Goal: Task Accomplishment & Management: Complete application form

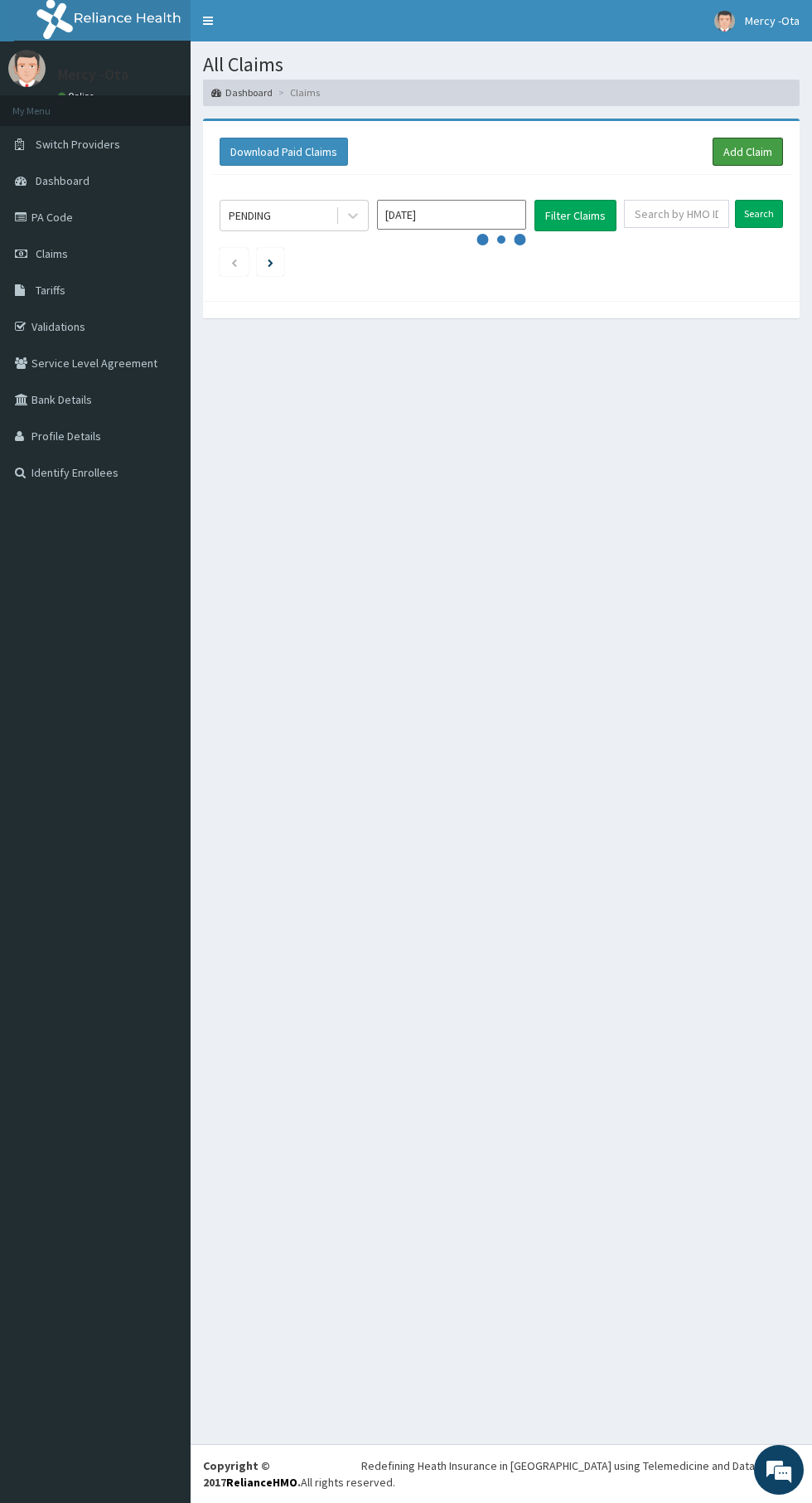
click at [765, 143] on link "Add Claim" at bounding box center [748, 152] width 71 height 28
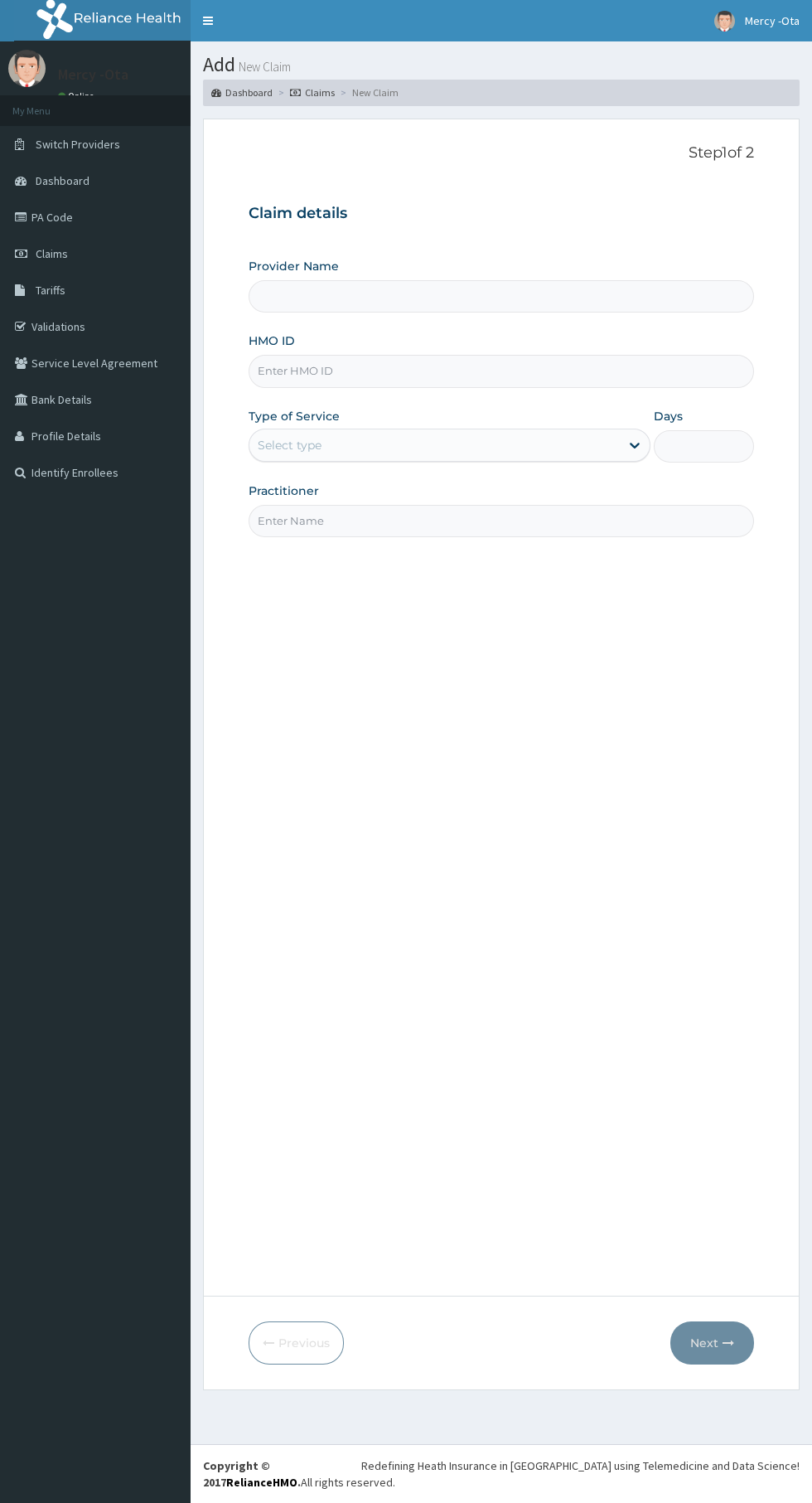
click at [379, 372] on input "HMO ID" at bounding box center [501, 371] width 505 height 32
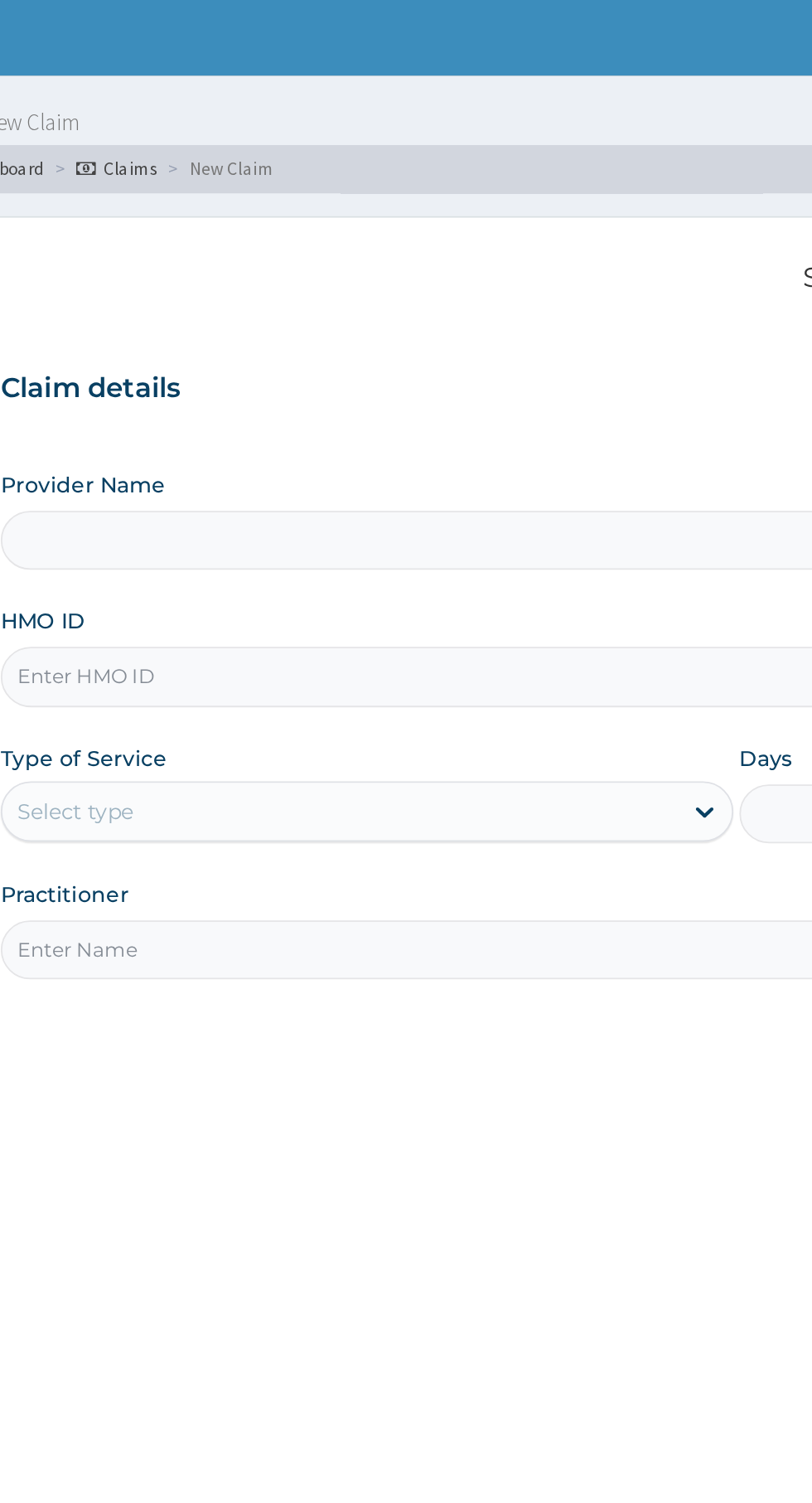
type input "[GEOGRAPHIC_DATA] -Ota"
type input "olb/10060/a"
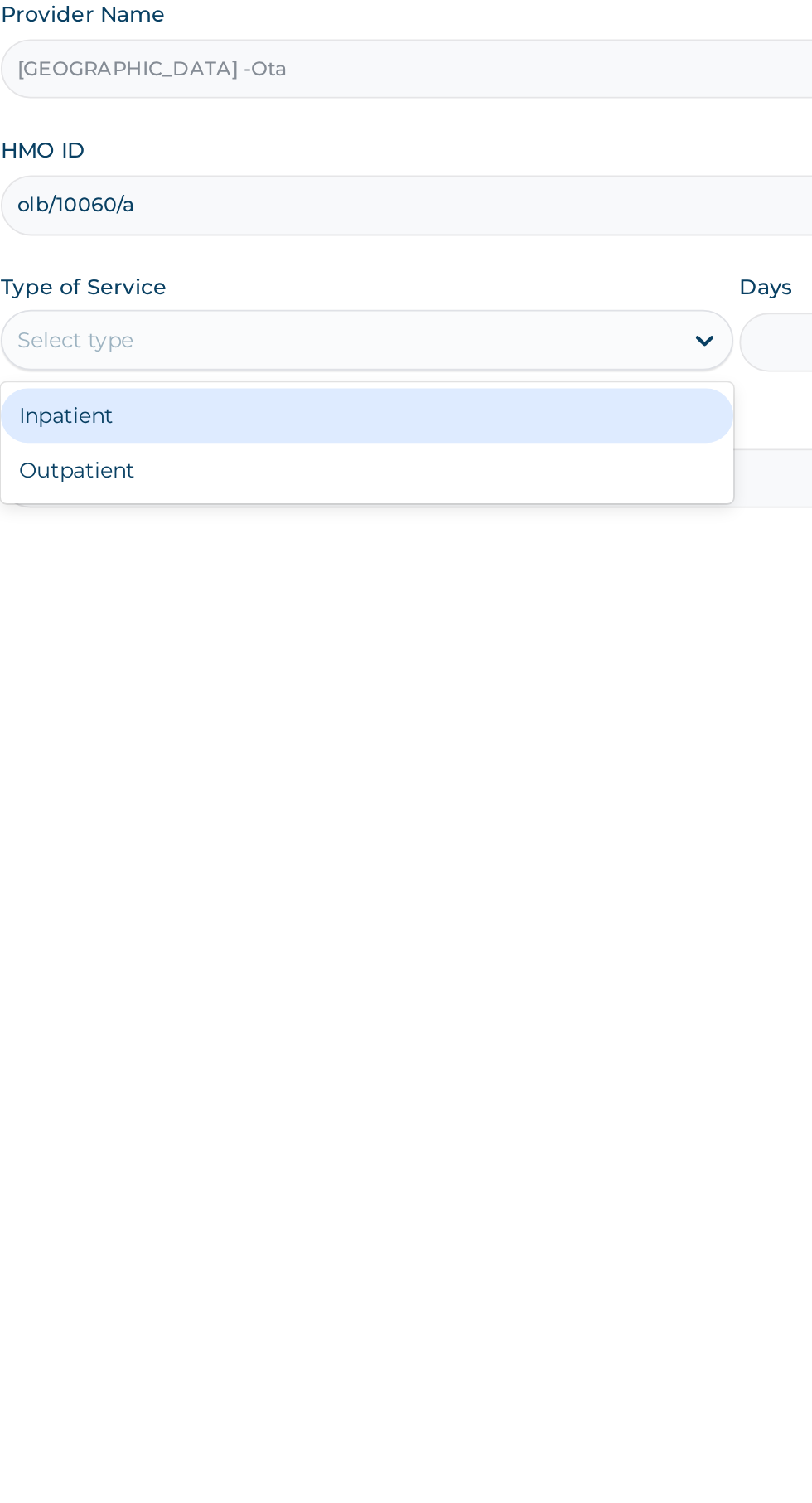
click at [507, 520] on div "Outpatient" at bounding box center [450, 516] width 402 height 30
type input "1"
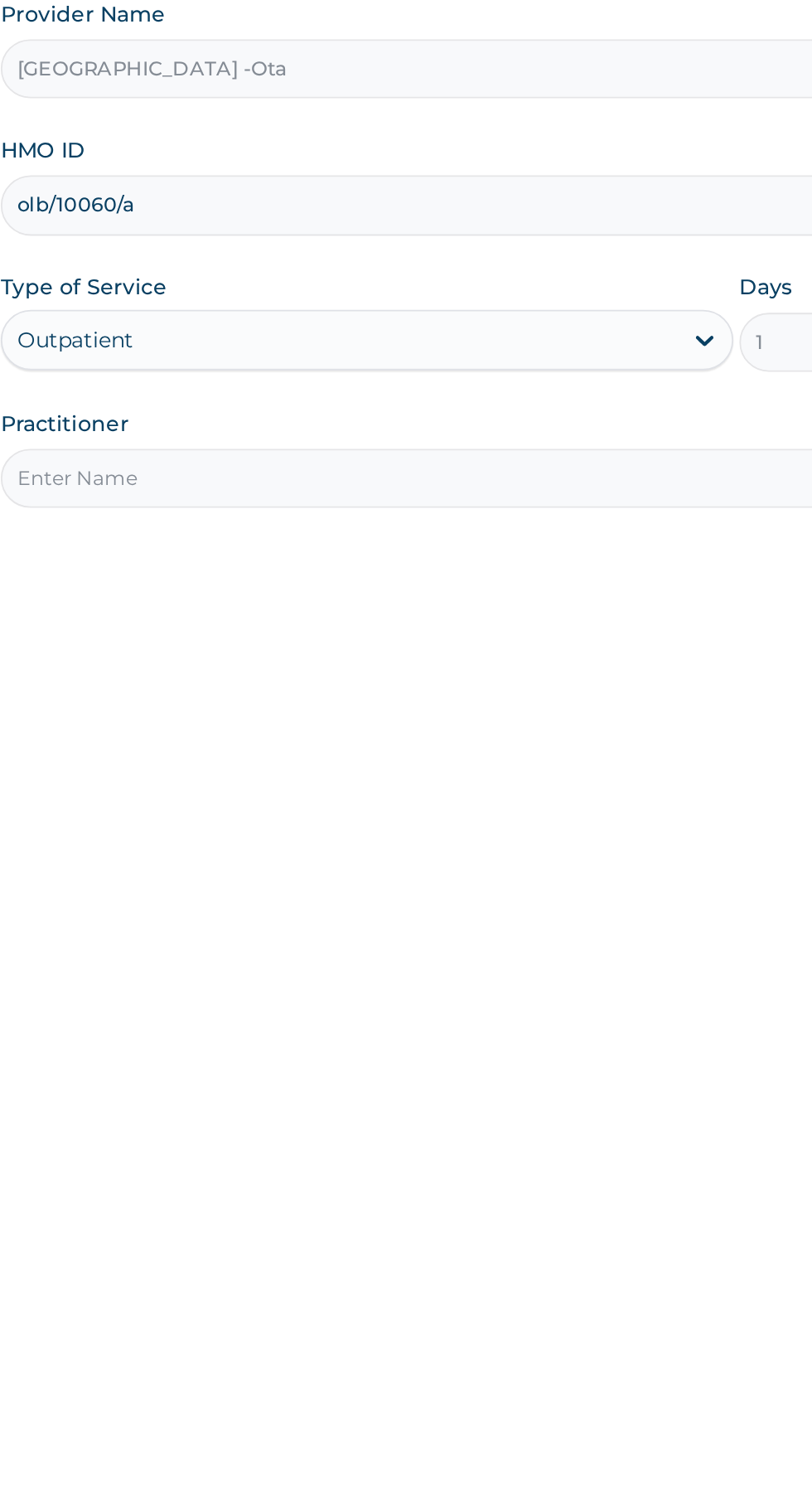
click at [449, 516] on input "Practitioner" at bounding box center [501, 520] width 505 height 32
type input "Dr Ibrahim"
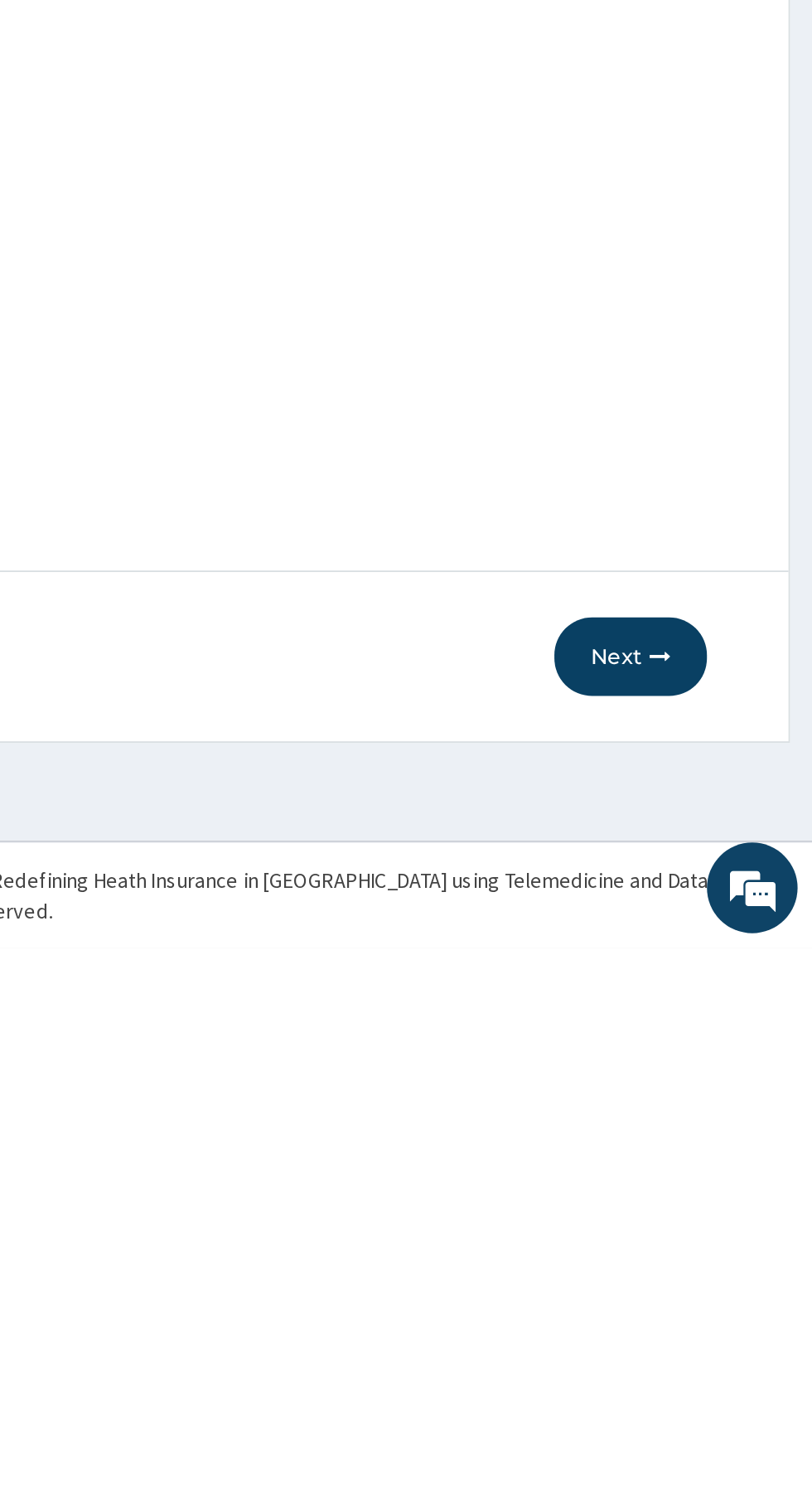
click at [705, 1345] on button "Next" at bounding box center [712, 1343] width 84 height 43
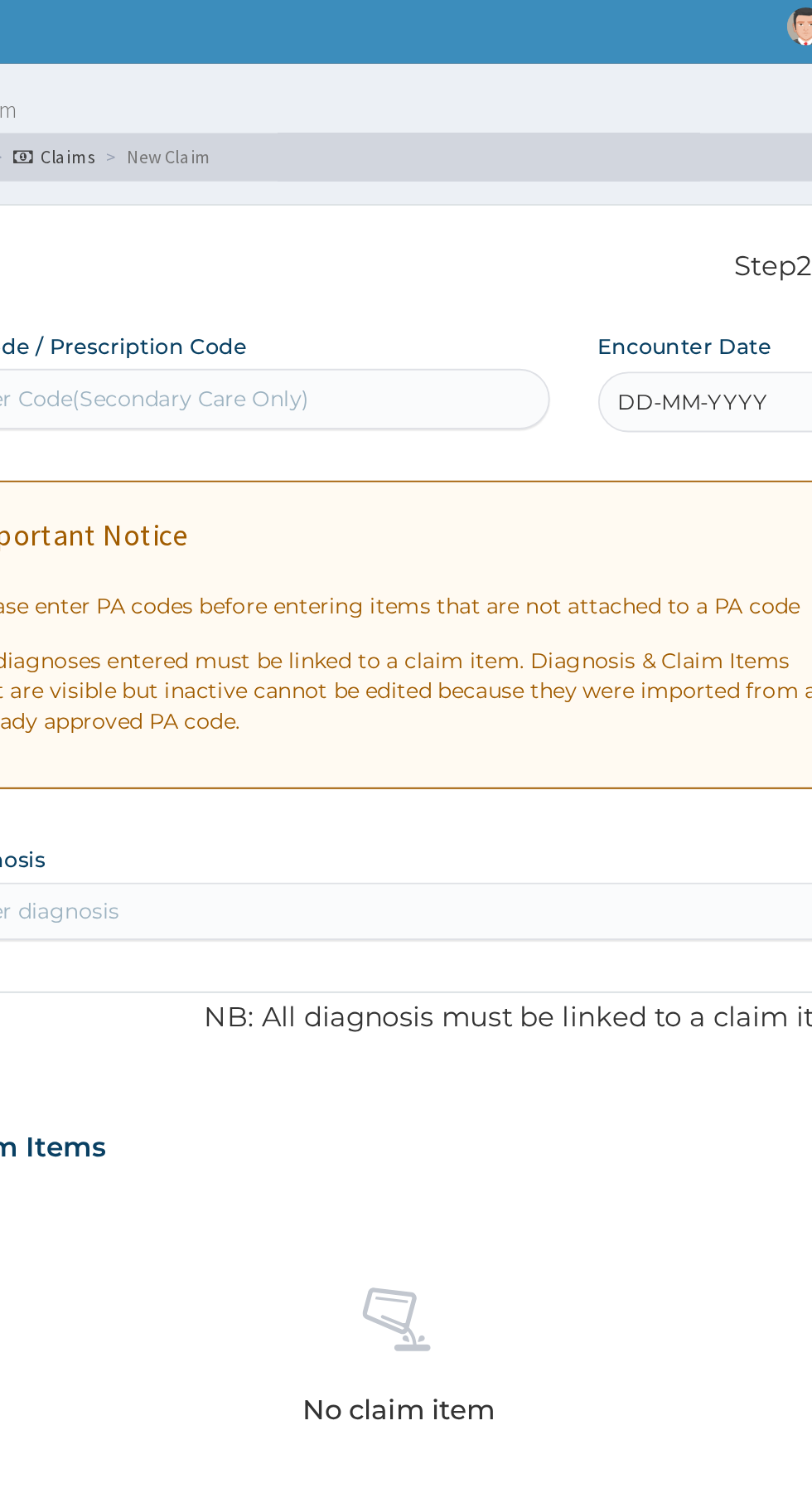
click at [687, 225] on span "DD-MM-YYYY" at bounding box center [662, 227] width 82 height 17
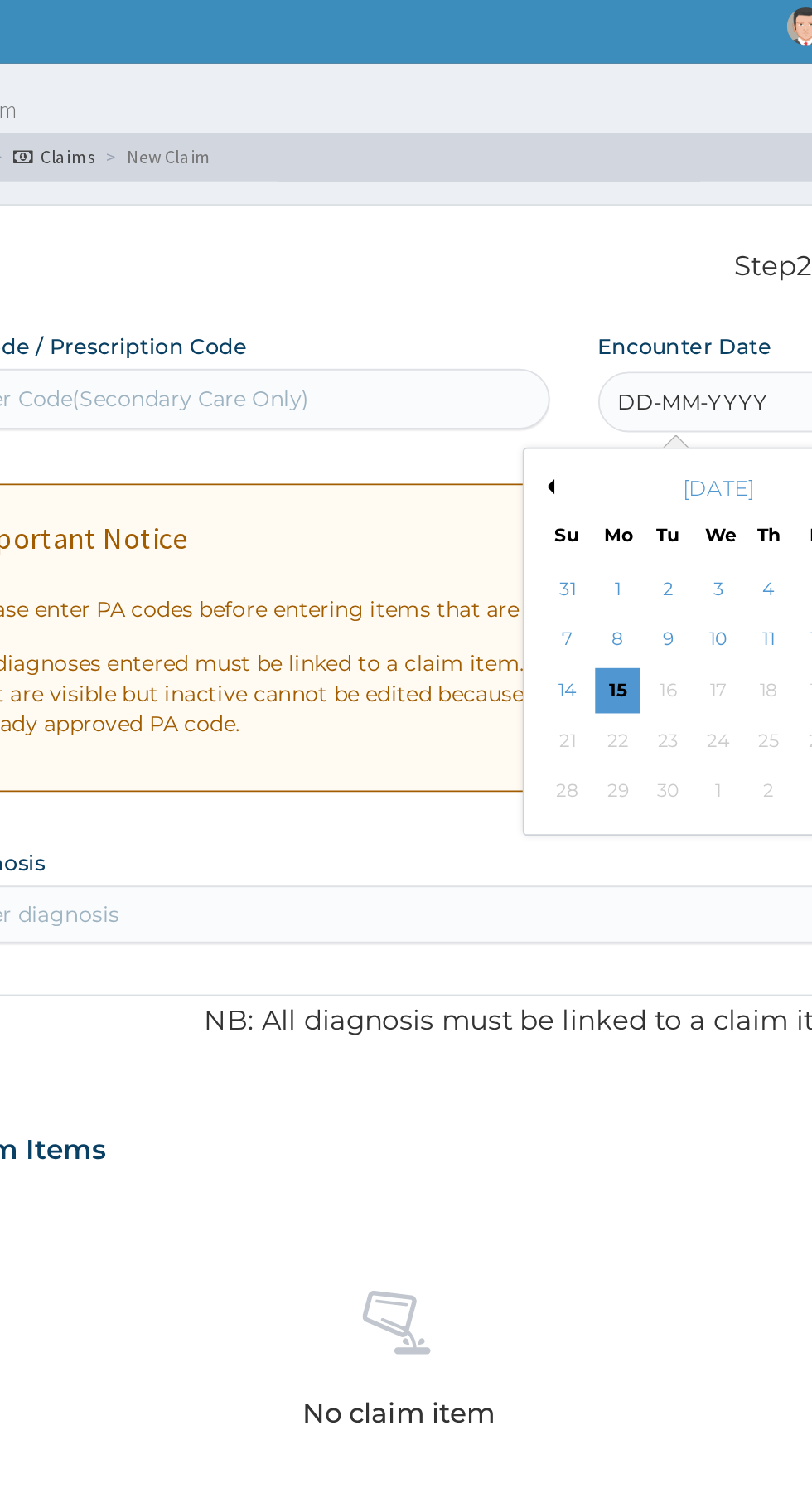
click at [647, 332] on div "2" at bounding box center [649, 330] width 25 height 25
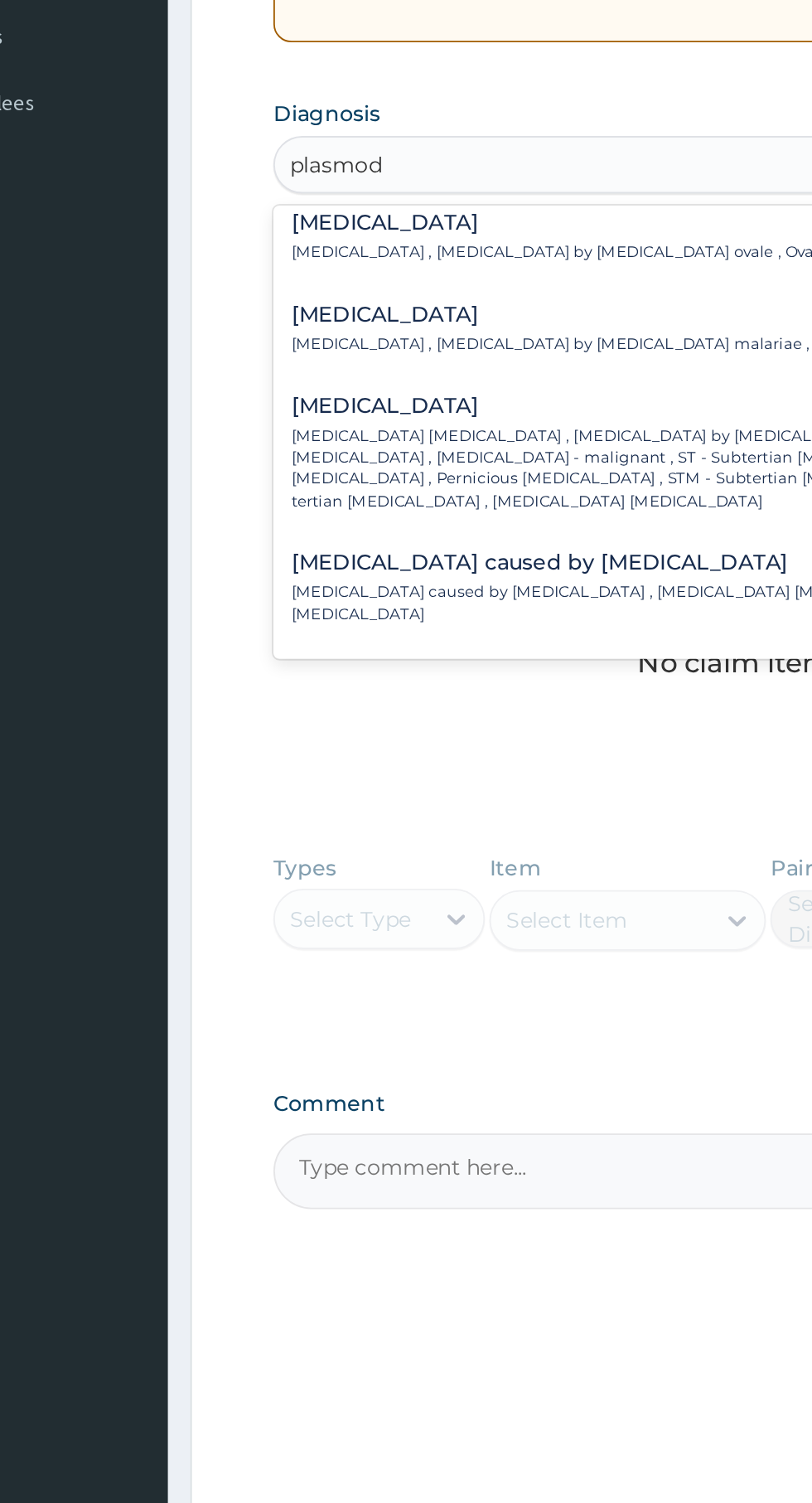
scroll to position [124, 0]
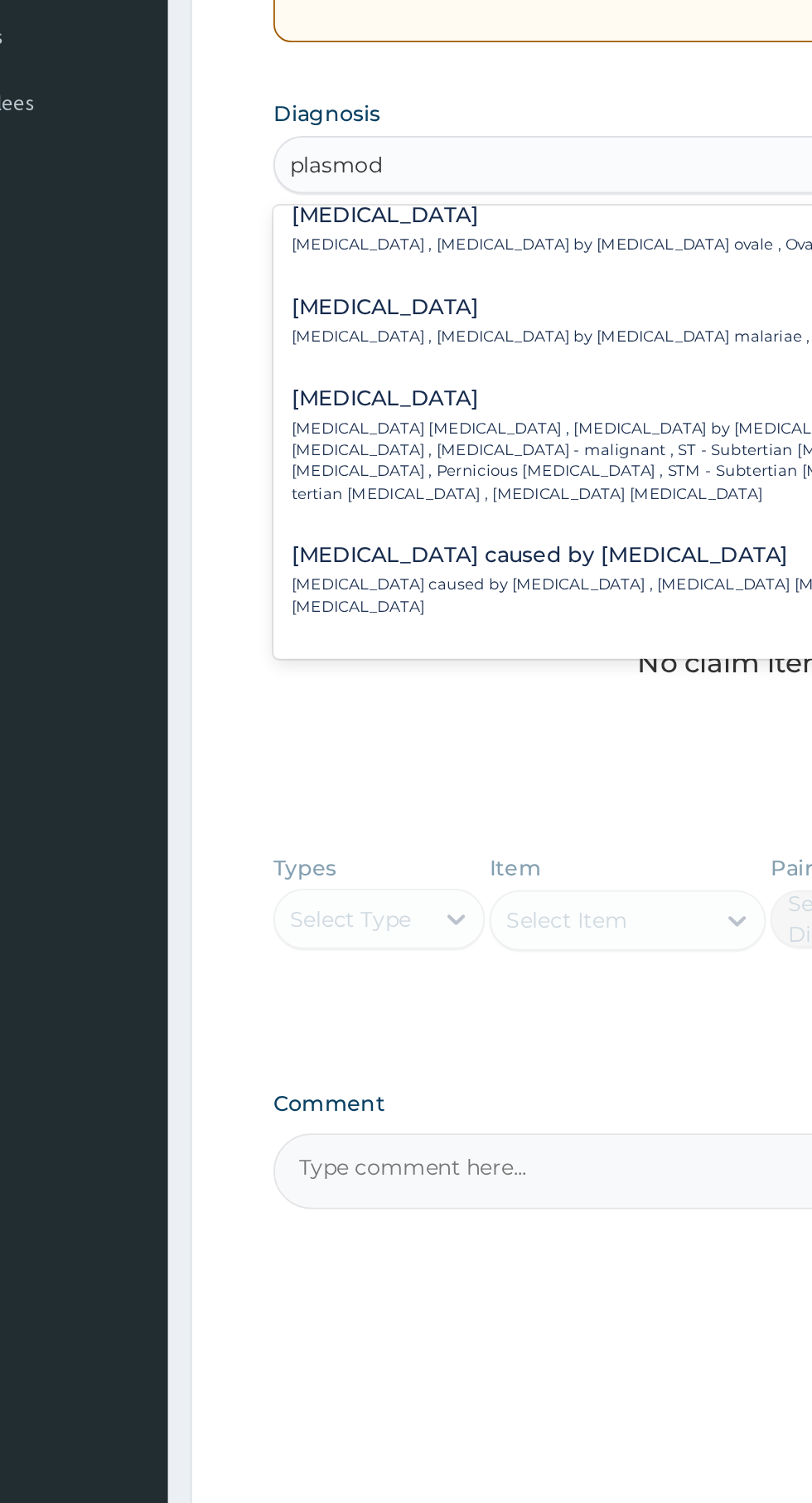
click at [417, 658] on p "[MEDICAL_DATA] [MEDICAL_DATA] , [MEDICAL_DATA] by [MEDICAL_DATA] falciparum , S…" at bounding box center [485, 669] width 454 height 47
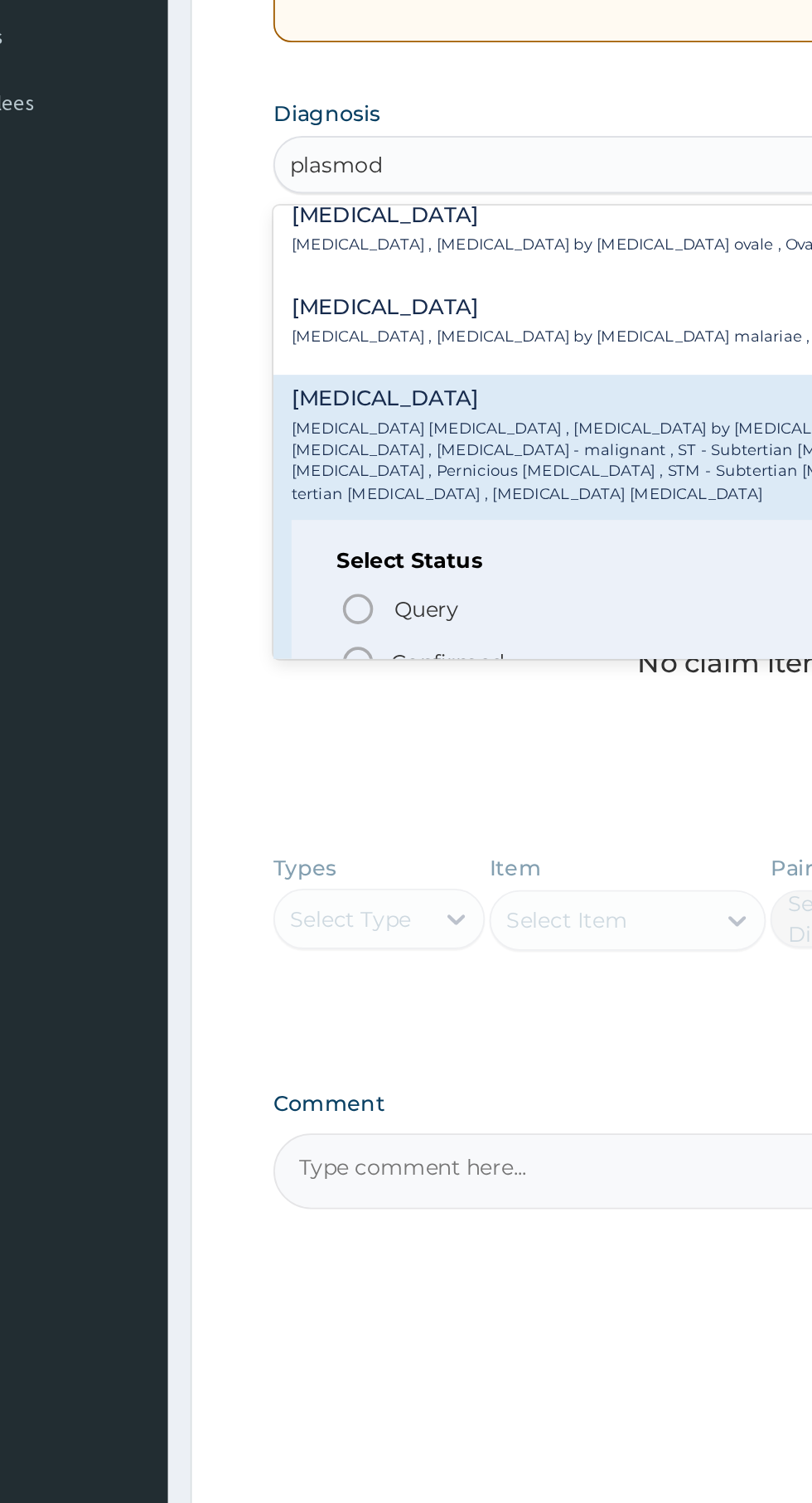
click at [357, 771] on p "Confirmed" at bounding box center [344, 780] width 62 height 17
type input "plasmod"
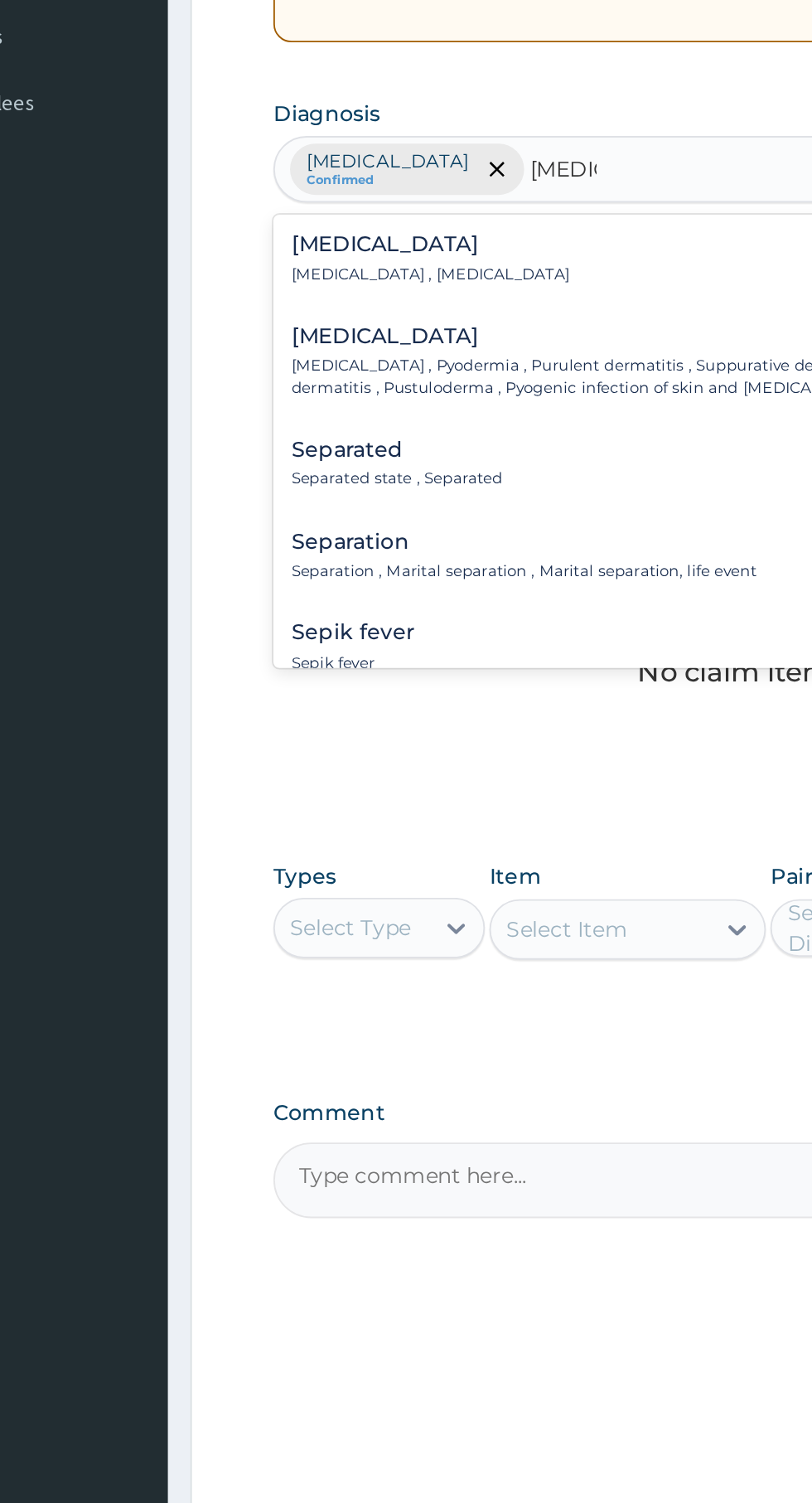
scroll to position [0, 0]
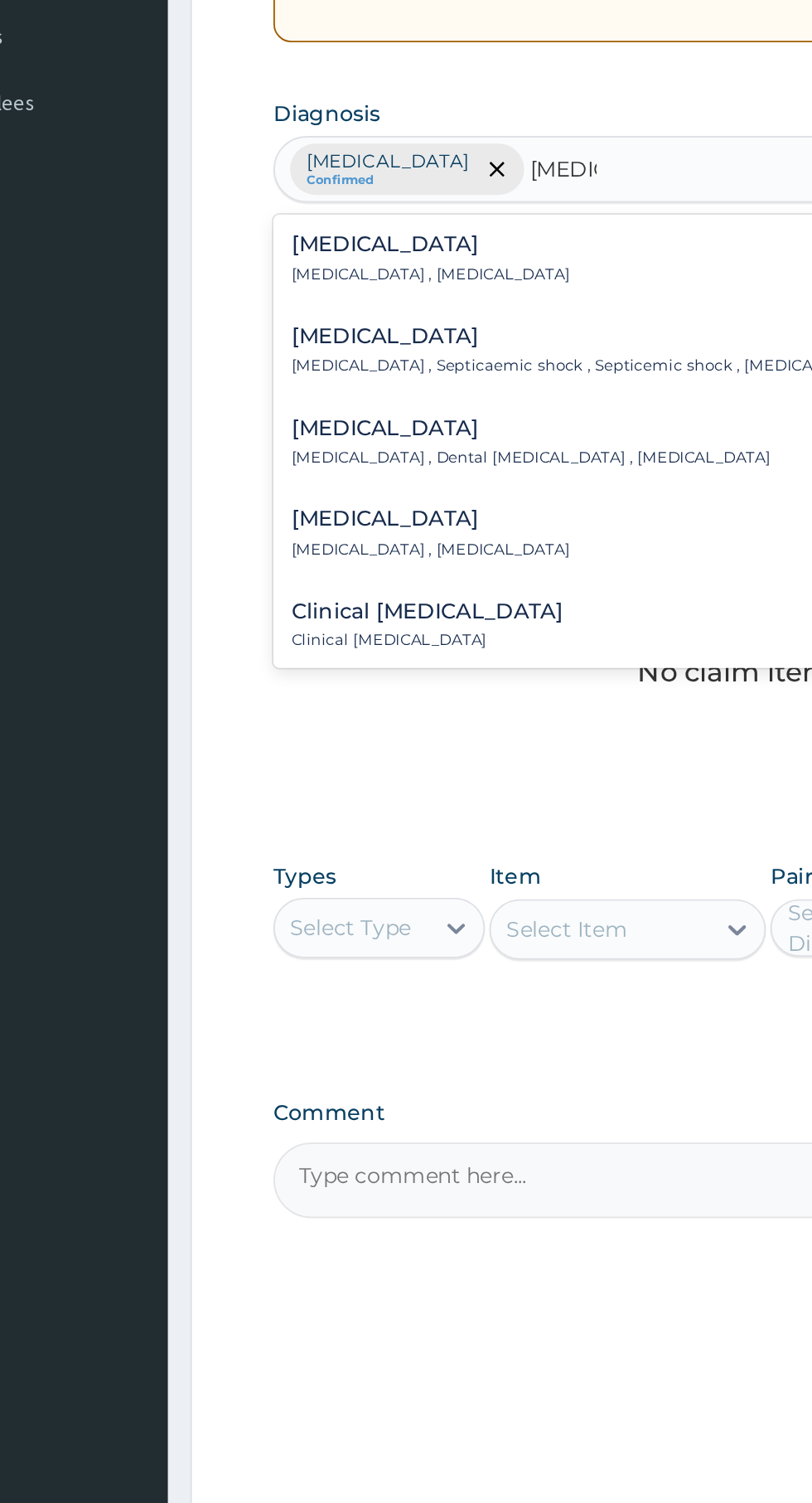
click at [344, 559] on div "[MEDICAL_DATA] [MEDICAL_DATA] , [MEDICAL_DATA]" at bounding box center [335, 558] width 153 height 29
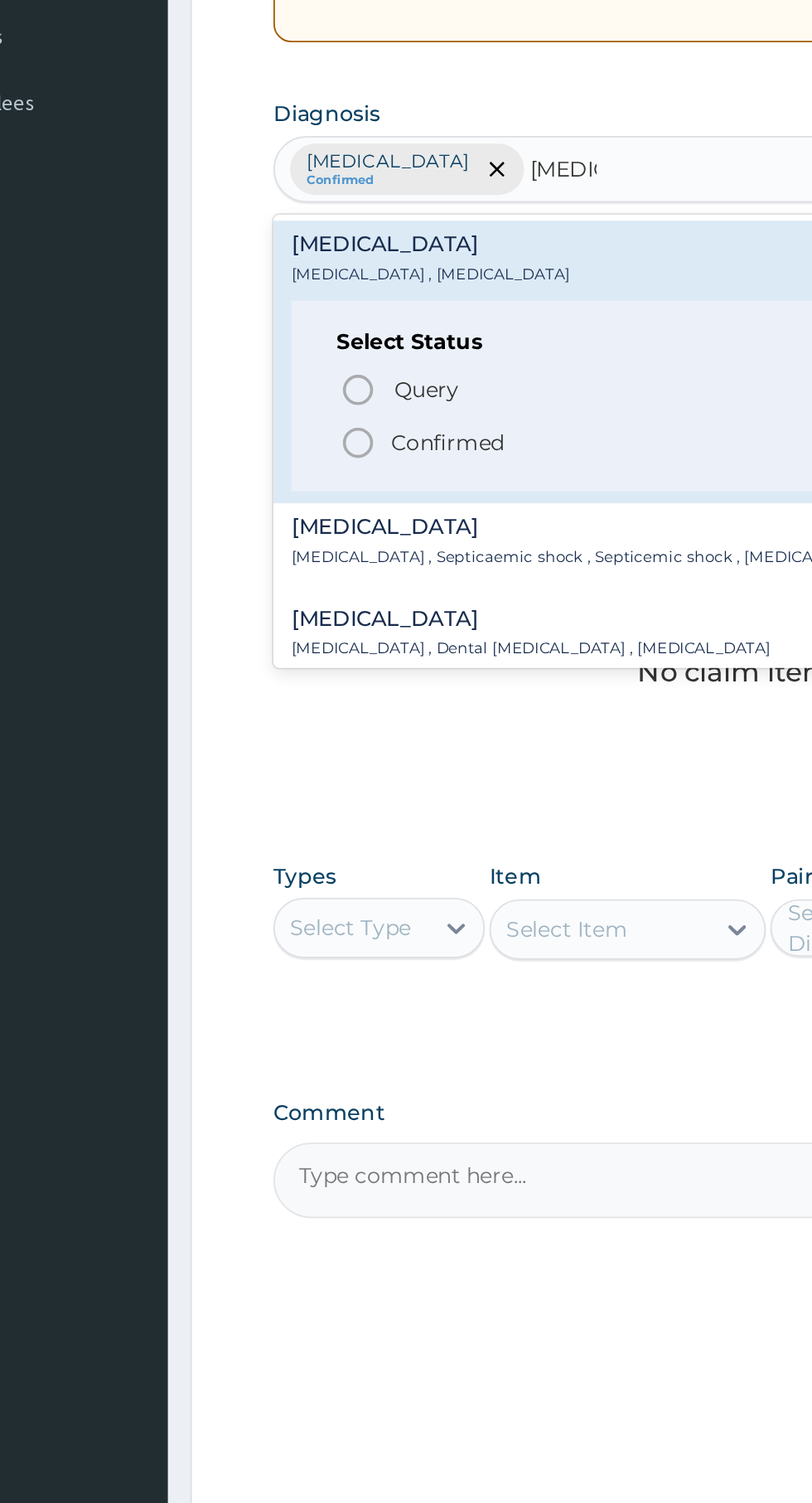
click at [378, 663] on span "Confirmed" at bounding box center [502, 659] width 435 height 20
type input "[MEDICAL_DATA]"
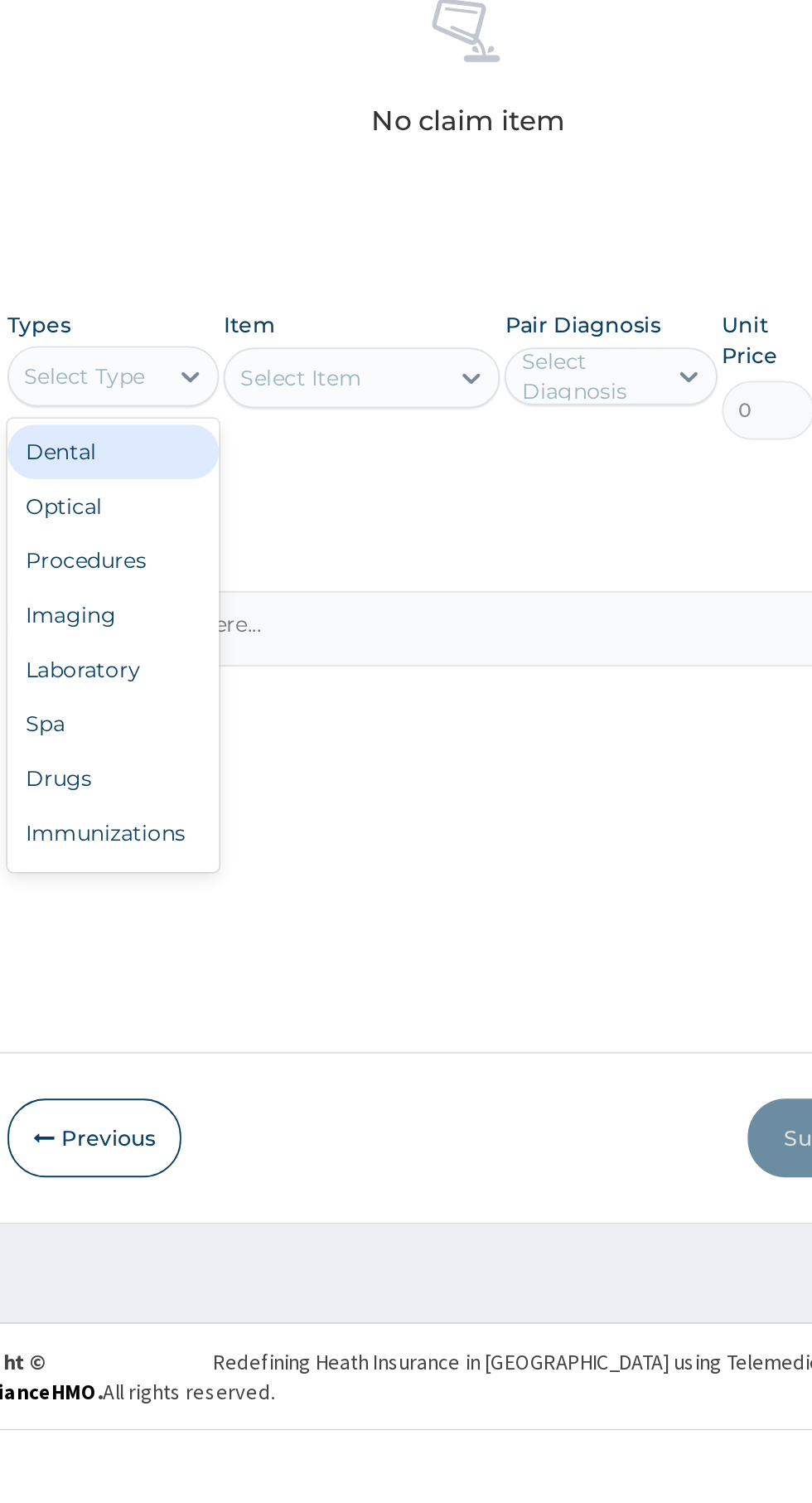
click at [315, 1145] on div "Drugs" at bounding box center [307, 1146] width 116 height 30
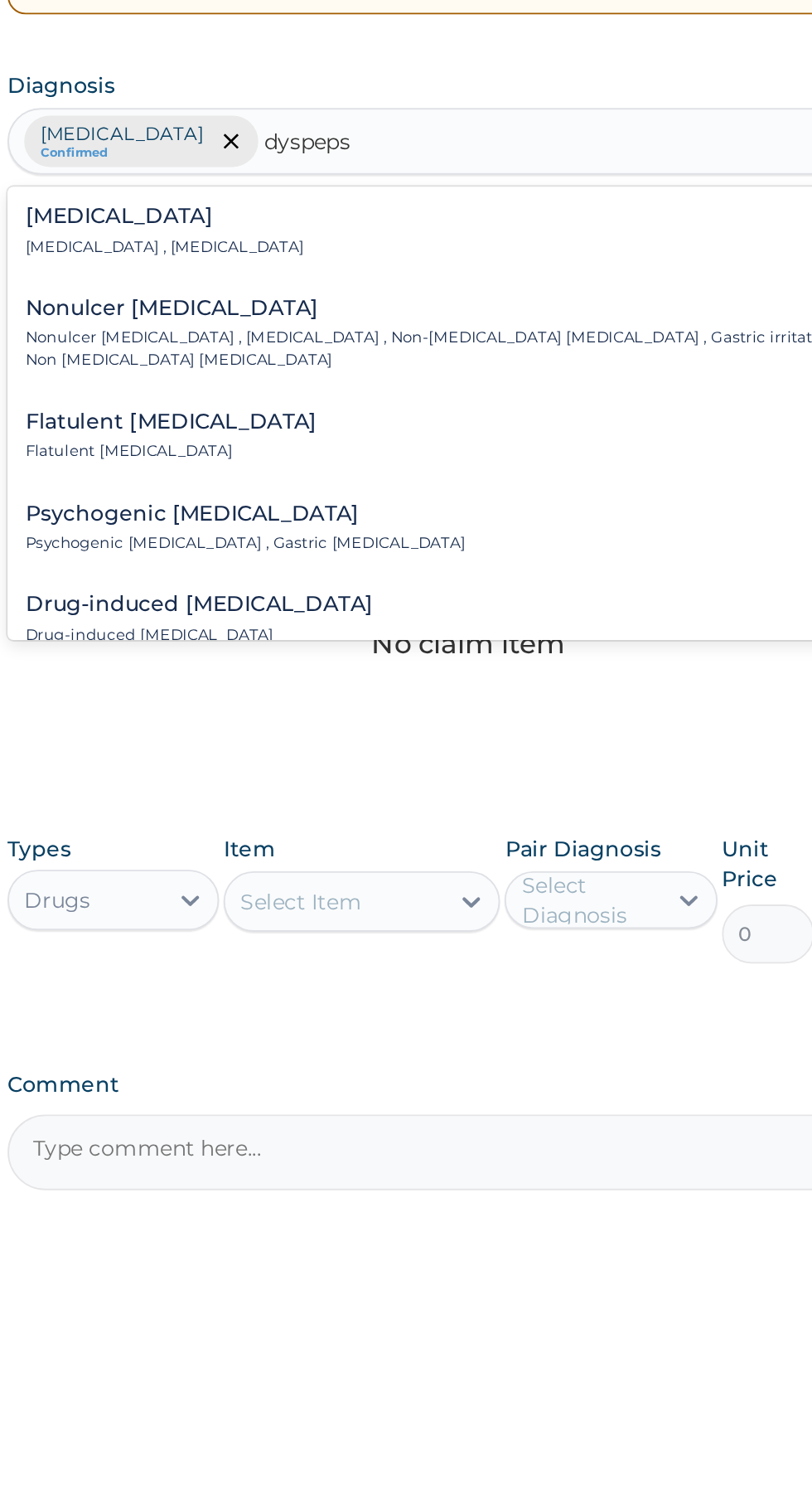
click at [337, 569] on p "Indigestion , Dyspepsia" at bounding box center [335, 567] width 153 height 12
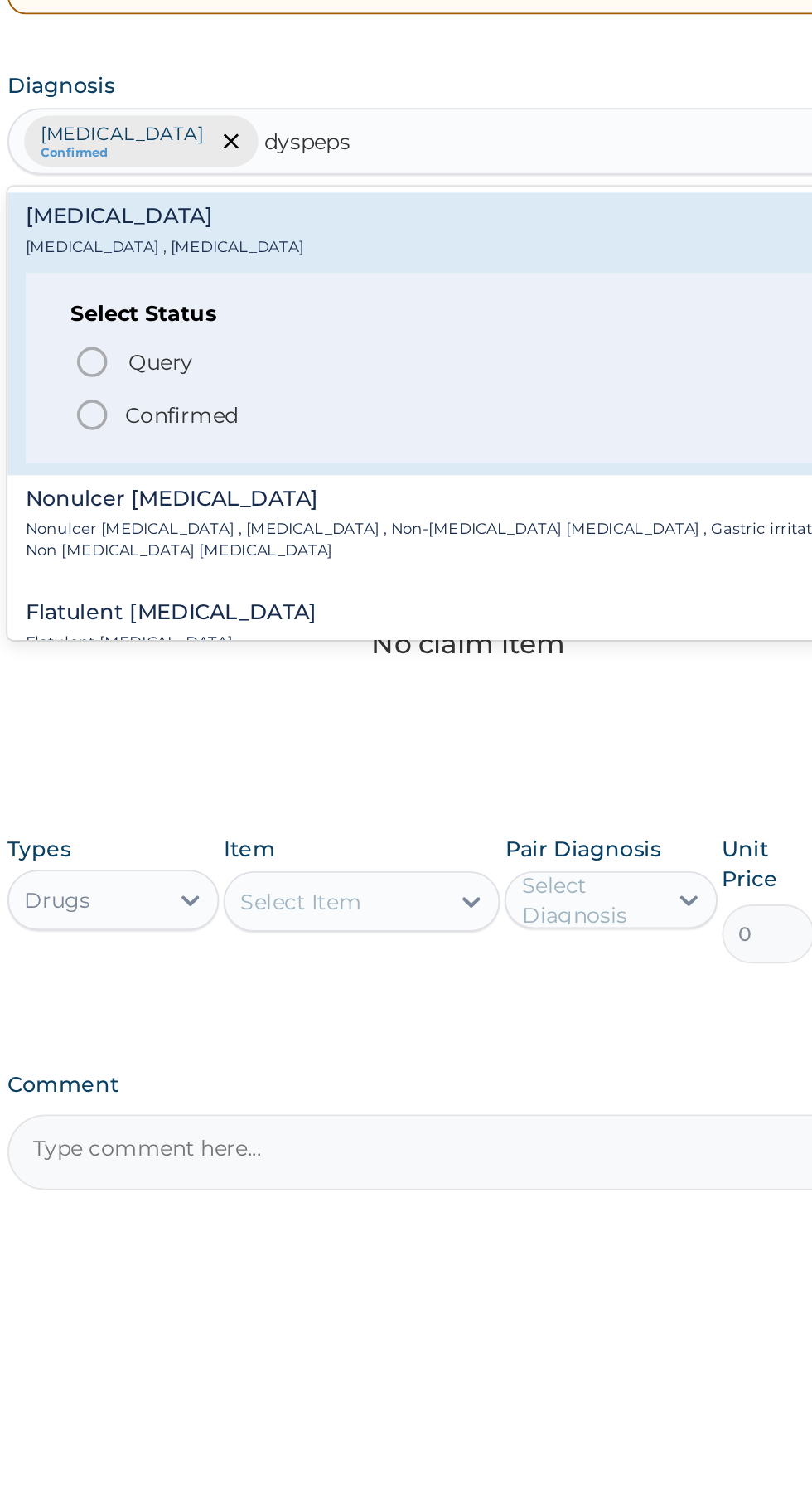
click at [417, 665] on span "Confirmed" at bounding box center [502, 659] width 435 height 20
type input "dyspeps"
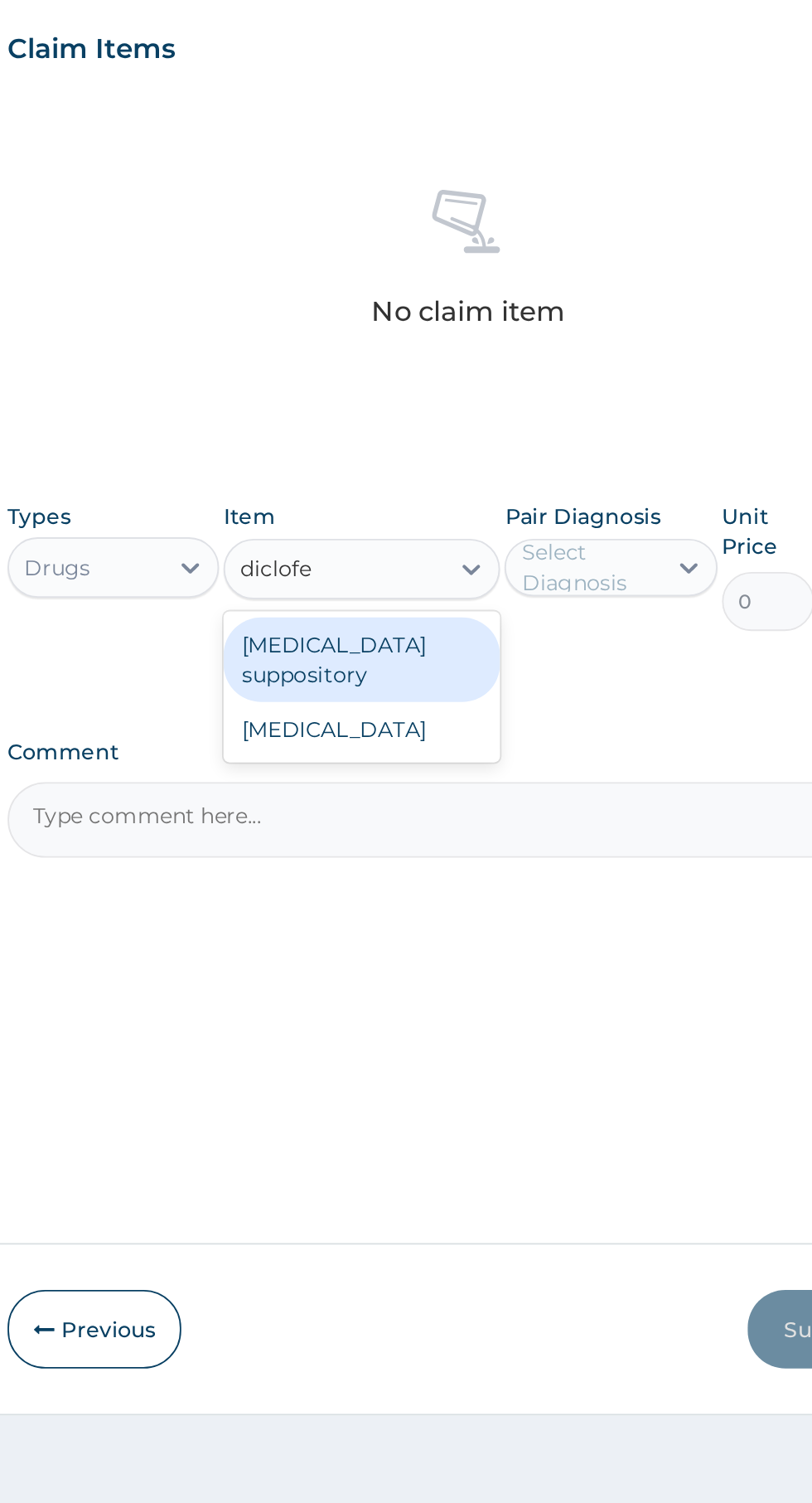
click at [465, 1018] on div "[MEDICAL_DATA]" at bounding box center [443, 1014] width 152 height 30
type input "diclofe"
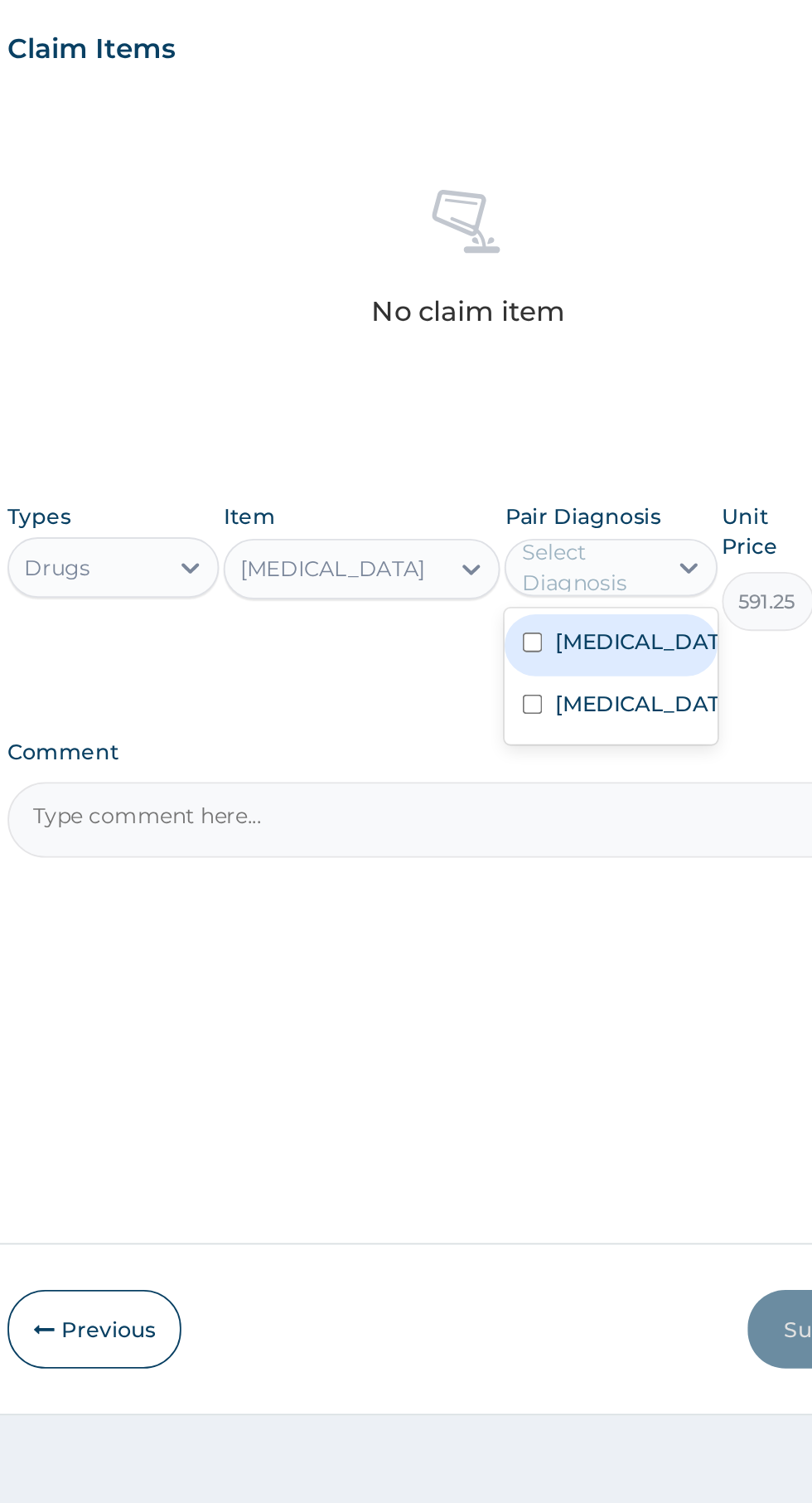
click at [612, 974] on label "[MEDICAL_DATA]" at bounding box center [597, 966] width 96 height 17
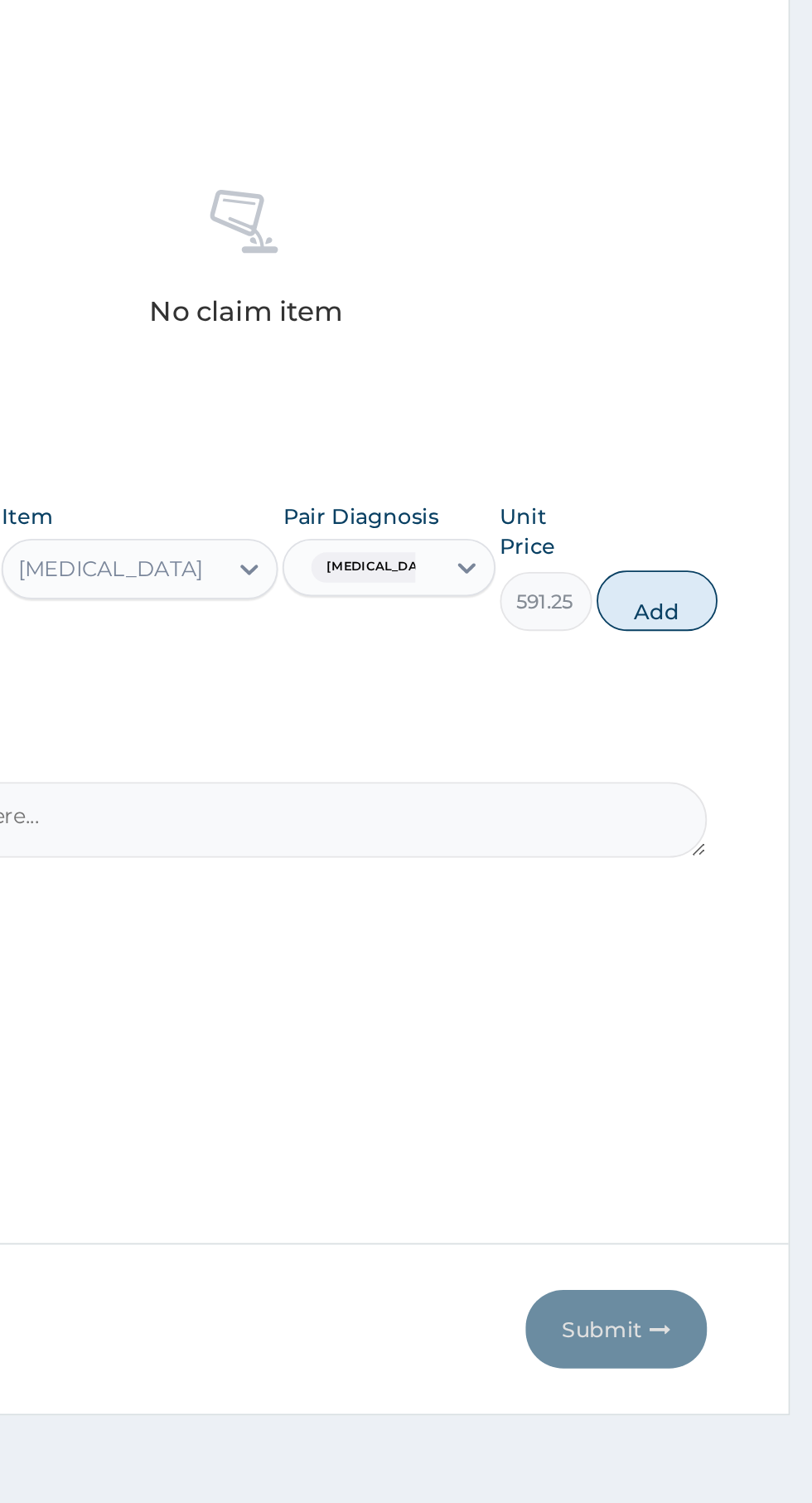
click at [740, 945] on button "Add" at bounding box center [727, 944] width 66 height 33
type input "0"
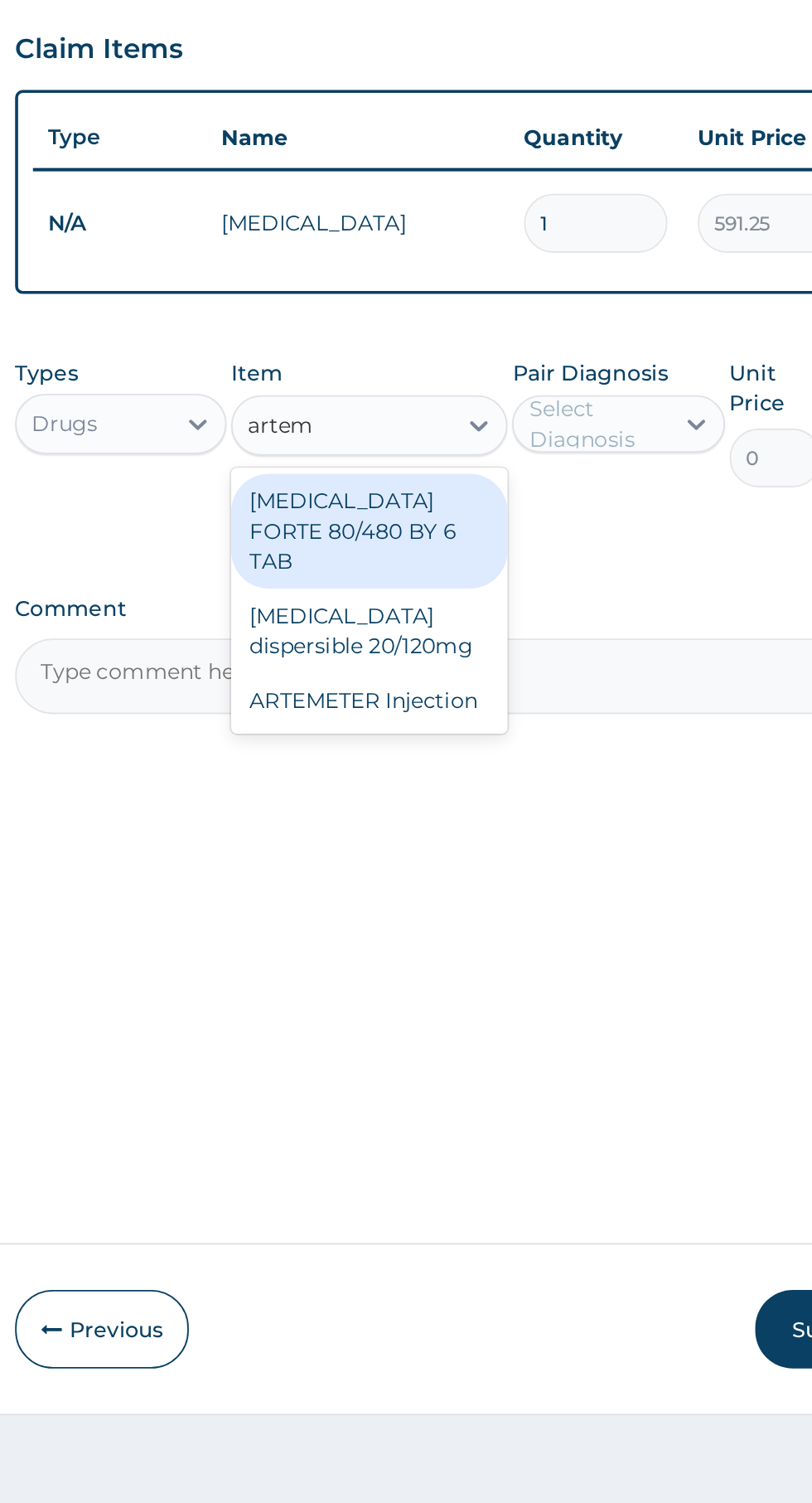
click at [479, 983] on div "ARTEMETER Injection" at bounding box center [443, 998] width 152 height 30
type input "artem"
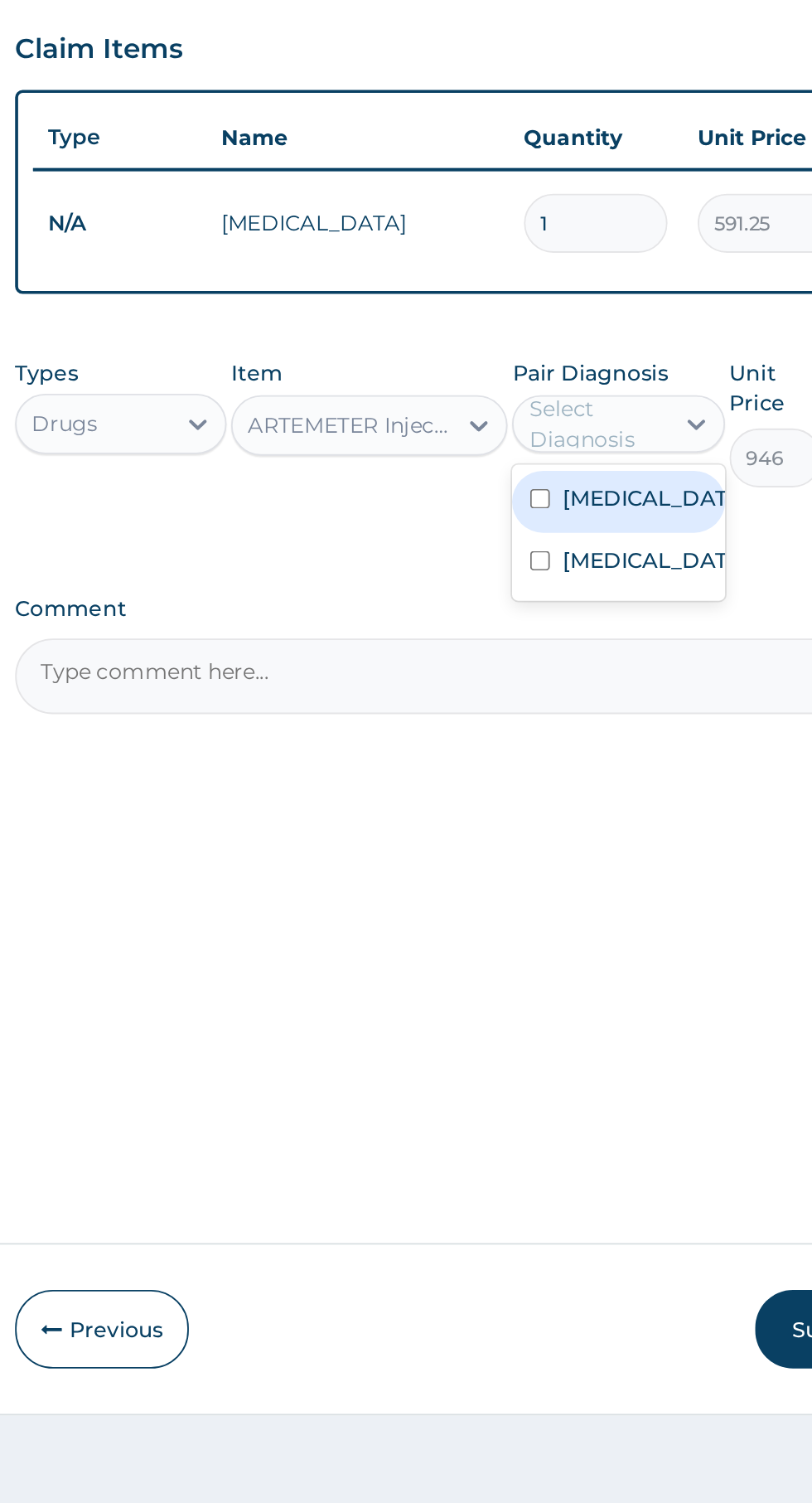
click at [598, 895] on label "[MEDICAL_DATA]" at bounding box center [597, 887] width 96 height 17
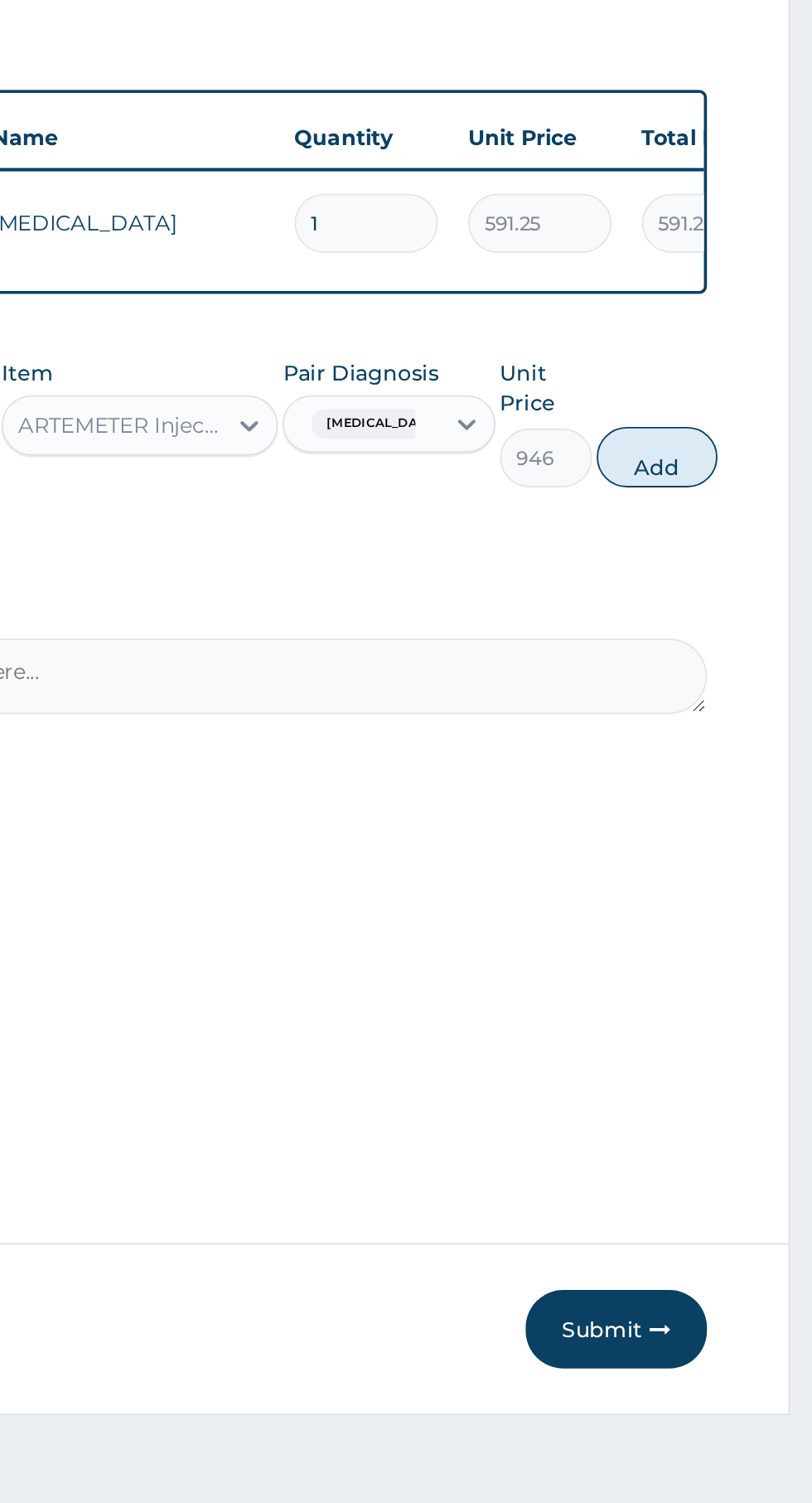
click at [742, 866] on button "Add" at bounding box center [727, 865] width 66 height 33
type input "0"
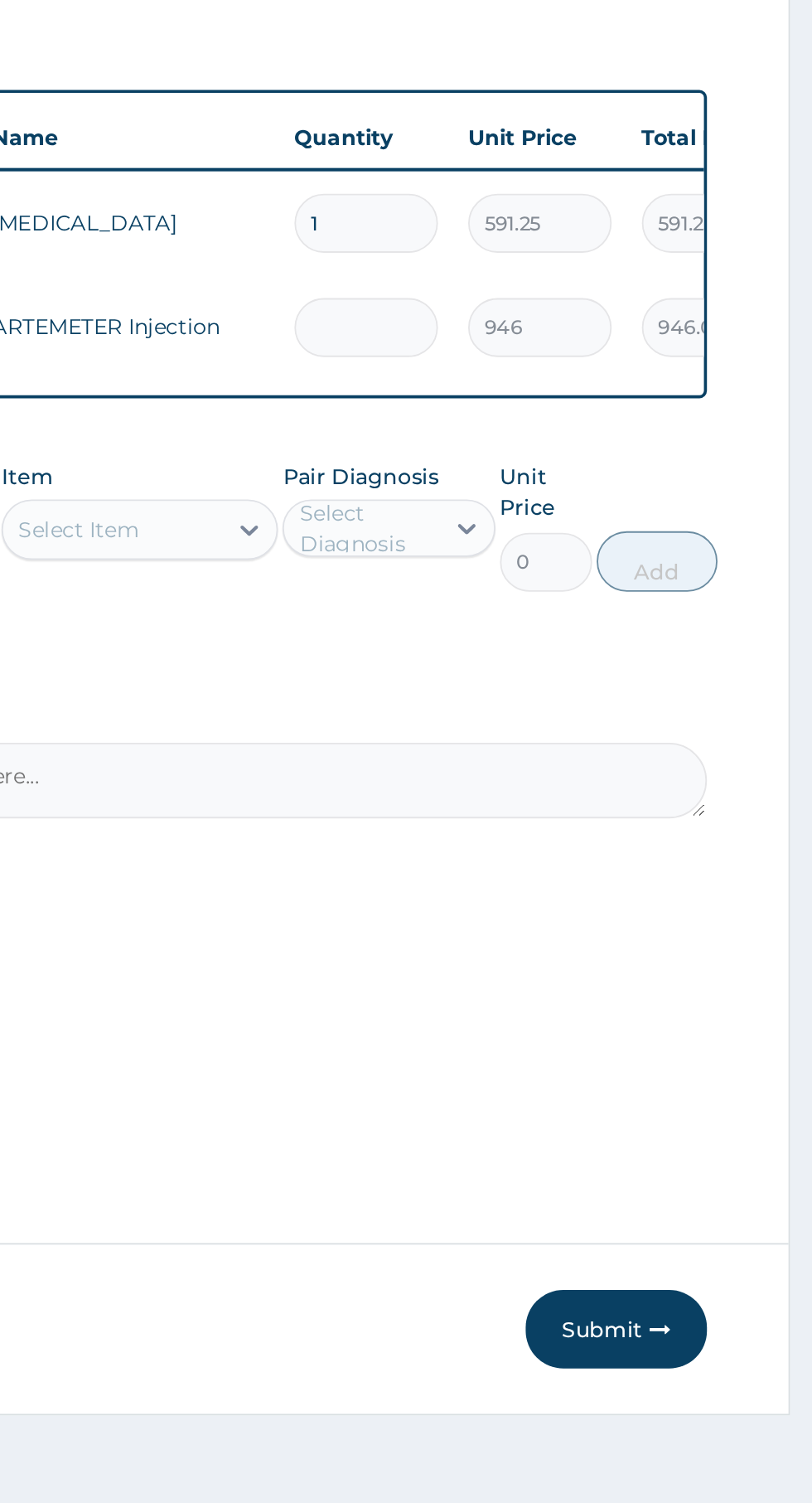
type input "0.00"
type input "6"
type input "5676.00"
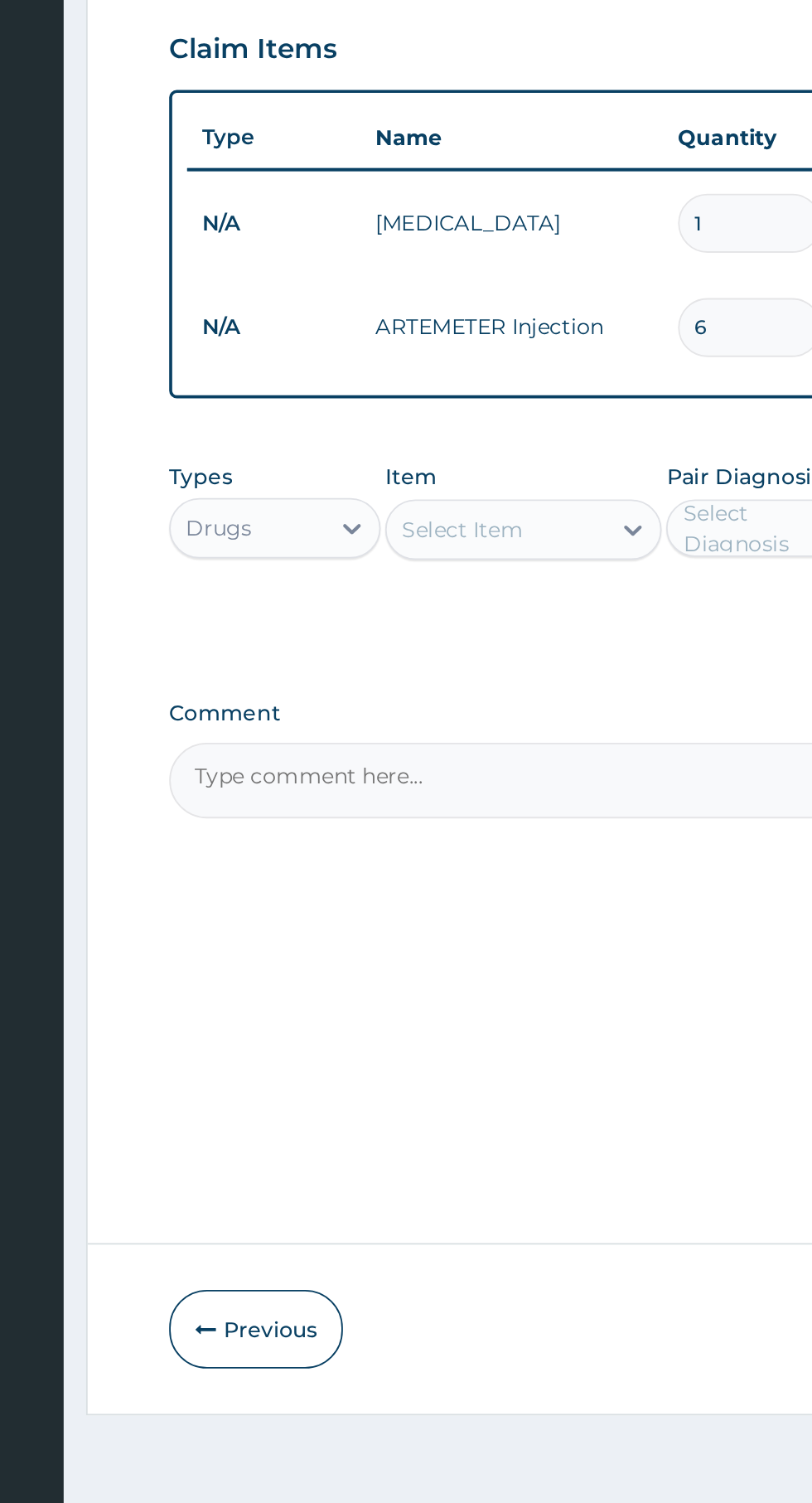
type input "6"
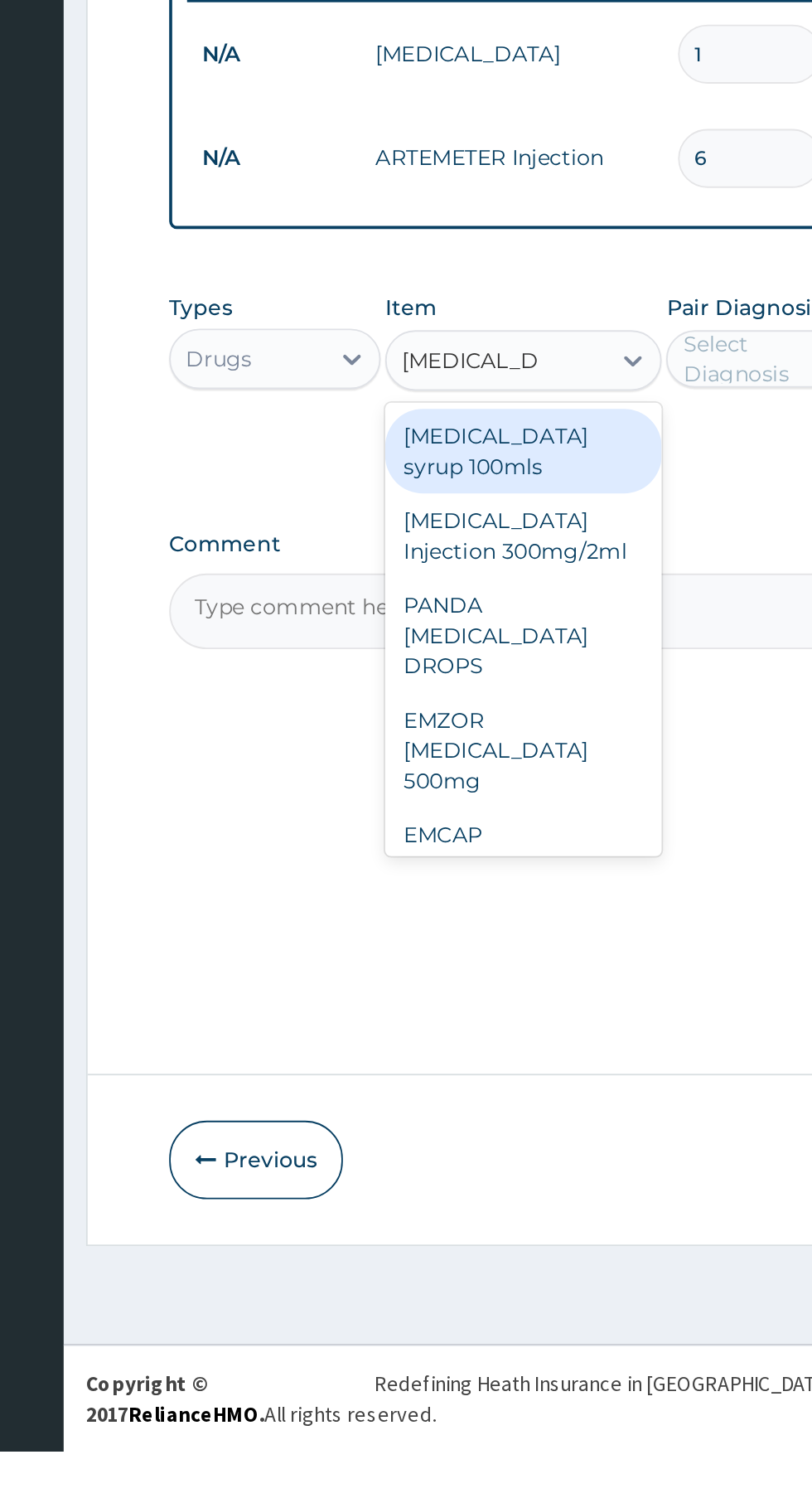
click at [428, 1121] on div "EMZOR [MEDICAL_DATA] 500mg" at bounding box center [443, 1119] width 152 height 63
type input "paracetamol"
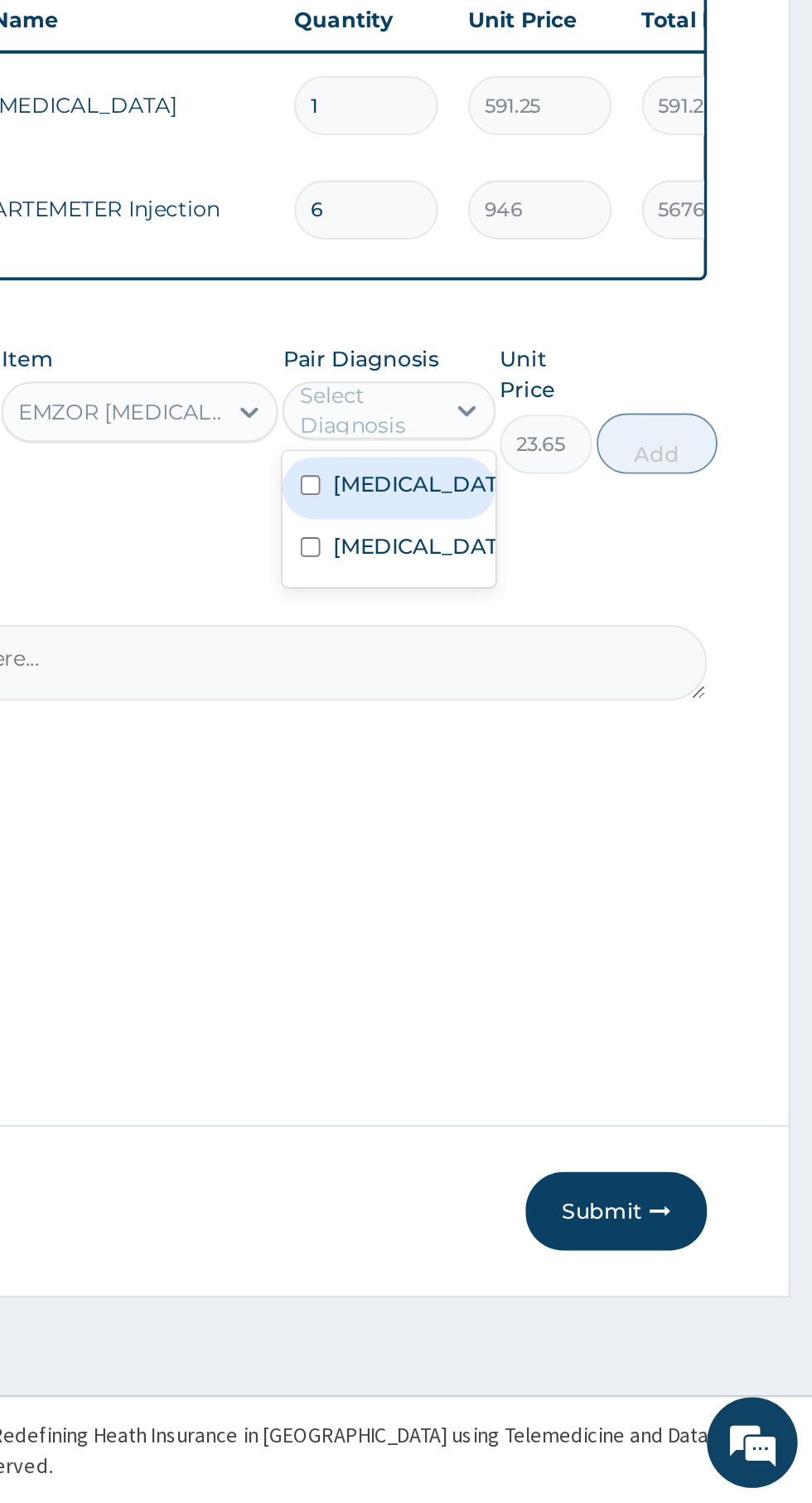
click at [604, 953] on label "[MEDICAL_DATA]" at bounding box center [597, 944] width 96 height 17
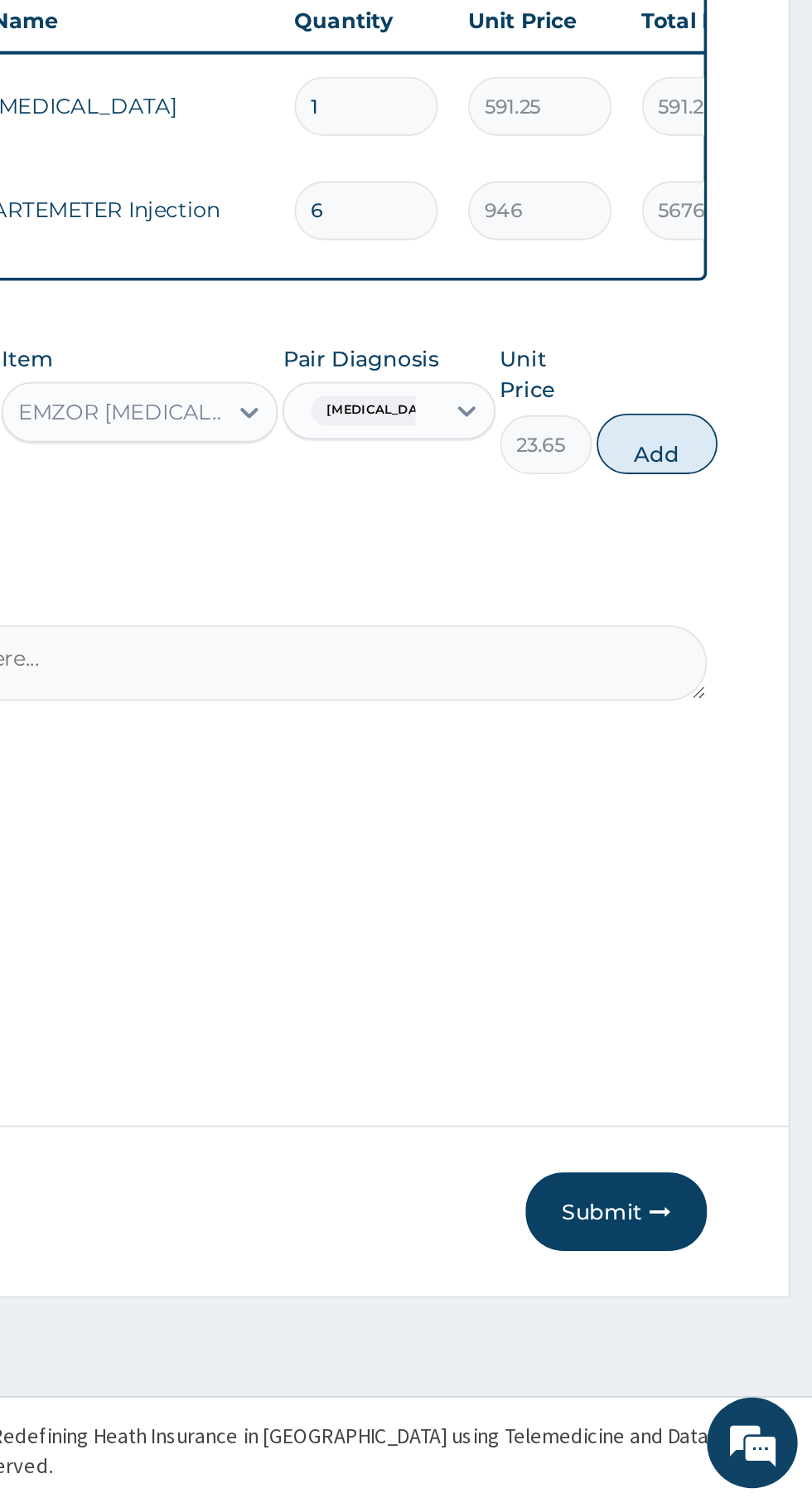
click at [741, 935] on button "Add" at bounding box center [727, 922] width 66 height 33
type input "0"
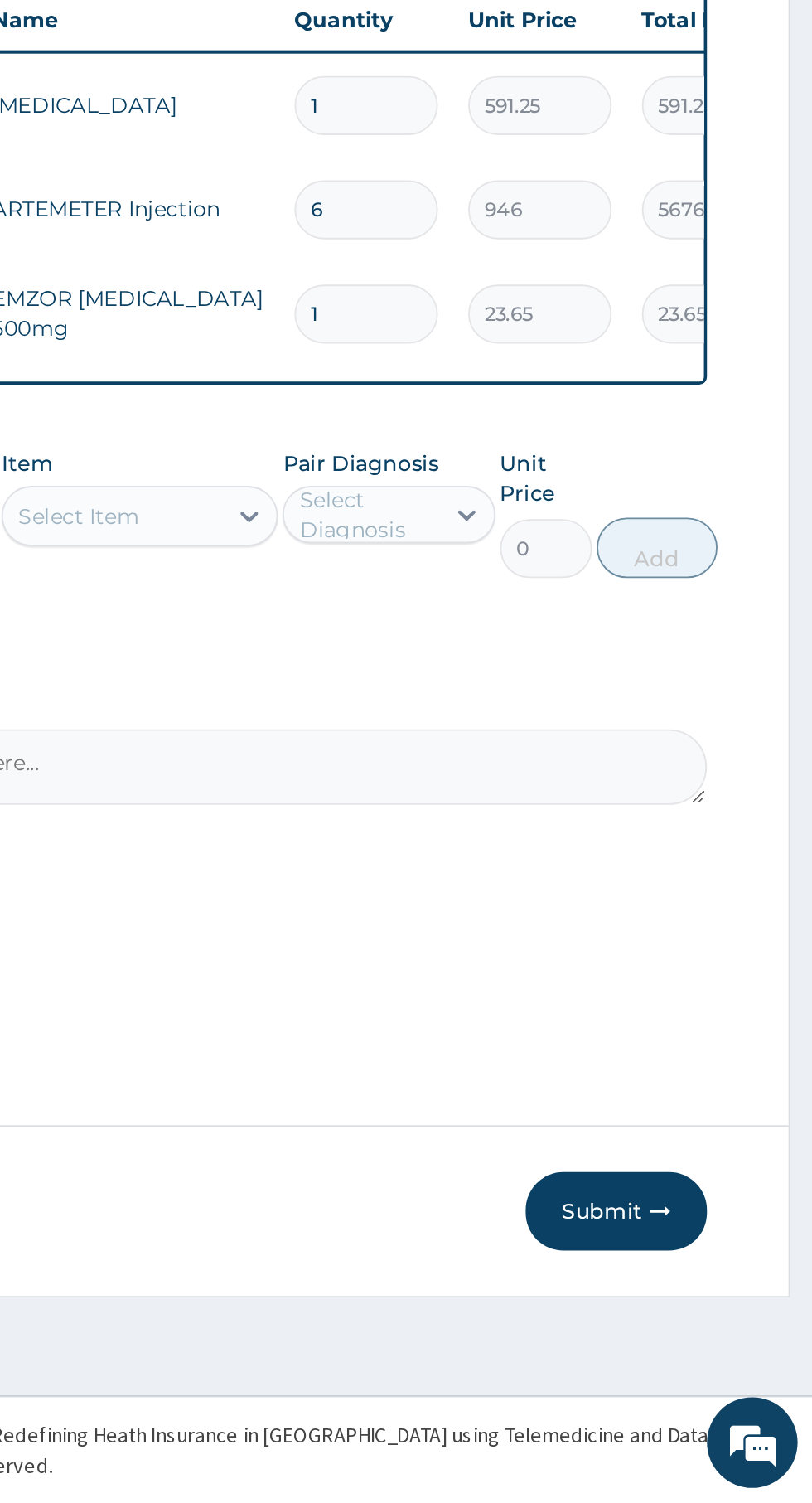
type input "18"
type input "425.70"
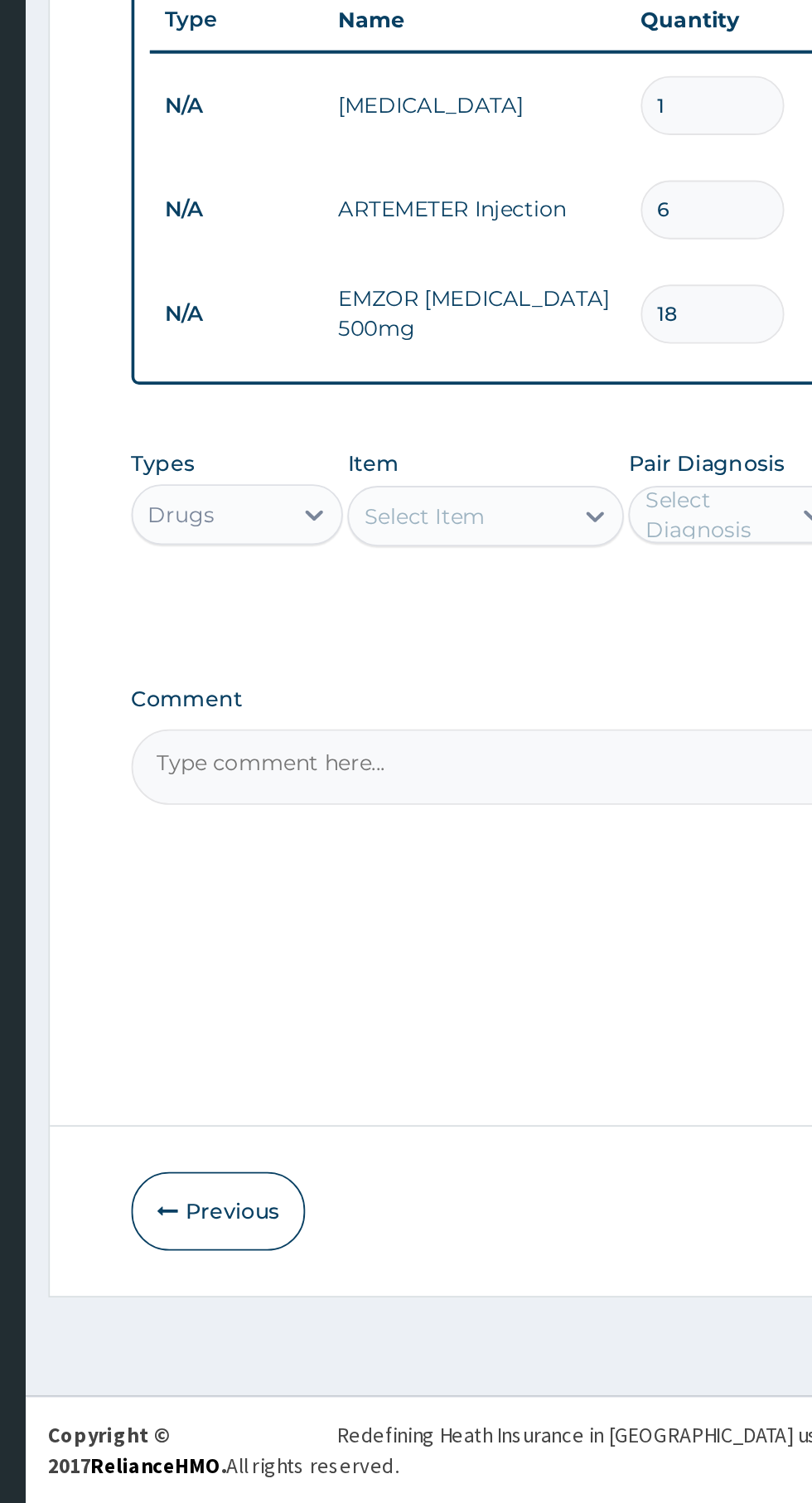
type input "18"
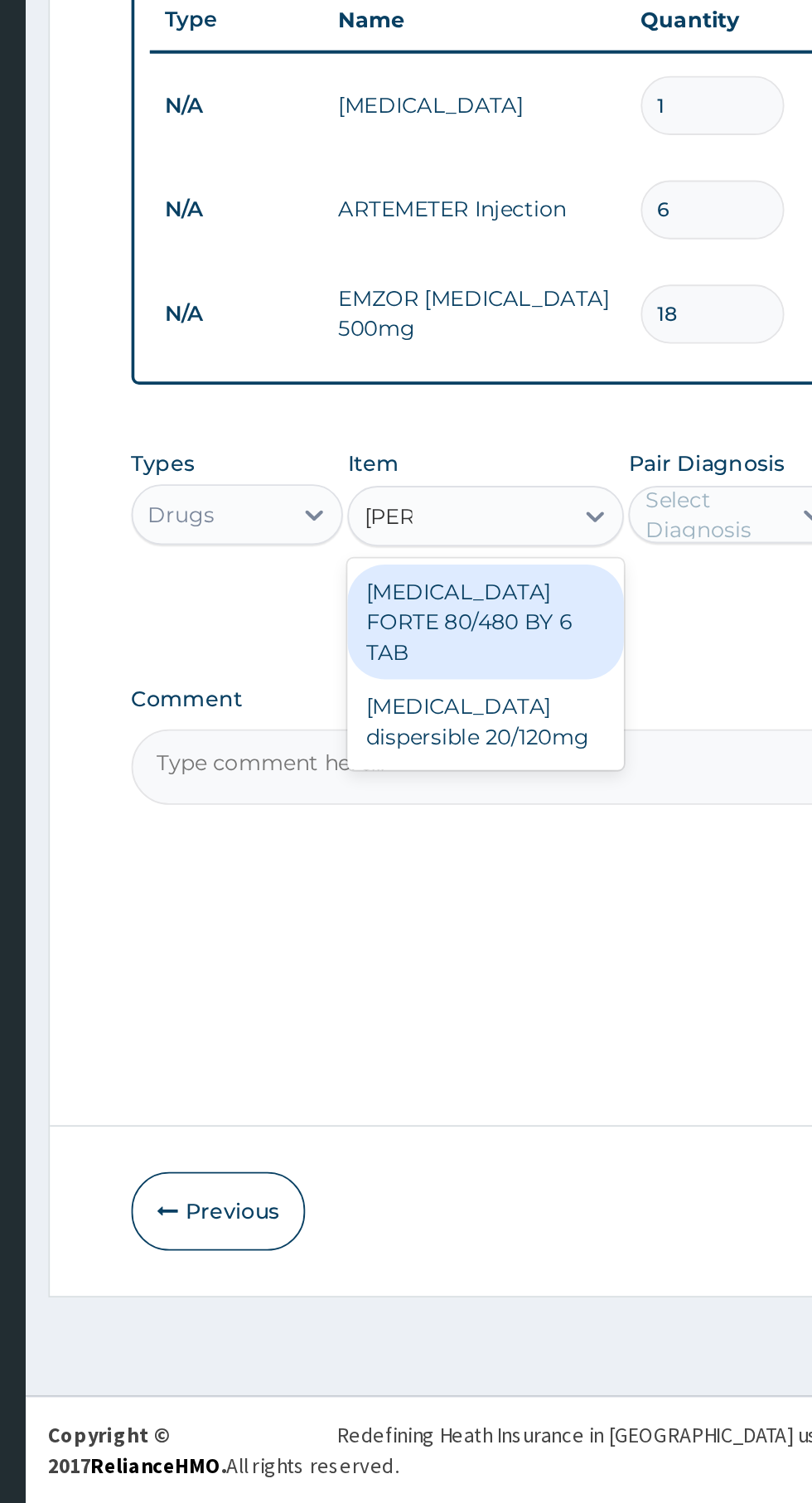
click at [465, 1015] on div "[MEDICAL_DATA] FORTE 80/480 BY 6 TAB" at bounding box center [443, 1020] width 152 height 63
type input "[PERSON_NAME]"
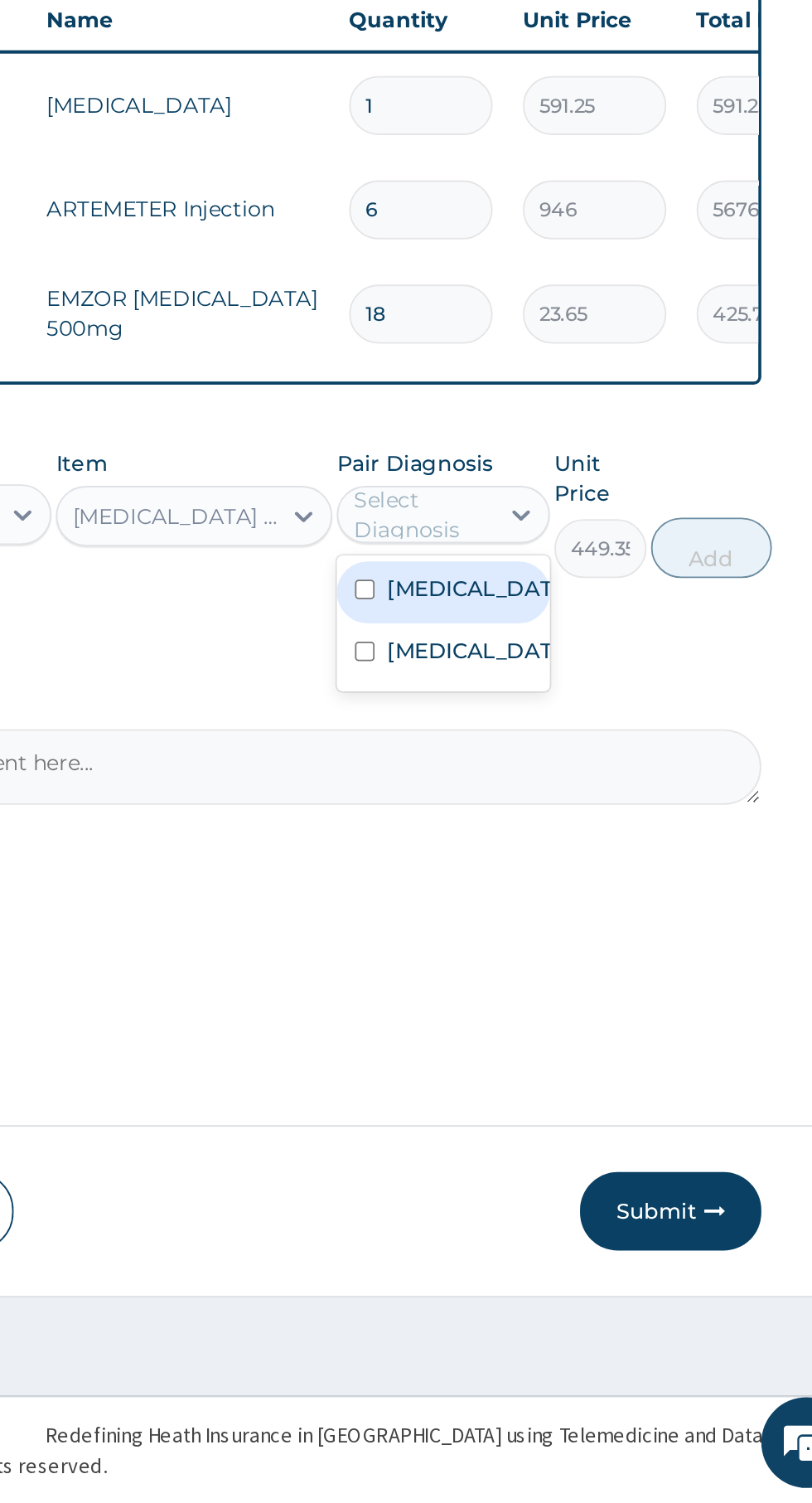
click at [608, 1010] on label "[MEDICAL_DATA]" at bounding box center [597, 1002] width 96 height 17
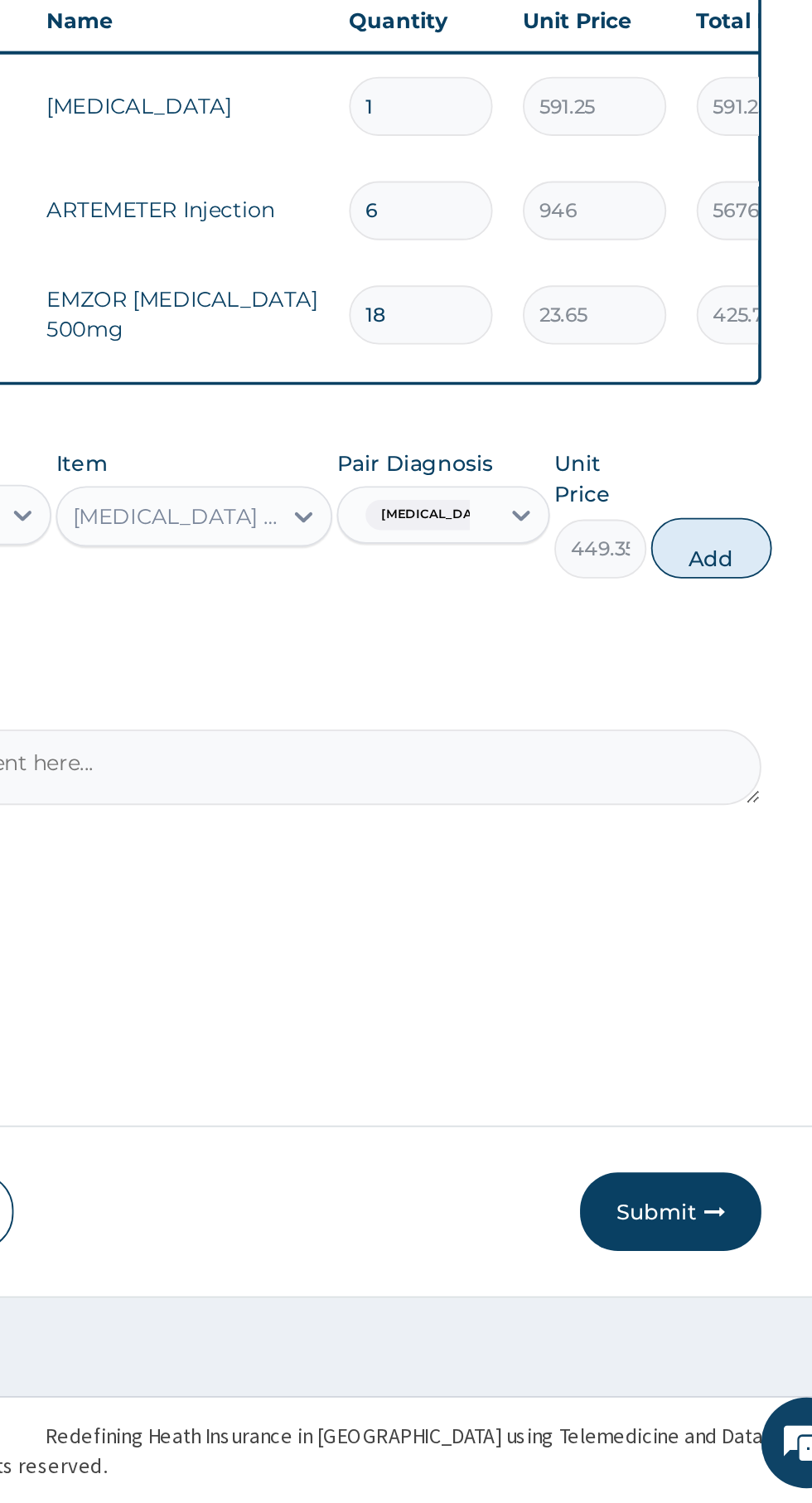
click at [758, 988] on form "Step 2 of 2 PA Code / Prescription Code Enter Code(Secondary Care Only) Encount…" at bounding box center [501, 755] width 597 height 1273
click at [733, 980] on button "Add" at bounding box center [727, 979] width 66 height 33
type input "0"
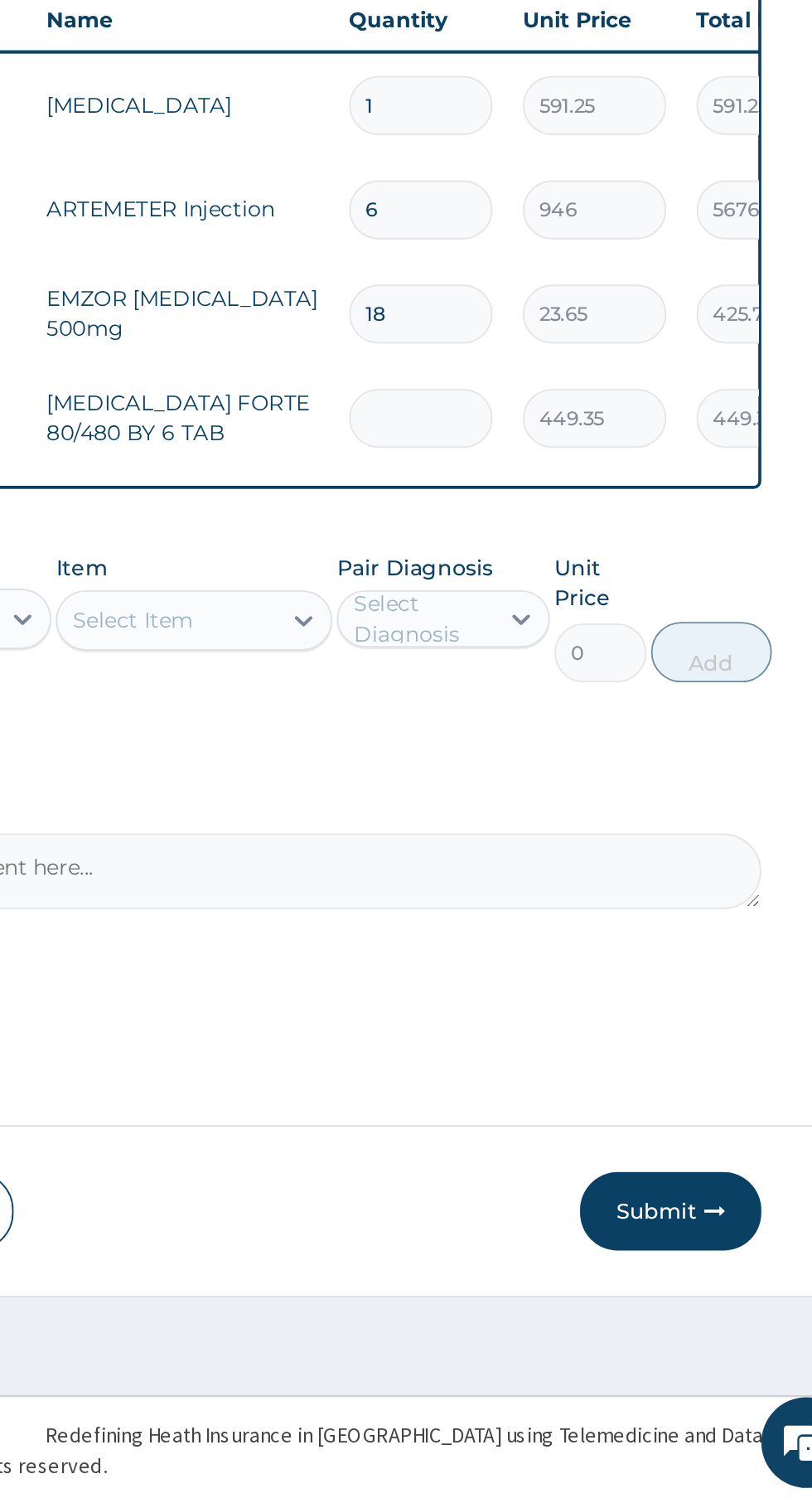
type input "0.00"
type input "6"
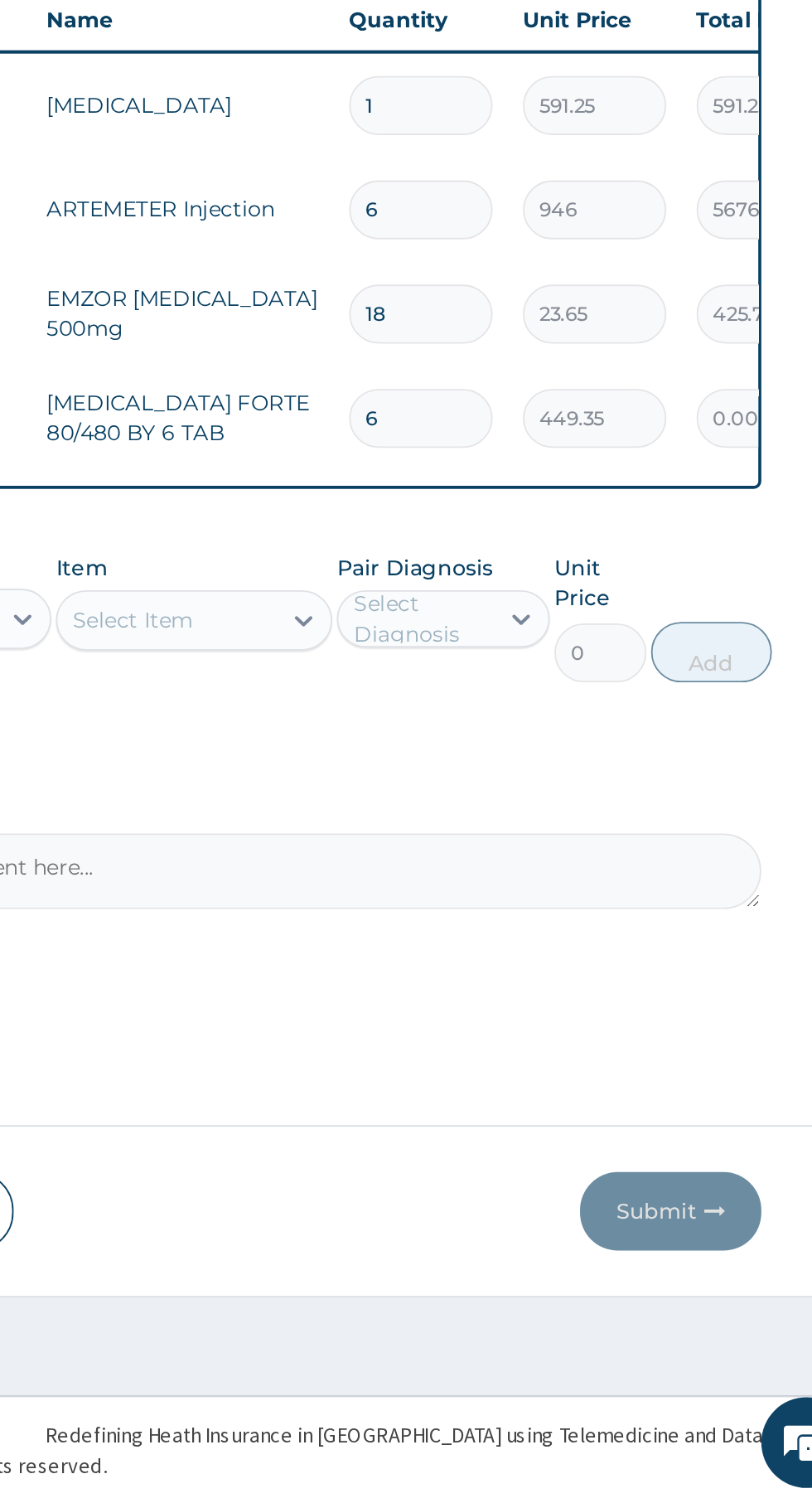
type input "2696.10"
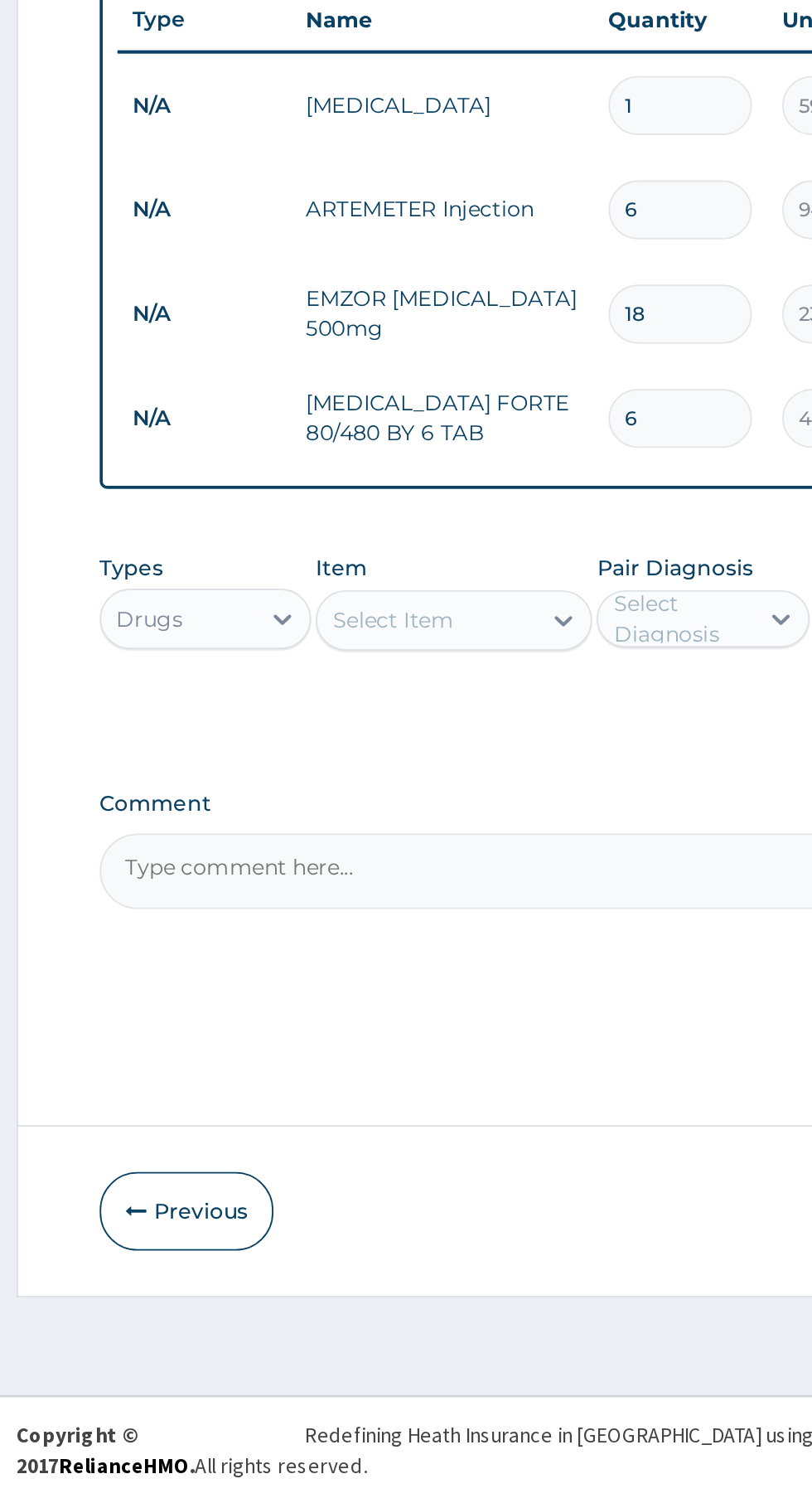
type input "6"
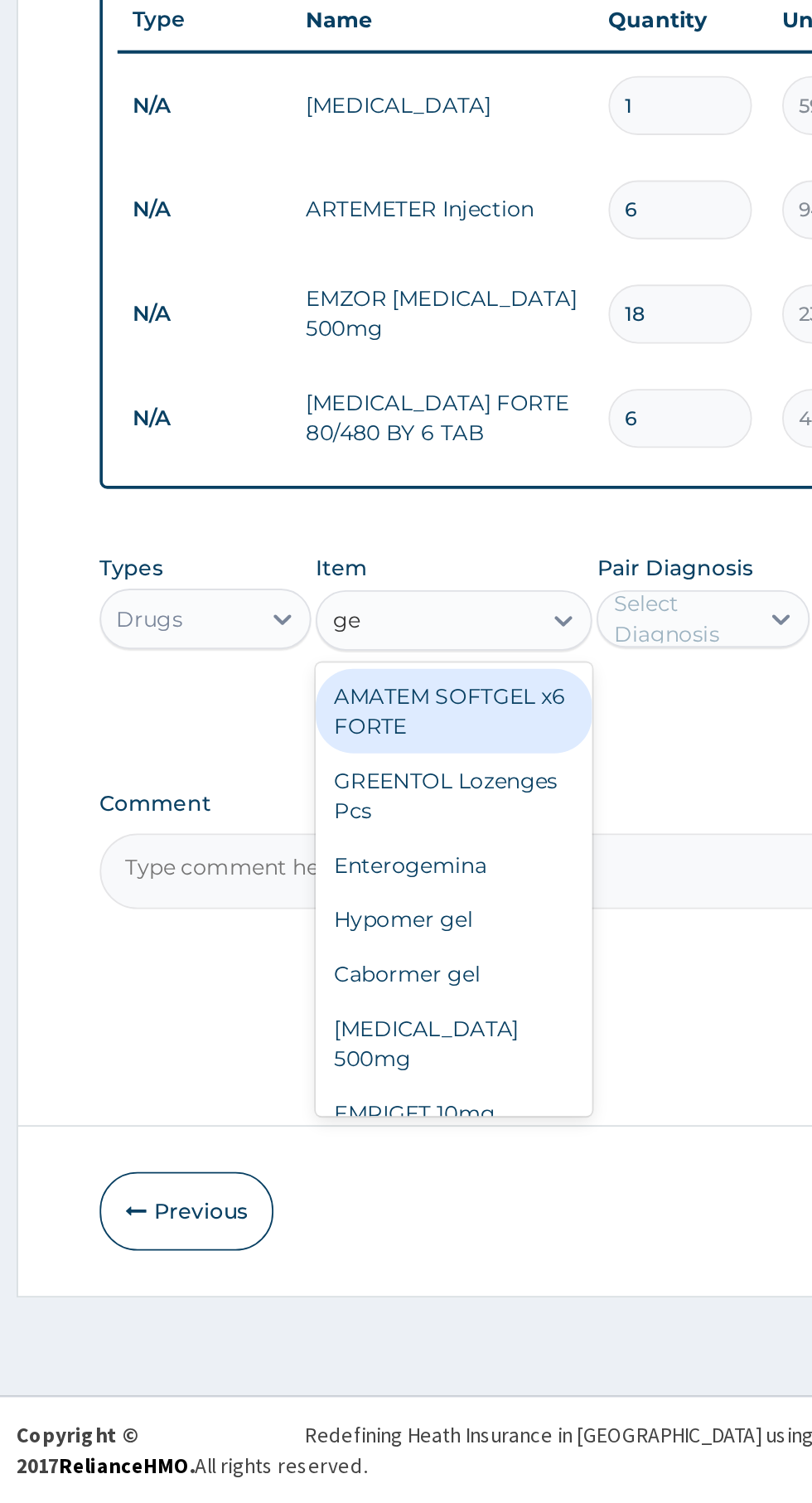
type input "g"
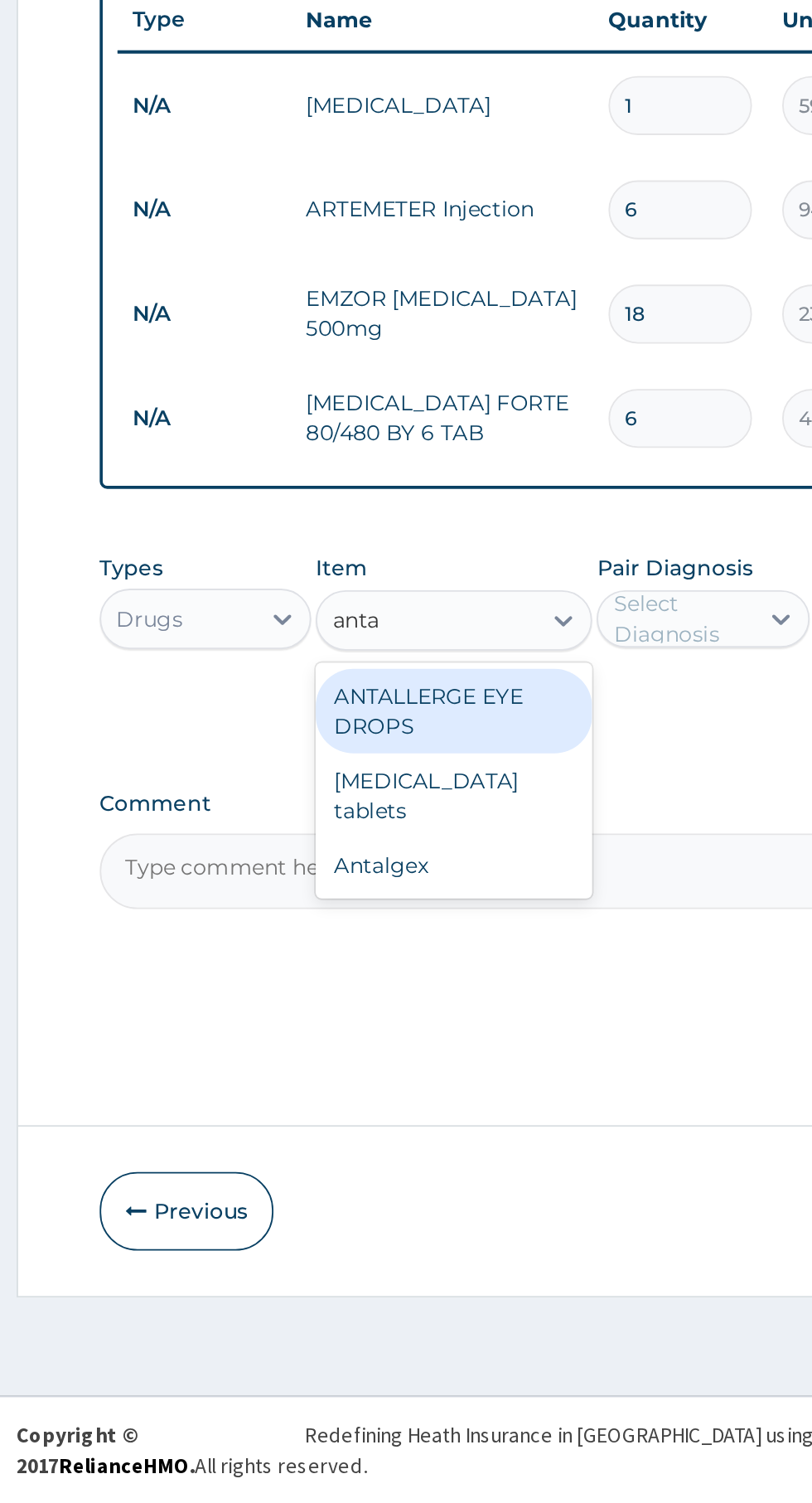
click at [479, 1113] on div "Antacid tablets" at bounding box center [443, 1116] width 152 height 47
type input "anta"
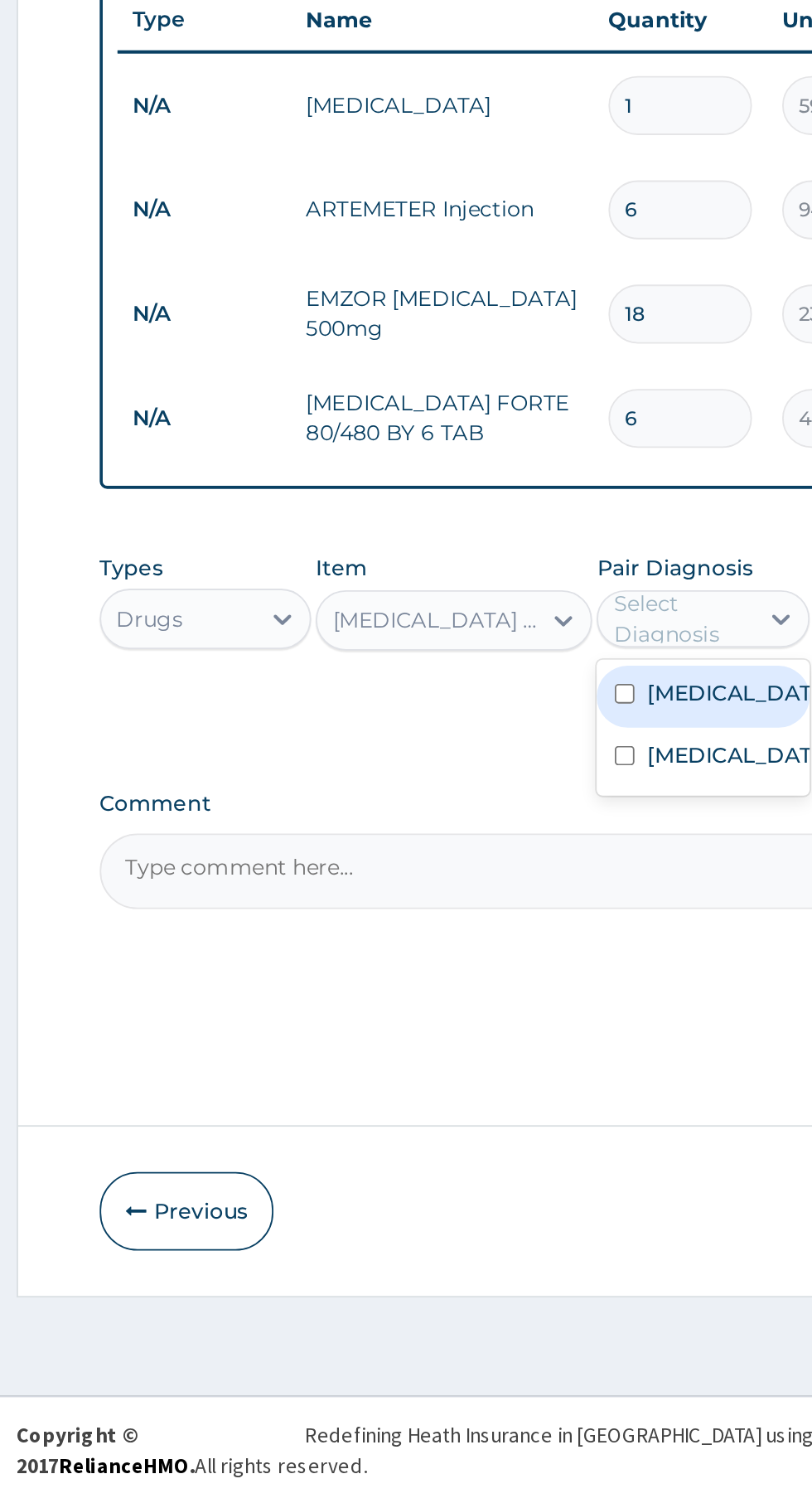
click at [593, 1112] on div "Indigestion" at bounding box center [579, 1095] width 116 height 34
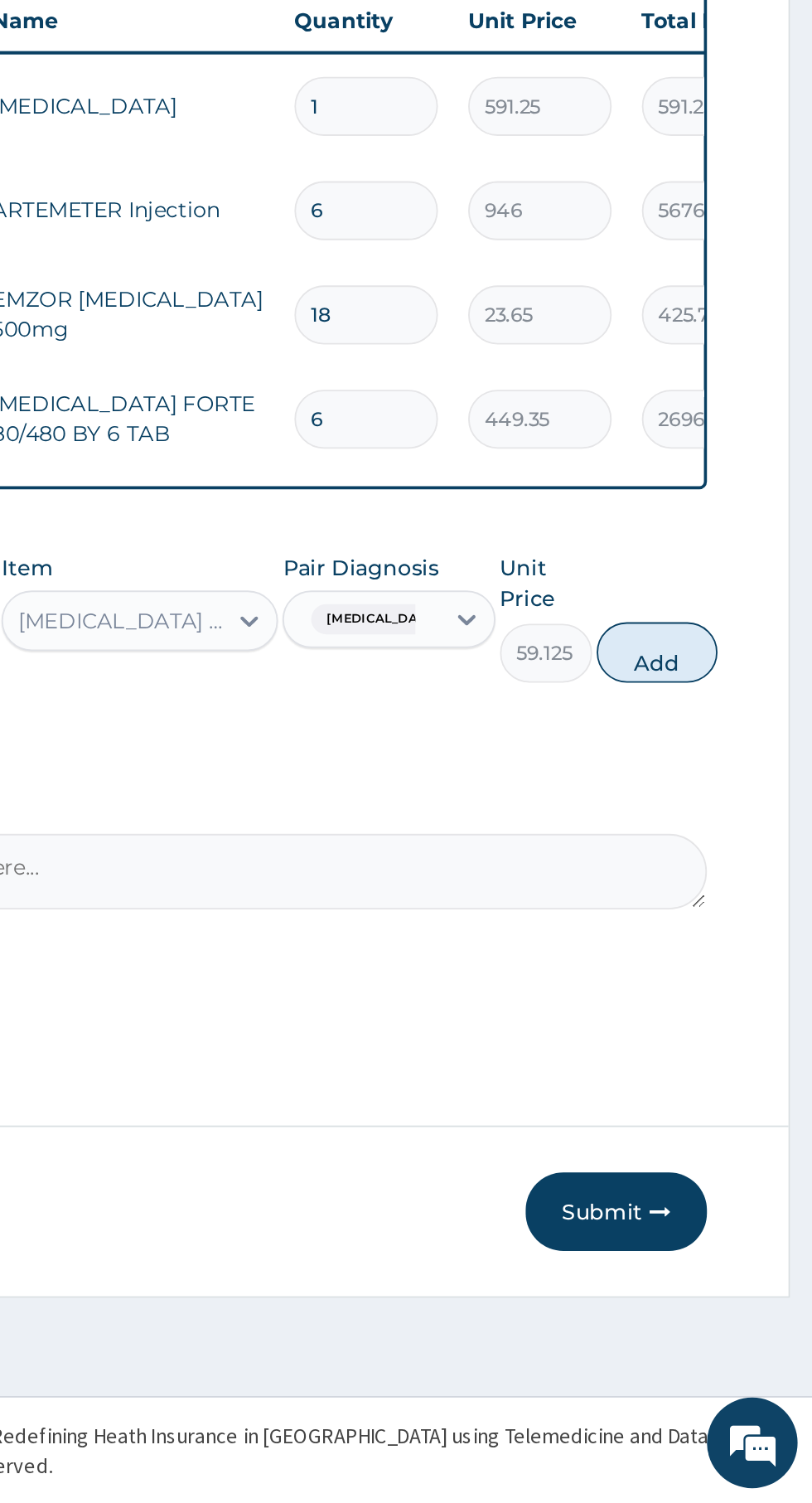
click at [741, 1043] on button "Add" at bounding box center [727, 1037] width 66 height 33
type input "0"
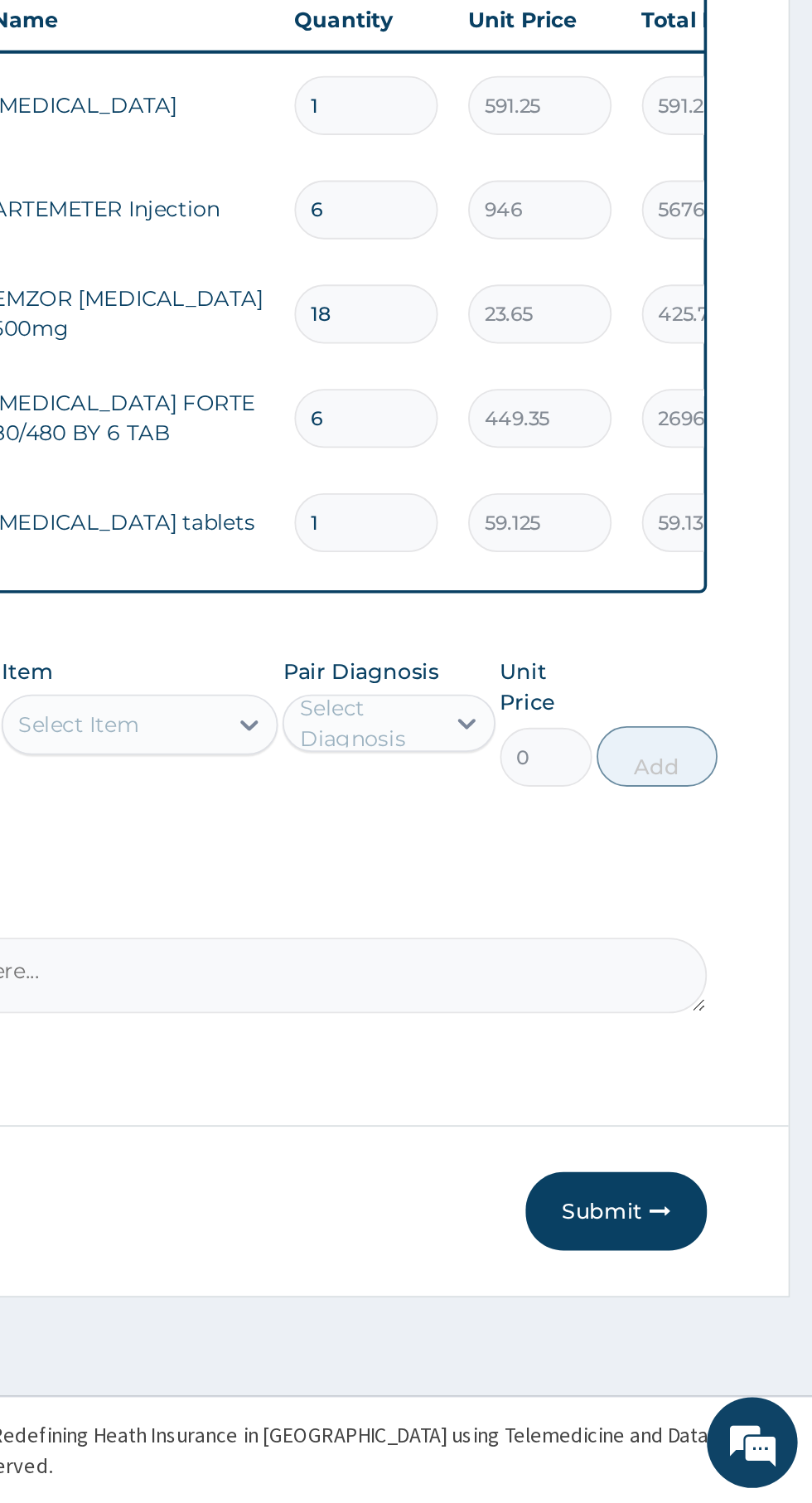
type input "10"
type input "591.25"
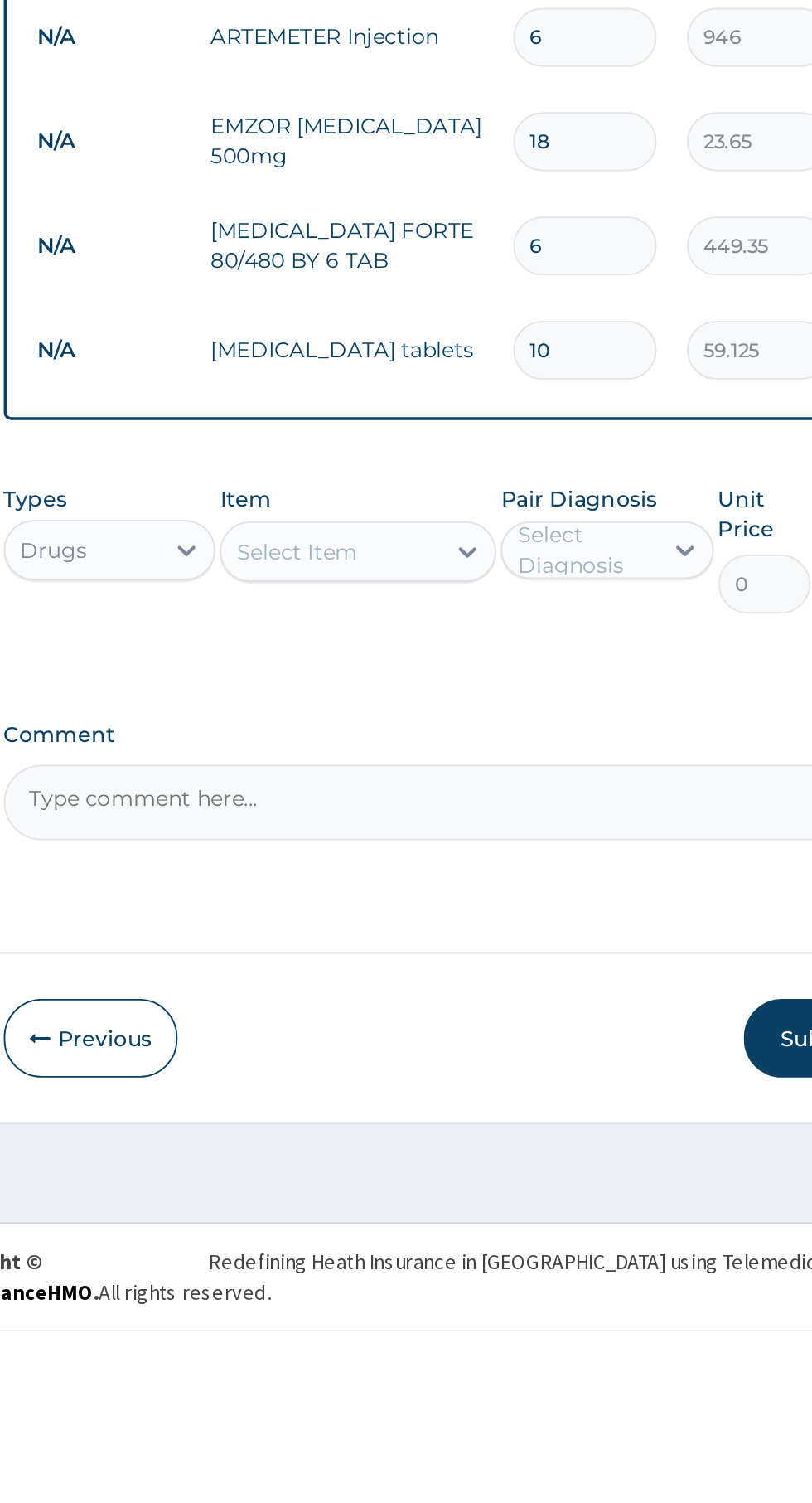
type input "10"
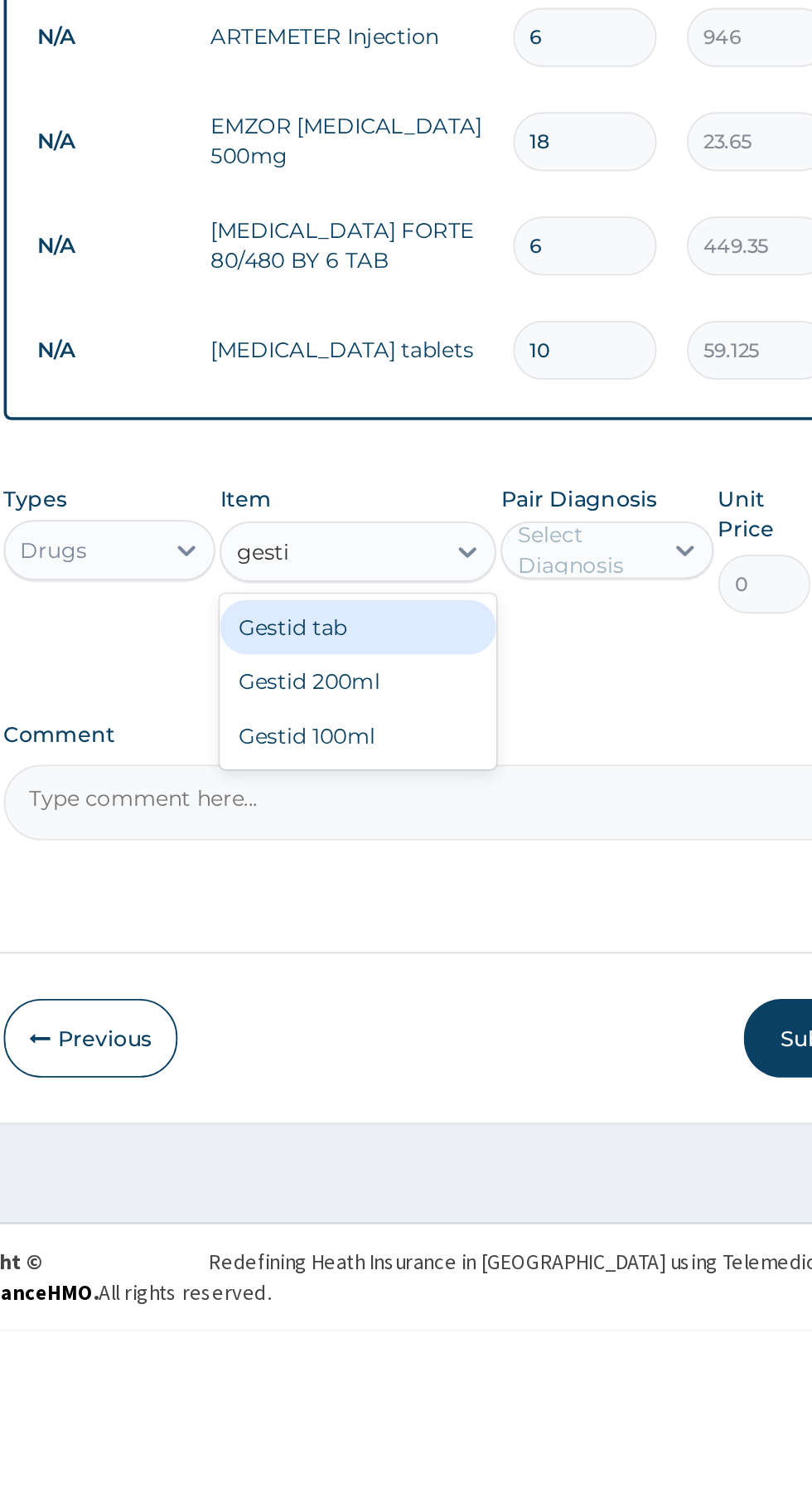
click at [475, 1144] on div "Gestid 200ml" at bounding box center [443, 1147] width 152 height 30
type input "gesti"
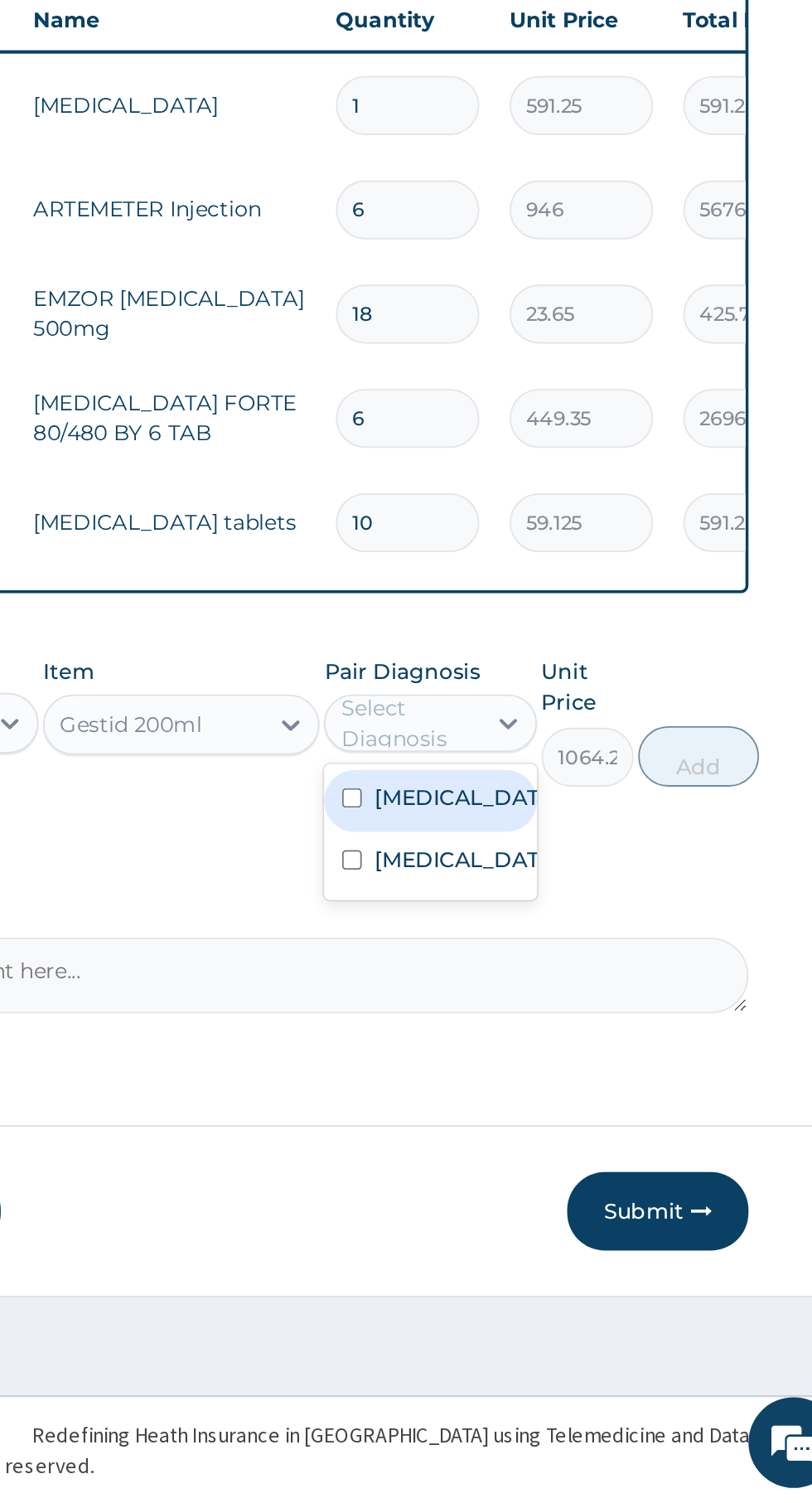
click at [595, 1169] on div "Indigestion" at bounding box center [579, 1151] width 116 height 34
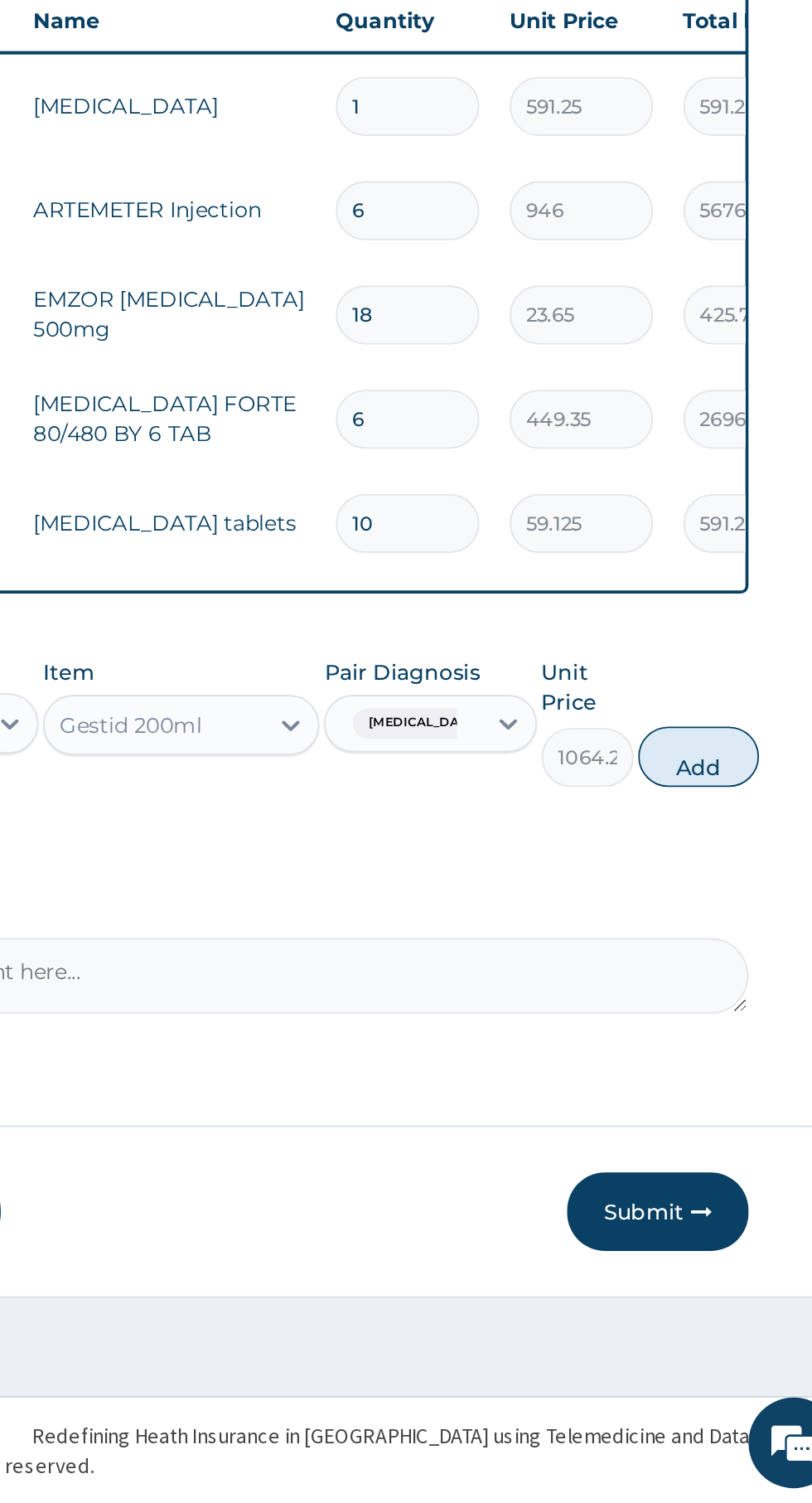
click at [739, 1104] on button "Add" at bounding box center [727, 1094] width 66 height 33
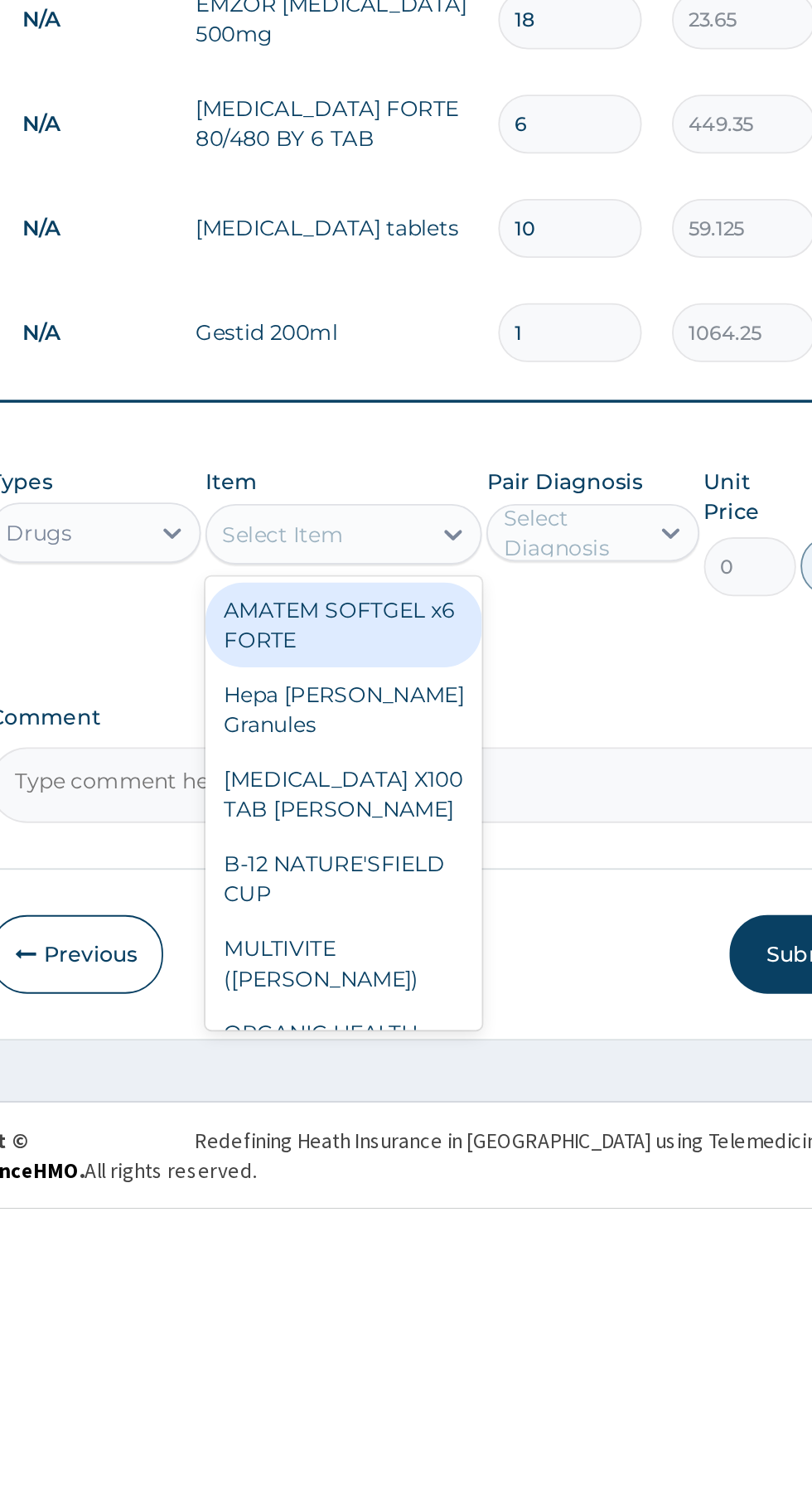
click at [477, 1269] on div "[MEDICAL_DATA] X100 TAB [PERSON_NAME]" at bounding box center [443, 1276] width 152 height 47
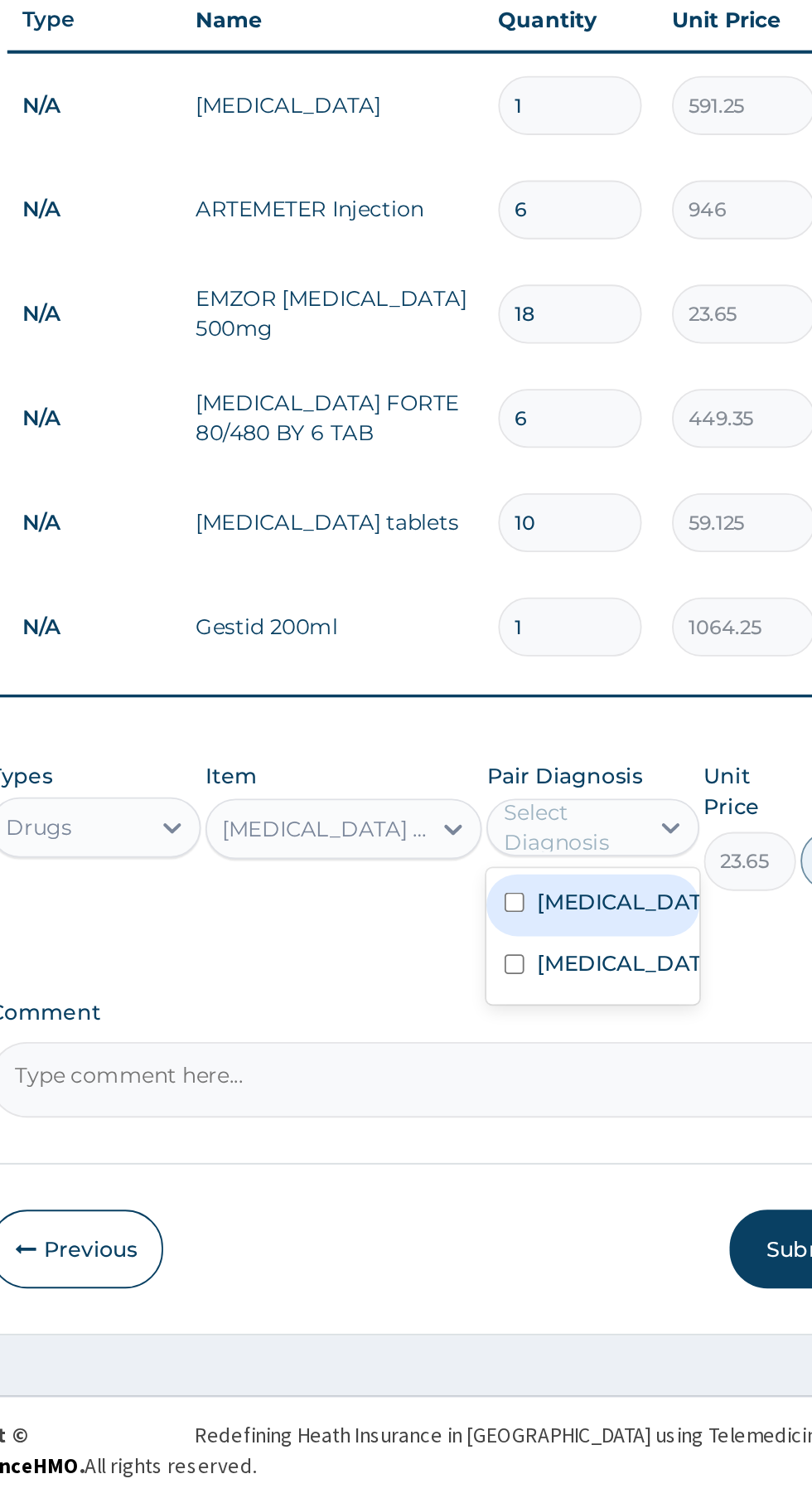
click at [592, 1175] on label "[MEDICAL_DATA]" at bounding box center [597, 1173] width 96 height 17
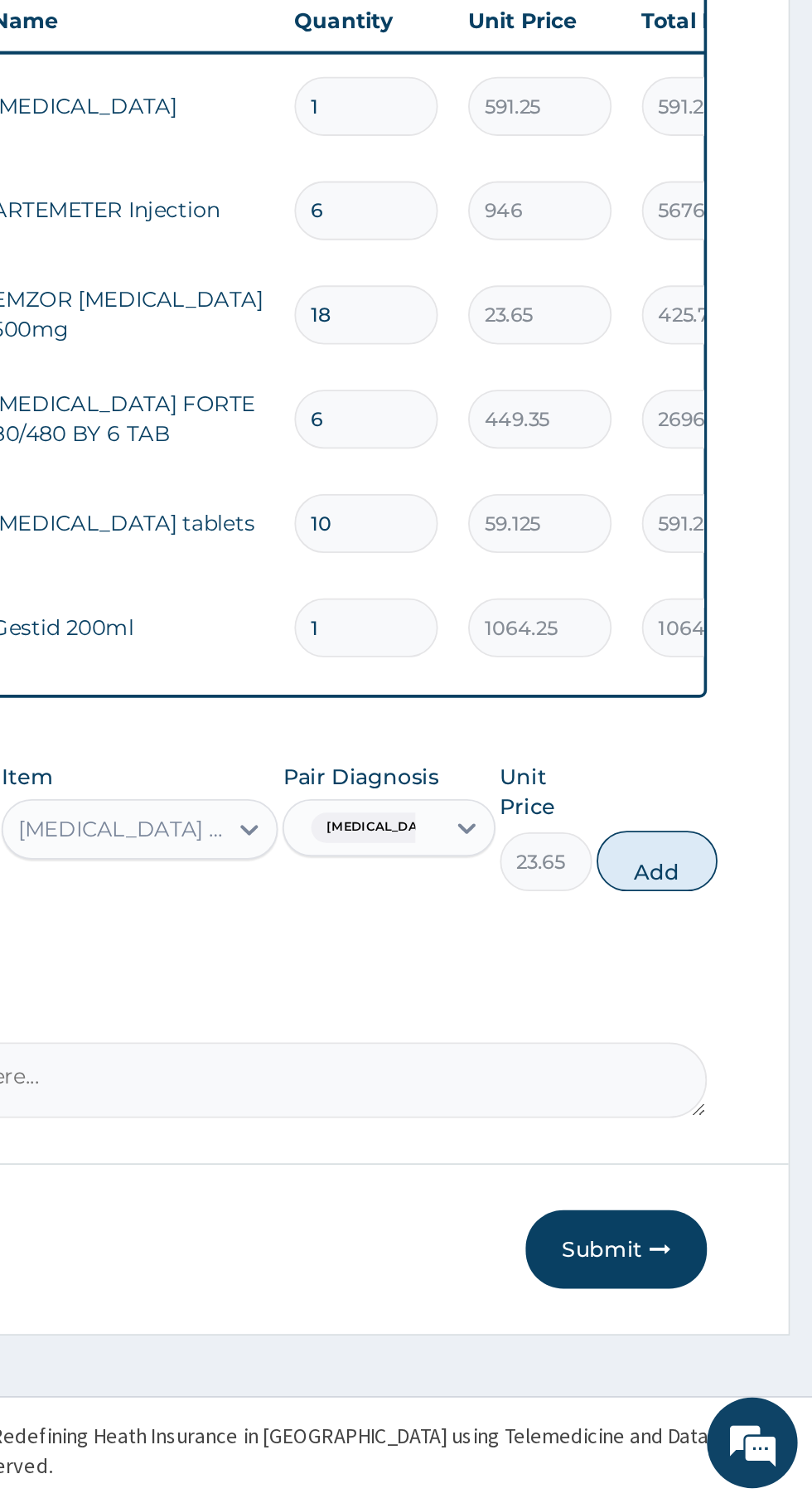
click at [731, 1158] on button "Add" at bounding box center [727, 1151] width 66 height 33
type input "0"
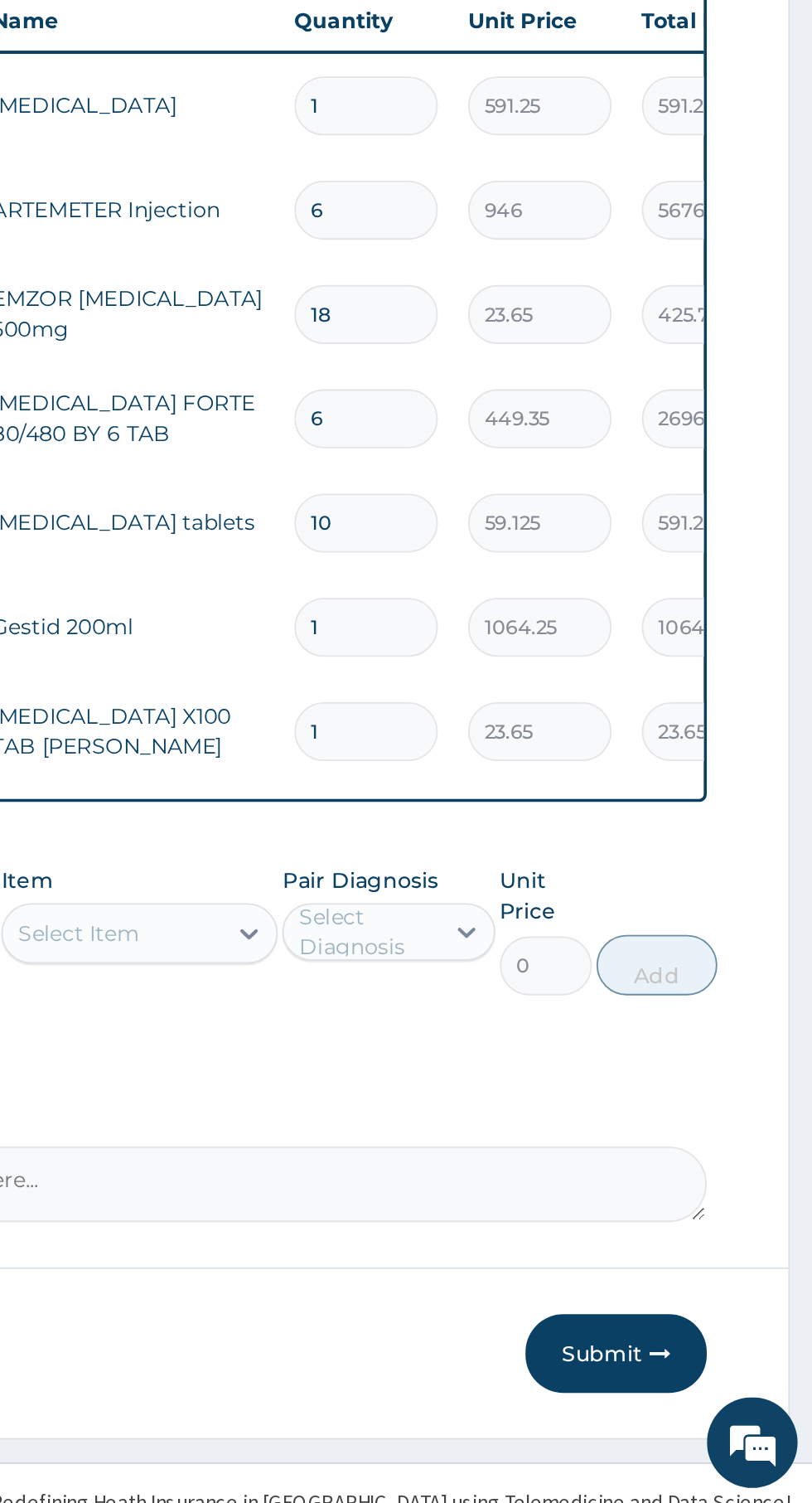
type input "15"
type input "354.75"
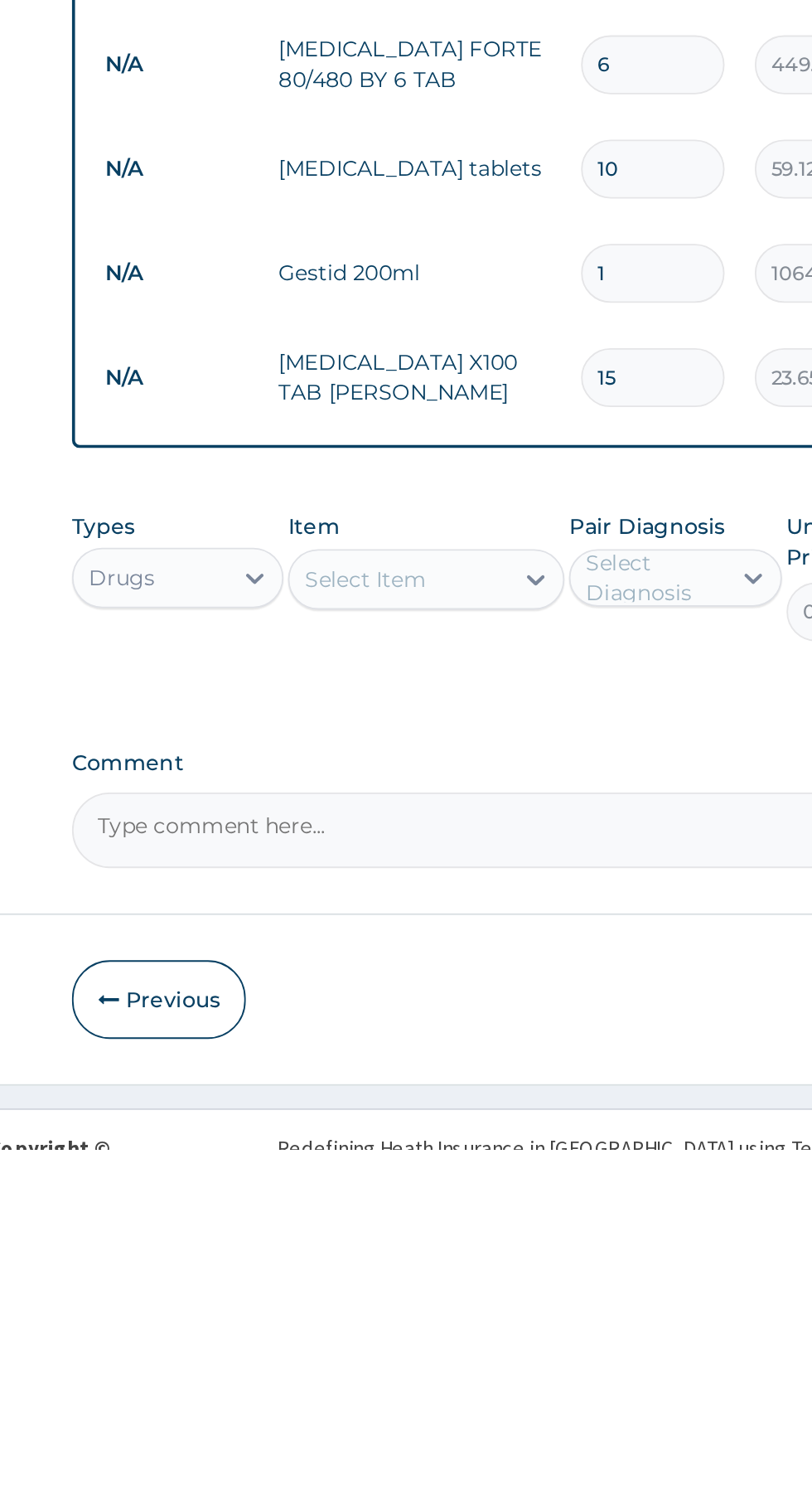
type input "15"
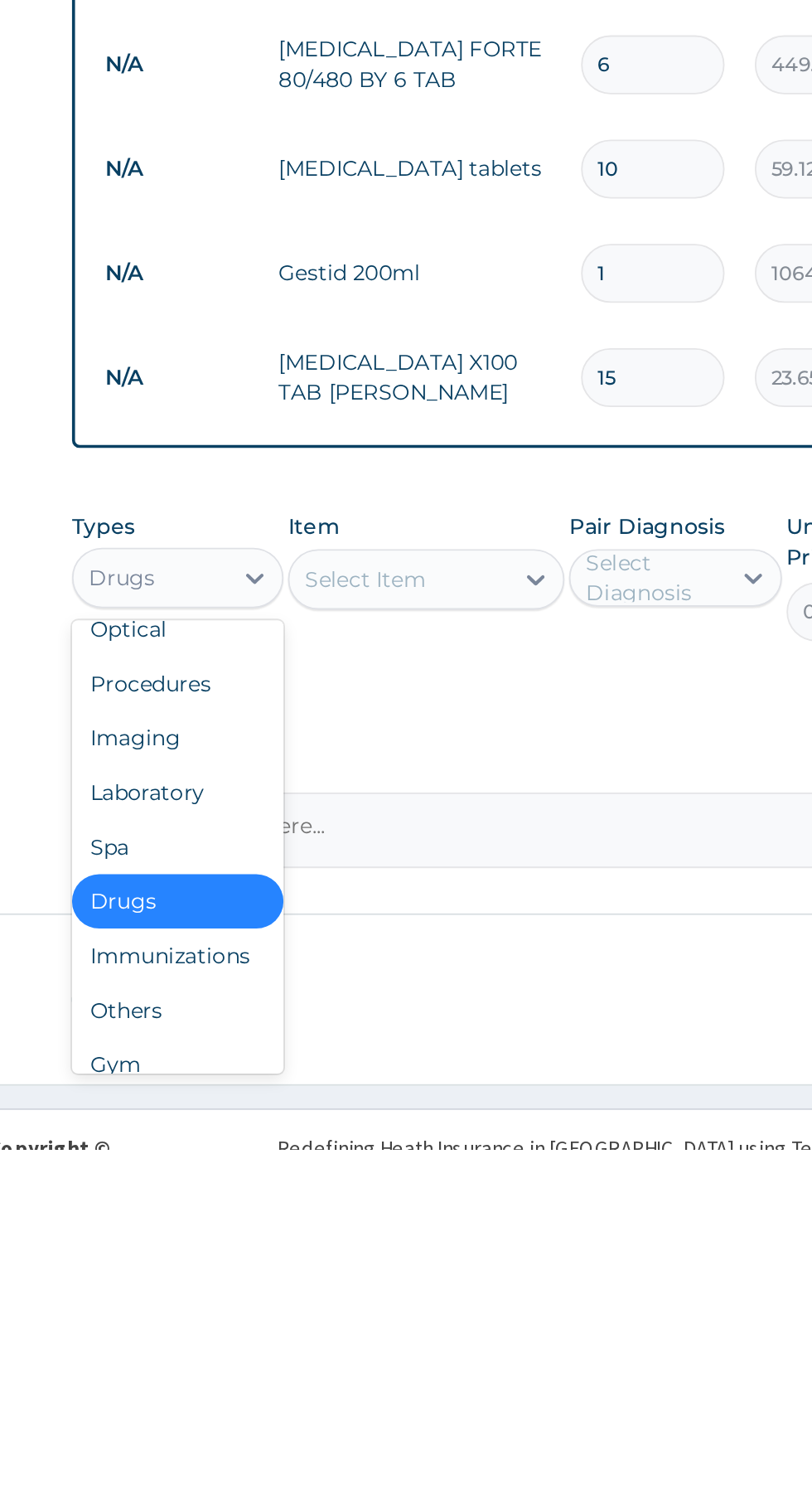
scroll to position [57, 0]
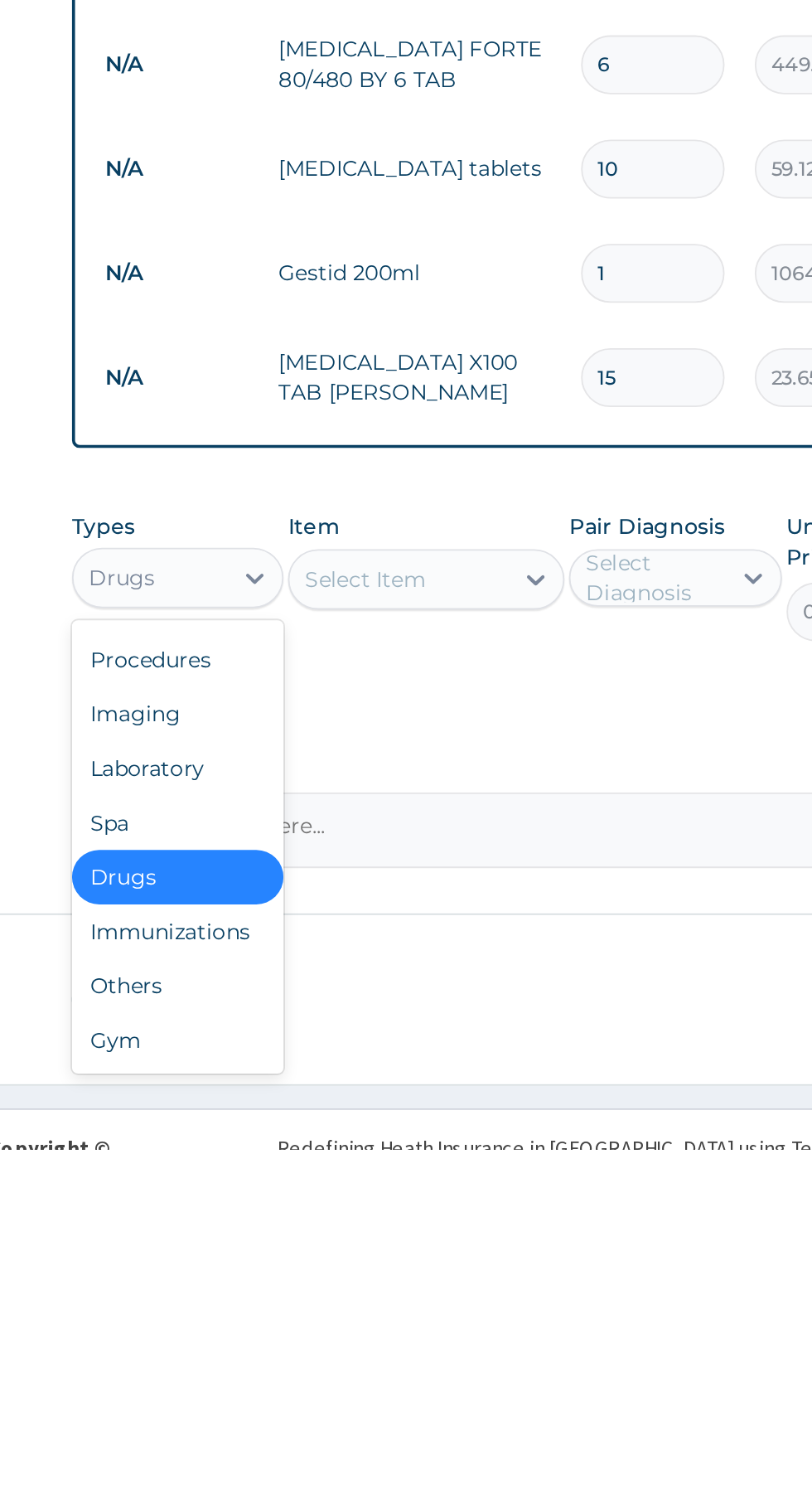
click at [321, 1238] on div "Procedures" at bounding box center [307, 1234] width 116 height 30
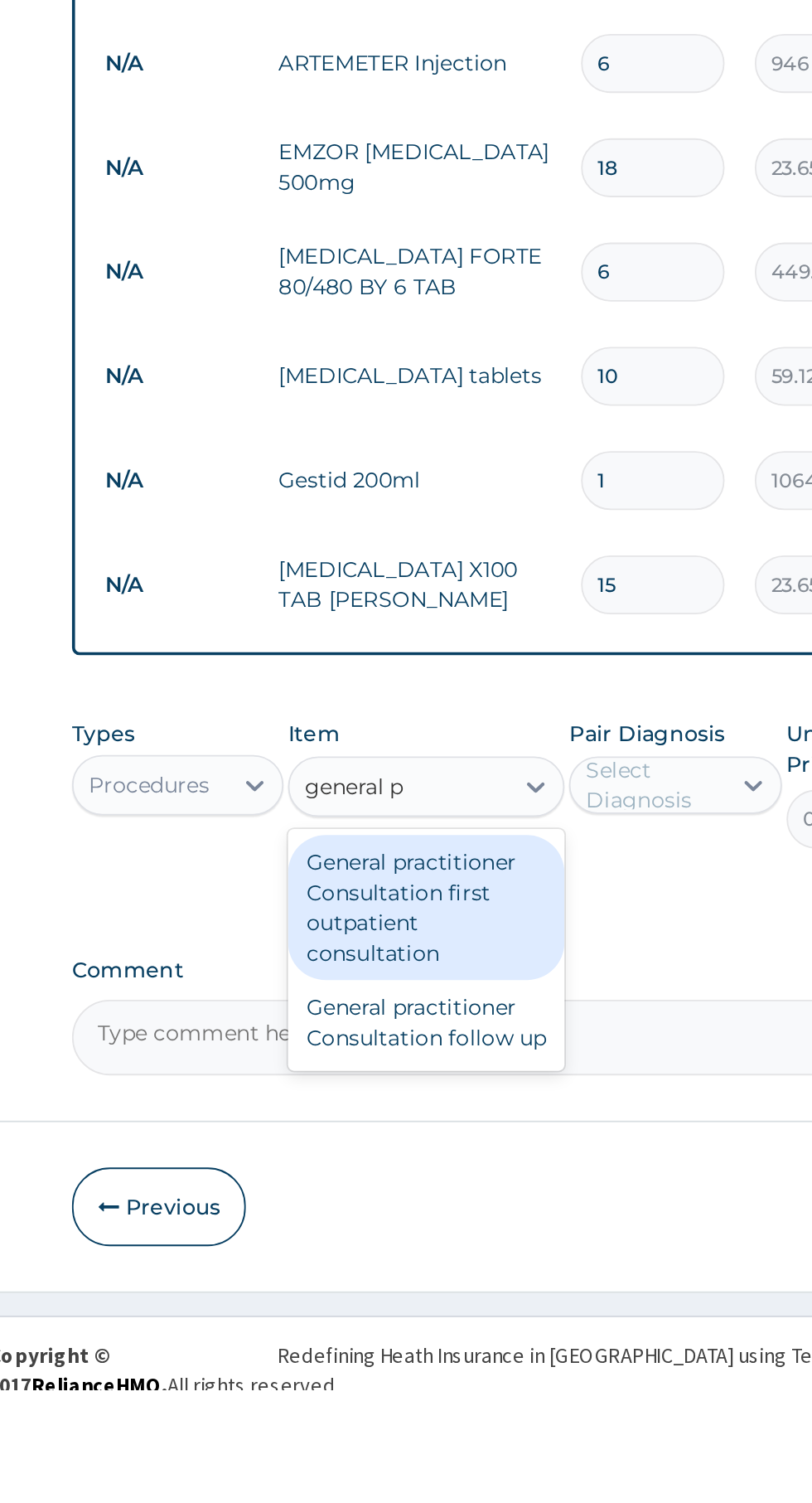
scroll to position [0, 0]
click at [480, 1227] on div "General practitioner Consultation first outpatient consultation" at bounding box center [443, 1239] width 152 height 80
type input "general p"
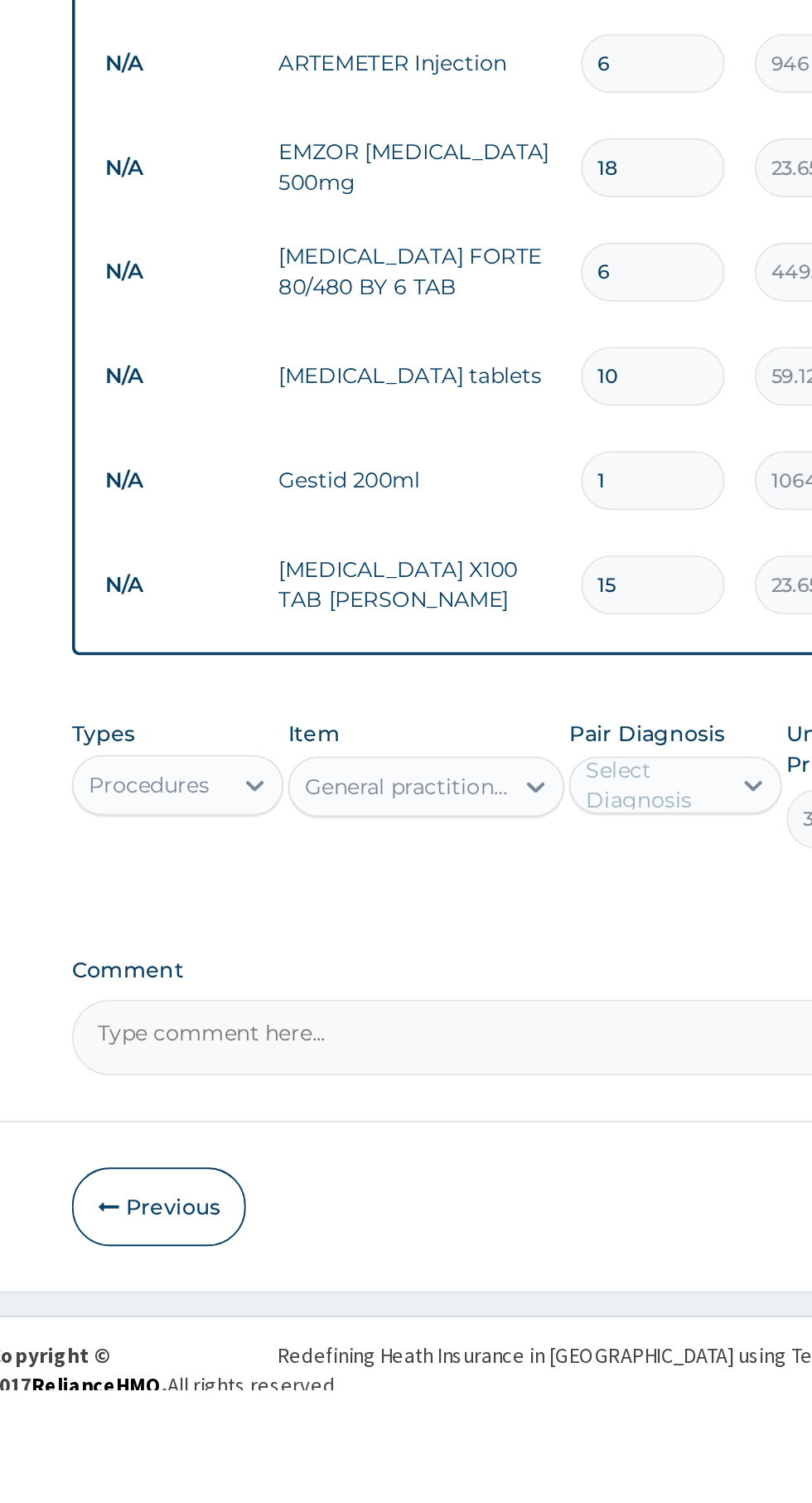
scroll to position [18, 0]
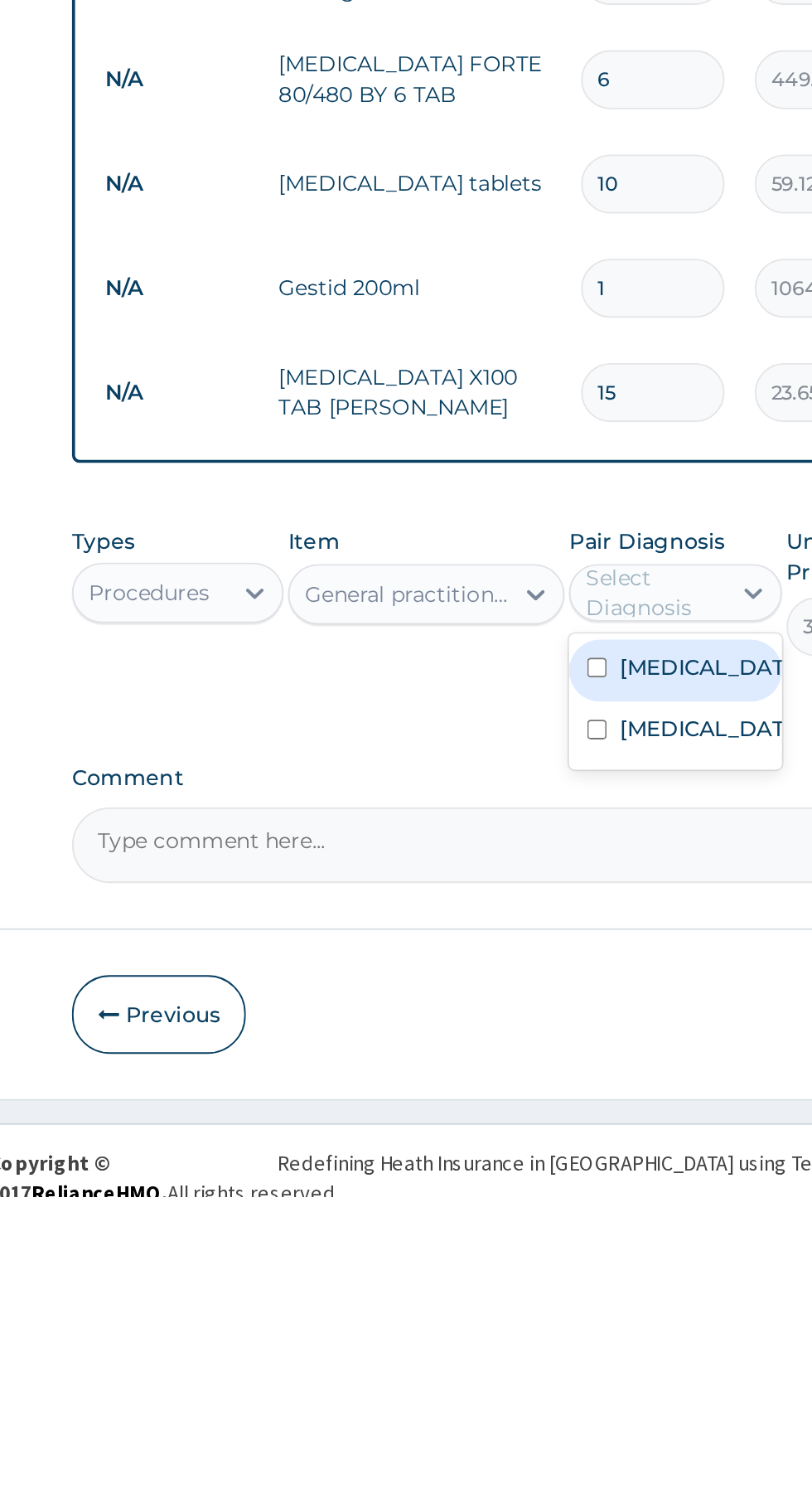
click at [589, 1220] on label "Falciparum malaria" at bounding box center [597, 1212] width 96 height 17
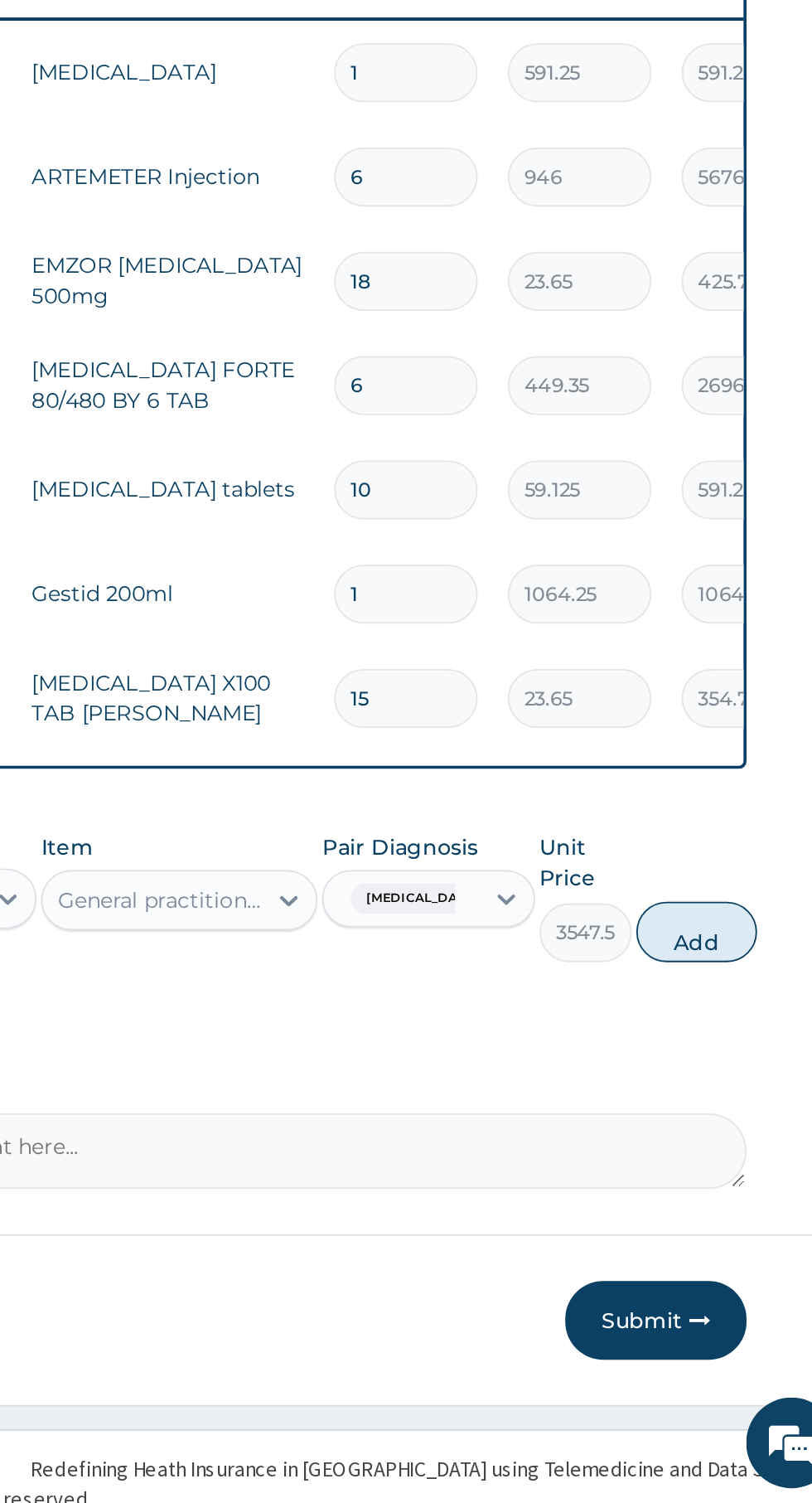
click at [737, 1195] on button "Add" at bounding box center [727, 1190] width 66 height 33
type input "0"
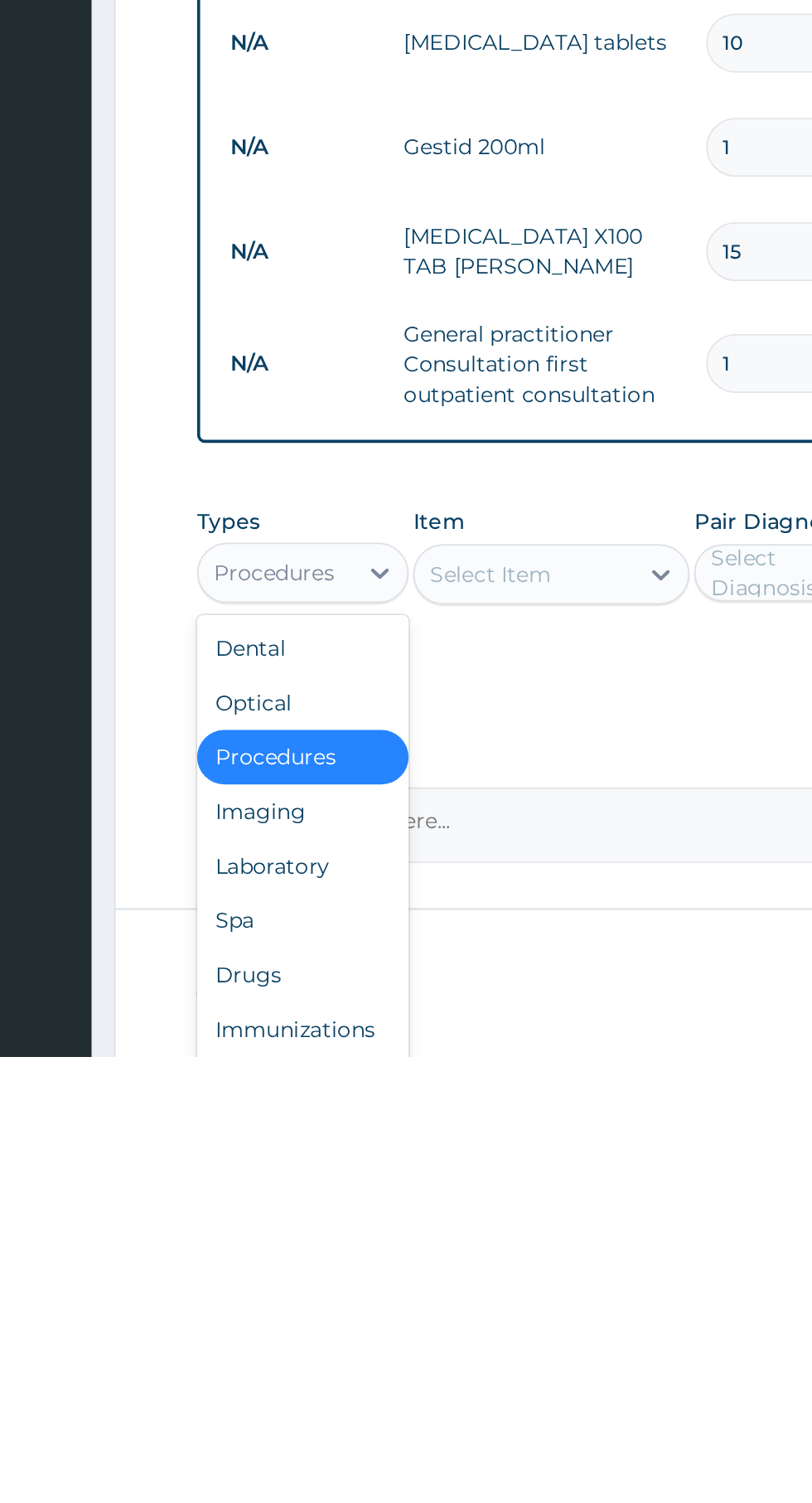
scroll to position [17, 0]
click at [327, 1415] on div "Laboratory" at bounding box center [307, 1400] width 116 height 30
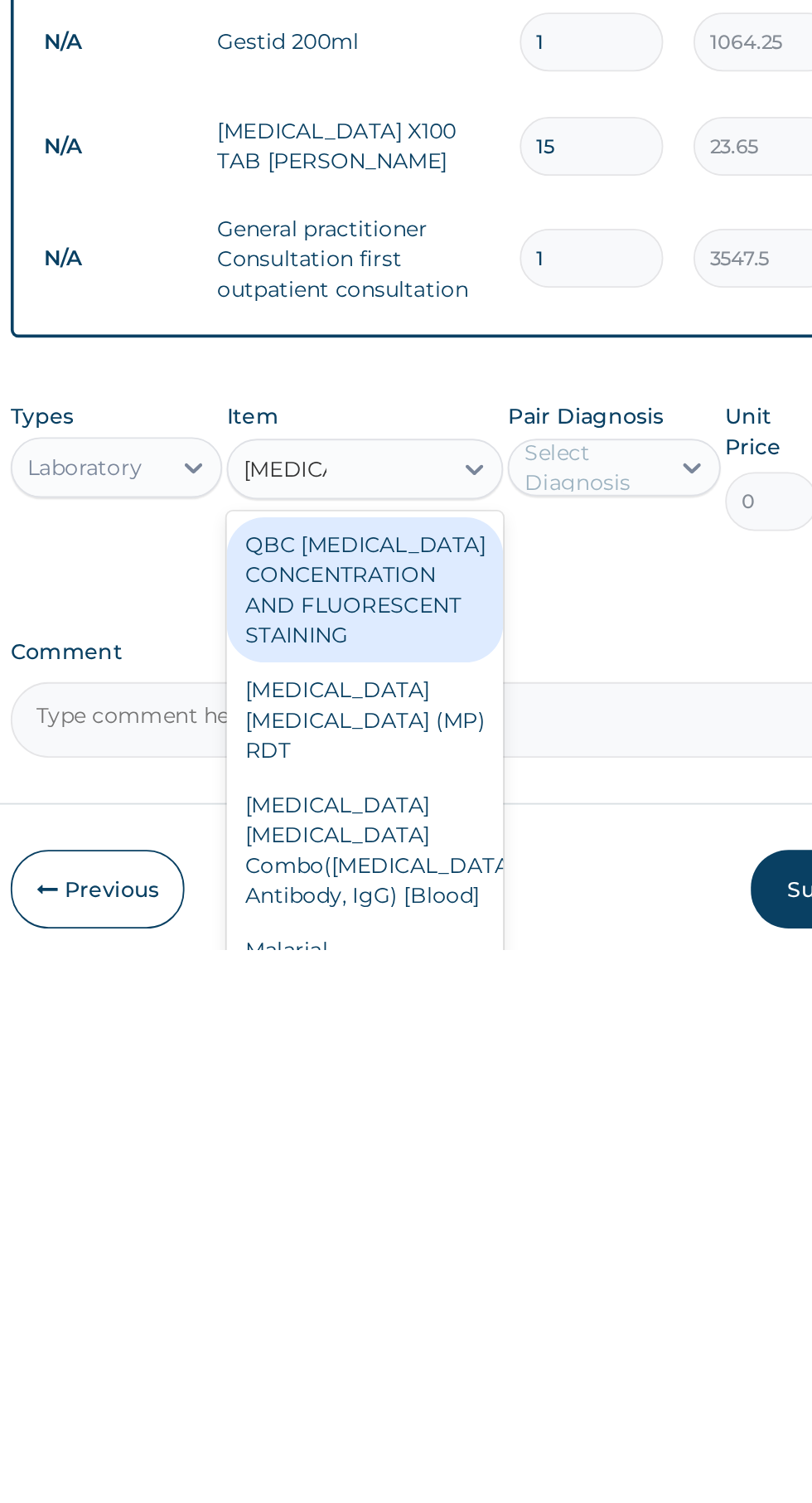
scroll to position [106, 0]
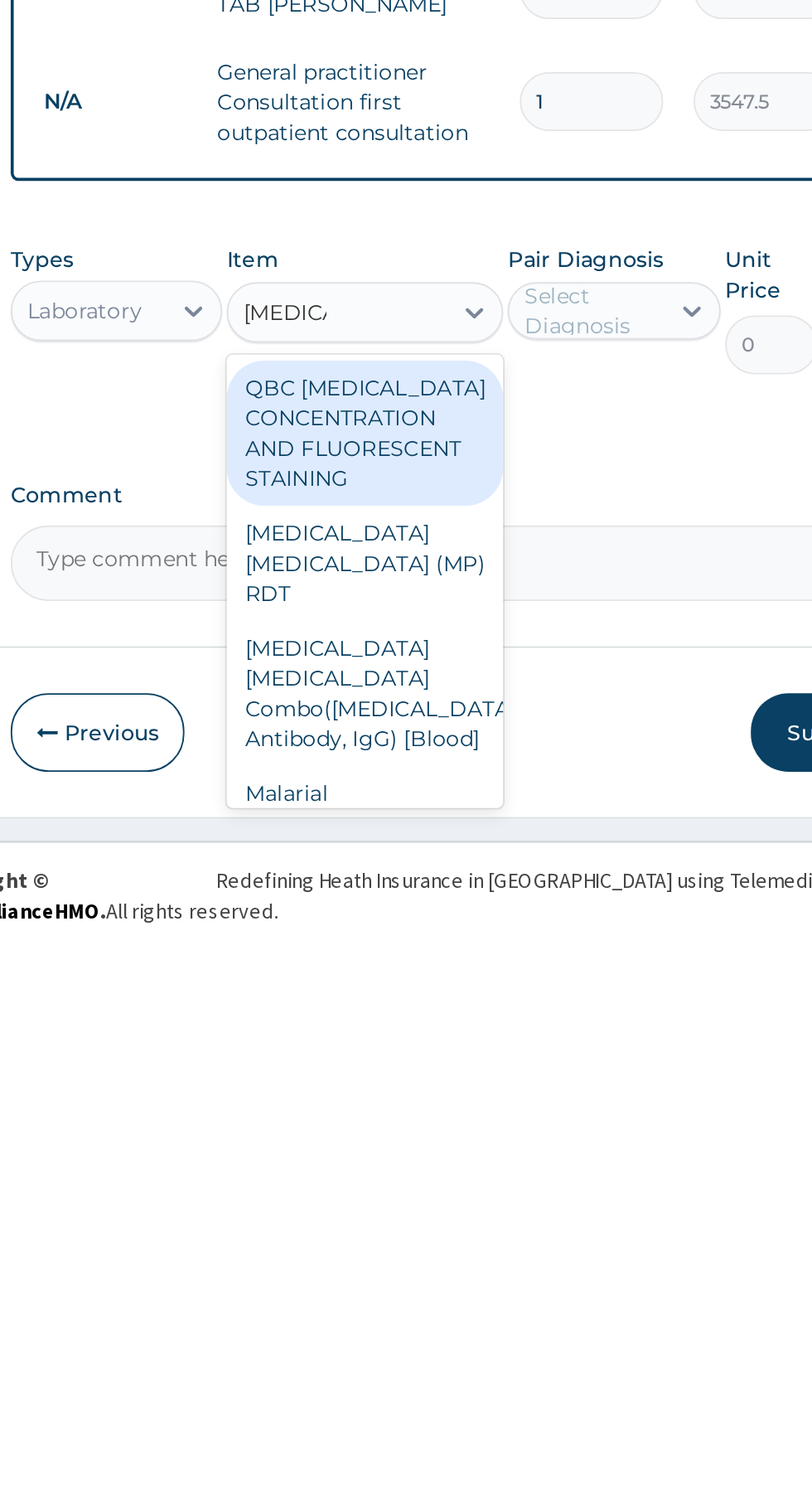
click at [471, 1403] on div "Malarial Parasite Thick and thin films - [Blood]" at bounding box center [443, 1443] width 152 height 80
type input "malaria"
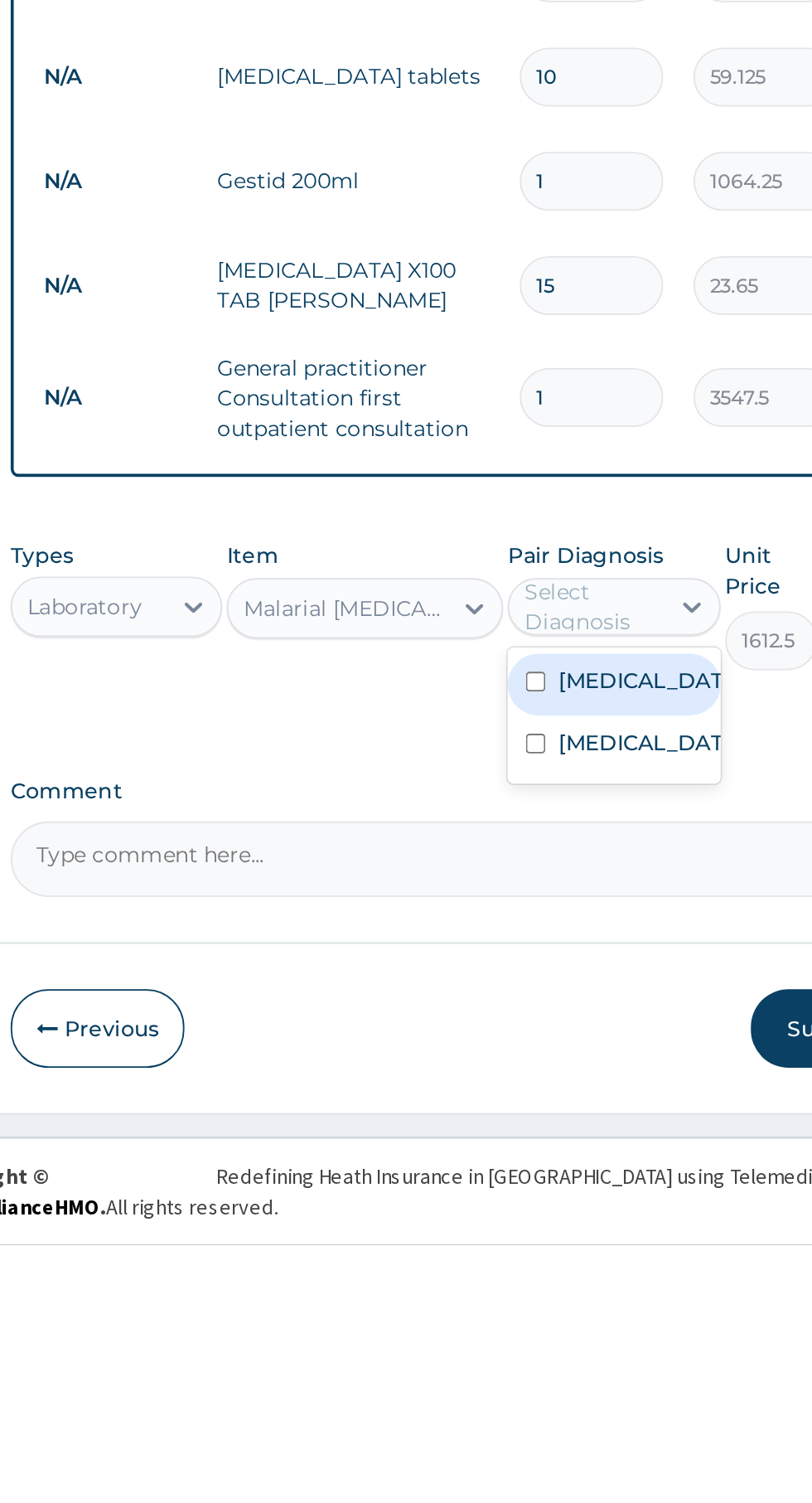
click at [583, 1202] on label "Falciparum malaria" at bounding box center [597, 1194] width 96 height 17
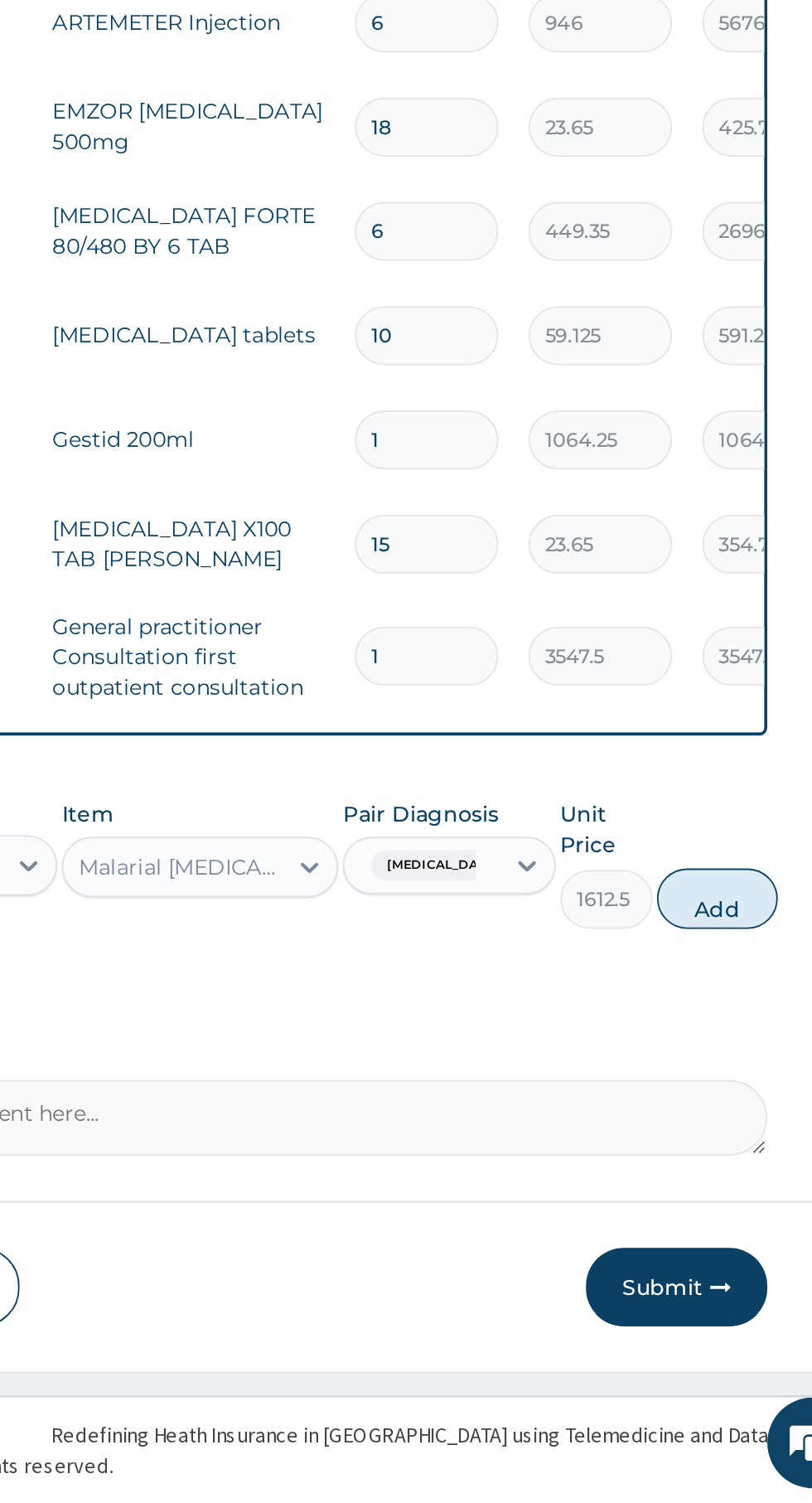
scroll to position [105, 0]
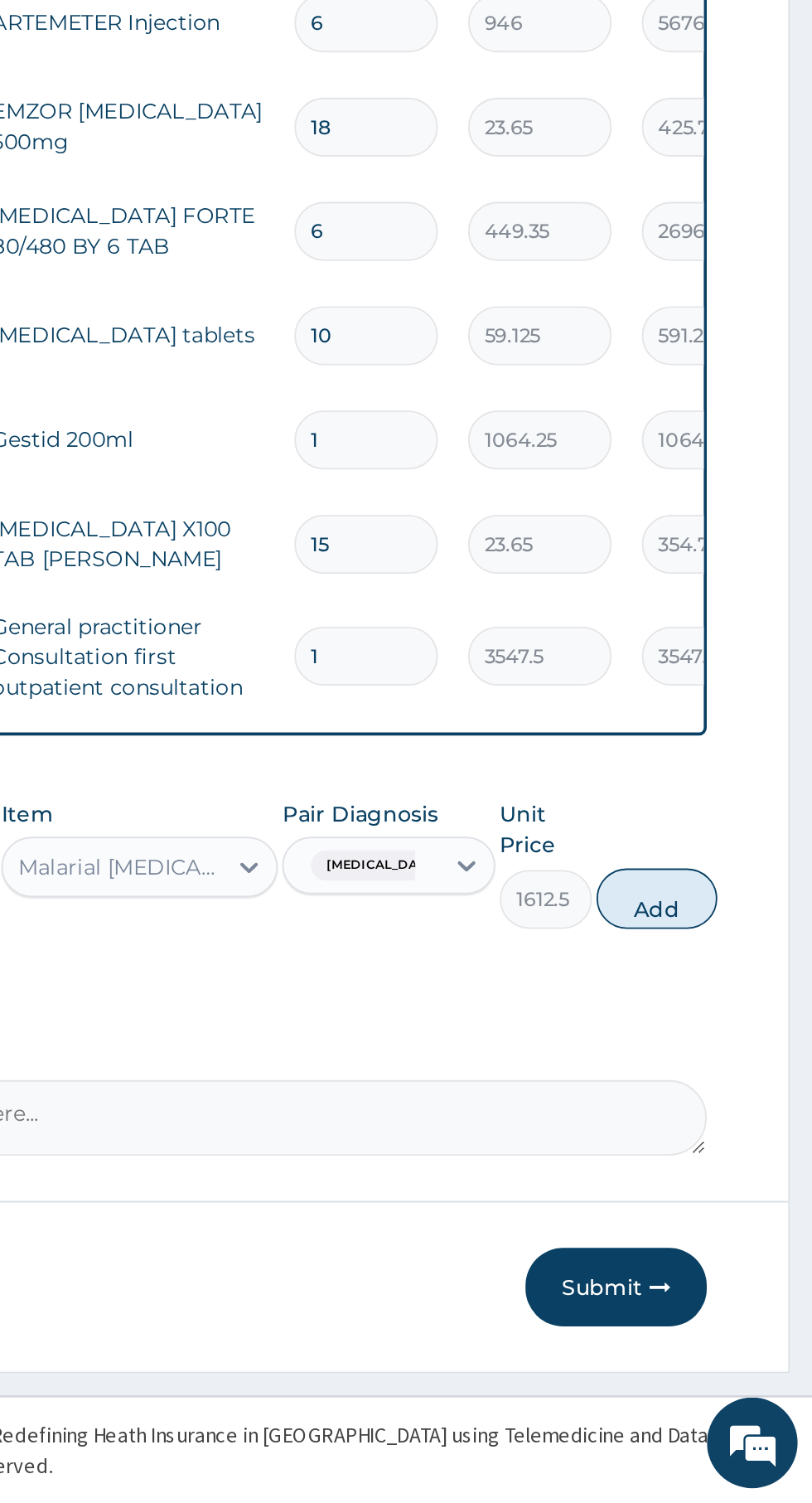
click at [731, 1175] on button "Add" at bounding box center [727, 1171] width 66 height 33
type input "0"
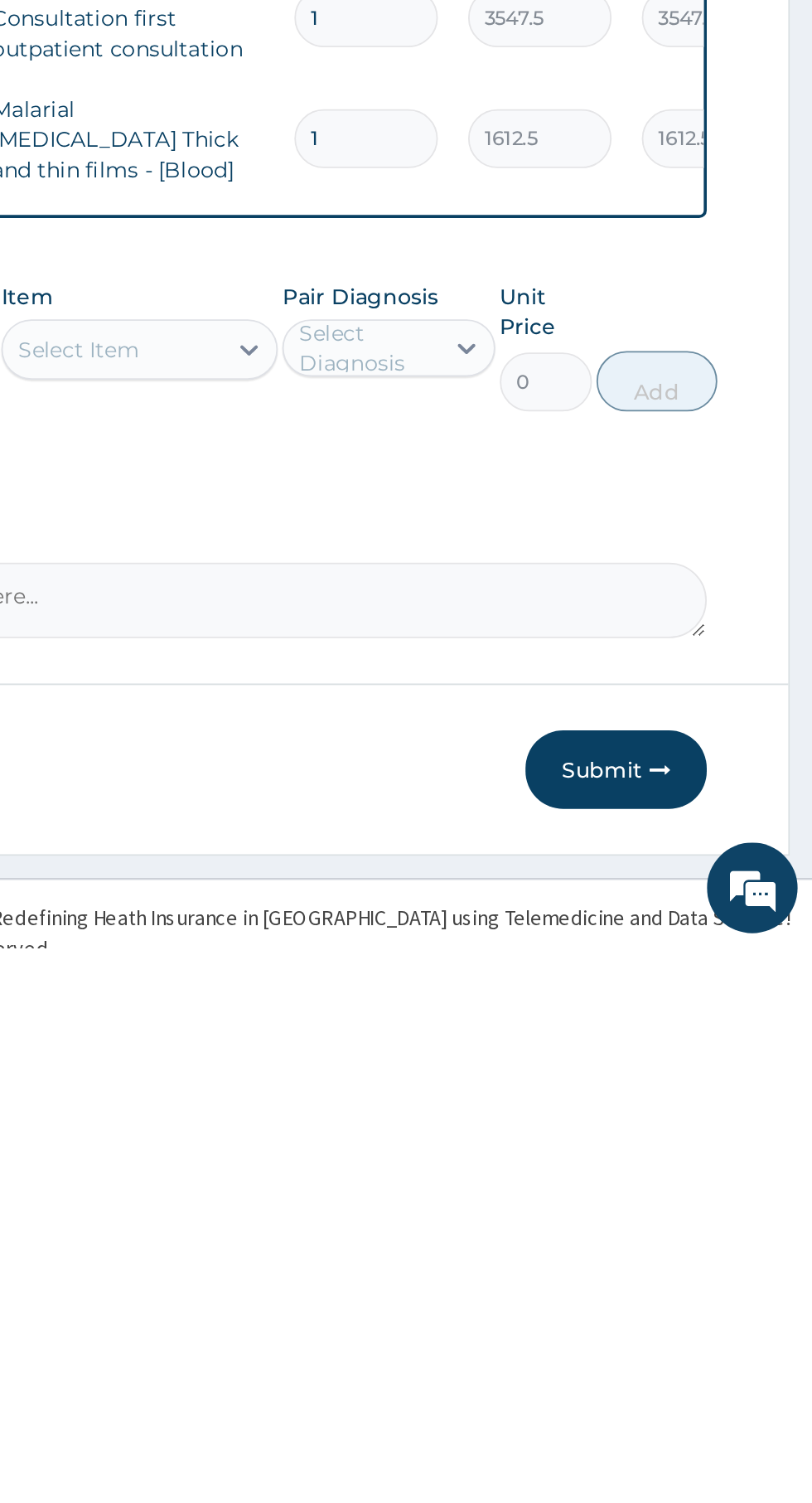
scroll to position [153, 0]
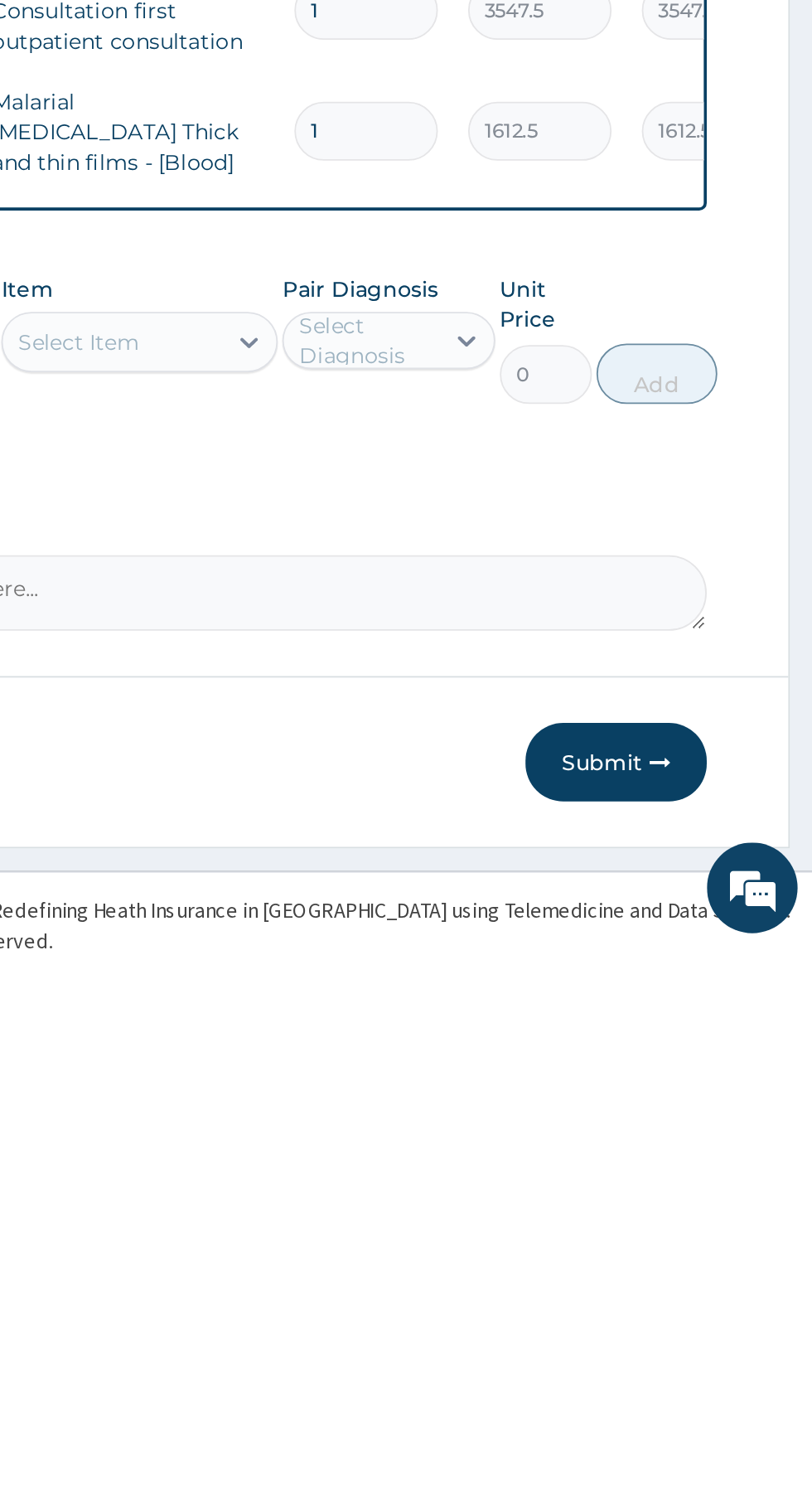
click at [705, 1401] on button "Submit" at bounding box center [705, 1402] width 100 height 43
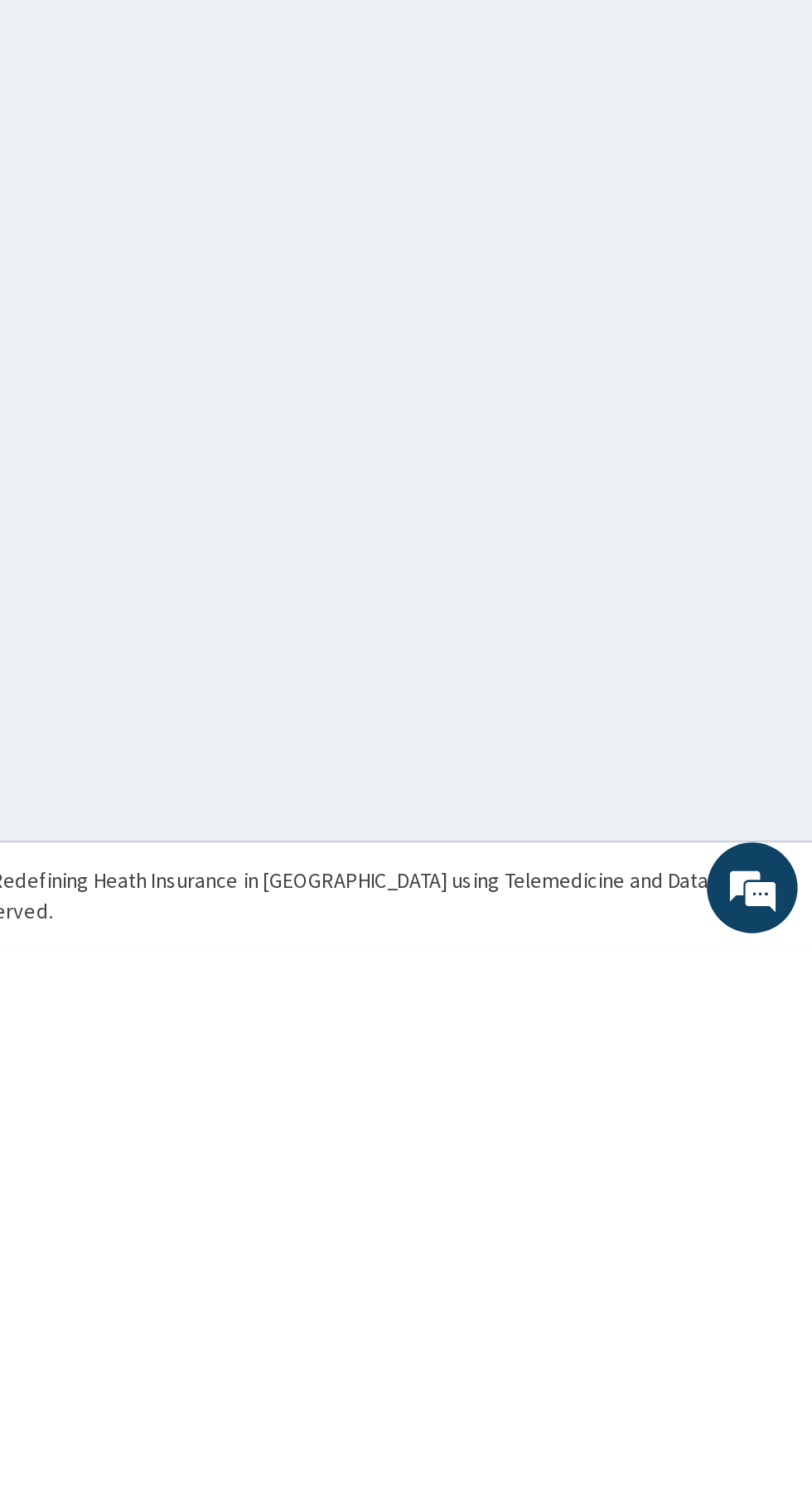
scroll to position [0, 0]
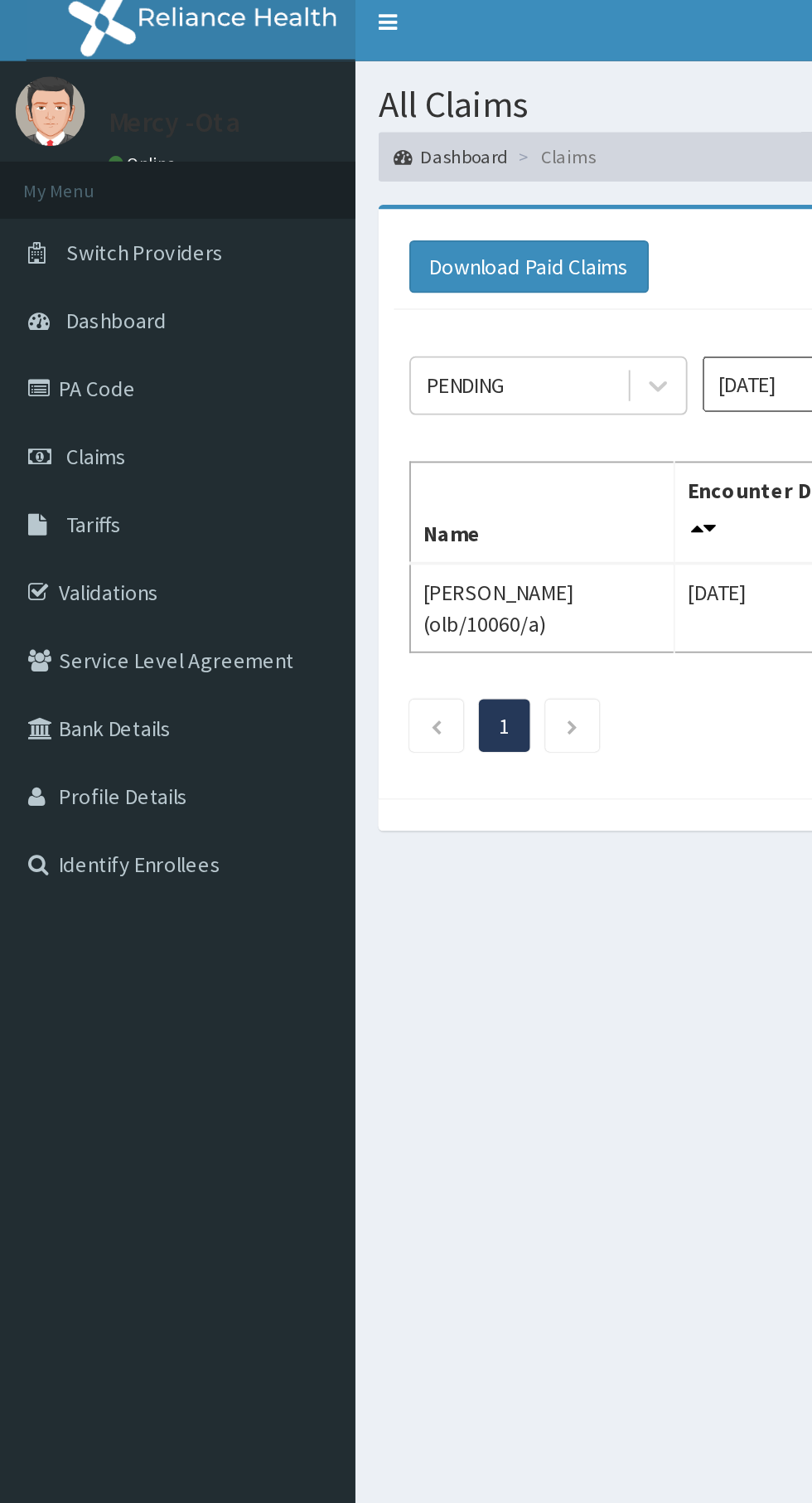
click at [72, 220] on link "PA Code" at bounding box center [95, 217] width 190 height 37
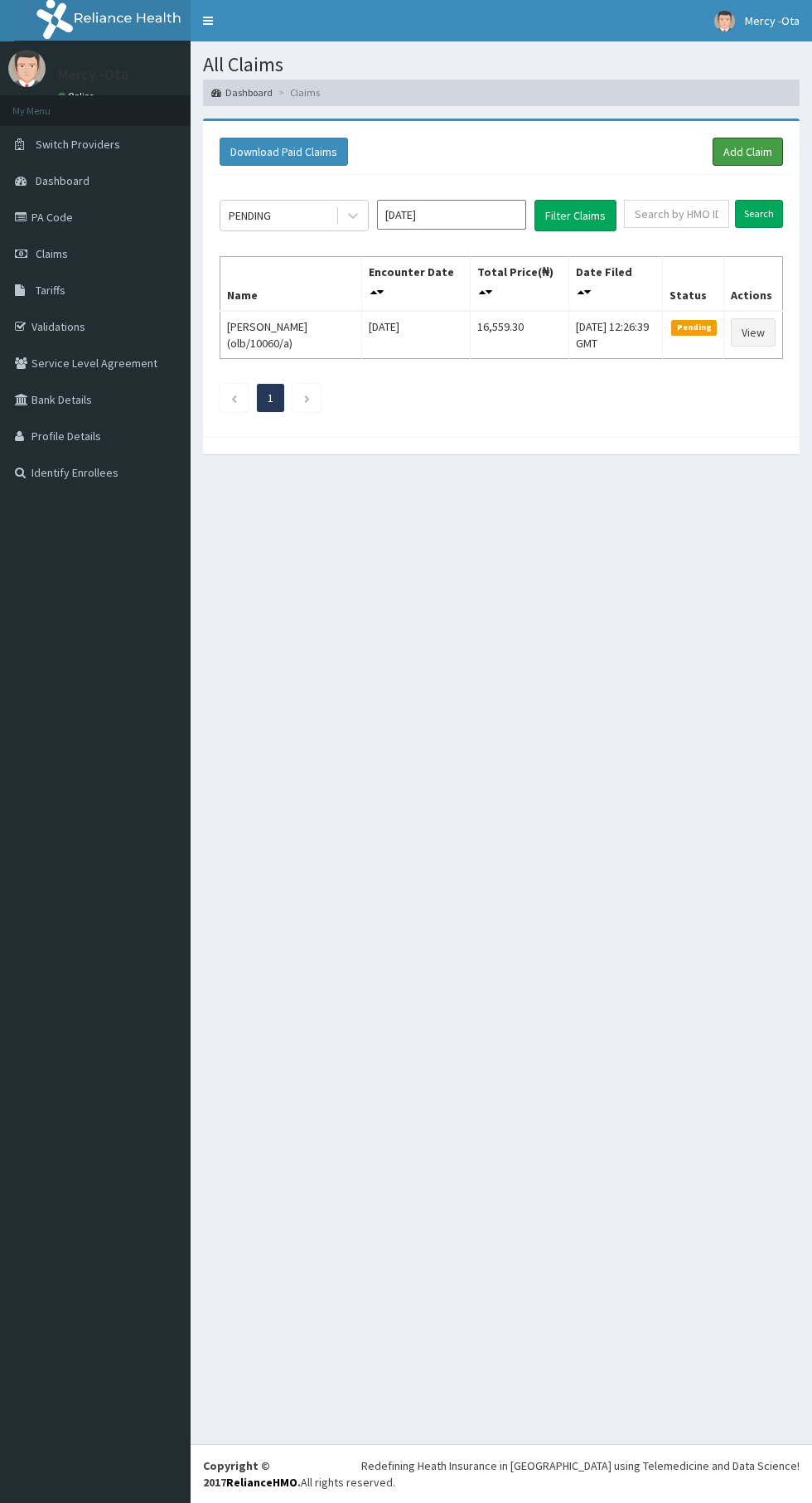
click at [755, 151] on link "Add Claim" at bounding box center [748, 152] width 71 height 28
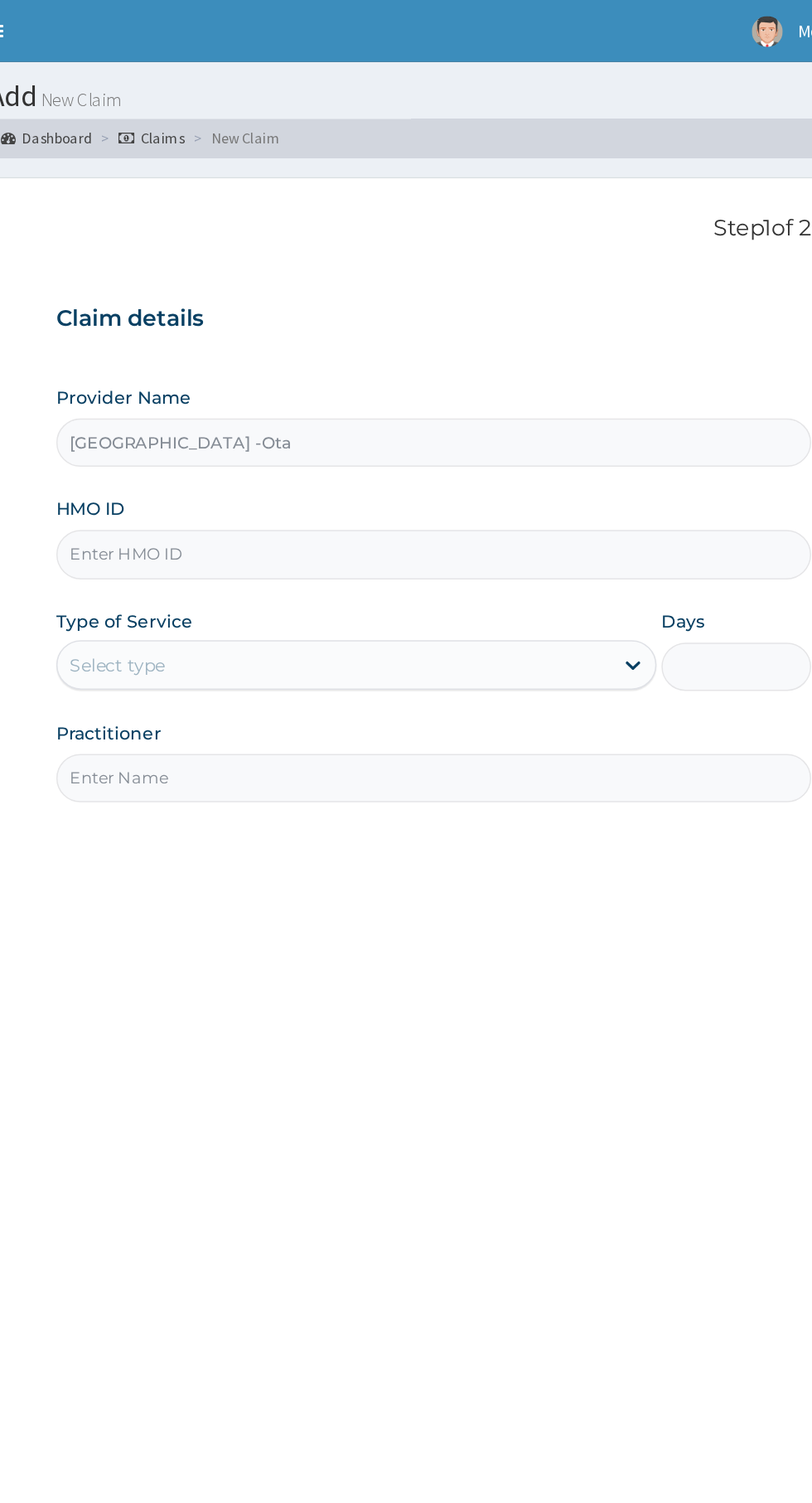
type input "[GEOGRAPHIC_DATA] -Ota"
type input "LNI/10020/B"
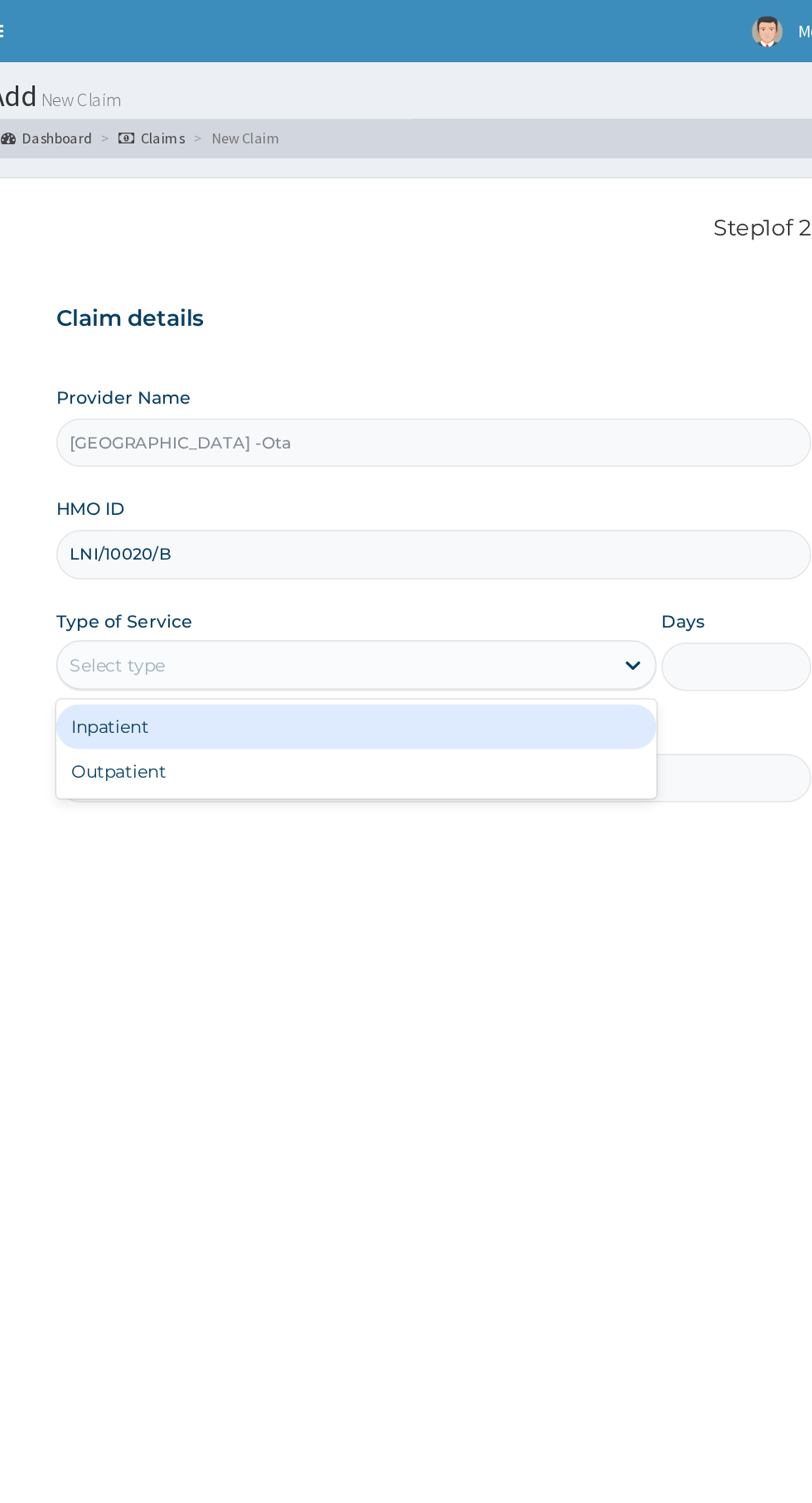
click at [500, 522] on div "Outpatient" at bounding box center [450, 516] width 402 height 30
type input "1"
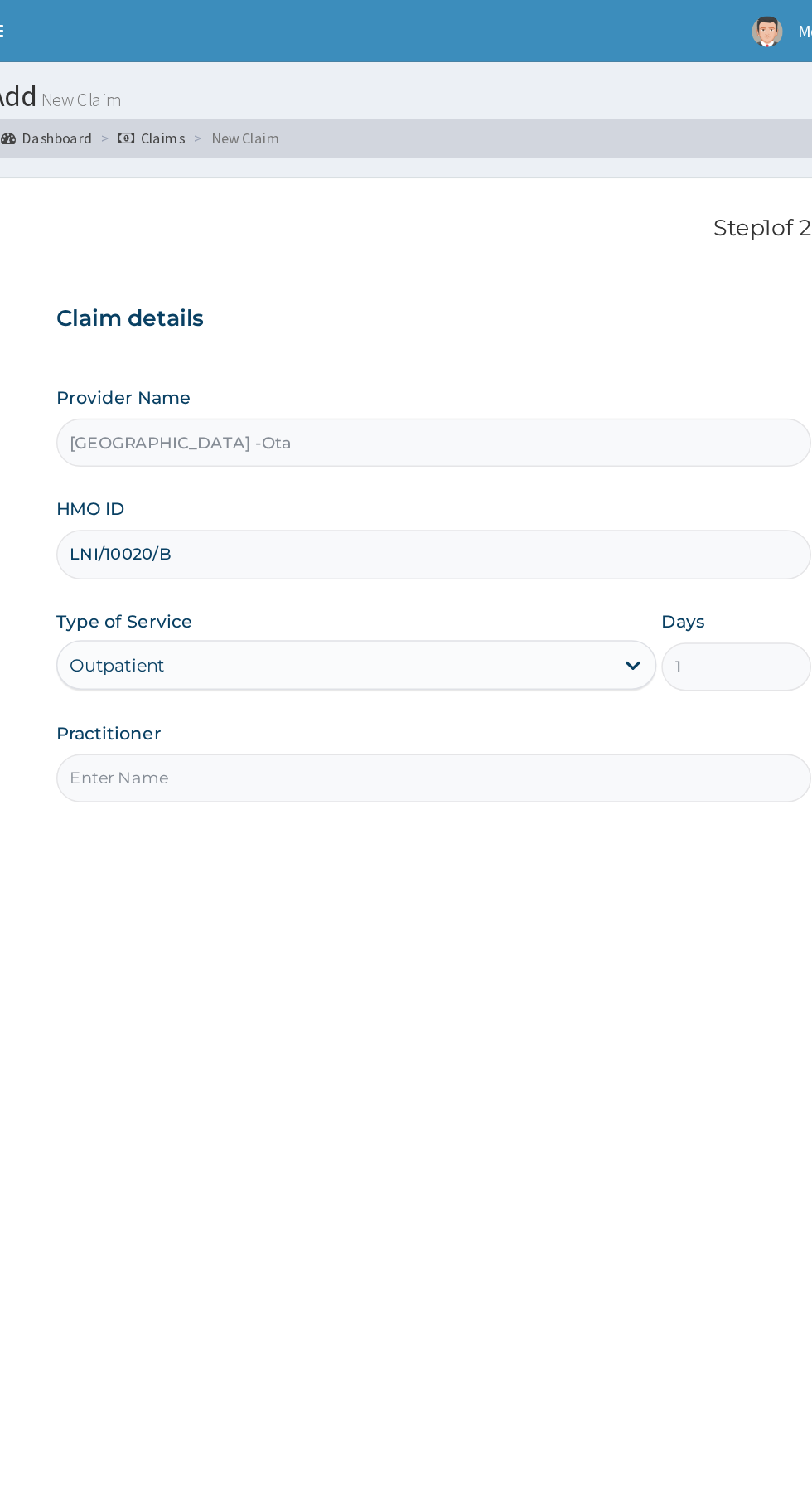
click at [567, 516] on input "Practitioner" at bounding box center [501, 520] width 505 height 32
type input "Dr Ibrahim"
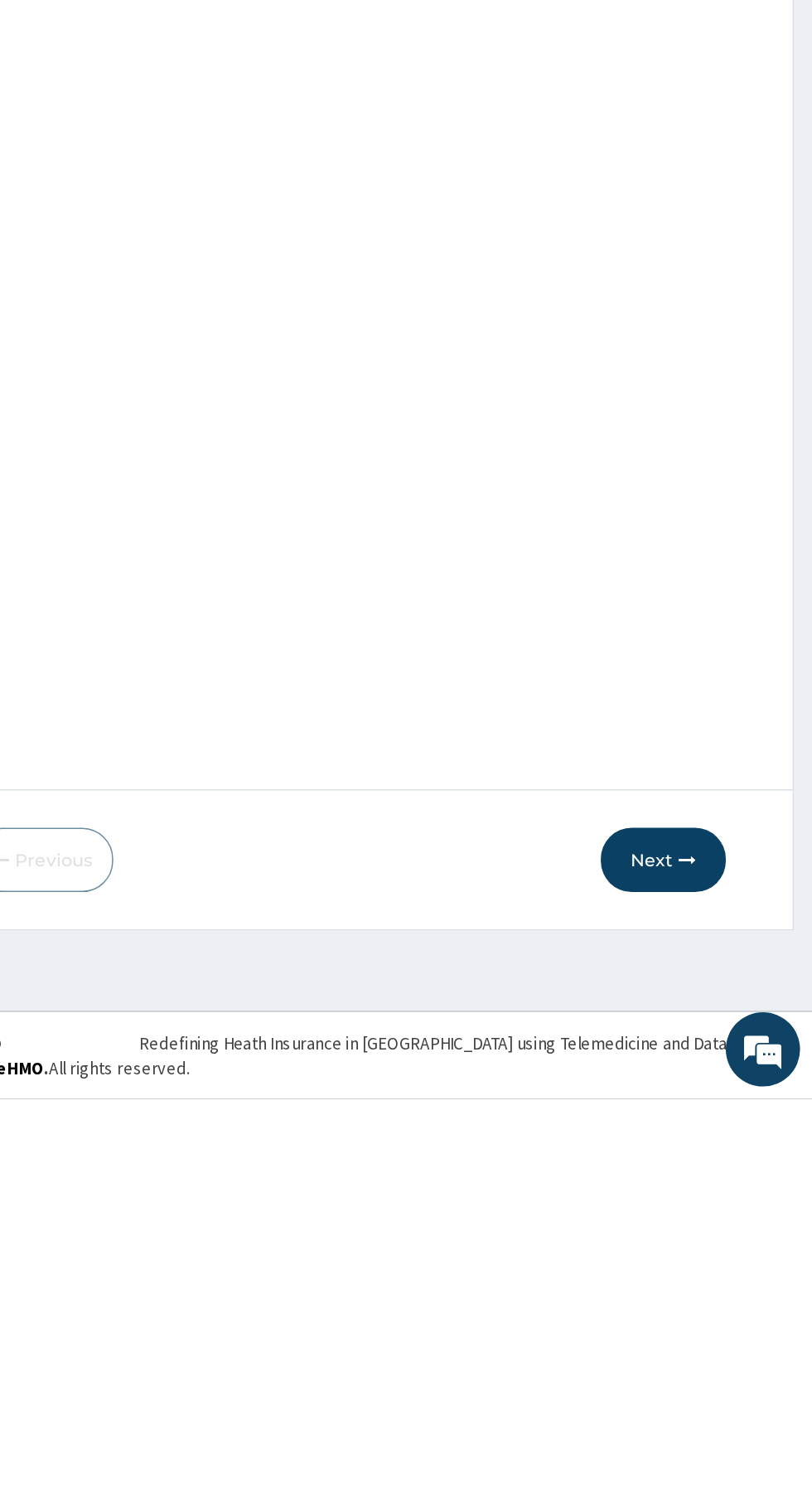
click at [726, 1354] on button "Next" at bounding box center [712, 1343] width 84 height 43
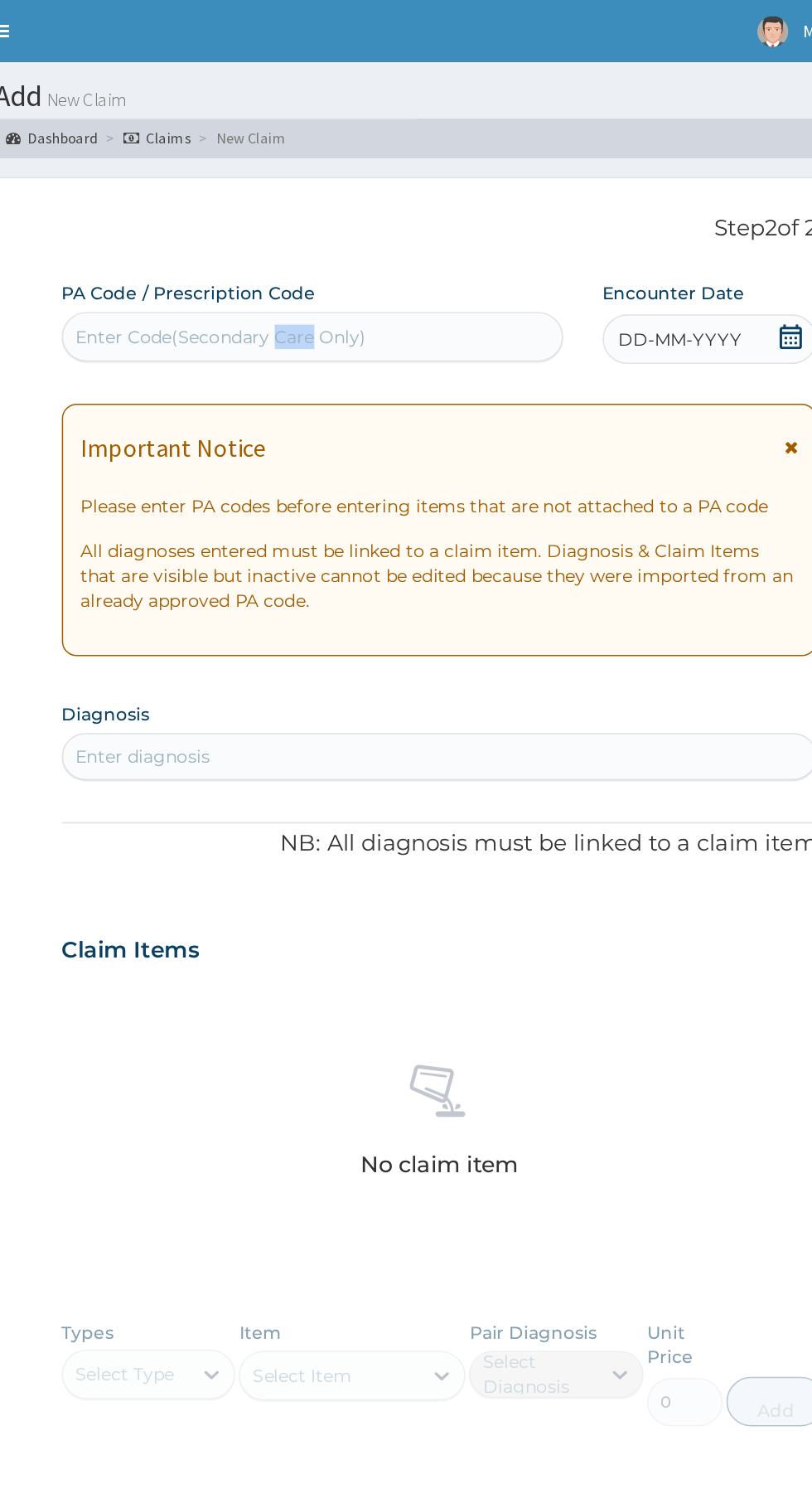
copy div "Care"
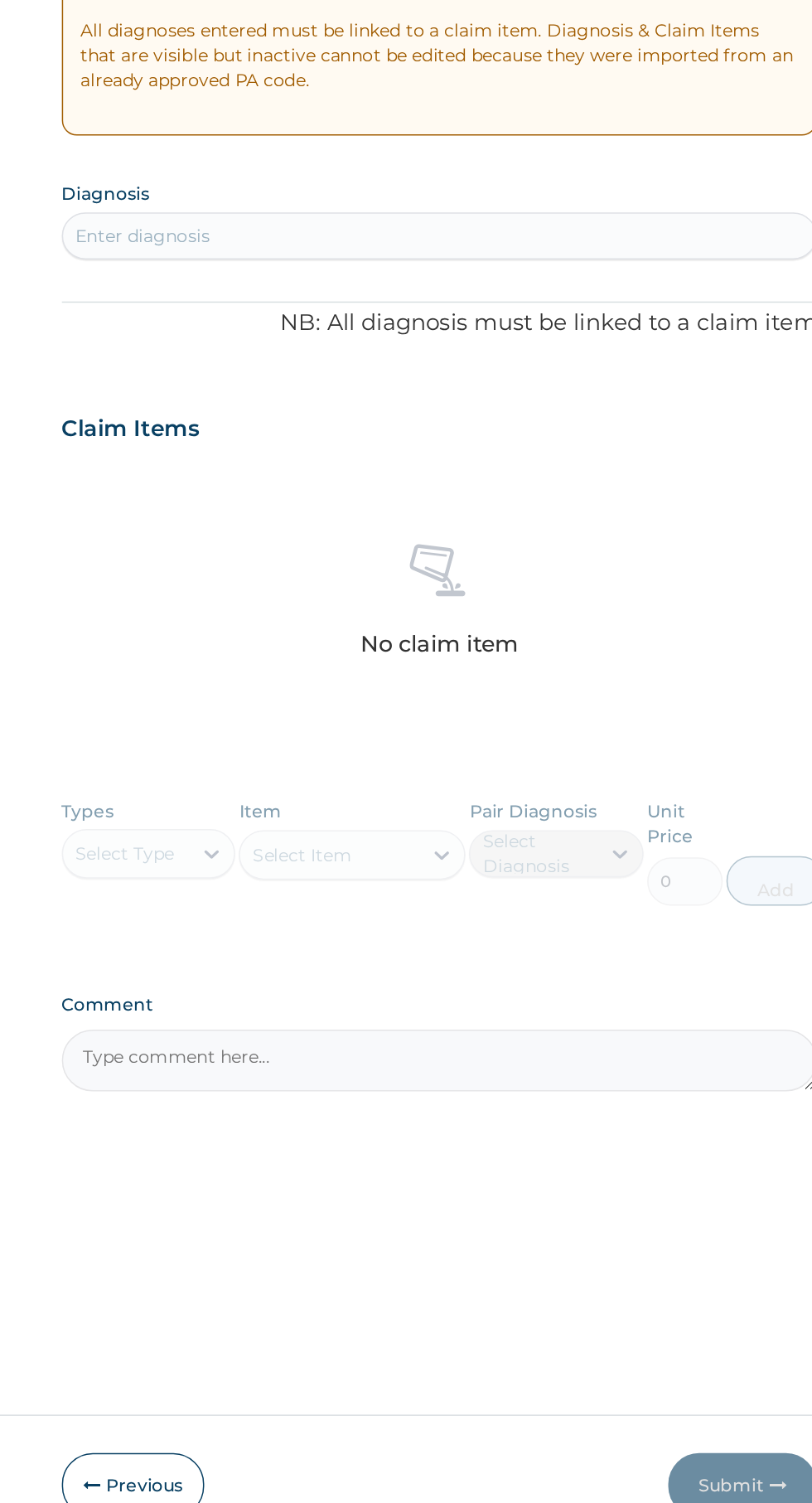
paste textarea "Care"
click at [384, 1057] on textarea "Care" at bounding box center [501, 1059] width 505 height 42
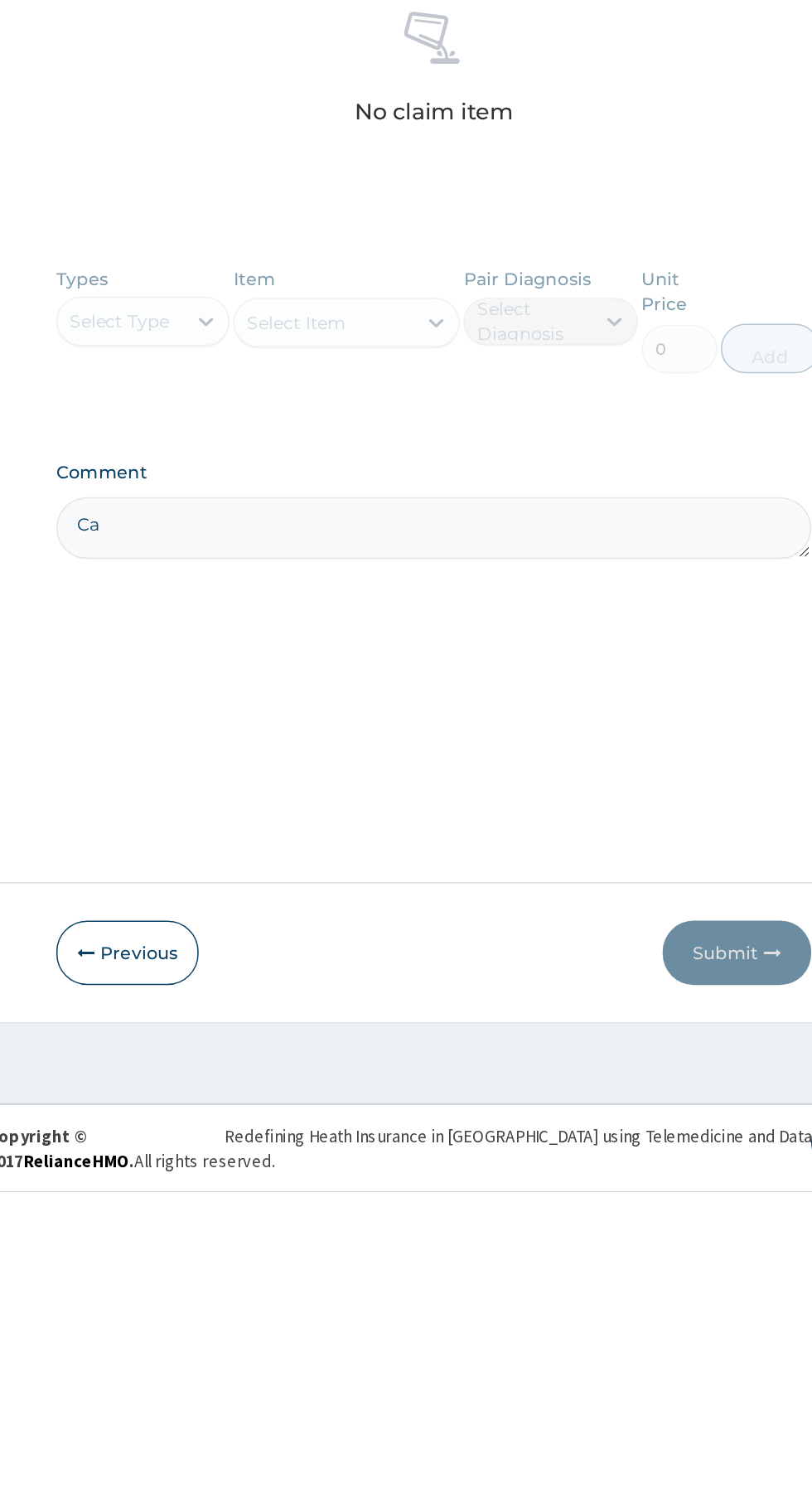
type textarea "C"
paste textarea "Care"
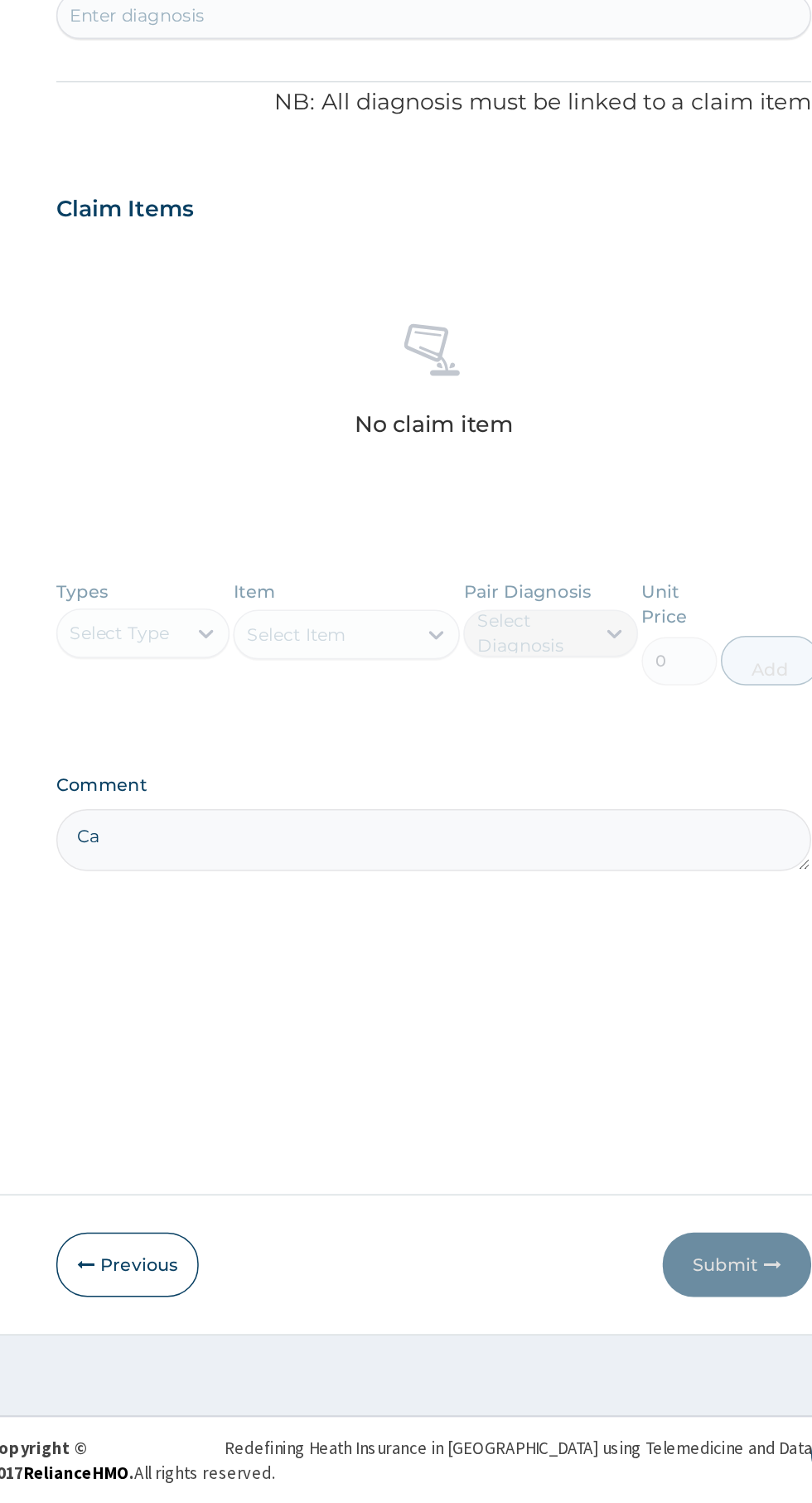
type textarea "Ca"
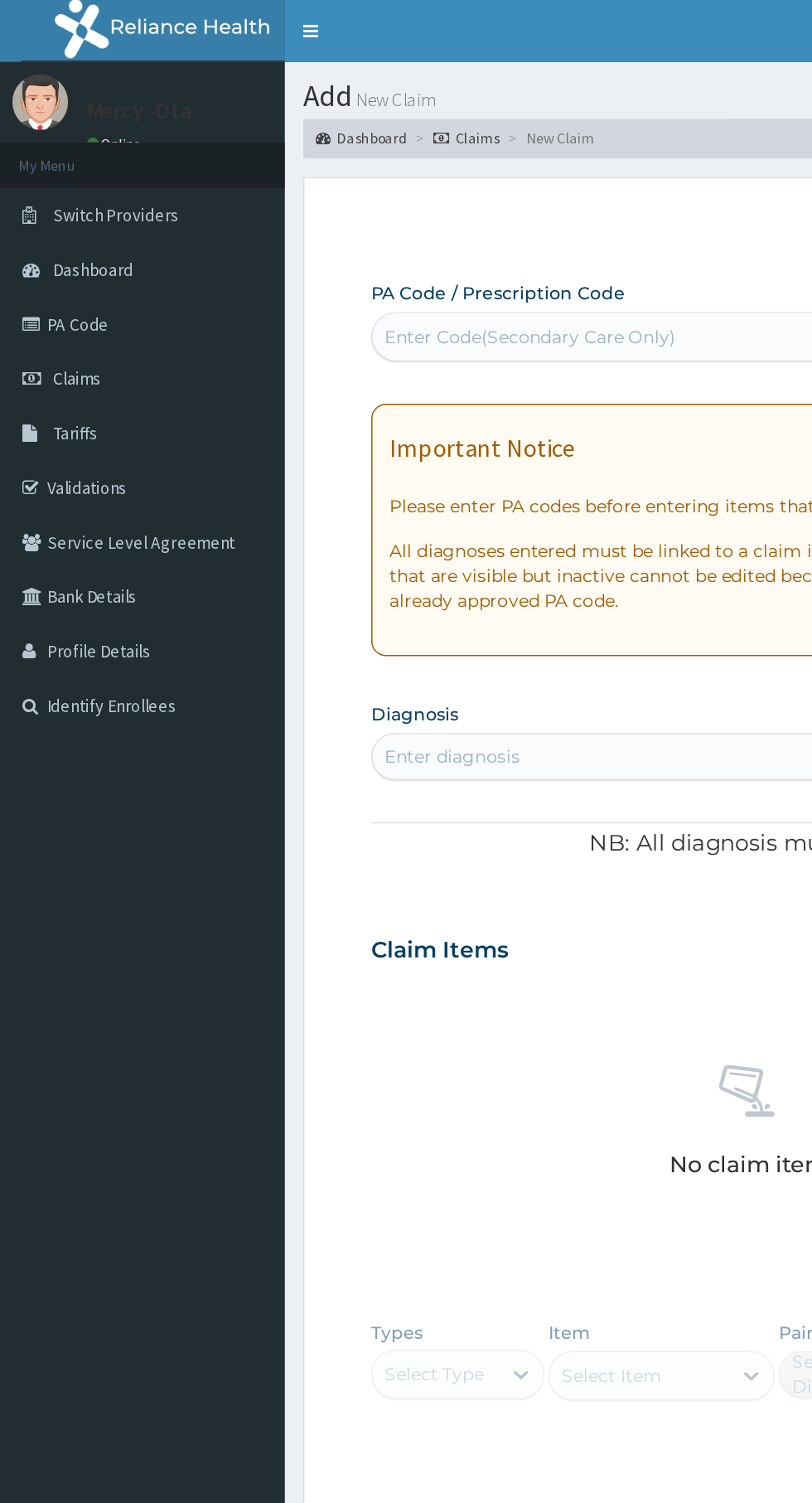
click at [57, 217] on link "PA Code" at bounding box center [95, 217] width 190 height 37
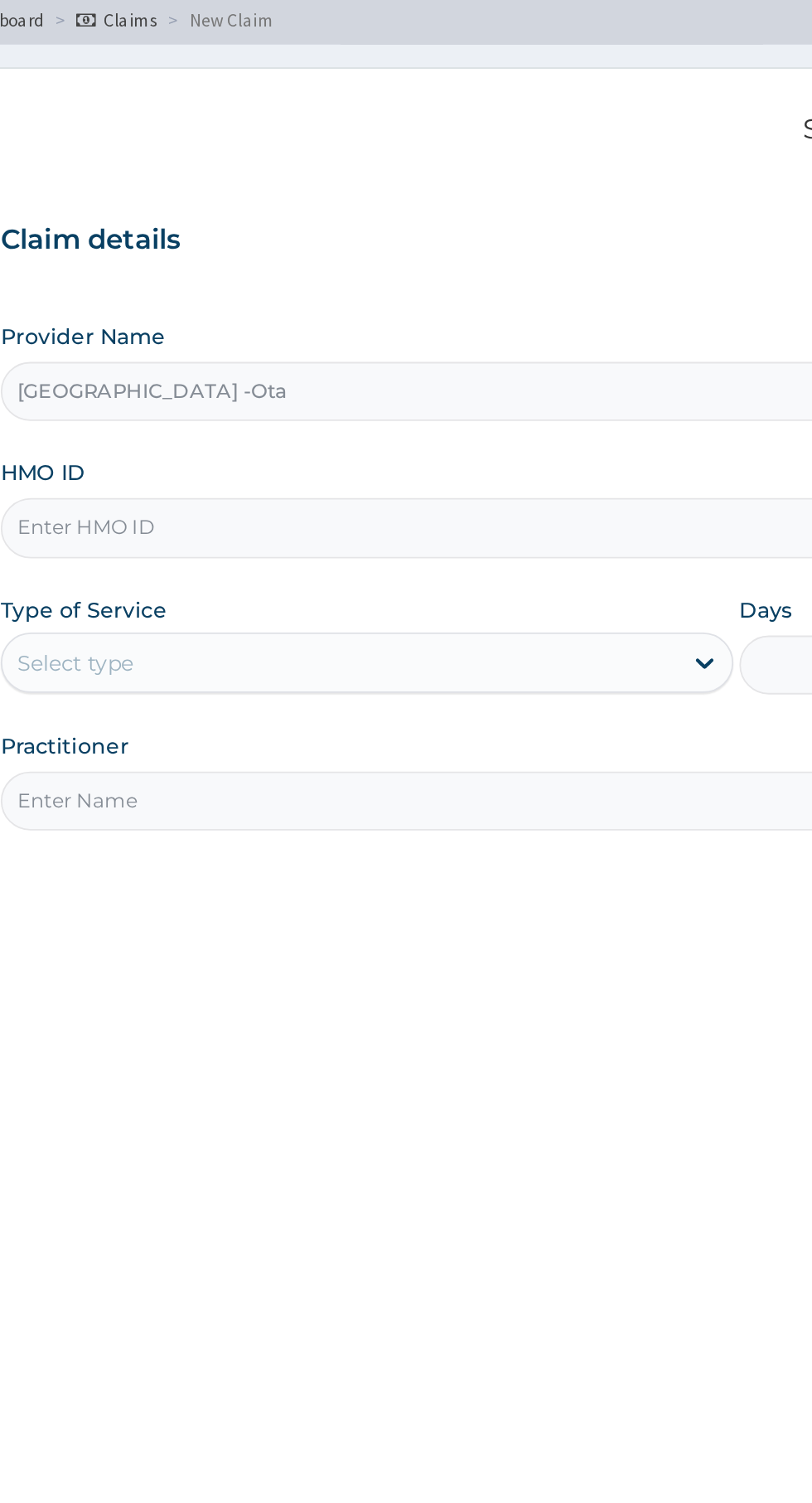
type input "Mercy Land Hospital -Ota"
type input "LNI/10020/B"
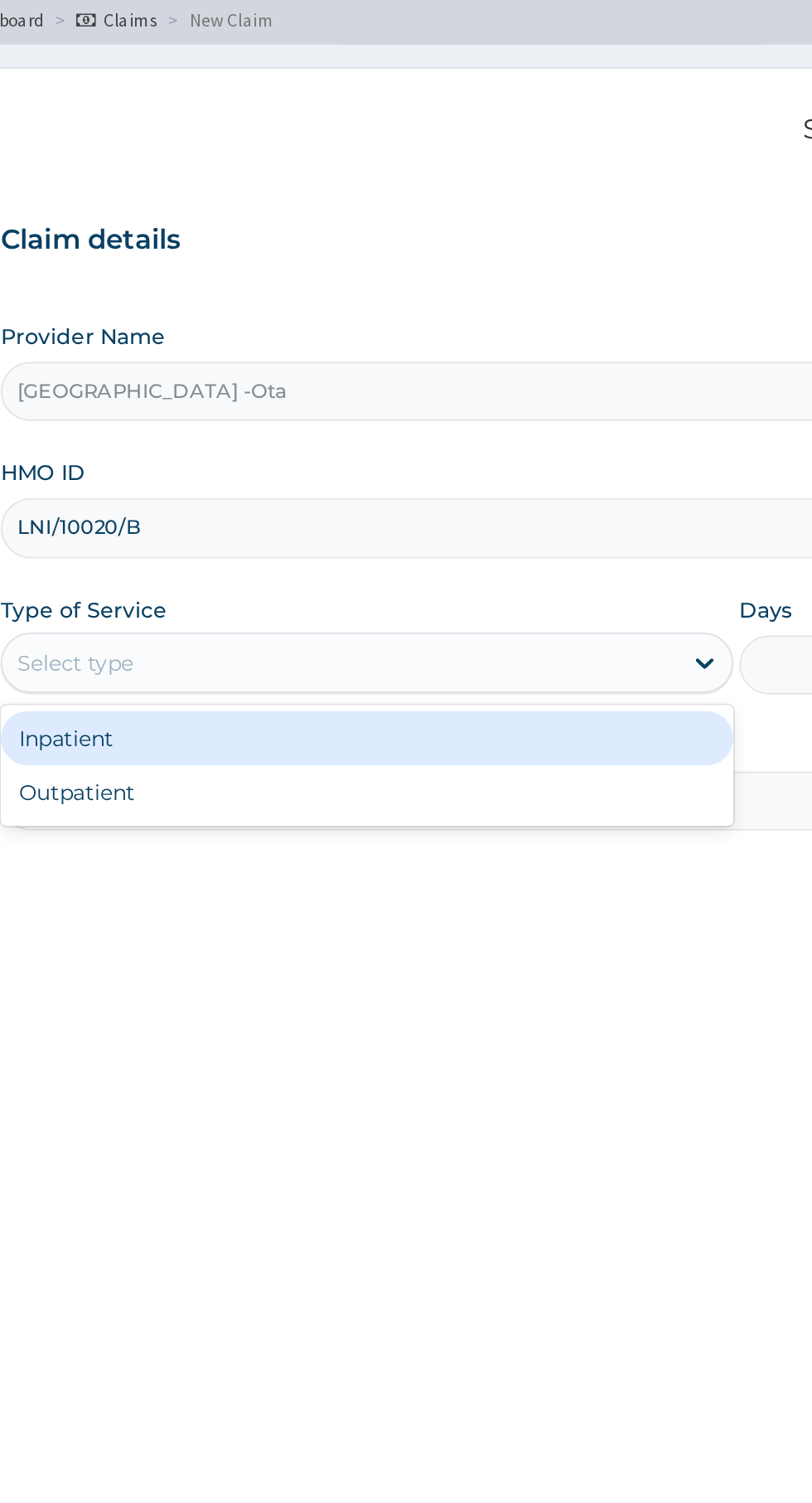
click at [440, 518] on div "Outpatient" at bounding box center [450, 516] width 402 height 30
type input "1"
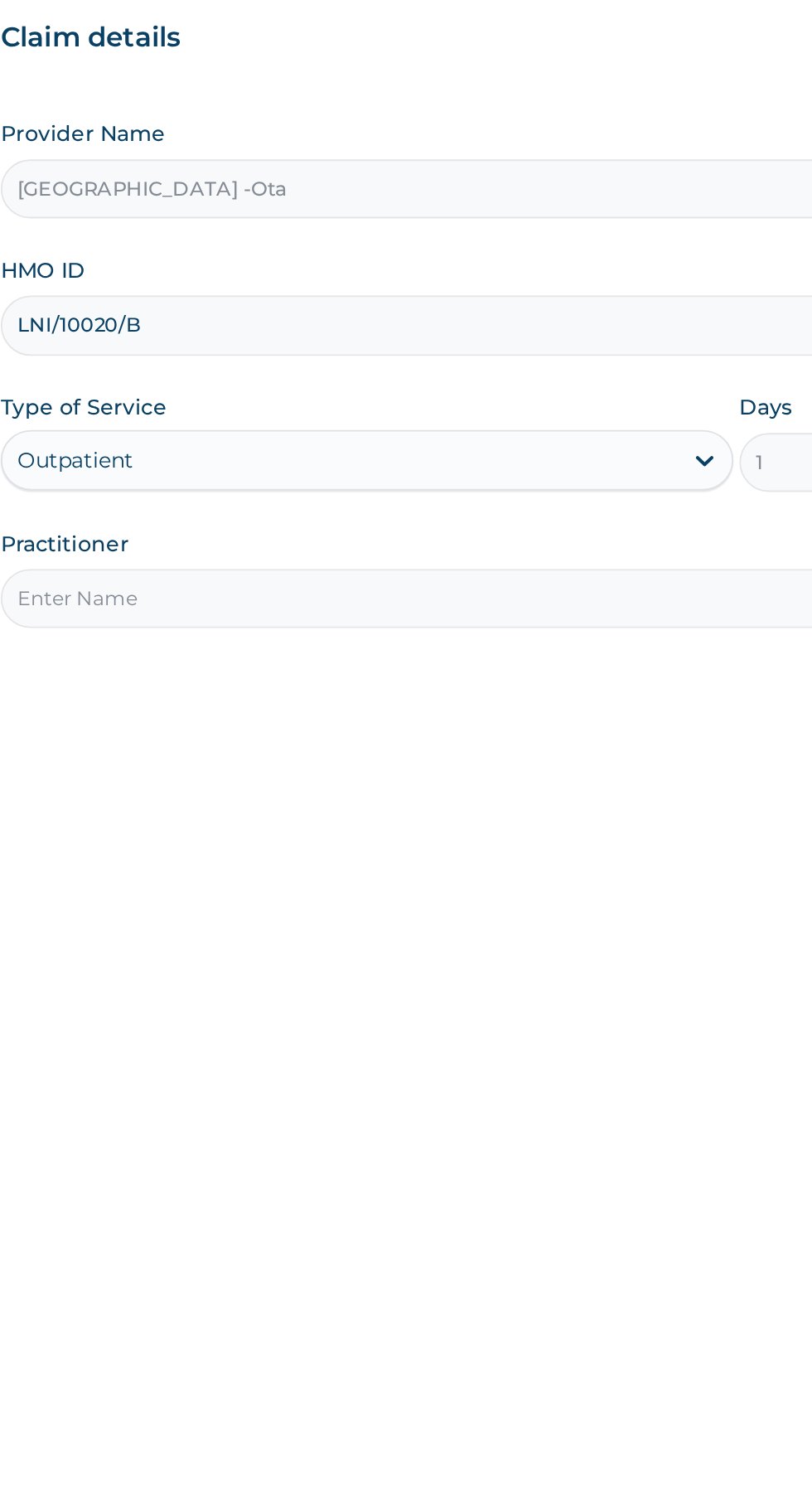
click at [412, 519] on input "Practitioner" at bounding box center [501, 520] width 505 height 32
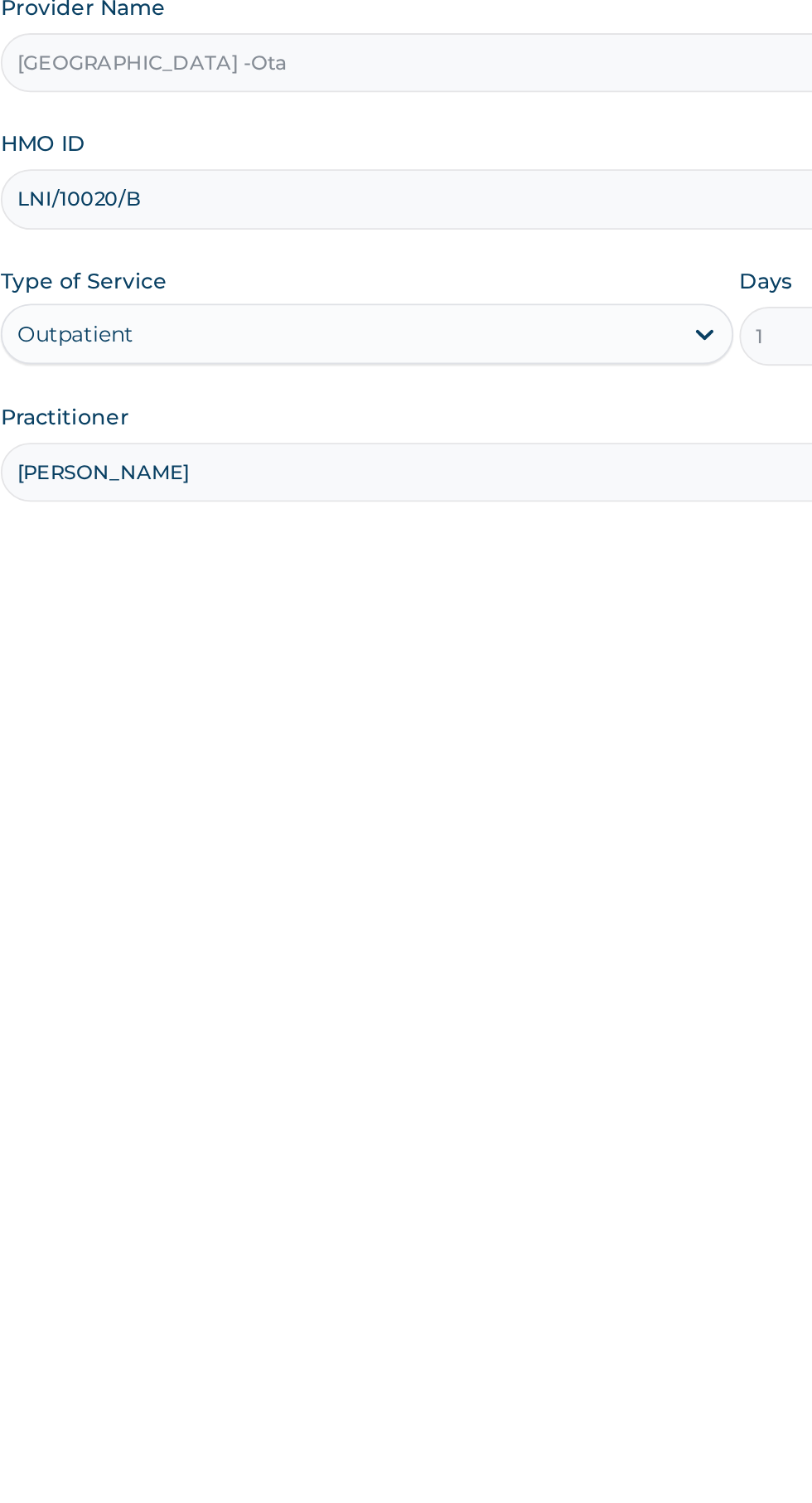
type input "Dr ibrahim"
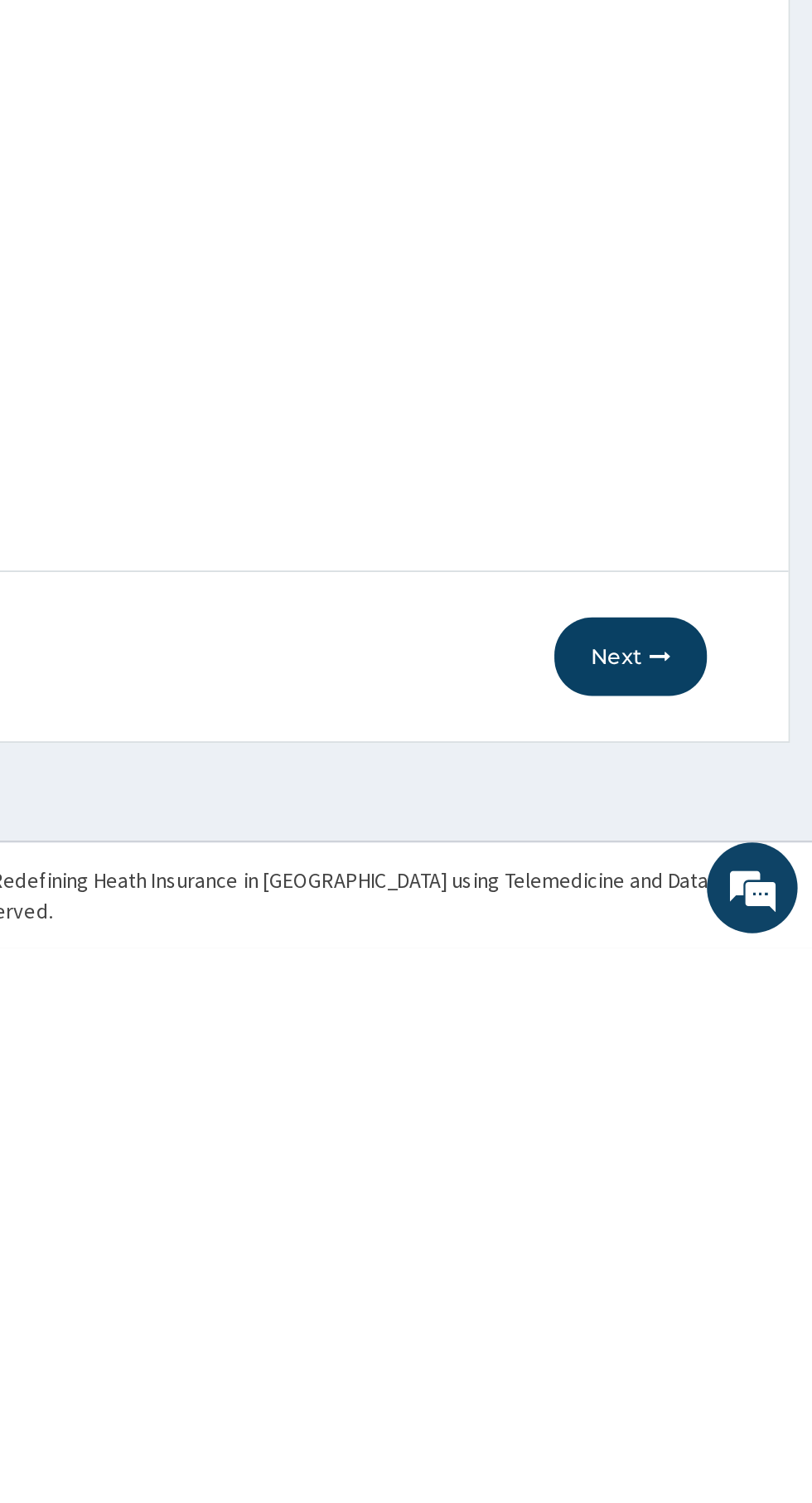
click at [700, 1351] on button "Next" at bounding box center [712, 1343] width 84 height 43
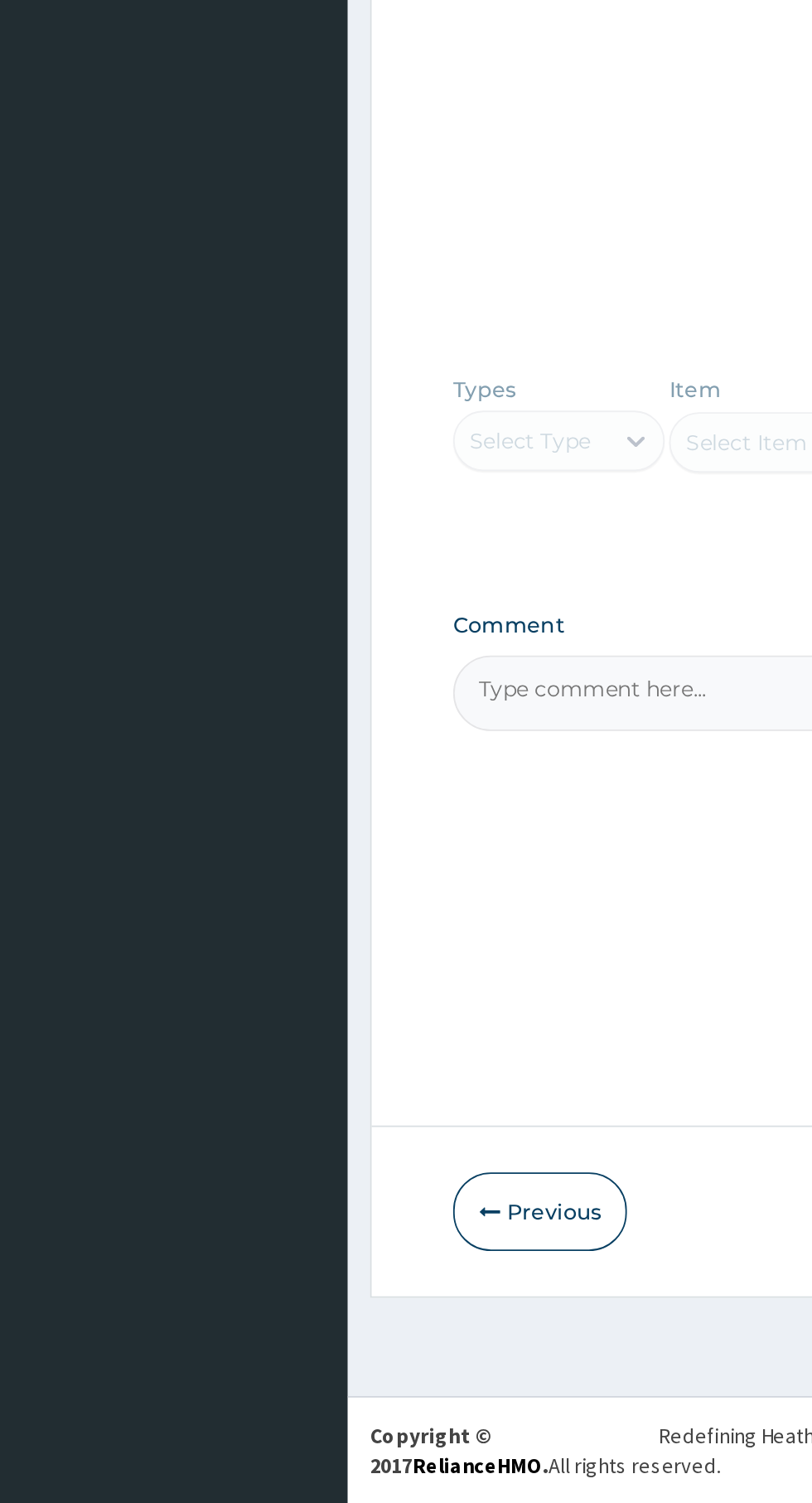
paste textarea "PA/C48D1C"
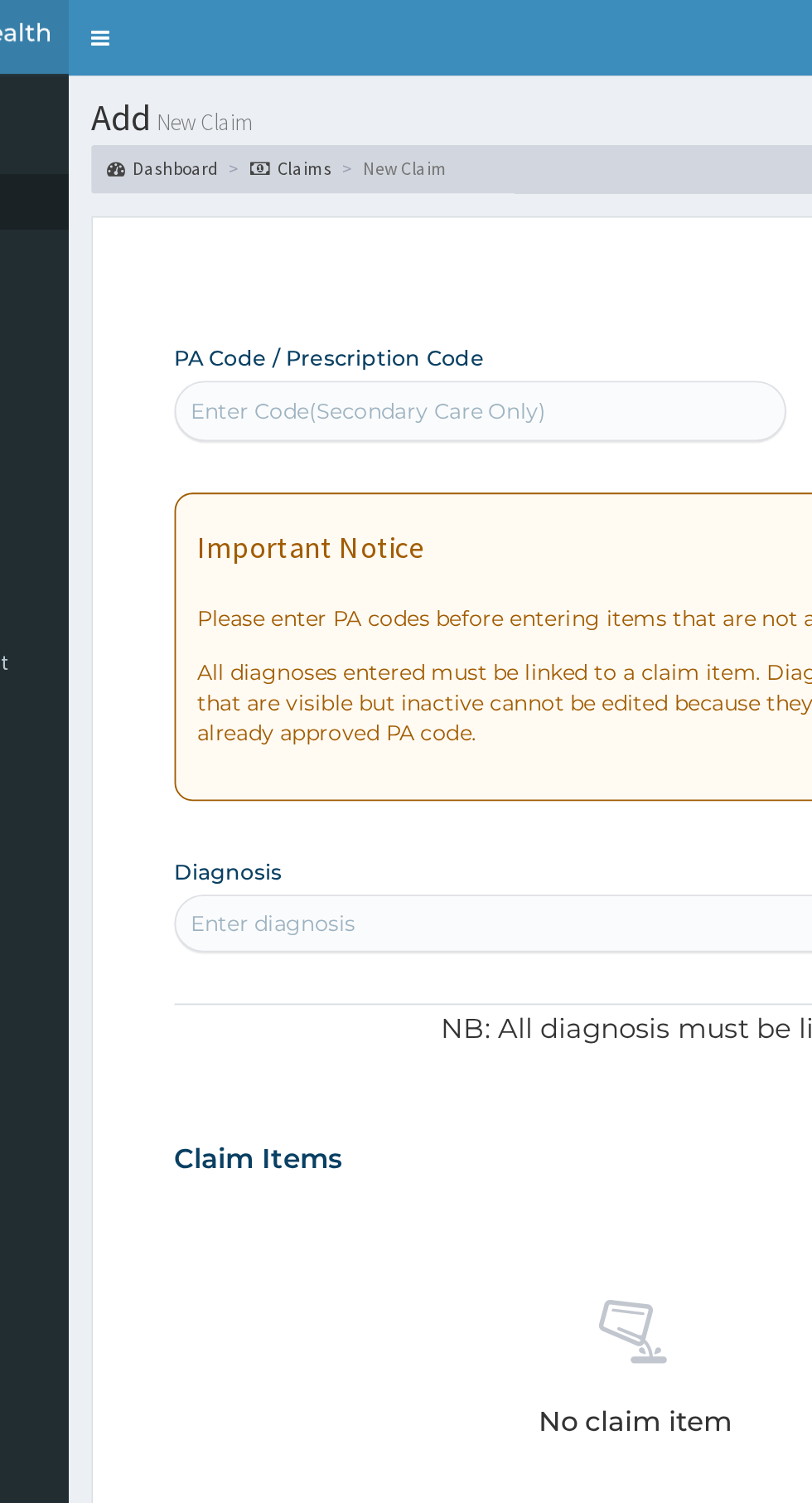
type textarea "PA/C48D1C"
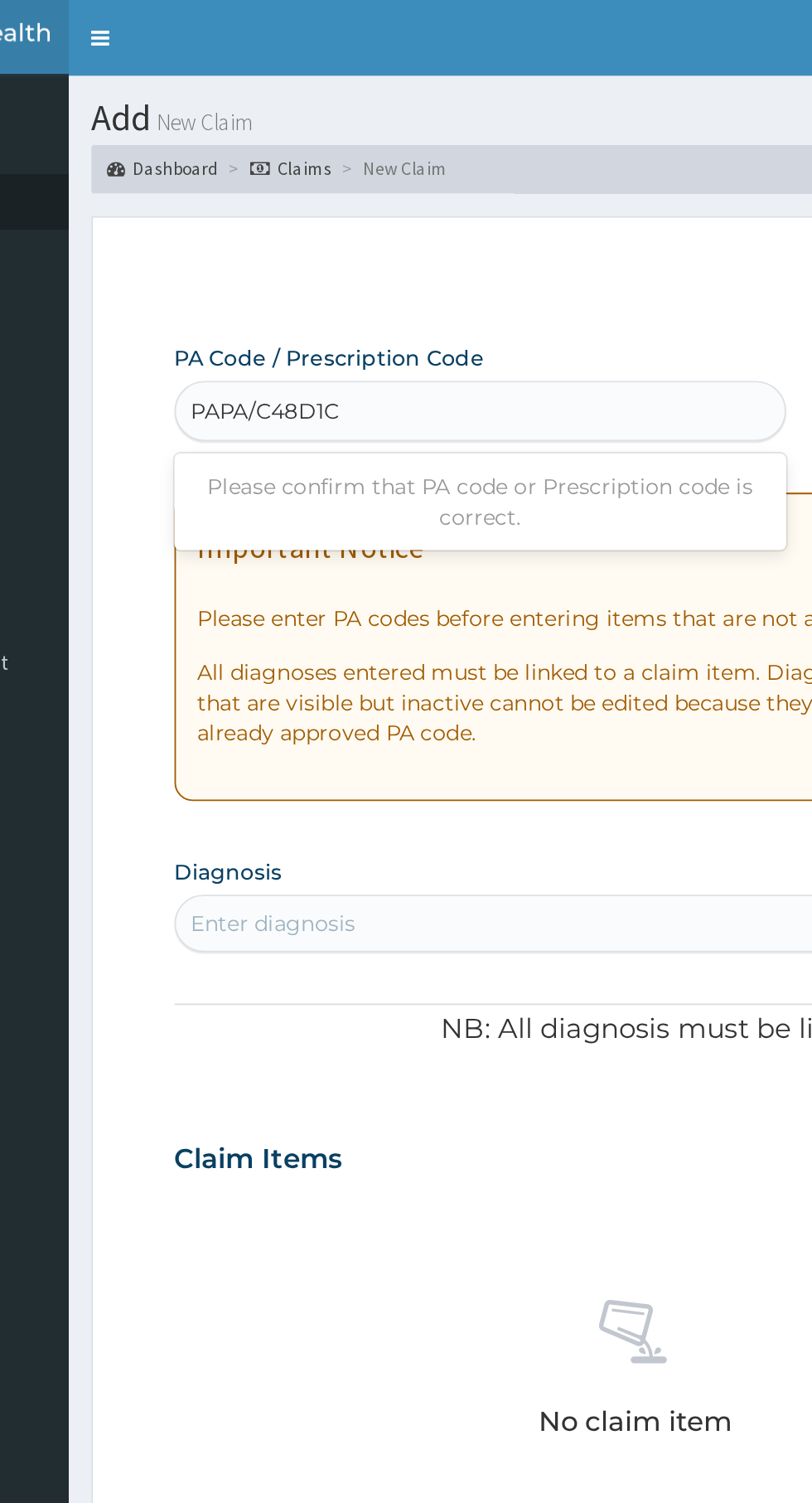
click at [281, 225] on input "PAPA/C48D1C" at bounding box center [299, 225] width 83 height 17
click at [269, 223] on input "PAPA/C48D1C" at bounding box center [299, 225] width 83 height 17
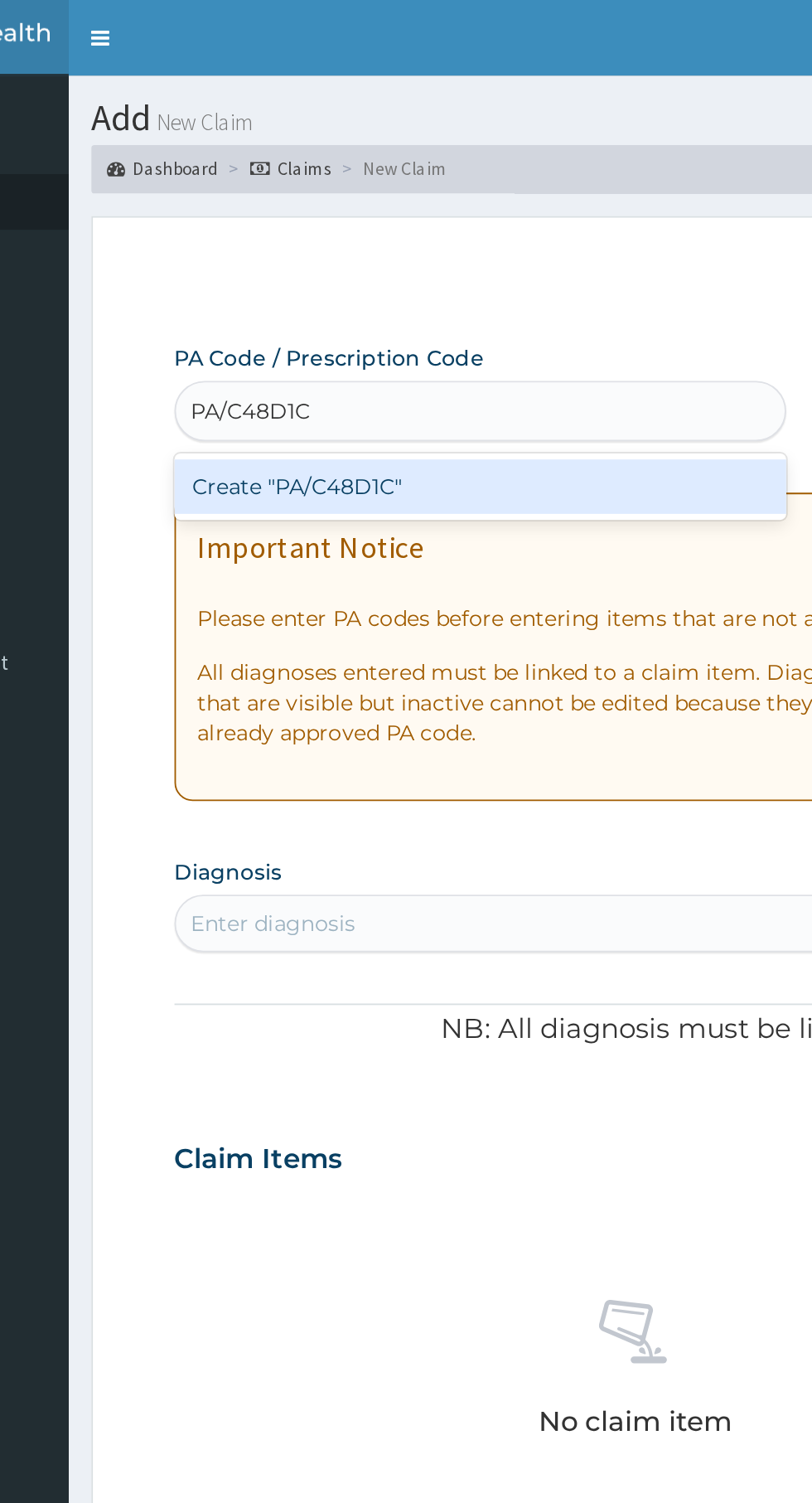
click at [427, 269] on div "Create "PA/C48D1C"" at bounding box center [416, 267] width 336 height 30
type input "PA/C48D1C"
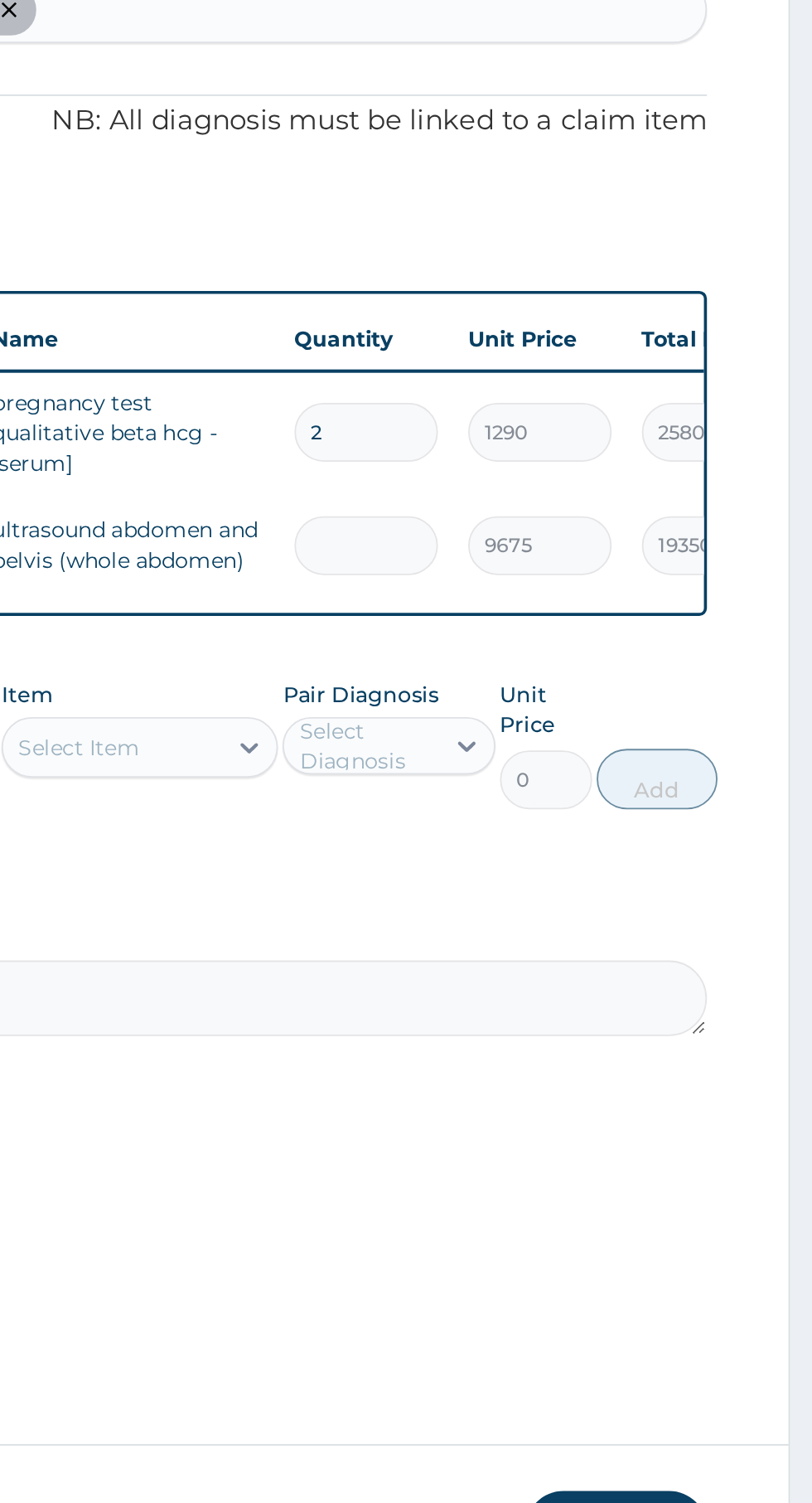
type input "0.00"
type input "1"
type input "9675.00"
type input "1"
click at [573, 745] on input "2" at bounding box center [567, 741] width 79 height 32
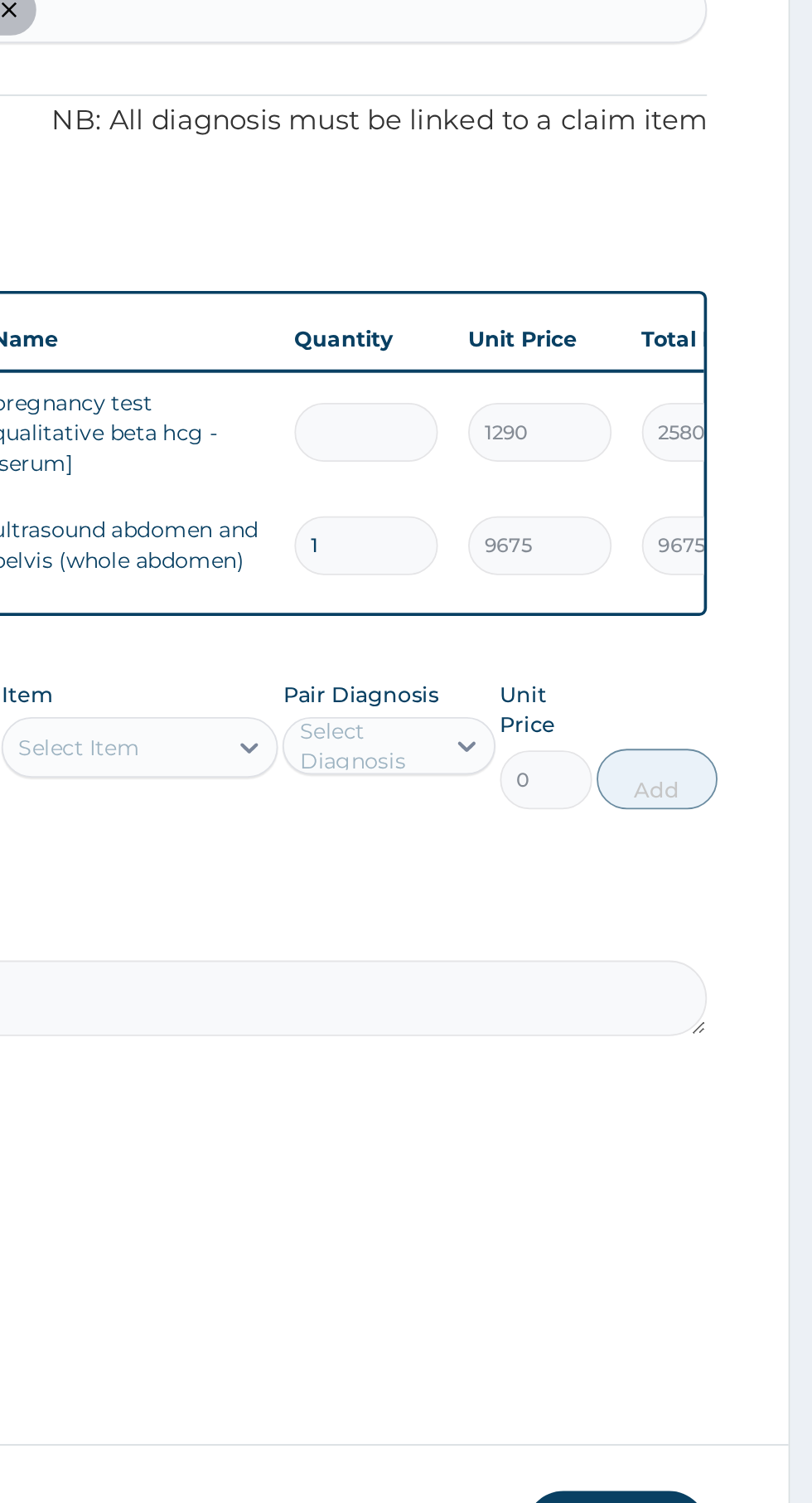
type input "0.00"
type input "1"
type input "1290.00"
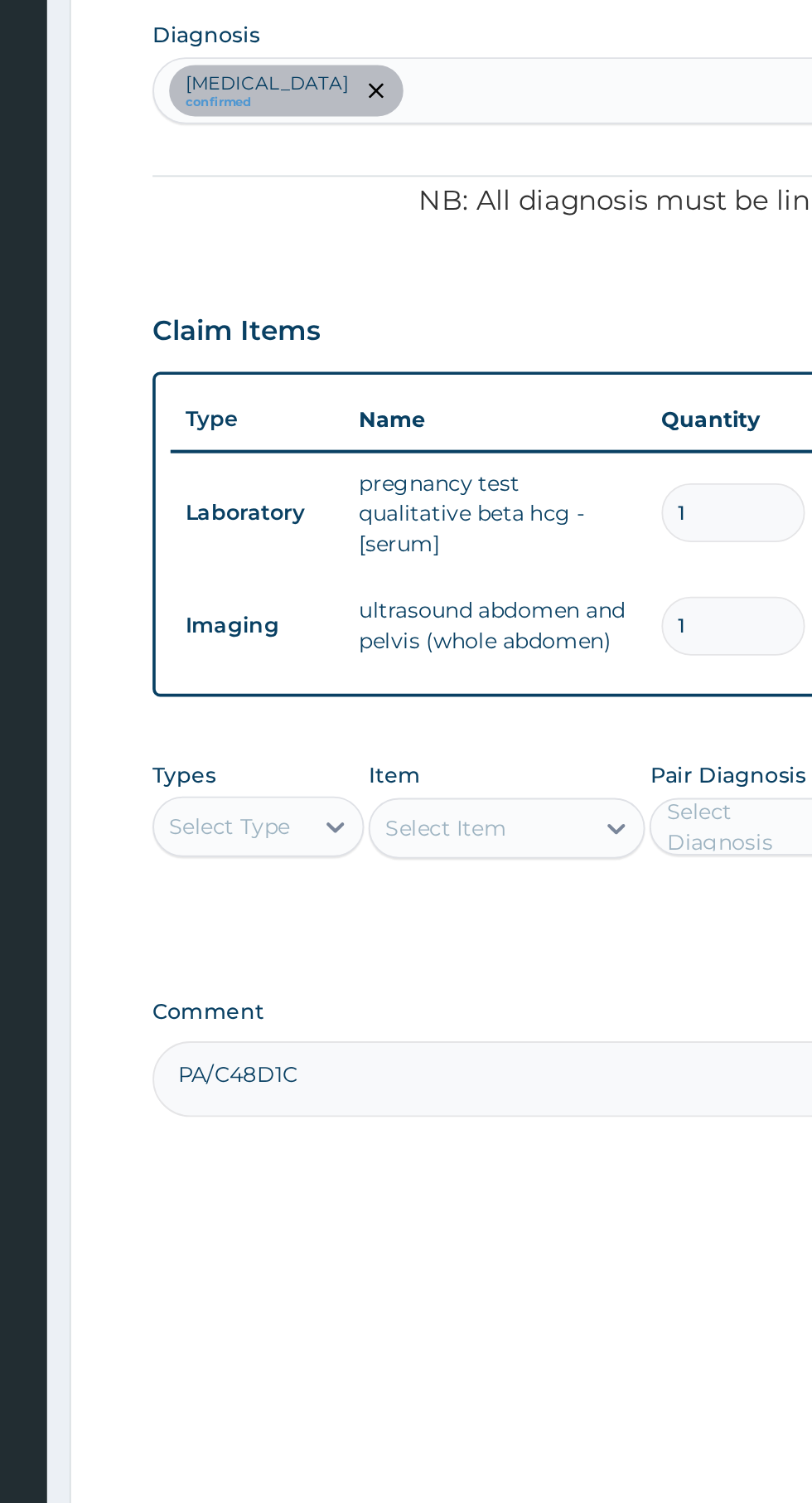
type input "1"
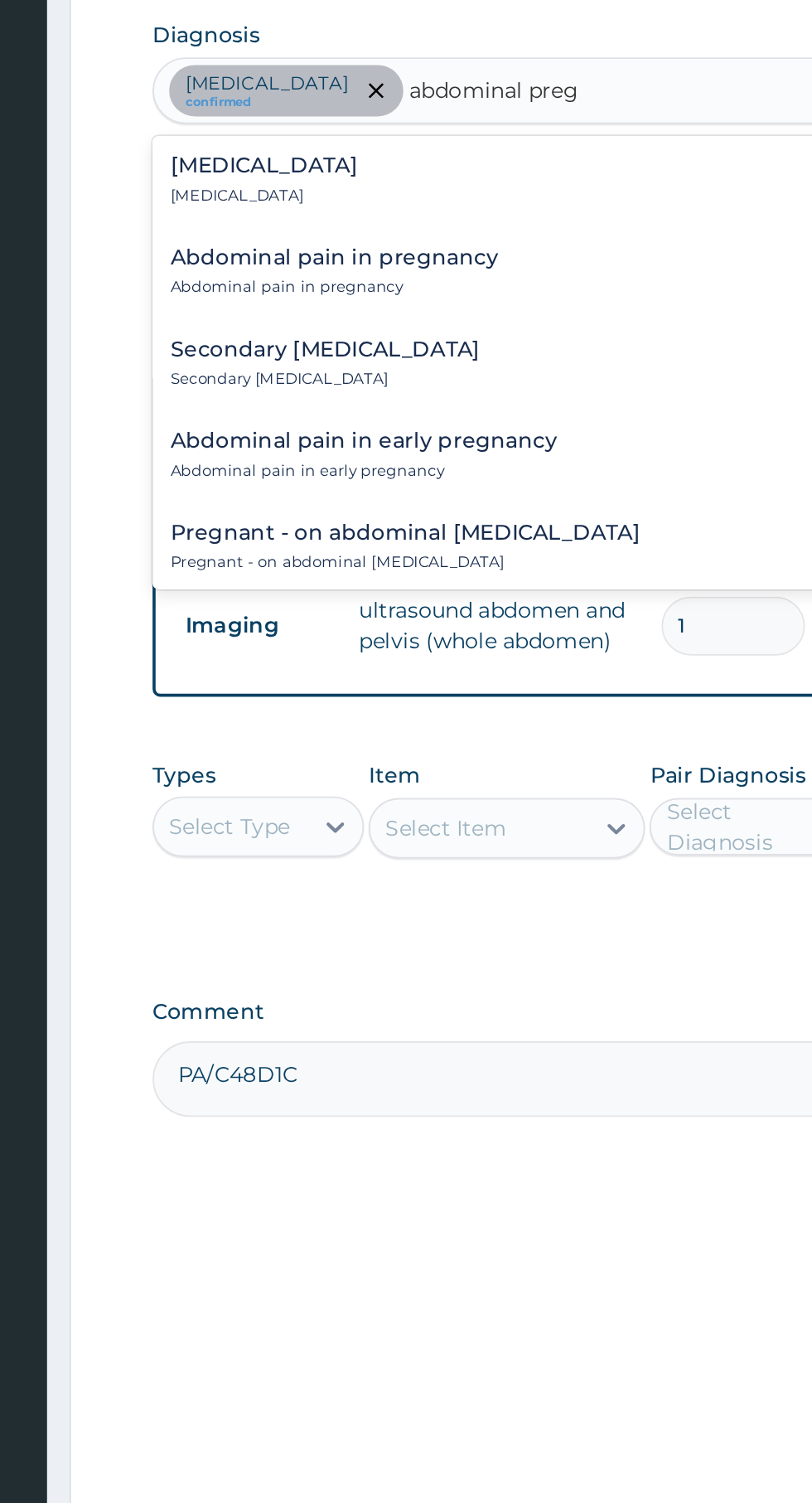
click at [337, 559] on div "Abdominal pregnancy Abdominal pregnancy" at bounding box center [310, 558] width 103 height 29
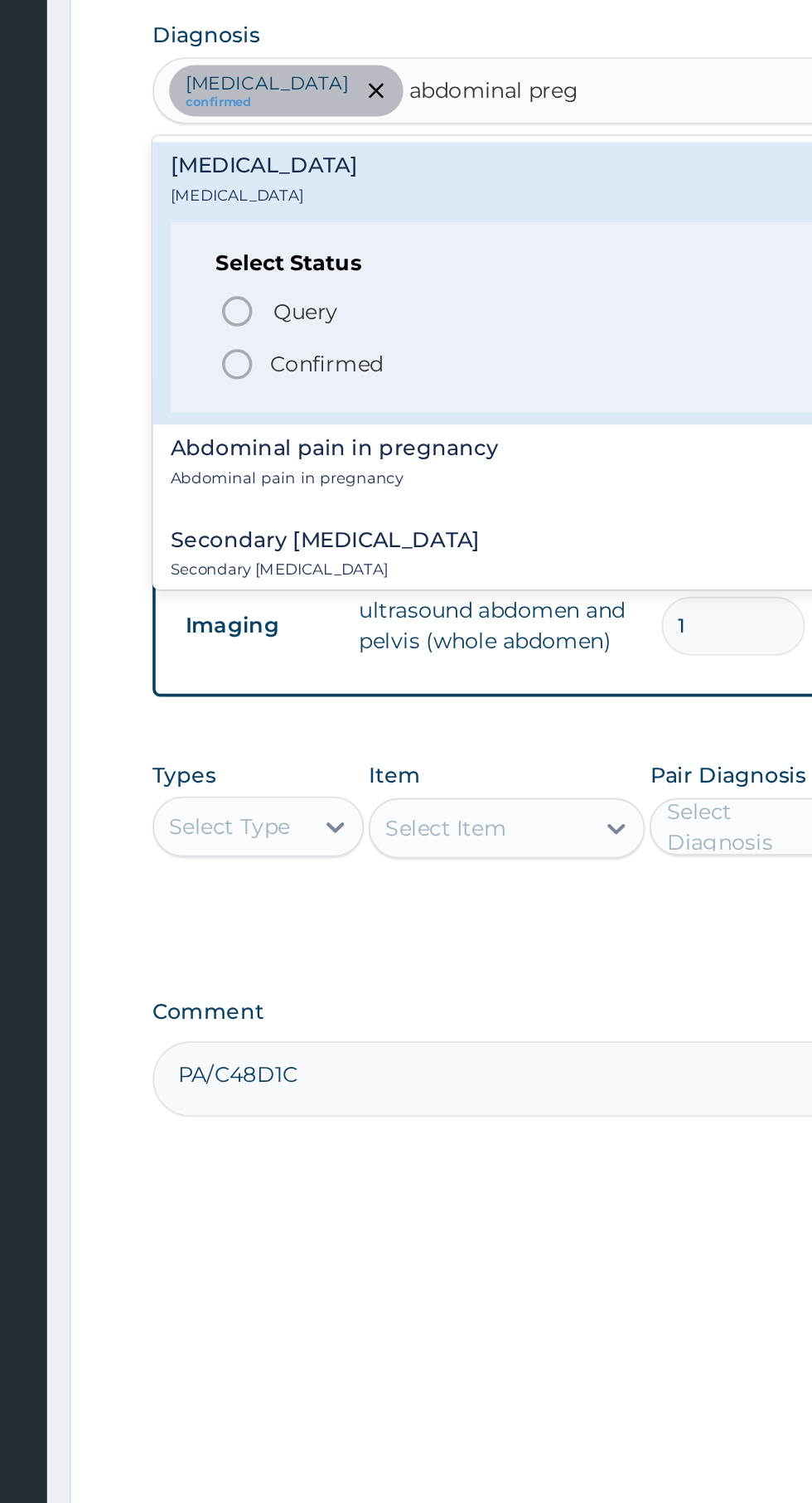
click at [360, 663] on p "Confirmed" at bounding box center [344, 659] width 62 height 17
type input "abdominal preg"
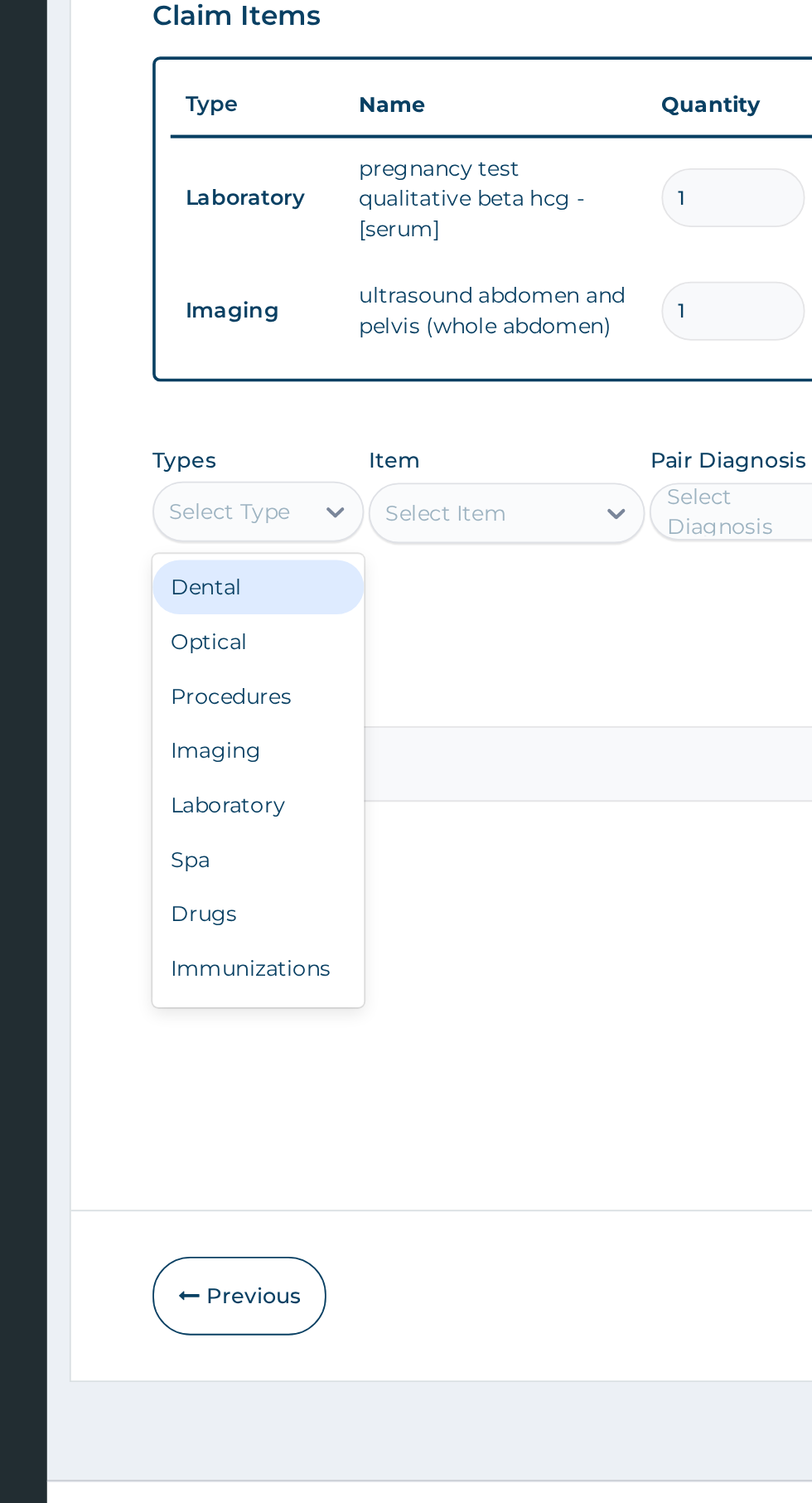
click at [316, 1136] on div "Drugs" at bounding box center [307, 1133] width 116 height 30
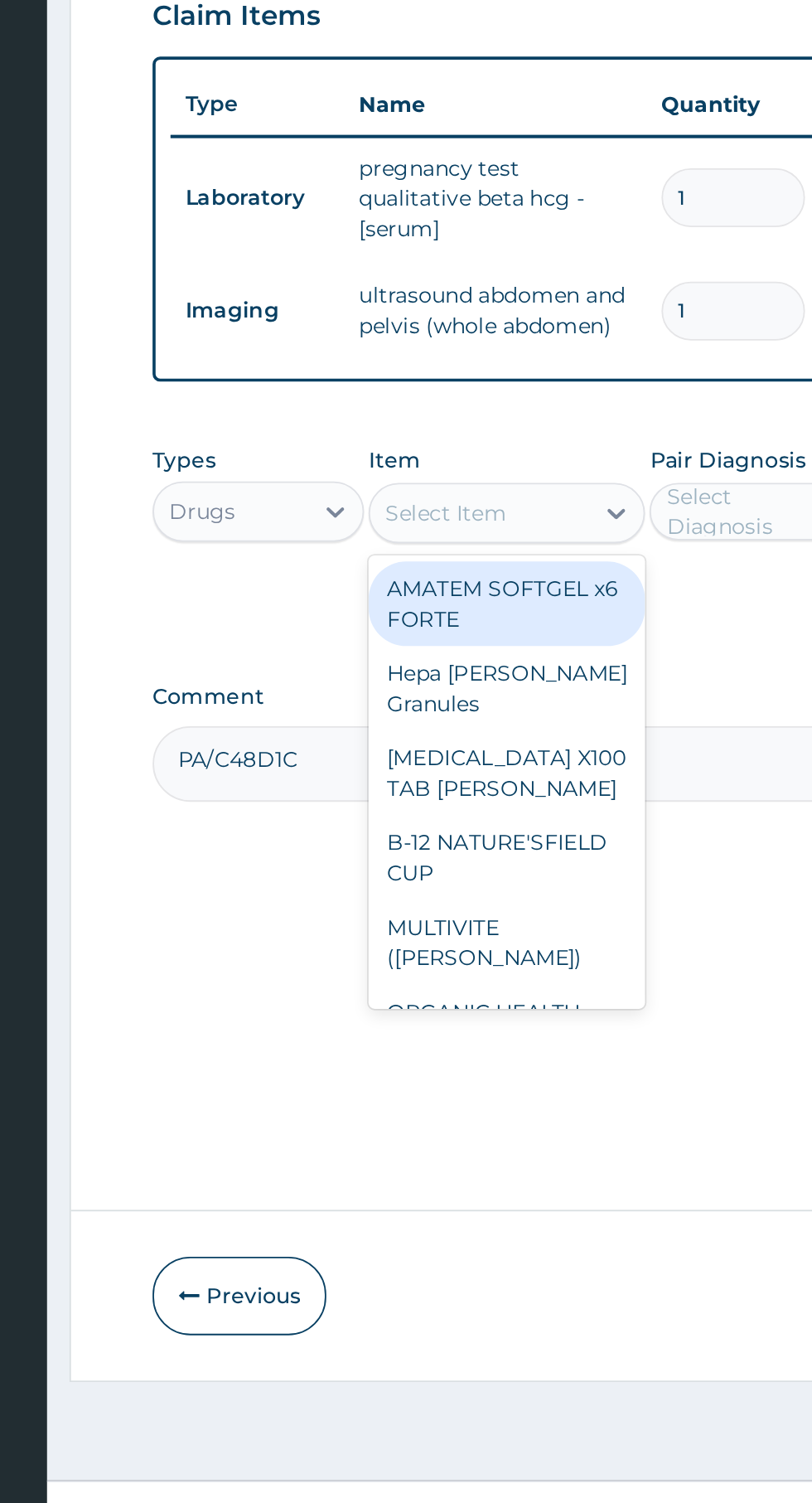
click at [465, 1040] on div "[MEDICAL_DATA] X100 TAB [PERSON_NAME]" at bounding box center [443, 1057] width 152 height 47
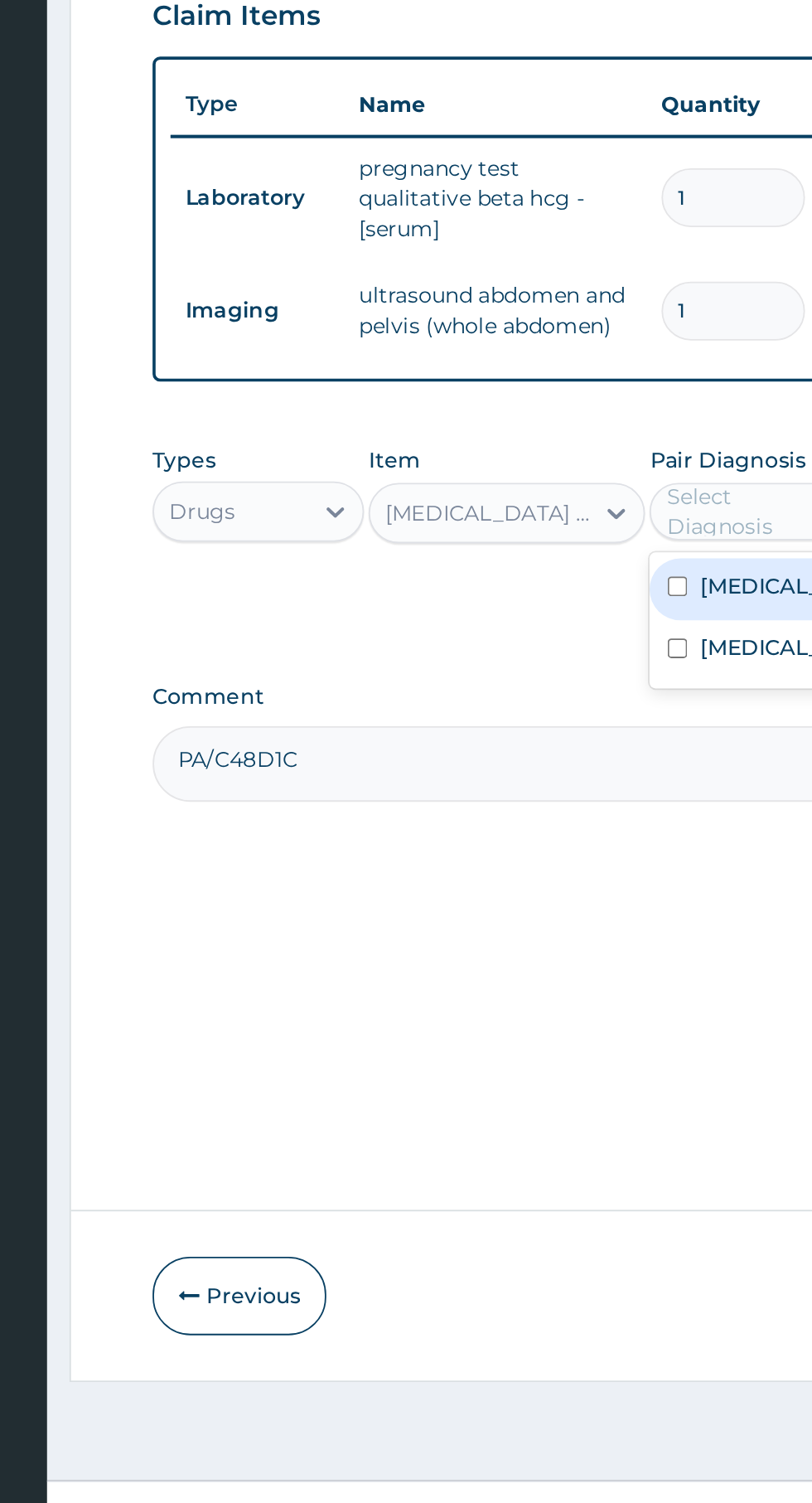
click at [559, 996] on label "Abdominal pregnancy" at bounding box center [597, 988] width 96 height 17
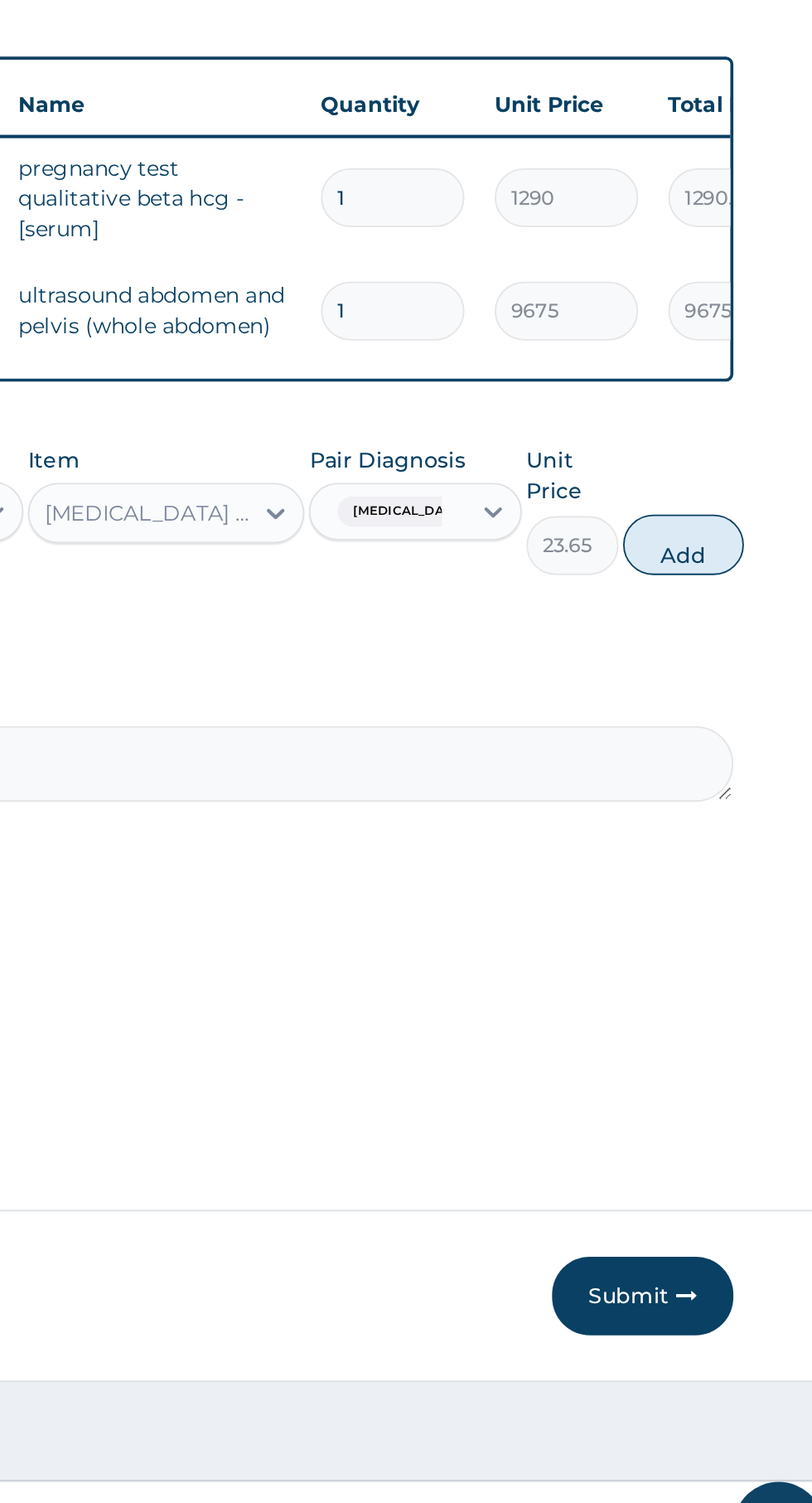
click at [743, 939] on button "Add" at bounding box center [727, 931] width 66 height 33
type input "0"
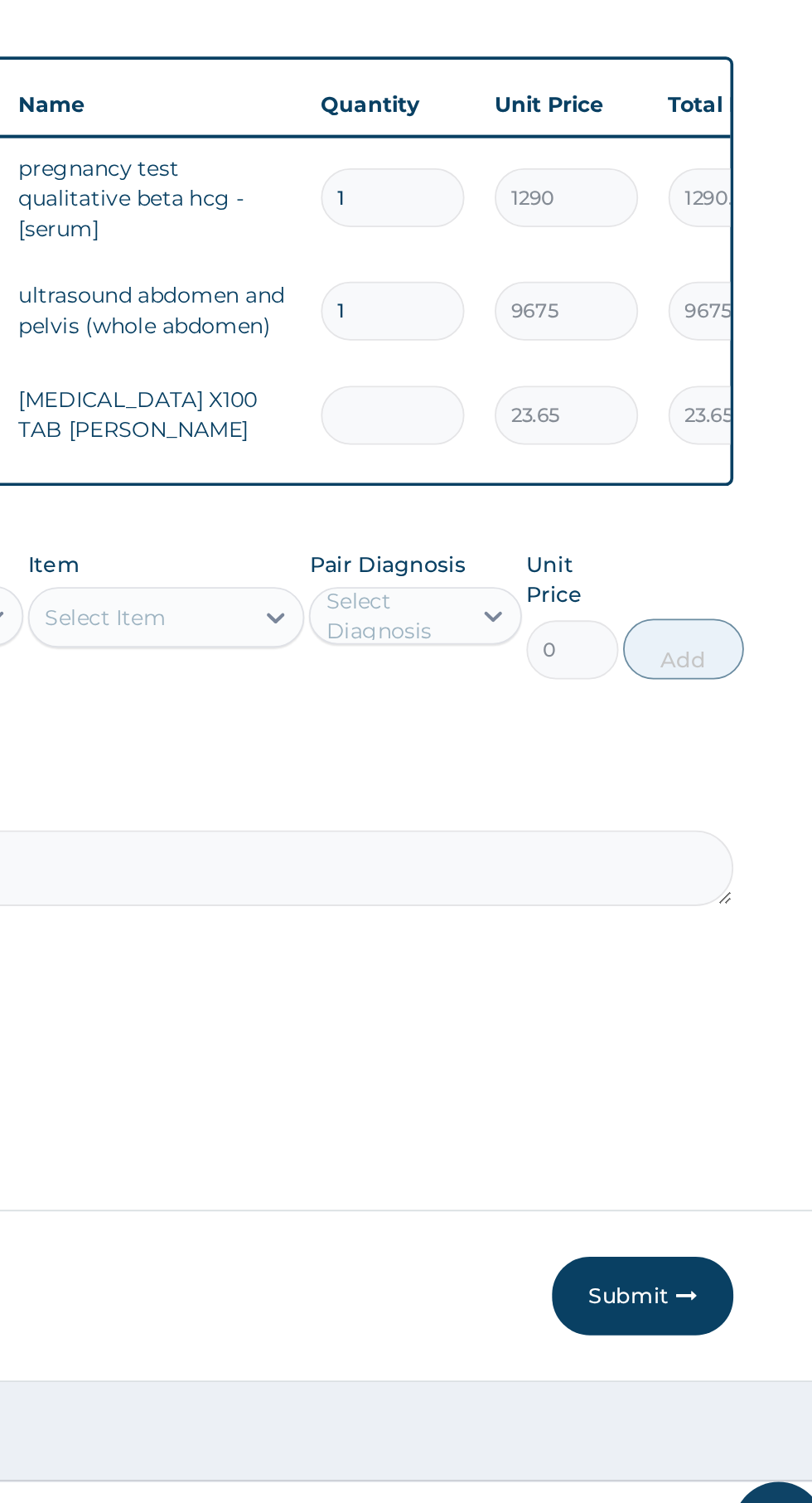
type input "0.00"
type input "2"
type input "47.30"
type input "21"
type input "496.65"
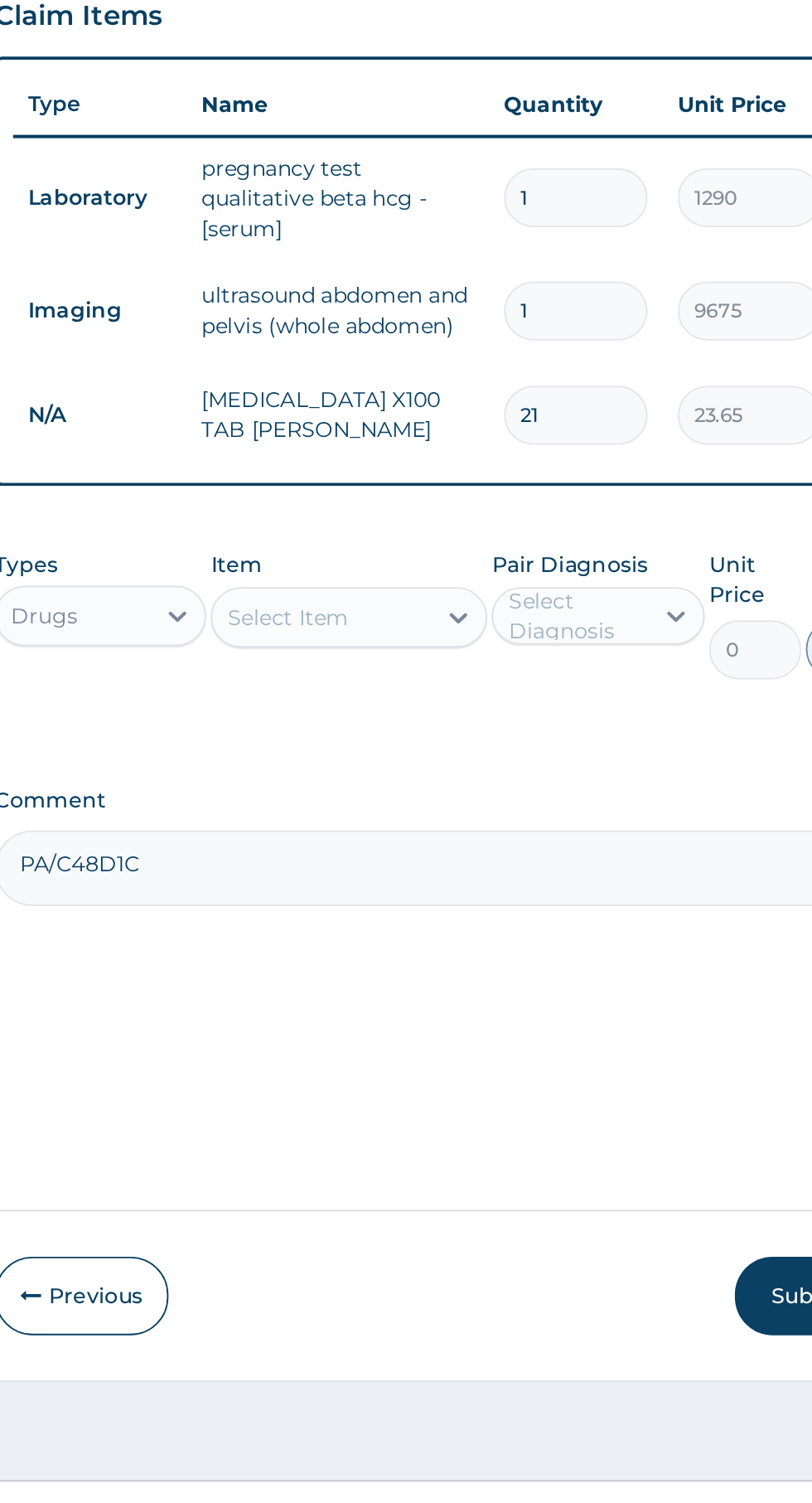
type input "21"
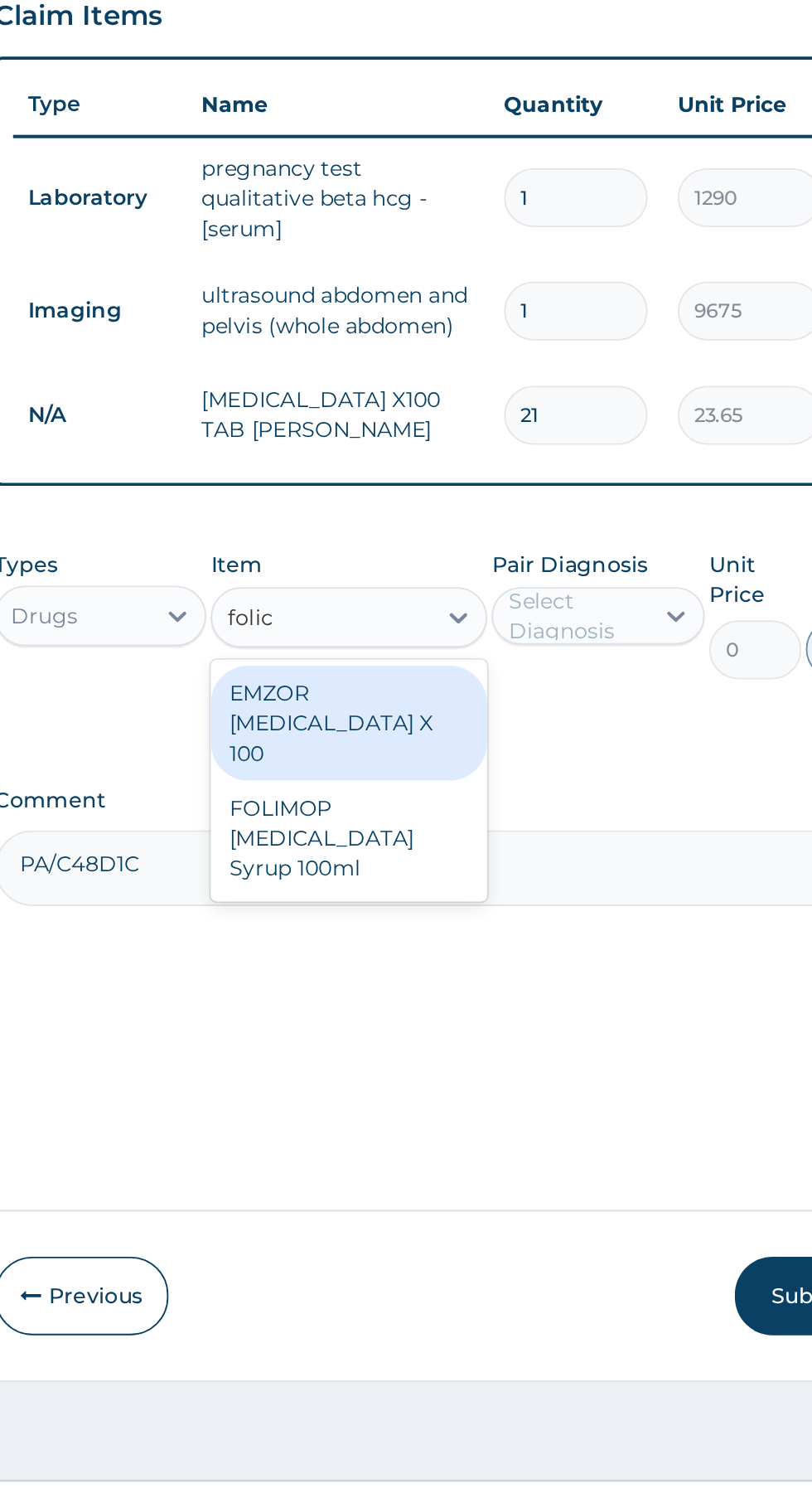
click at [470, 1019] on div "EMZOR [MEDICAL_DATA] X 100" at bounding box center [443, 1029] width 152 height 63
type input "folic"
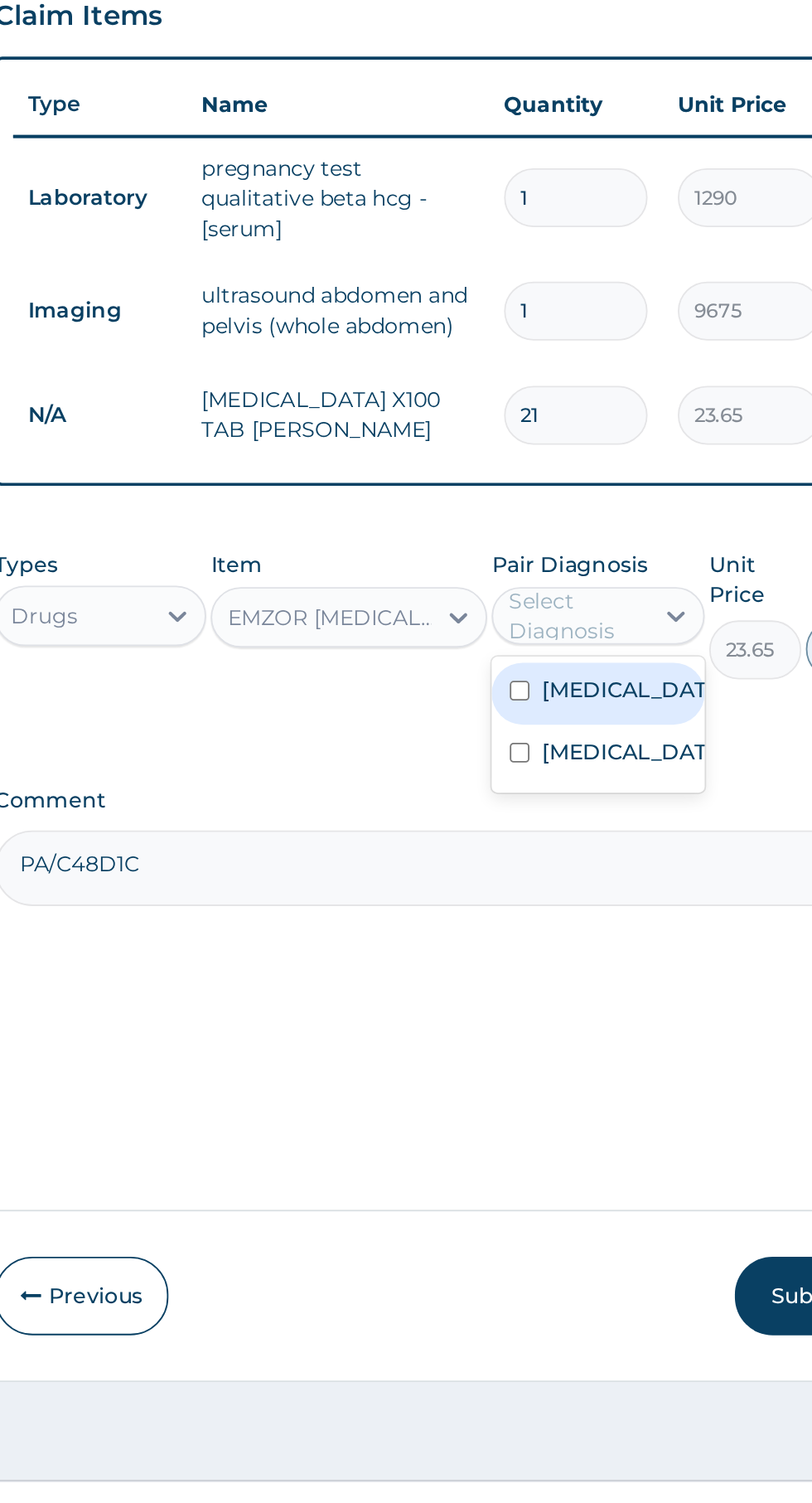
click at [590, 1053] on label "Abdominal pregnancy" at bounding box center [597, 1045] width 96 height 17
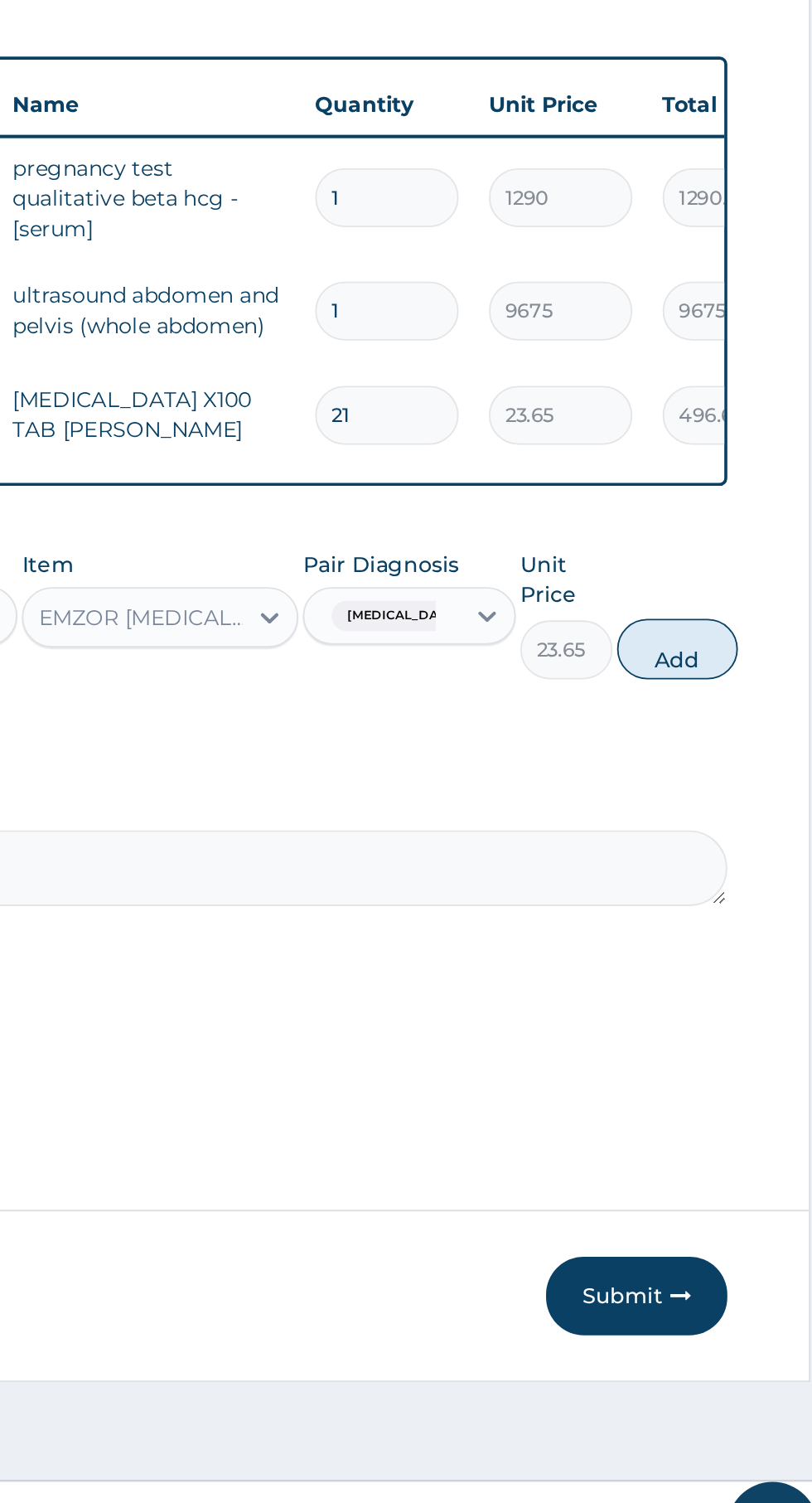
click at [736, 998] on button "Add" at bounding box center [727, 988] width 66 height 33
type input "0"
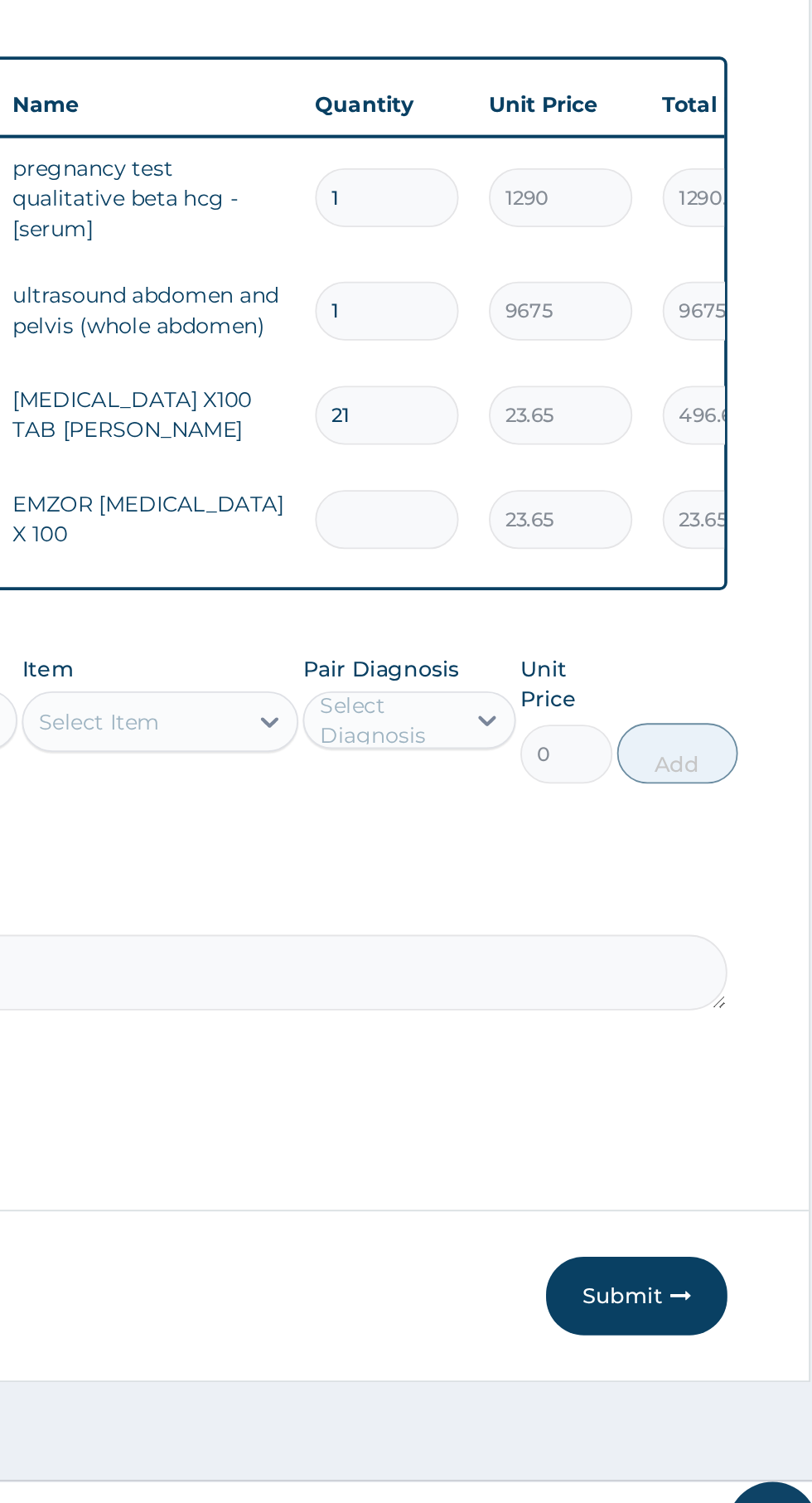
type input "0.00"
type input "7"
type input "165.55"
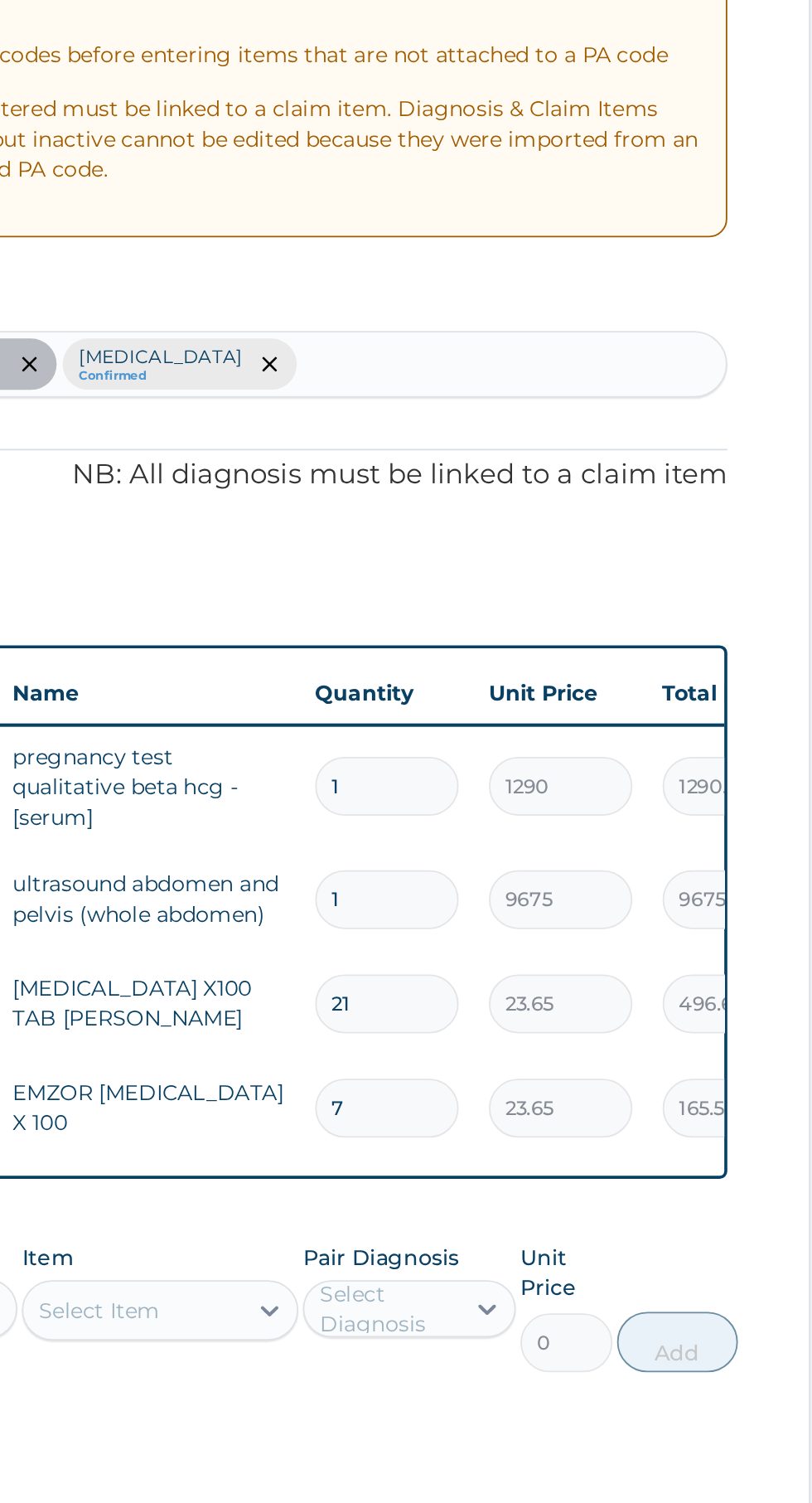
type input "7"
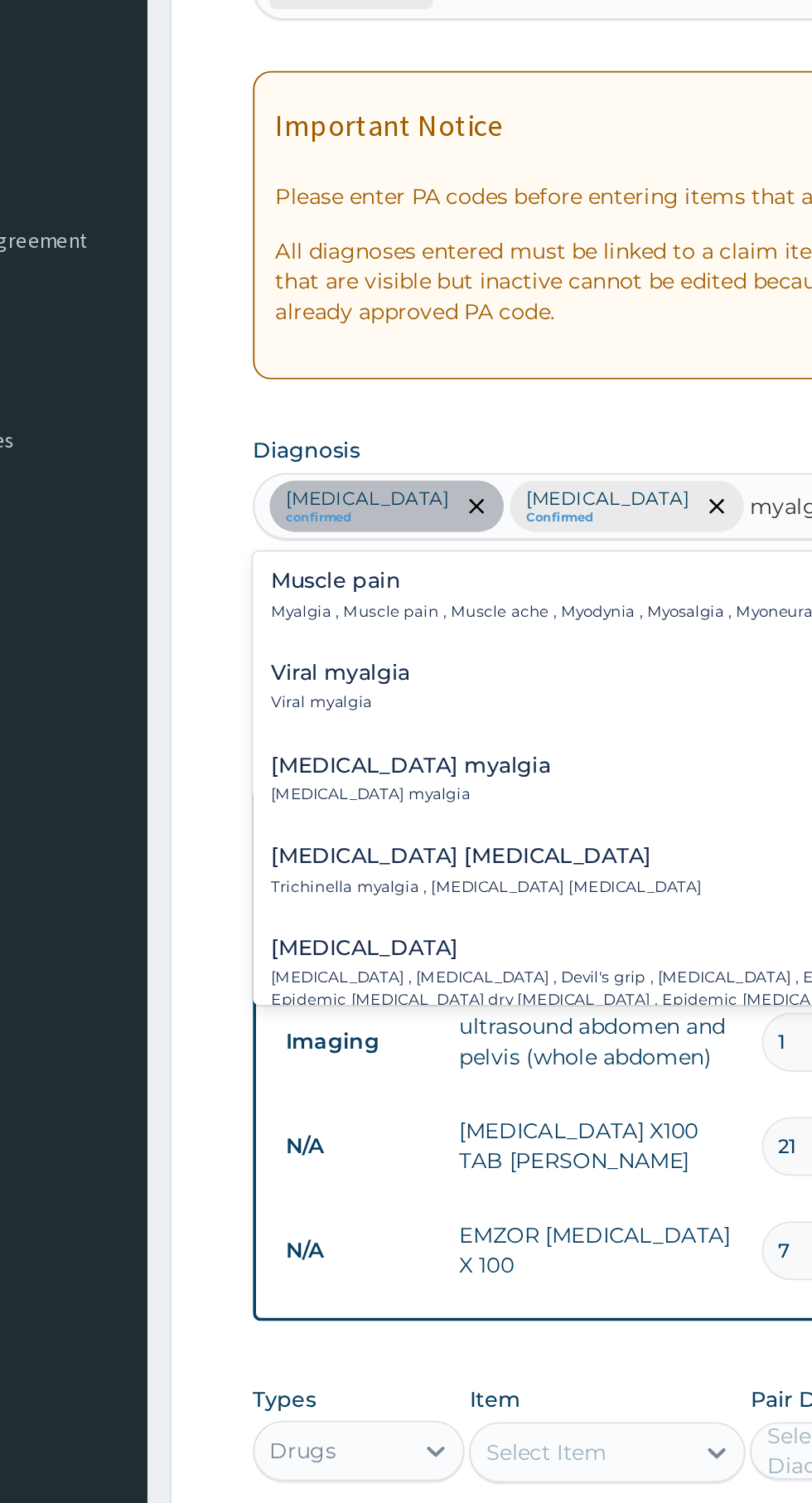
click at [368, 564] on p "Myalgia , Muscle pain , Muscle ache , Myodynia , Myosalgia , Myoneuralgia , Ach…" at bounding box center [453, 567] width 389 height 12
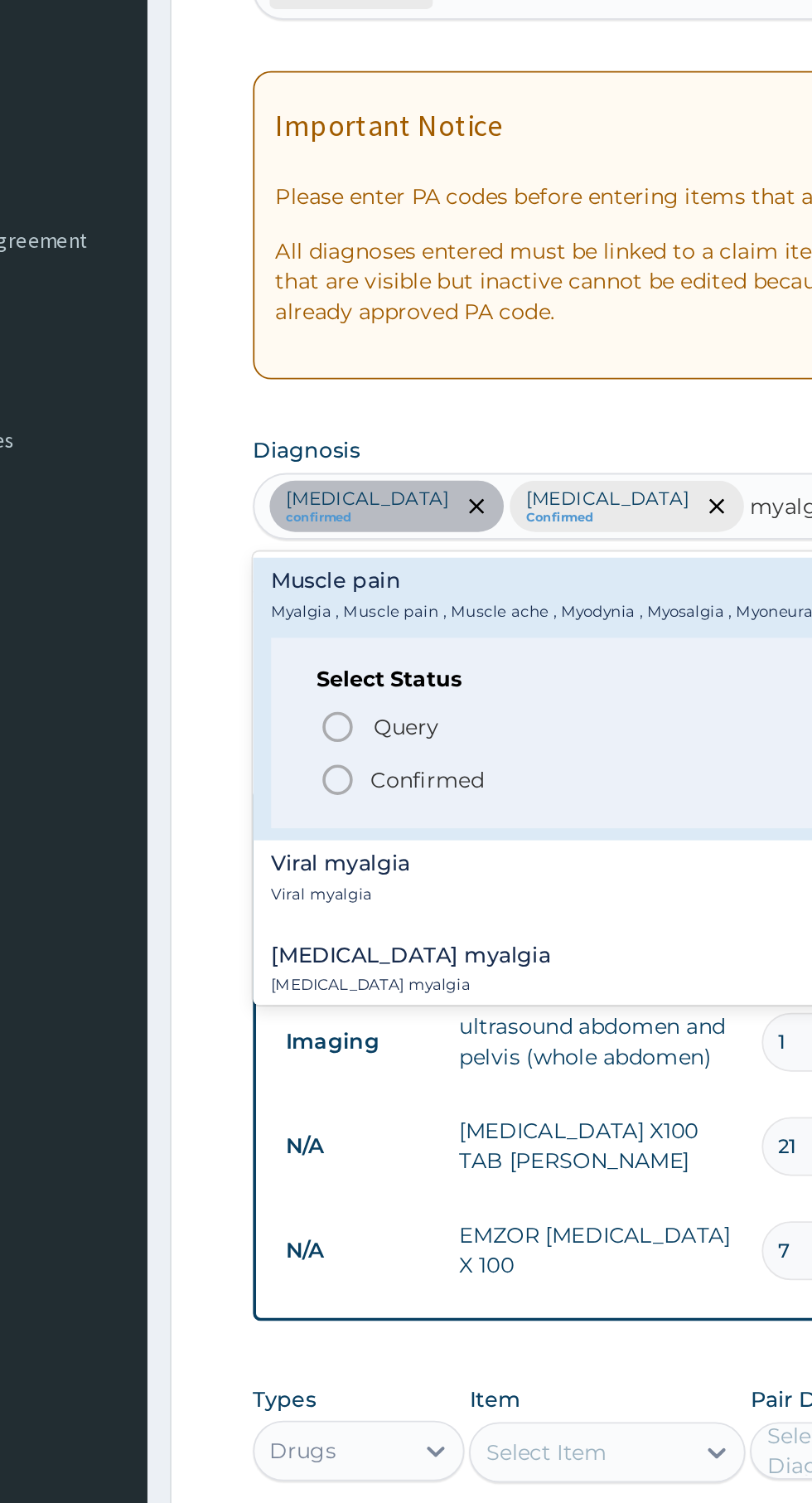
click at [376, 665] on span "Confirmed" at bounding box center [502, 659] width 435 height 20
type input "myalg"
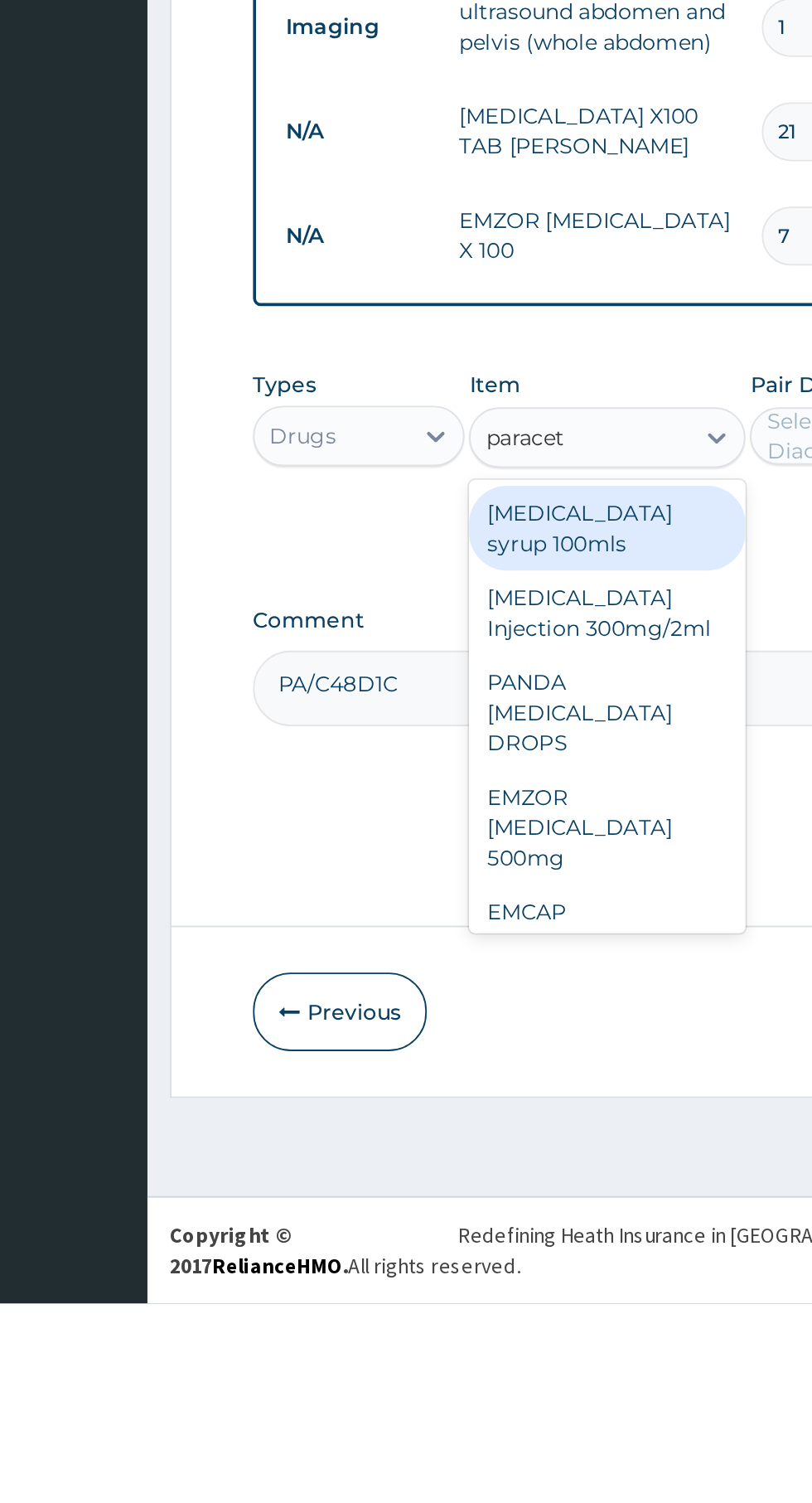
click at [441, 1249] on div "EMZOR PARACETAMOL 500mg" at bounding box center [443, 1242] width 152 height 63
type input "paracet"
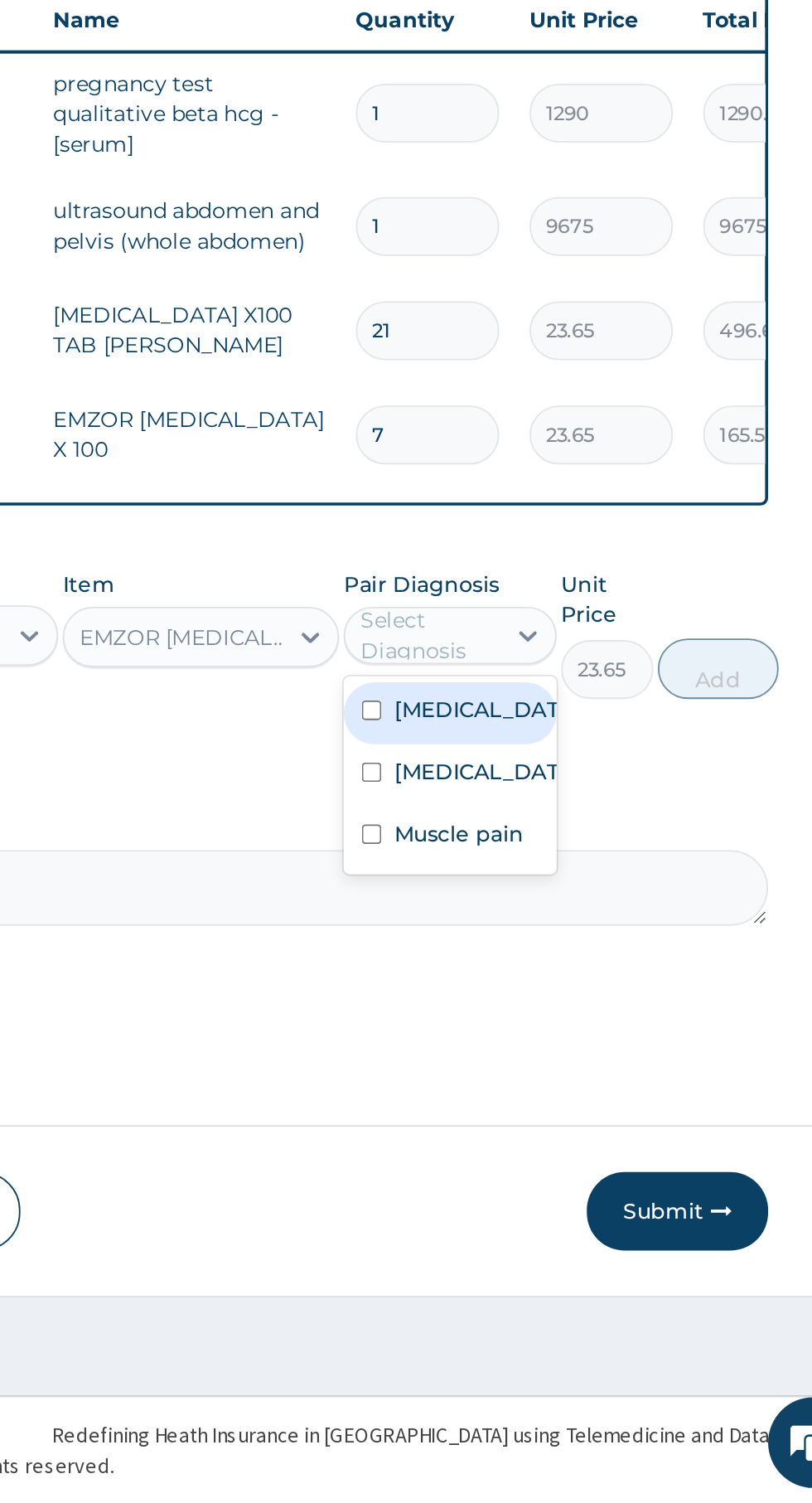
click at [603, 1144] on label "Muscle pain" at bounding box center [584, 1136] width 71 height 17
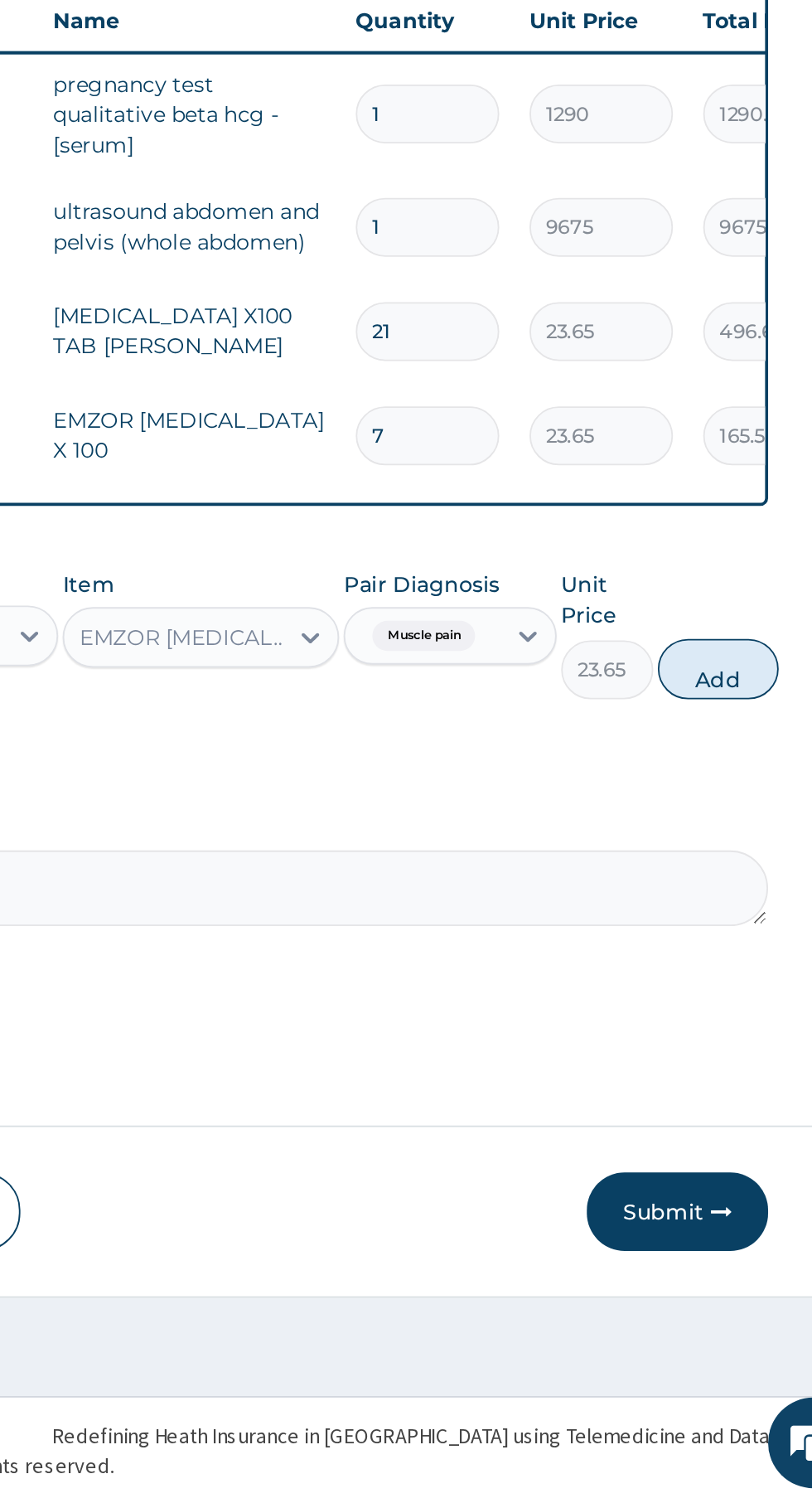
click at [739, 1057] on button "Add" at bounding box center [727, 1046] width 66 height 33
type input "0"
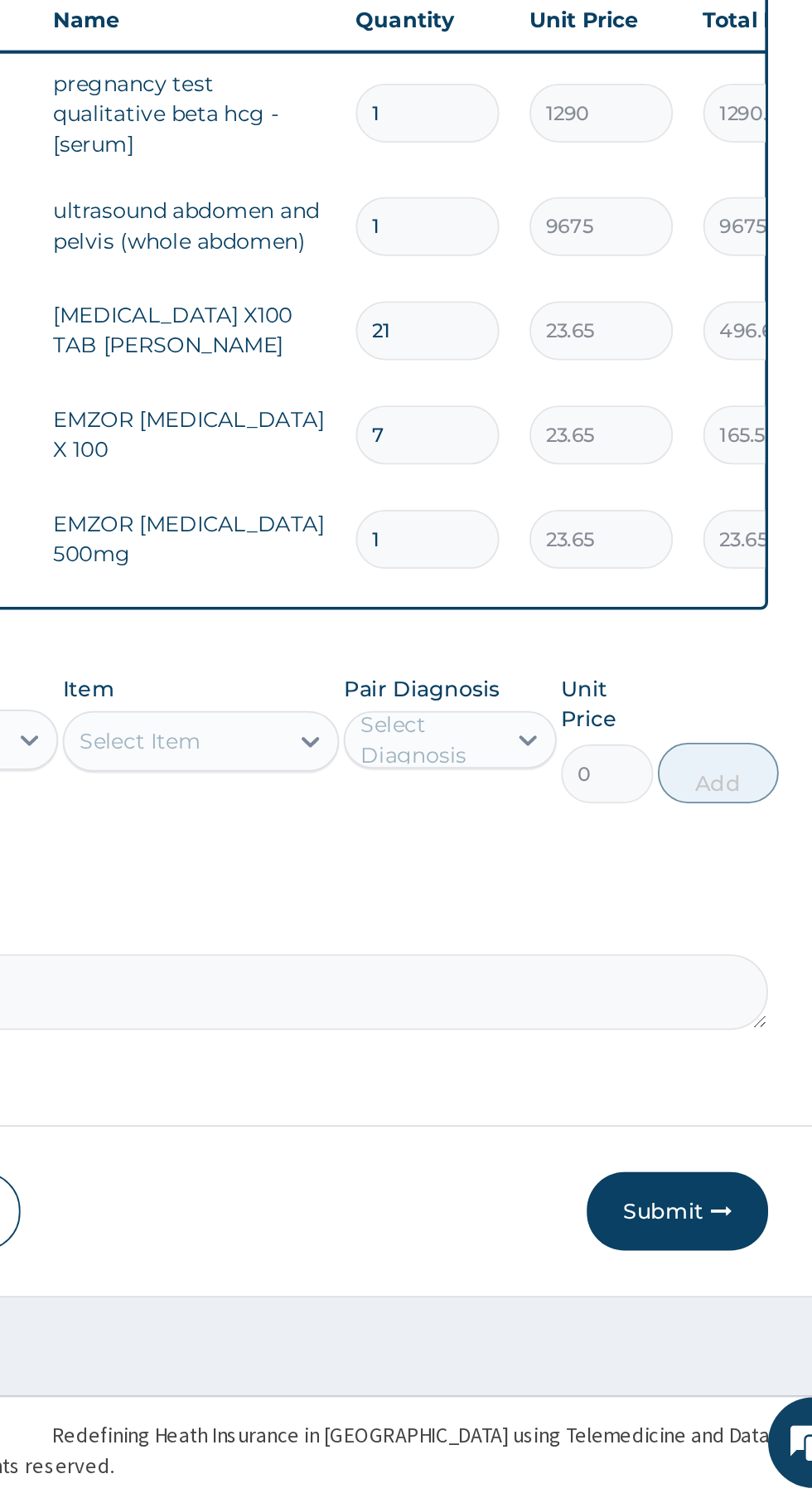
type input "18"
type input "425.70"
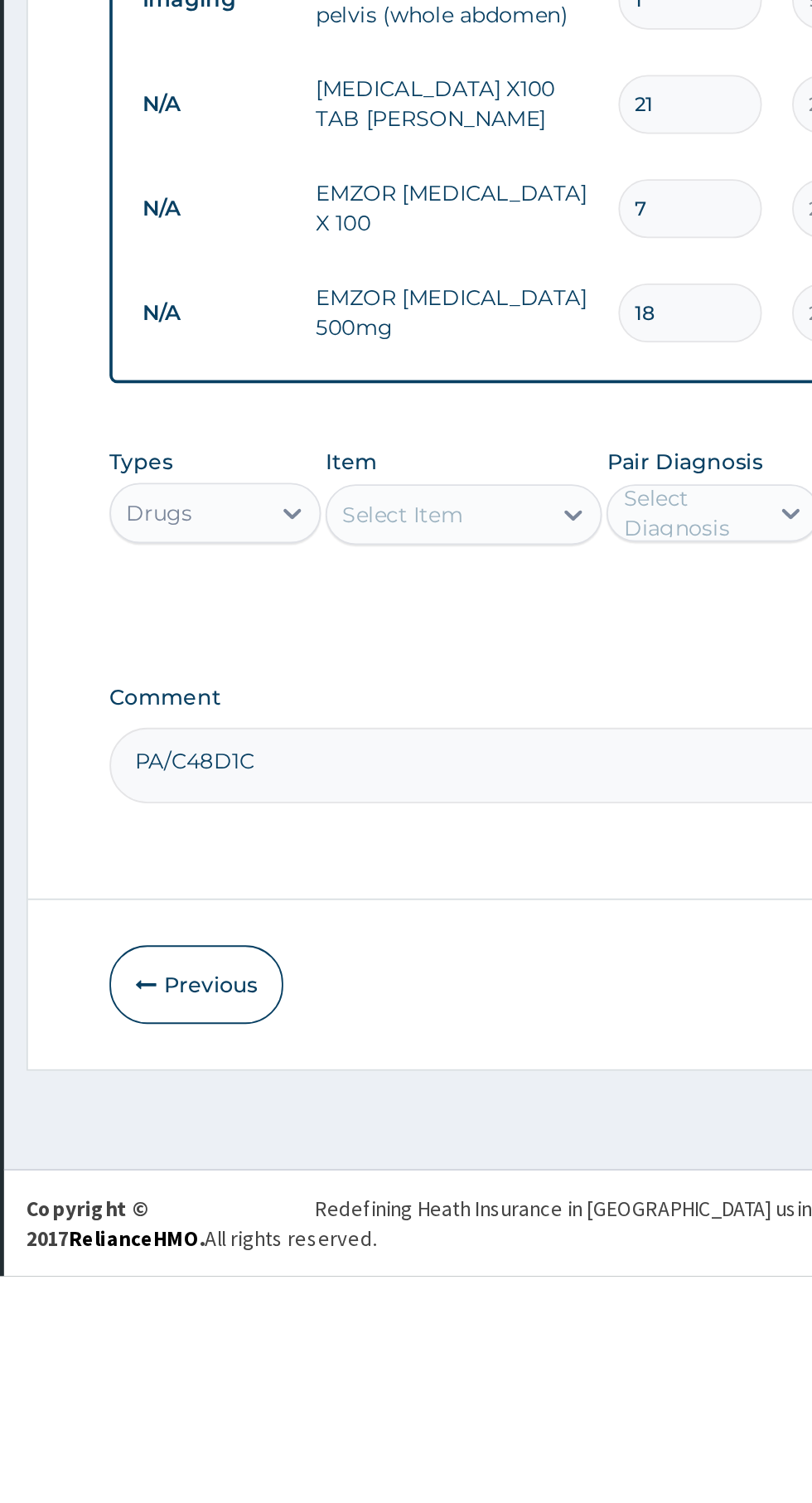
type input "18"
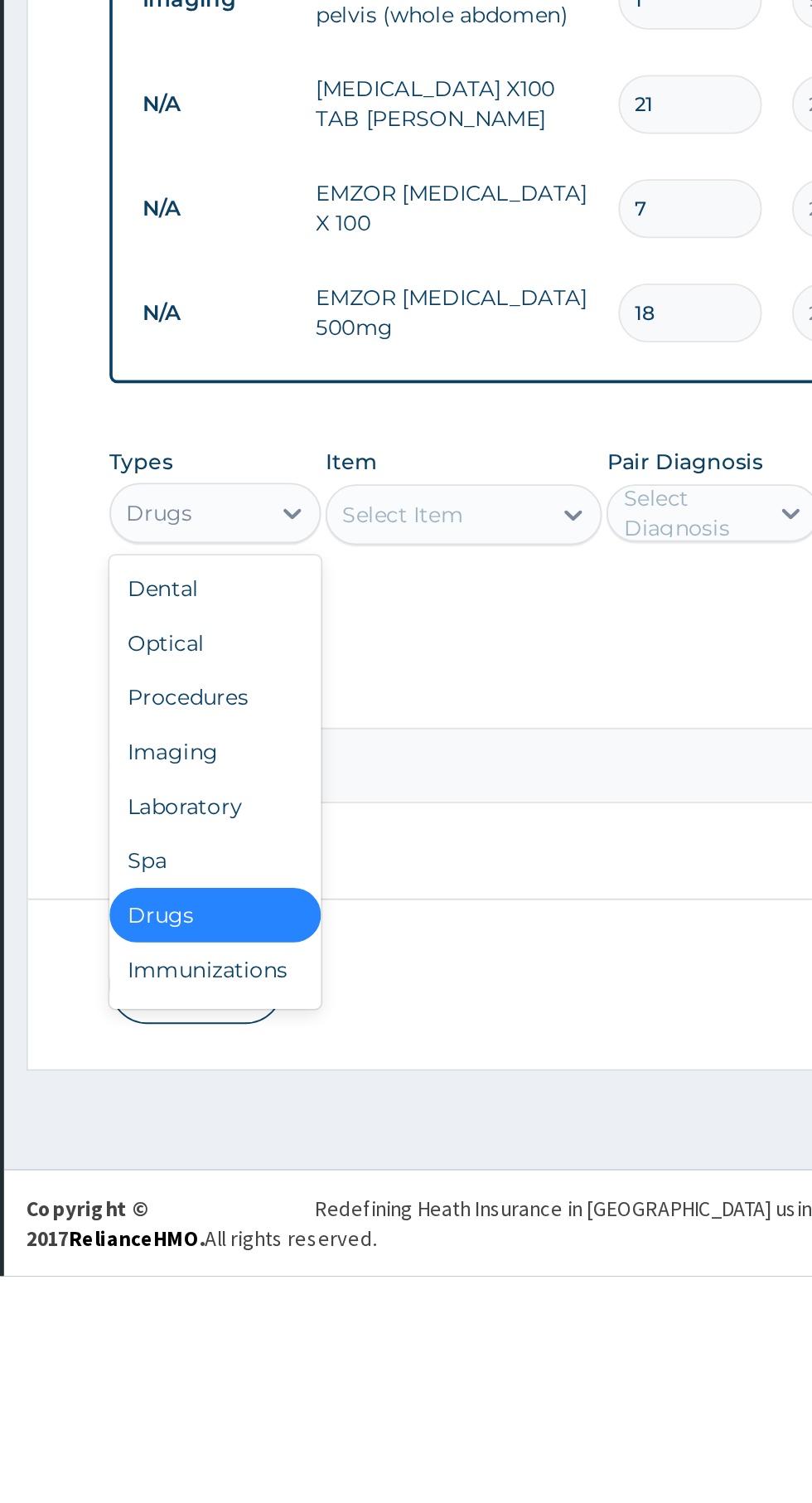
click at [334, 1190] on div "Procedures" at bounding box center [307, 1185] width 116 height 30
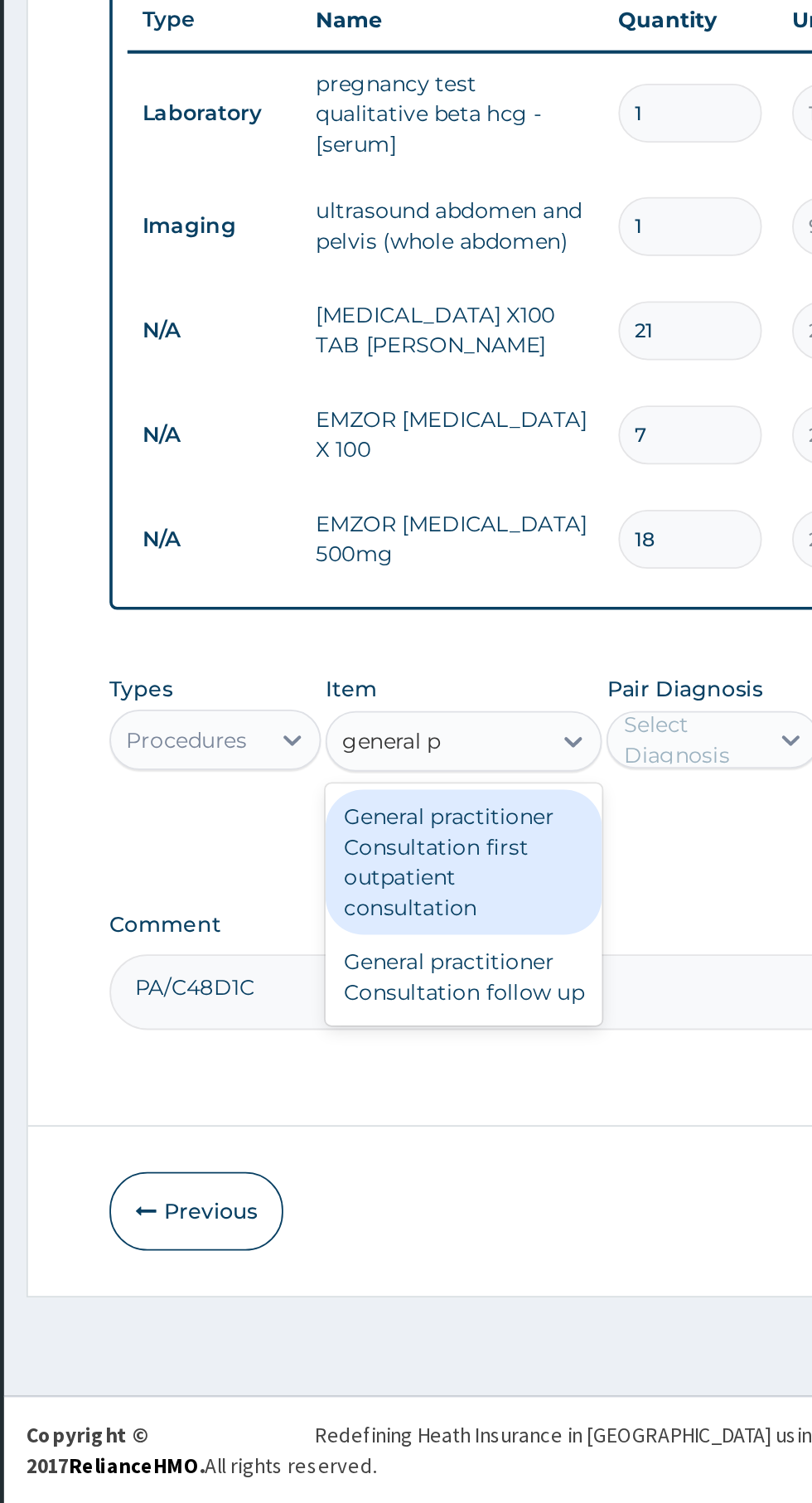
click at [465, 1156] on div "General practitioner Consultation first outpatient consultation" at bounding box center [443, 1152] width 152 height 80
type input "general p"
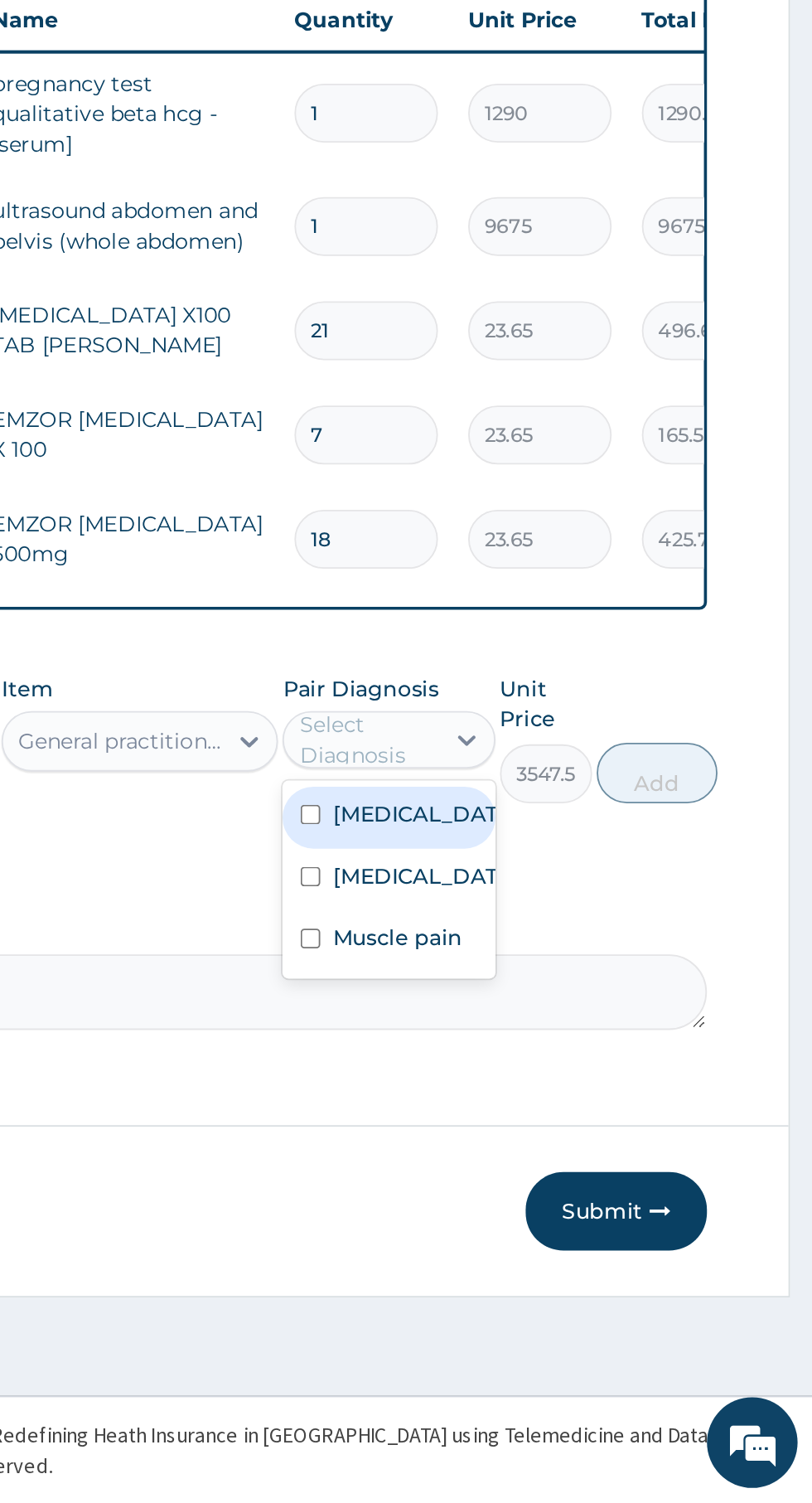
click at [596, 1167] on label "Abdominal pregnancy" at bounding box center [597, 1159] width 96 height 17
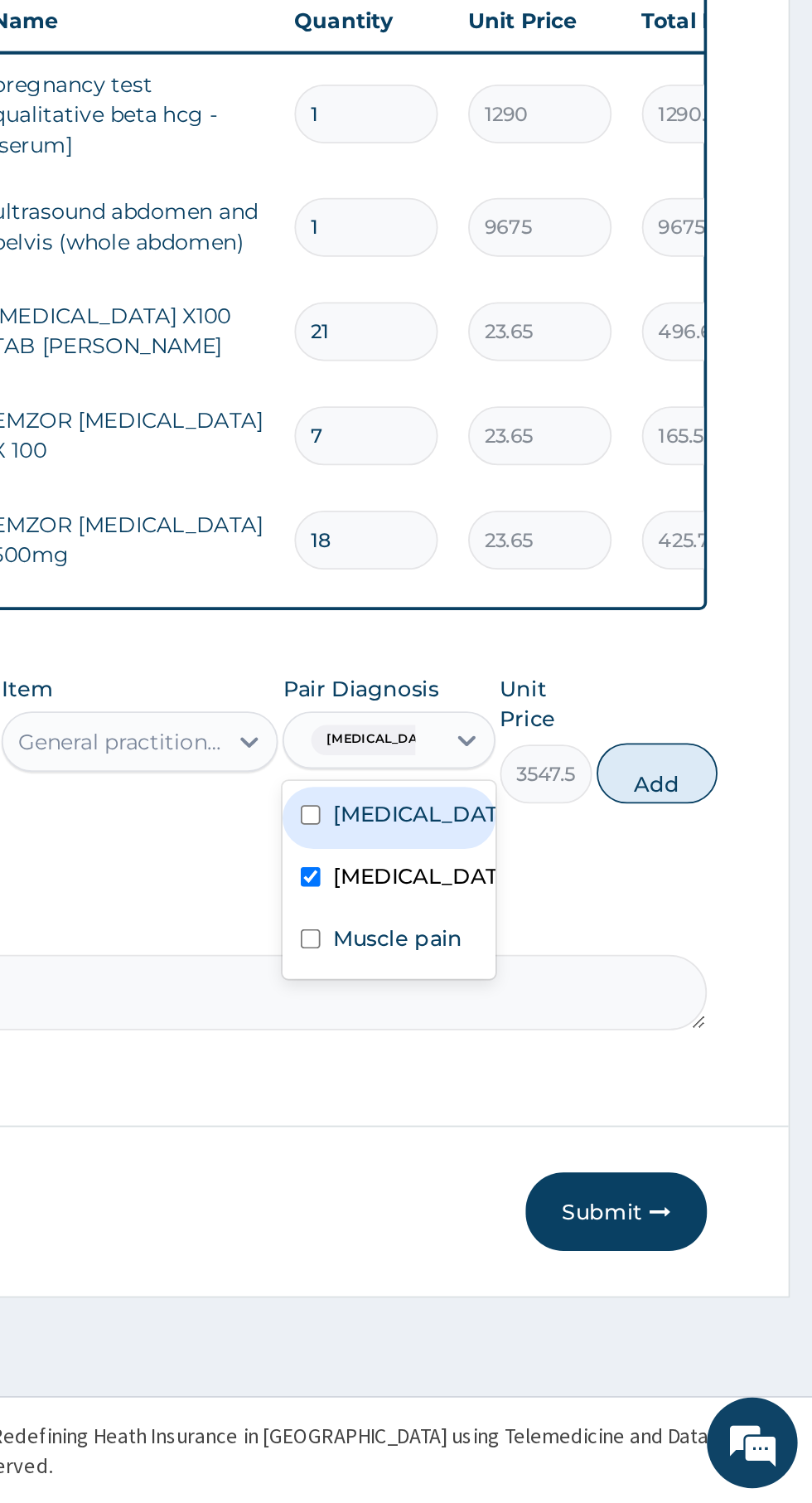
click at [599, 1086] on input "text" at bounding box center [598, 1085] width 2 height 17
click at [599, 1123] on label "Amenorrhea" at bounding box center [597, 1126] width 96 height 17
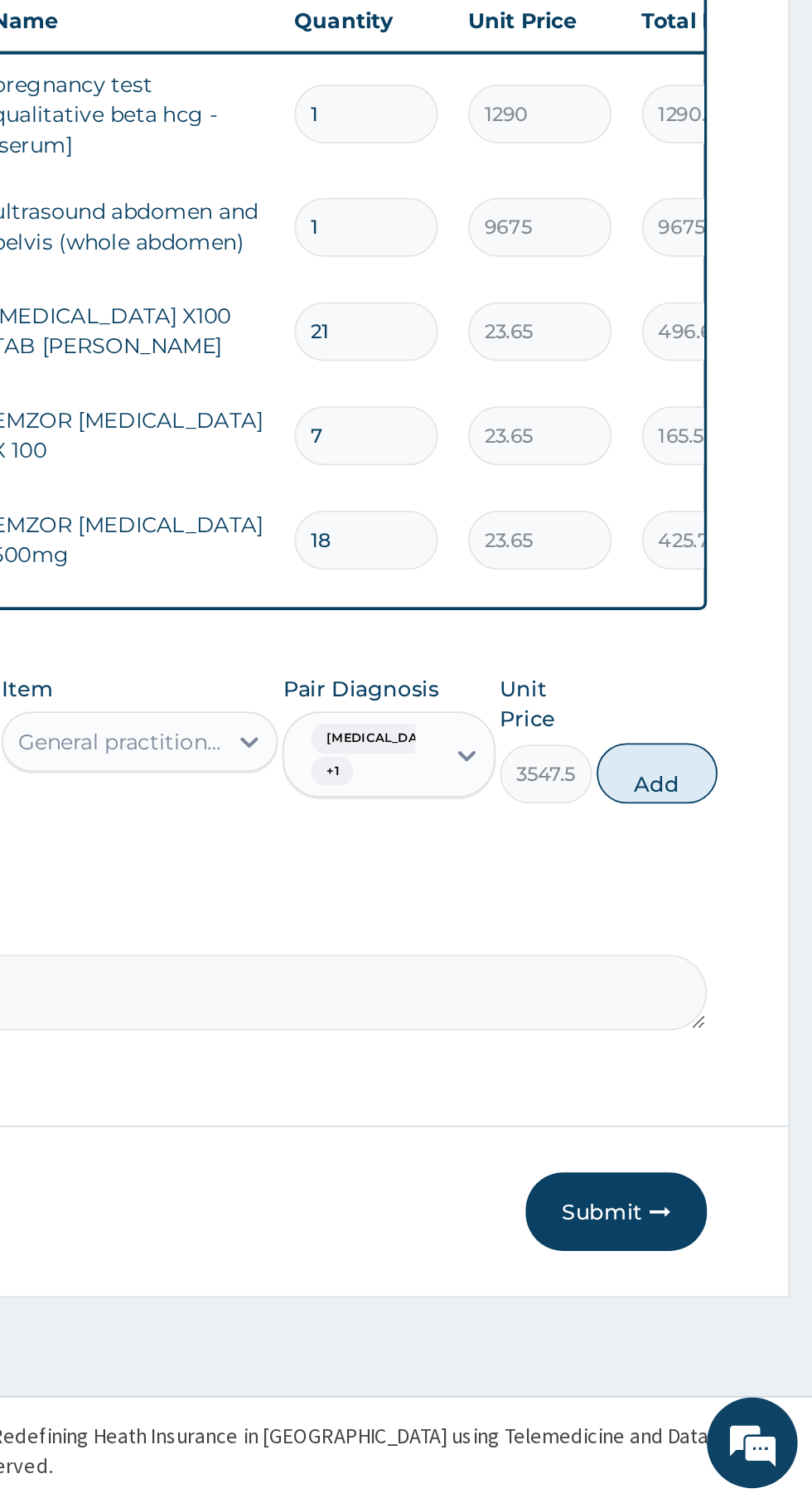
click at [749, 1113] on button "Add" at bounding box center [727, 1103] width 66 height 33
type input "0"
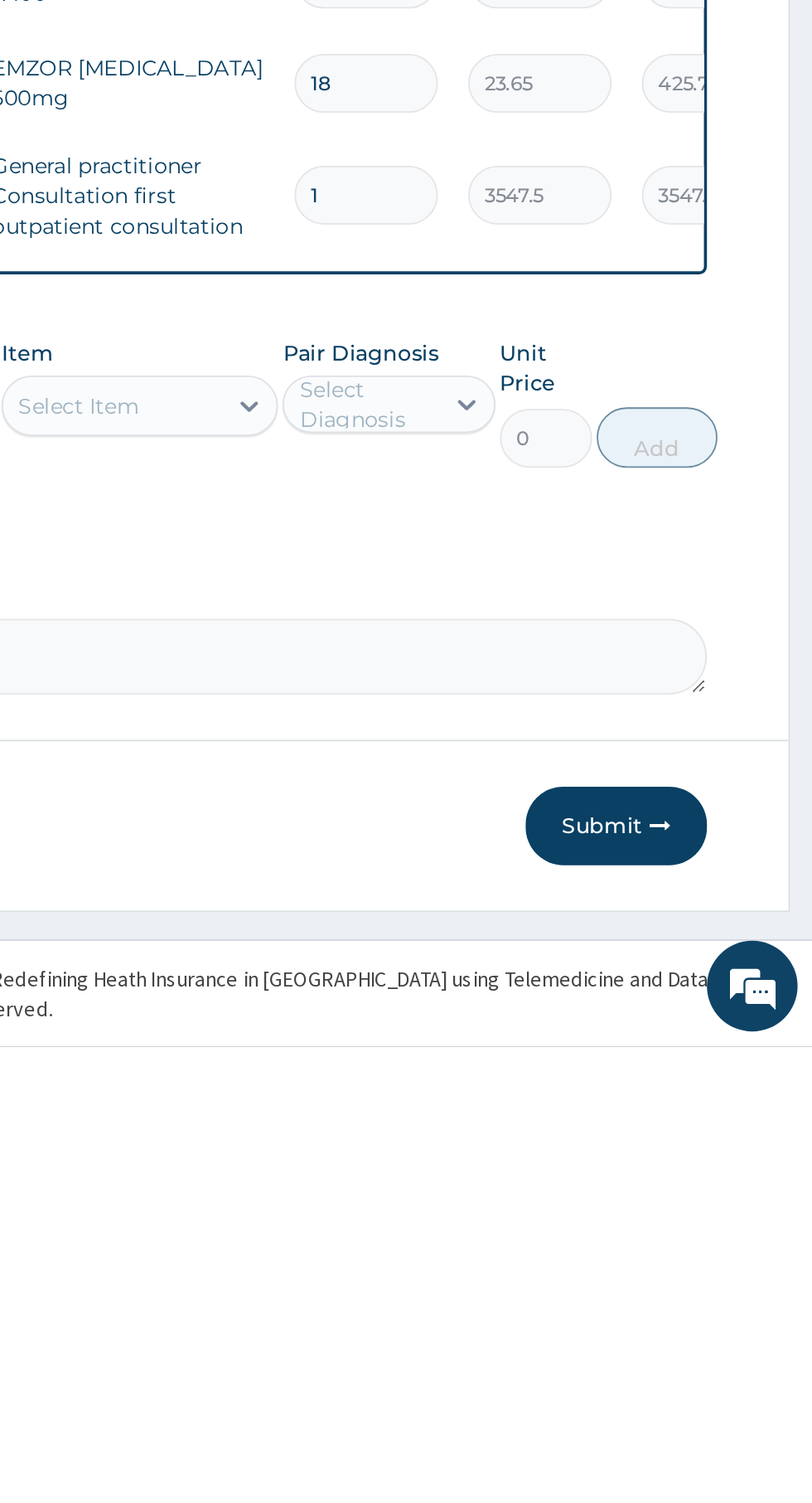
click at [730, 1386] on icon "button" at bounding box center [729, 1382] width 12 height 12
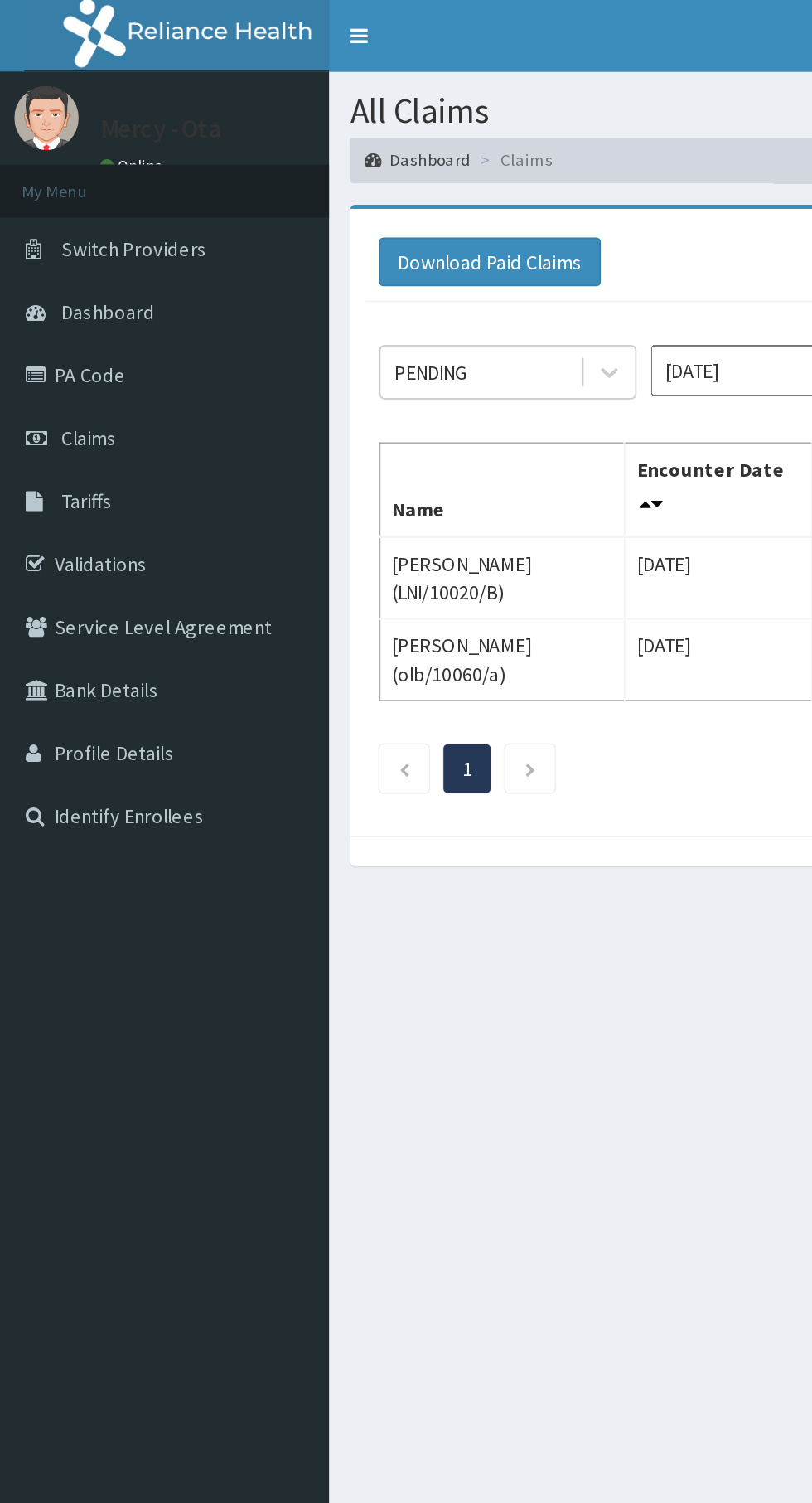
click at [53, 223] on link "PA Code" at bounding box center [95, 217] width 190 height 37
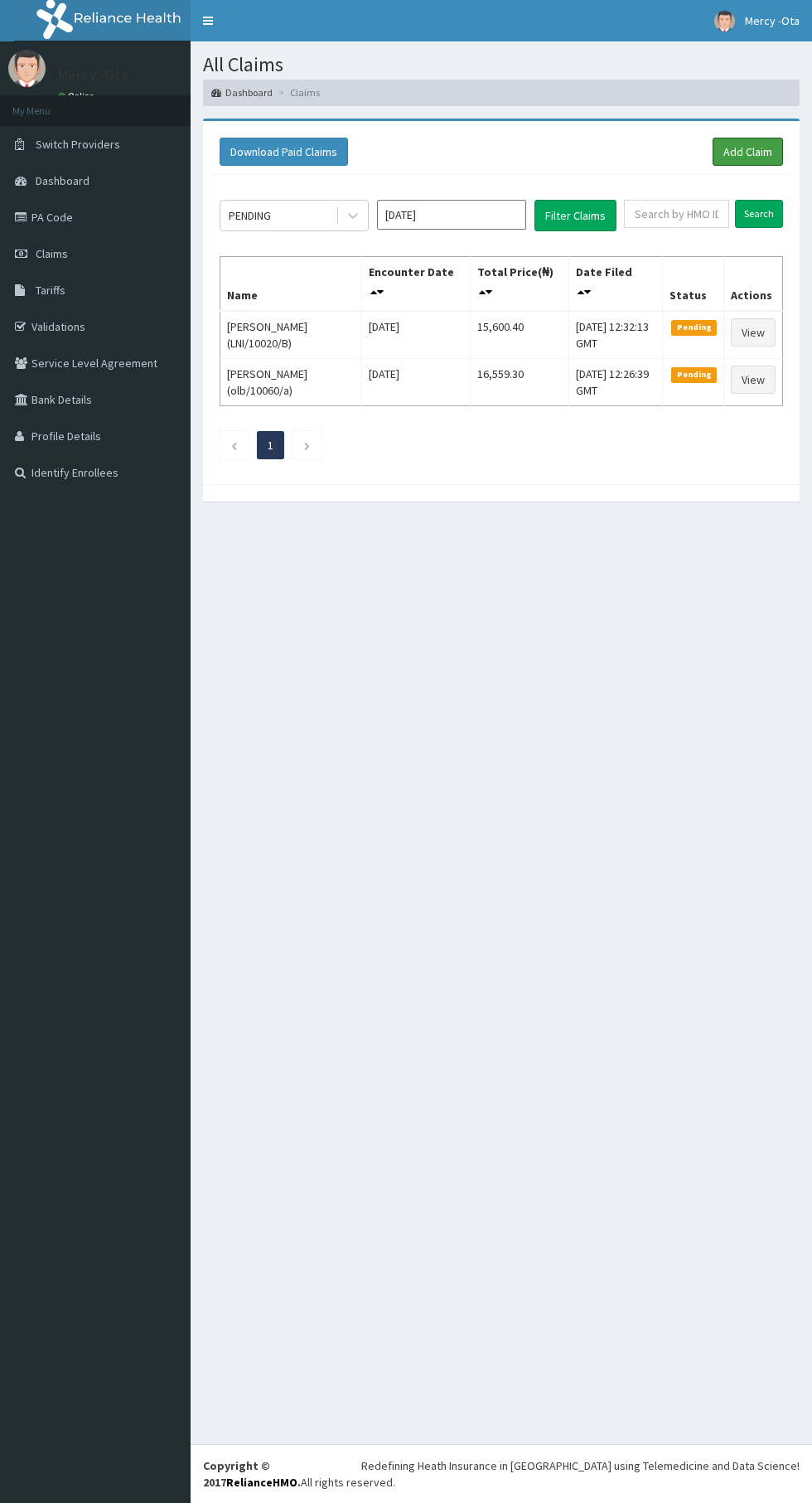
click at [744, 142] on link "Add Claim" at bounding box center [748, 152] width 71 height 28
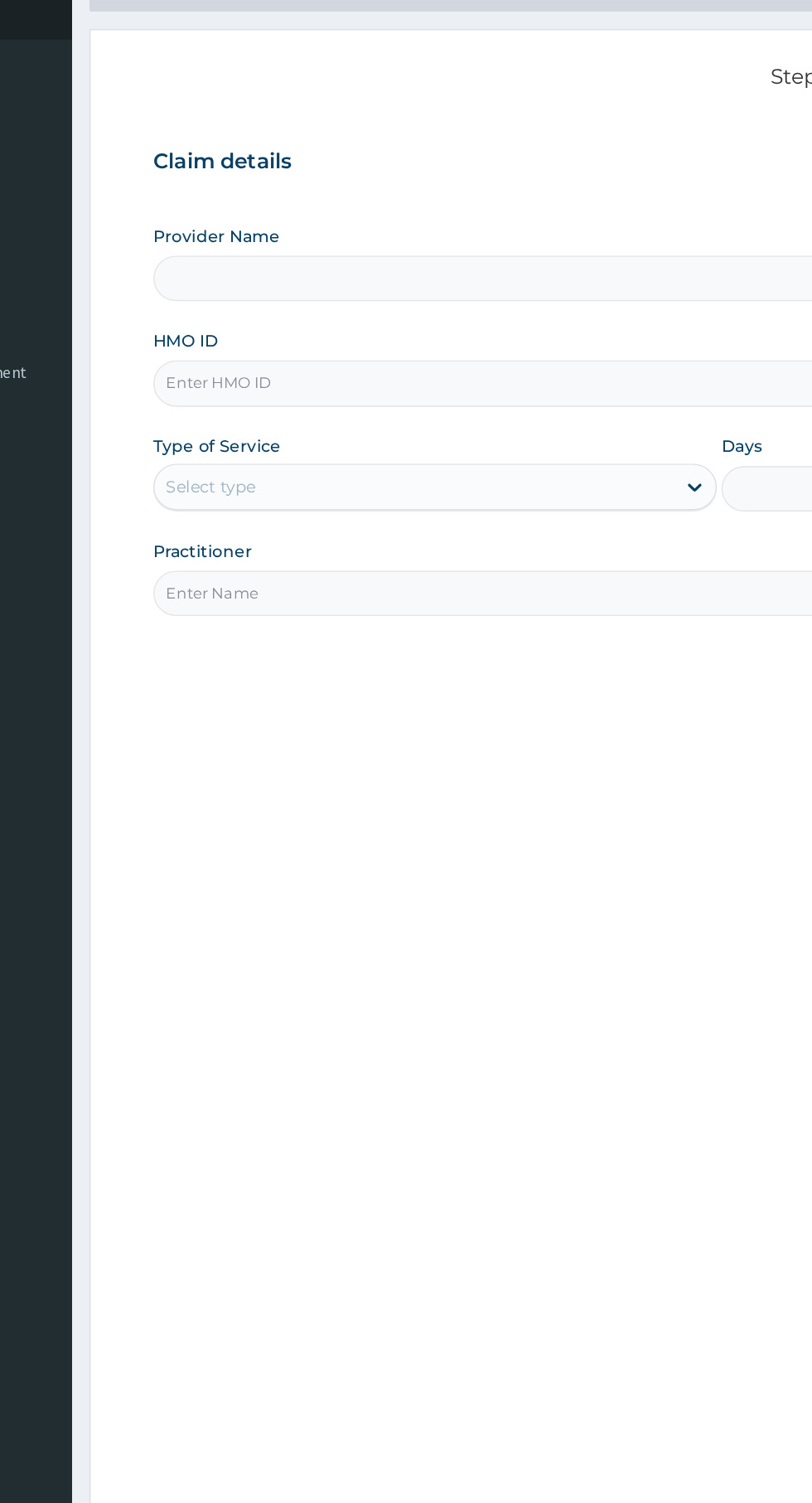
click at [426, 378] on input "HMO ID" at bounding box center [501, 371] width 505 height 32
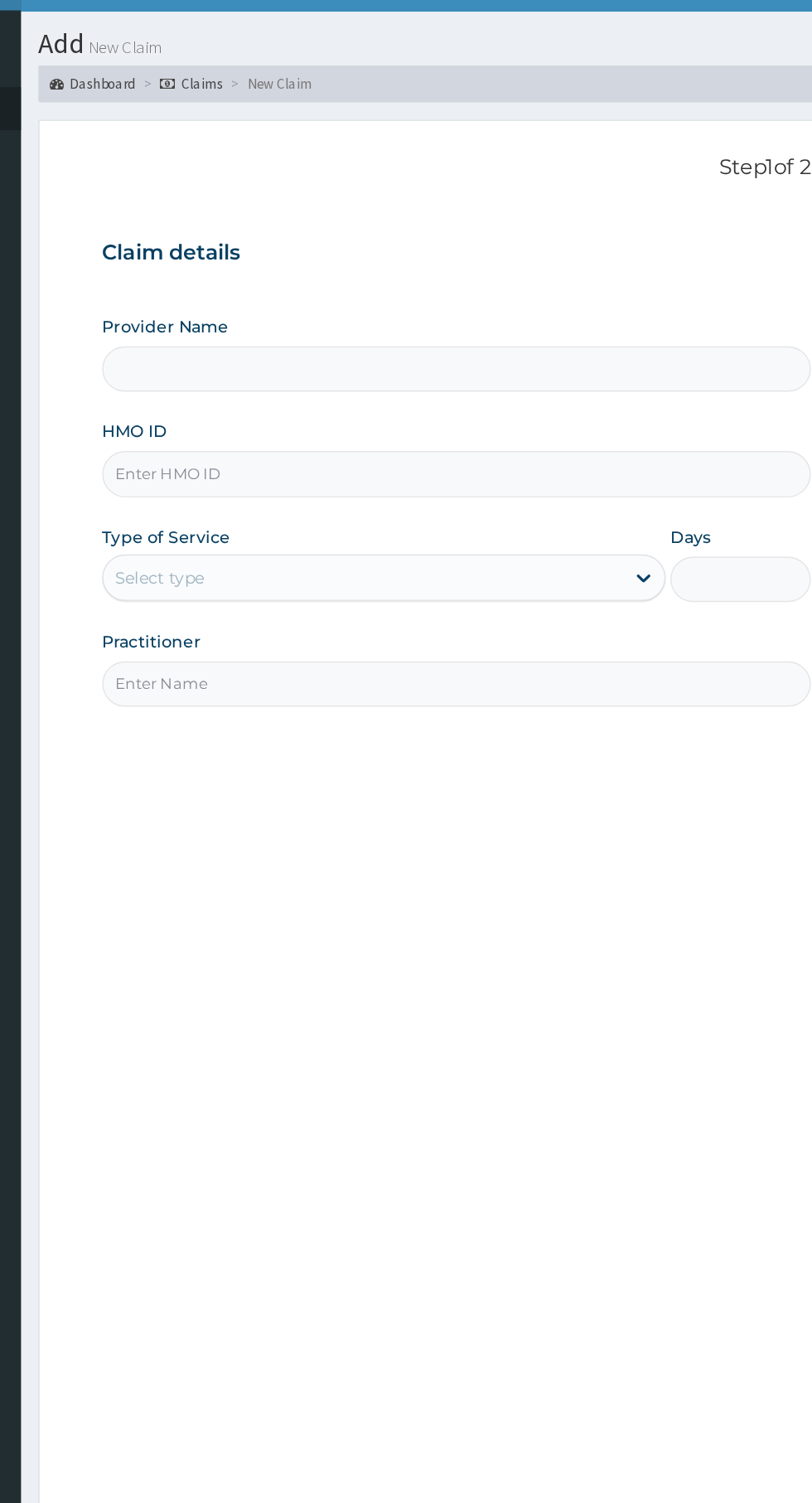
type input "p"
type input "[GEOGRAPHIC_DATA] -Ota"
type input "prs/10175/b"
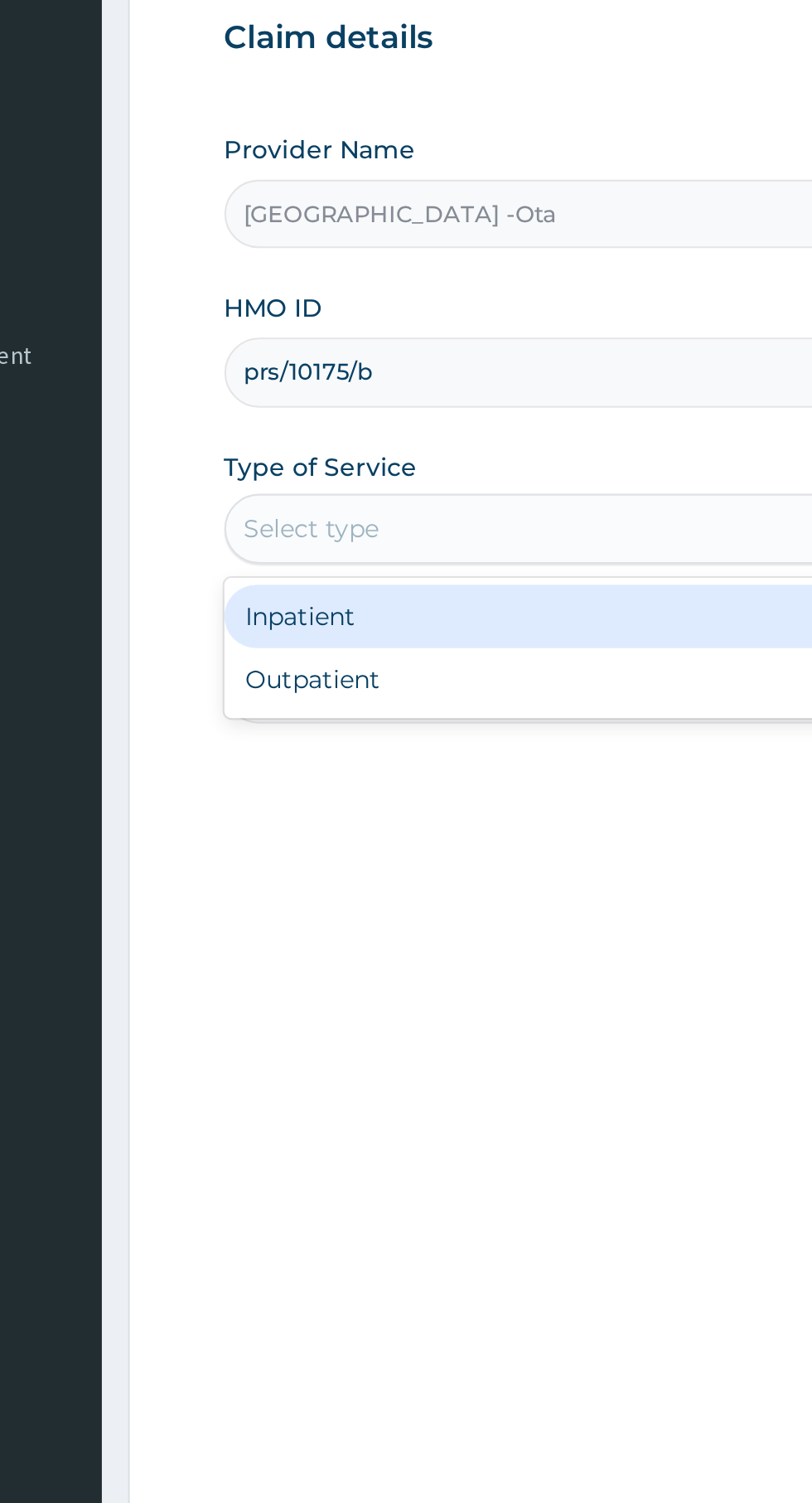
click at [410, 518] on div "Outpatient" at bounding box center [450, 516] width 402 height 30
type input "1"
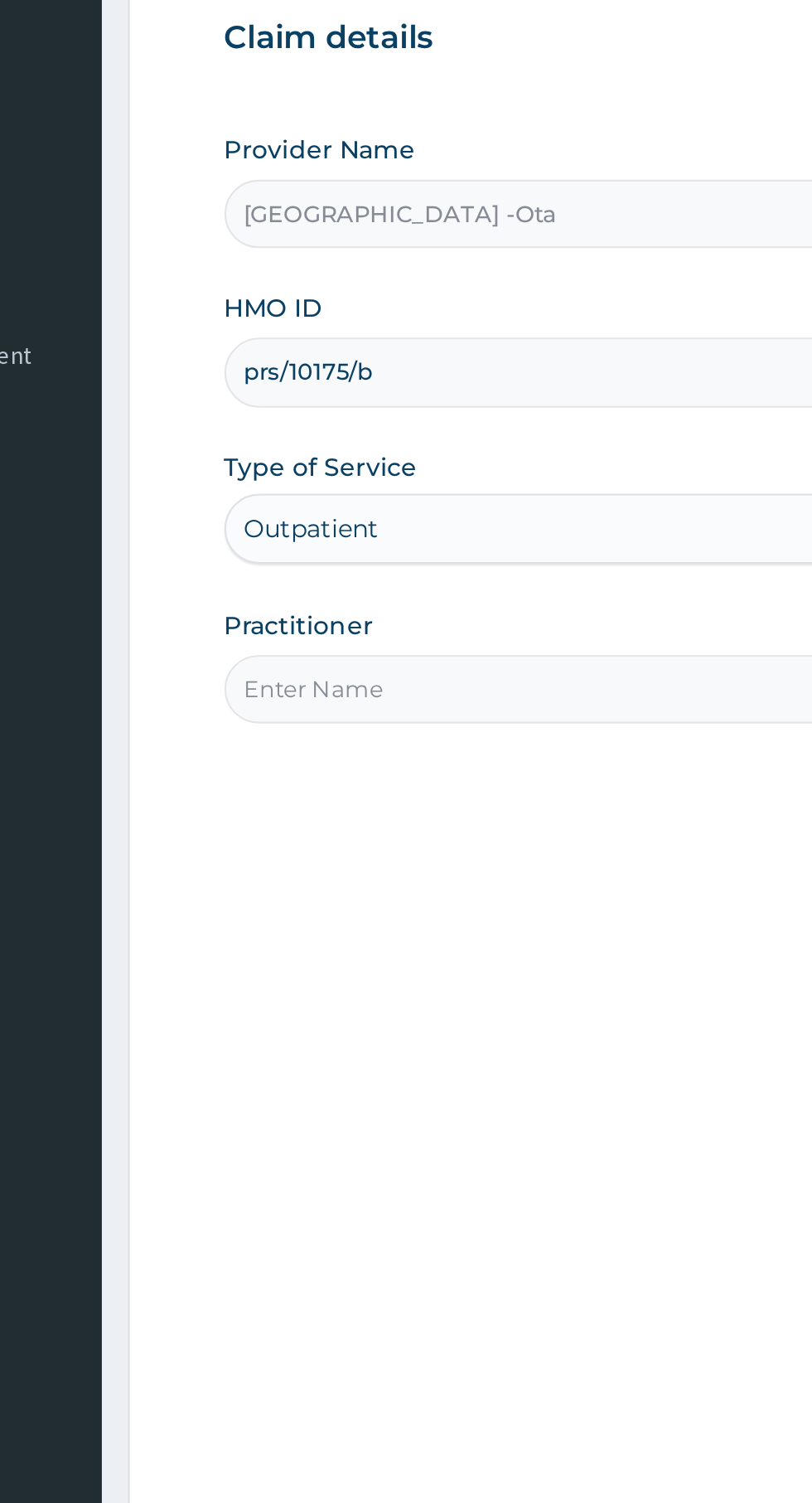
click at [437, 526] on input "Practitioner" at bounding box center [501, 520] width 505 height 32
type input "Dr Ibrahim"
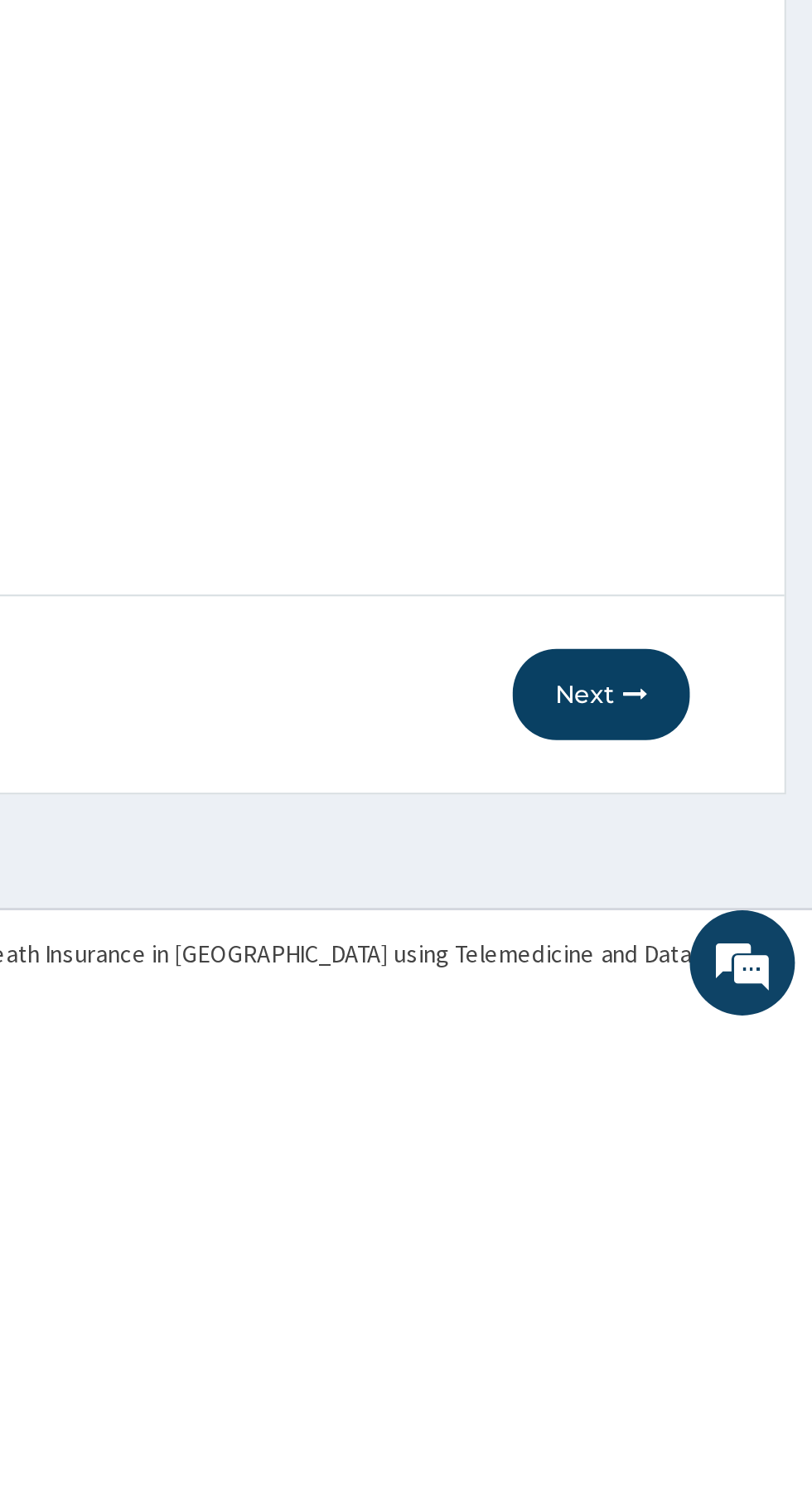
click at [714, 1350] on button "Next" at bounding box center [712, 1343] width 84 height 43
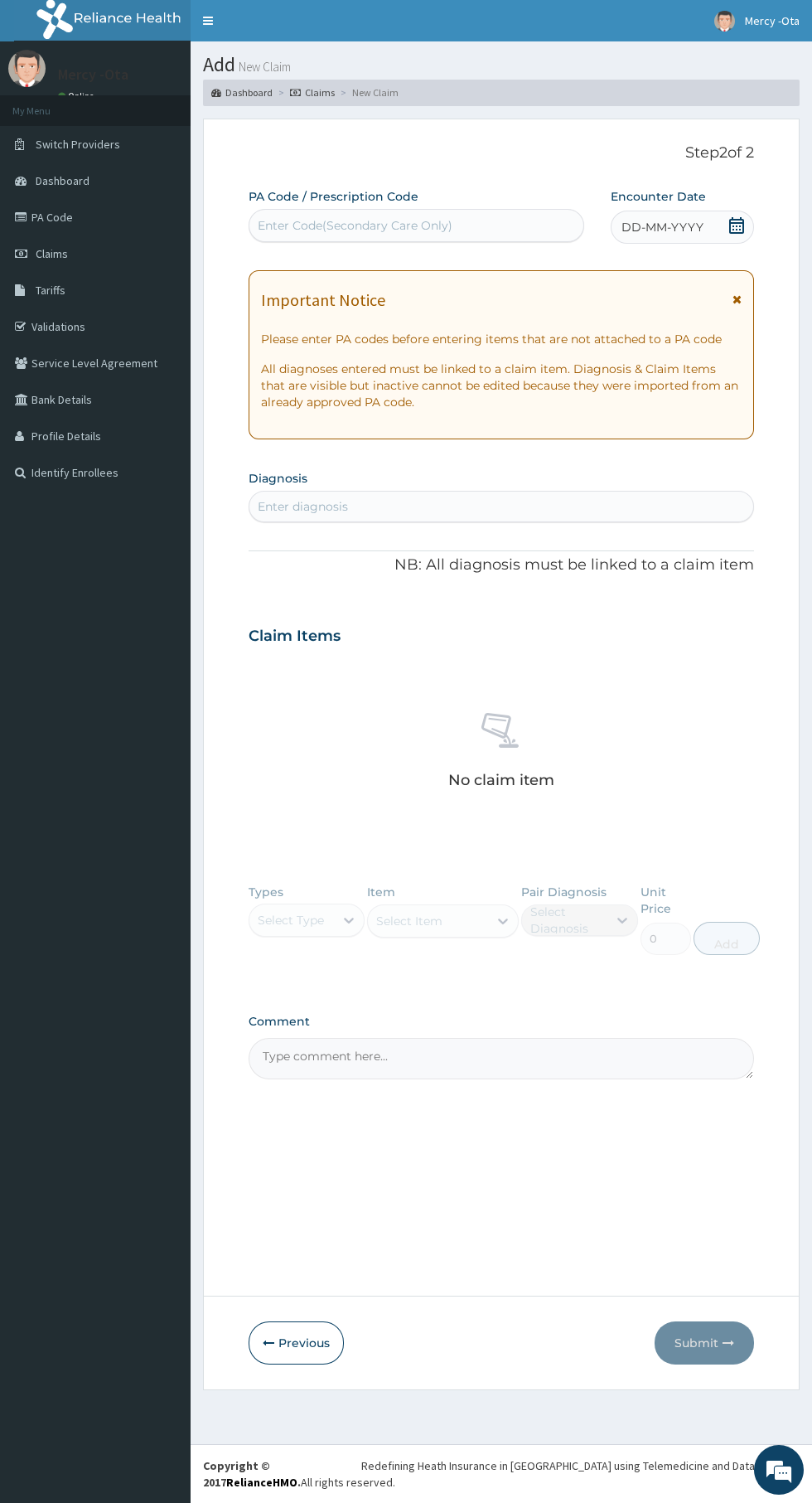
paste textarea "PA/60803F"
type textarea "PA/60803F"
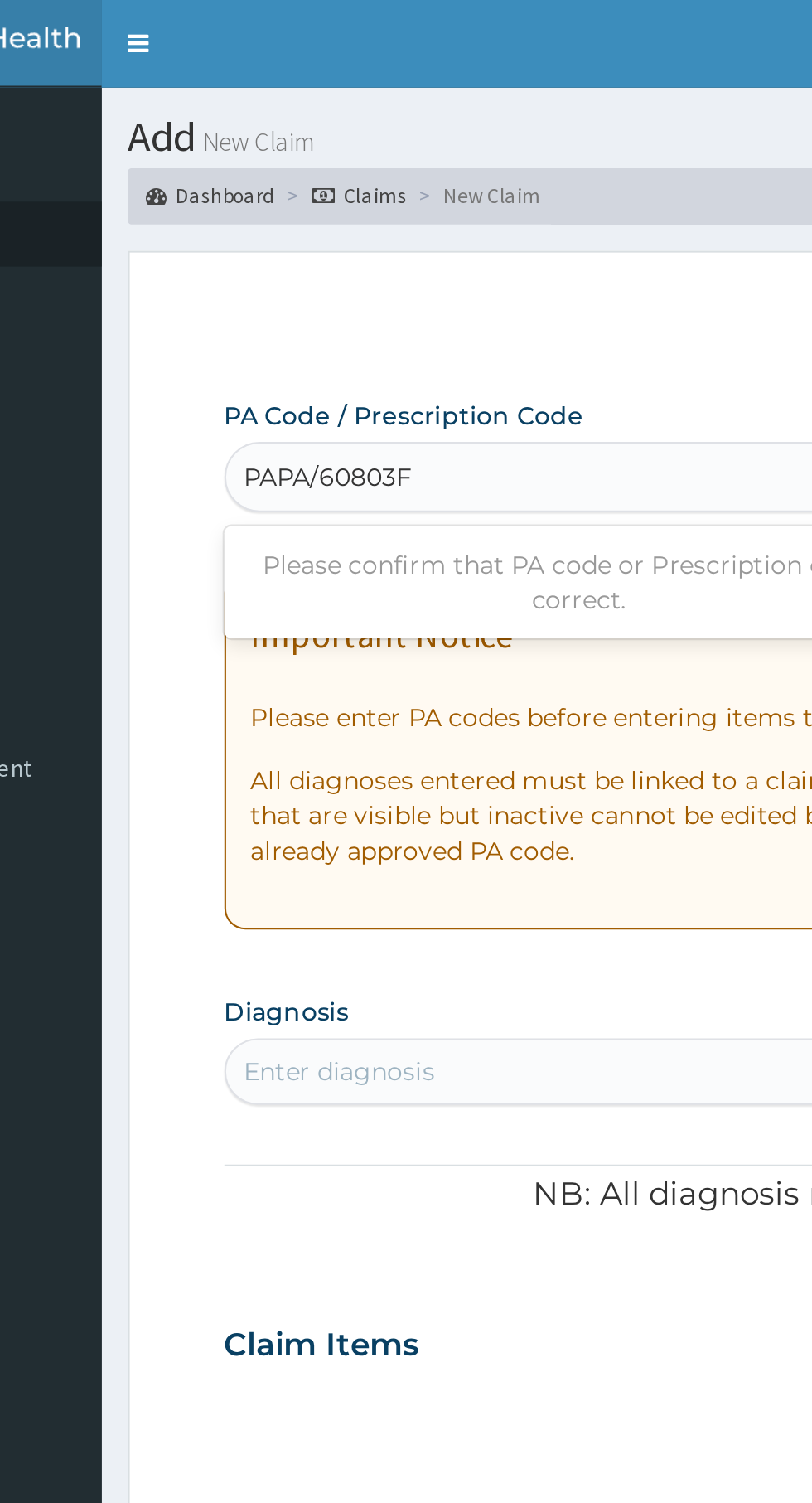
click at [276, 219] on input "PAPA/60803F" at bounding box center [298, 225] width 81 height 17
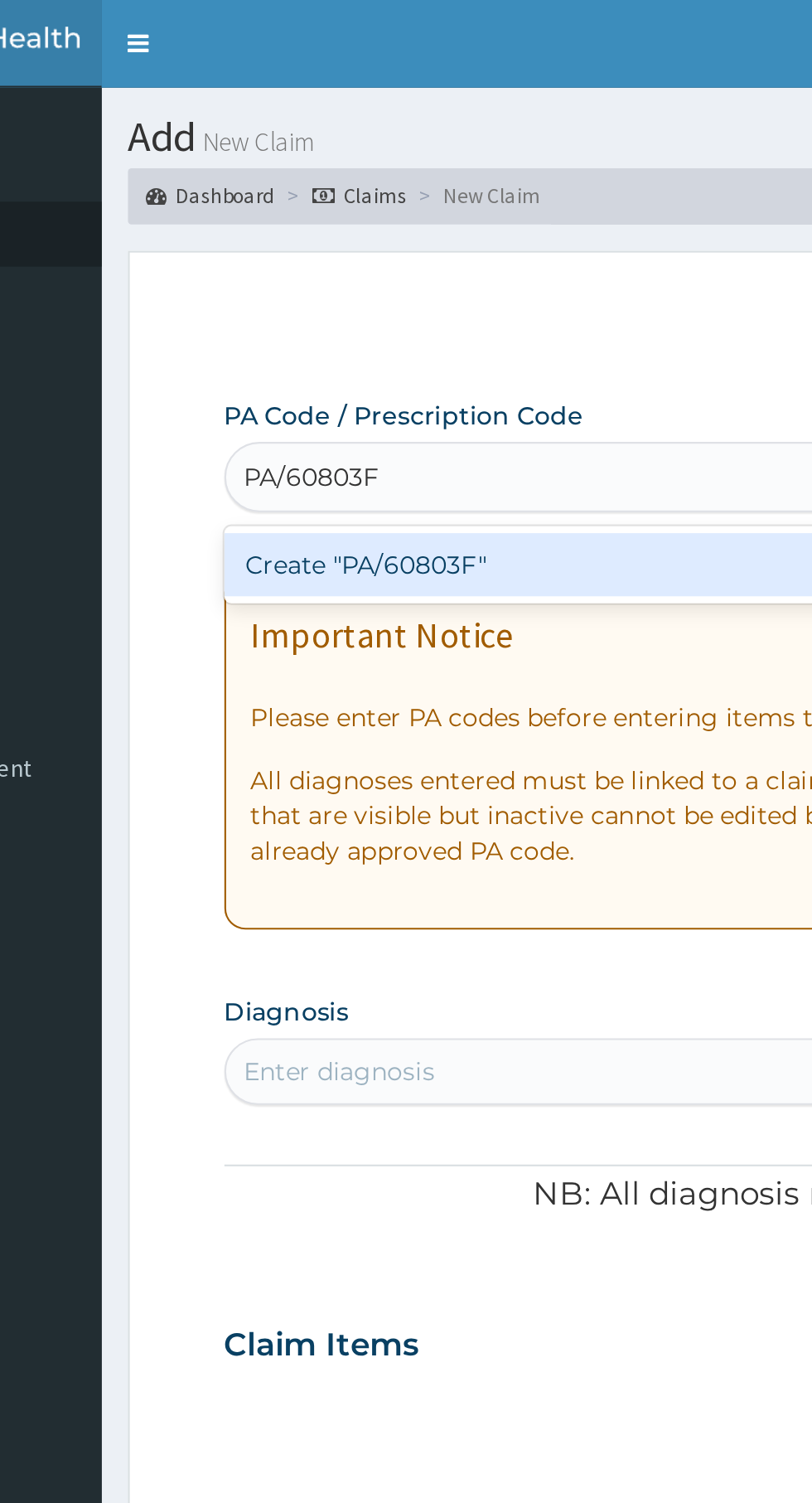
click at [416, 258] on div "Create "PA/60803F"" at bounding box center [416, 267] width 336 height 30
type input "PA/60803F"
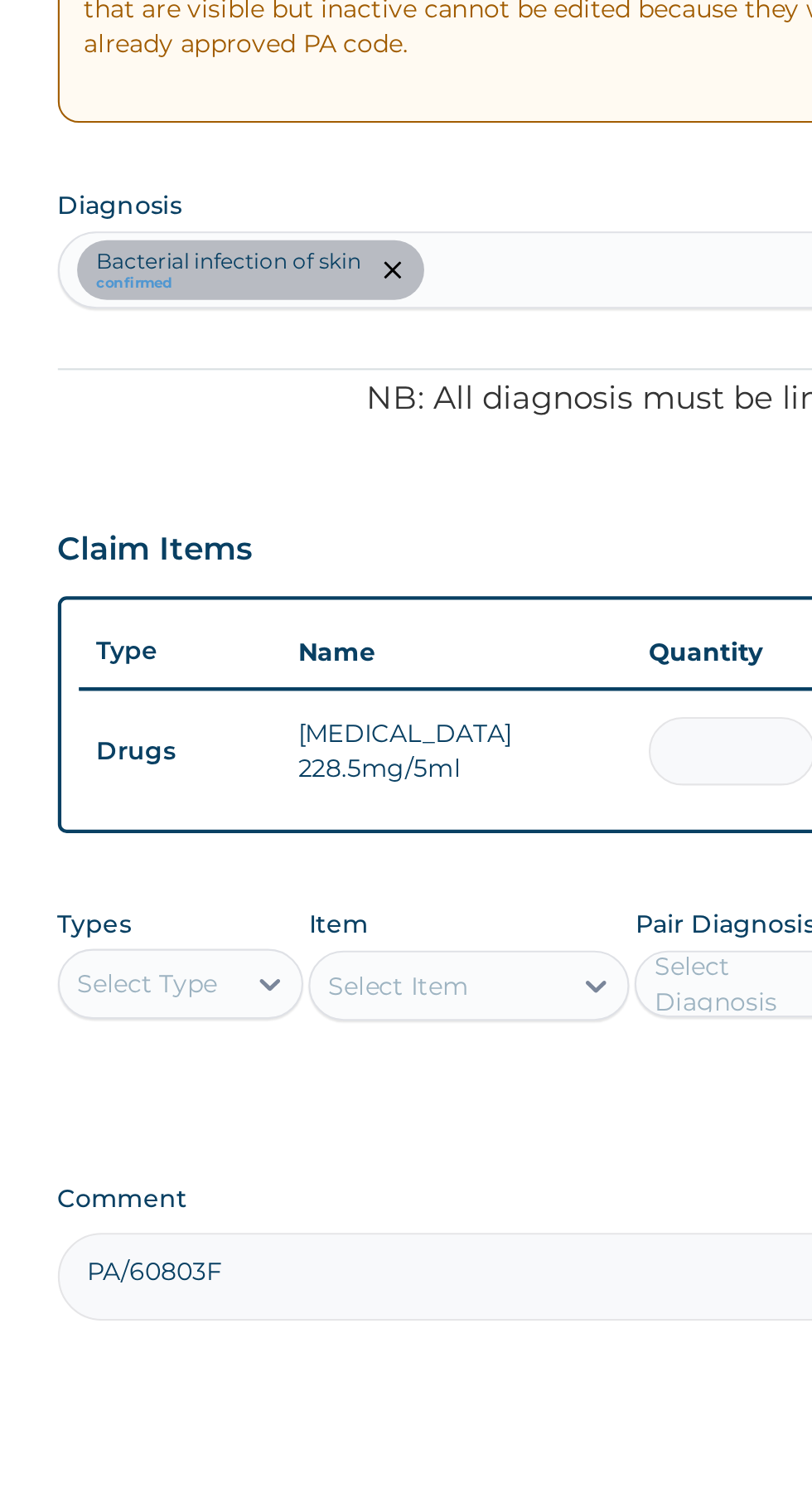
type input "0.00"
type input "1"
type input "7095.00"
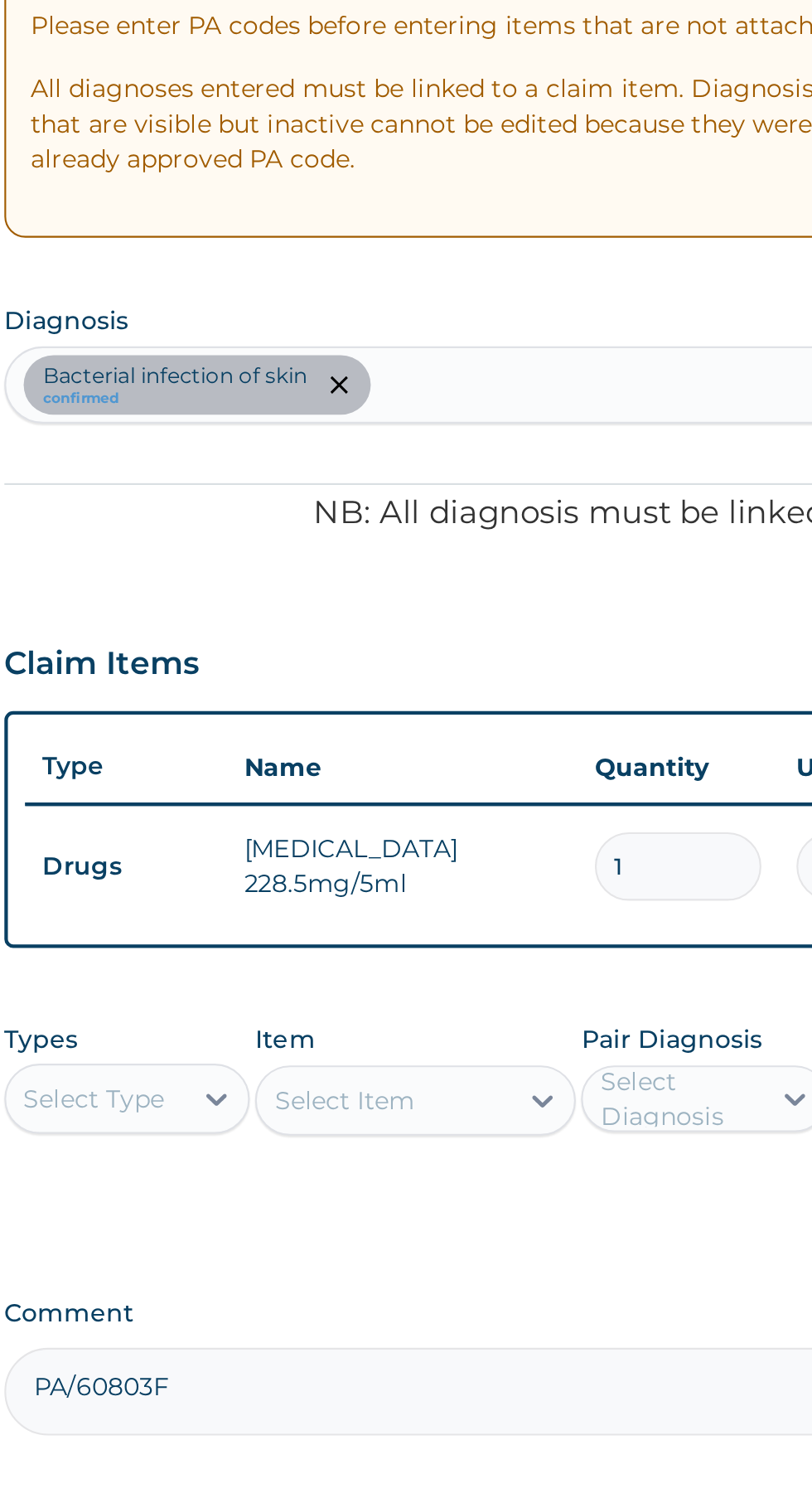
type input "1"
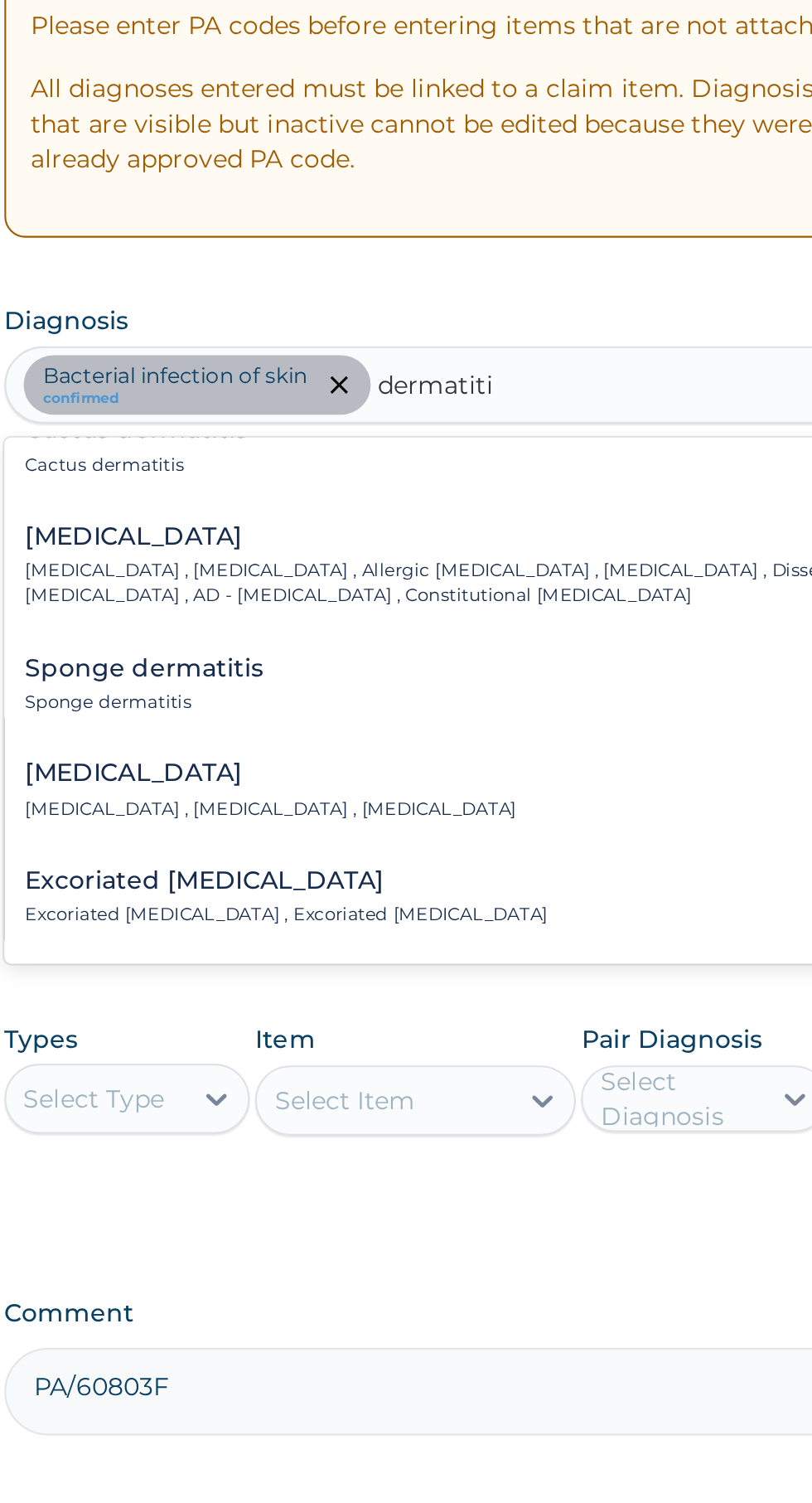
scroll to position [1431, 0]
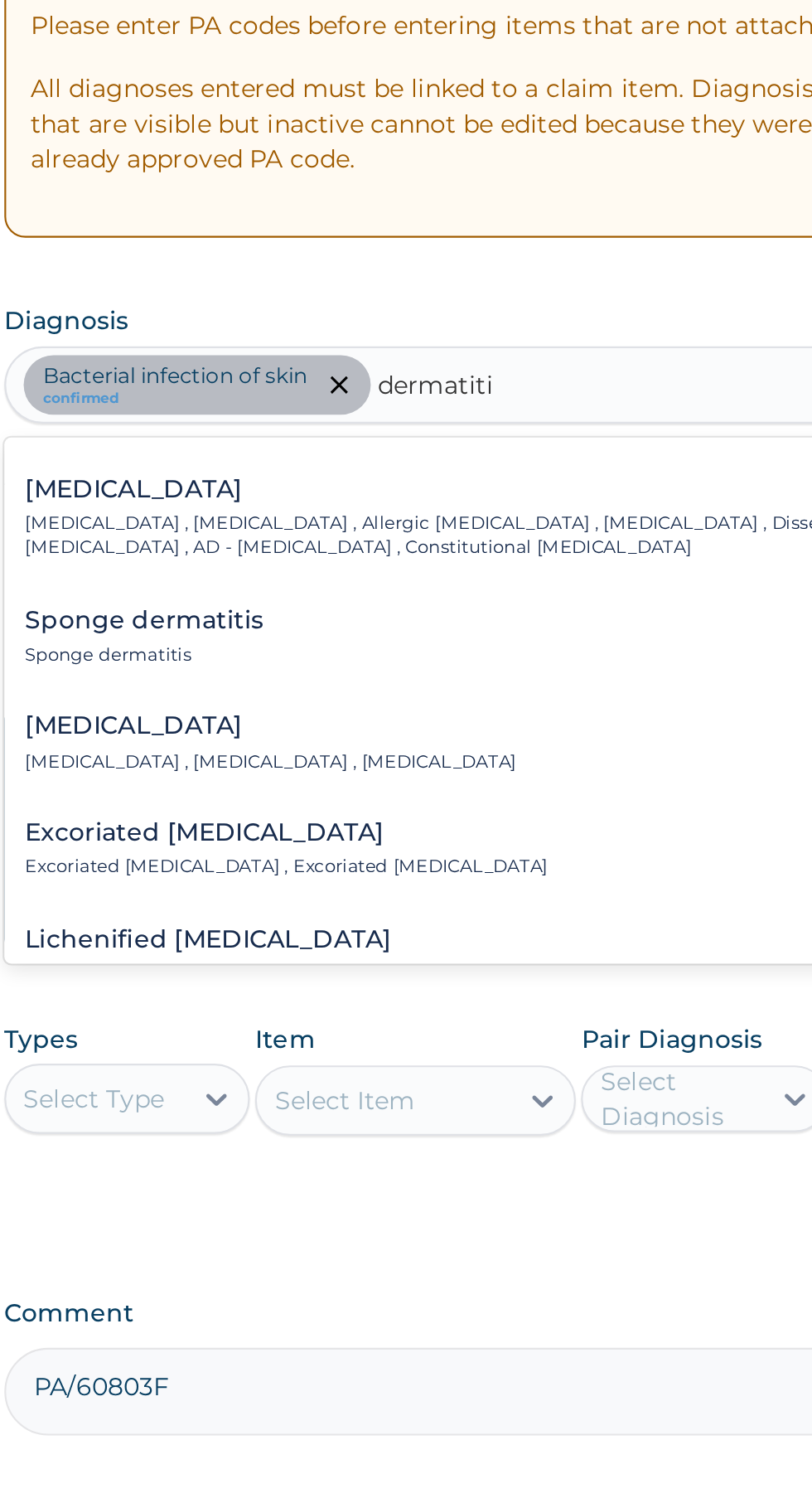
type input "dermatiti"
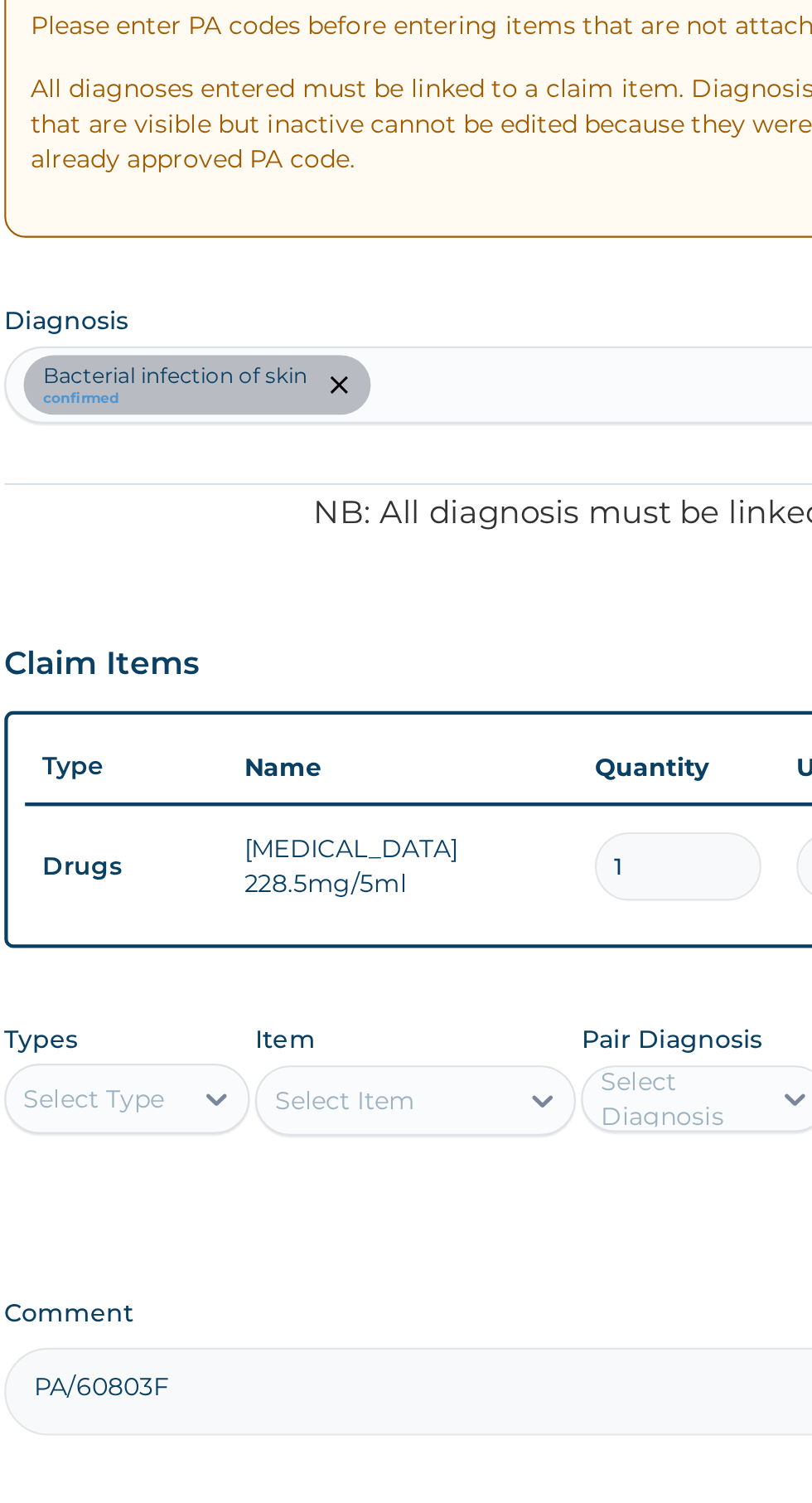
click at [560, 461] on div "PA Code / Prescription Code PA/60803F Encounter Date 03-09-2025 Important Notic…" at bounding box center [501, 596] width 505 height 817
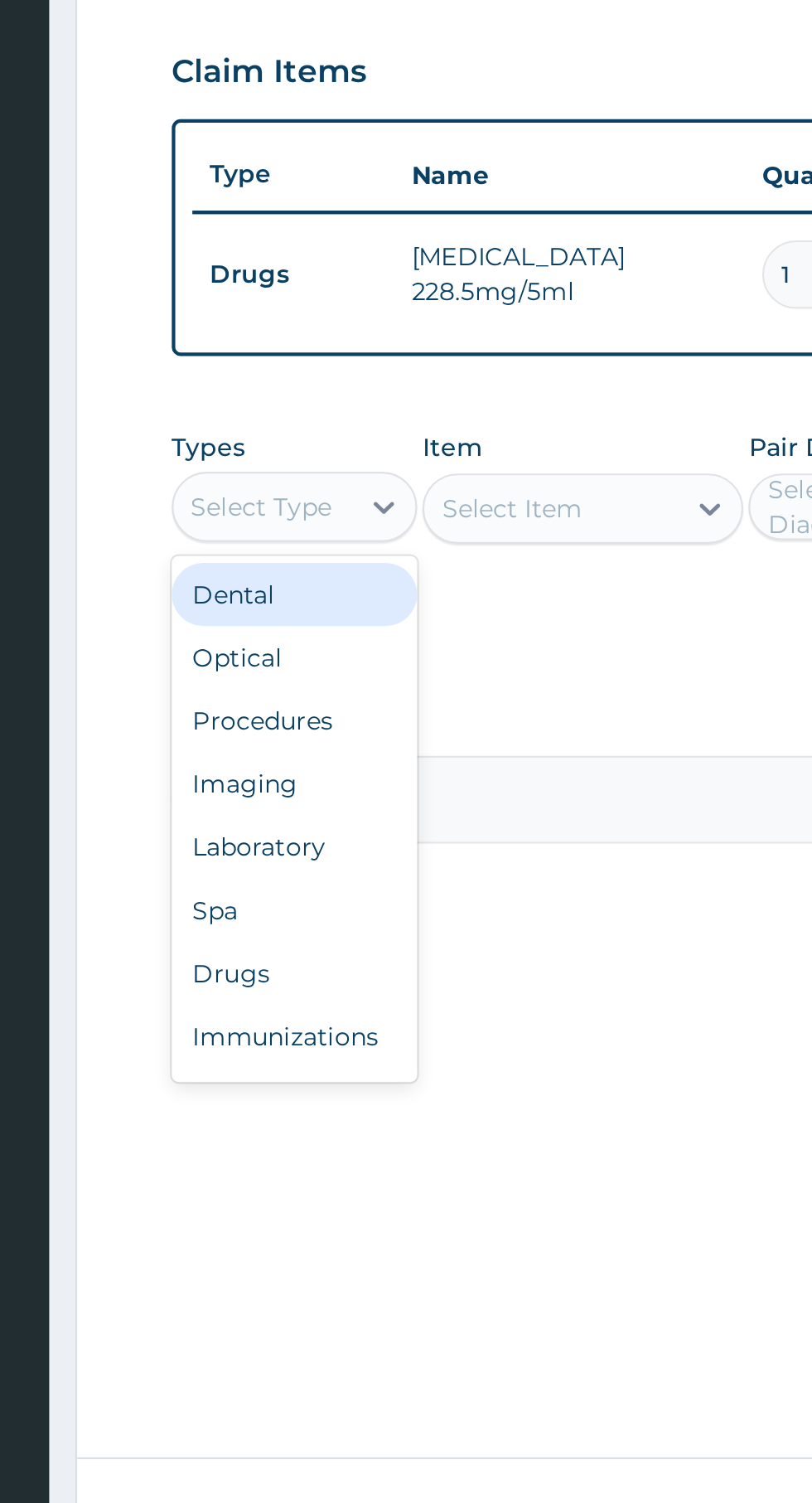
click at [332, 956] on div "Procedures" at bounding box center [307, 948] width 116 height 30
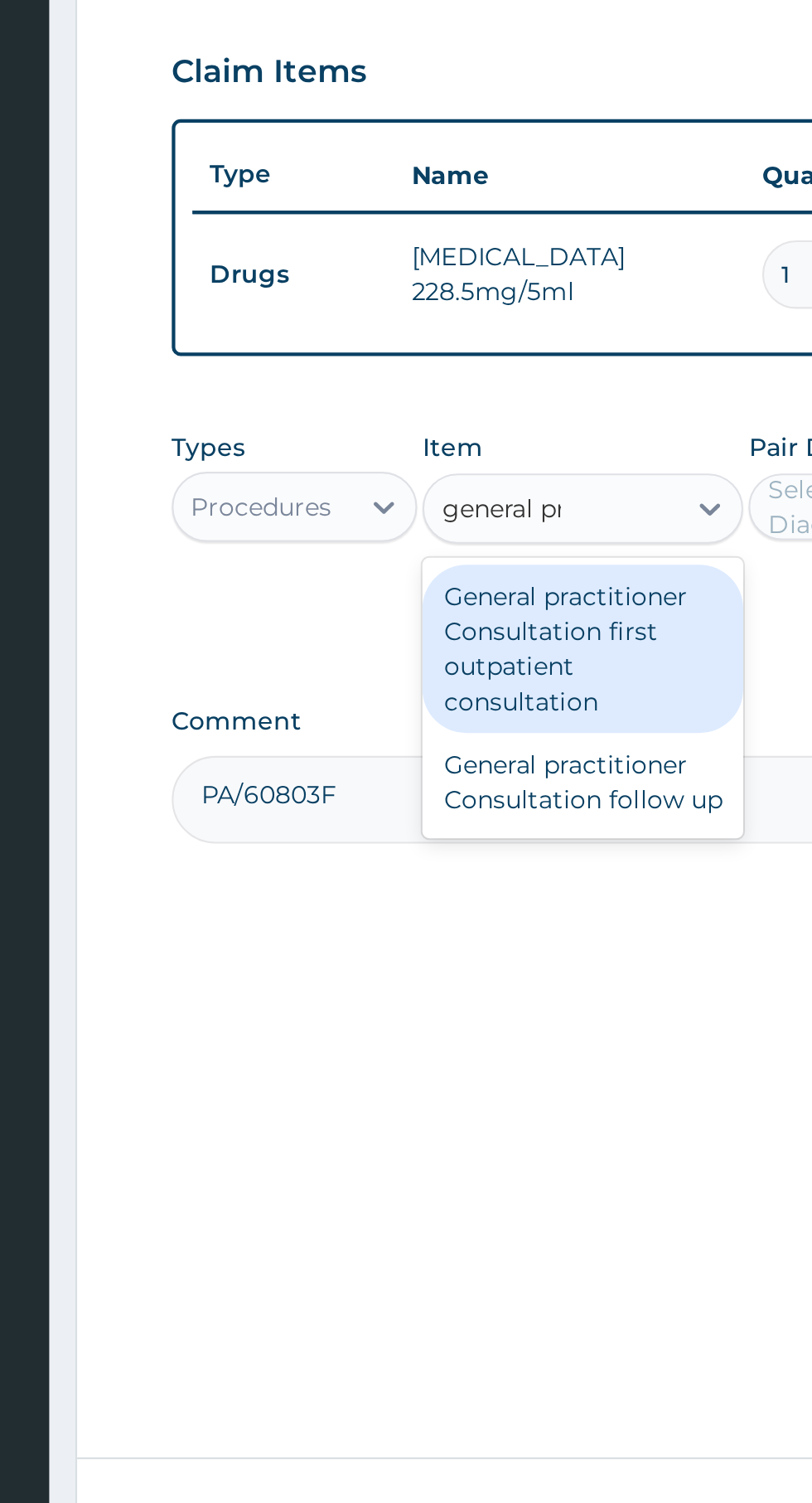
scroll to position [0, 0]
click at [473, 914] on div "General practitioner Consultation first outpatient consultation" at bounding box center [443, 914] width 152 height 80
type input "general pr"
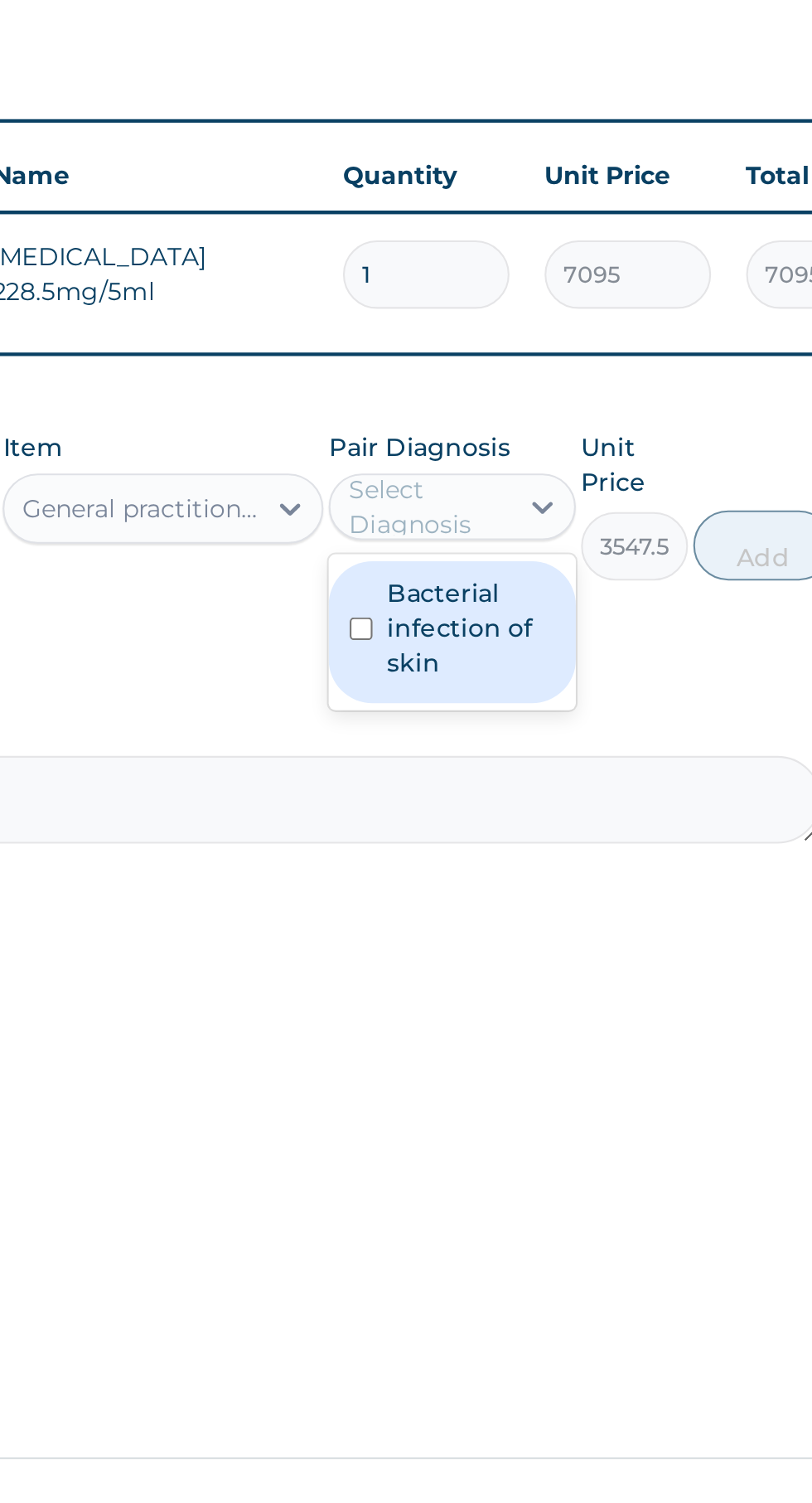
click at [602, 917] on label "Bacterial infection of skin" at bounding box center [588, 904] width 79 height 50
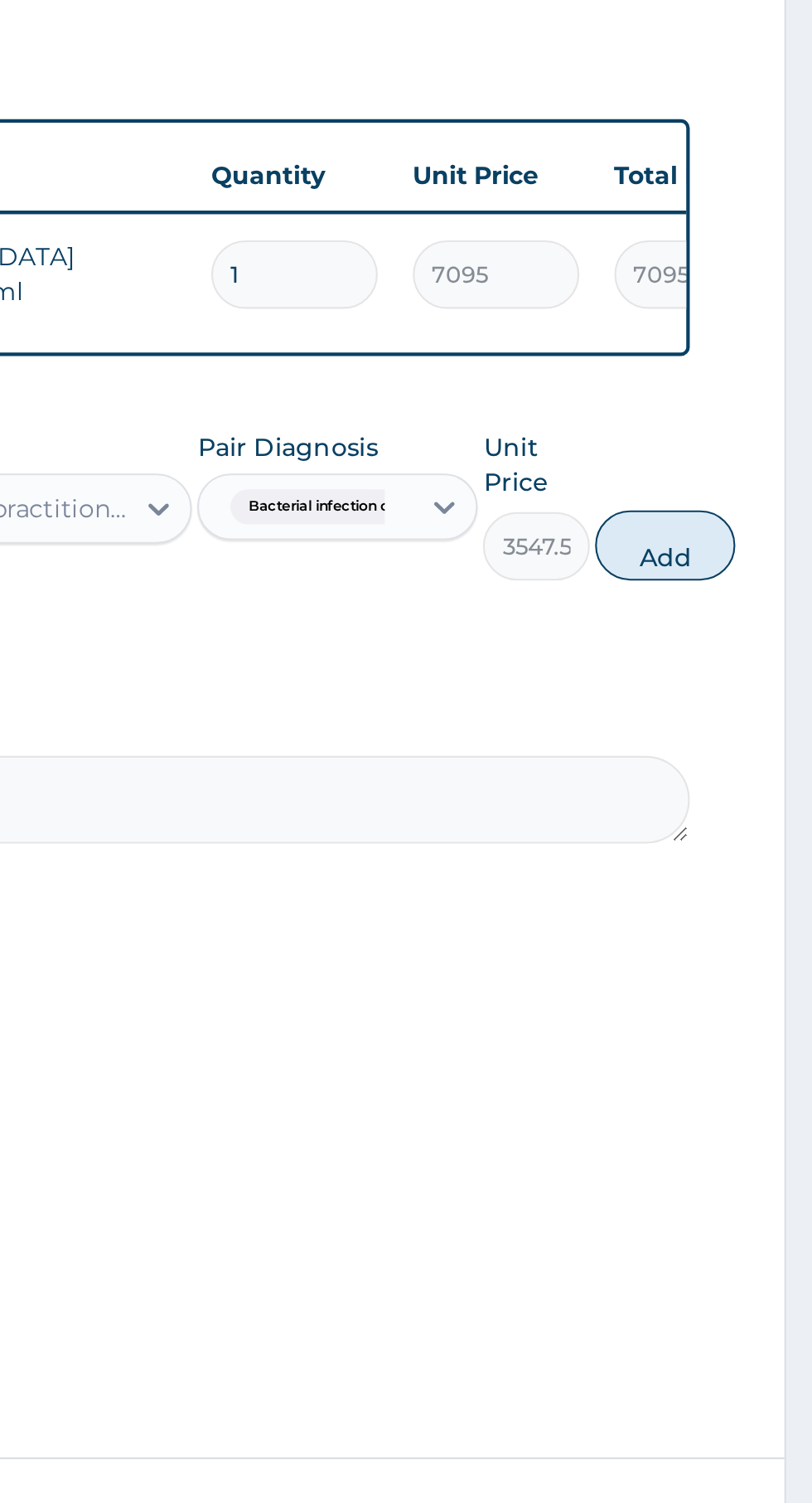
click at [750, 878] on button "Add" at bounding box center [743, 865] width 66 height 33
type input "0"
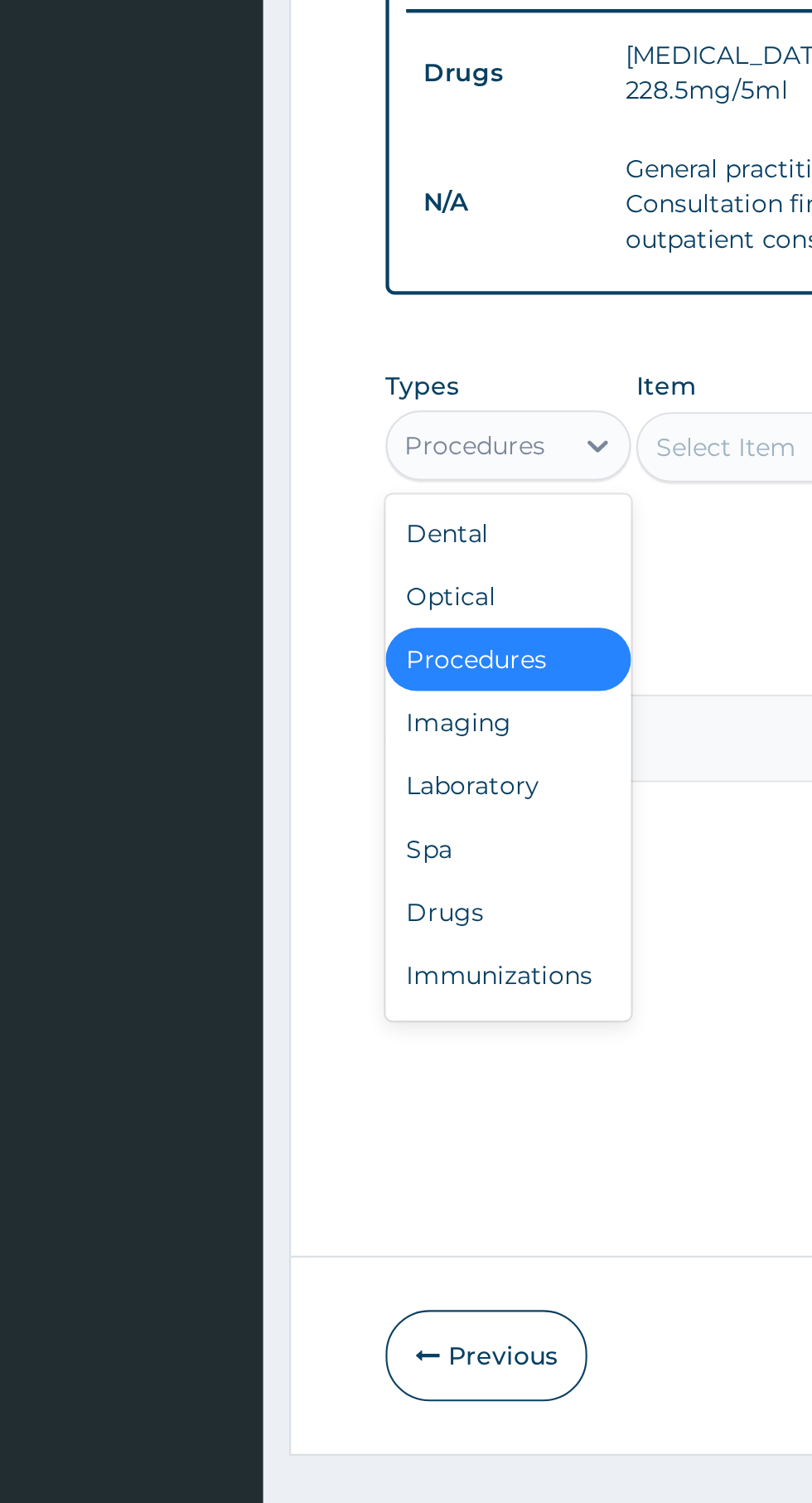
click at [317, 1135] on div "Drugs" at bounding box center [307, 1133] width 116 height 30
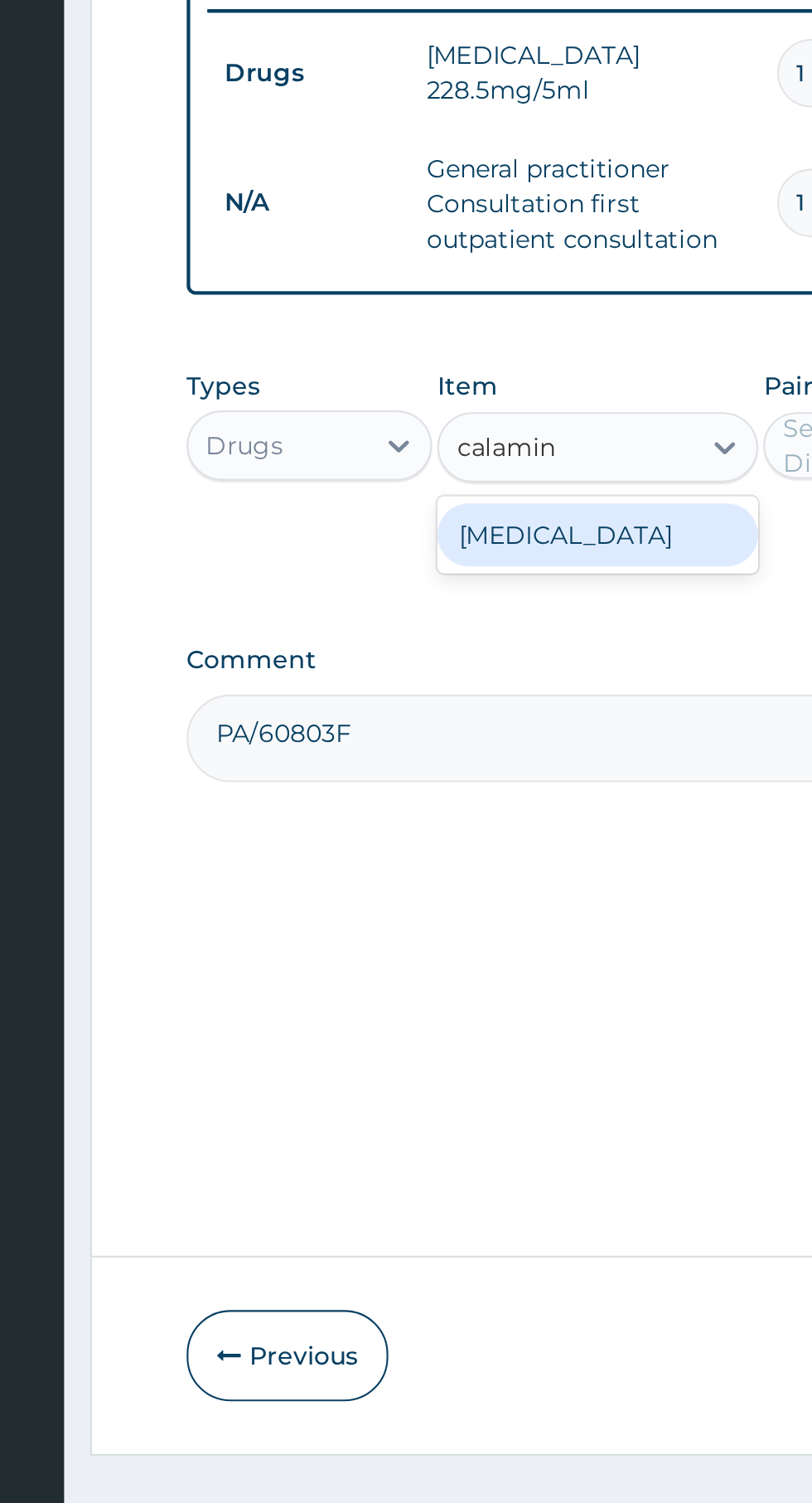
click at [465, 947] on div "[MEDICAL_DATA]" at bounding box center [443, 955] width 152 height 30
type input "calamin"
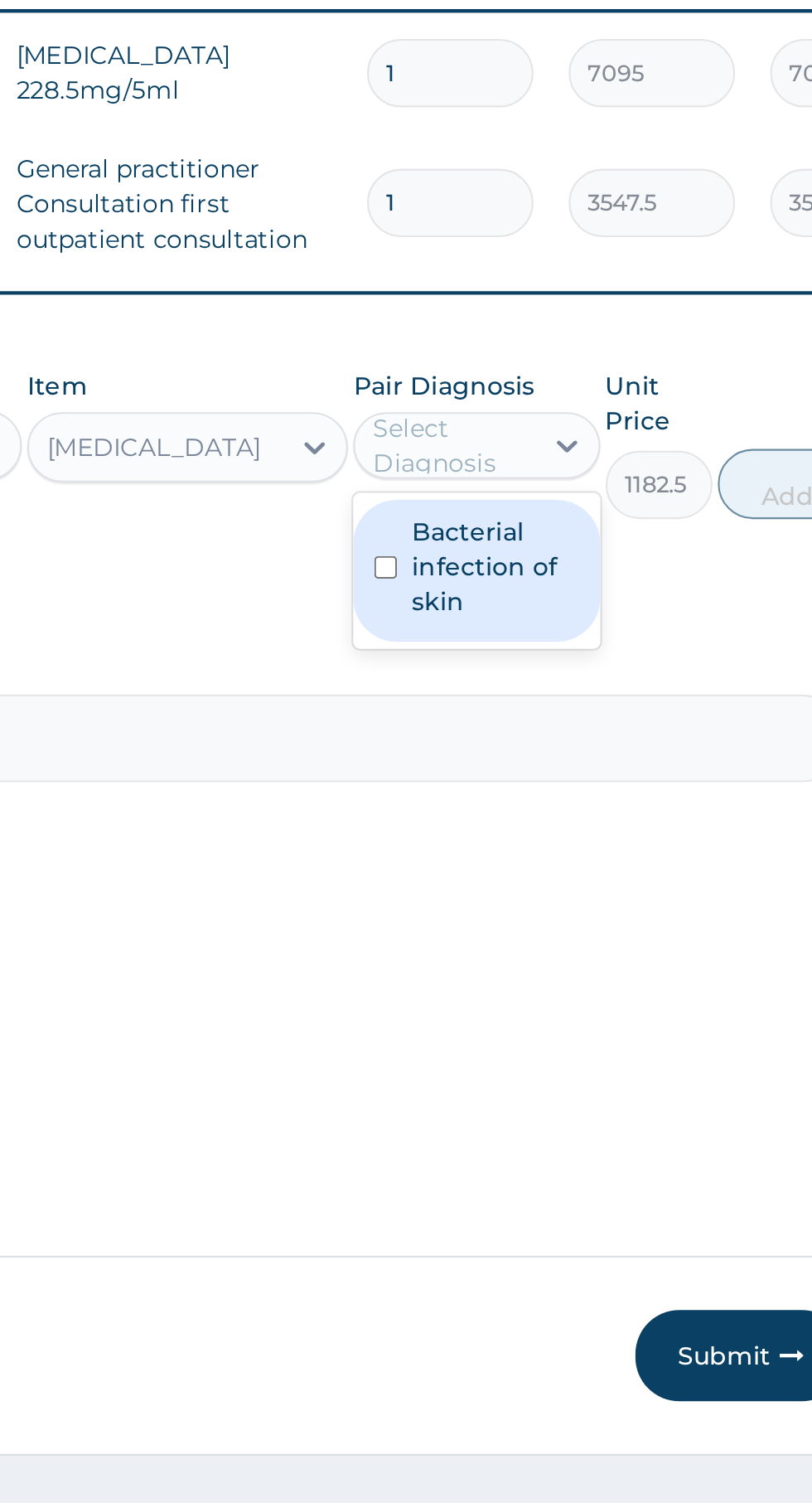
click at [596, 983] on label "Bacterial infection of skin" at bounding box center [588, 970] width 79 height 50
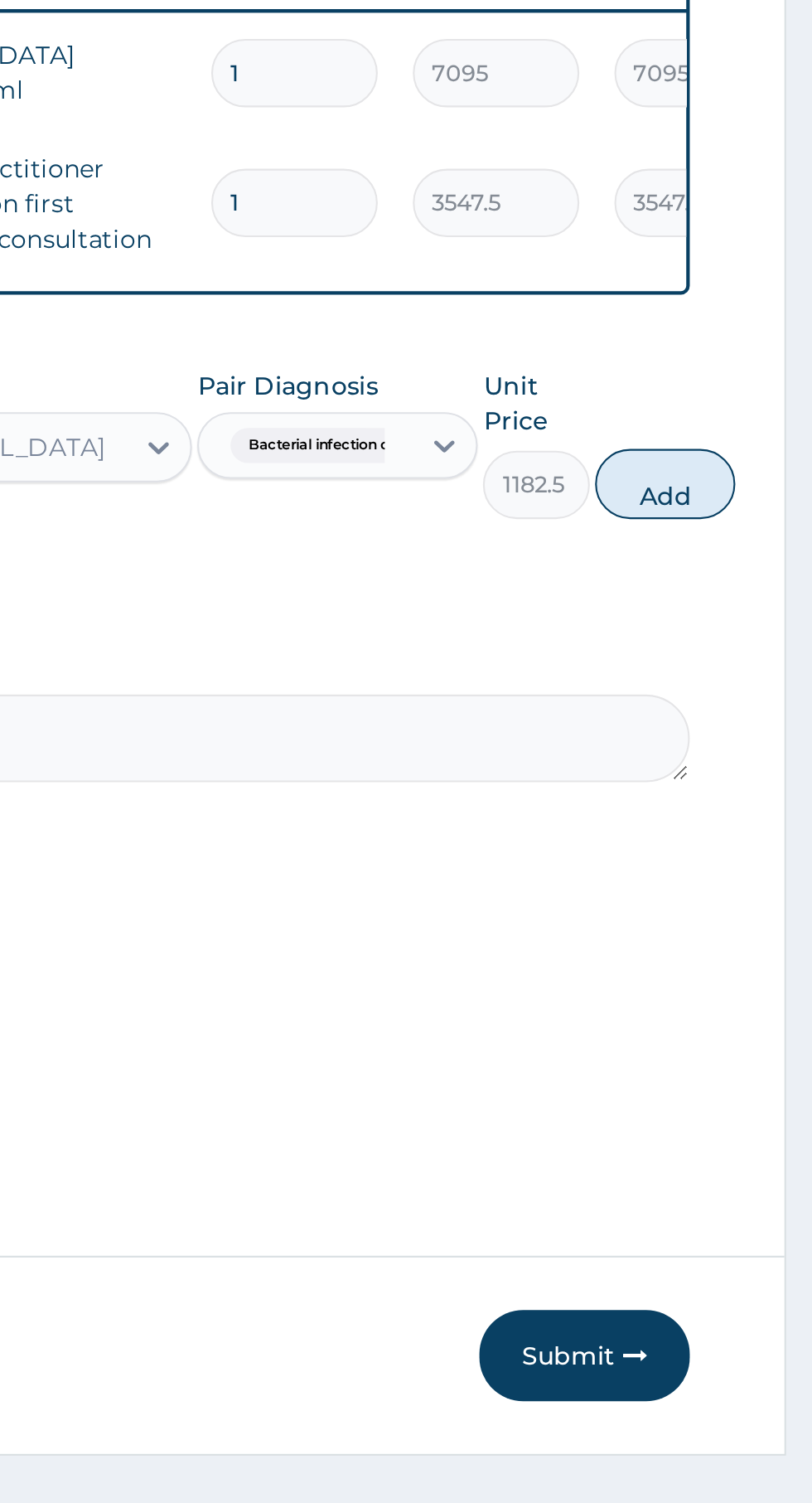
click at [759, 934] on button "Add" at bounding box center [743, 931] width 66 height 33
type input "0"
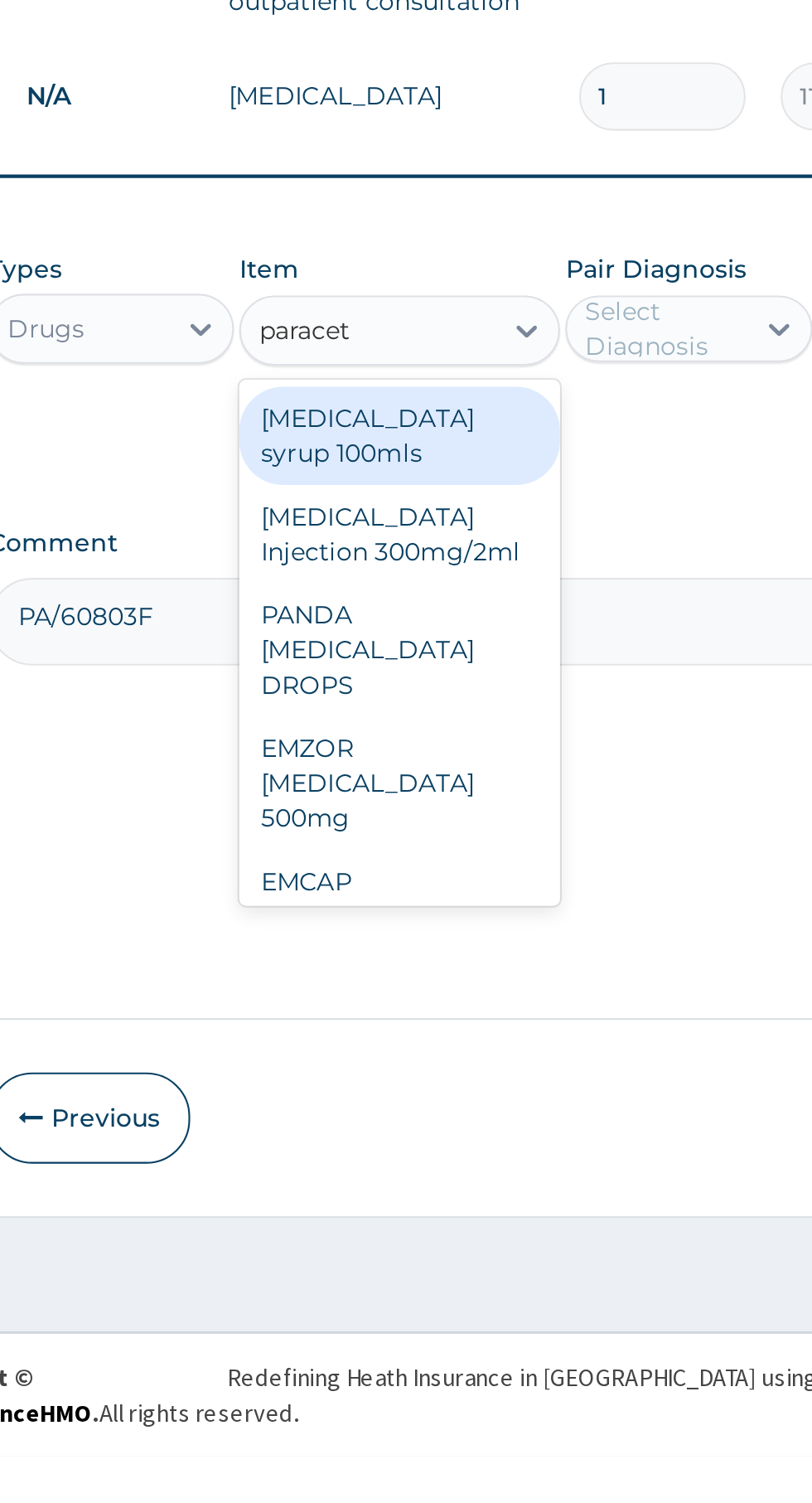
click at [482, 1019] on div "[MEDICAL_DATA] syrup 100mls" at bounding box center [443, 1021] width 152 height 47
type input "paracet"
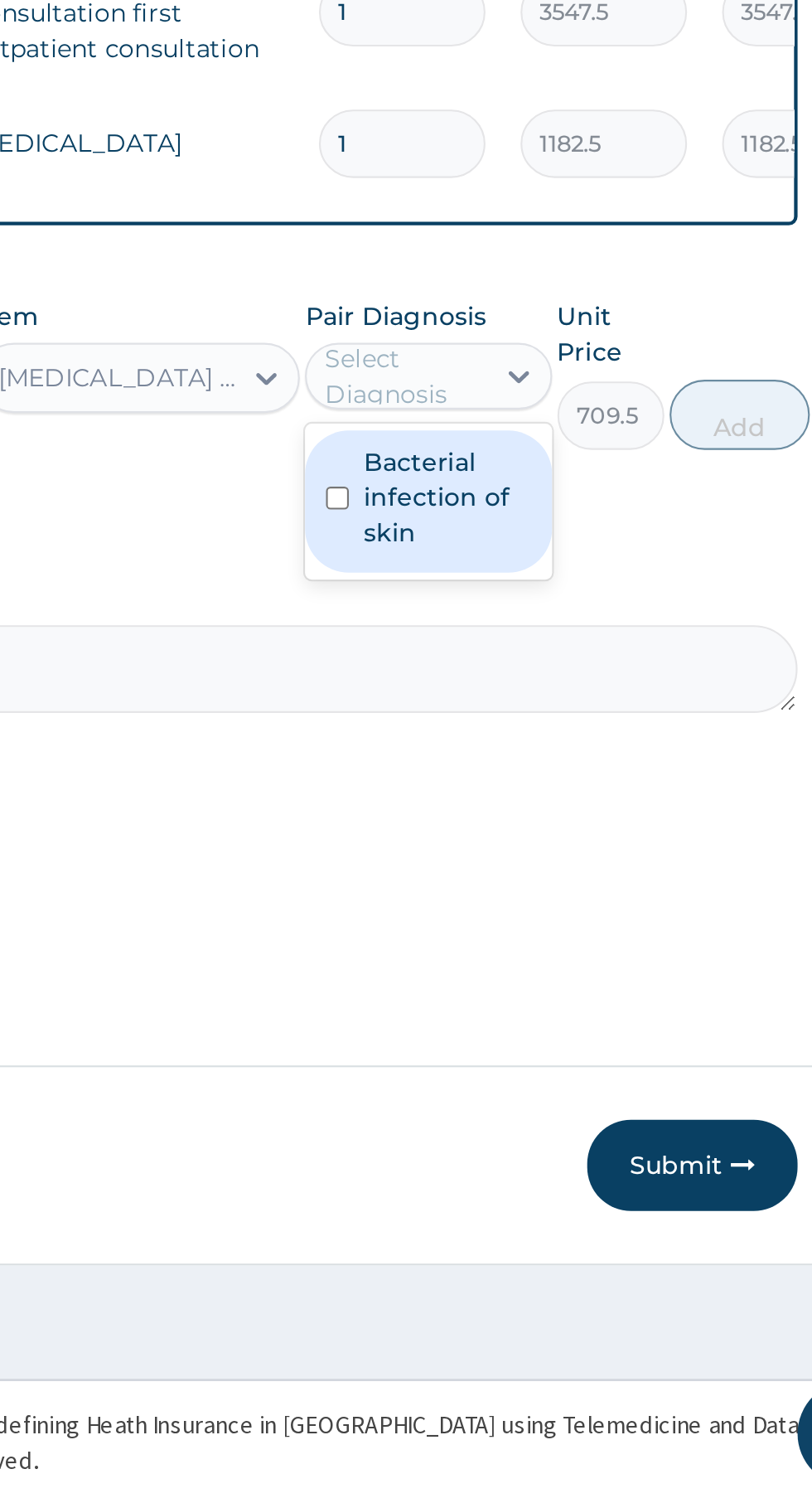
click at [594, 1045] on label "Bacterial infection of skin" at bounding box center [588, 1027] width 79 height 50
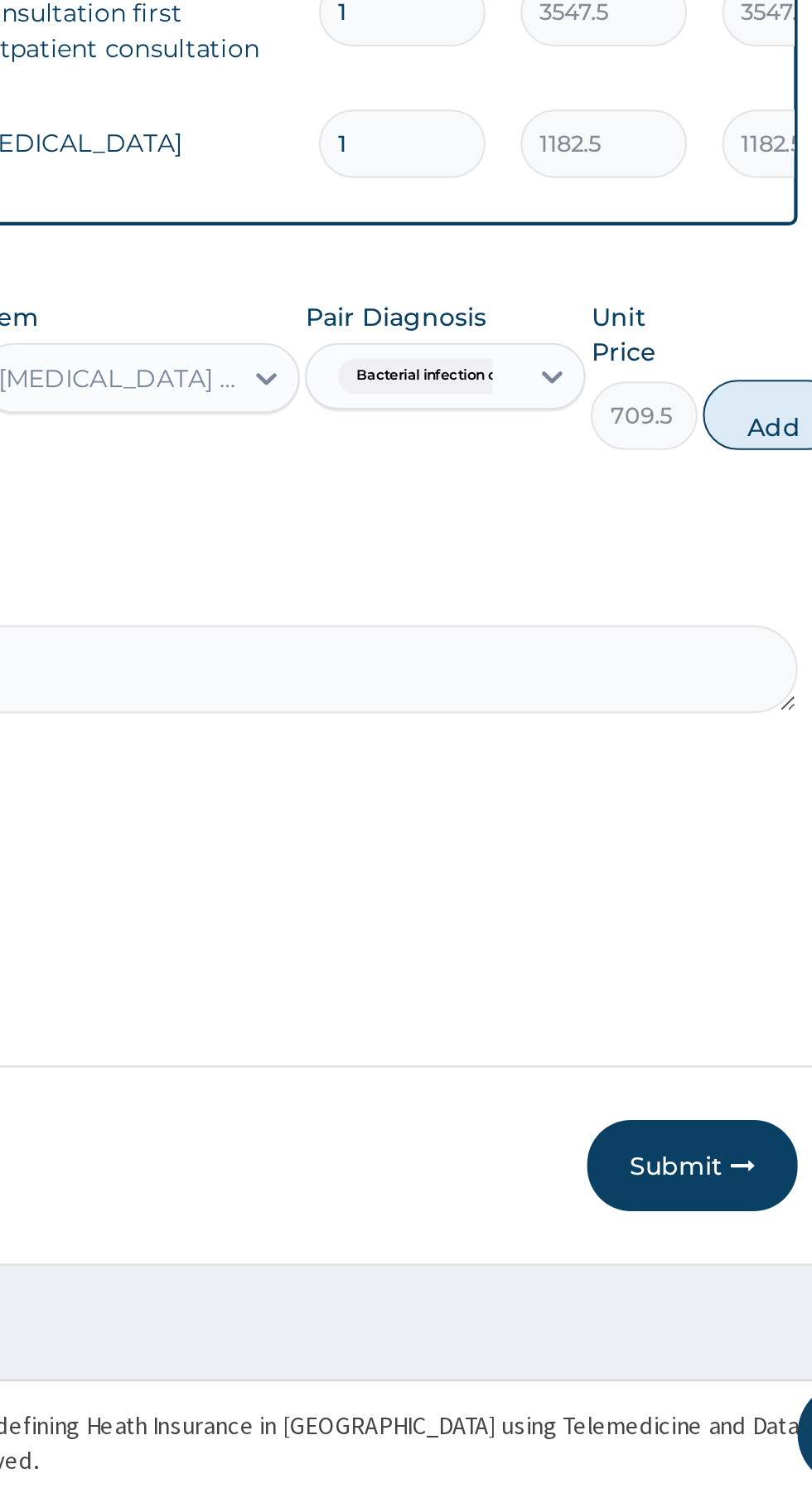
click at [746, 998] on button "Add" at bounding box center [743, 988] width 66 height 33
type input "0"
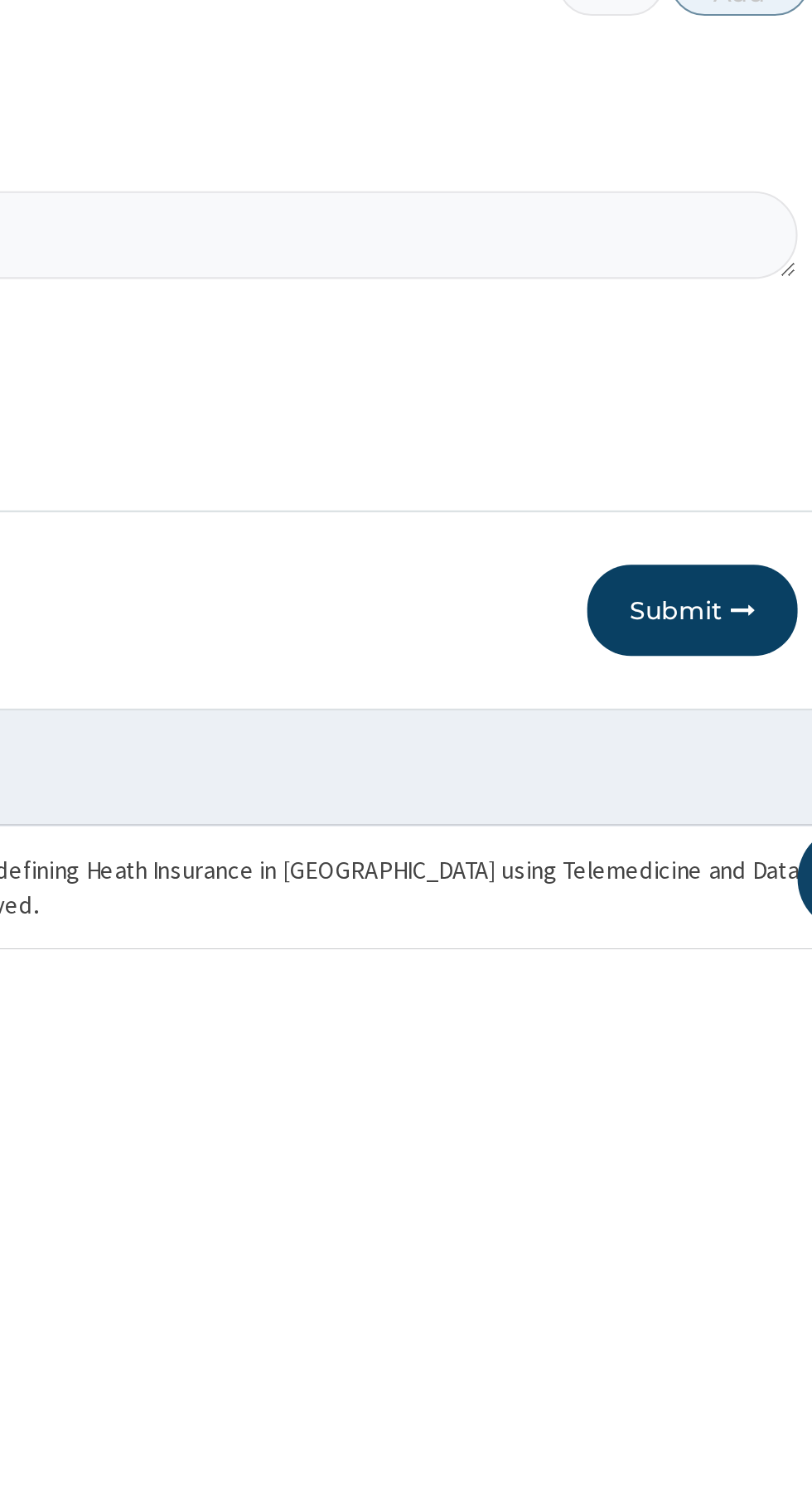
click at [710, 1346] on button "Submit" at bounding box center [705, 1343] width 100 height 43
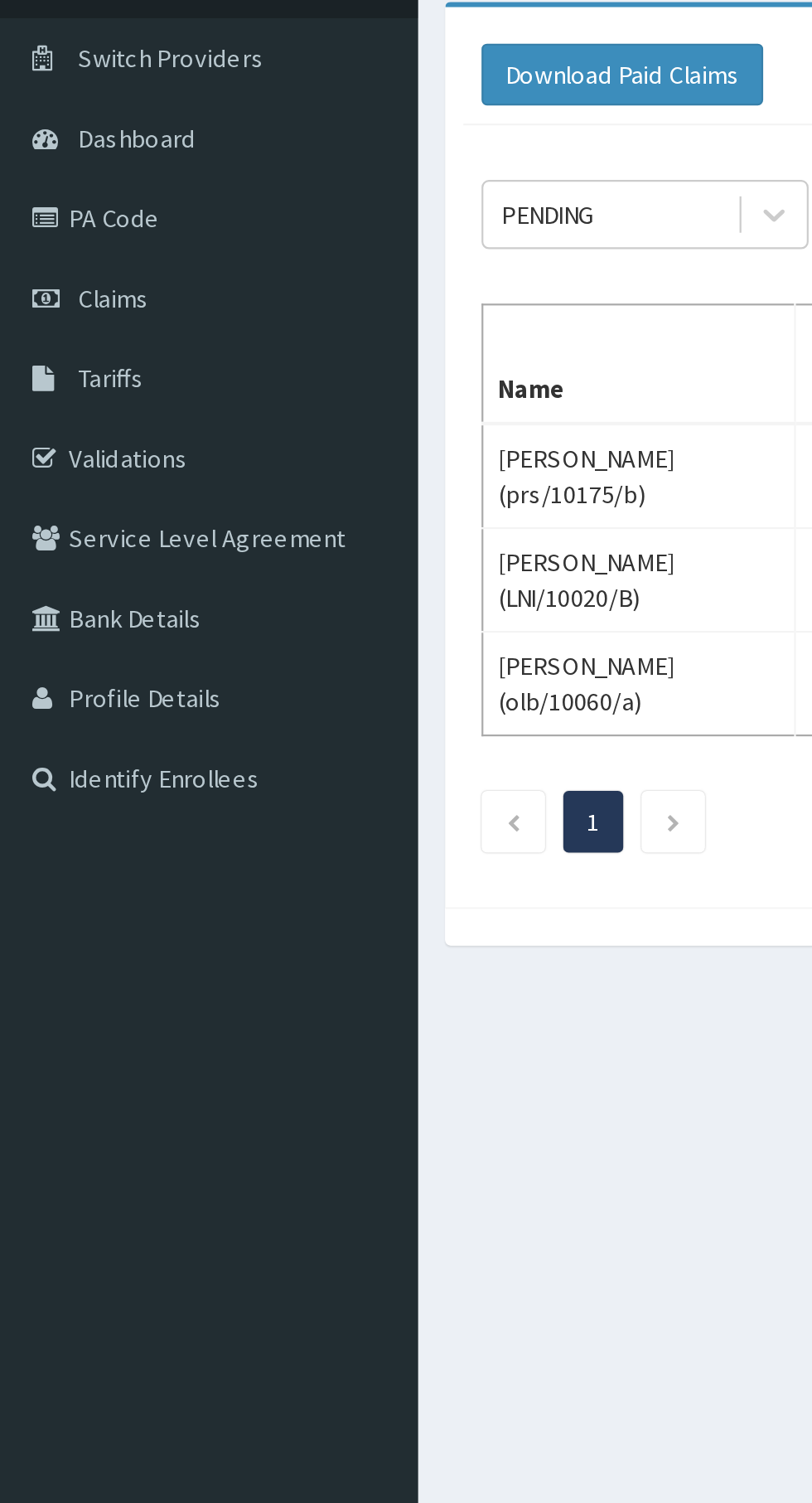
click at [57, 215] on link "PA Code" at bounding box center [95, 217] width 190 height 37
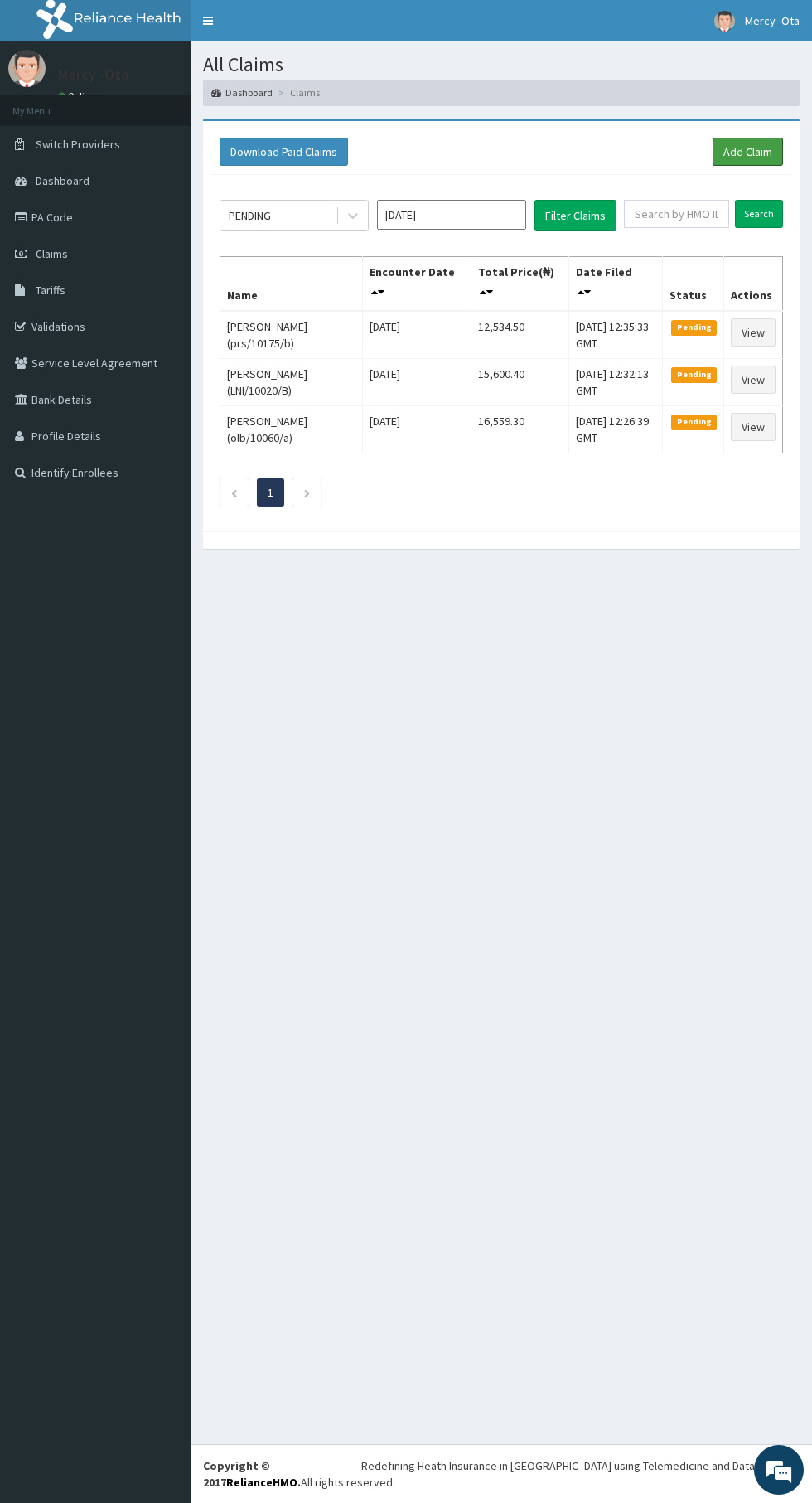
click at [744, 143] on link "Add Claim" at bounding box center [748, 152] width 71 height 28
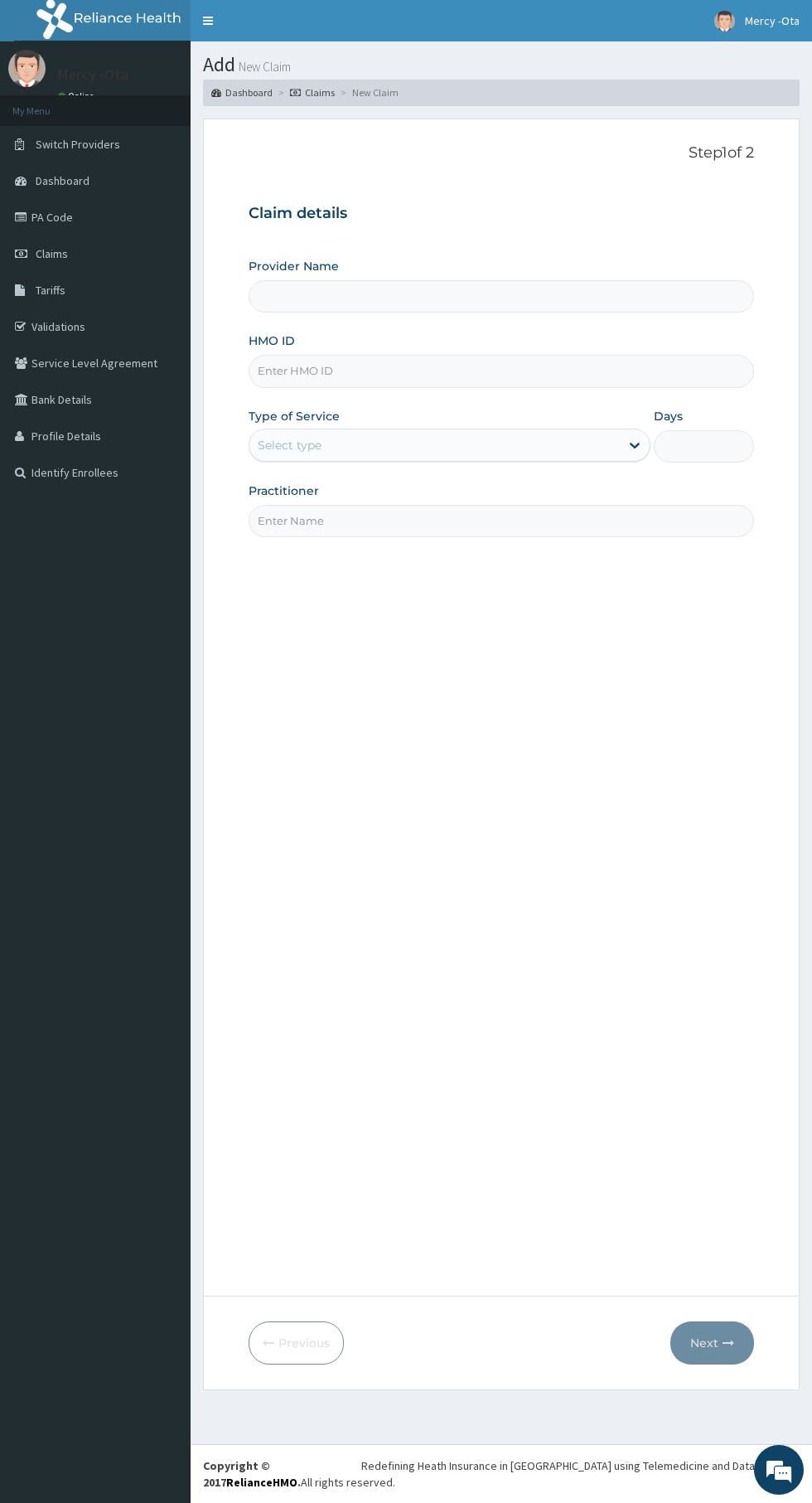
click at [401, 375] on input "HMO ID" at bounding box center [501, 371] width 505 height 32
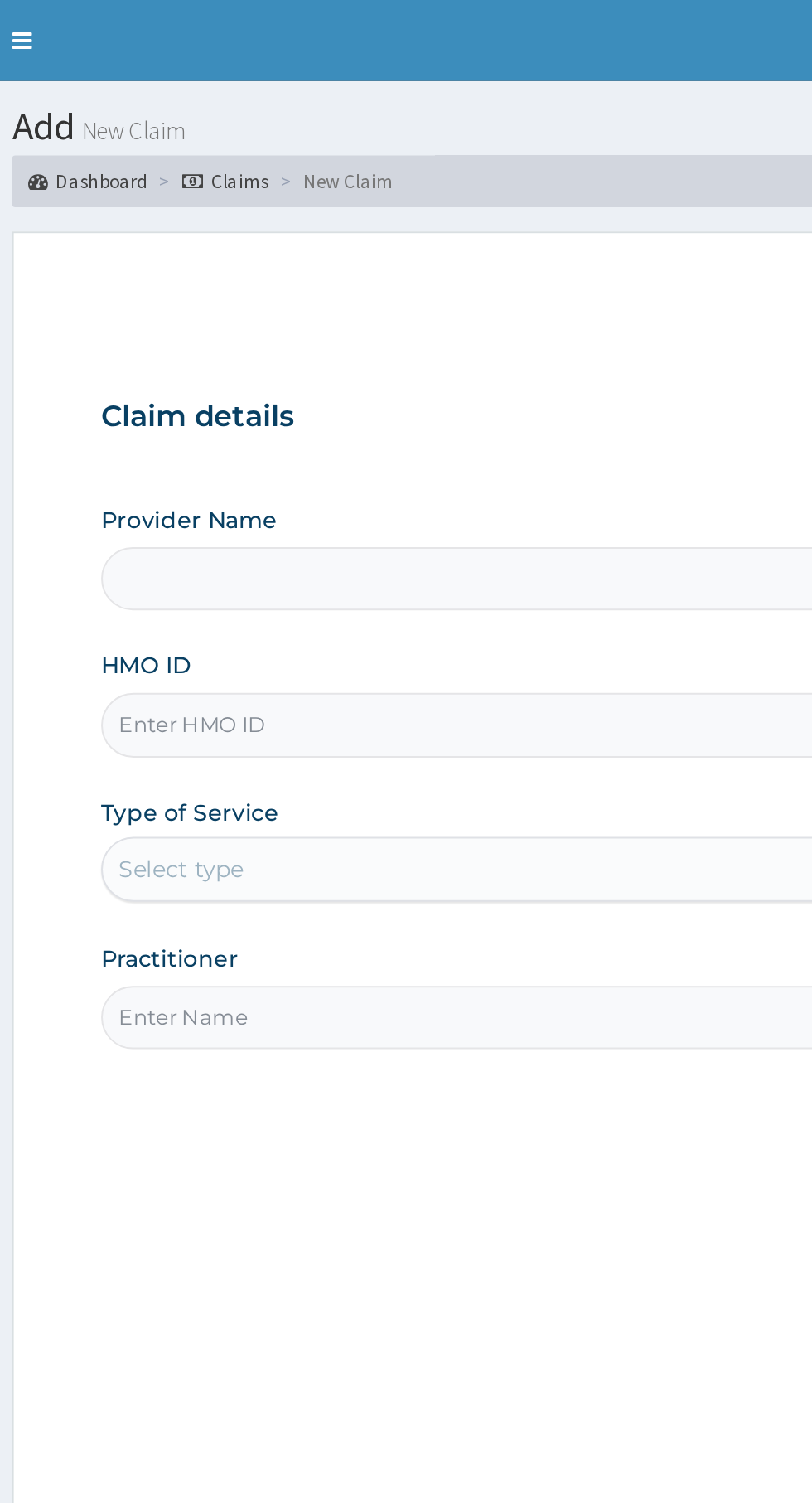
type input "[GEOGRAPHIC_DATA] -Ota"
type input "swf/10072/a"
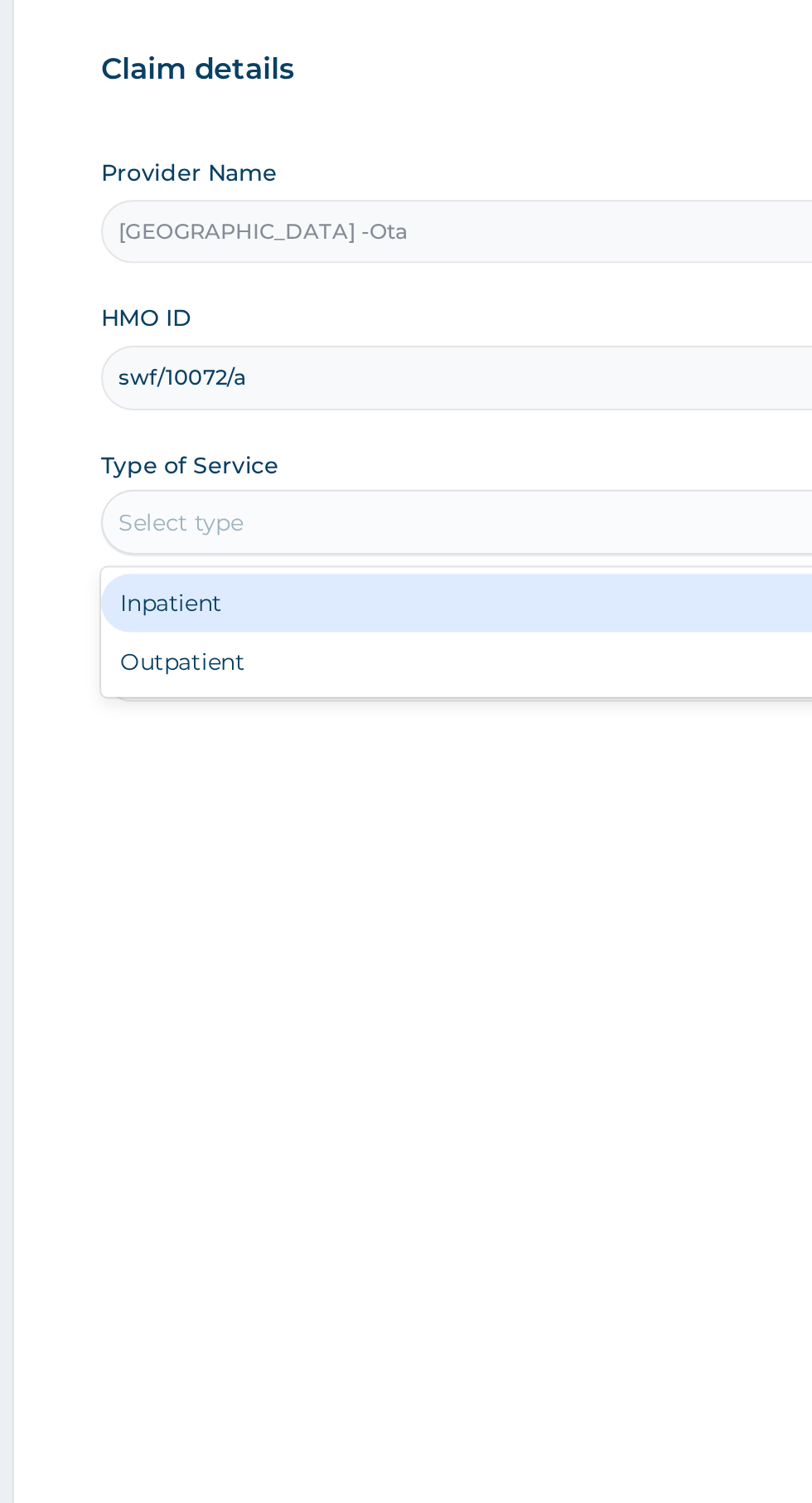
click at [398, 527] on div "Outpatient" at bounding box center [450, 516] width 402 height 30
type input "1"
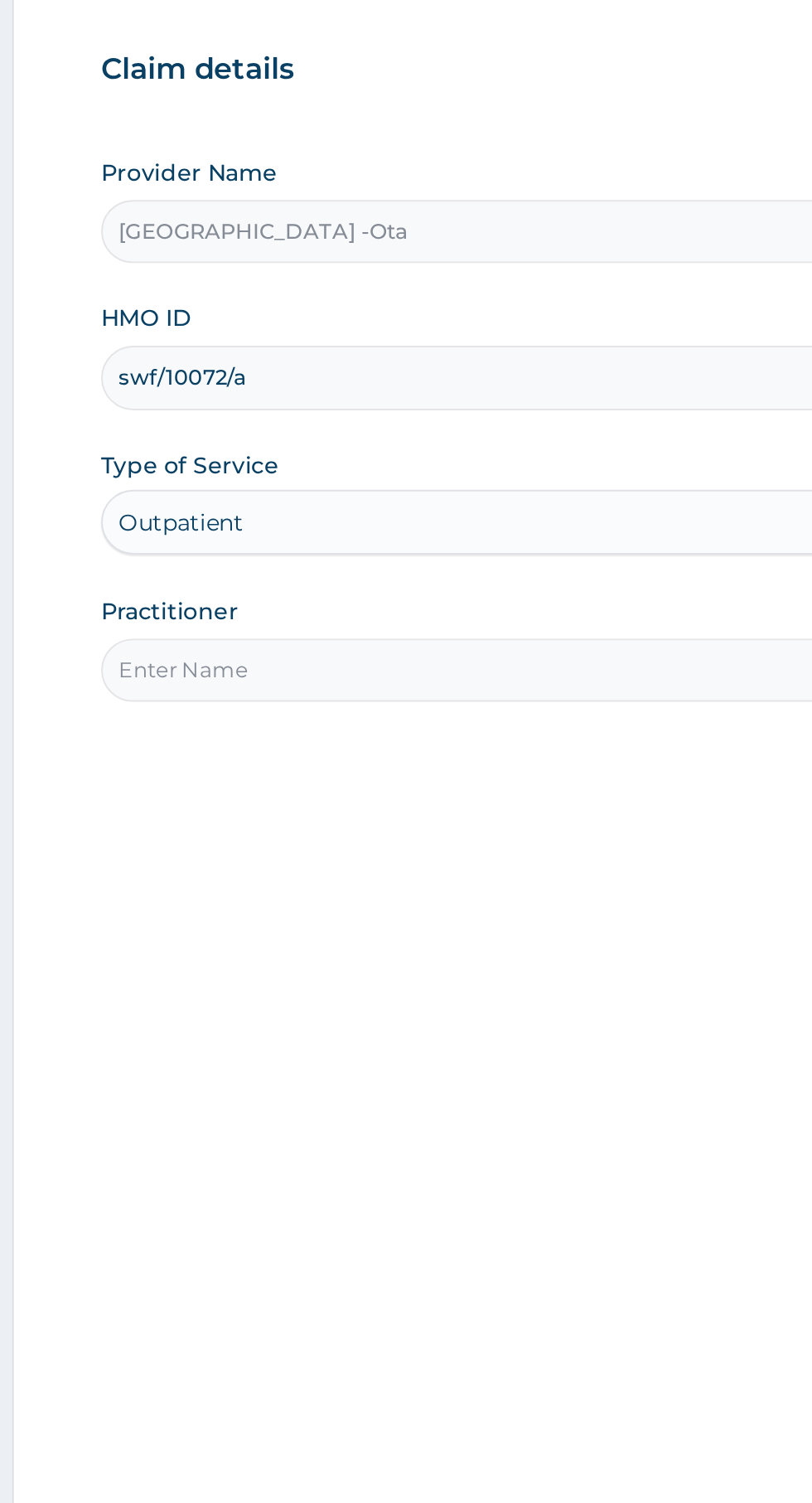
click at [429, 519] on input "Practitioner" at bounding box center [501, 520] width 505 height 32
type input "[PERSON_NAME]"
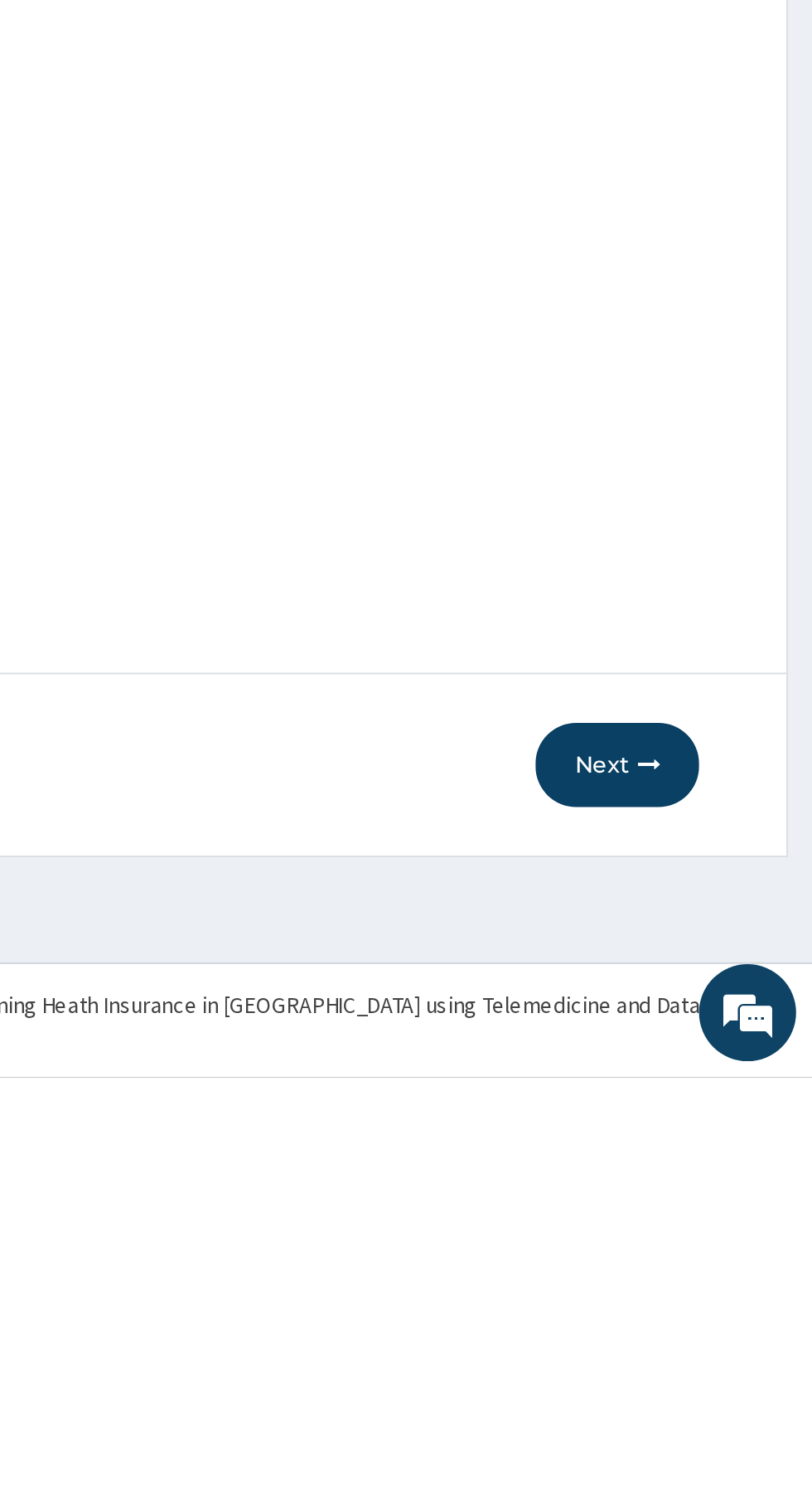
click at [726, 1349] on button "Next" at bounding box center [712, 1343] width 84 height 43
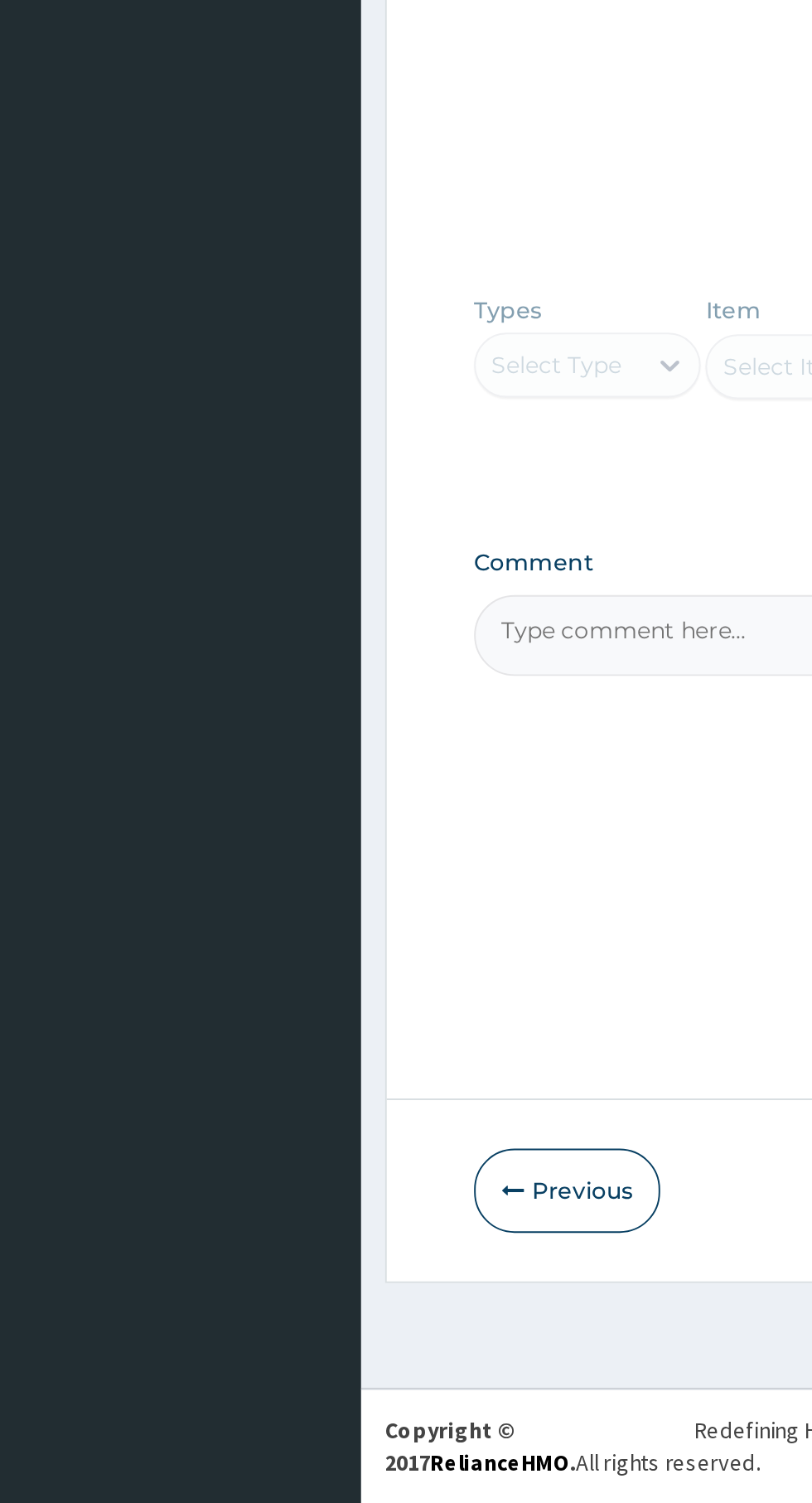
paste textarea "PA/1A78D9"
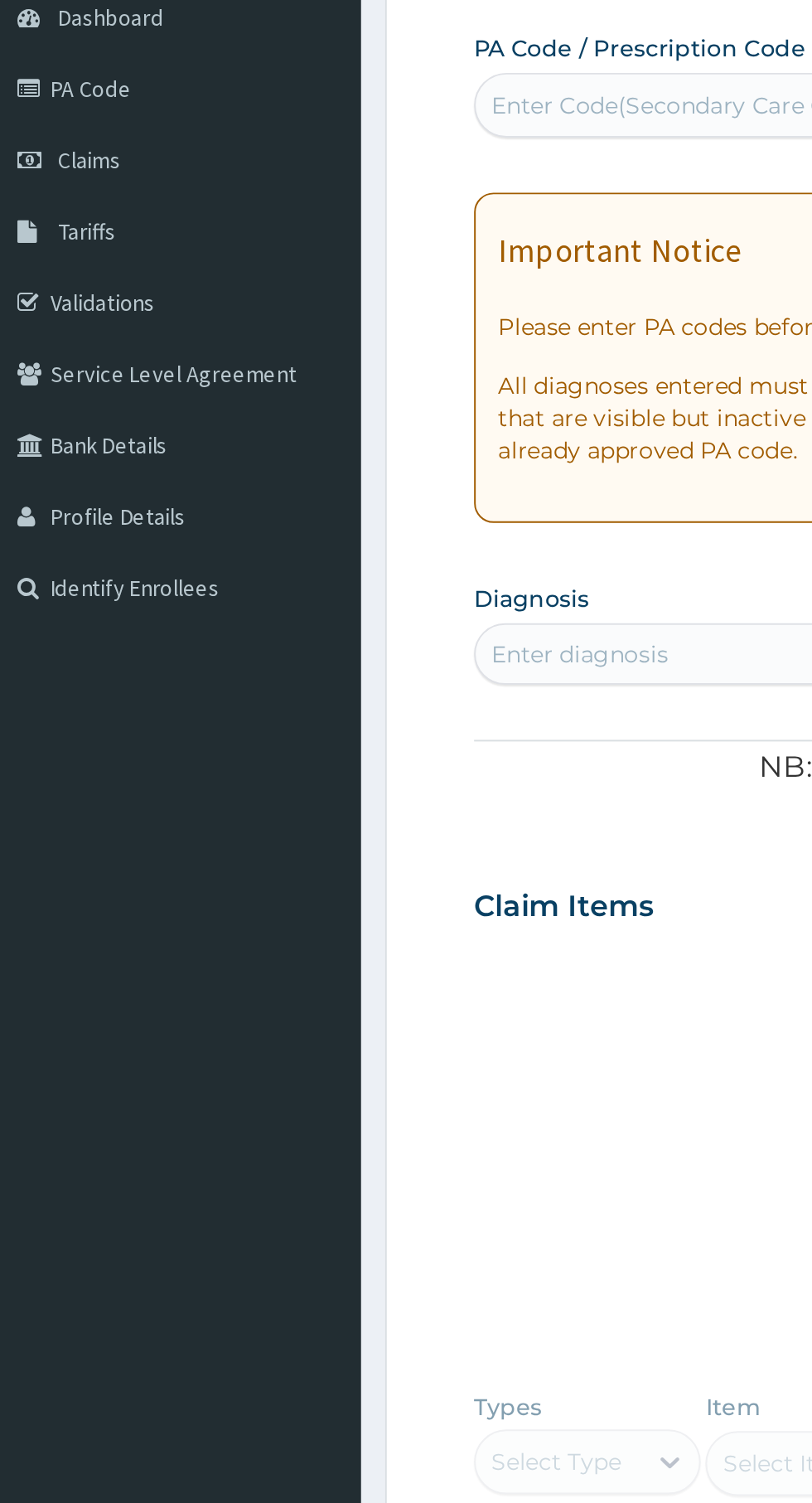
type textarea "PA/1A78D9"
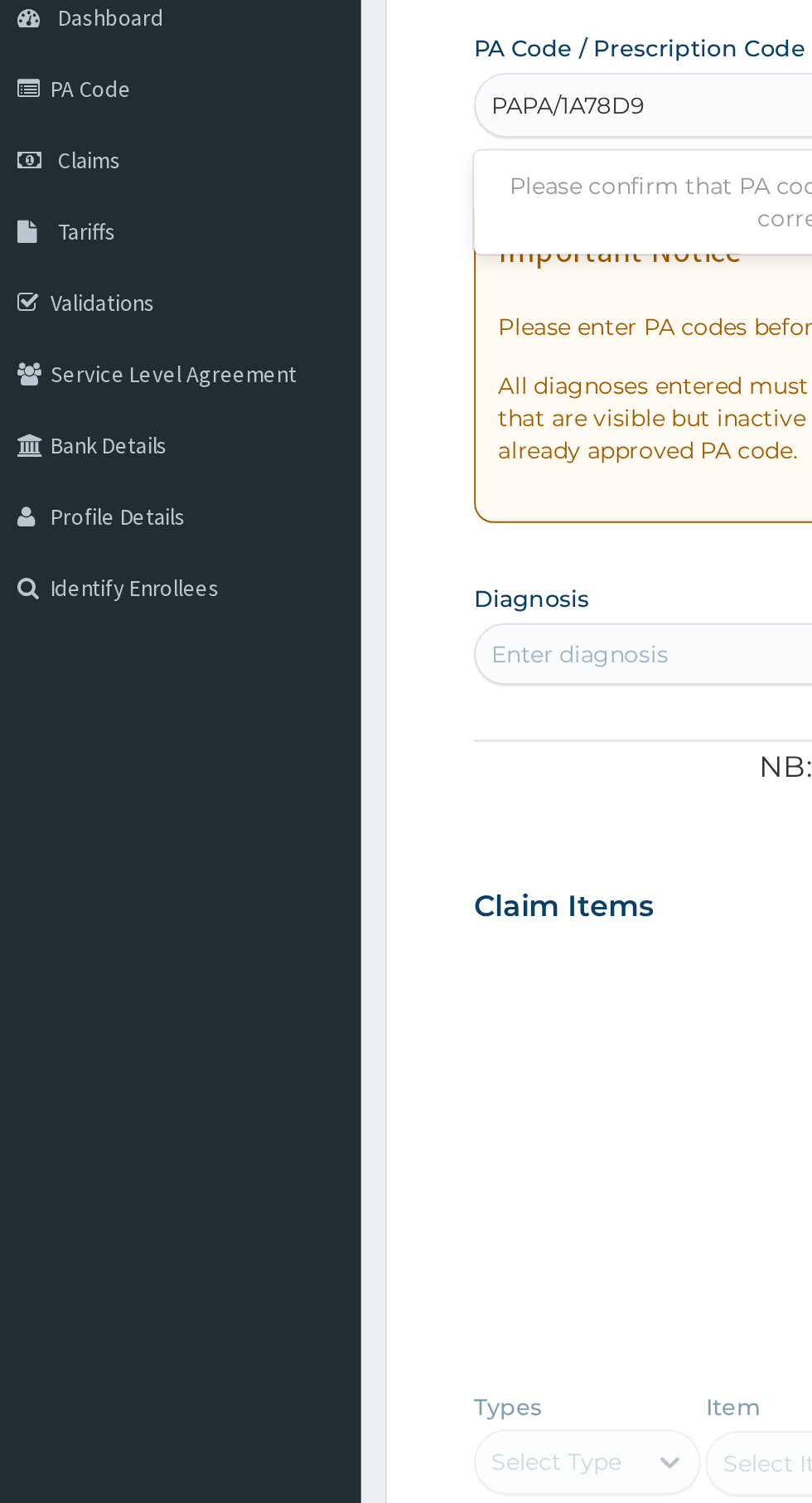
click at [268, 219] on input "PAPA/1A78D9" at bounding box center [298, 225] width 81 height 17
click at [270, 219] on input "P/APA/1A78D9" at bounding box center [300, 225] width 85 height 17
click at [266, 220] on input "APA/1A78D9" at bounding box center [294, 225] width 73 height 17
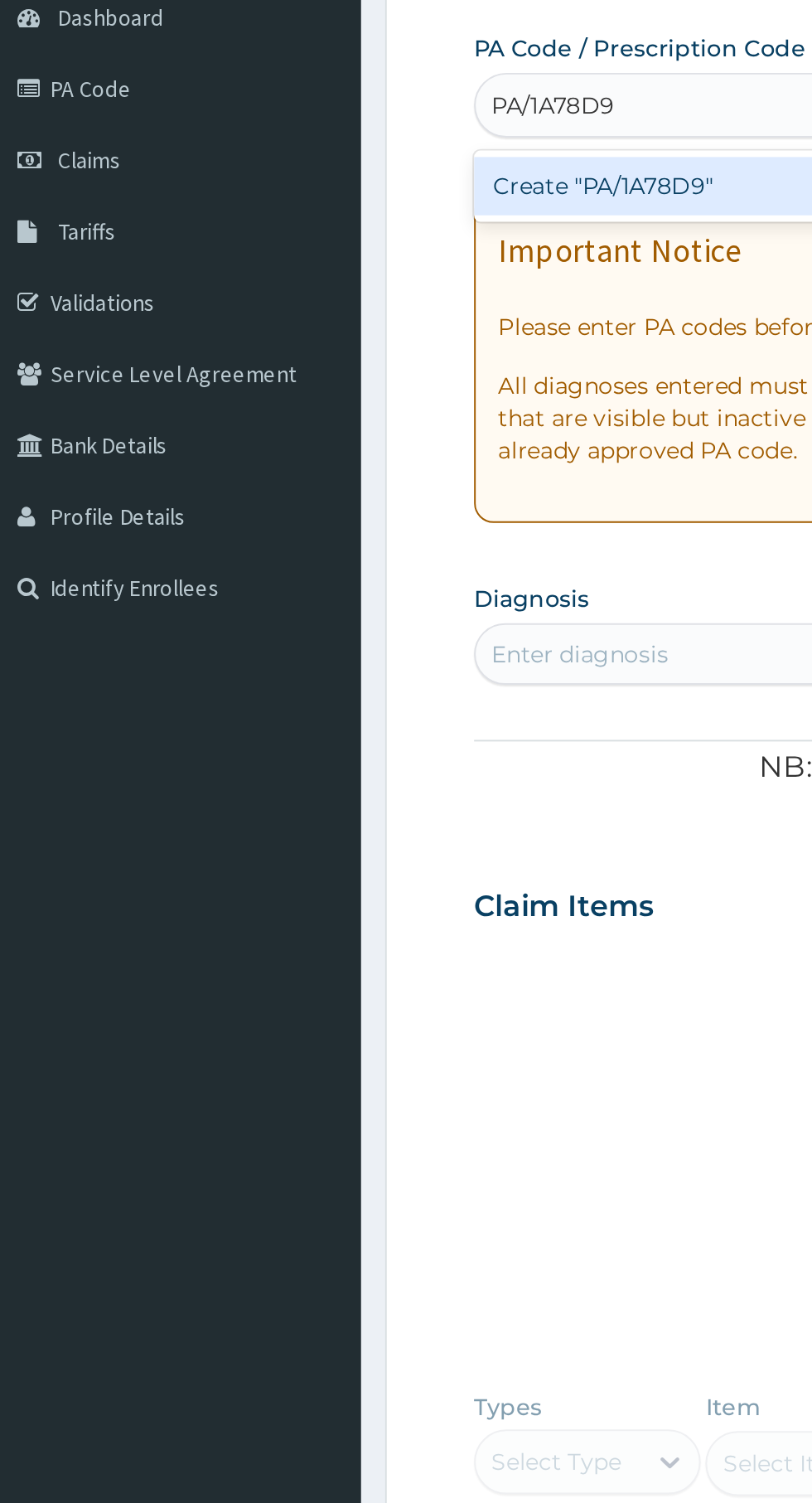
click at [349, 267] on div "Create "PA/1A78D9"" at bounding box center [416, 267] width 336 height 30
type input "PA/1A78D9"
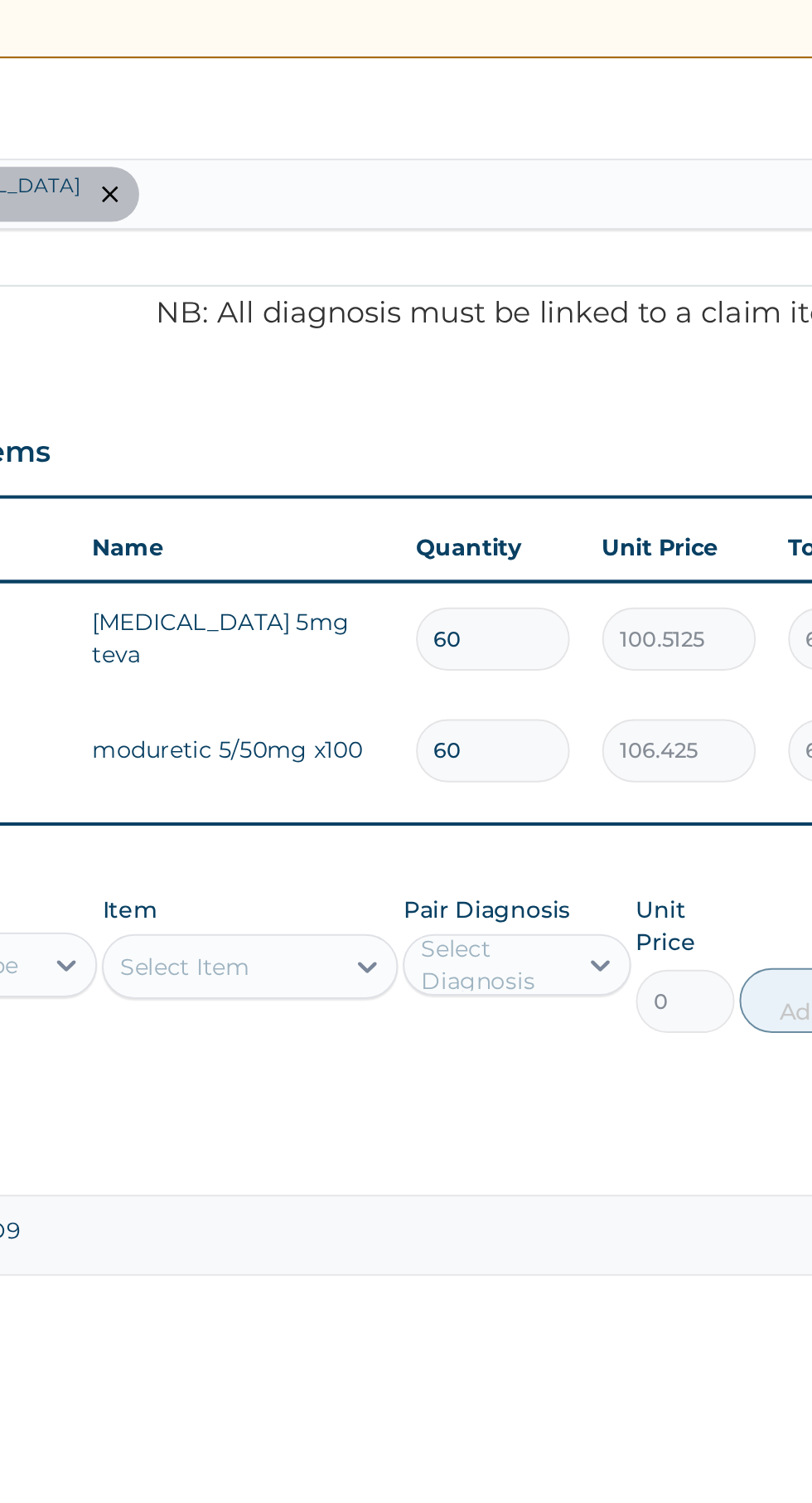
type input "6"
type input "638.55"
type input "0.00"
type input "3"
type input "319.27"
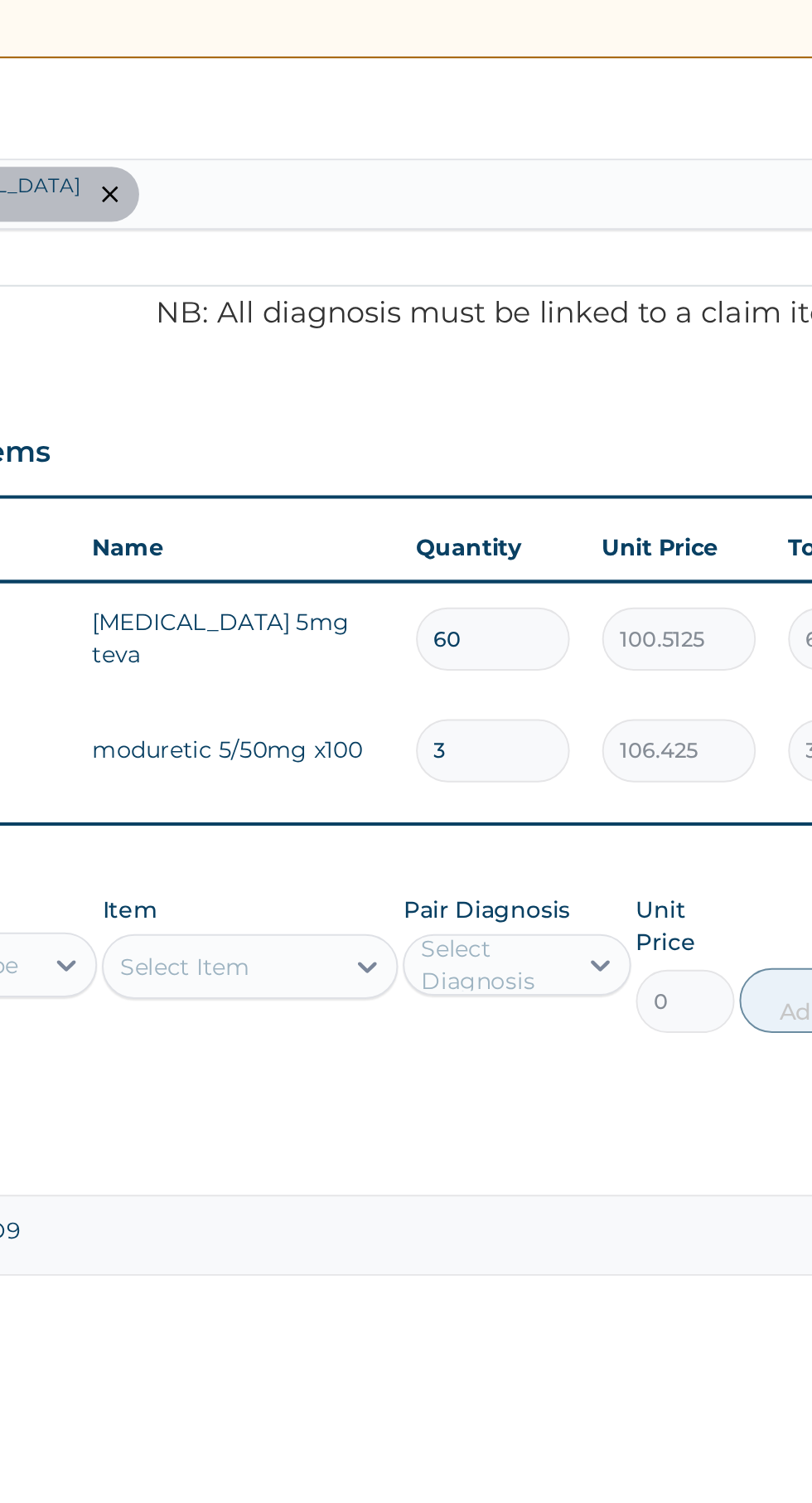
type input "30"
type input "3192.75"
type input "30"
click at [637, 837] on div "PA Code / Prescription Code PA/1A78D9 Encounter Date [DATE] Important Notice Pl…" at bounding box center [501, 625] width 505 height 875
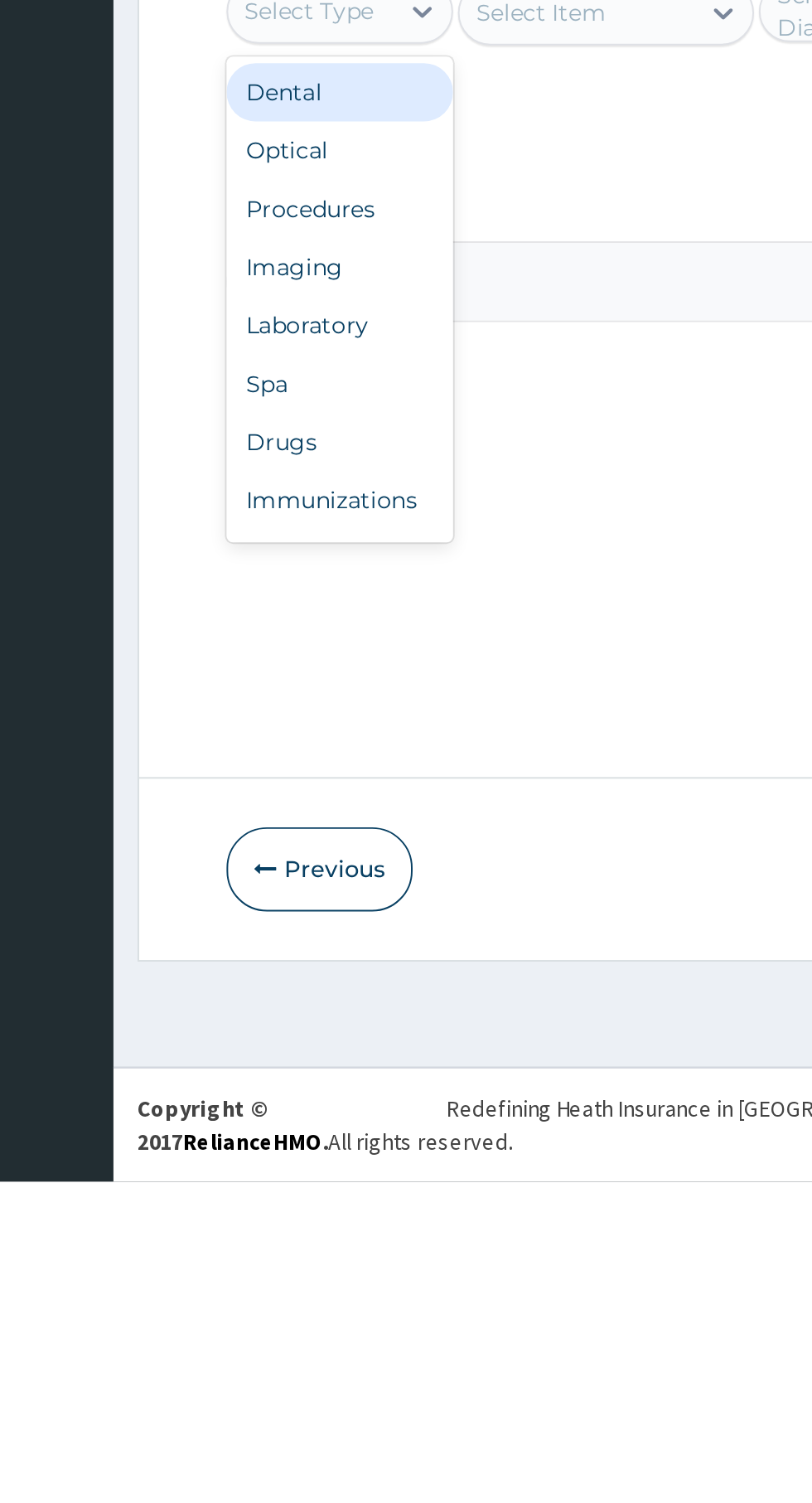
click at [326, 1013] on div "Procedures" at bounding box center [307, 1005] width 116 height 30
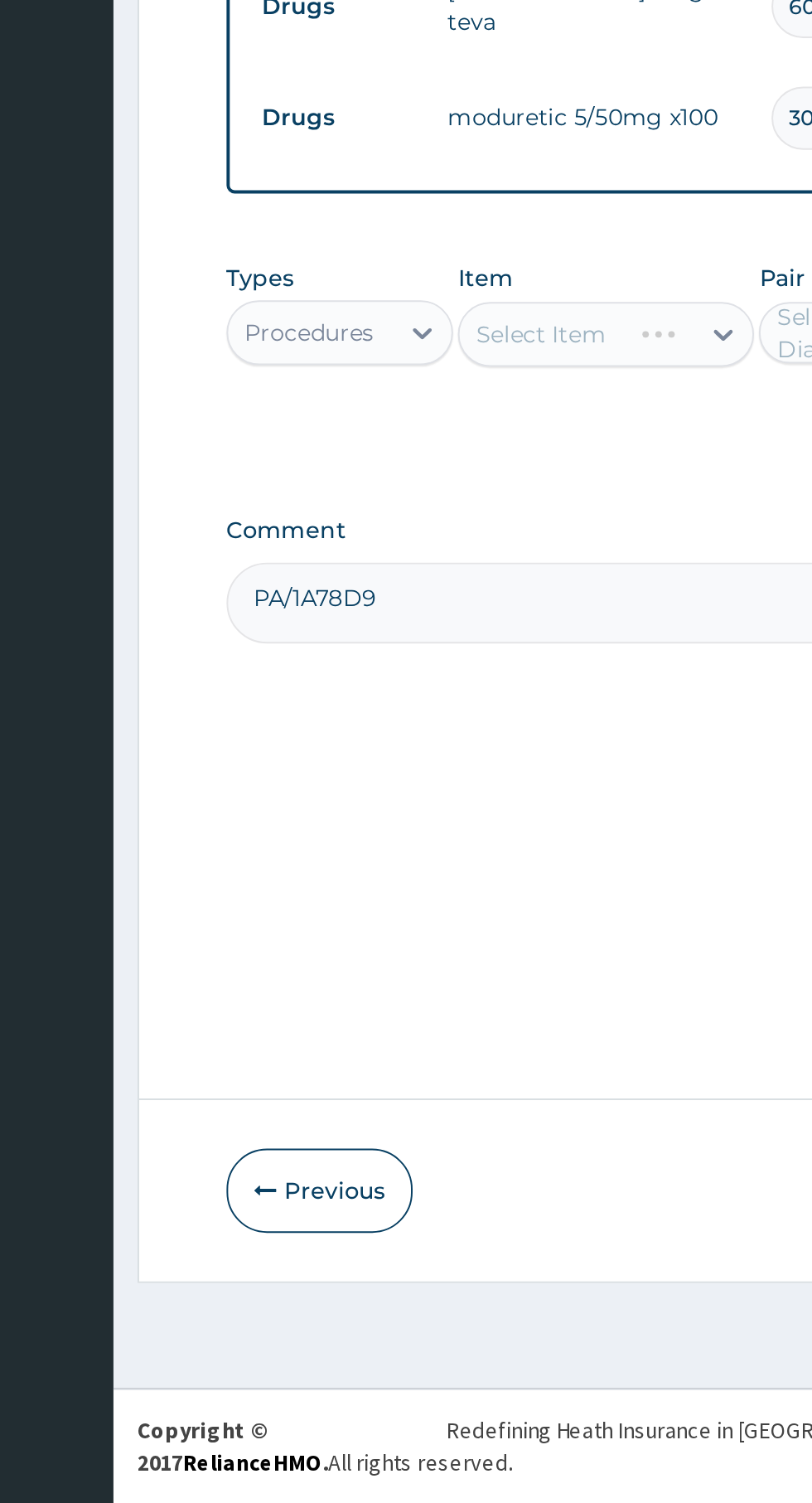
click at [490, 893] on div "Select Item" at bounding box center [443, 904] width 152 height 33
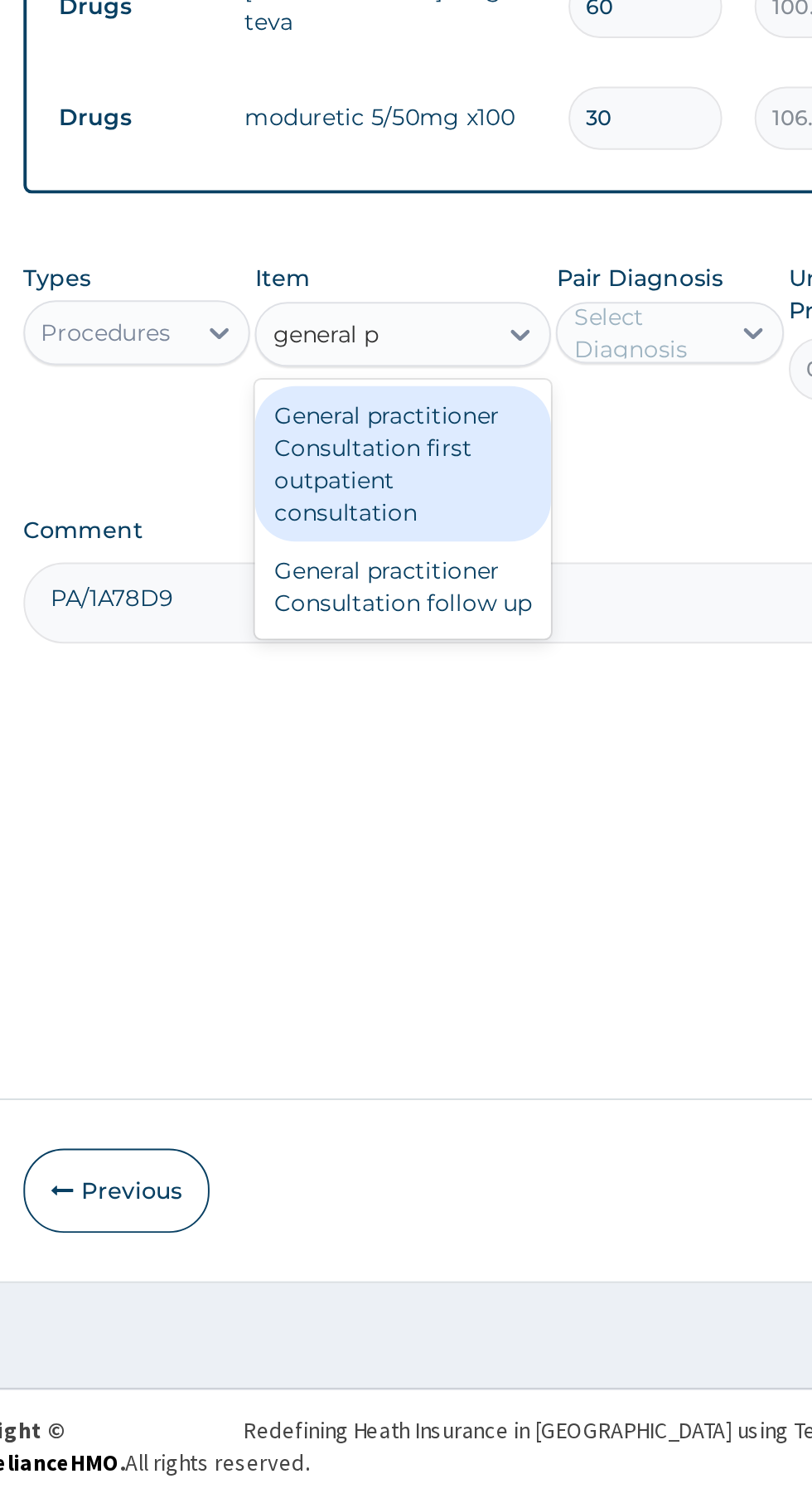
click at [463, 973] on div "General practitioner Consultation first outpatient consultation" at bounding box center [443, 971] width 152 height 80
type input "general p"
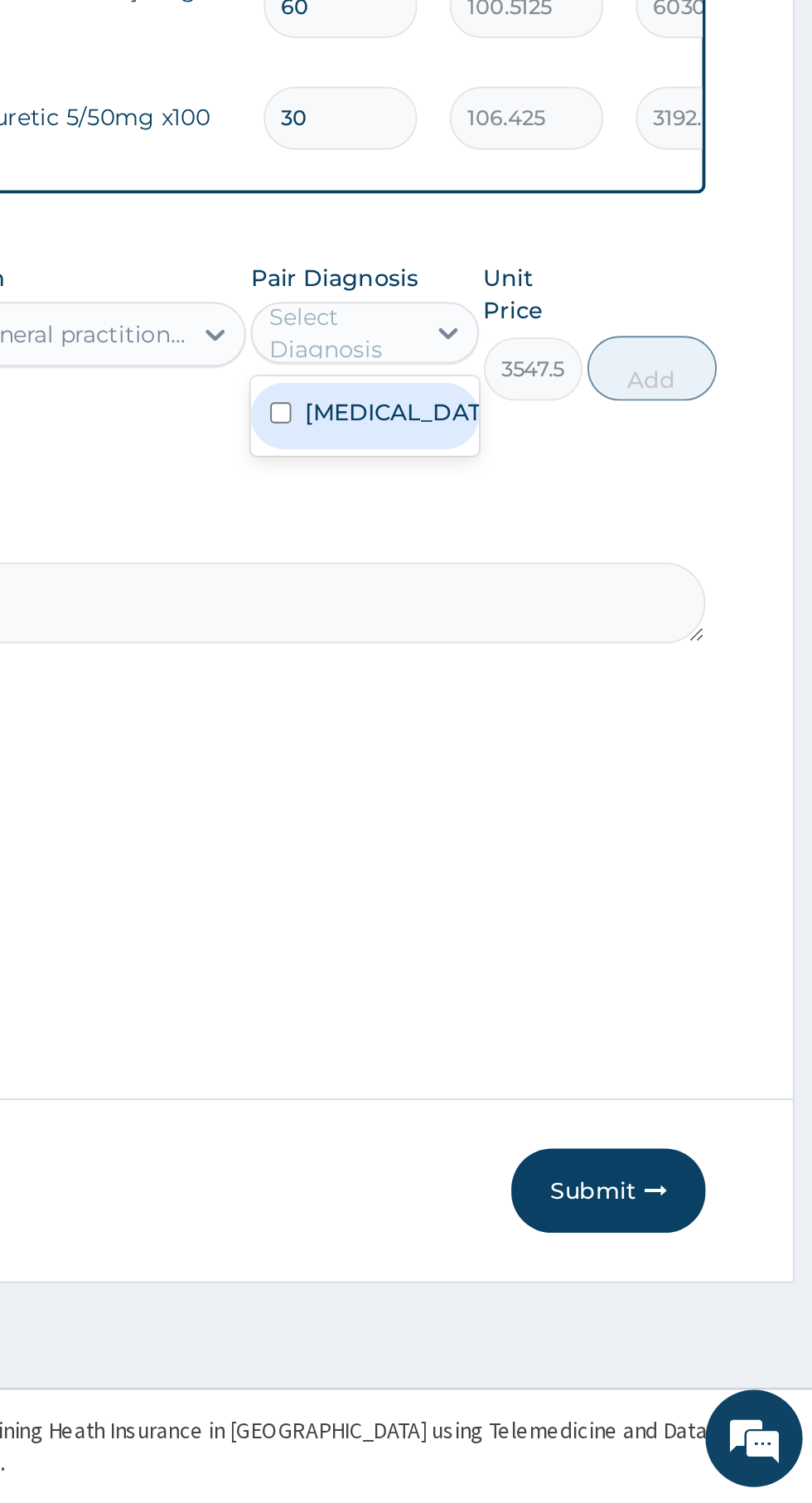
click at [593, 953] on label "[MEDICAL_DATA]" at bounding box center [597, 944] width 96 height 17
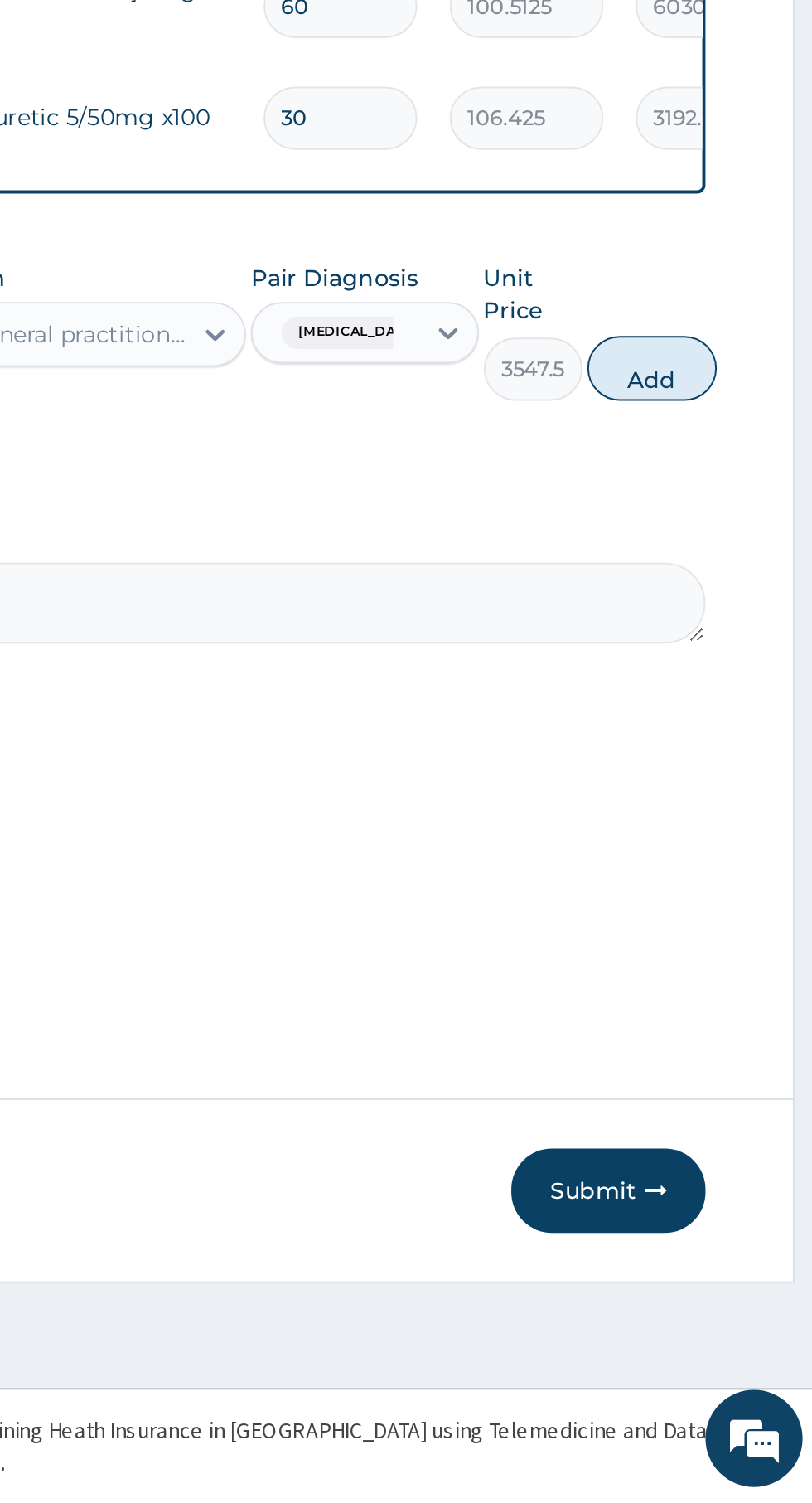
click at [750, 928] on button "Add" at bounding box center [727, 922] width 66 height 33
type input "0"
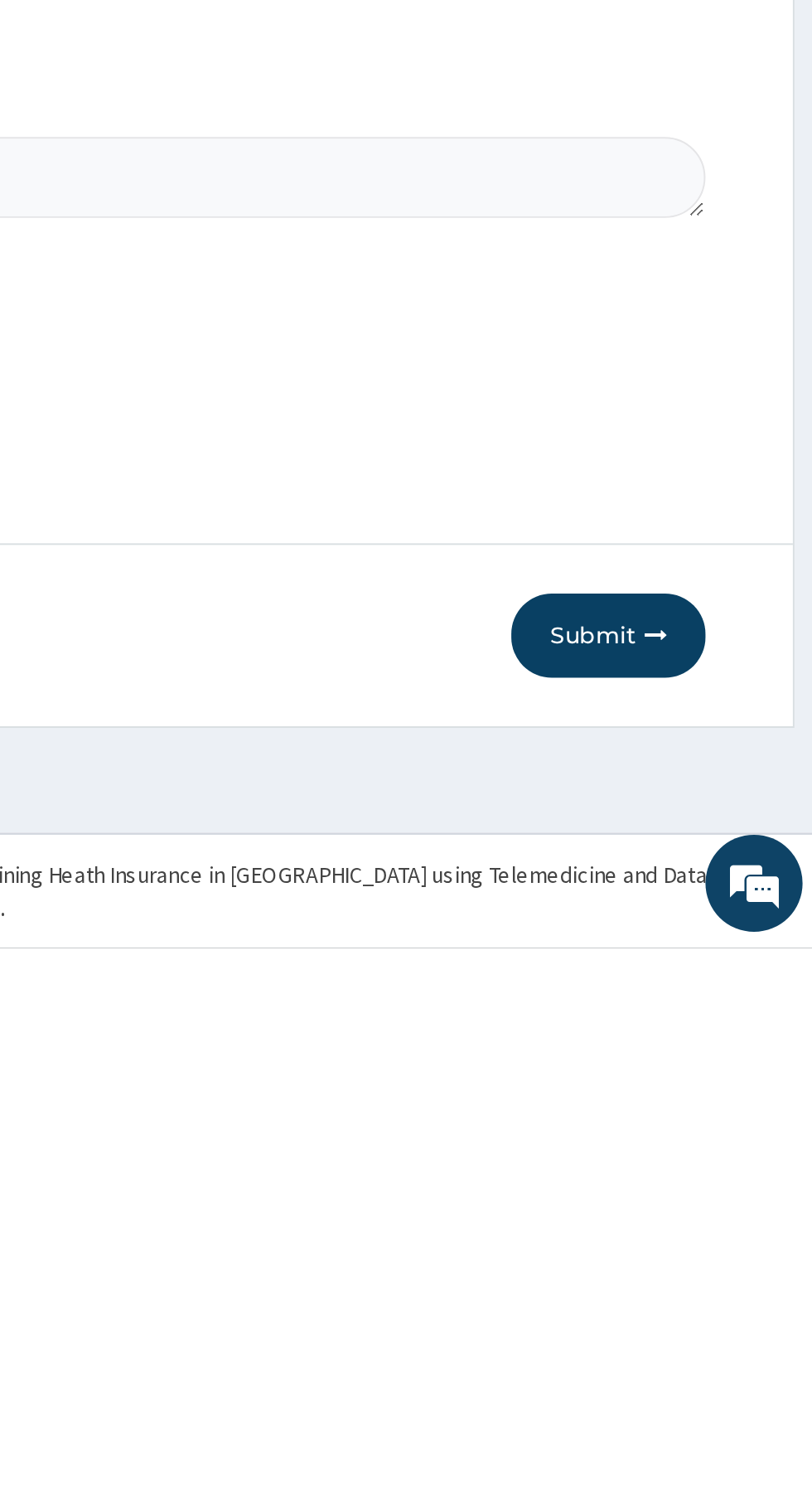
click at [711, 1348] on button "Submit" at bounding box center [705, 1343] width 100 height 43
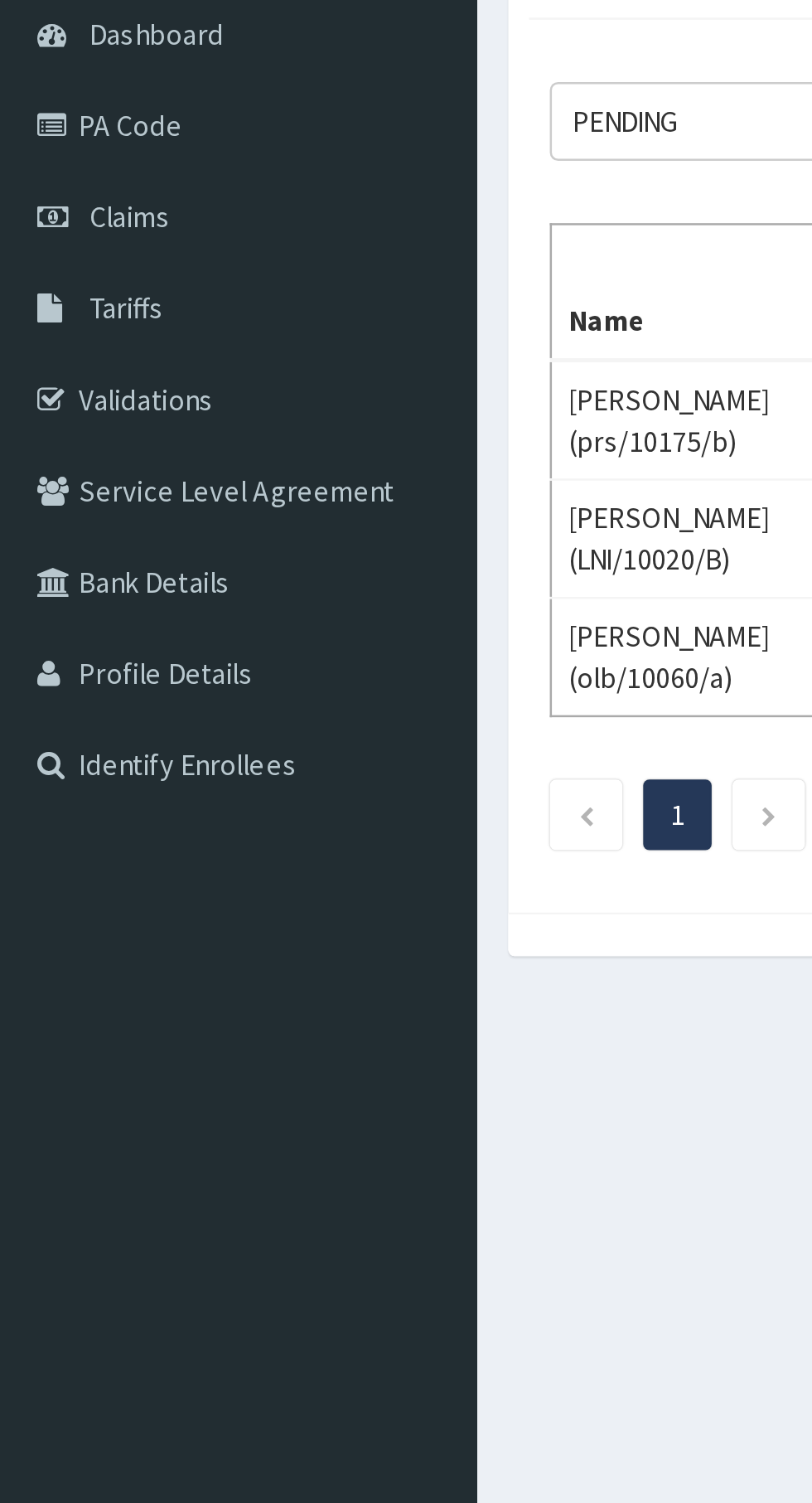
click at [62, 224] on link "PA Code" at bounding box center [95, 217] width 190 height 37
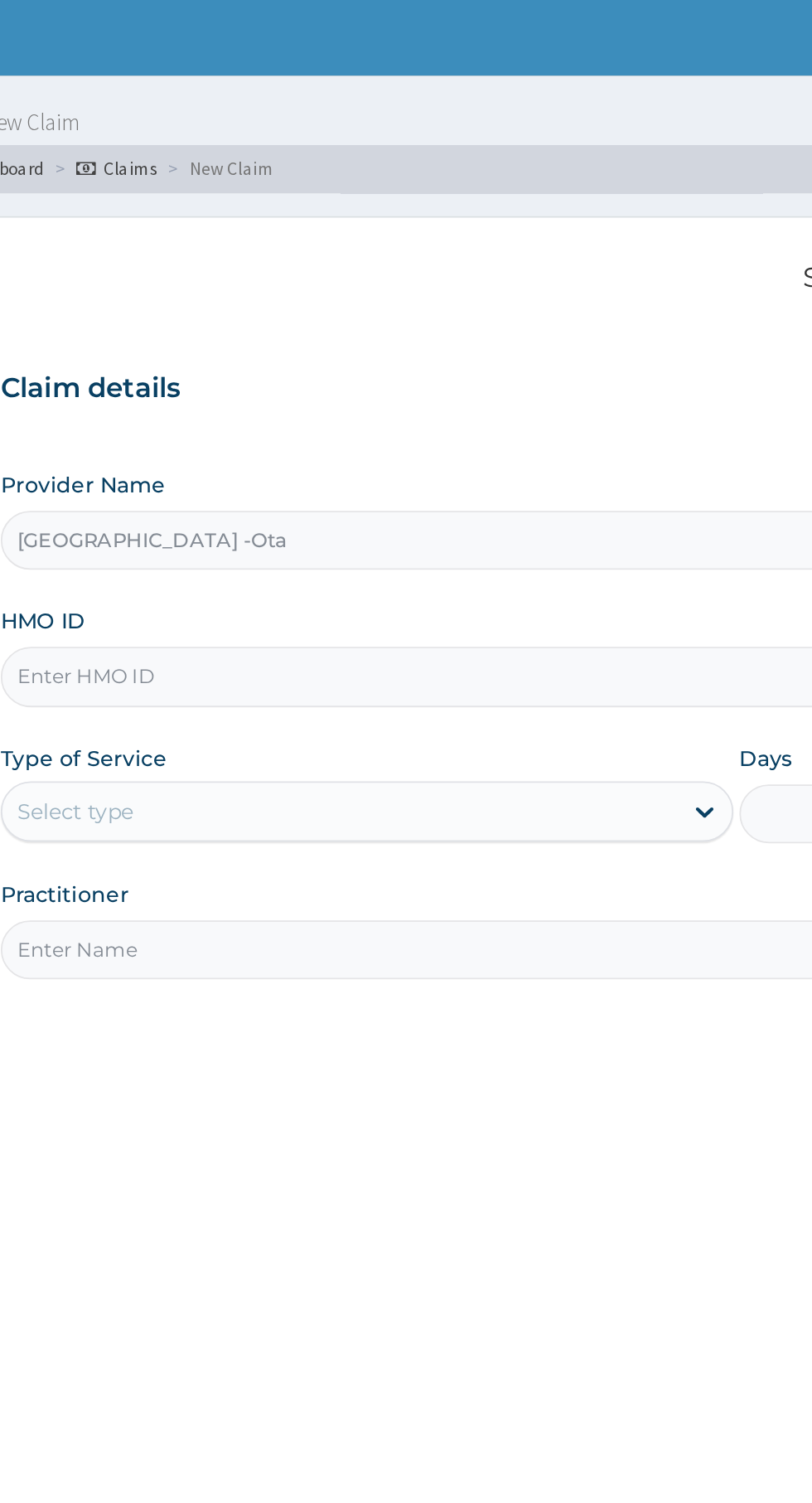
type input "[GEOGRAPHIC_DATA] -Ota"
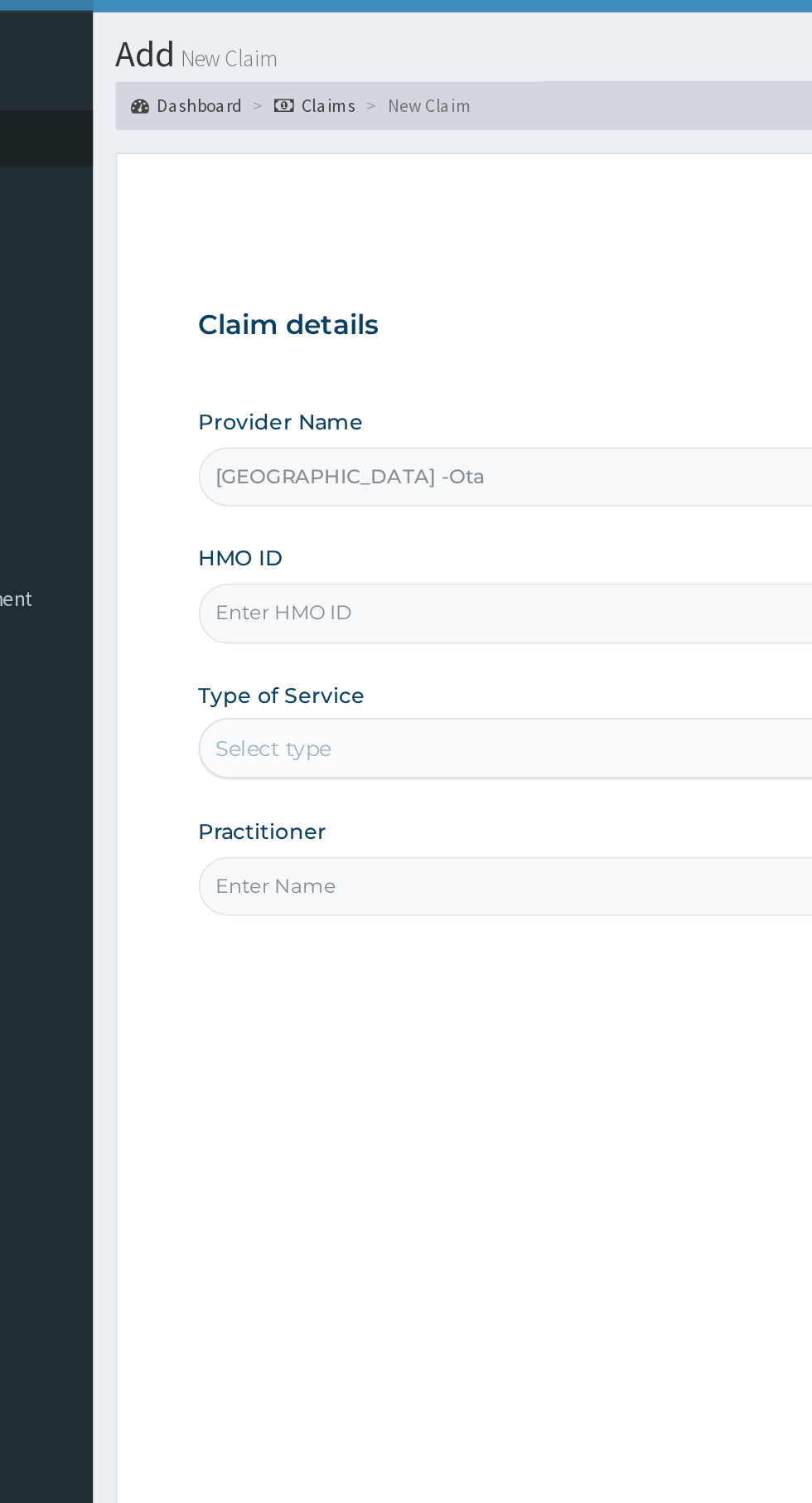
click at [413, 293] on input "[GEOGRAPHIC_DATA] -Ota" at bounding box center [501, 296] width 505 height 32
click at [422, 377] on input "HMO ID" at bounding box center [501, 371] width 505 height 32
type input "swf/10072/b"
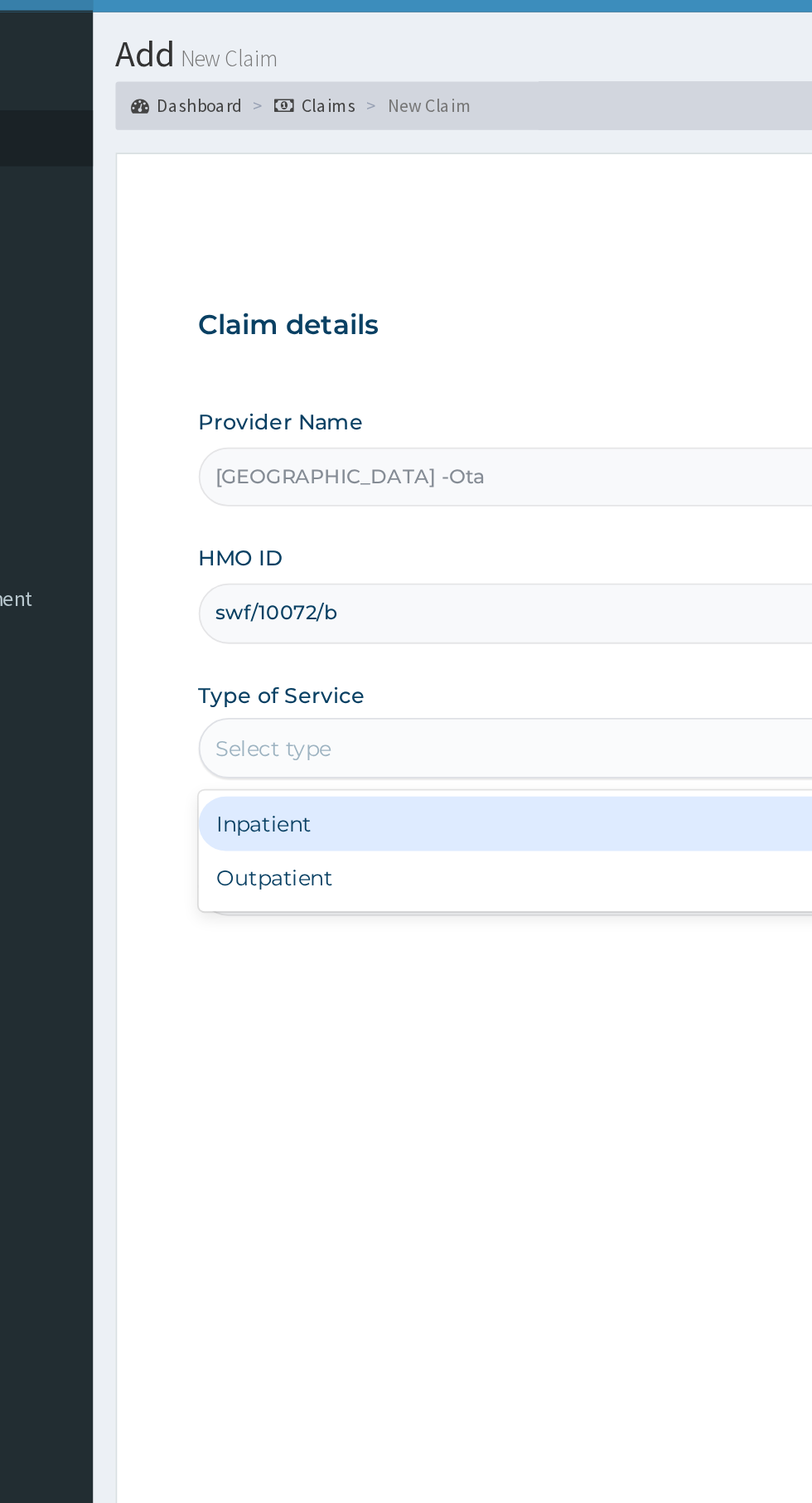
click at [417, 514] on div "Outpatient" at bounding box center [450, 516] width 402 height 30
type input "1"
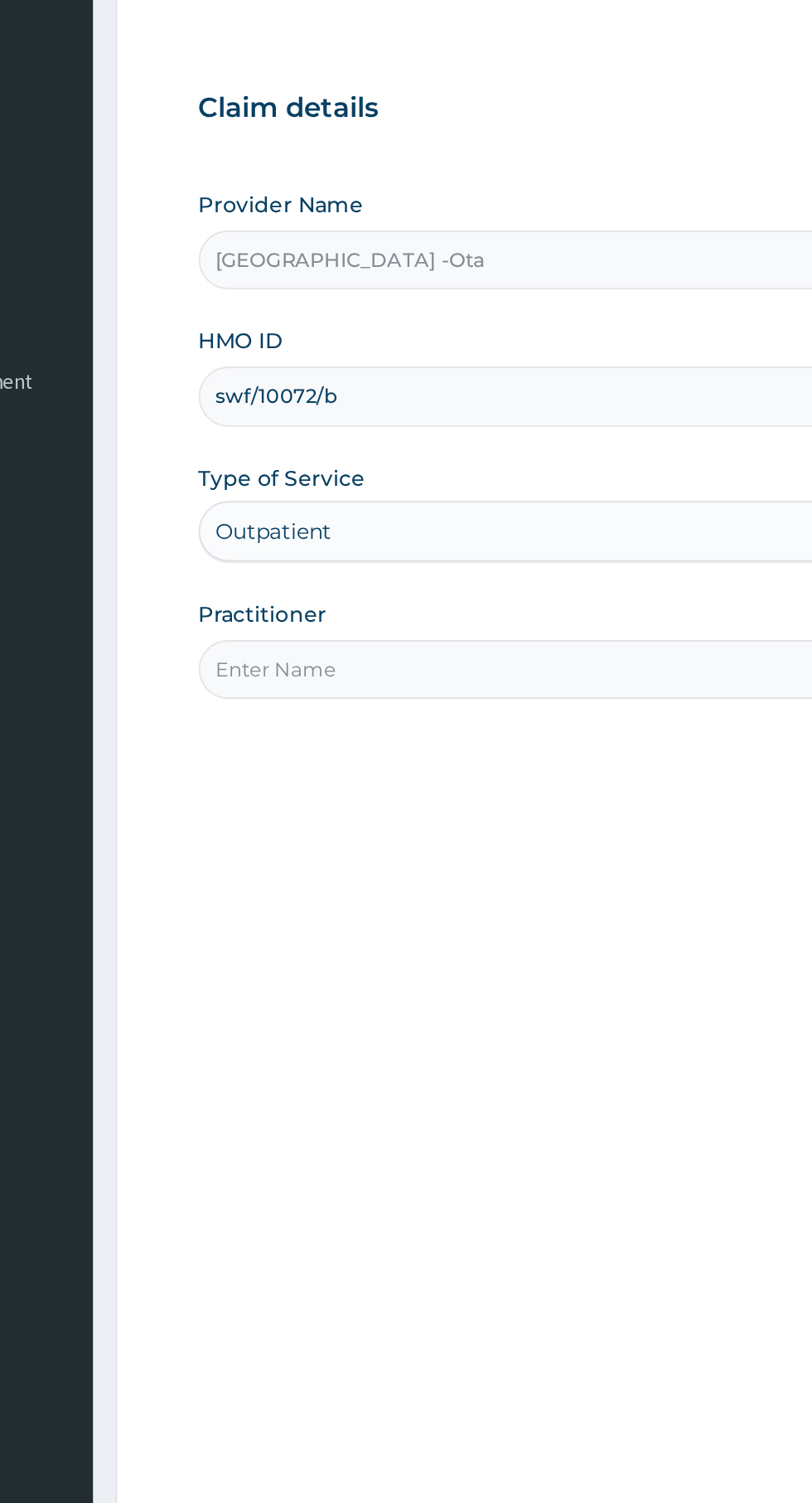
click at [411, 524] on input "Practitioner" at bounding box center [501, 520] width 505 height 32
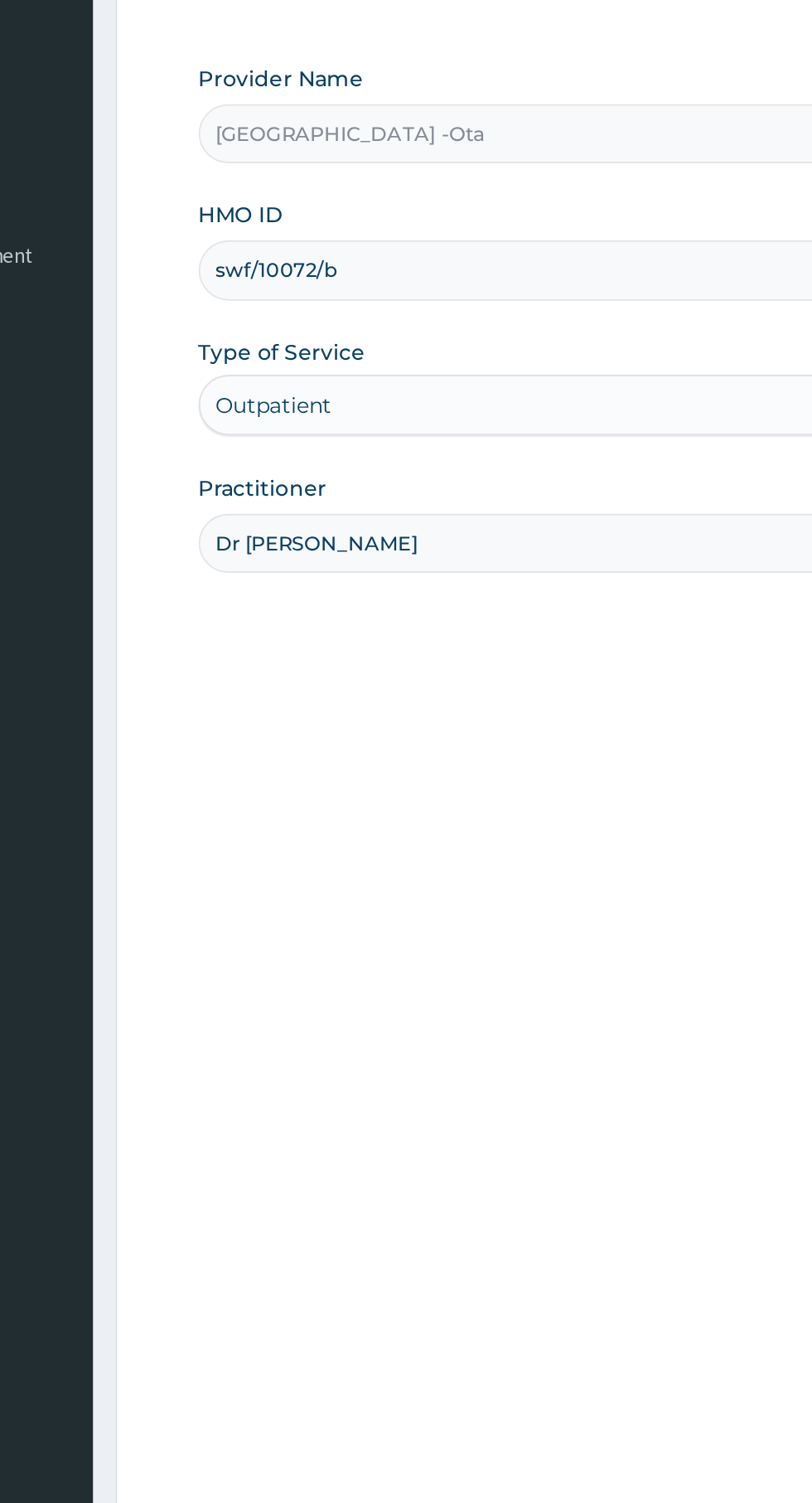
type input "[PERSON_NAME]"
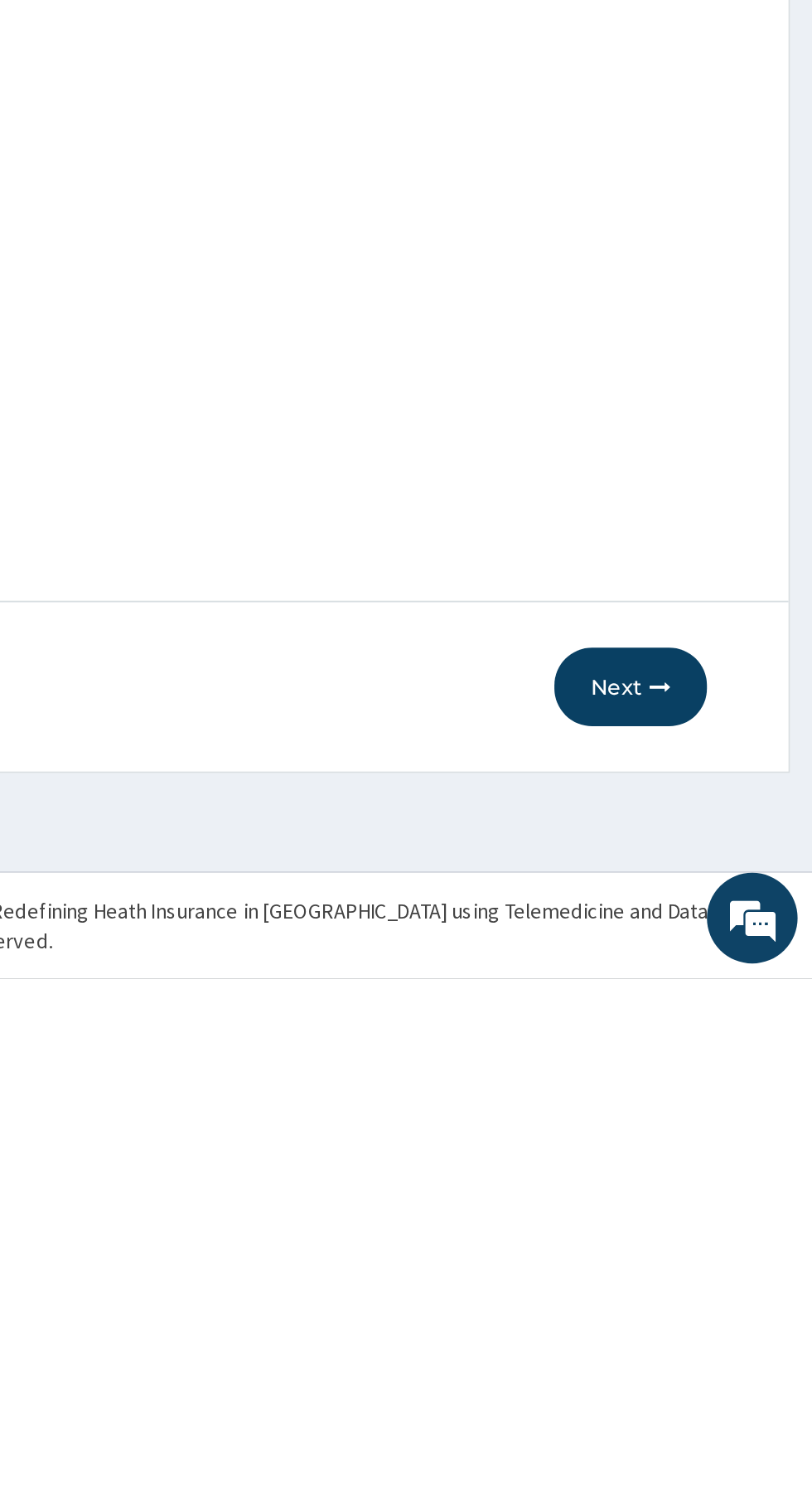
click at [717, 1349] on button "Next" at bounding box center [712, 1343] width 84 height 43
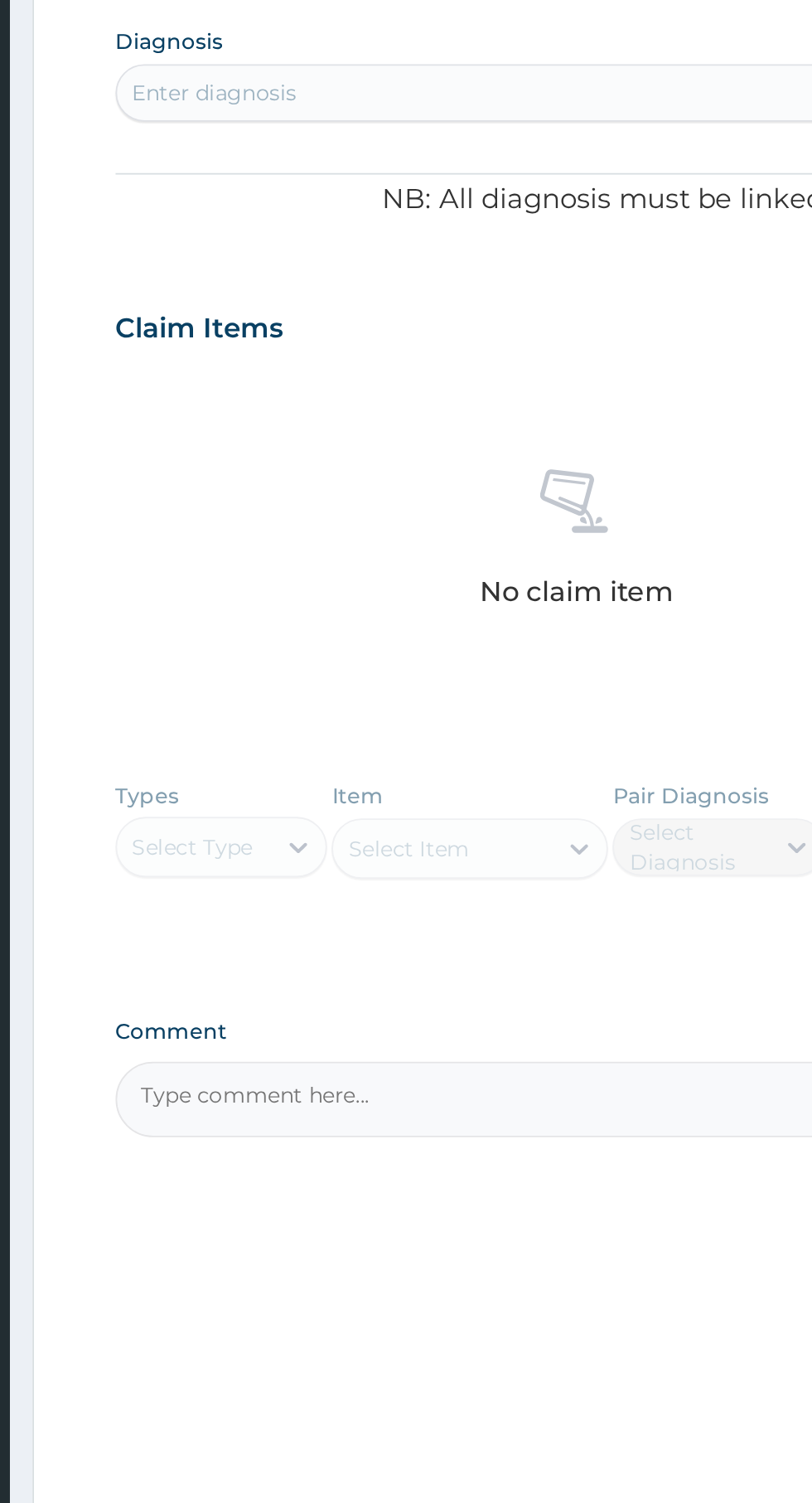
paste textarea "PA/904398"
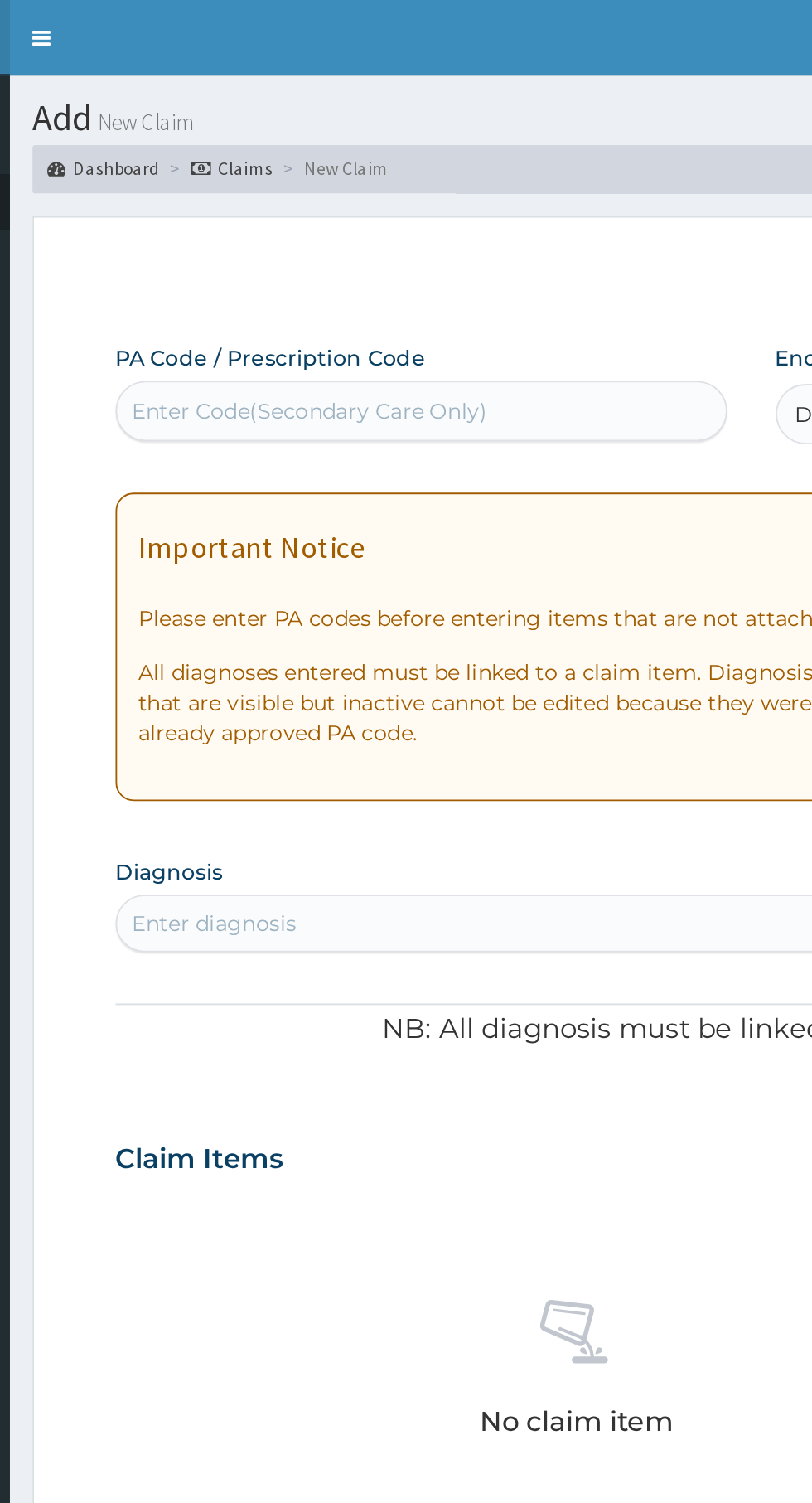
type textarea "PA/904398"
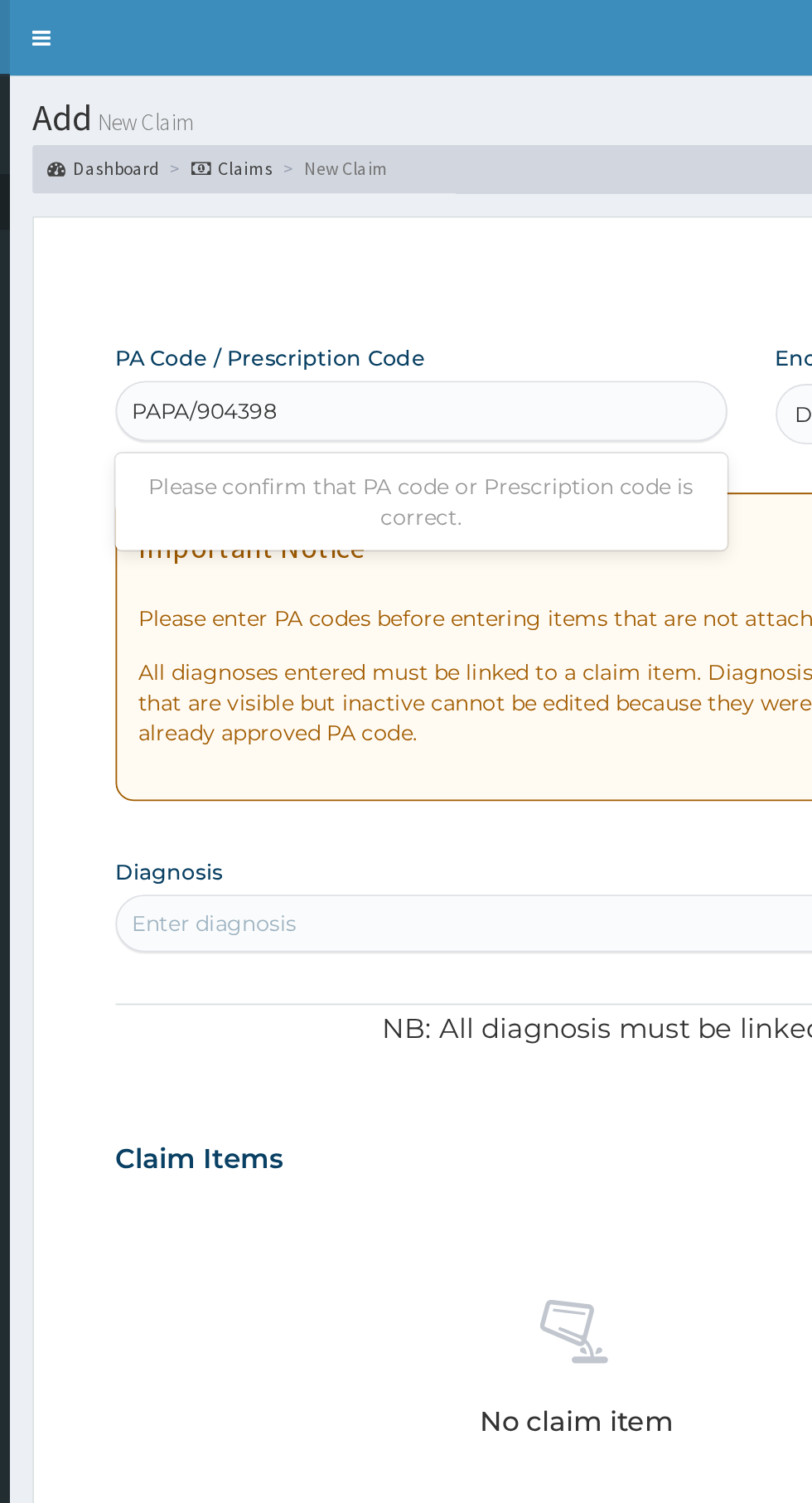
click at [276, 221] on input "PAPA/904398" at bounding box center [298, 225] width 81 height 17
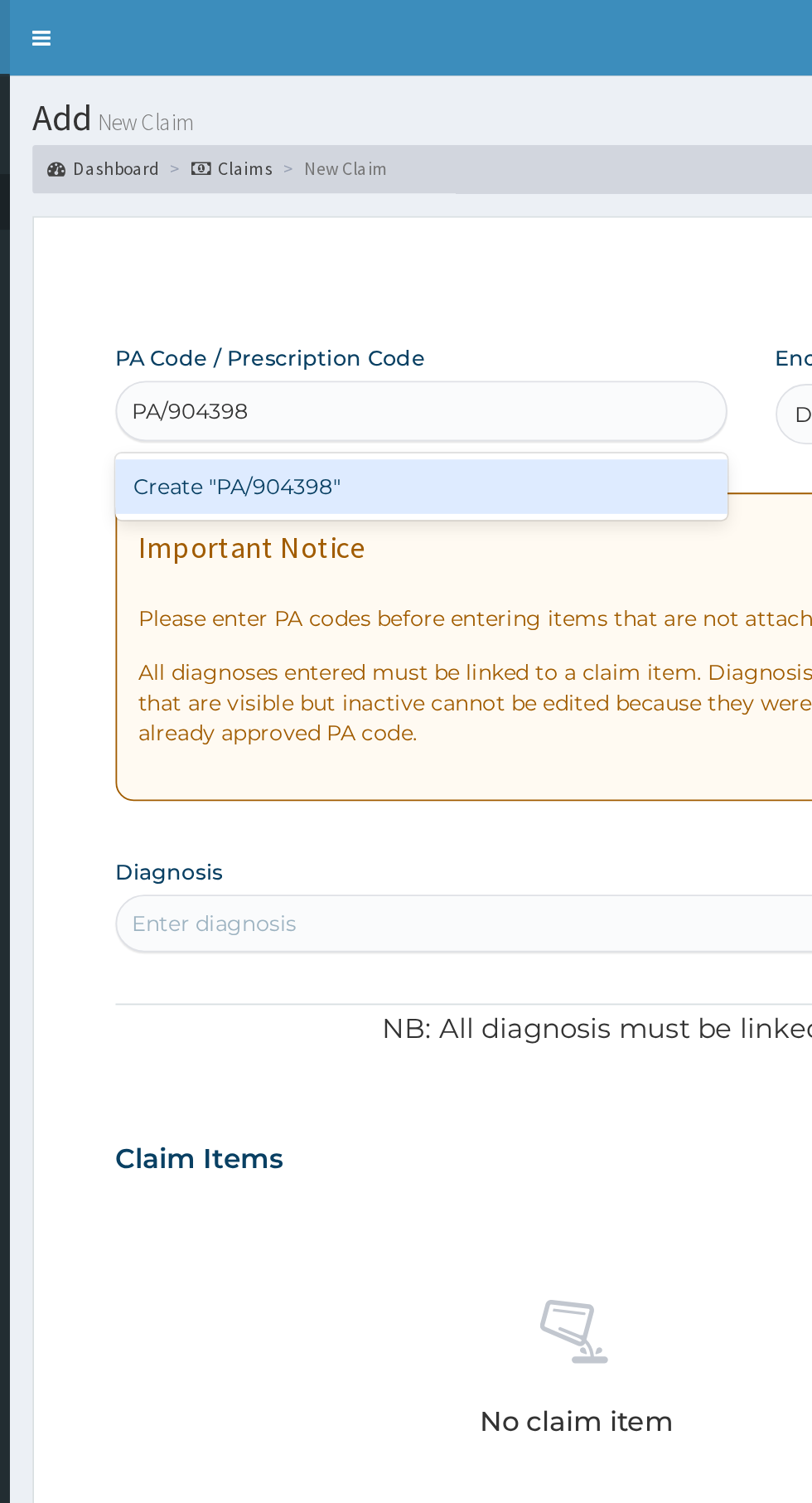
click at [387, 265] on div "Create "PA/904398"" at bounding box center [416, 267] width 336 height 30
type input "PA/904398"
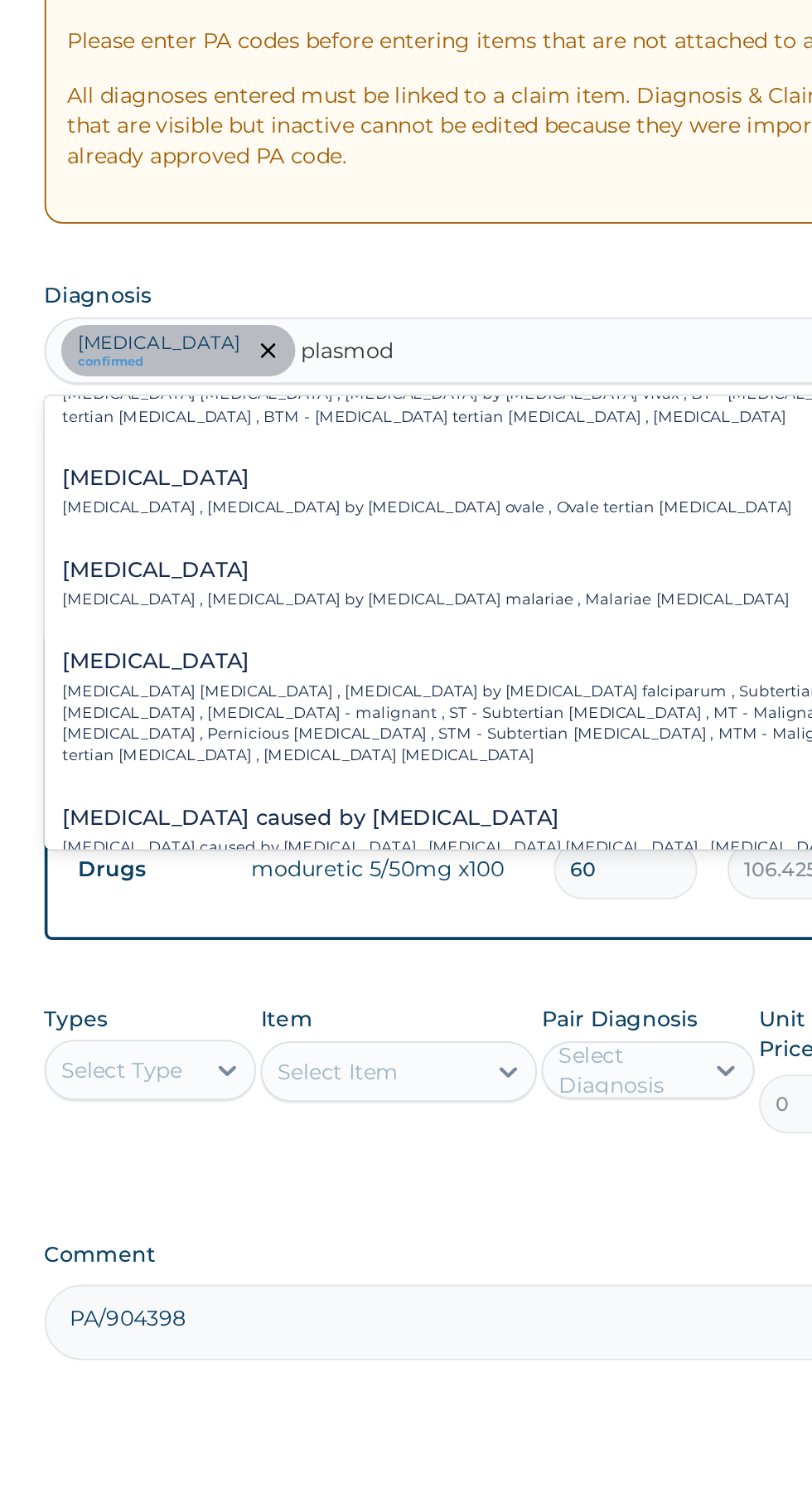
scroll to position [87, 0]
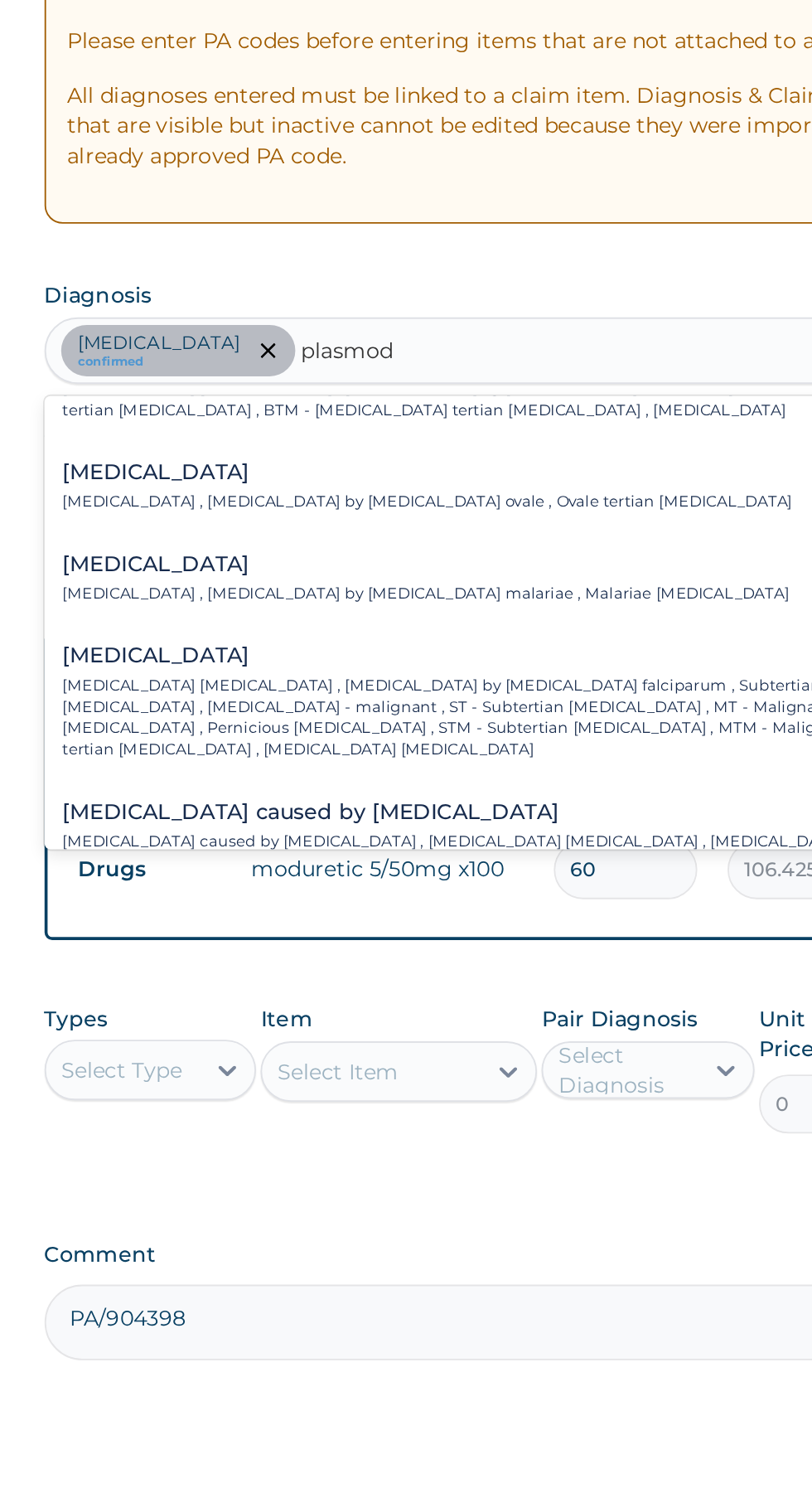
click at [524, 715] on p "[MEDICAL_DATA] [MEDICAL_DATA] , [MEDICAL_DATA] by [MEDICAL_DATA] falciparum , S…" at bounding box center [485, 711] width 454 height 47
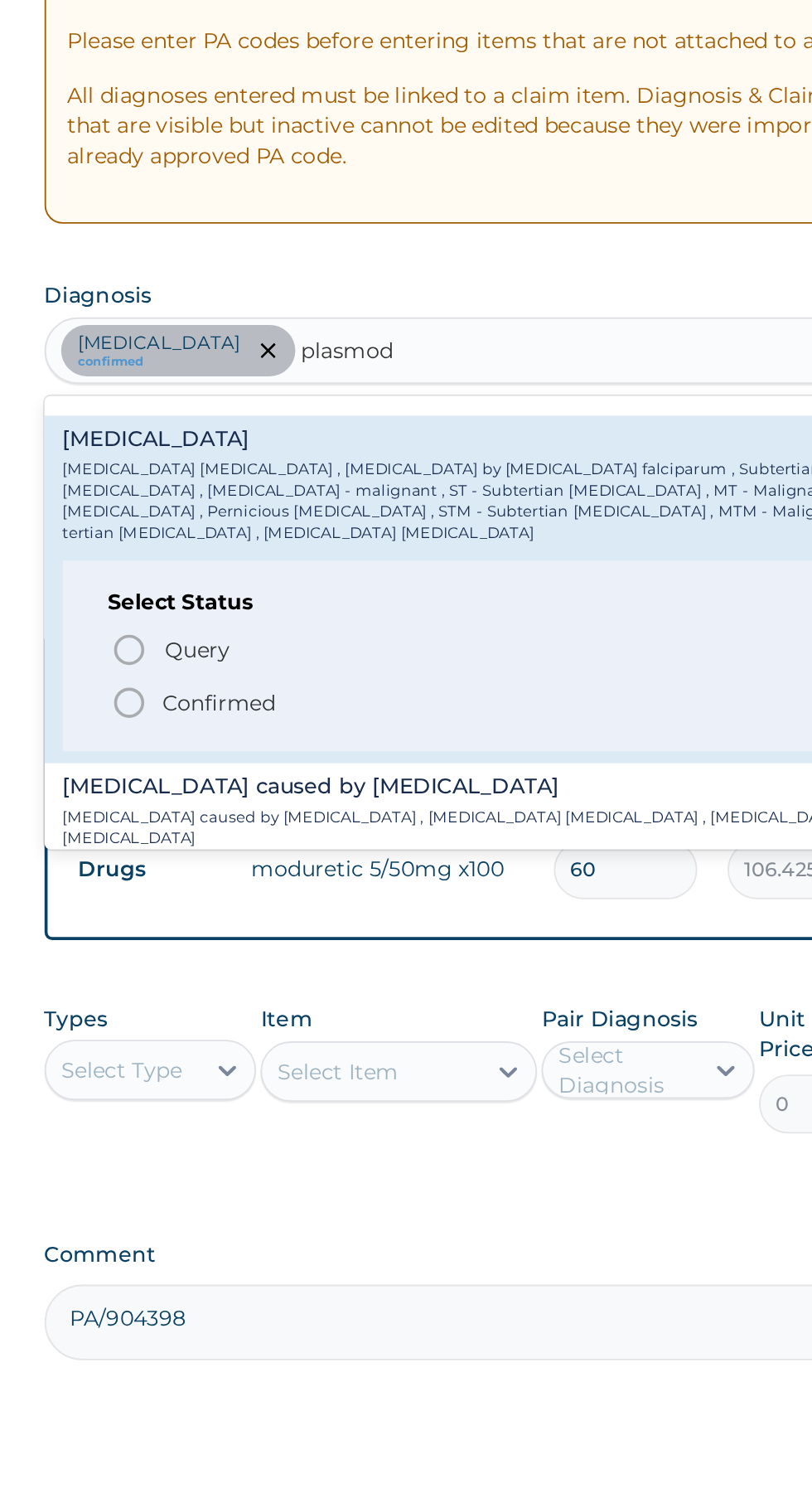
scroll to position [218, 0]
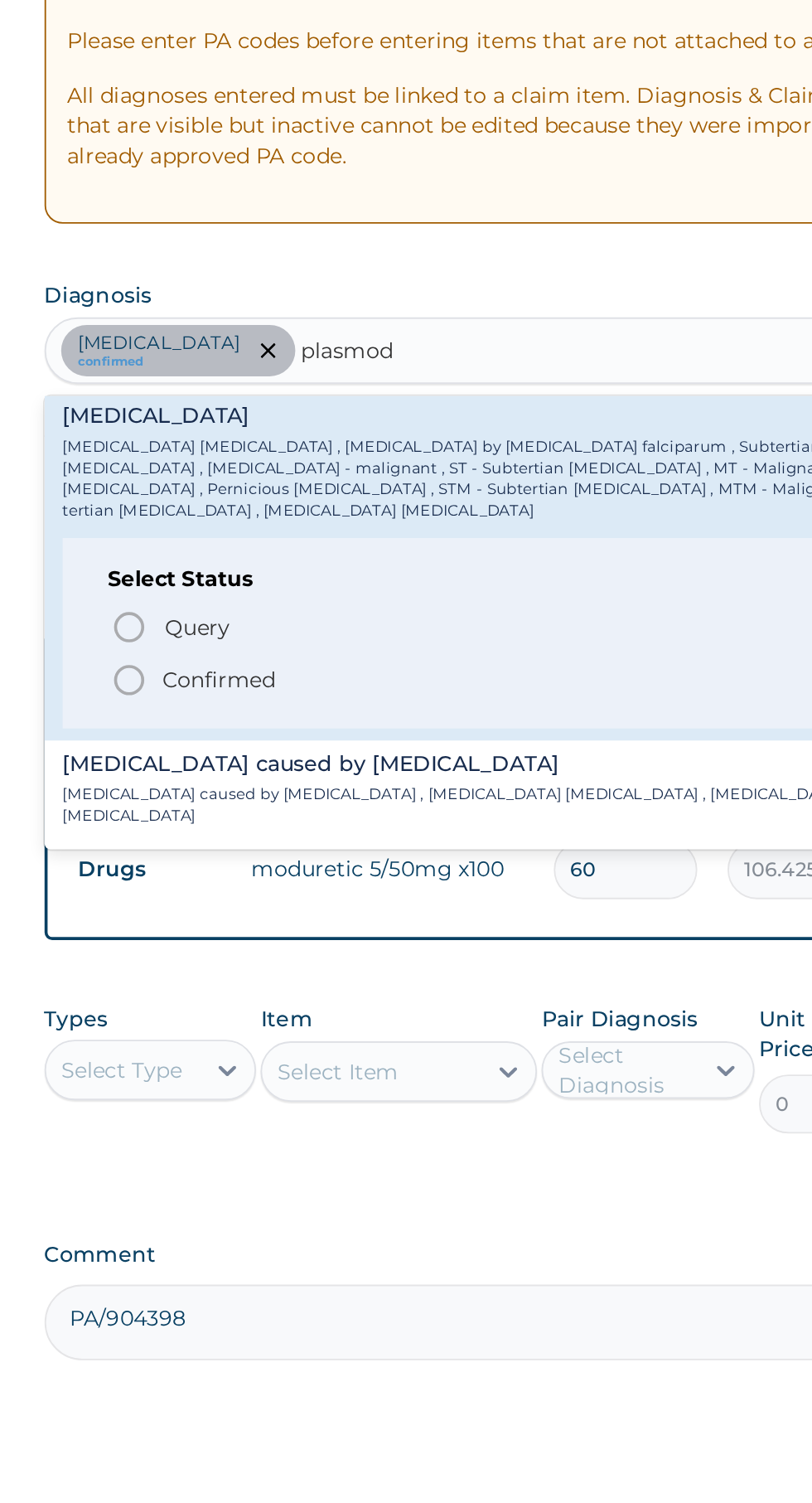
click at [294, 683] on icon "status option filled" at bounding box center [295, 690] width 20 height 20
type input "plasmod"
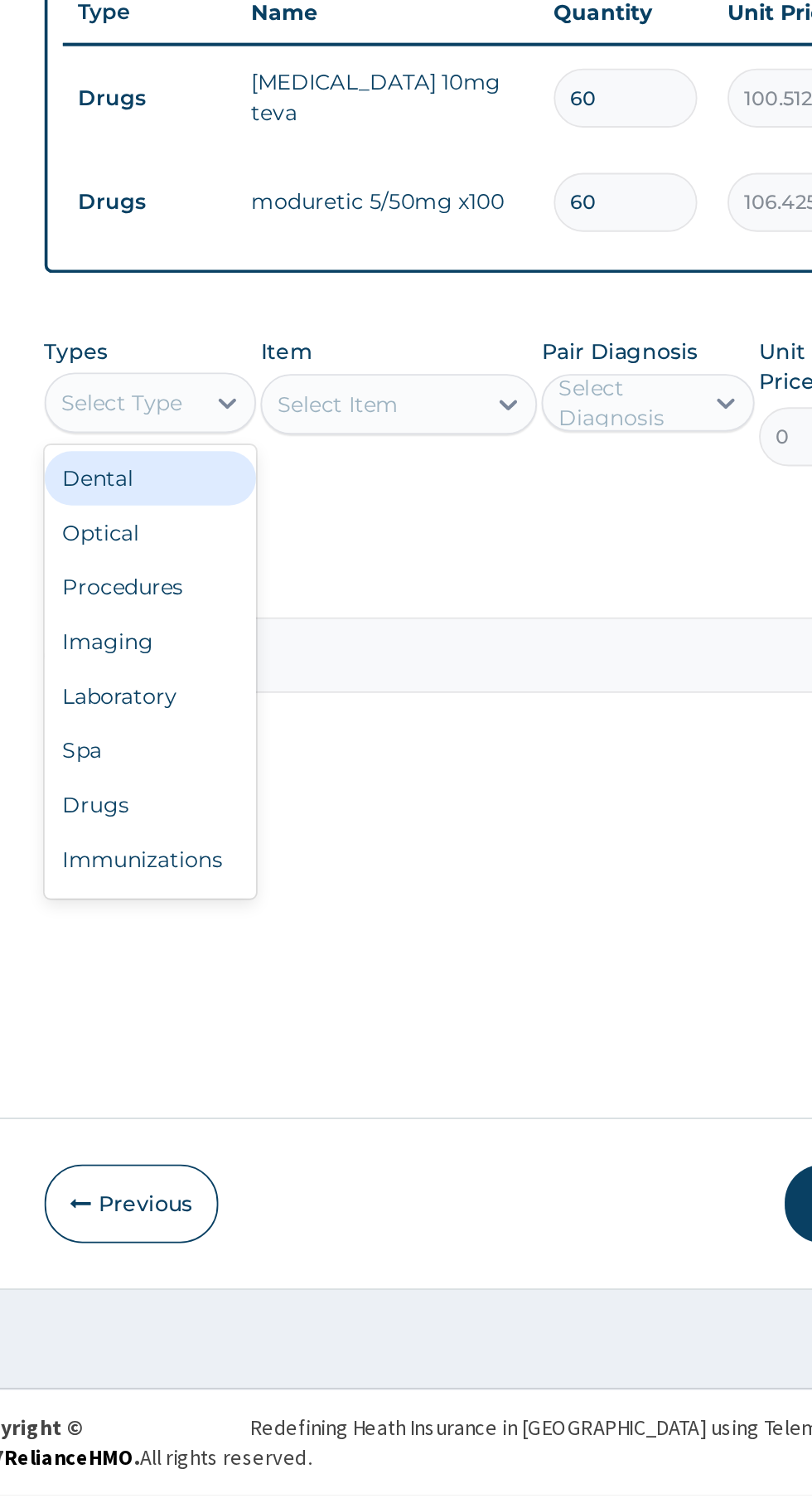
click at [315, 1010] on div "Procedures" at bounding box center [307, 1005] width 116 height 30
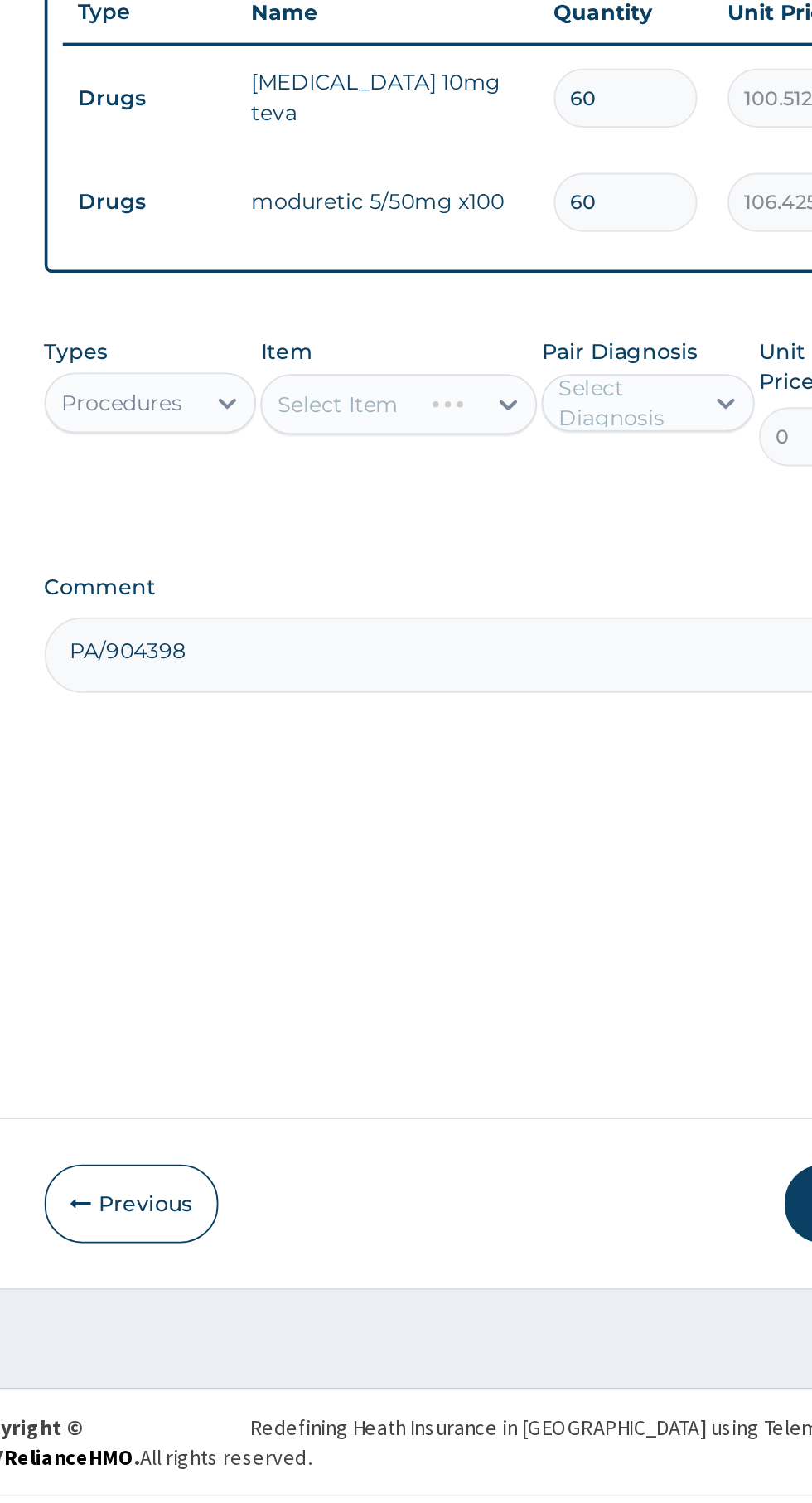
scroll to position [0, 0]
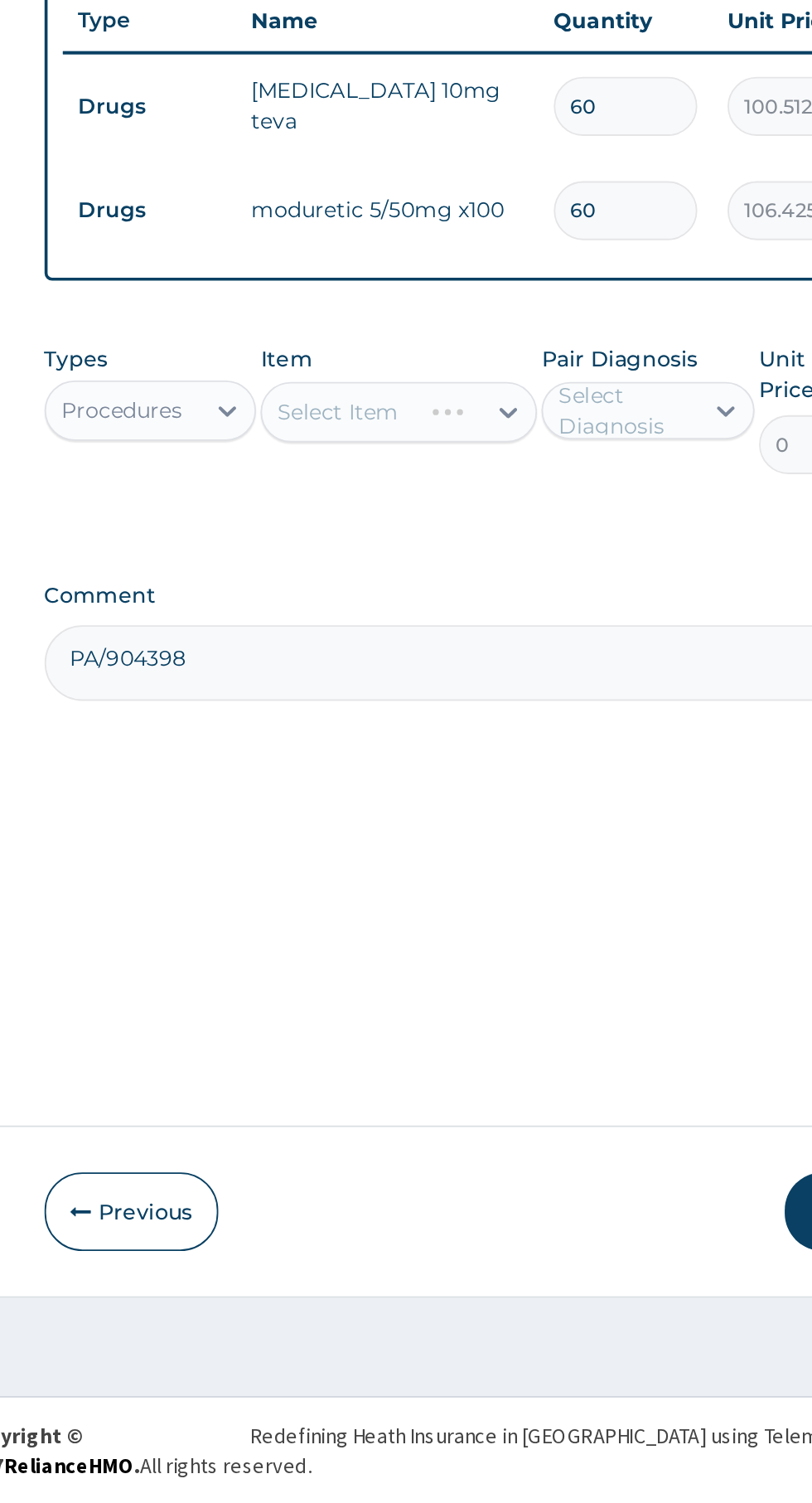
click at [490, 904] on div "Select Item" at bounding box center [443, 904] width 152 height 33
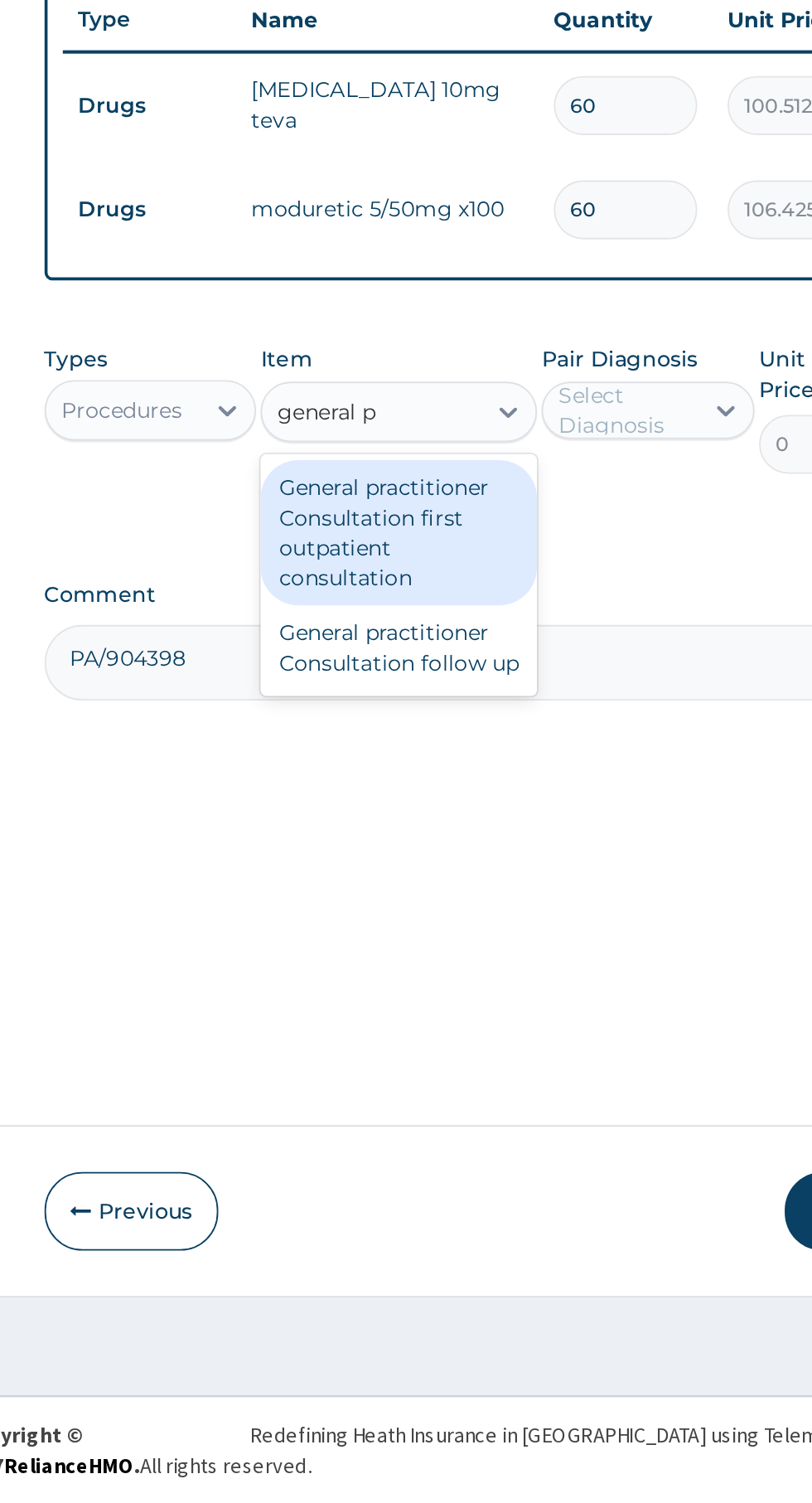
click at [466, 972] on div "General practitioner Consultation first outpatient consultation" at bounding box center [443, 971] width 152 height 80
type input "general p"
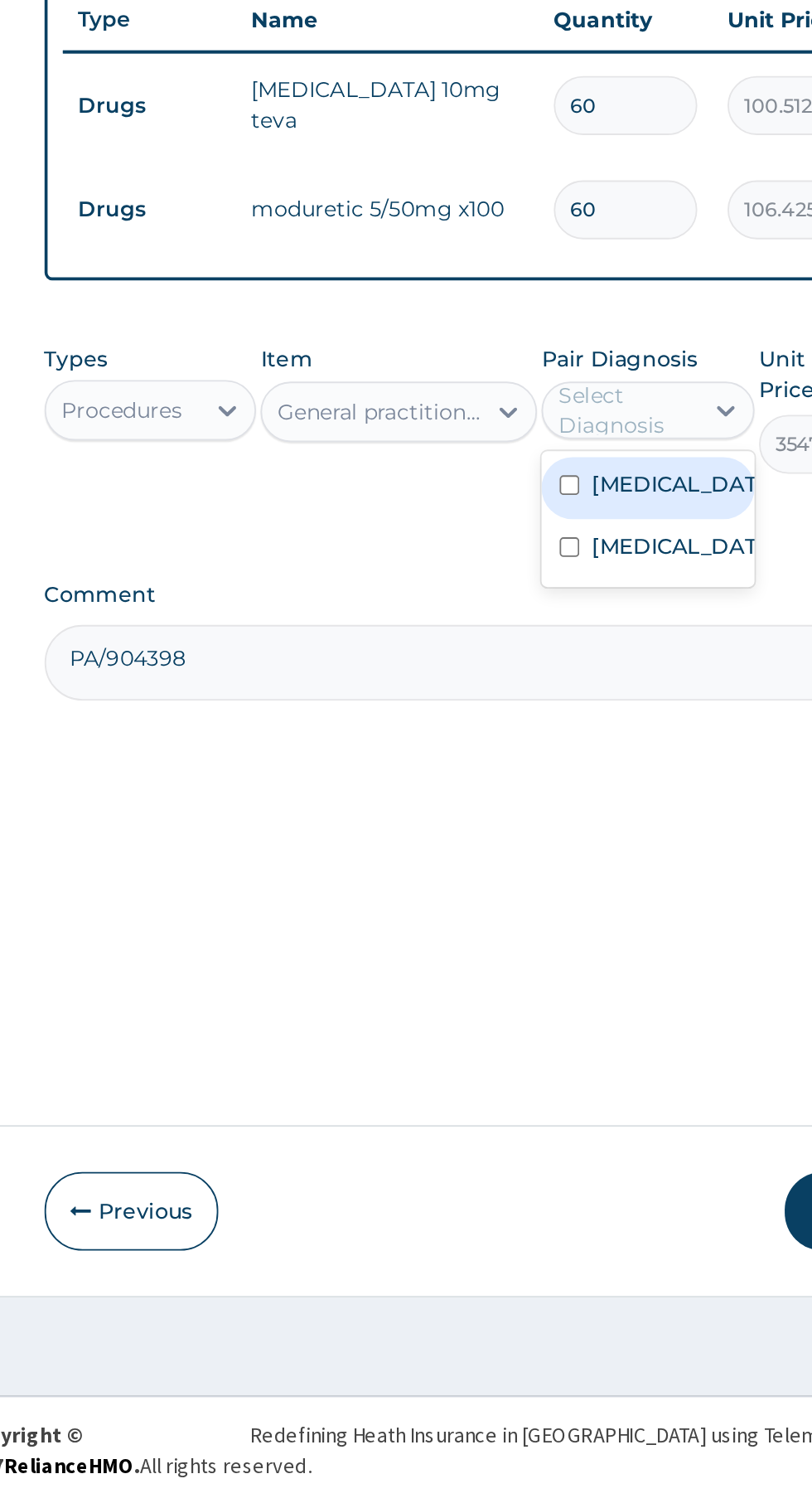
click at [595, 953] on label "[MEDICAL_DATA]" at bounding box center [597, 944] width 96 height 17
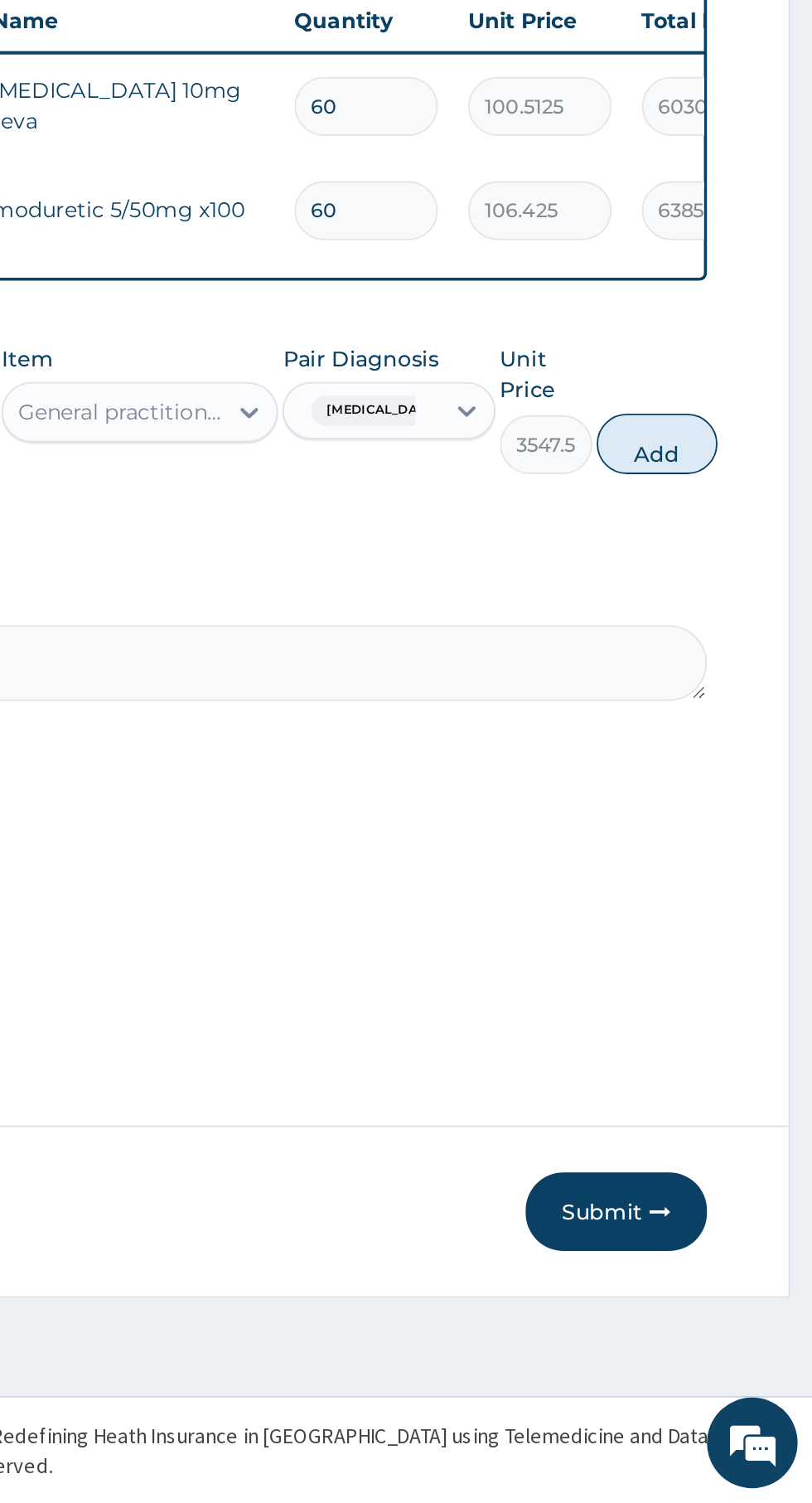
click at [756, 914] on button "Add" at bounding box center [727, 922] width 66 height 33
type input "0"
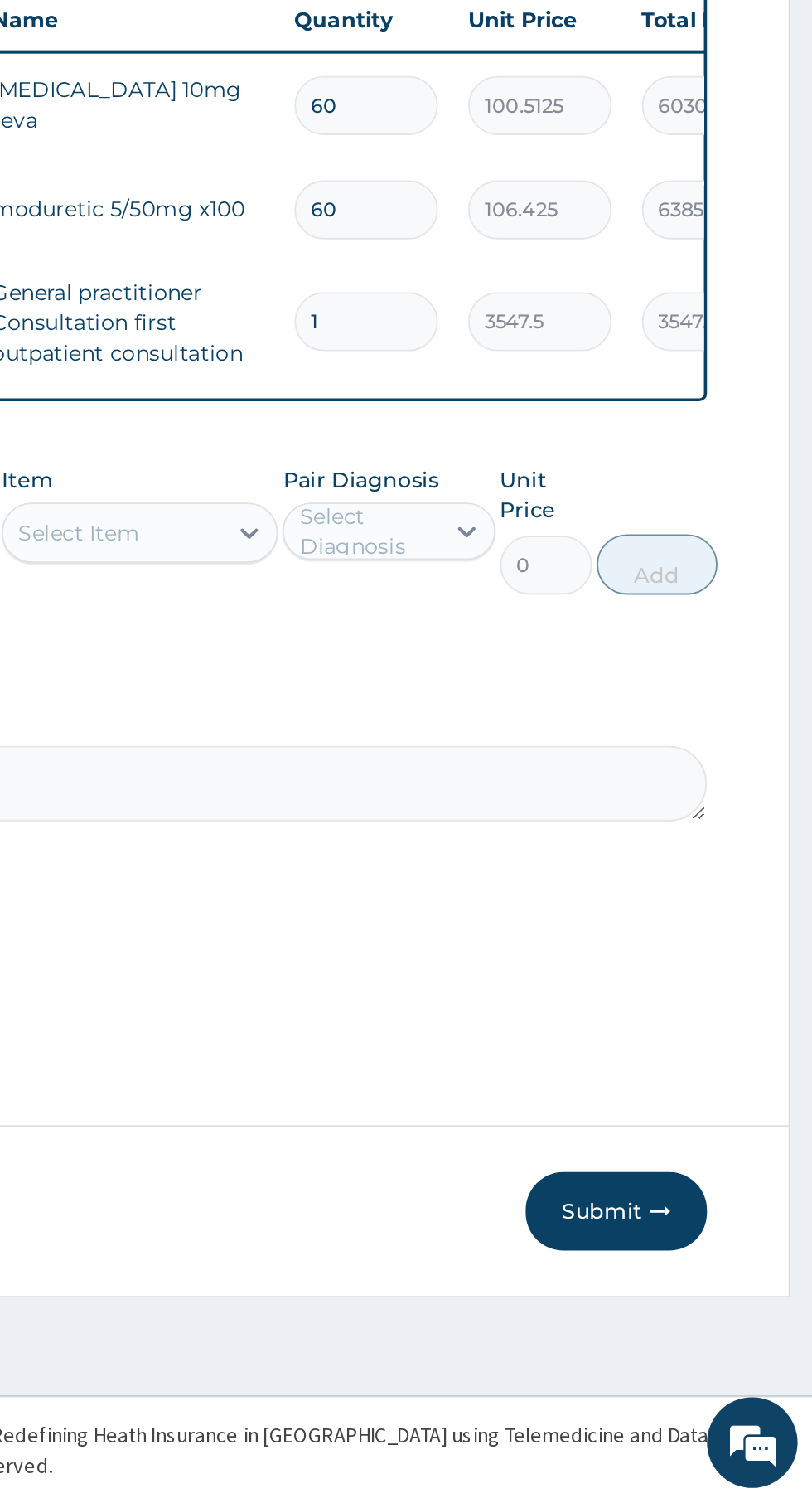
click at [583, 733] on input "60" at bounding box center [567, 737] width 79 height 32
type input "6"
type input "603.08"
type input "0.00"
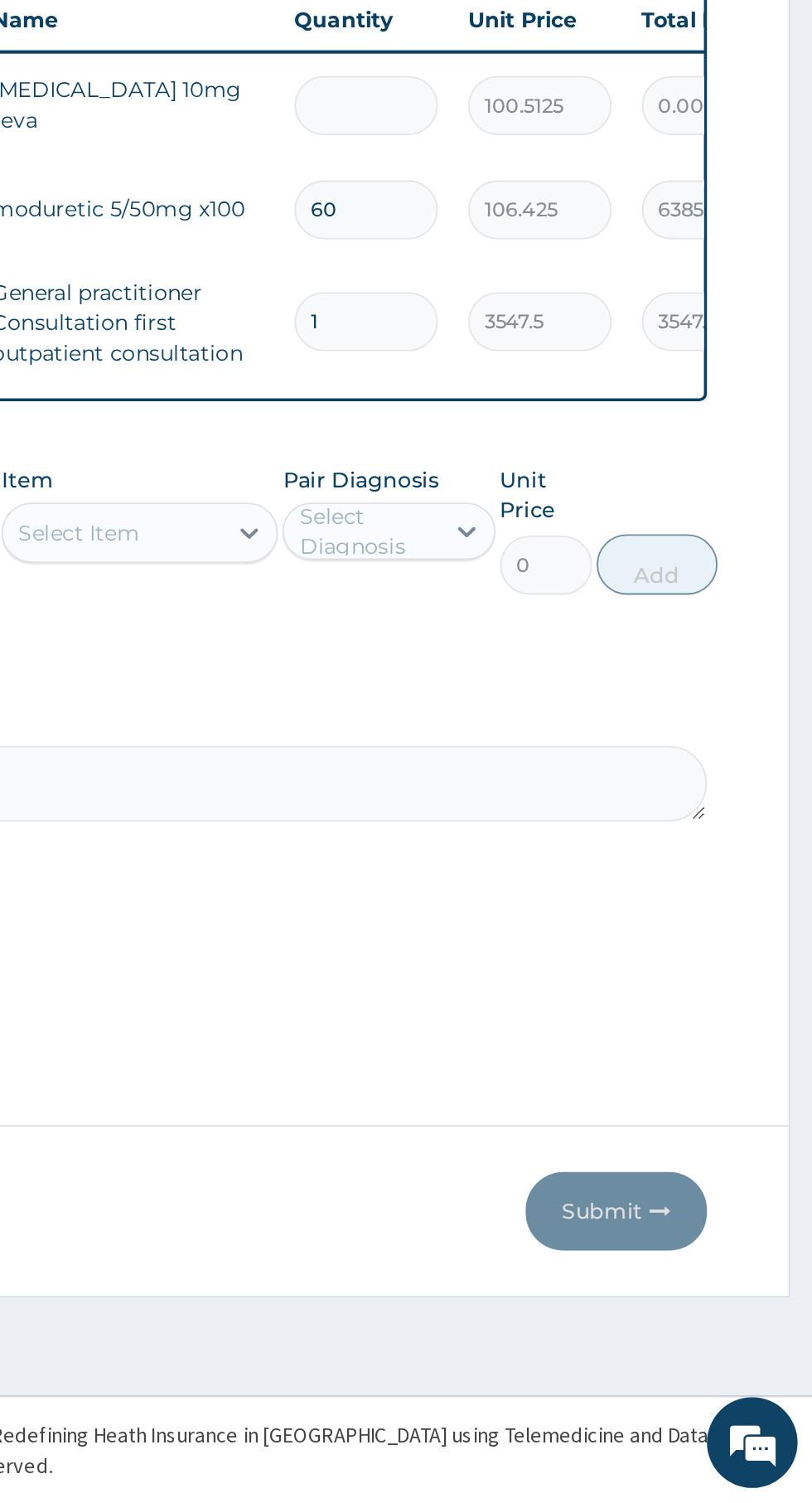
type input "3"
type input "301.54"
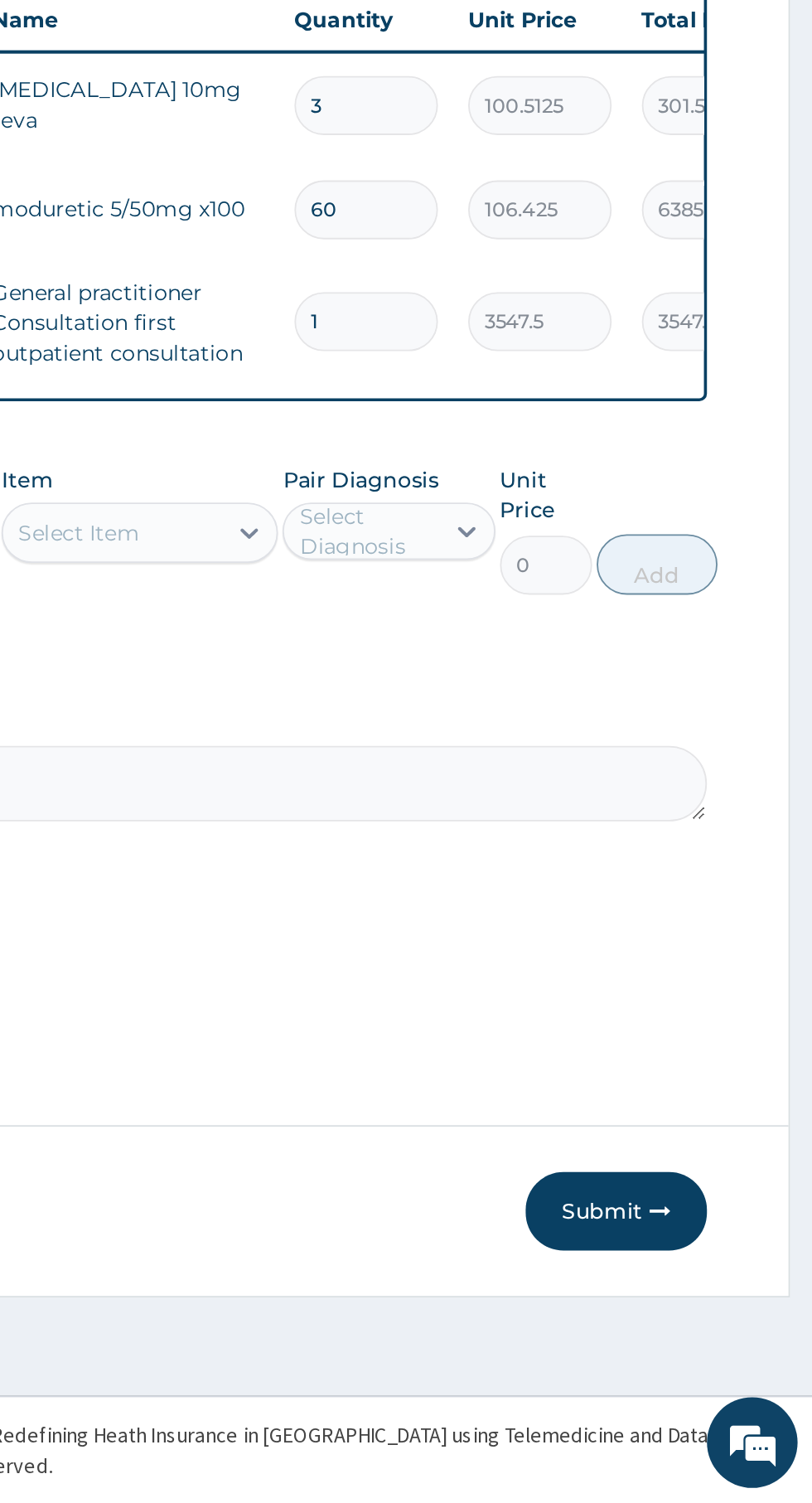
type input "30"
type input "3015.38"
type input "30"
click at [580, 796] on input "60" at bounding box center [567, 794] width 79 height 32
type input "6"
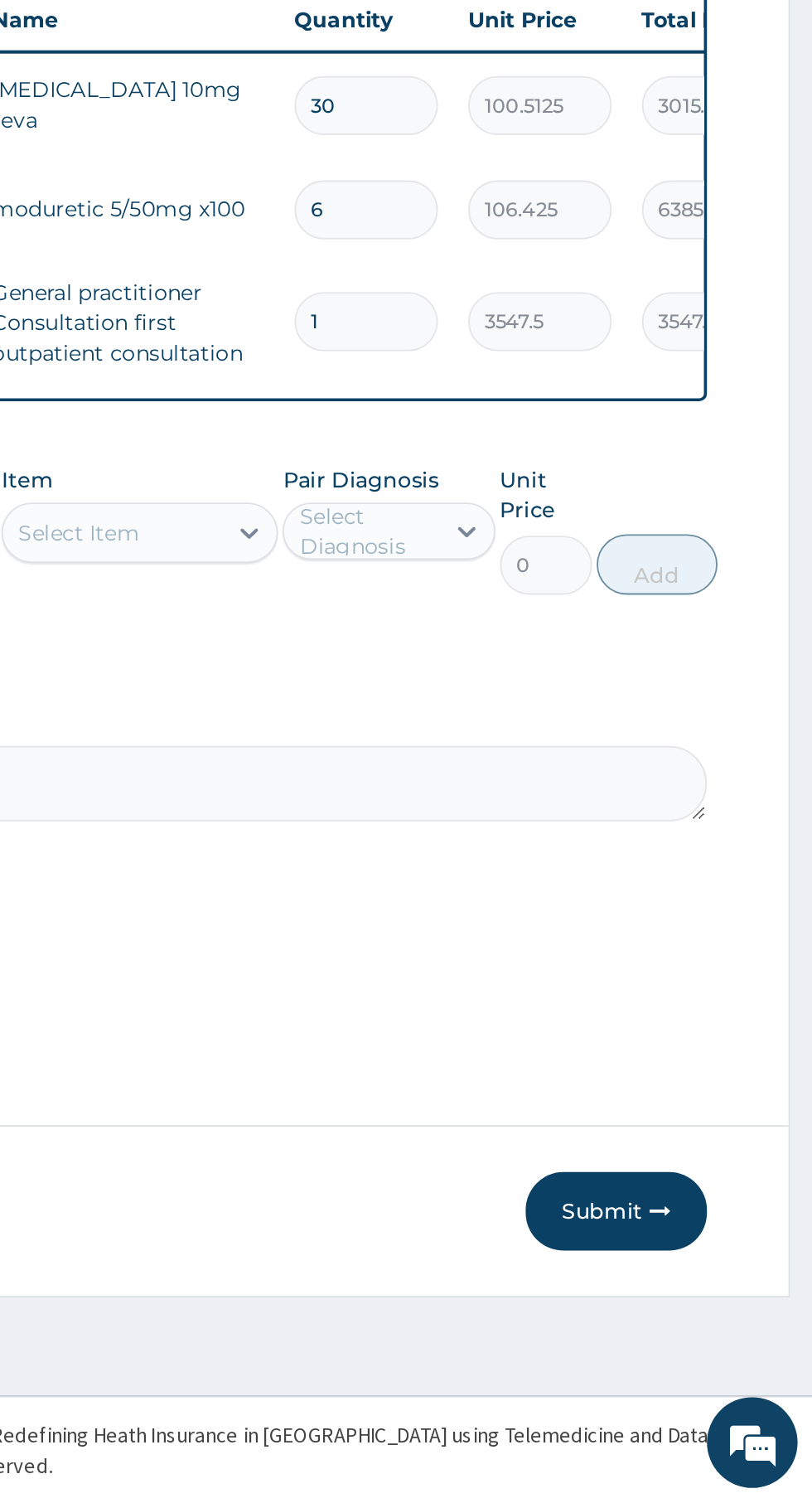
type input "638.55"
type input "0.00"
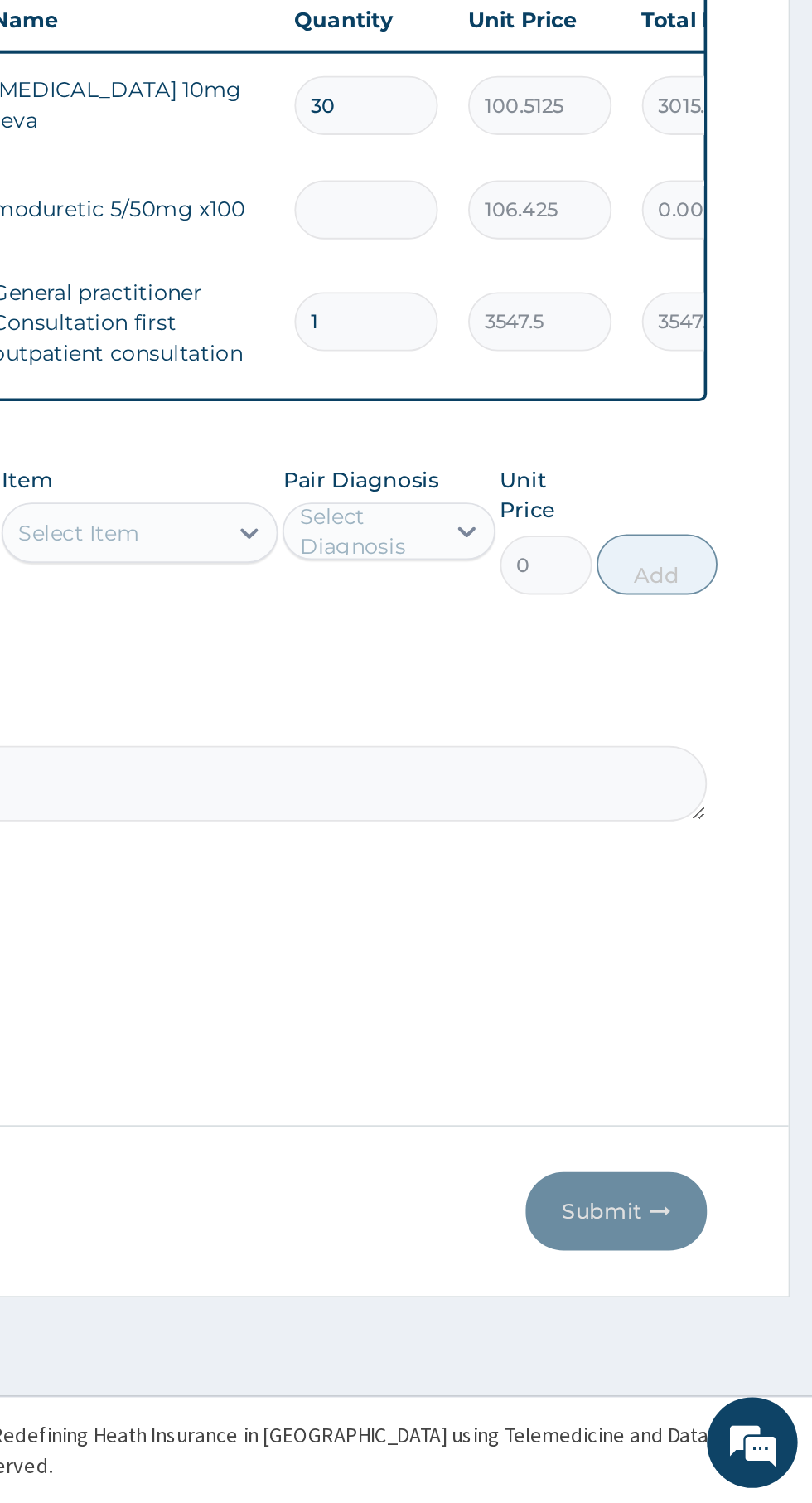
type input "3"
type input "319.27"
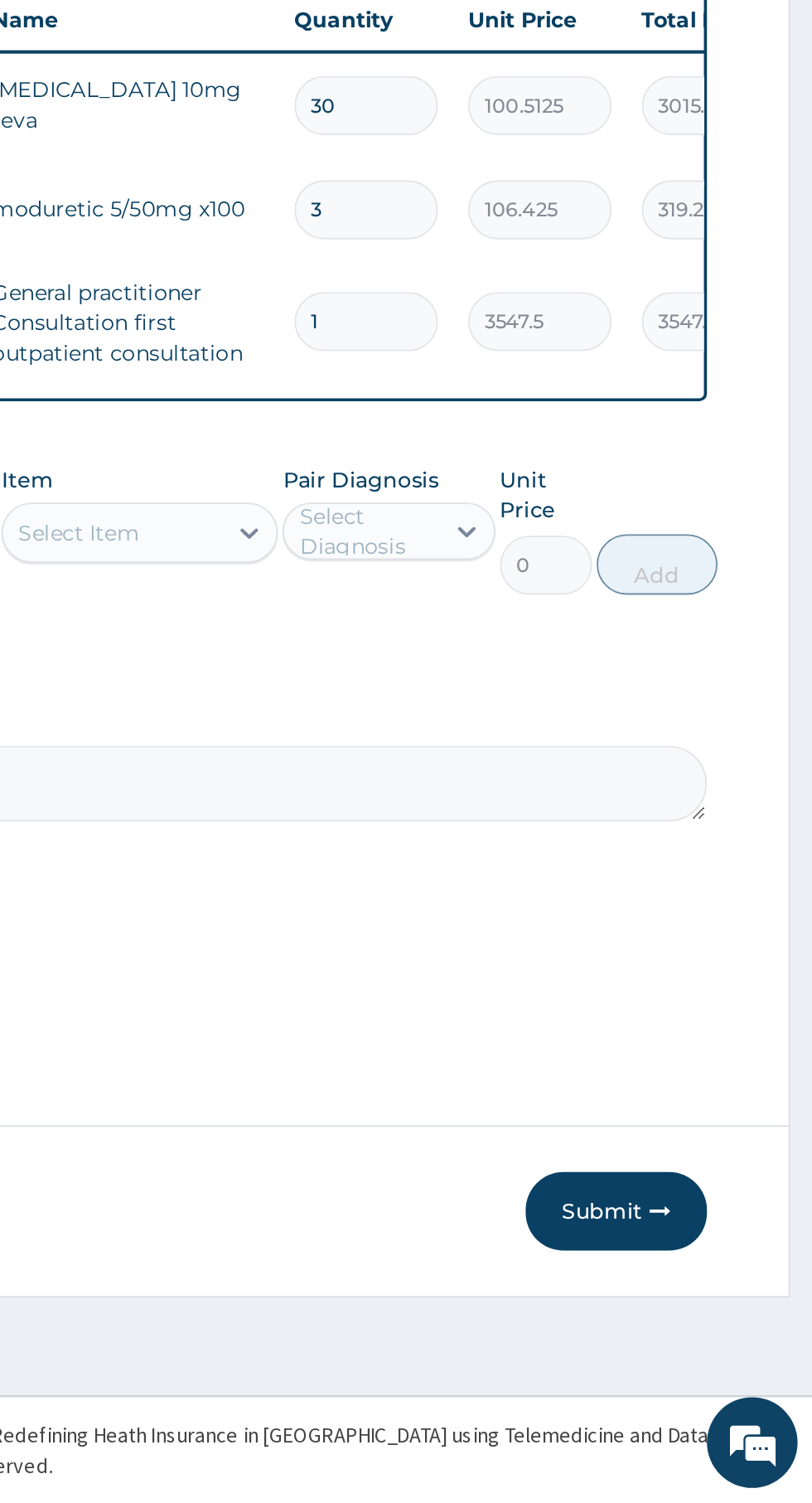
type input "30"
type input "3192.75"
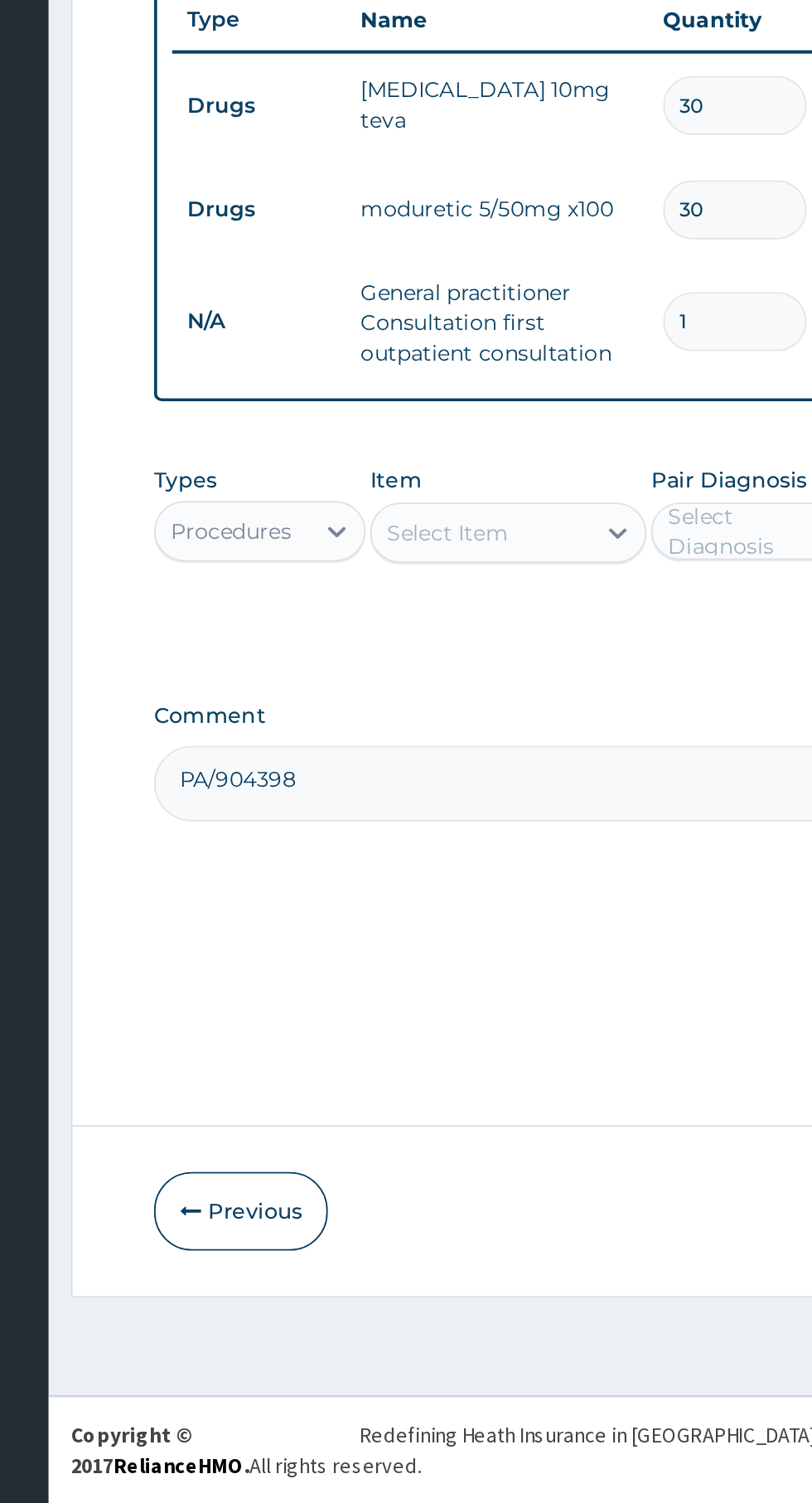
type input "30"
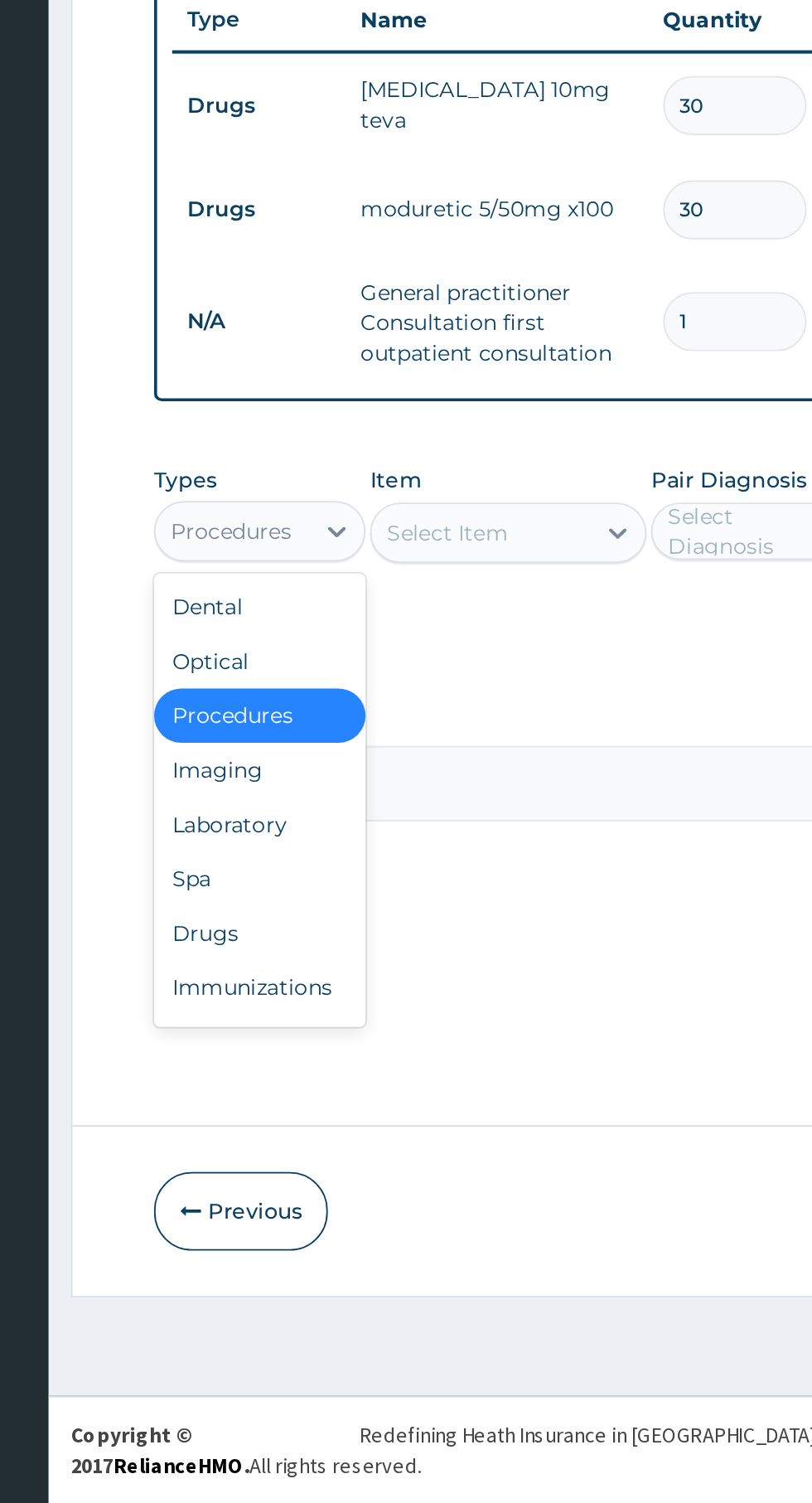
click at [317, 1183] on div "Drugs" at bounding box center [307, 1190] width 116 height 30
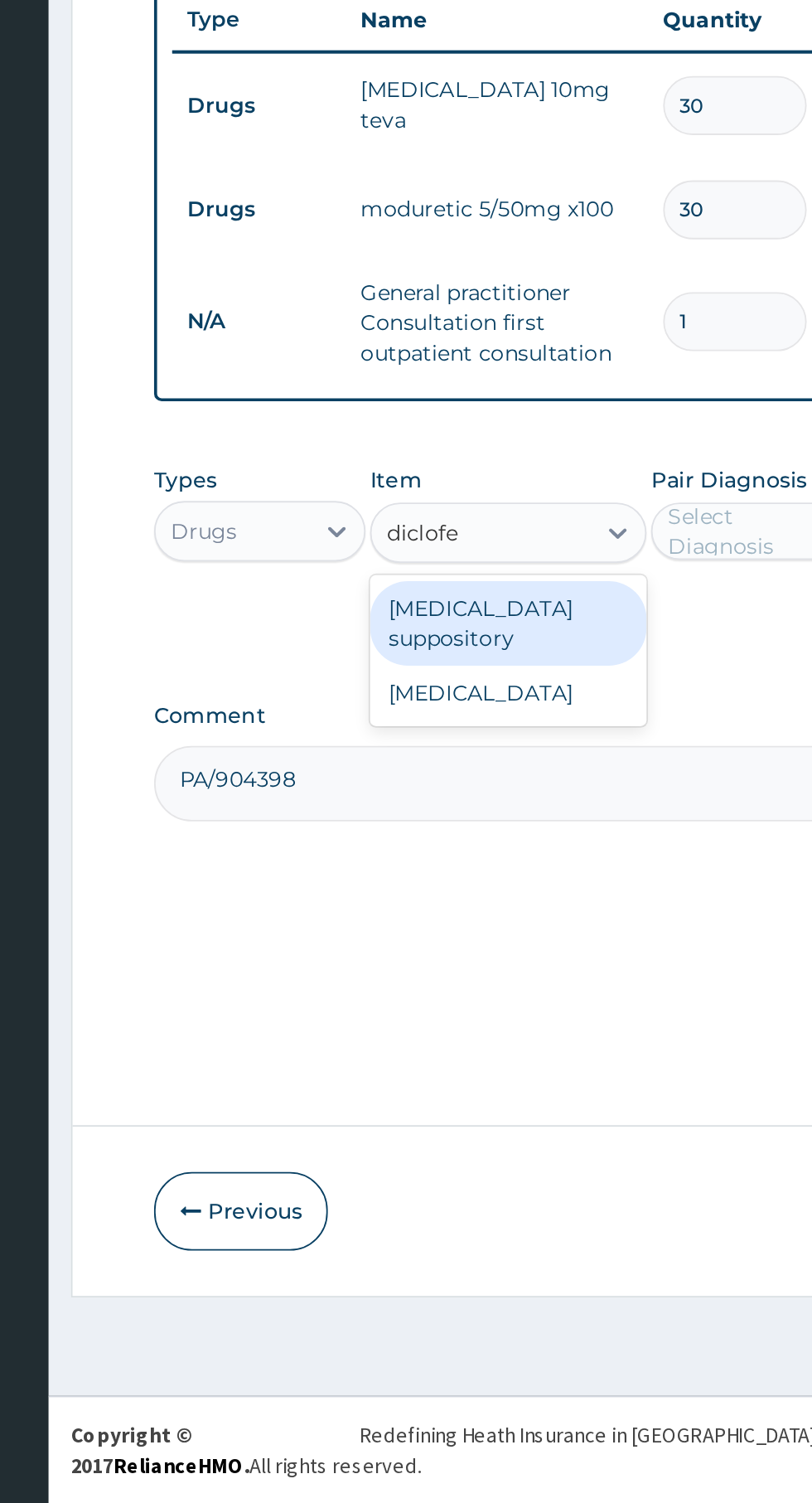
click at [468, 1063] on div "[MEDICAL_DATA]" at bounding box center [443, 1059] width 152 height 30
type input "diclofe"
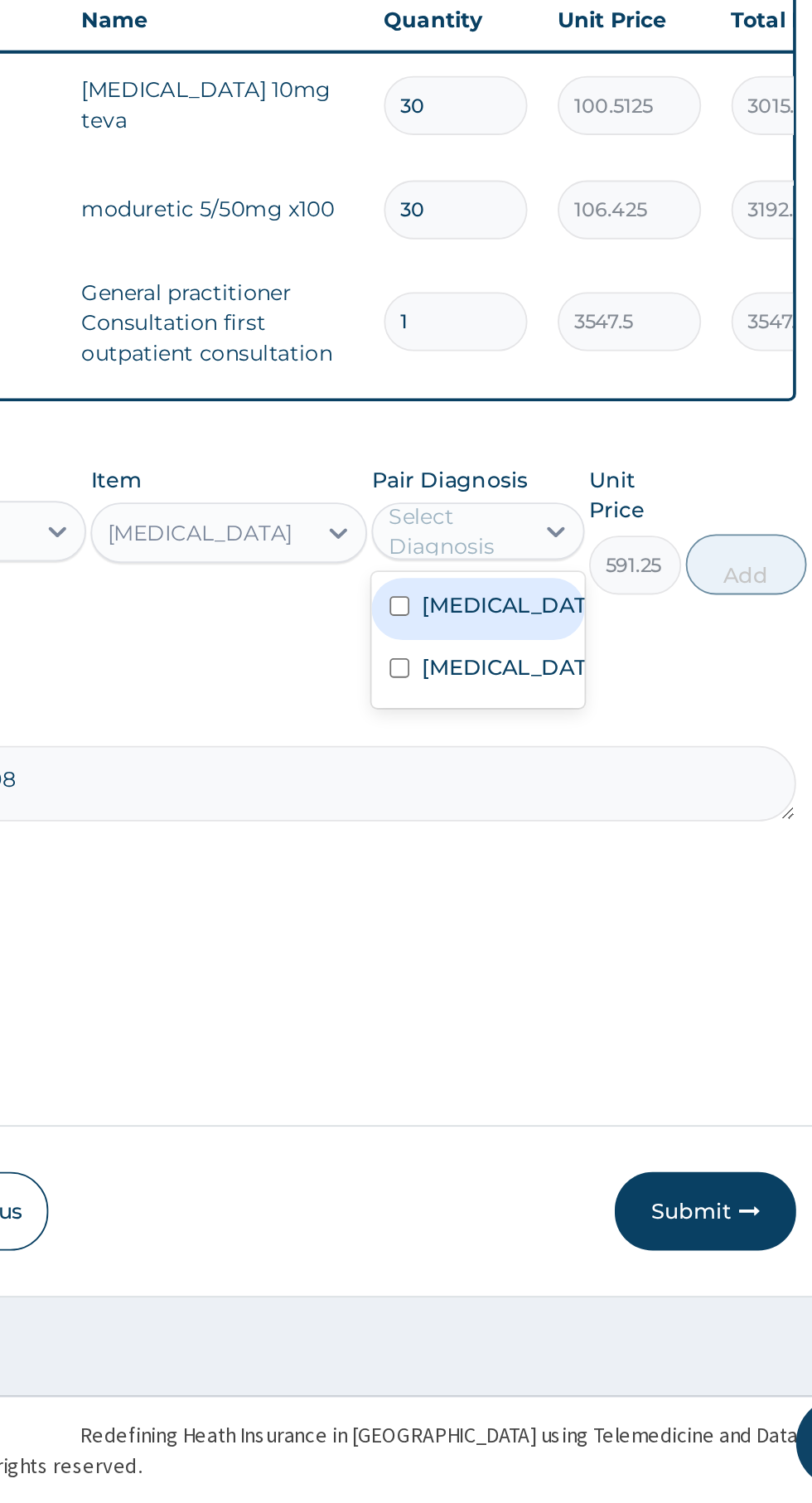
click at [593, 1053] on label "[MEDICAL_DATA]" at bounding box center [597, 1045] width 96 height 17
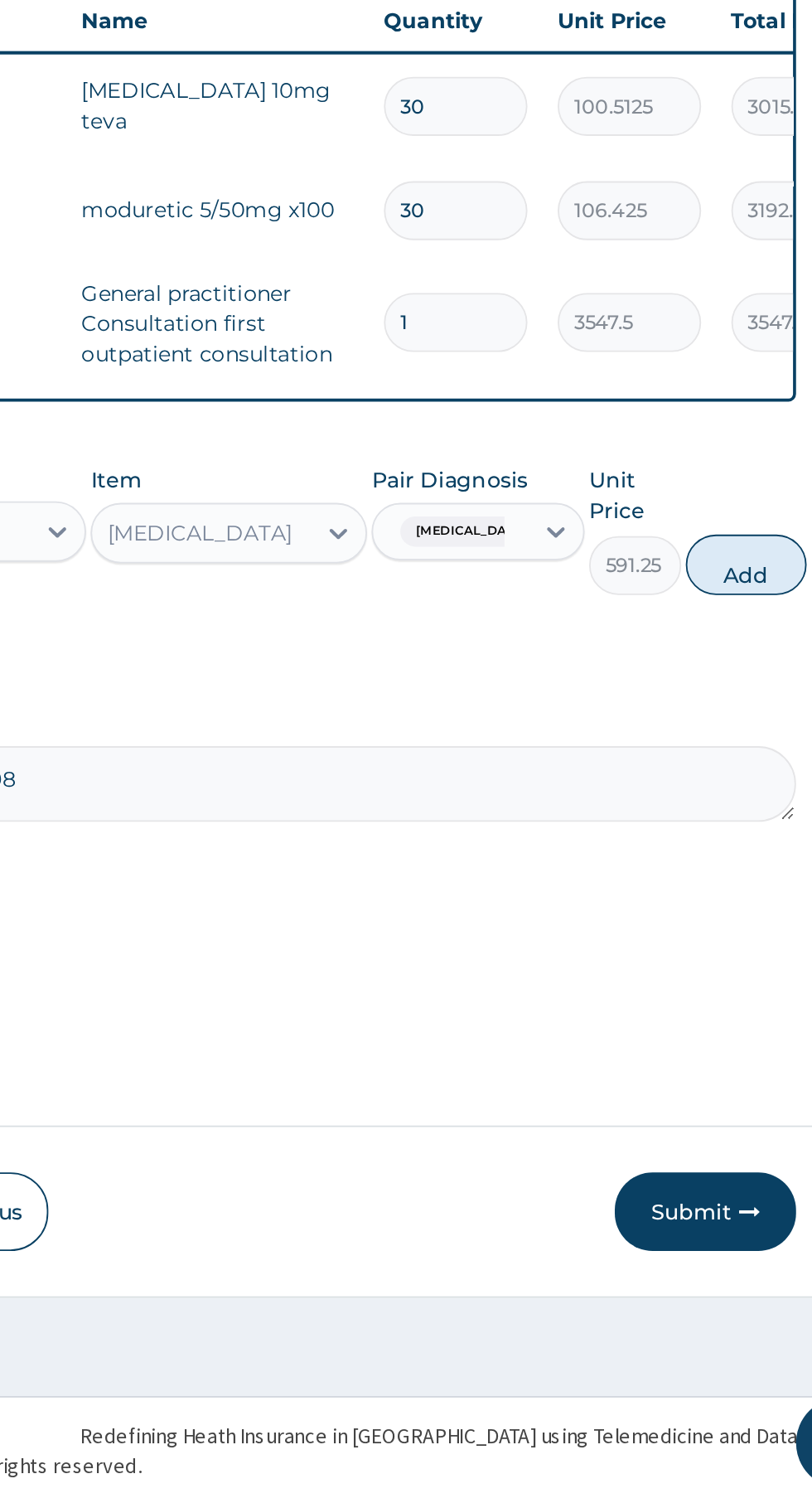
click at [734, 991] on button "Add" at bounding box center [727, 988] width 66 height 33
type input "0"
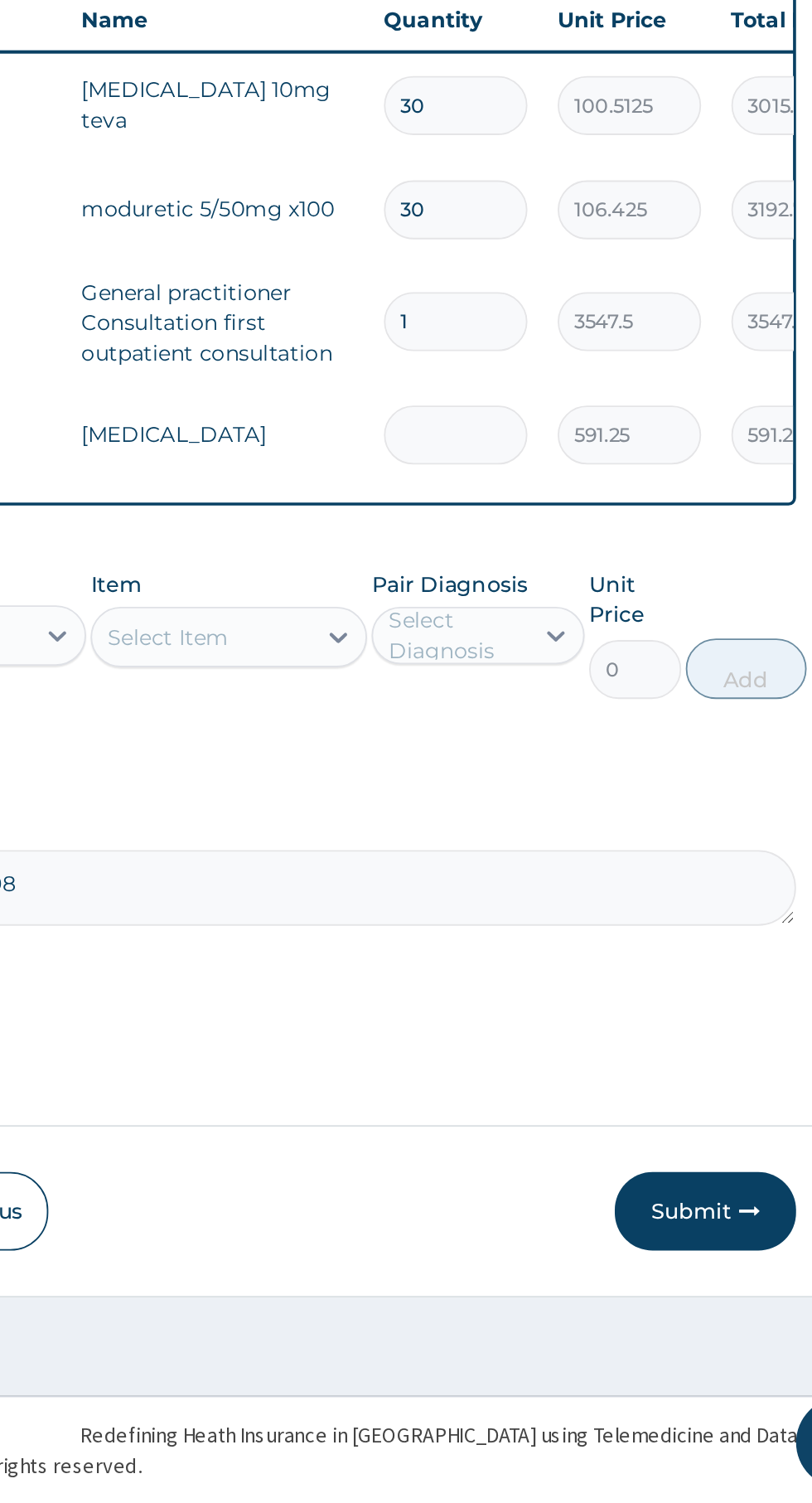
type input "0.00"
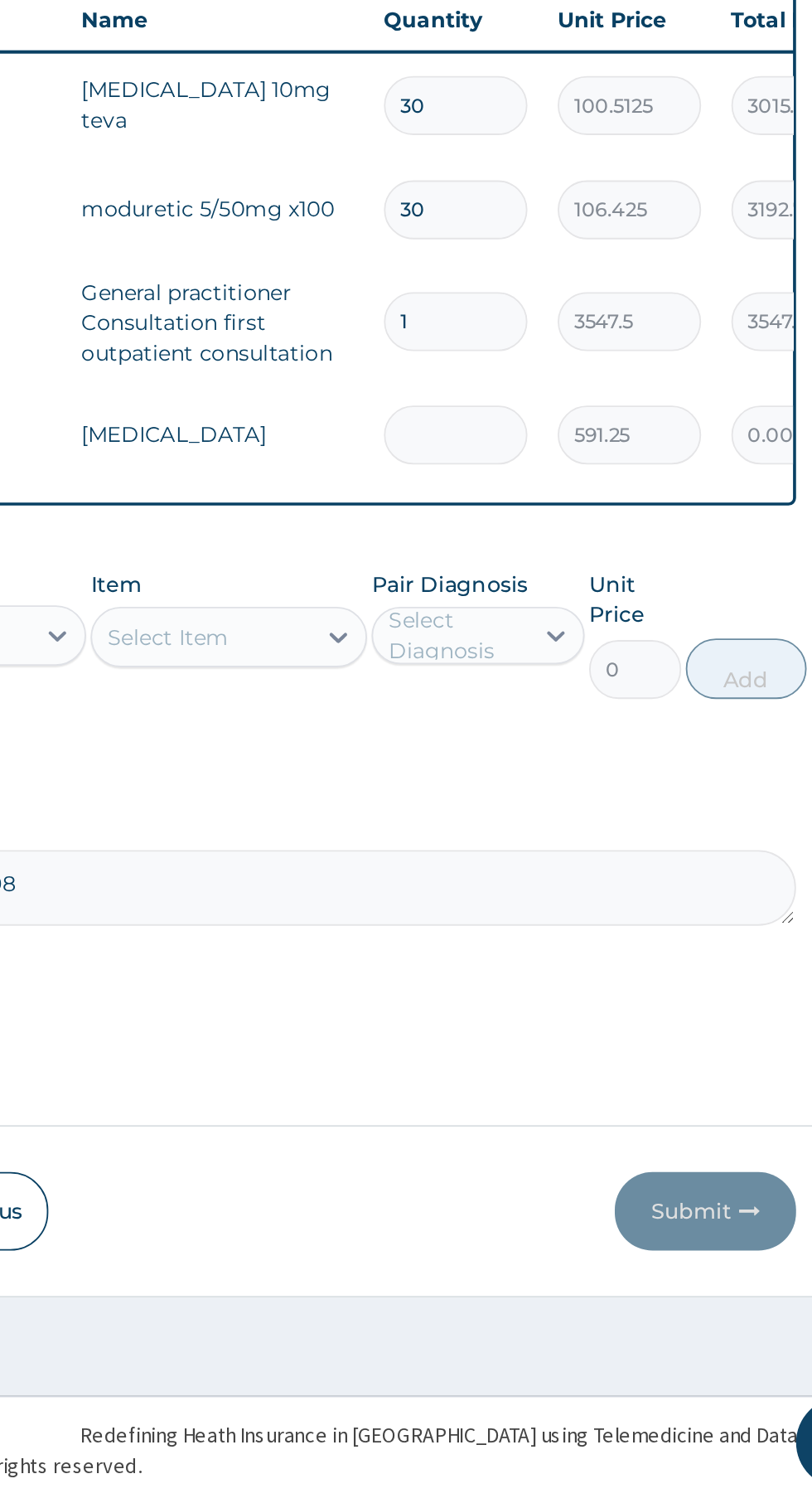
type input "2"
type input "1182.50"
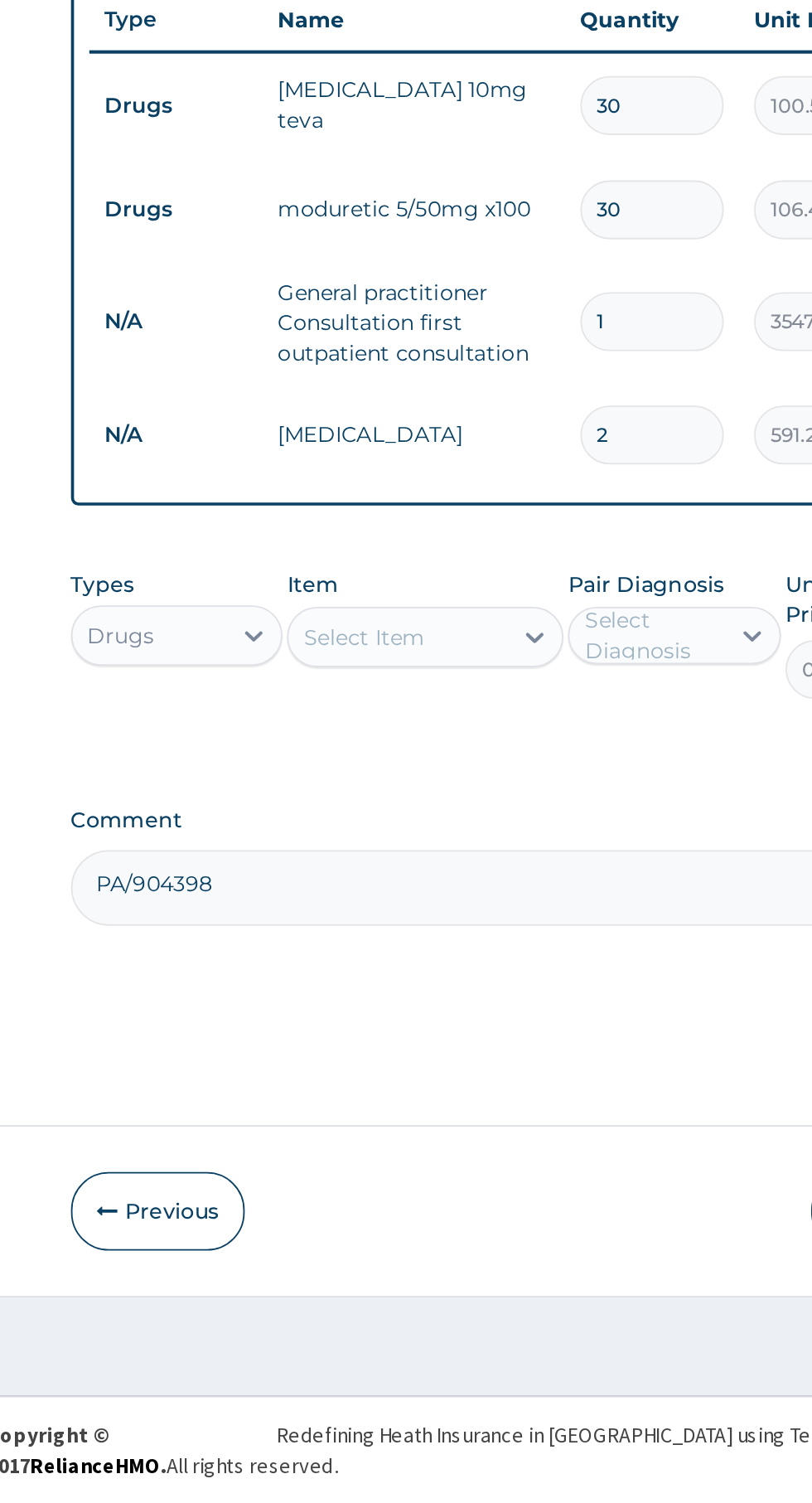
type input "2"
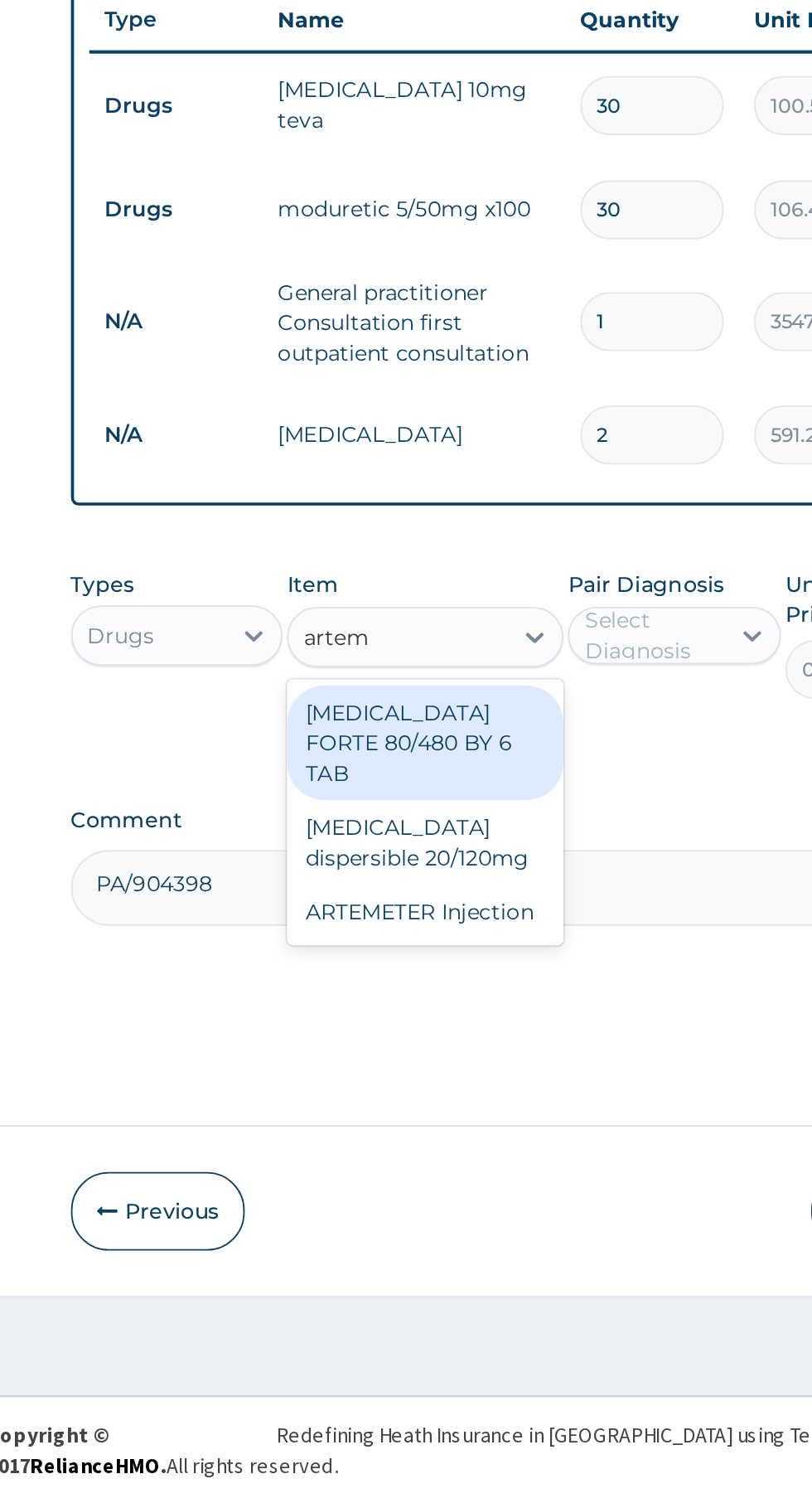
click at [490, 1170] on div "ARTEMETER Injection" at bounding box center [443, 1179] width 152 height 30
type input "artem"
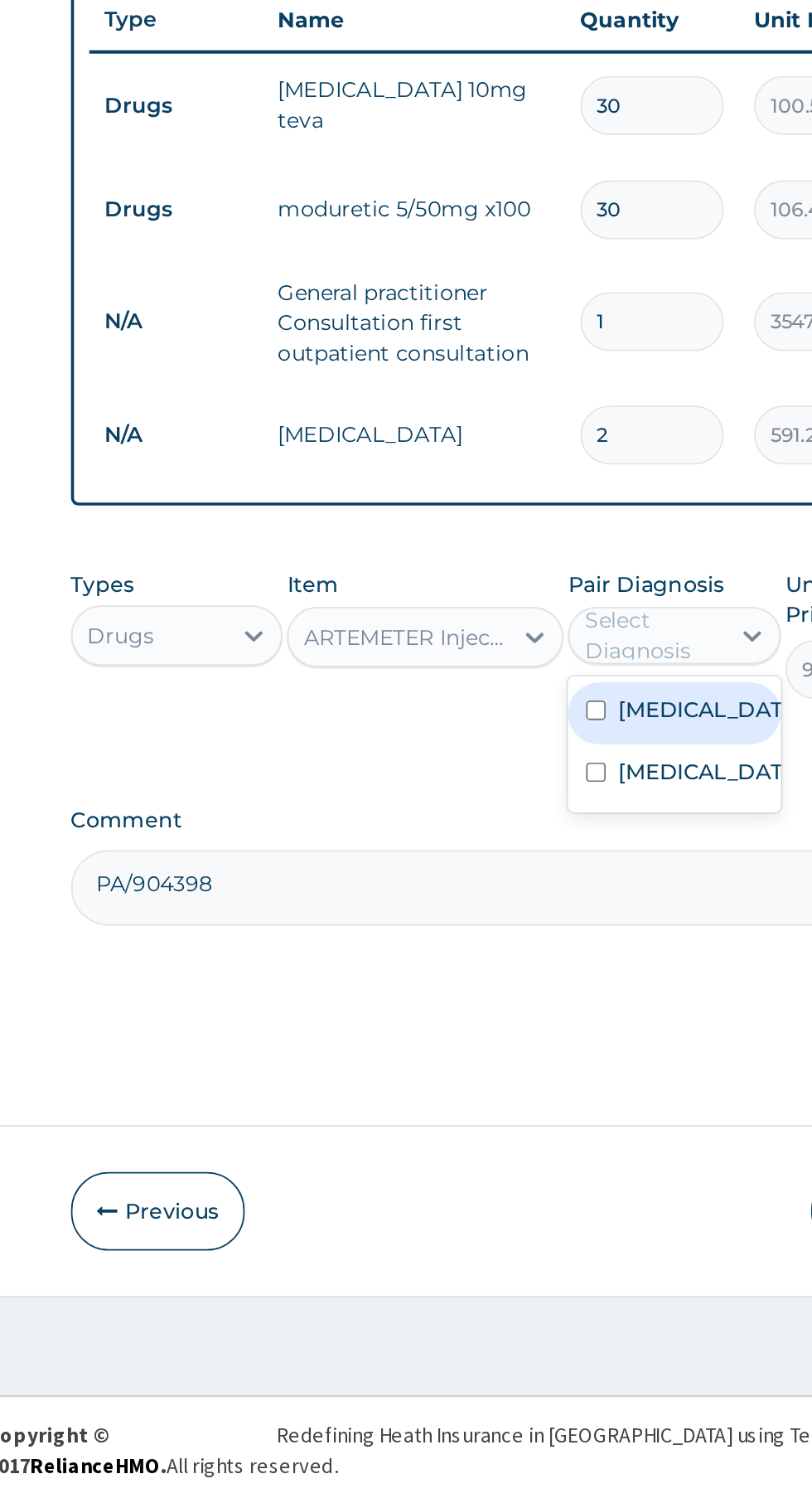
click at [603, 1111] on label "[MEDICAL_DATA]" at bounding box center [597, 1102] width 96 height 17
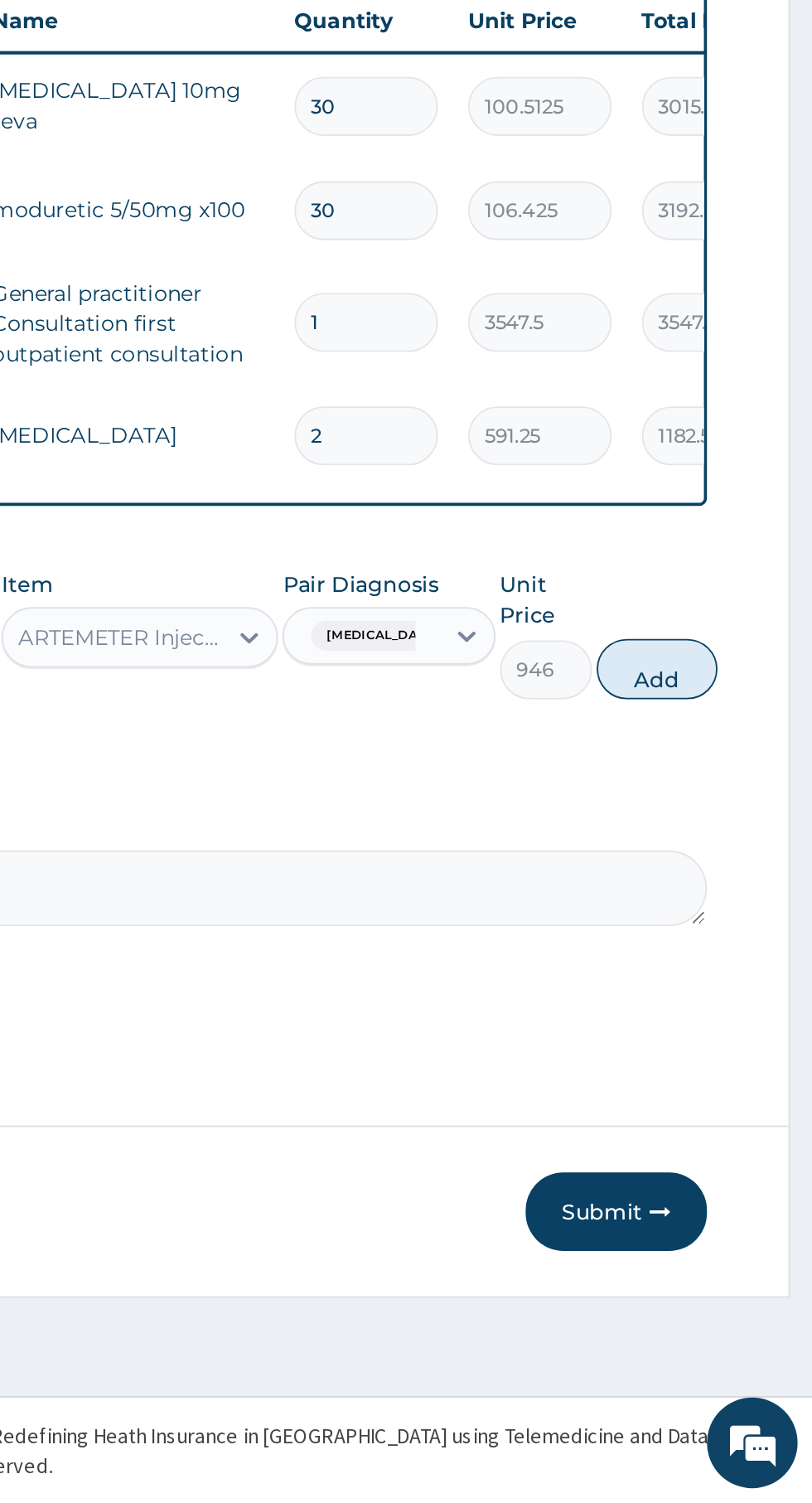
click at [737, 1056] on button "Add" at bounding box center [727, 1046] width 66 height 33
type input "0"
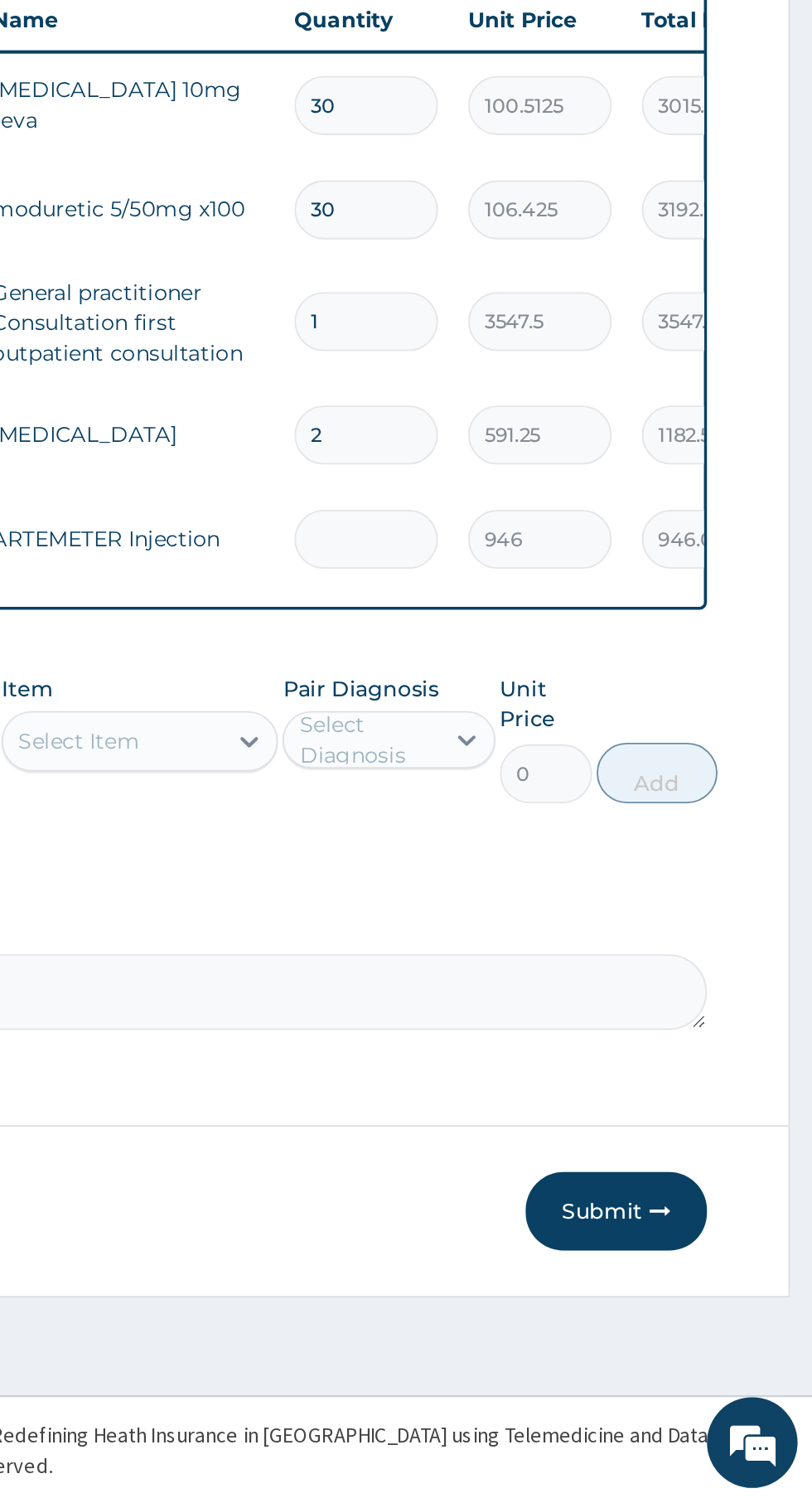
type input "0.00"
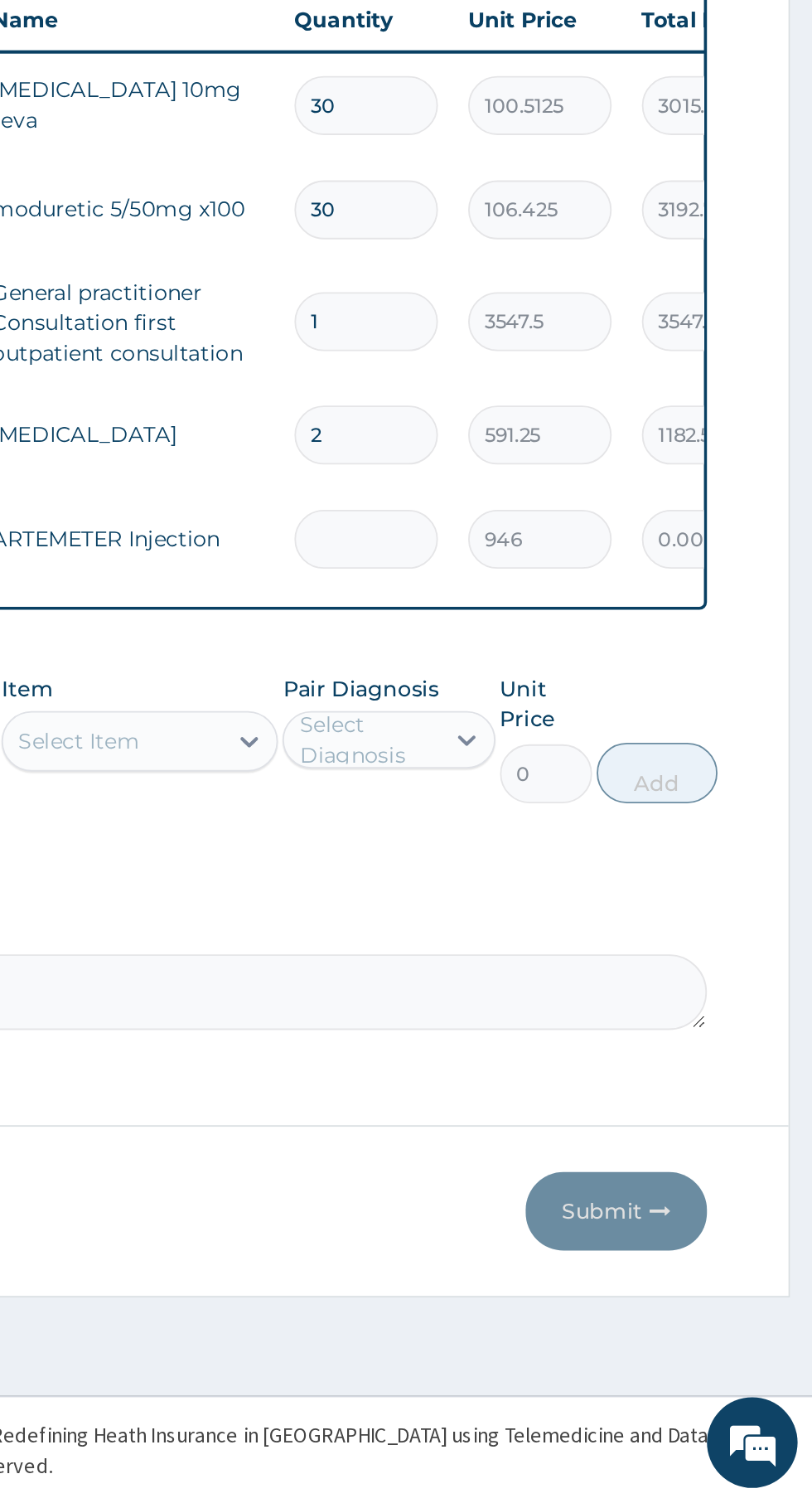
type input "6"
type input "5676.00"
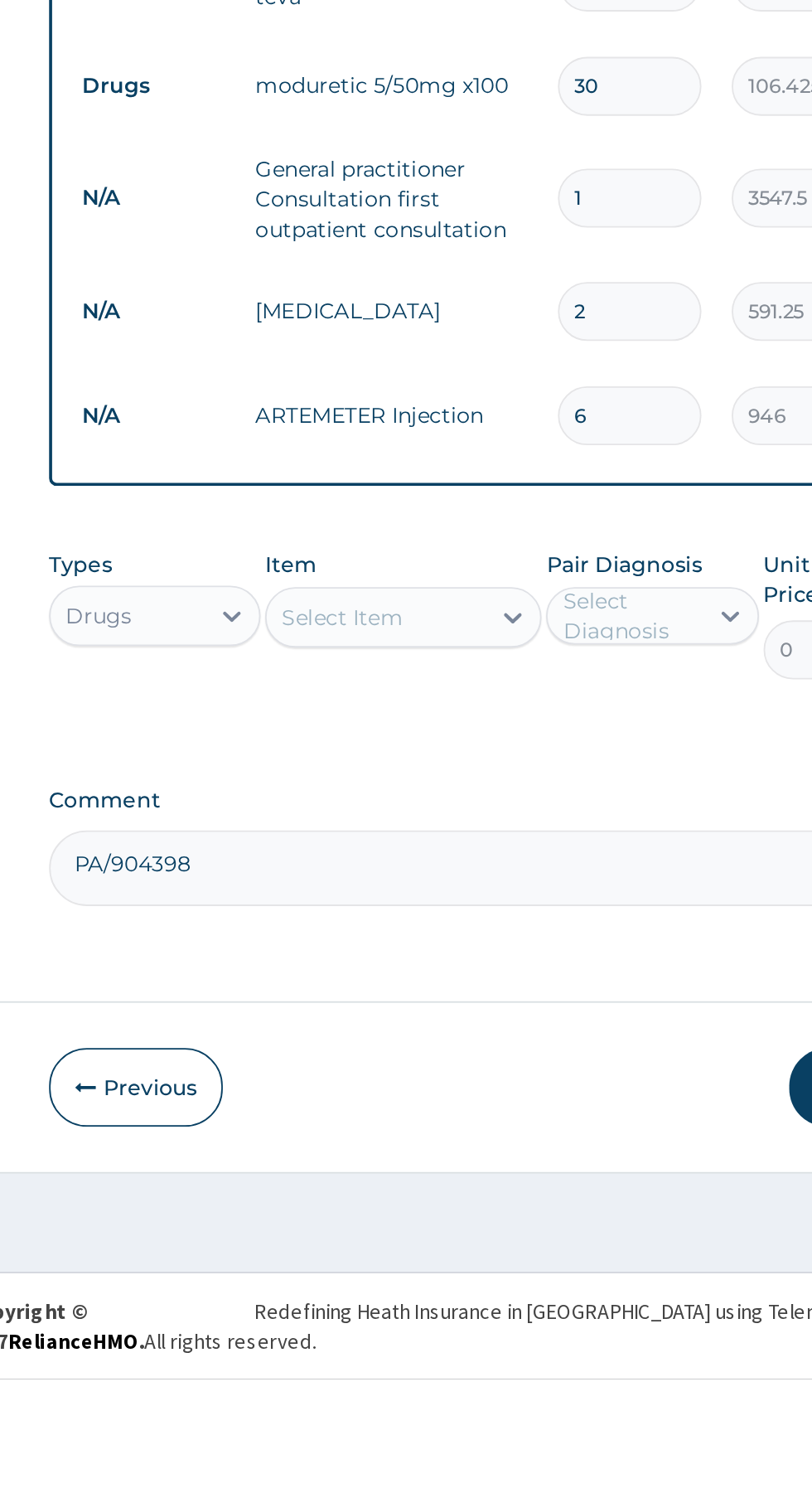
type input "6"
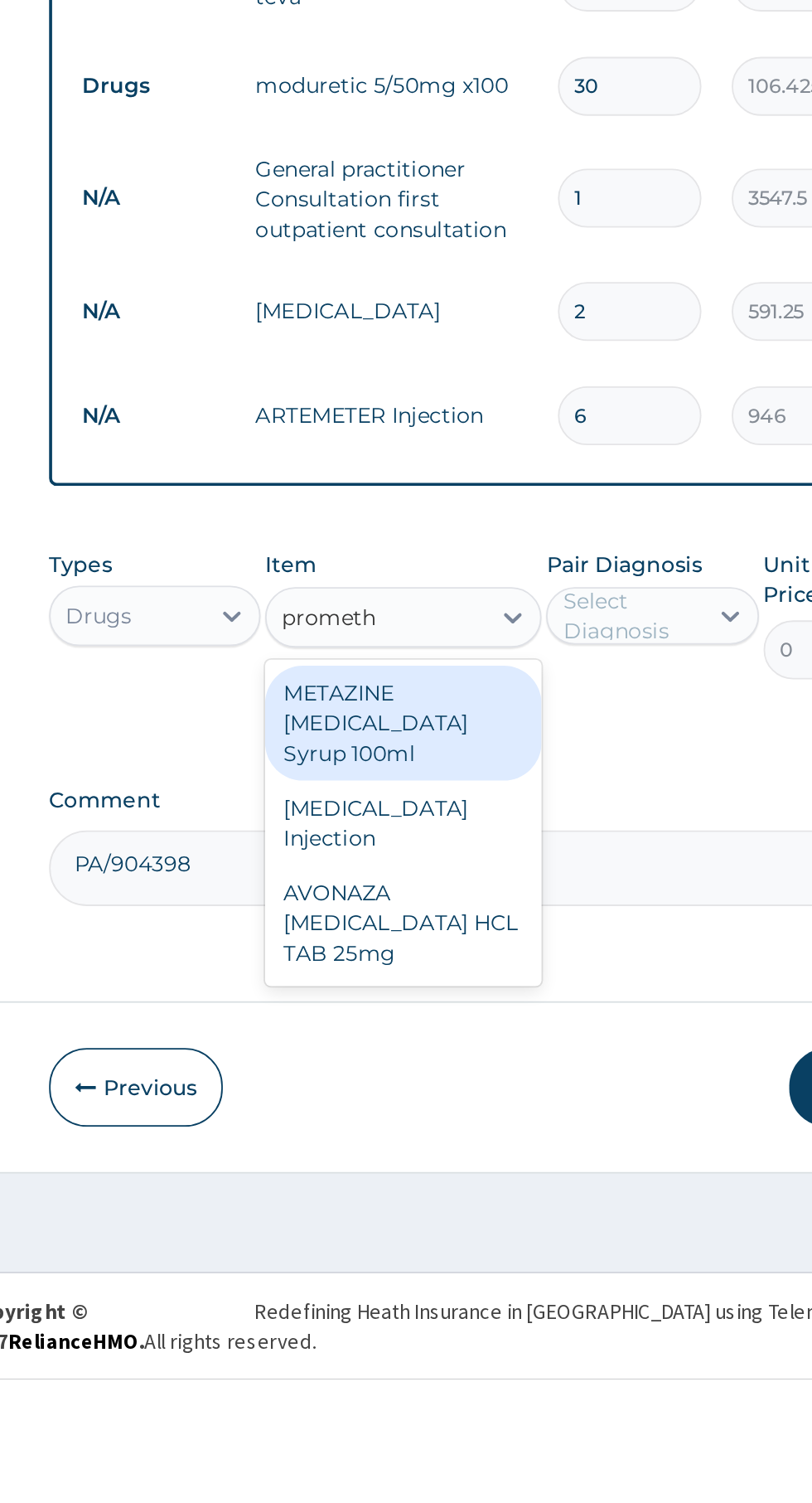
click at [480, 1210] on div "[MEDICAL_DATA] Injection" at bounding box center [443, 1198] width 152 height 47
type input "prometh"
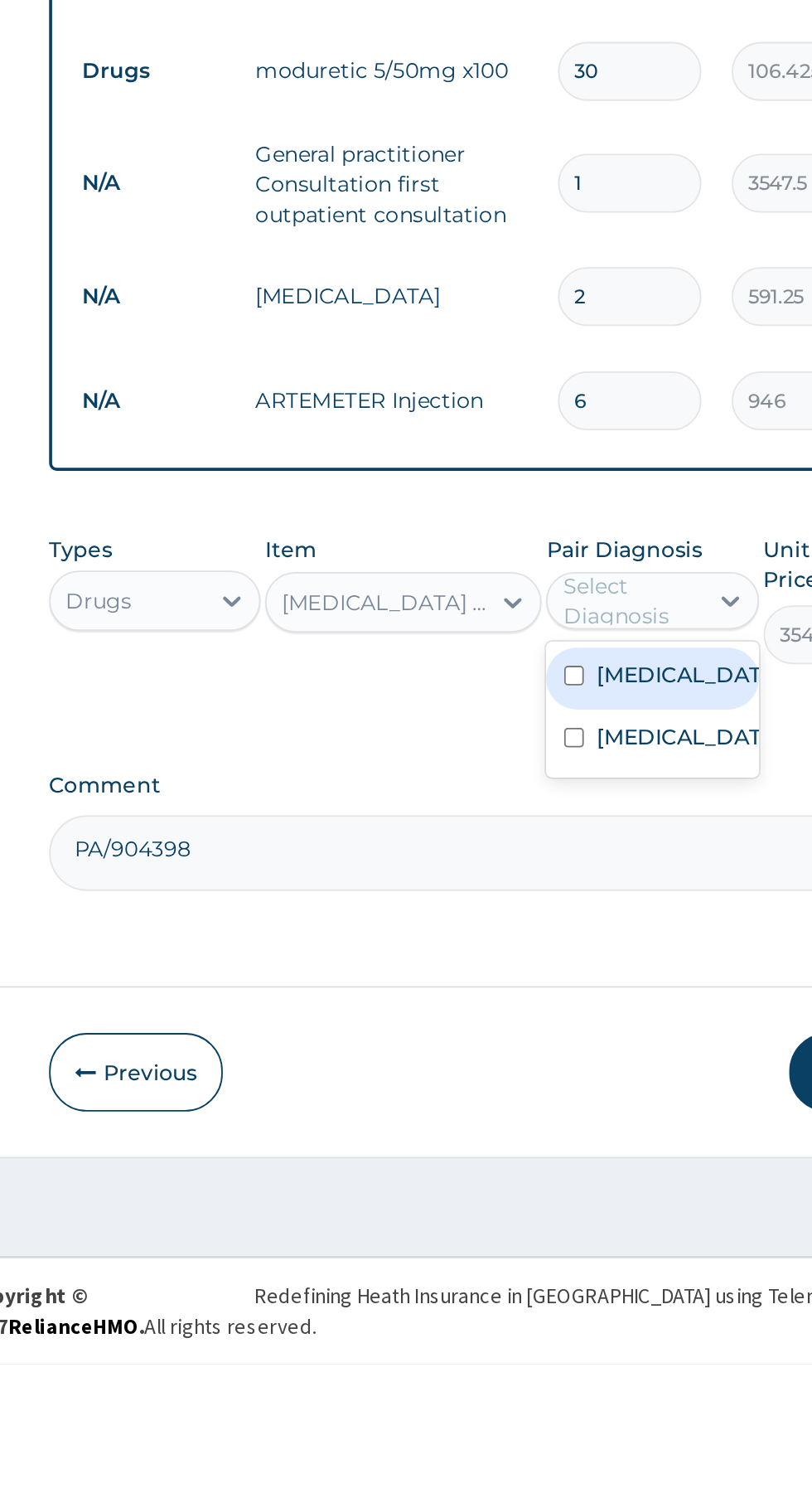
click at [573, 1167] on label "[MEDICAL_DATA]" at bounding box center [597, 1159] width 96 height 17
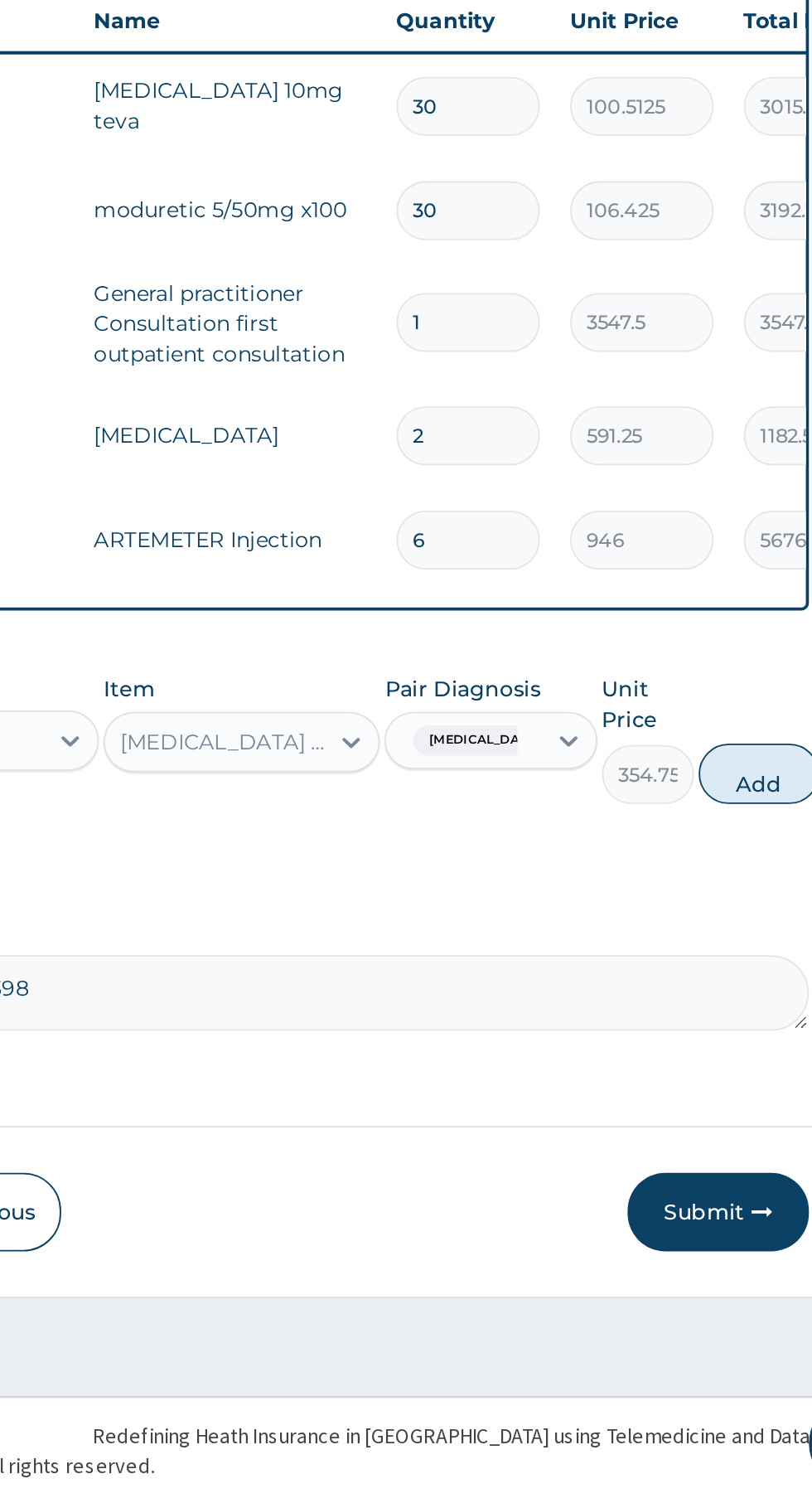
click at [723, 1111] on button "Add" at bounding box center [727, 1103] width 66 height 33
type input "0"
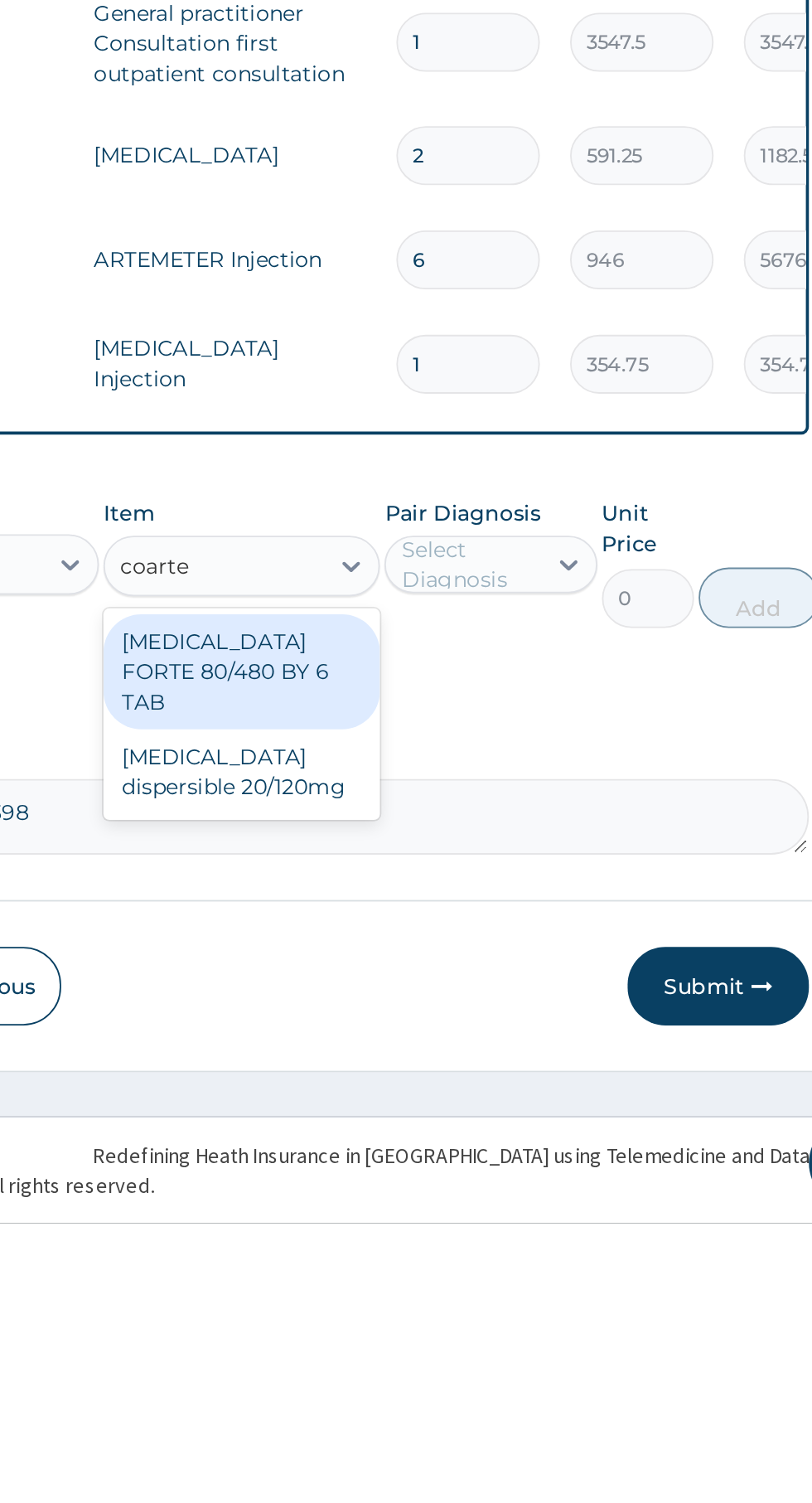
click at [466, 1196] on div "[MEDICAL_DATA] FORTE 80/480 BY 6 TAB" at bounding box center [443, 1200] width 152 height 63
type input "coarte"
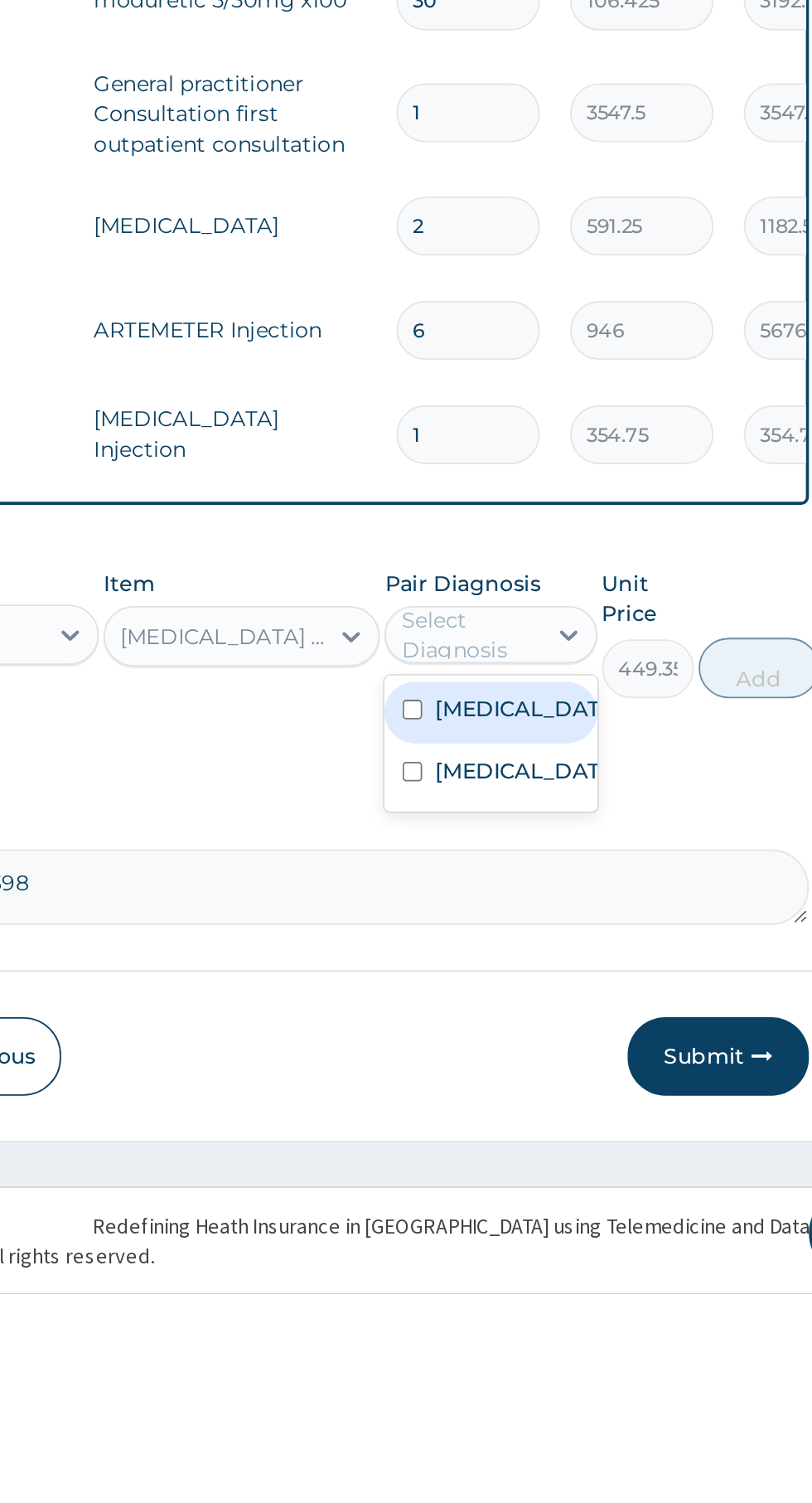
click at [614, 1225] on label "[MEDICAL_DATA]" at bounding box center [597, 1216] width 96 height 17
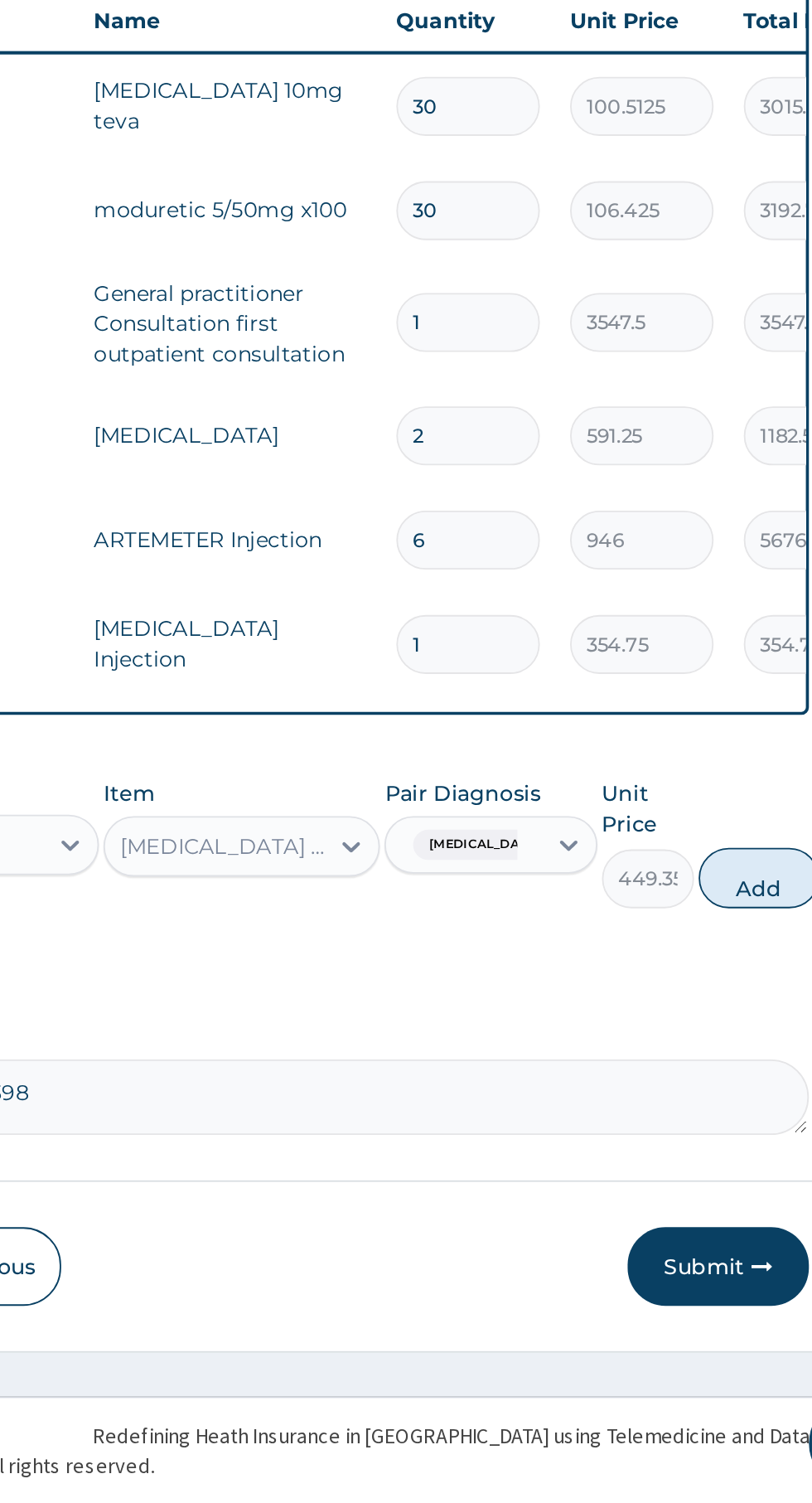
click at [727, 1165] on button "Add" at bounding box center [727, 1160] width 66 height 33
type input "0"
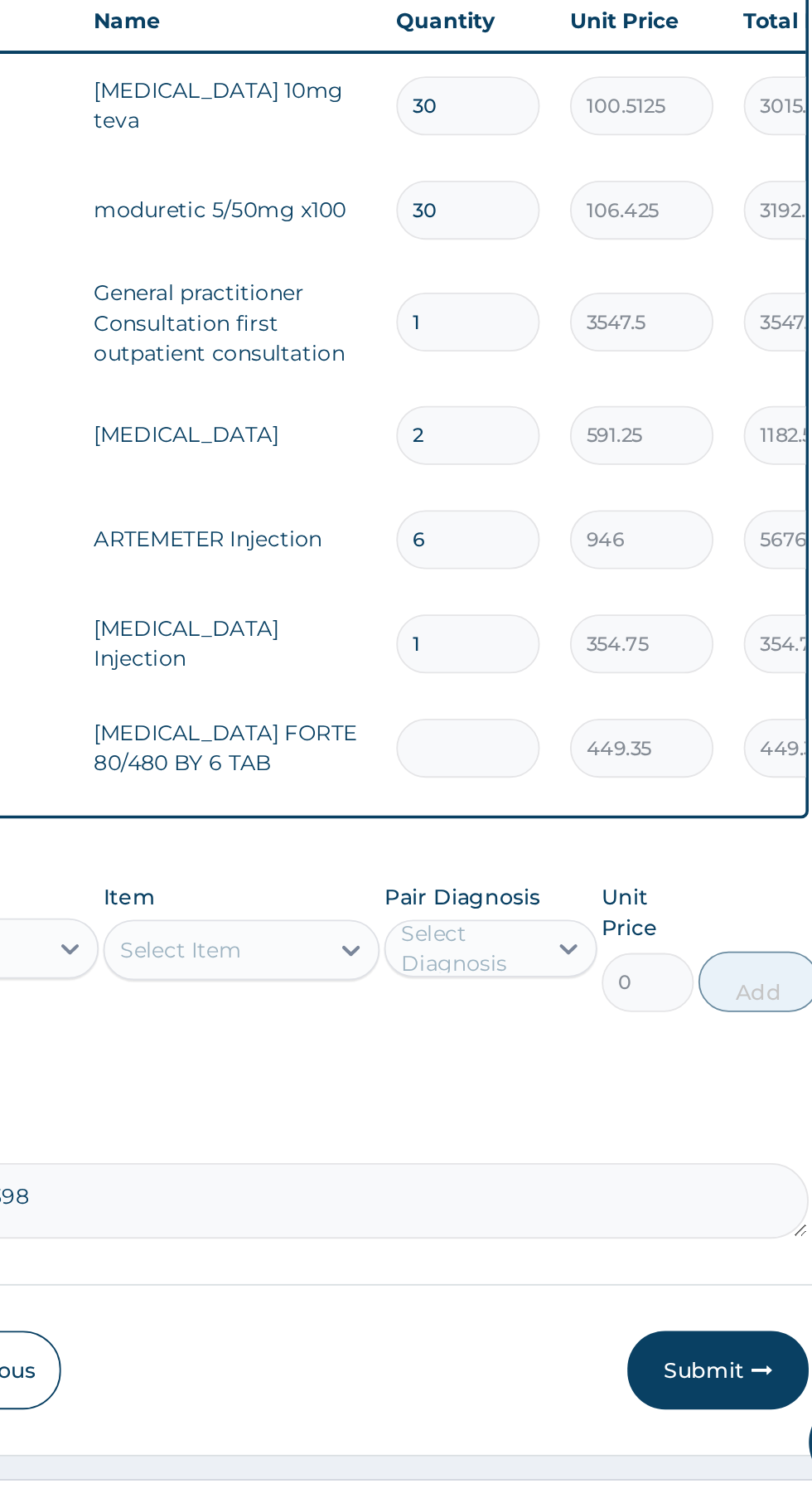
type input "0.00"
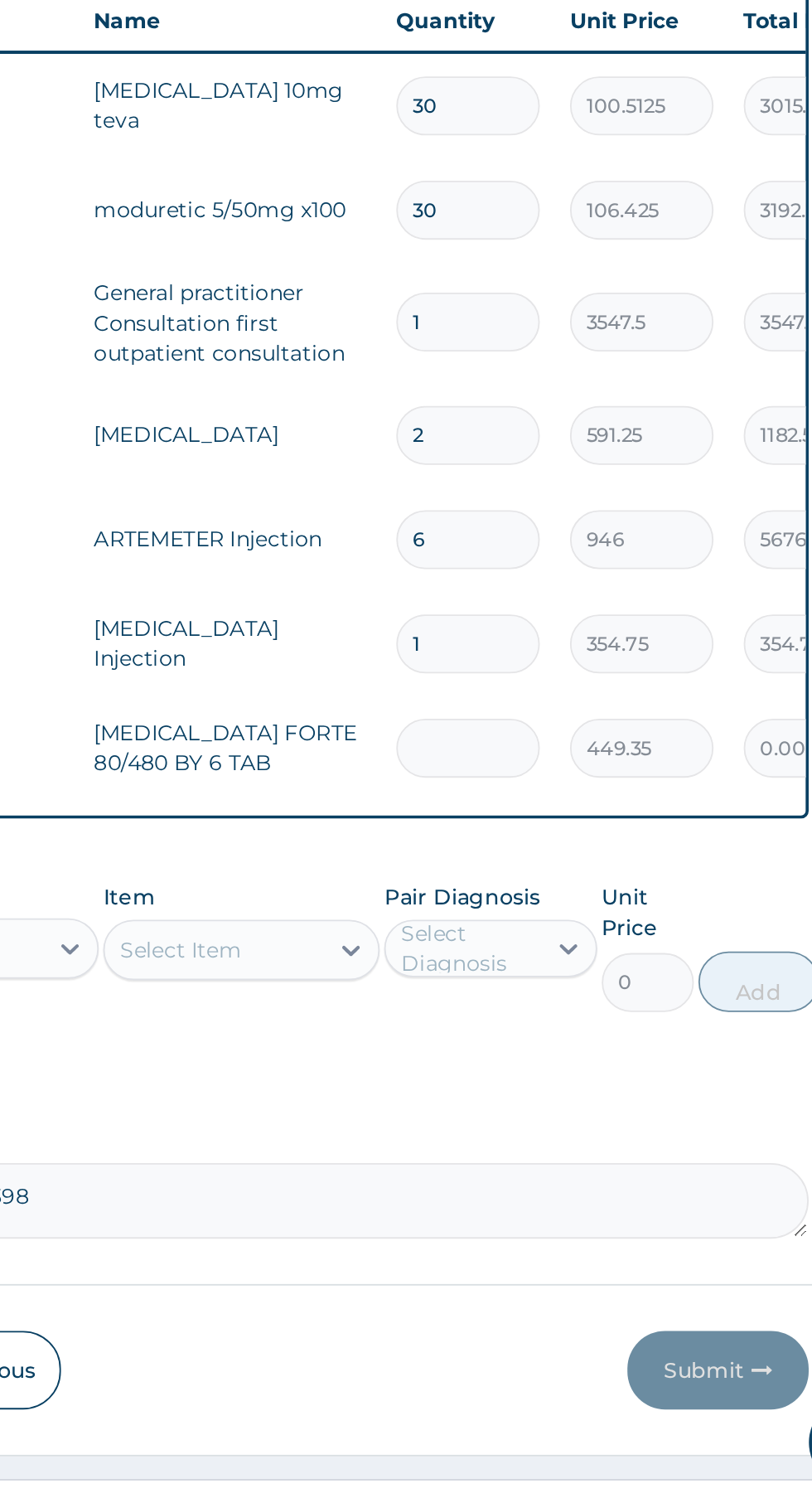
type input "6"
type input "2696.10"
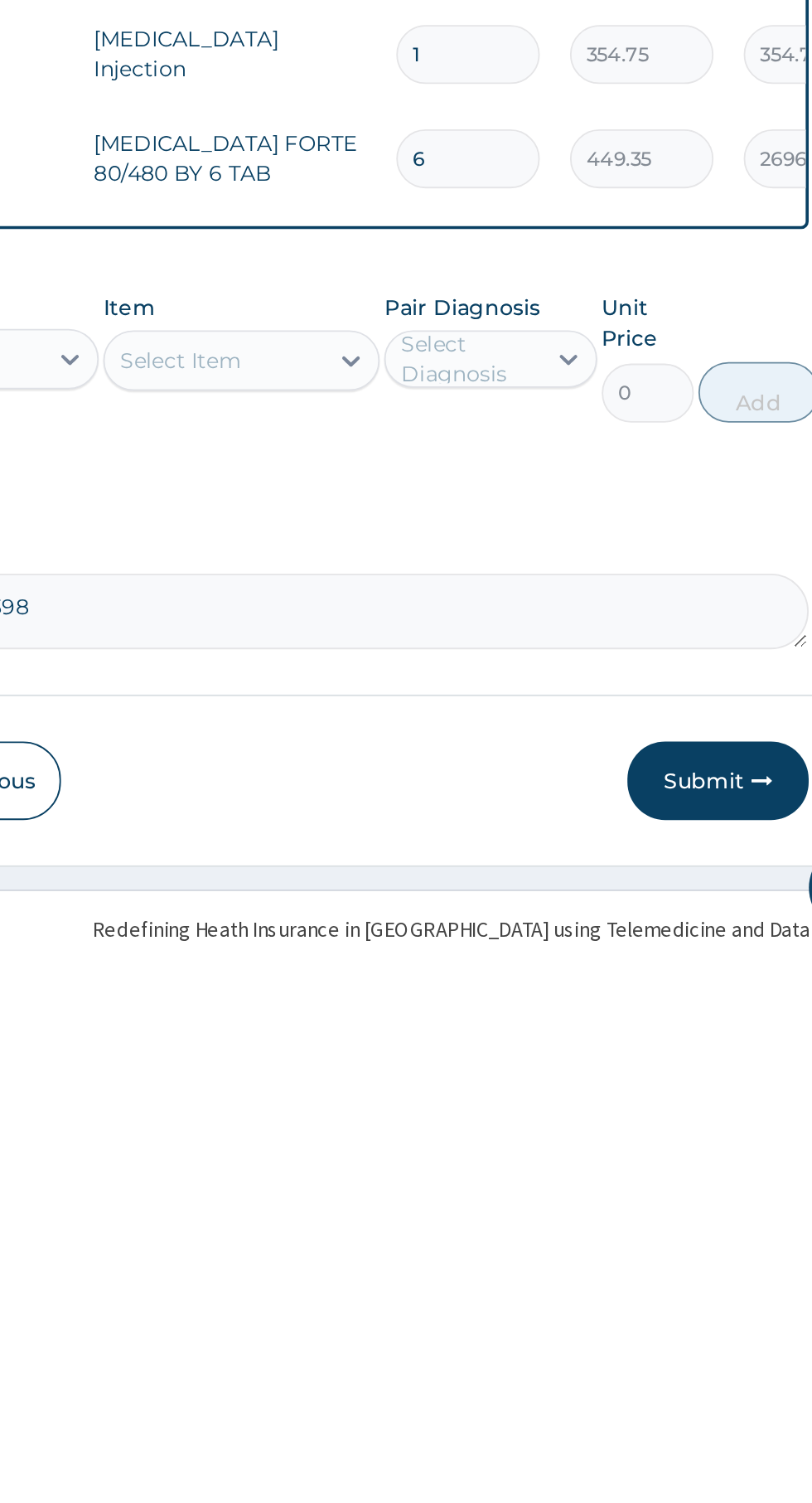
scroll to position [23, 0]
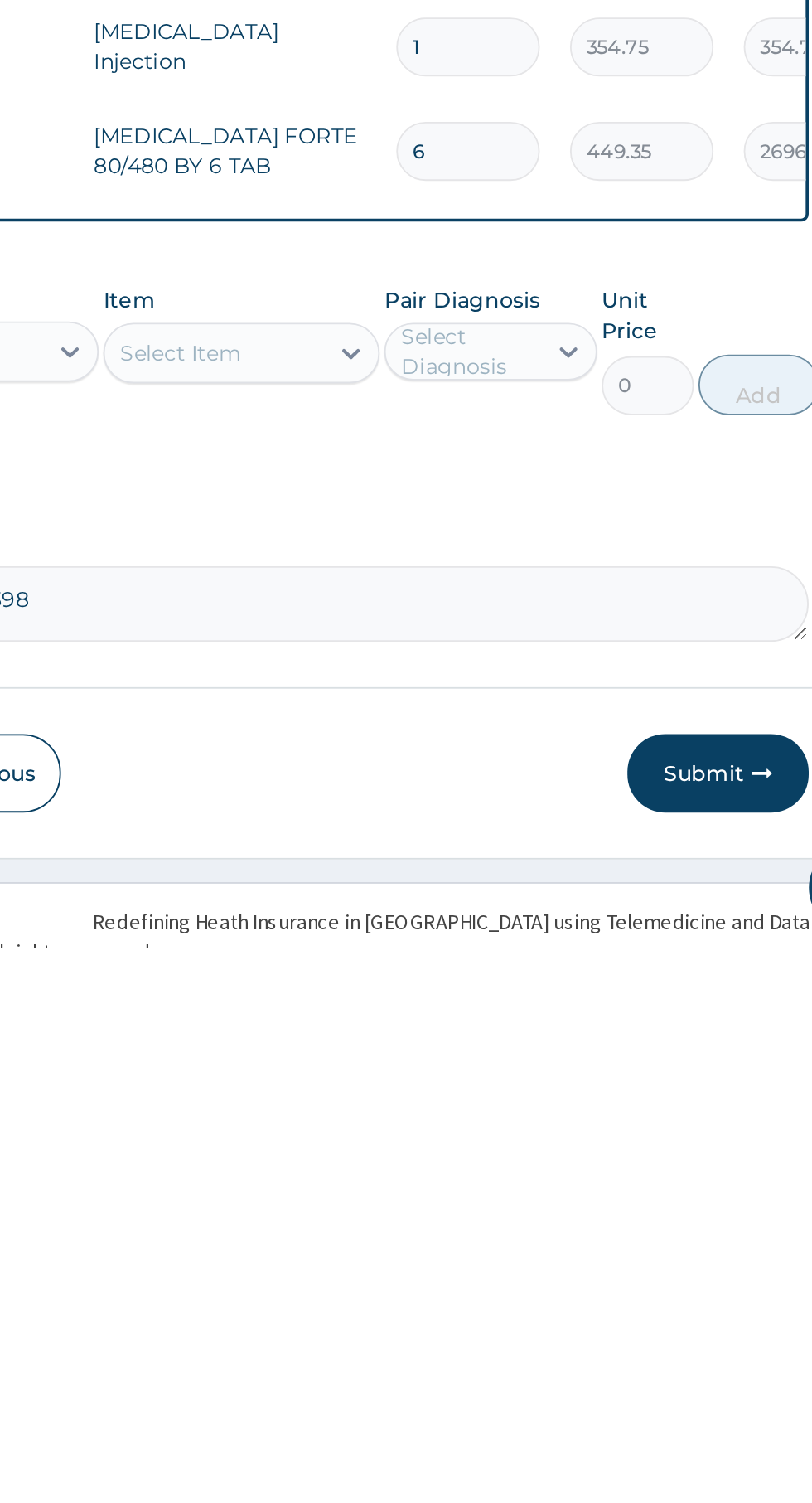
type input "6"
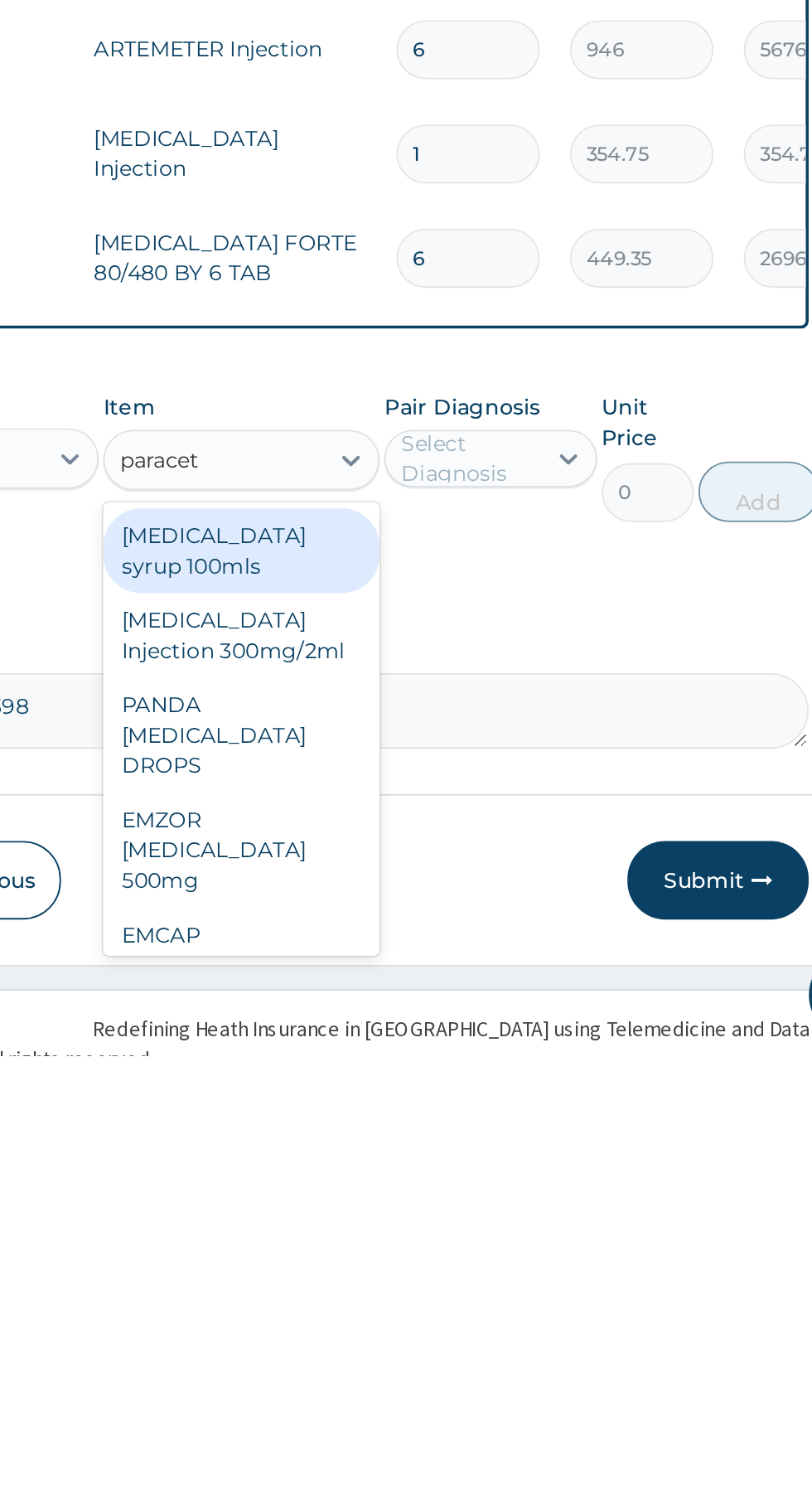
scroll to position [0, 0]
click at [480, 1397] on div "EMZOR [MEDICAL_DATA] 500mg" at bounding box center [443, 1391] width 152 height 63
type input "paracet"
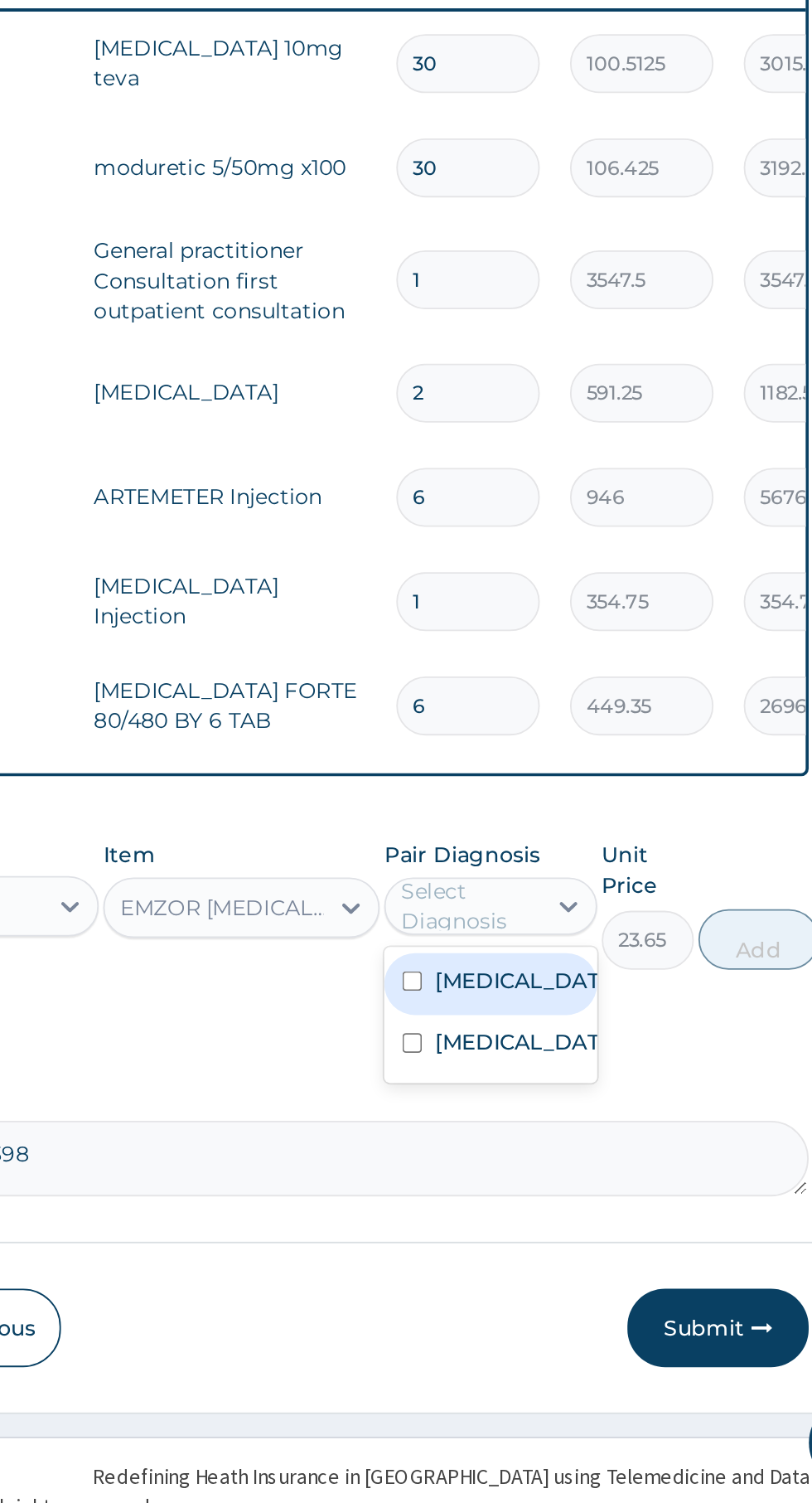
scroll to position [22, 0]
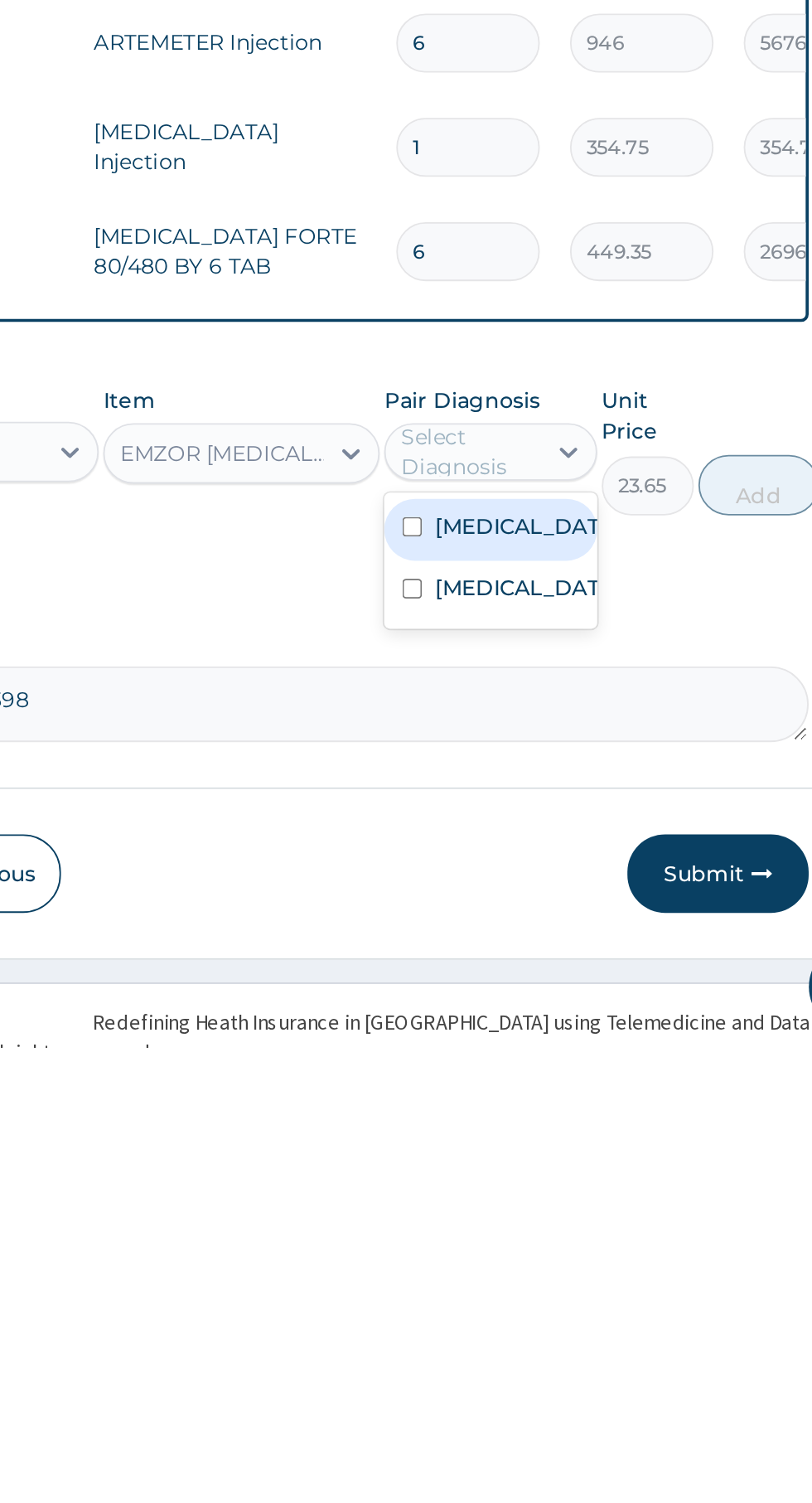
click at [598, 1259] on label "[MEDICAL_DATA]" at bounding box center [597, 1251] width 96 height 17
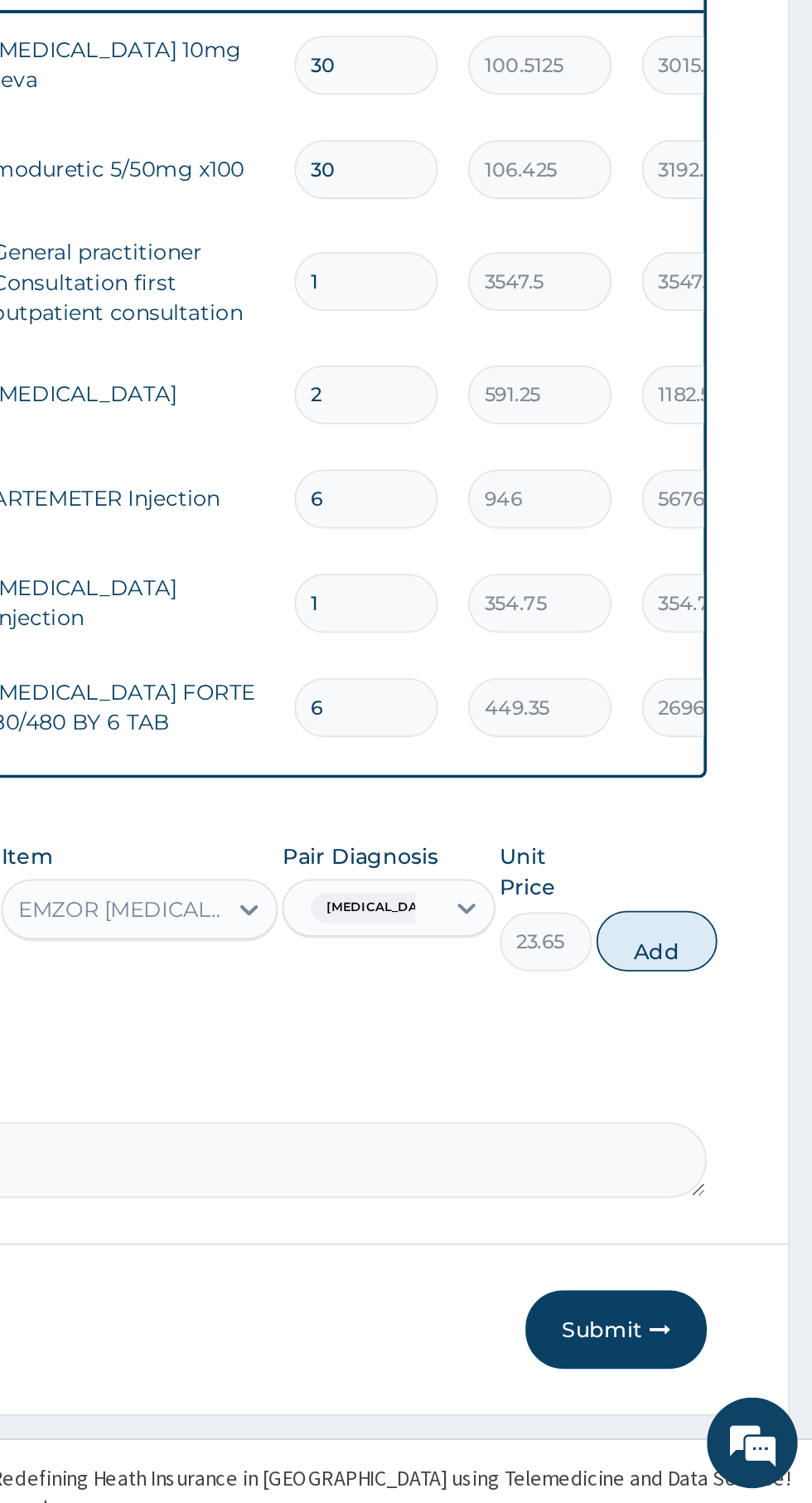
click at [741, 1200] on button "Add" at bounding box center [727, 1195] width 66 height 33
type input "0"
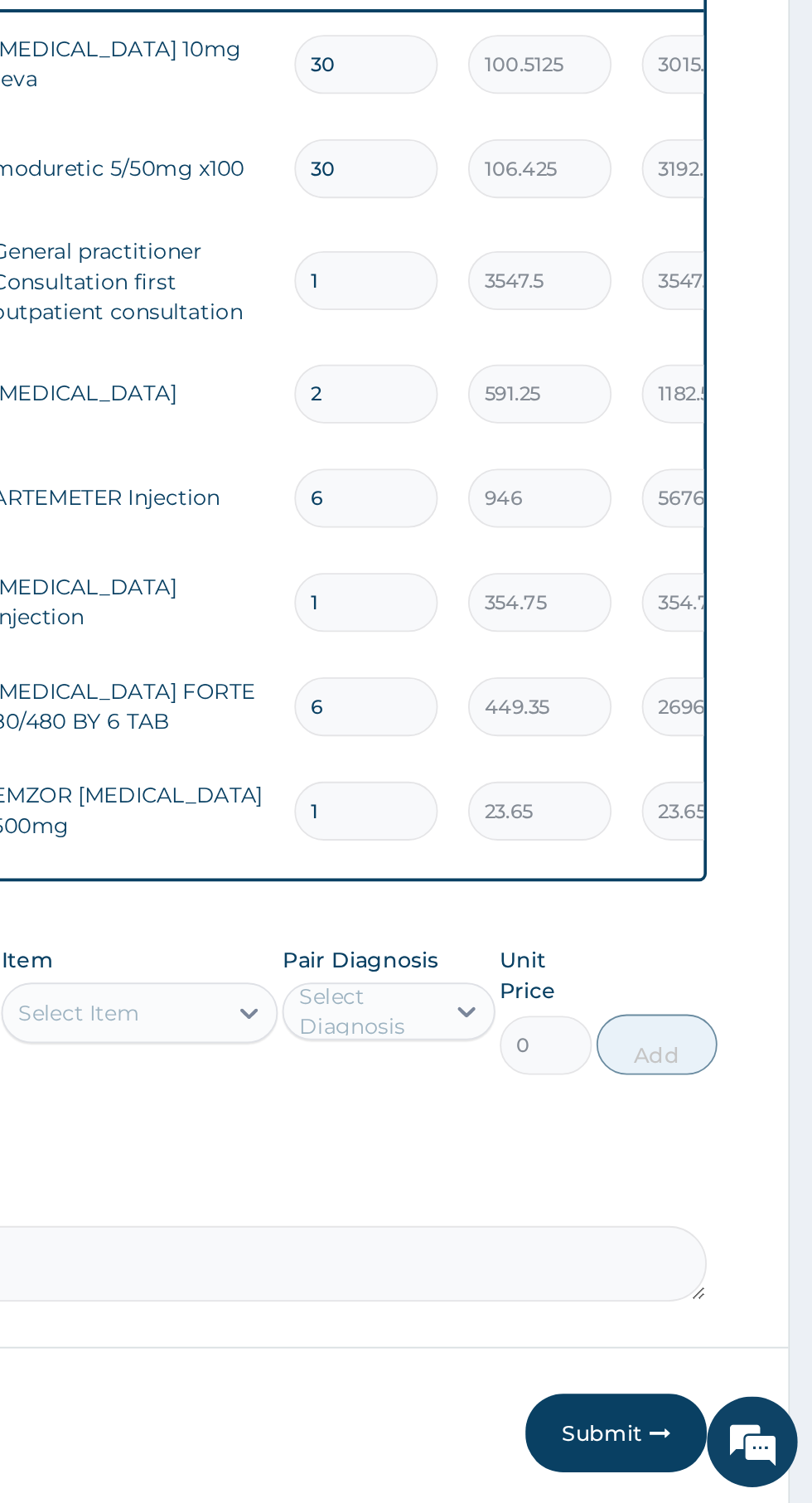
type input "18"
type input "425.70"
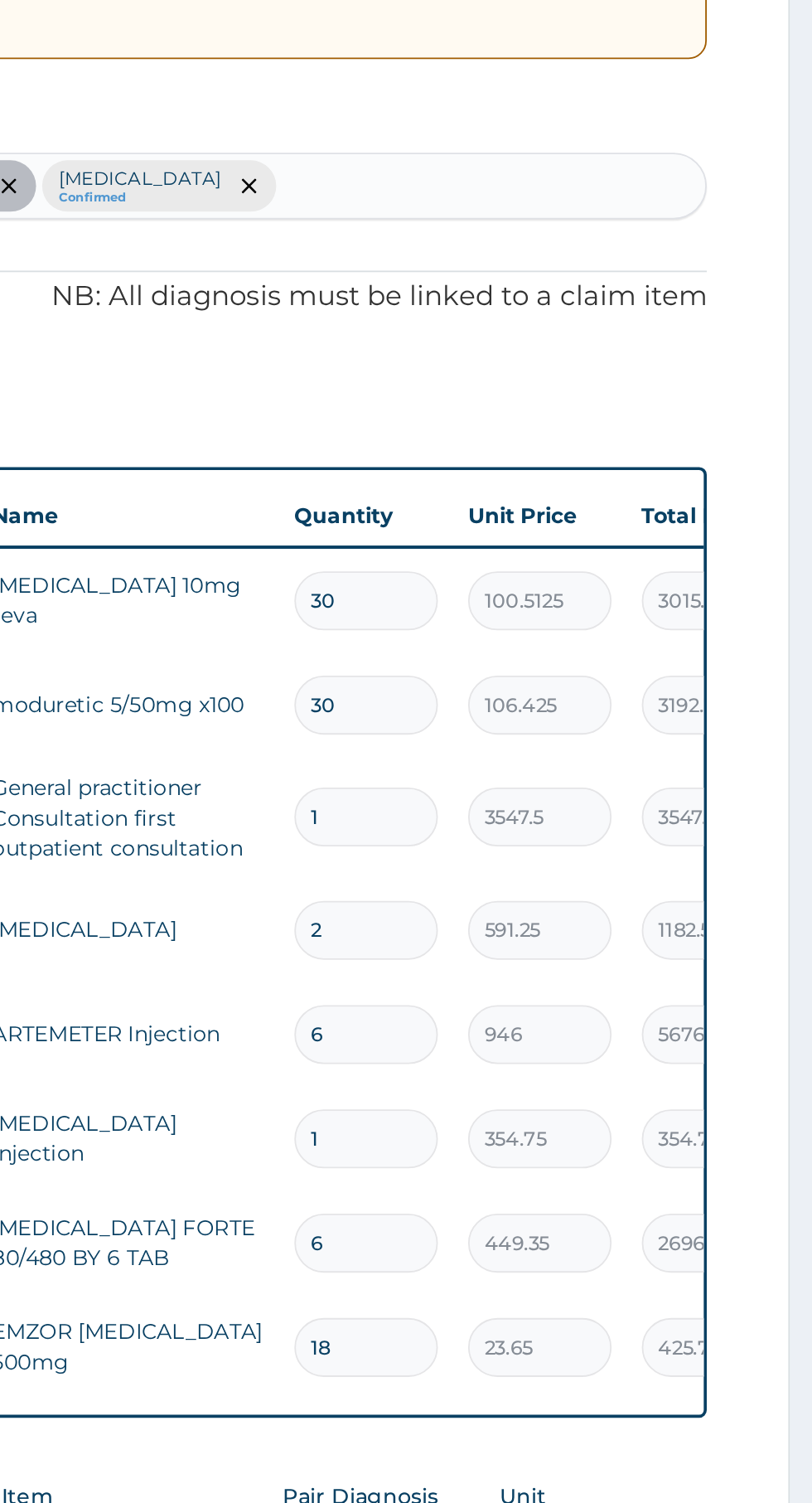
type input "18"
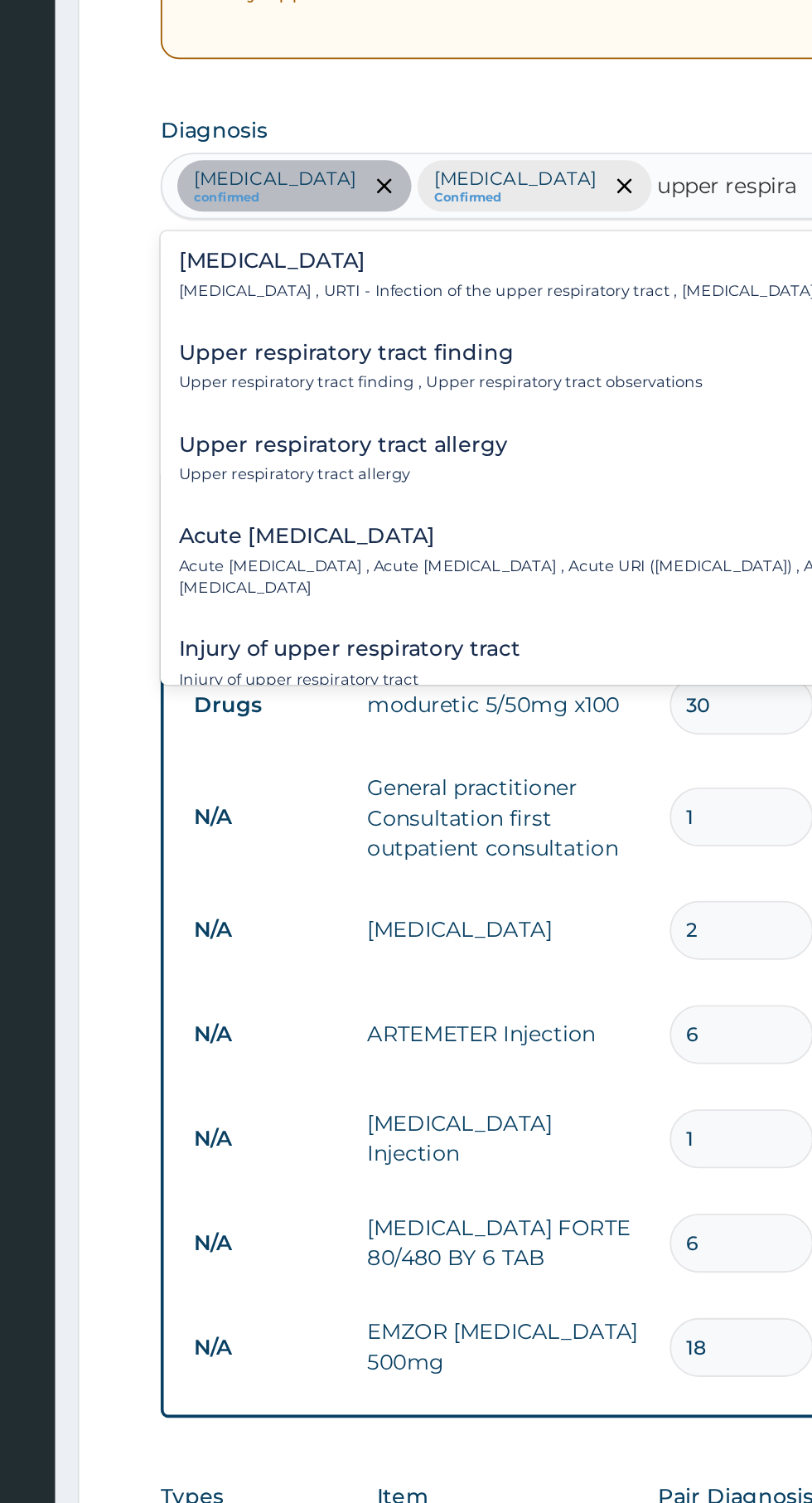
click at [409, 540] on p "[MEDICAL_DATA] , URTI - Infection of the upper respiratory tract , [MEDICAL_DAT…" at bounding box center [485, 545] width 452 height 12
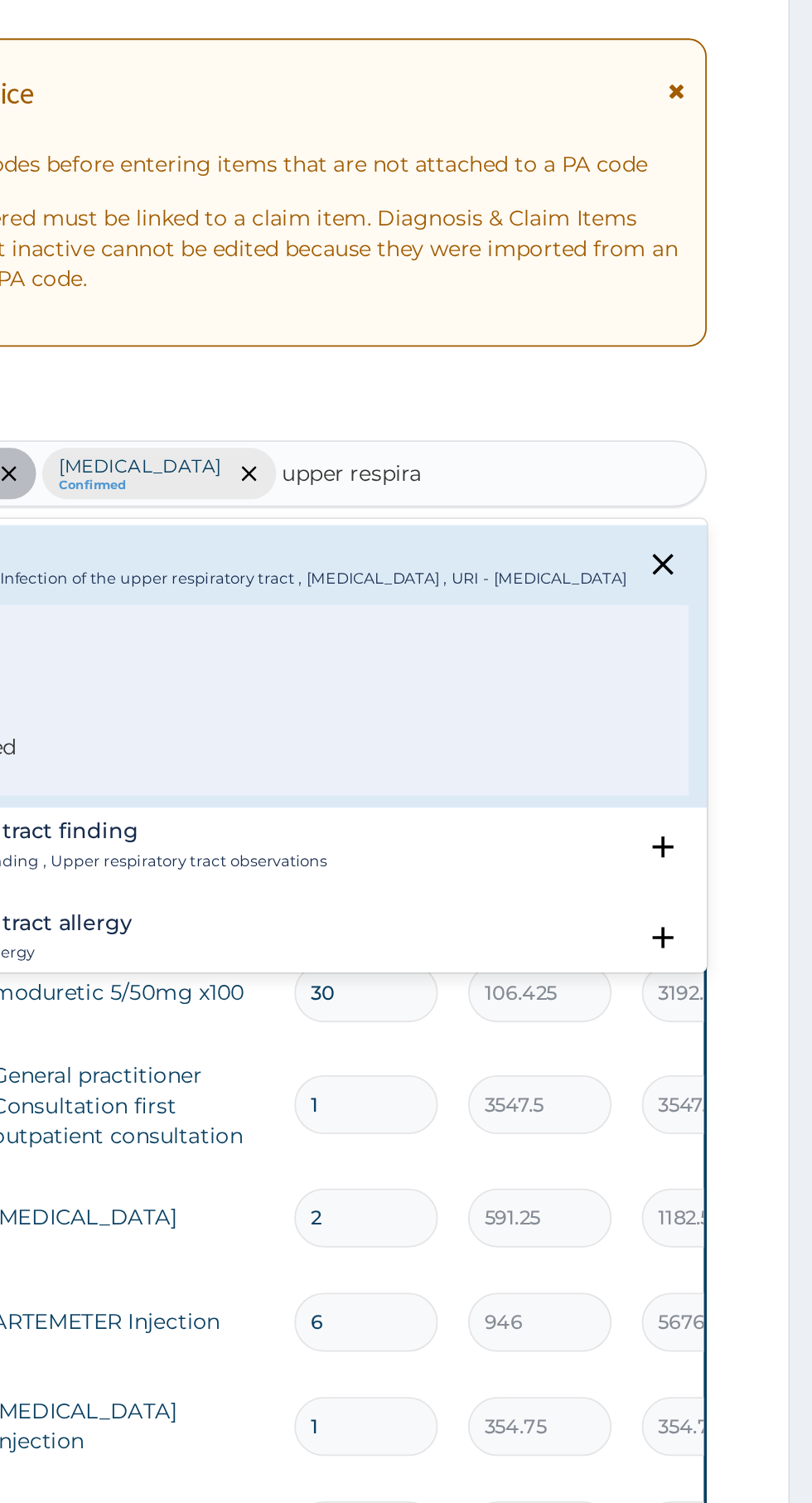
click at [483, 647] on span "Confirmed" at bounding box center [502, 637] width 435 height 20
type input "upper respira"
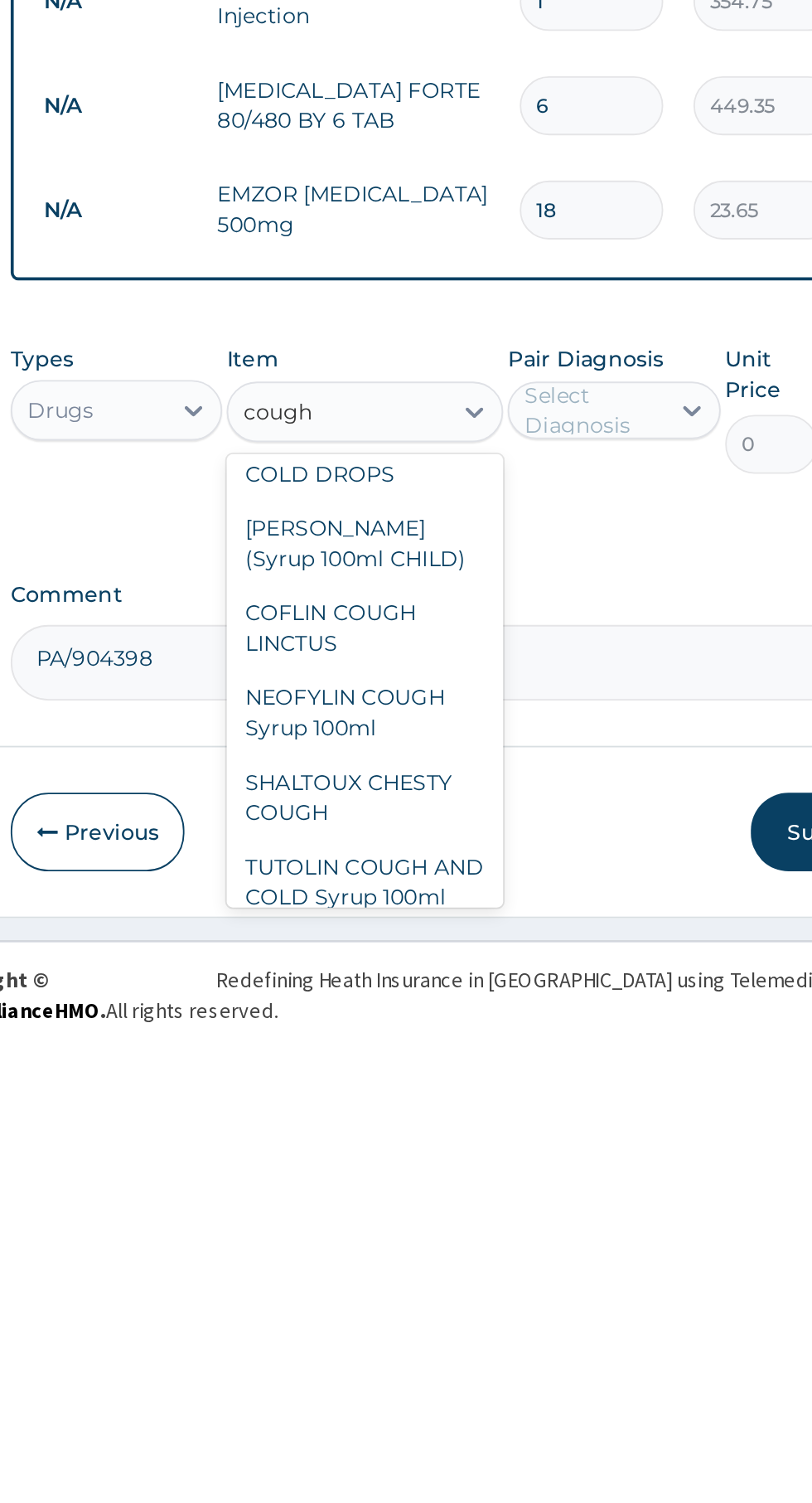
scroll to position [82, 0]
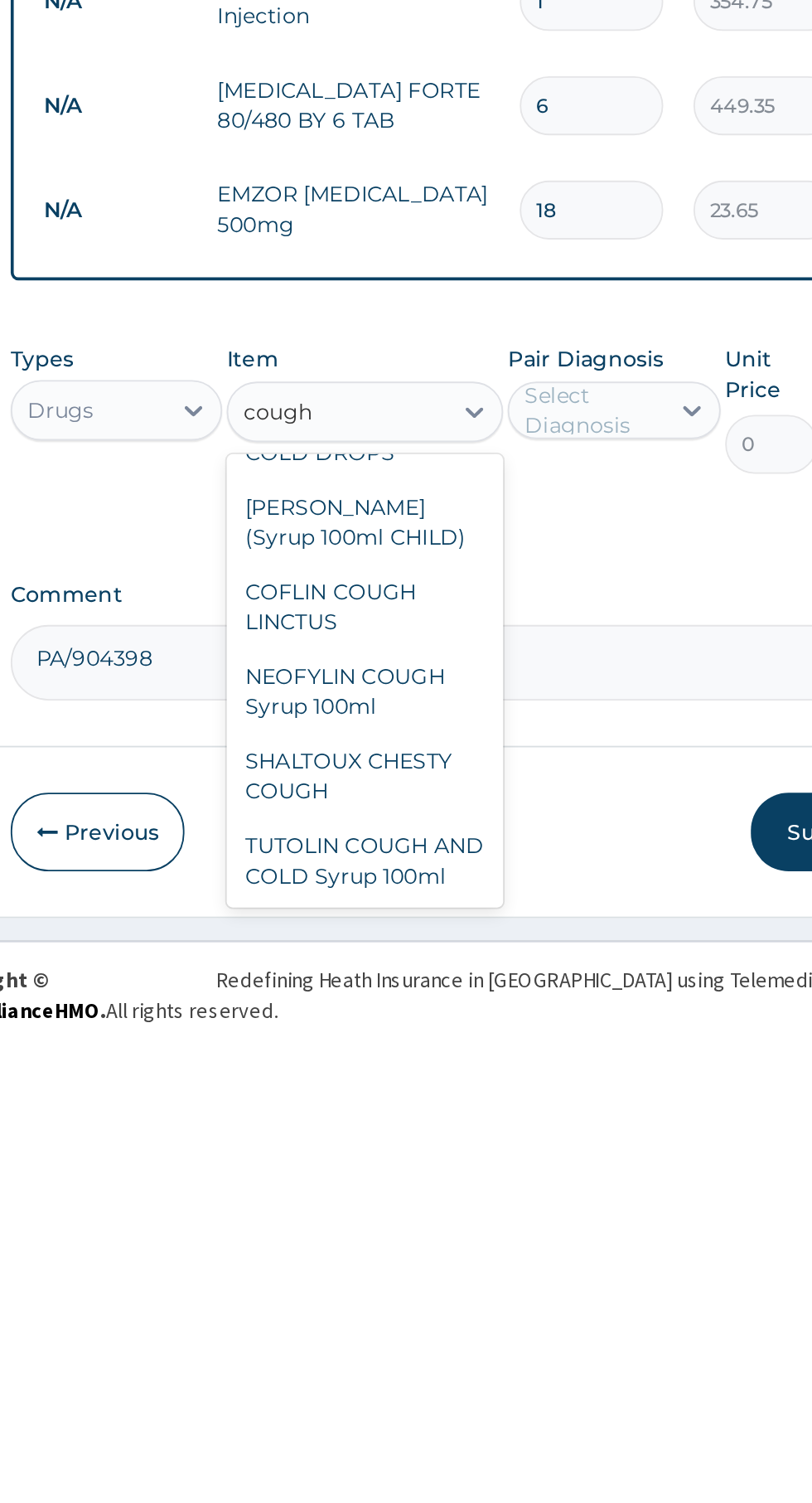
click at [486, 1343] on div "NEOFYLIN COUGH Syrup 100ml" at bounding box center [443, 1320] width 152 height 47
type input "cough"
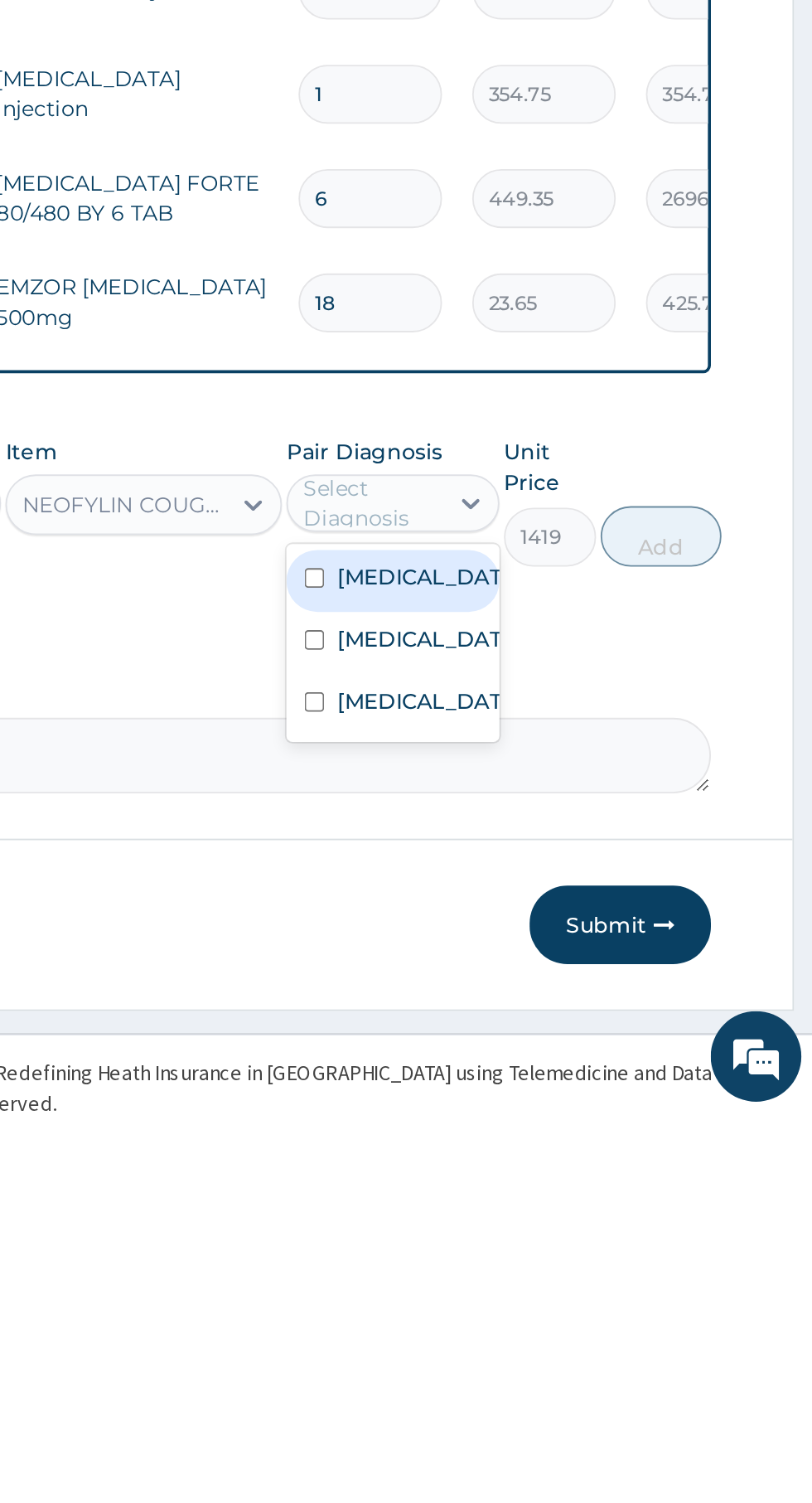
scroll to position [90, 0]
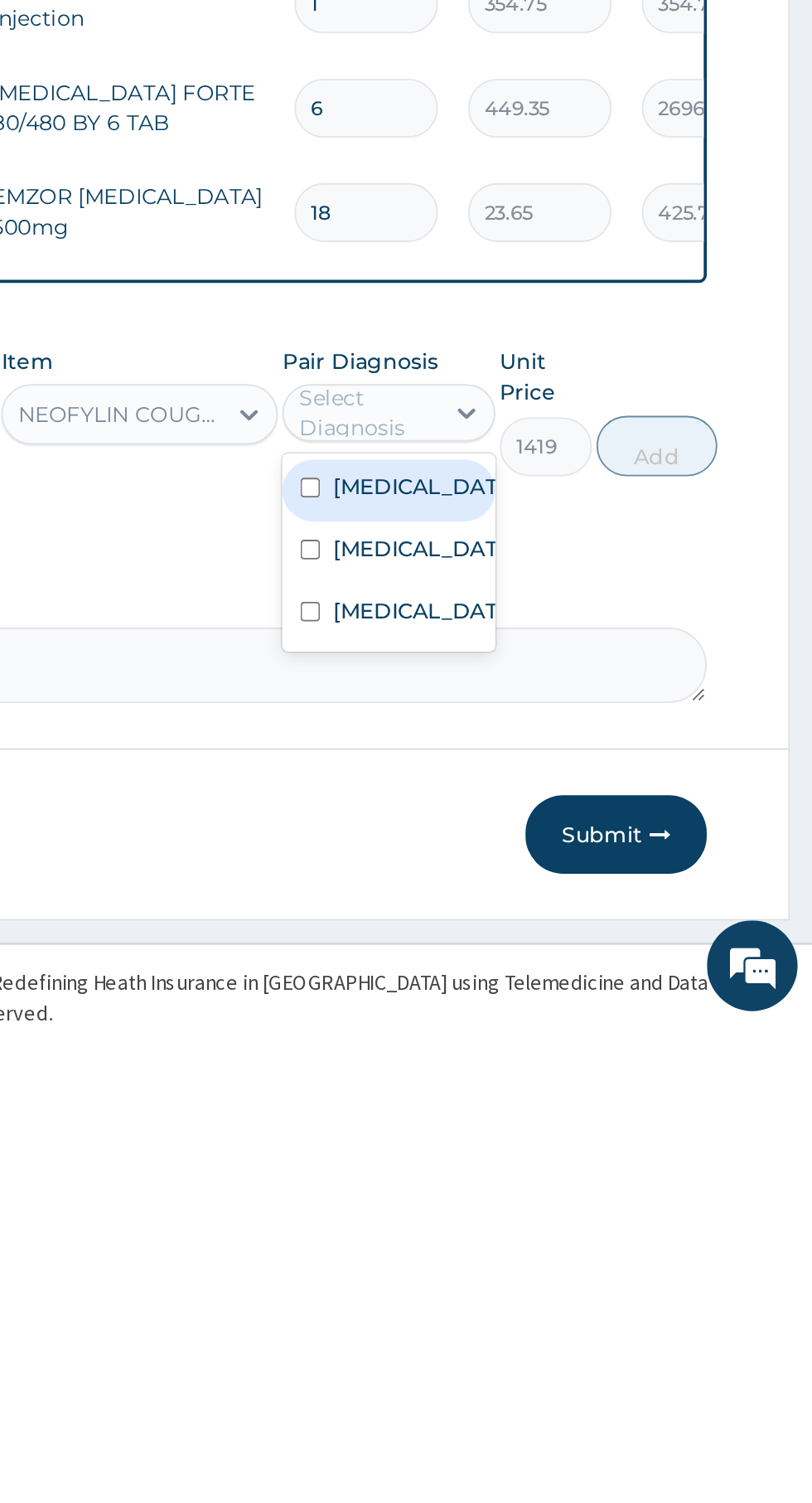
click at [589, 1284] on label "[MEDICAL_DATA]" at bounding box center [597, 1275] width 96 height 17
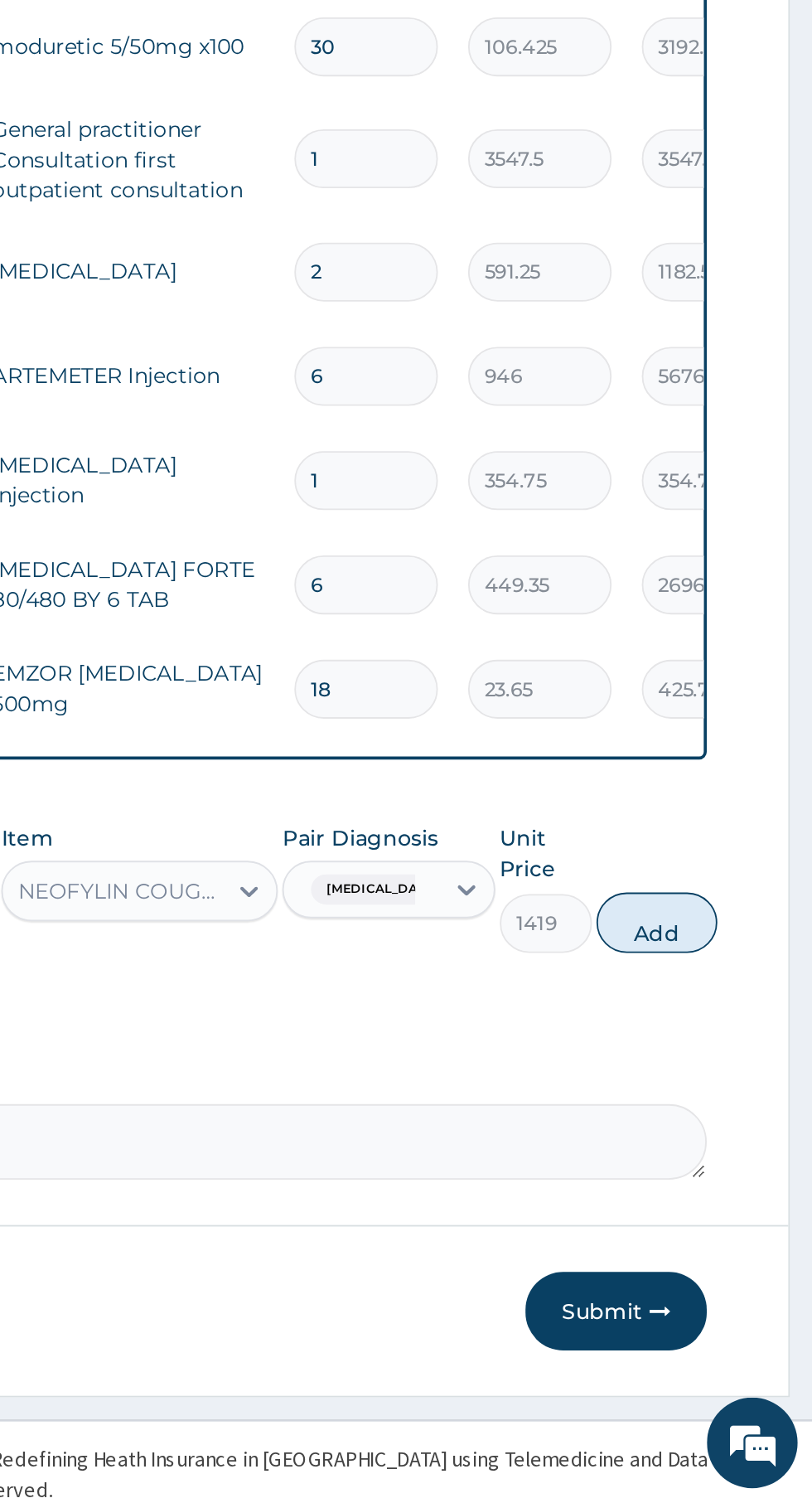
click at [760, 1201] on button "Add" at bounding box center [727, 1185] width 66 height 33
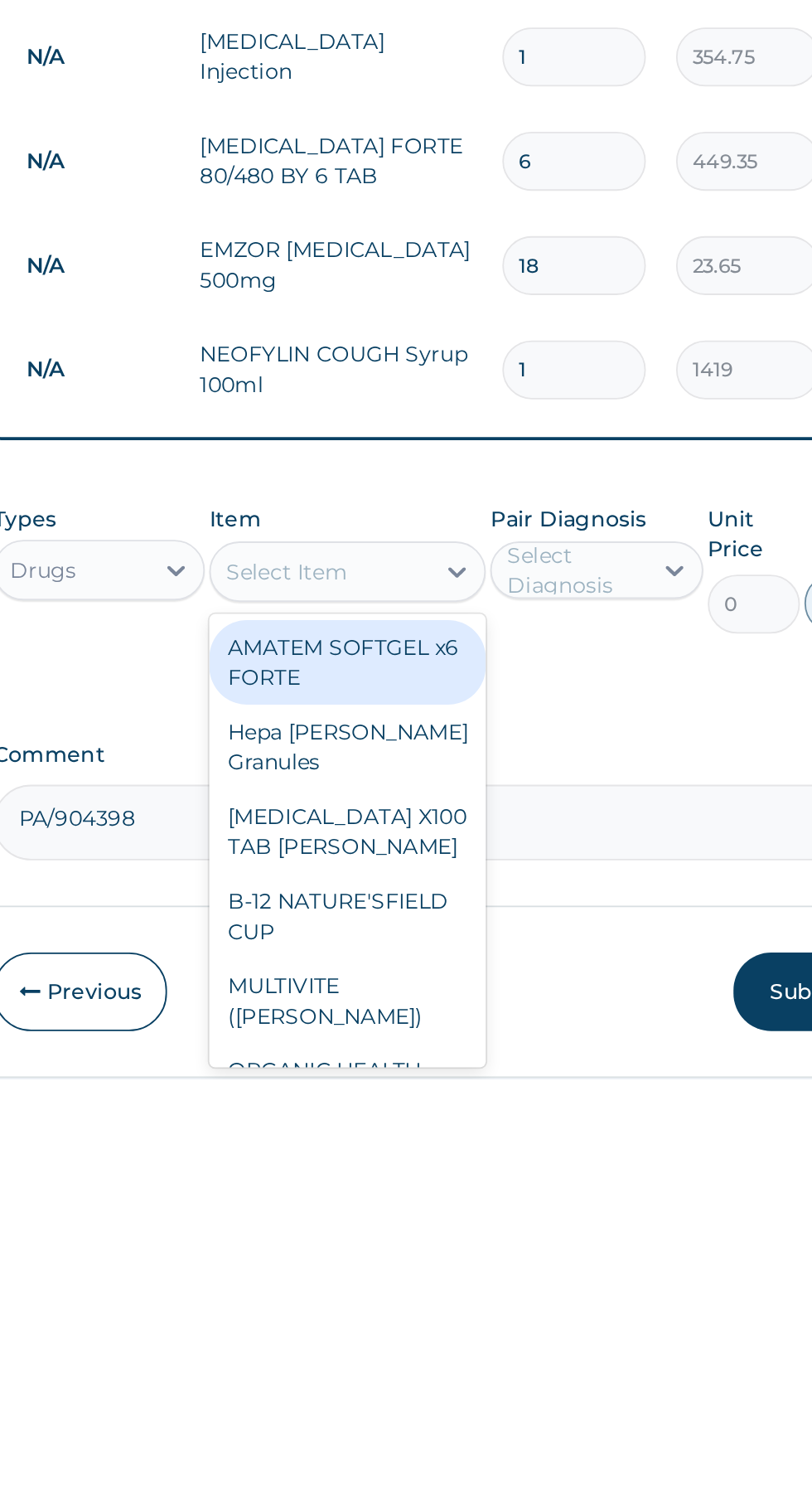
click at [490, 1378] on div "[MEDICAL_DATA] X100 TAB [PERSON_NAME]" at bounding box center [443, 1367] width 152 height 47
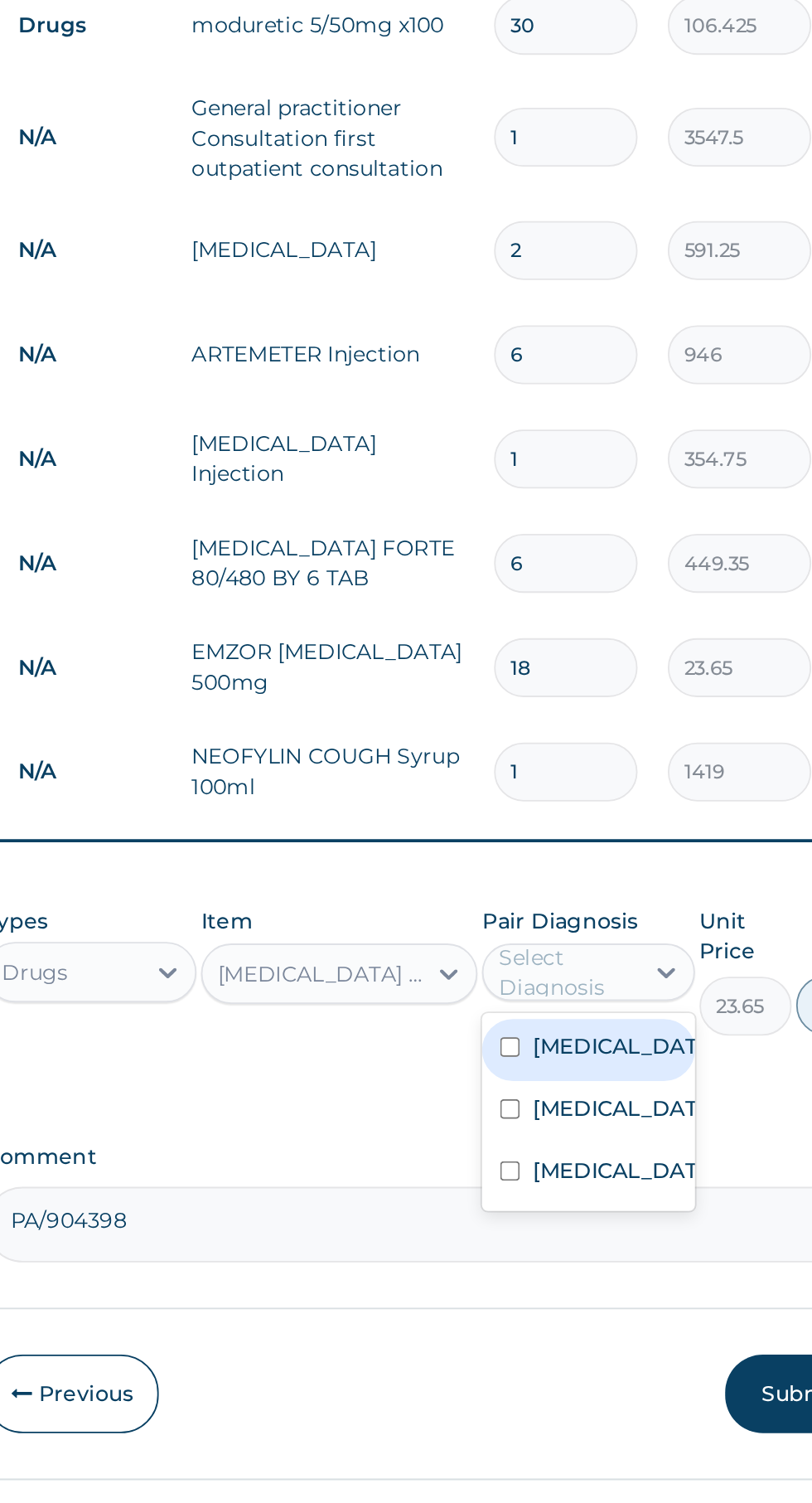
scroll to position [134, 0]
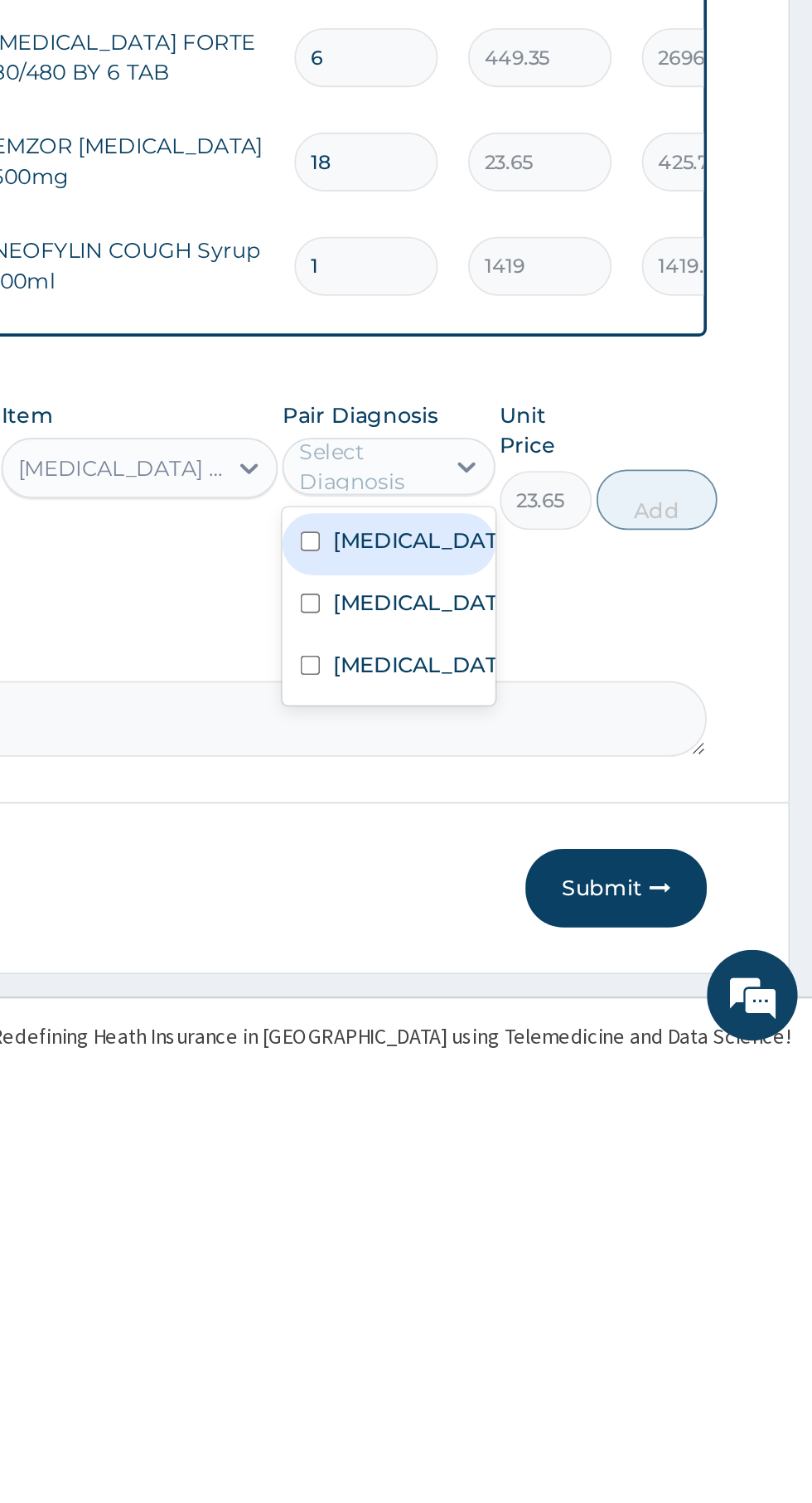
click at [605, 1263] on label "[MEDICAL_DATA]" at bounding box center [597, 1254] width 96 height 17
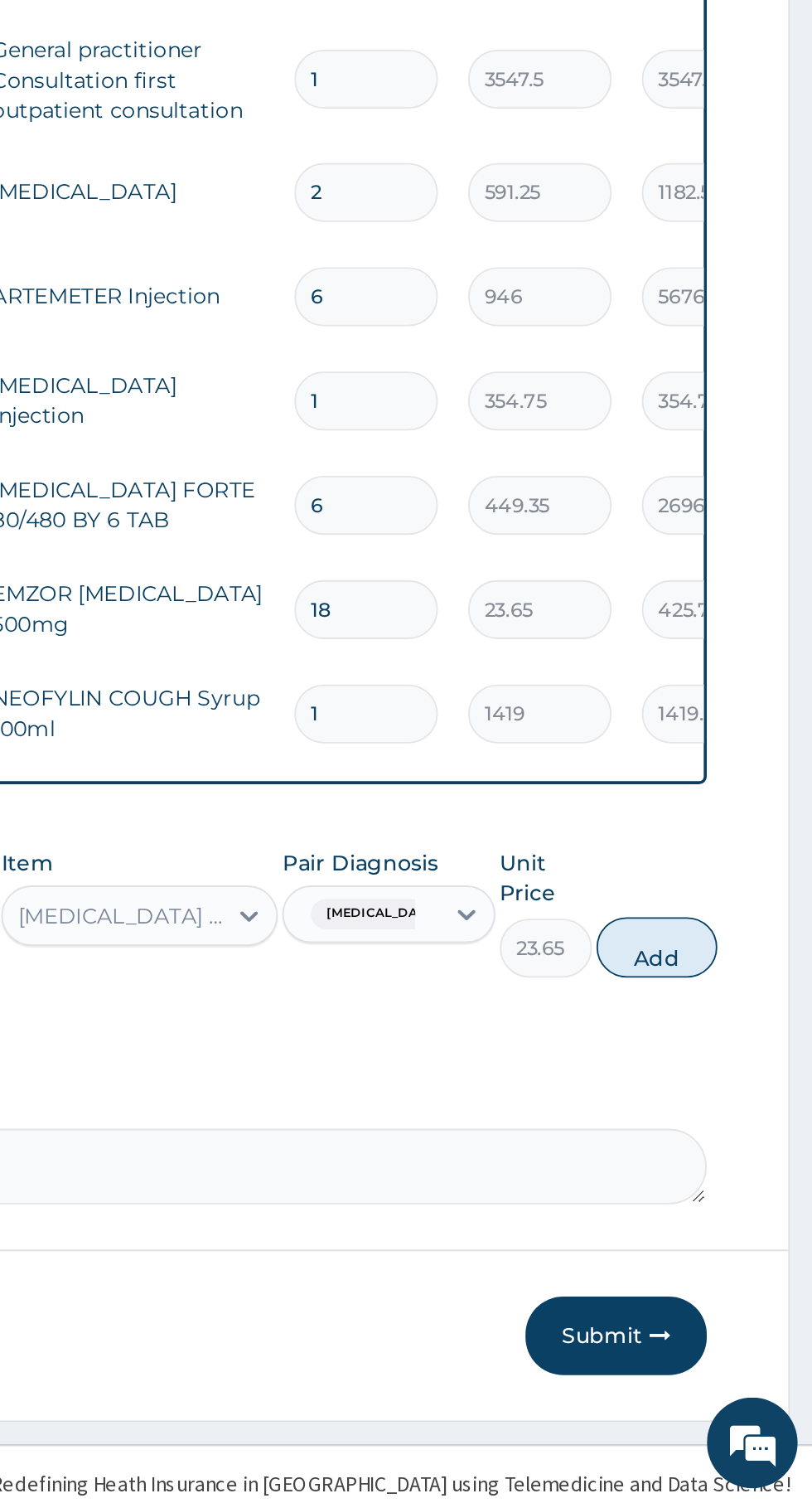
click at [739, 1215] on button "Add" at bounding box center [727, 1198] width 66 height 33
type input "0"
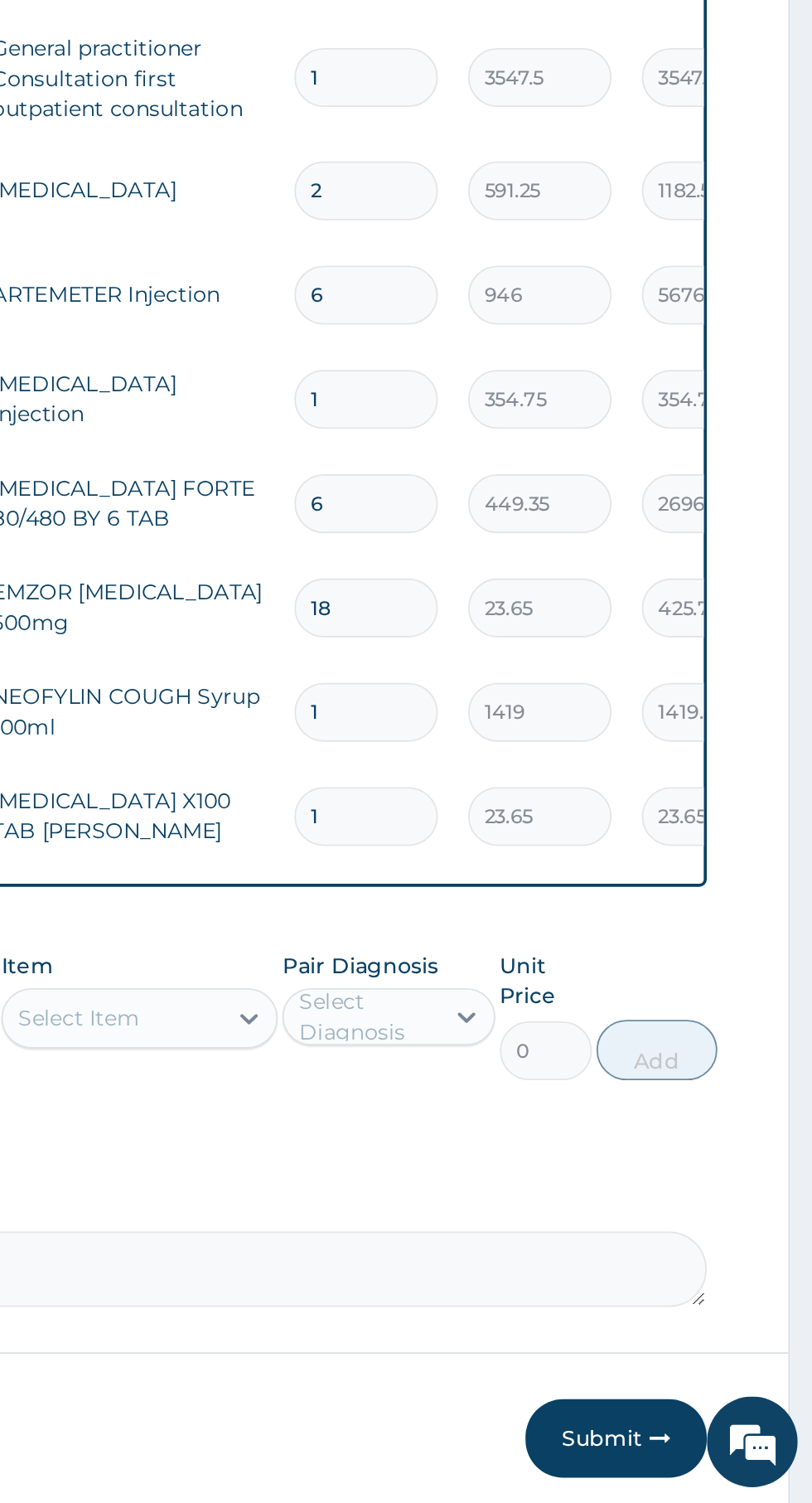
type input "15"
type input "354.75"
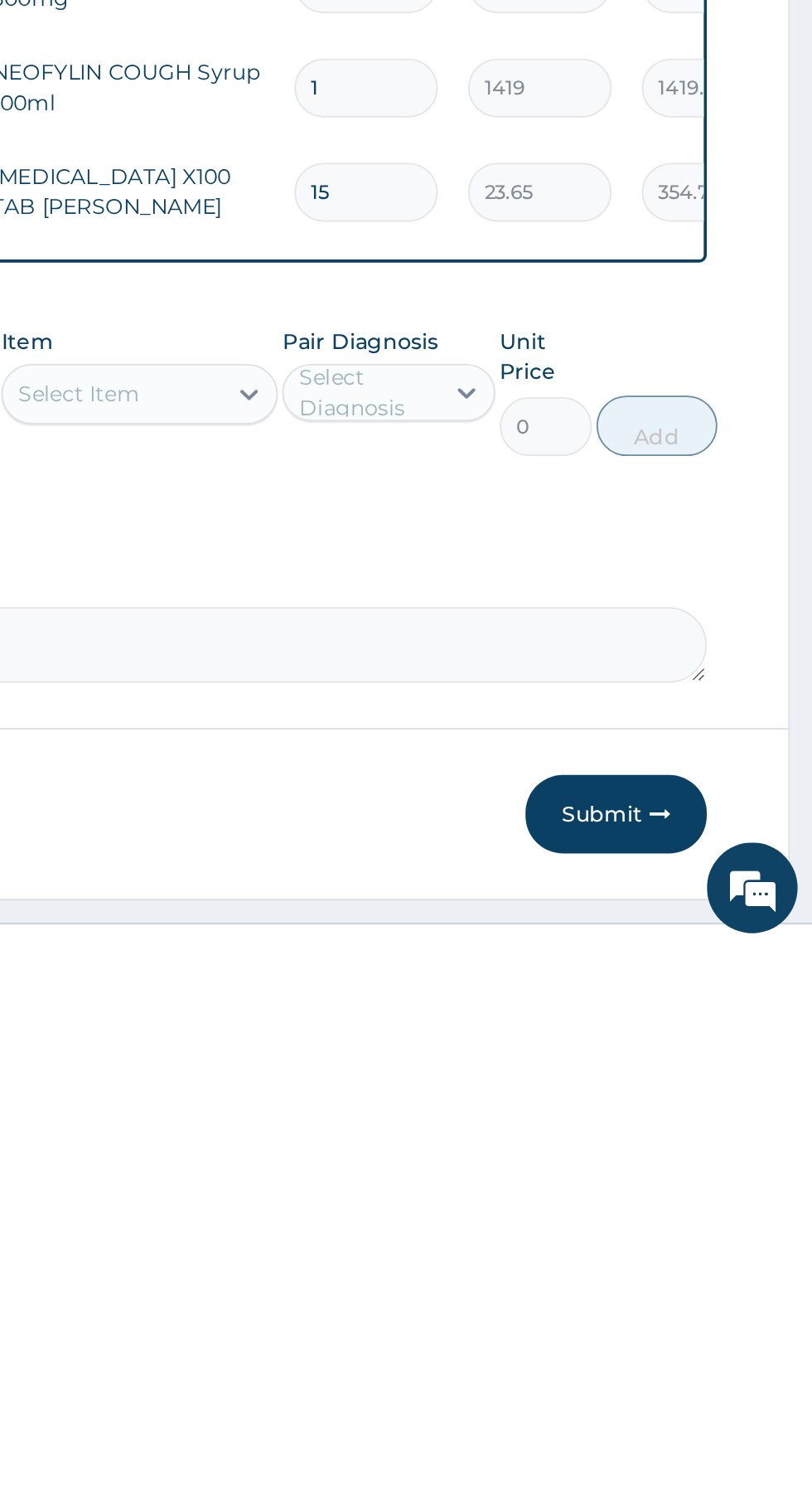
scroll to position [172, 0]
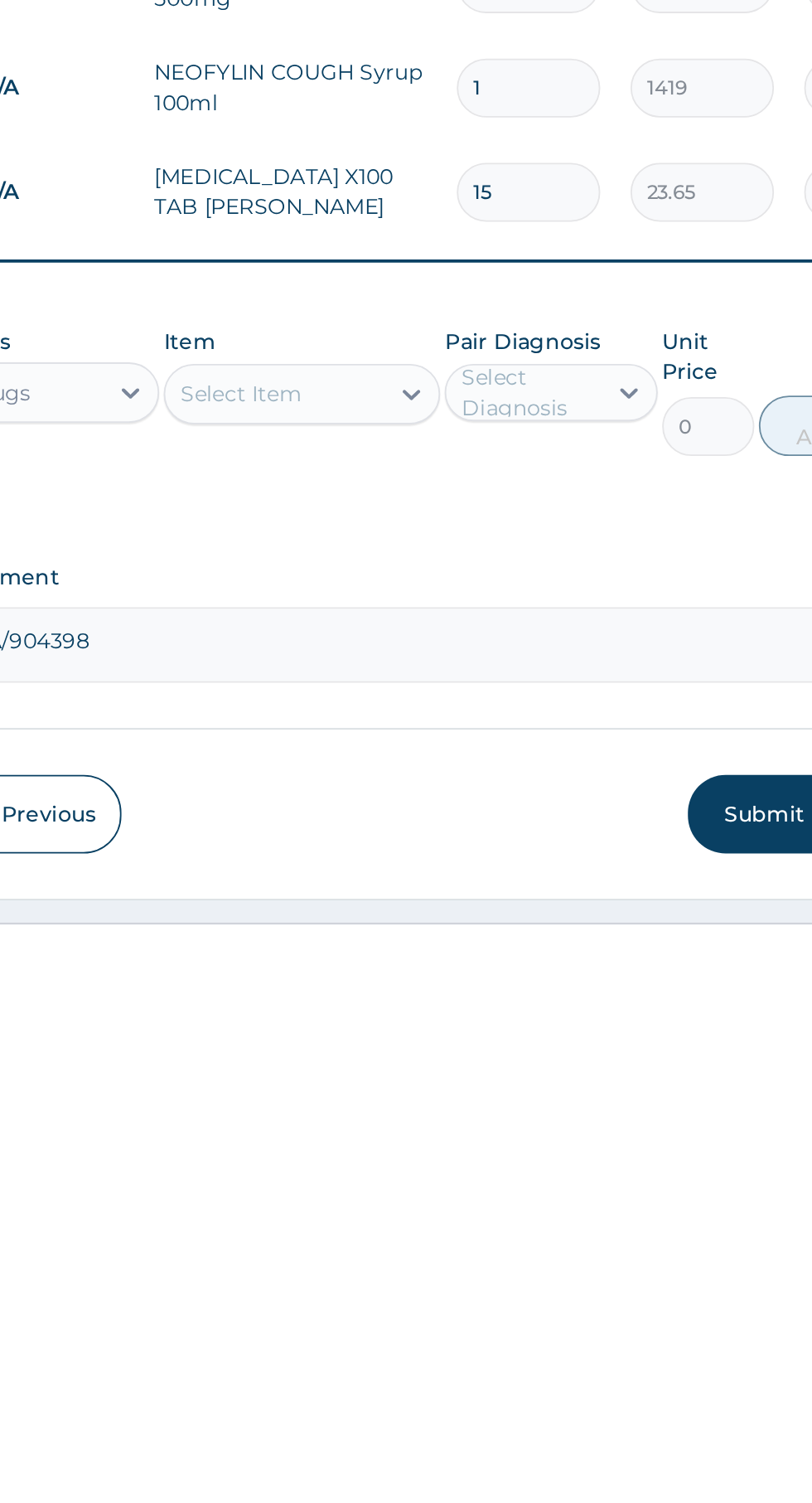
type input "15"
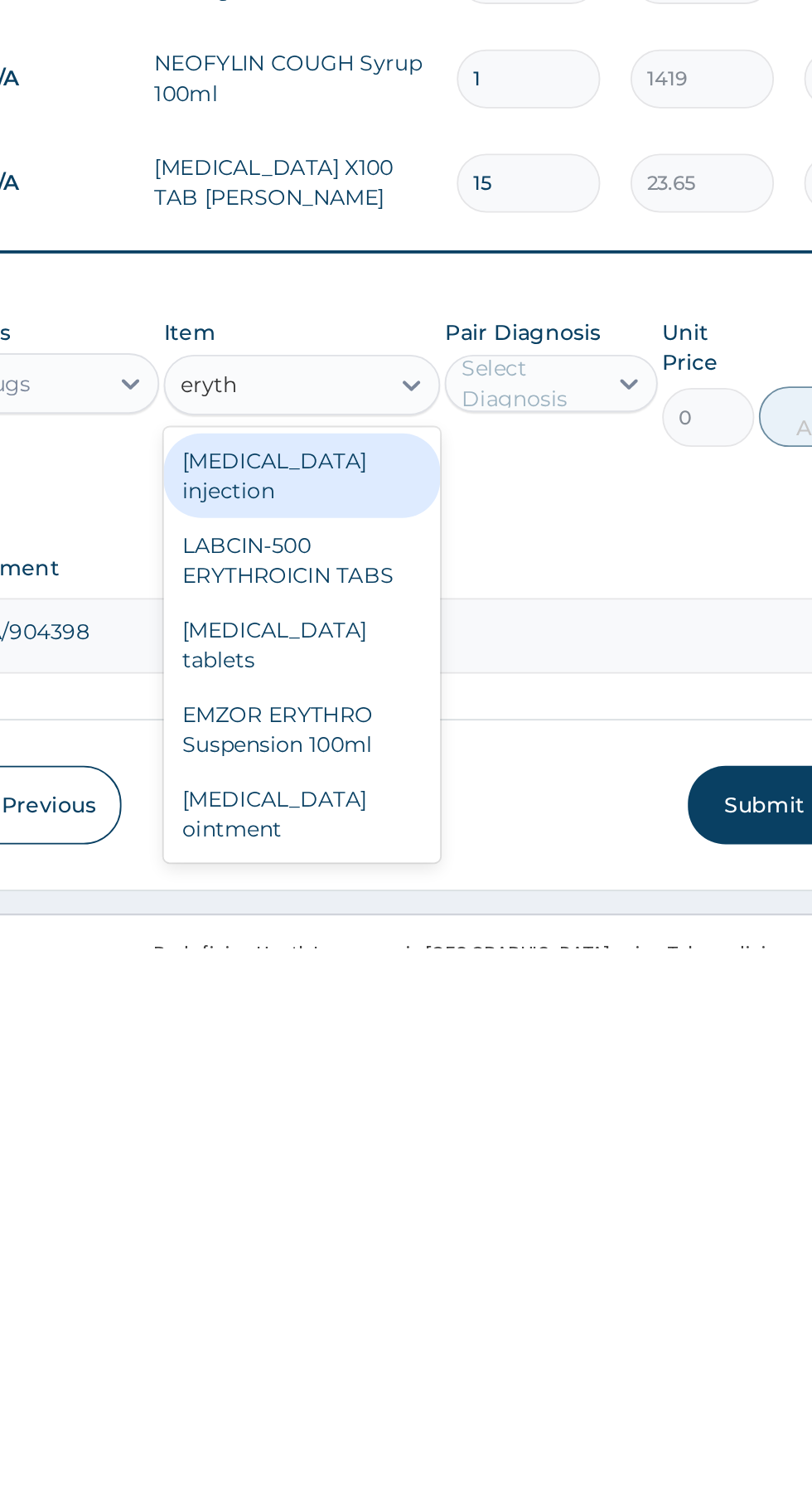
scroll to position [219, 0]
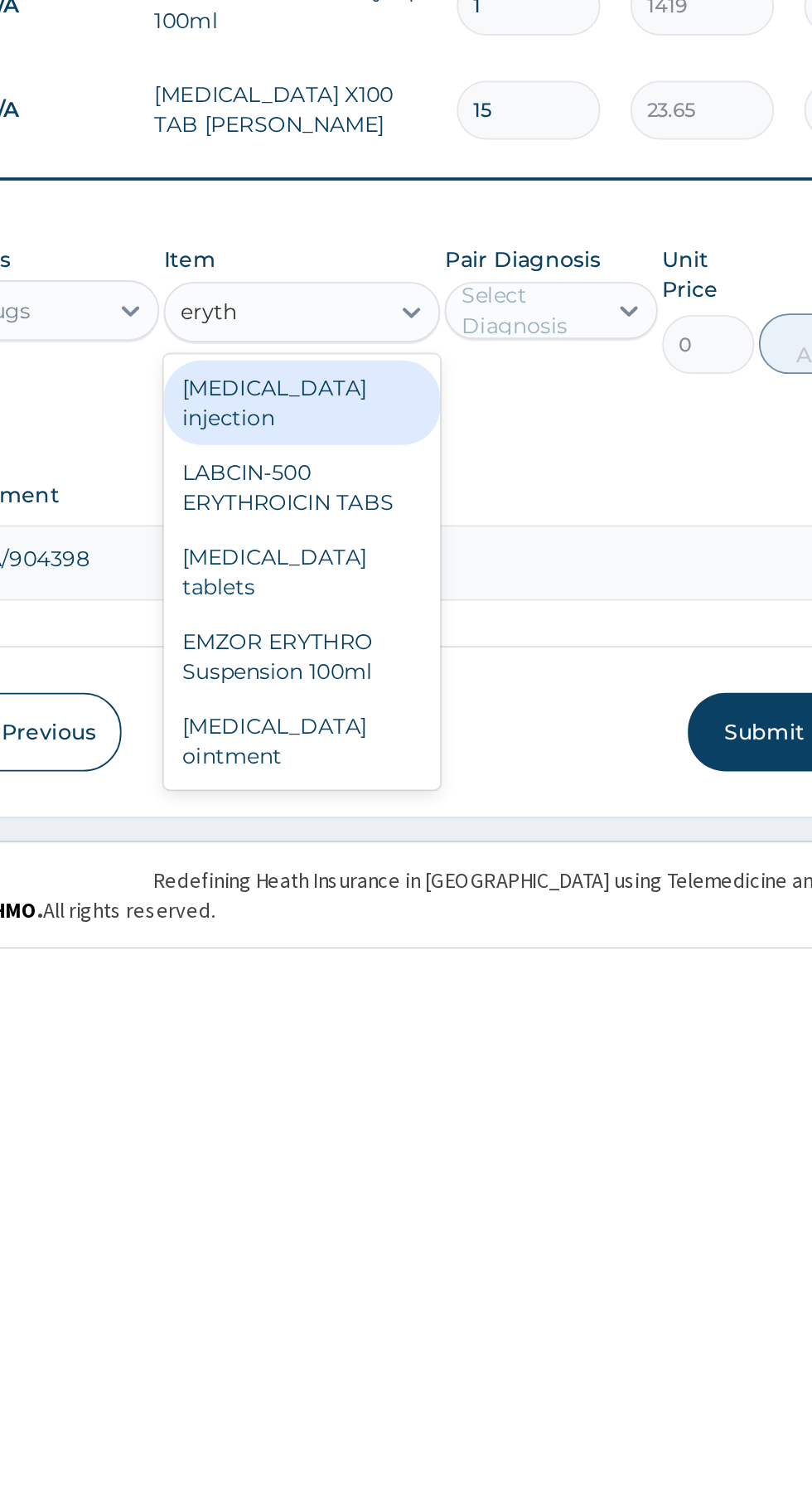
click at [471, 1318] on div "[MEDICAL_DATA] tablets" at bounding box center [443, 1297] width 152 height 47
type input "eryth"
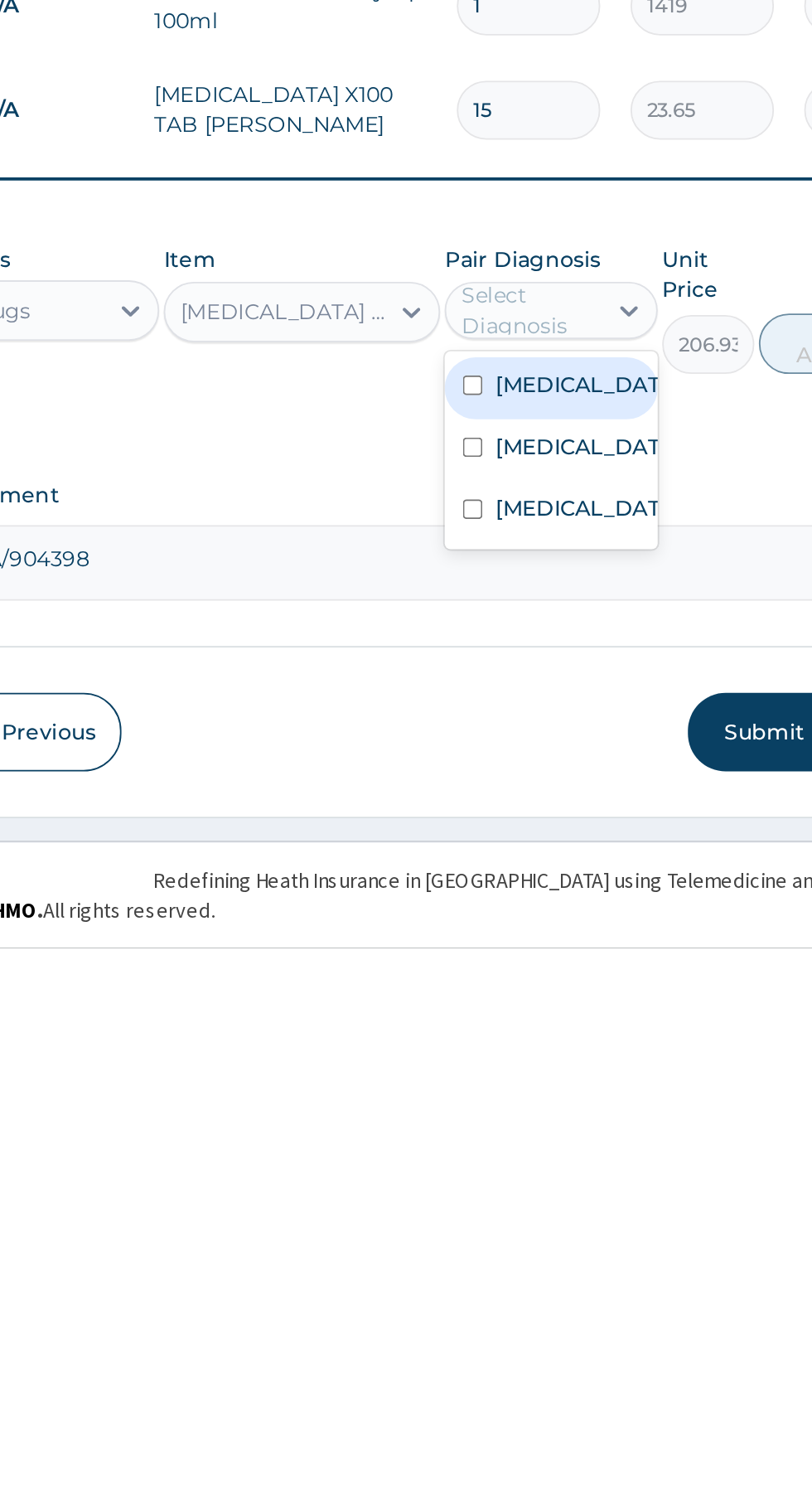
scroll to position [252, 0]
click at [606, 1270] on label "[MEDICAL_DATA]" at bounding box center [597, 1262] width 96 height 17
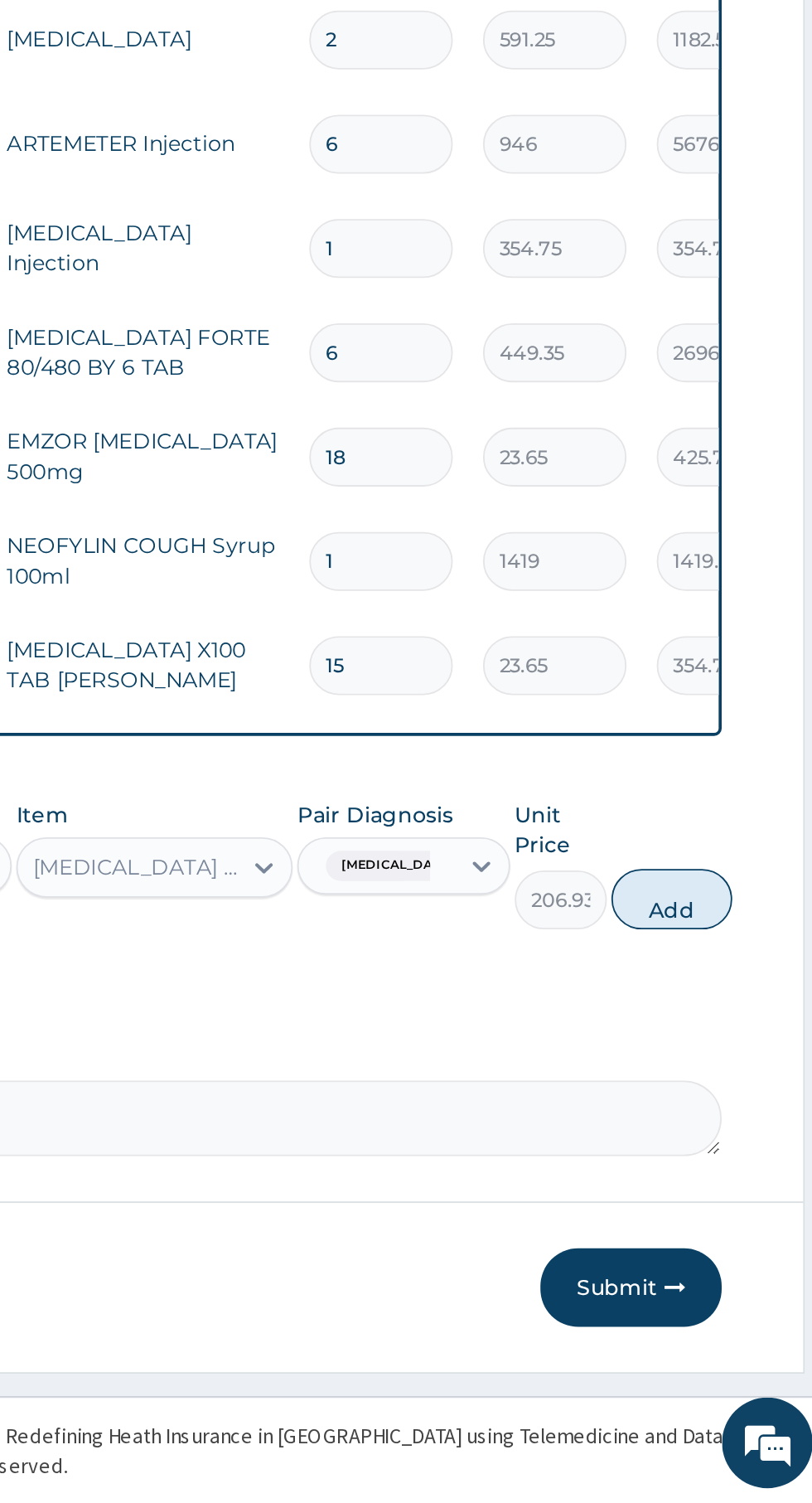
click at [760, 1172] on button "Add" at bounding box center [727, 1171] width 66 height 33
type input "0"
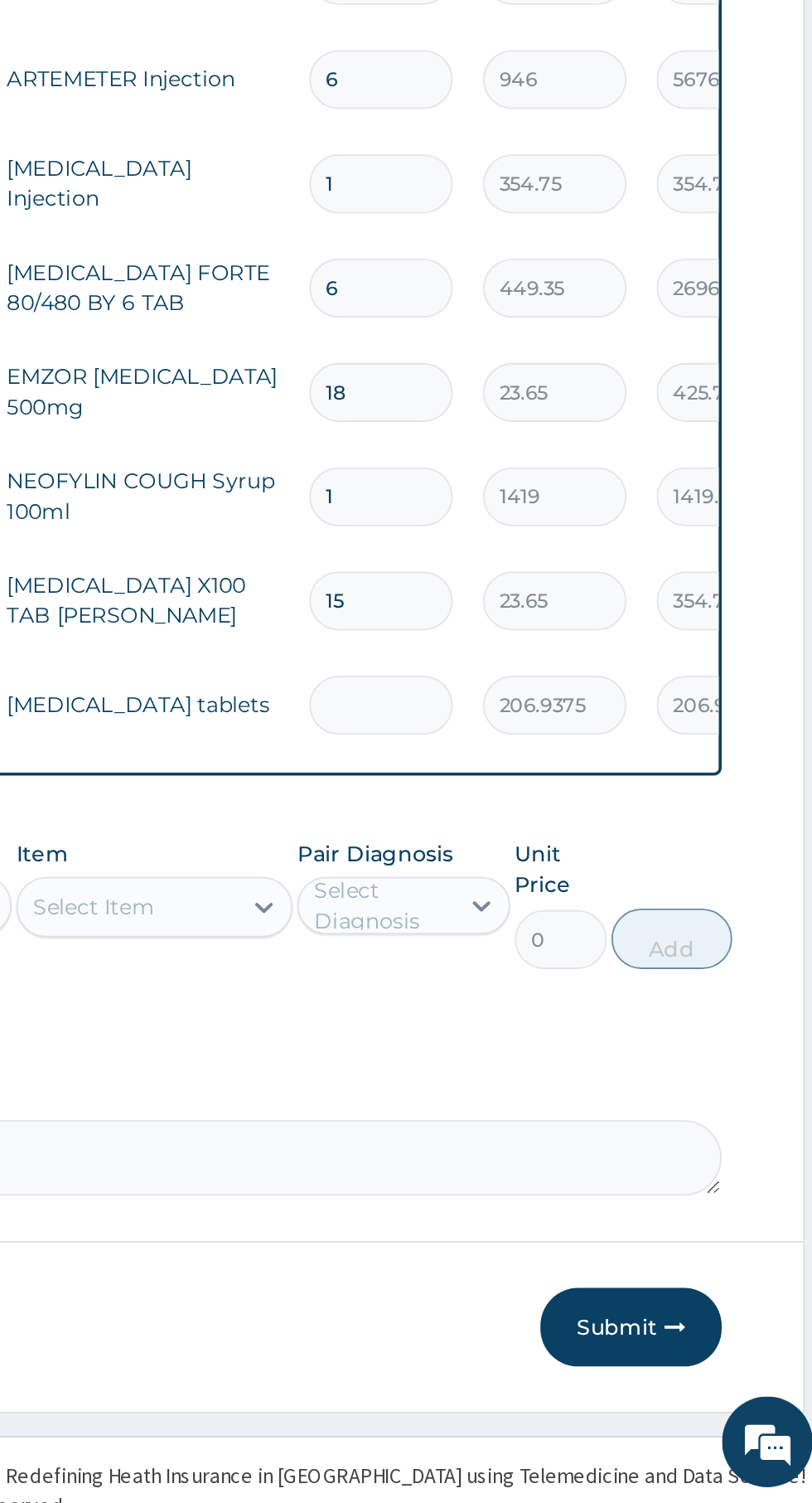
type input "0.00"
type input "2"
type input "413.88"
type input "20"
type input "4138.75"
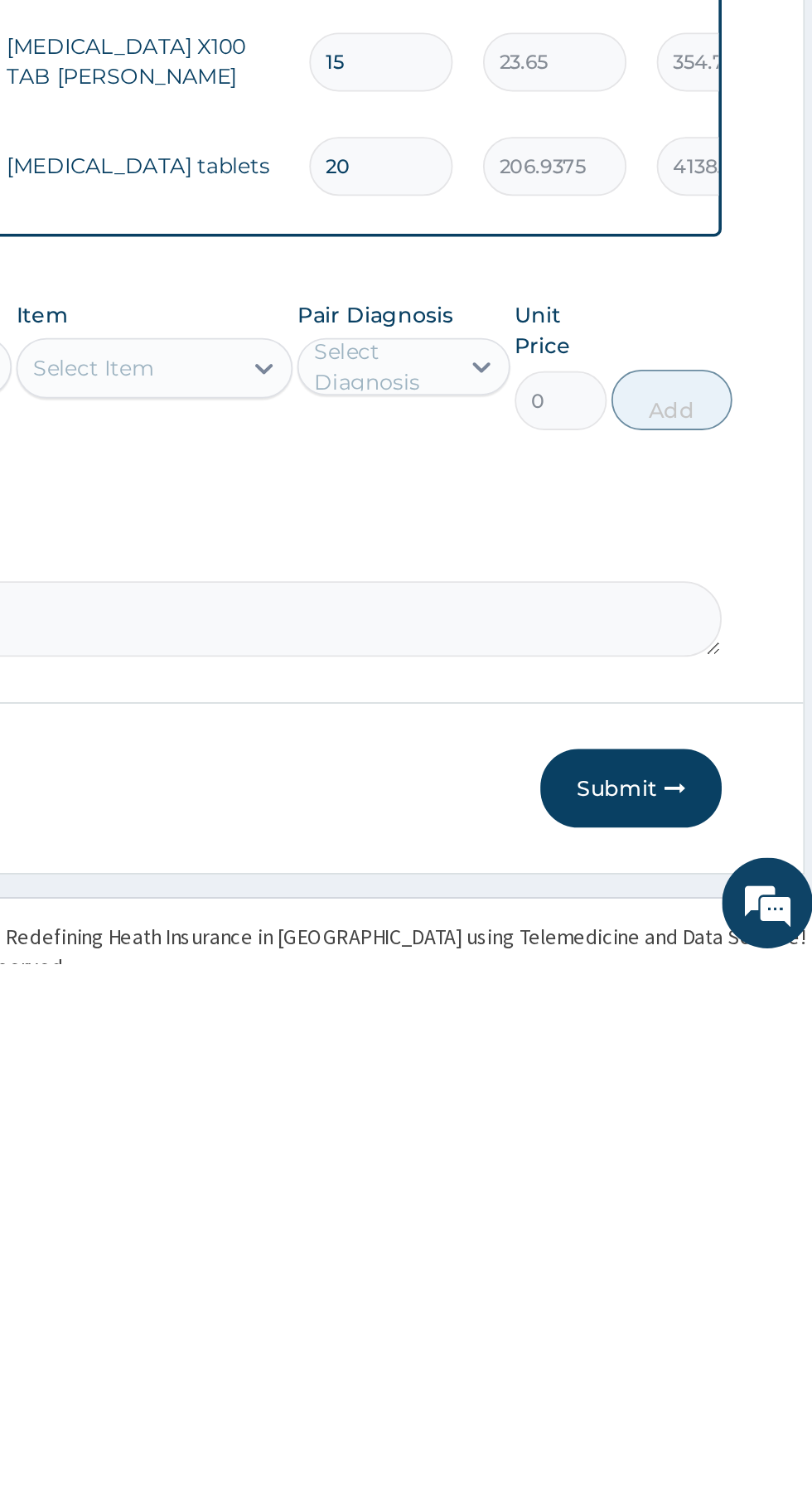
type input "20"
click at [620, 1289] on div "PA Code / Prescription Code PA/904398 Encounter Date [DATE] Important Notice Pl…" at bounding box center [501, 635] width 505 height 1399
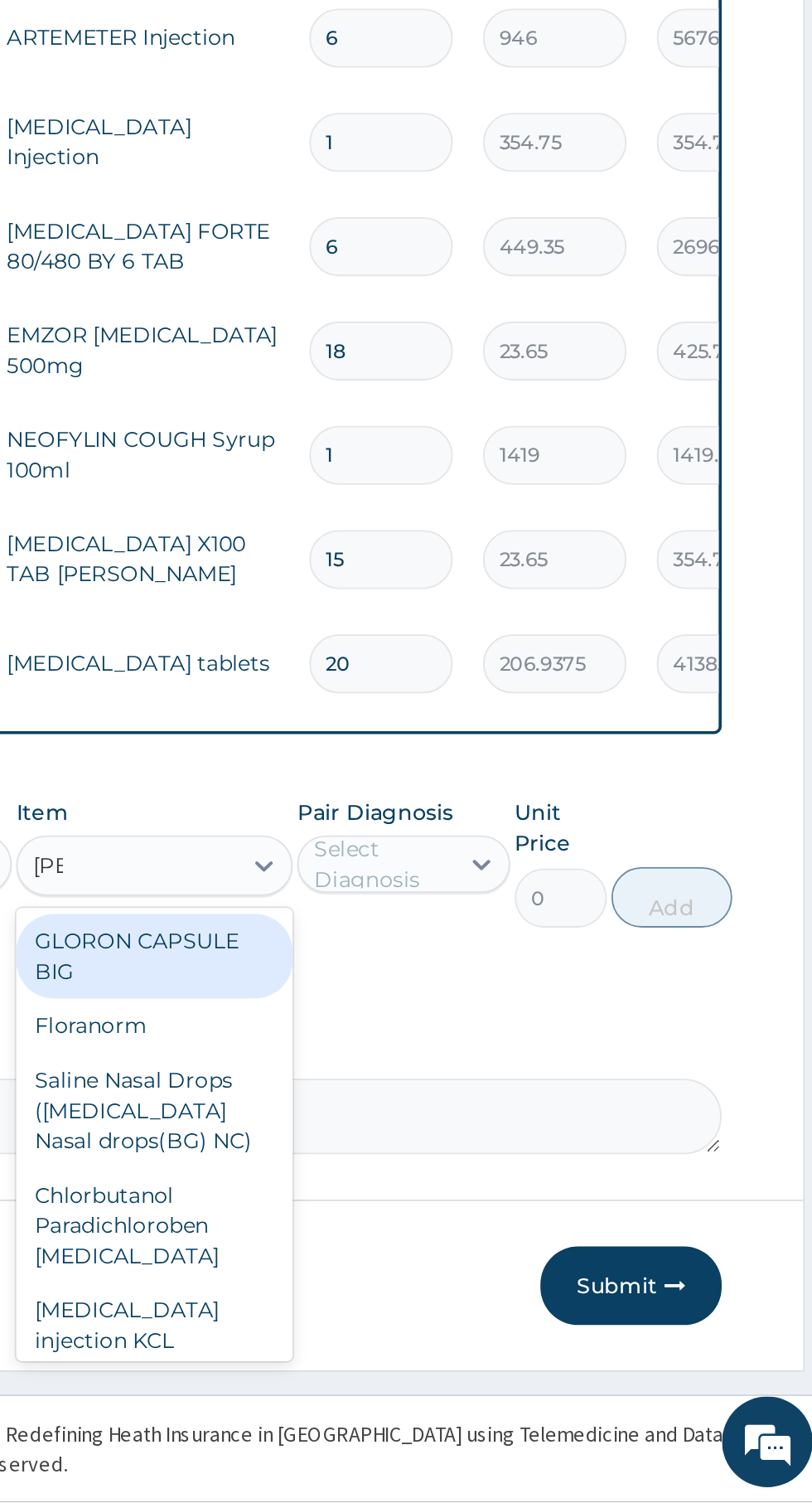
scroll to position [0, 0]
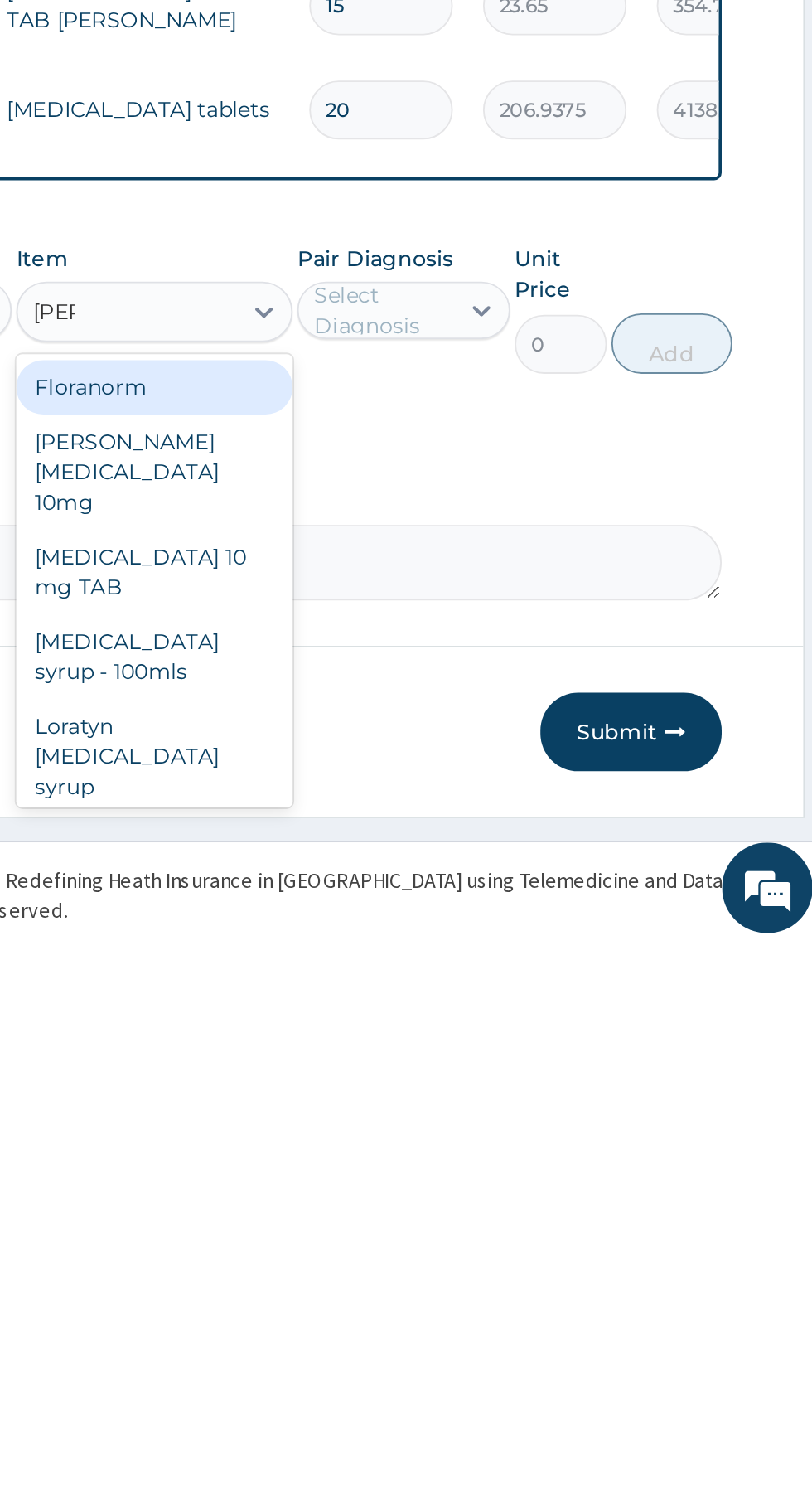
click at [469, 1253] on div "[PERSON_NAME][MEDICAL_DATA] 10mg" at bounding box center [443, 1242] width 152 height 63
type input "[PERSON_NAME]"
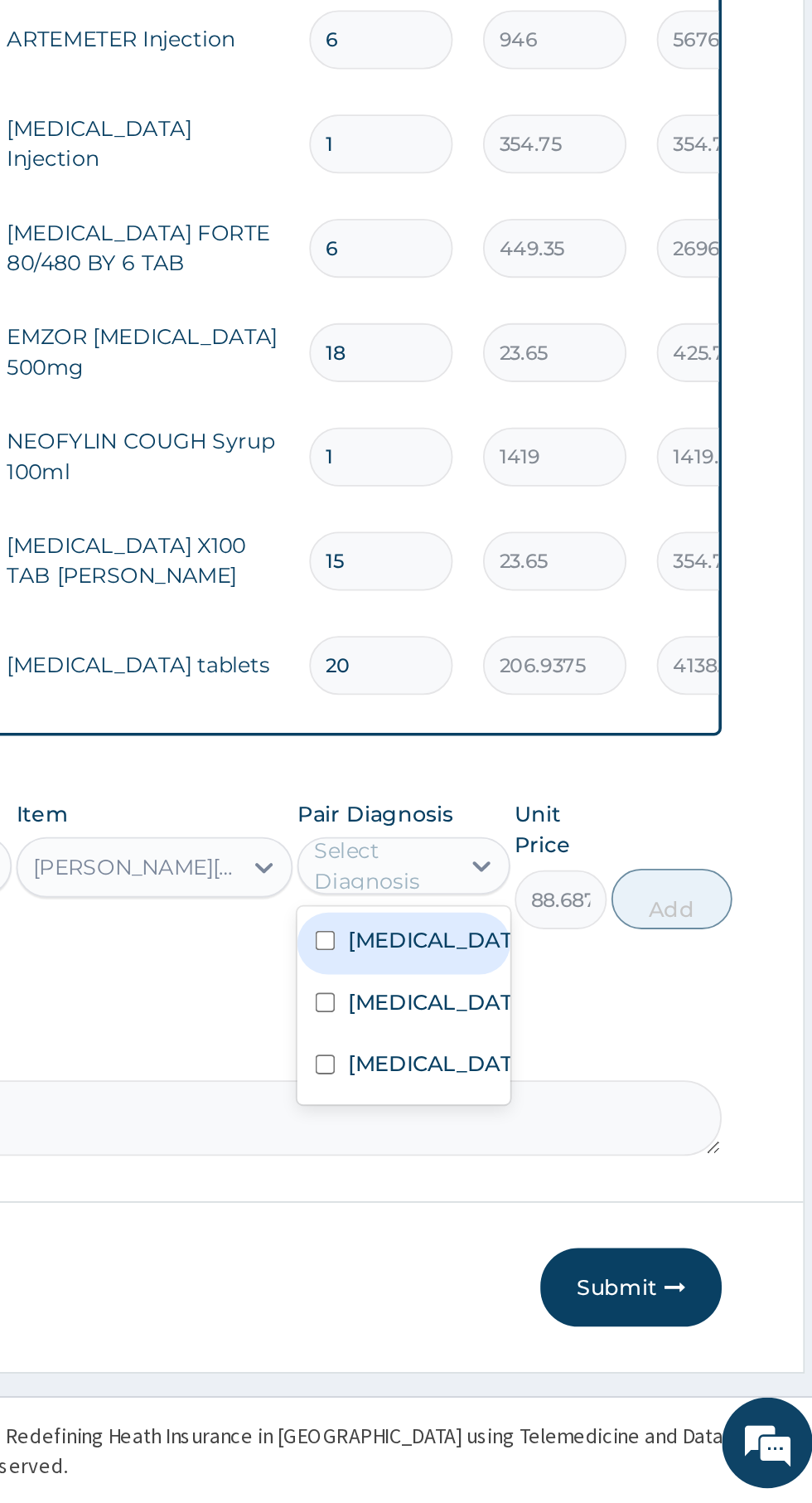
scroll to position [285, 0]
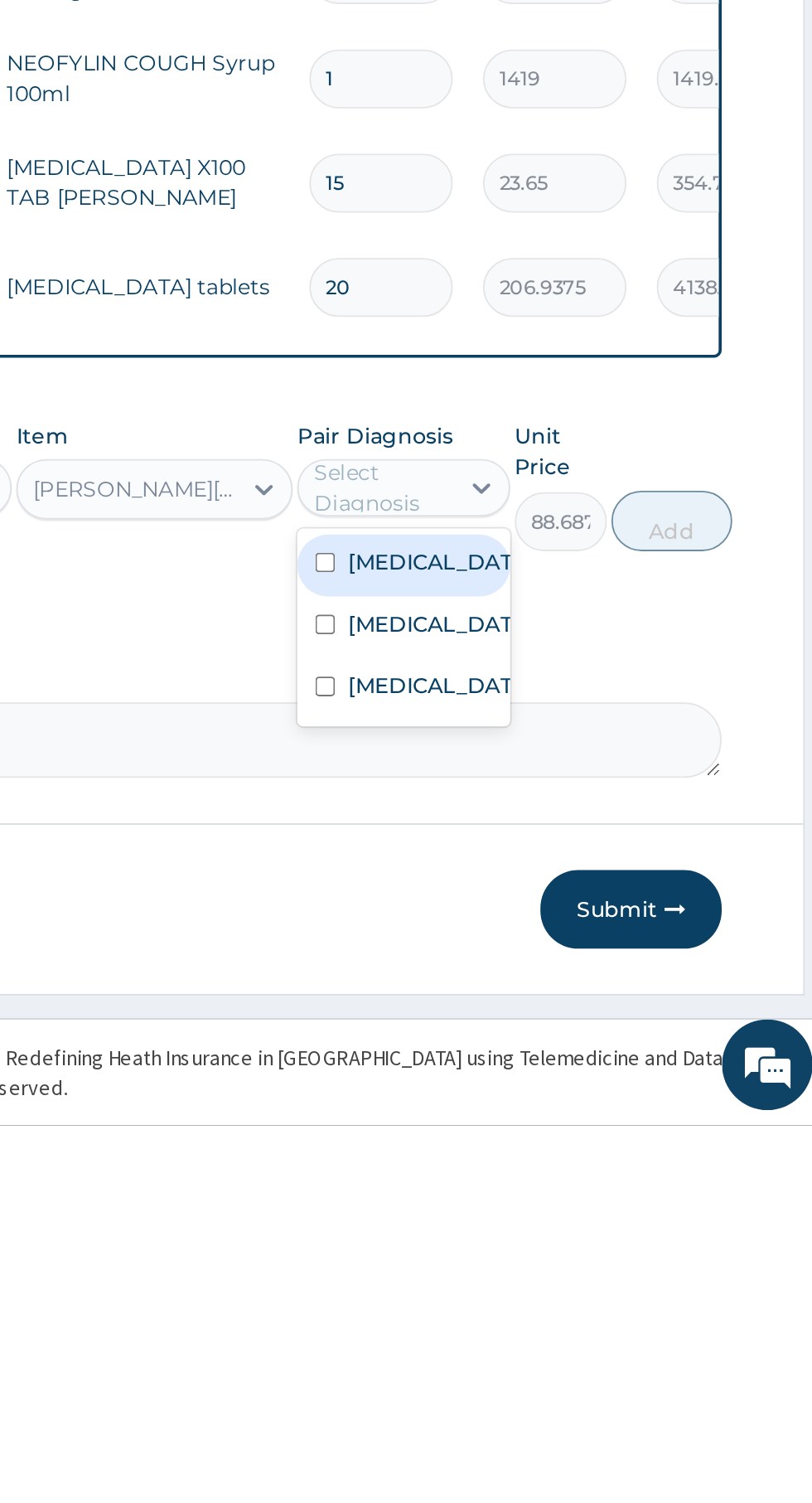
click at [607, 1270] on label "[MEDICAL_DATA]" at bounding box center [597, 1262] width 96 height 17
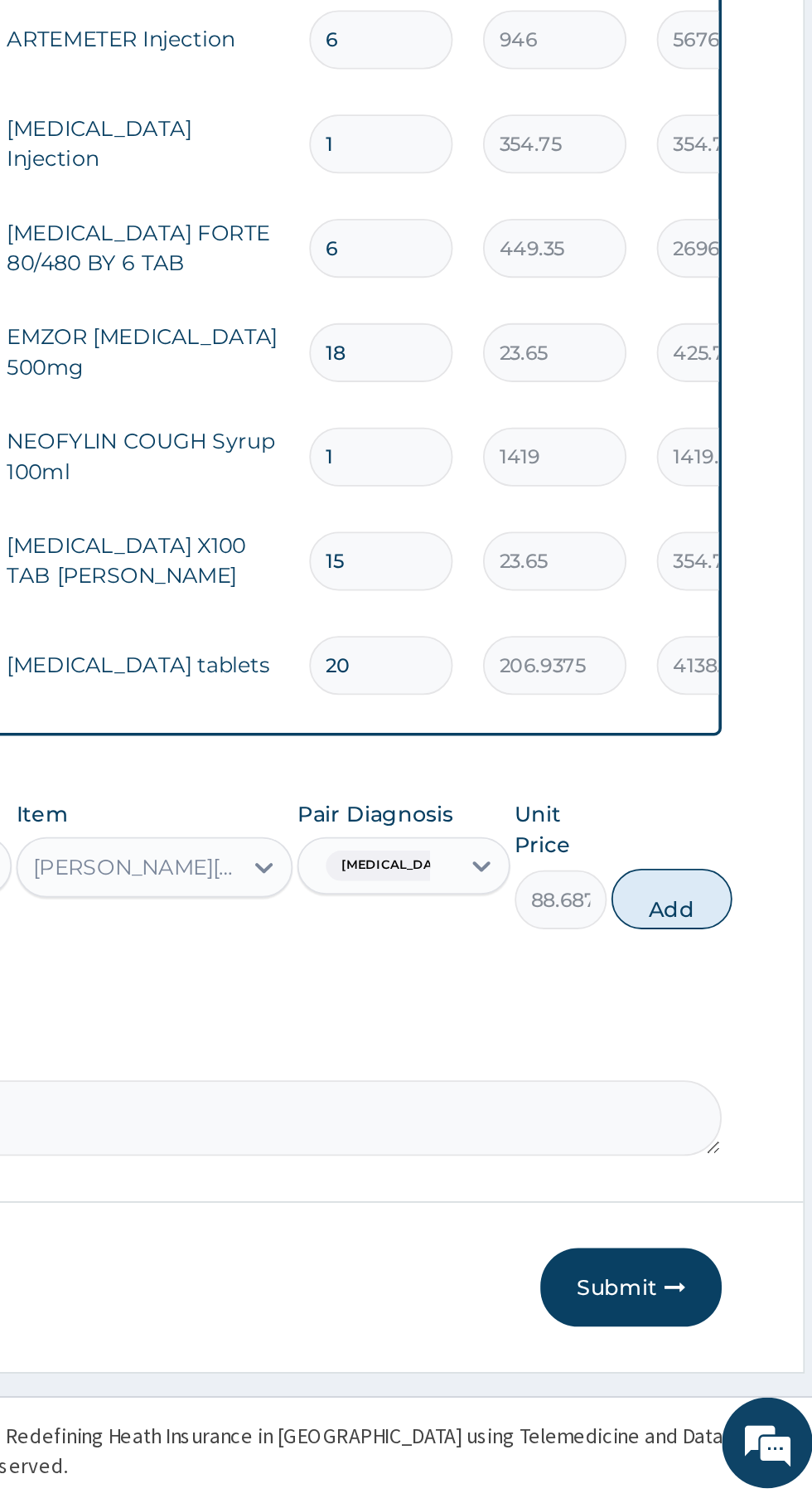
click at [760, 1188] on button "Add" at bounding box center [727, 1171] width 66 height 33
type input "0"
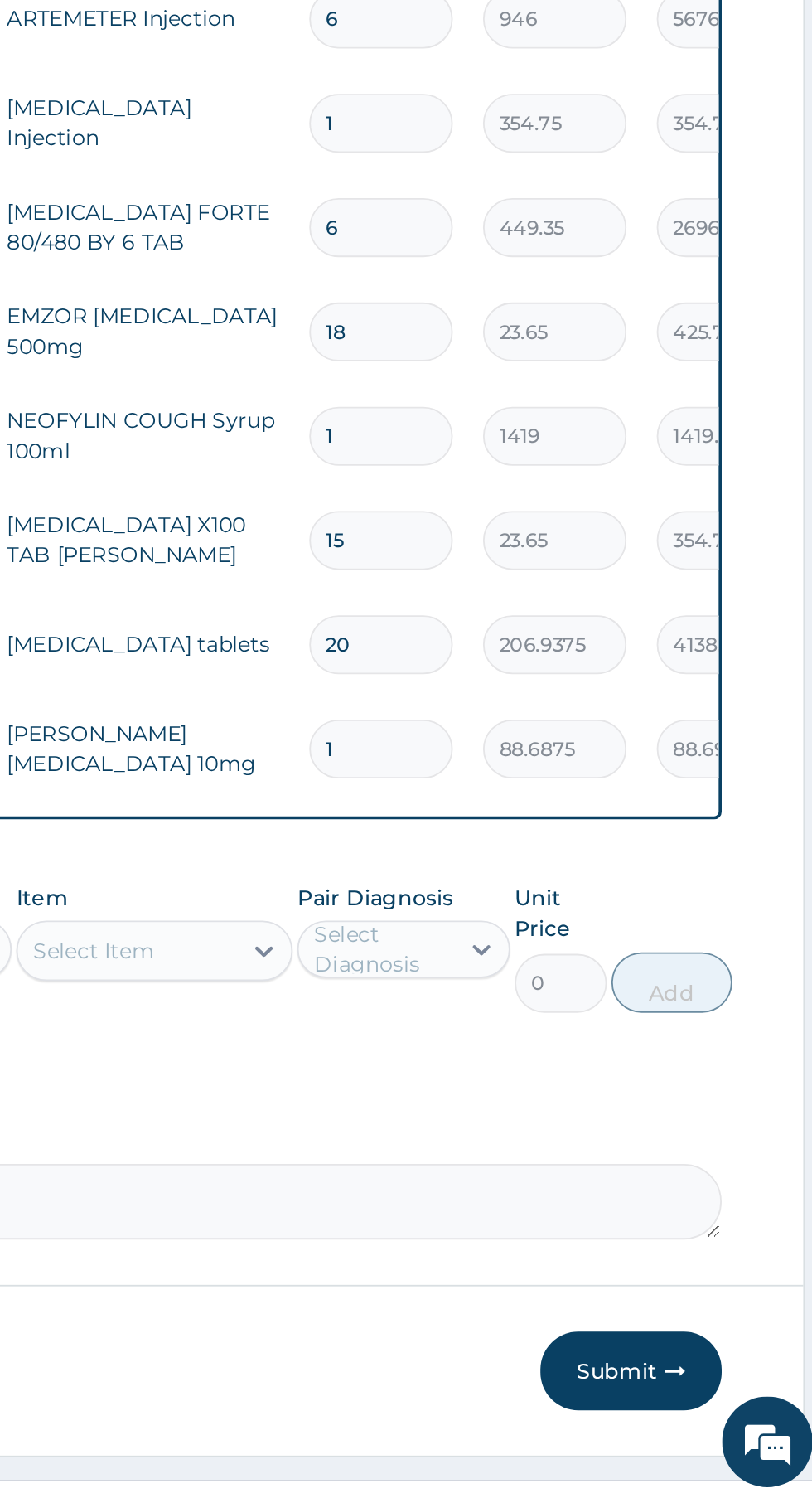
type input "10"
type input "886.88"
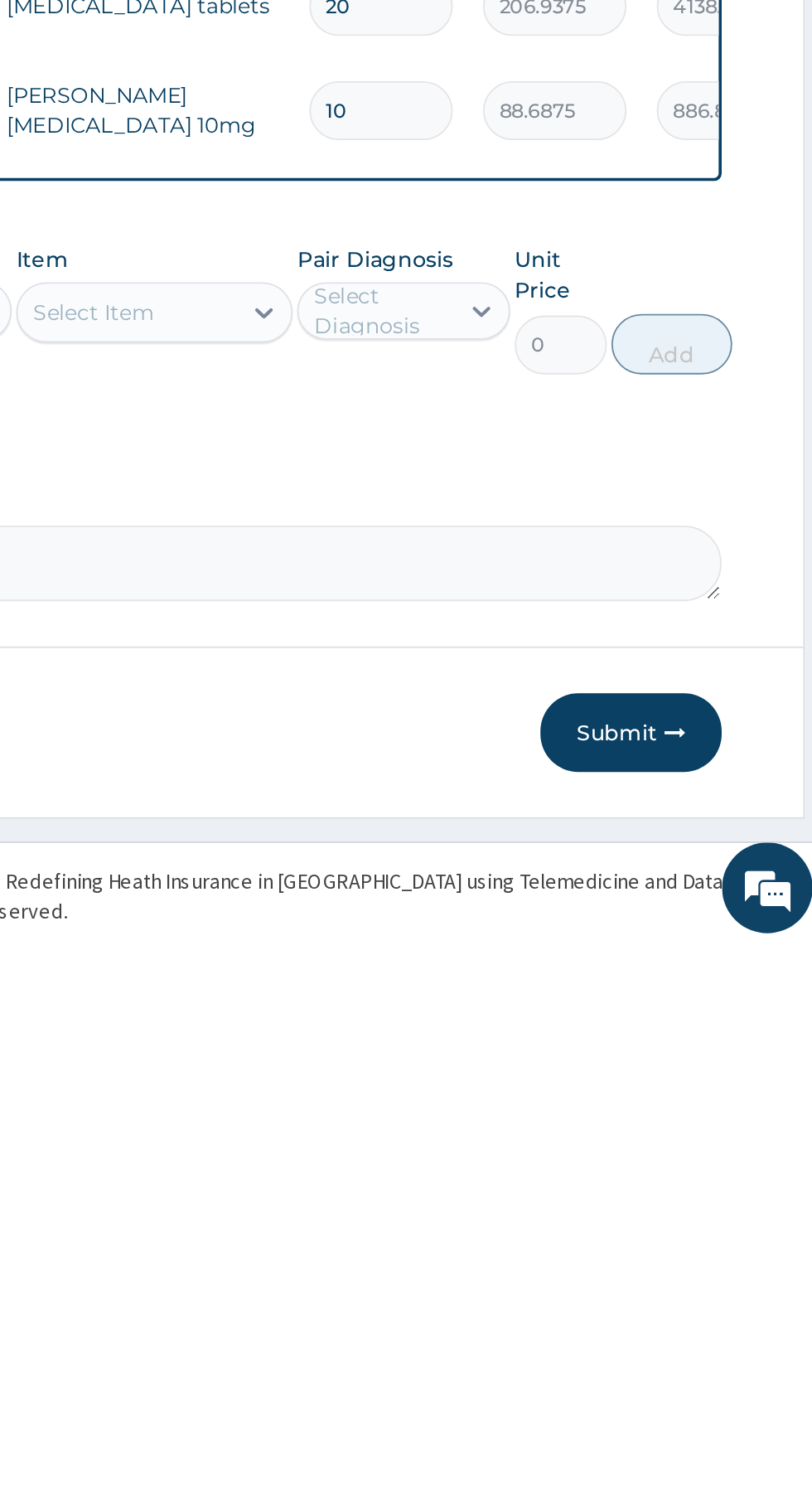
scroll to position [367, 0]
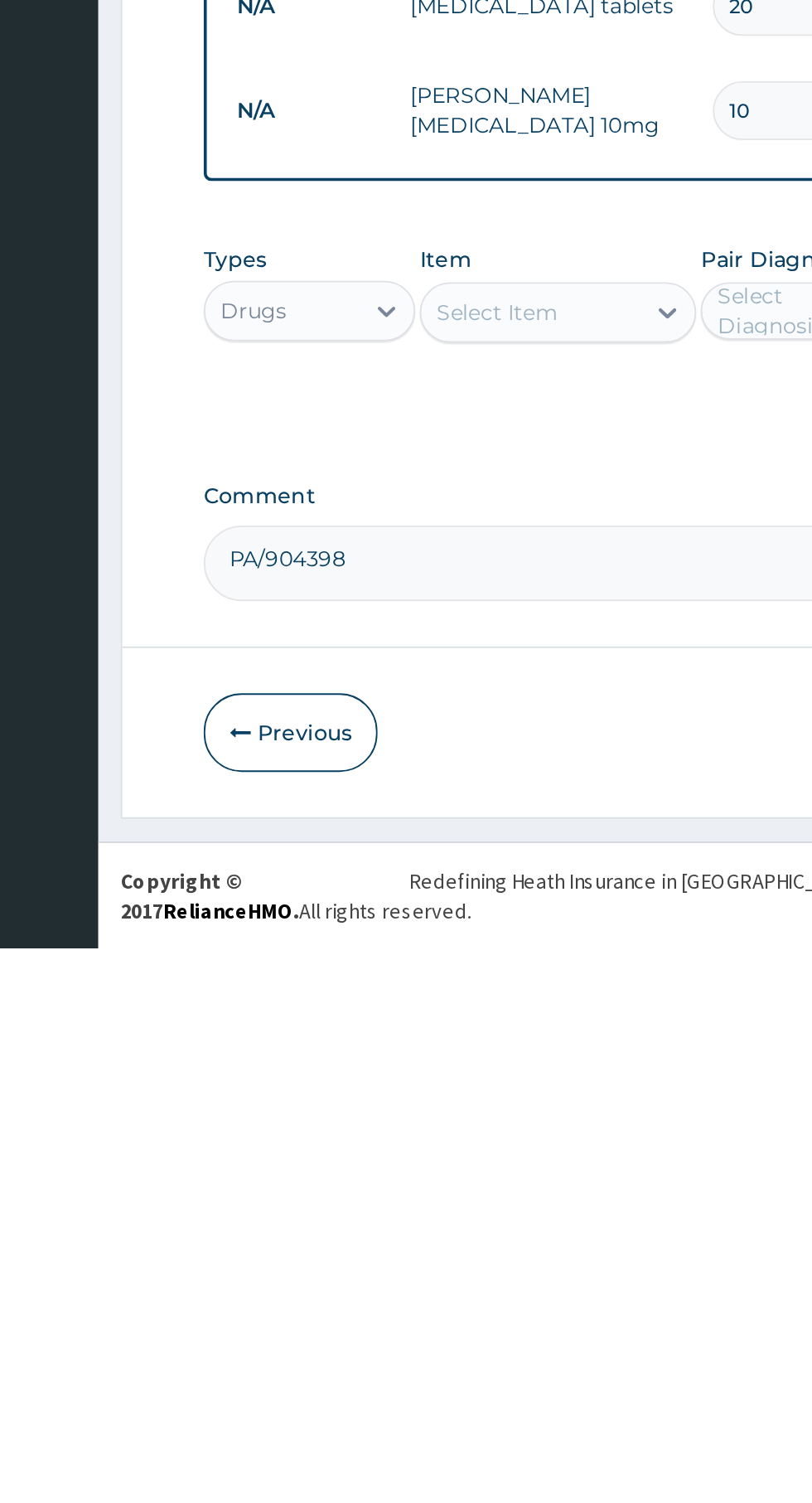
type input "10"
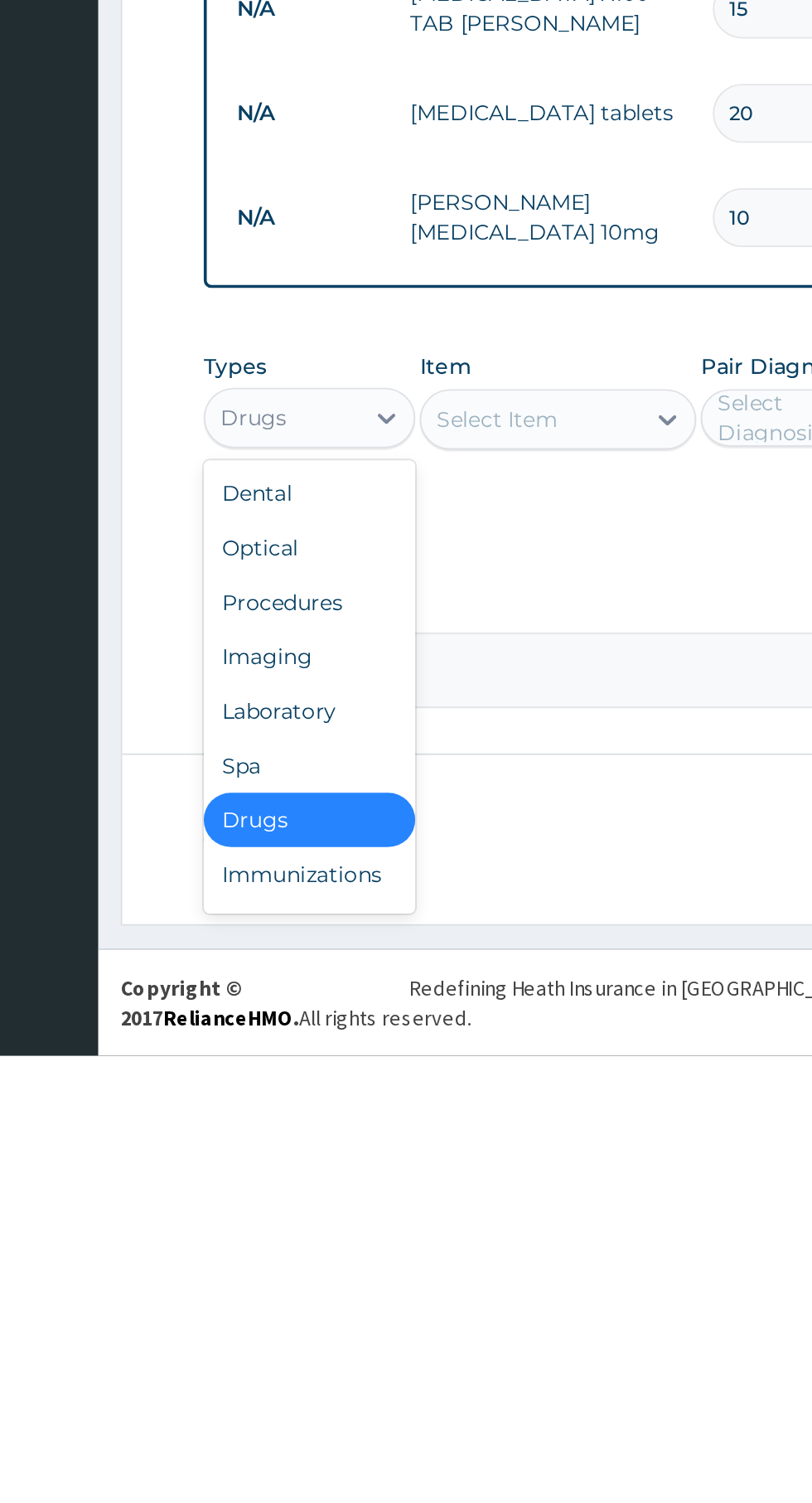
click at [334, 1318] on div "Laboratory" at bounding box center [307, 1314] width 116 height 30
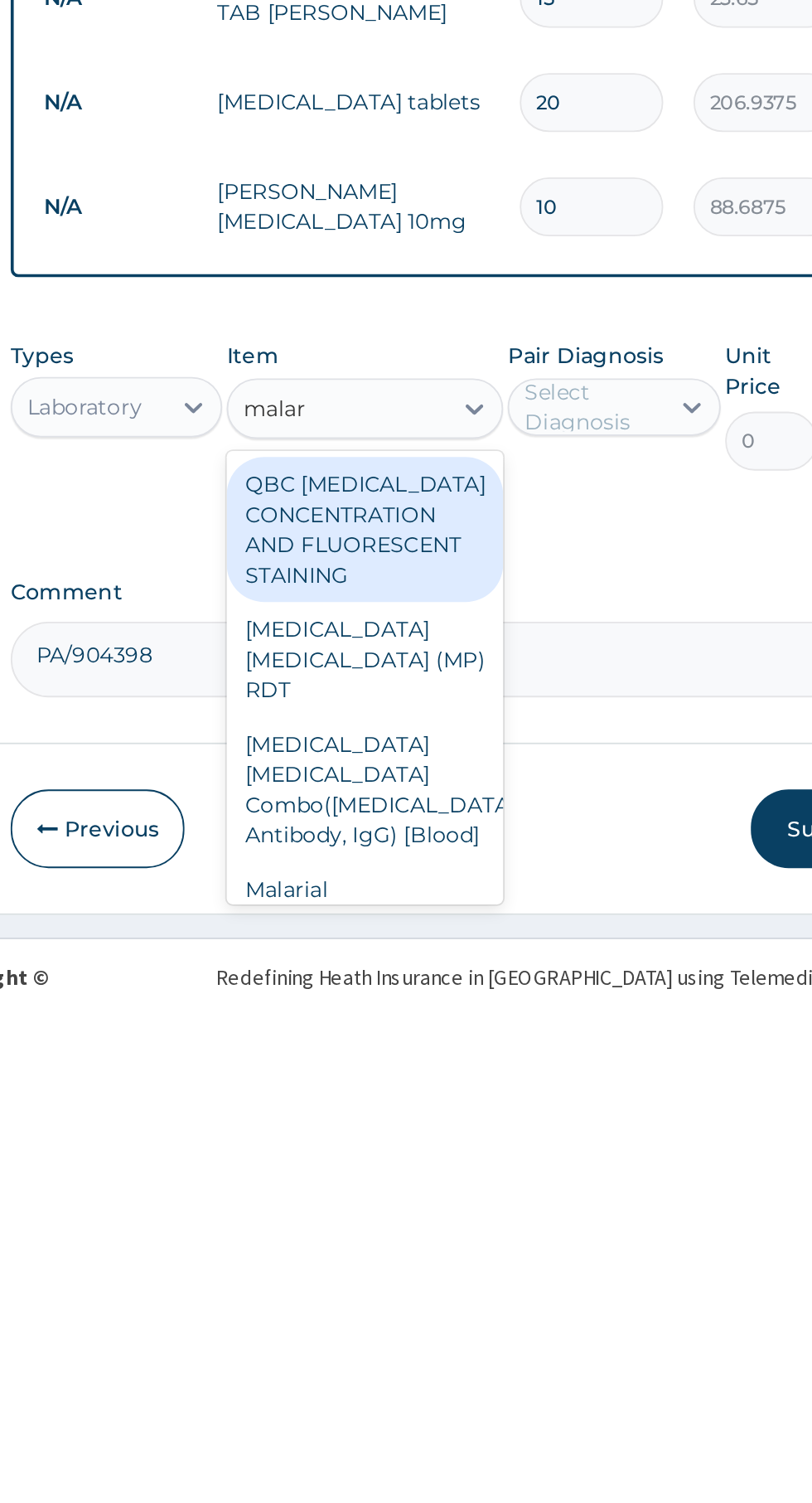
scroll to position [0, 0]
click at [476, 1451] on div "Malarial [MEDICAL_DATA] Thick and thin films - [Blood]" at bounding box center [443, 1471] width 152 height 80
type input "malar"
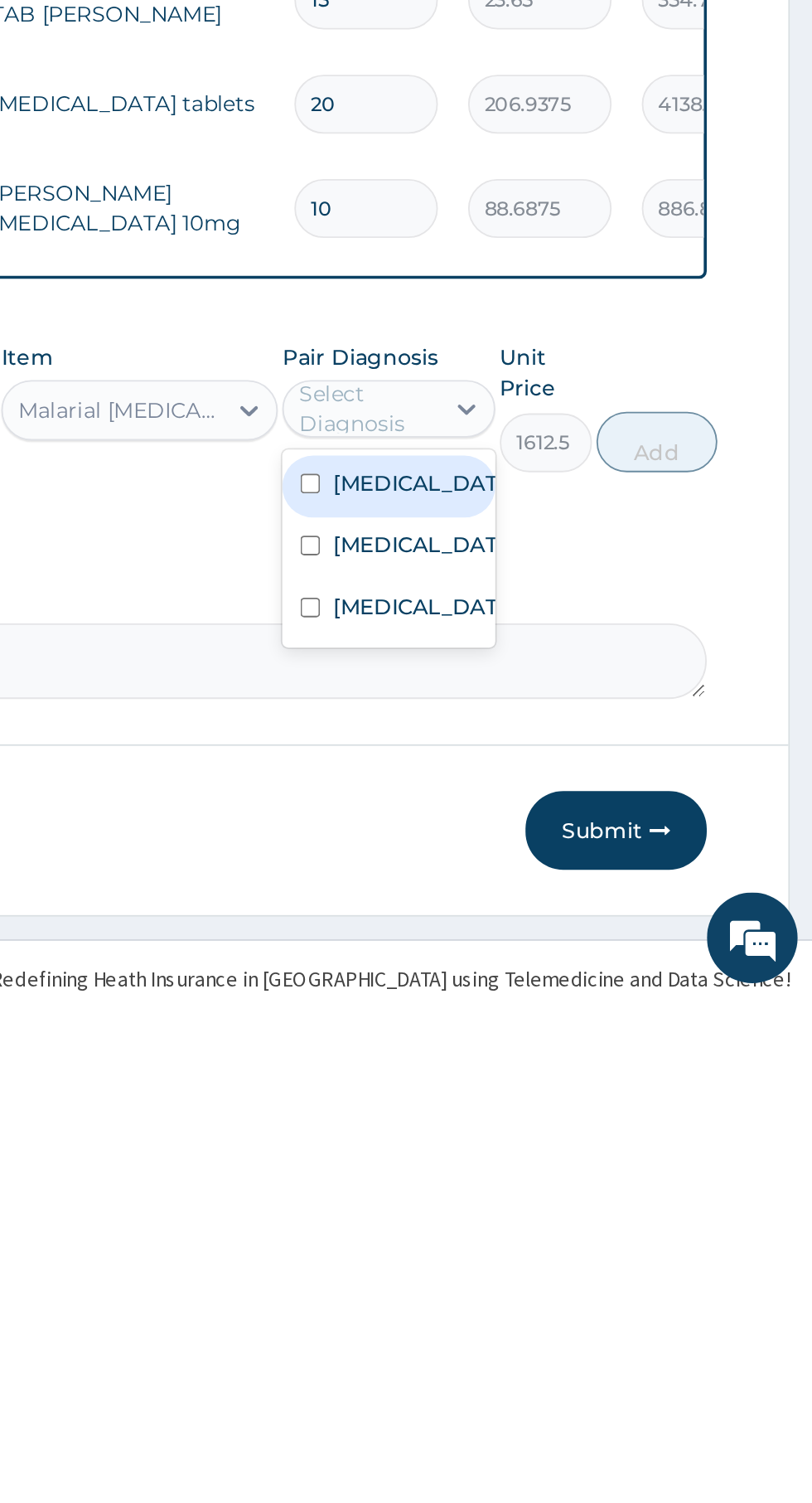
scroll to position [367, 0]
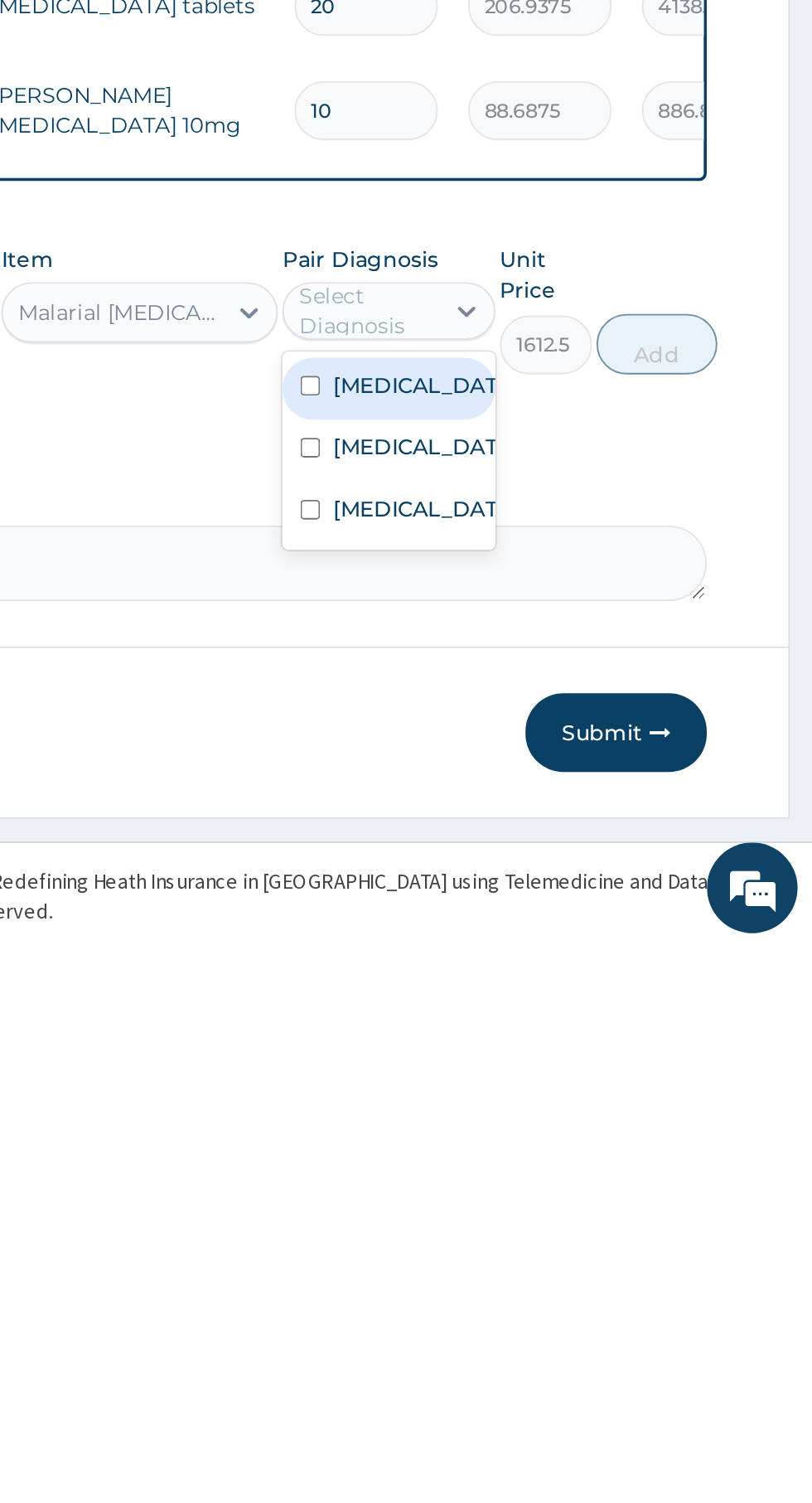
click at [598, 1236] on label "[MEDICAL_DATA]" at bounding box center [597, 1228] width 96 height 17
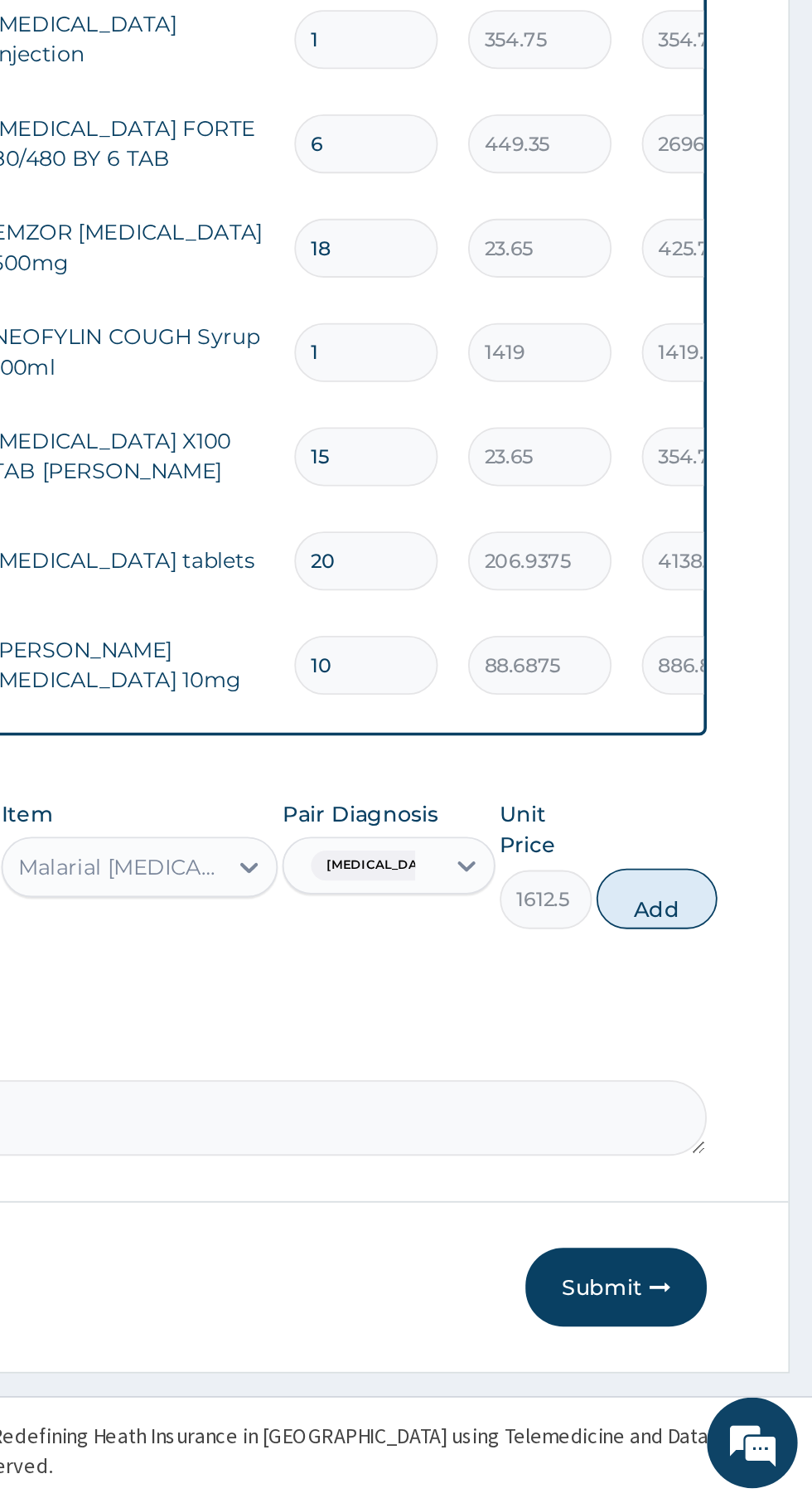
click at [741, 1175] on button "Add" at bounding box center [727, 1171] width 66 height 33
type input "0"
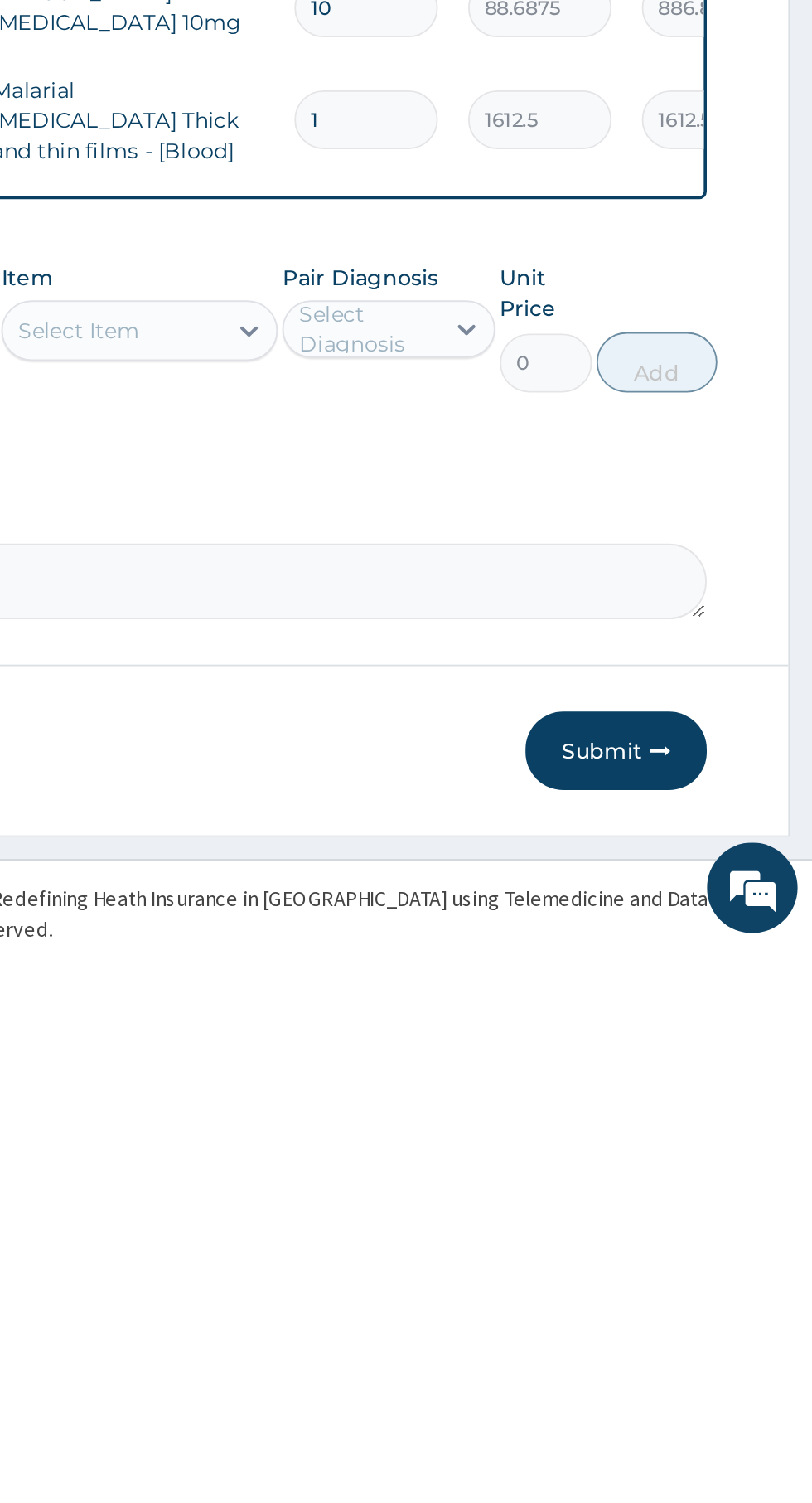
scroll to position [394, 0]
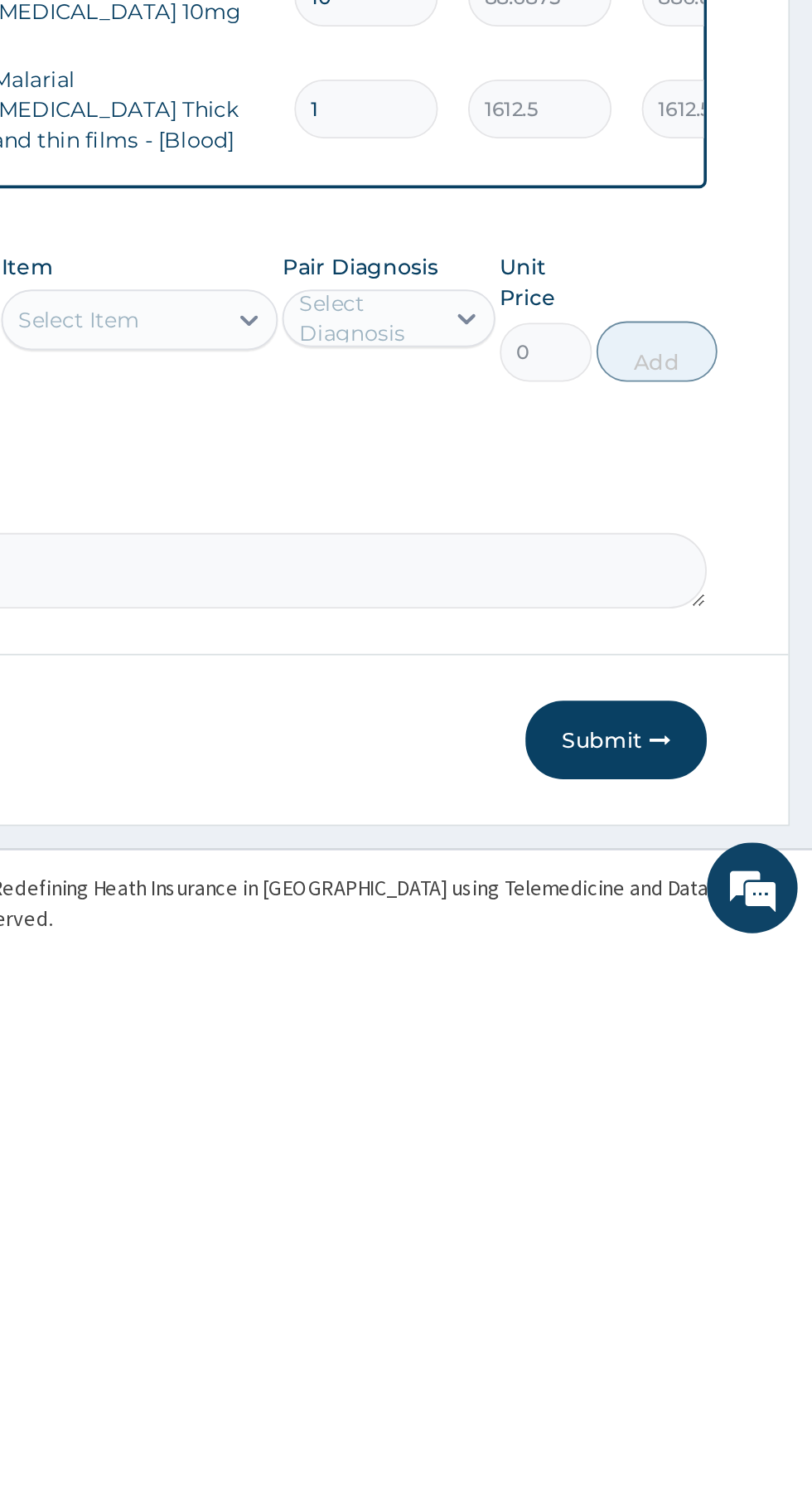
click at [715, 1411] on button "Submit" at bounding box center [705, 1389] width 100 height 43
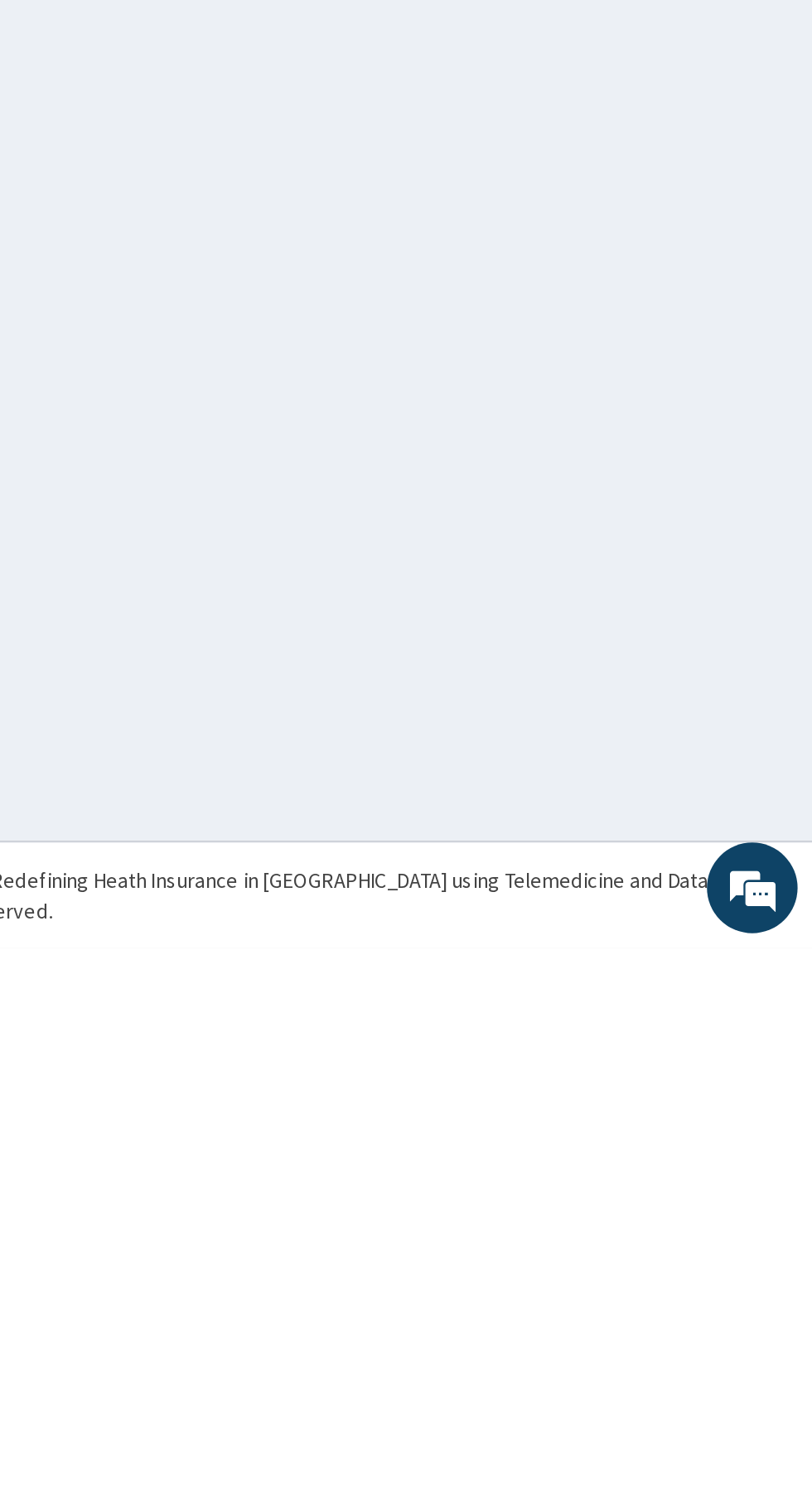
scroll to position [0, 0]
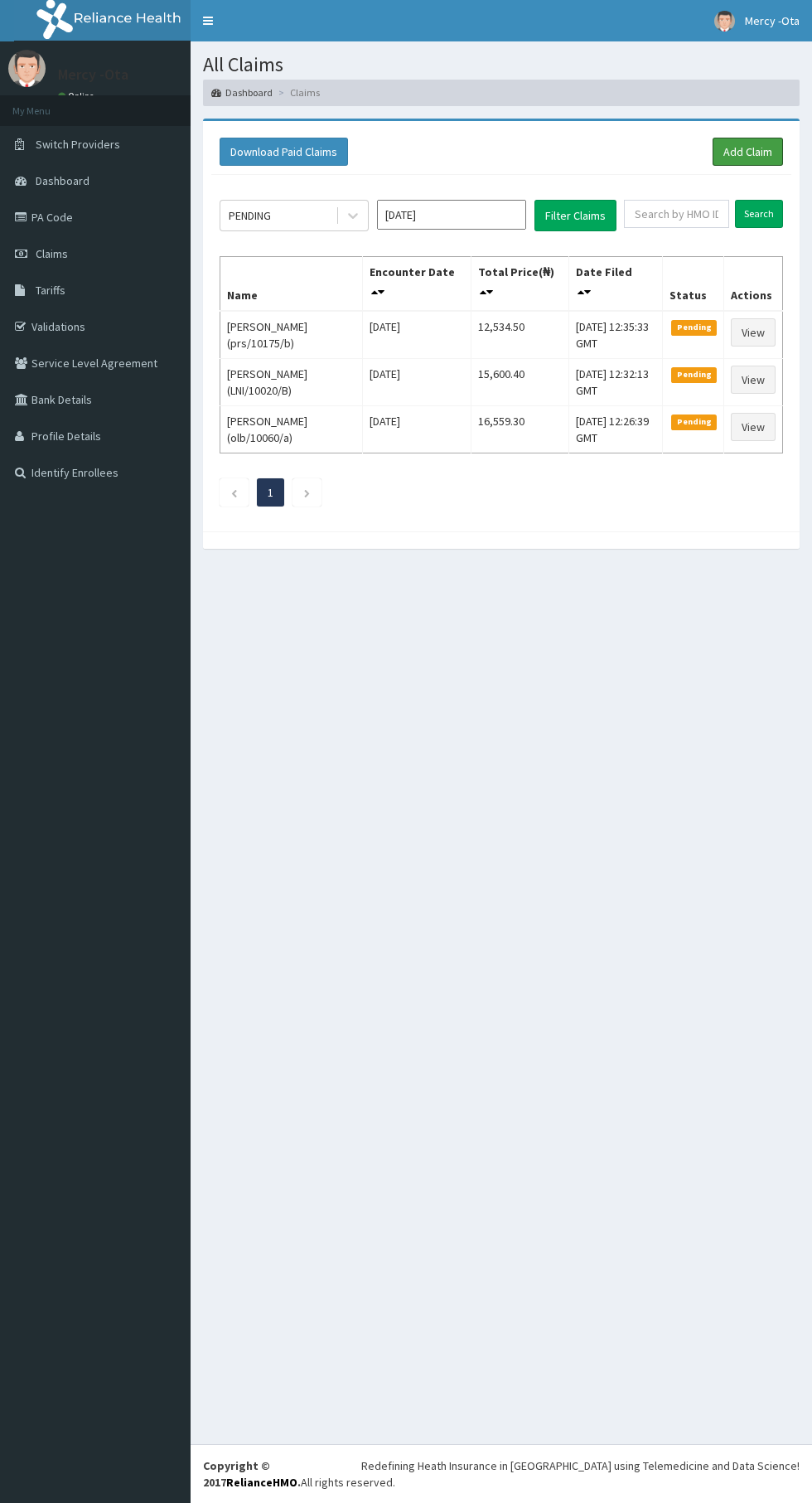
click at [764, 138] on link "Add Claim" at bounding box center [748, 152] width 71 height 28
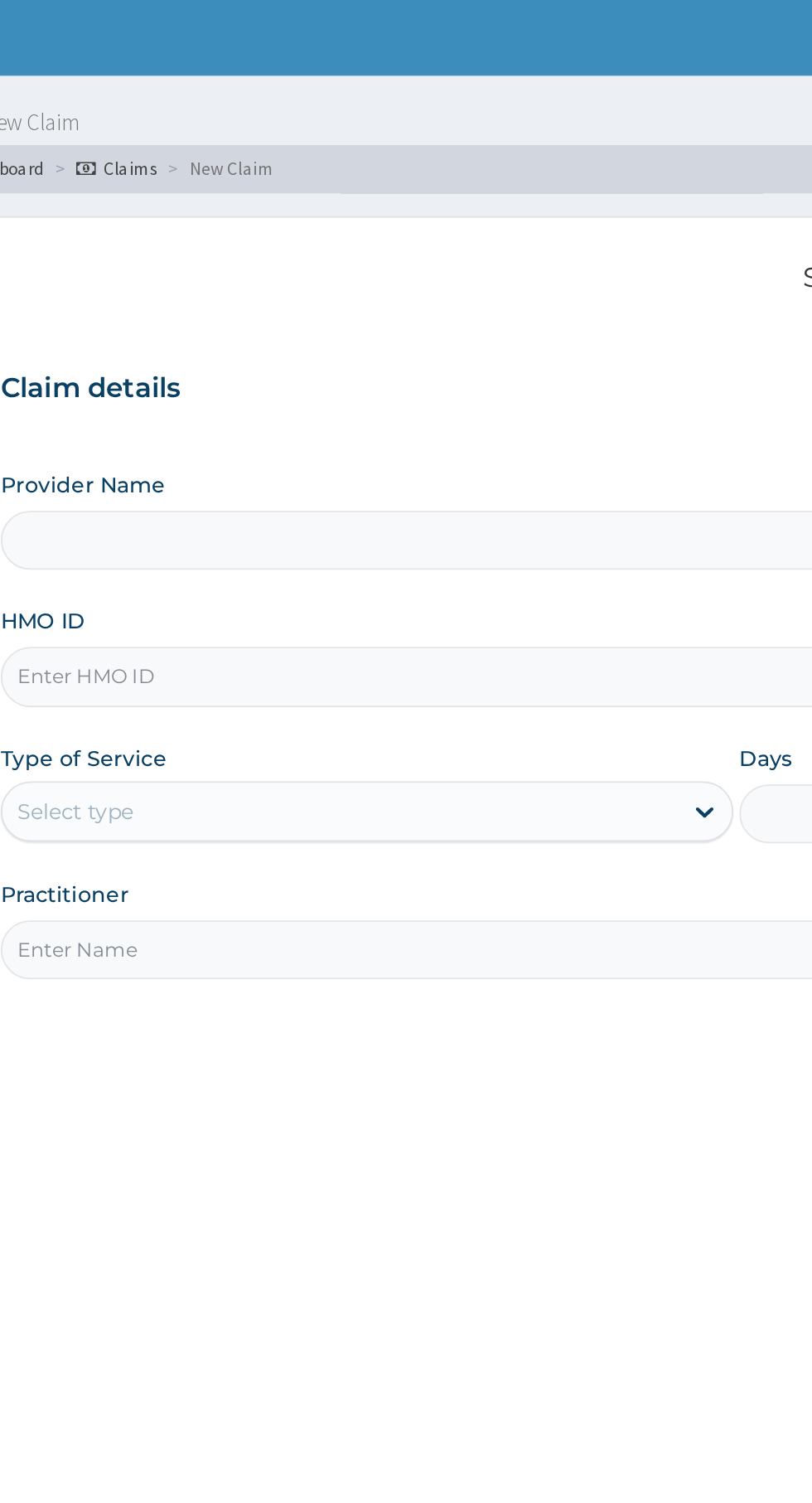
type input "[GEOGRAPHIC_DATA] -Ota"
type input "ker/10177/b"
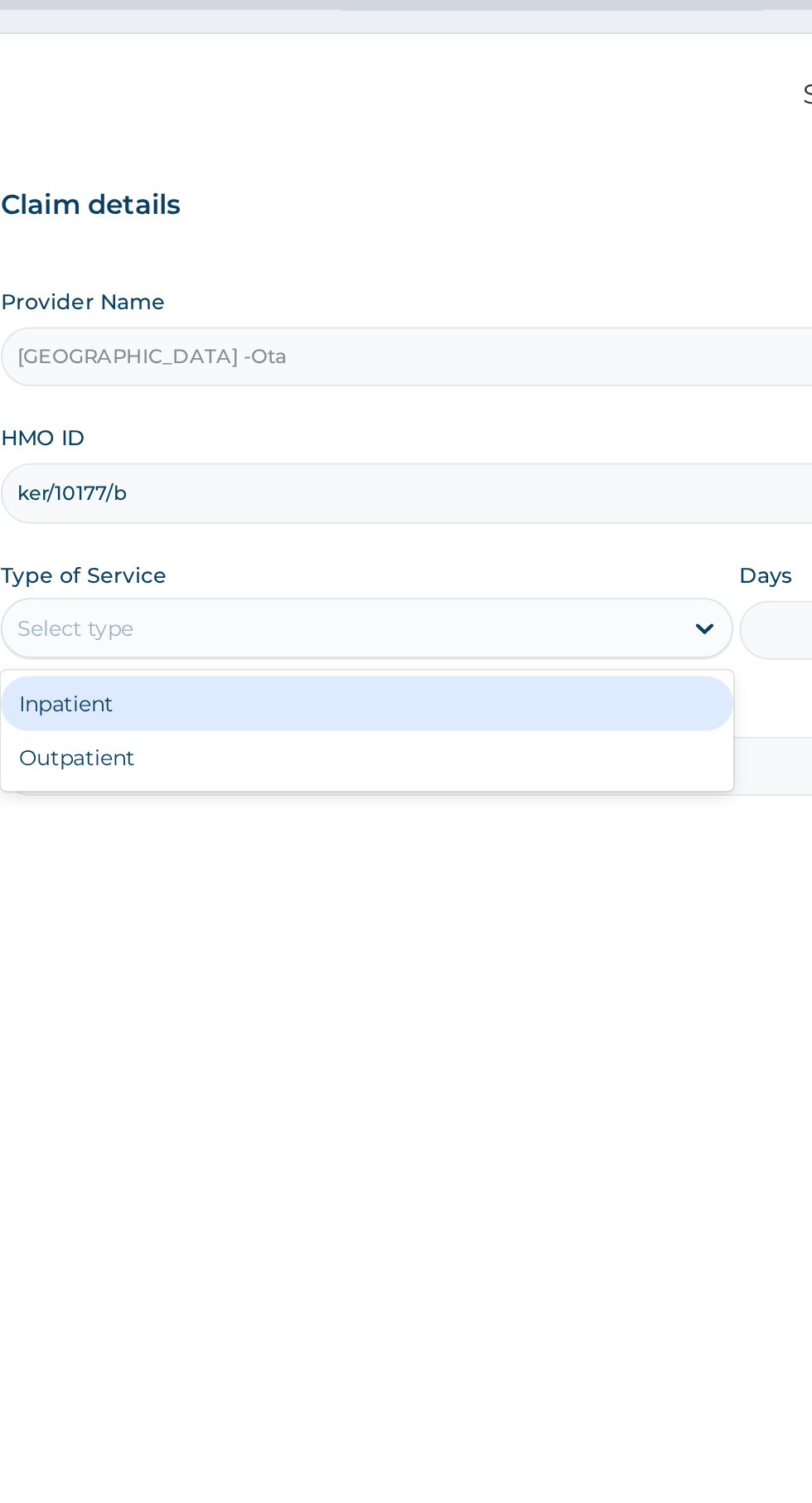
click at [497, 522] on div "Outpatient" at bounding box center [450, 516] width 402 height 30
type input "1"
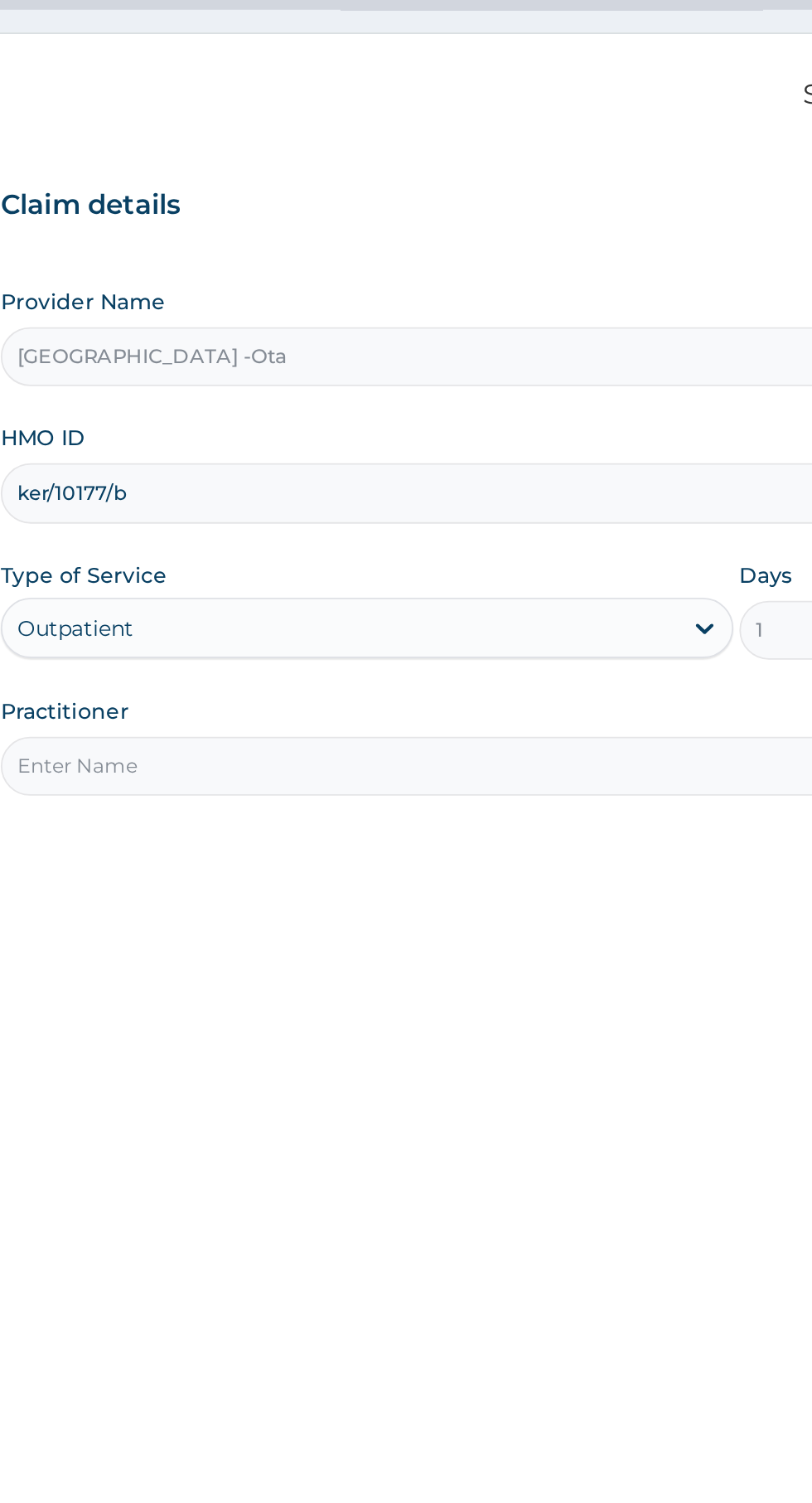
click at [534, 523] on input "Practitioner" at bounding box center [501, 520] width 505 height 32
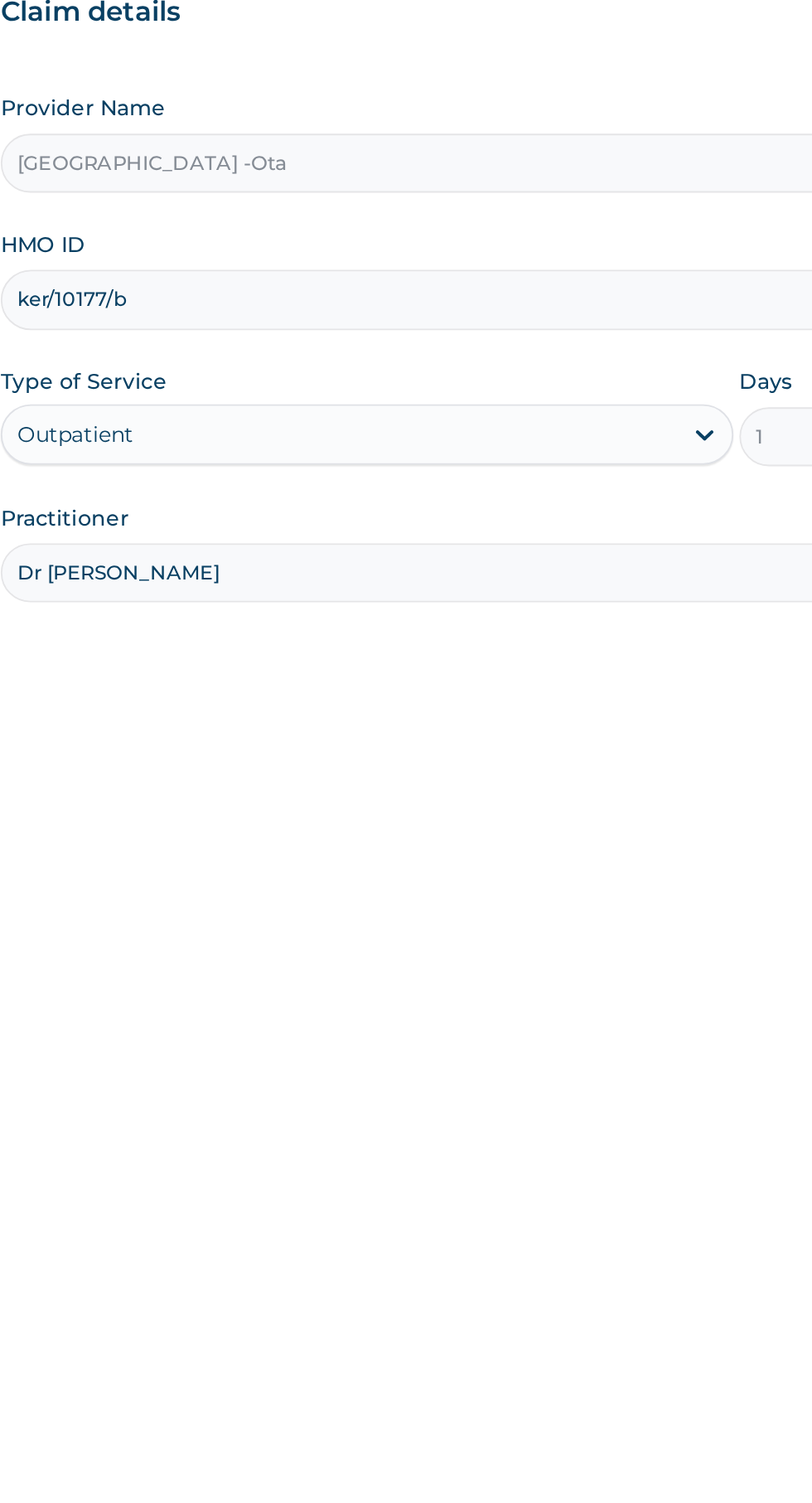
type input "[PERSON_NAME]"
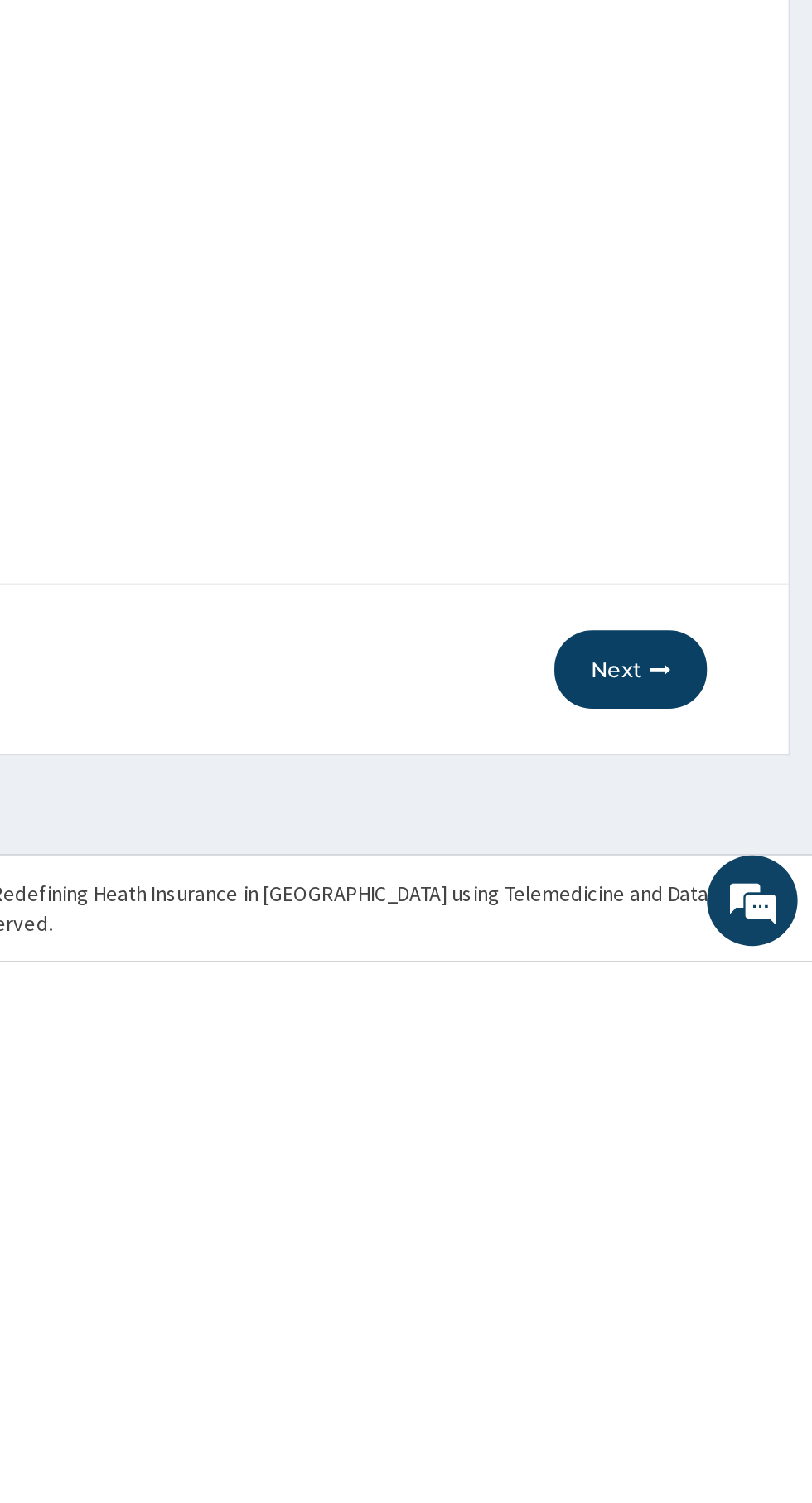
click at [716, 1345] on button "Next" at bounding box center [712, 1343] width 84 height 43
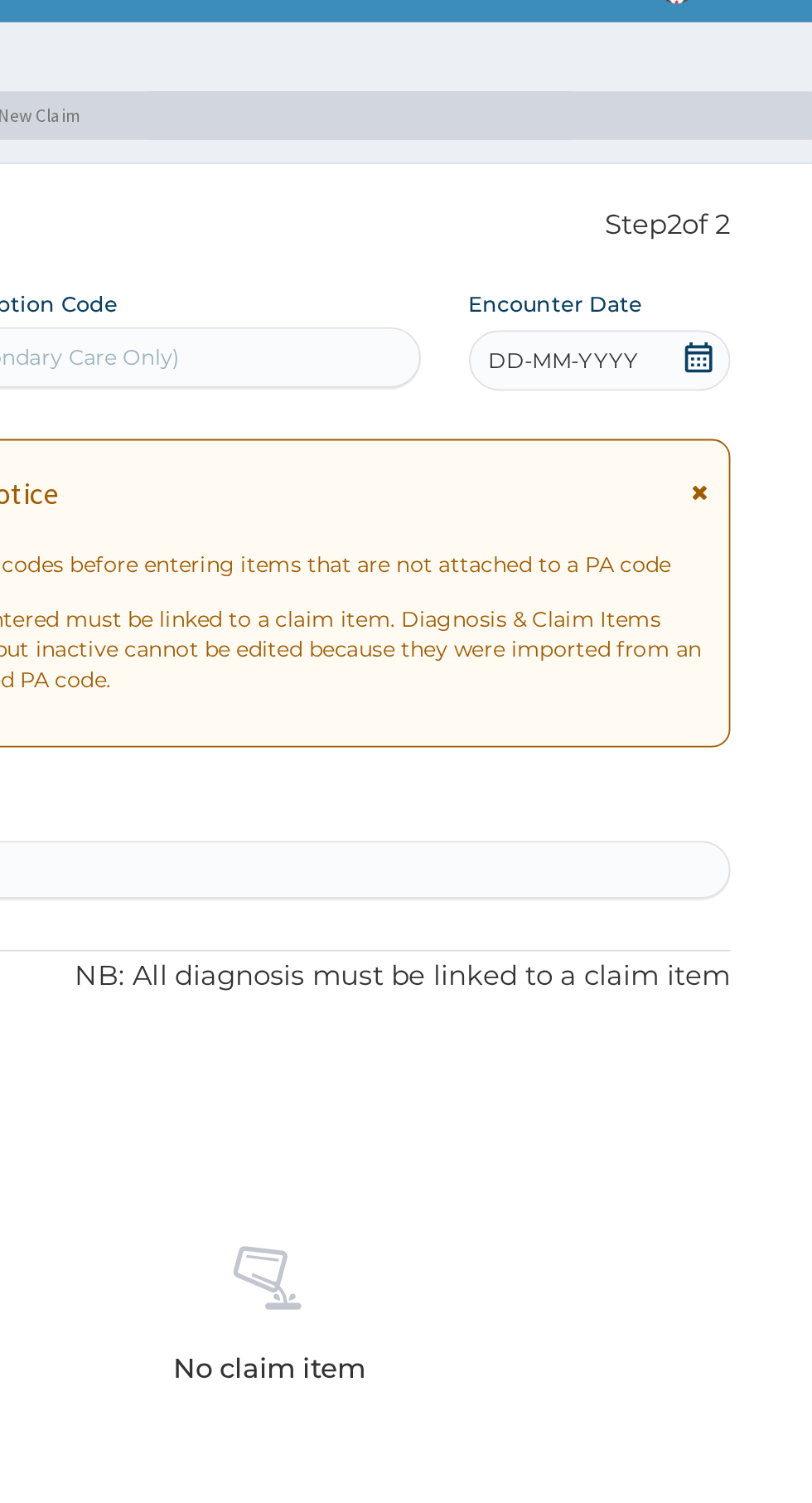
click at [738, 226] on icon at bounding box center [737, 225] width 15 height 17
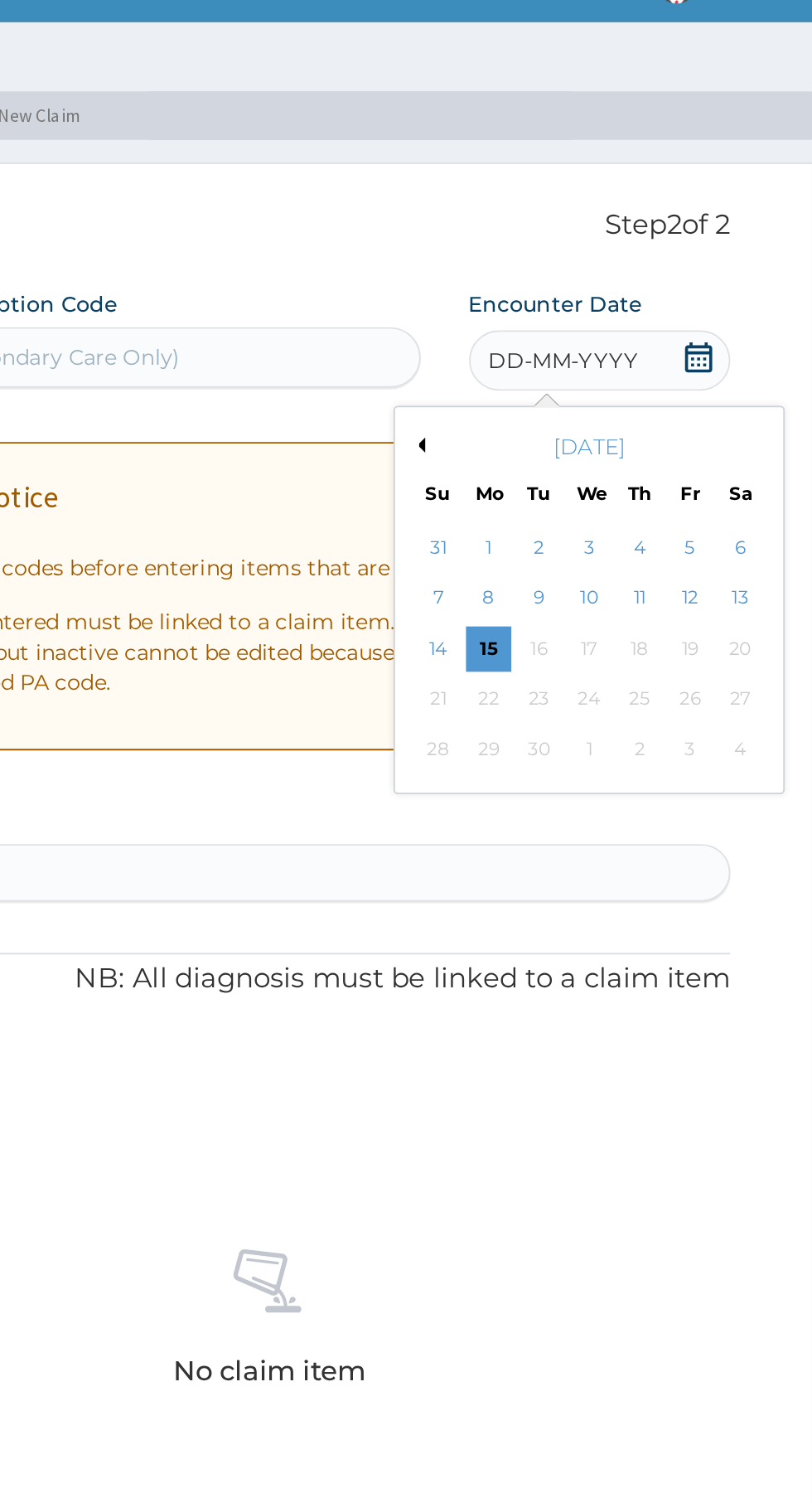
click at [731, 330] on div "5" at bounding box center [732, 330] width 25 height 25
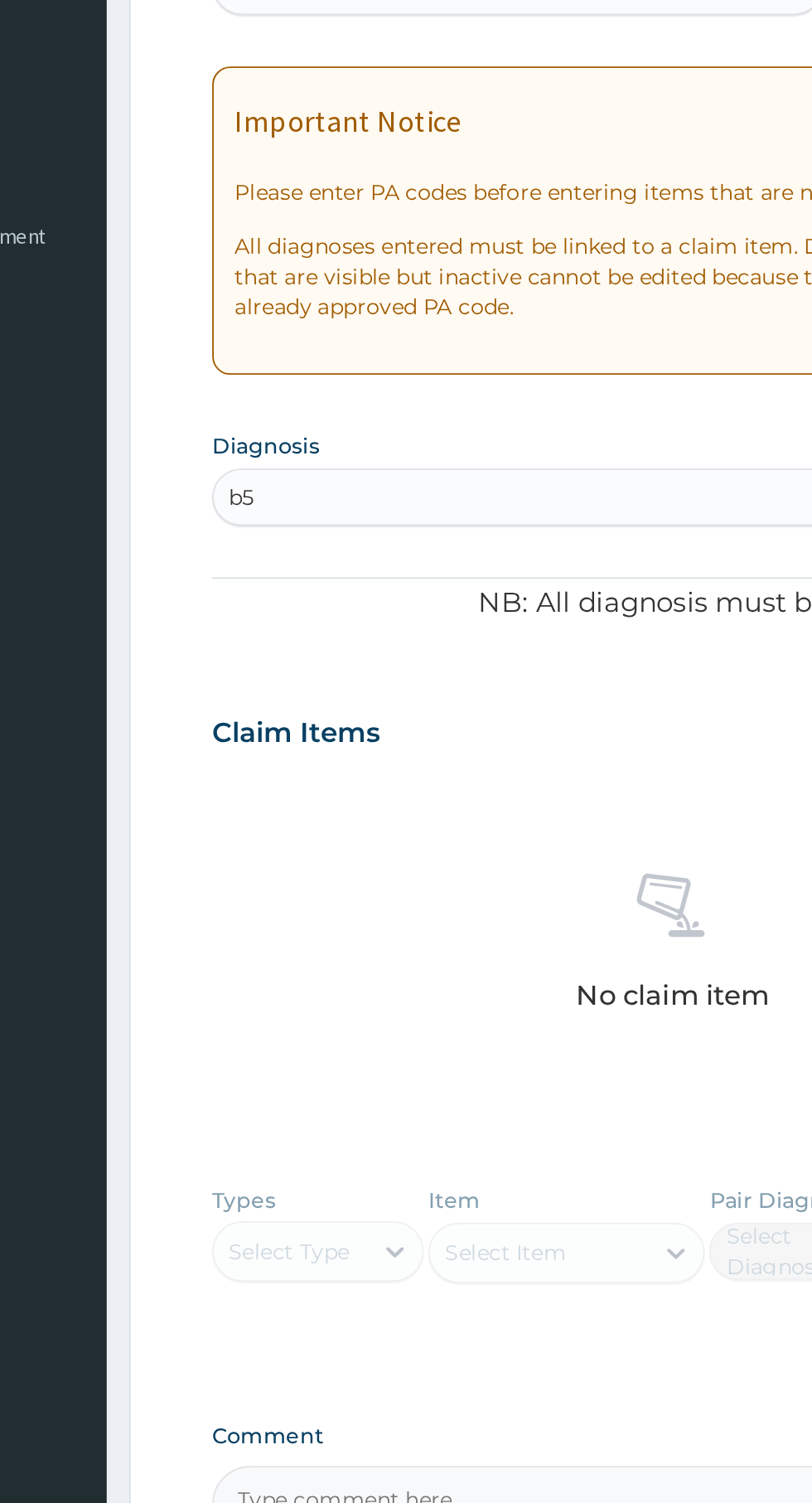
type input "b"
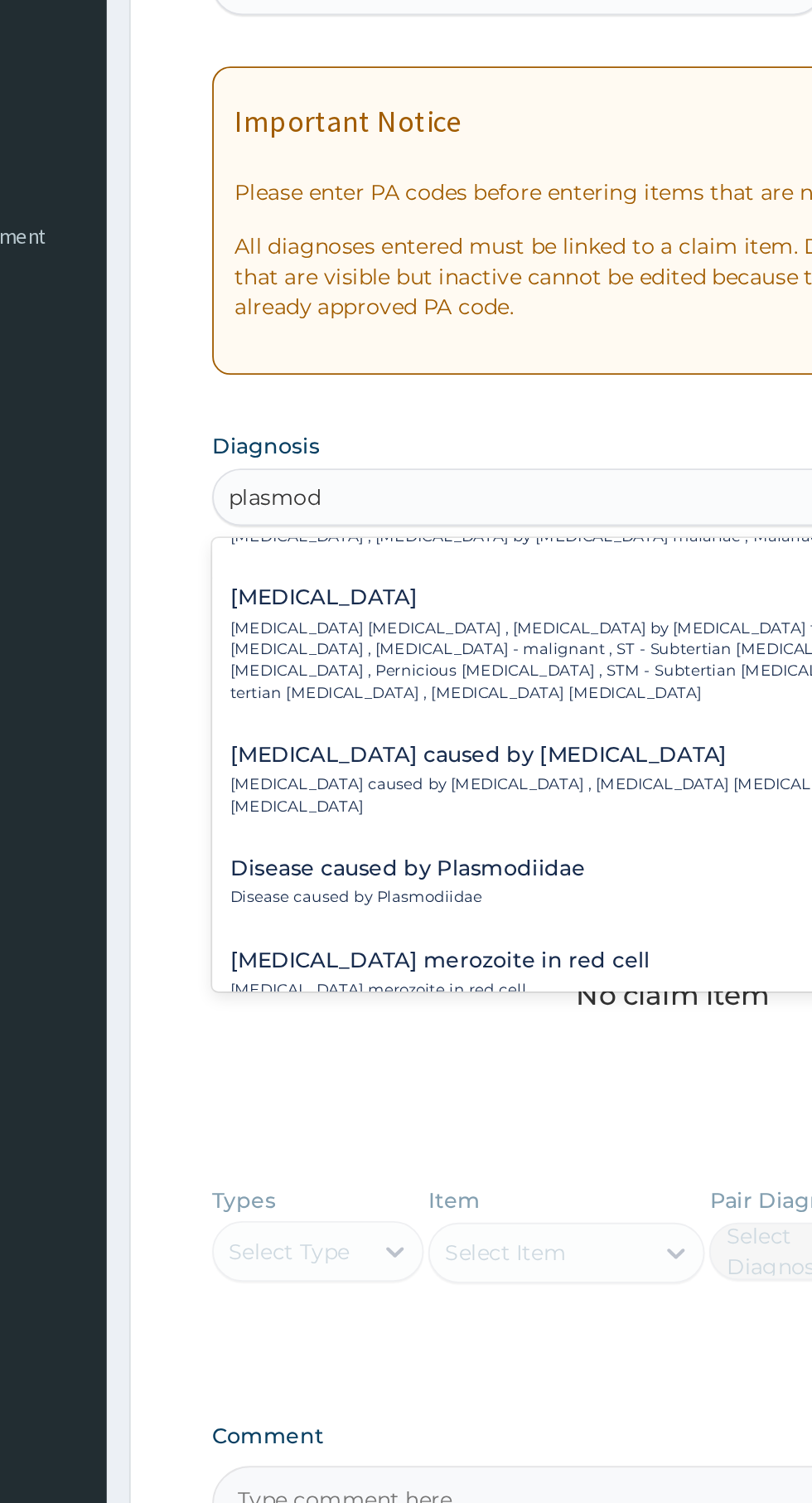
scroll to position [208, 0]
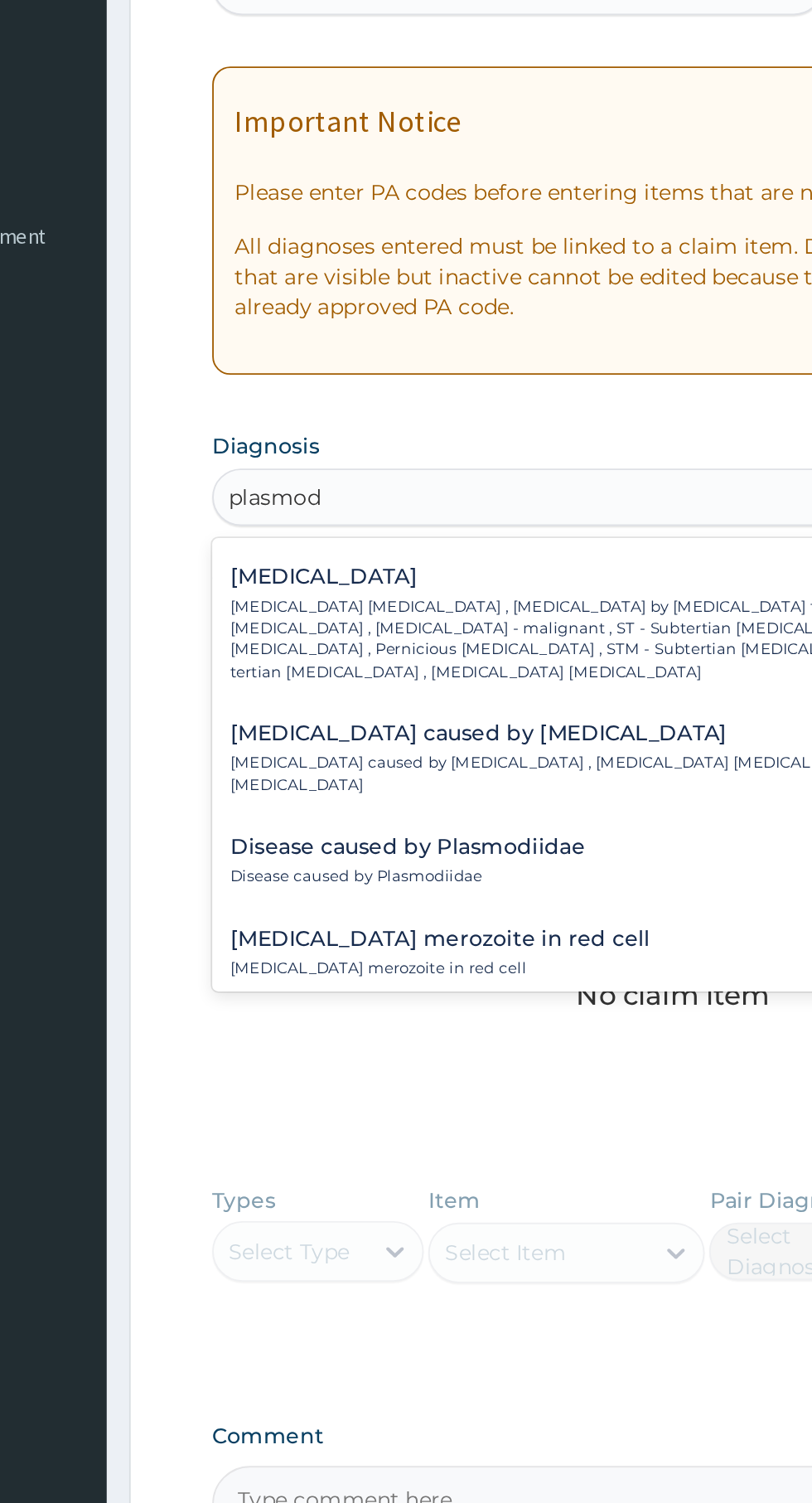
click at [460, 566] on p "[MEDICAL_DATA] [MEDICAL_DATA] , [MEDICAL_DATA] by [MEDICAL_DATA] falciparum , S…" at bounding box center [485, 584] width 454 height 47
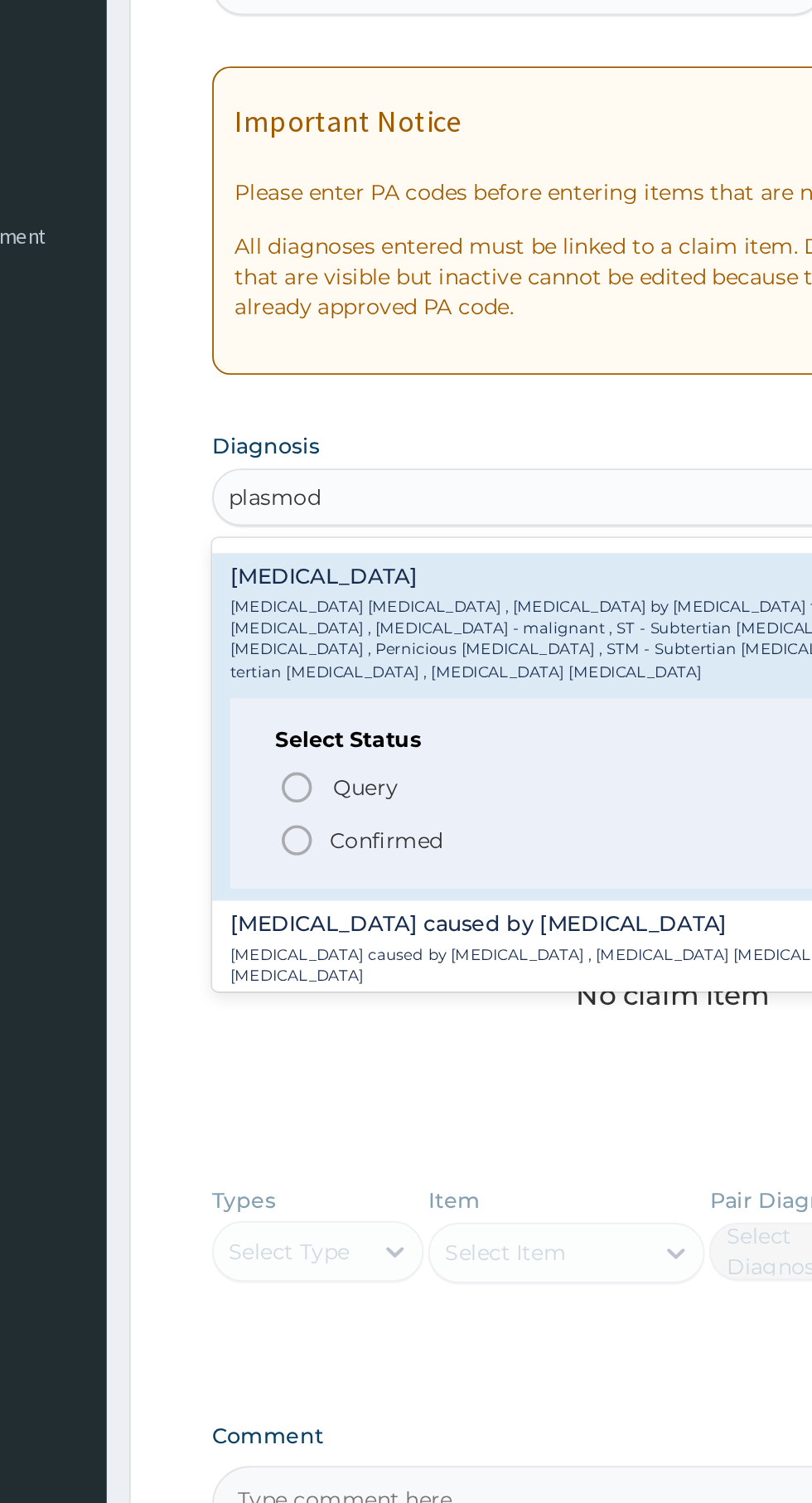
click at [385, 685] on span "Confirmed" at bounding box center [502, 695] width 435 height 20
type input "plasmod"
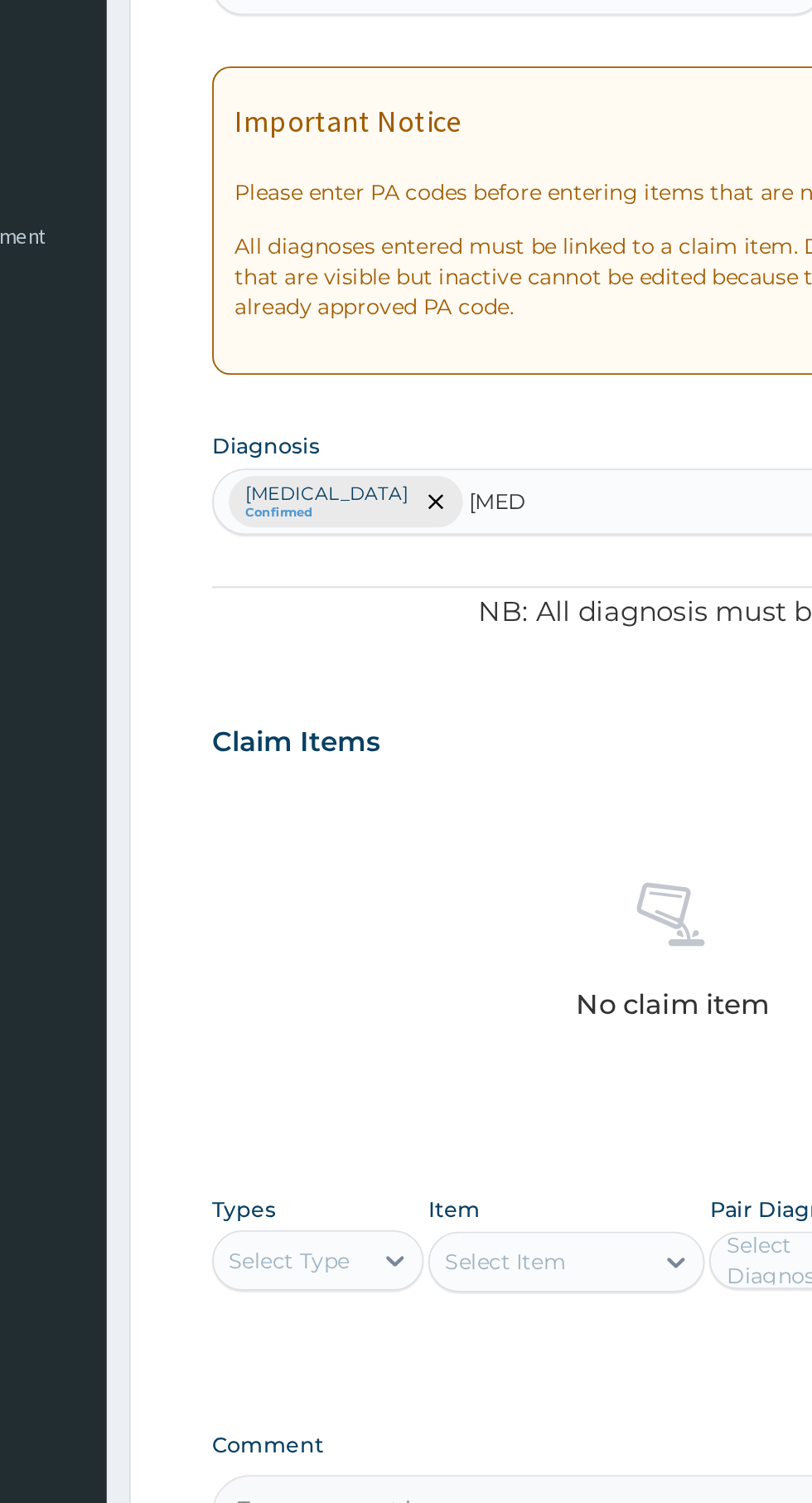
scroll to position [0, 0]
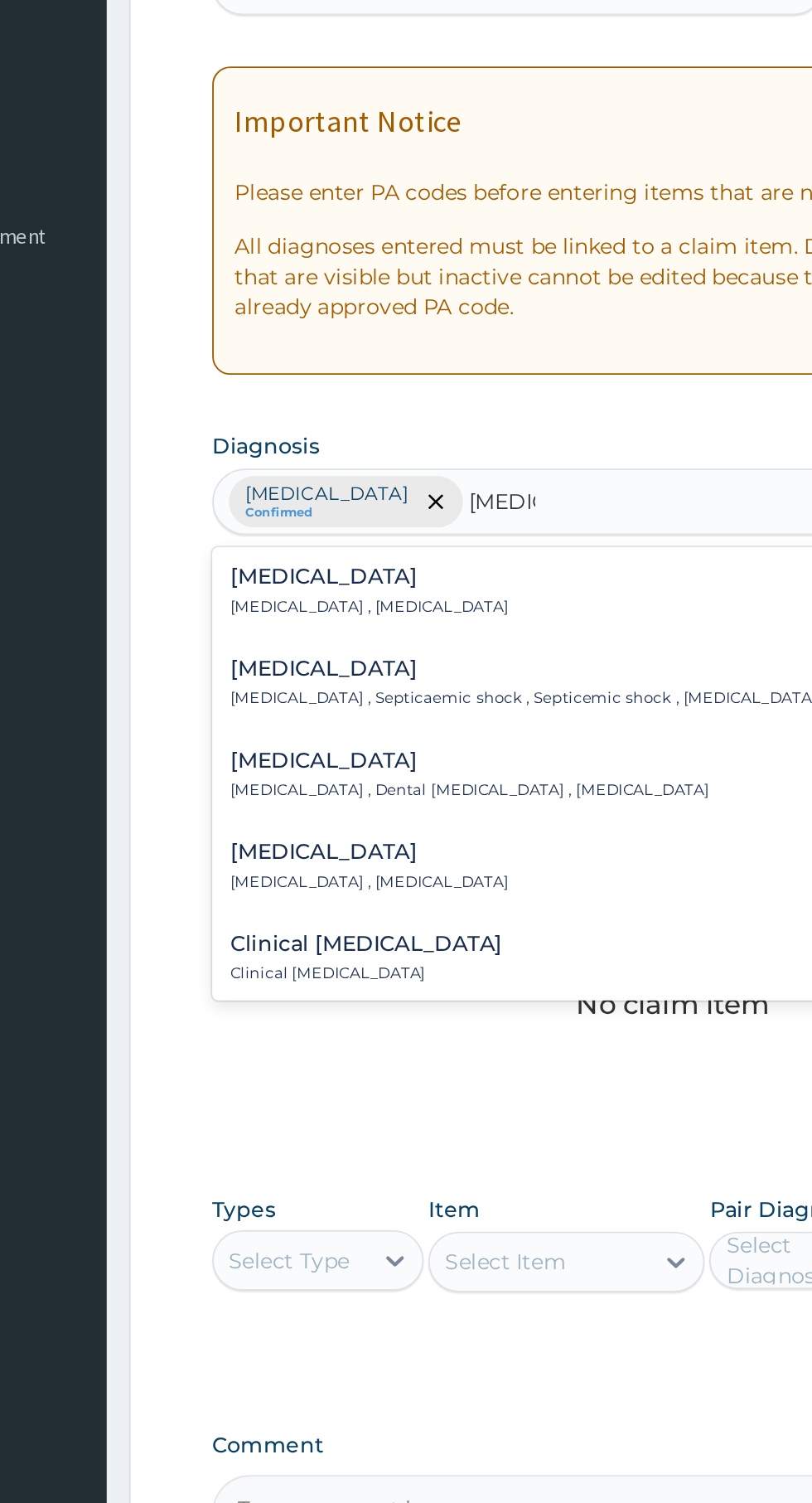
click at [376, 568] on div "[MEDICAL_DATA] [MEDICAL_DATA] , [MEDICAL_DATA]" at bounding box center [501, 558] width 485 height 29
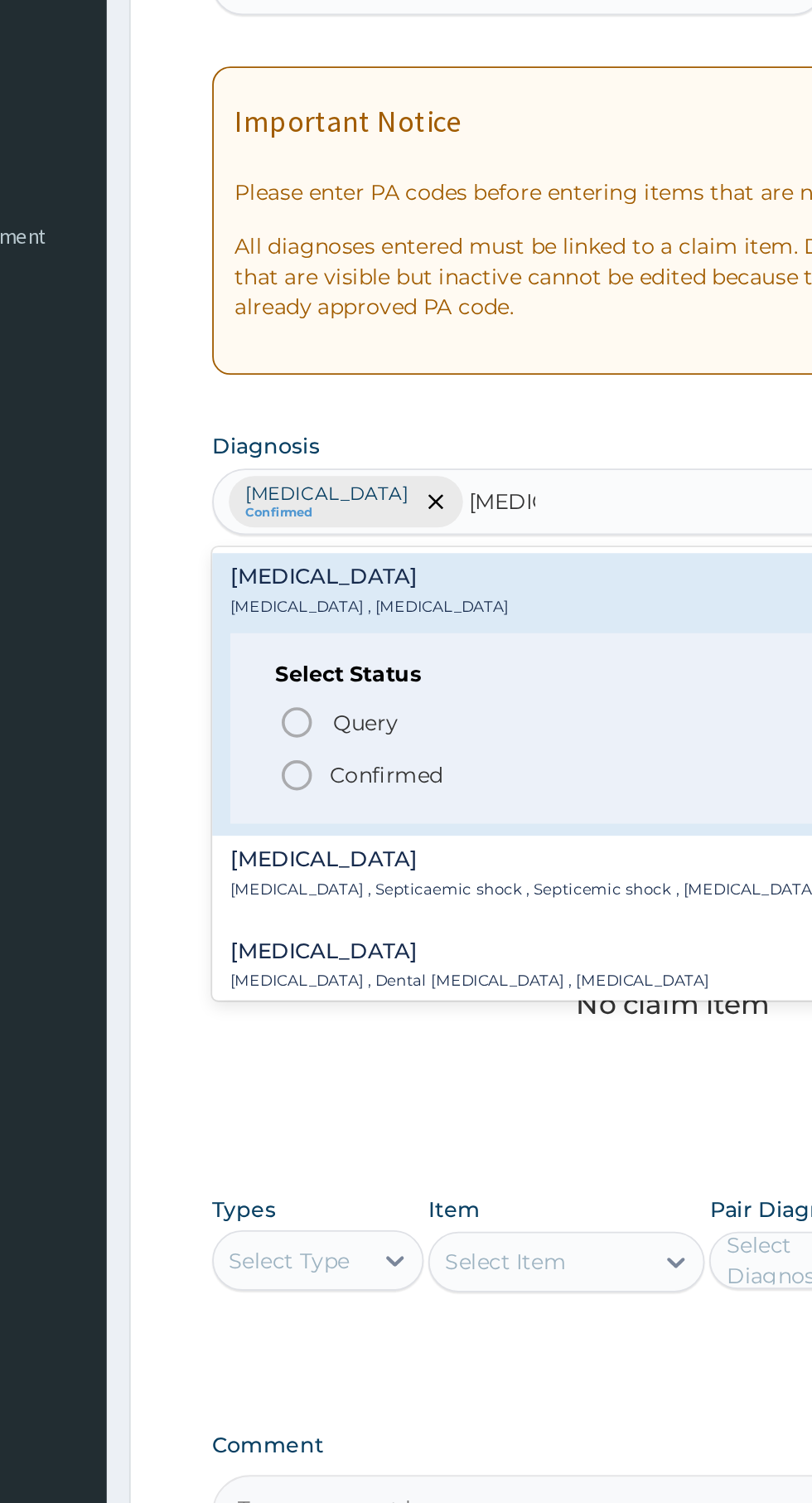
click at [426, 668] on span "Confirmed" at bounding box center [502, 659] width 435 height 20
type input "[MEDICAL_DATA]"
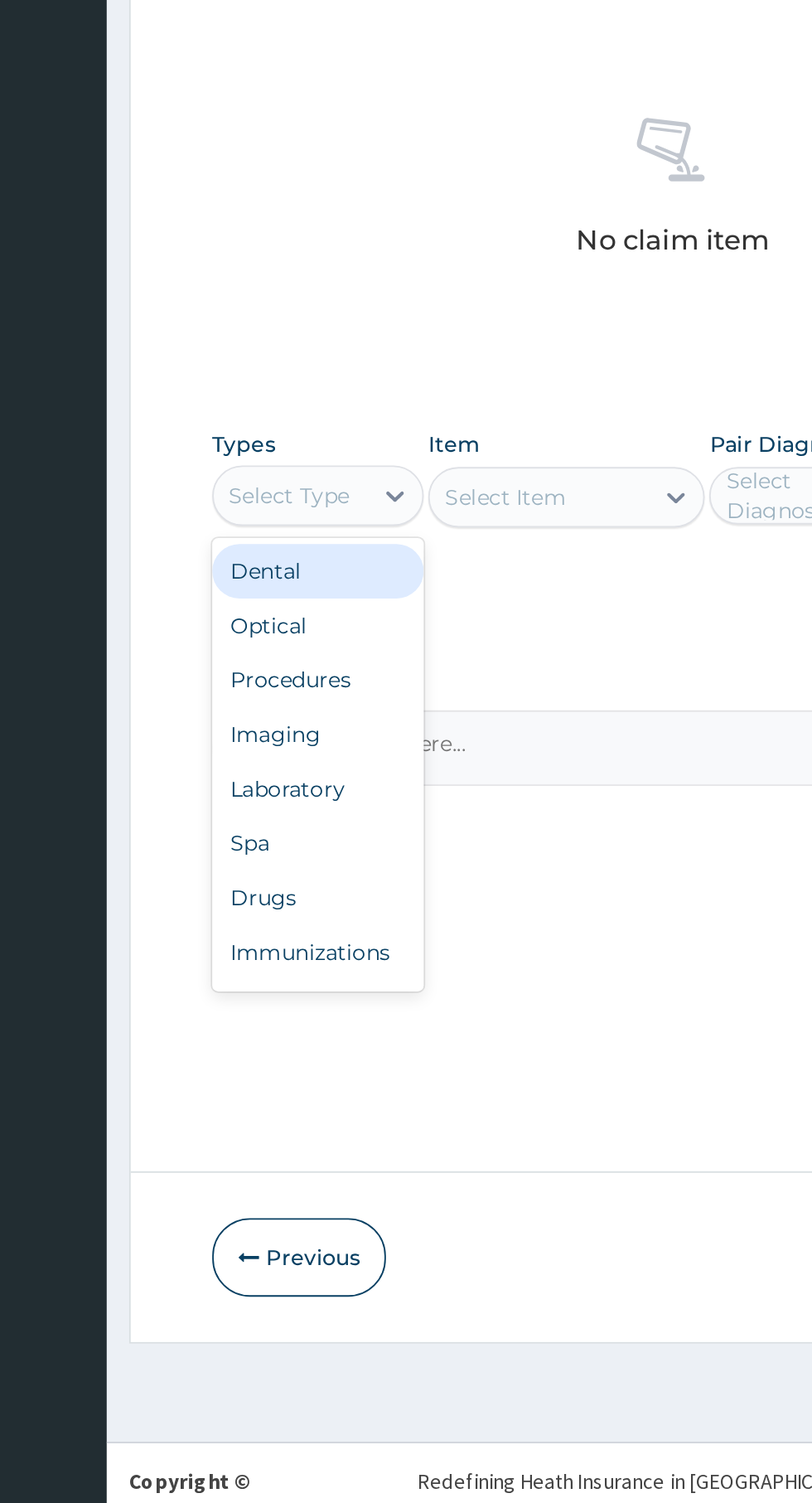
click at [323, 1032] on div "Procedures" at bounding box center [307, 1027] width 116 height 30
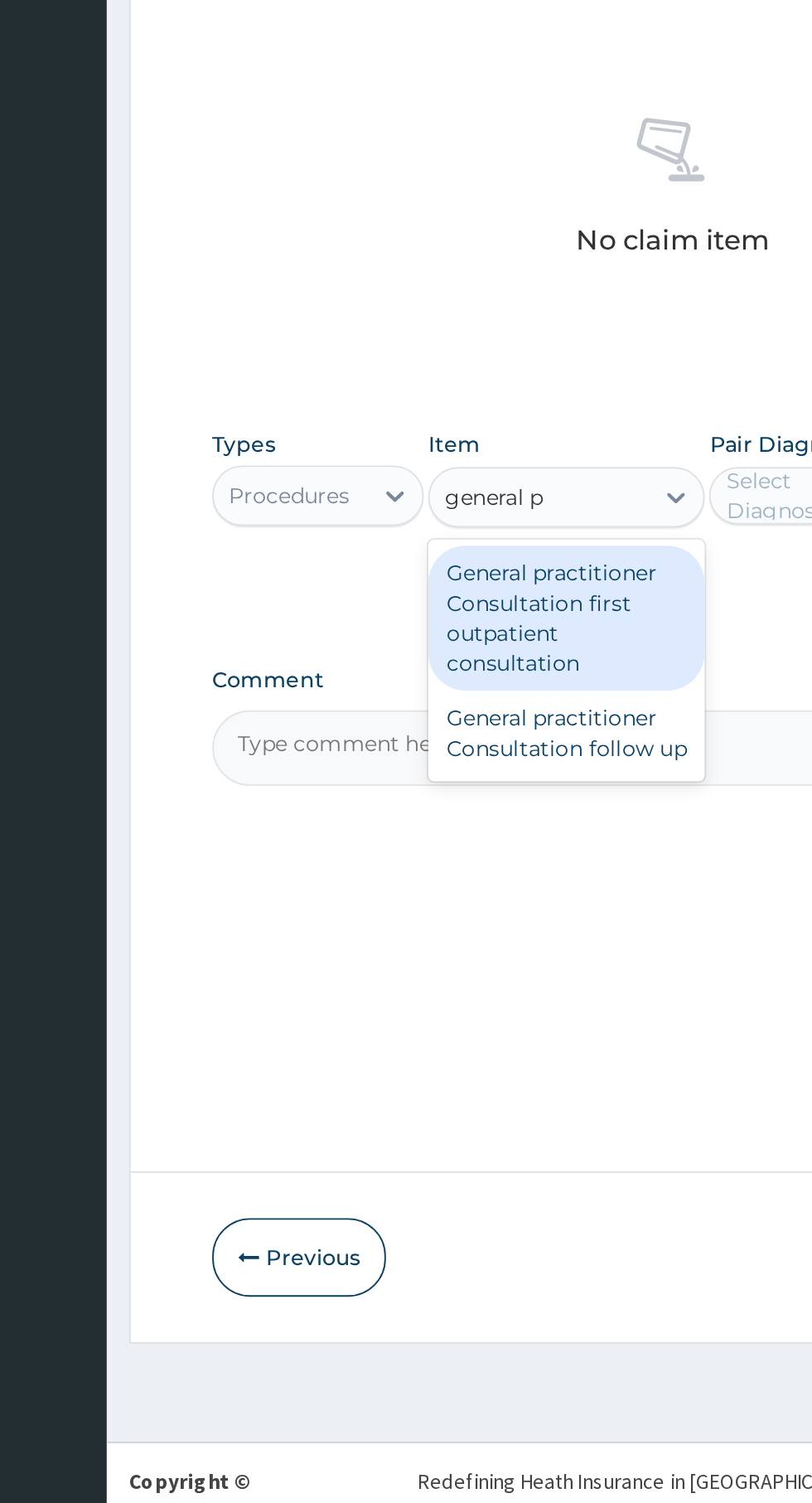
click at [473, 998] on div "General practitioner Consultation first outpatient consultation" at bounding box center [443, 993] width 152 height 80
type input "general p"
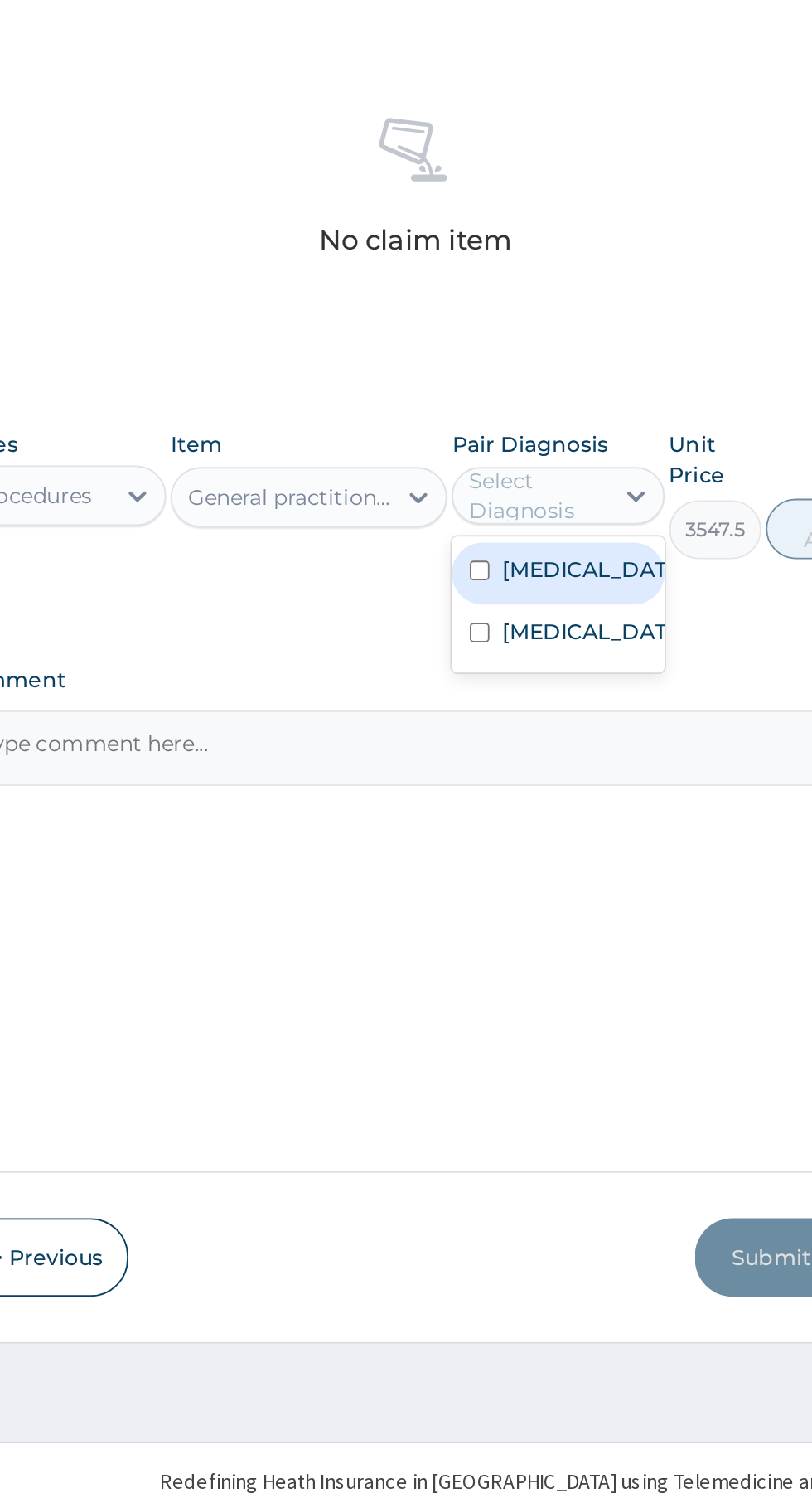
click at [594, 974] on label "[MEDICAL_DATA]" at bounding box center [597, 966] width 96 height 17
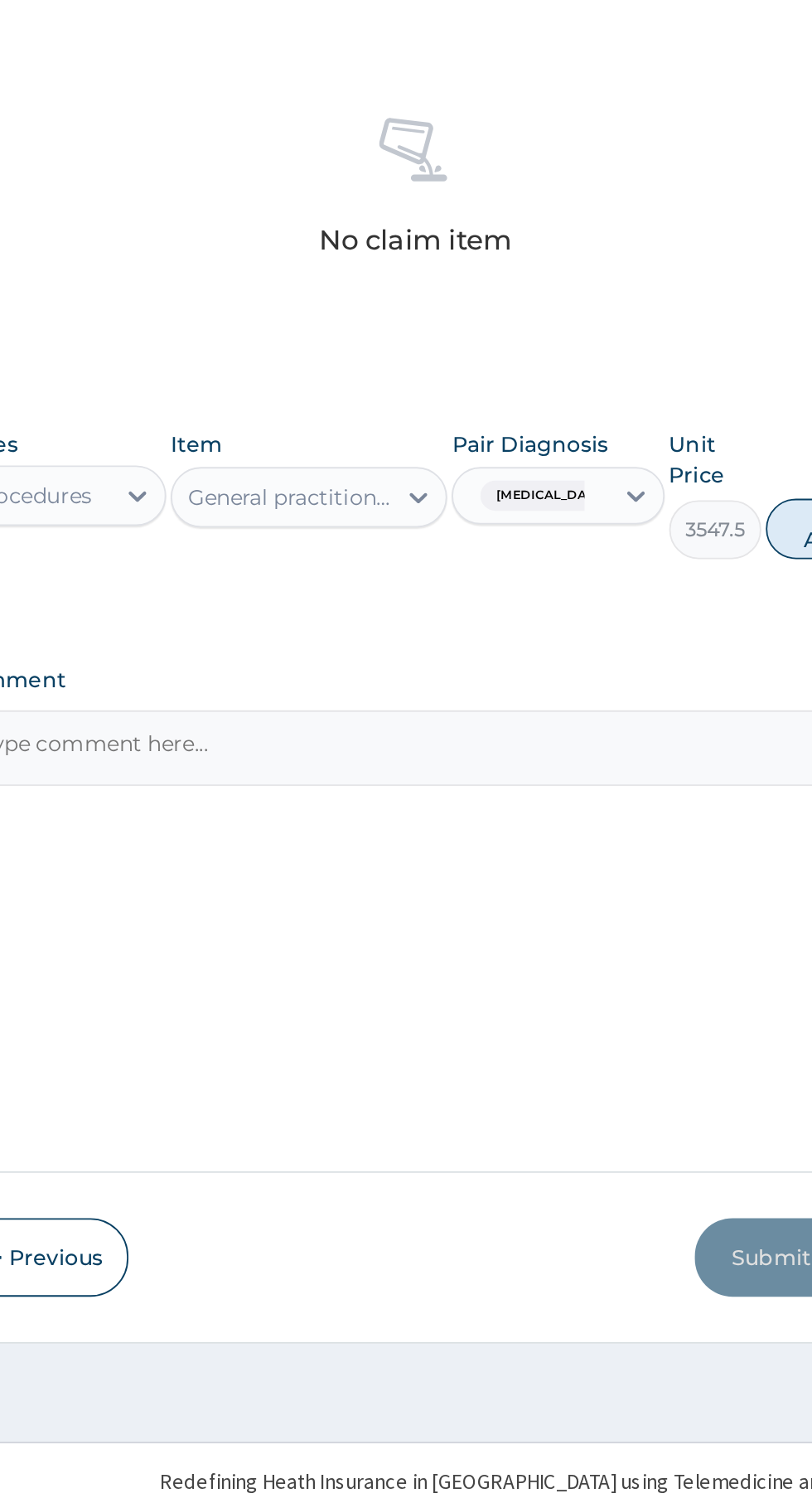
click at [703, 942] on button "Add" at bounding box center [727, 944] width 66 height 33
type input "0"
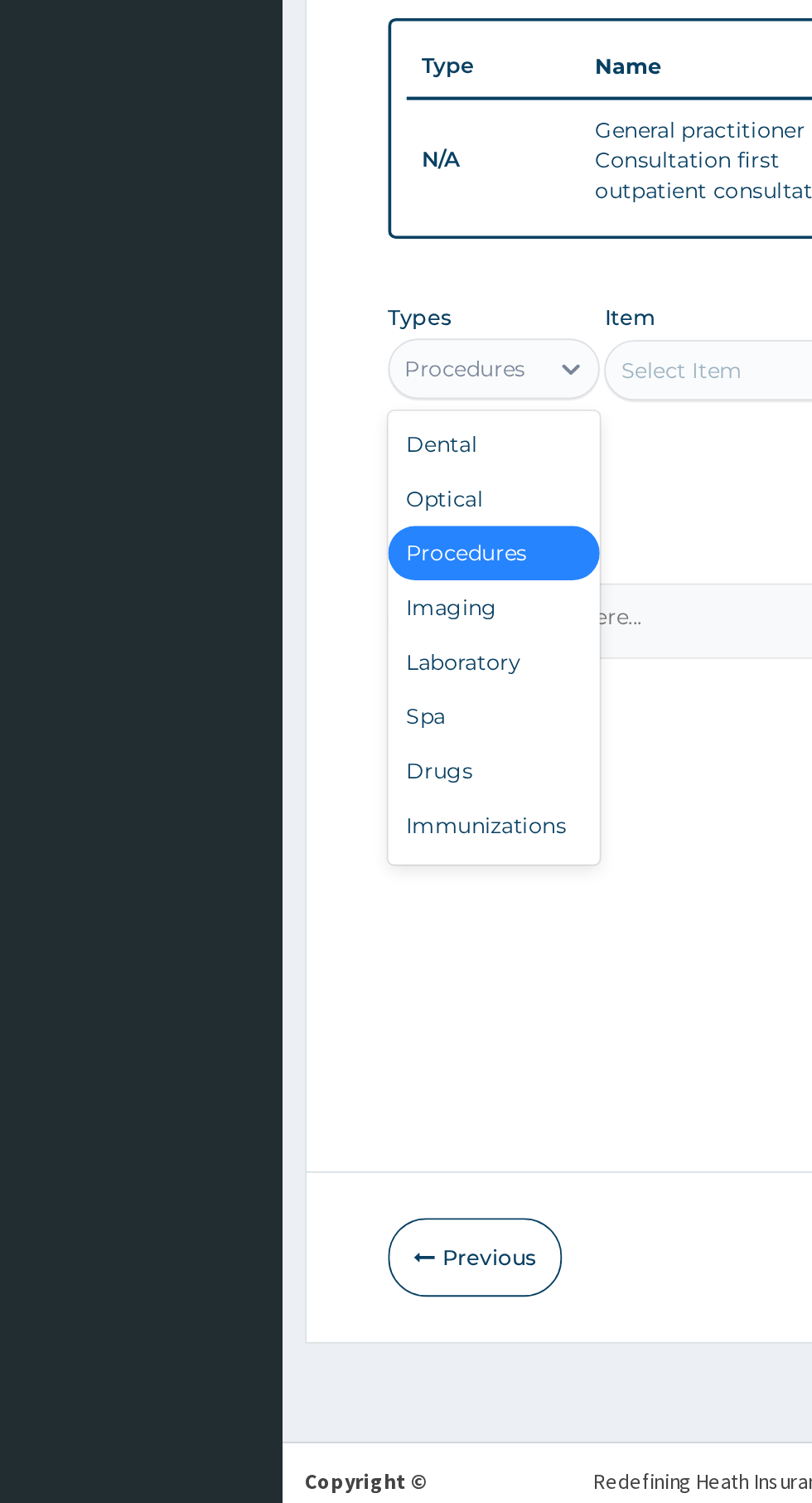
click at [329, 1026] on div "Laboratory" at bounding box center [307, 1017] width 116 height 30
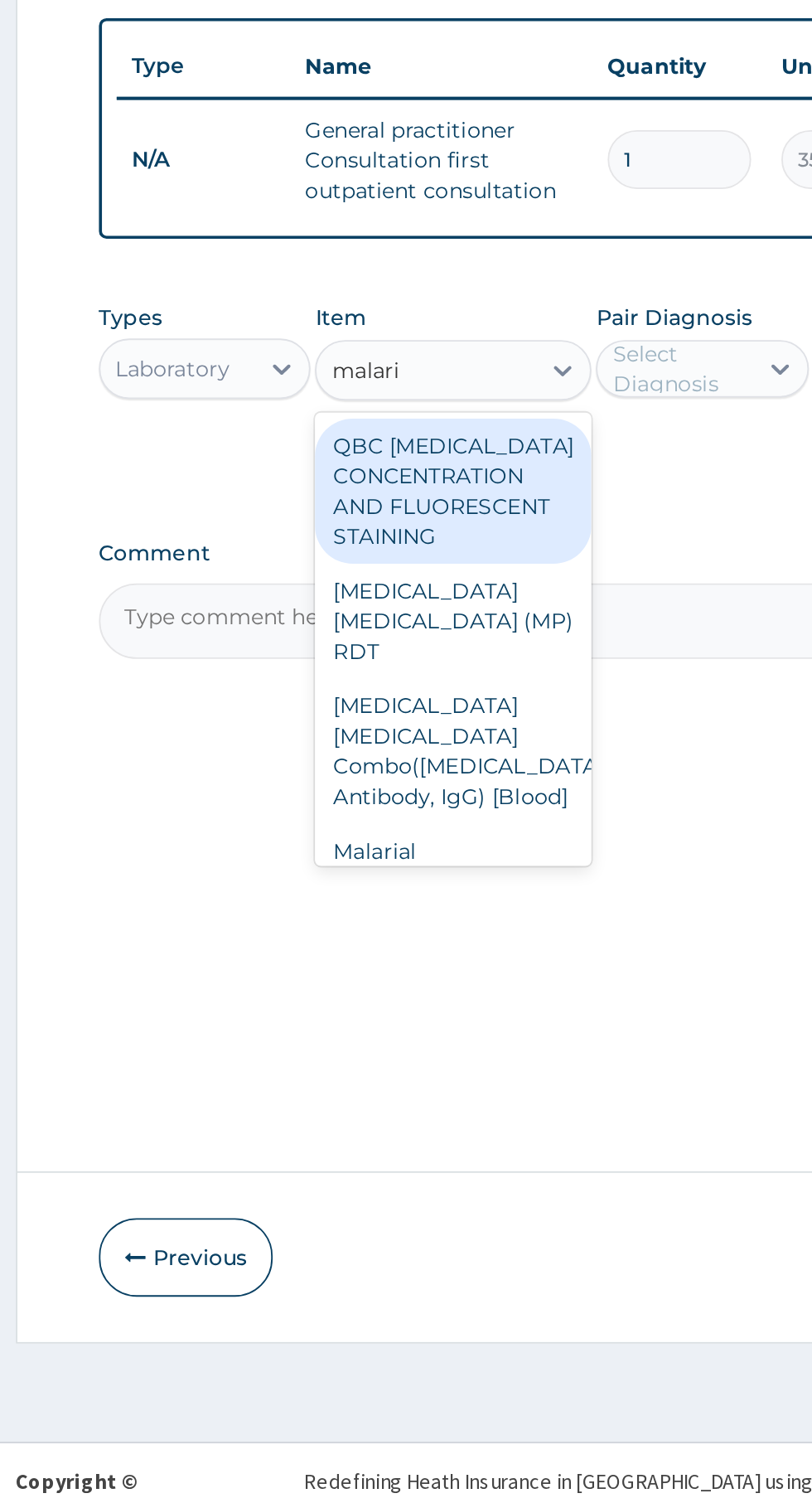
click at [490, 1106] on div "Malarial [MEDICAL_DATA] Thick and thin films - [Blood]" at bounding box center [443, 1146] width 152 height 80
type input "malari"
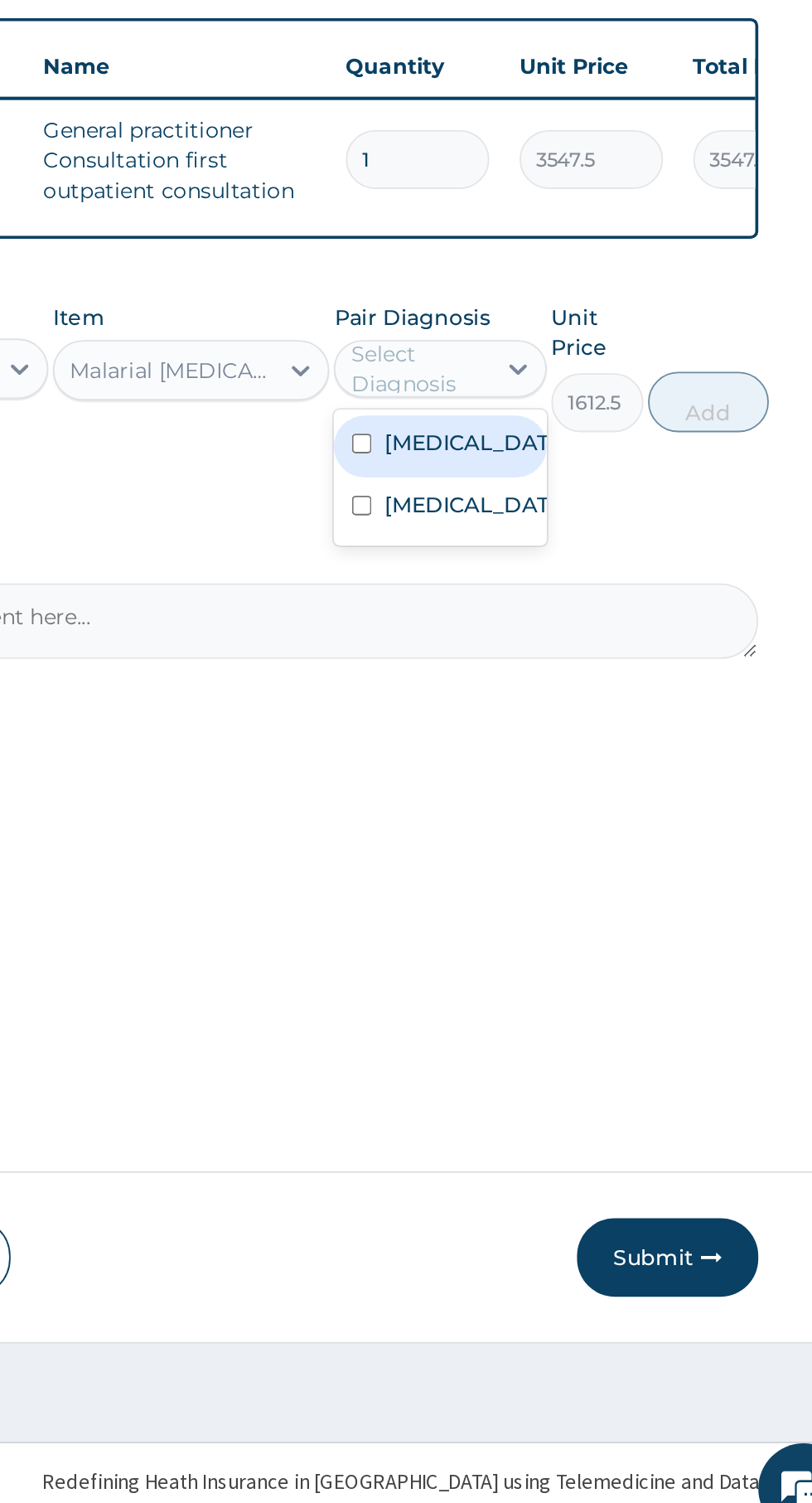
click at [592, 949] on div "[MEDICAL_DATA]" at bounding box center [579, 932] width 116 height 34
click at [588, 904] on label "[MEDICAL_DATA]" at bounding box center [597, 896] width 96 height 17
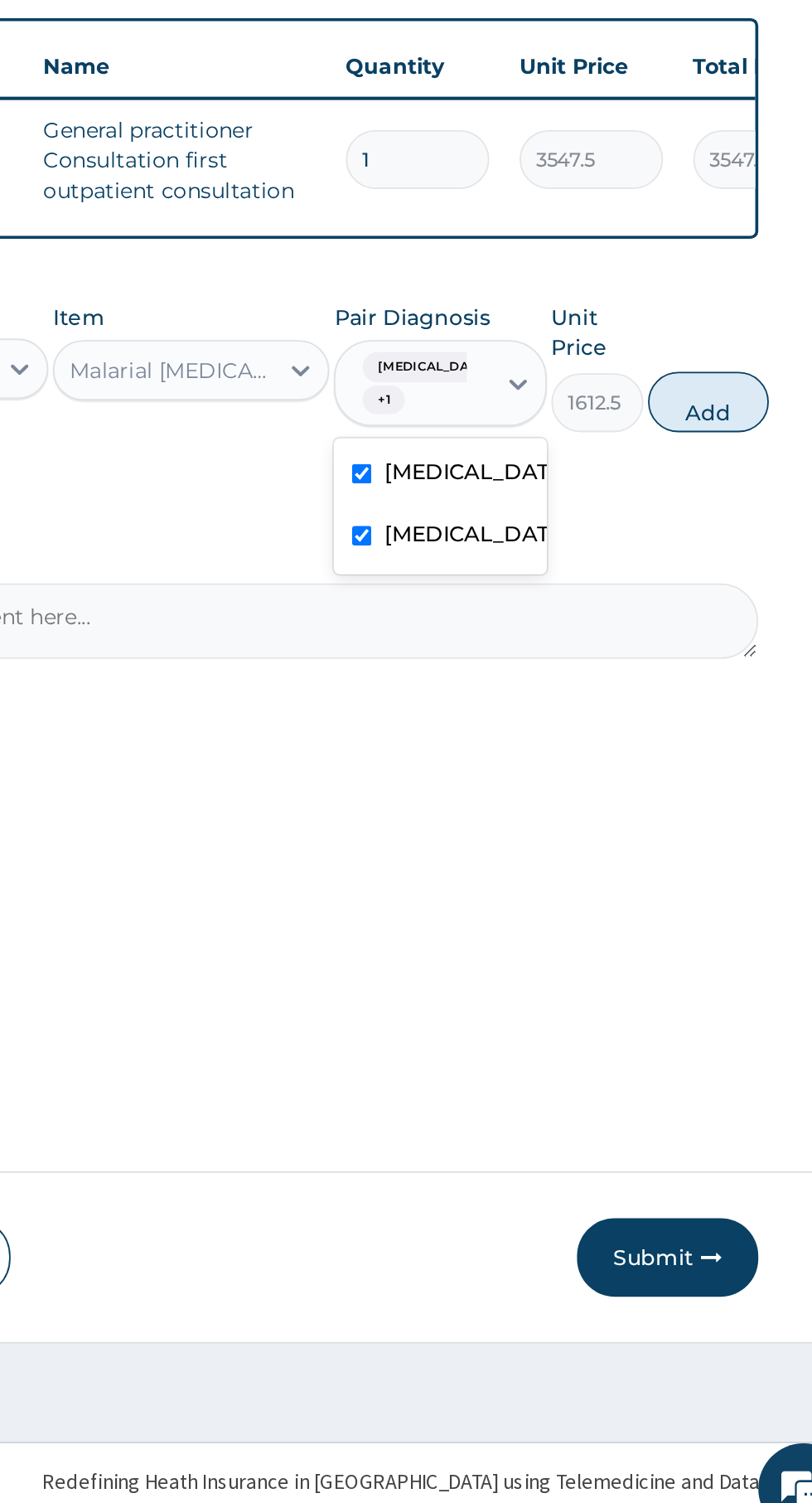
click at [553, 965] on div "[MEDICAL_DATA]" at bounding box center [579, 948] width 116 height 34
click at [737, 881] on button "Add" at bounding box center [727, 874] width 66 height 33
type input "0"
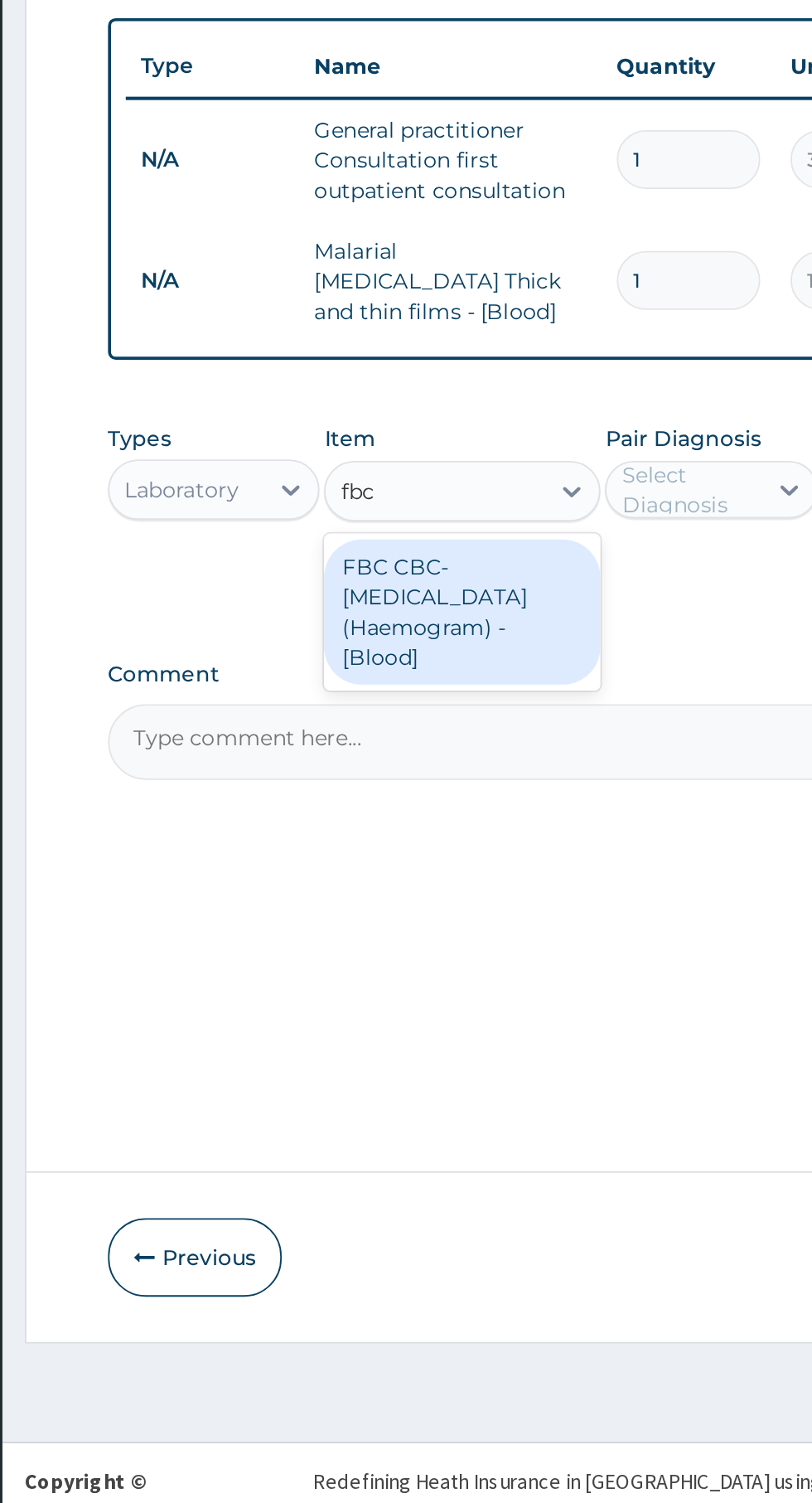
click at [453, 995] on div "FBC CBC-[MEDICAL_DATA] (Haemogram) - [Blood]" at bounding box center [443, 989] width 152 height 80
type input "fbc"
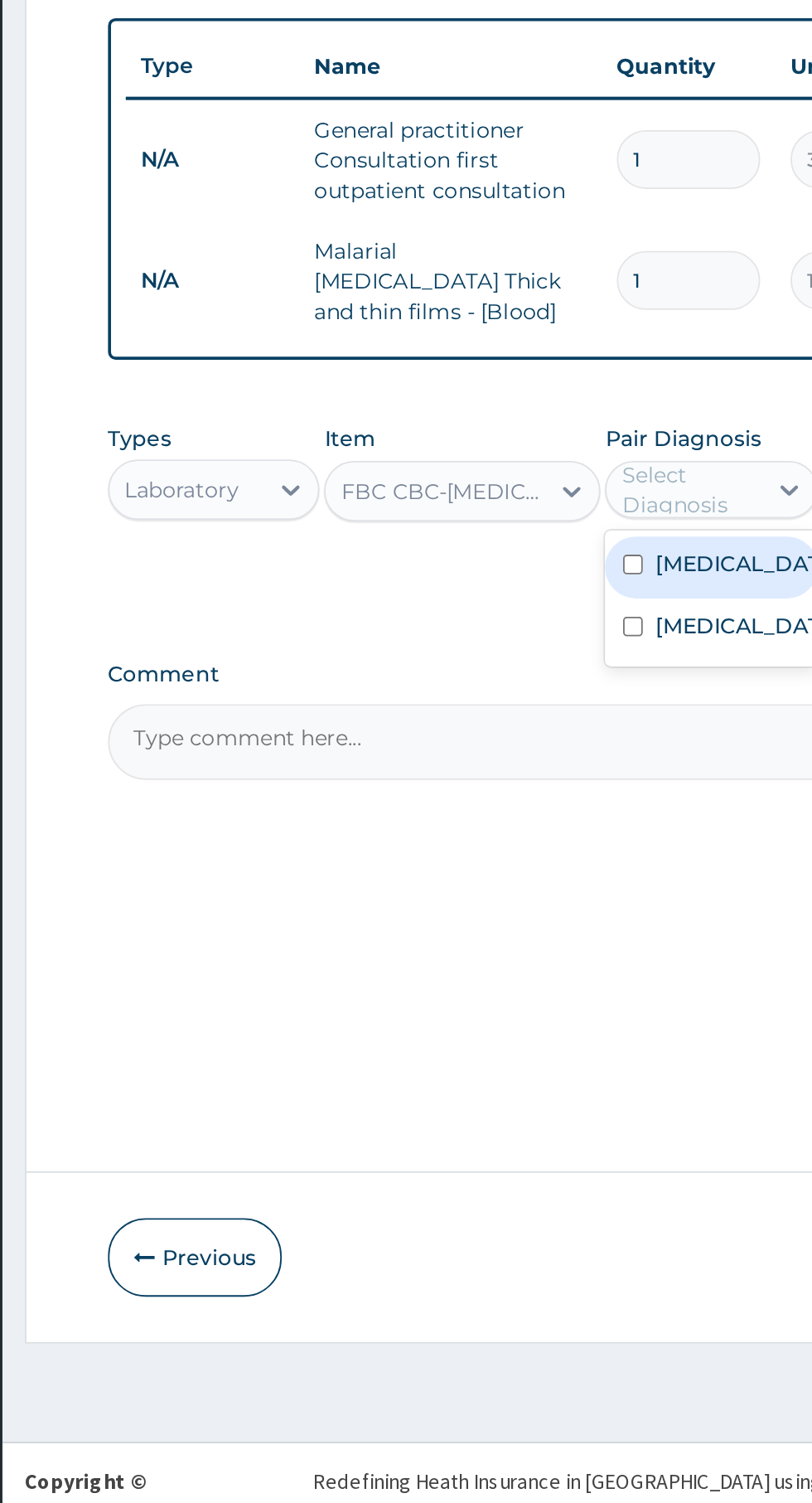
click at [596, 1015] on div "[MEDICAL_DATA]" at bounding box center [579, 998] width 116 height 34
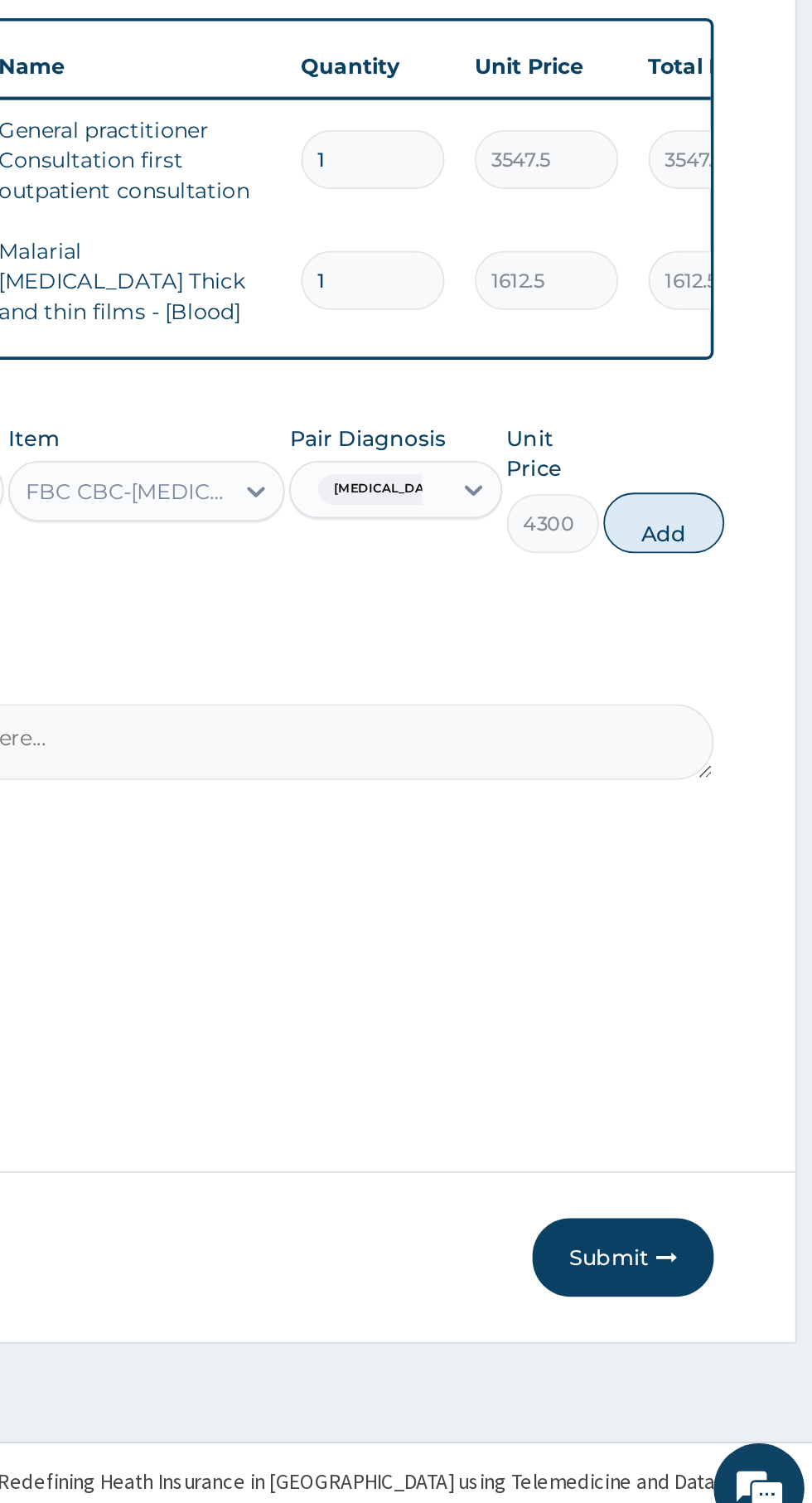
click at [749, 940] on button "Add" at bounding box center [727, 940] width 66 height 33
type input "0"
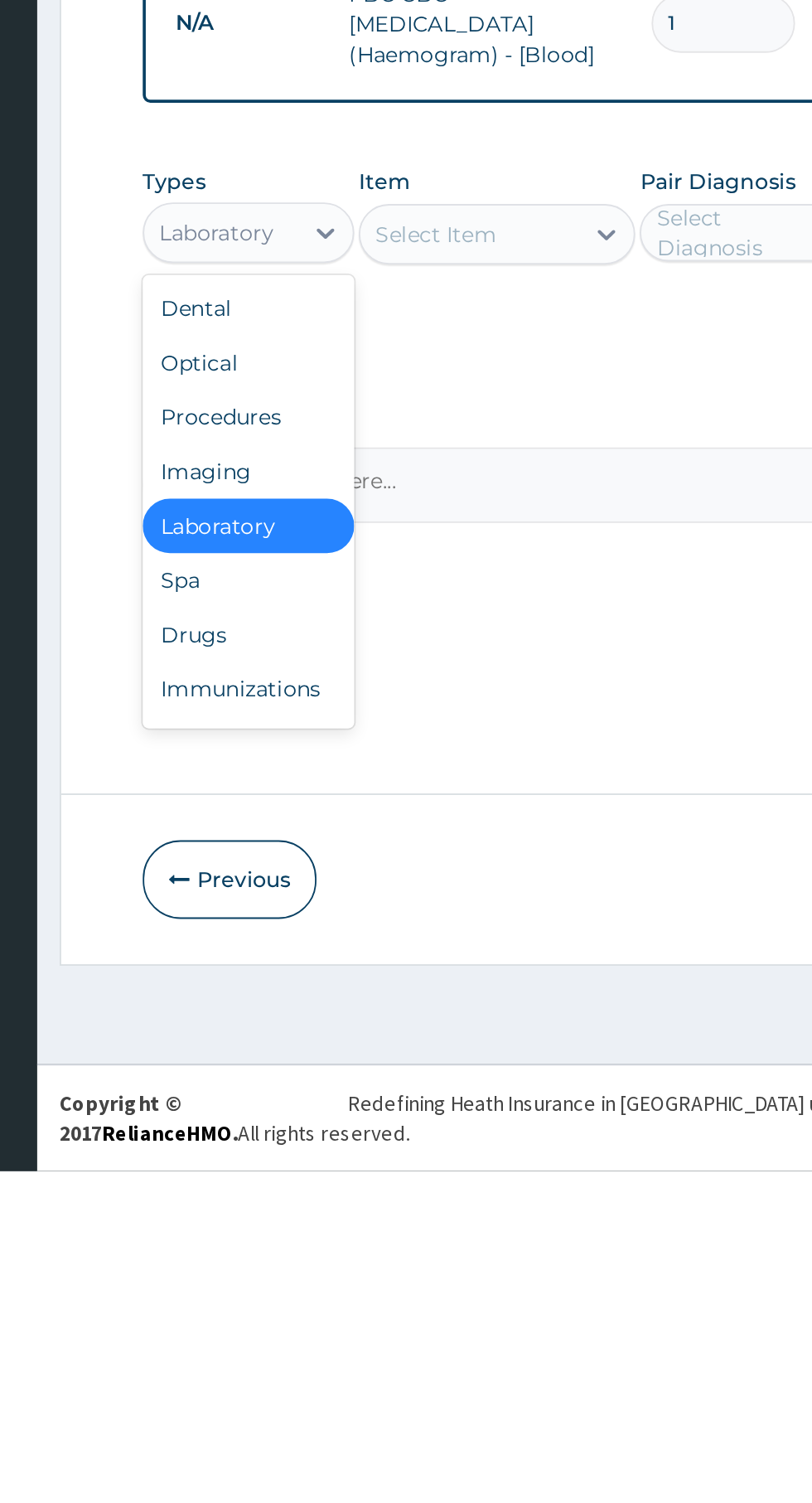
click at [312, 1201] on div "Drugs" at bounding box center [307, 1209] width 116 height 30
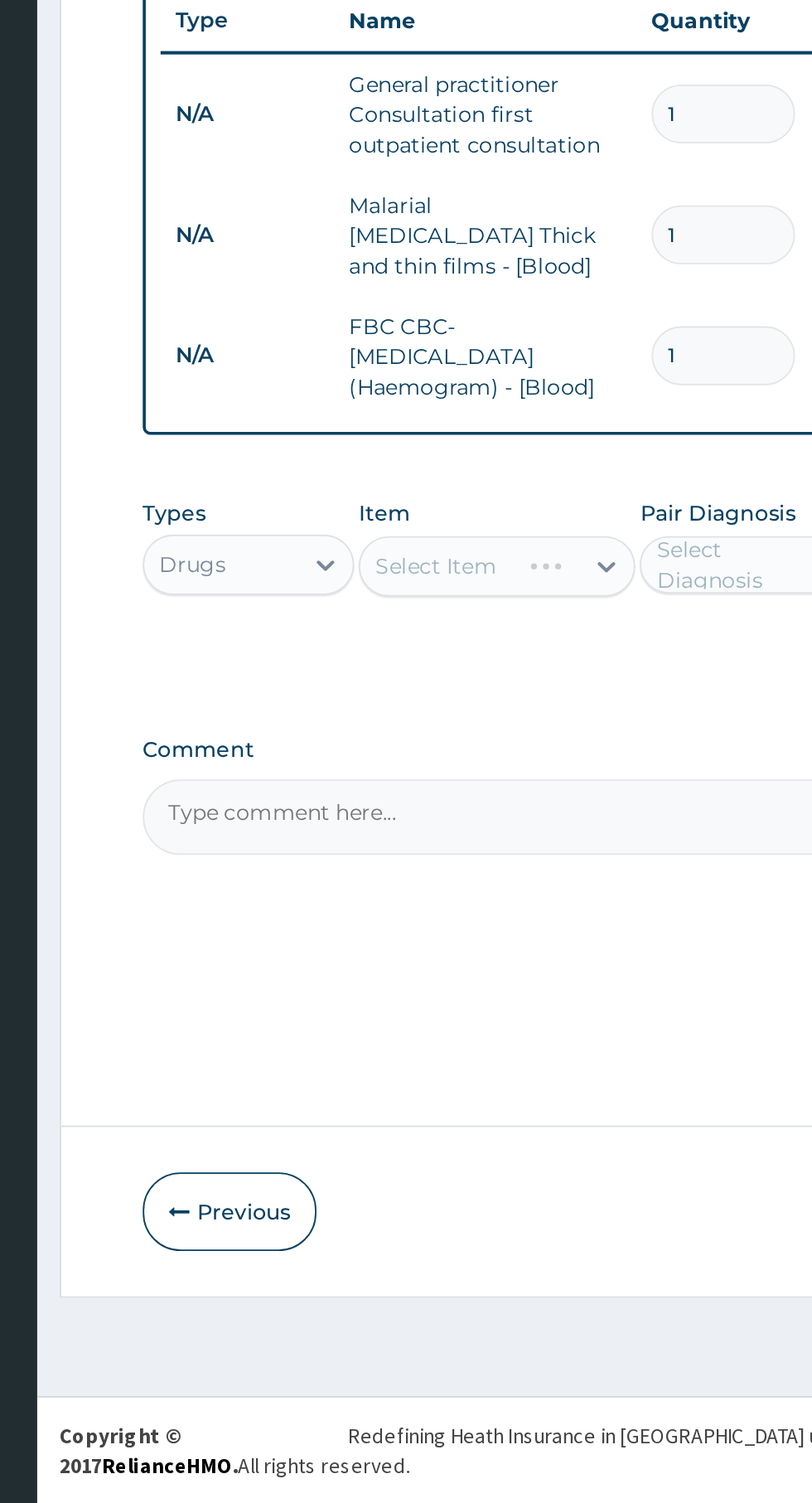
click at [487, 987] on div "Select Item" at bounding box center [443, 989] width 152 height 33
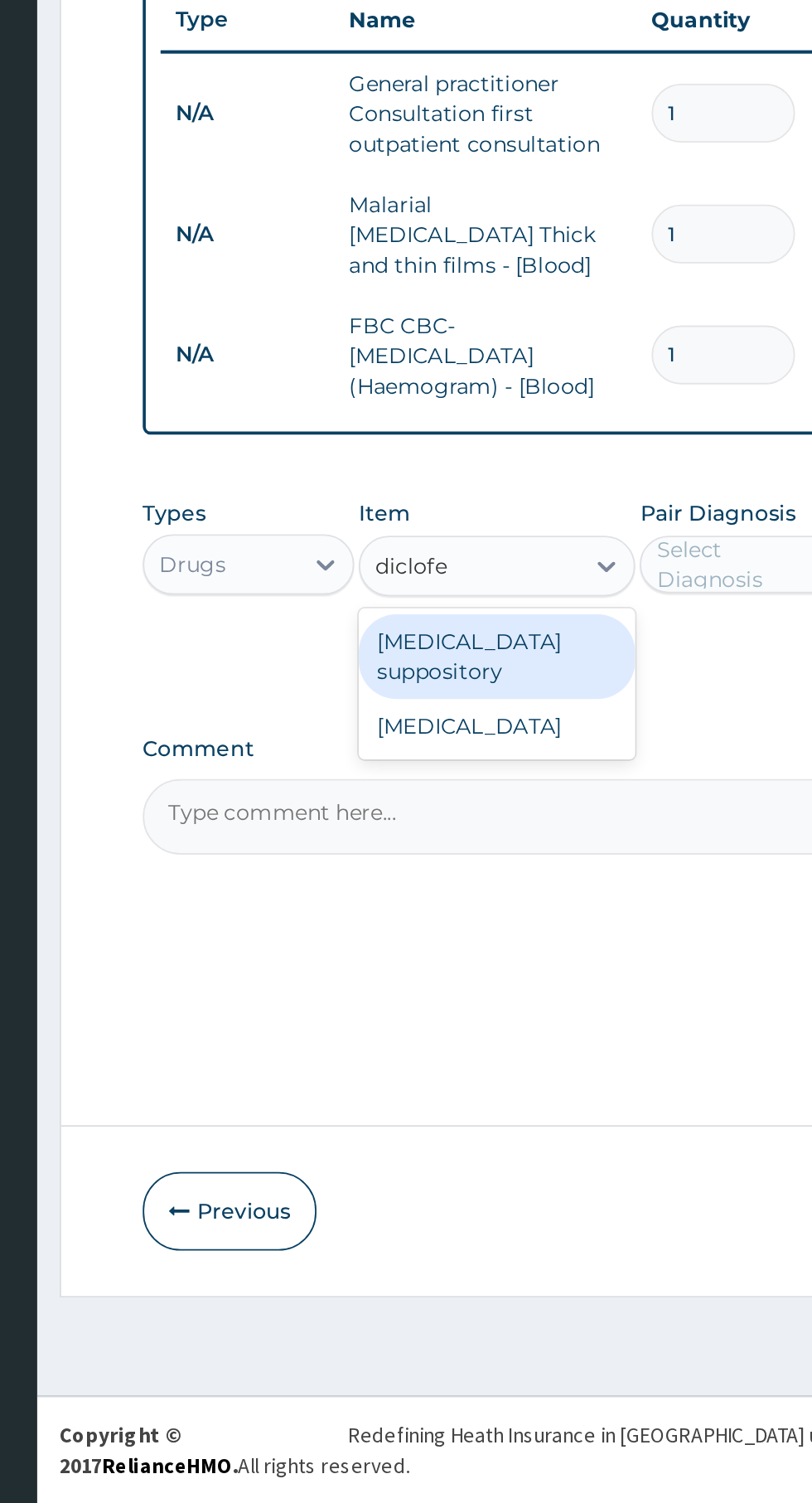
click at [488, 1082] on div "Diclofenac" at bounding box center [443, 1077] width 152 height 30
type input "diclofe"
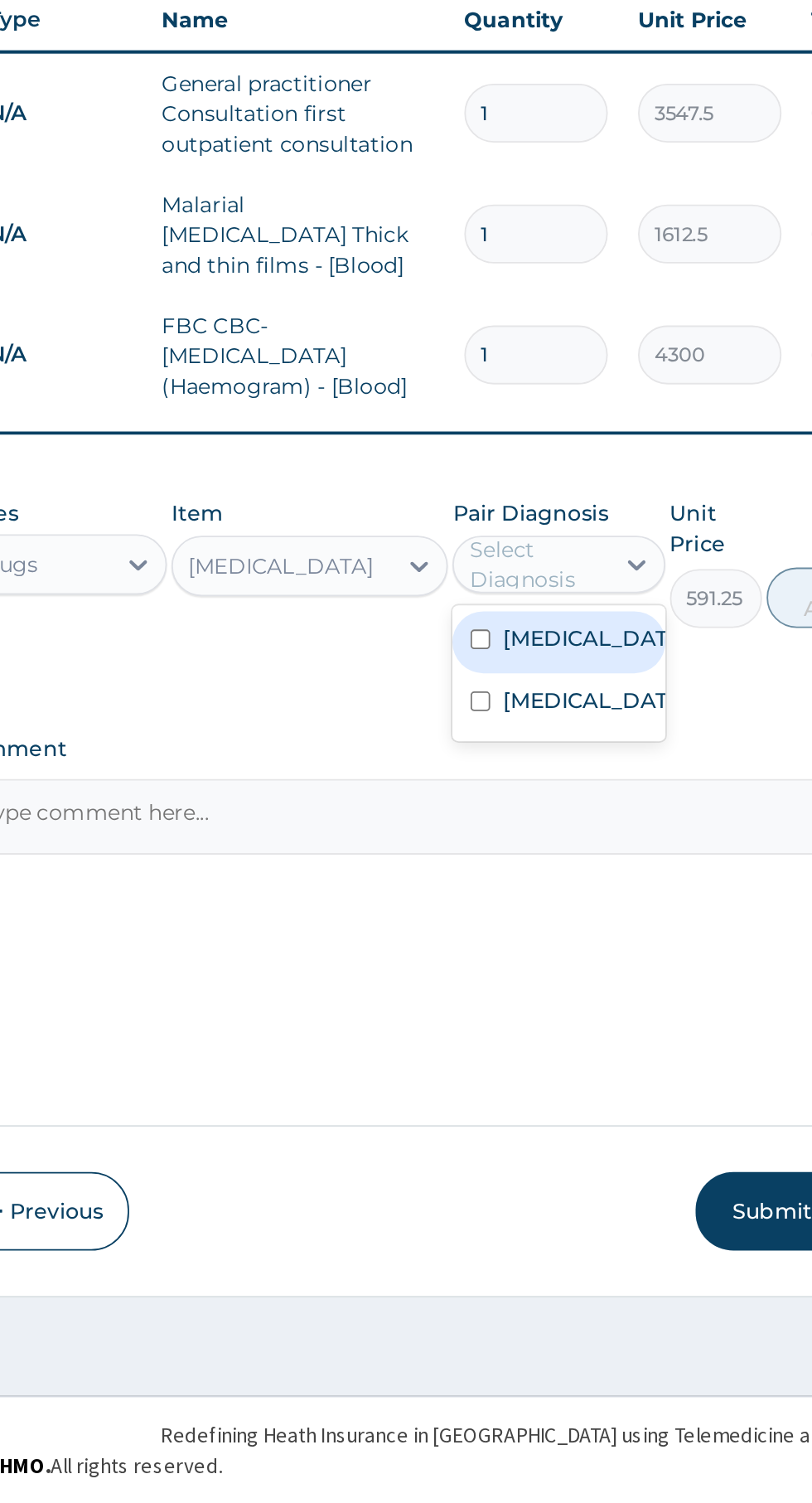
click at [607, 1037] on label "Falciparum malaria" at bounding box center [597, 1029] width 96 height 17
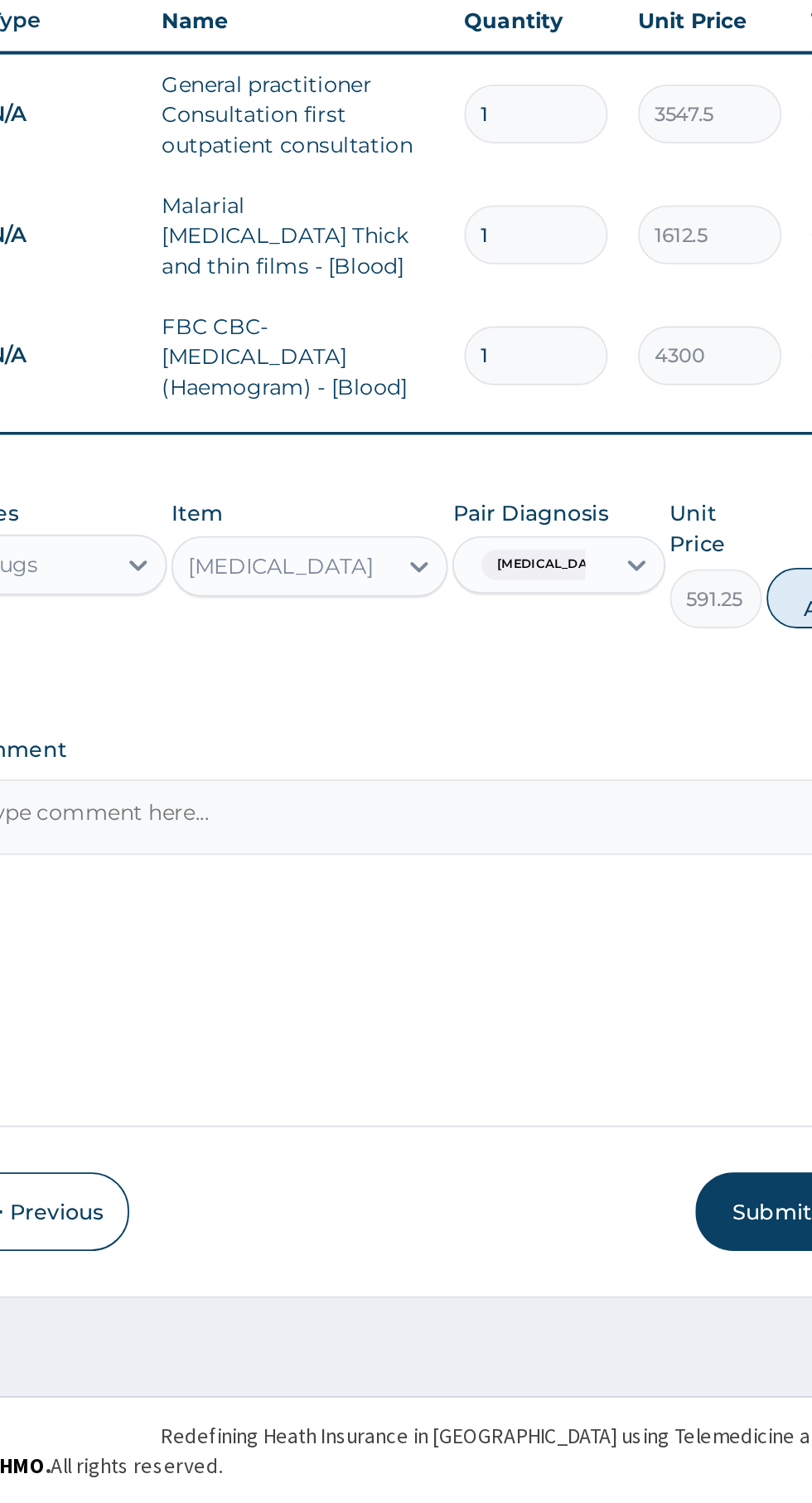
click at [702, 999] on button "Add" at bounding box center [727, 1007] width 66 height 33
type input "0"
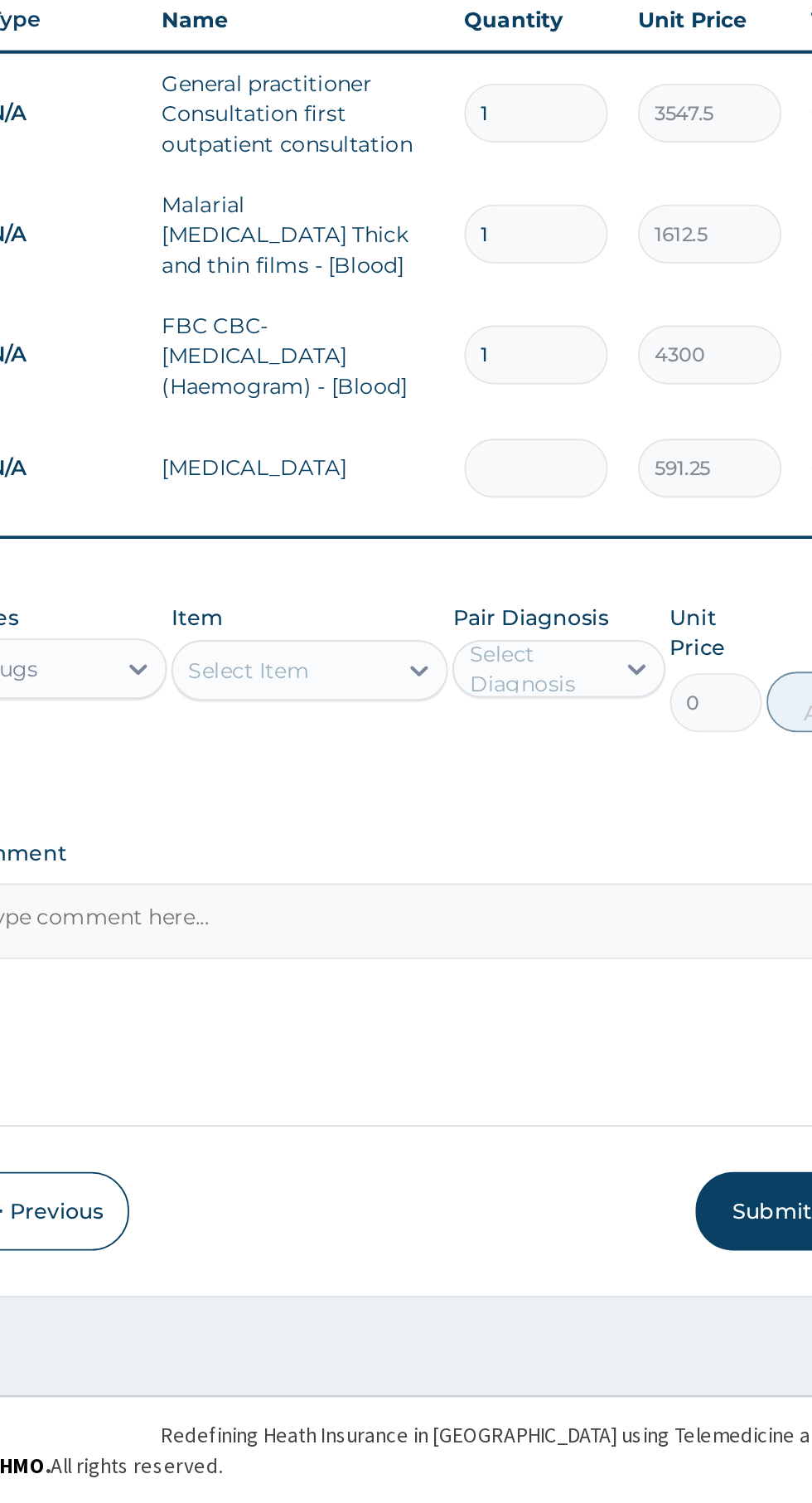
type input "0.00"
type input "2"
type input "1182.50"
type input "2"
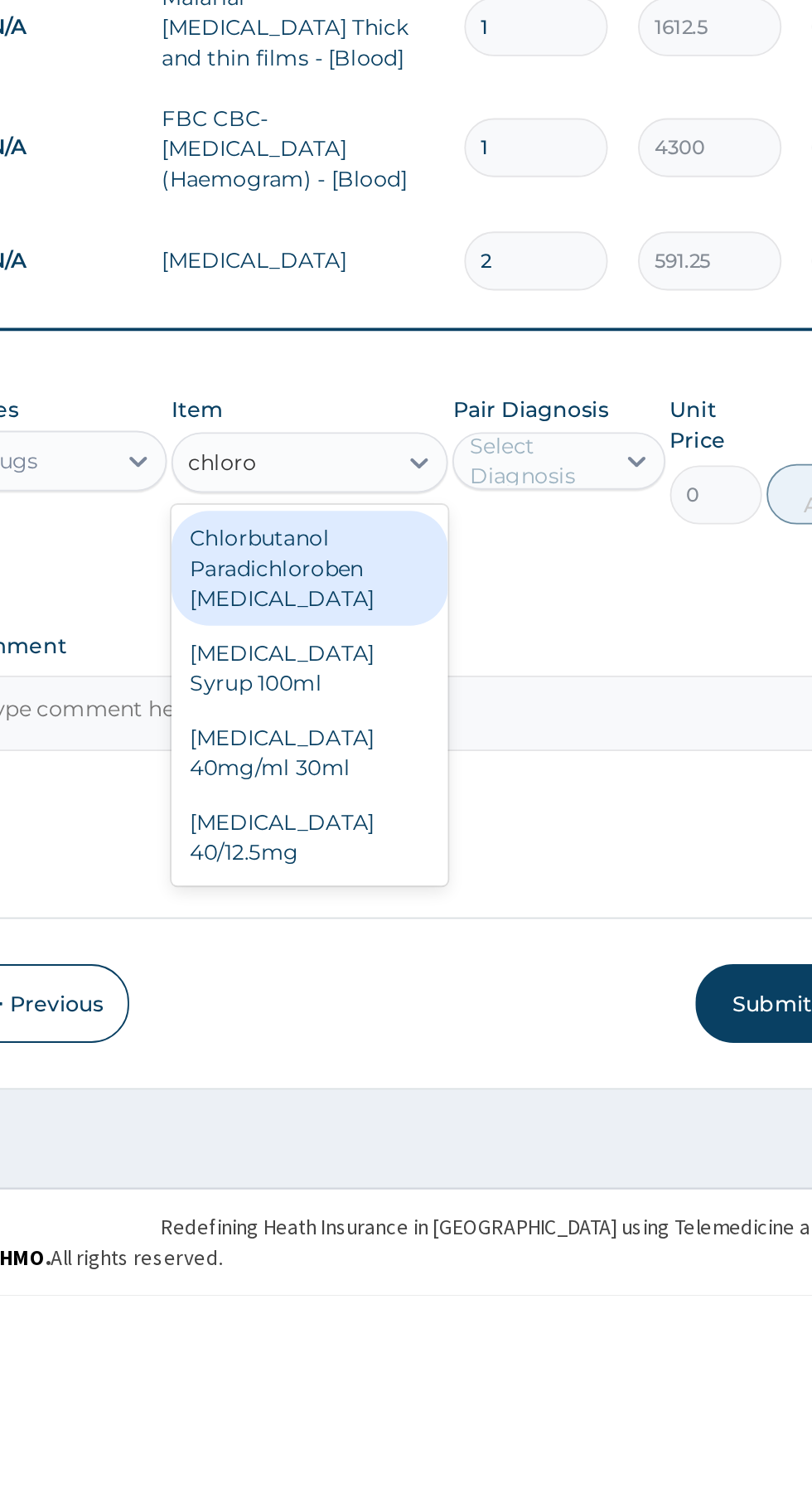
click at [460, 1201] on div "[MEDICAL_DATA] 40mg/ml 30ml" at bounding box center [443, 1205] width 152 height 47
type input "chloro"
type input "1419"
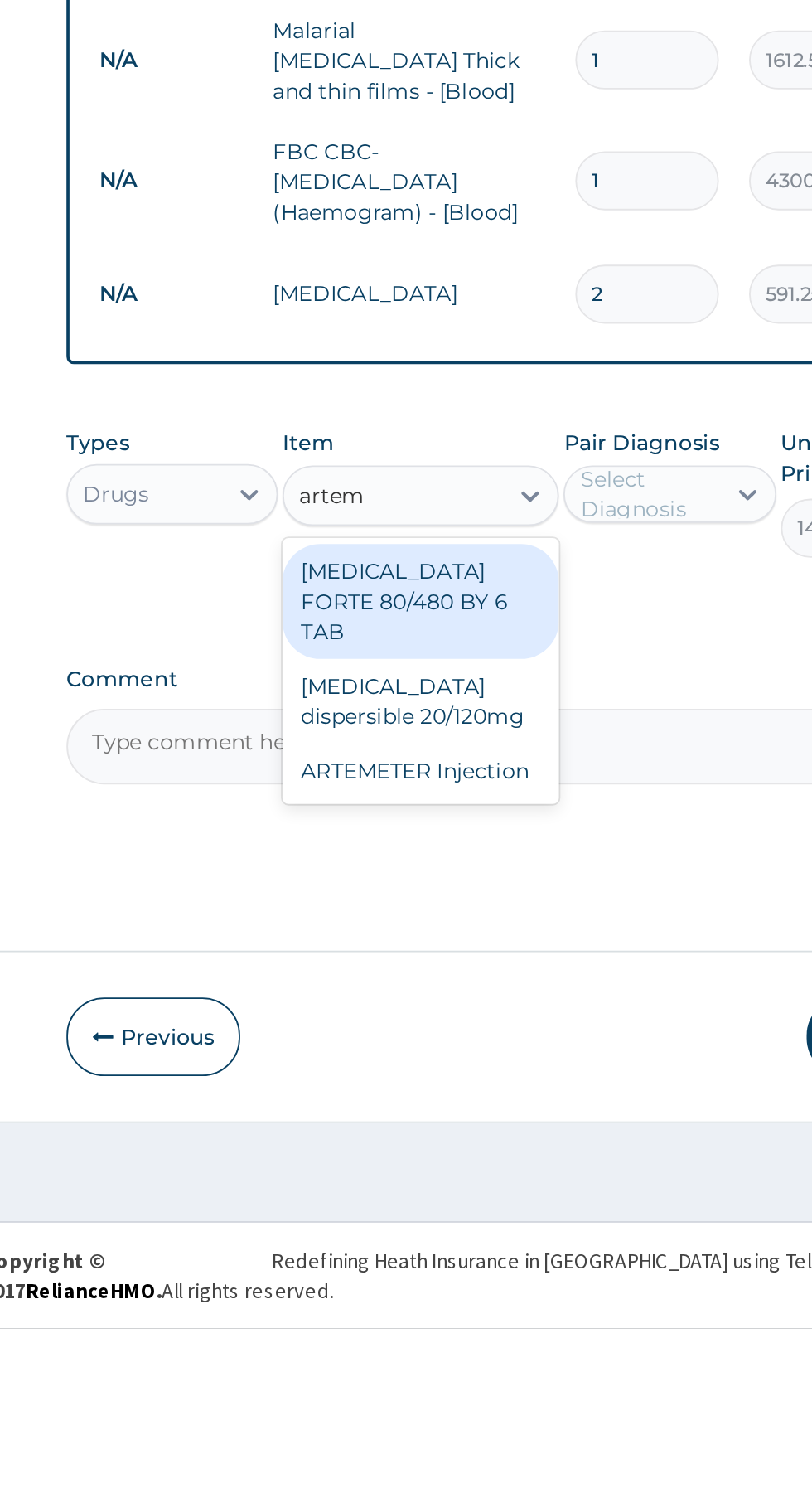
click at [481, 1182] on div "ARTEMETER Injection" at bounding box center [443, 1197] width 152 height 30
type input "artem"
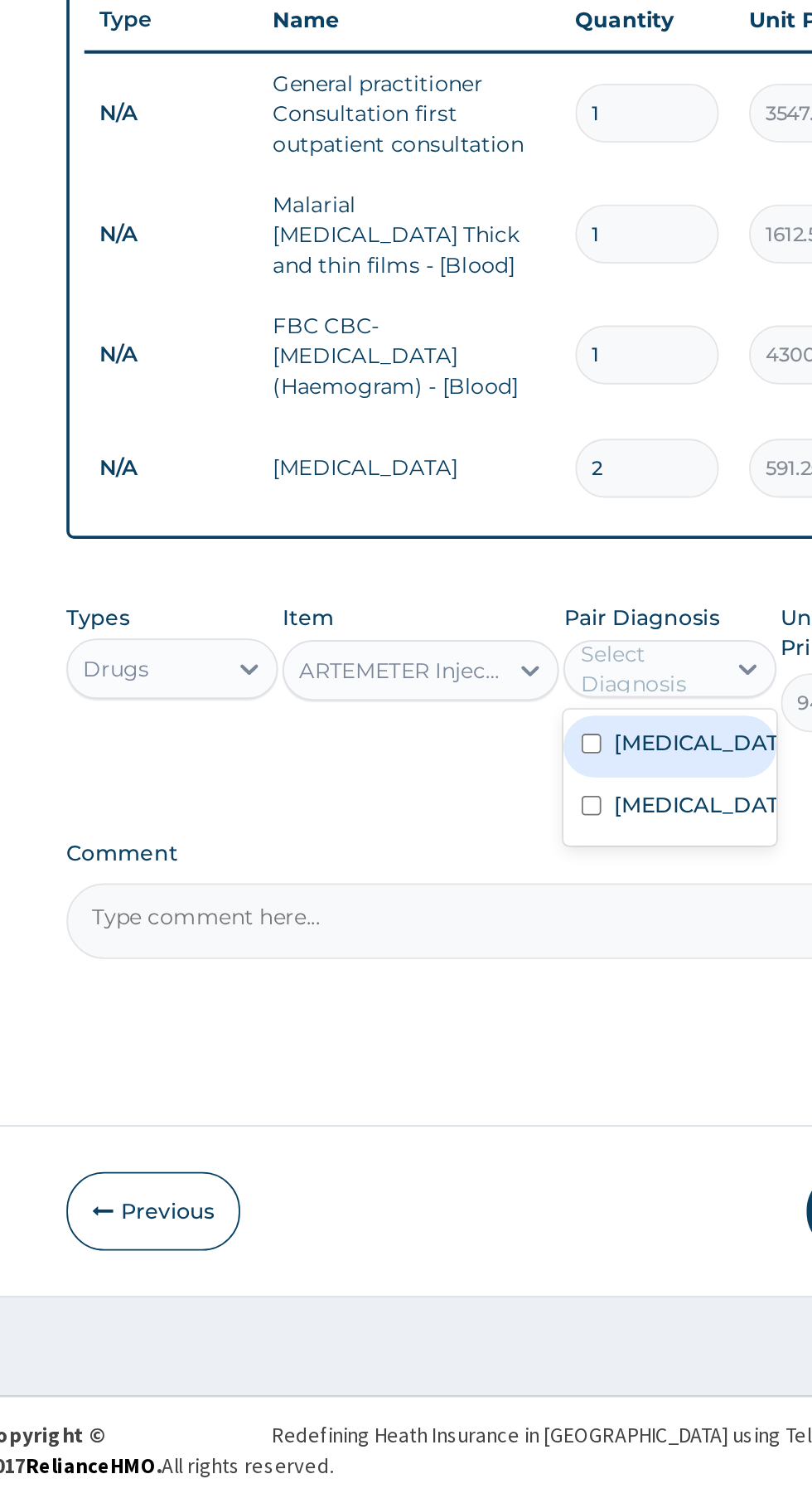
click at [606, 1086] on label "[MEDICAL_DATA]" at bounding box center [597, 1087] width 96 height 17
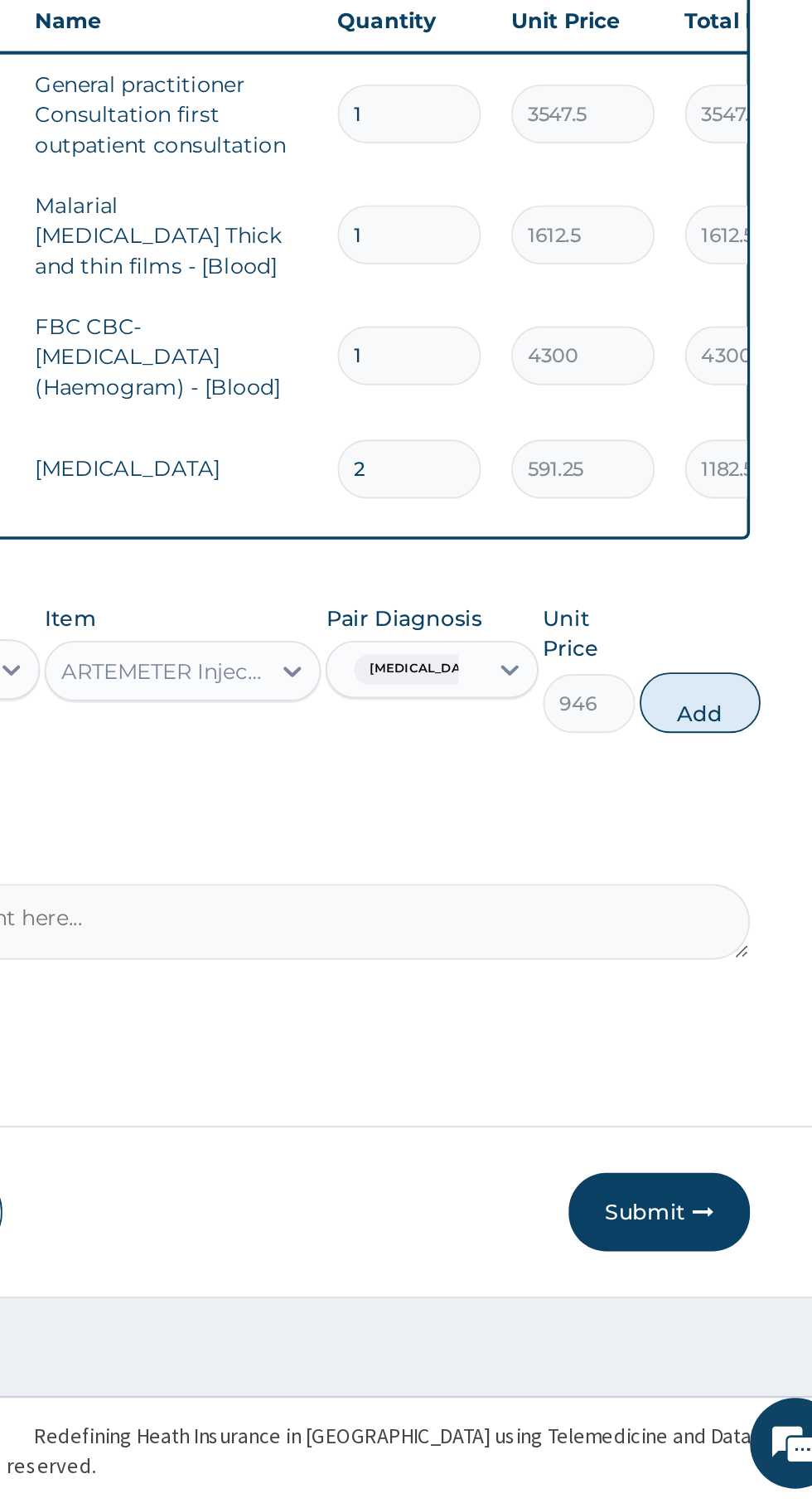
click at [738, 1064] on button "Add" at bounding box center [727, 1064] width 66 height 33
type input "0"
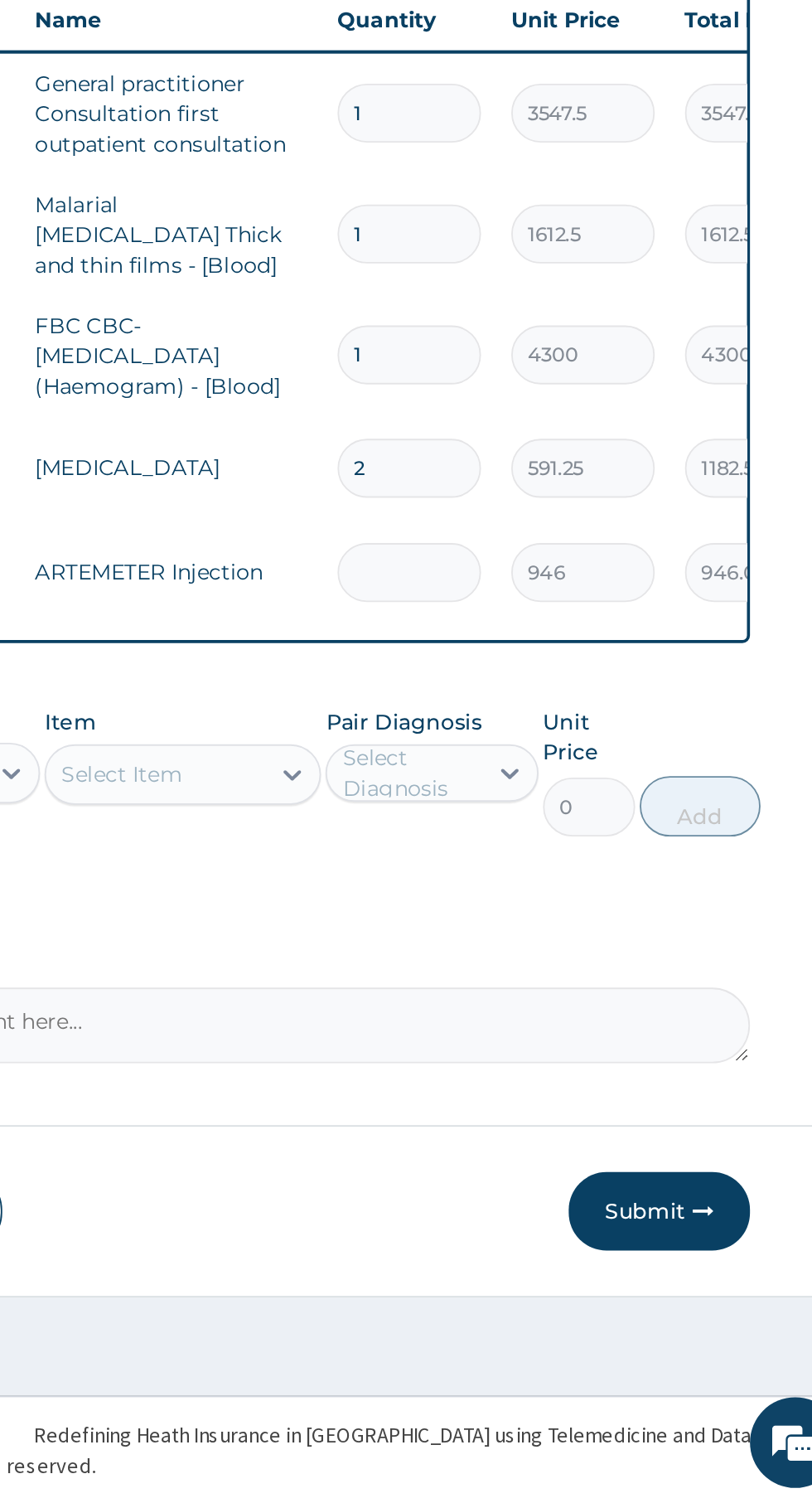
type input "0.00"
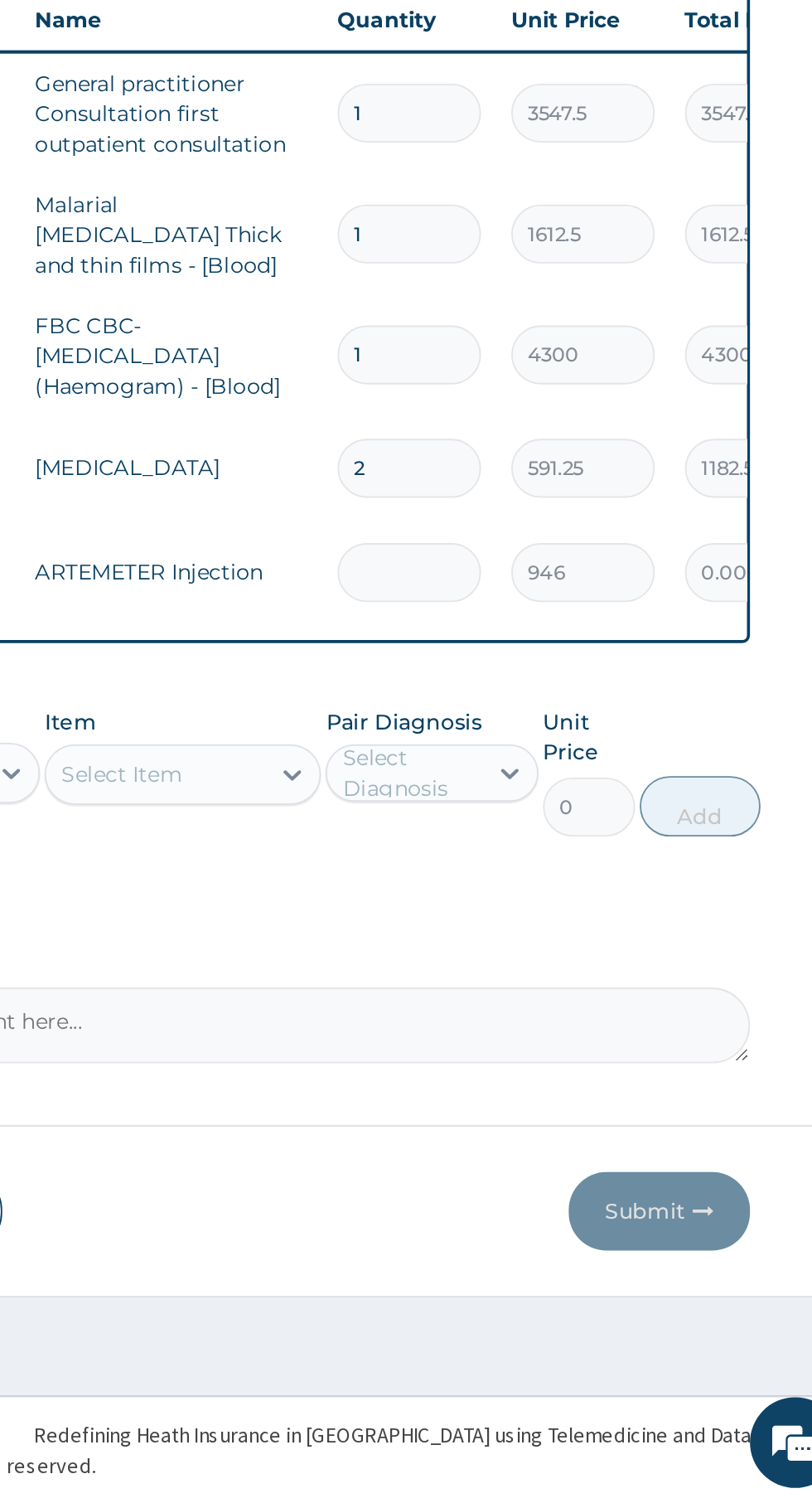
type input "6"
type input "5676.00"
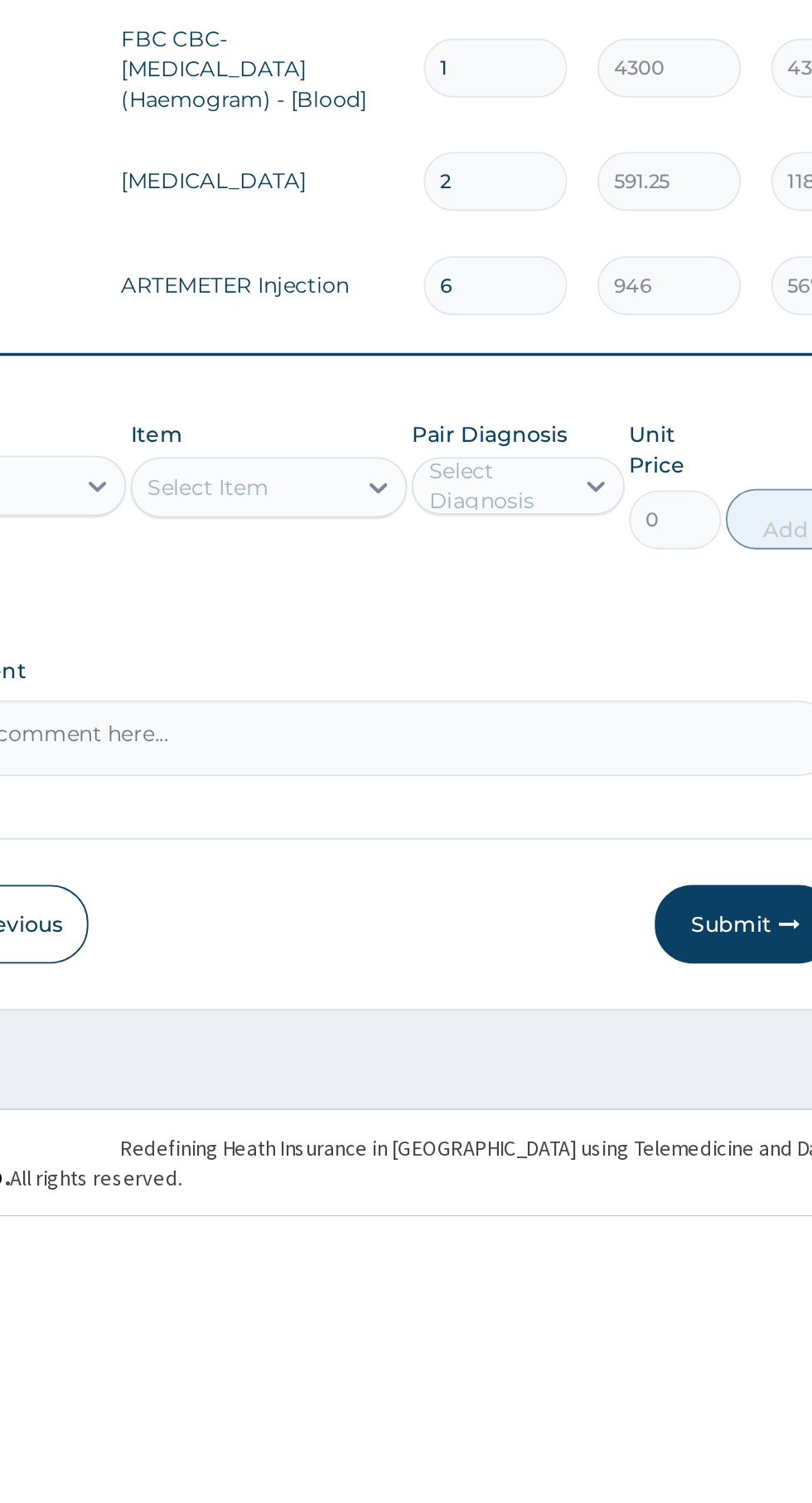
type input "6"
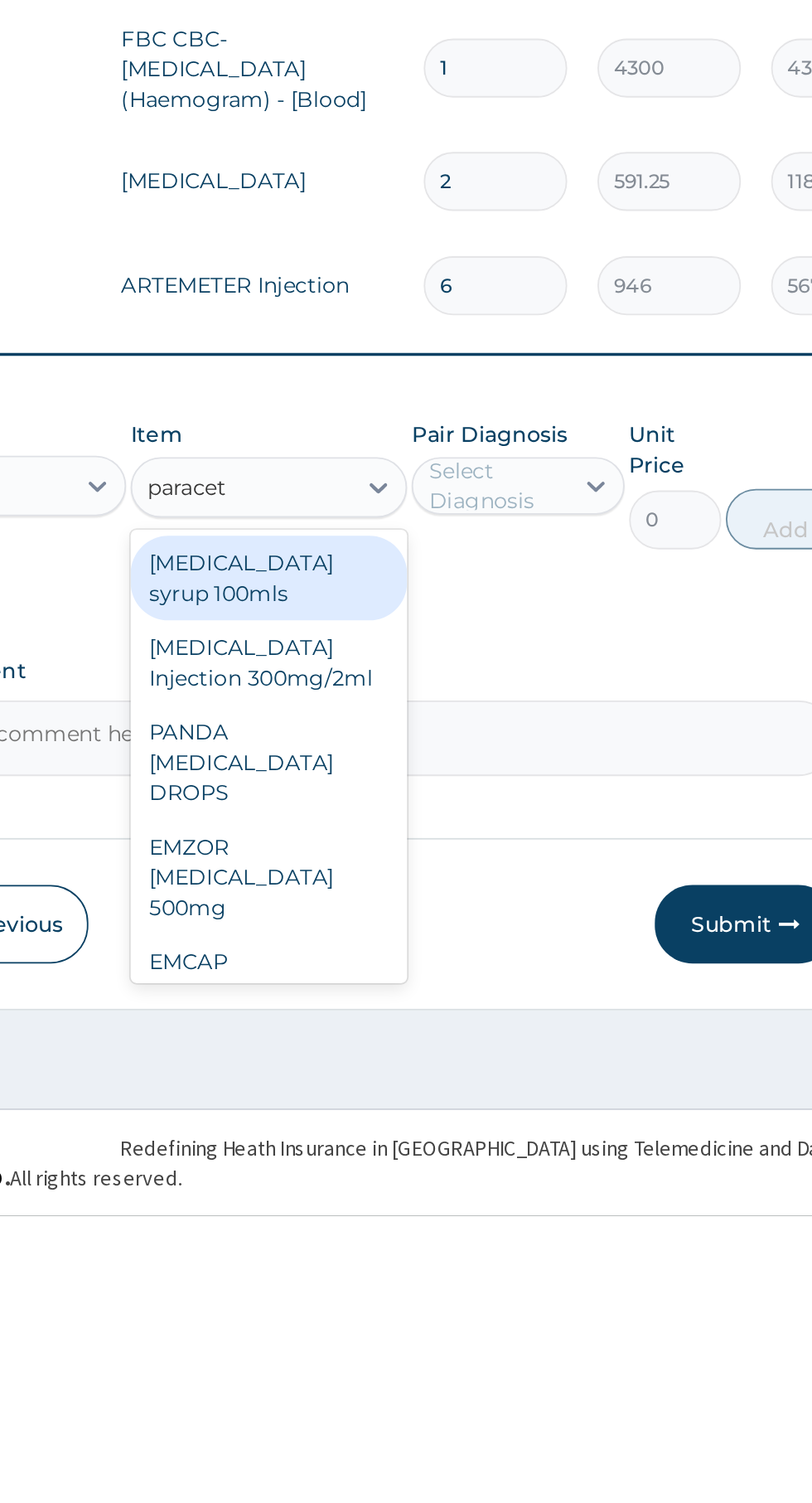
click at [461, 1307] on div "EMZOR [MEDICAL_DATA] 500mg" at bounding box center [443, 1318] width 152 height 63
type input "paracet"
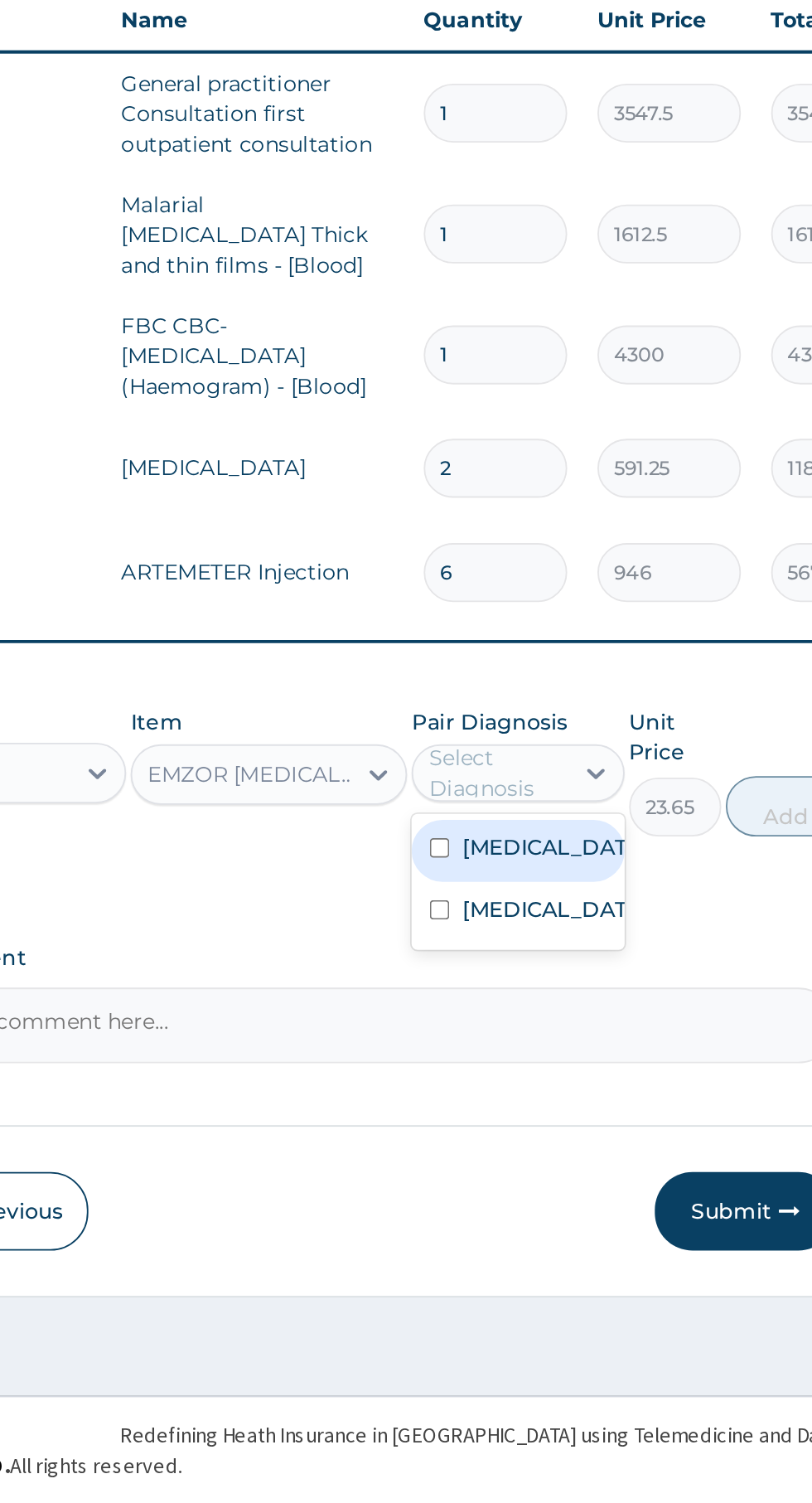
click at [605, 1146] on label "[MEDICAL_DATA]" at bounding box center [597, 1143] width 96 height 17
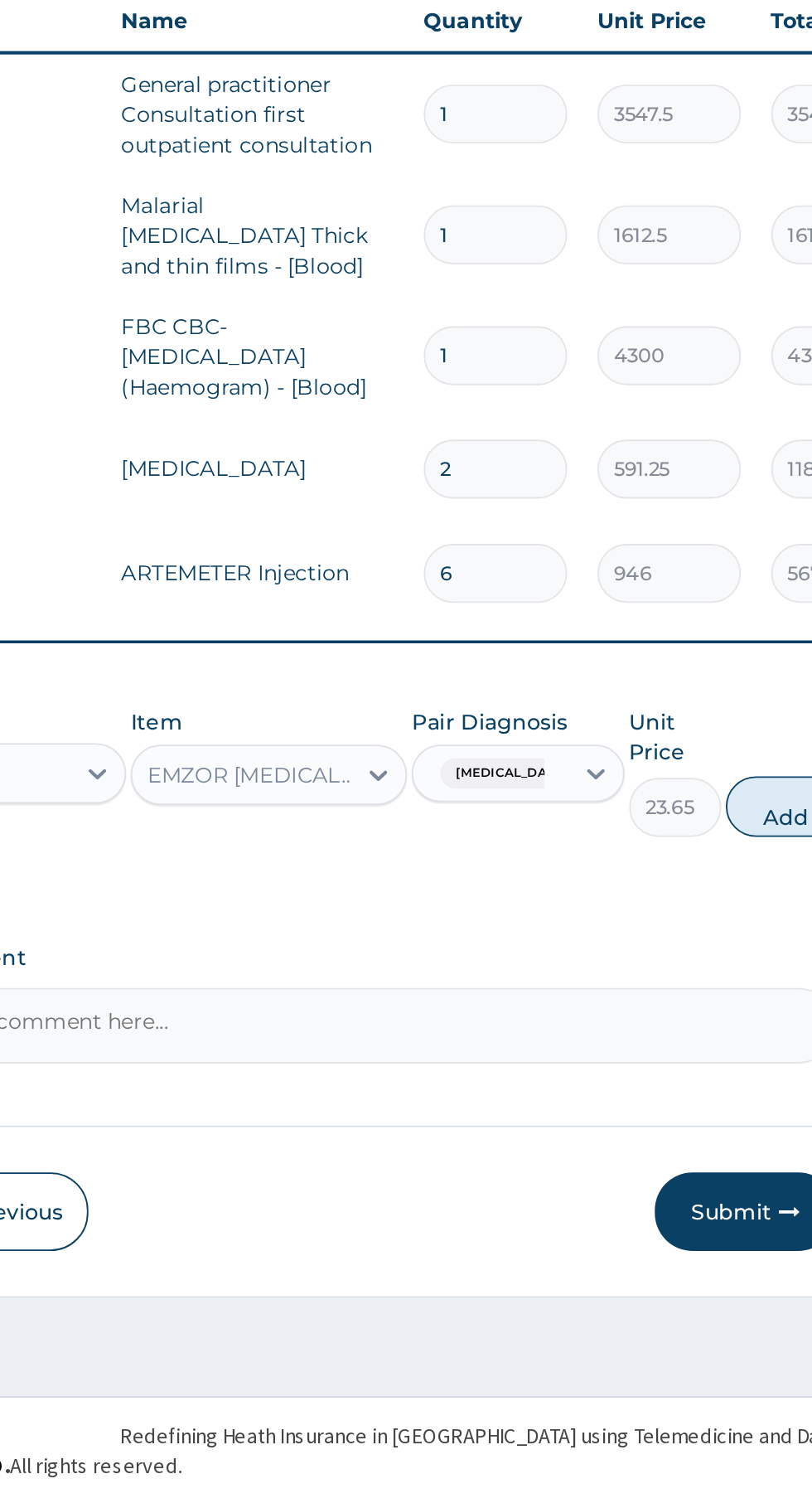
click at [720, 1119] on button "Add" at bounding box center [727, 1121] width 66 height 33
type input "0"
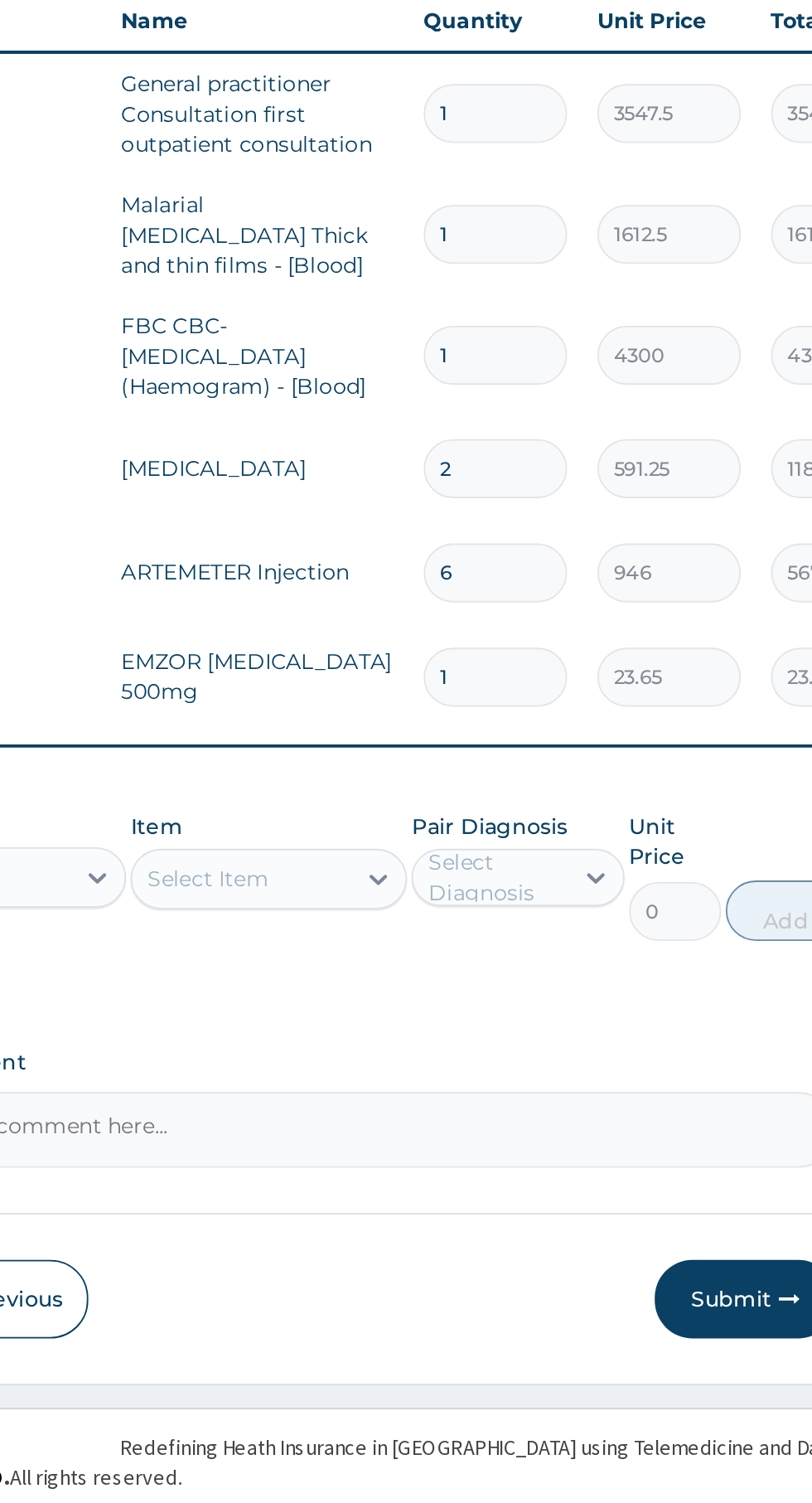
type input "18"
type input "425.70"
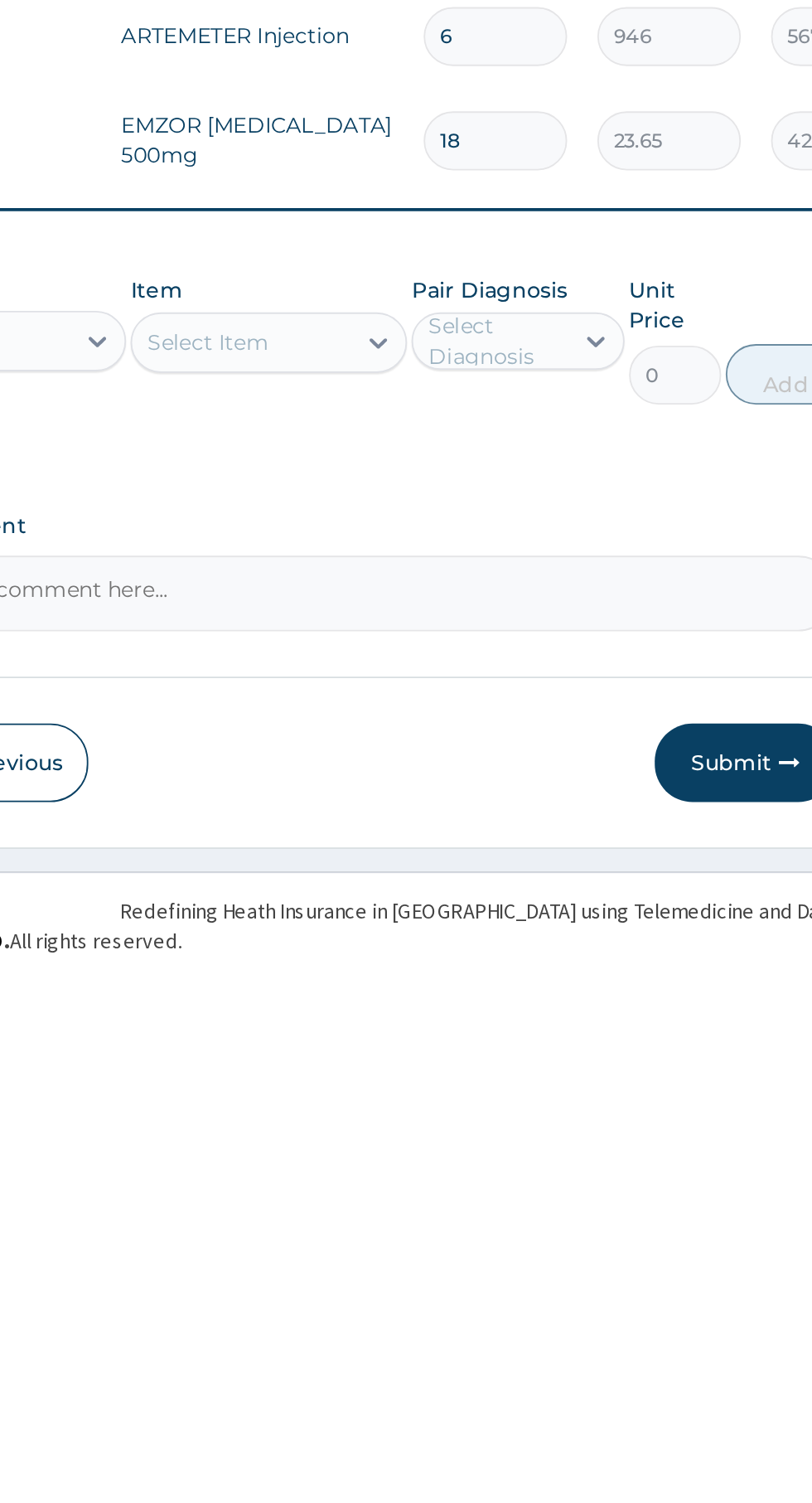
type input "18"
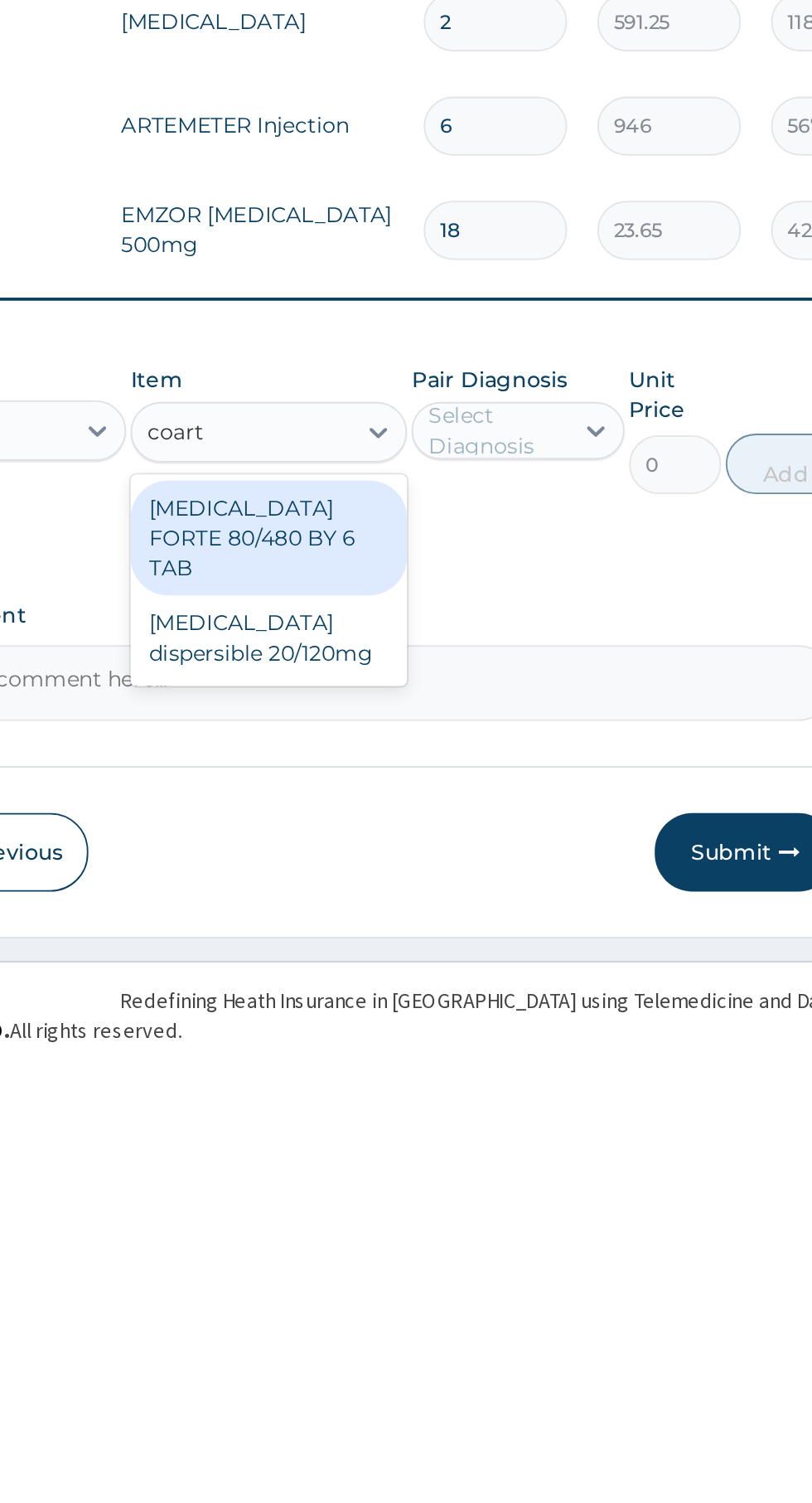
click at [475, 1200] on div "COARTEM FORTE 80/480 BY 6 TAB" at bounding box center [443, 1219] width 152 height 63
type input "coart"
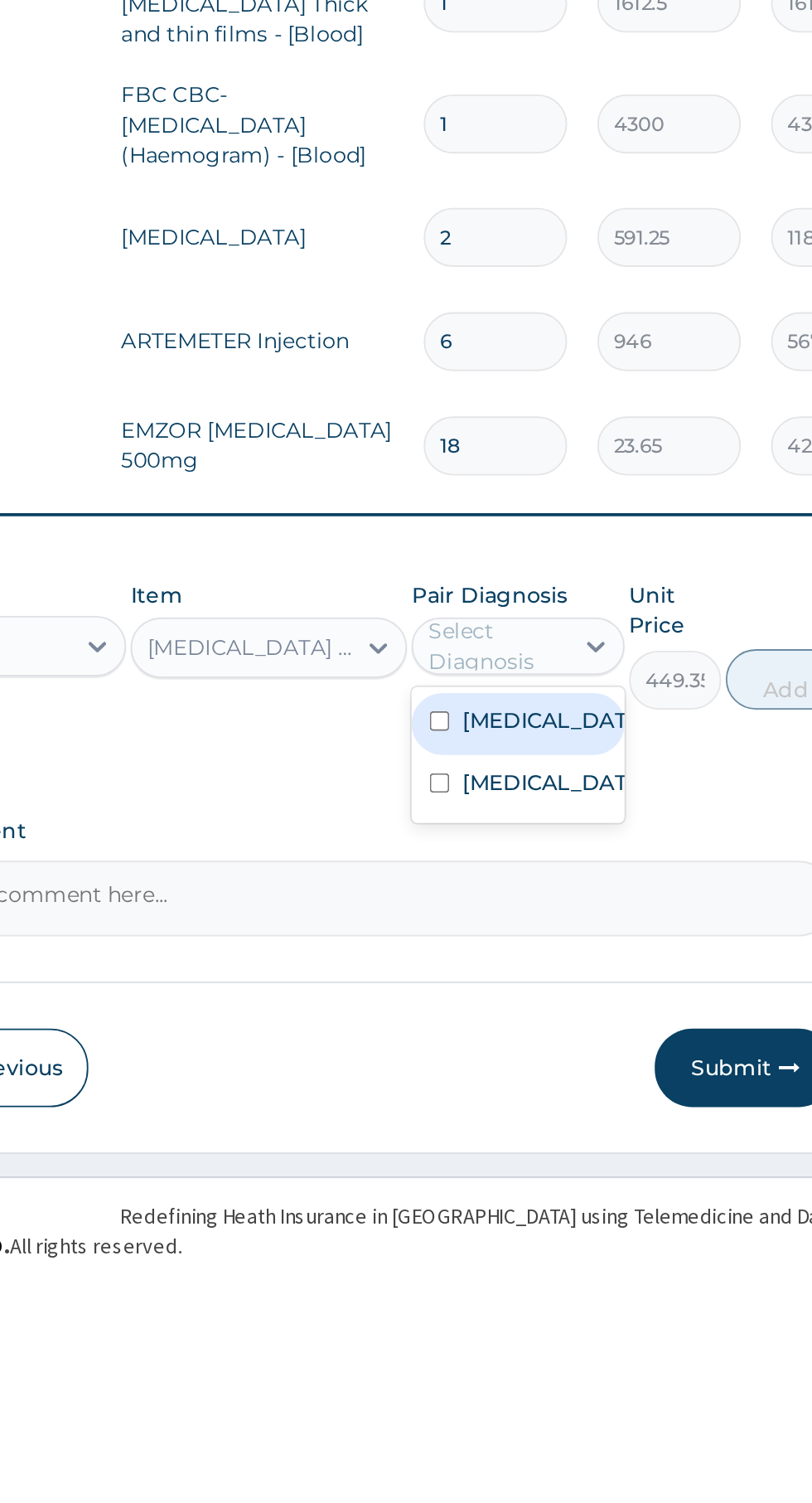
click at [601, 1208] on label "Falciparum malaria" at bounding box center [597, 1200] width 96 height 17
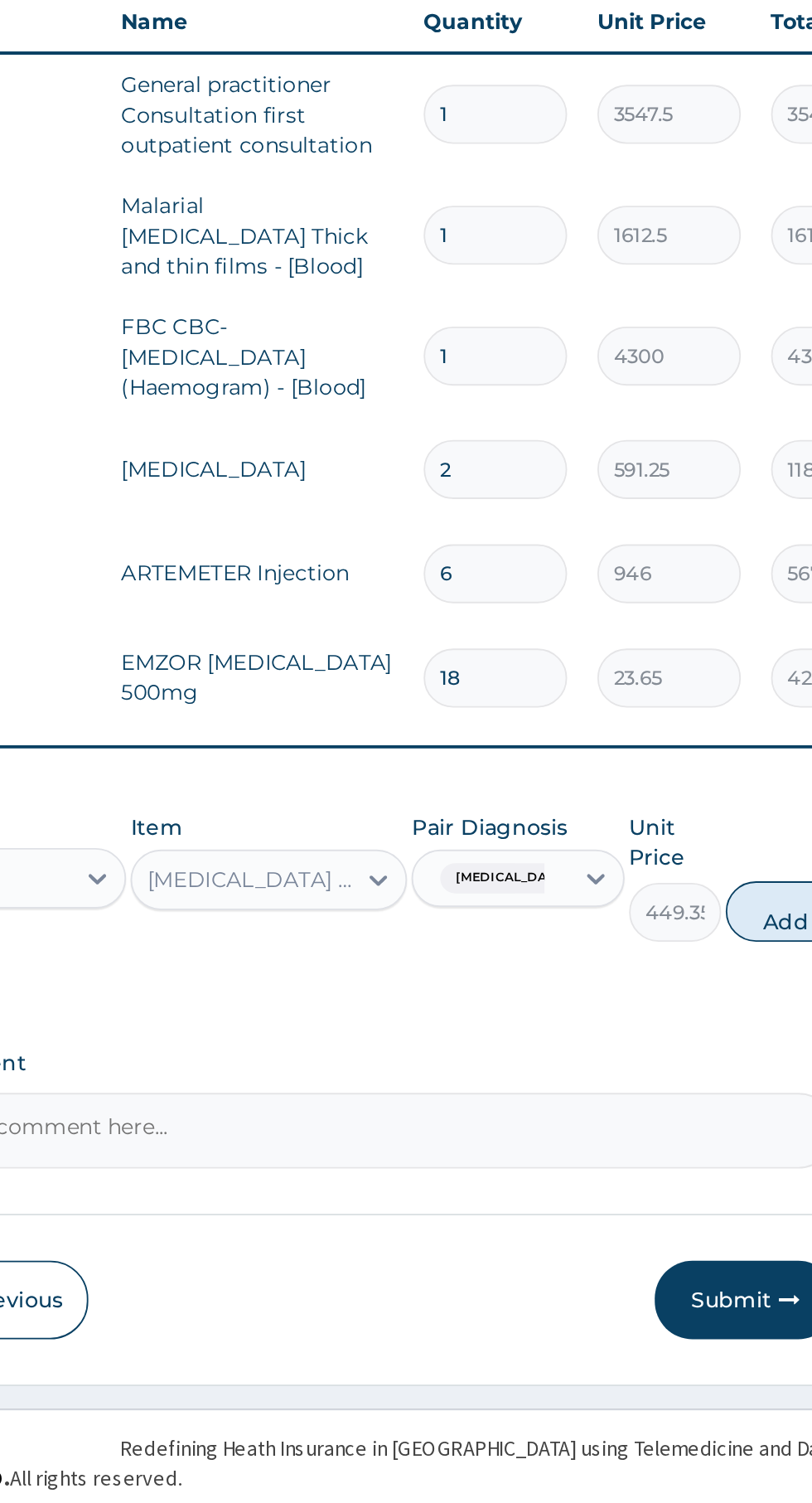
click at [717, 1167] on button "Add" at bounding box center [727, 1178] width 66 height 33
type input "0"
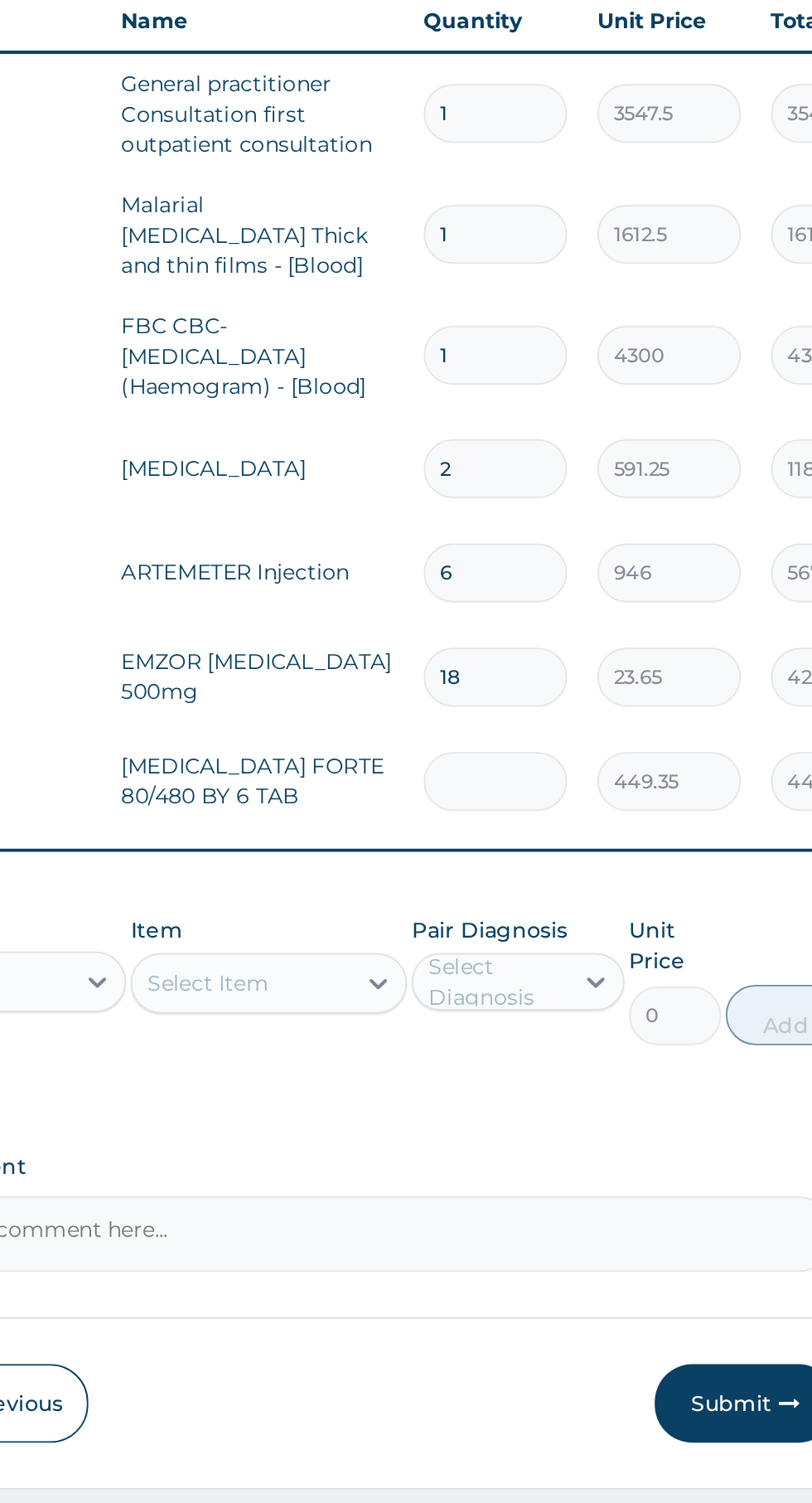
type input "0.00"
type input "6"
type input "2696.10"
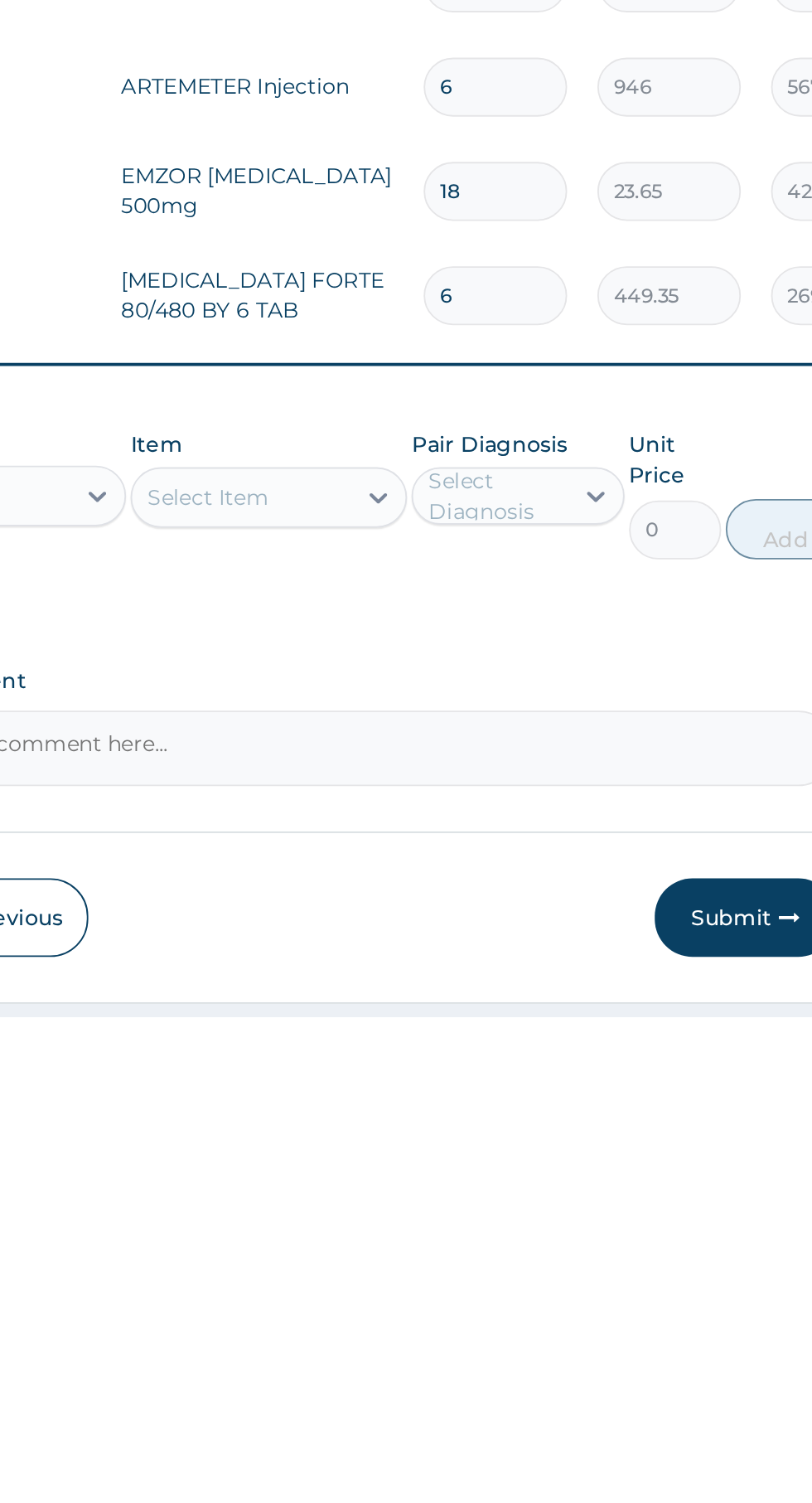
type input "6"
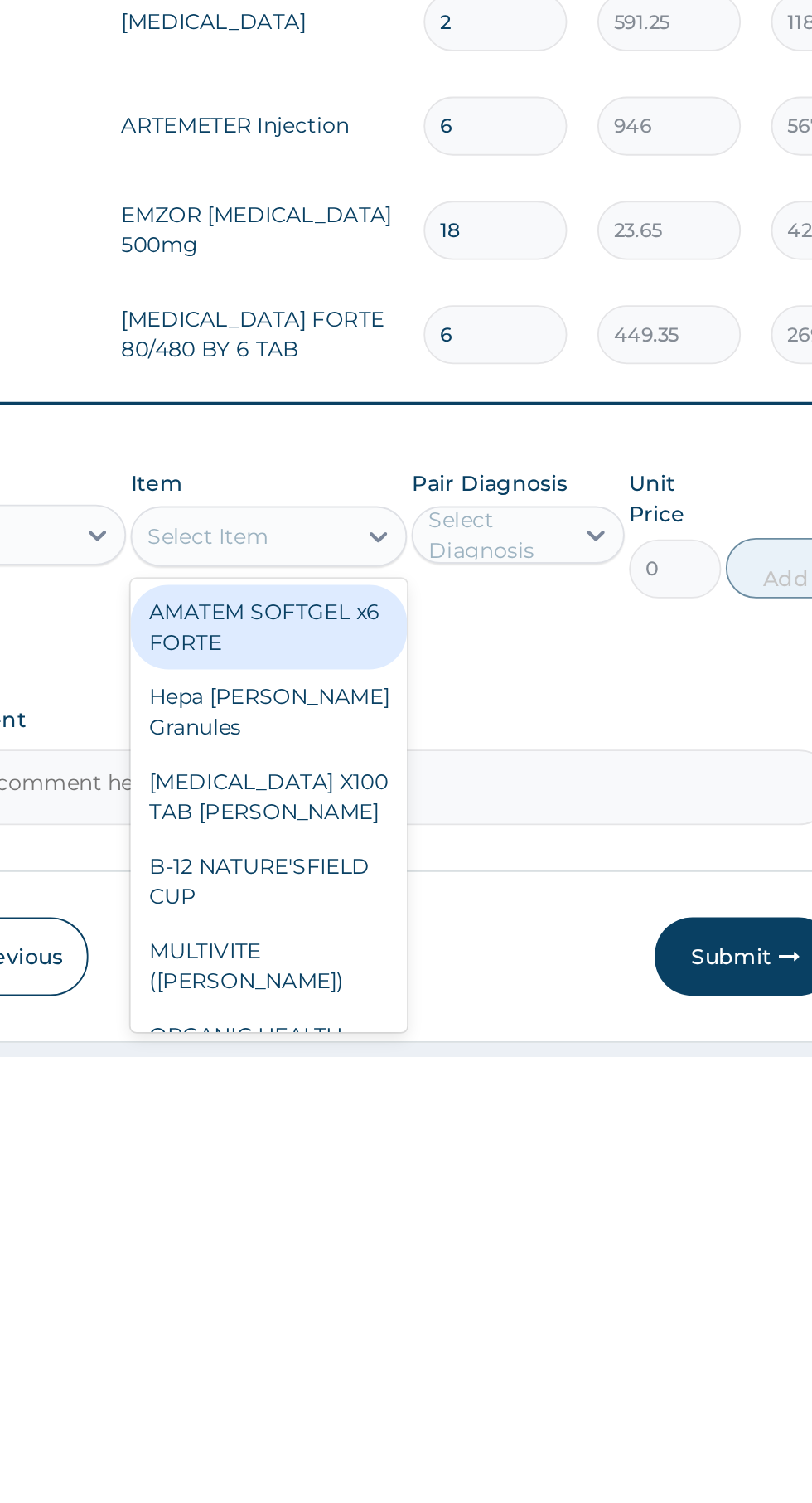
click at [475, 1340] on div "B-COMPLEX X100 TAB DR MAYER" at bounding box center [443, 1361] width 152 height 47
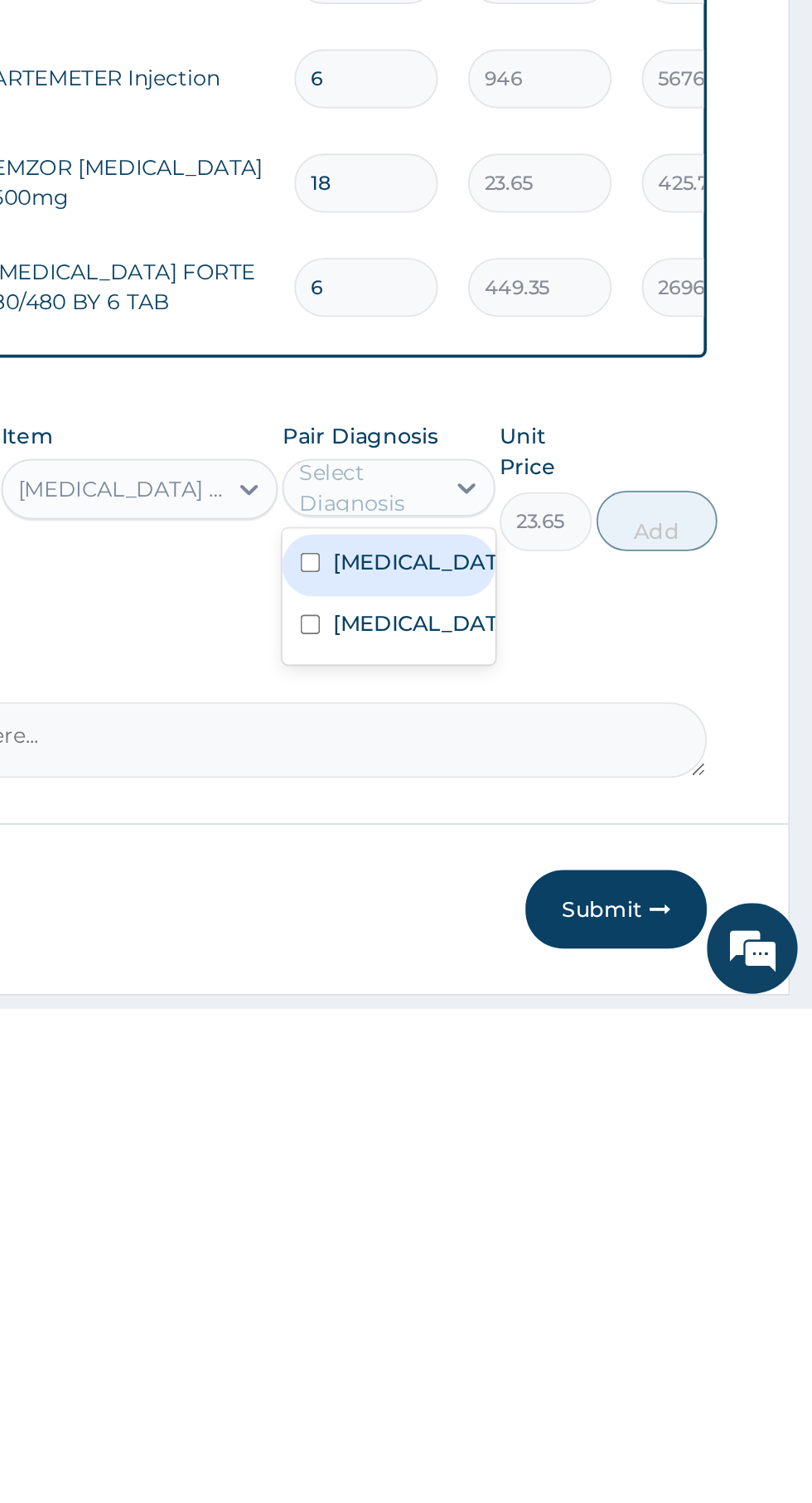
scroll to position [57, 0]
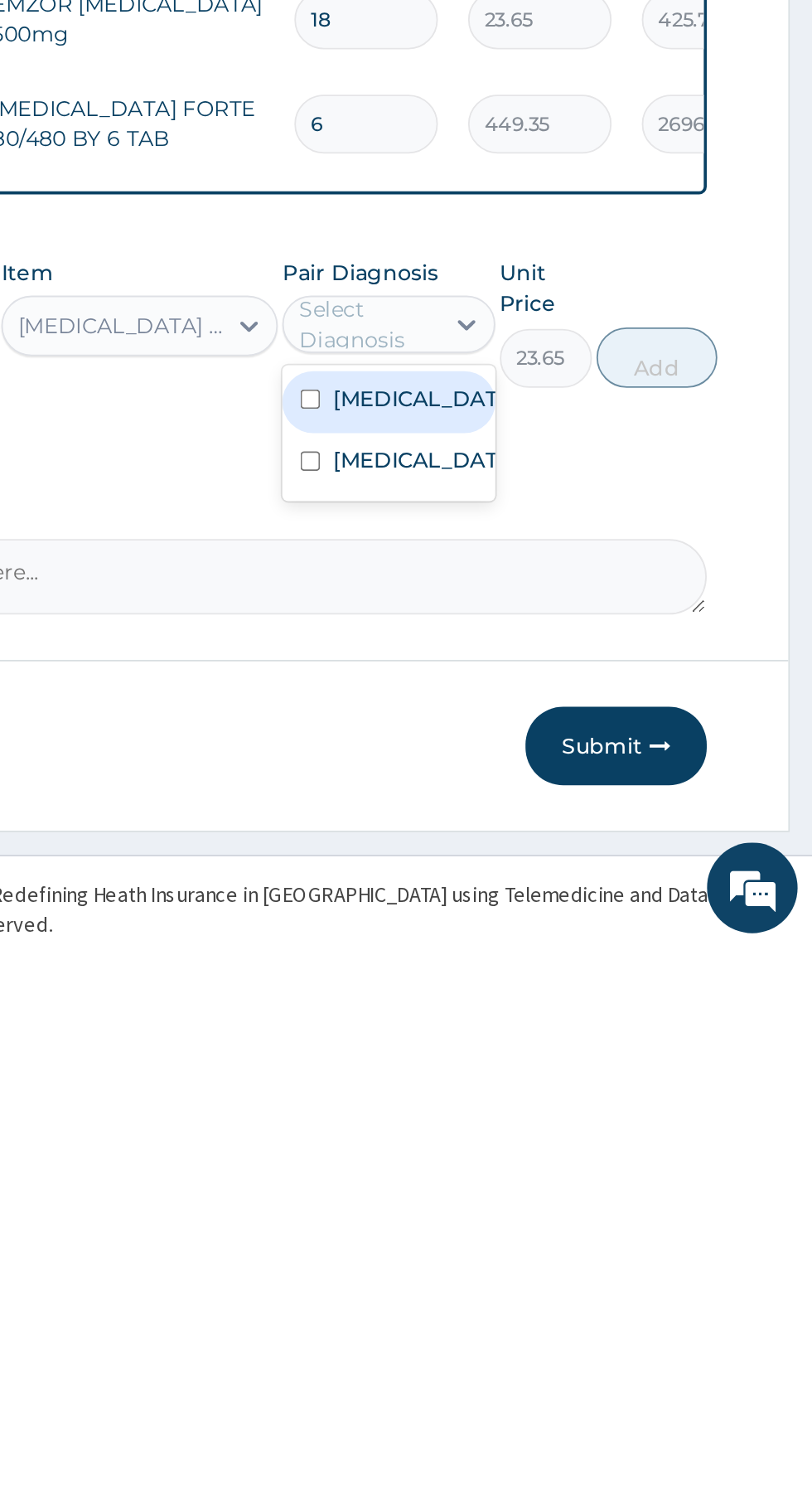
click at [587, 1206] on label "Falciparum malaria" at bounding box center [597, 1201] width 96 height 17
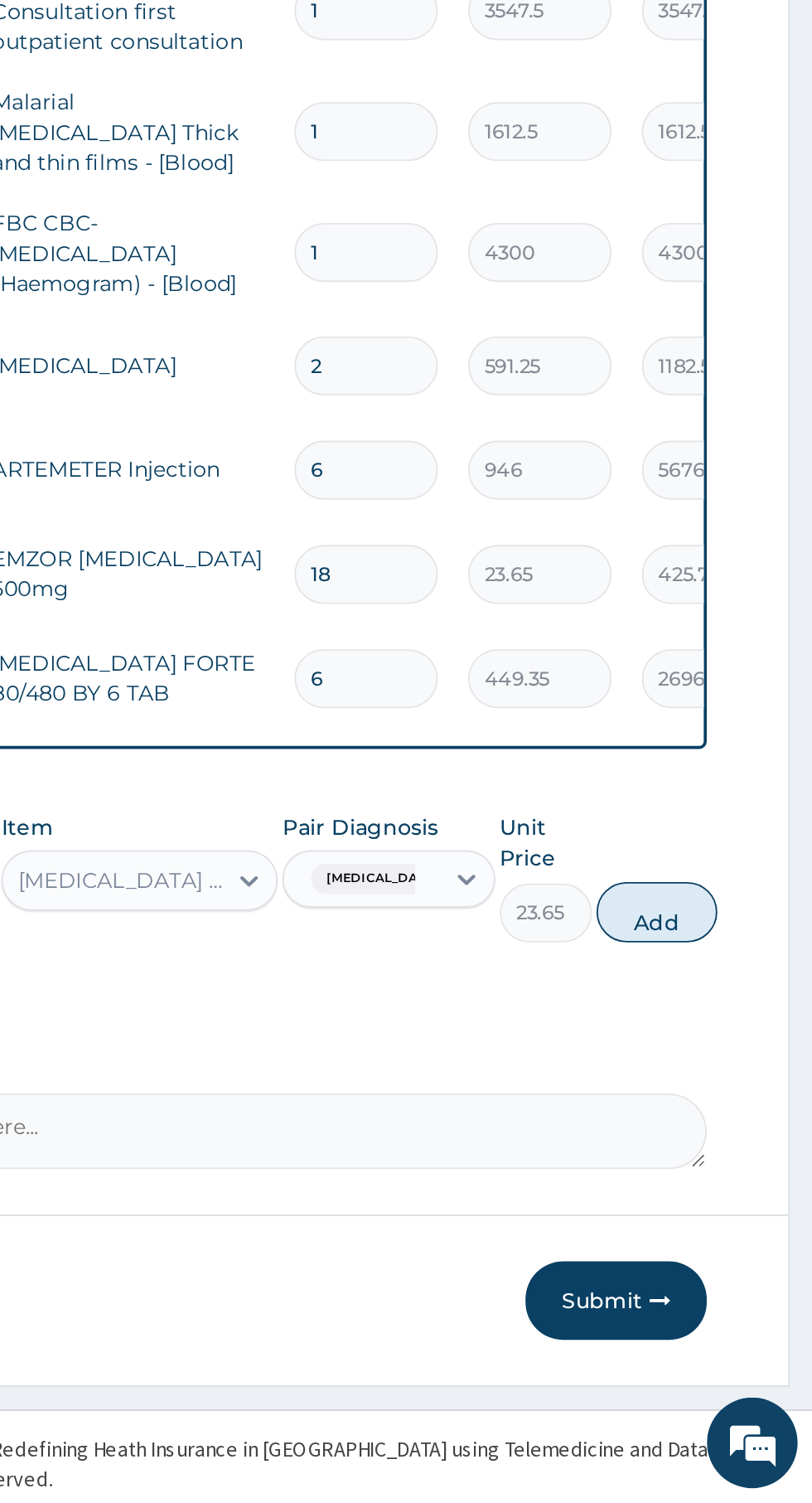
click at [730, 1187] on button "Add" at bounding box center [727, 1179] width 66 height 33
type input "0"
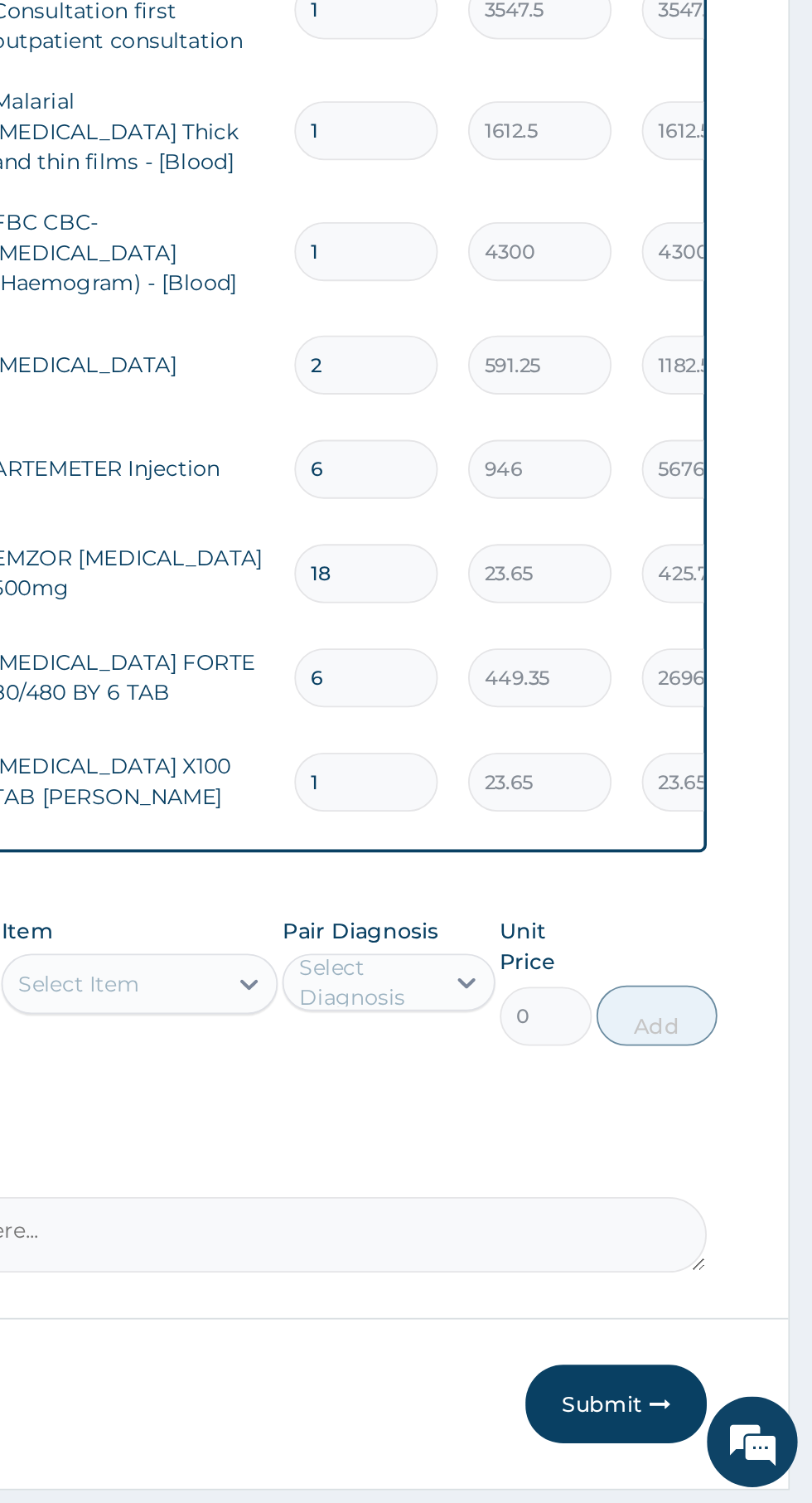
type input "15"
type input "354.75"
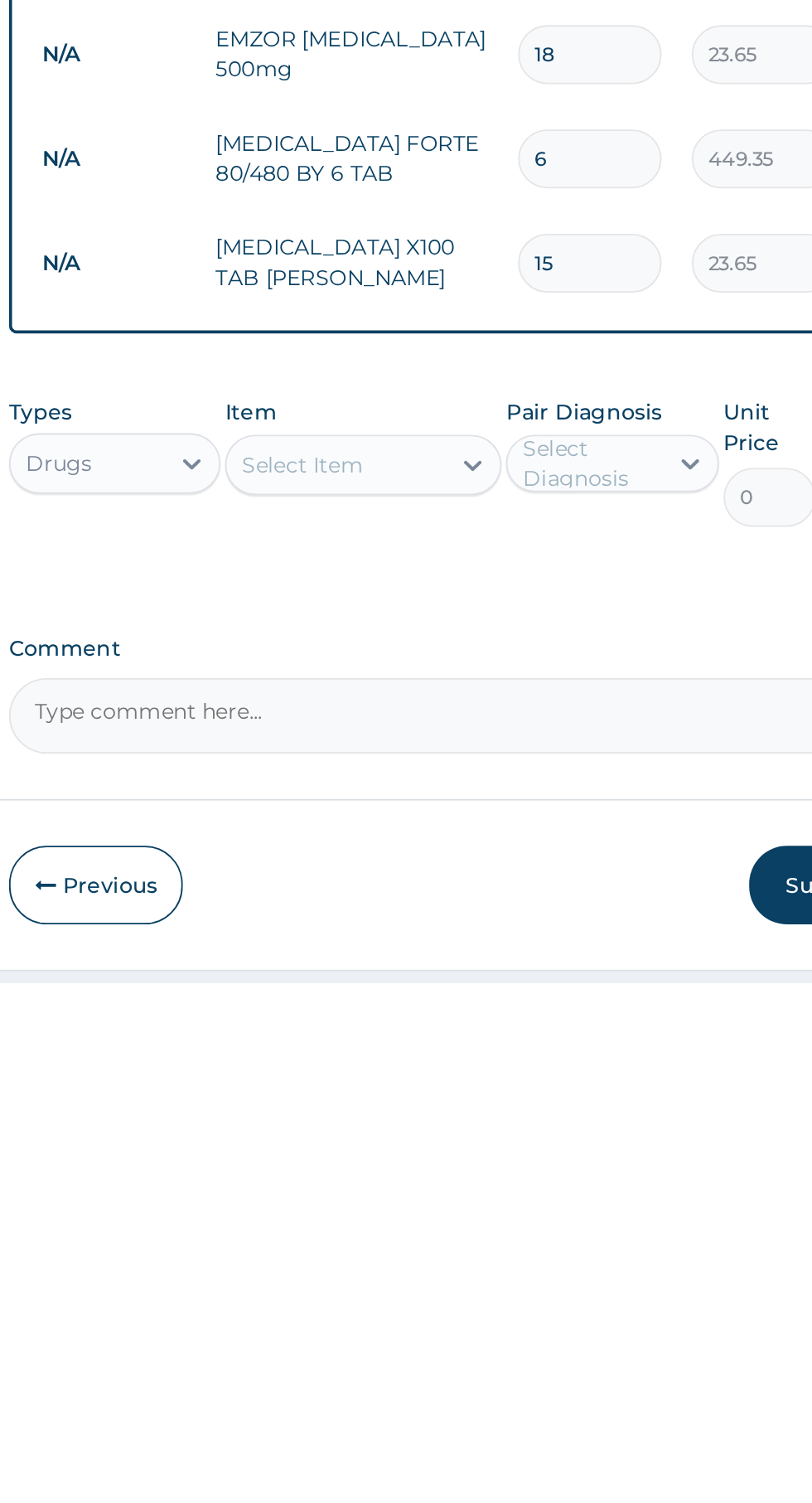
type input "15"
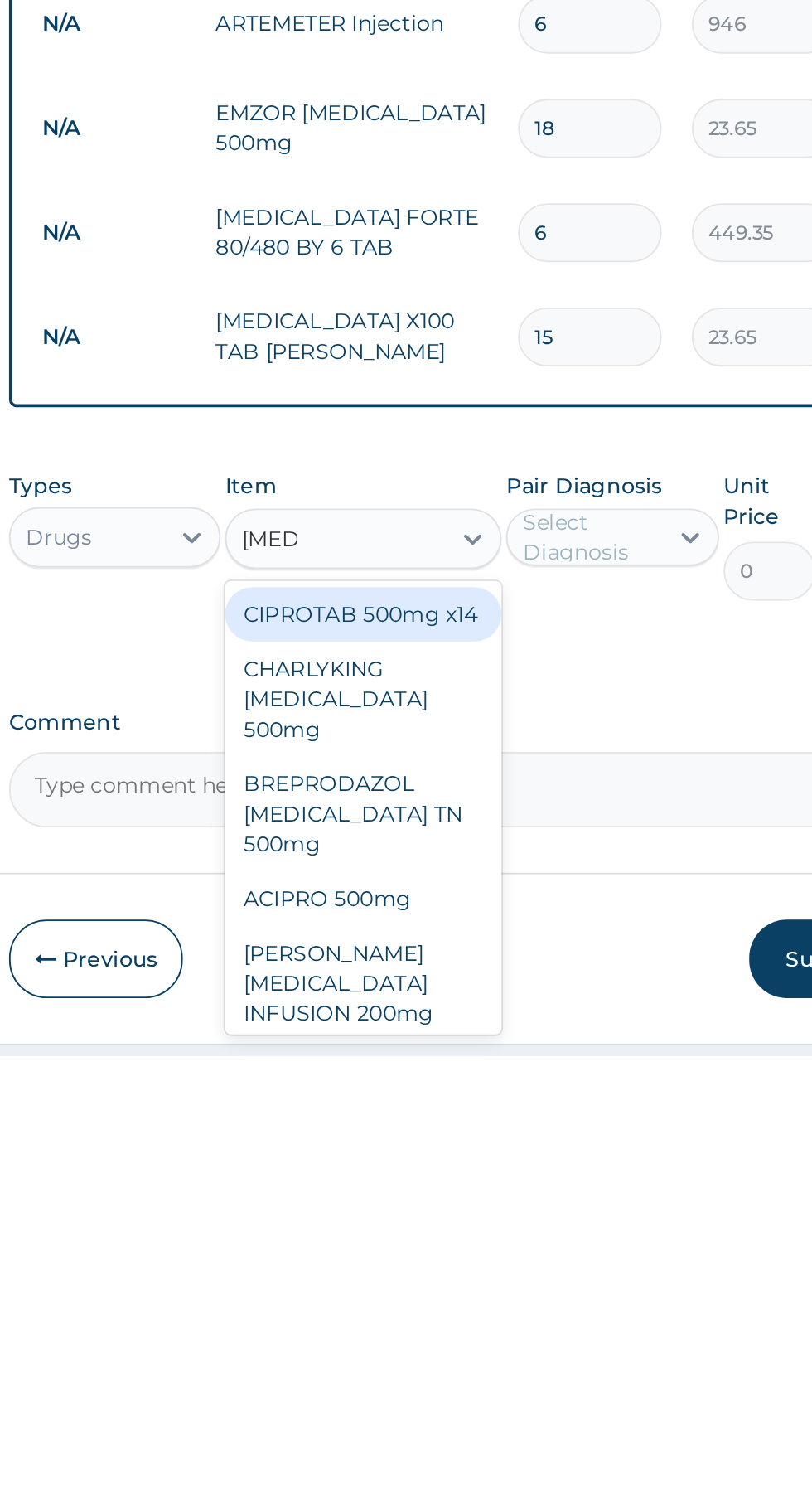
scroll to position [0, 0]
click at [479, 1265] on div "CIPROTAB 500mg x14" at bounding box center [443, 1261] width 152 height 30
type input "cipro"
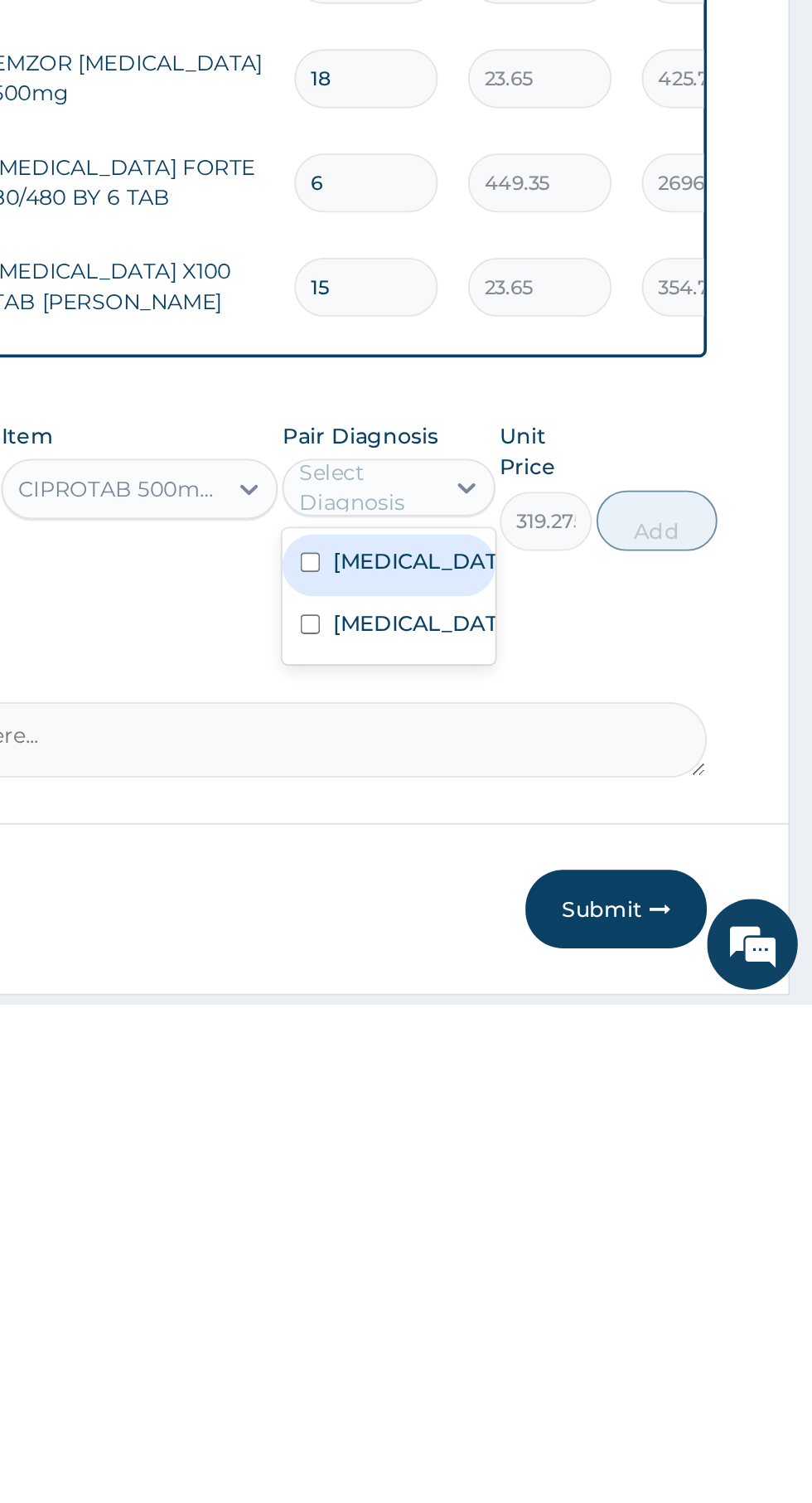
scroll to position [55, 0]
click at [588, 1313] on div "Sepsis" at bounding box center [579, 1296] width 116 height 34
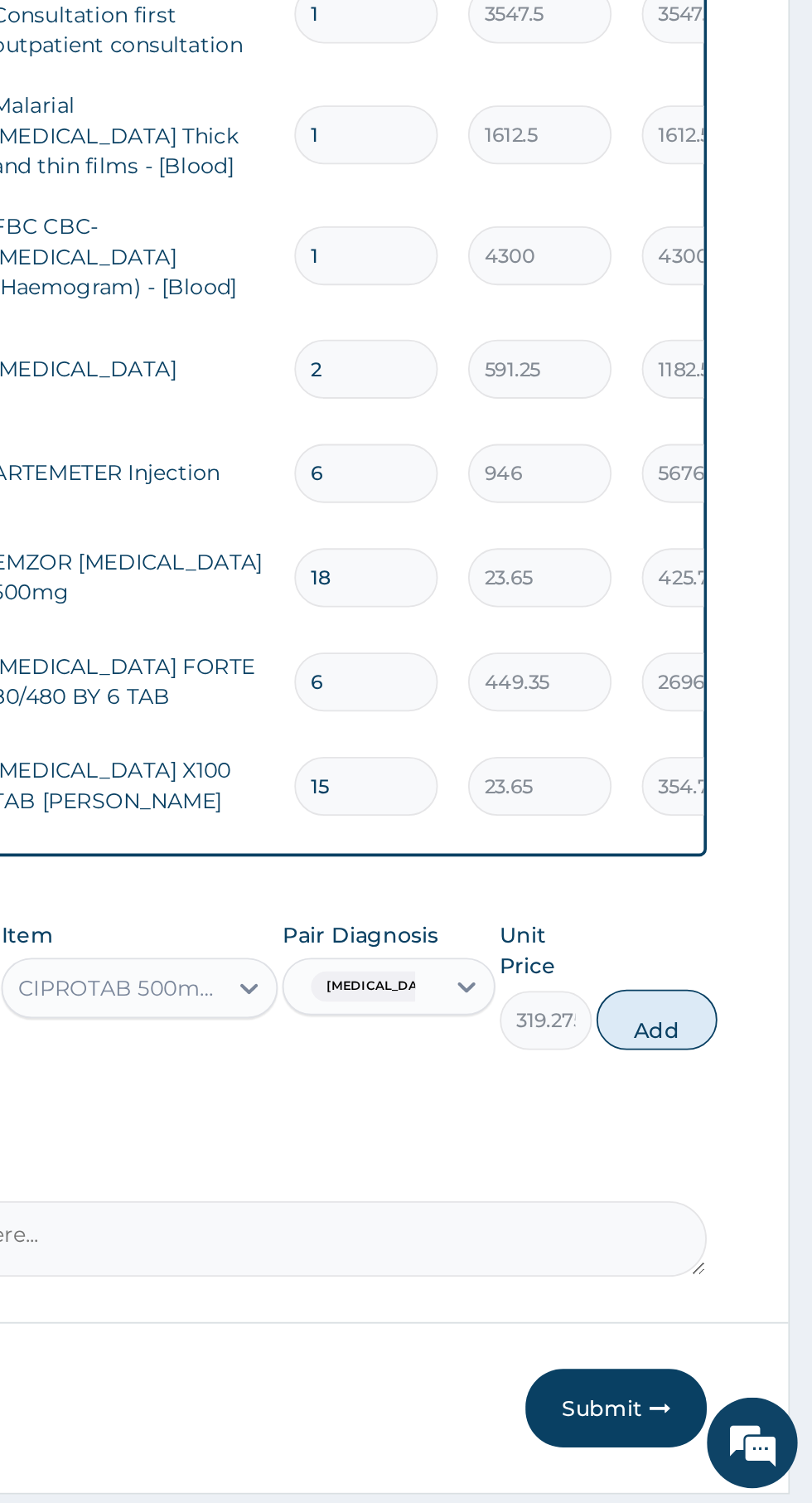
click at [744, 1226] on button "Add" at bounding box center [727, 1238] width 66 height 33
type input "0"
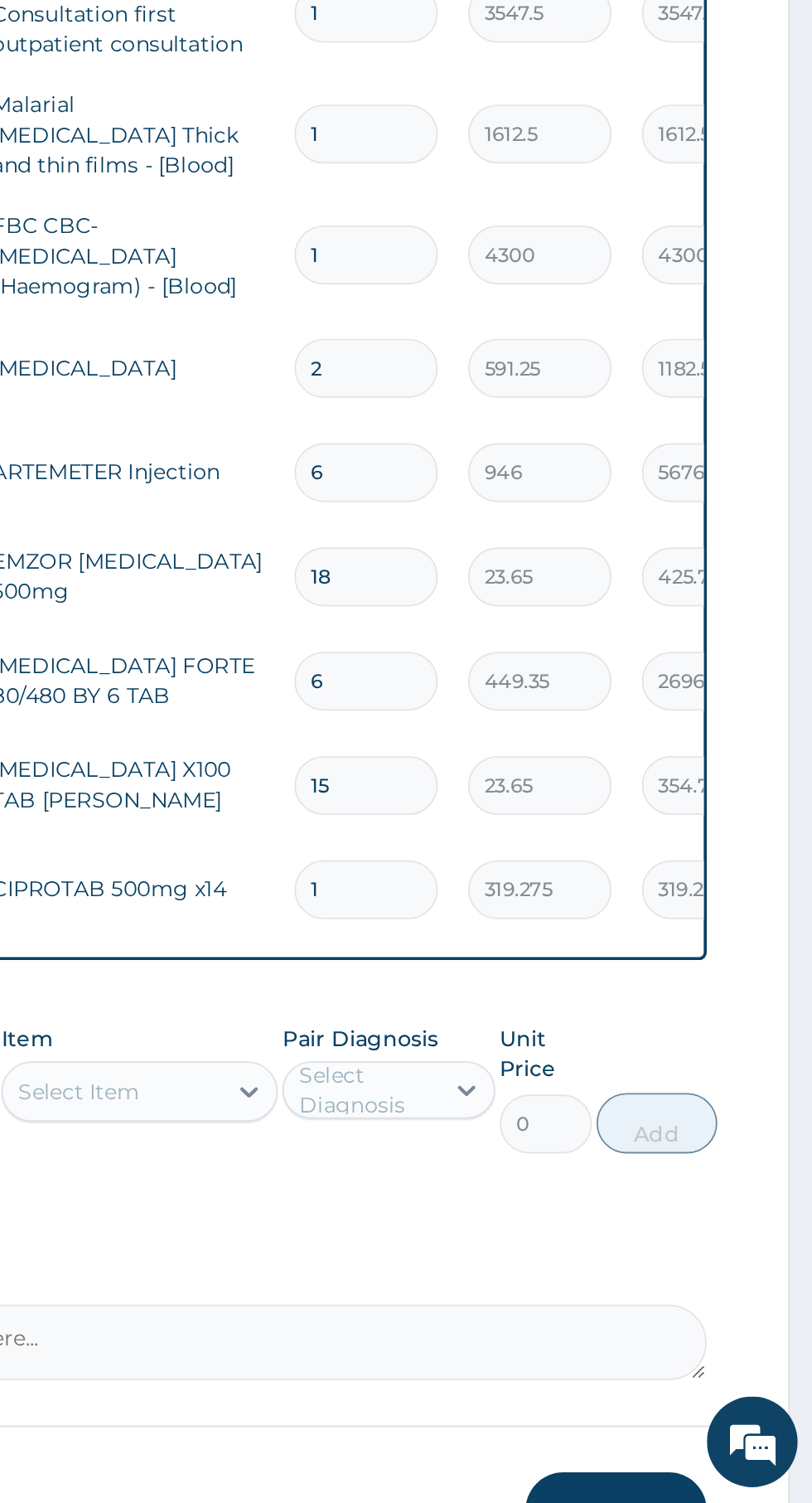
type input "14"
type input "4469.85"
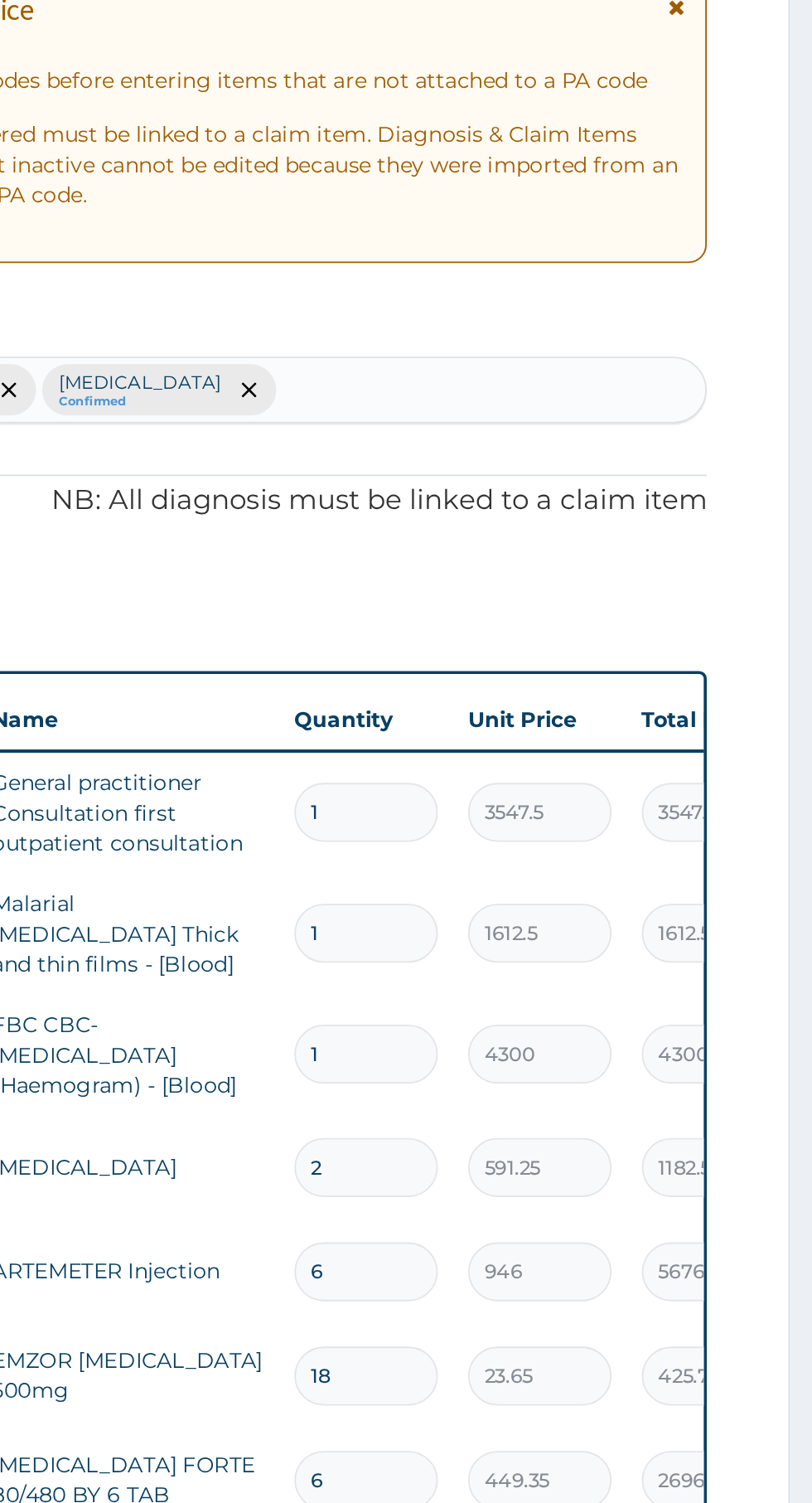
type input "14"
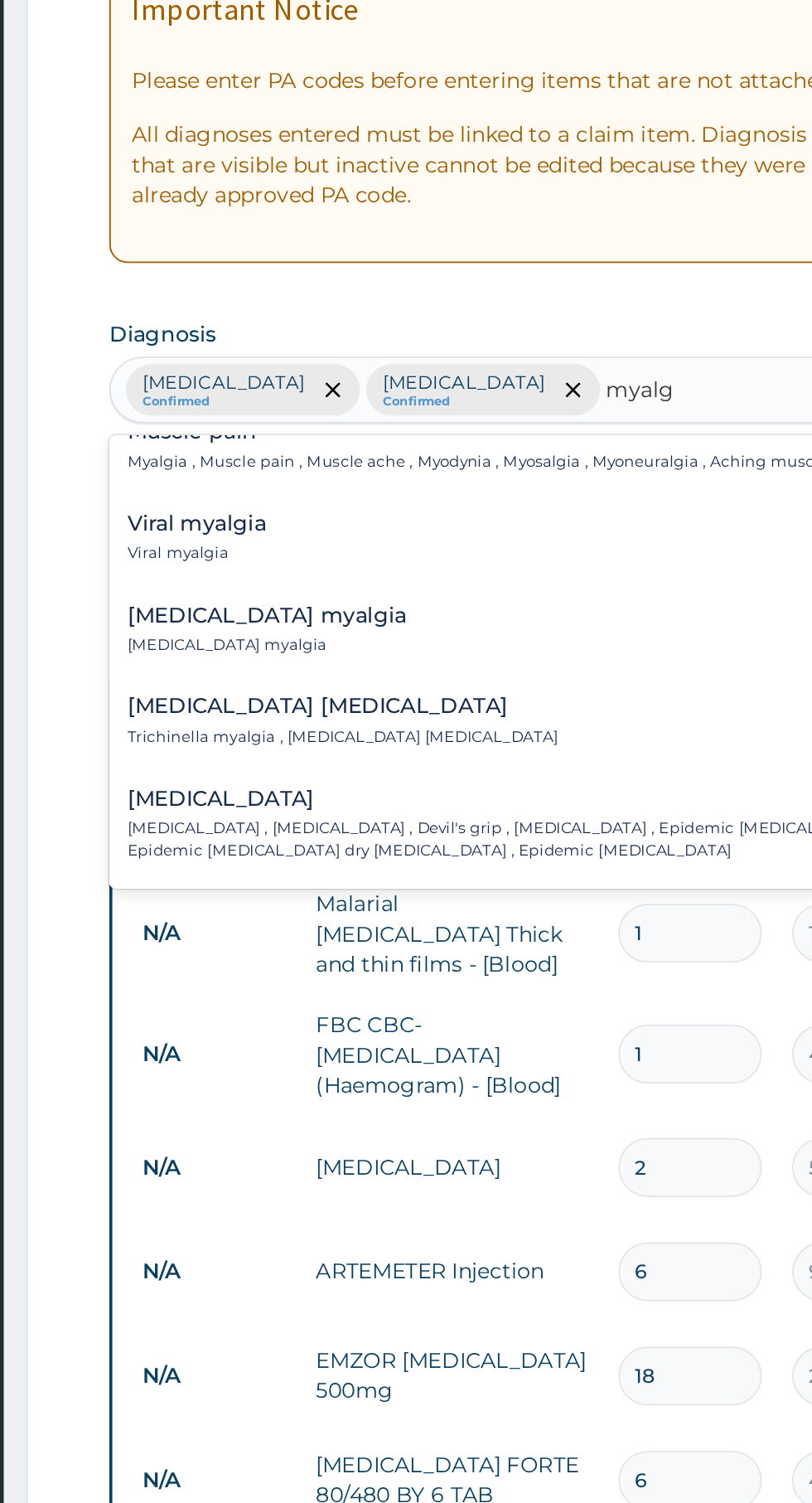
scroll to position [0, 0]
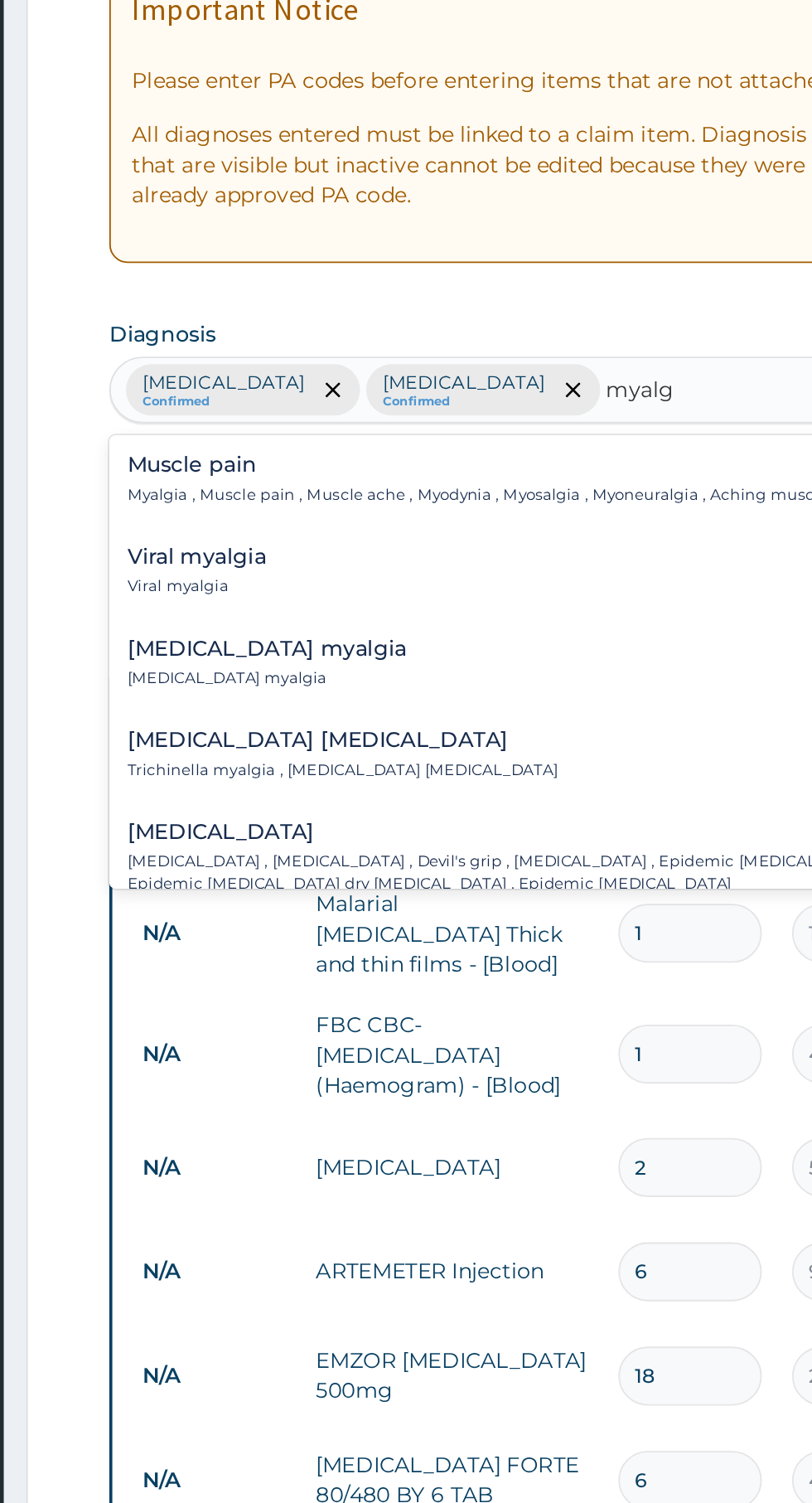
click at [381, 503] on div "Muscle pain Myalgia , Muscle pain , Muscle ache , Myodynia , Myosalgia , Myoneu…" at bounding box center [453, 503] width 389 height 29
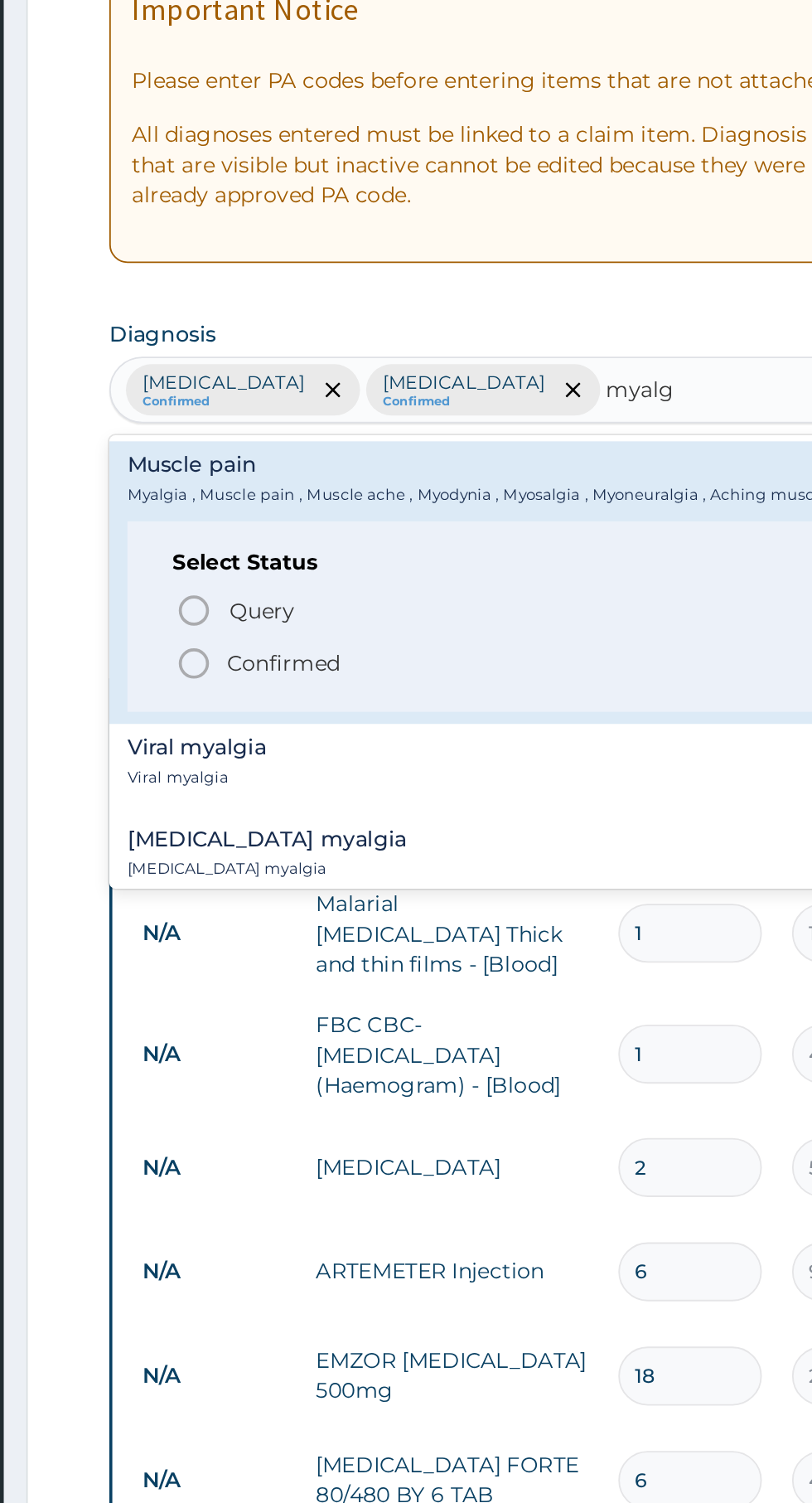
click at [392, 608] on span "Confirmed" at bounding box center [502, 604] width 435 height 20
type input "myalg"
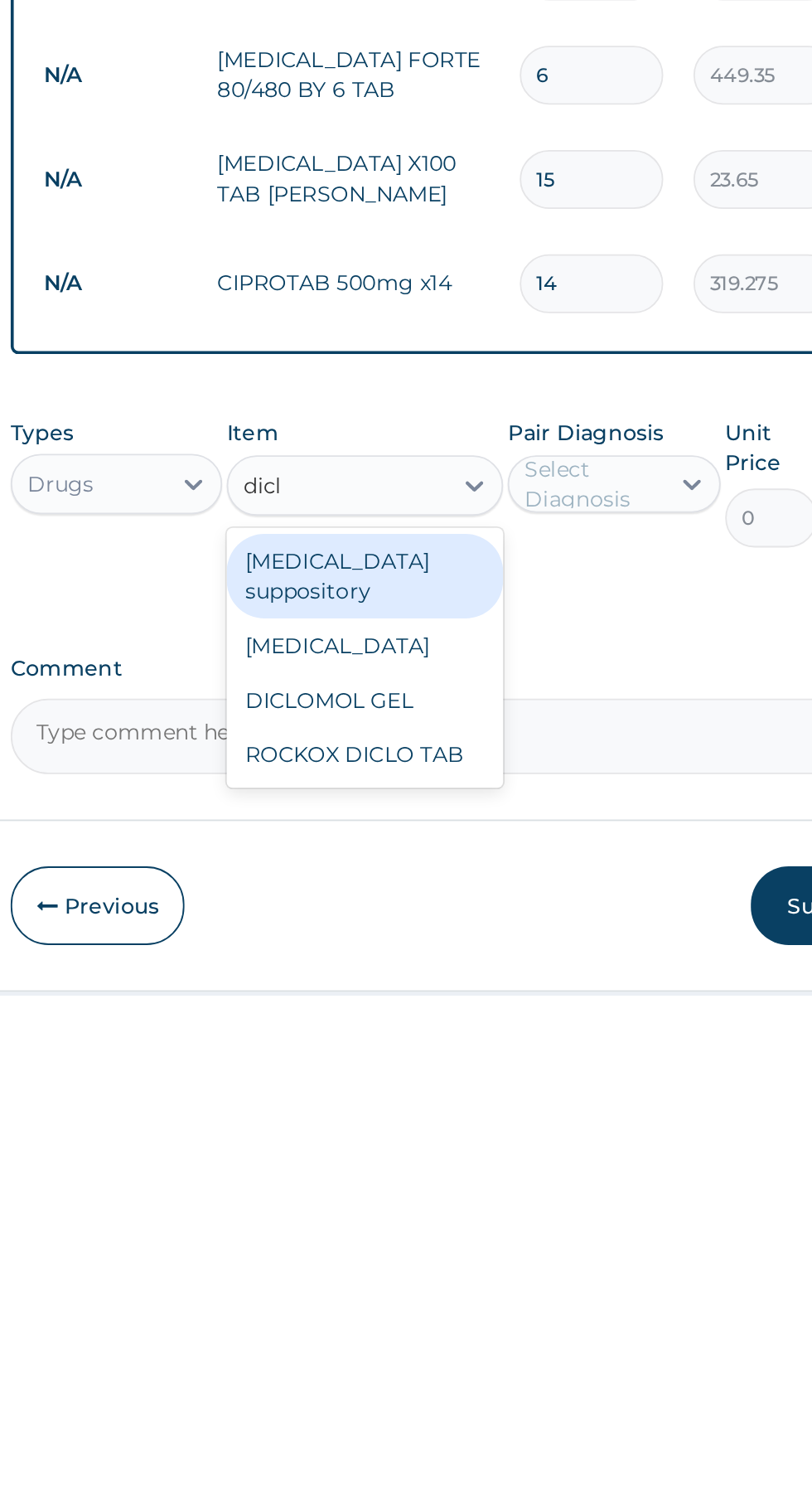
click at [485, 1367] on div "ROCKOX DICLO TAB" at bounding box center [443, 1372] width 152 height 30
type input "dicl"
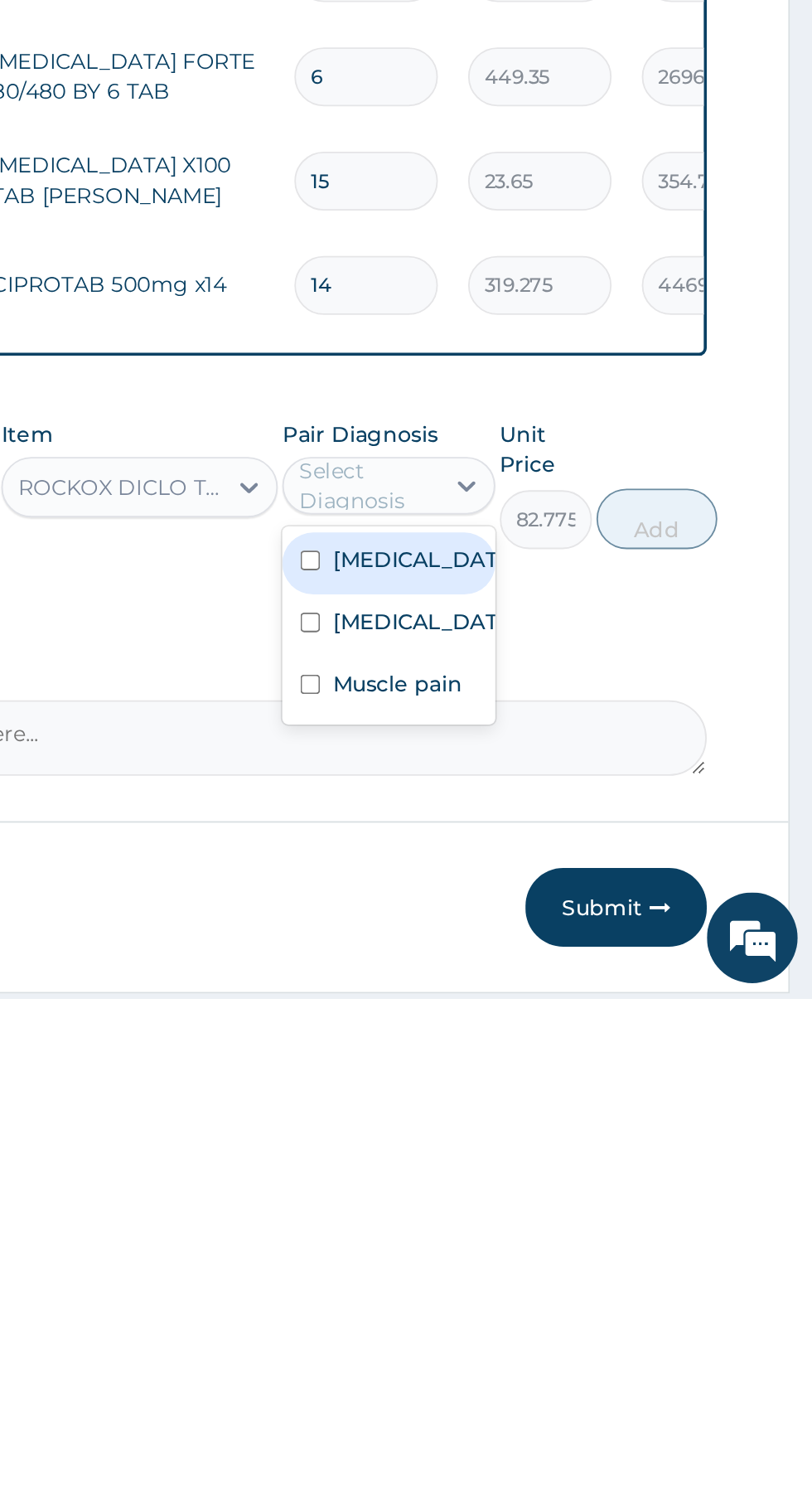
scroll to position [110, 0]
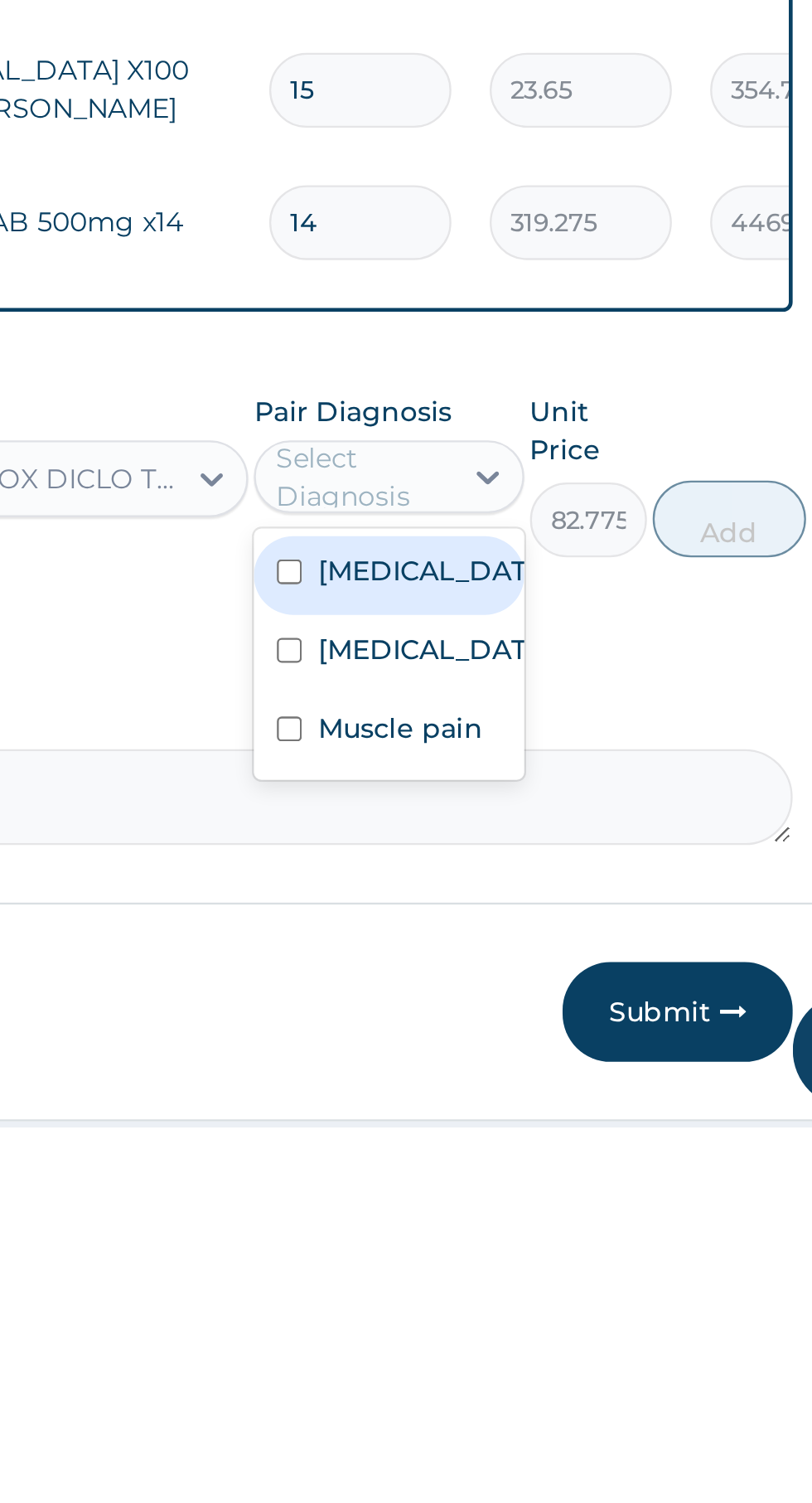
click at [614, 1339] on label "Muscle pain" at bounding box center [584, 1331] width 71 height 17
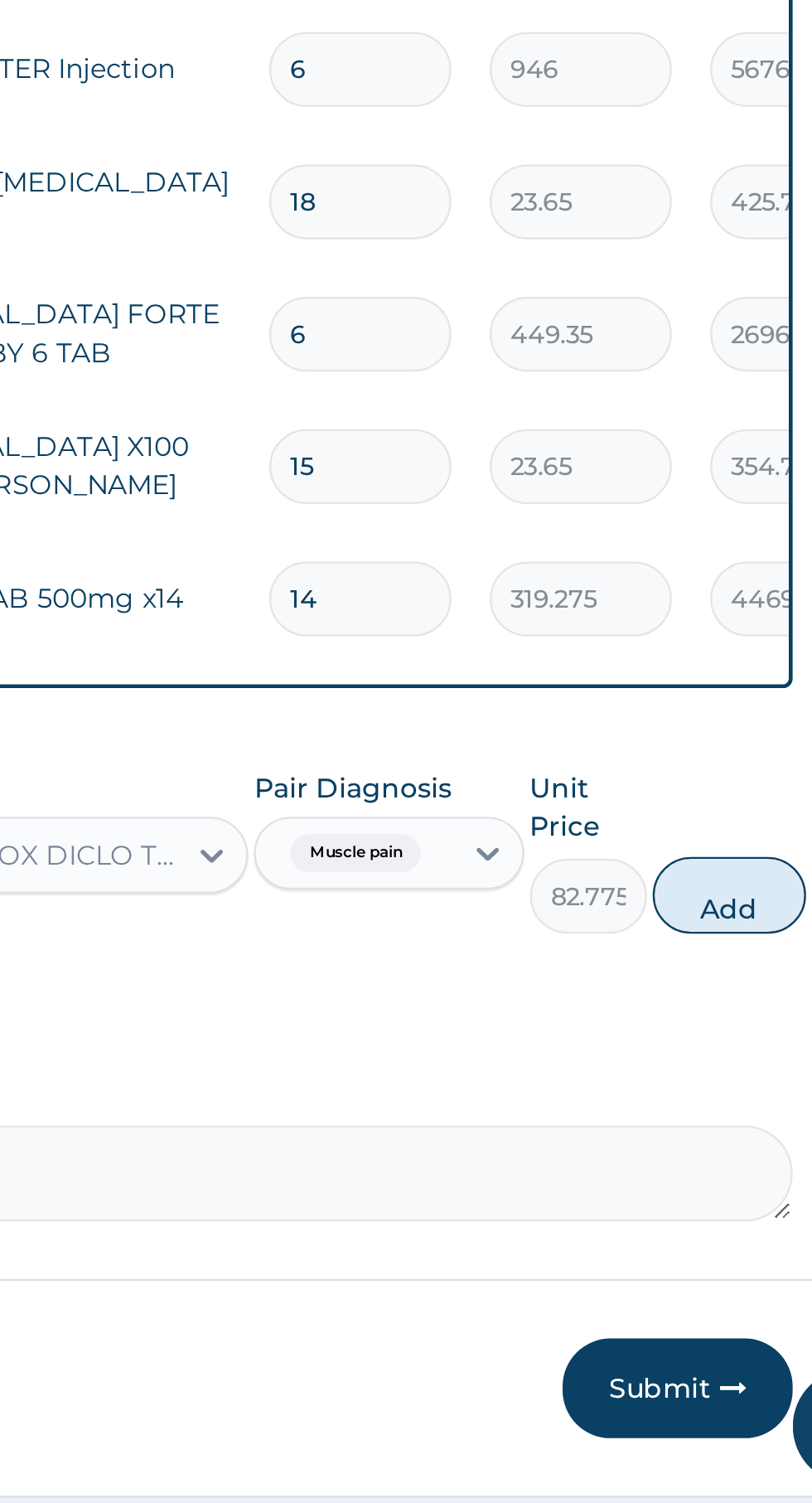
click at [735, 1230] on button "Add" at bounding box center [727, 1240] width 66 height 33
type input "0"
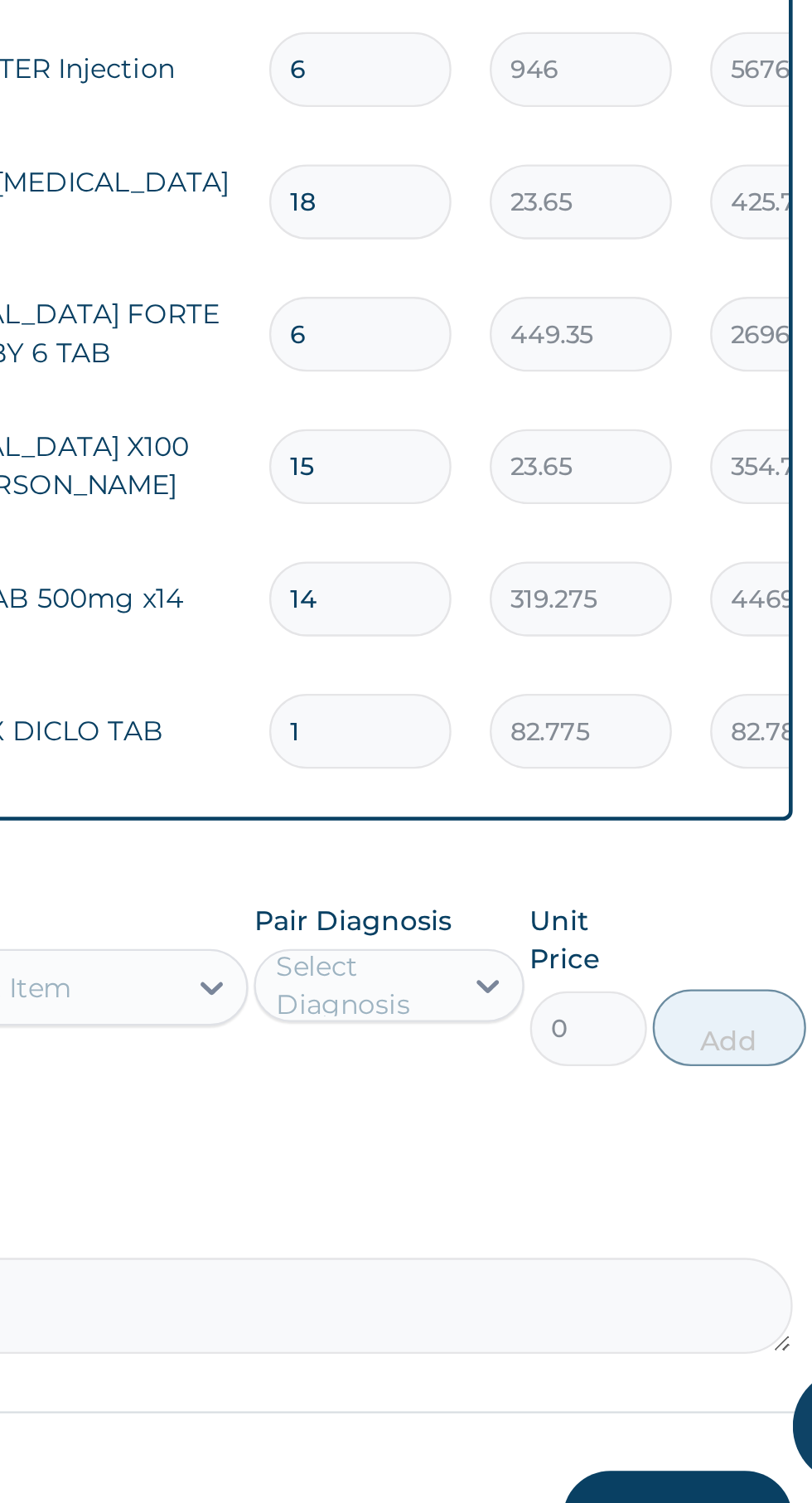
scroll to position [109, 0]
type input "10"
type input "827.75"
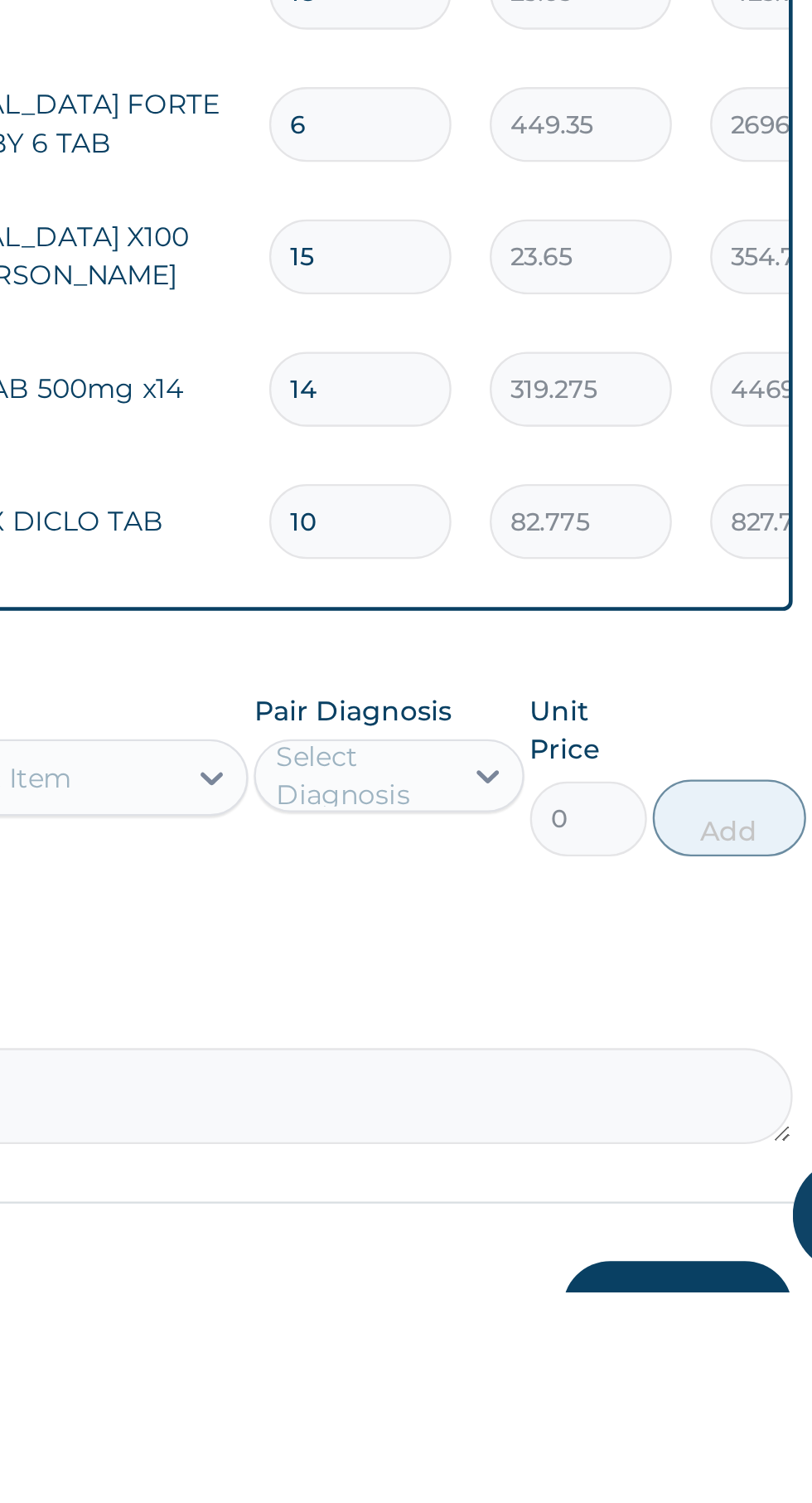
type input "10"
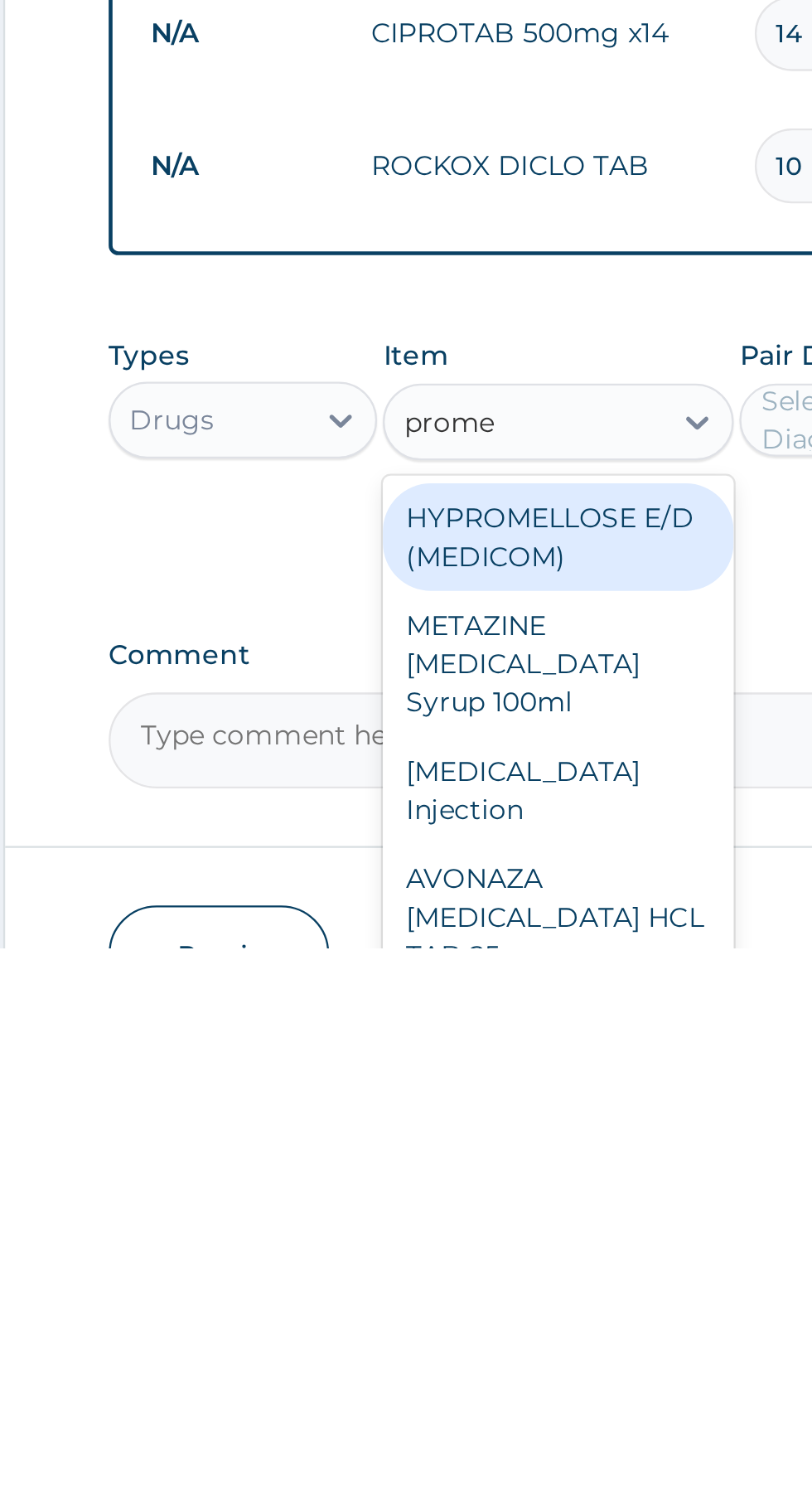
scroll to position [127, 0]
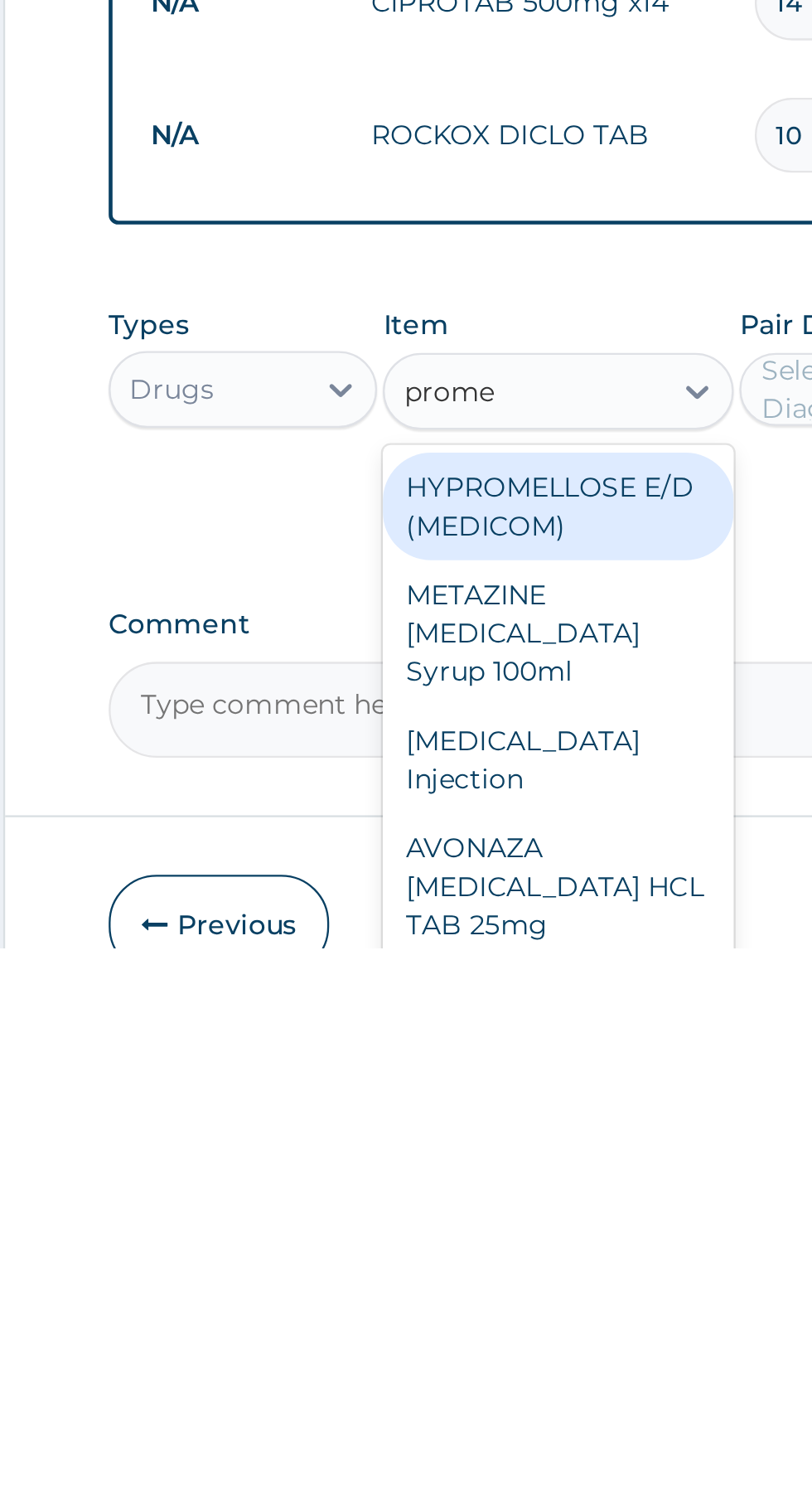
click at [468, 1419] on div "[MEDICAL_DATA] Injection" at bounding box center [443, 1422] width 152 height 47
type input "prome"
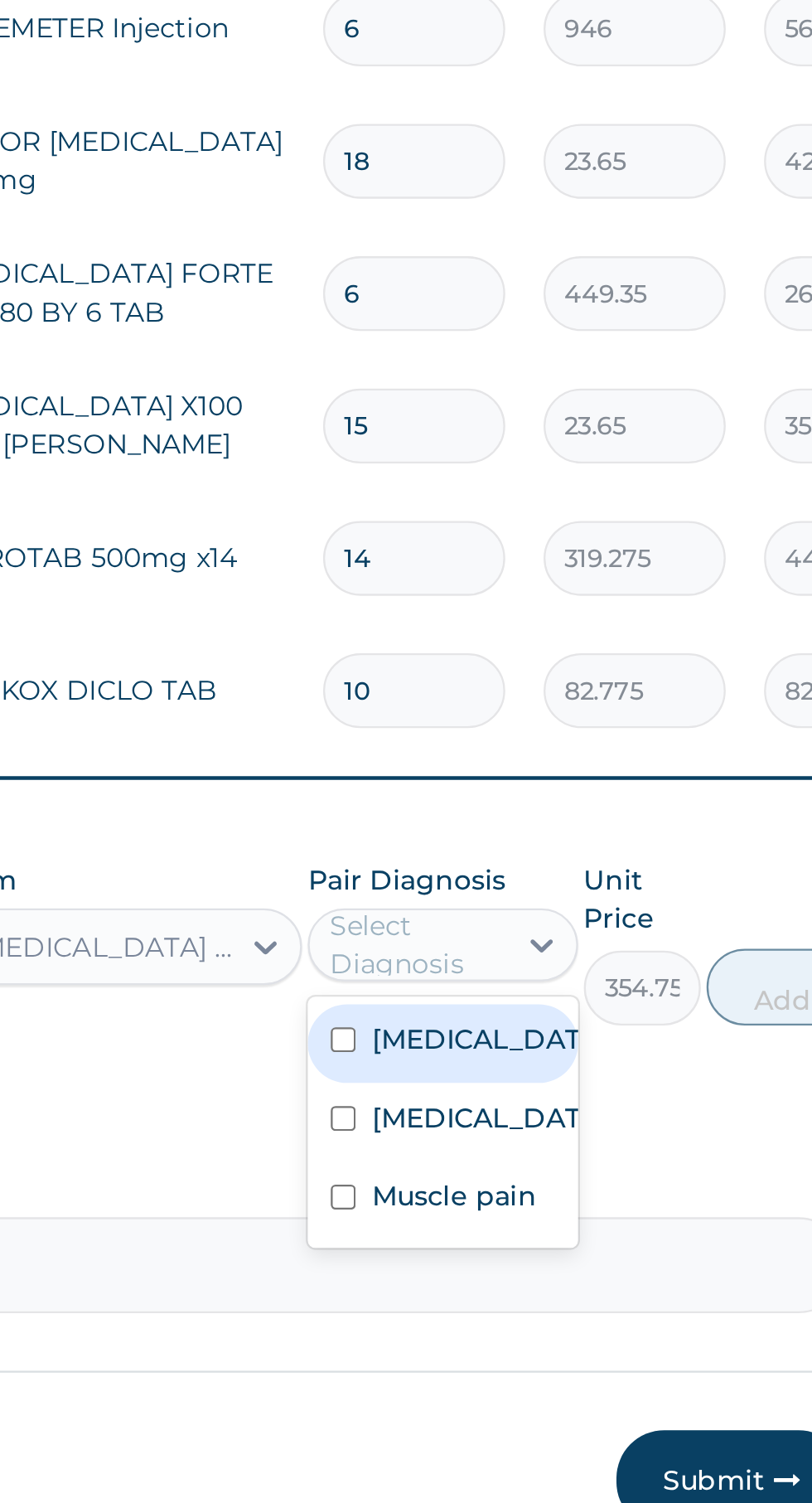
scroll to position [126, 0]
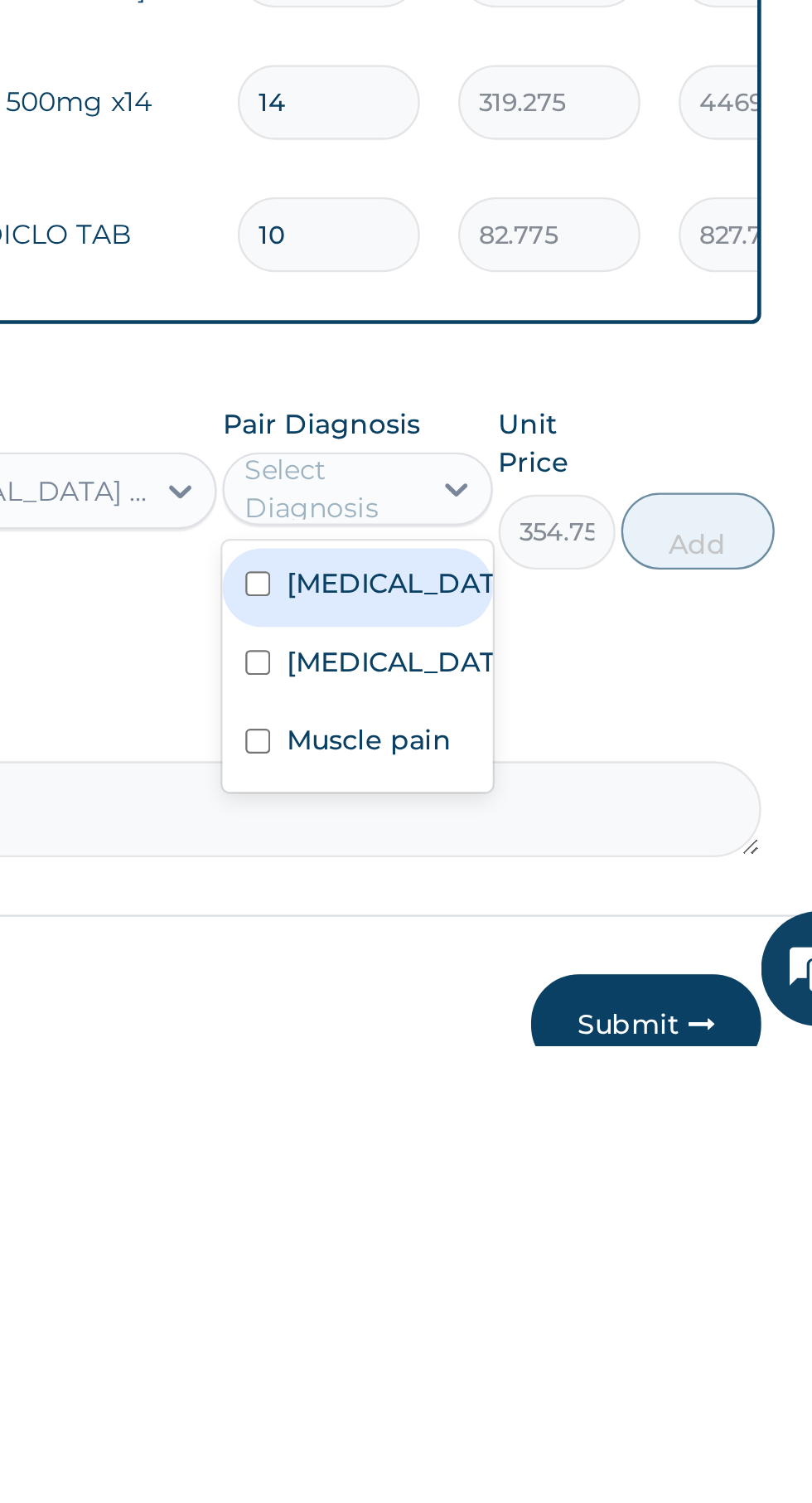
click at [586, 1307] on label "Falciparum malaria" at bounding box center [597, 1303] width 96 height 17
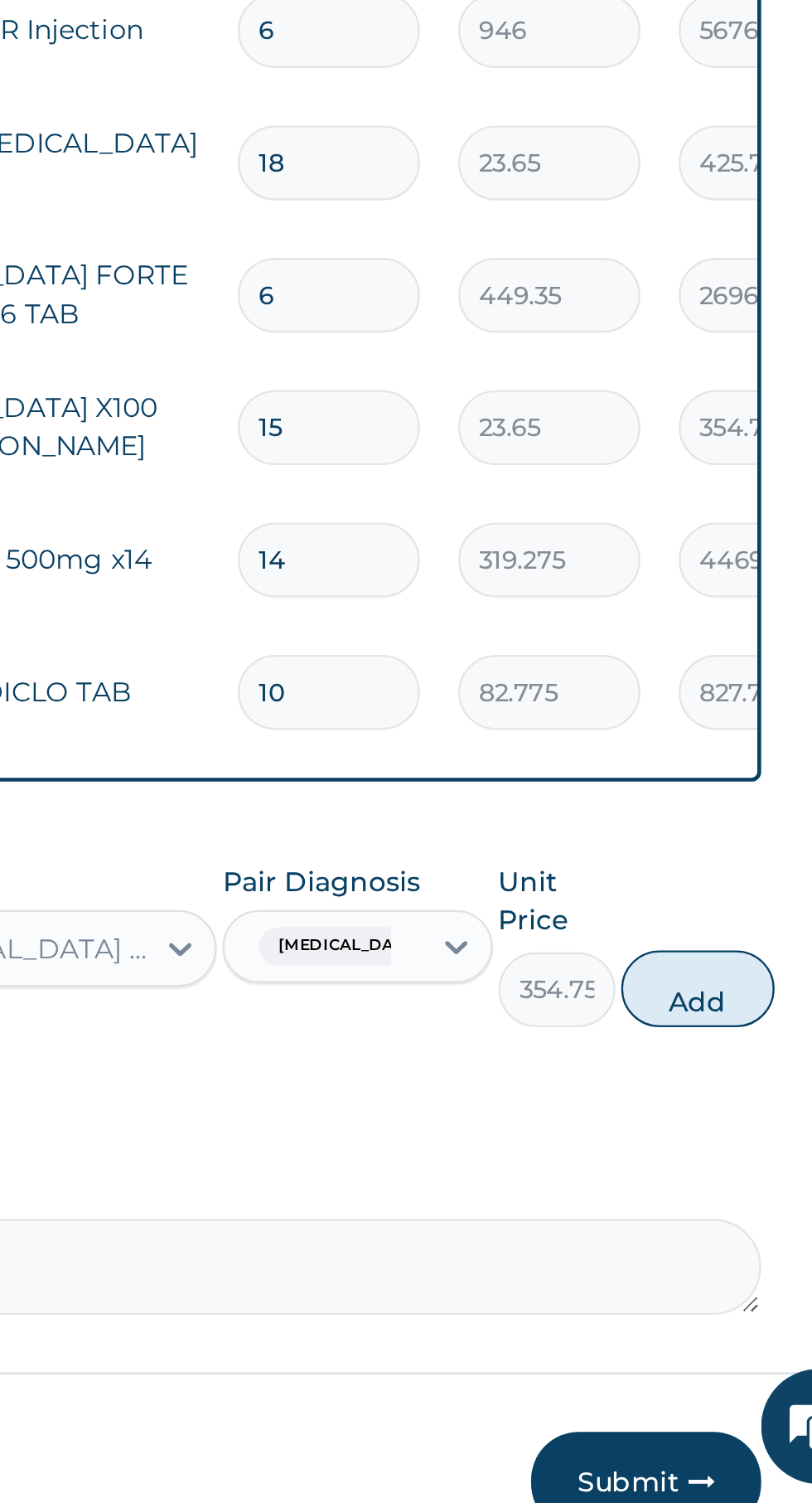
click at [737, 1275] on button "Add" at bounding box center [727, 1281] width 66 height 33
type input "0"
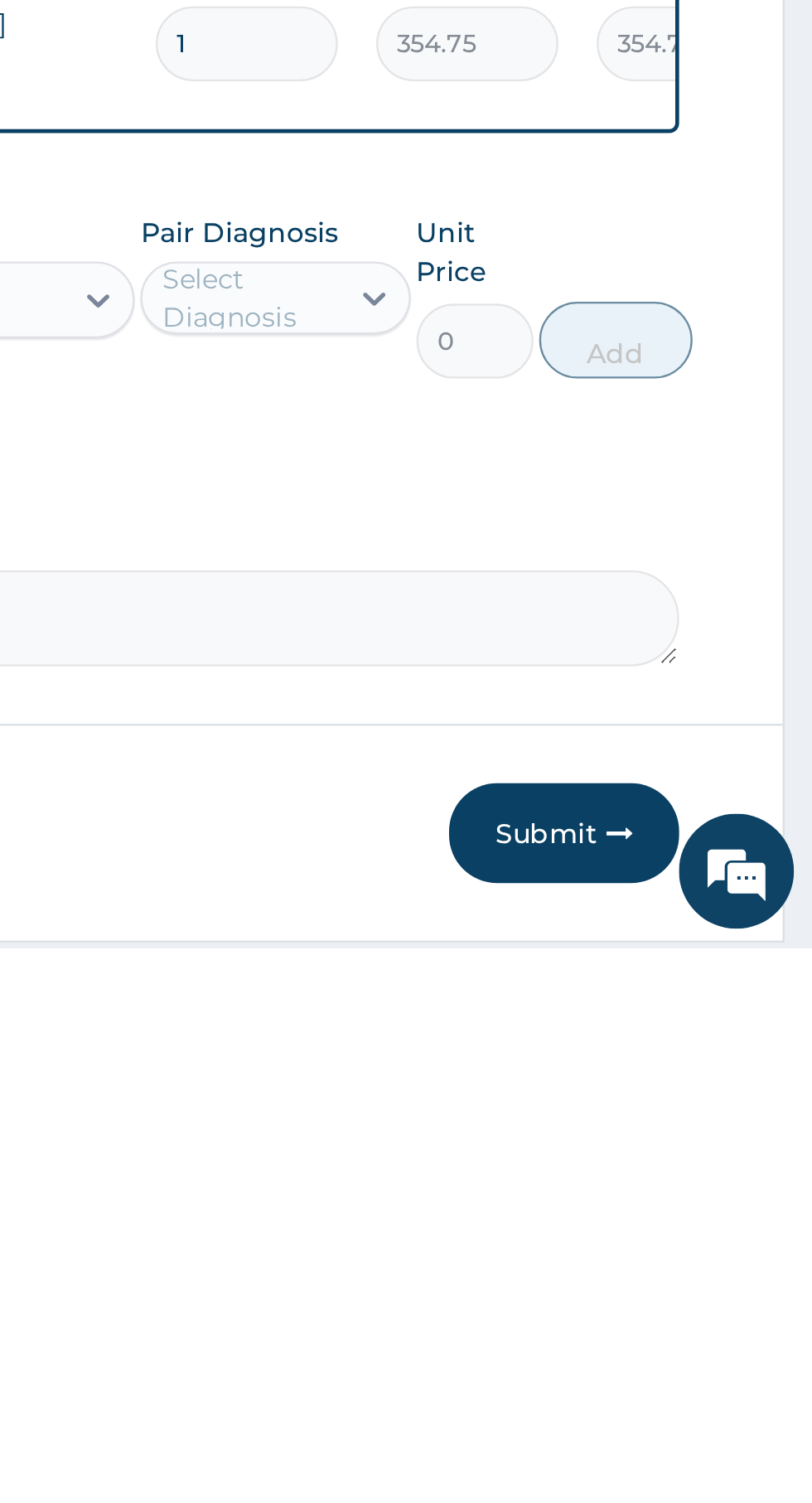
scroll to position [270, 0]
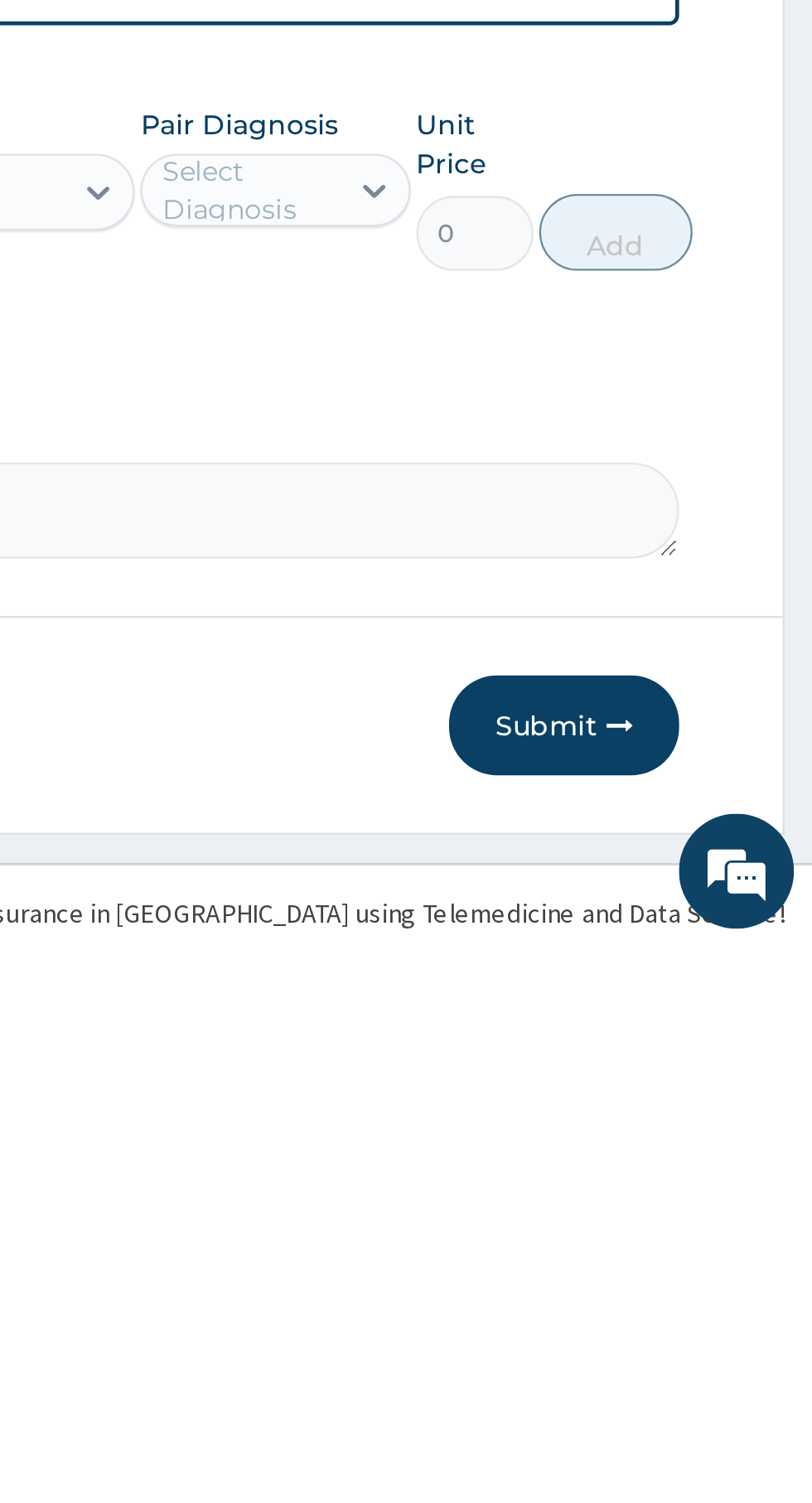
click at [701, 1410] on button "Submit" at bounding box center [705, 1407] width 100 height 43
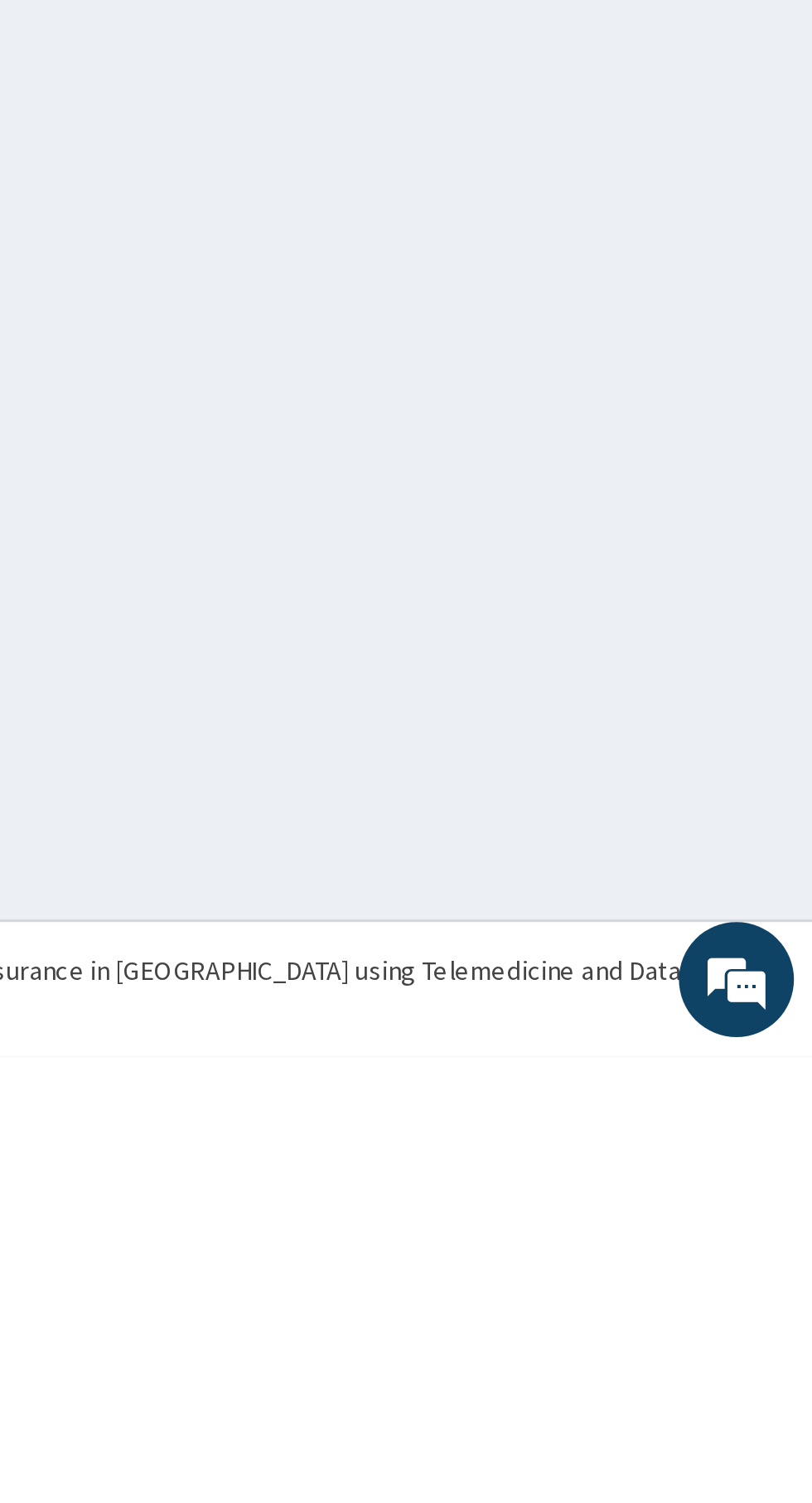
scroll to position [0, 0]
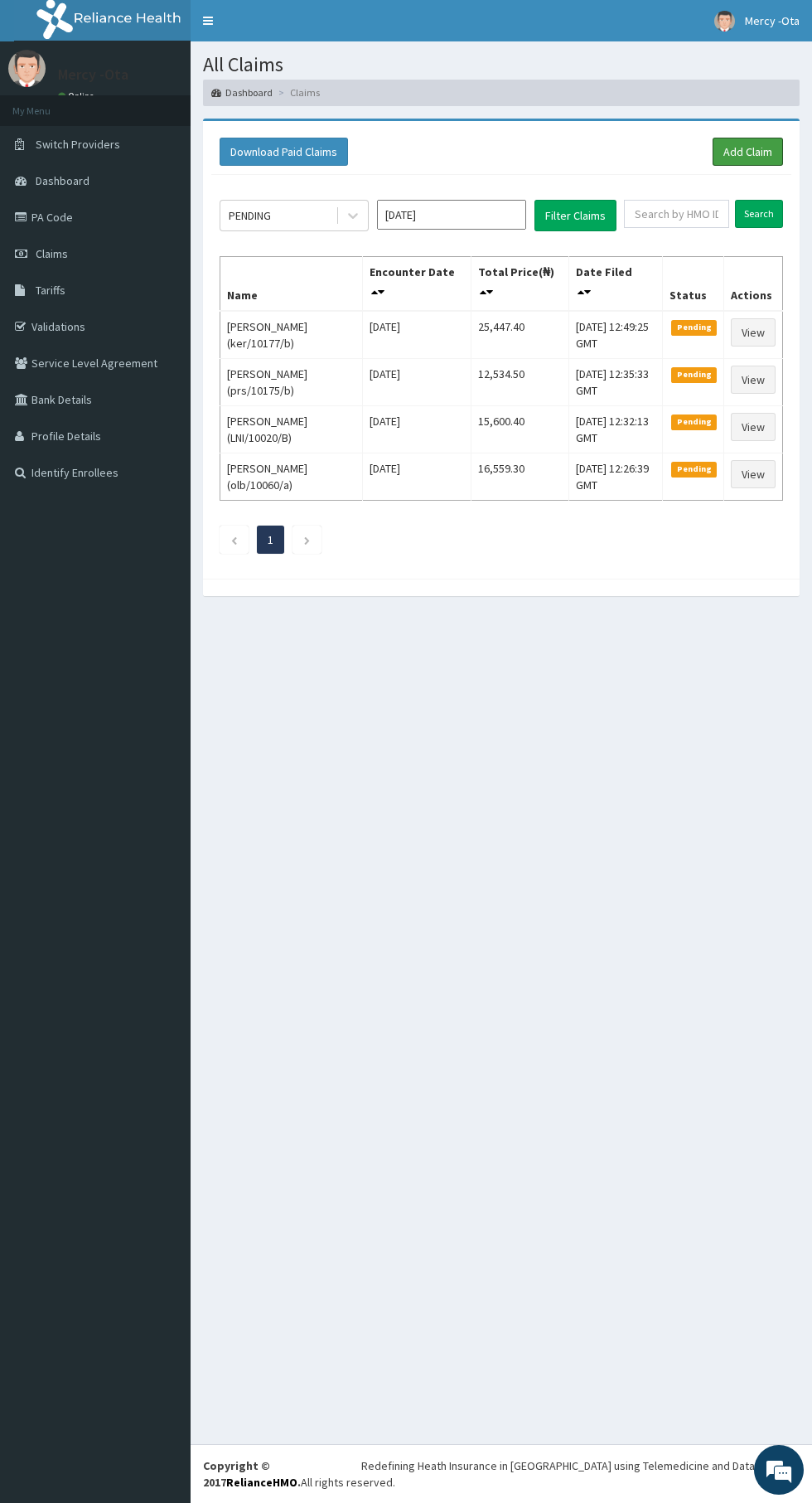
click at [748, 144] on link "Add Claim" at bounding box center [748, 152] width 71 height 28
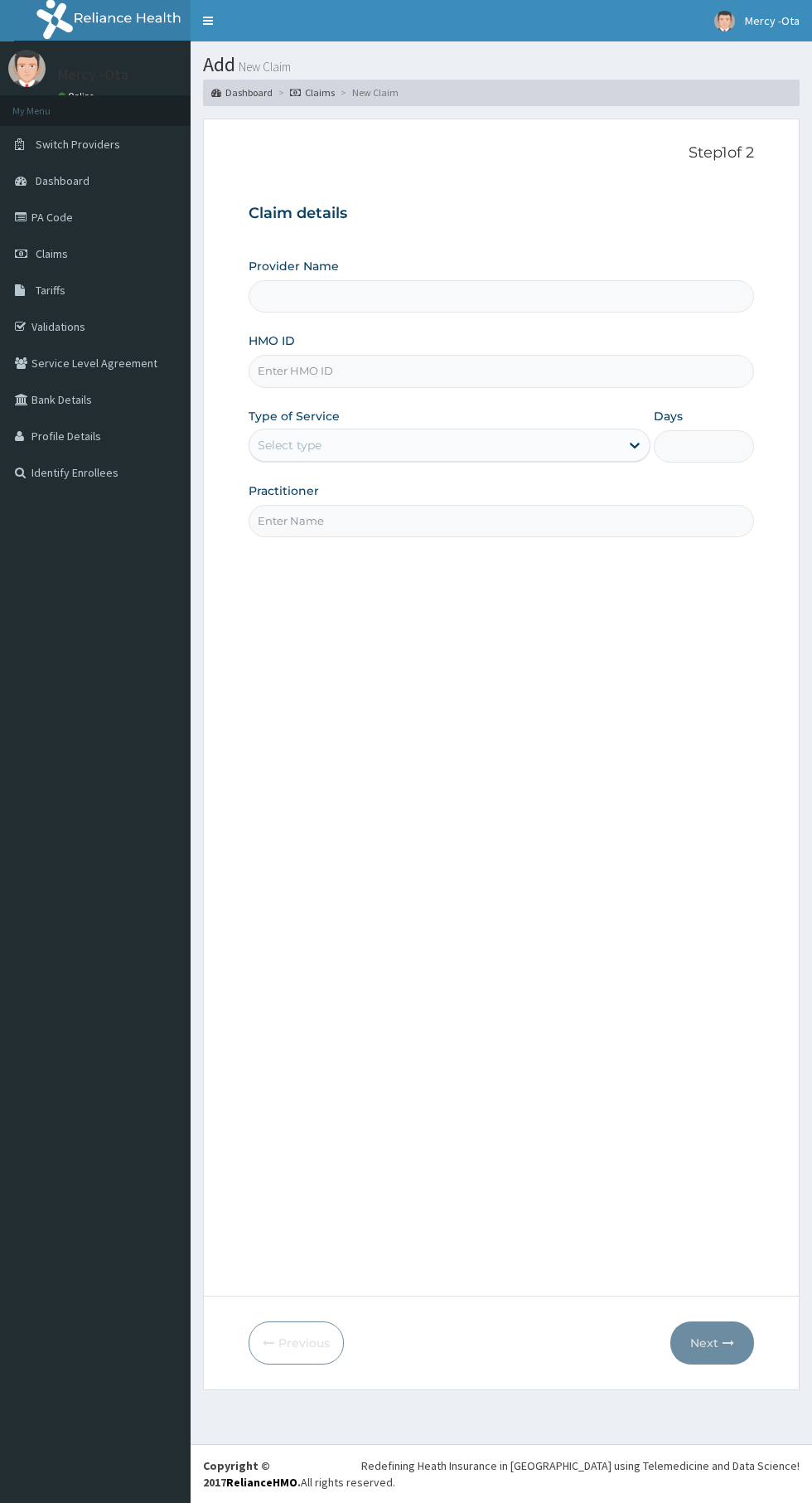
type input "[GEOGRAPHIC_DATA] -Ota"
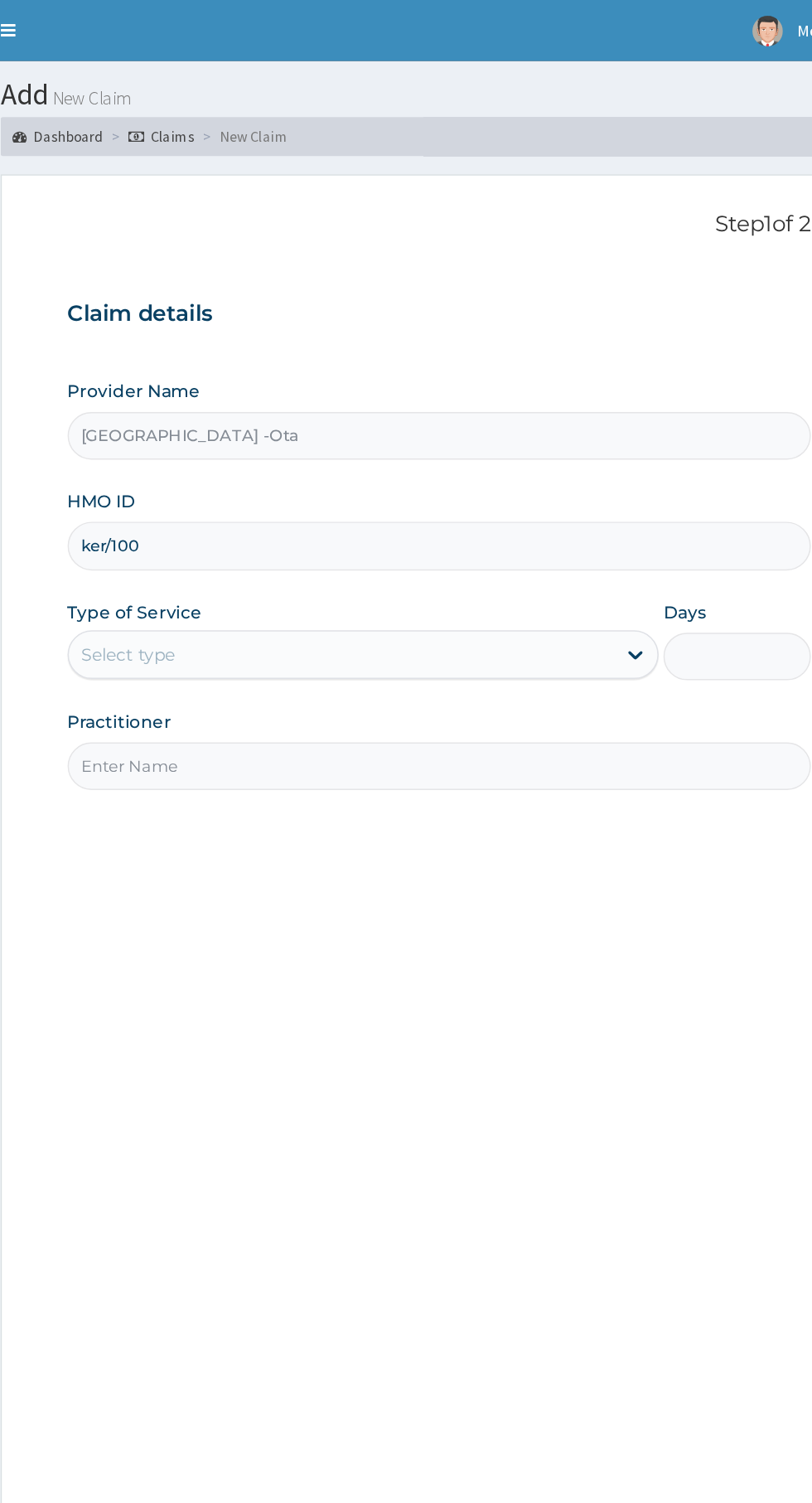
type input "ker/10059/b"
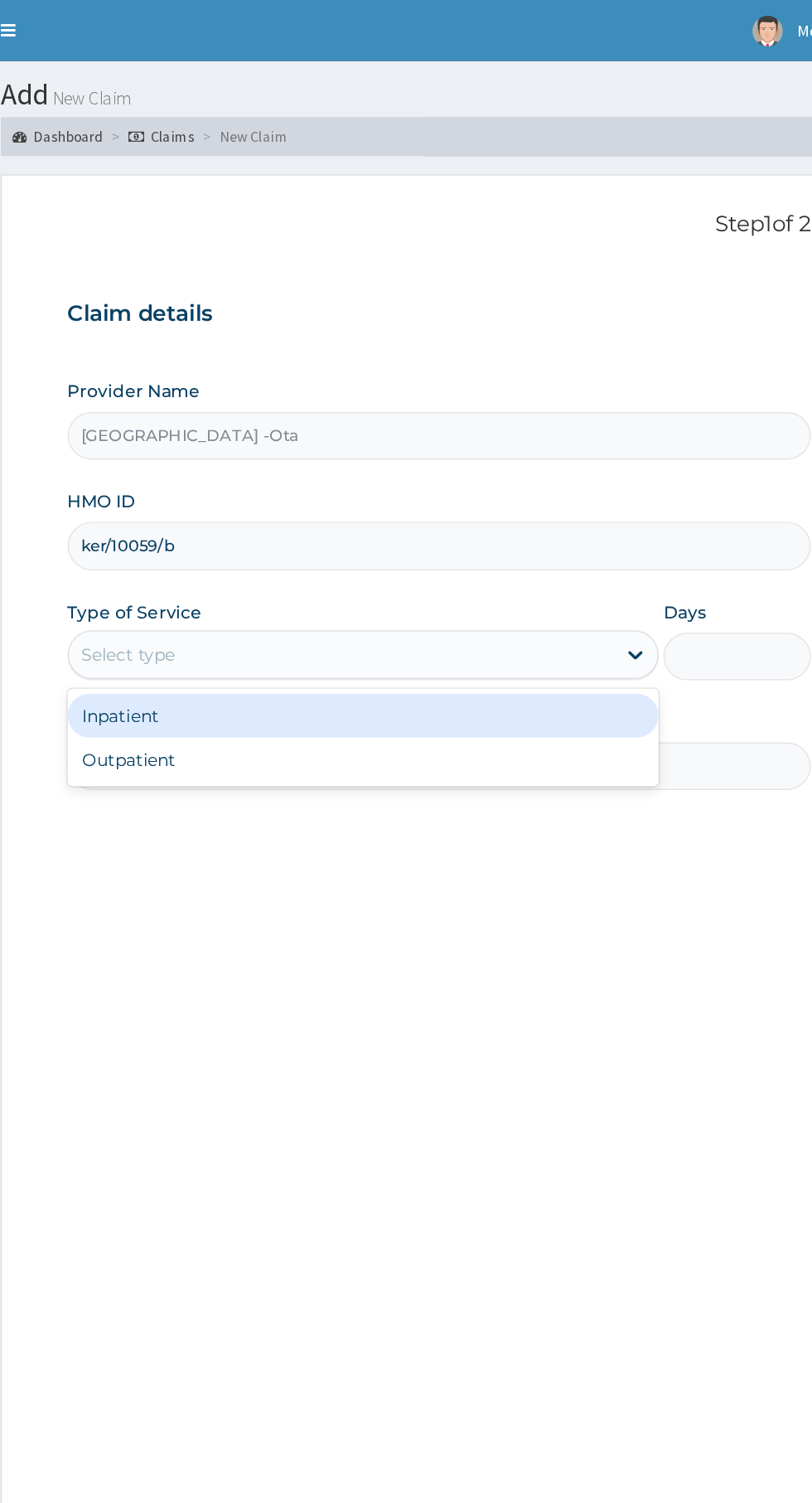
click at [566, 527] on div "Outpatient" at bounding box center [450, 516] width 402 height 30
type input "1"
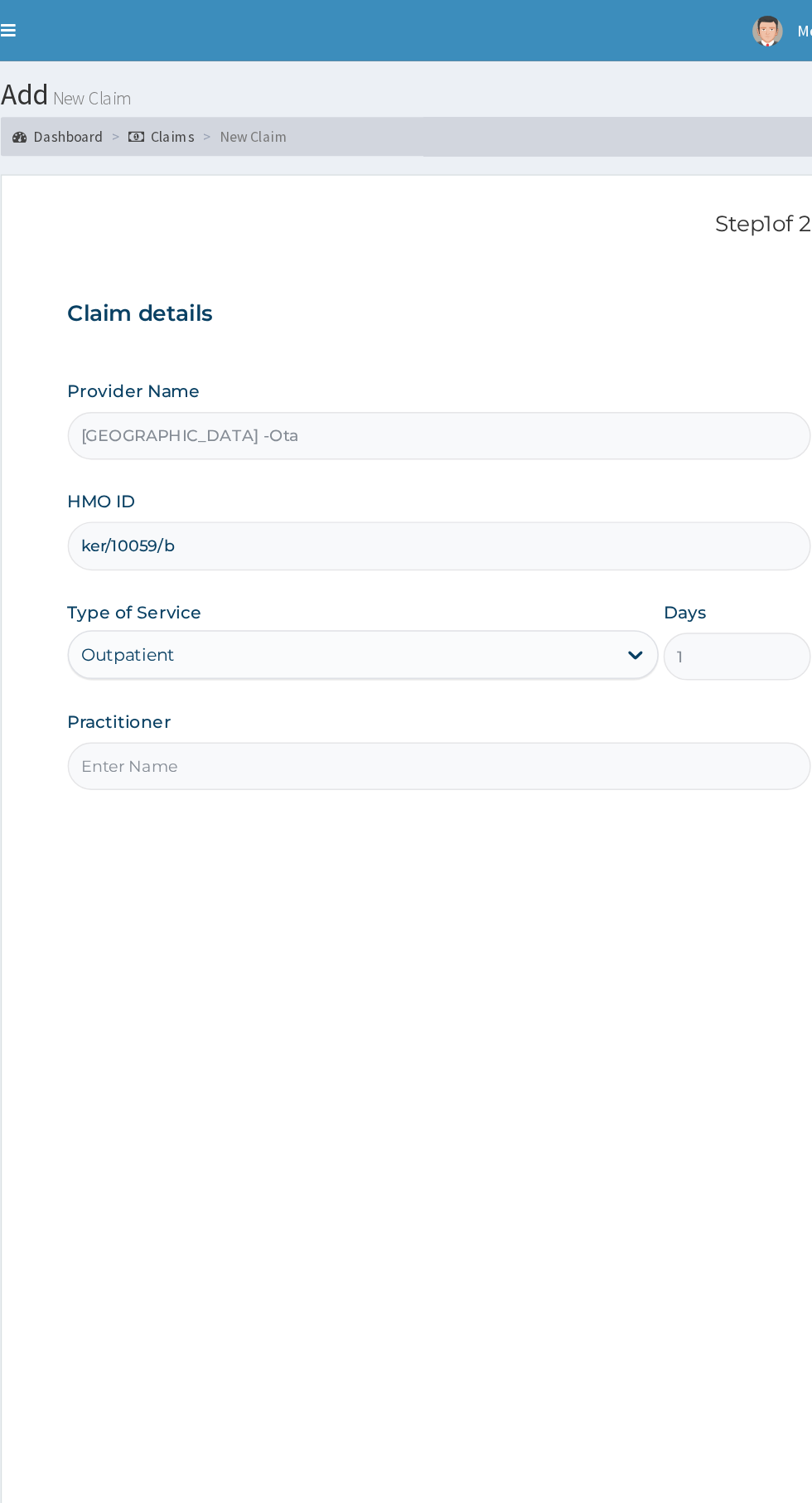
click at [557, 523] on input "Practitioner" at bounding box center [501, 520] width 505 height 32
type input "[PERSON_NAME]"
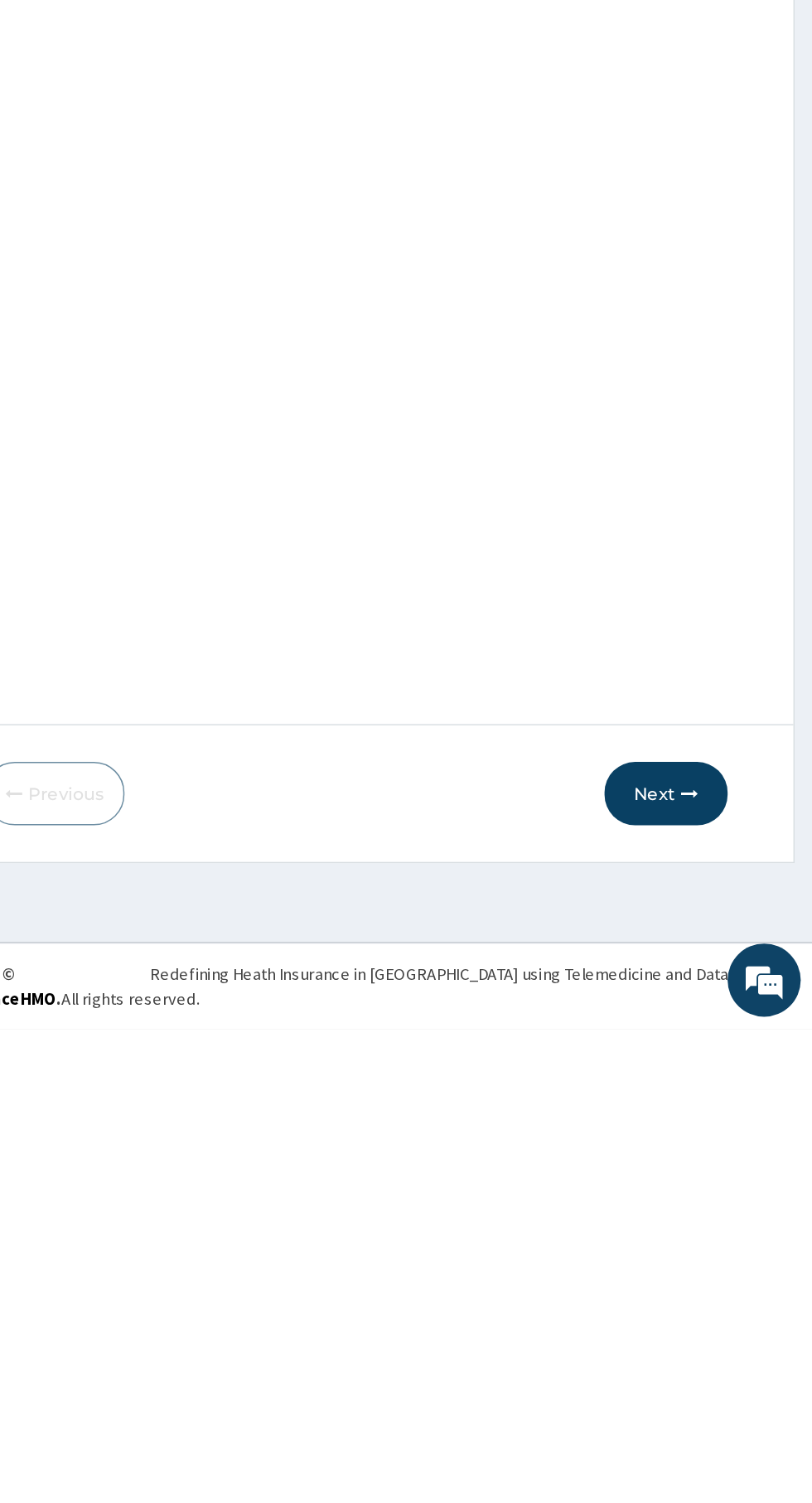
click at [730, 1344] on icon "button" at bounding box center [729, 1343] width 12 height 12
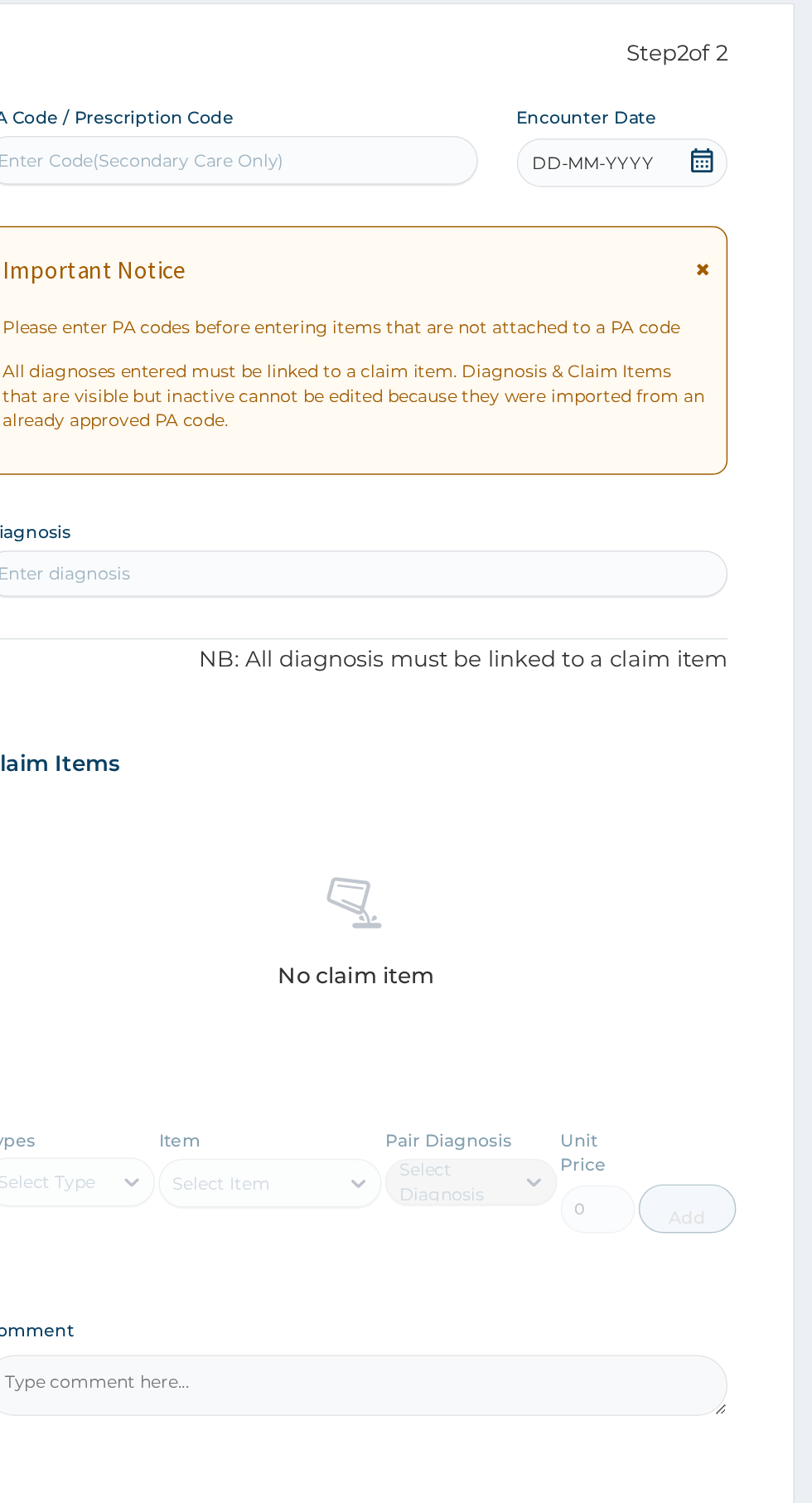
click at [721, 225] on div "DD-MM-YYYY" at bounding box center [682, 227] width 144 height 33
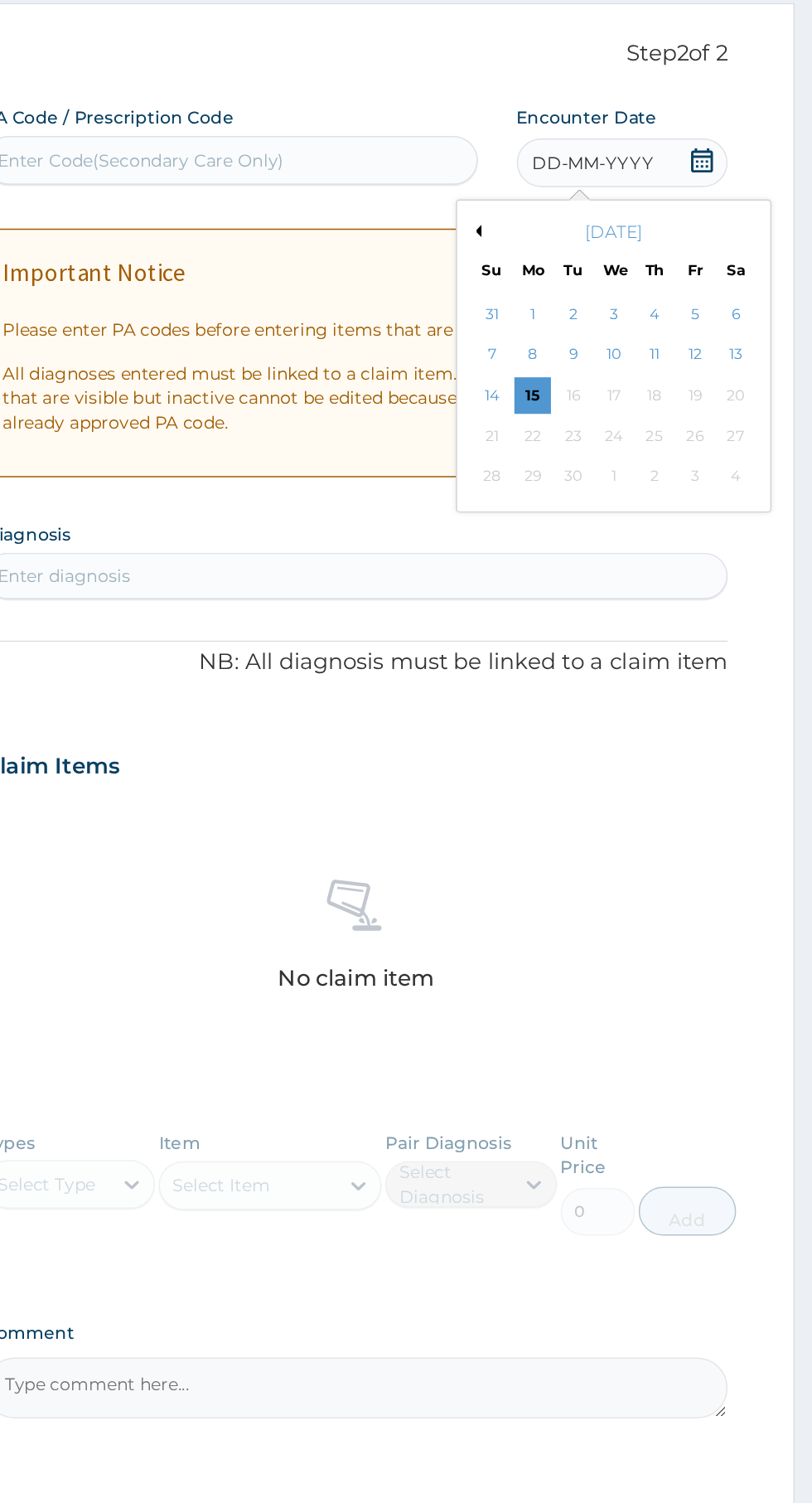
click at [731, 330] on div "5" at bounding box center [732, 330] width 25 height 25
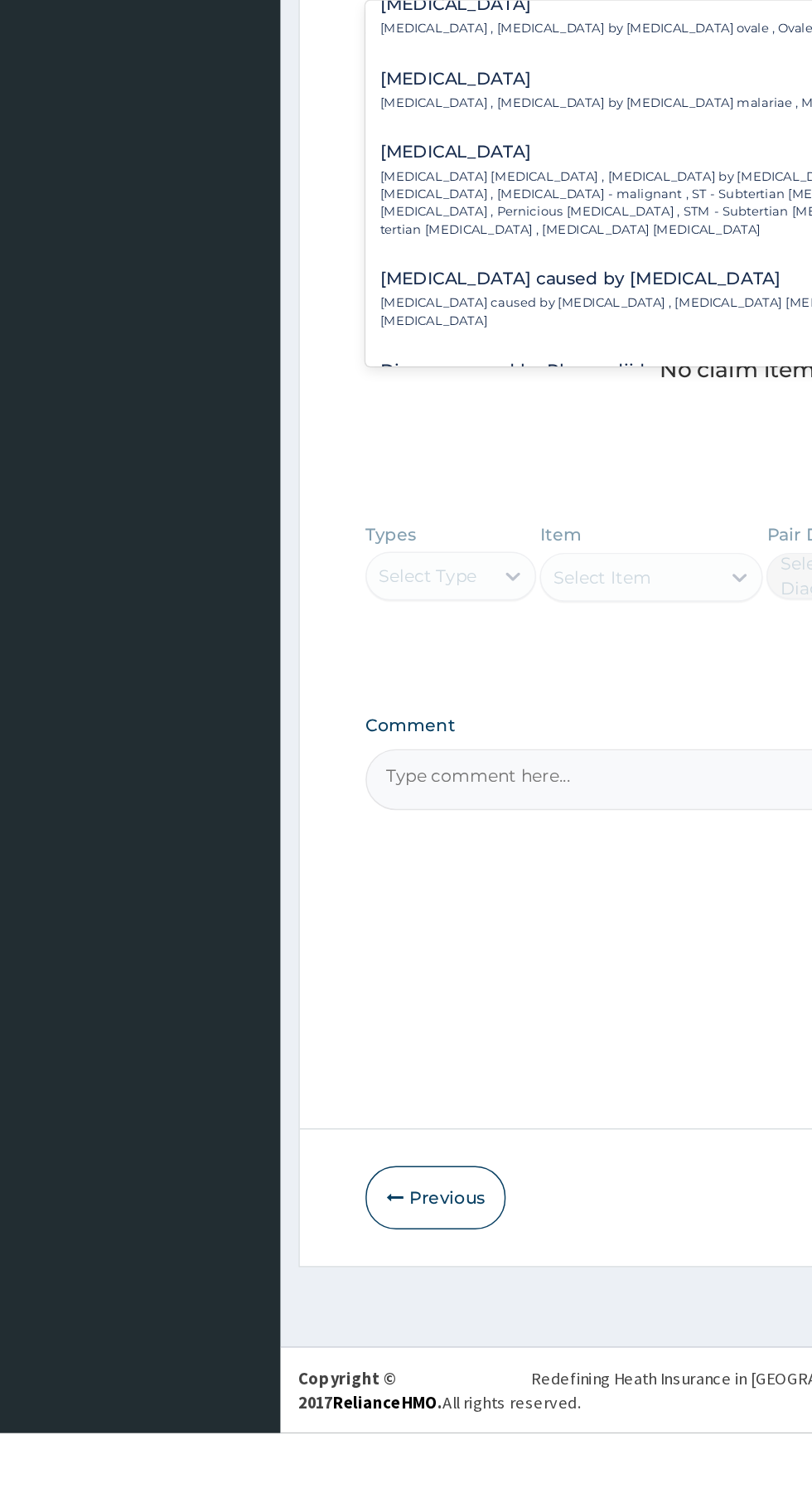
scroll to position [128, 0]
click at [432, 663] on p "[MEDICAL_DATA] [MEDICAL_DATA] , [MEDICAL_DATA] by [MEDICAL_DATA] falciparum , S…" at bounding box center [485, 665] width 454 height 47
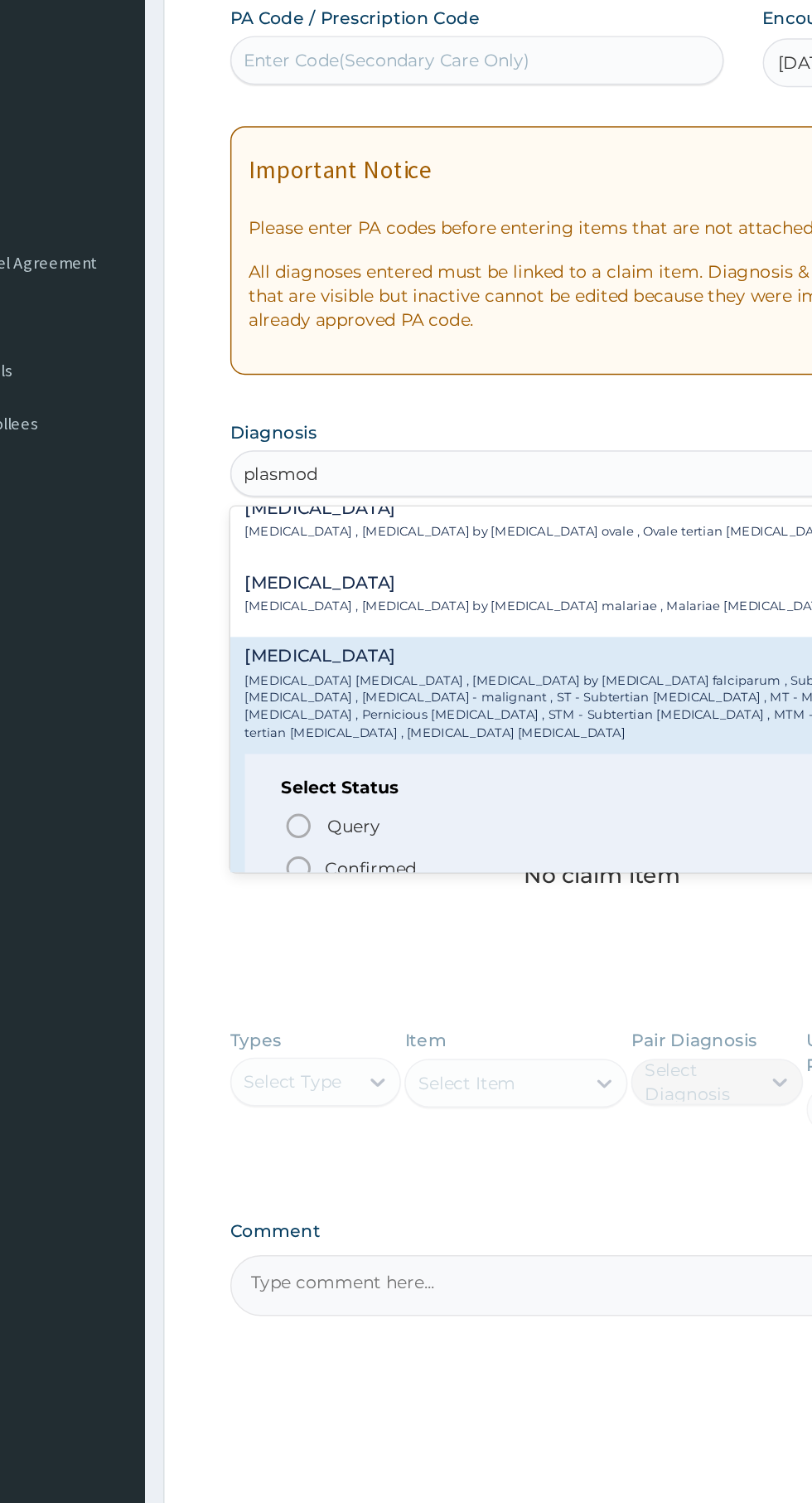
click at [397, 766] on span "Confirmed" at bounding box center [502, 776] width 435 height 20
type input "plasmod"
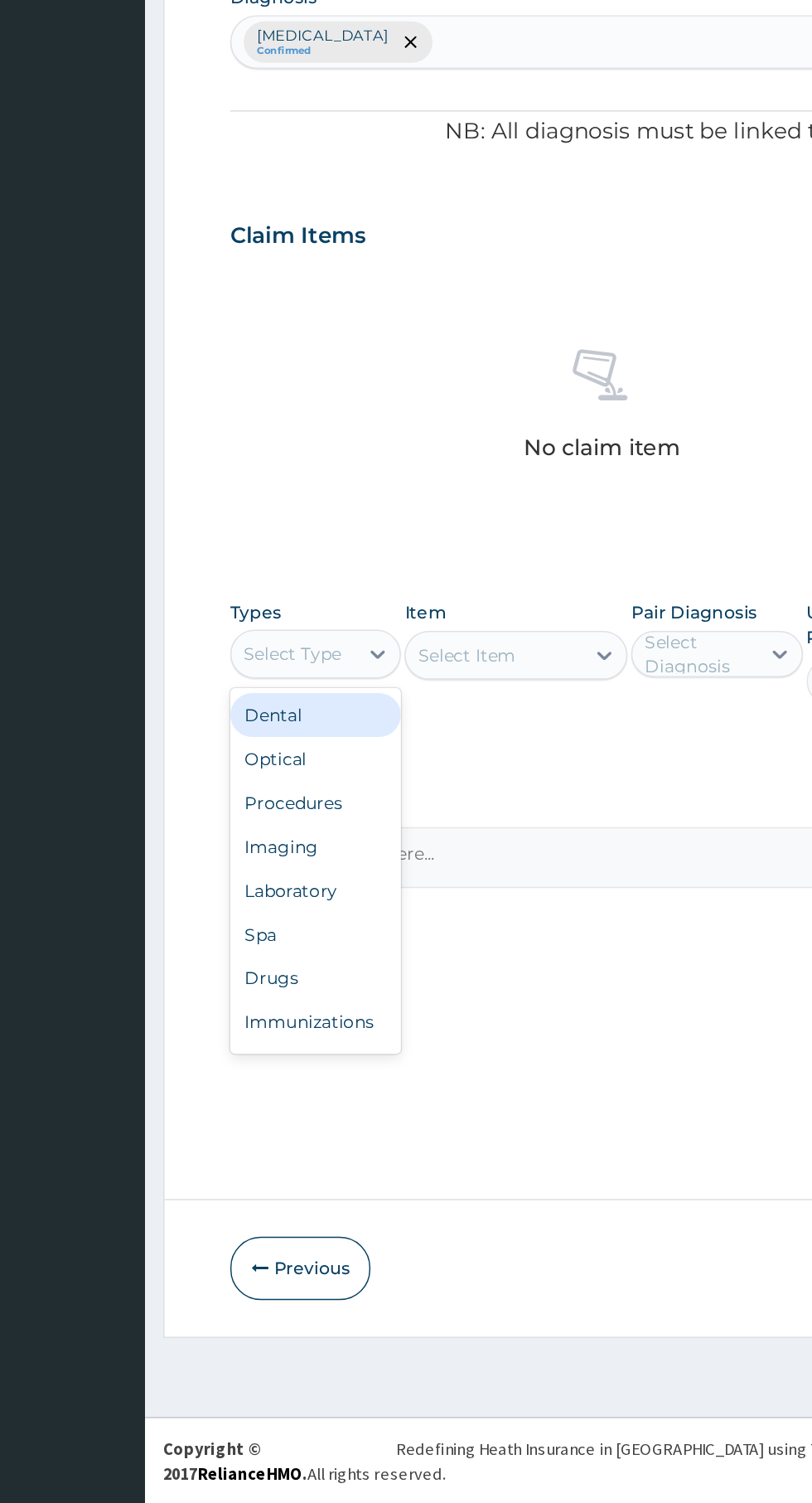
scroll to position [0, 0]
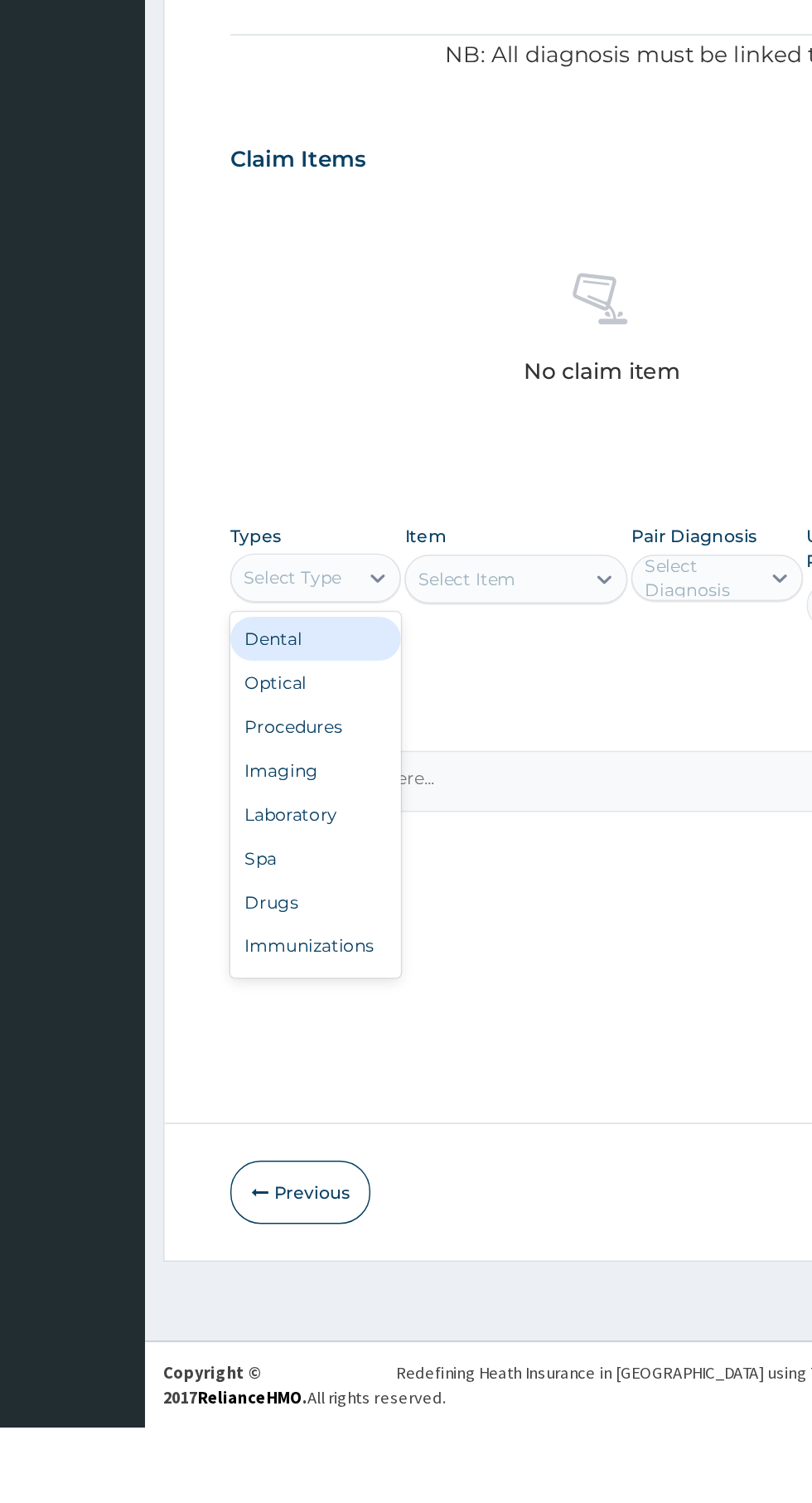
click at [334, 1010] on div "Optical" at bounding box center [307, 997] width 116 height 30
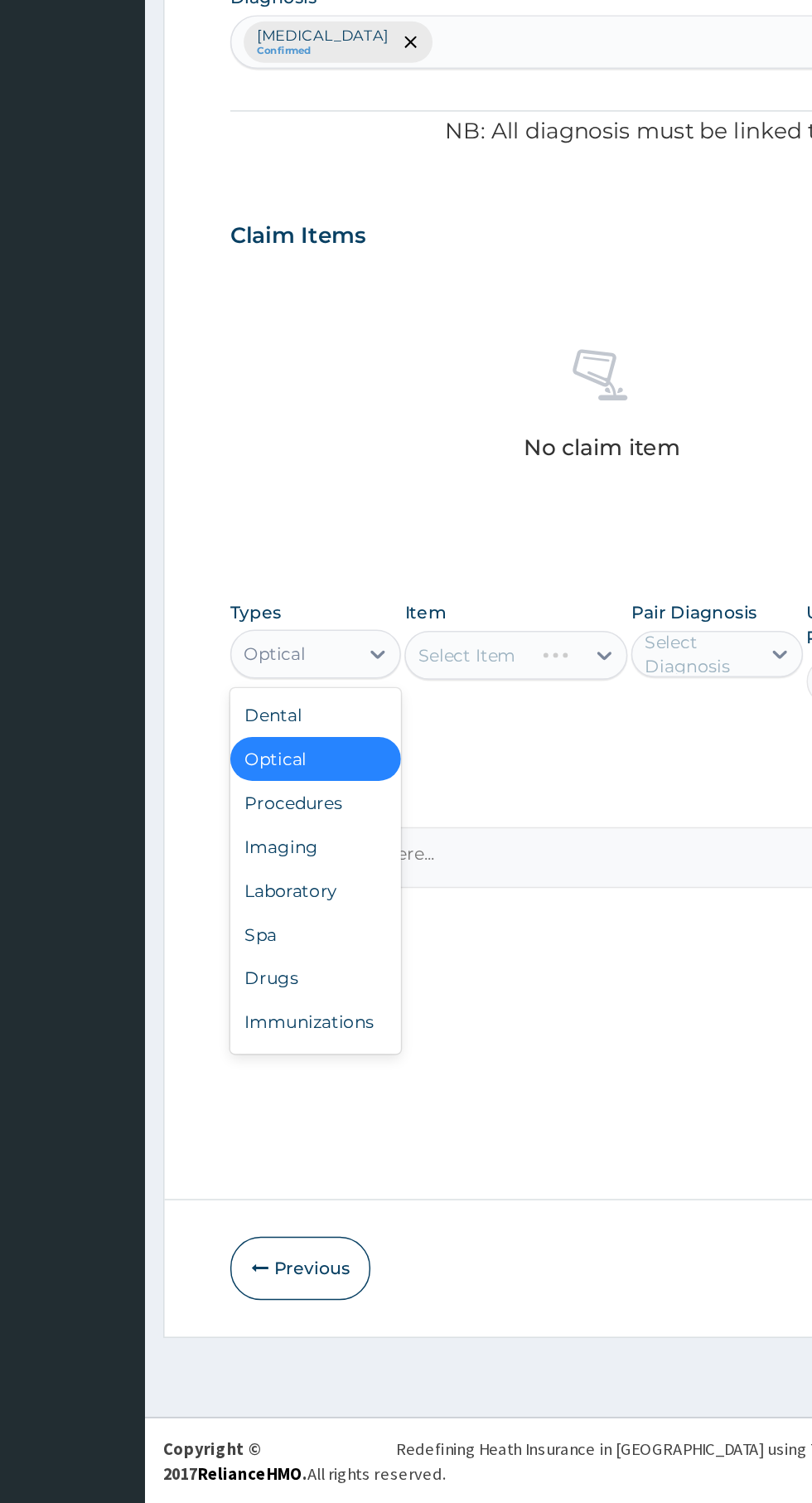
click at [323, 1036] on div "Procedures" at bounding box center [307, 1027] width 116 height 30
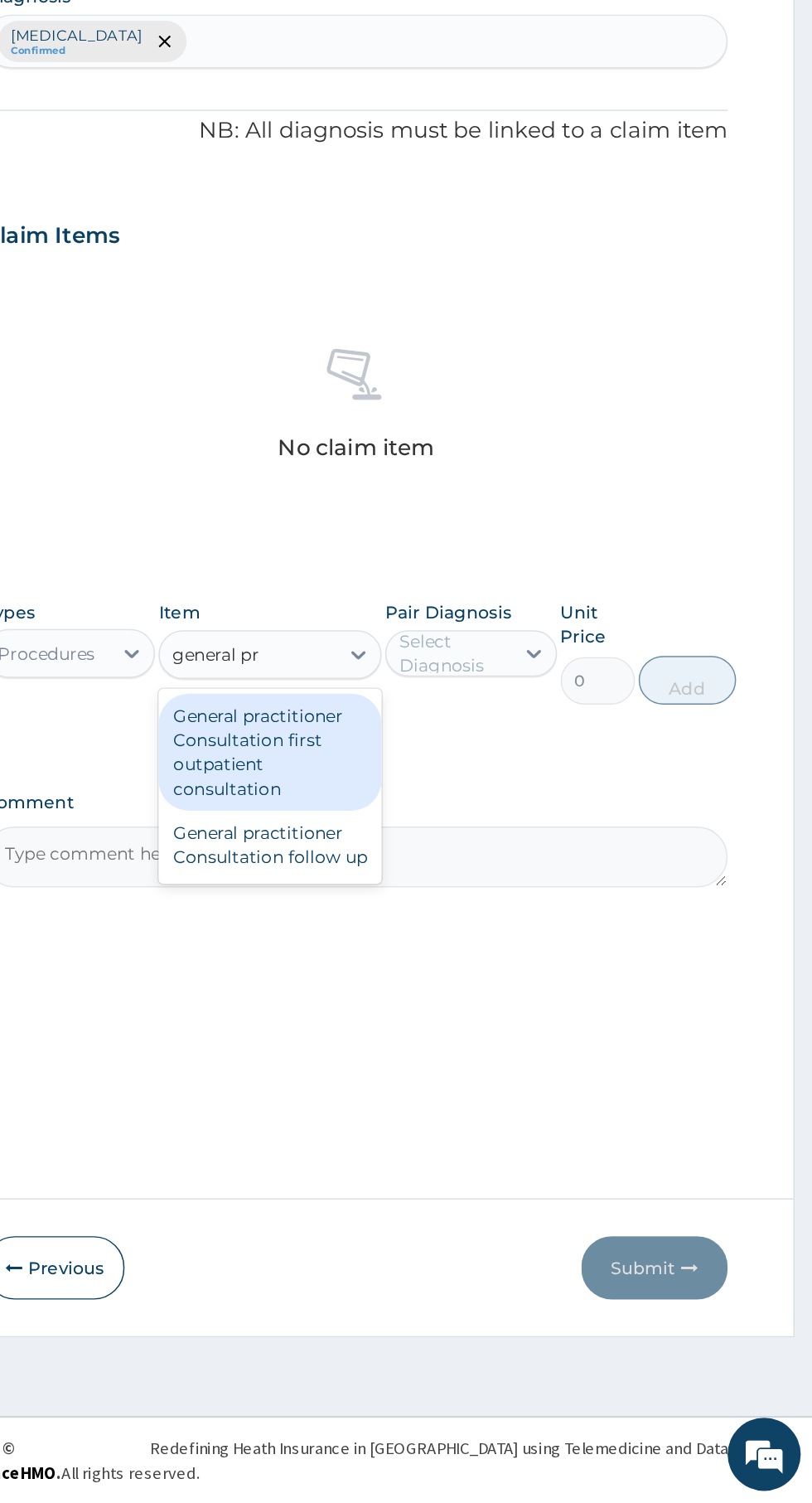
click at [480, 987] on div "General practitioner Consultation first outpatient consultation" at bounding box center [443, 993] width 152 height 80
type input "general pr"
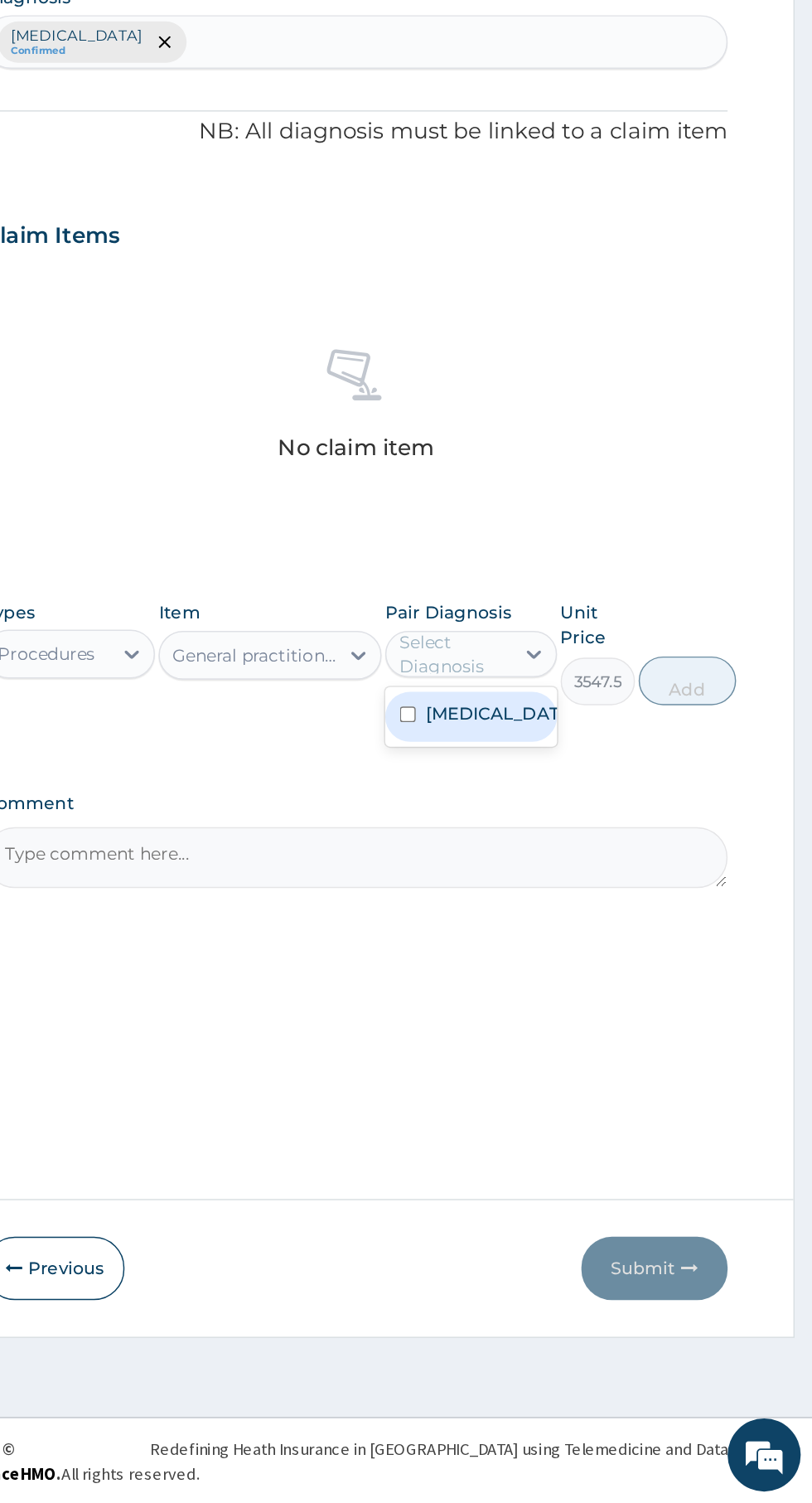
click at [594, 985] on div "[MEDICAL_DATA]" at bounding box center [579, 968] width 116 height 34
click at [741, 954] on button "Add" at bounding box center [727, 944] width 66 height 33
type input "0"
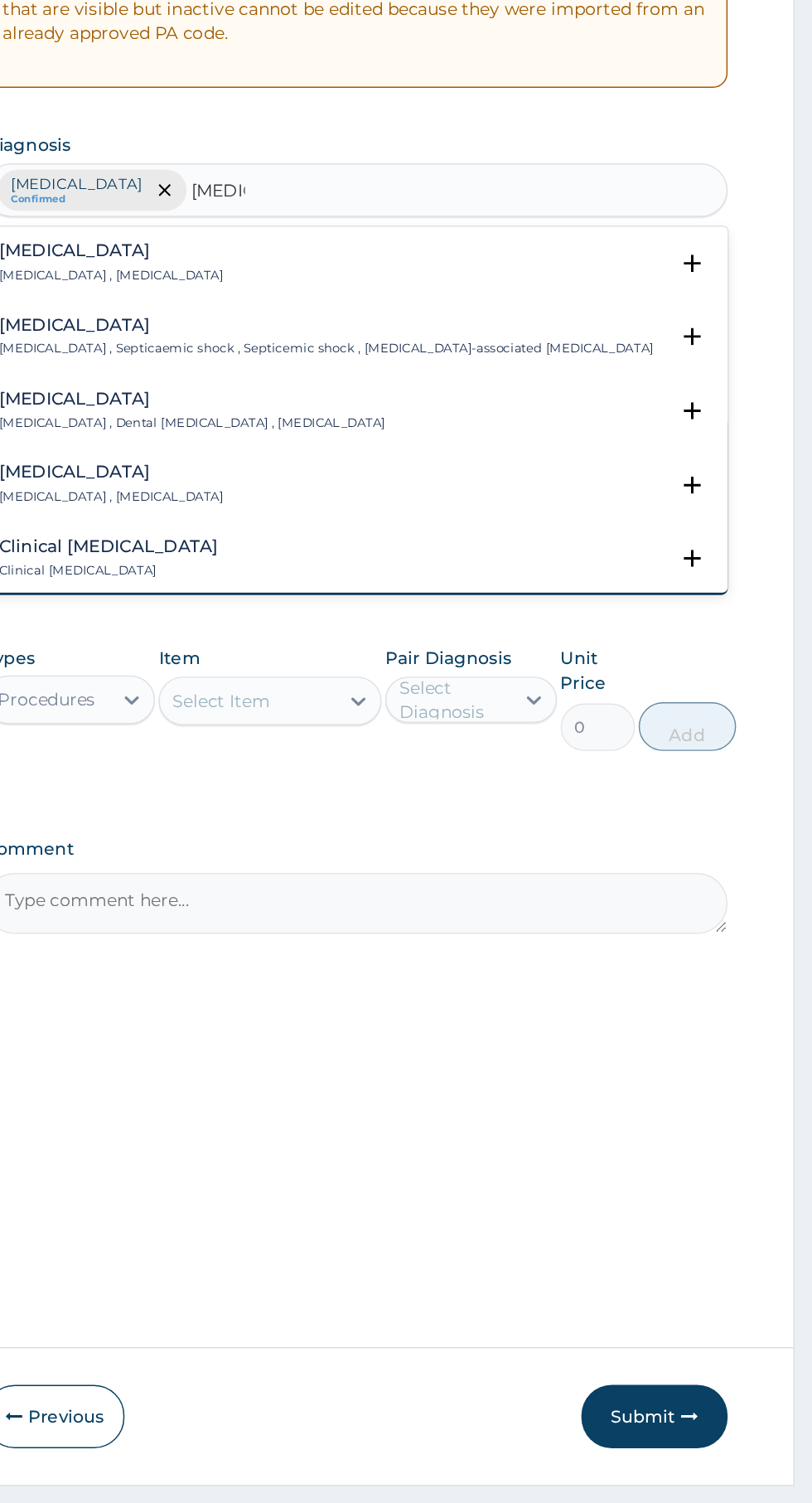
click at [348, 544] on h4 "[MEDICAL_DATA]" at bounding box center [335, 549] width 153 height 12
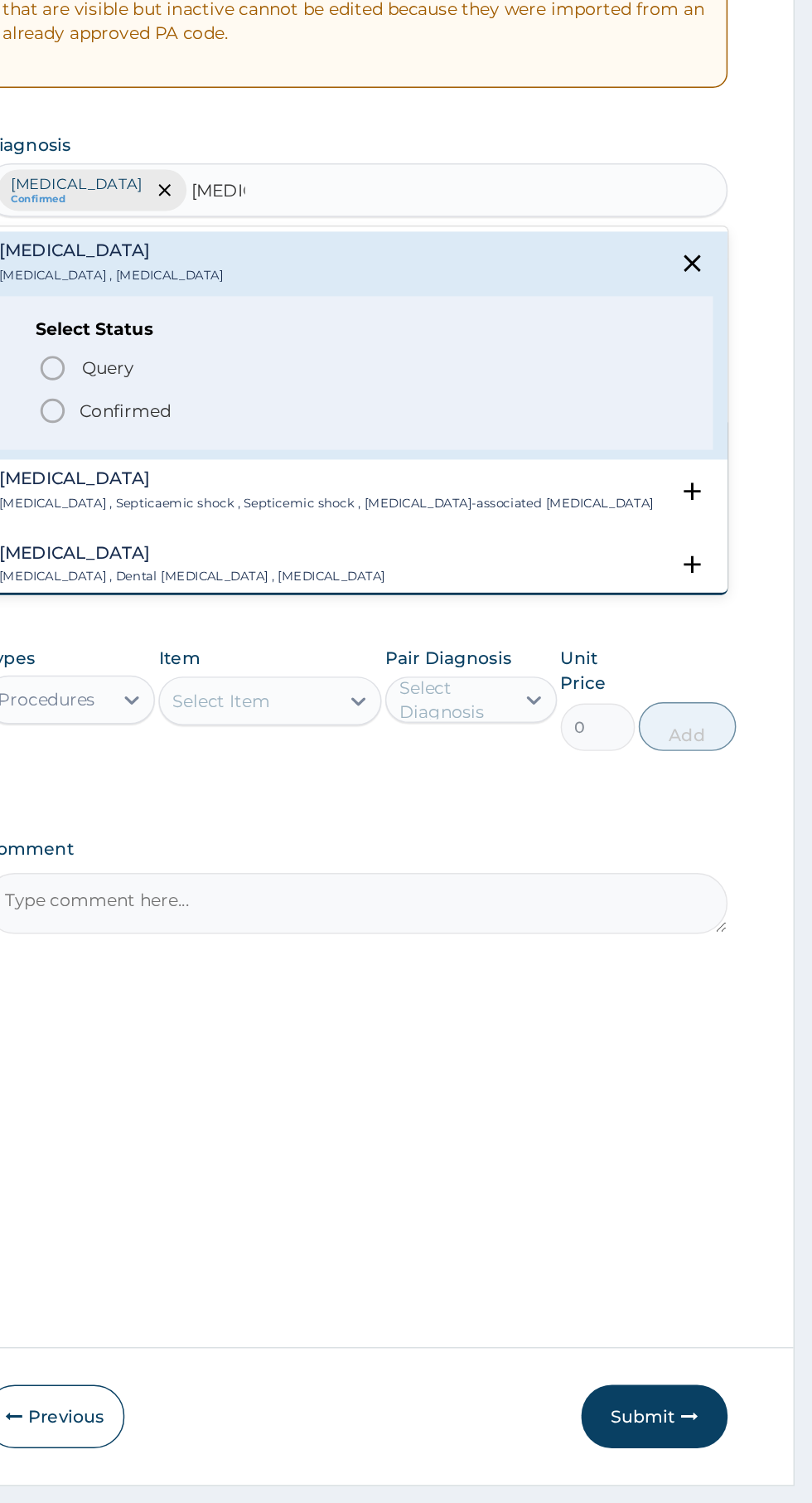
click at [377, 662] on span "Confirmed" at bounding box center [502, 659] width 435 height 20
type input "[MEDICAL_DATA]"
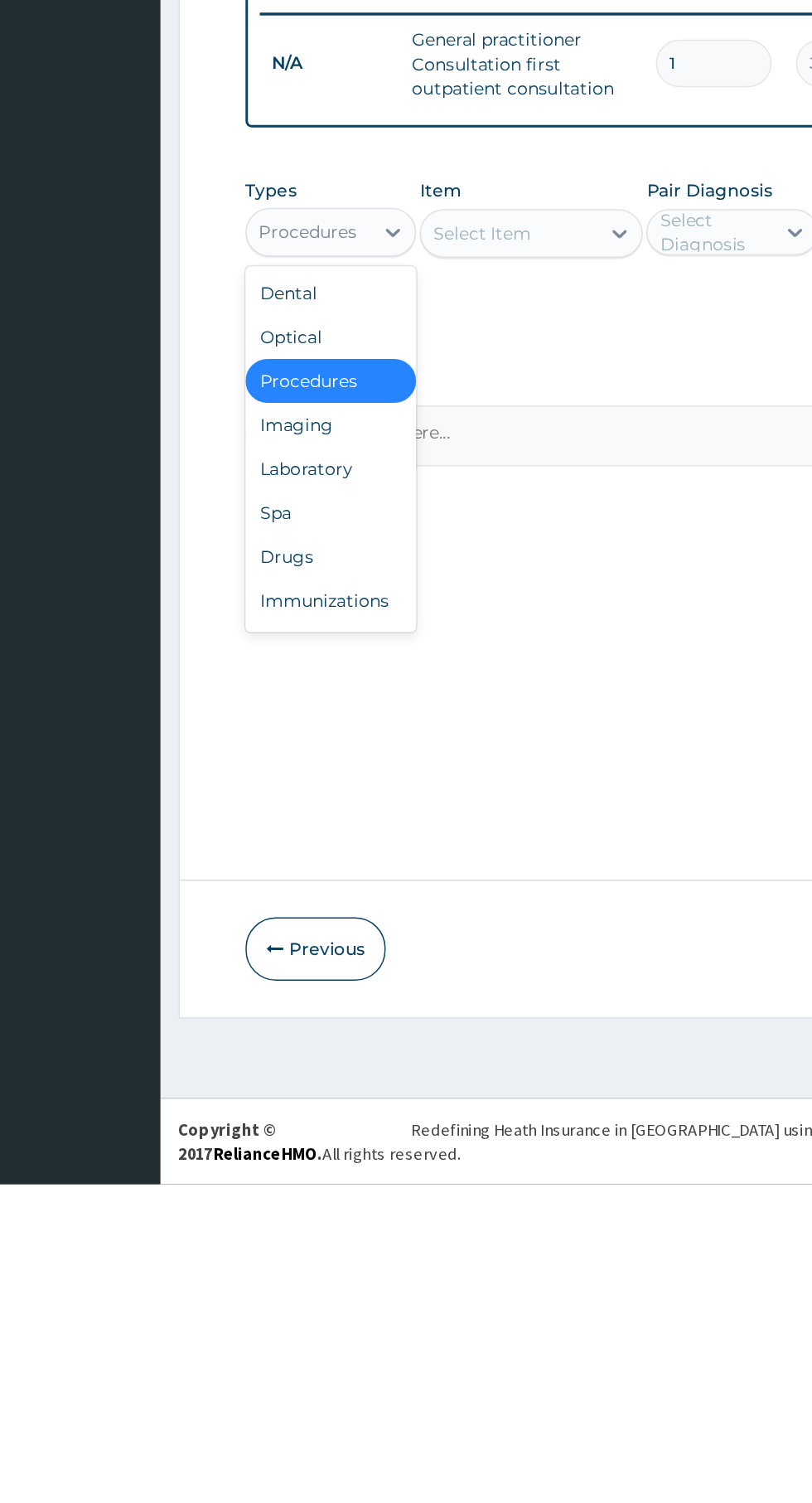
click at [303, 1085] on div "Drugs" at bounding box center [307, 1077] width 116 height 30
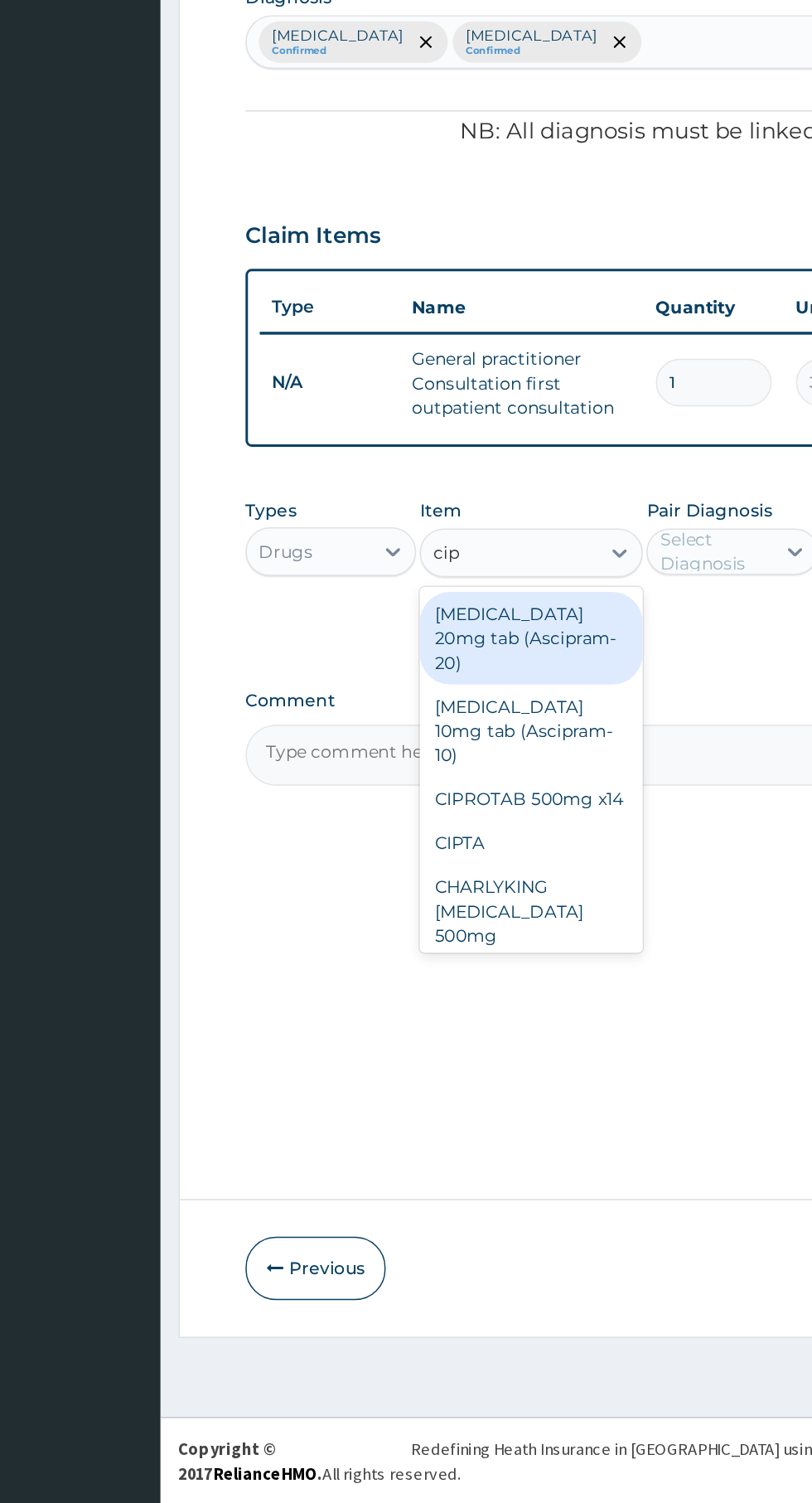
click at [480, 1009] on div "CIPROTAB 500mg x14" at bounding box center [443, 1024] width 152 height 30
type input "cip"
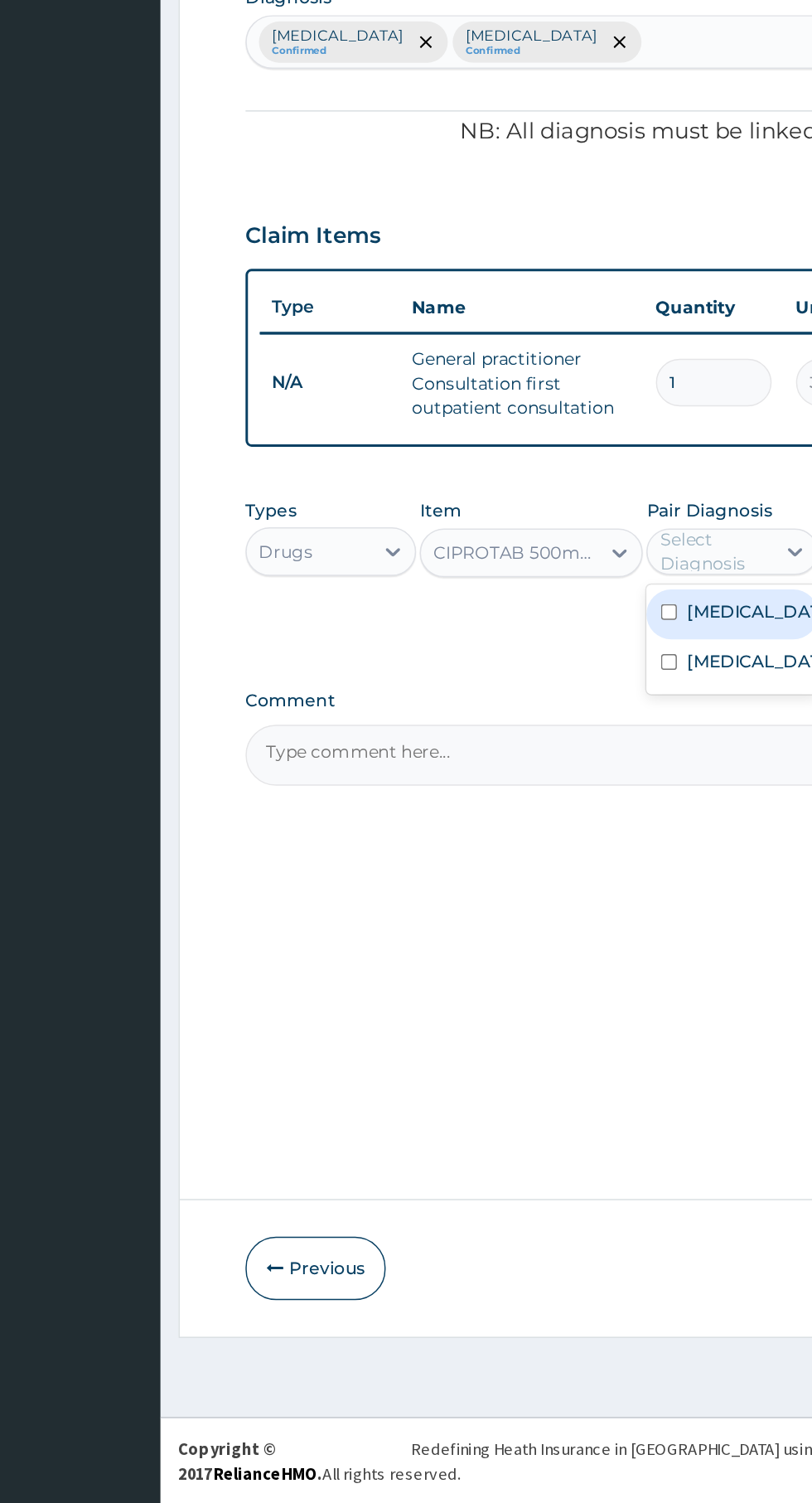
click at [590, 949] on div "[MEDICAL_DATA]" at bounding box center [579, 932] width 116 height 34
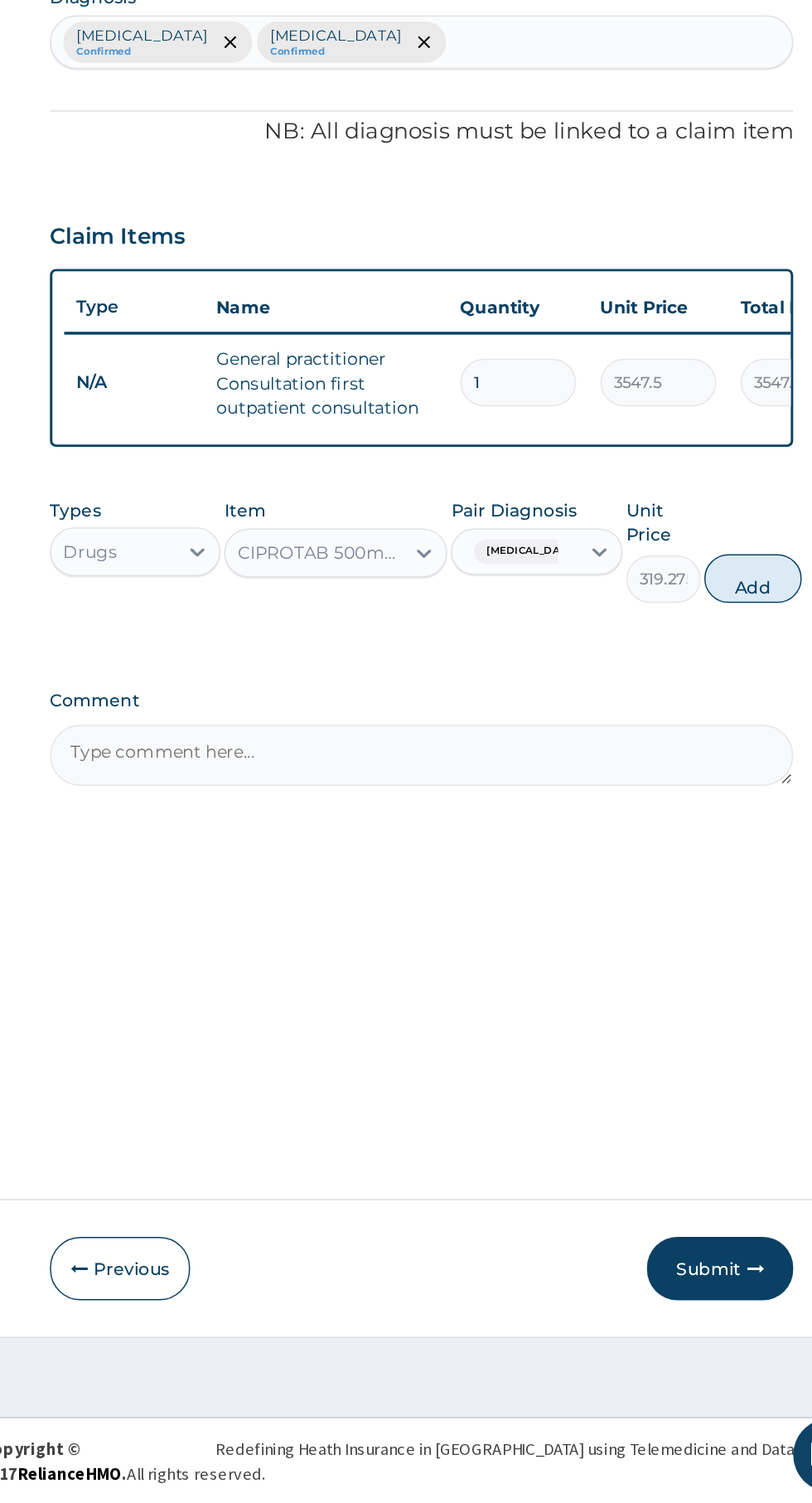
click at [737, 878] on button "Add" at bounding box center [727, 874] width 66 height 33
type input "0"
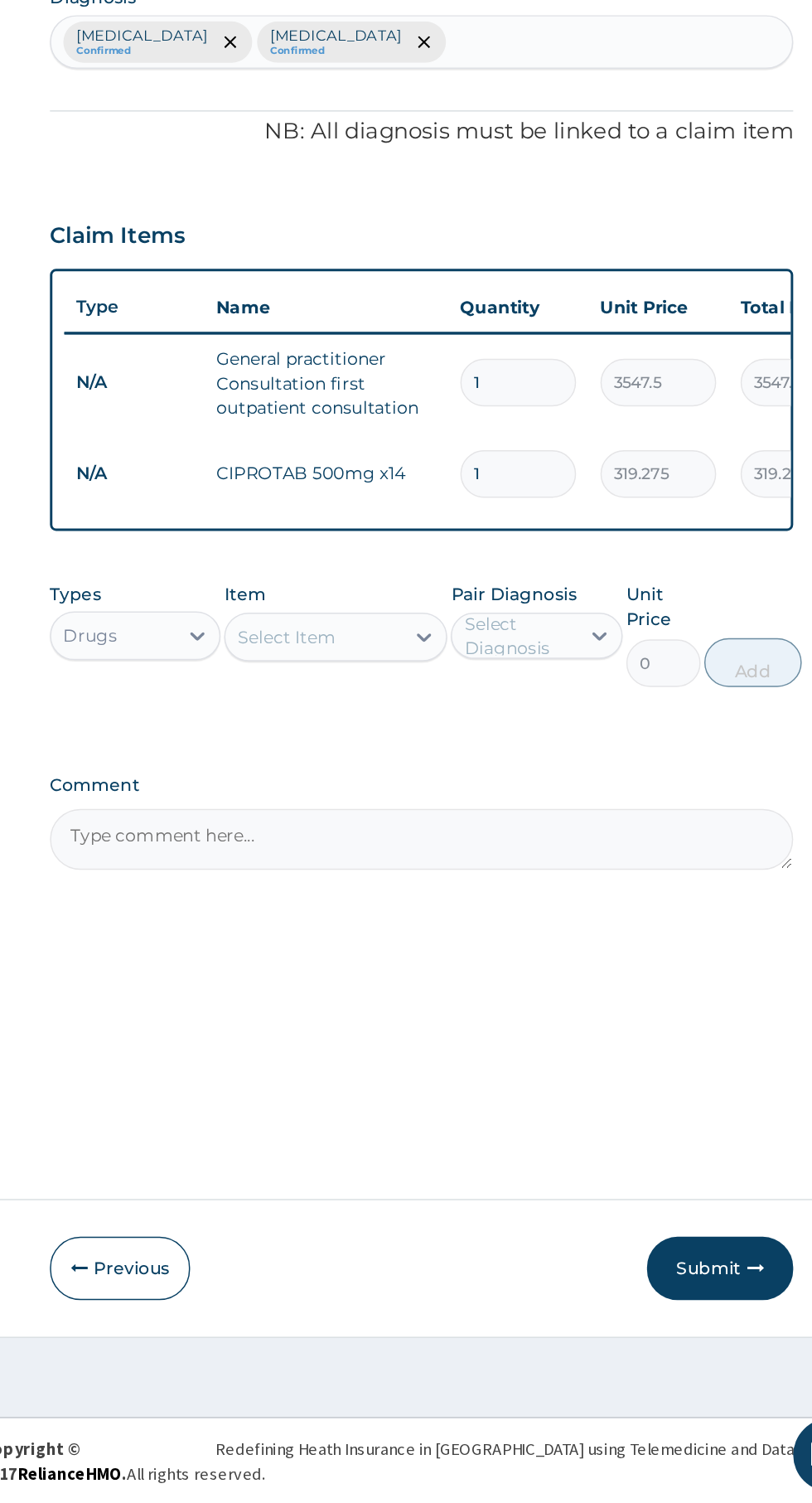
type input "10"
type input "3192.75"
type input "10"
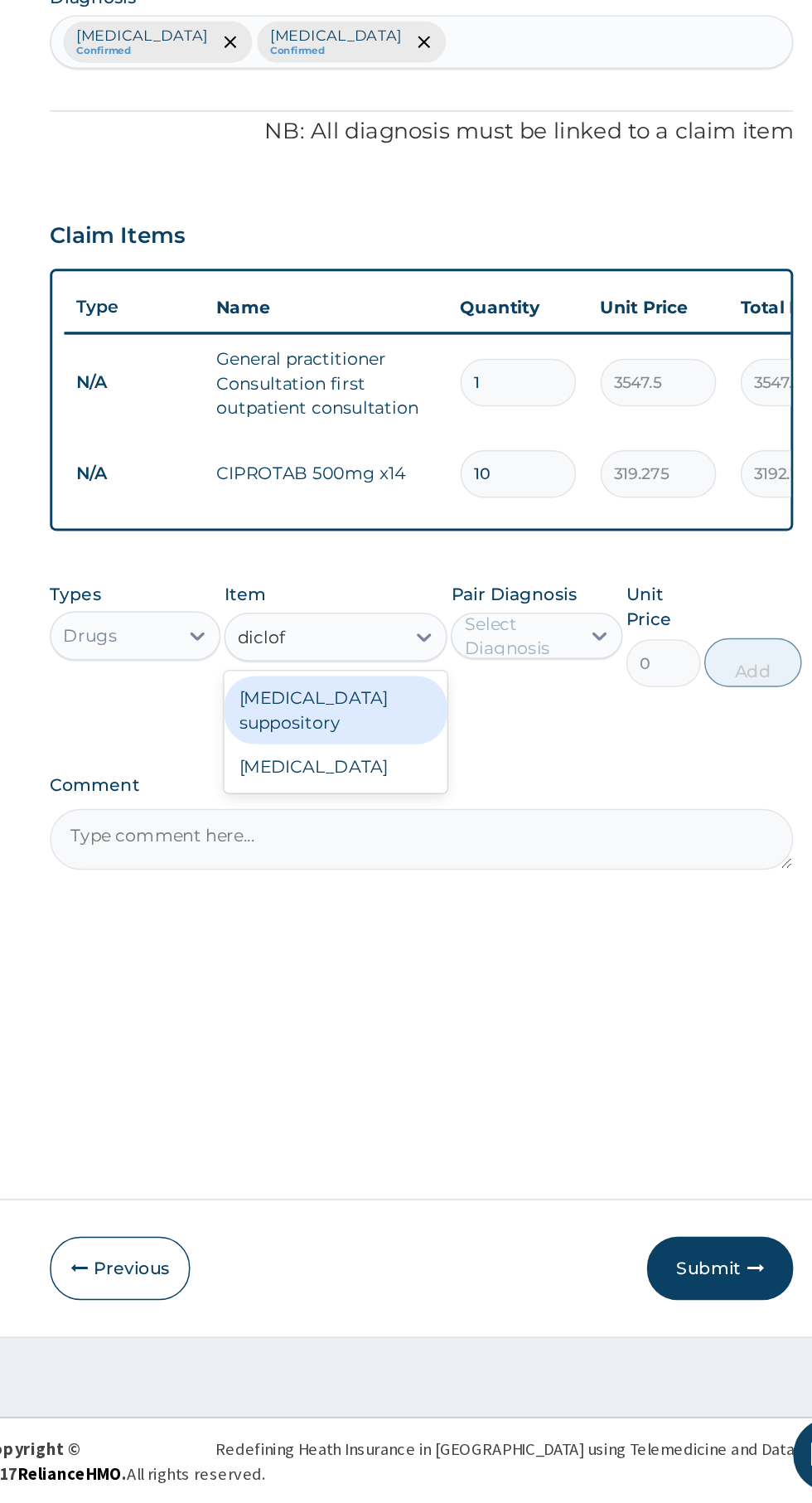
click at [477, 1013] on div "[MEDICAL_DATA]" at bounding box center [443, 1002] width 152 height 30
type input "diclof"
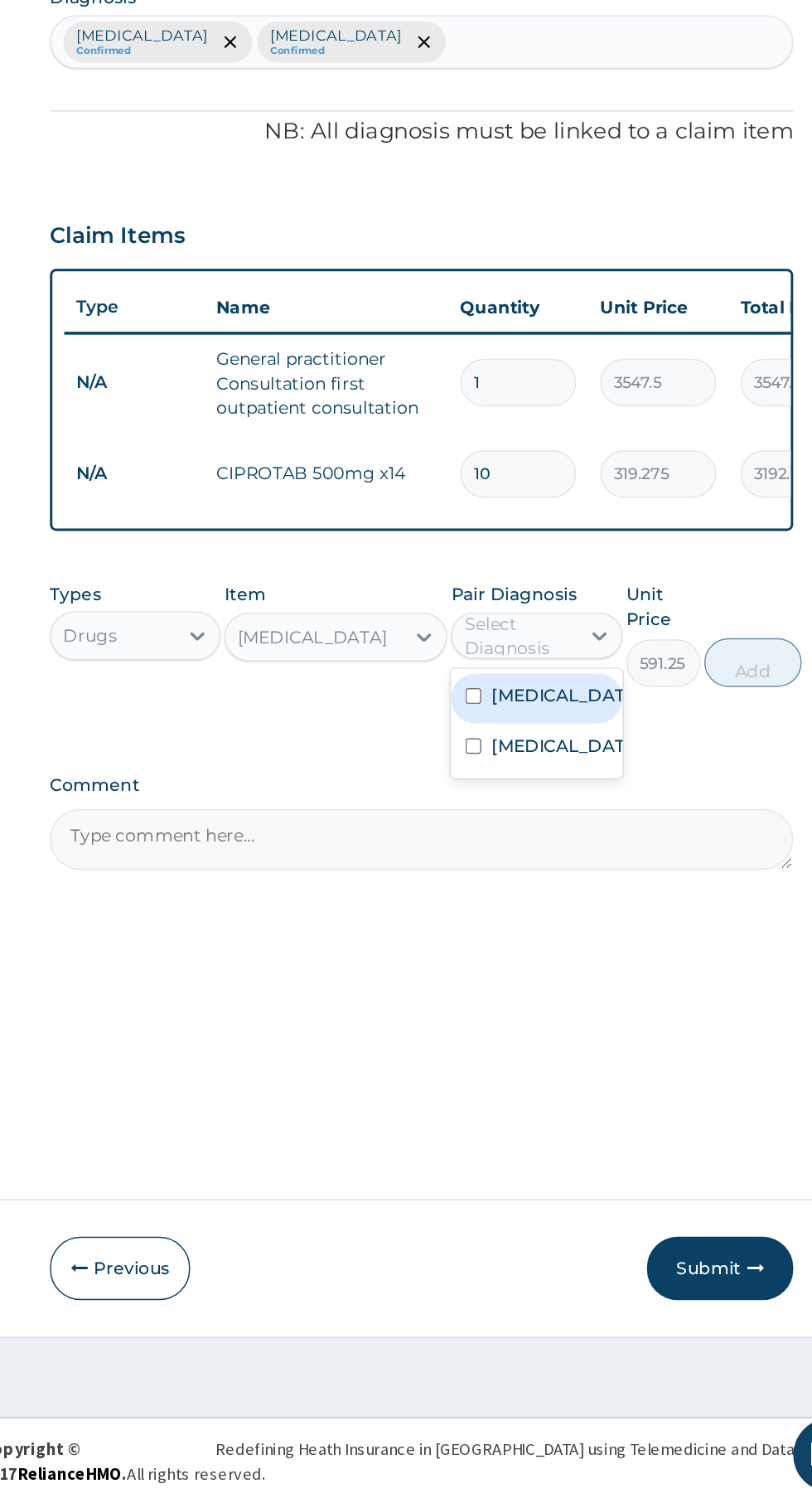
click at [609, 953] on label "[MEDICAL_DATA]" at bounding box center [597, 954] width 96 height 17
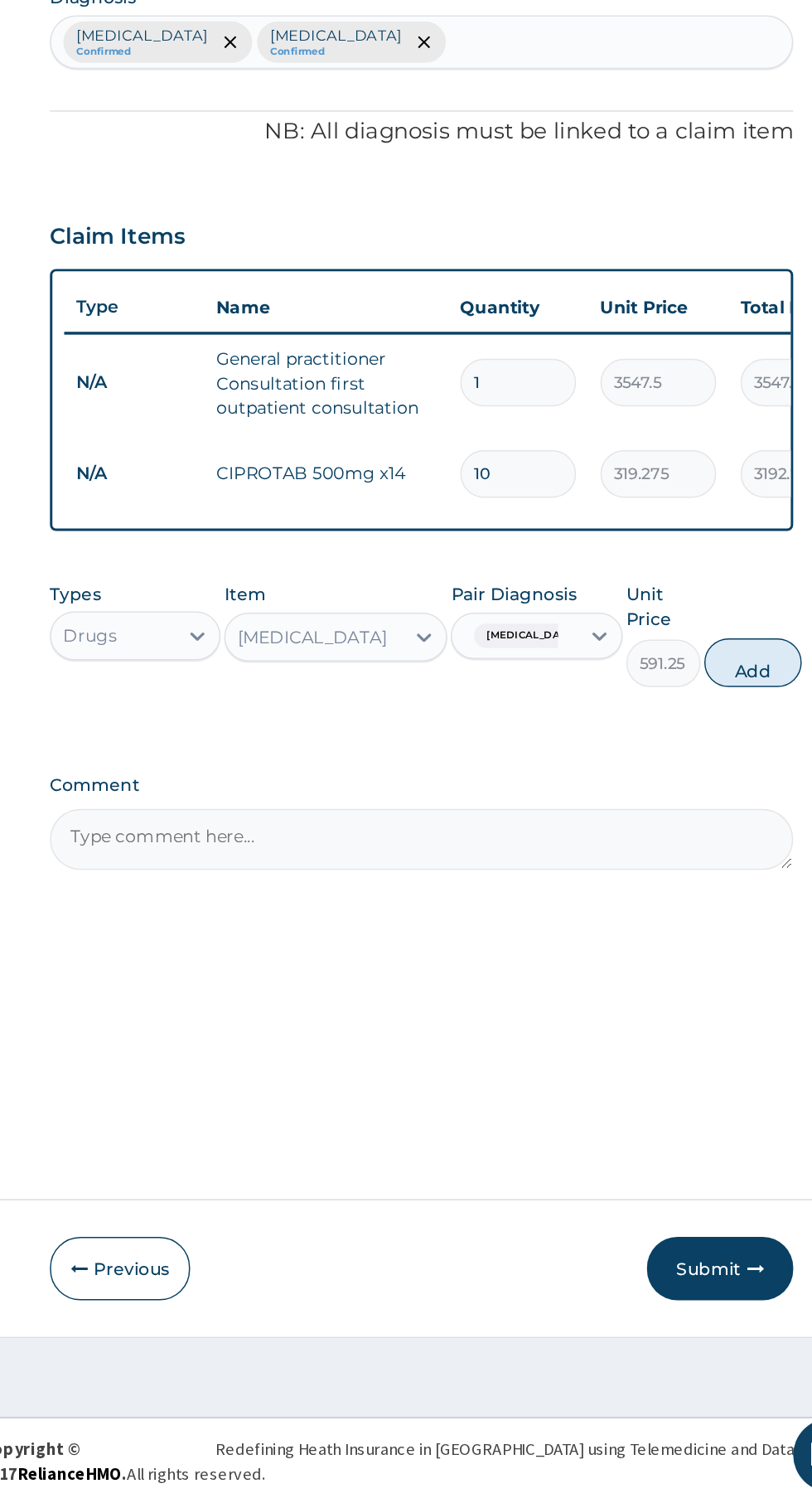
click at [735, 935] on button "Add" at bounding box center [727, 931] width 66 height 33
type input "0"
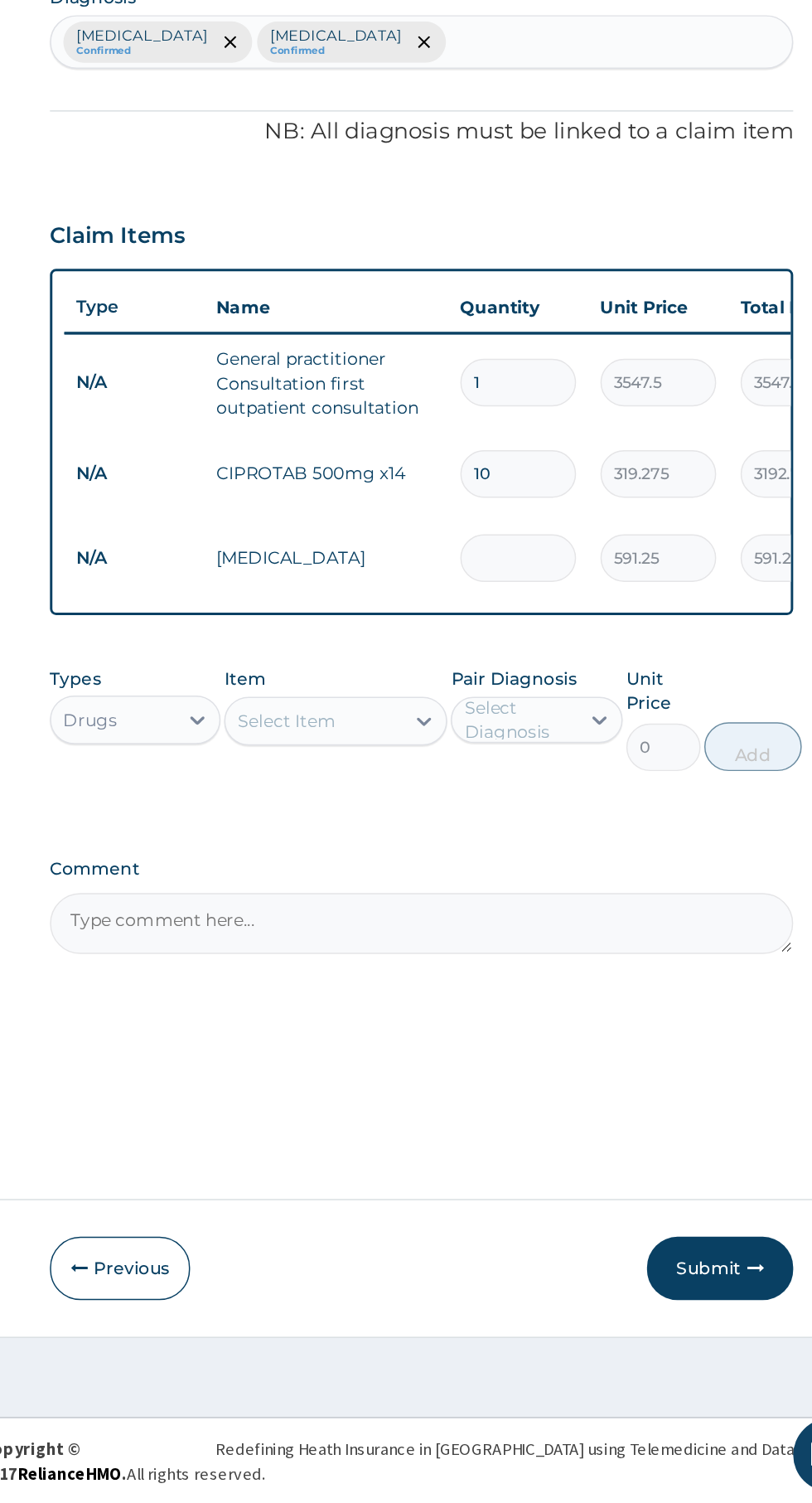
type input "0.00"
type input "2"
type input "1182.50"
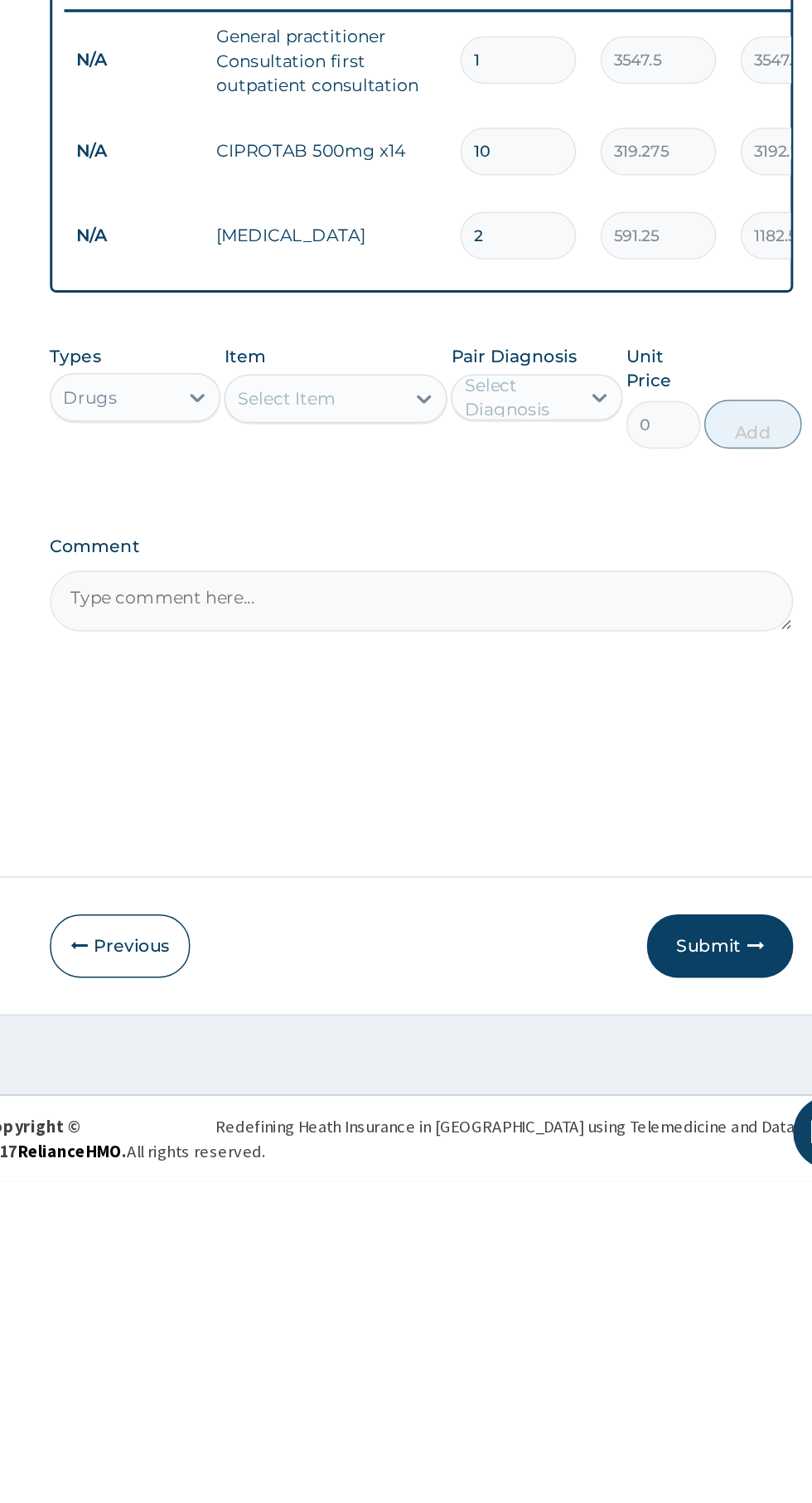
type input "2"
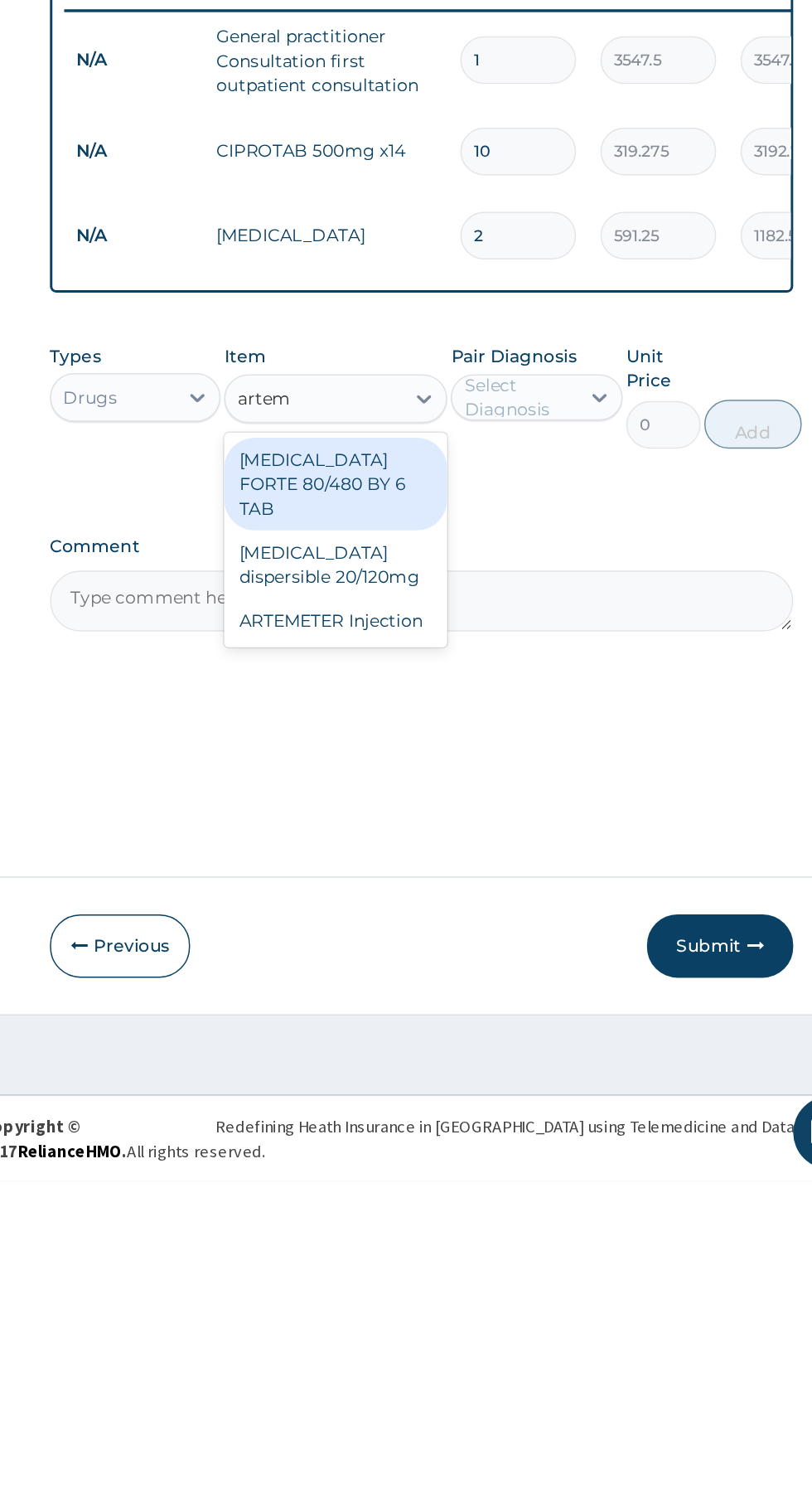
click at [475, 1019] on div "[MEDICAL_DATA] FORTE 80/480 BY 6 TAB" at bounding box center [443, 1029] width 152 height 63
type input "artem"
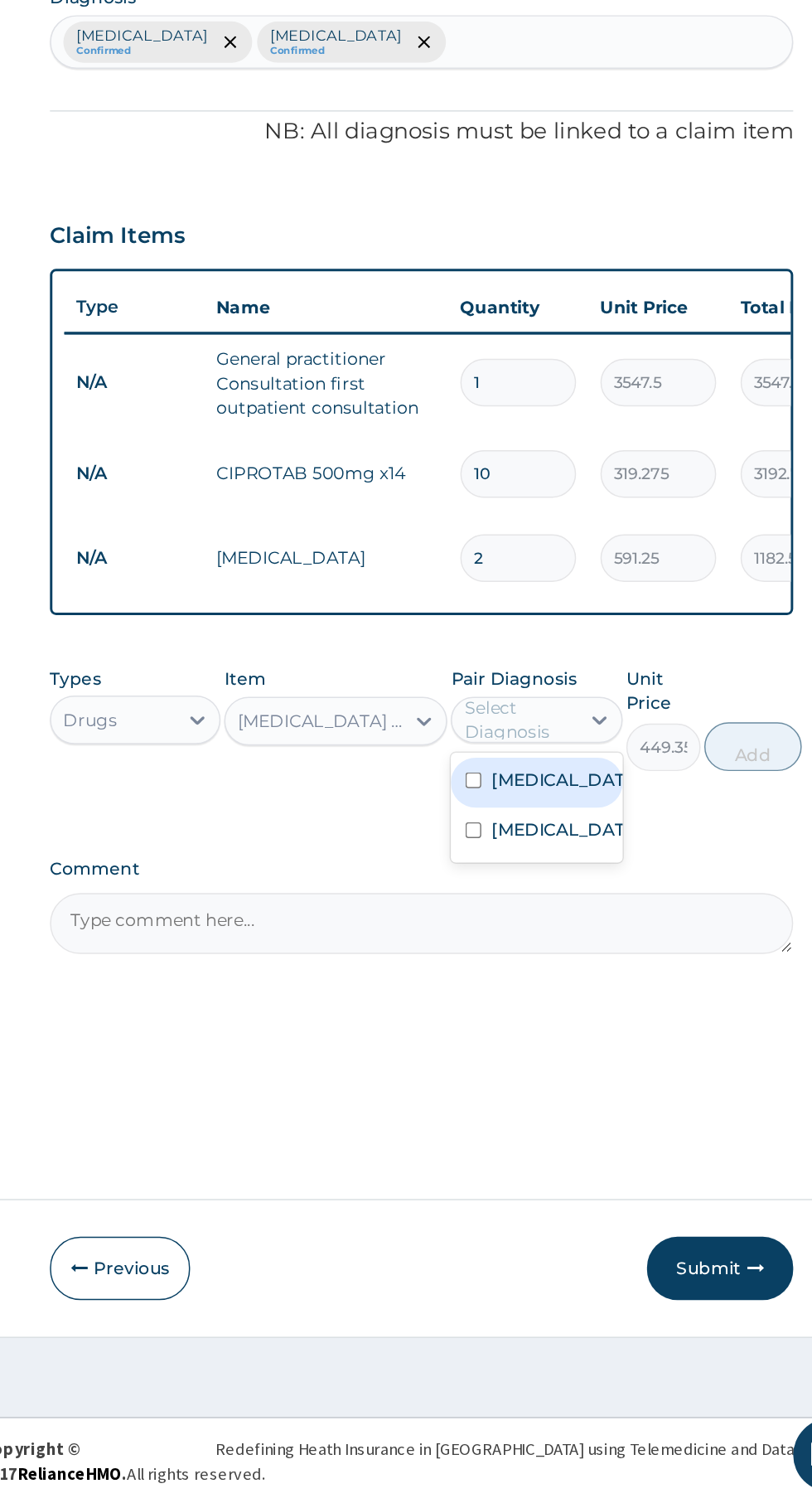
click at [615, 1019] on label "[MEDICAL_DATA]" at bounding box center [597, 1011] width 96 height 17
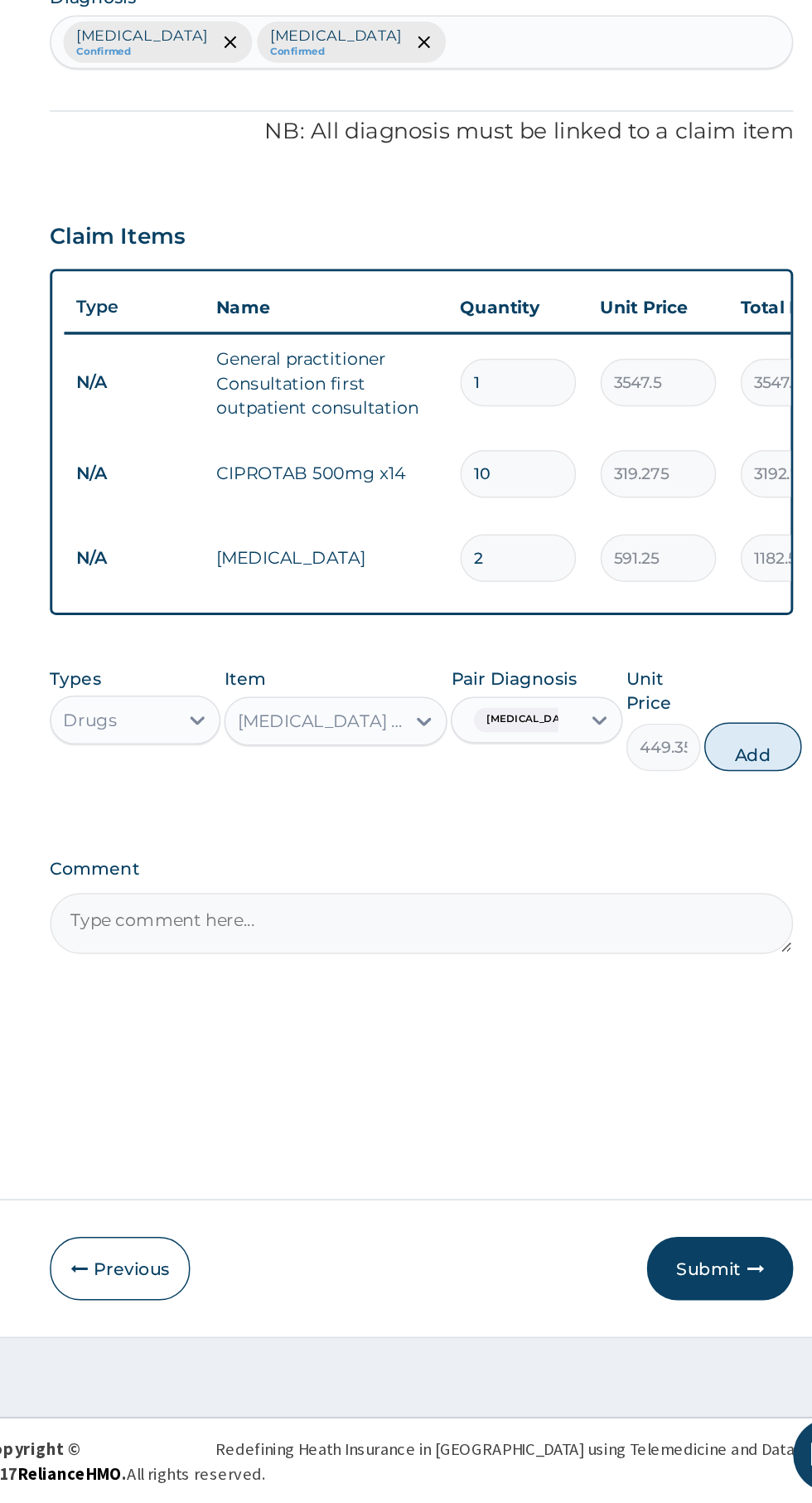
click at [744, 988] on button "Add" at bounding box center [727, 988] width 66 height 33
type input "0"
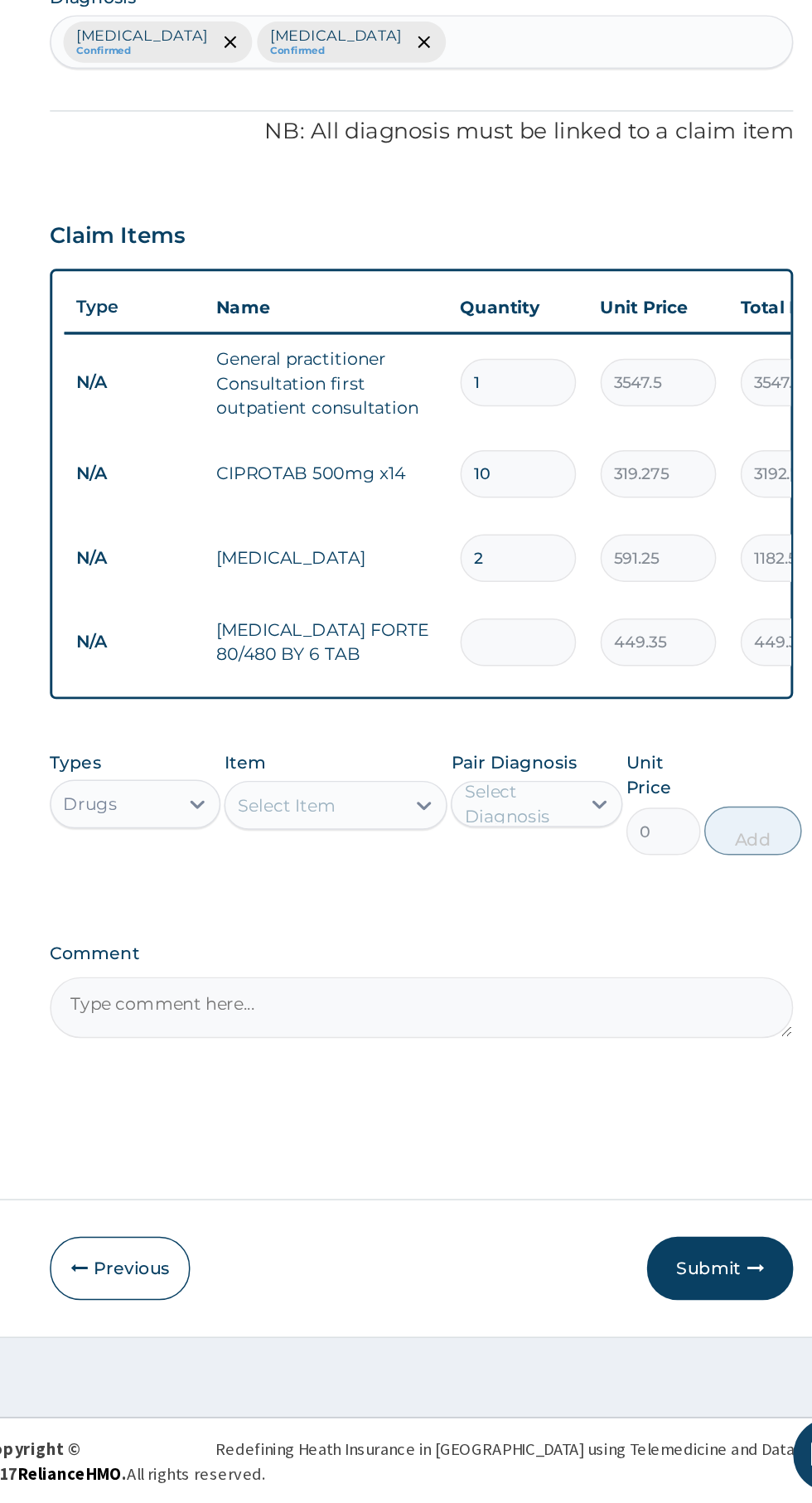
type input "0.00"
type input "6"
type input "2696.10"
type input "6"
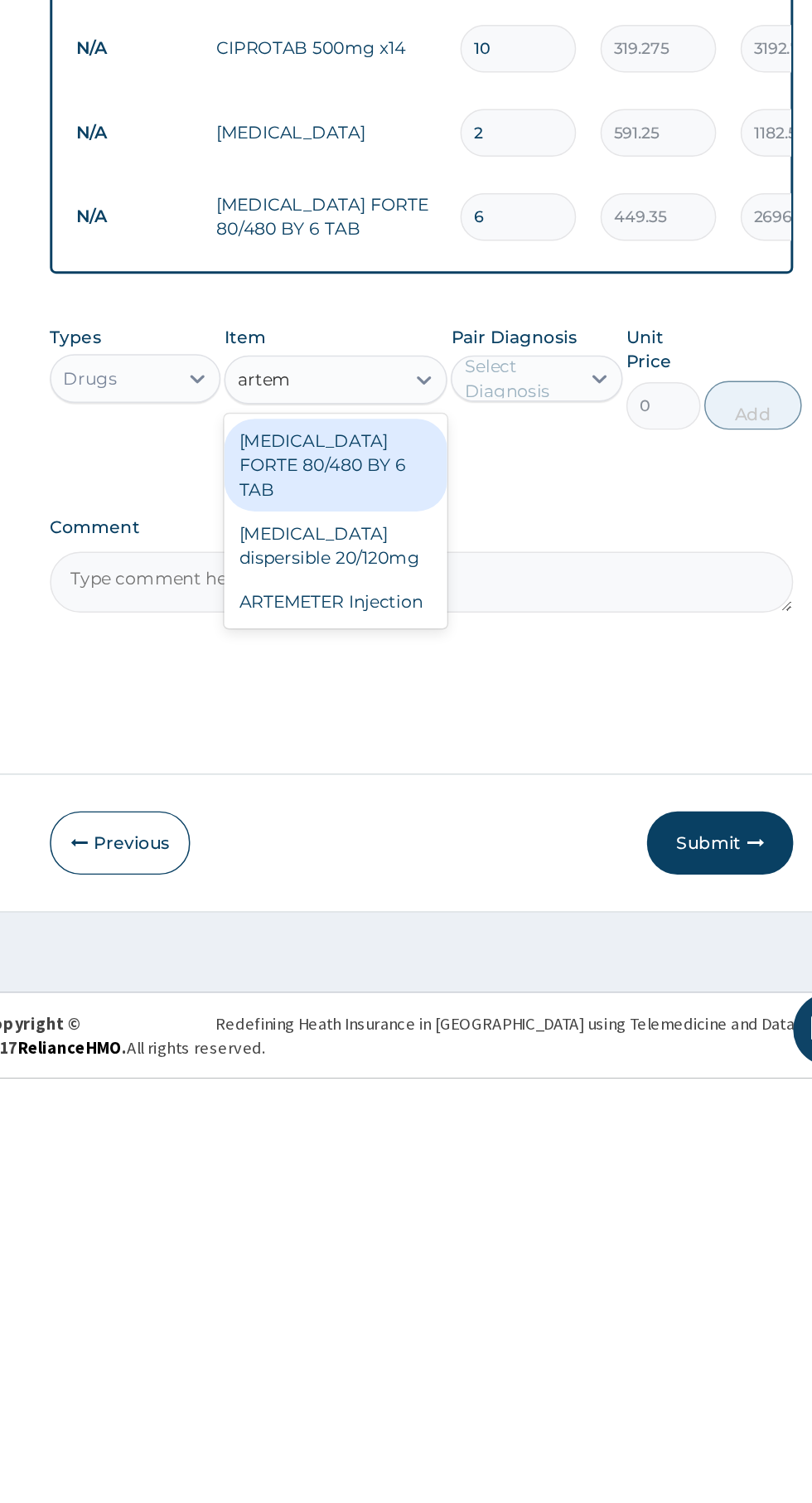
click at [489, 1166] on div "ARTEMETER Injection" at bounding box center [443, 1179] width 152 height 30
type input "artem"
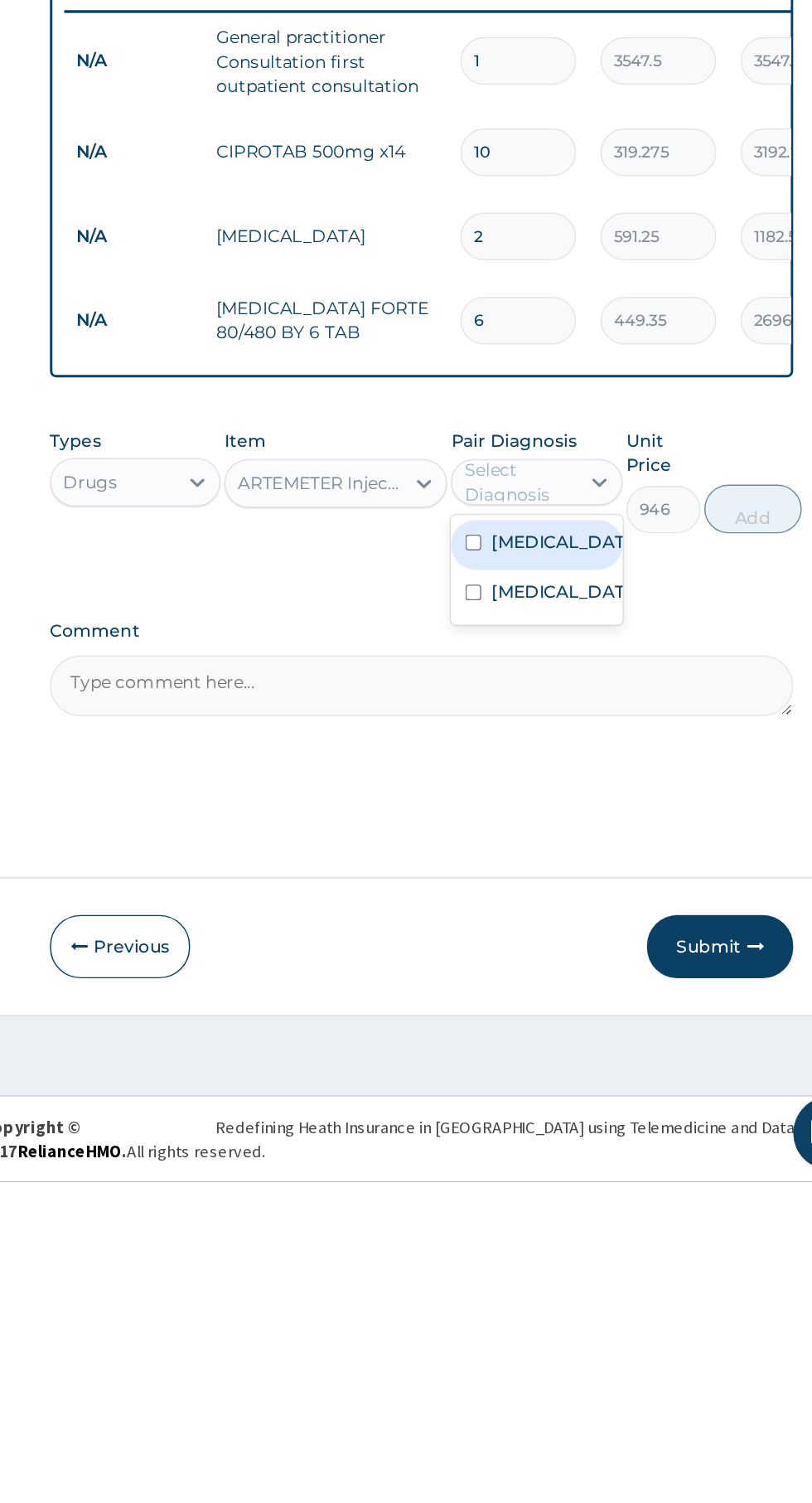
click at [602, 1077] on label "[MEDICAL_DATA]" at bounding box center [597, 1068] width 96 height 17
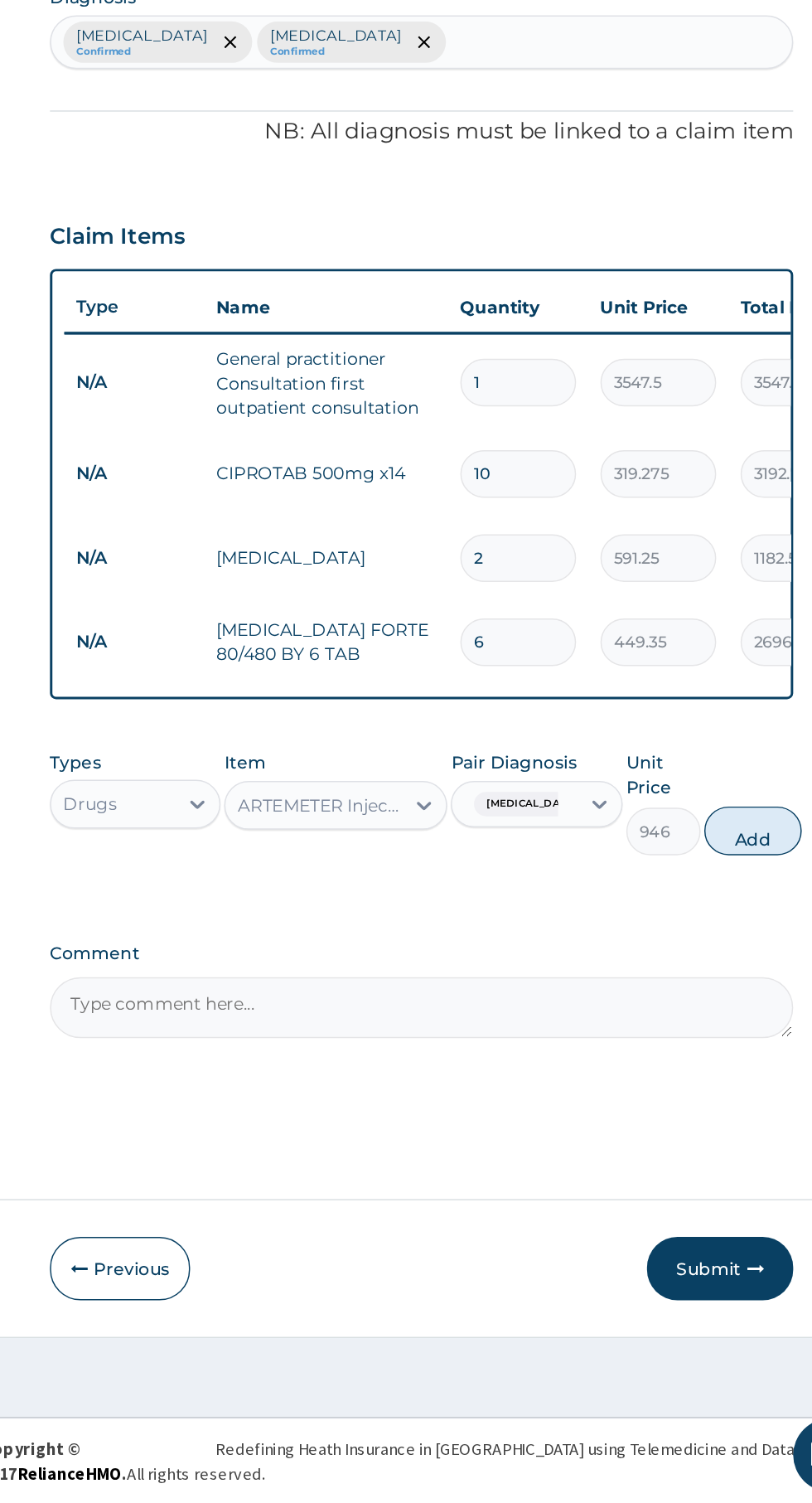
click at [738, 1042] on button "Add" at bounding box center [727, 1046] width 66 height 33
type input "0"
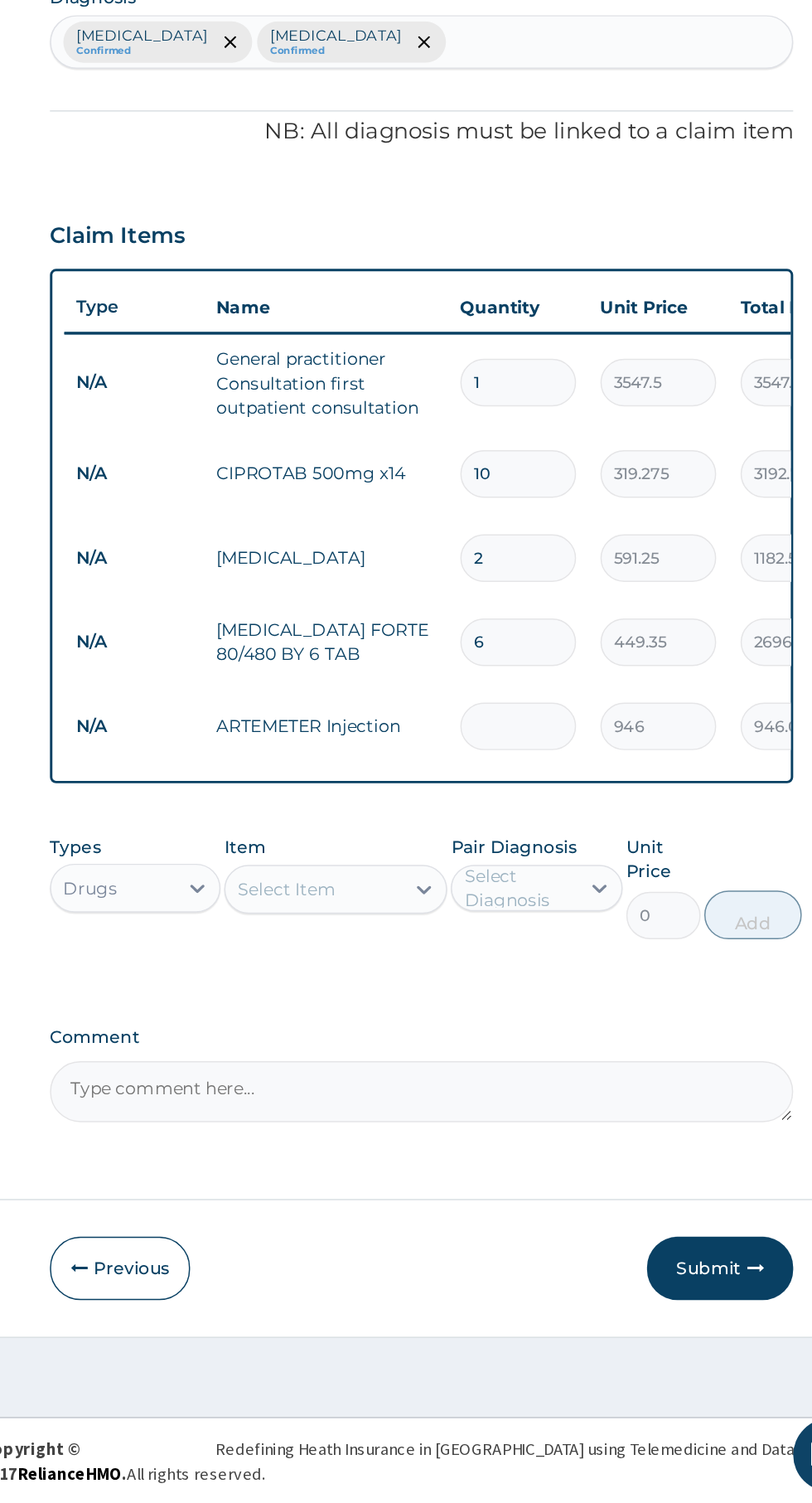
type input "0.00"
type input "2"
type input "1892.00"
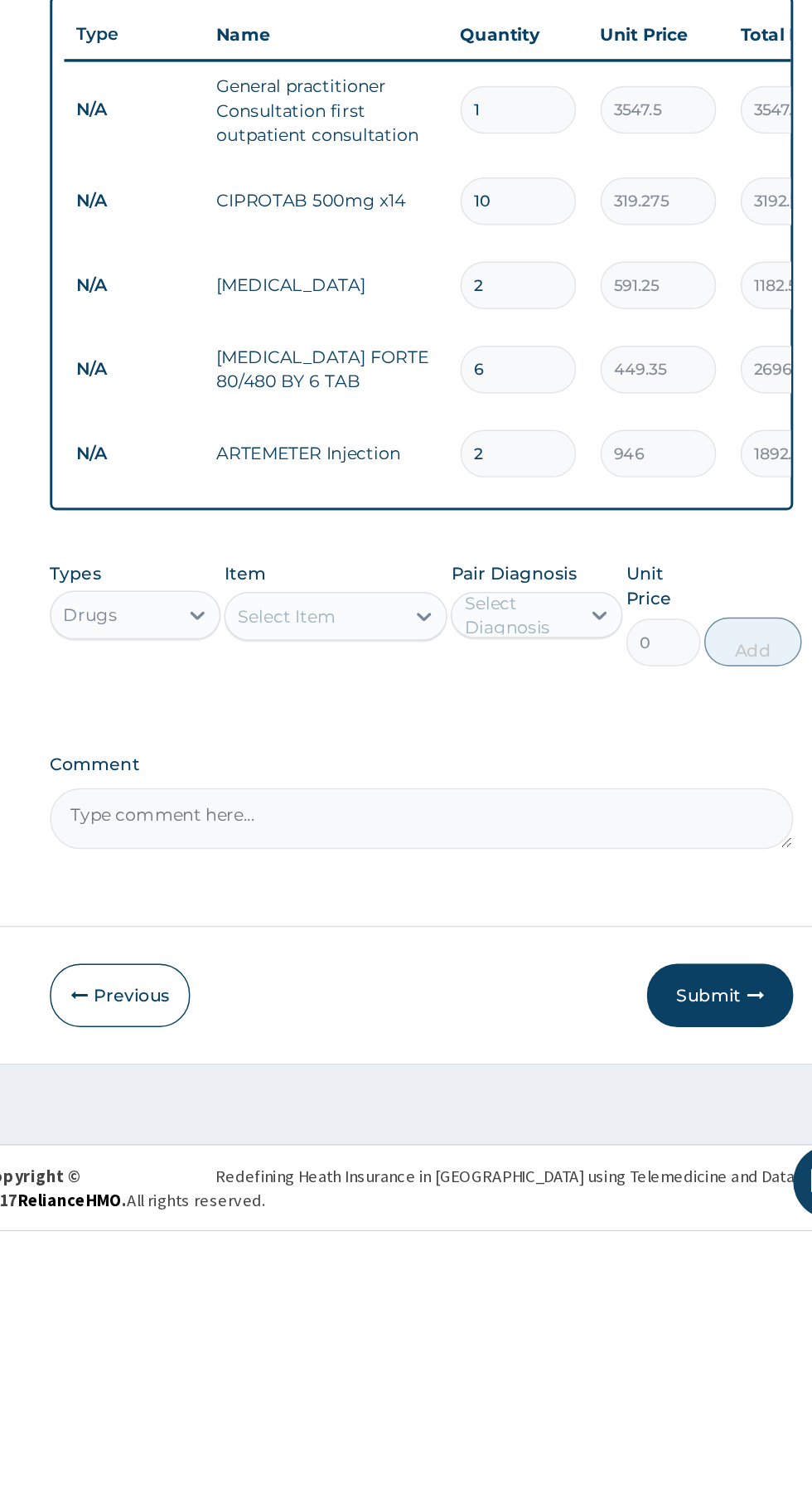
type input "2"
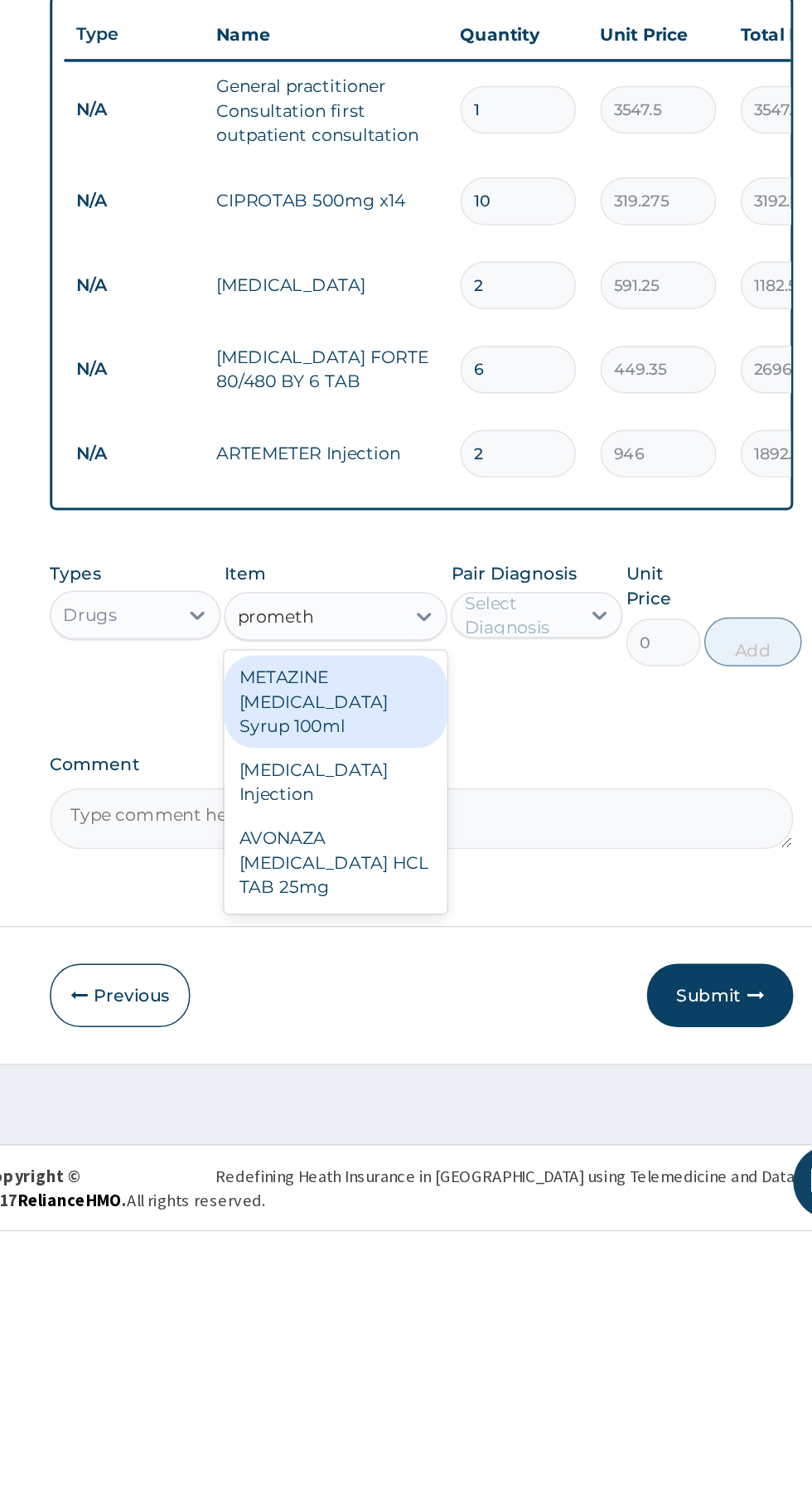
click at [465, 1197] on div "[MEDICAL_DATA] Injection" at bounding box center [443, 1198] width 152 height 47
type input "prometh"
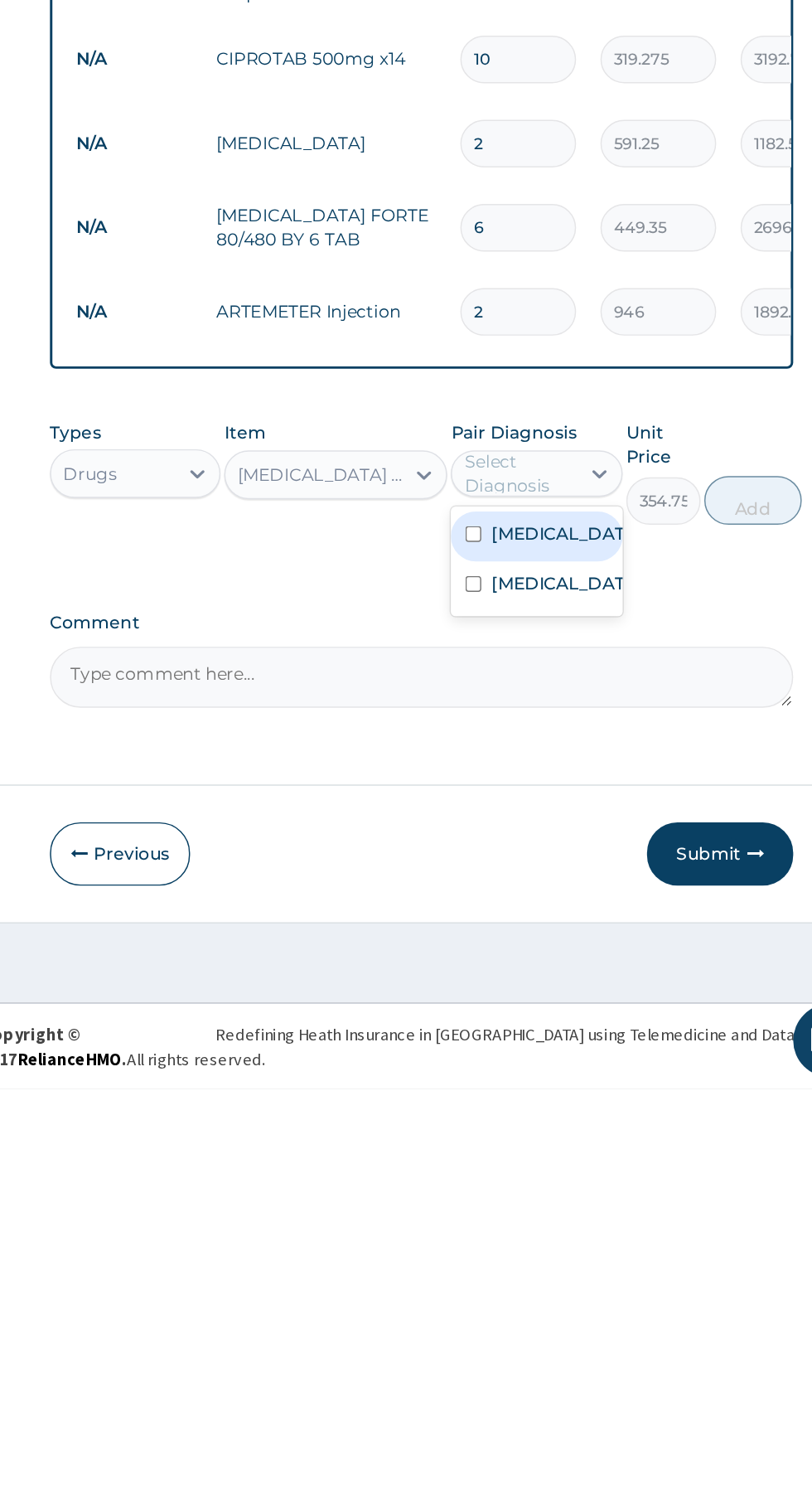
click at [598, 1133] on label "[MEDICAL_DATA]" at bounding box center [597, 1126] width 96 height 17
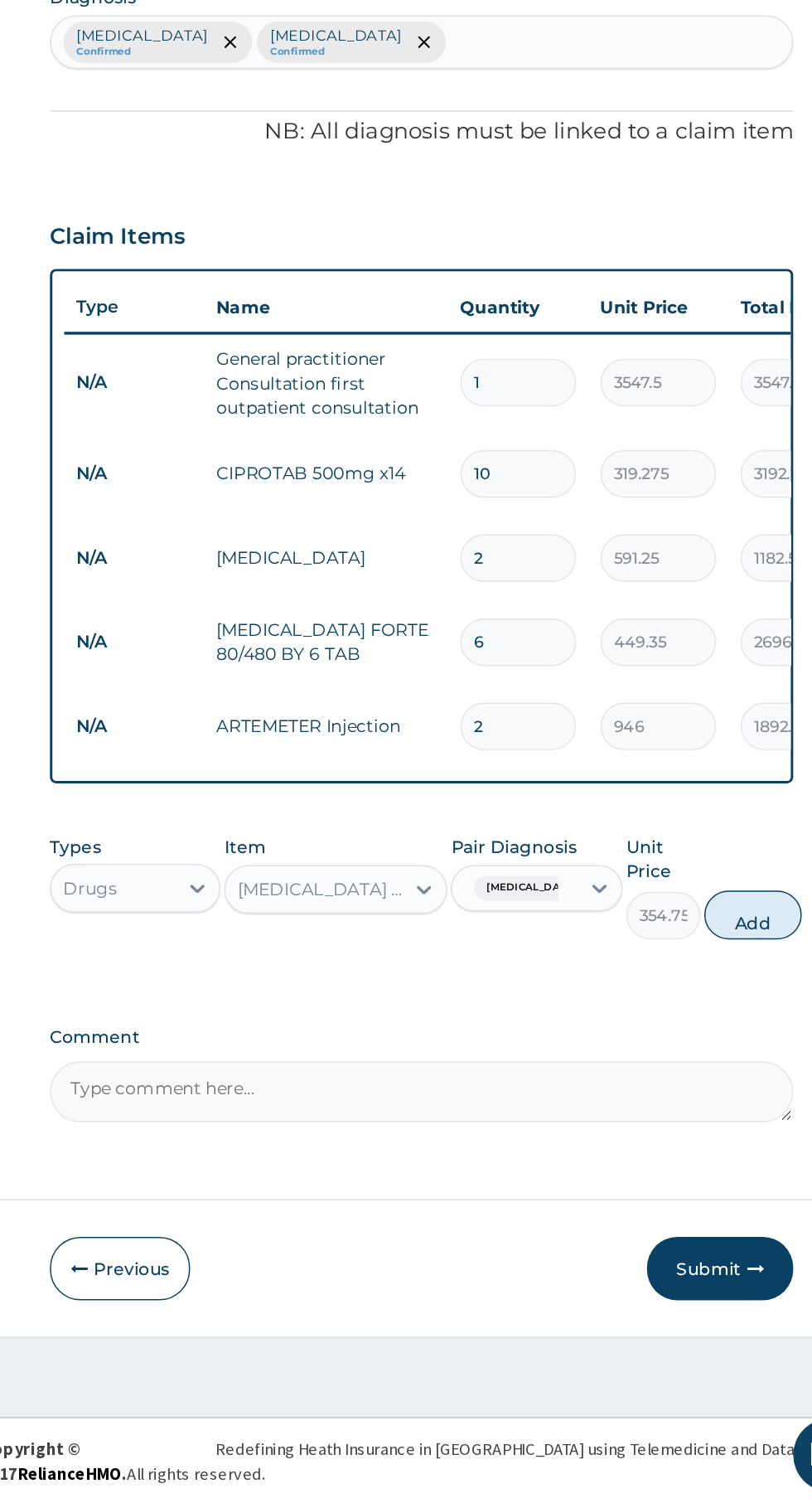
click at [732, 1105] on button "Add" at bounding box center [727, 1103] width 66 height 33
type input "0"
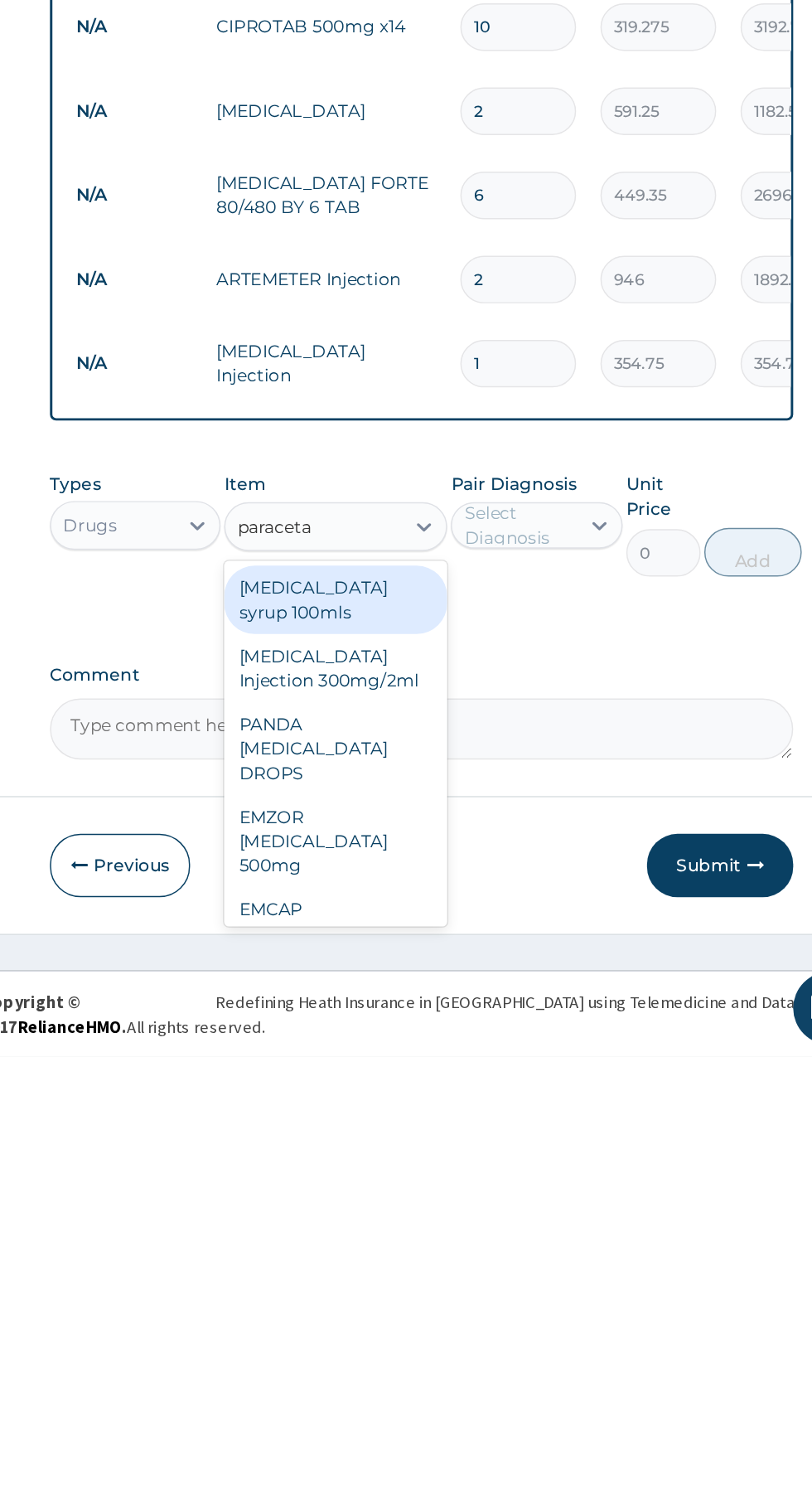
click at [453, 1359] on div "EMZOR [MEDICAL_DATA] 500mg" at bounding box center [443, 1357] width 152 height 63
type input "paraceta"
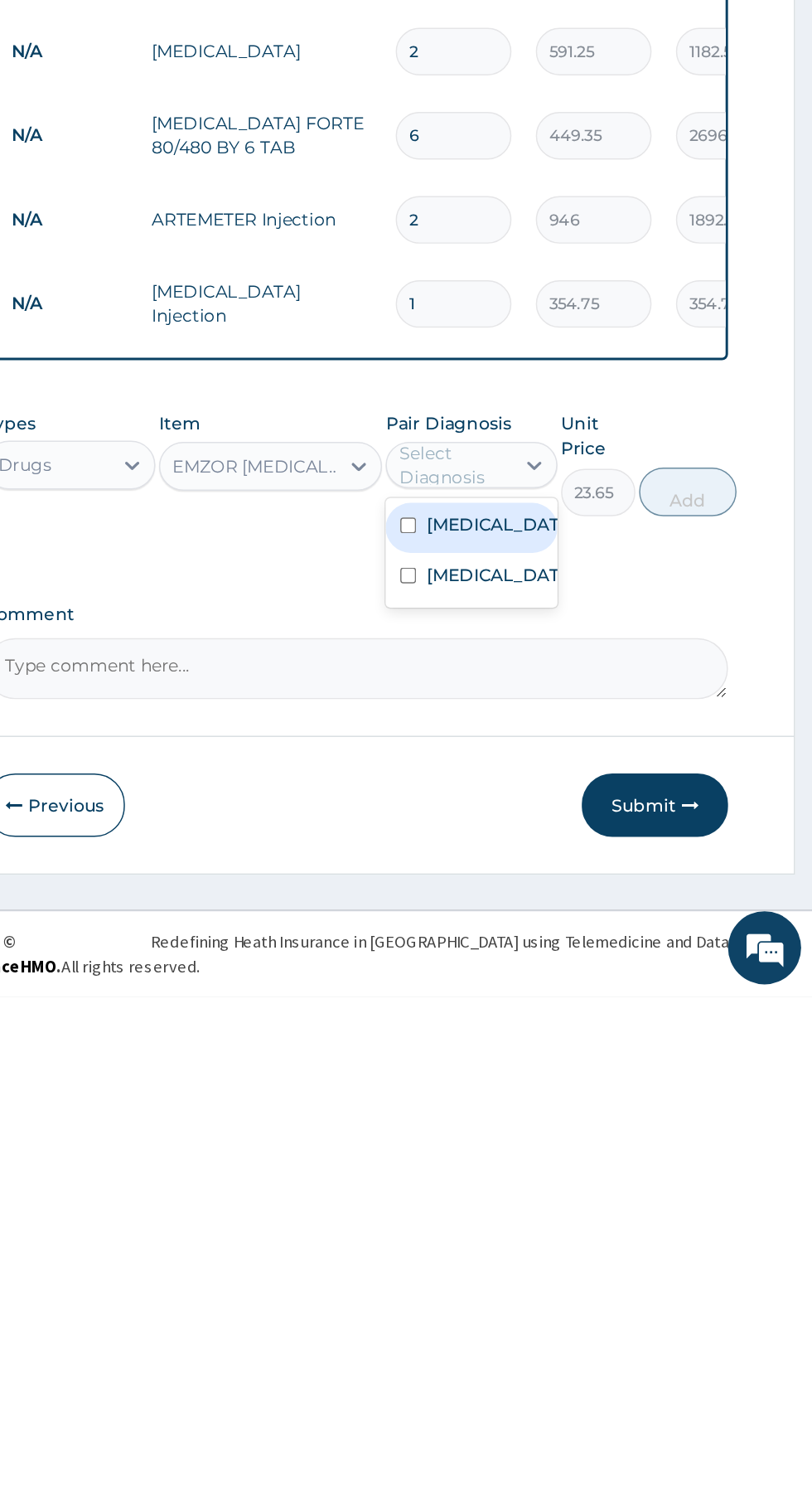
click at [607, 1190] on label "[MEDICAL_DATA]" at bounding box center [597, 1182] width 96 height 17
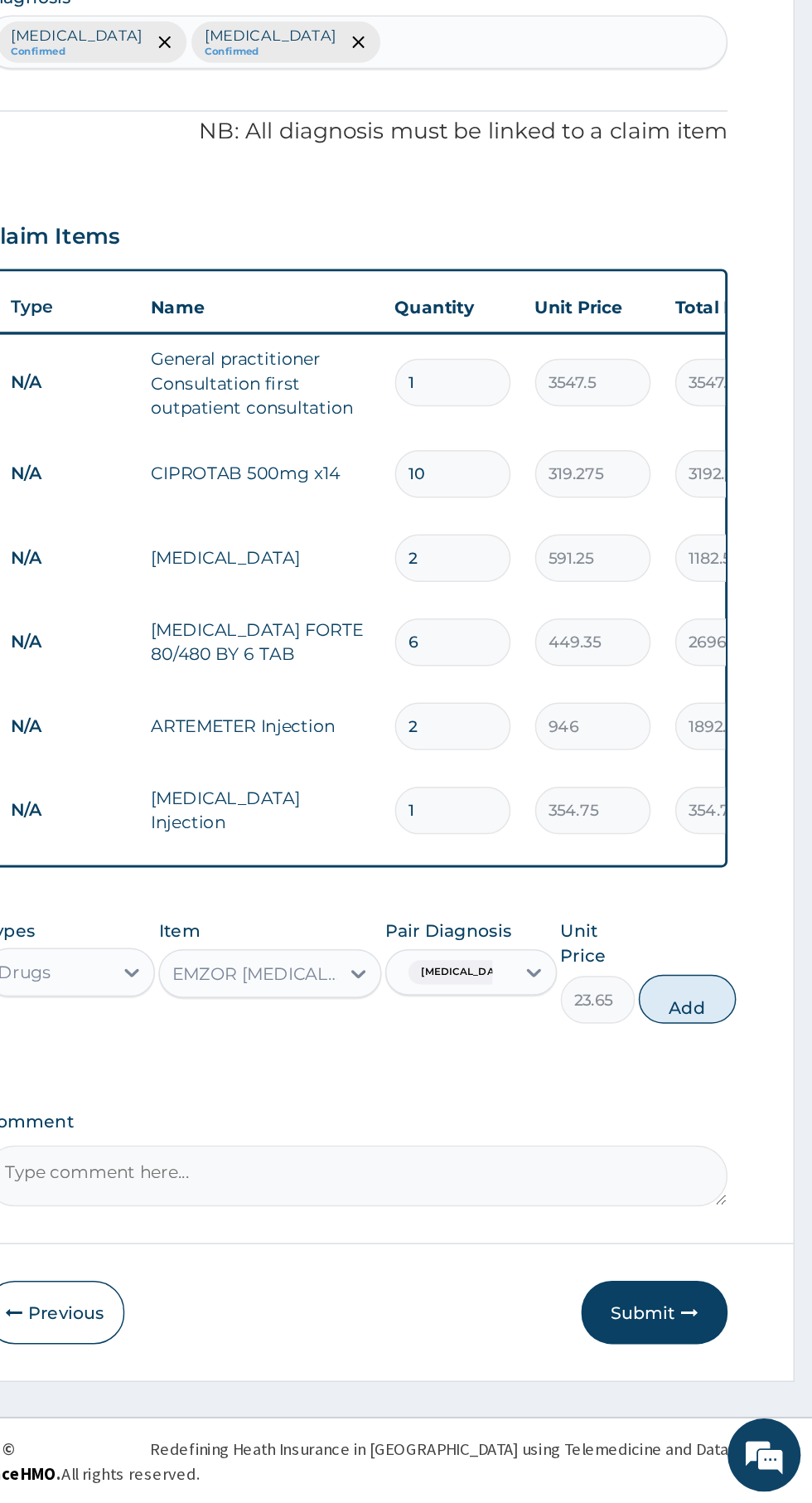
click at [728, 1165] on button "Add" at bounding box center [727, 1160] width 66 height 33
type input "0"
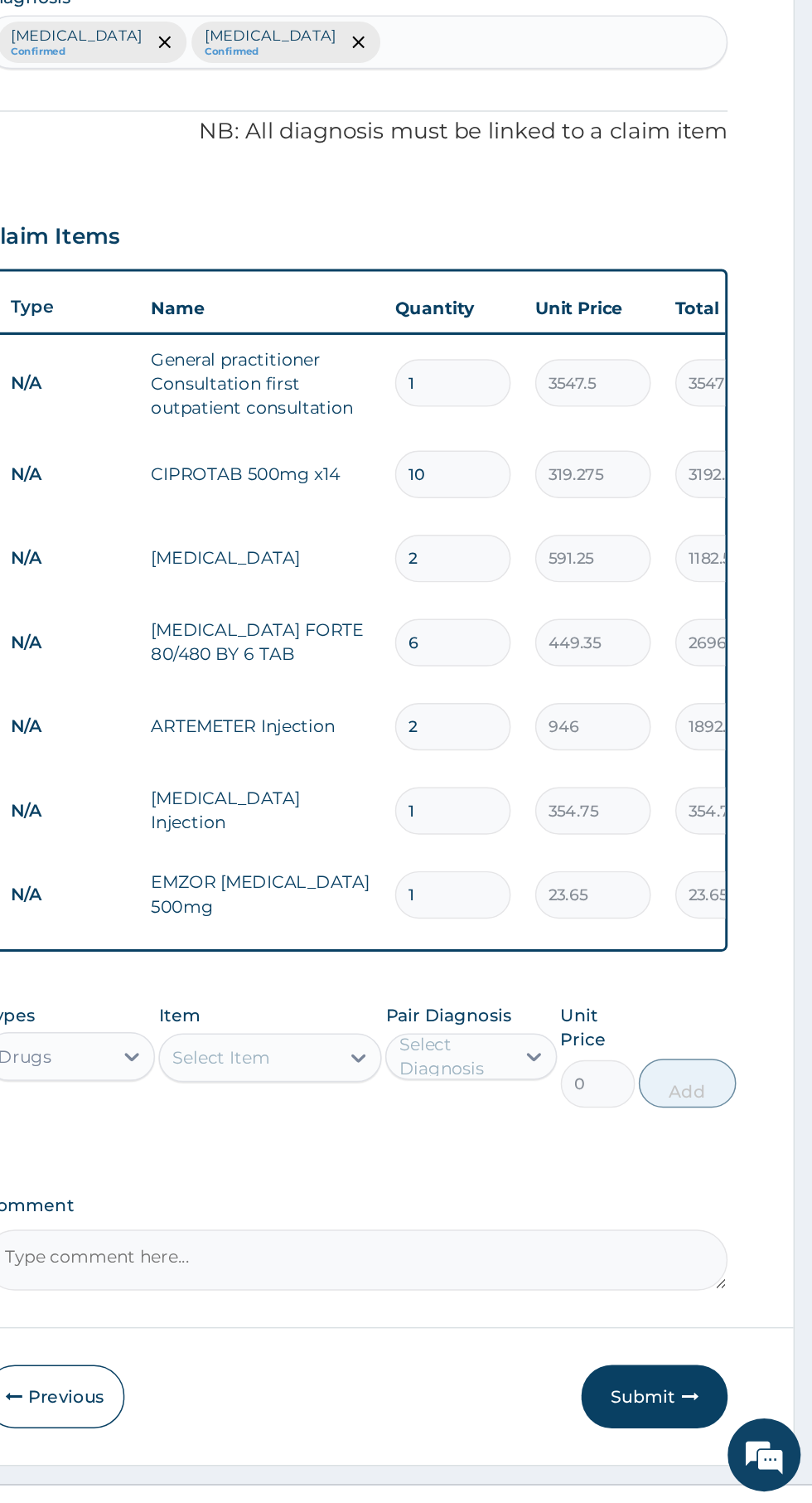
type input "18"
type input "425.70"
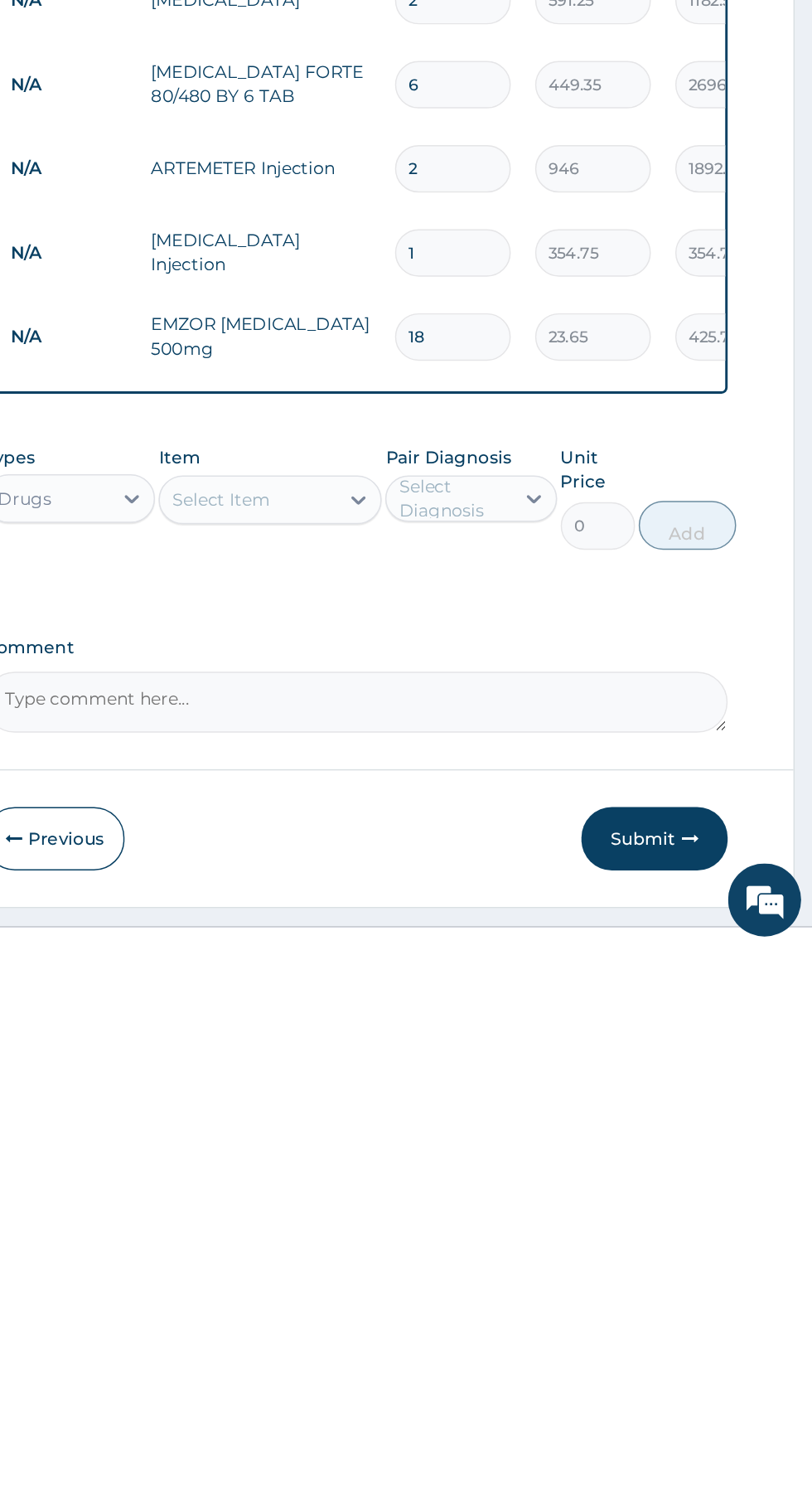
scroll to position [2, 0]
type input "18"
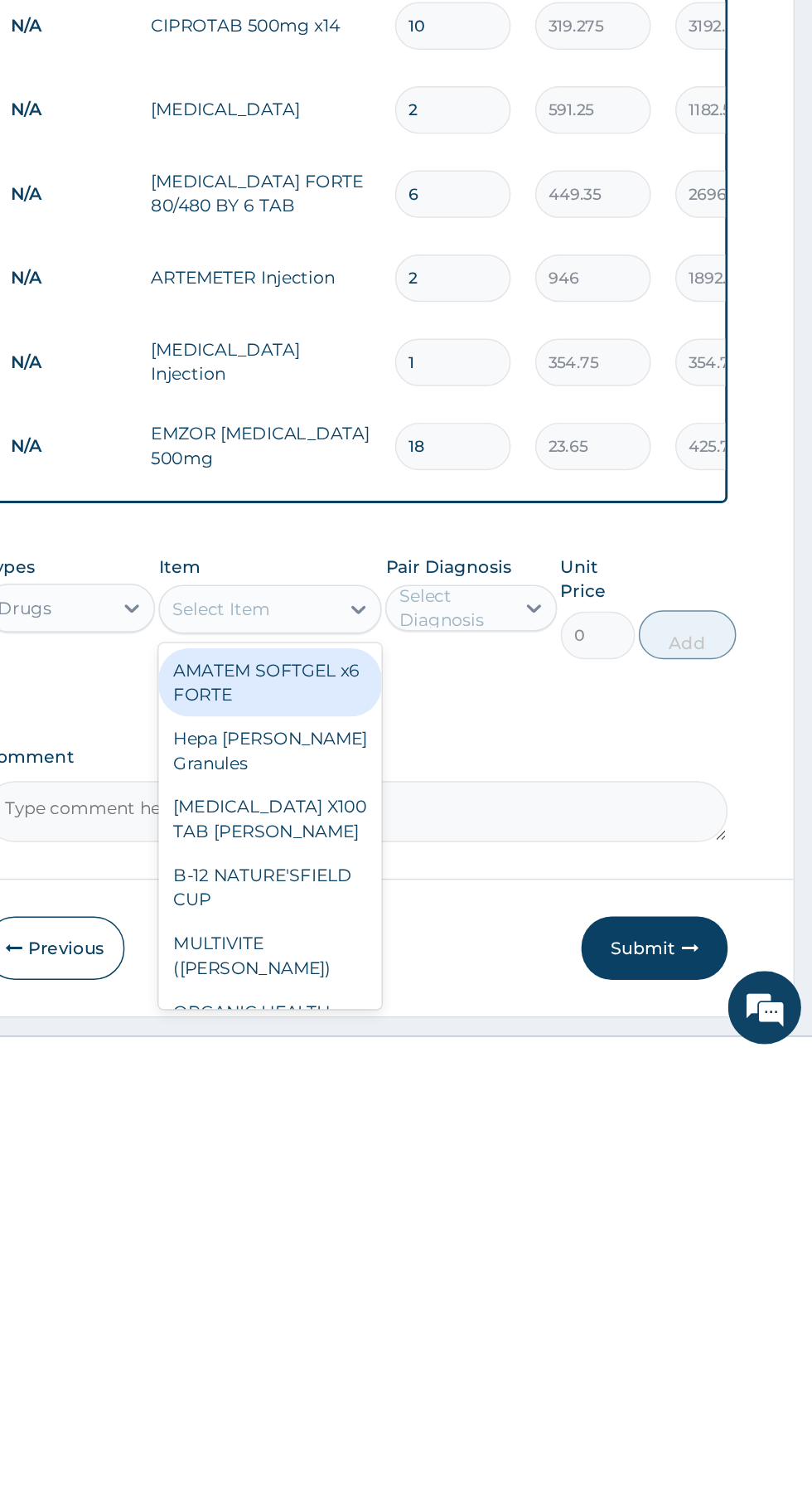
click at [485, 1323] on div "[MEDICAL_DATA] X100 TAB [PERSON_NAME]" at bounding box center [443, 1342] width 152 height 47
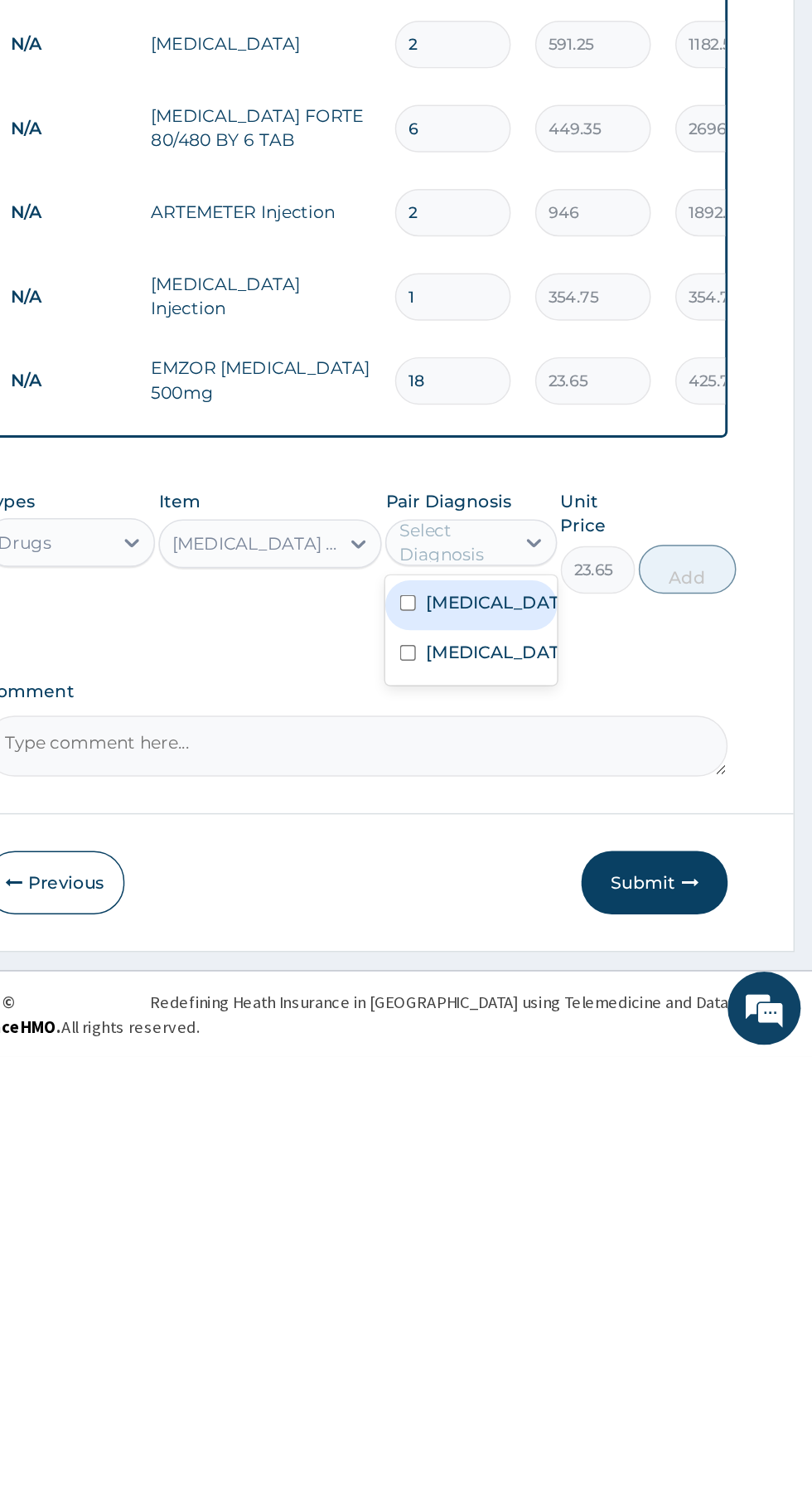
scroll to position [47, 0]
click at [580, 1195] on label "[MEDICAL_DATA]" at bounding box center [597, 1194] width 96 height 17
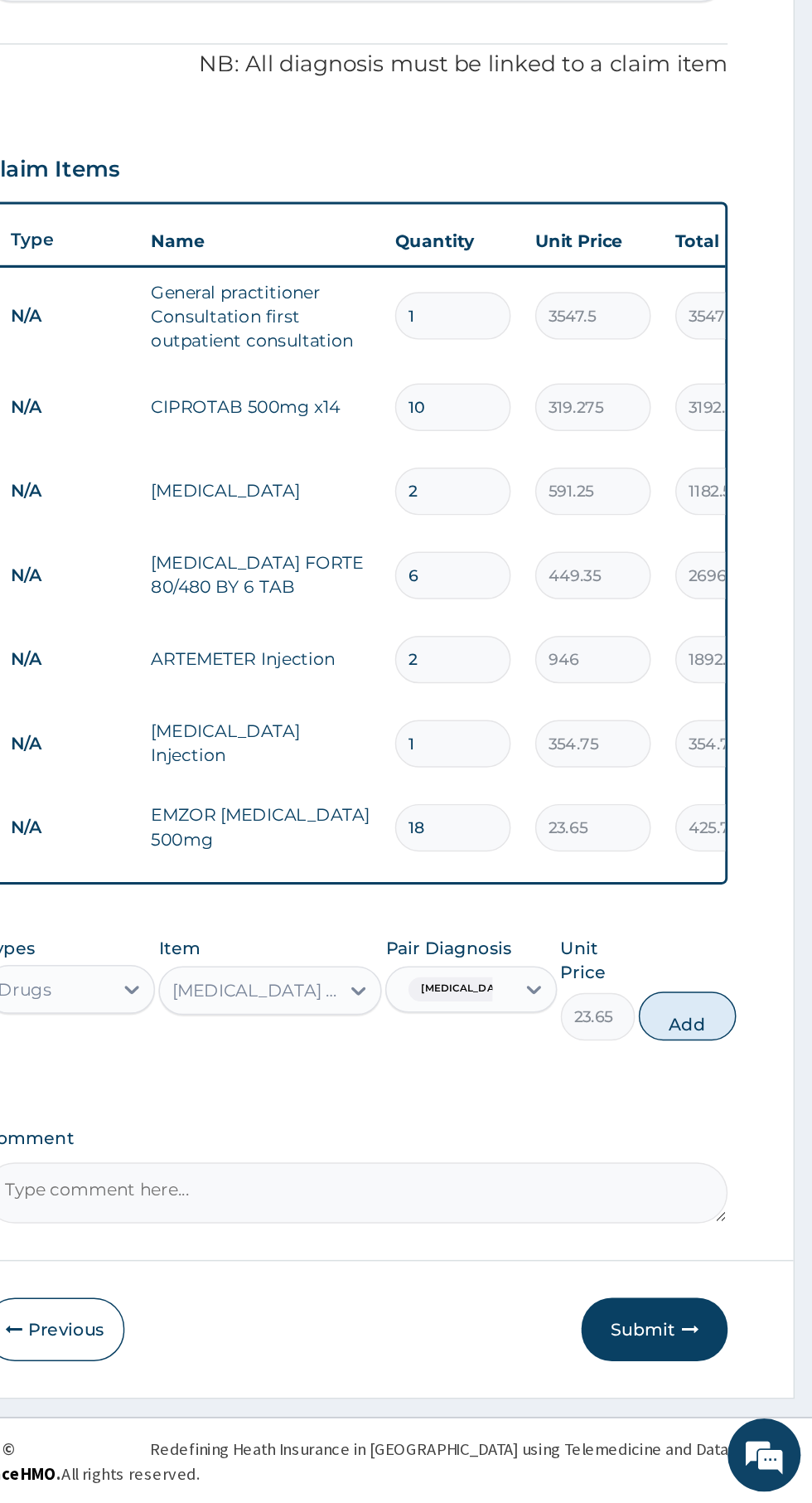
click at [741, 1180] on button "Add" at bounding box center [727, 1171] width 66 height 33
type input "0"
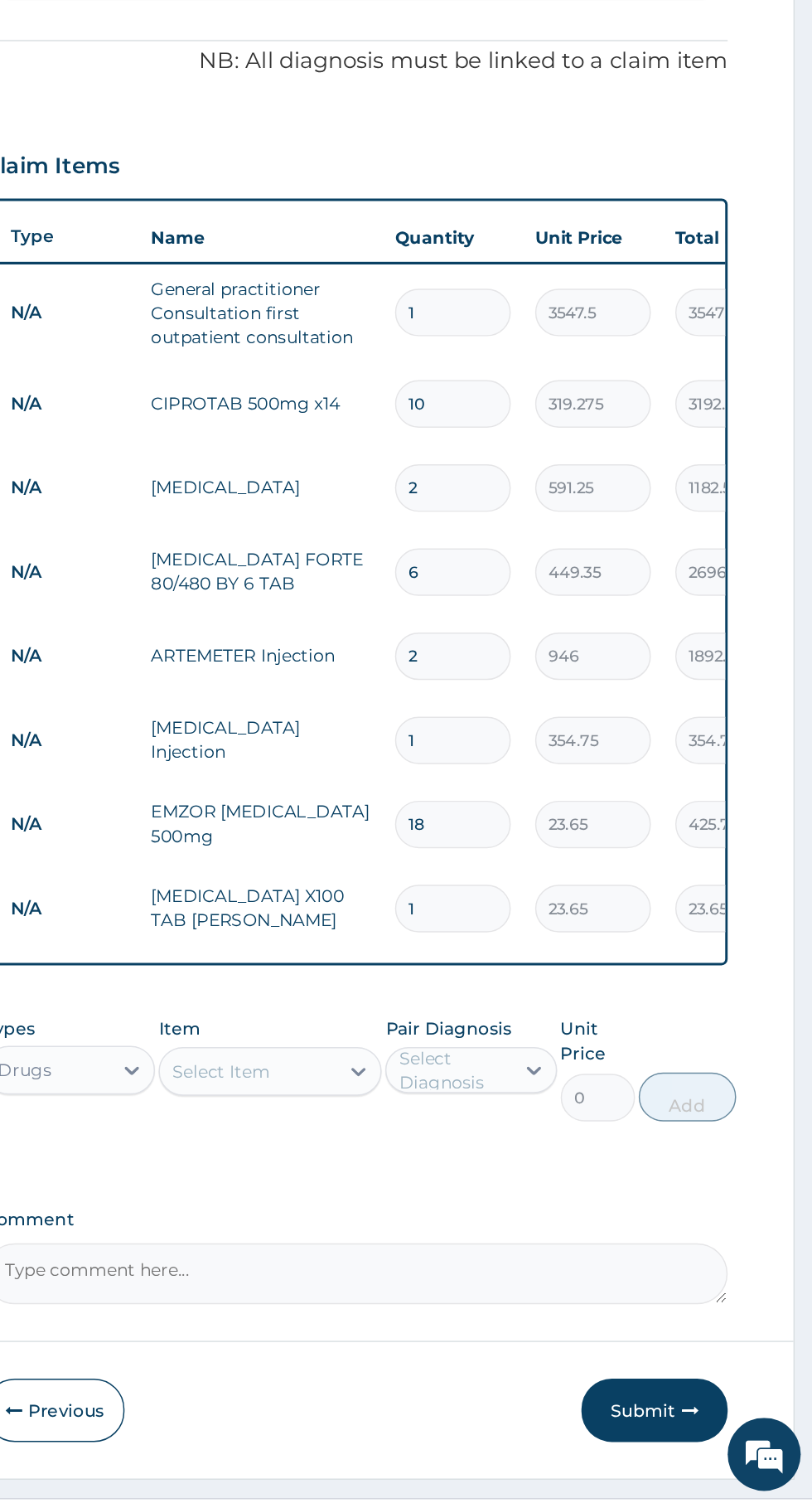
type input "15"
type input "354.75"
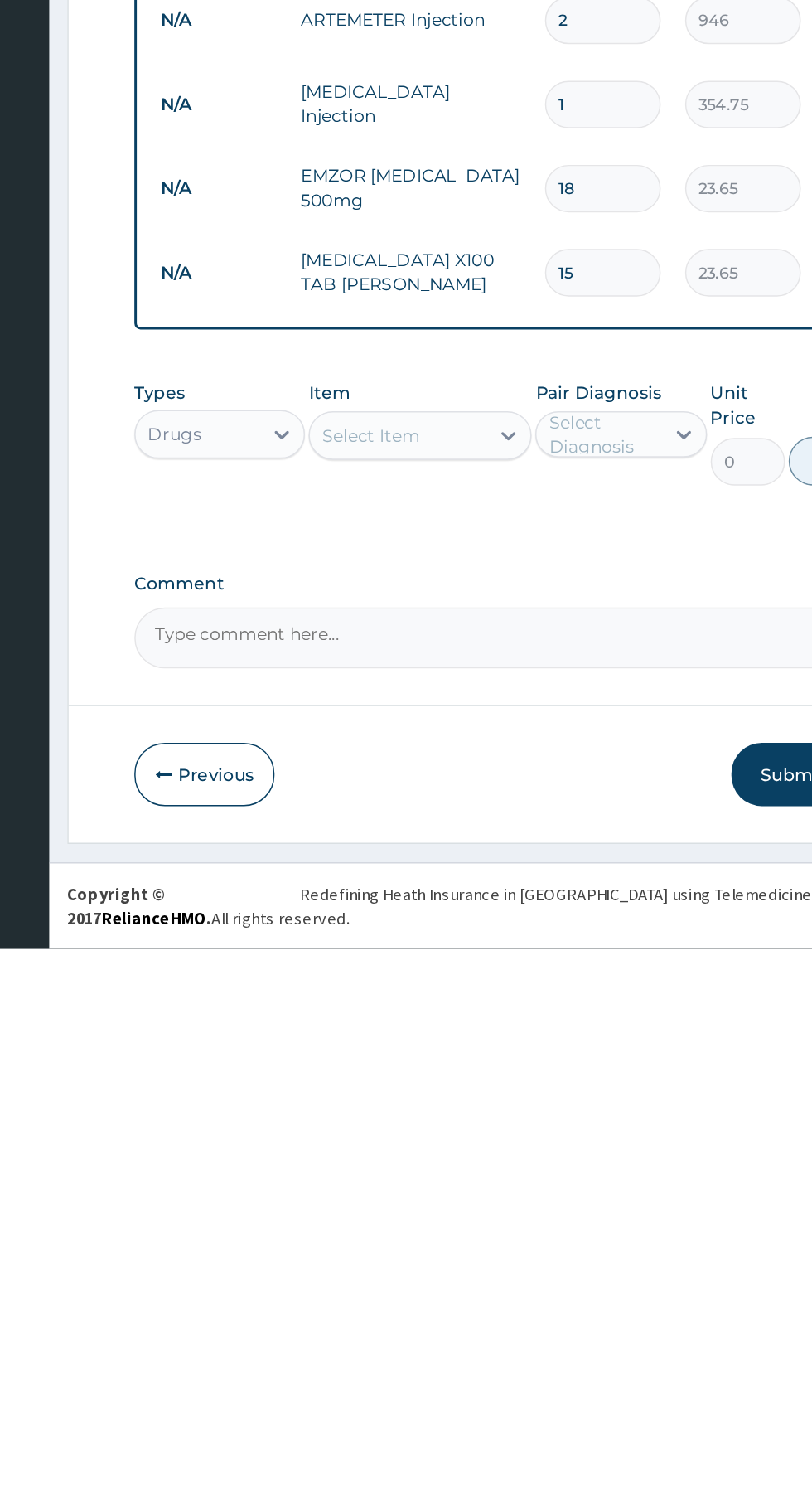
type input "15"
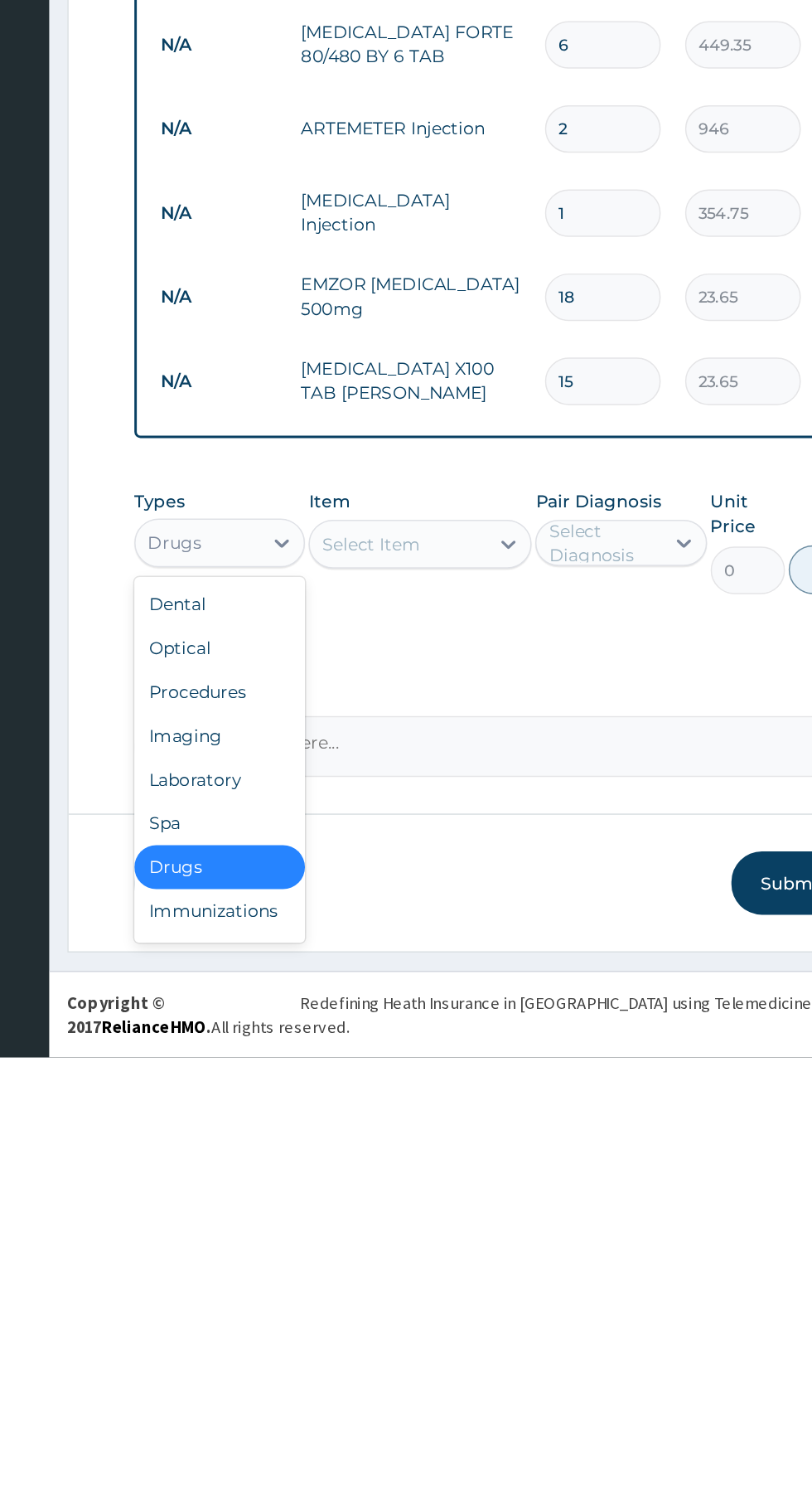
scroll to position [106, 0]
click at [328, 1311] on div "Laboratory" at bounding box center [307, 1314] width 116 height 30
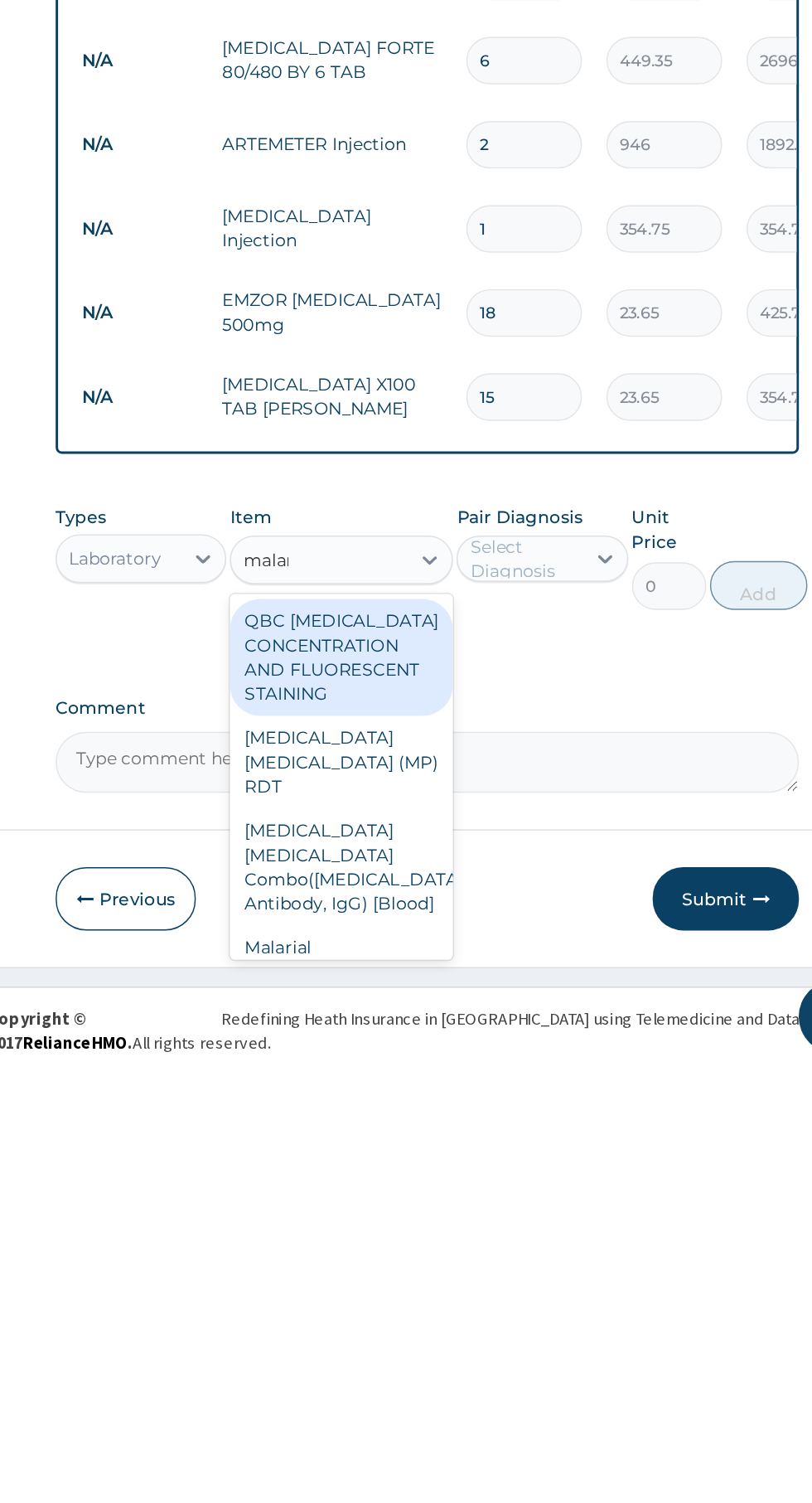
scroll to position [0, 0]
click at [437, 1338] on div "[MEDICAL_DATA] [MEDICAL_DATA] Combo([MEDICAL_DATA]+ Antibody, IgG) [Blood]" at bounding box center [443, 1368] width 152 height 80
type input "malar"
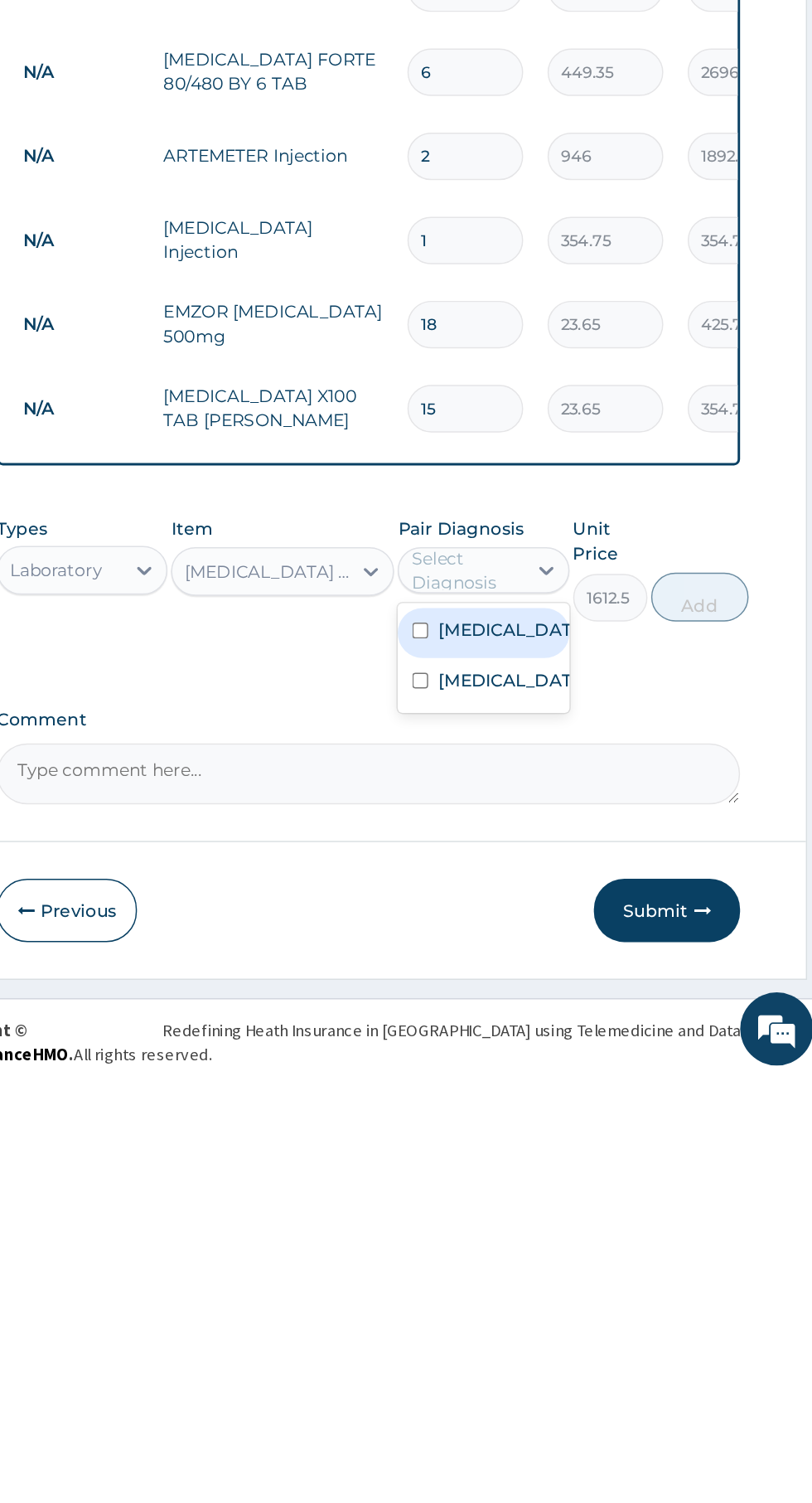
scroll to position [106, 0]
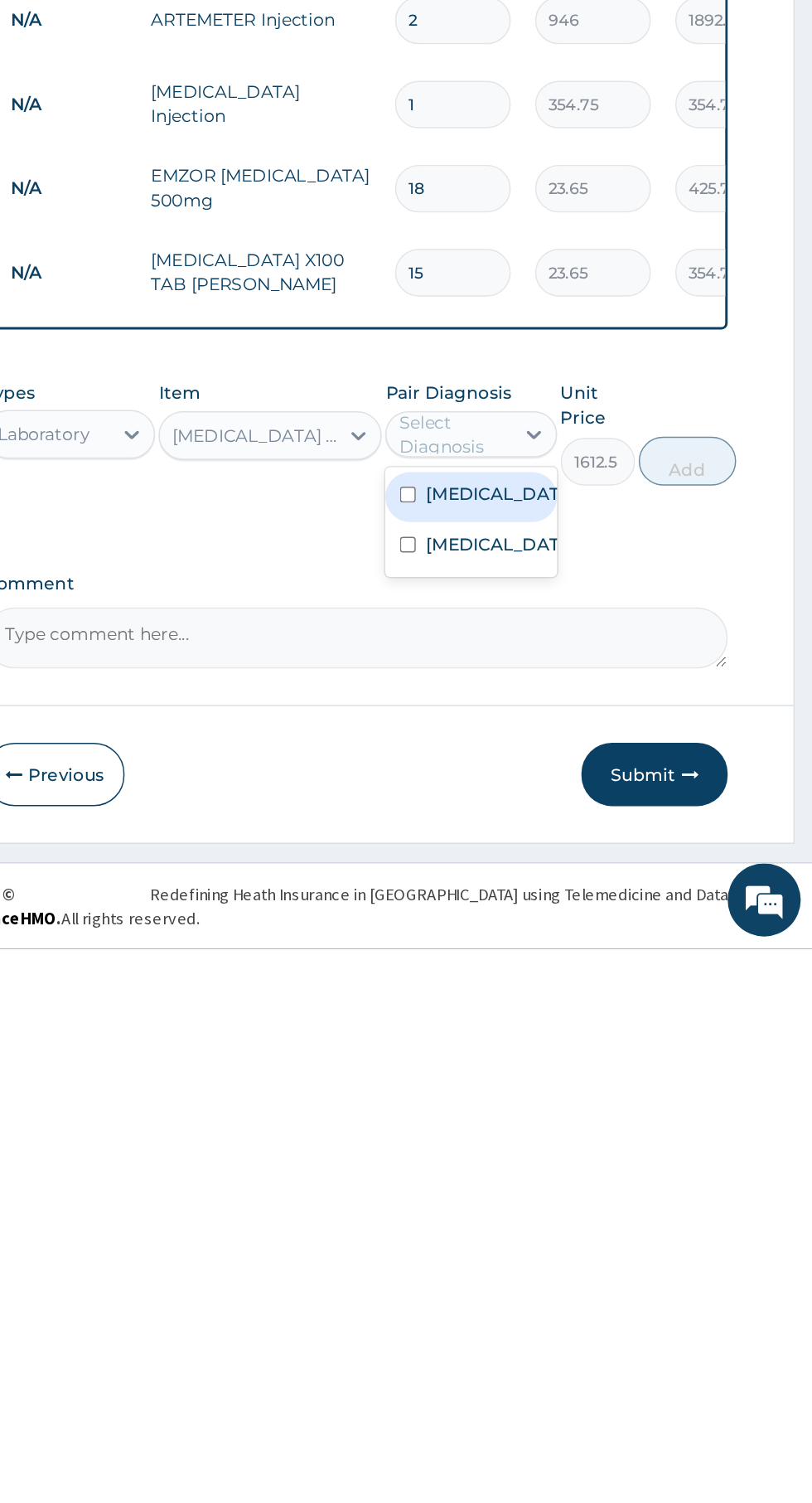
click at [598, 1202] on label "[MEDICAL_DATA]" at bounding box center [597, 1194] width 96 height 17
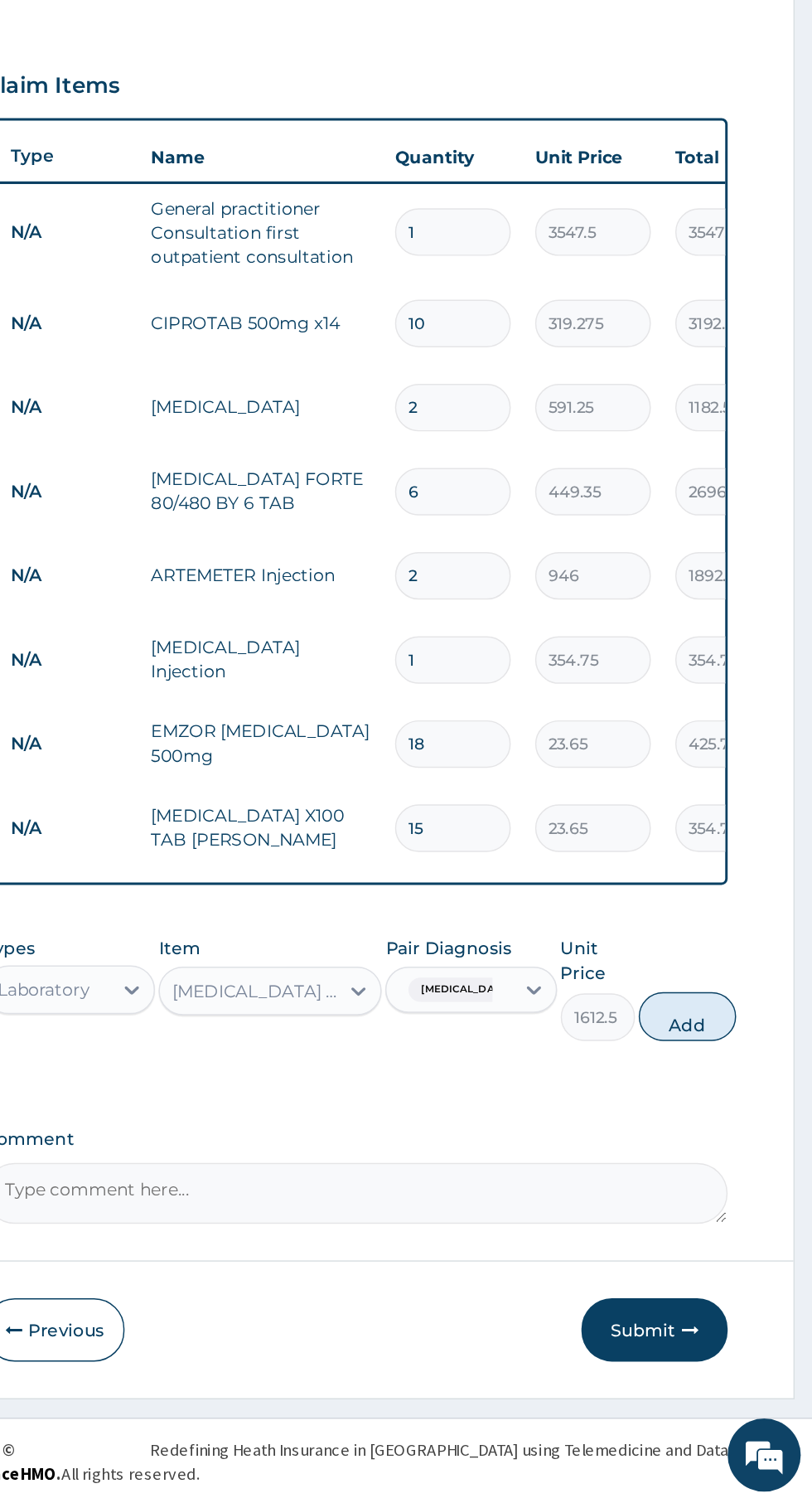
click at [721, 1184] on button "Add" at bounding box center [727, 1171] width 66 height 33
type input "0"
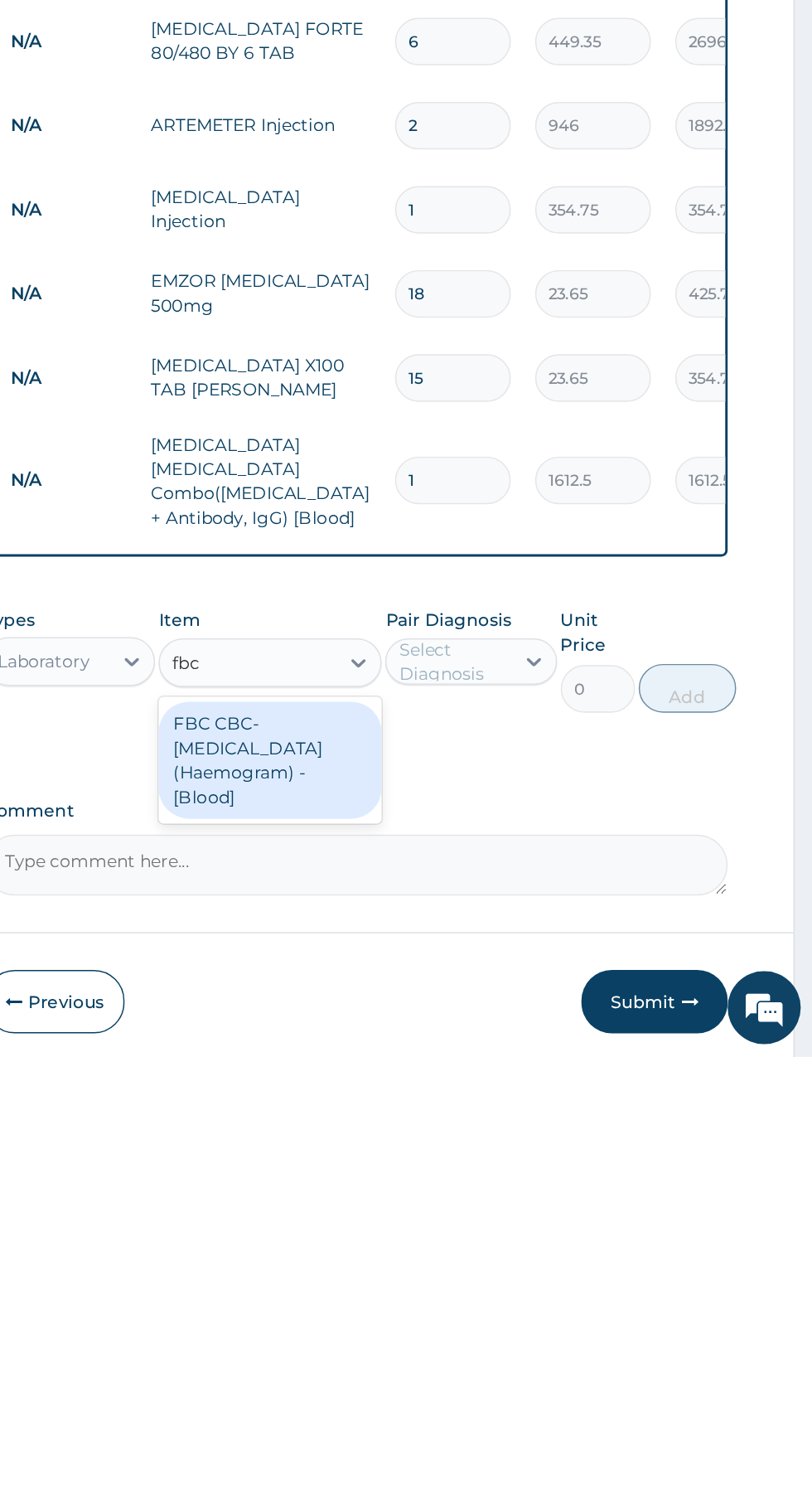
scroll to position [0, 0]
click at [479, 1294] on div "FBC CBC-[MEDICAL_DATA] (Haemogram) - [Blood]" at bounding box center [443, 1302] width 152 height 80
type input "fbc"
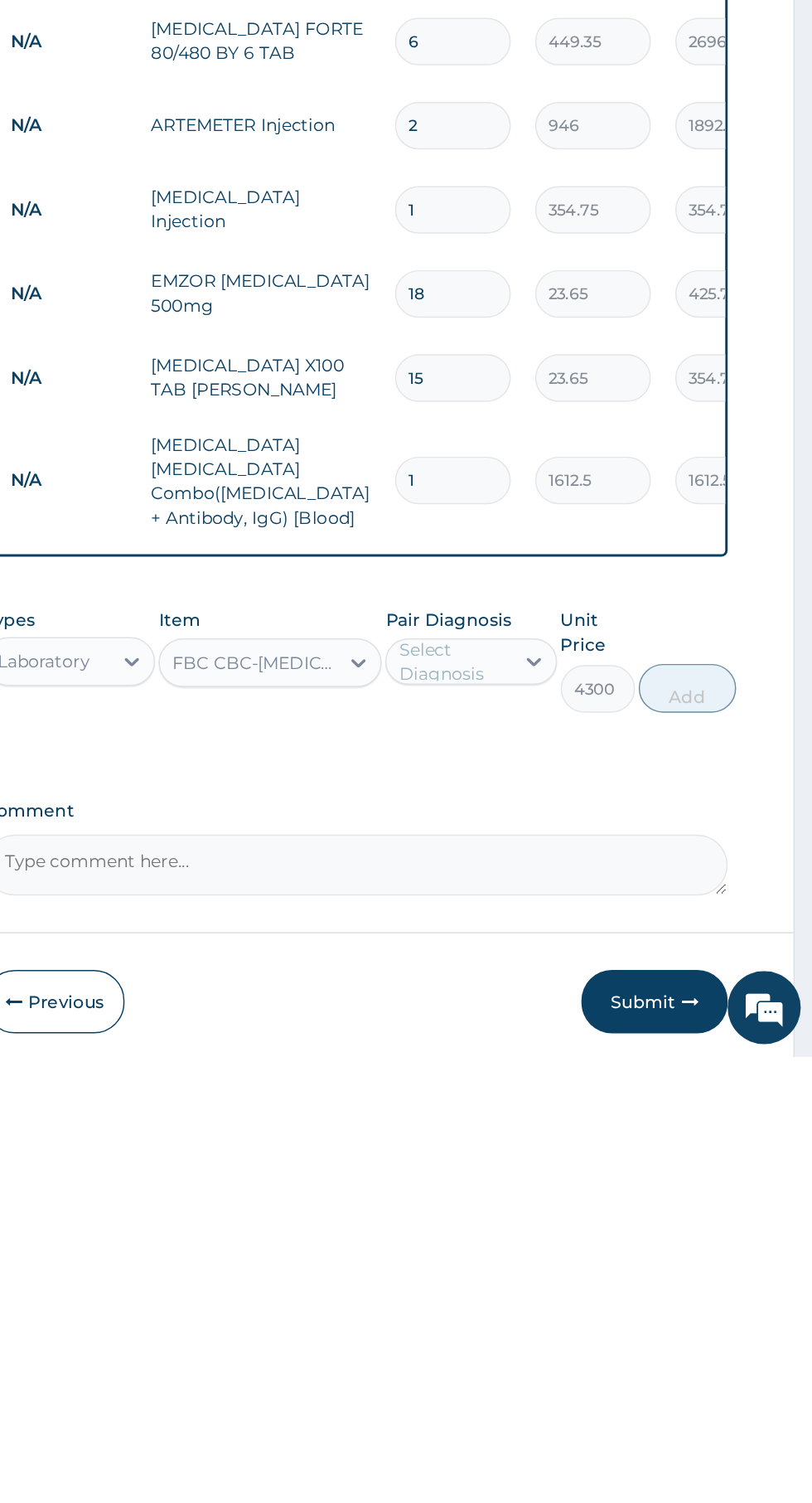
scroll to position [105, 0]
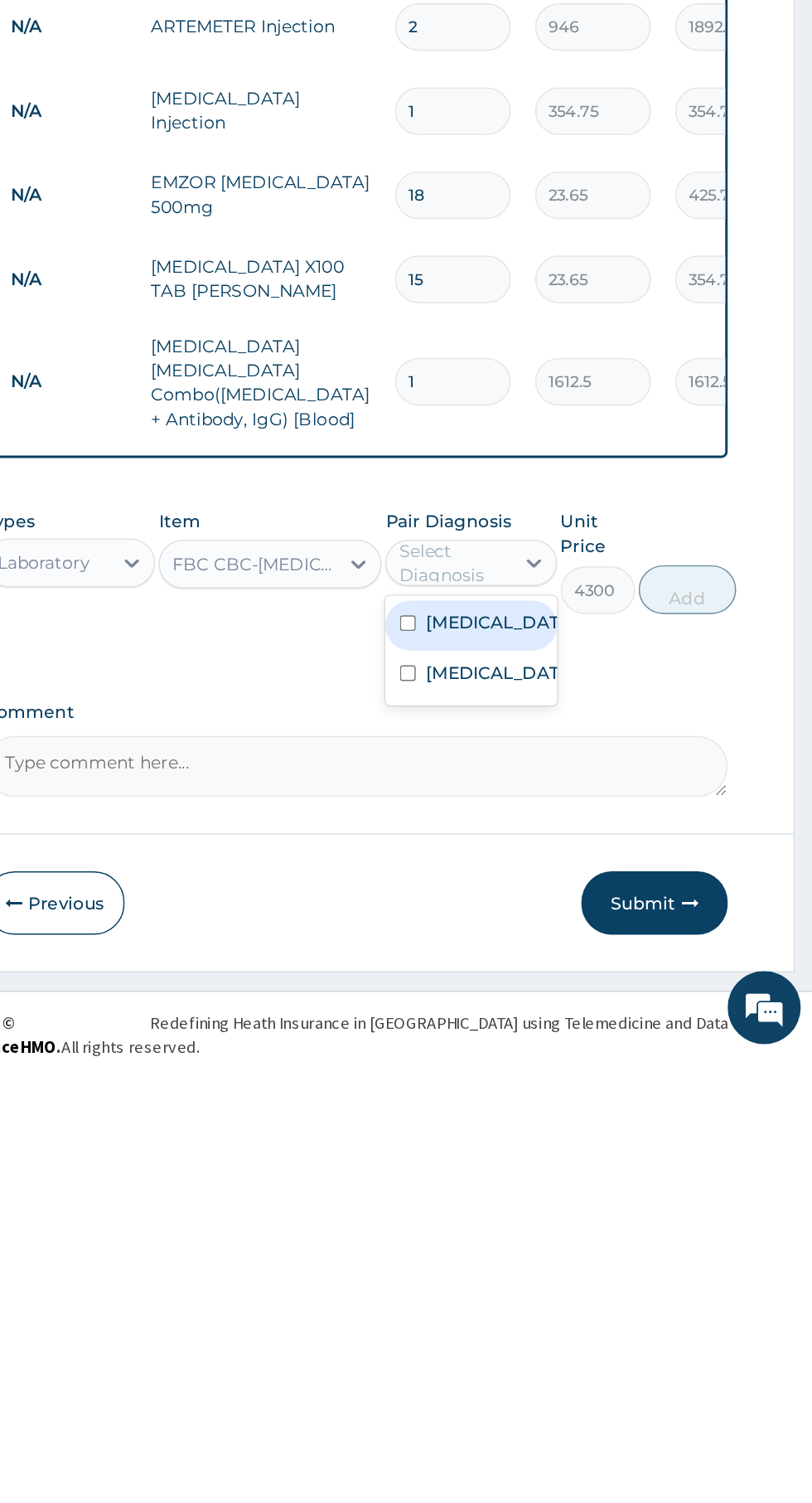
click at [605, 1259] on div "[MEDICAL_DATA]" at bounding box center [579, 1244] width 116 height 34
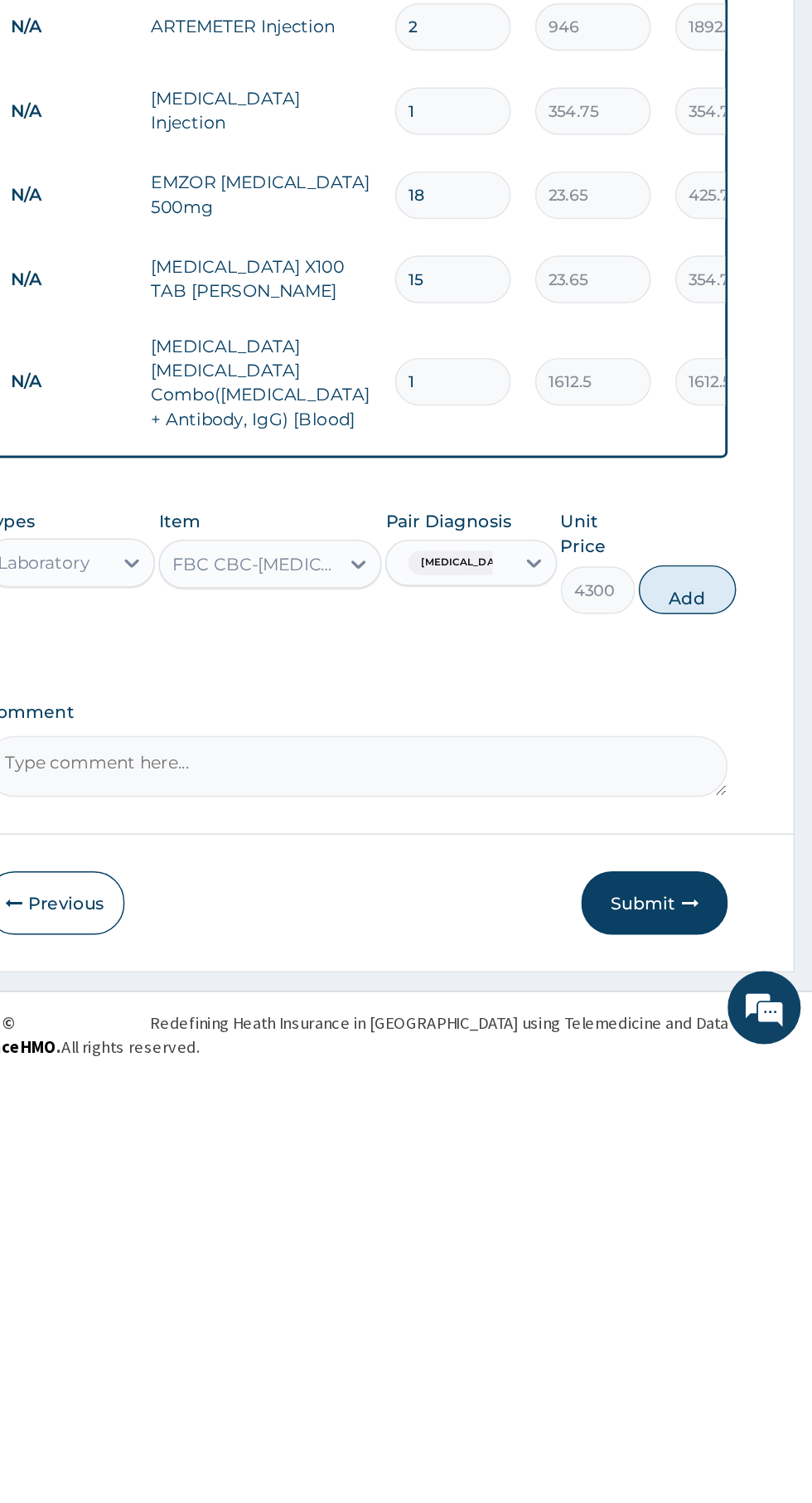
scroll to position [171, 0]
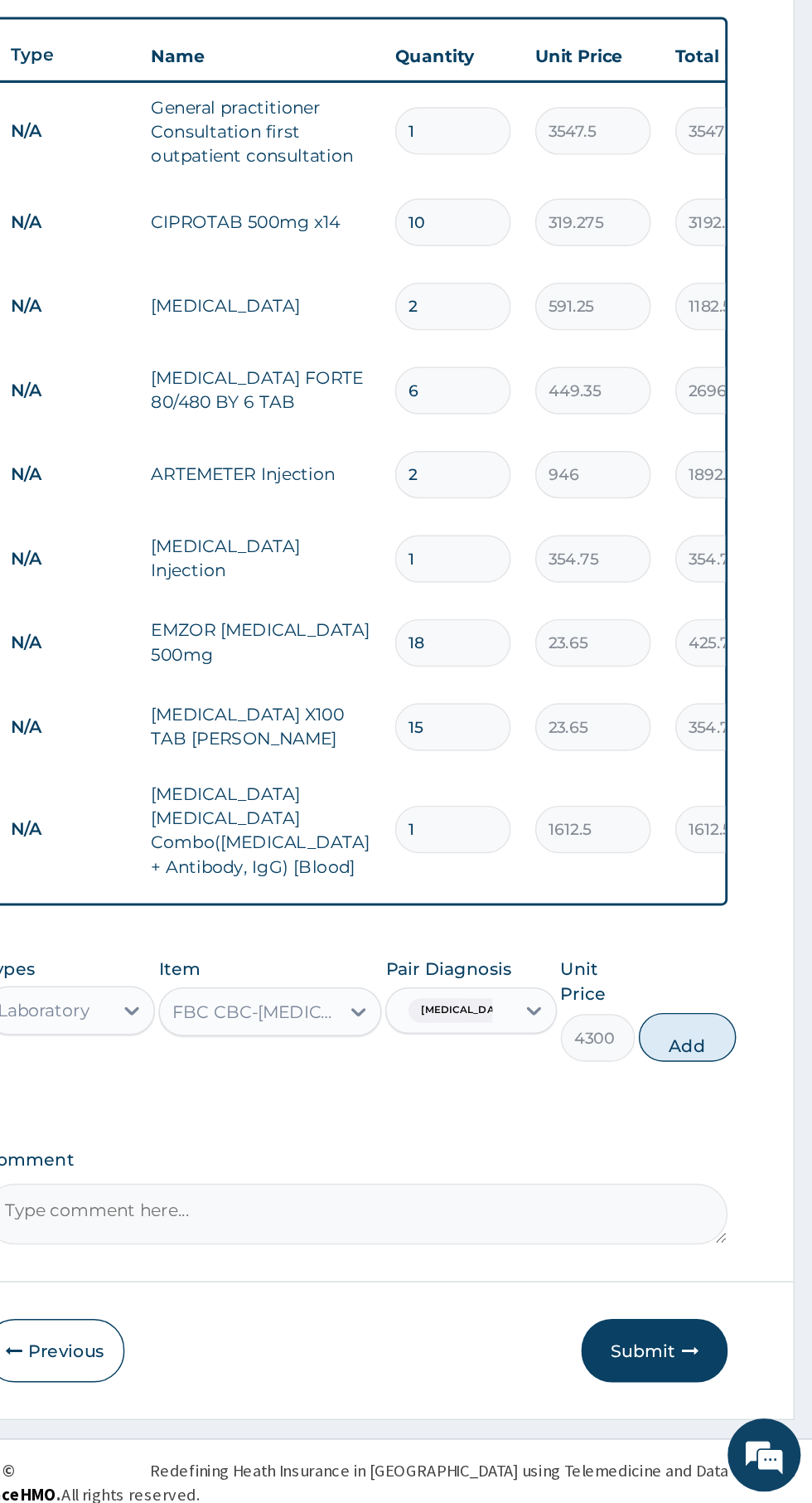
click at [743, 1174] on button "Add" at bounding box center [727, 1185] width 66 height 33
type input "0"
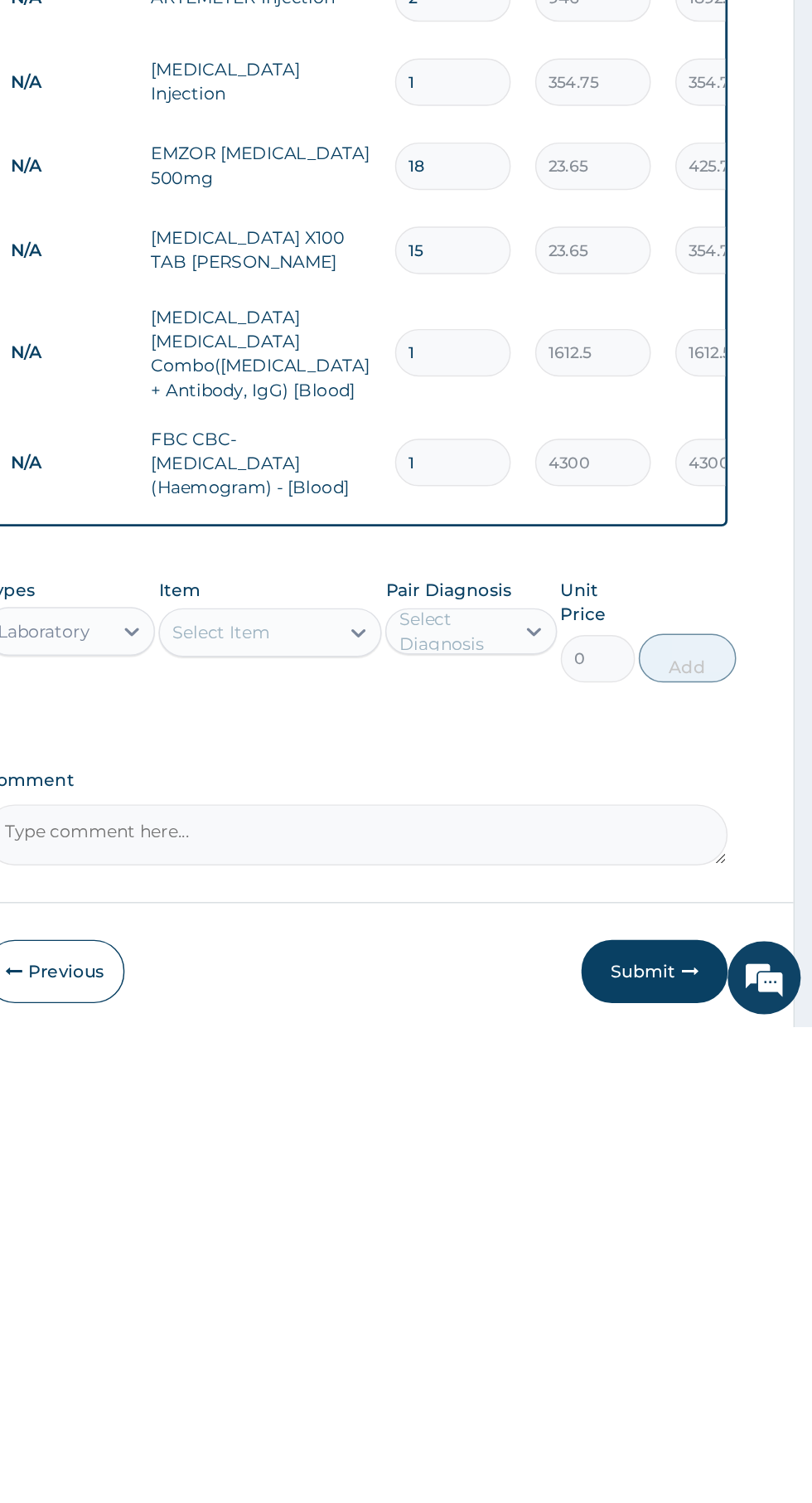
scroll to position [238, 0]
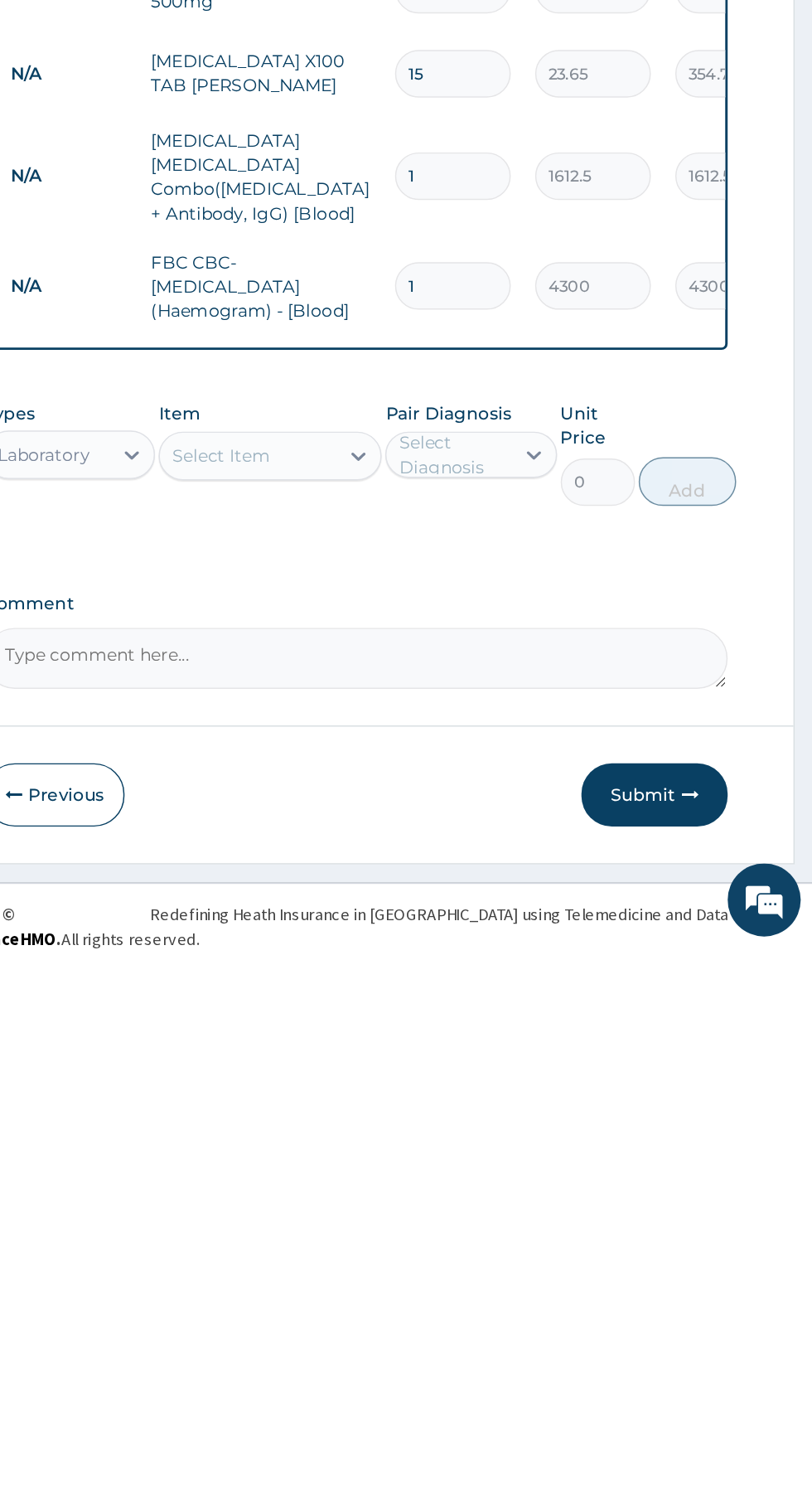
click at [718, 1389] on button "Submit" at bounding box center [705, 1399] width 100 height 43
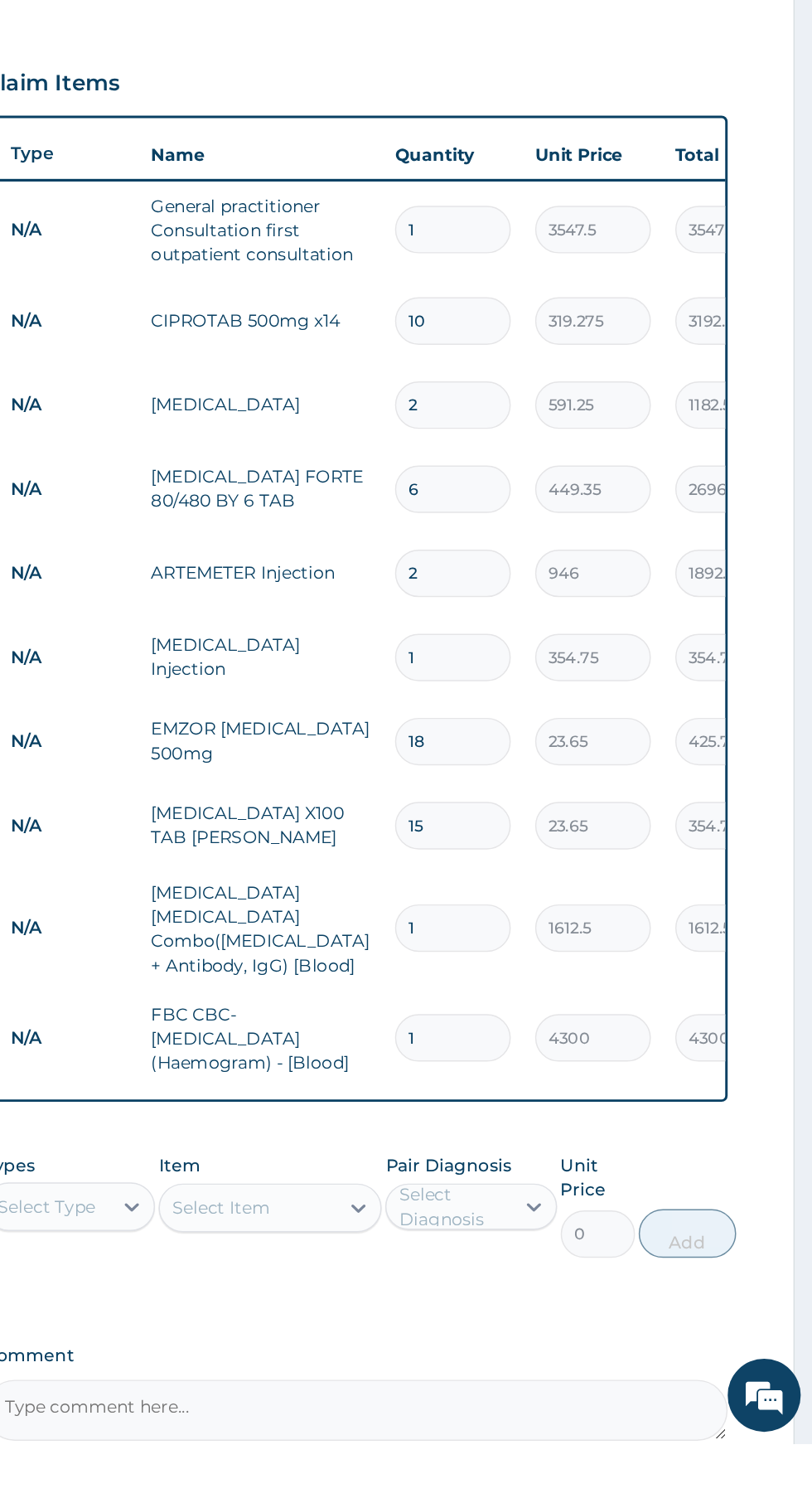
scroll to position [112, 0]
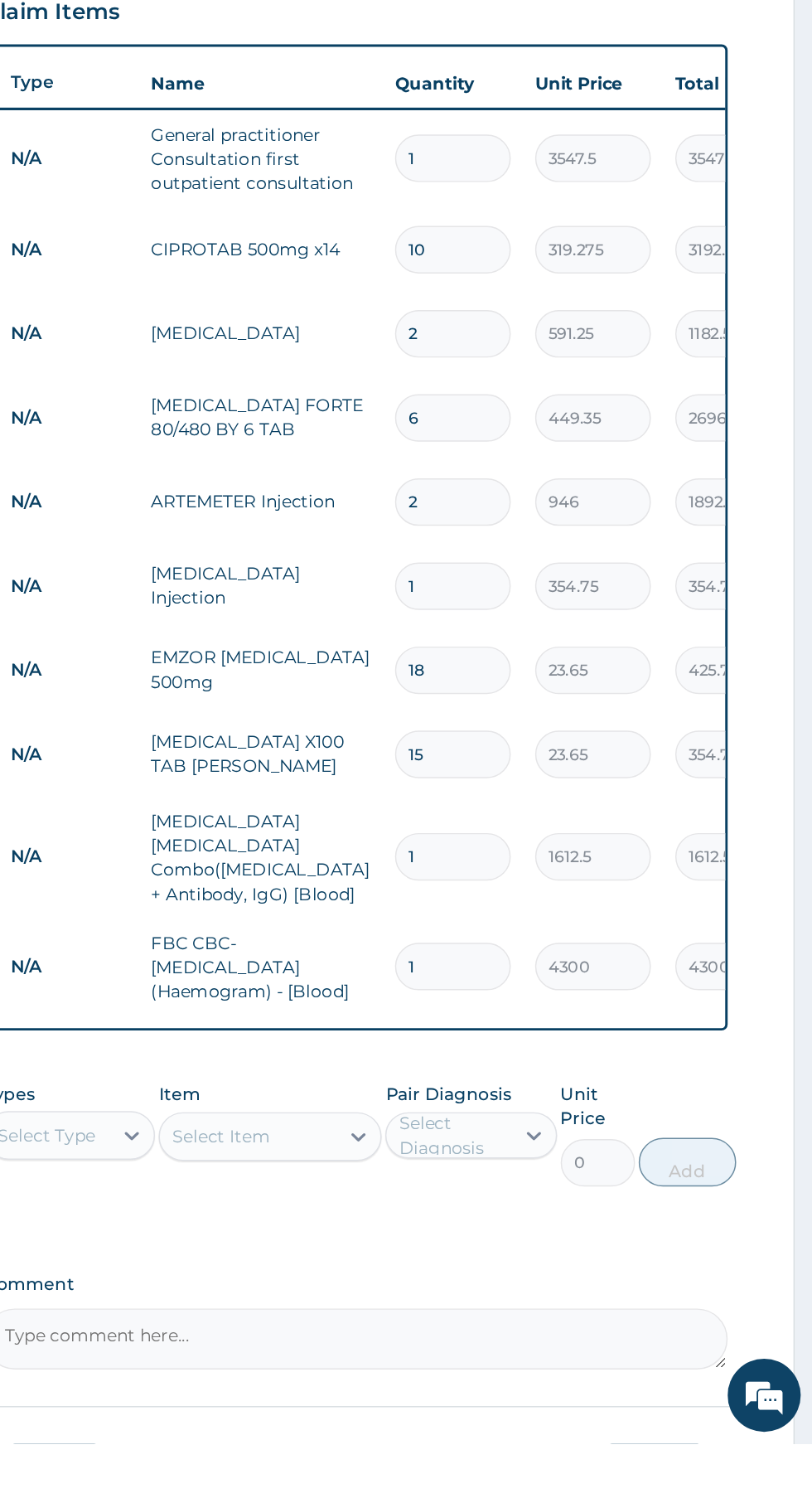
click at [706, 1502] on button "Submit" at bounding box center [705, 1525] width 100 height 43
click at [345, 663] on tr "N/A CIPROTAB 500mg x14 10 319.275 3192.75 [MEDICAL_DATA] Delete" at bounding box center [664, 691] width 812 height 57
click at [700, 1502] on button "Submit" at bounding box center [705, 1525] width 100 height 43
click at [712, 1502] on button "Submit" at bounding box center [705, 1525] width 100 height 43
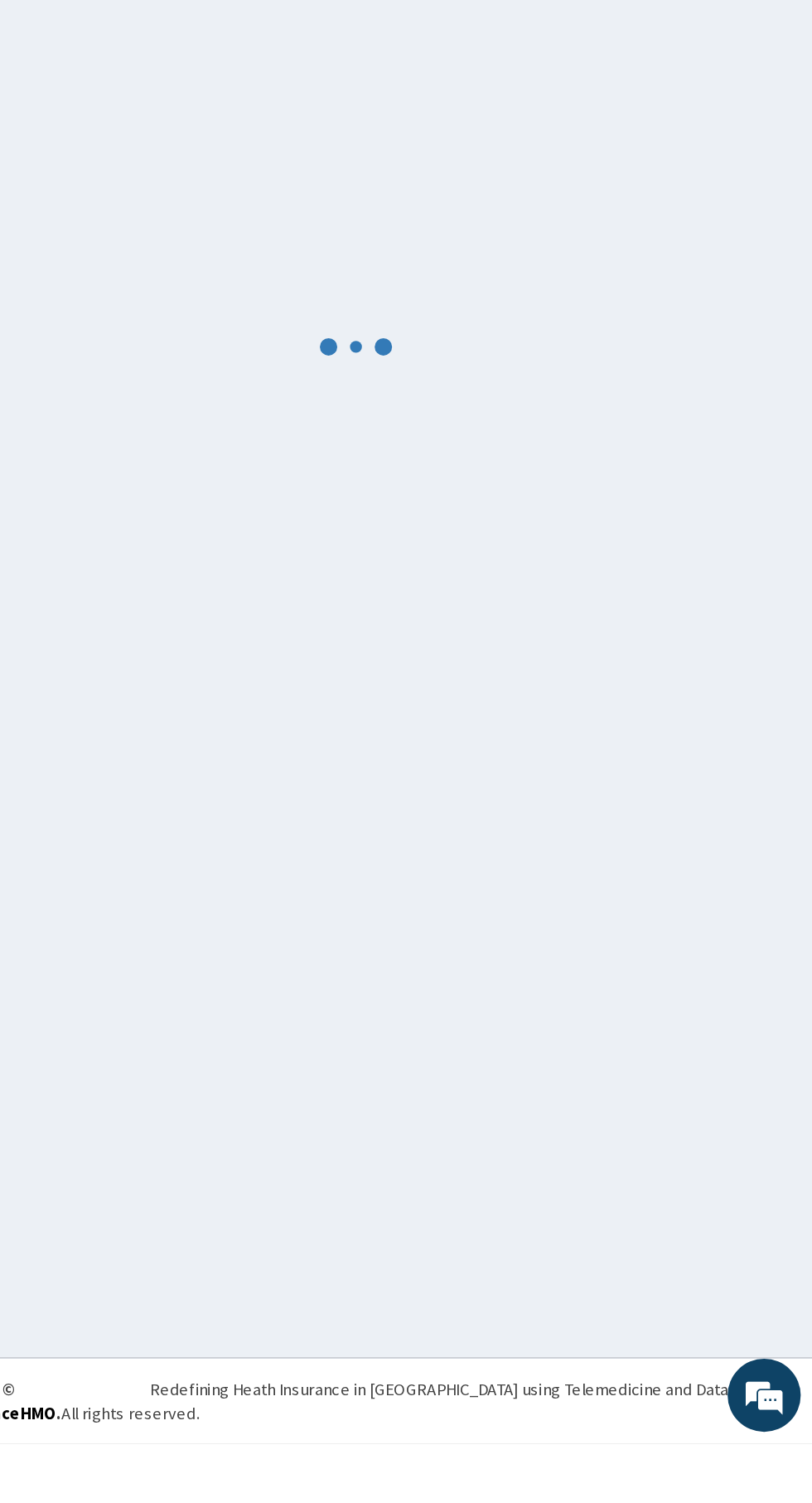
scroll to position [0, 0]
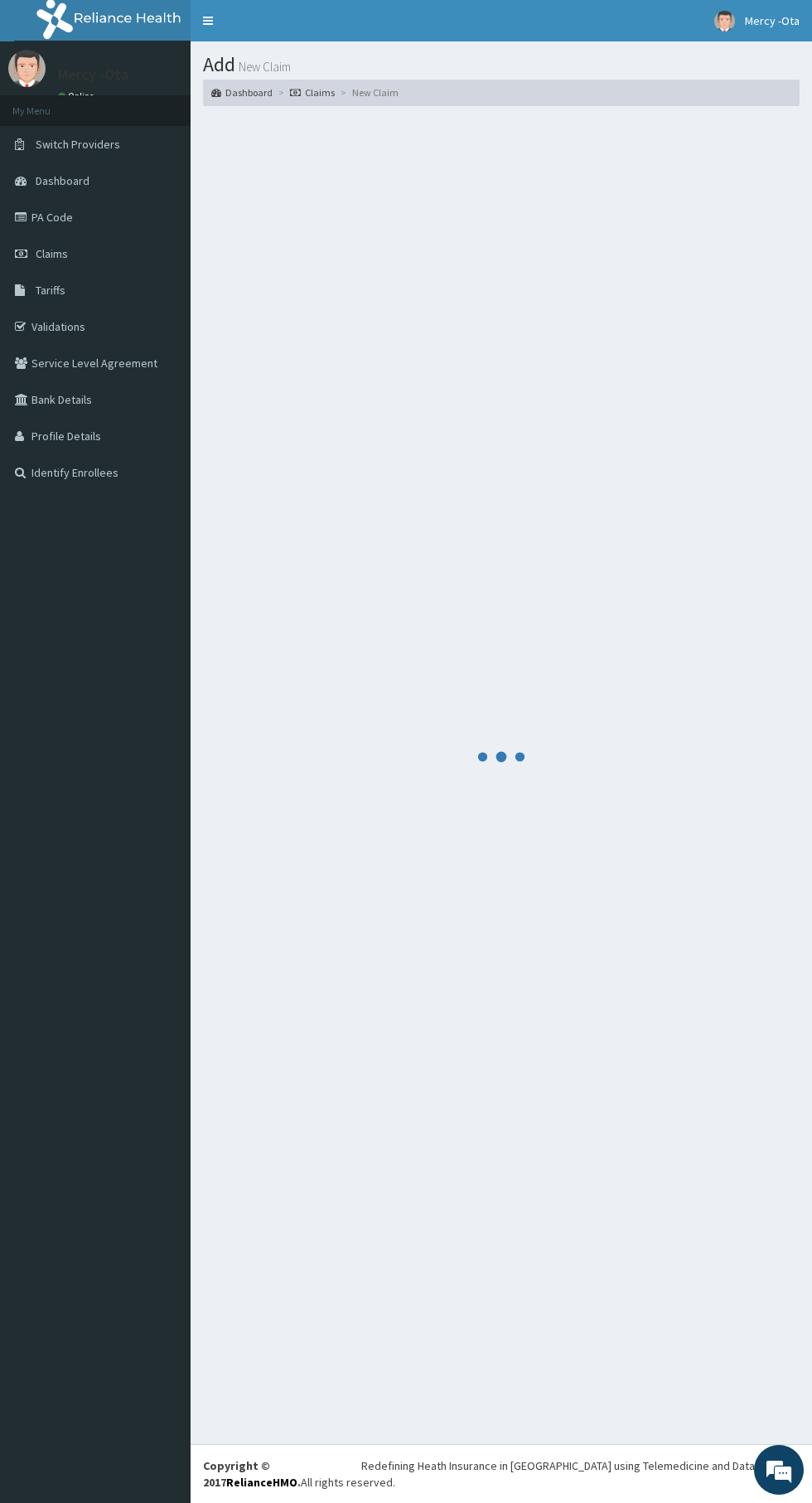
click at [55, 254] on span "Claims" at bounding box center [52, 254] width 32 height 15
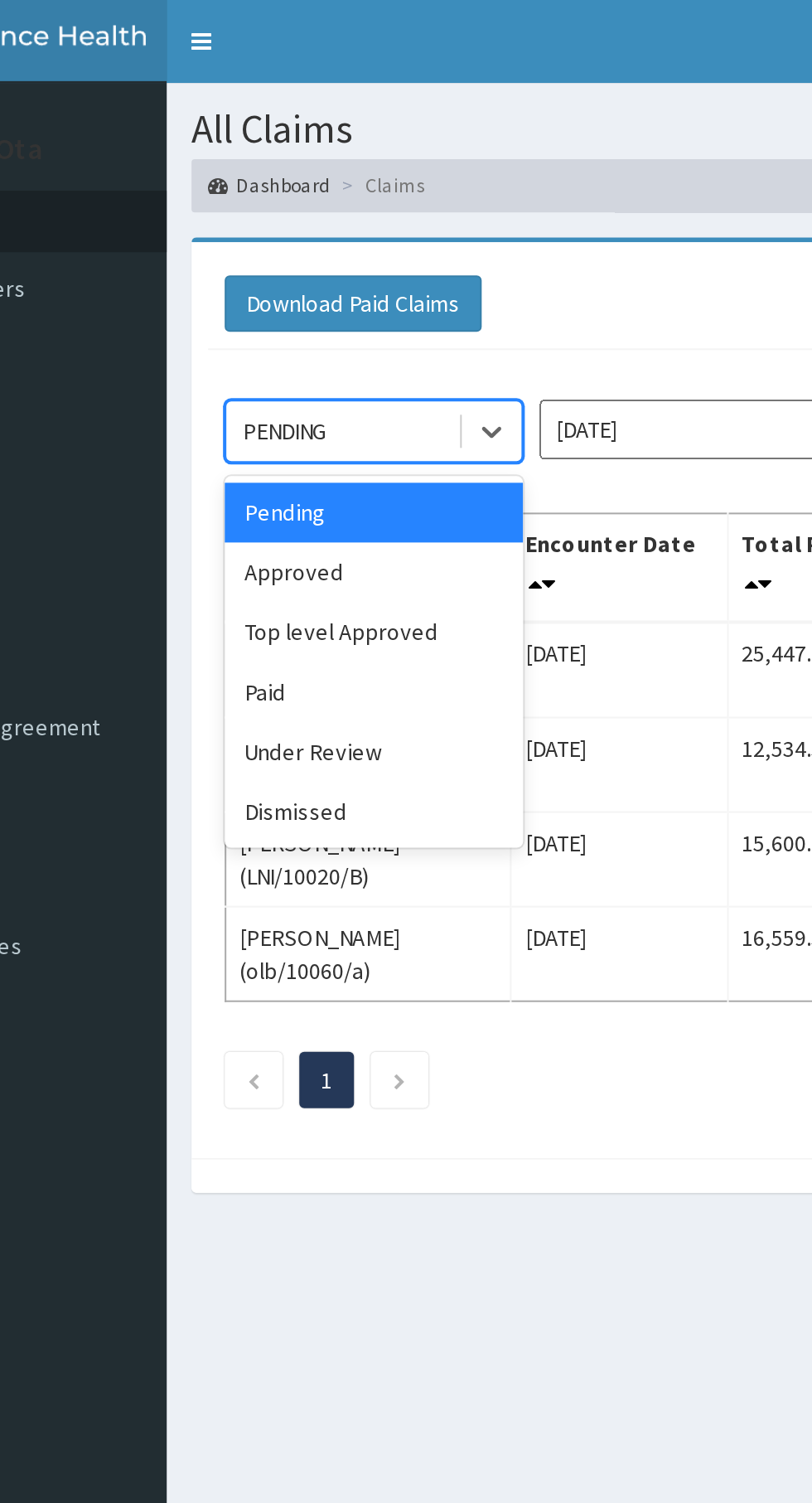
click at [306, 290] on div "Approved" at bounding box center [294, 286] width 150 height 30
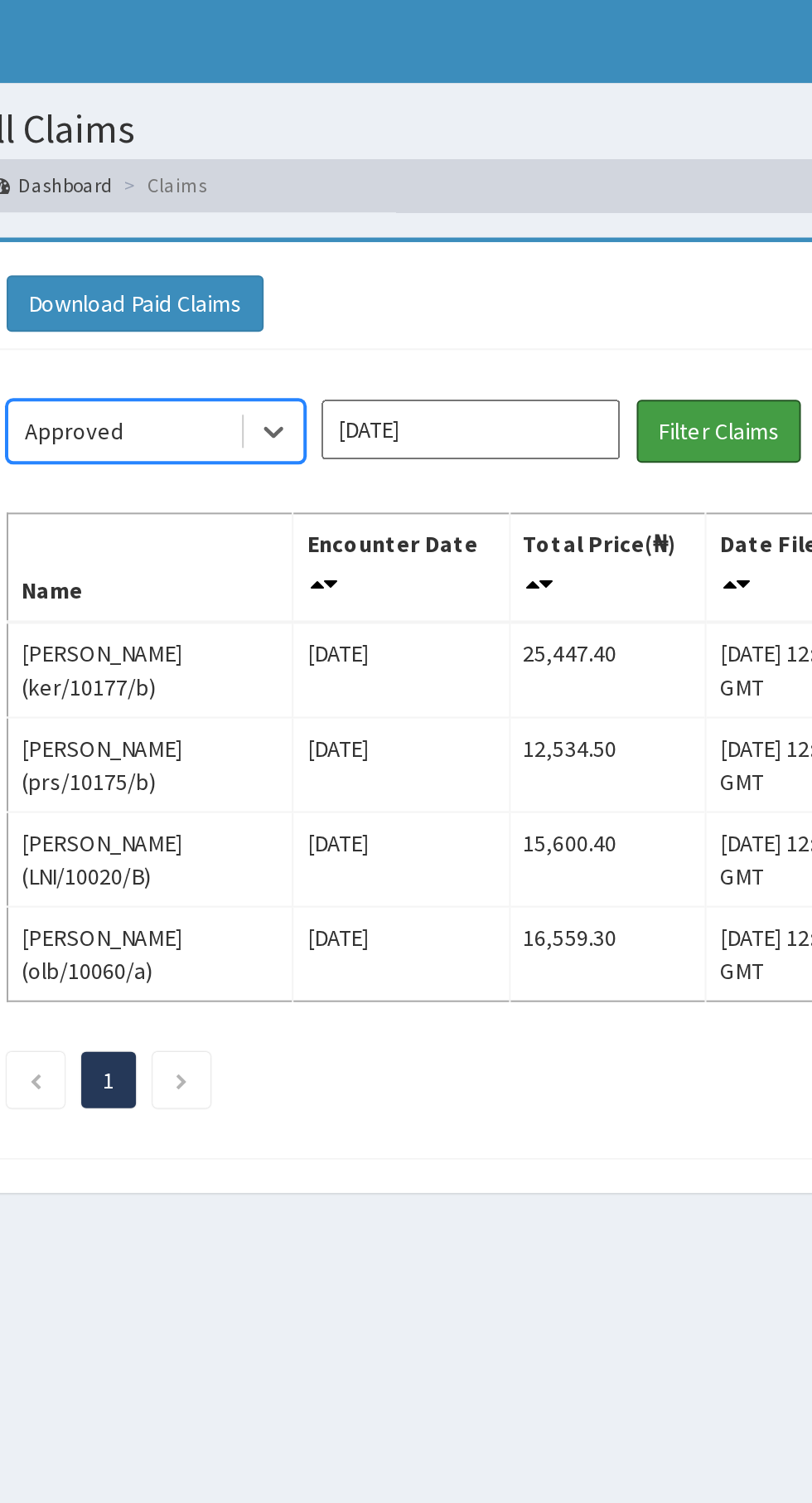
click at [588, 213] on button "Filter Claims" at bounding box center [575, 215] width 82 height 32
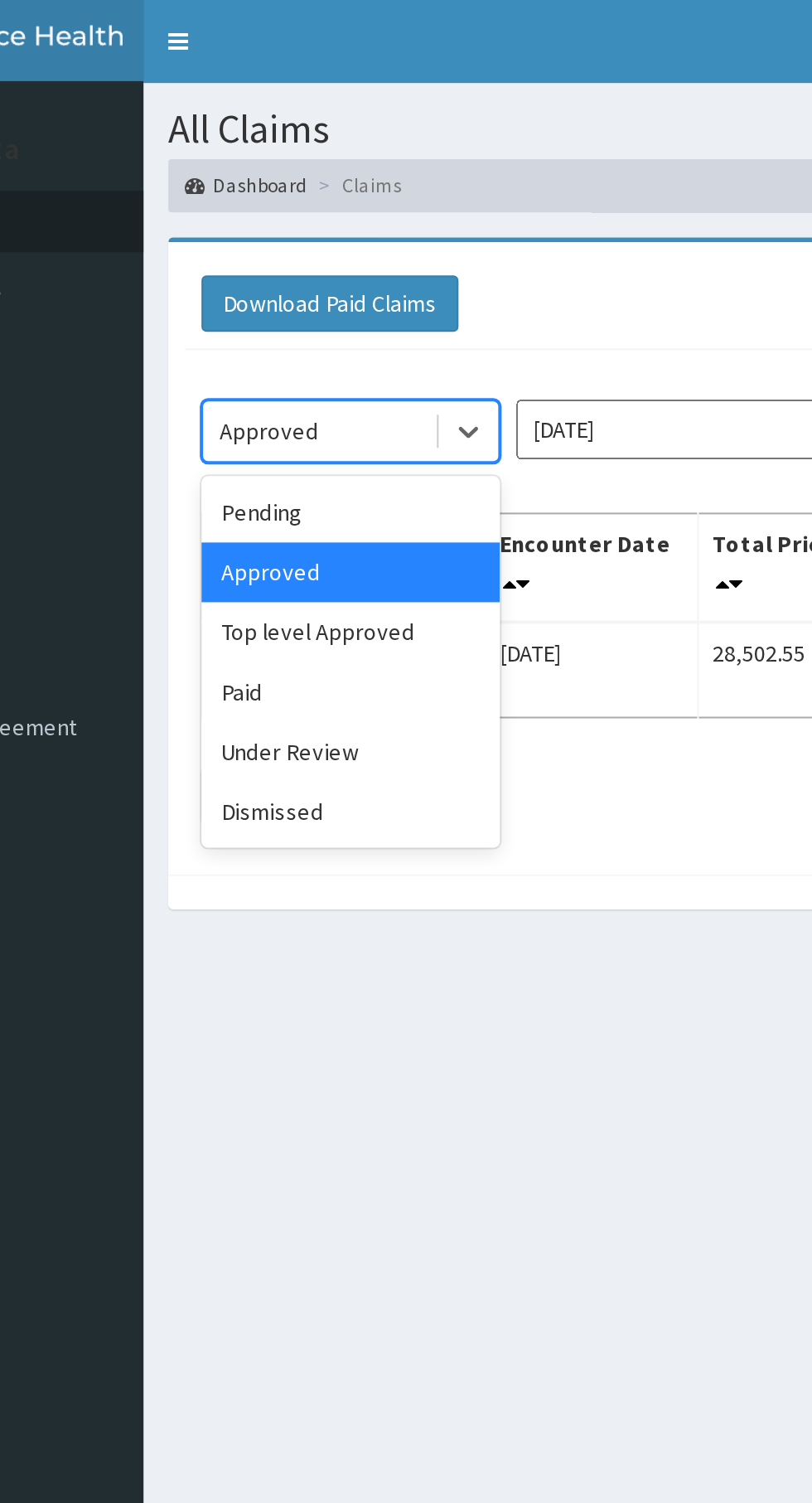
click at [313, 245] on div "Pending" at bounding box center [294, 256] width 150 height 30
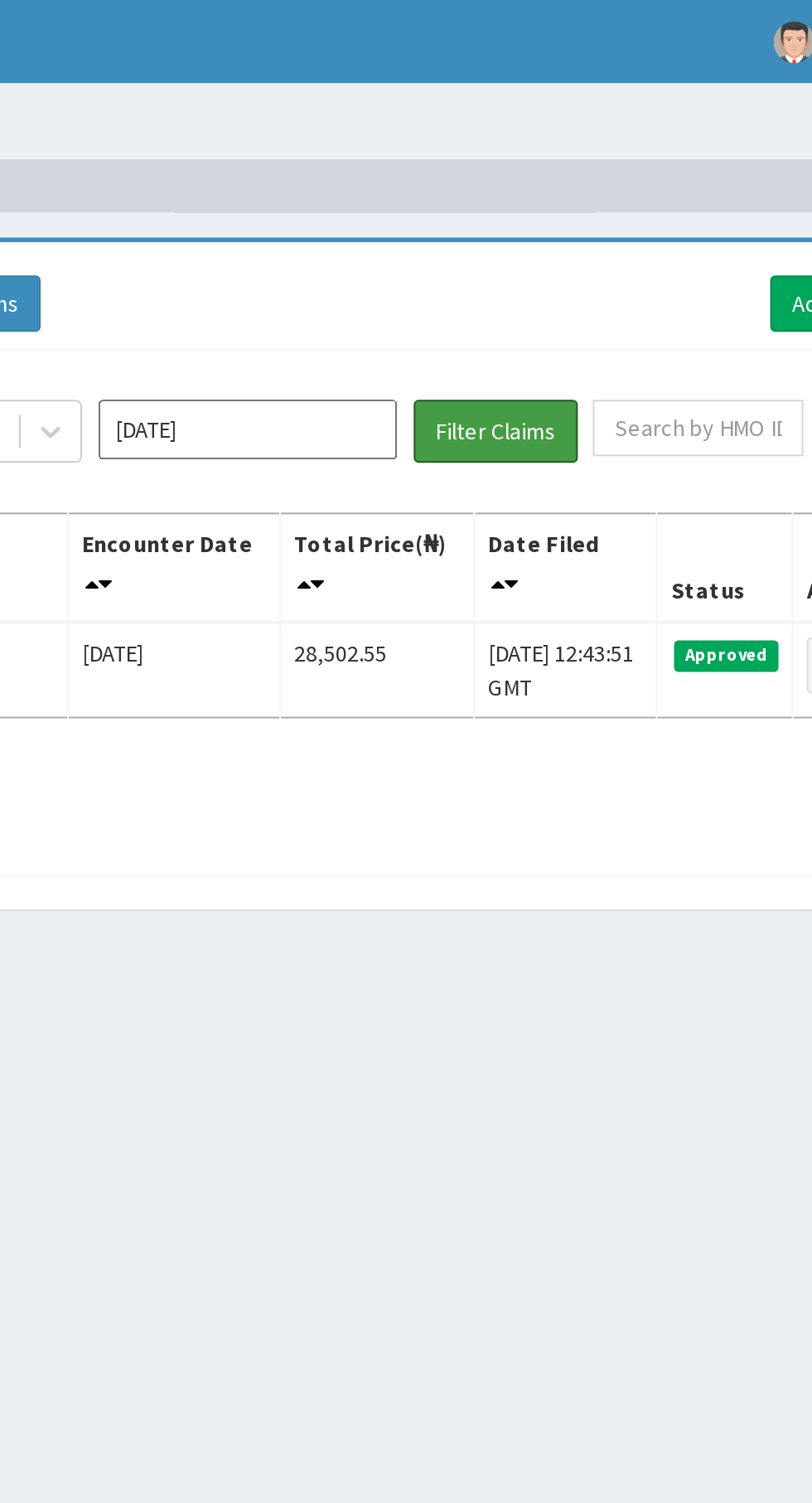
click at [578, 212] on button "Filter Claims" at bounding box center [575, 215] width 82 height 32
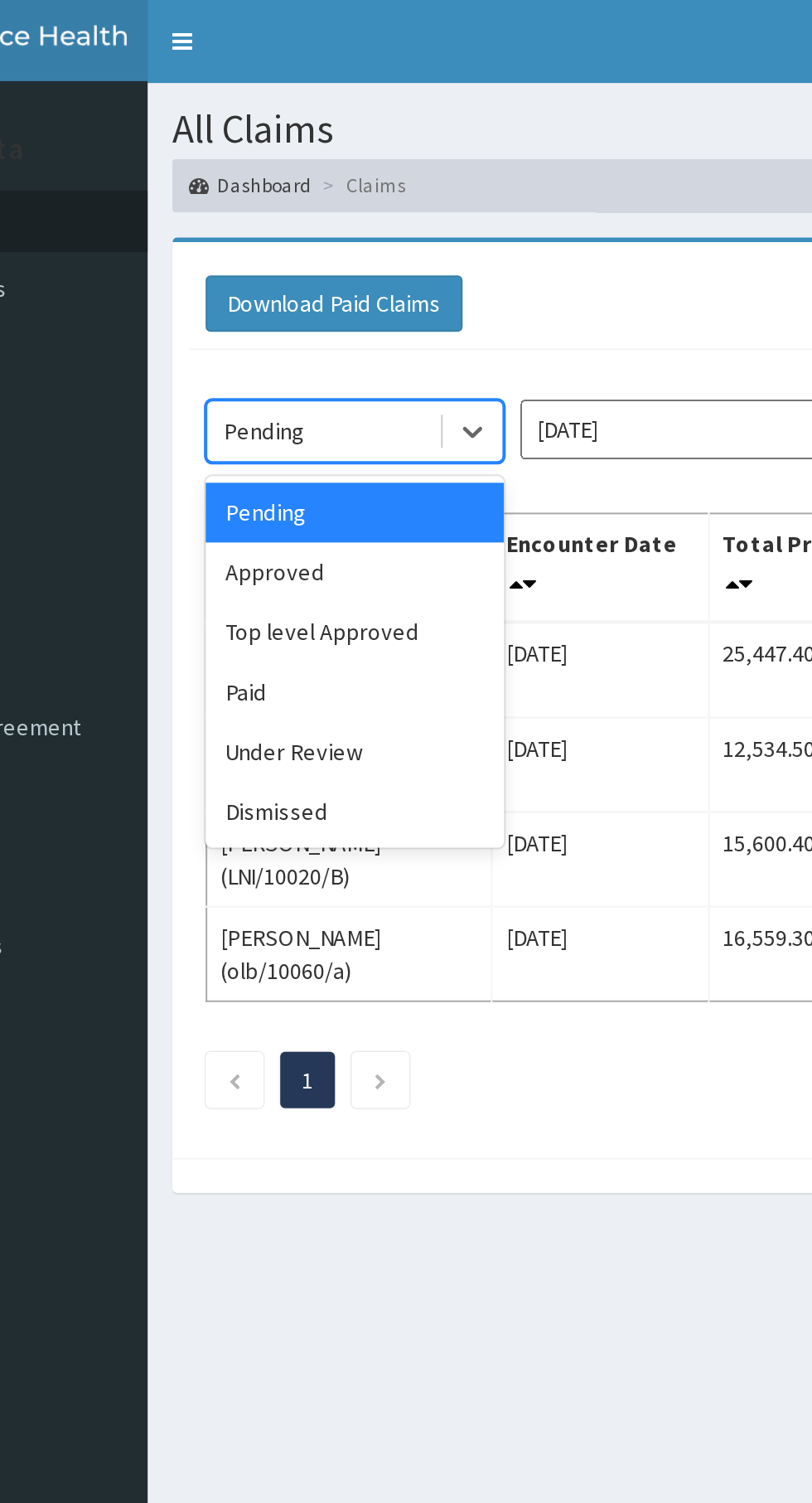
click at [306, 319] on div "Top level Approved" at bounding box center [294, 316] width 150 height 30
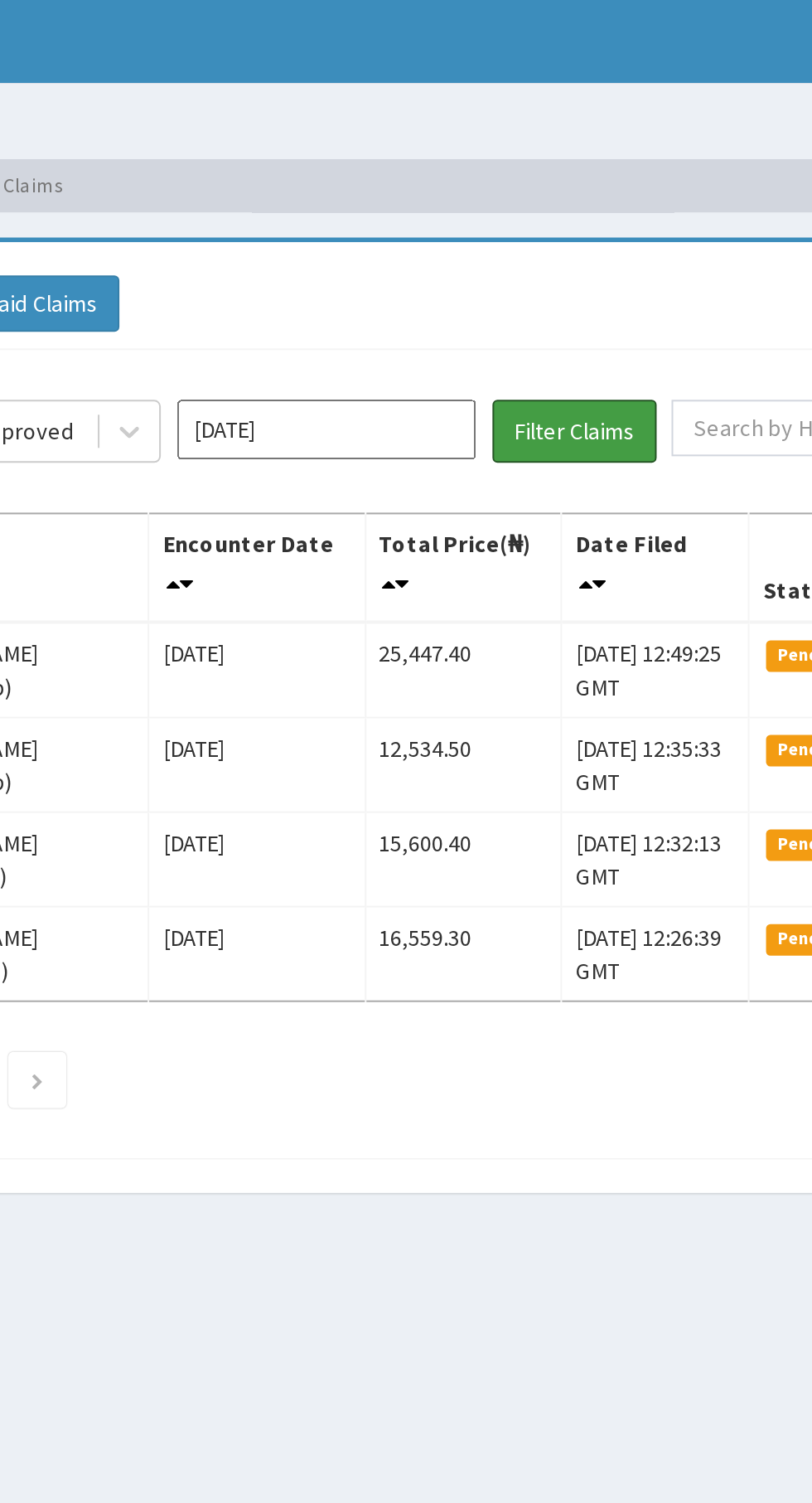
click at [576, 215] on button "Filter Claims" at bounding box center [575, 215] width 82 height 32
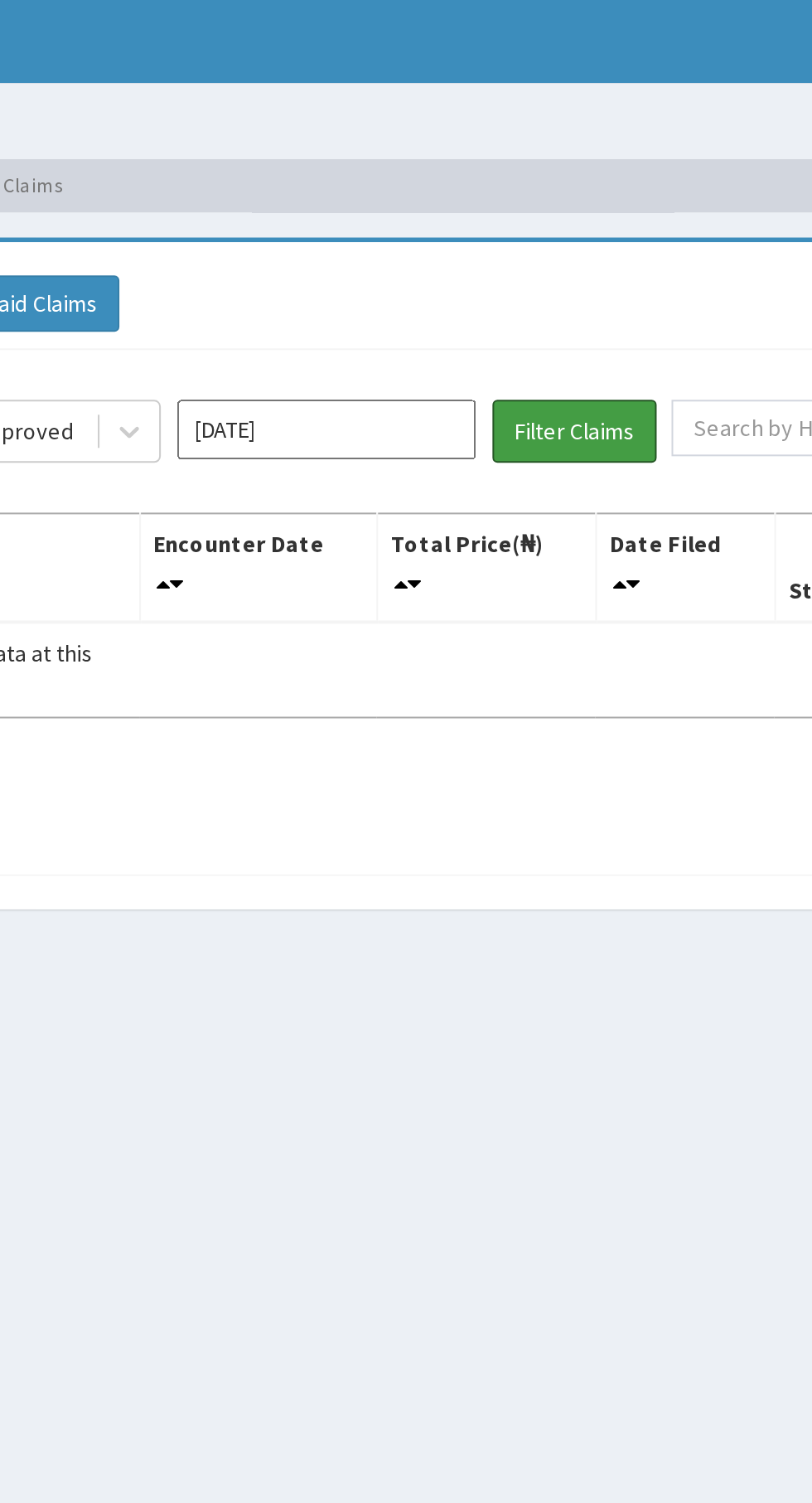
click at [573, 208] on button "Filter Claims" at bounding box center [575, 215] width 82 height 32
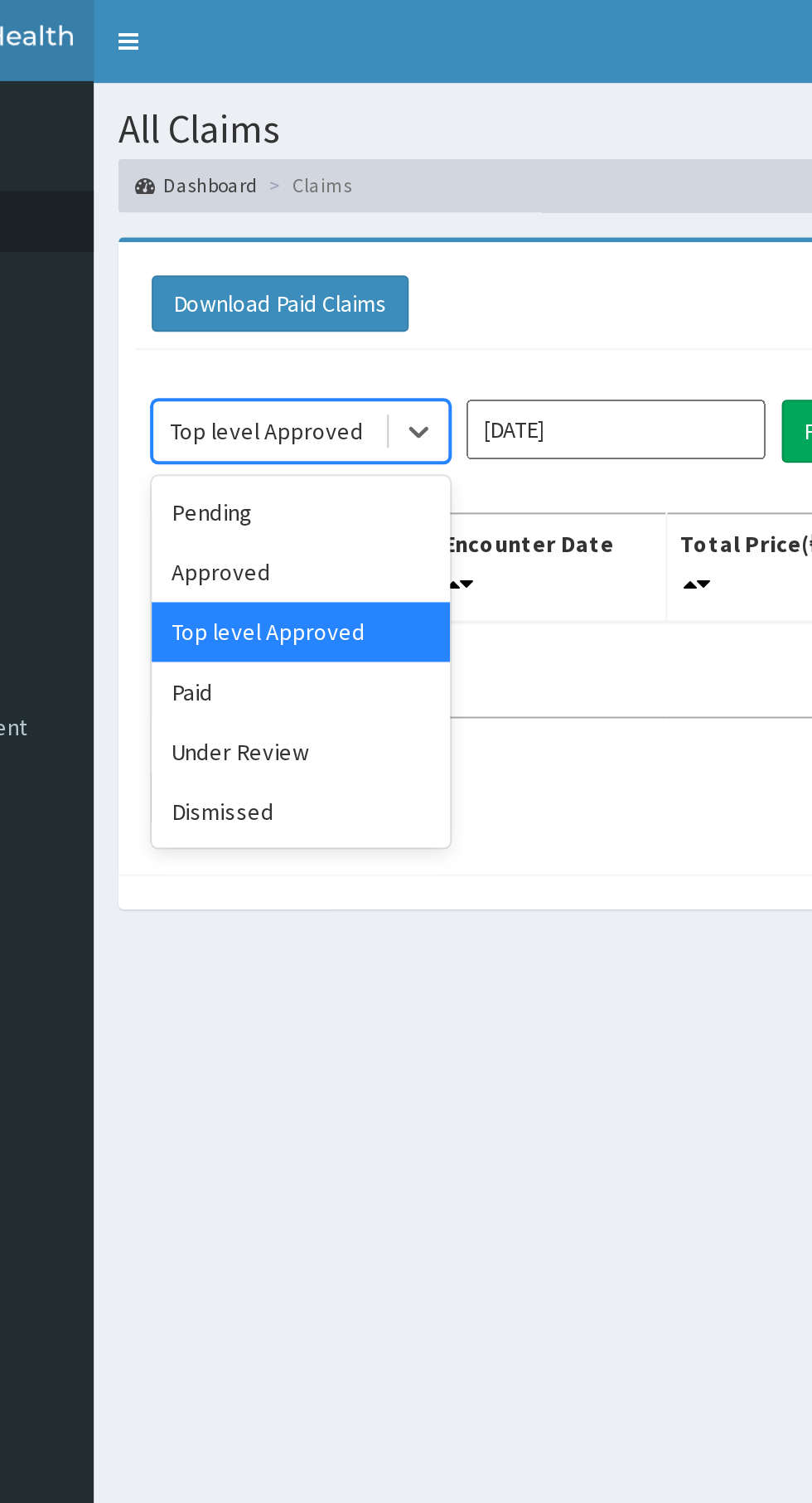
click at [327, 377] on div "Under Review" at bounding box center [294, 376] width 150 height 30
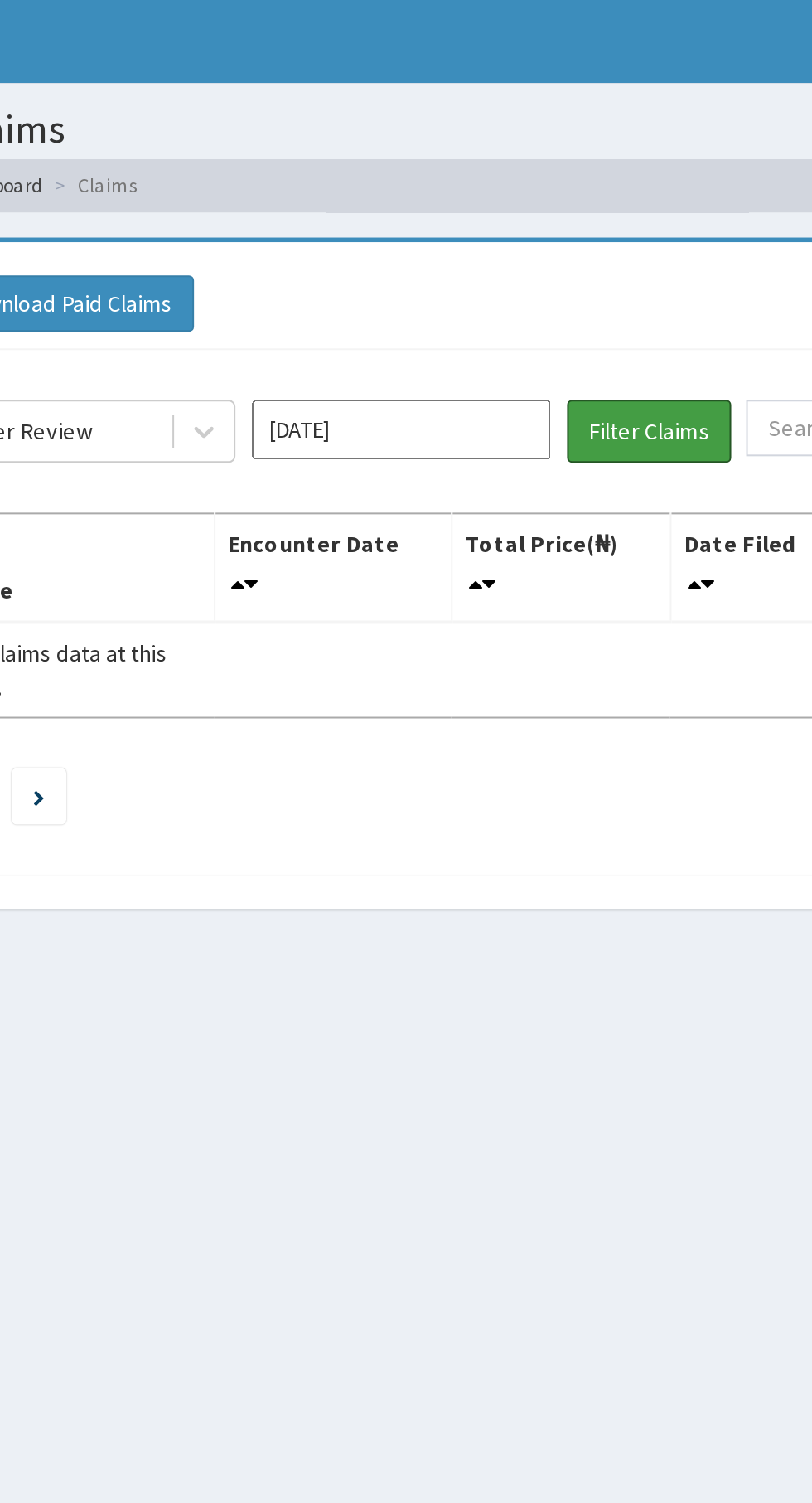
click at [581, 208] on button "Filter Claims" at bounding box center [575, 215] width 82 height 32
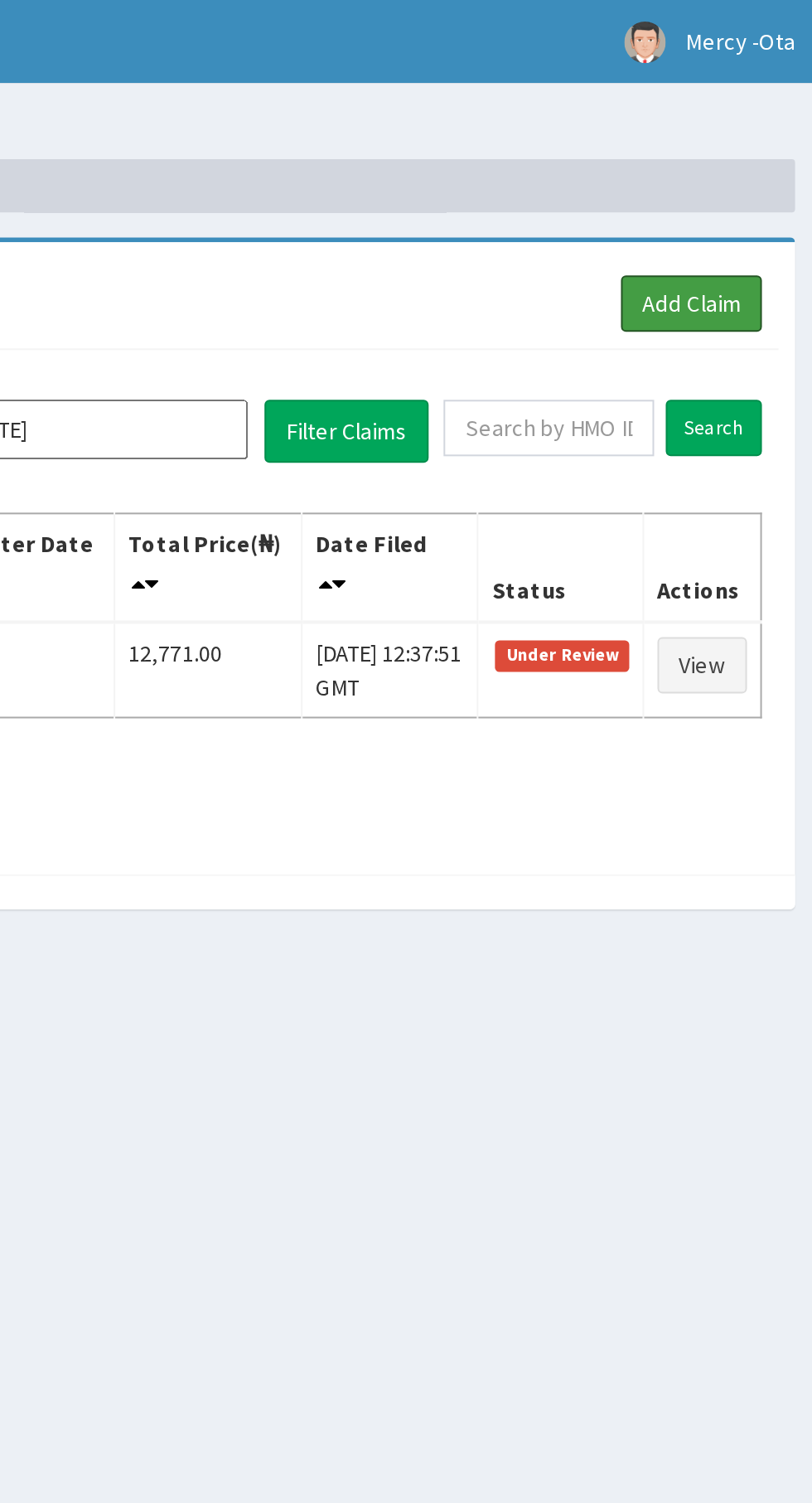
click at [757, 149] on link "Add Claim" at bounding box center [748, 152] width 71 height 28
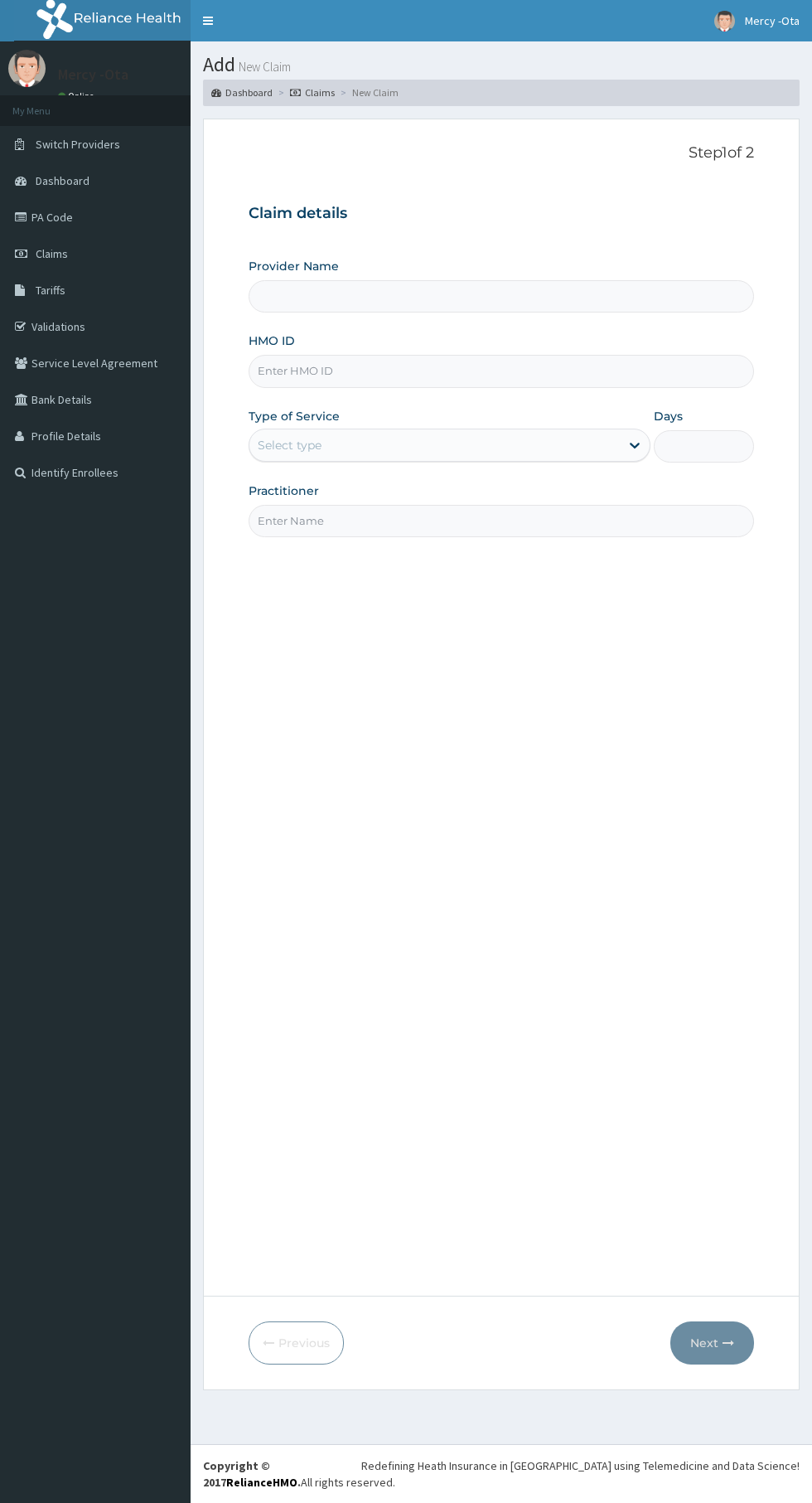
click at [433, 372] on input "HMO ID" at bounding box center [501, 371] width 505 height 32
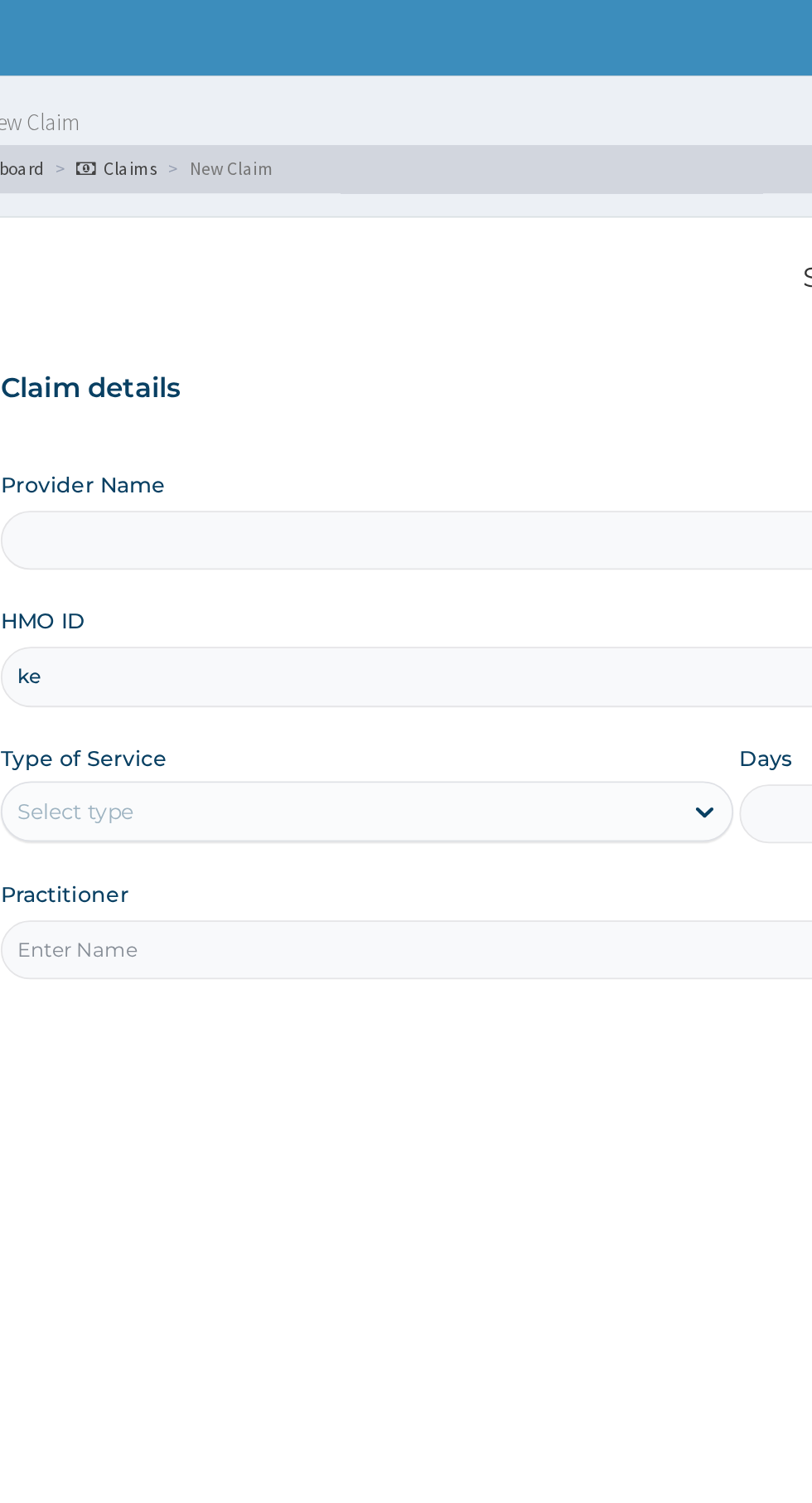
type input "ker"
type input "[GEOGRAPHIC_DATA] -Ota"
type input "ker/10059/b"
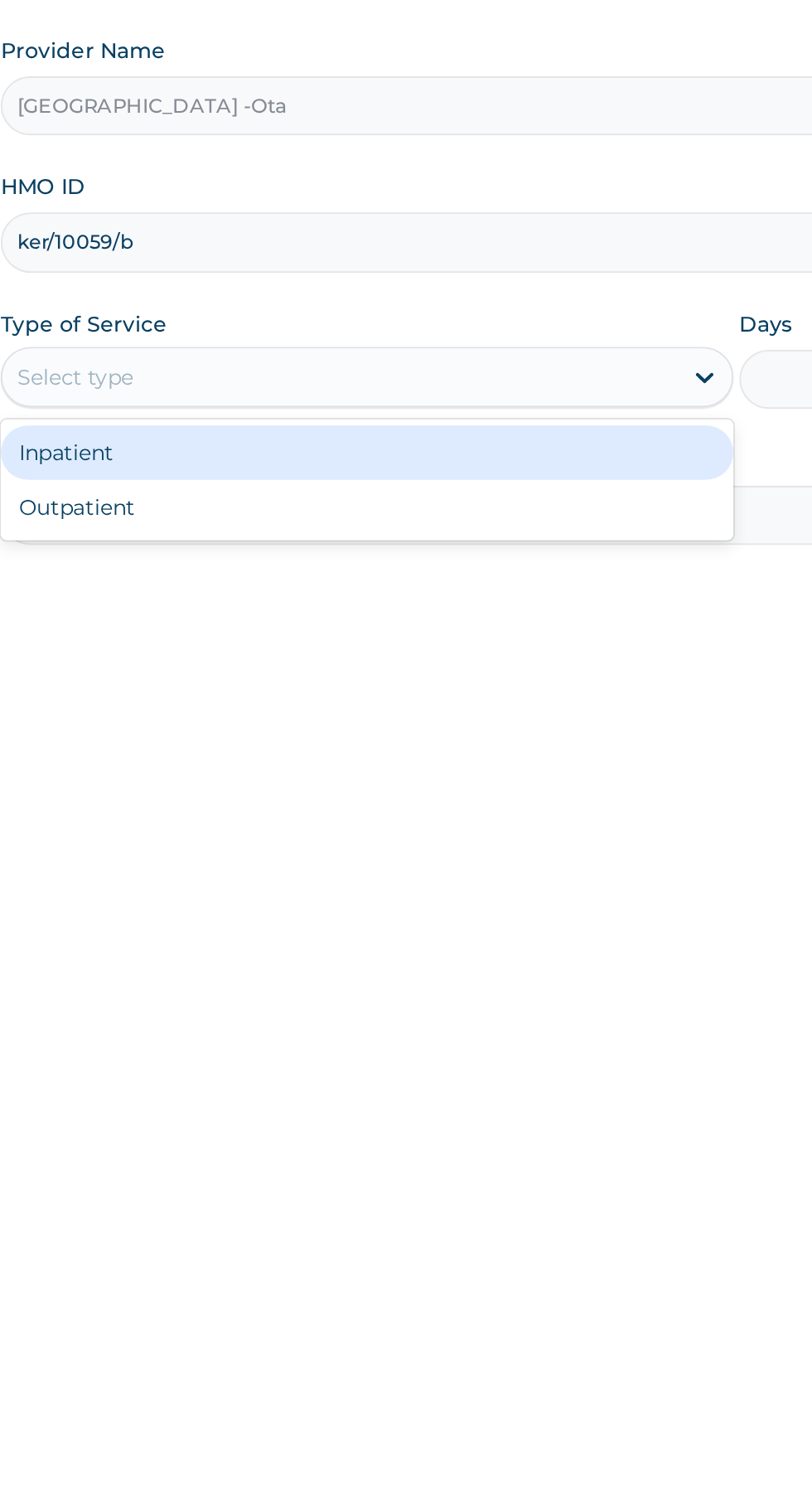
click at [545, 524] on div "Outpatient" at bounding box center [450, 516] width 402 height 30
type input "1"
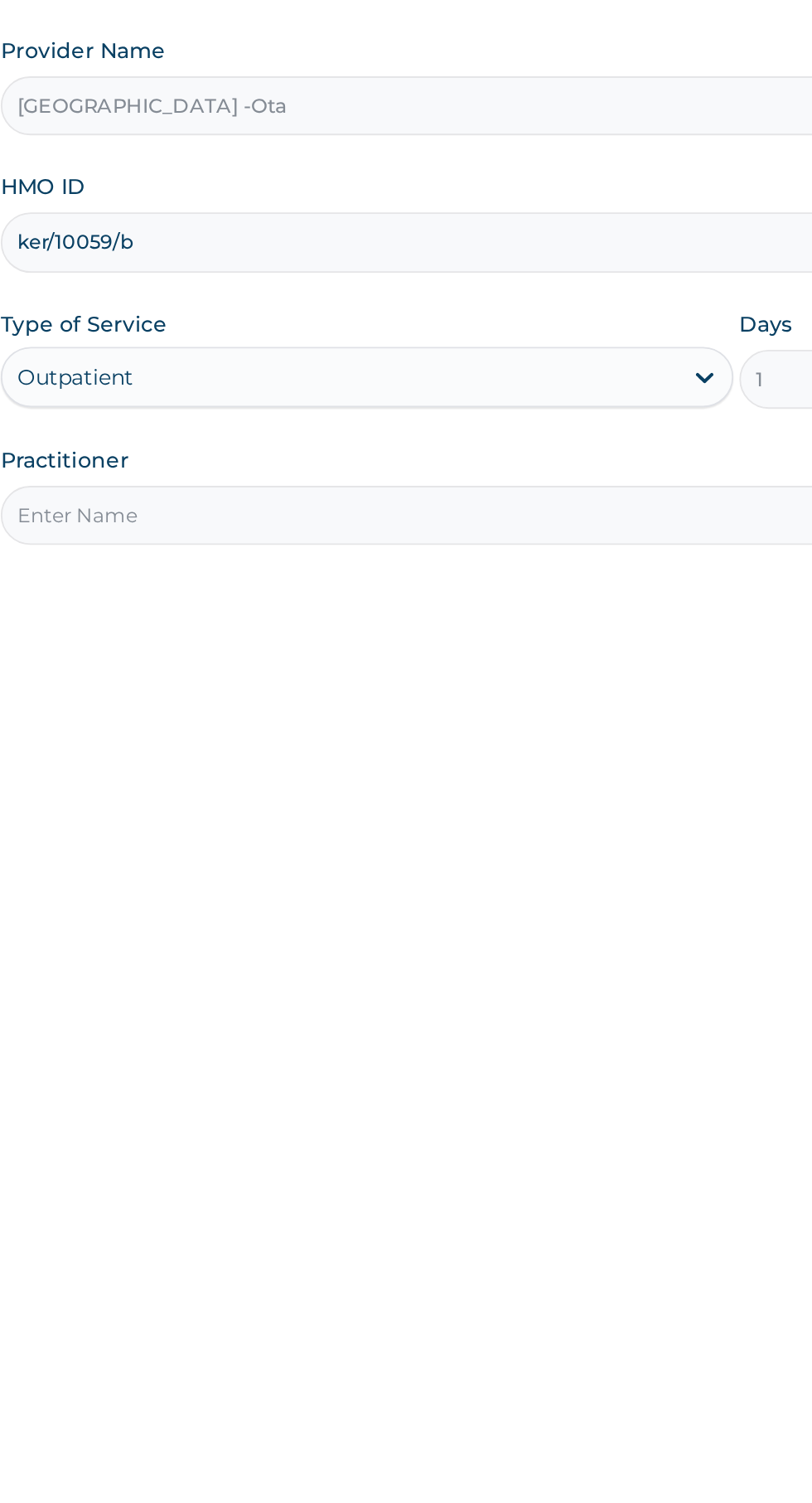
click at [528, 520] on input "Practitioner" at bounding box center [501, 520] width 505 height 32
type input "[PERSON_NAME]"
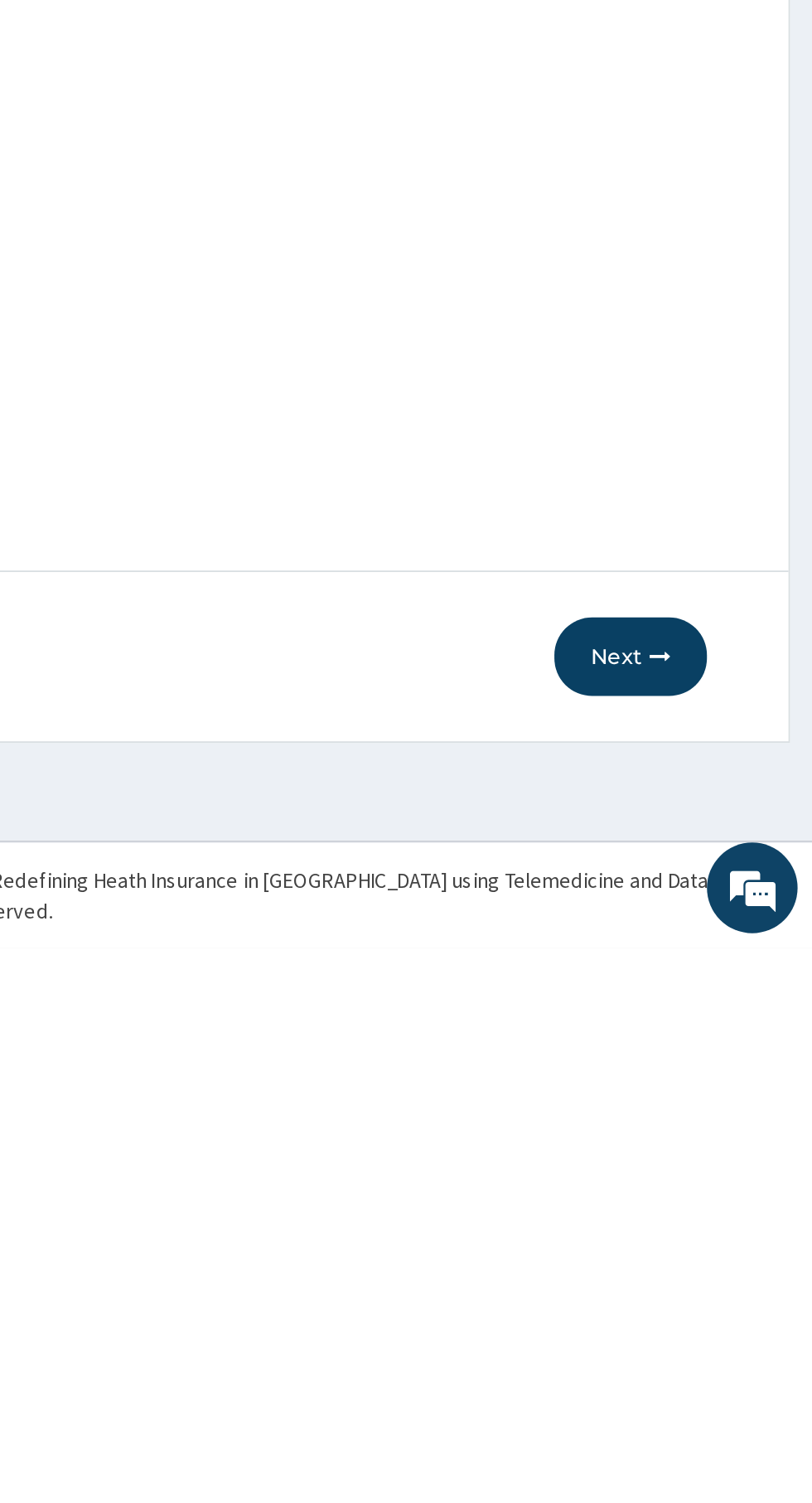
click at [720, 1347] on button "Next" at bounding box center [712, 1343] width 84 height 43
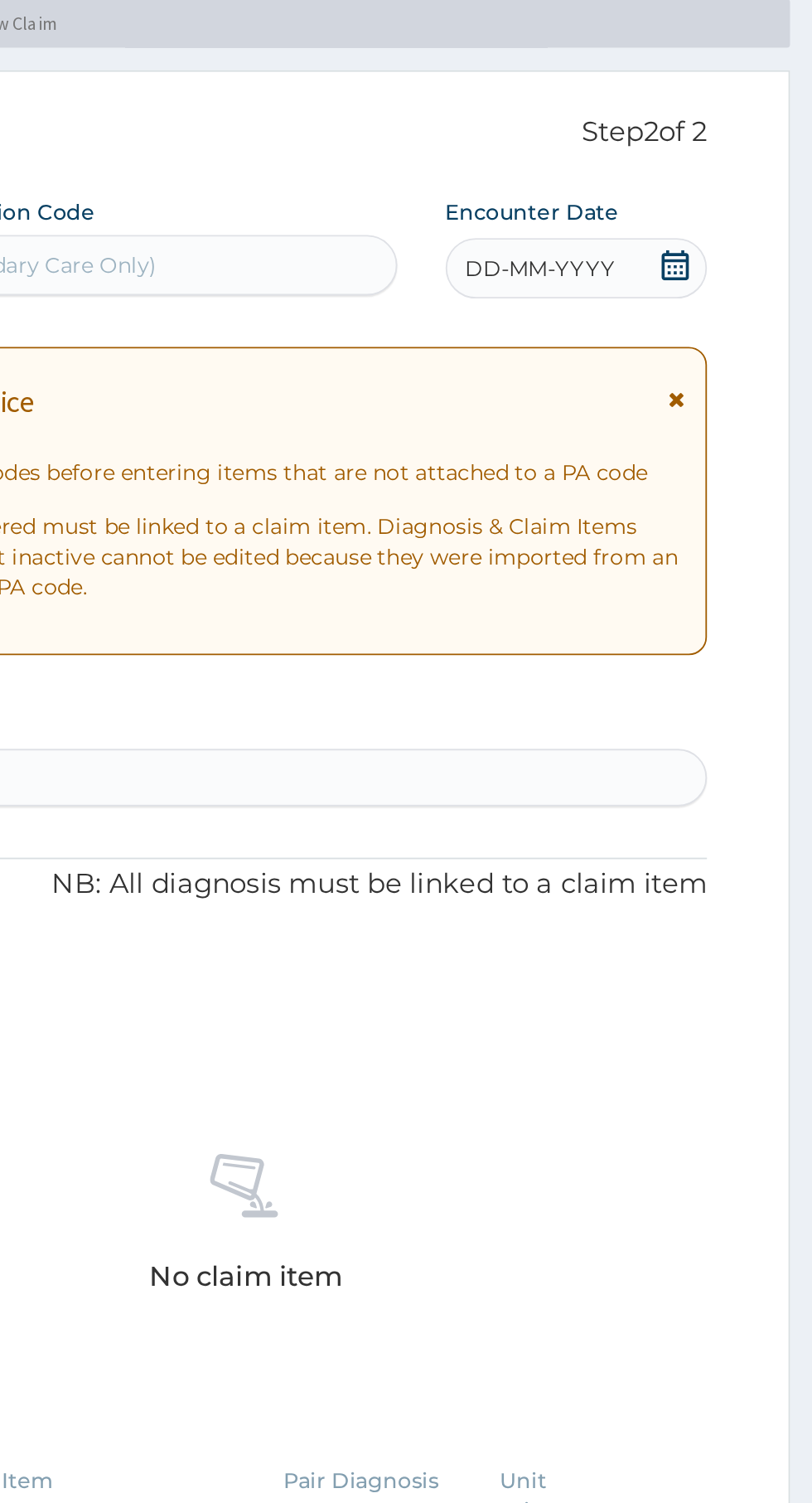
click at [741, 214] on div "DD-MM-YYYY" at bounding box center [682, 227] width 144 height 33
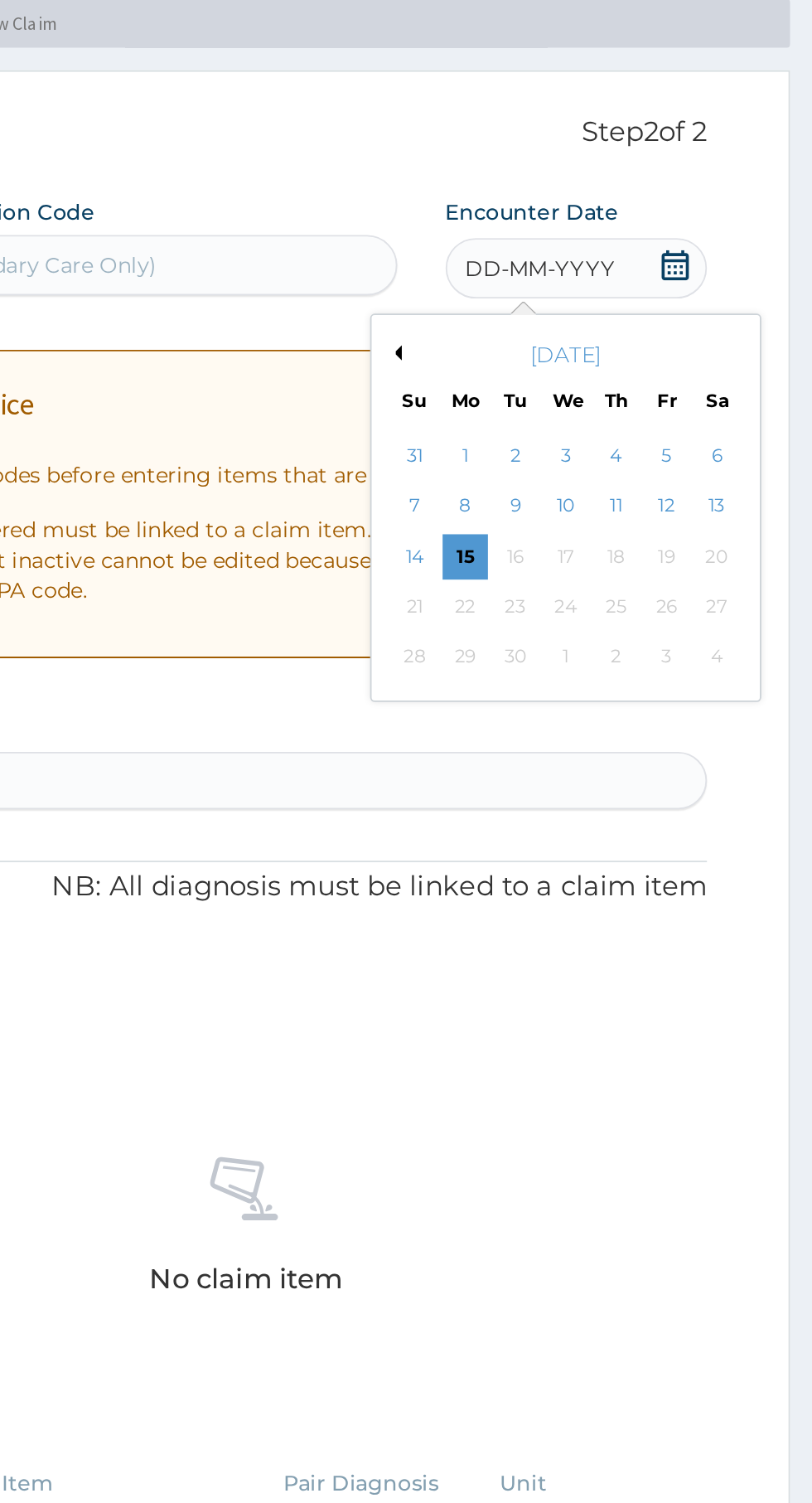
click at [729, 324] on div "5" at bounding box center [732, 330] width 25 height 25
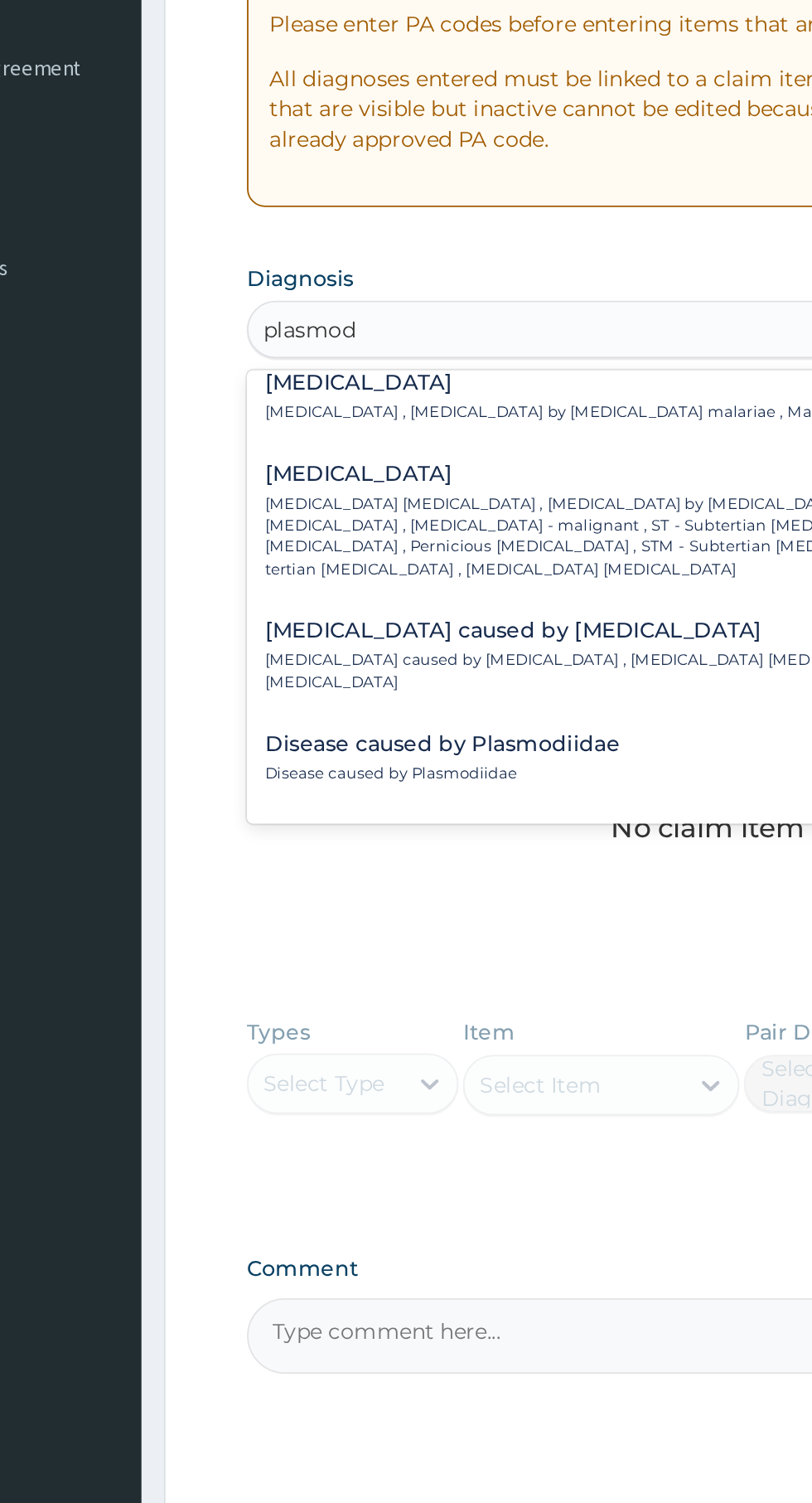
scroll to position [173, 0]
click at [435, 615] on p "[MEDICAL_DATA] [MEDICAL_DATA] , [MEDICAL_DATA] by [MEDICAL_DATA] falciparum , S…" at bounding box center [485, 619] width 454 height 47
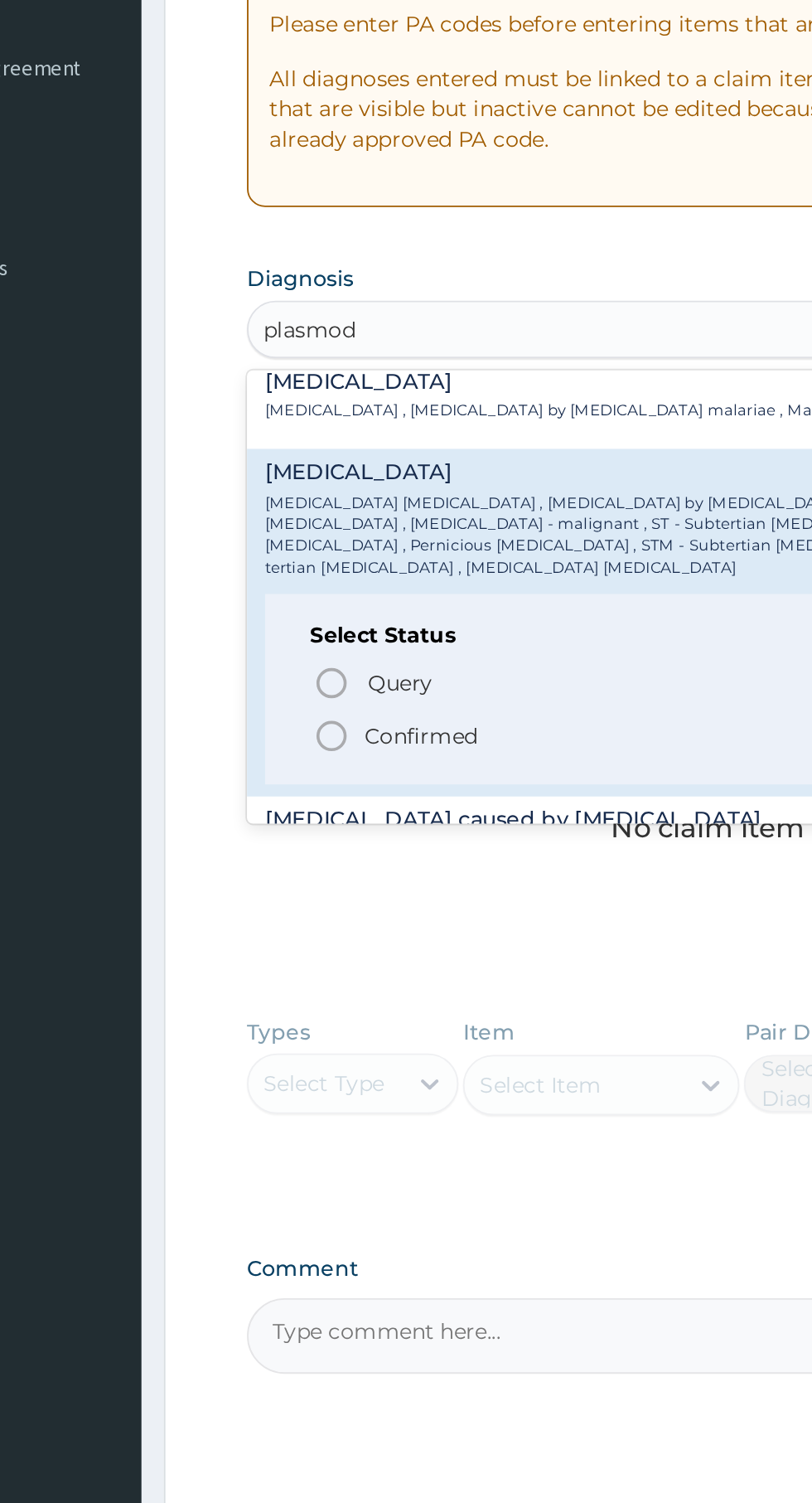
click at [436, 727] on span "Confirmed" at bounding box center [502, 730] width 435 height 20
type input "plasmod"
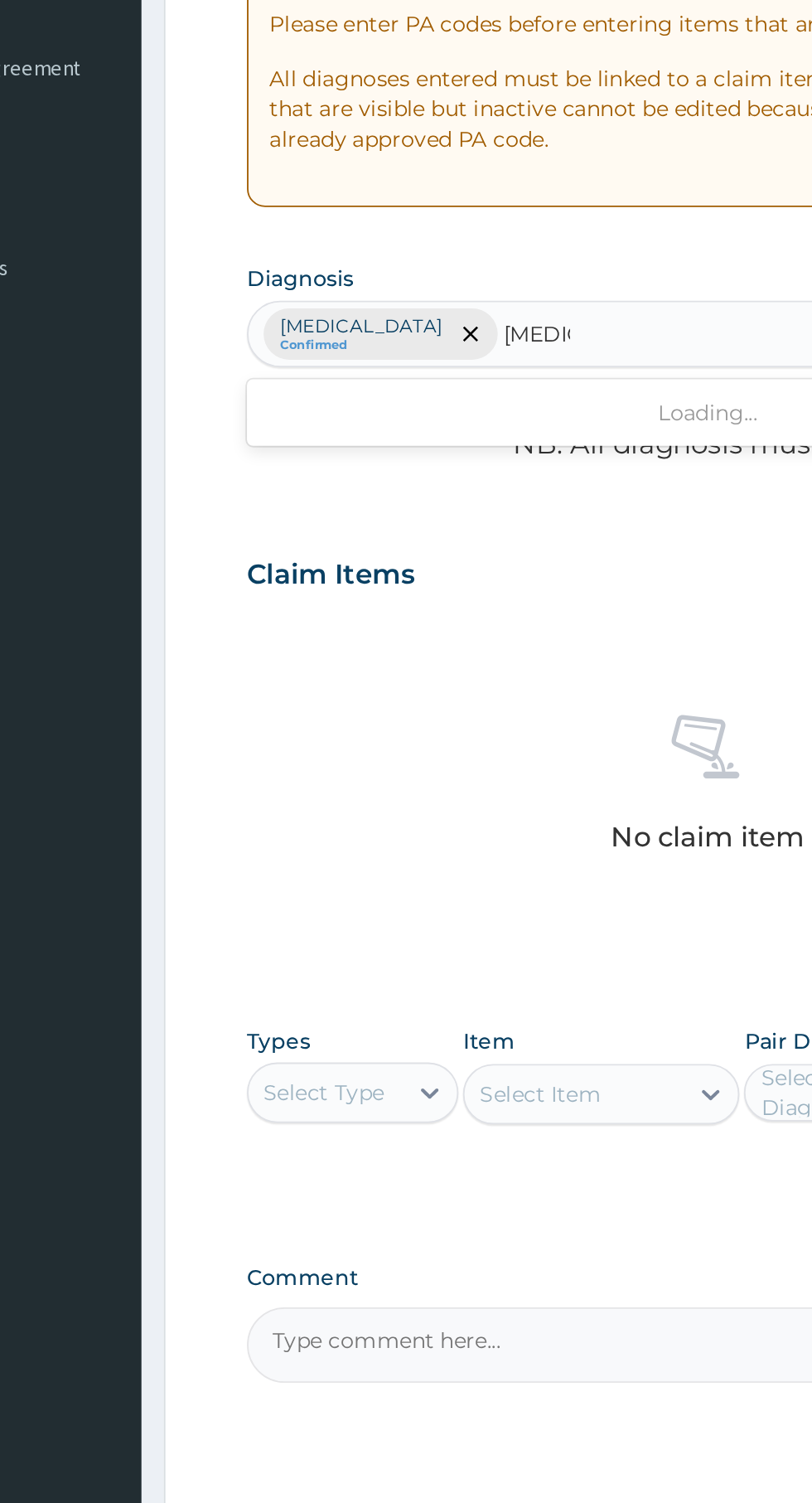
scroll to position [0, 0]
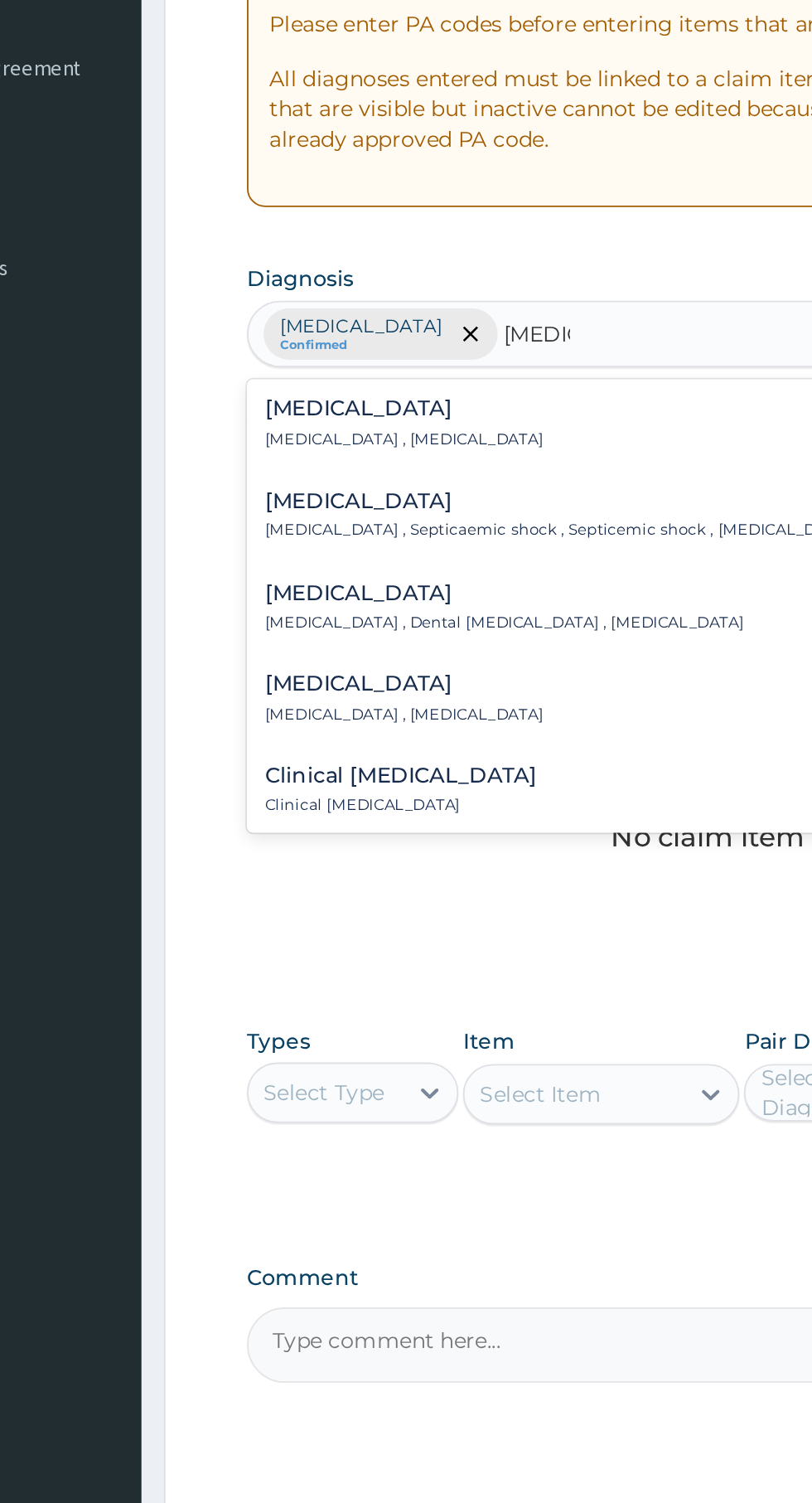
click at [368, 557] on div "[MEDICAL_DATA] [MEDICAL_DATA] , [MEDICAL_DATA]" at bounding box center [501, 558] width 485 height 29
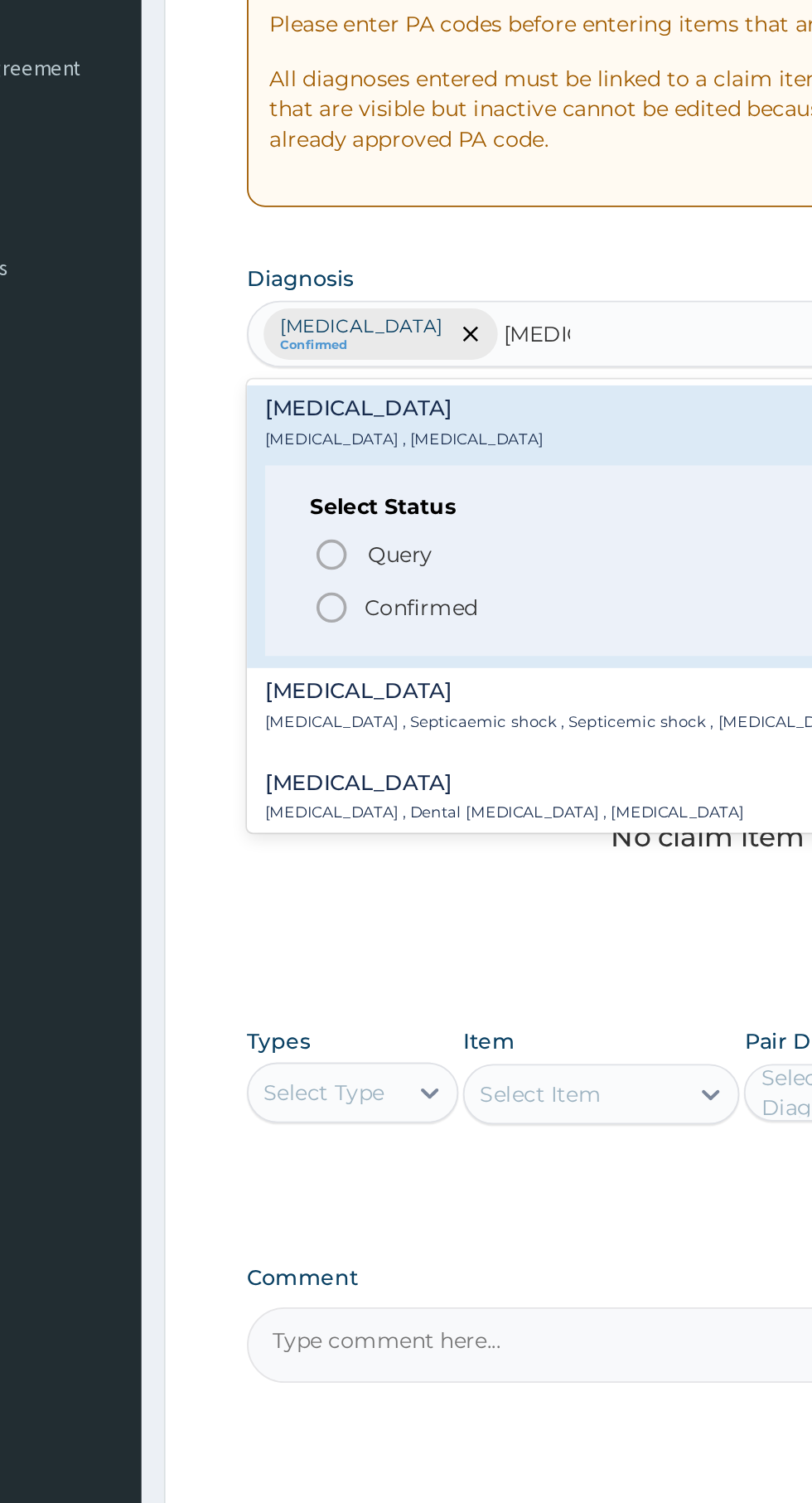
click at [425, 665] on span "Confirmed" at bounding box center [502, 659] width 435 height 20
type input "[MEDICAL_DATA]"
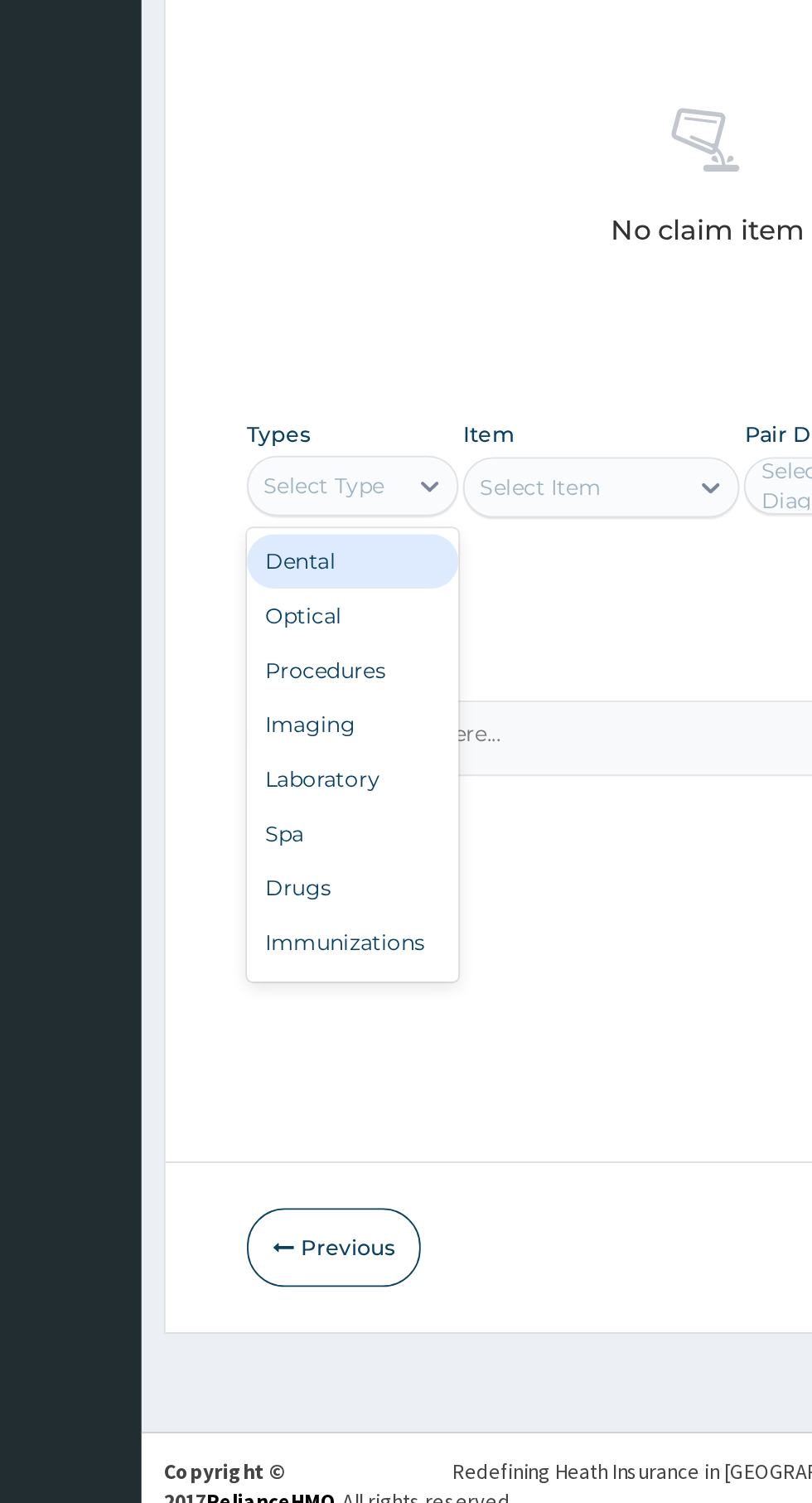
click at [327, 1034] on div "Procedures" at bounding box center [307, 1027] width 116 height 30
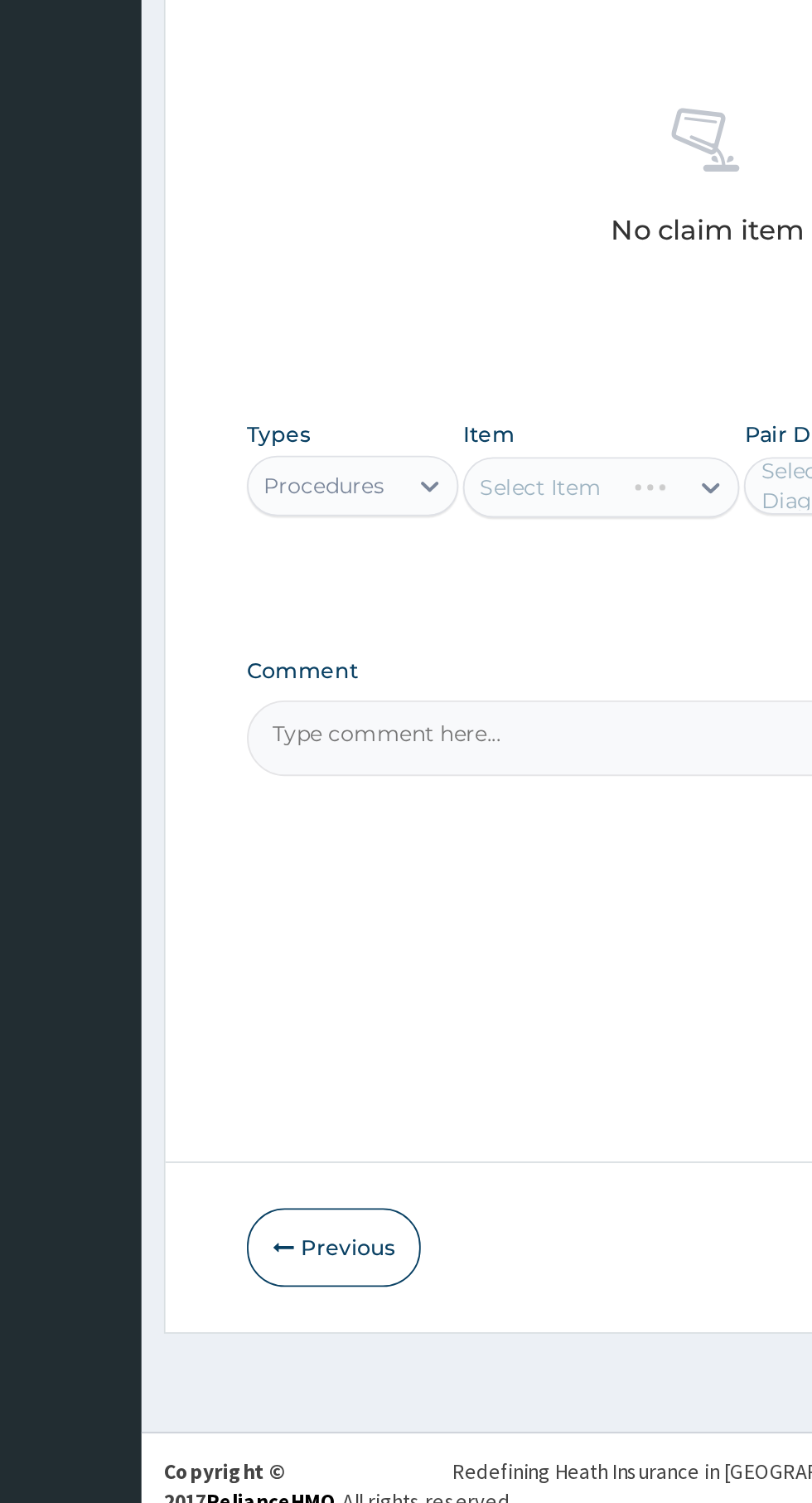
click at [445, 922] on div "Select Item" at bounding box center [443, 926] width 152 height 33
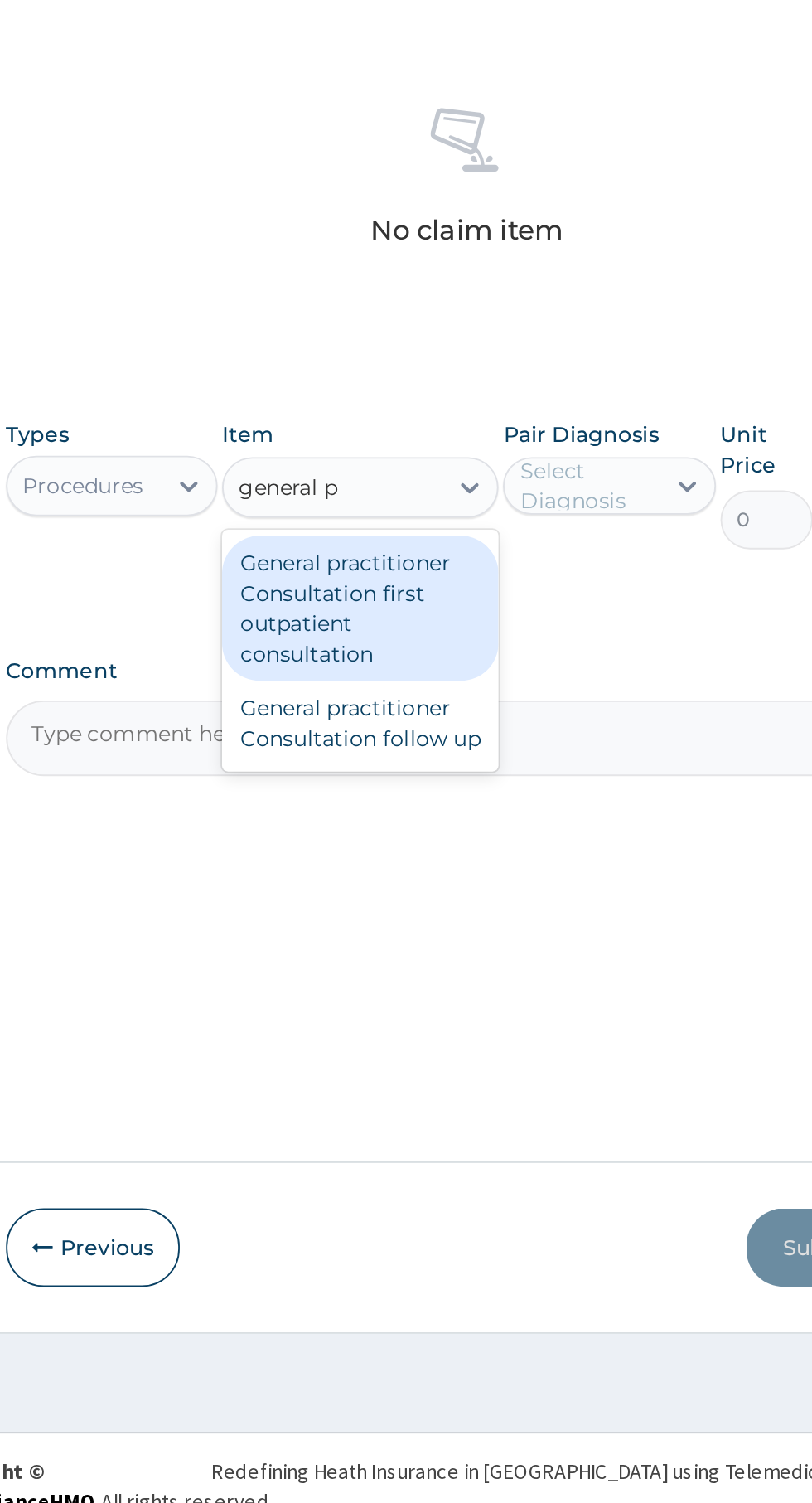
click at [461, 1001] on div "General practitioner Consultation first outpatient consultation" at bounding box center [443, 993] width 152 height 80
type input "general p"
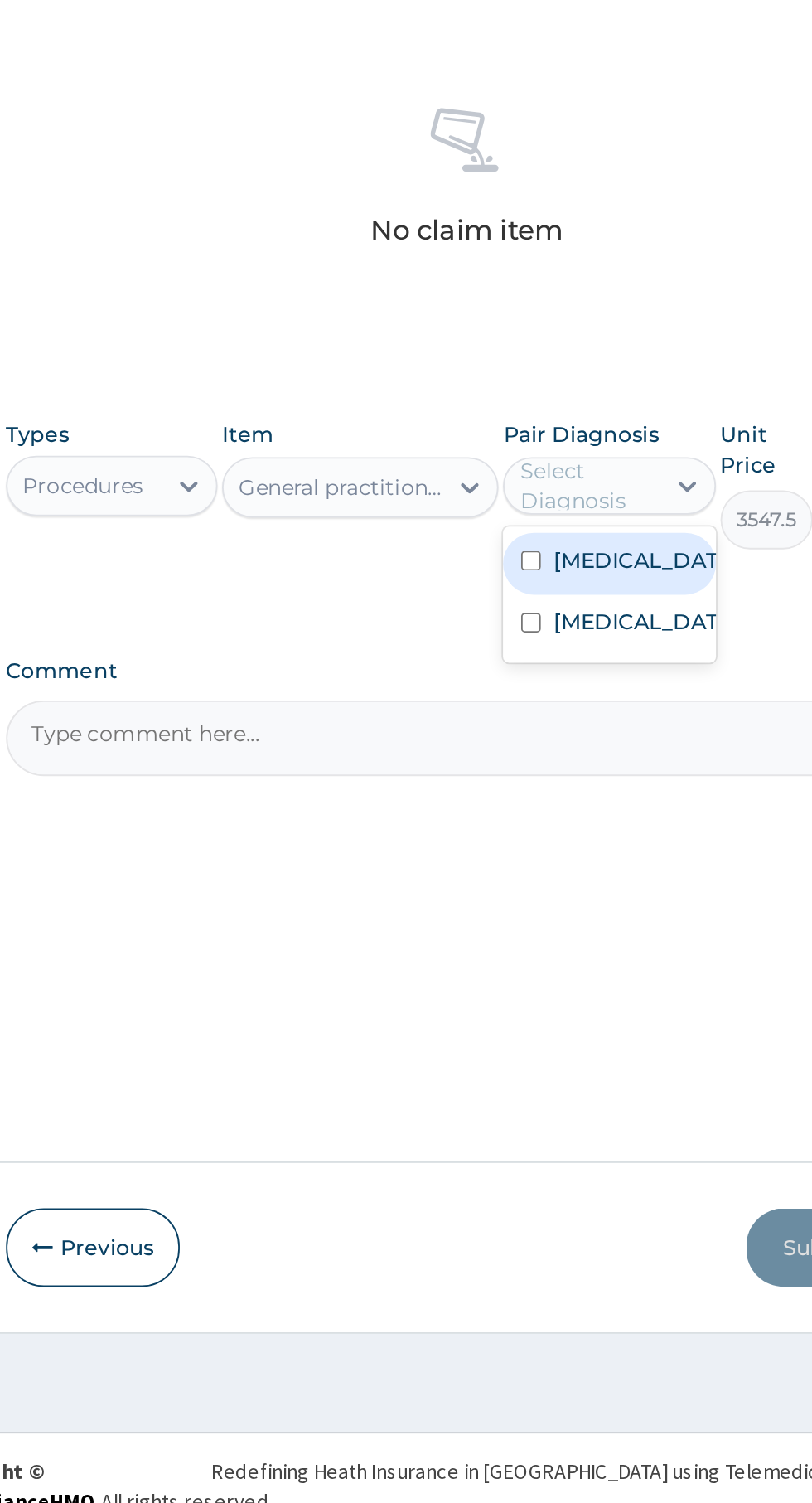
click at [593, 974] on label "[MEDICAL_DATA]" at bounding box center [597, 966] width 96 height 17
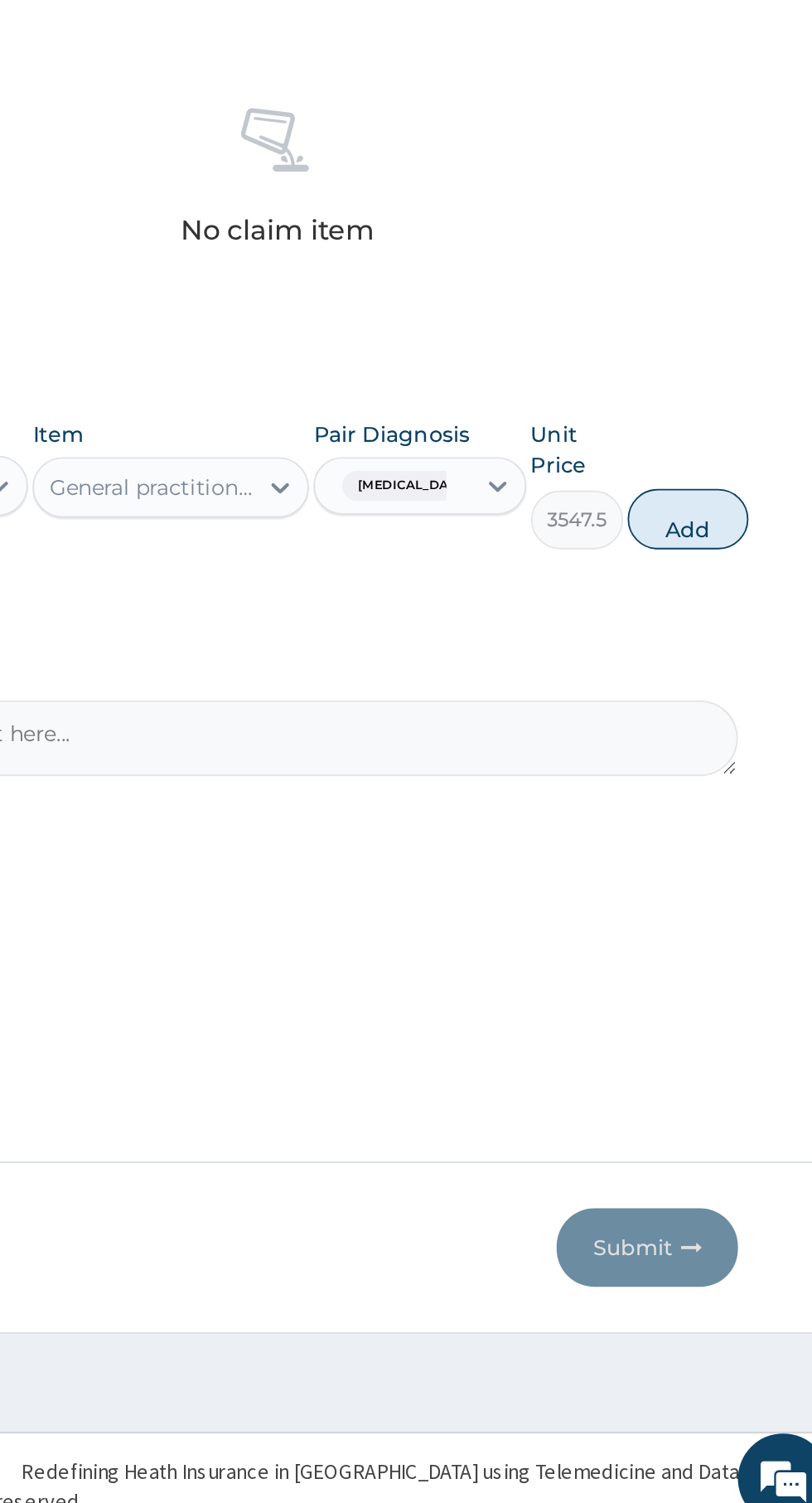
click at [747, 952] on button "Add" at bounding box center [727, 944] width 66 height 33
type input "0"
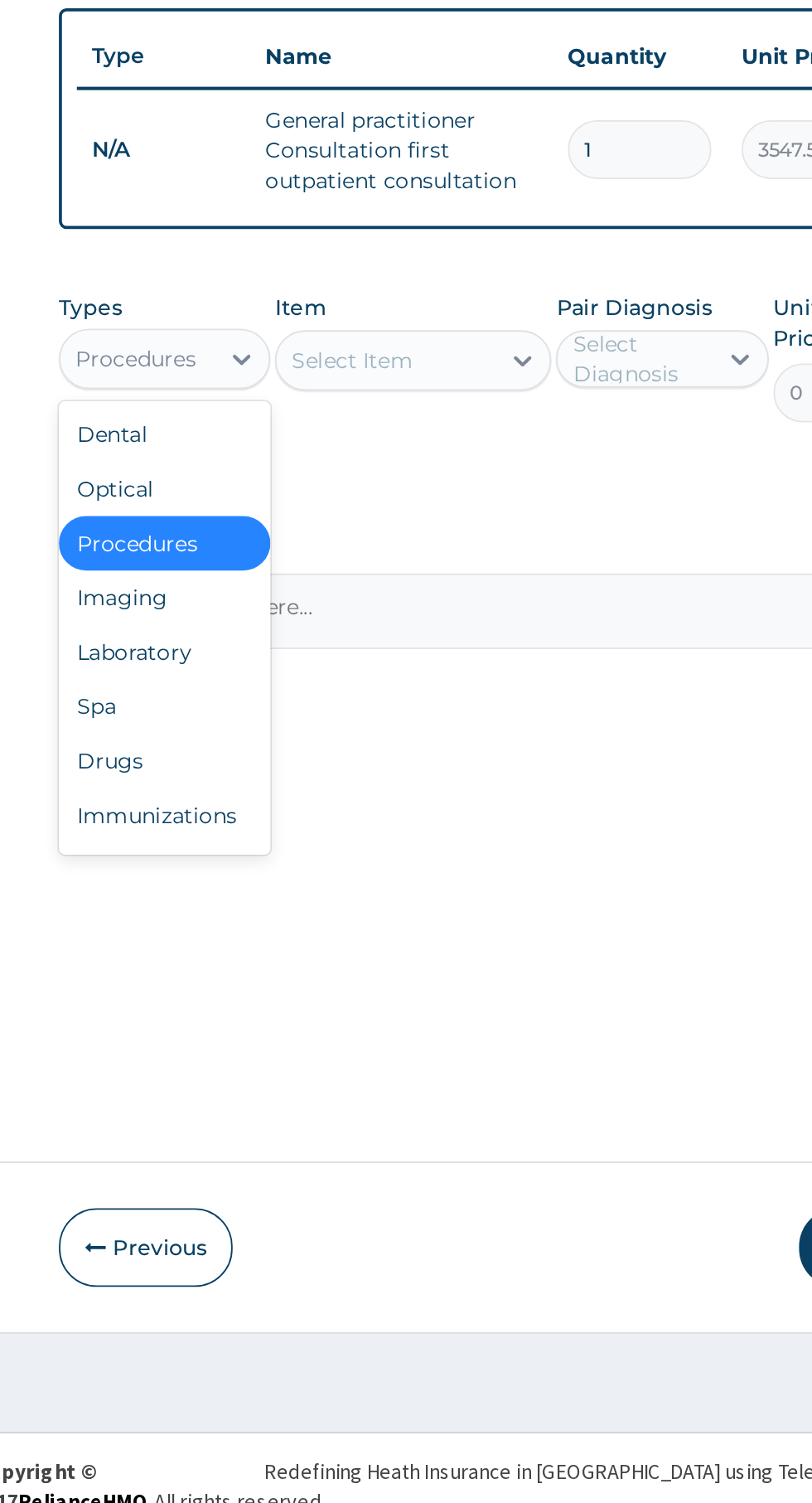
click at [327, 1021] on div "Laboratory" at bounding box center [307, 1017] width 116 height 30
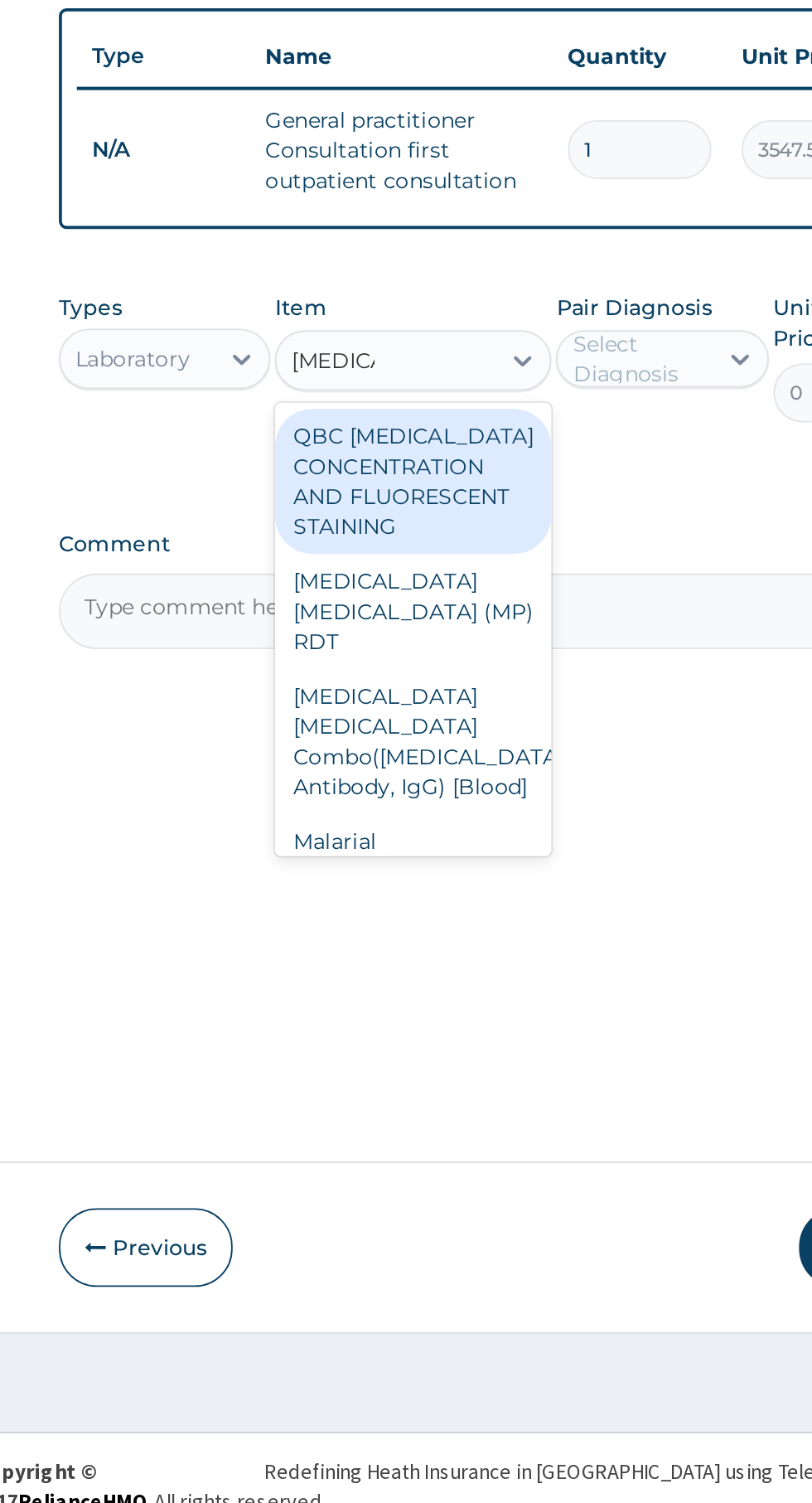
click at [464, 1106] on div "Malarial [MEDICAL_DATA] Thick and thin films - [Blood]" at bounding box center [443, 1146] width 152 height 80
type input "[MEDICAL_DATA]"
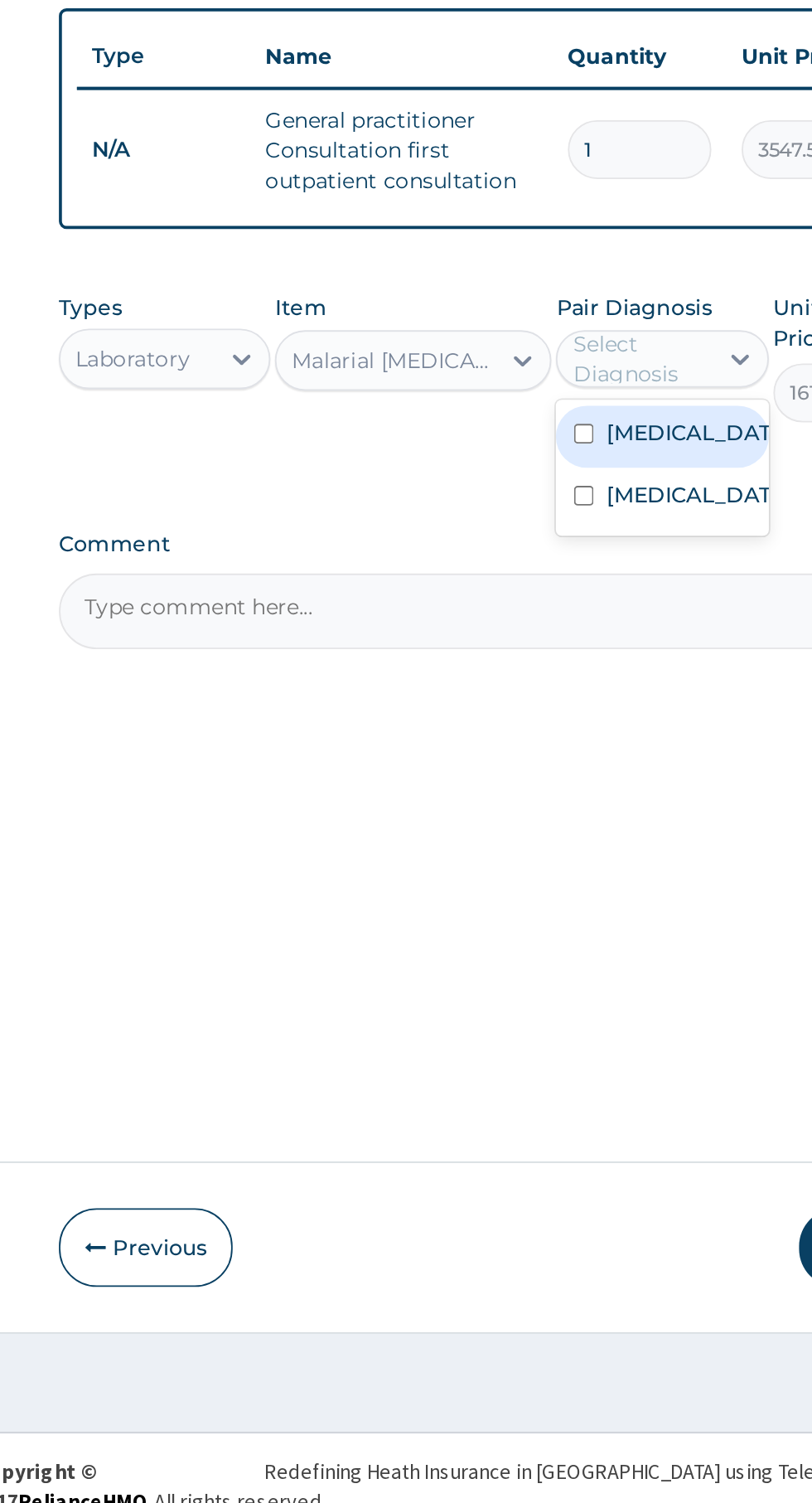
click at [592, 904] on label "[MEDICAL_DATA]" at bounding box center [597, 896] width 96 height 17
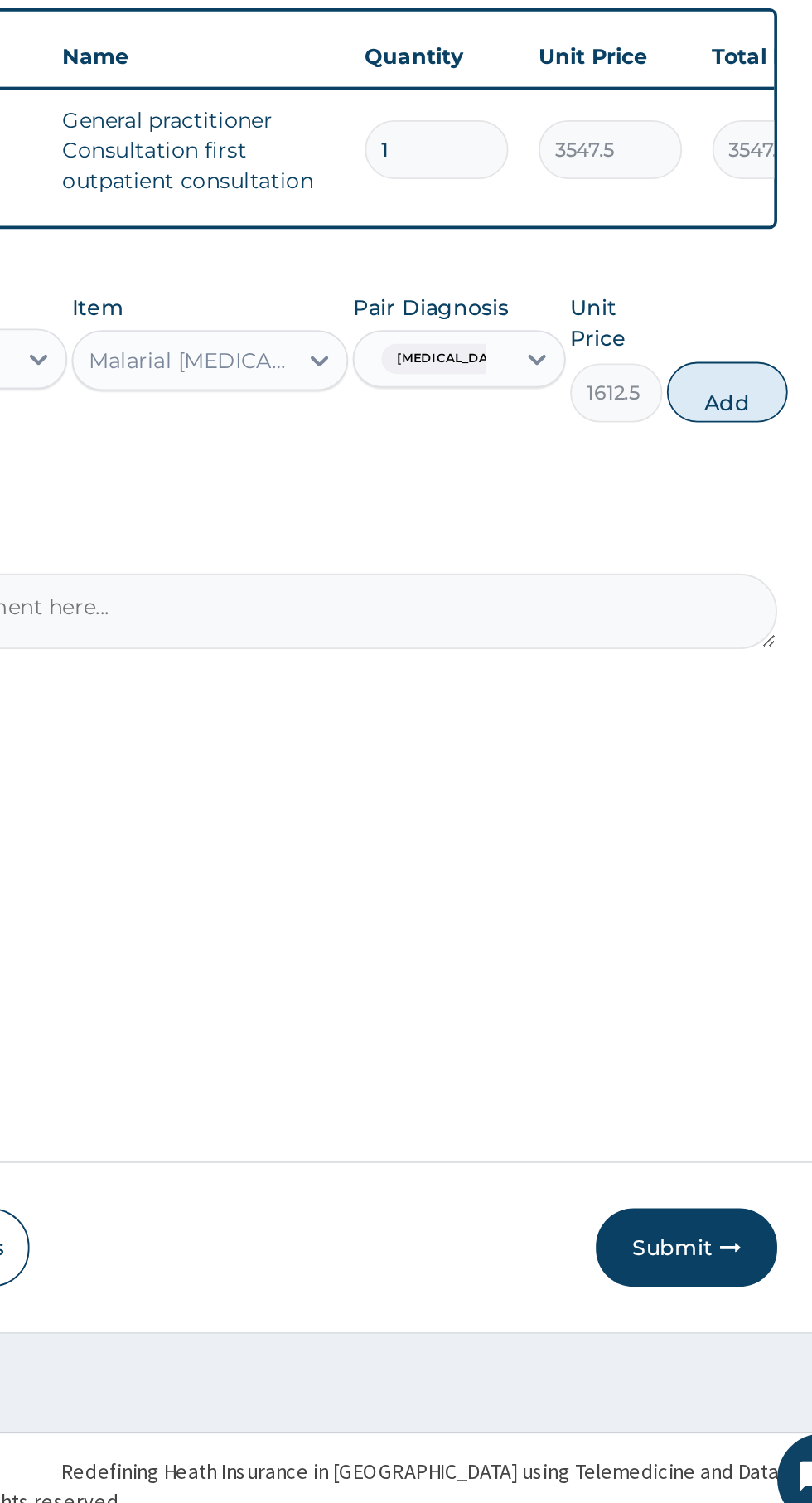
click at [728, 877] on button "Add" at bounding box center [727, 874] width 66 height 33
type input "0"
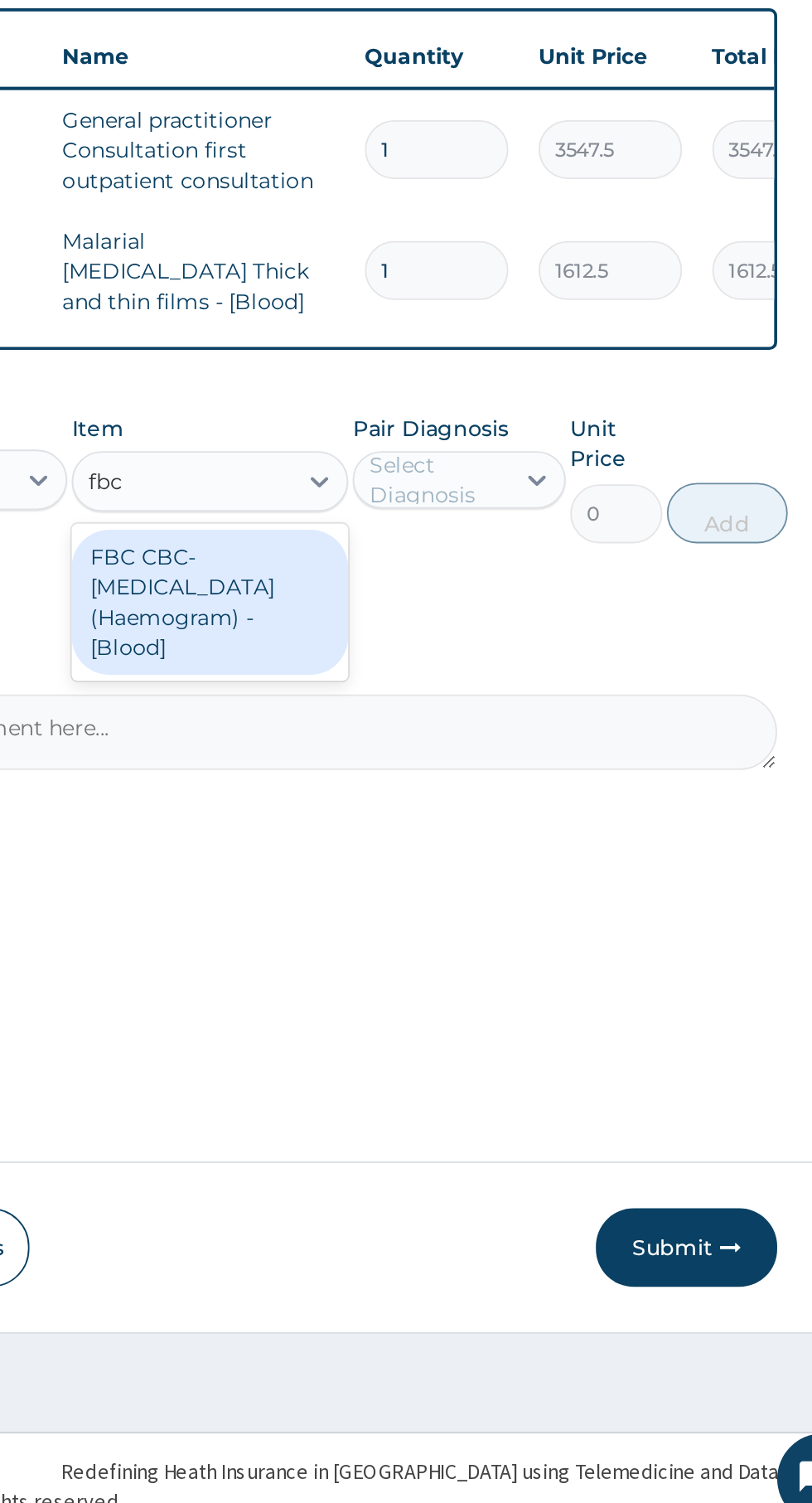
click at [483, 990] on div "FBC CBC-[MEDICAL_DATA] (Haemogram) - [Blood]" at bounding box center [443, 989] width 152 height 80
type input "fbc"
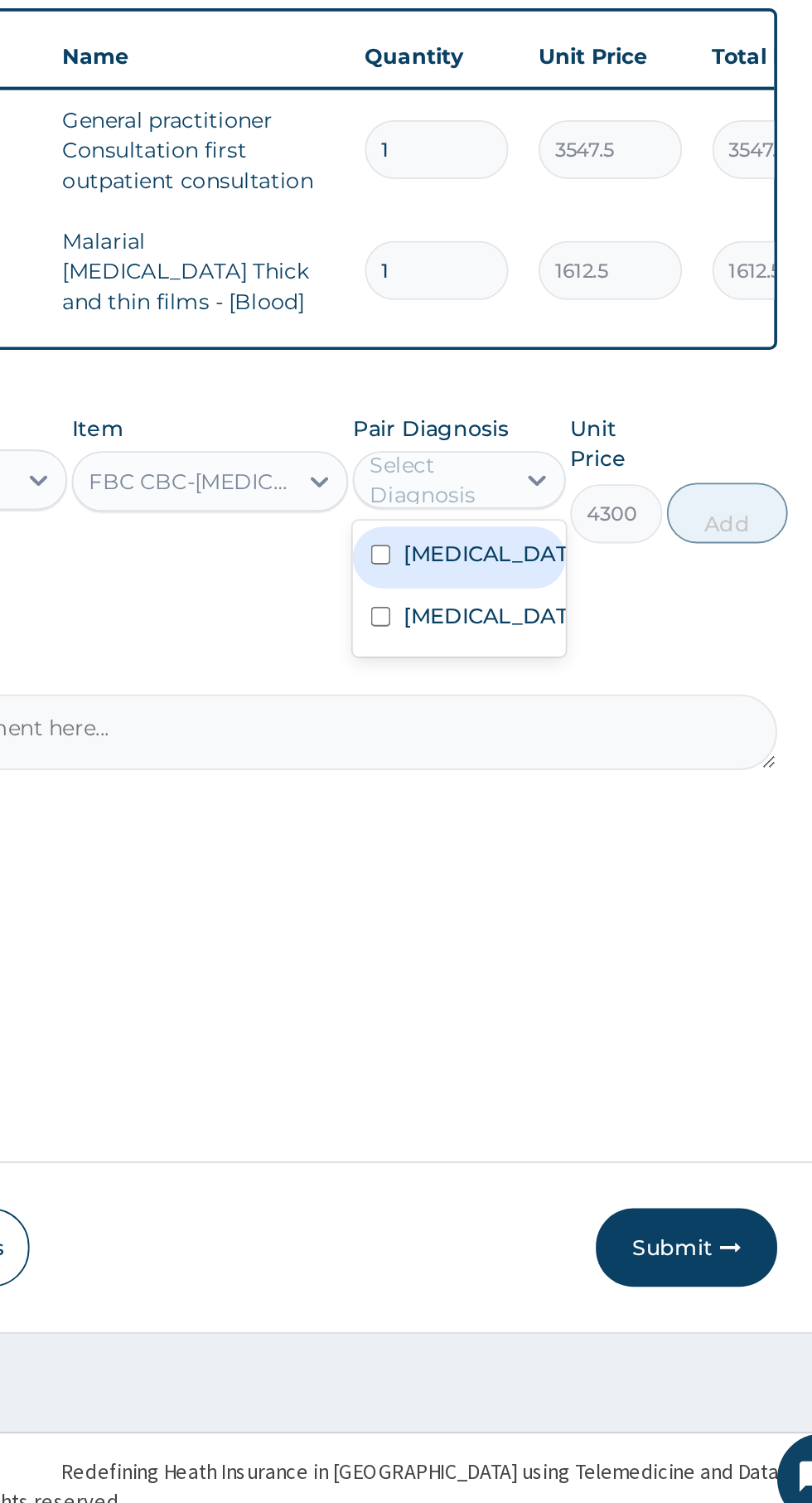
click at [594, 1016] on div "[MEDICAL_DATA]" at bounding box center [579, 998] width 116 height 34
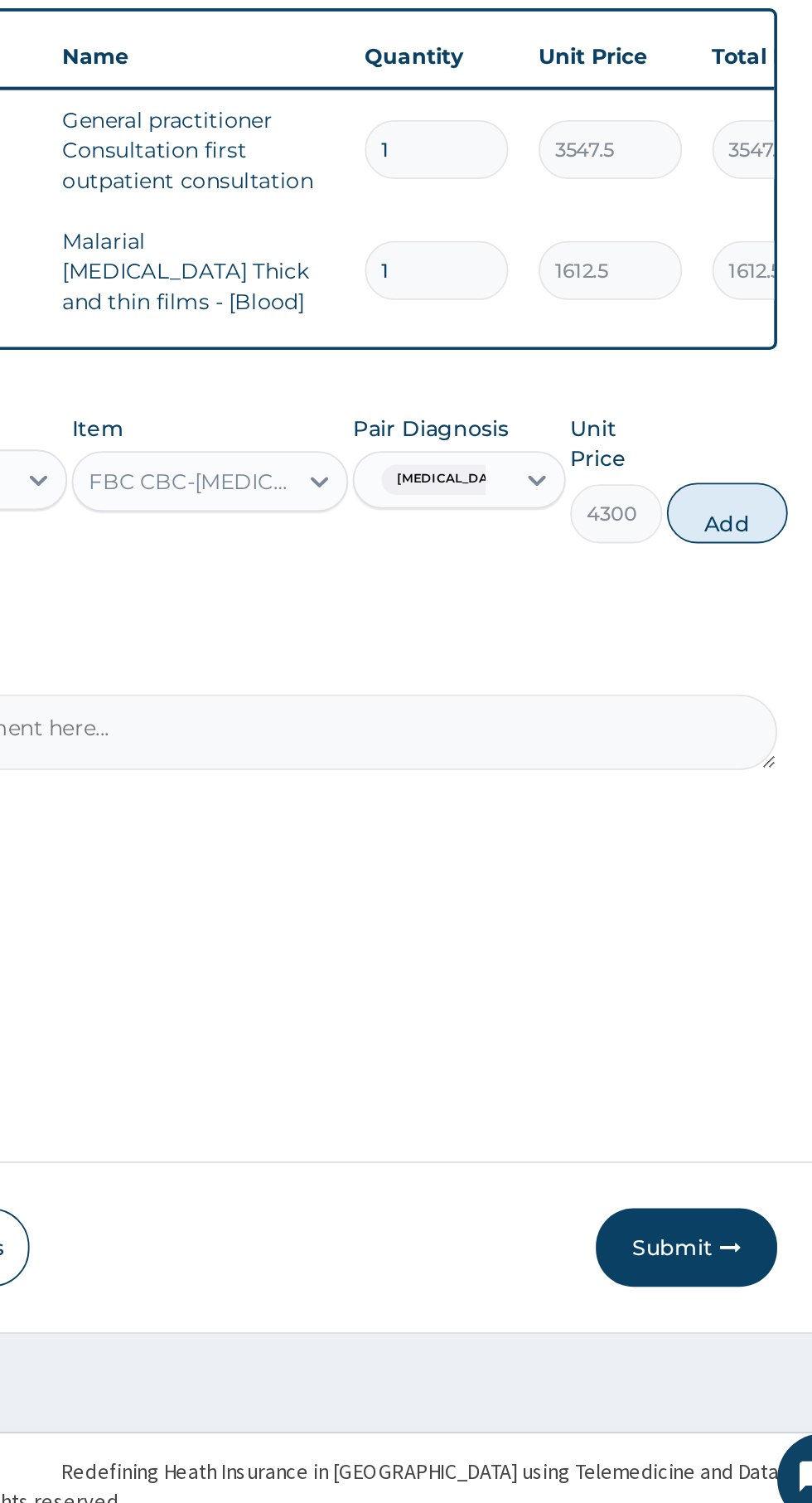
click at [731, 941] on button "Add" at bounding box center [727, 940] width 66 height 33
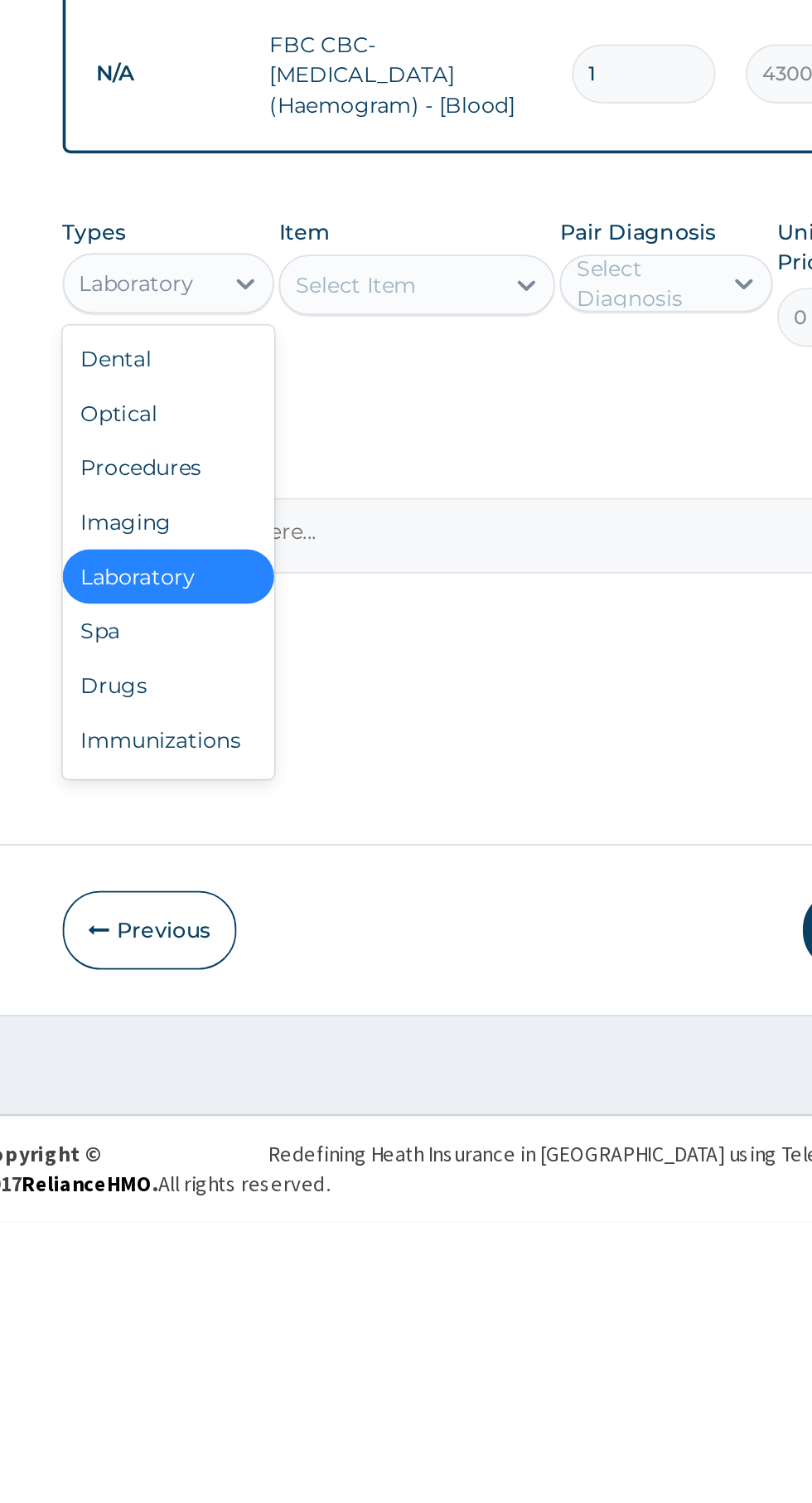
click at [318, 1198] on div "Drugs" at bounding box center [307, 1209] width 116 height 30
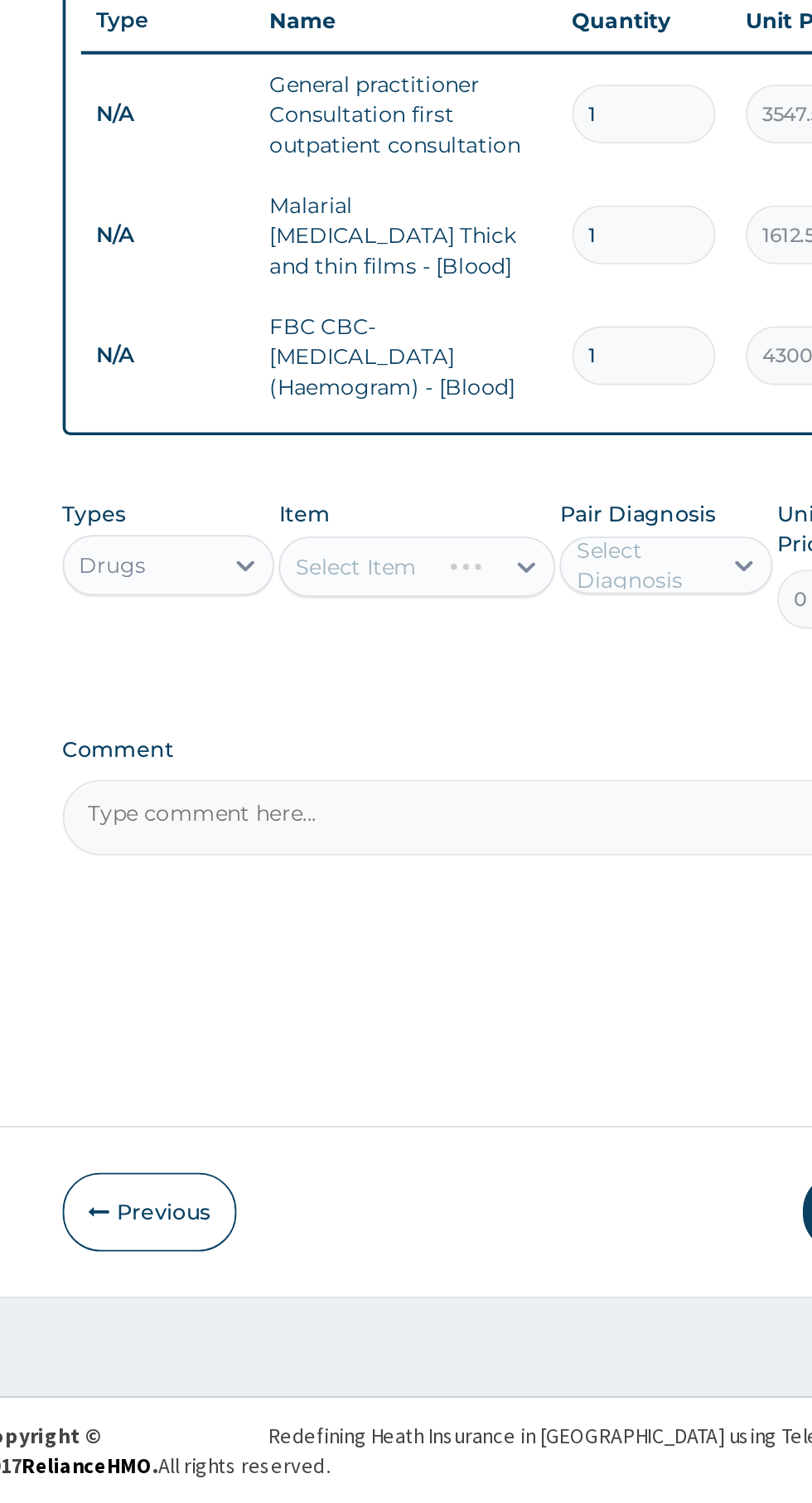
click at [480, 997] on div "Item Select Item" at bounding box center [443, 988] width 152 height 71
click at [480, 986] on div "Select Item" at bounding box center [443, 989] width 152 height 33
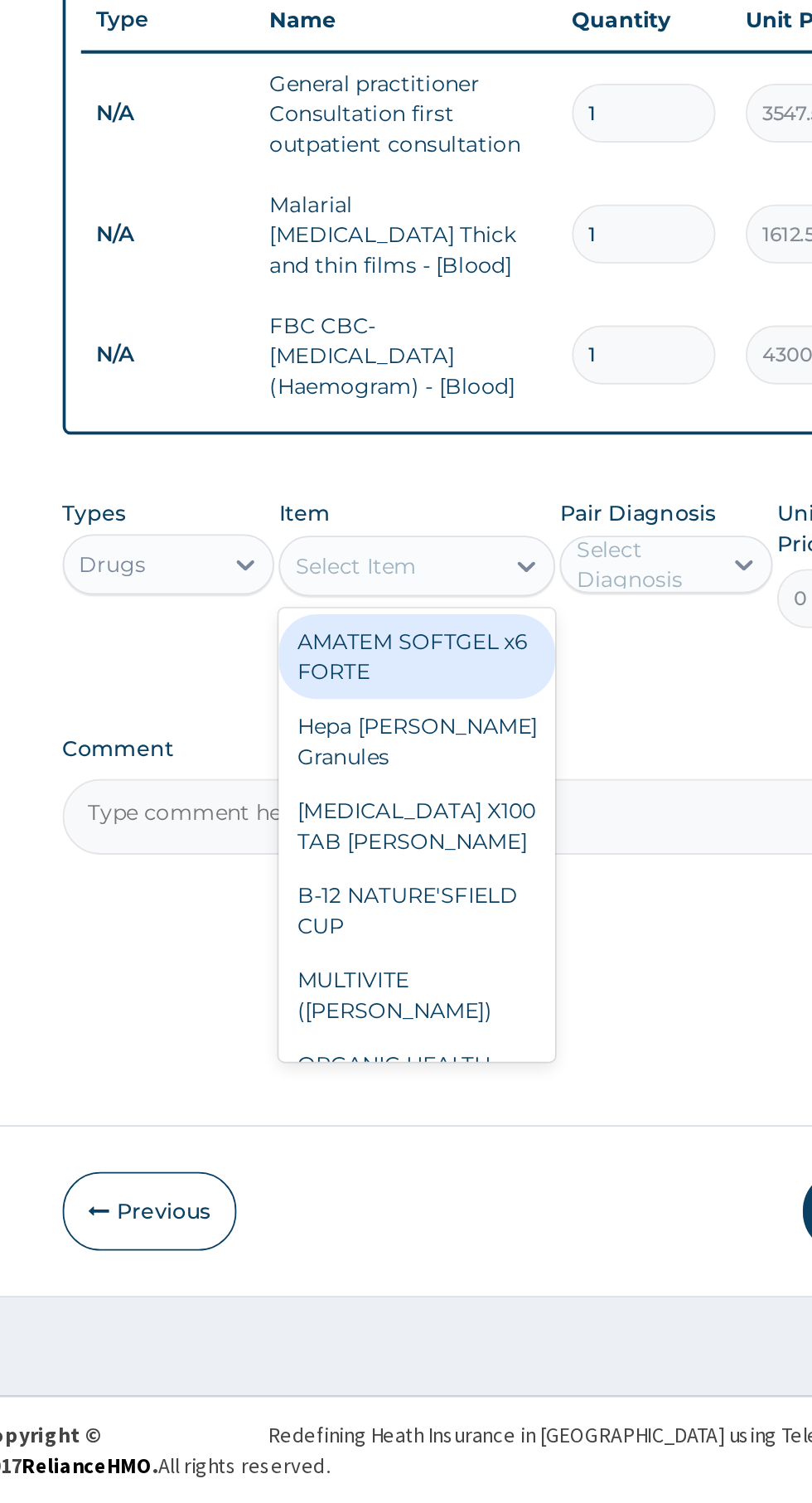
click at [480, 1109] on div "[MEDICAL_DATA] X100 TAB [PERSON_NAME]" at bounding box center [443, 1132] width 152 height 47
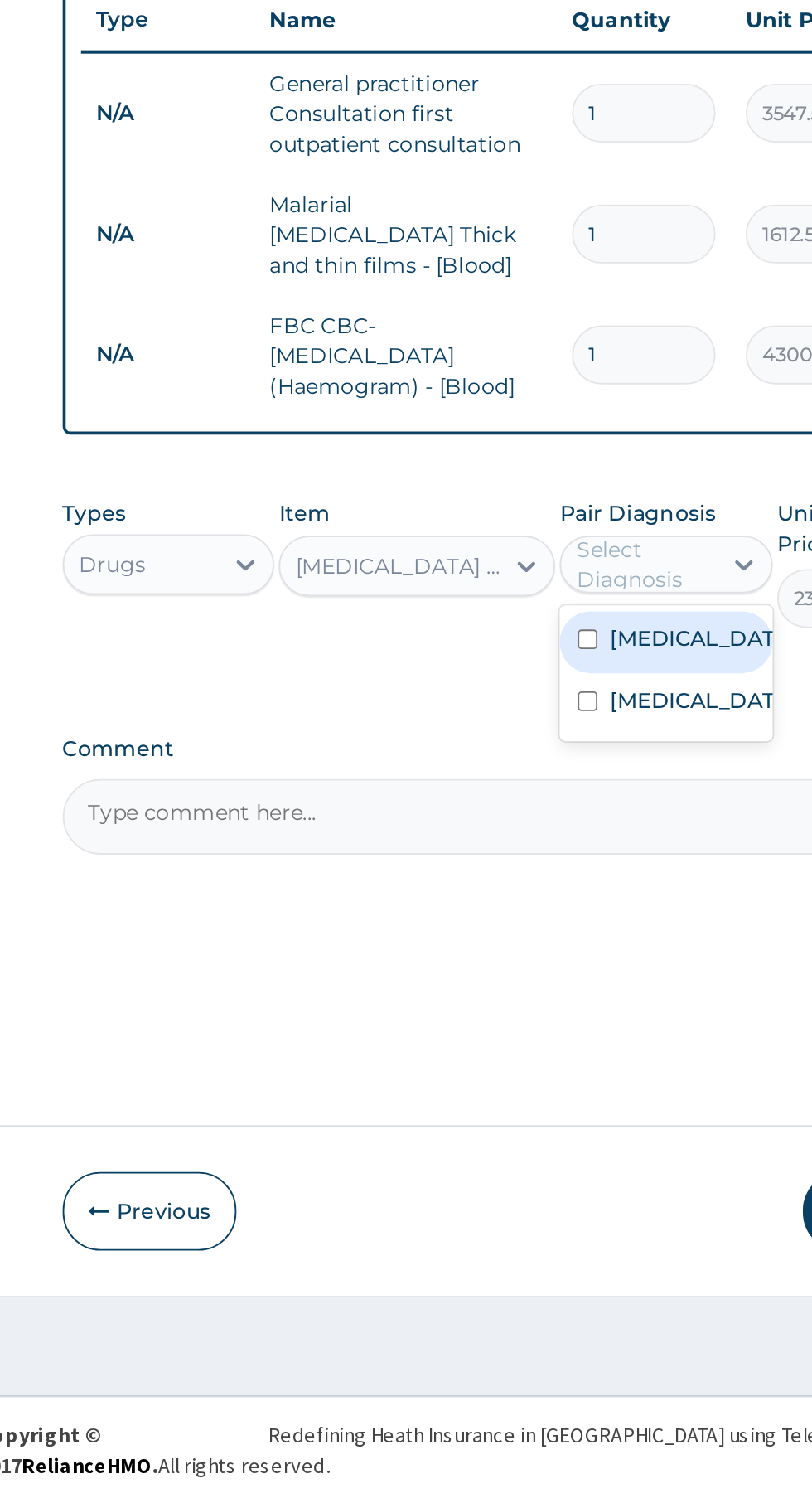
click at [593, 1030] on label "[MEDICAL_DATA]" at bounding box center [597, 1029] width 96 height 17
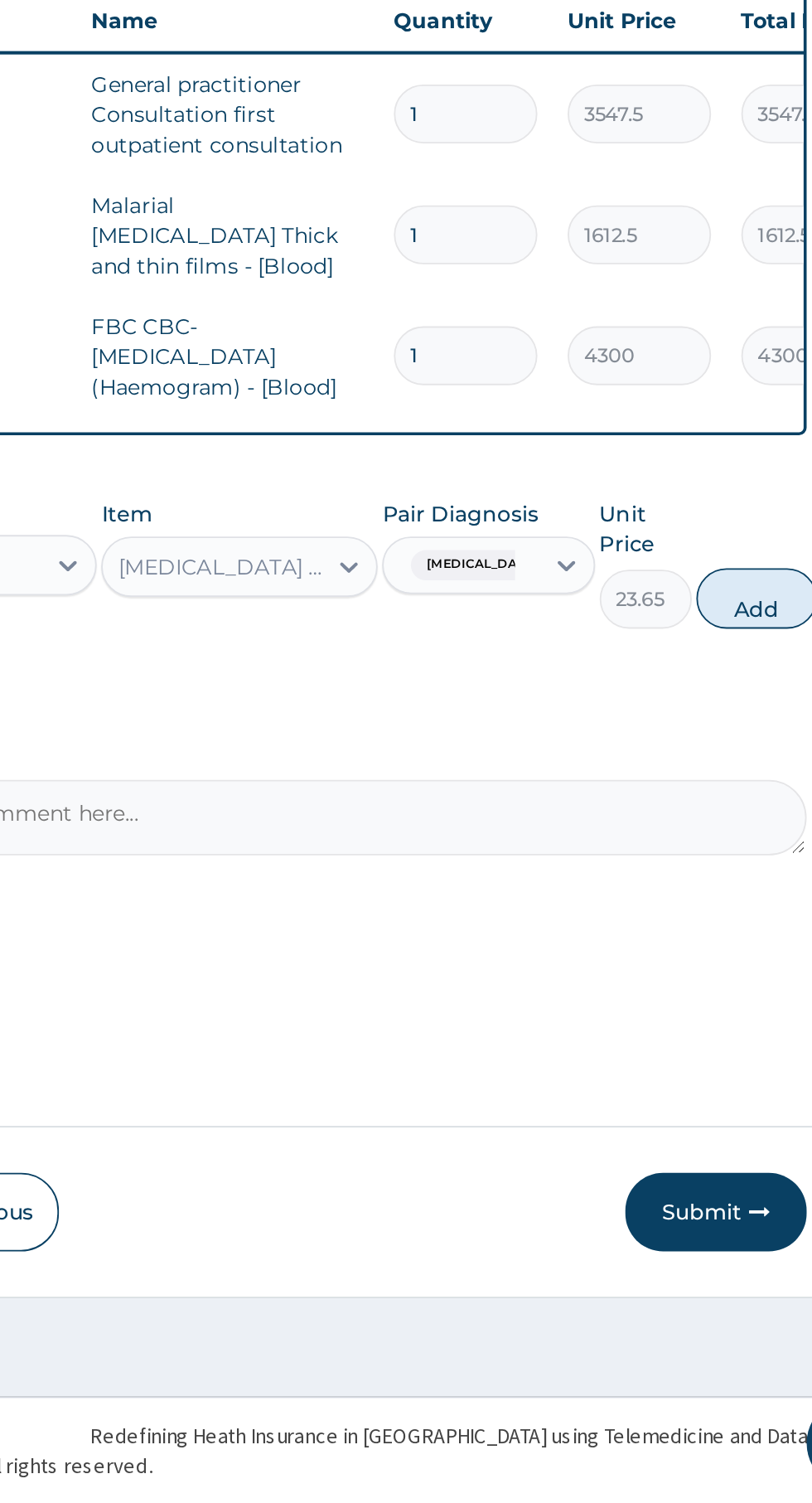
click at [730, 997] on button "Add" at bounding box center [727, 1007] width 66 height 33
type input "0"
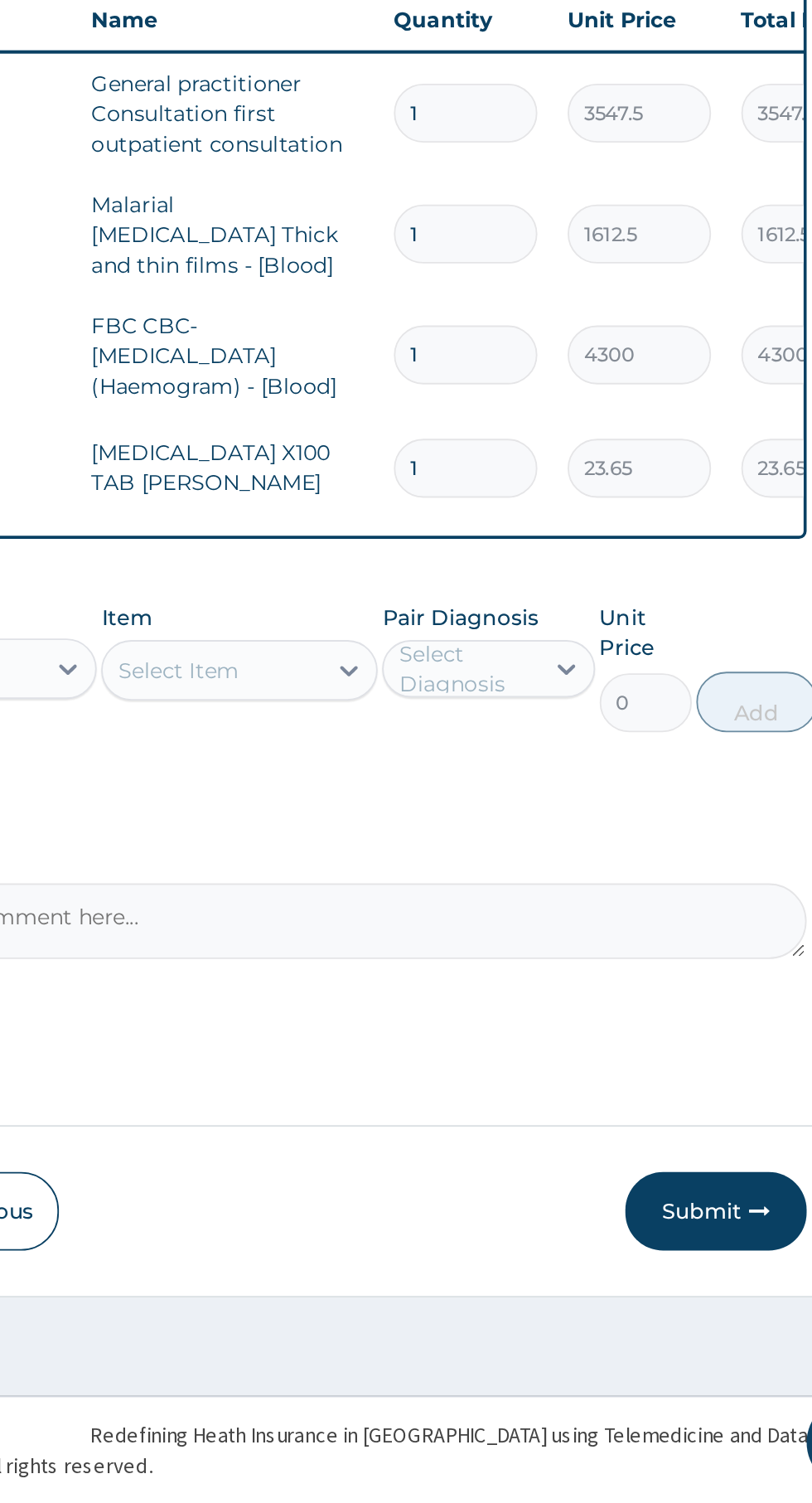
type input "15"
type input "354.75"
type input "15"
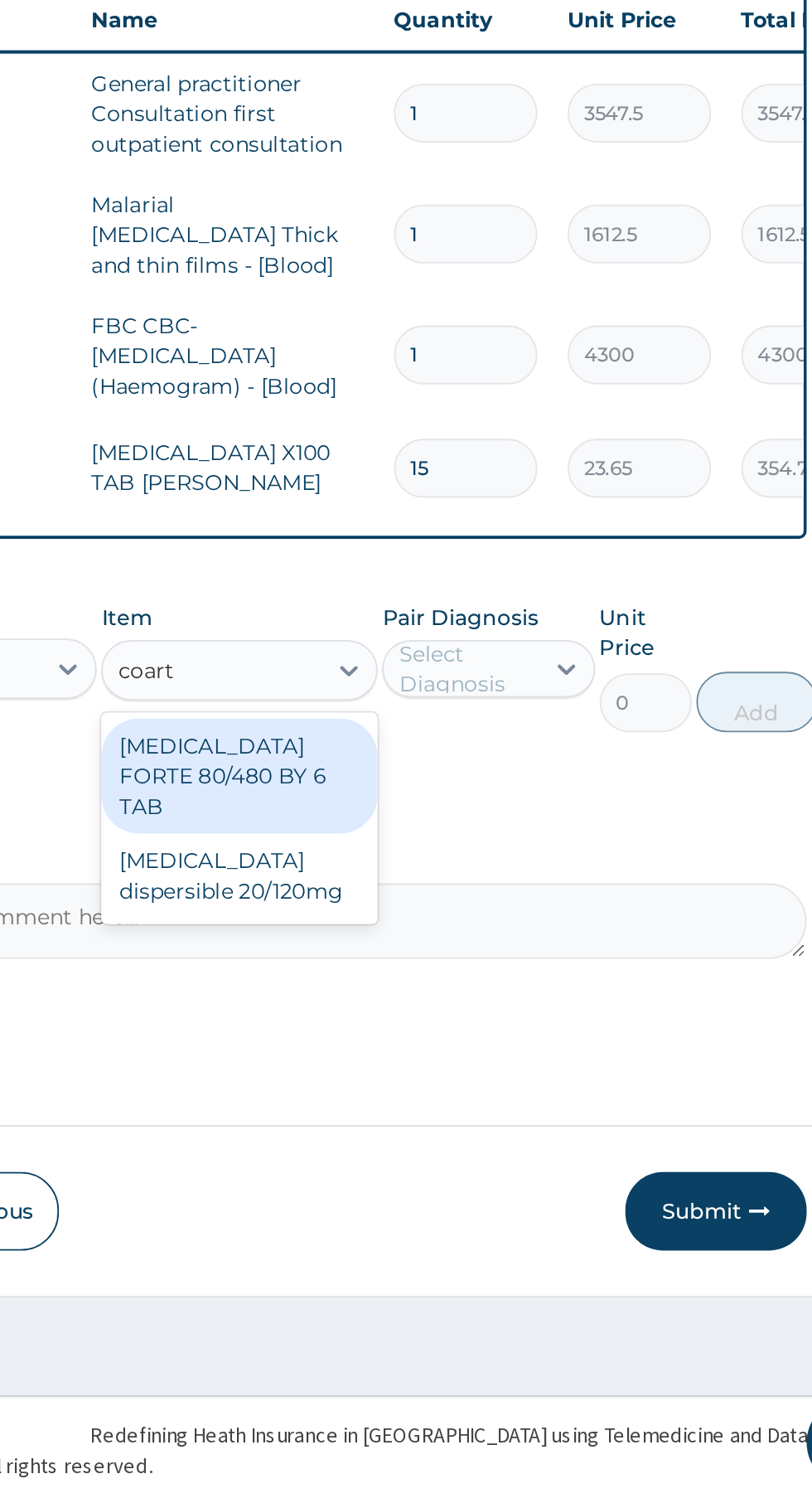
click at [464, 1087] on div "[MEDICAL_DATA] FORTE 80/480 BY 6 TAB" at bounding box center [443, 1105] width 152 height 63
type input "coart"
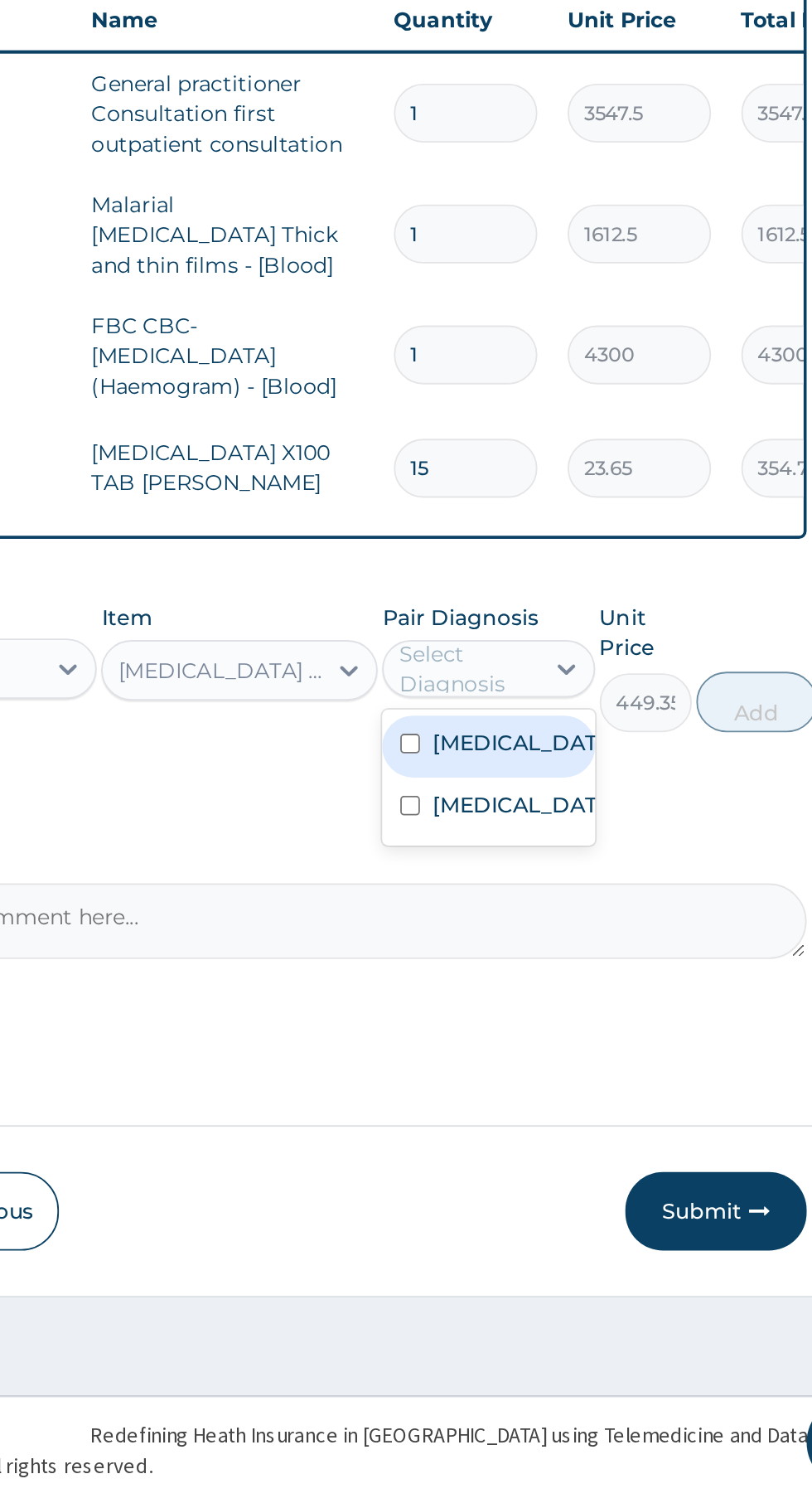
click at [608, 1136] on div "[MEDICAL_DATA]" at bounding box center [579, 1122] width 116 height 34
click at [539, 1089] on input "checkbox" at bounding box center [536, 1087] width 11 height 11
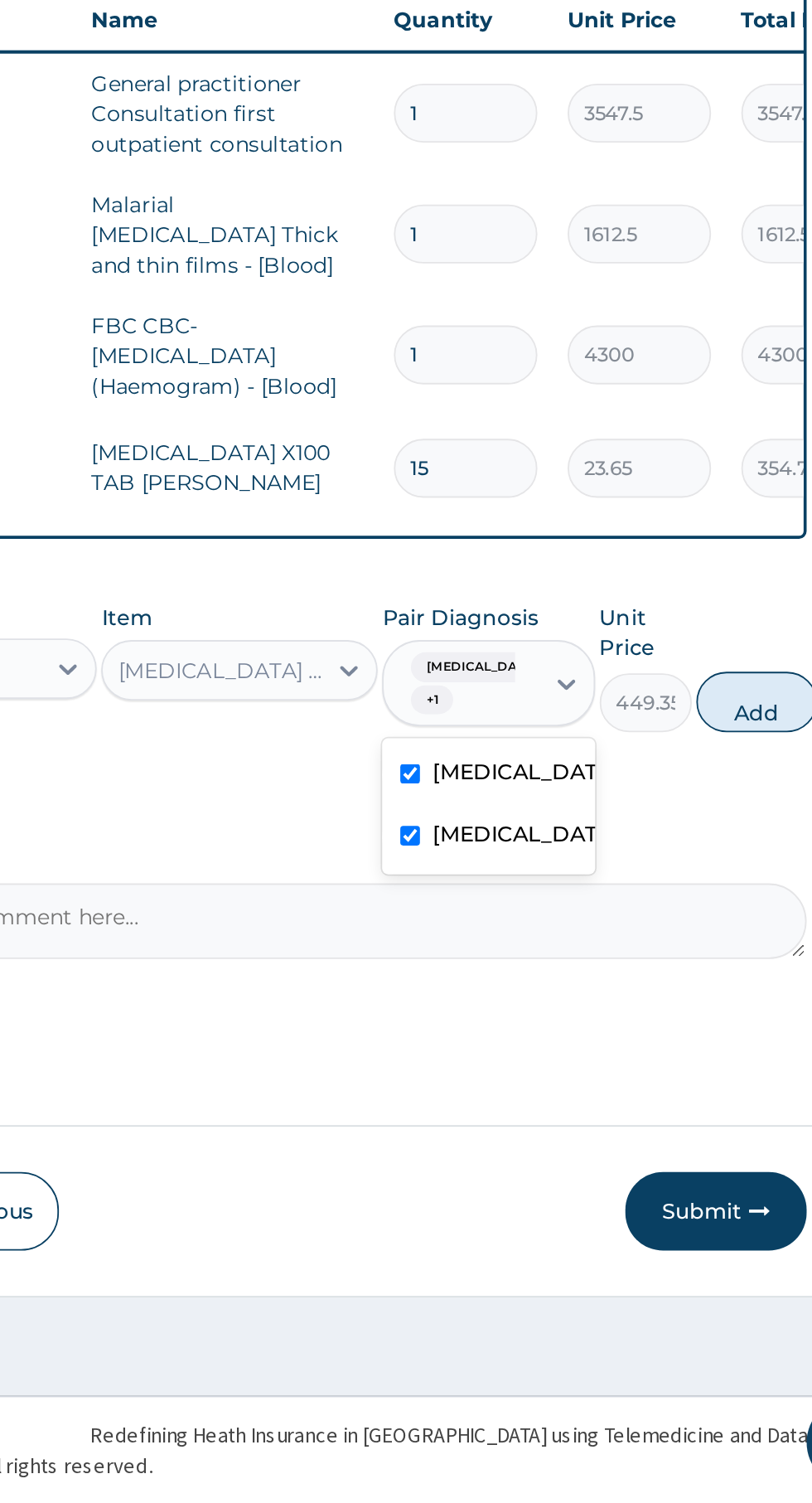
click at [566, 1144] on label "[MEDICAL_DATA]" at bounding box center [597, 1136] width 96 height 17
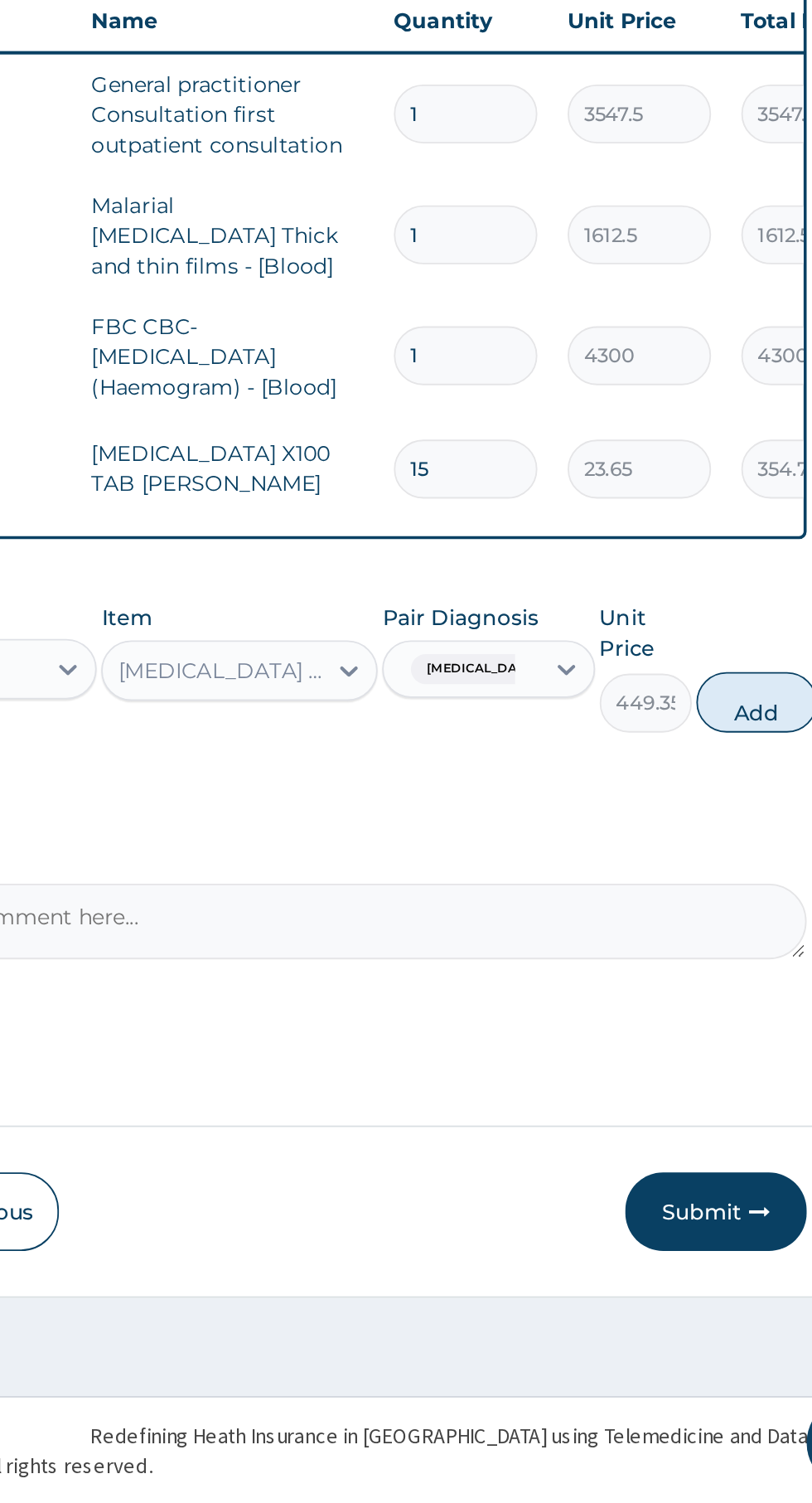
click at [730, 1062] on button "Add" at bounding box center [727, 1064] width 66 height 33
type input "0"
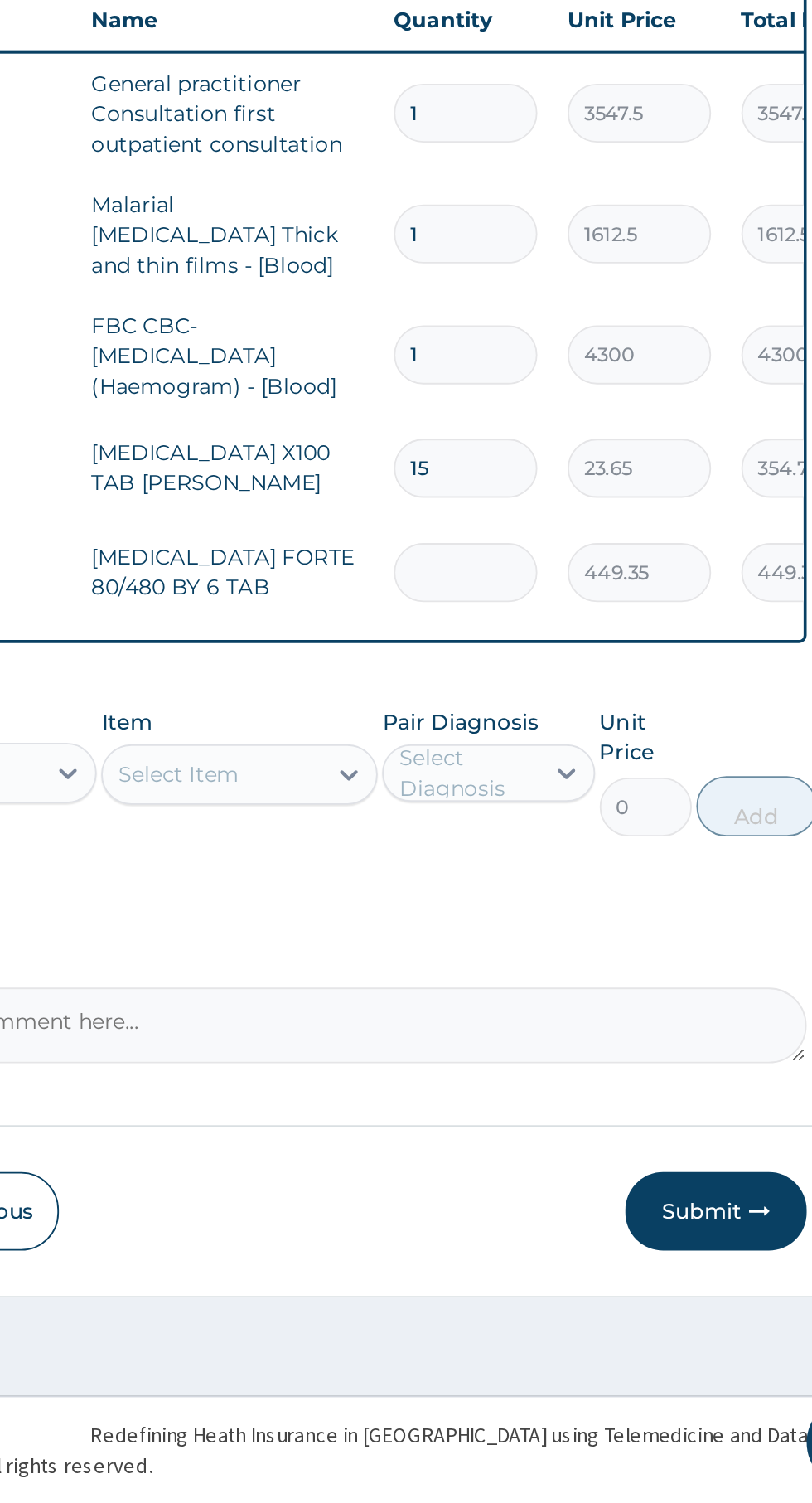
type input "0.00"
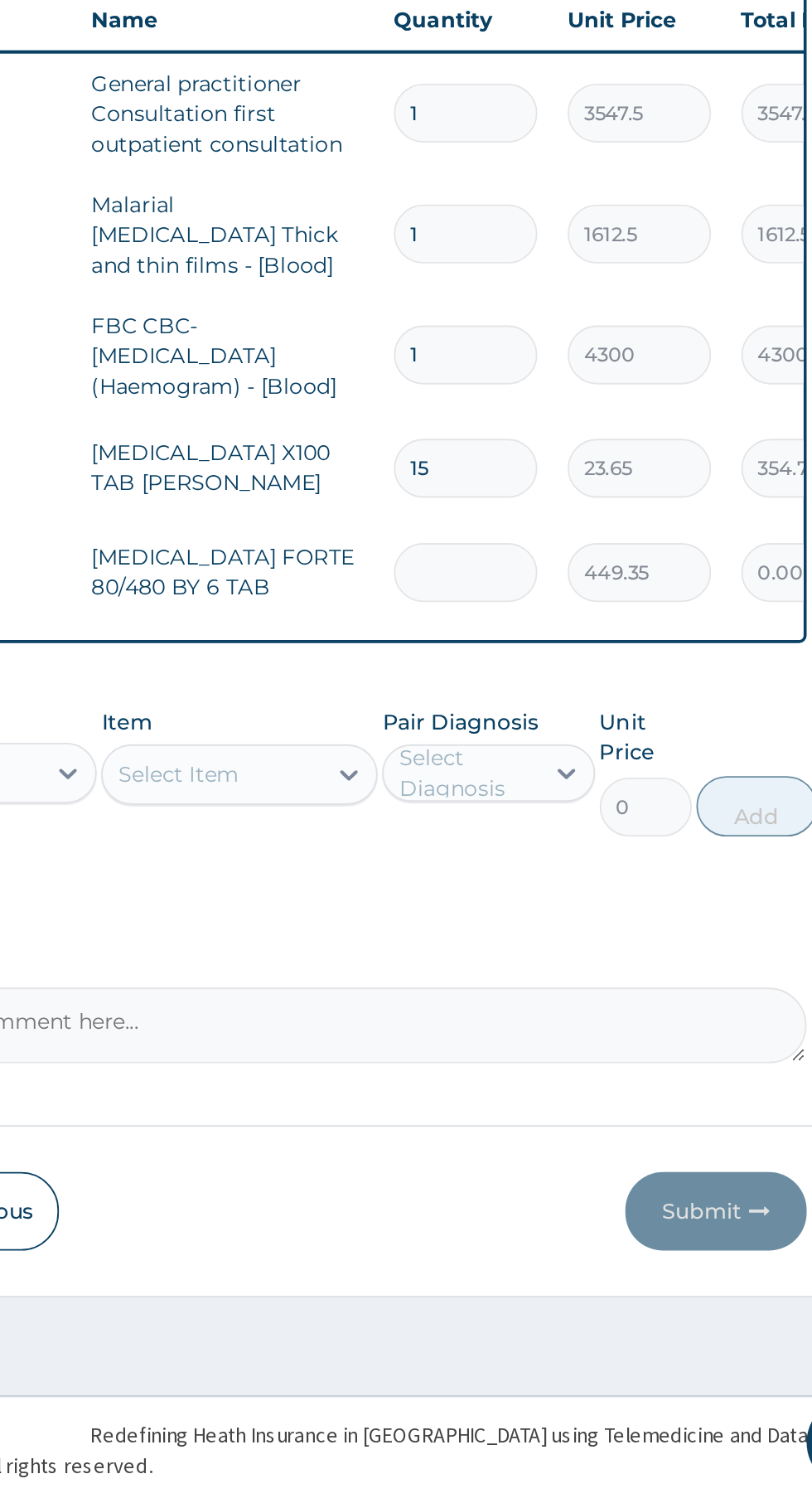
type input "6"
type input "2696.10"
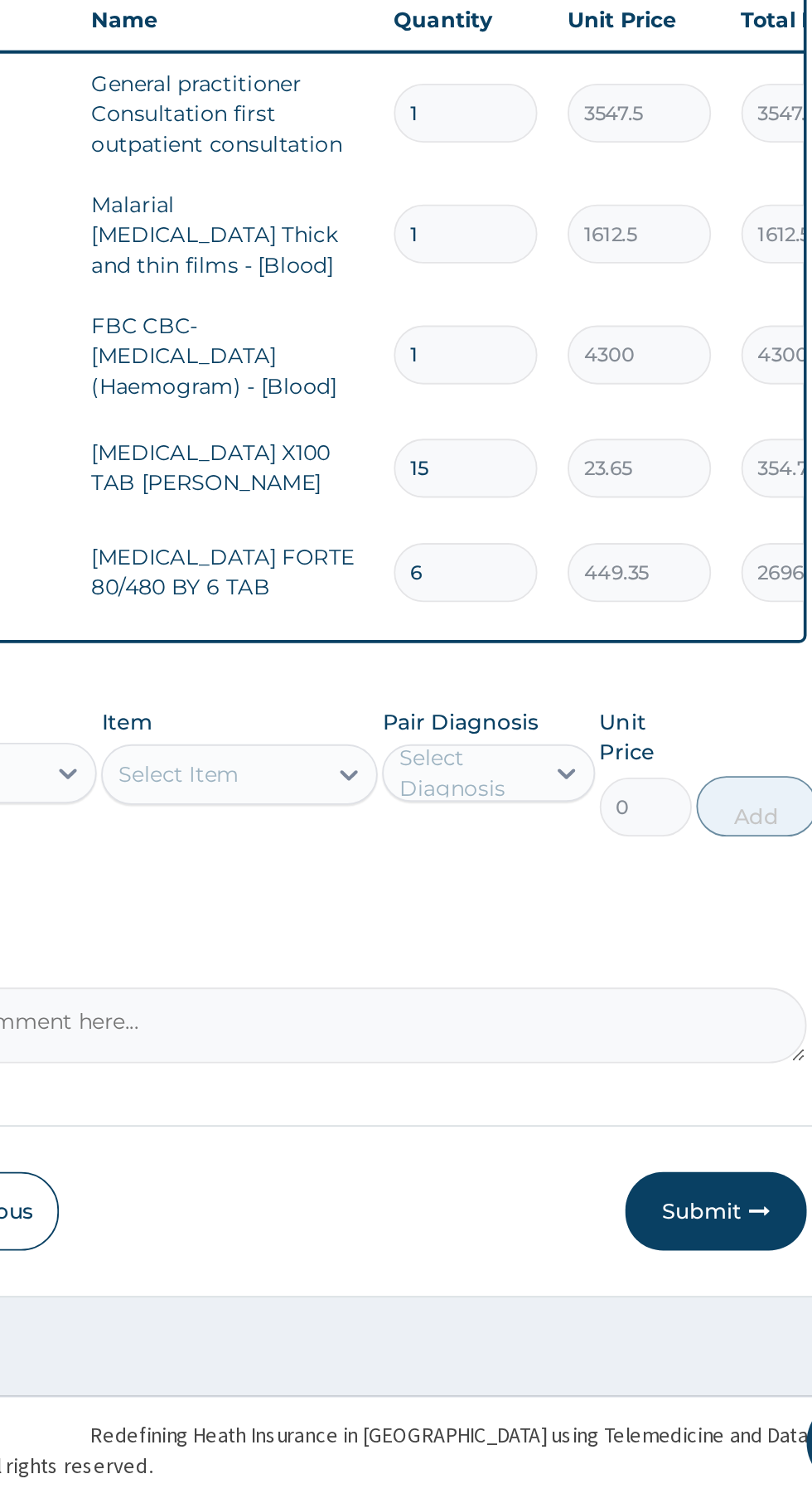
type input "6"
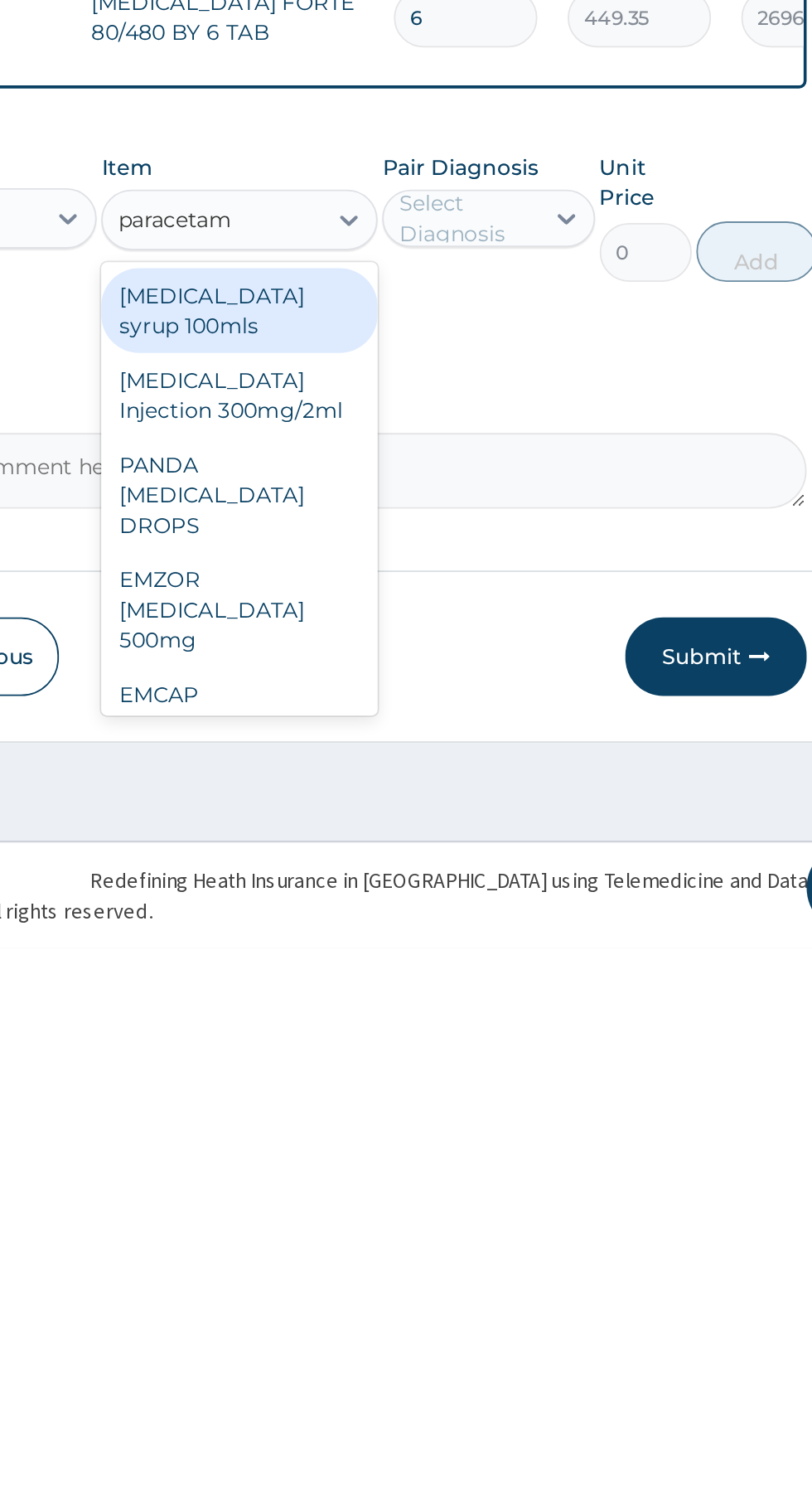
click at [446, 1317] on div "EMZOR [MEDICAL_DATA] 500mg" at bounding box center [443, 1318] width 152 height 63
type input "paracetam"
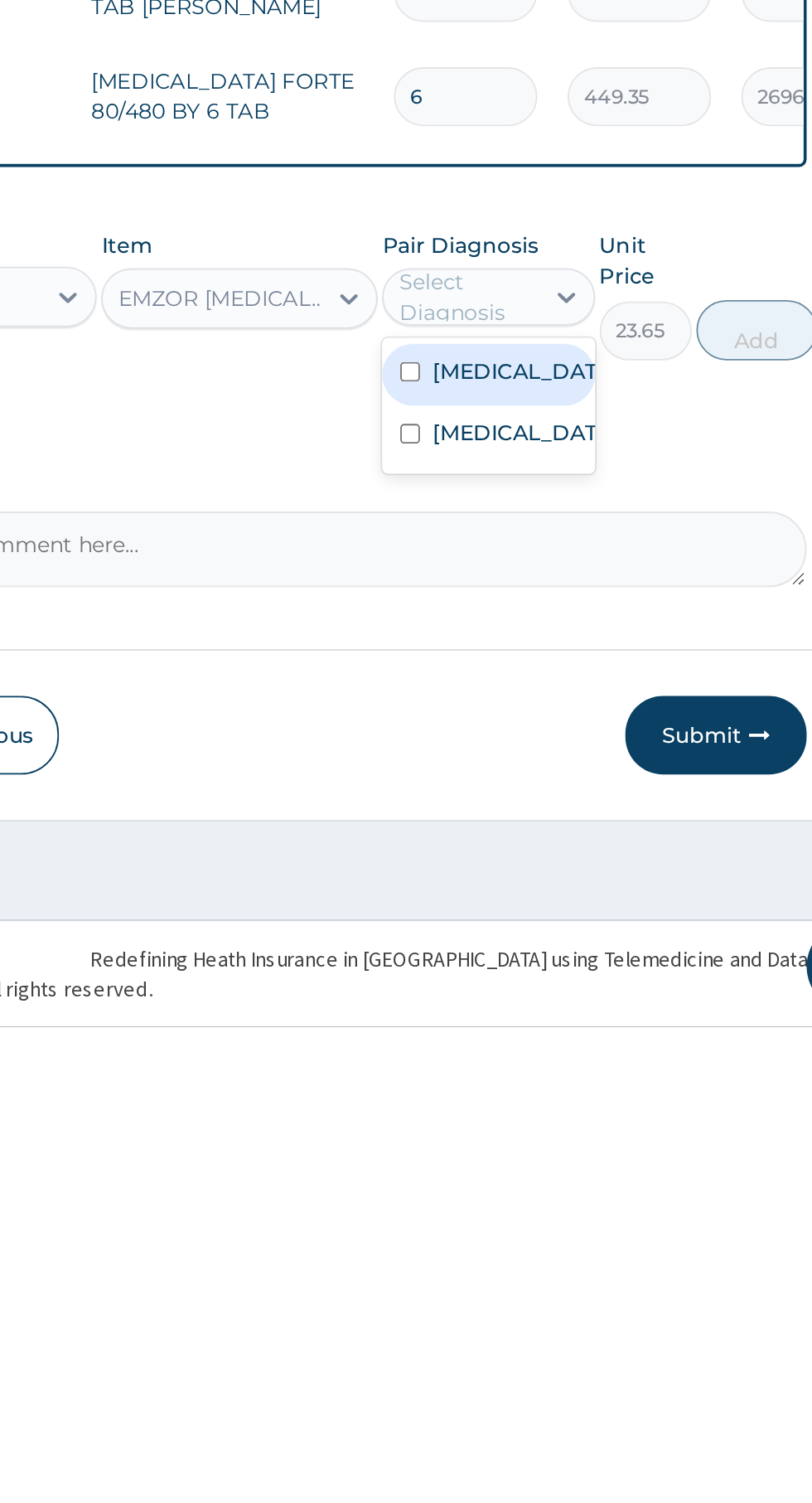
click at [587, 1144] on label "[MEDICAL_DATA]" at bounding box center [597, 1143] width 96 height 17
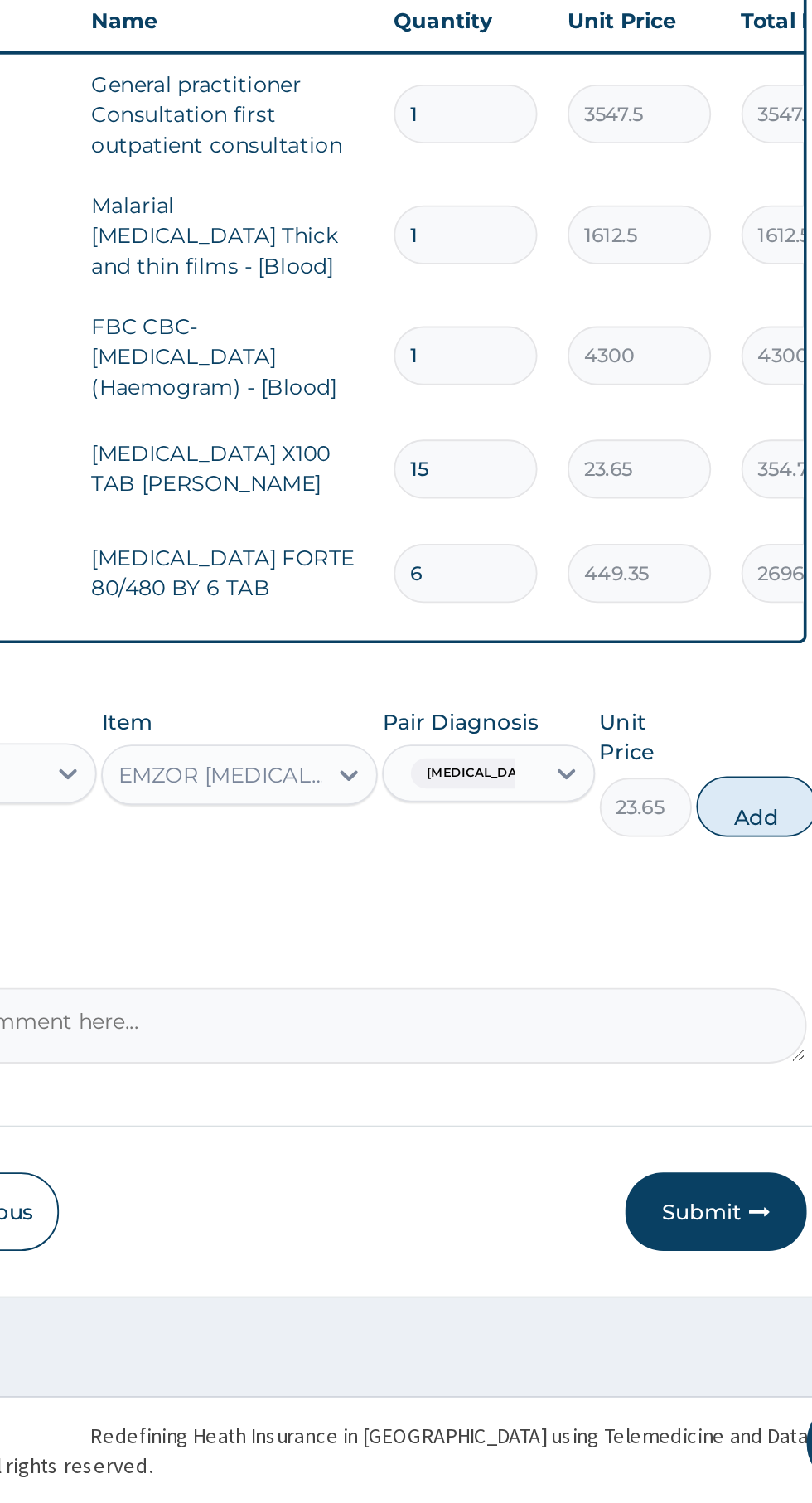
click at [721, 1121] on button "Add" at bounding box center [727, 1121] width 66 height 33
type input "0"
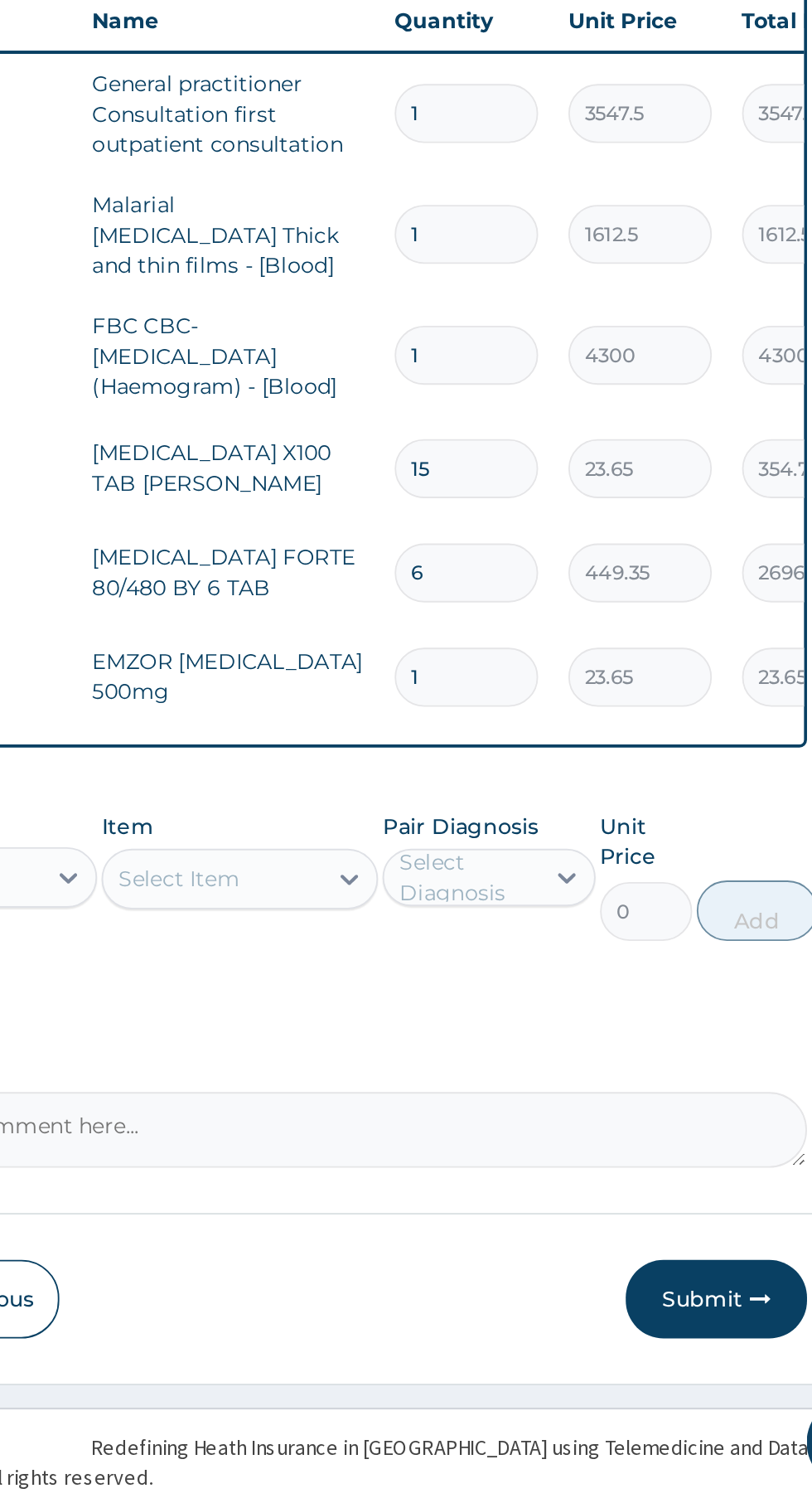
type input "18"
type input "425.70"
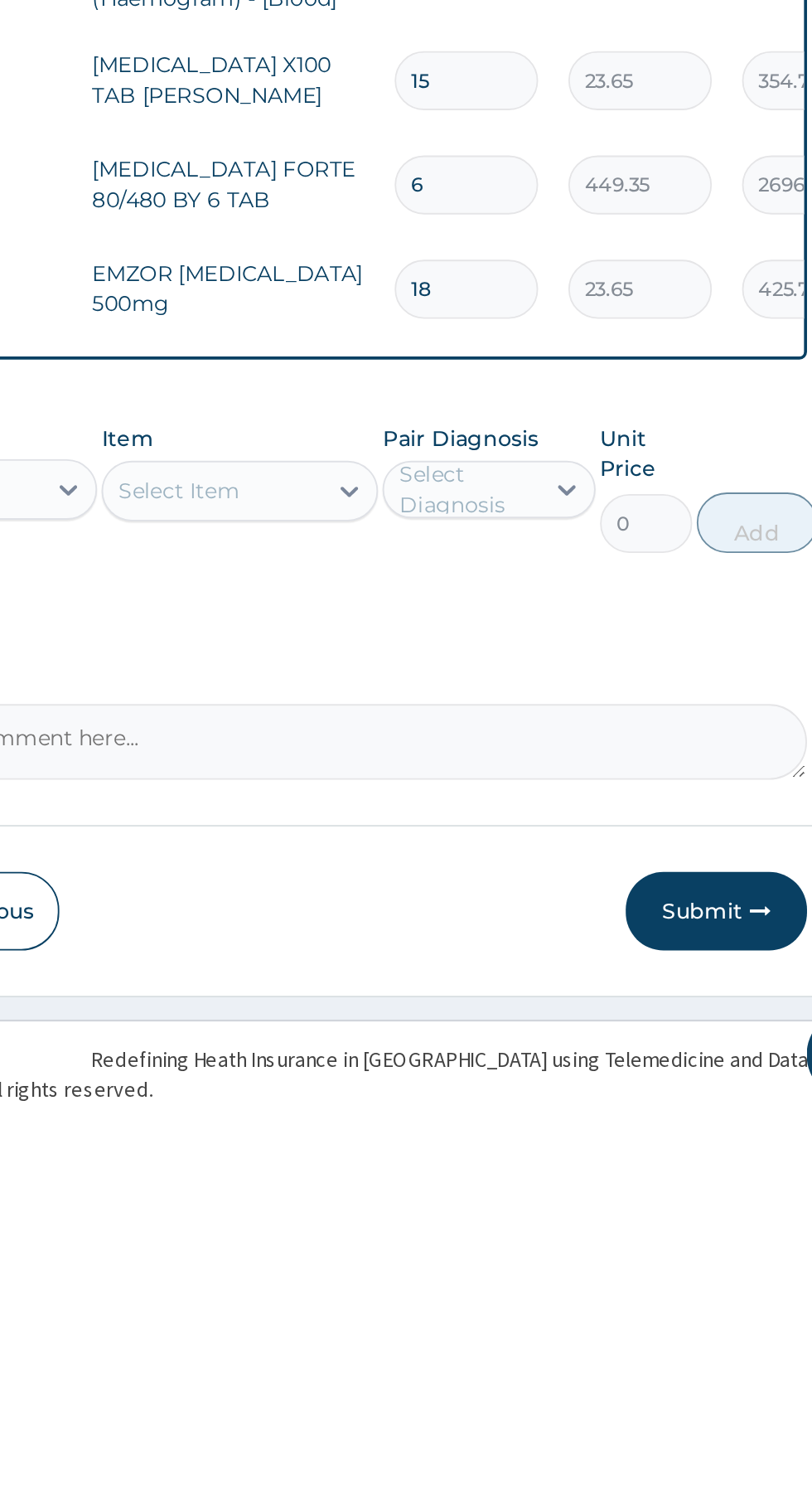
type input "18"
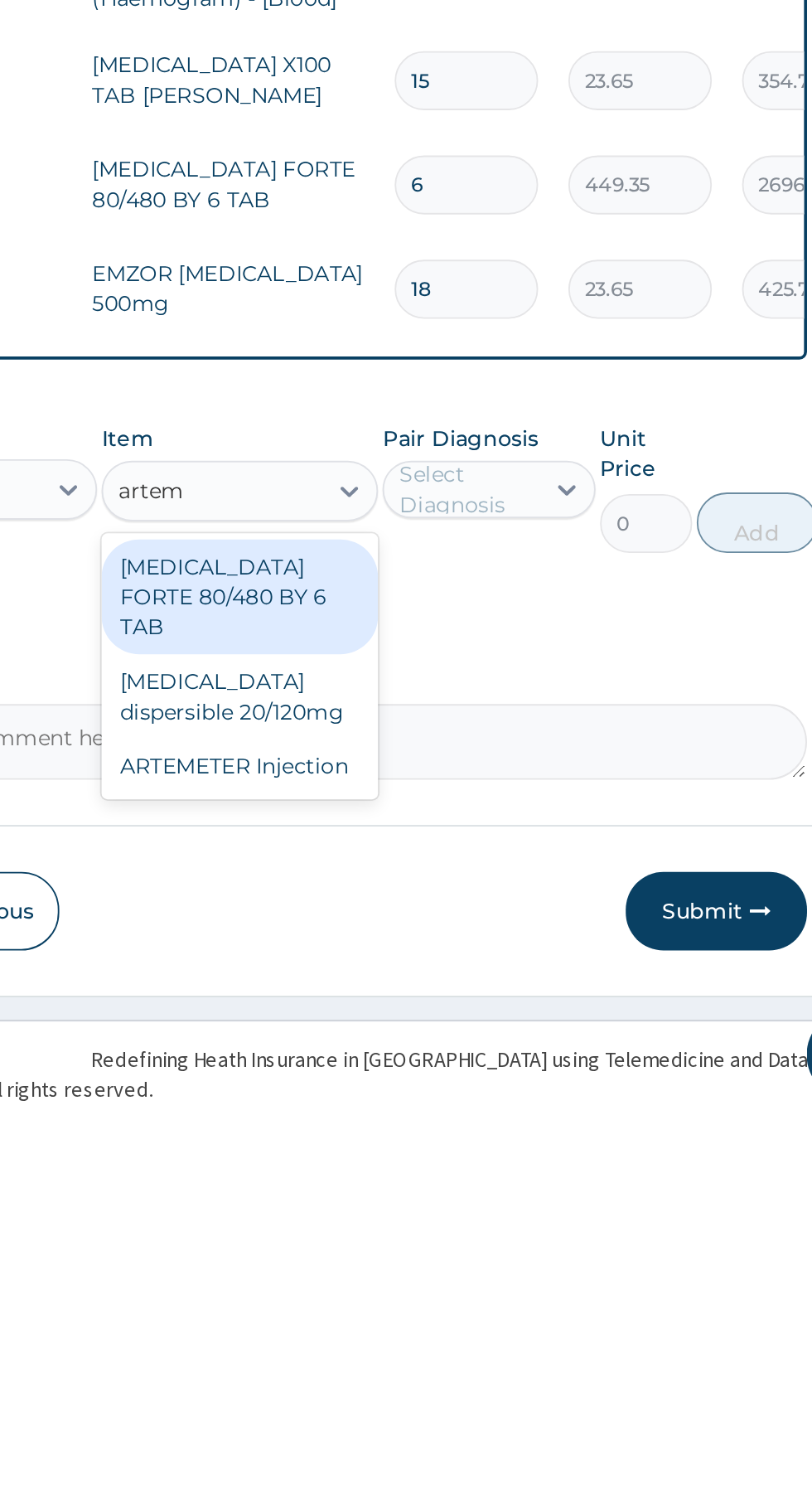
click at [481, 1297] on div "ARTEMETER Injection" at bounding box center [443, 1312] width 152 height 30
type input "artem"
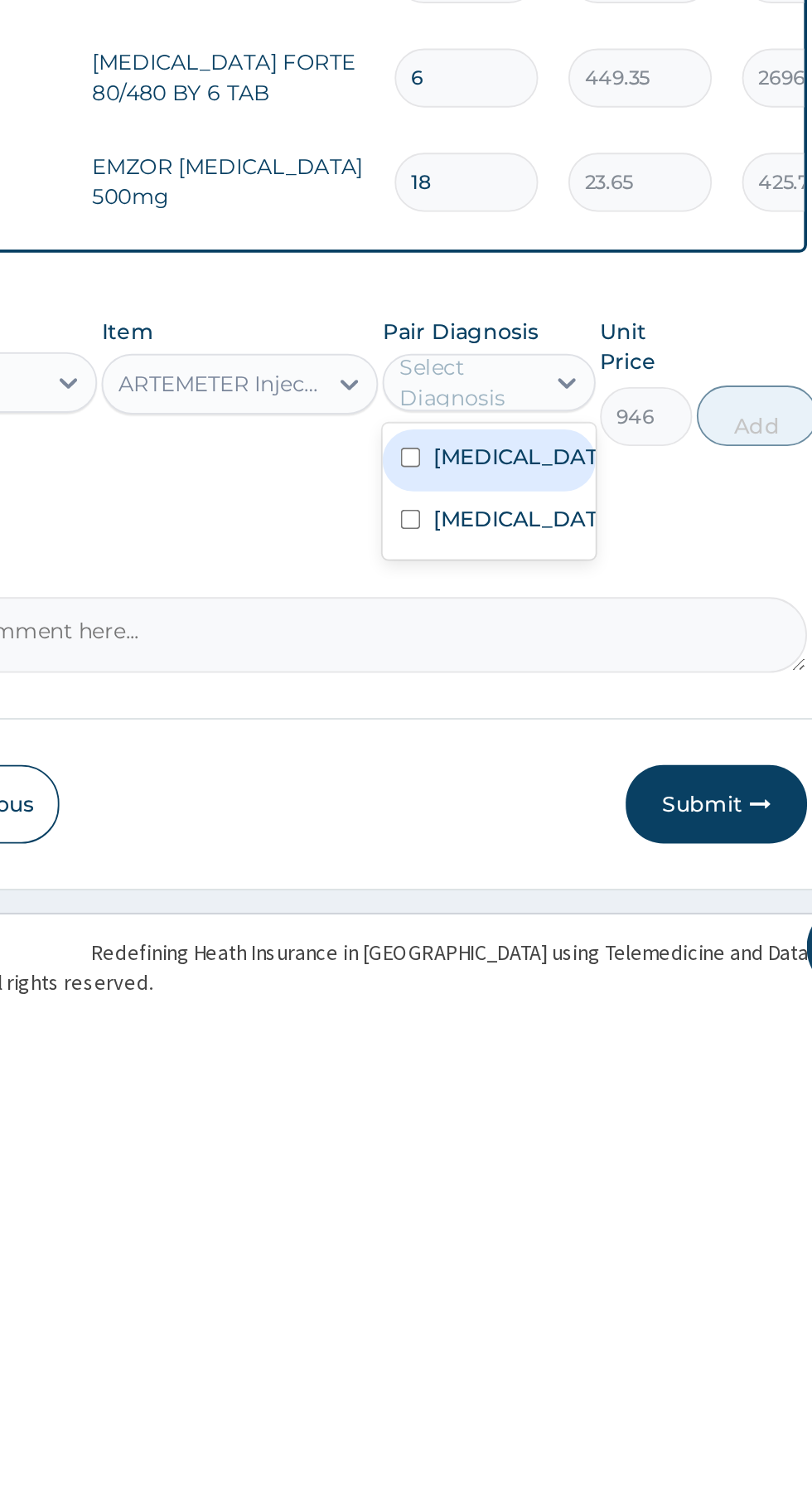
click at [589, 1209] on label "[MEDICAL_DATA]" at bounding box center [597, 1200] width 96 height 17
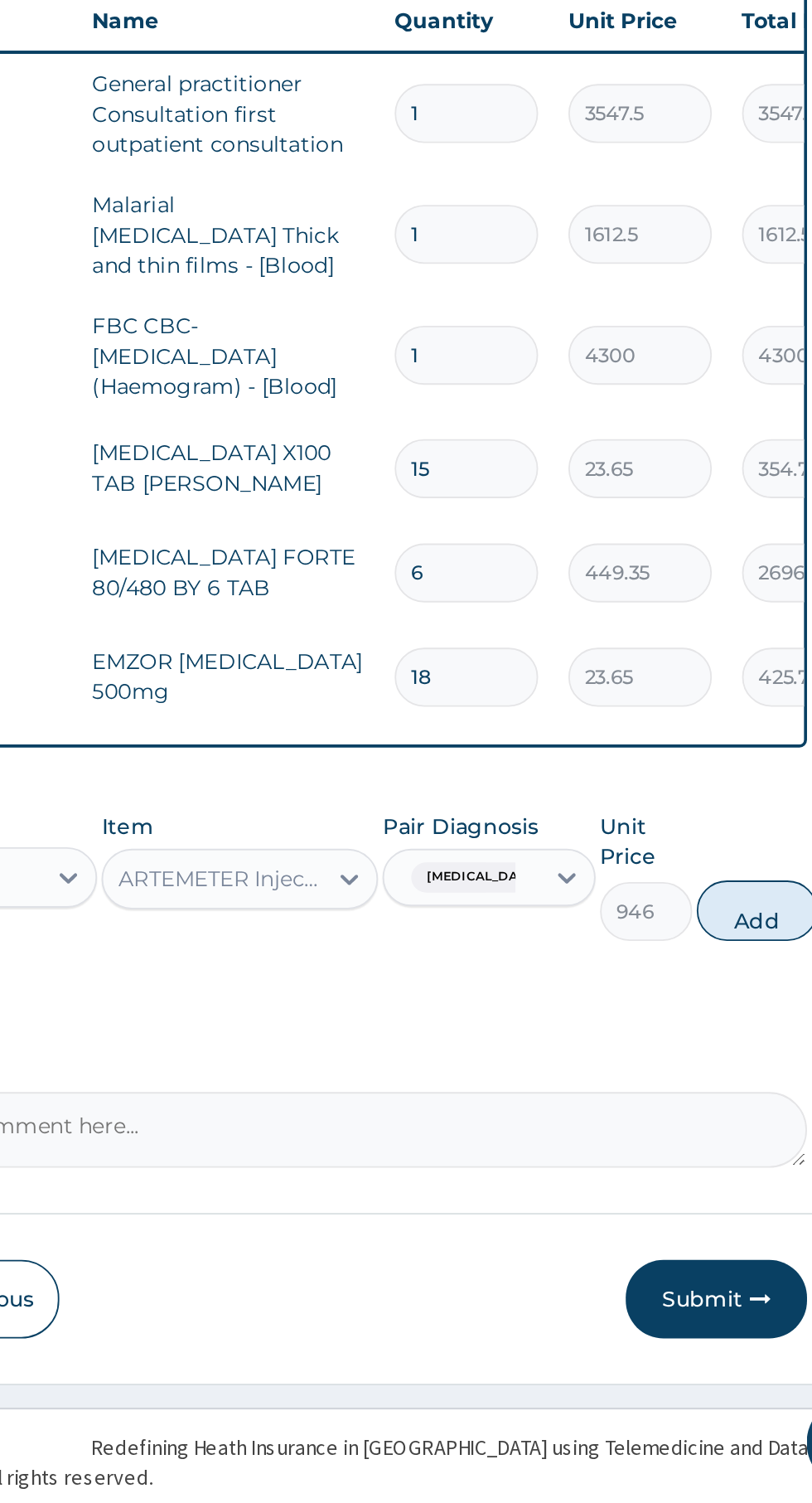
click at [734, 1172] on button "Add" at bounding box center [727, 1178] width 66 height 33
type input "0"
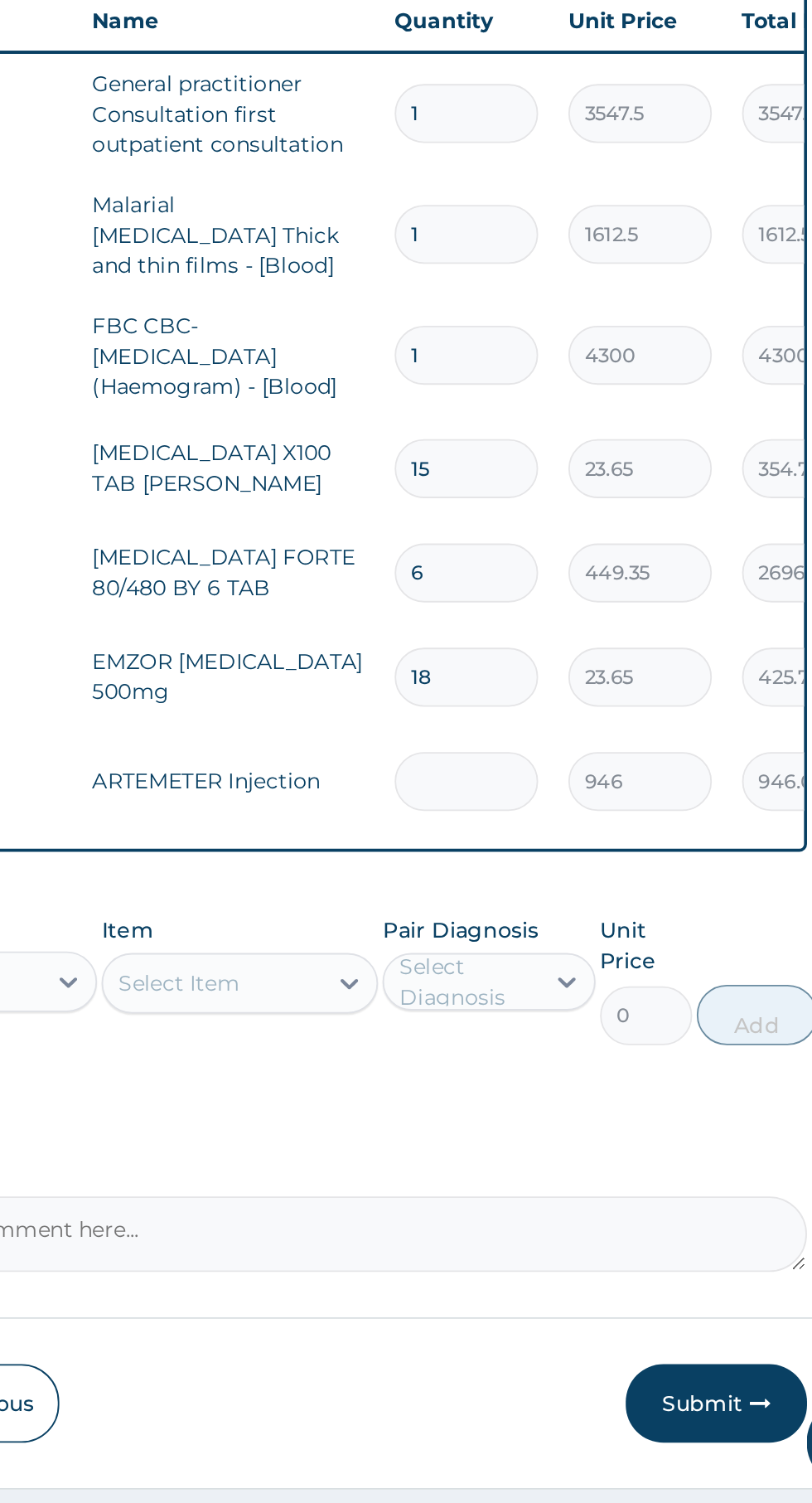
type input "0.00"
type input "2"
type input "1892.00"
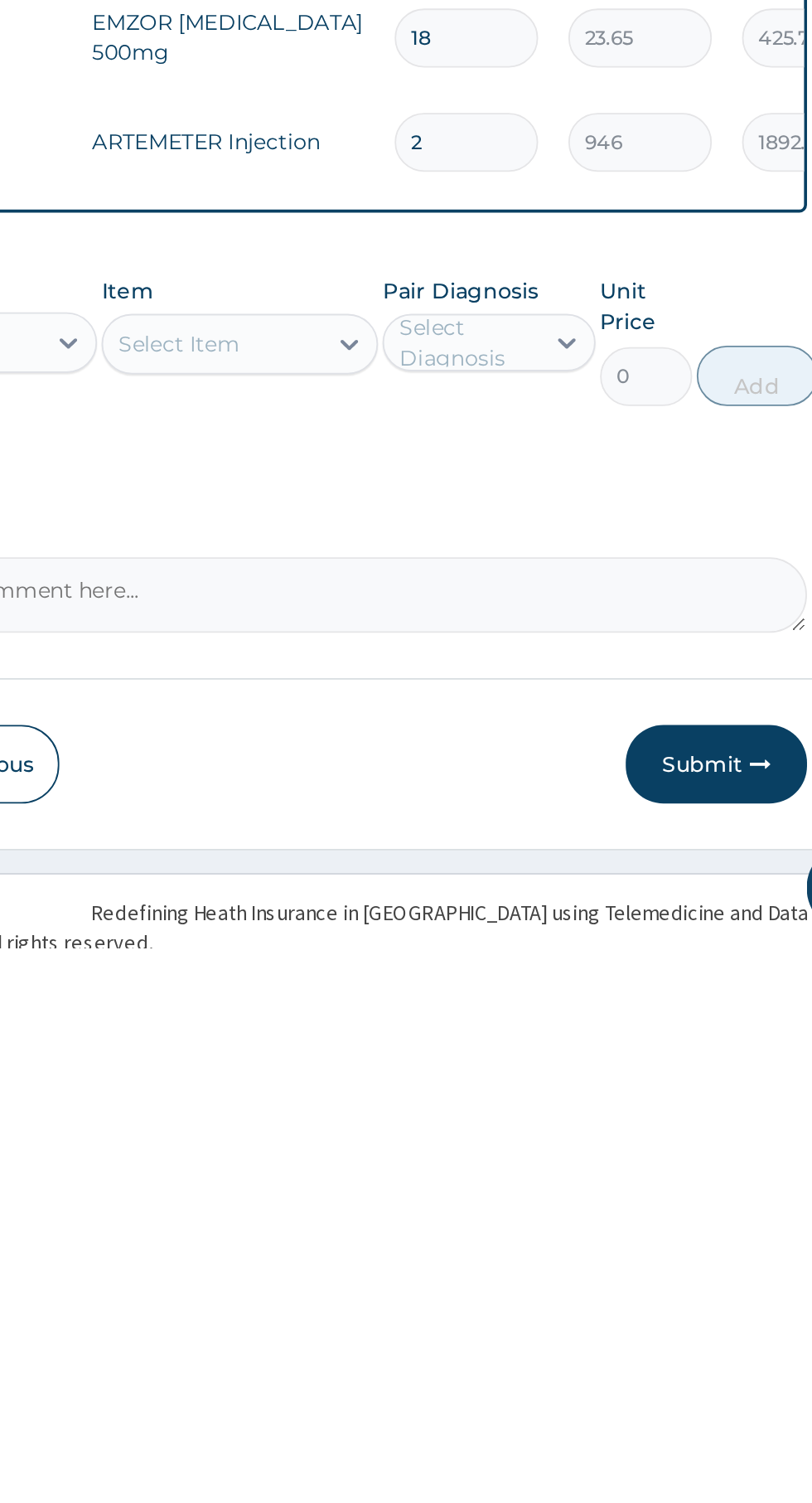
scroll to position [49, 0]
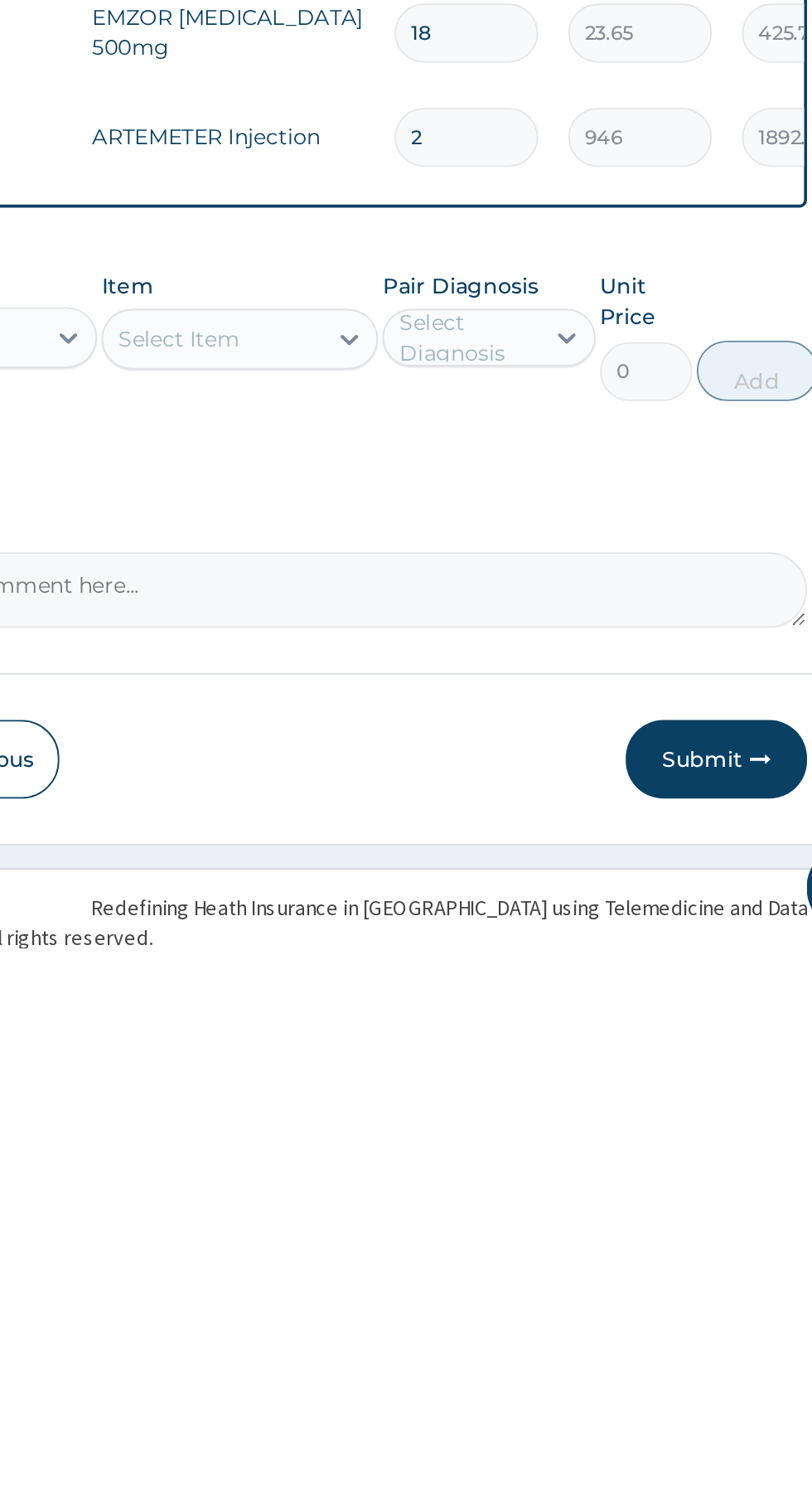
type input "2"
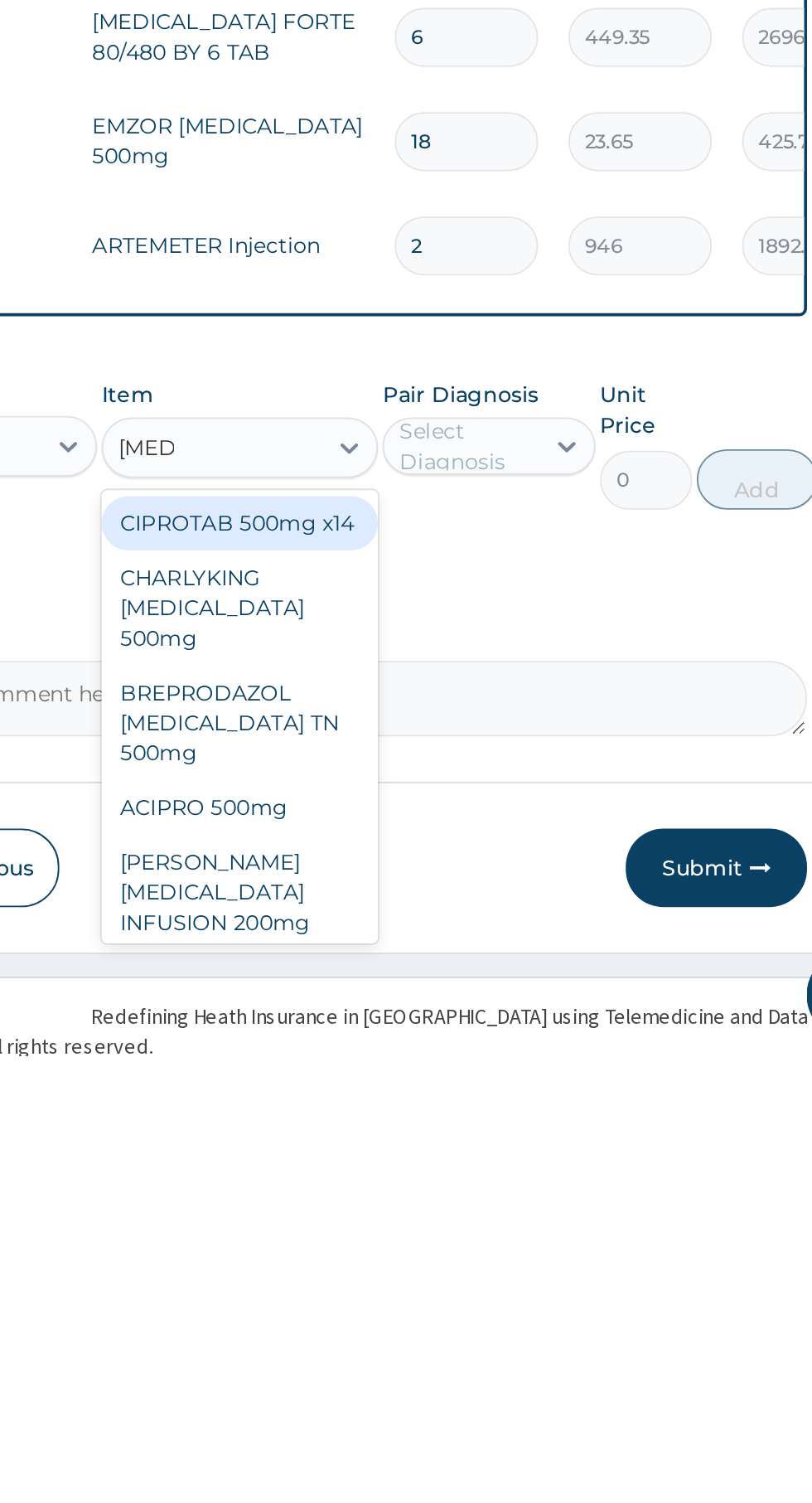
scroll to position [0, 0]
click at [479, 1205] on div "CIPROTAB 500mg x14" at bounding box center [443, 1211] width 152 height 30
type input "cipro"
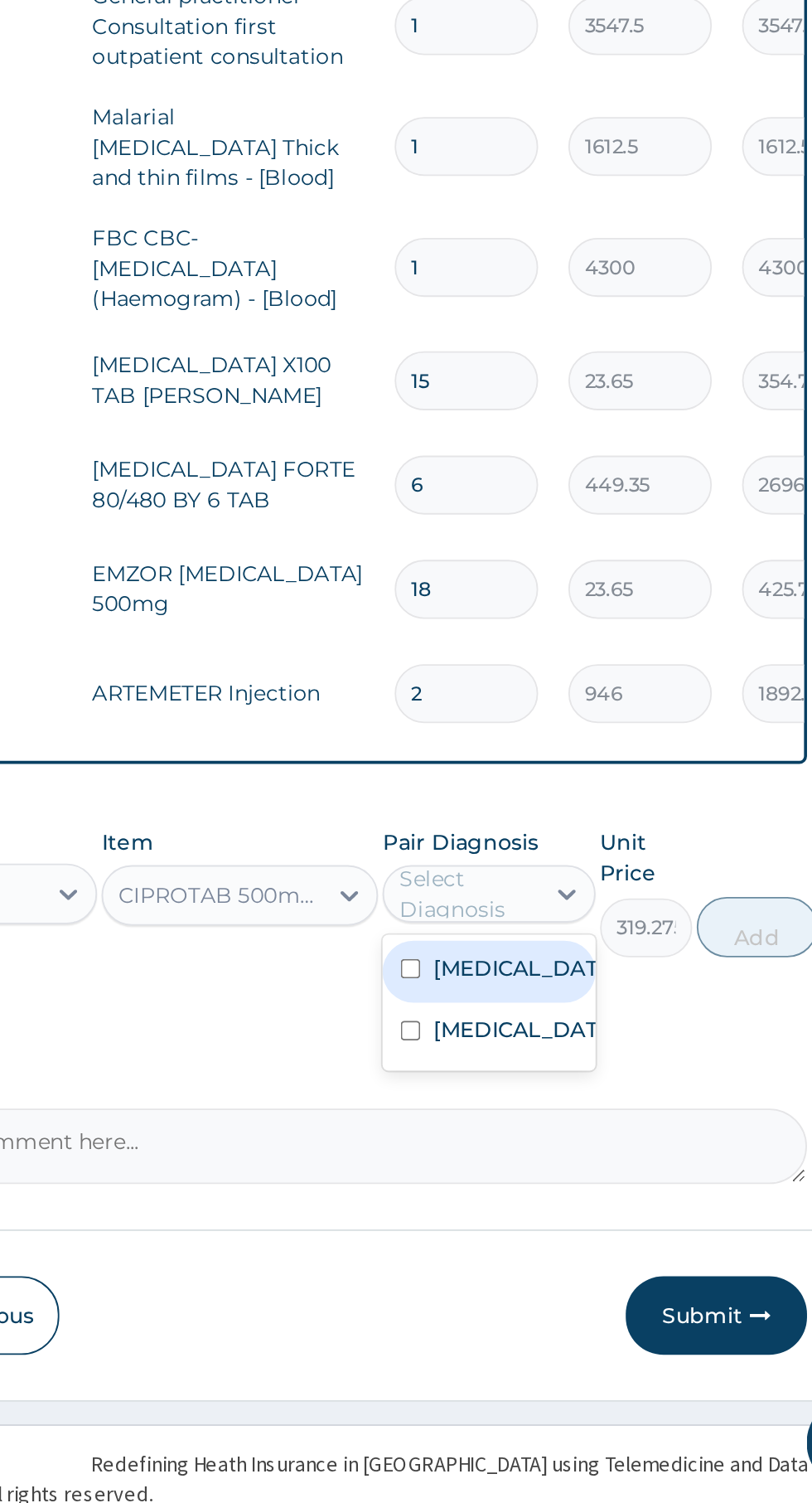
scroll to position [48, 0]
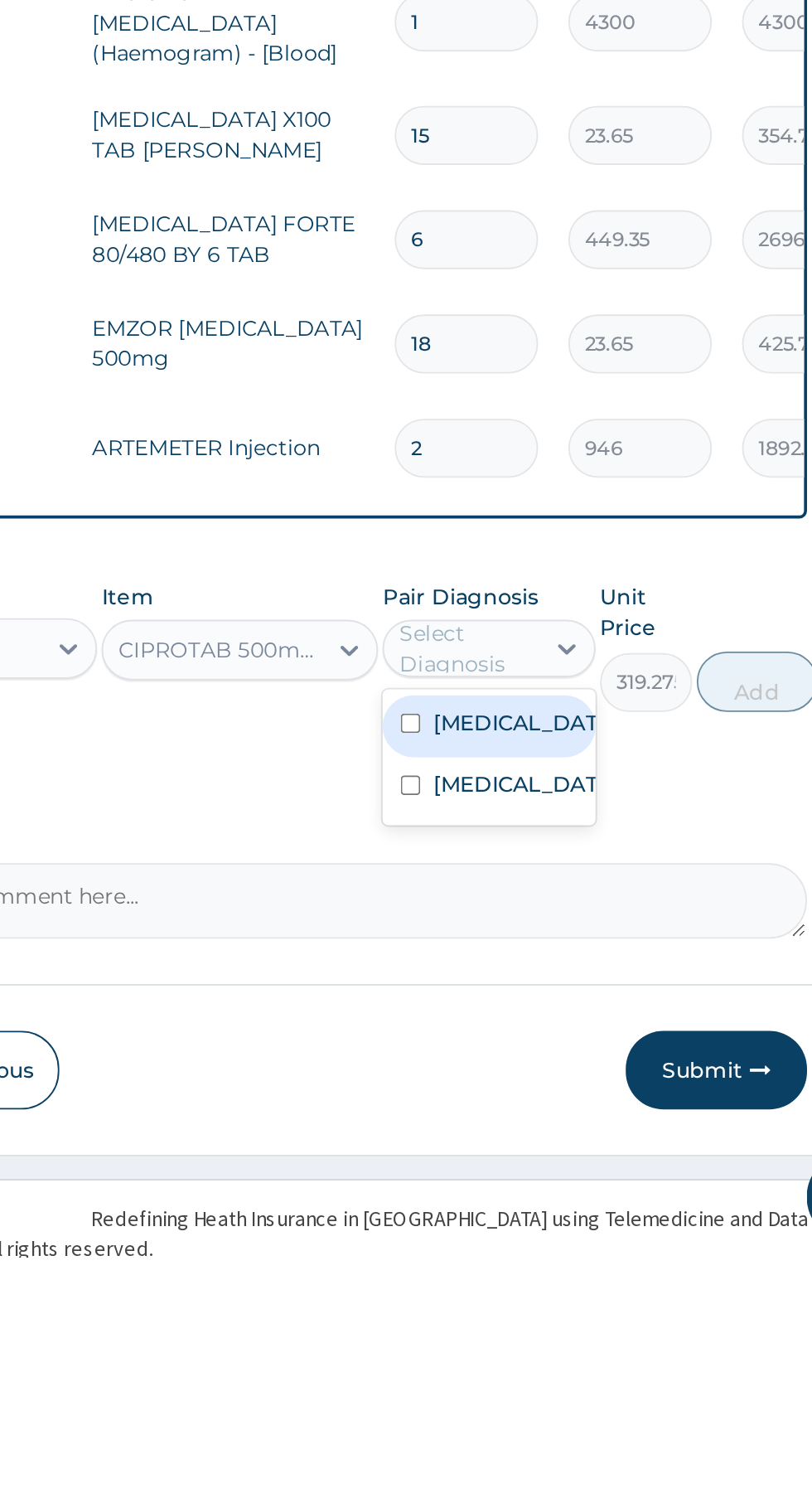
click at [600, 1259] on div "Sepsis" at bounding box center [579, 1245] width 116 height 34
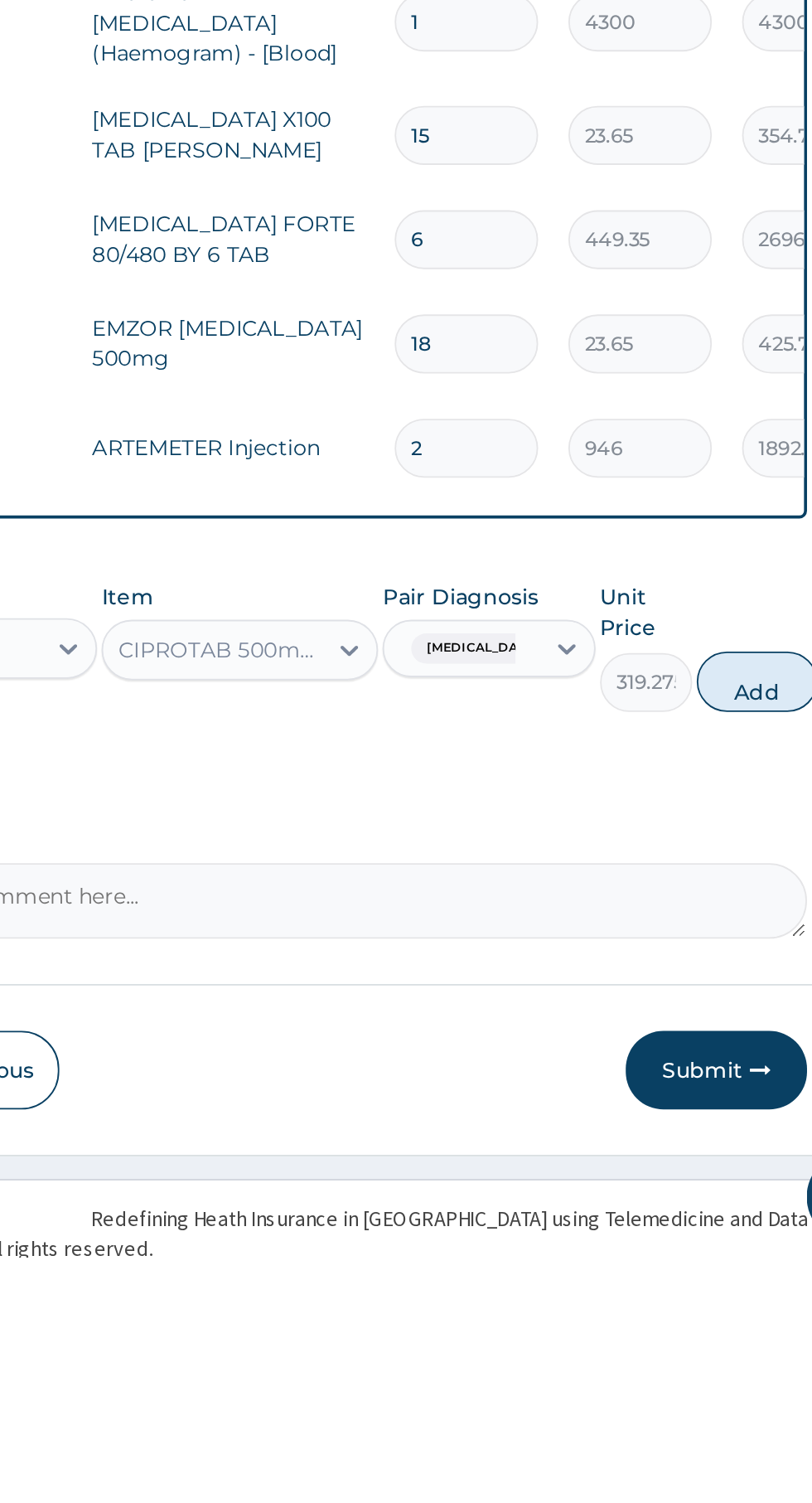
scroll to position [47, 0]
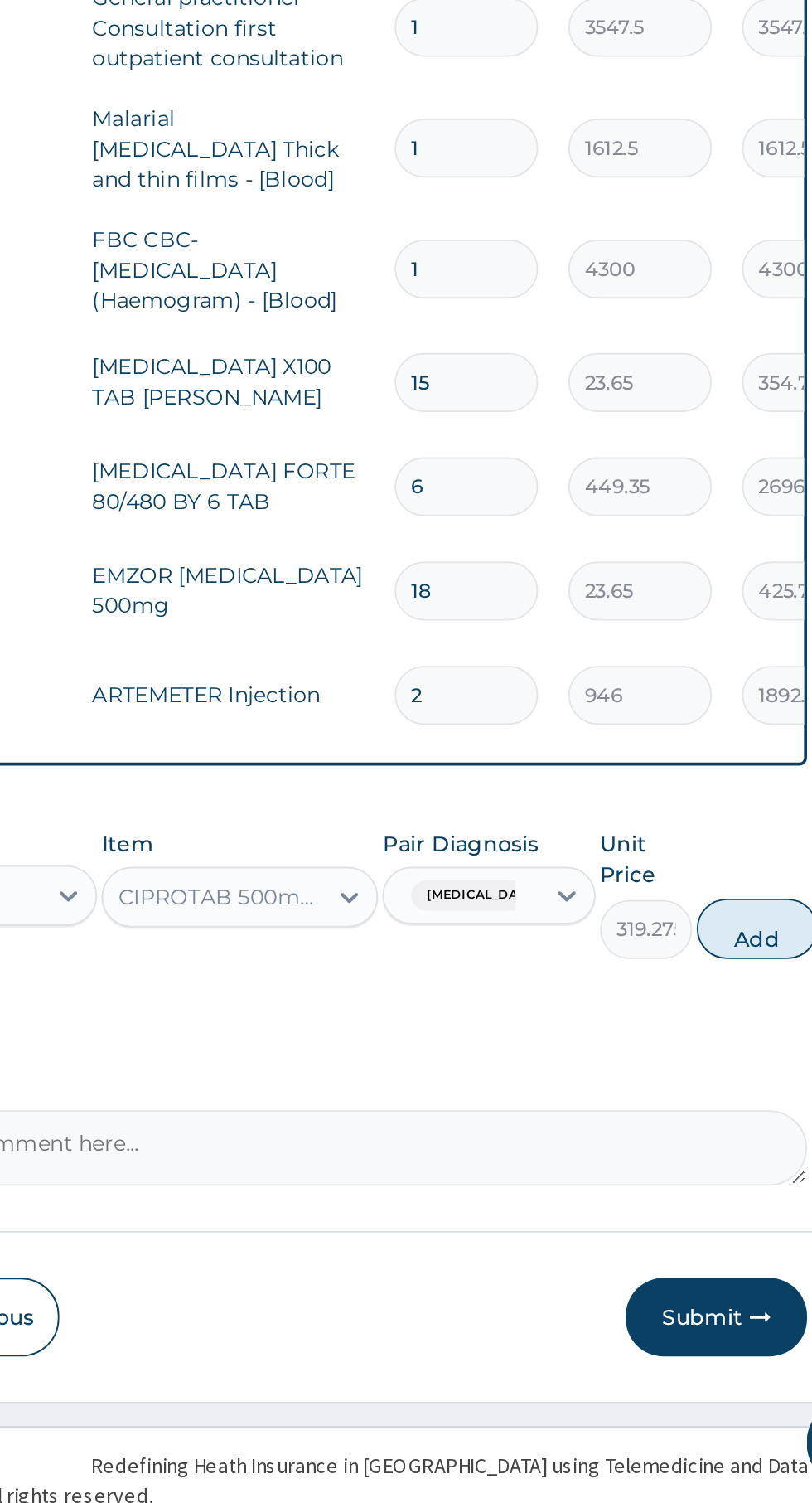
click at [732, 1174] on button "Add" at bounding box center [727, 1188] width 66 height 33
type input "0"
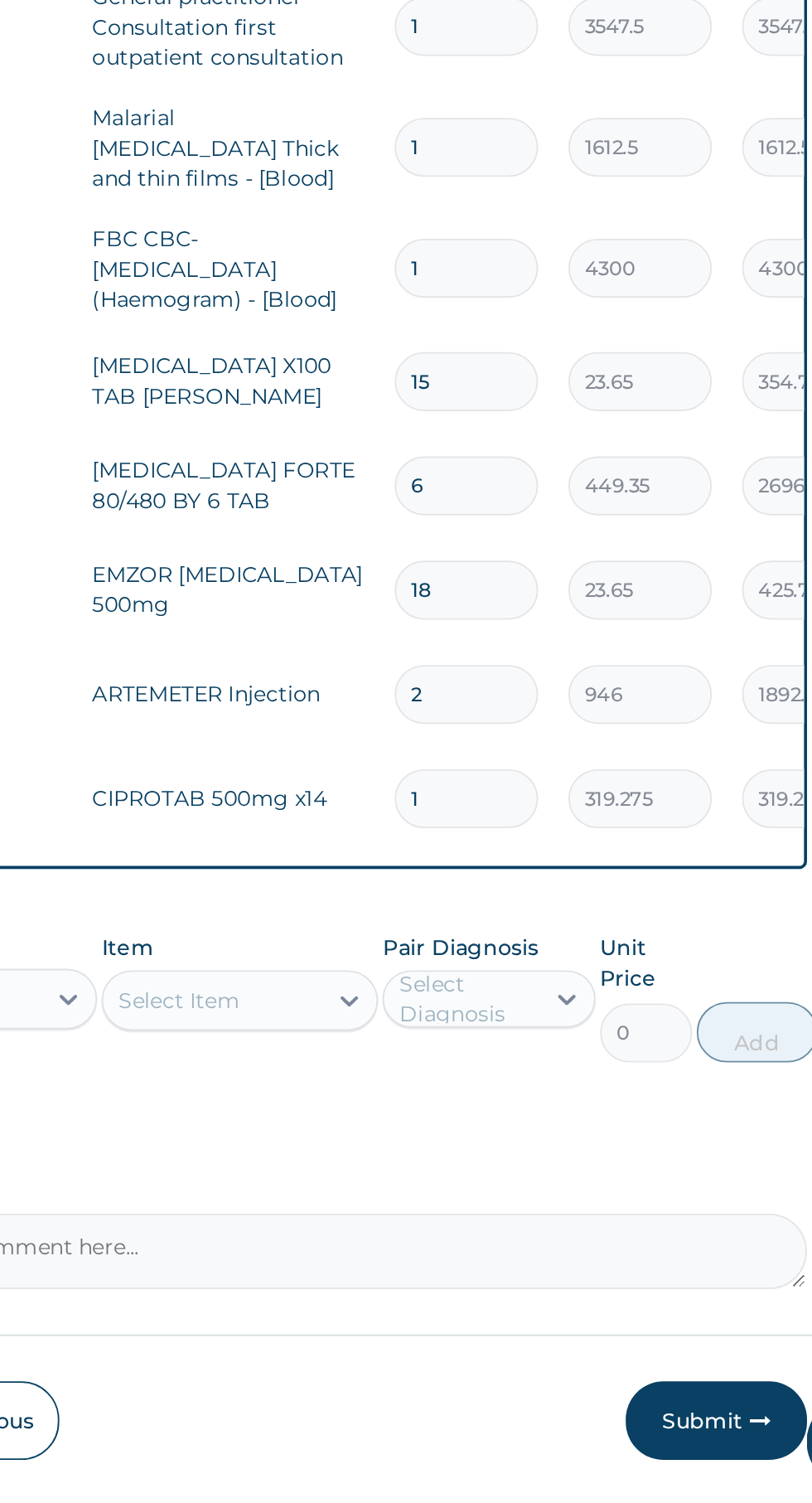
type input "14"
type input "4469.85"
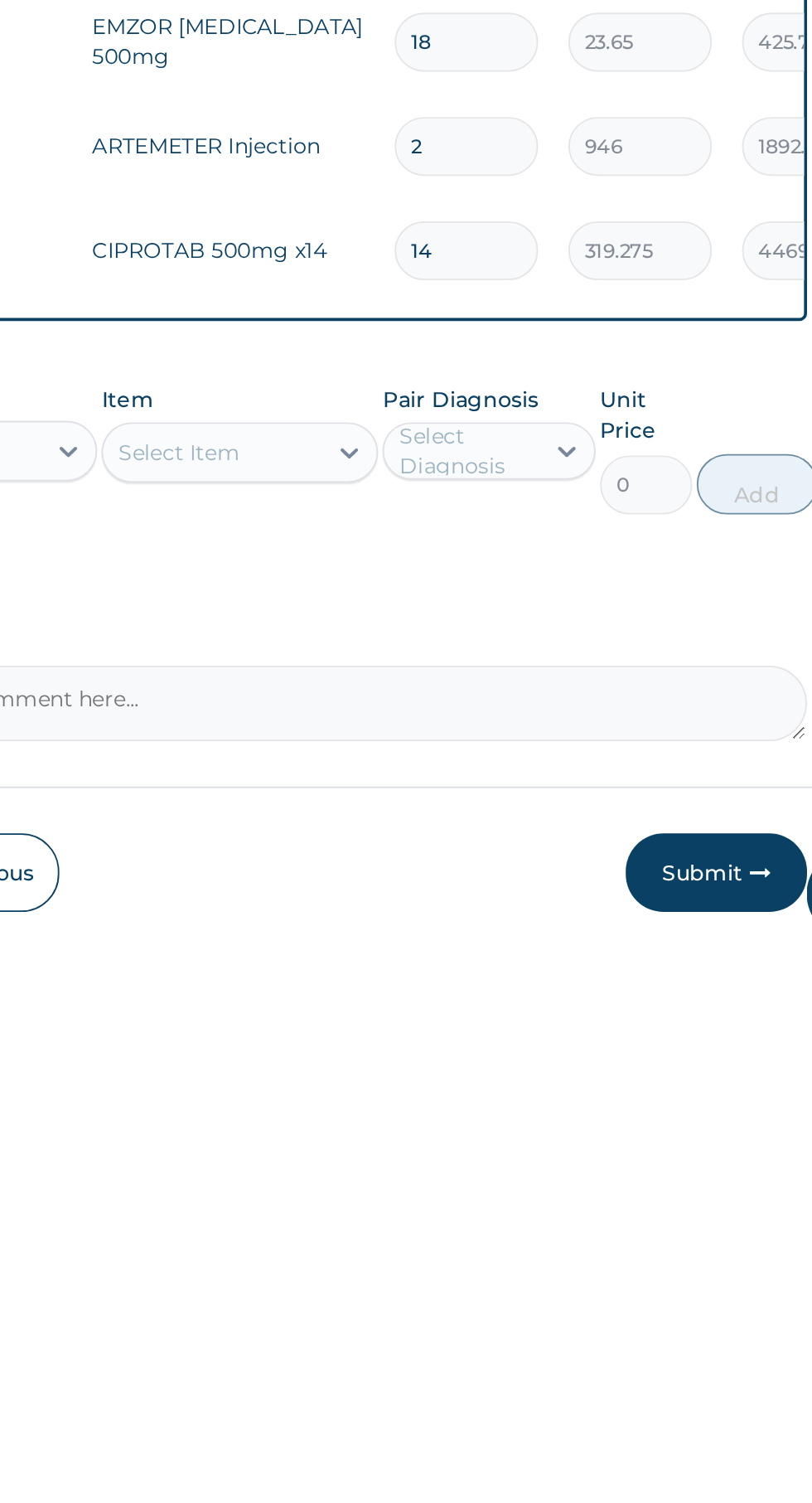
scroll to position [54, 0]
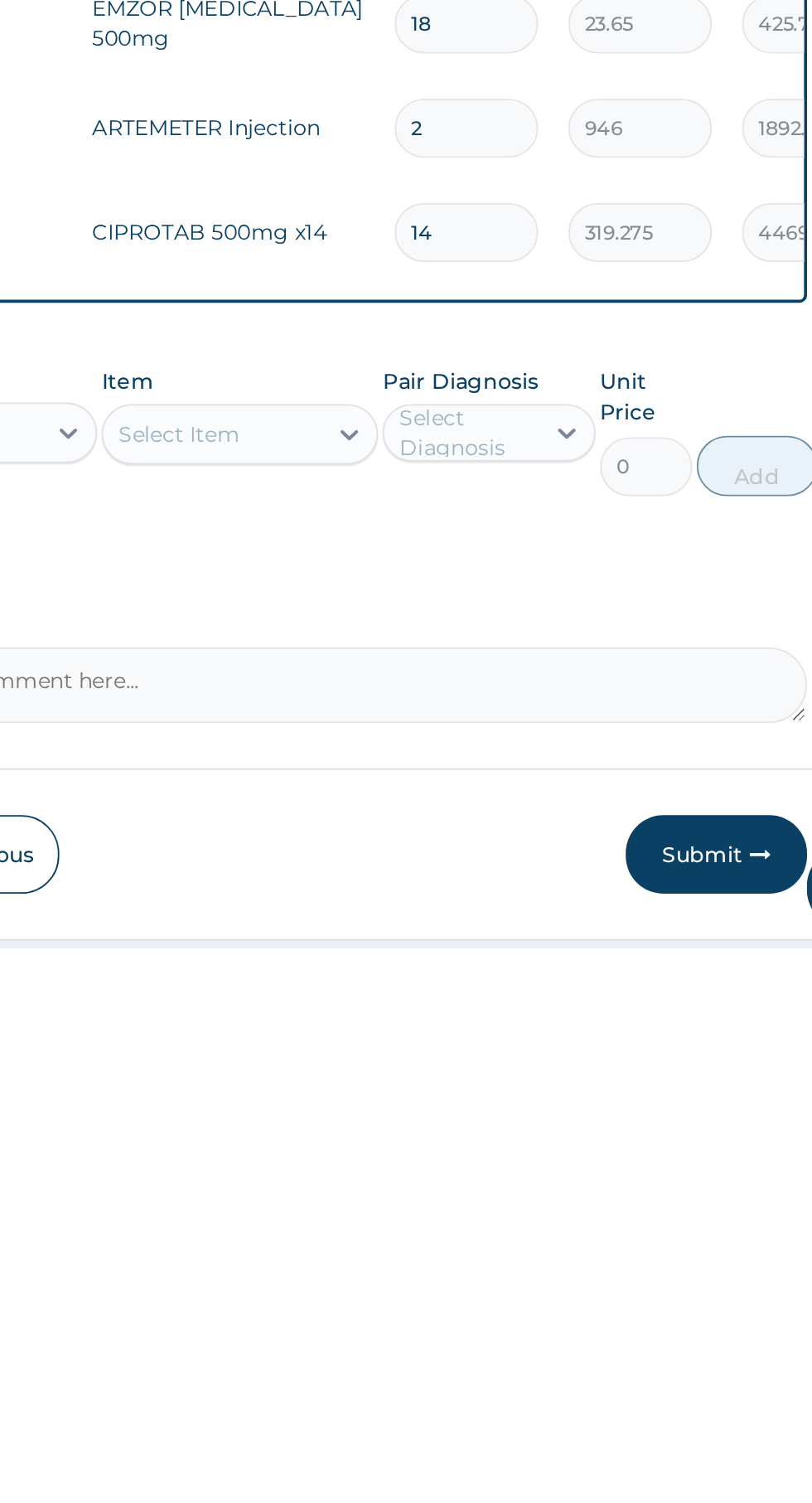
type input "14"
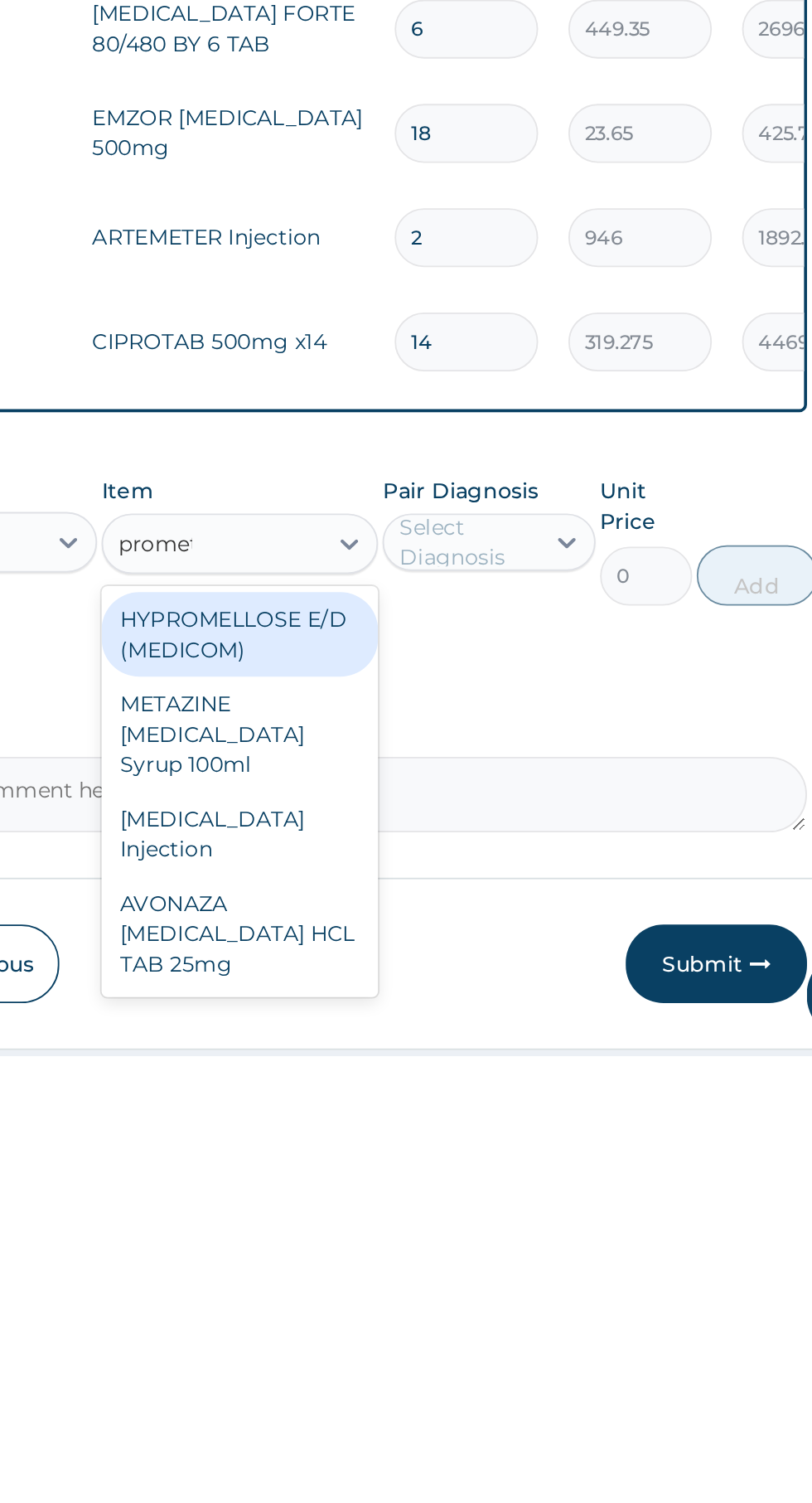
scroll to position [0, 0]
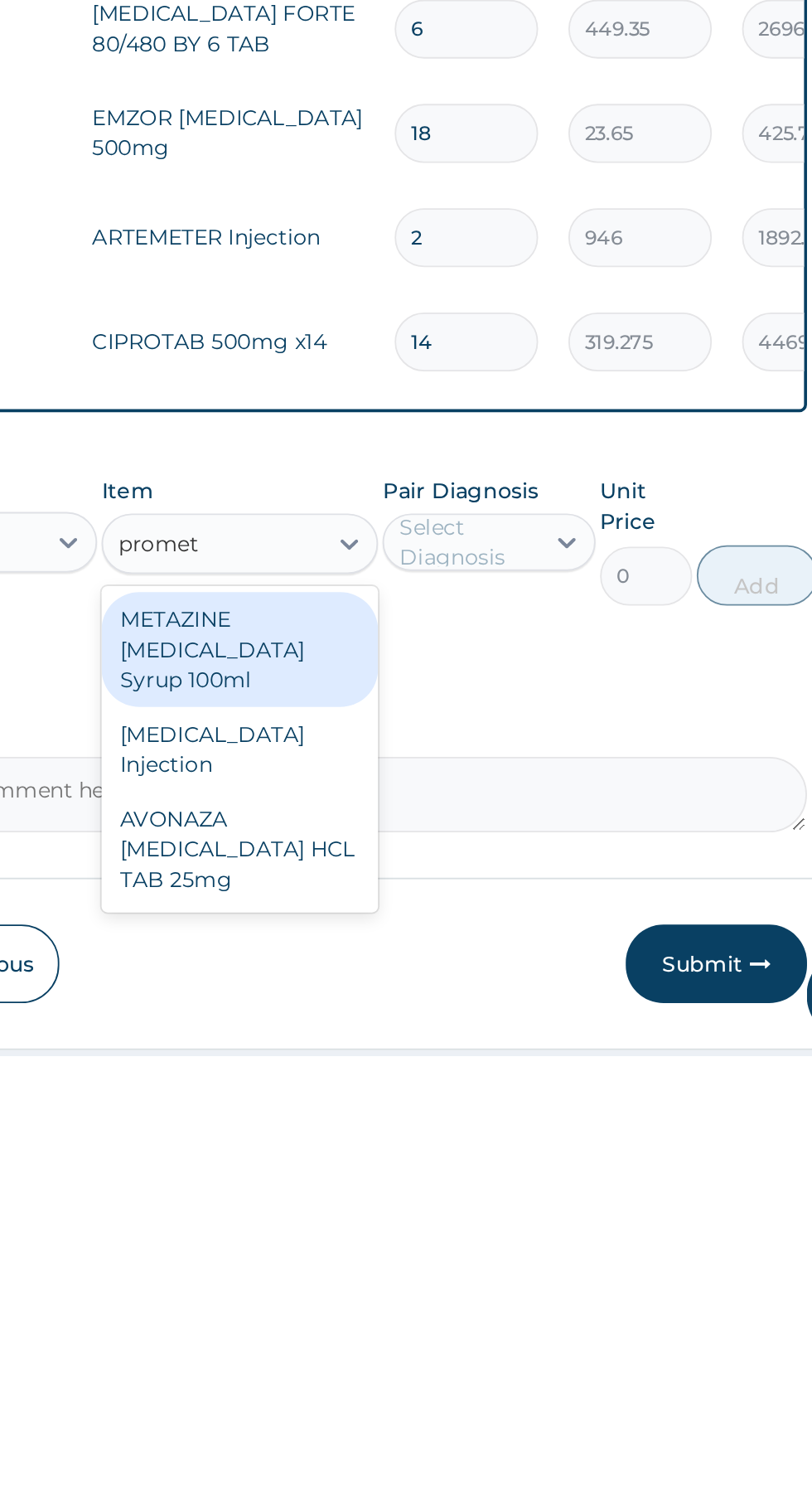
click at [459, 1339] on div "PROMETHAZINE Injection" at bounding box center [443, 1335] width 152 height 47
type input "promet"
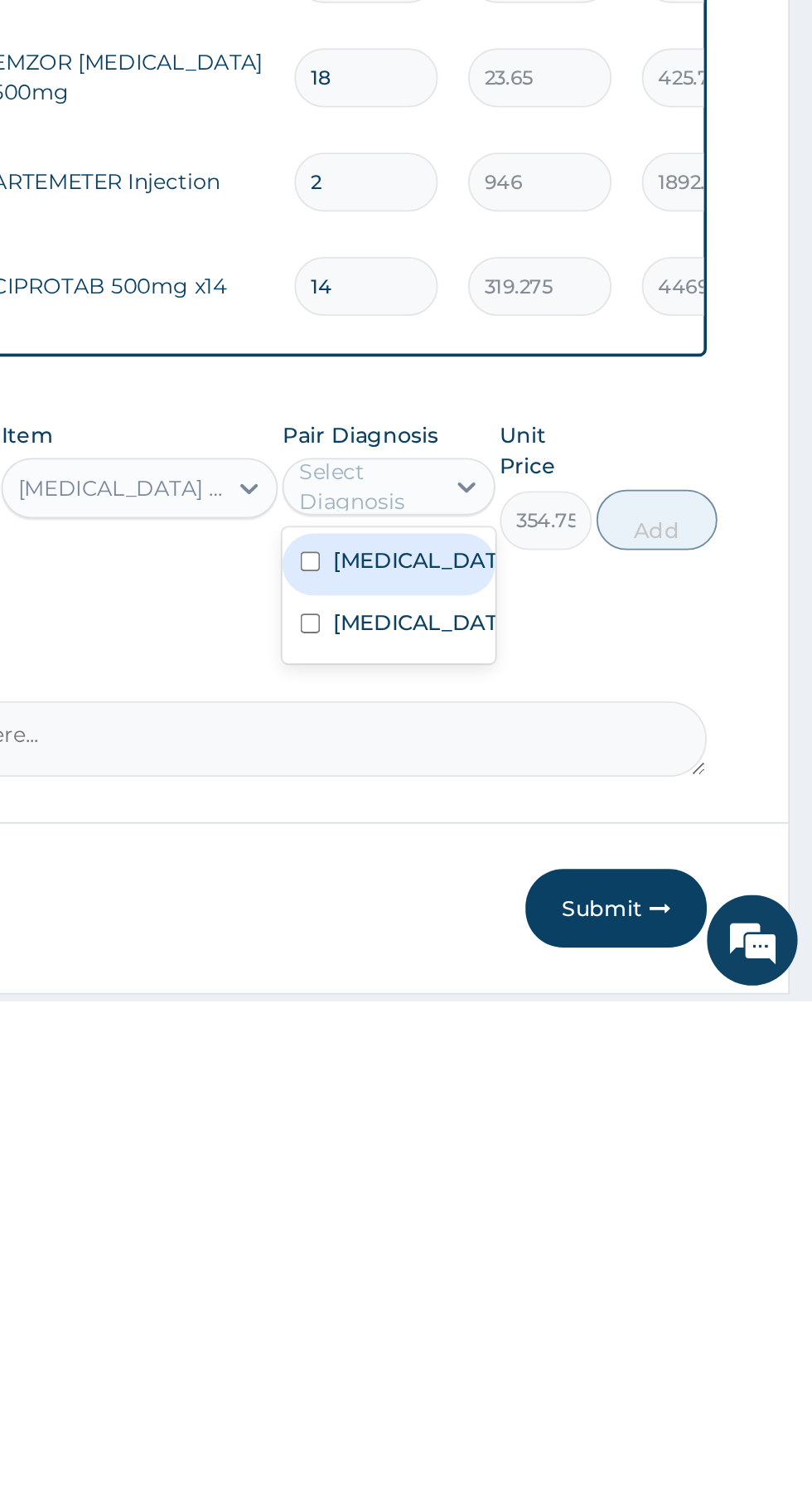
scroll to position [53, 0]
click at [596, 1264] on label "Falciparum malaria" at bounding box center [597, 1262] width 96 height 17
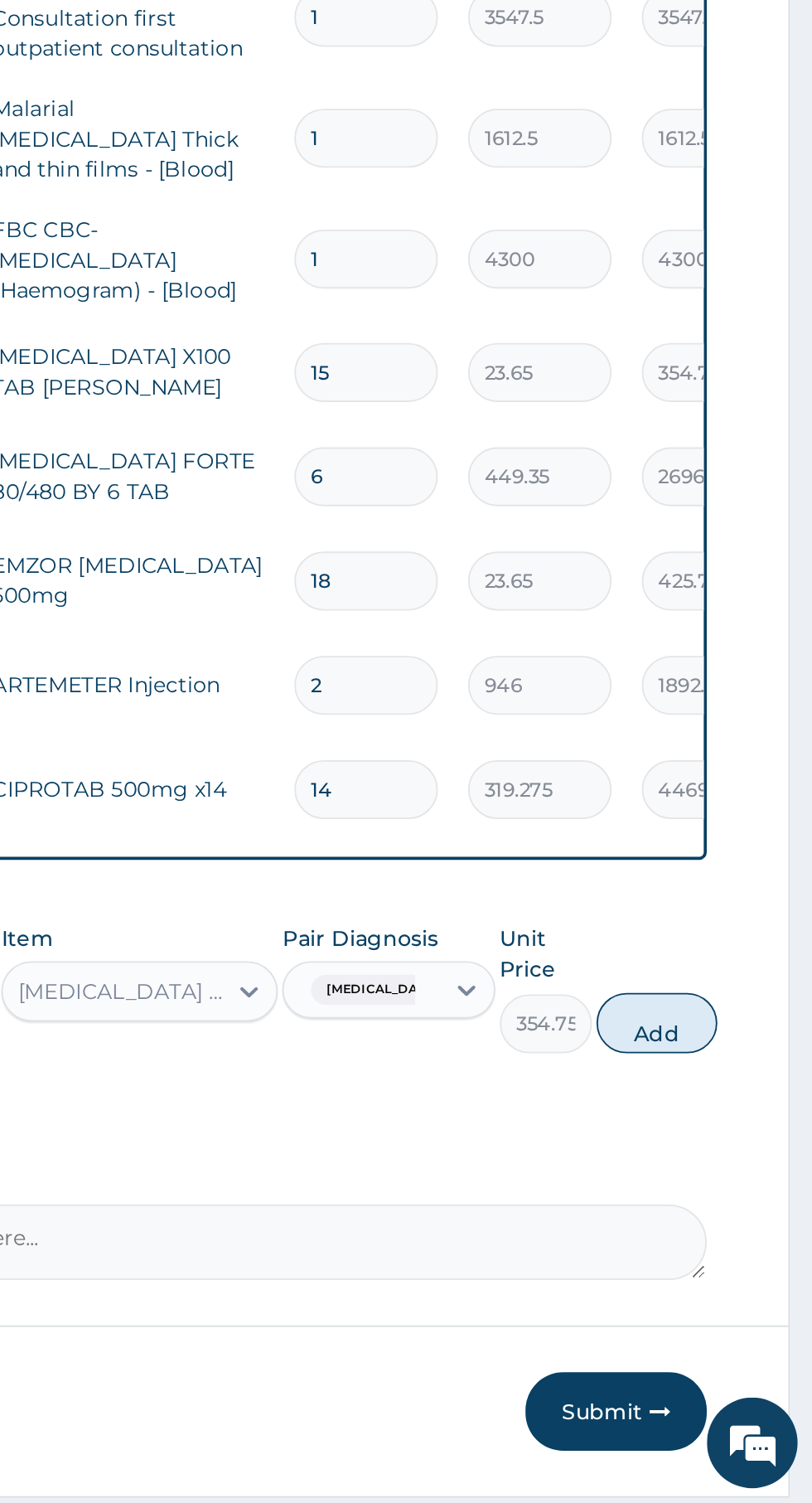
click at [731, 1239] on button "Add" at bounding box center [727, 1239] width 66 height 33
type input "0"
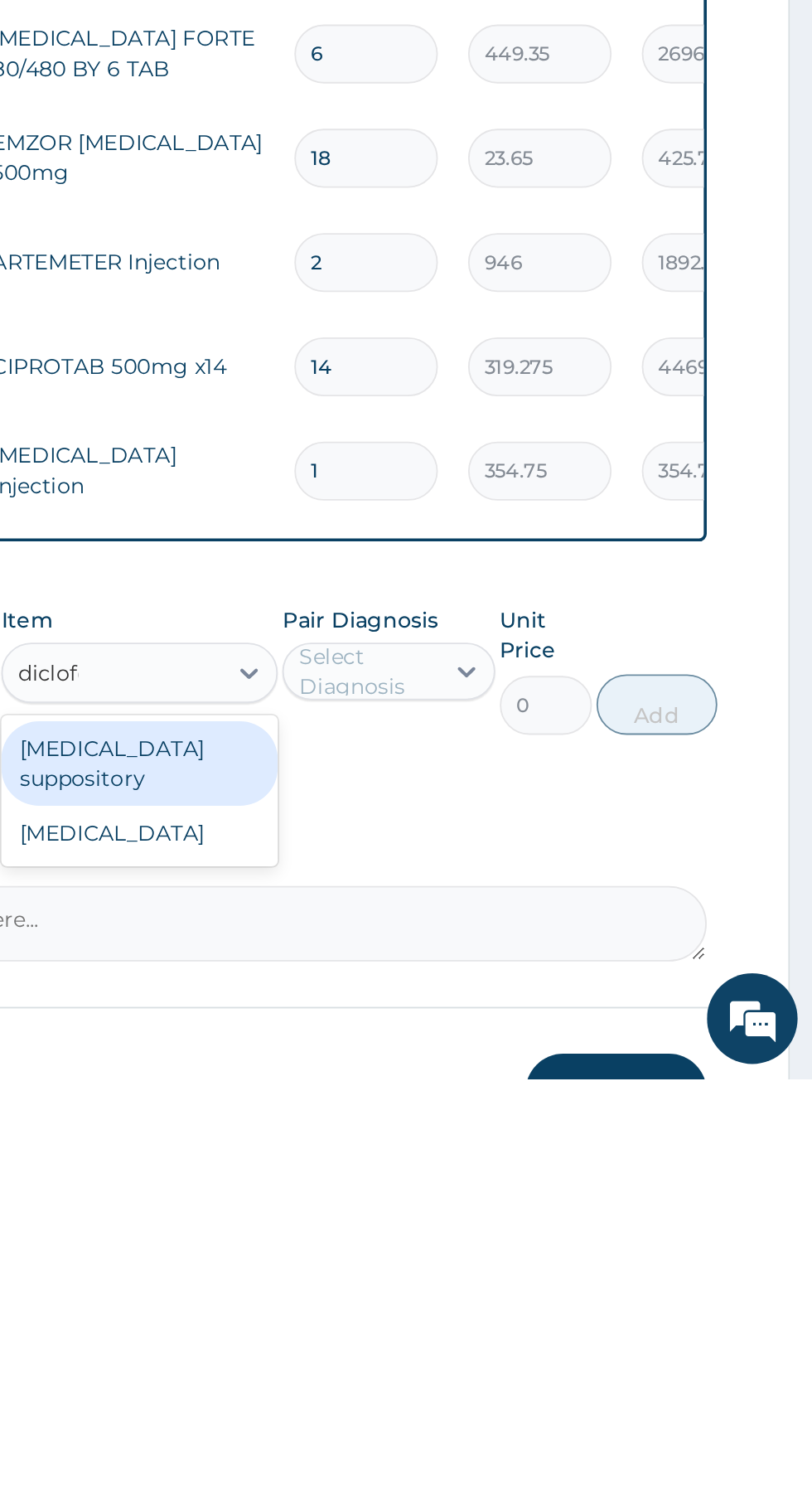
scroll to position [0, 0]
click at [469, 1368] on div "Diclofenac" at bounding box center [443, 1368] width 152 height 30
type input "diclofe"
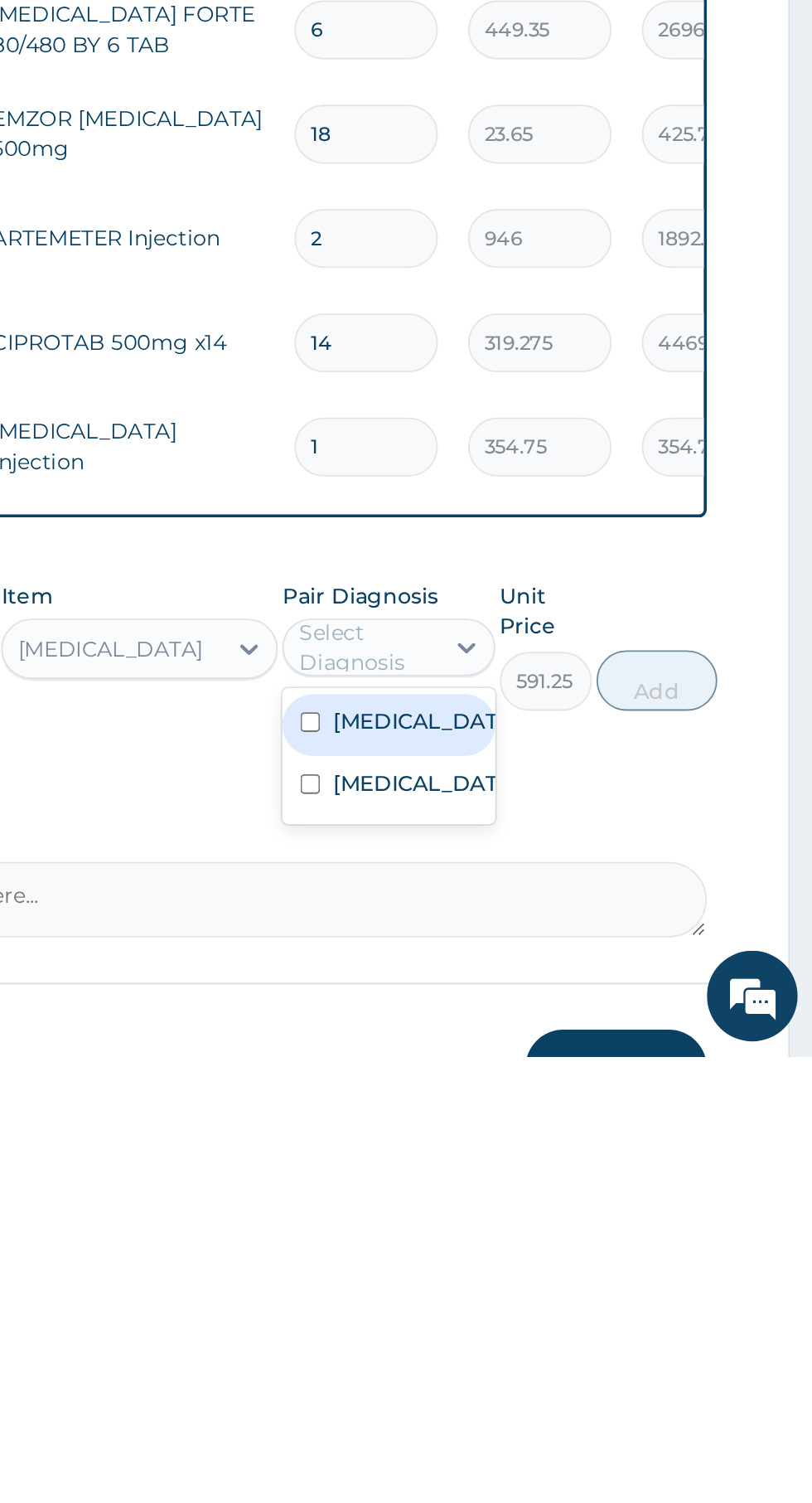
scroll to position [111, 0]
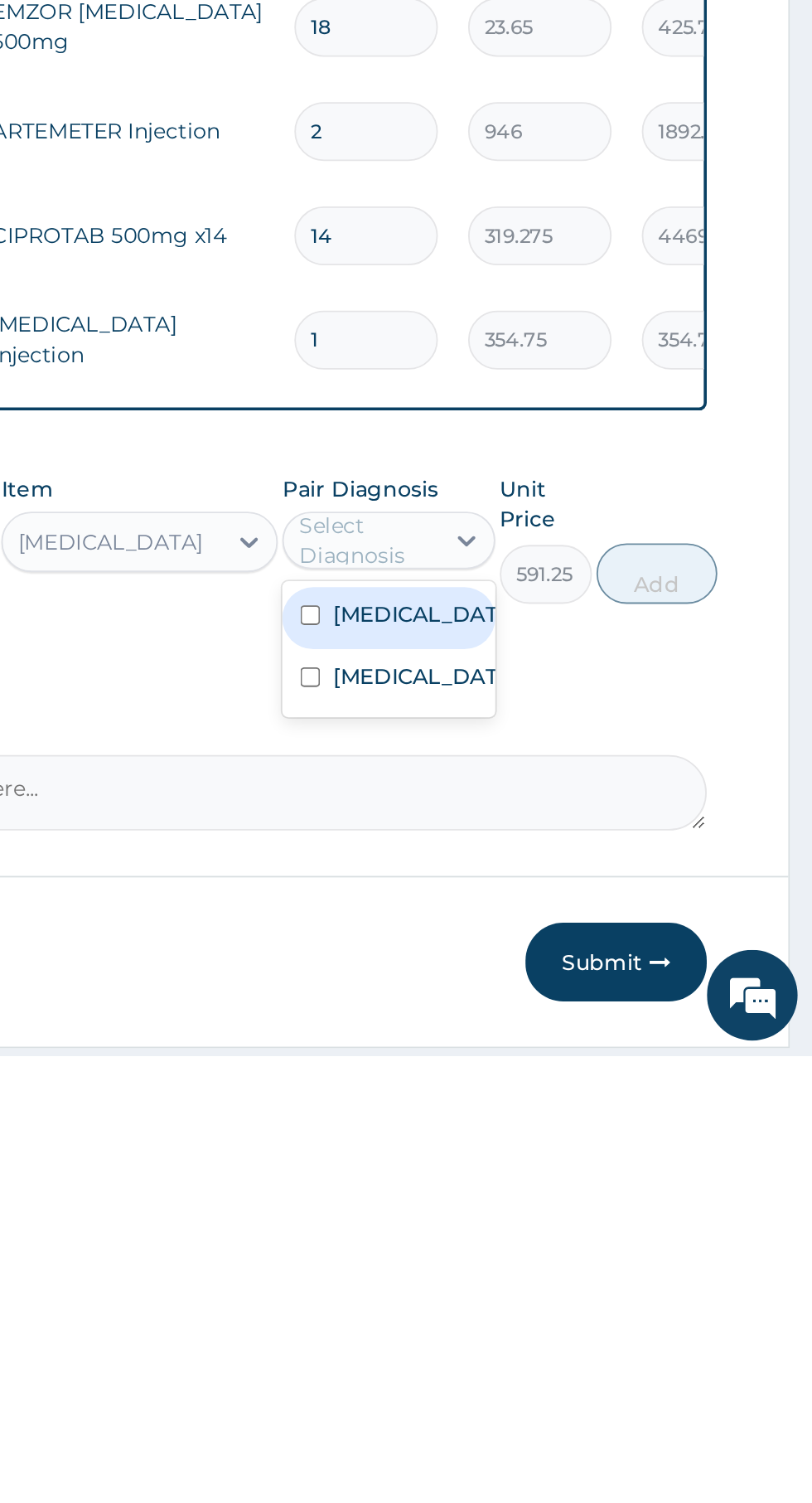
click at [593, 1269] on label "Falciparum malaria" at bounding box center [597, 1261] width 96 height 17
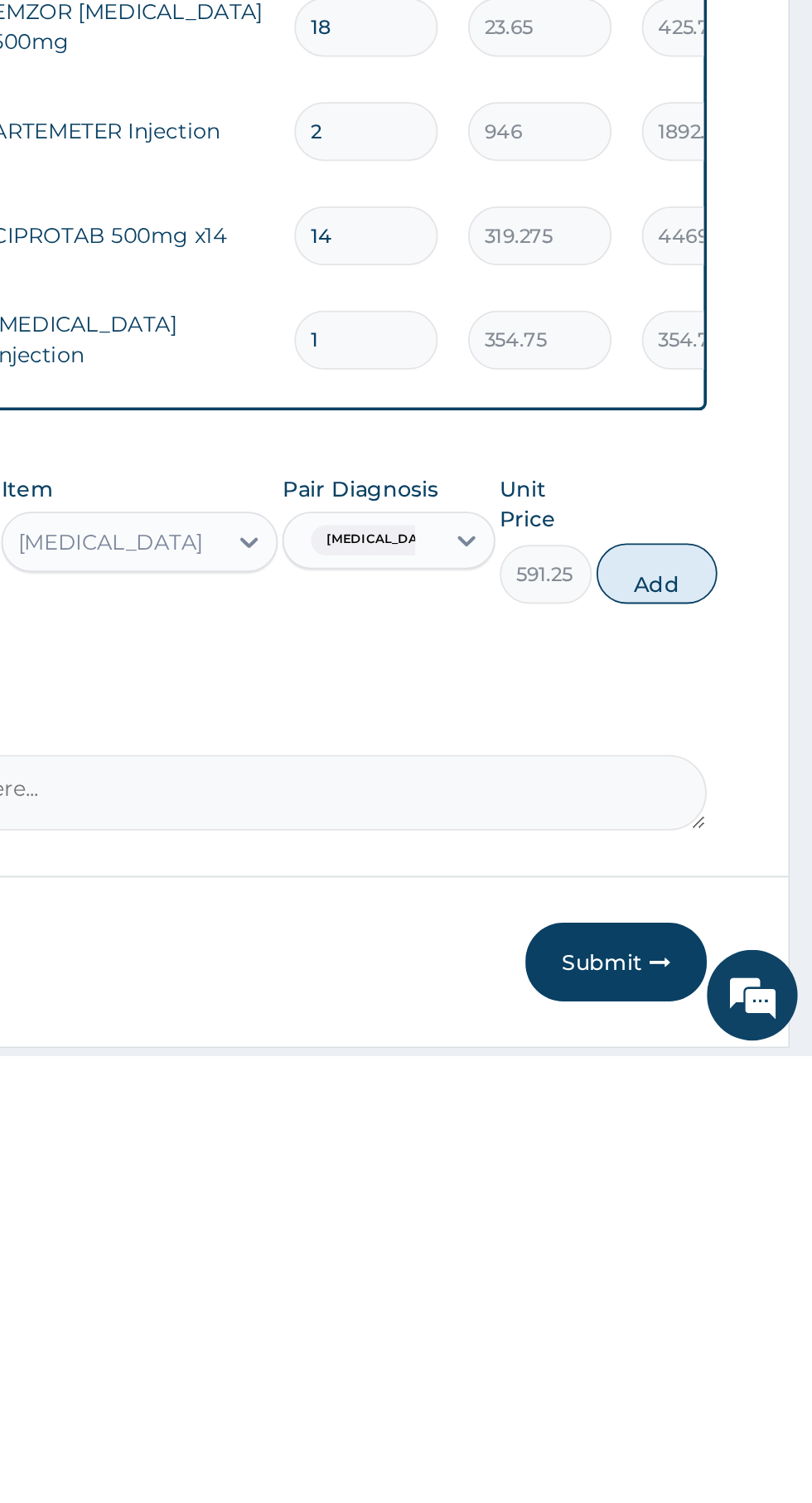
scroll to position [111, 0]
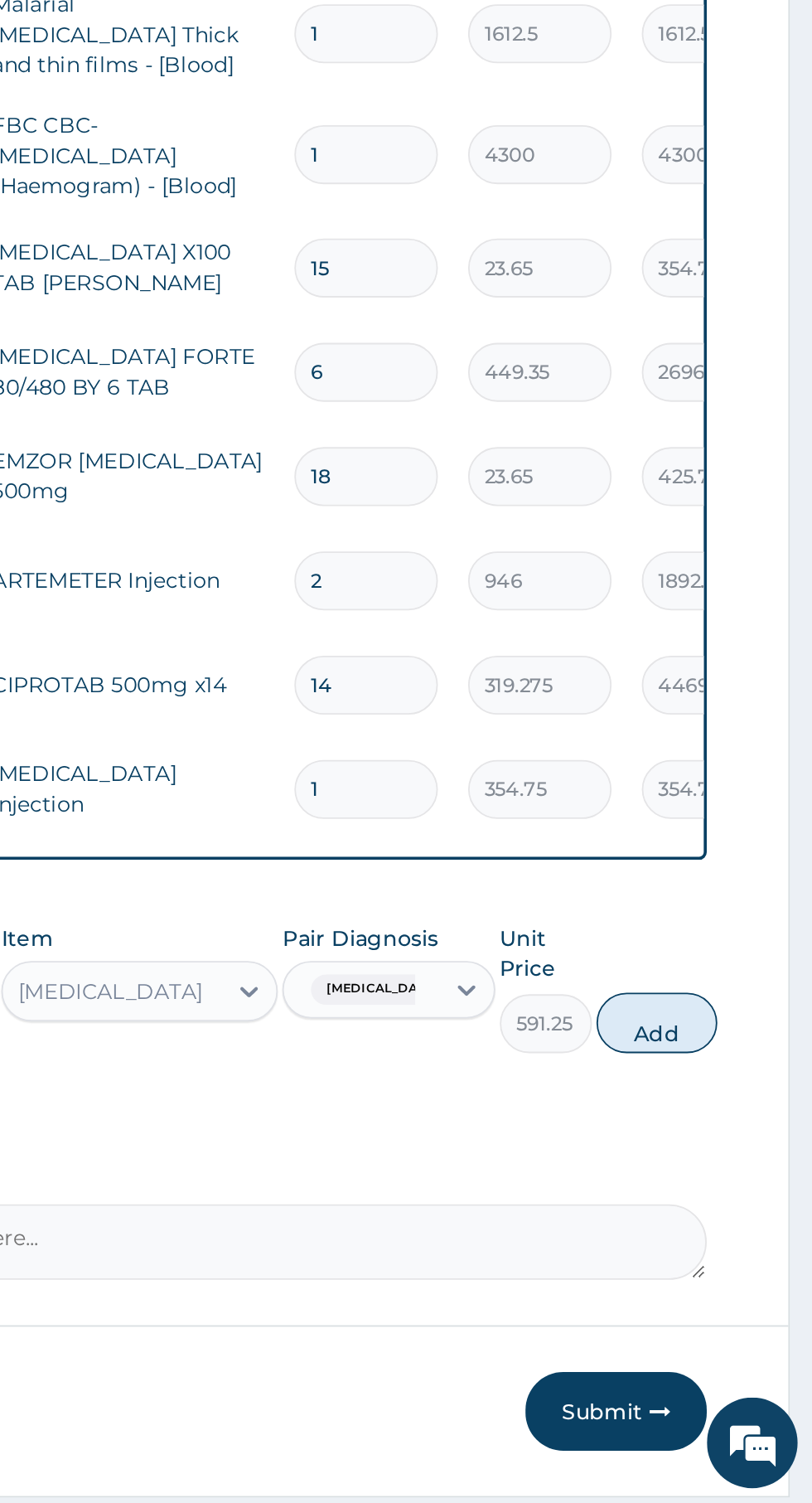
click at [741, 1240] on button "Add" at bounding box center [727, 1239] width 66 height 33
type input "0"
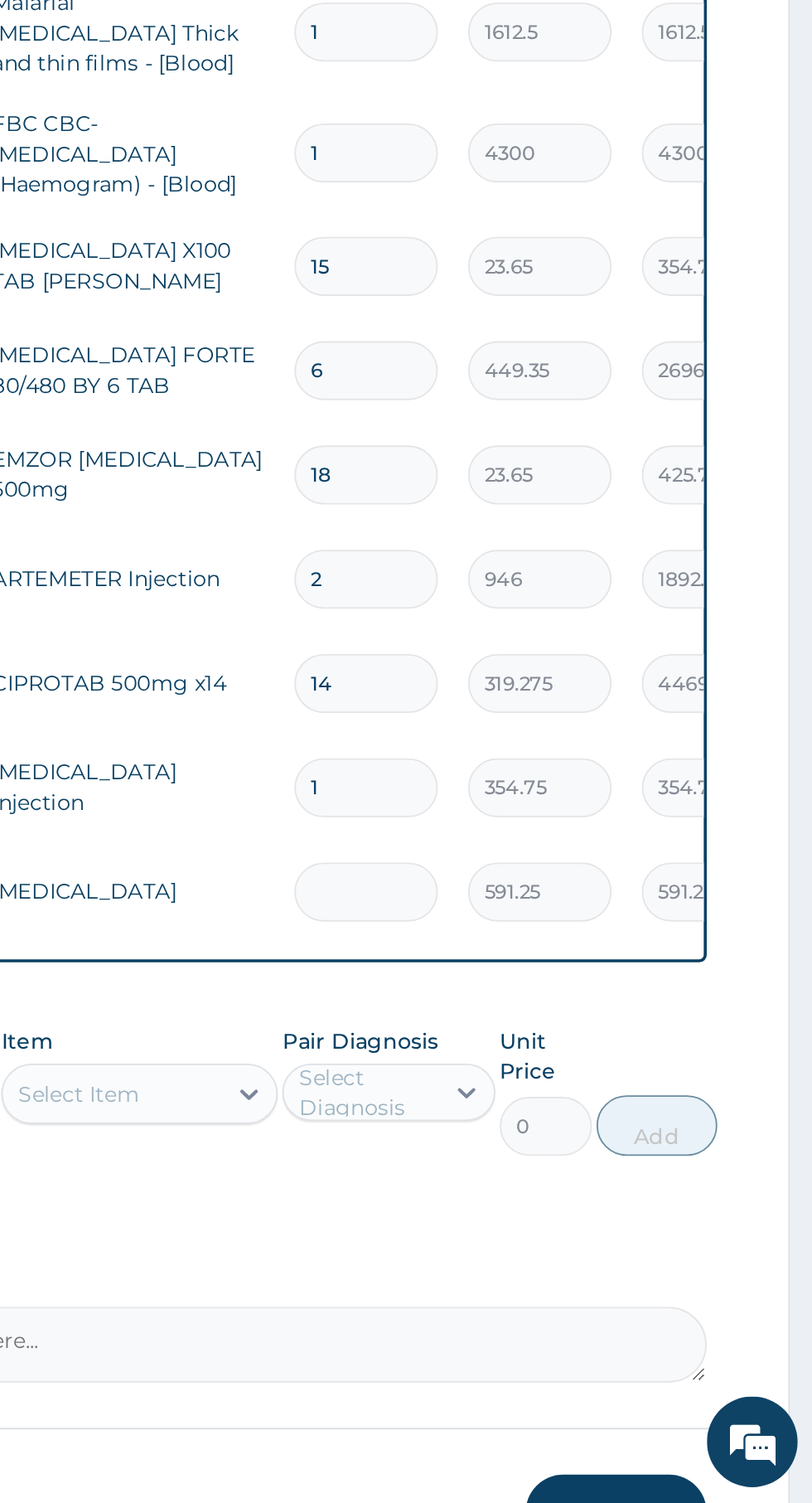
type input "0.00"
type input "2"
type input "1182.50"
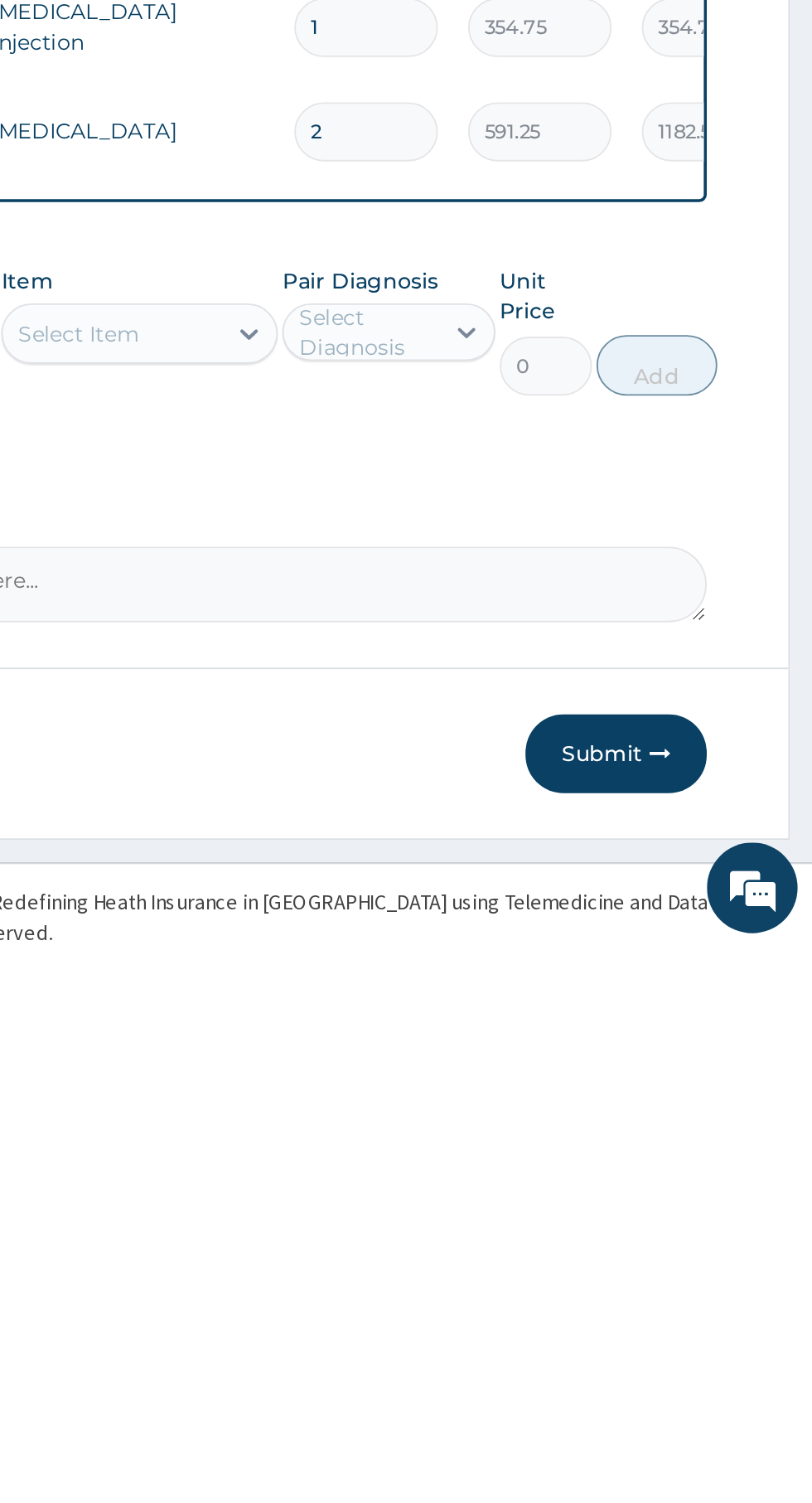
scroll to position [229, 0]
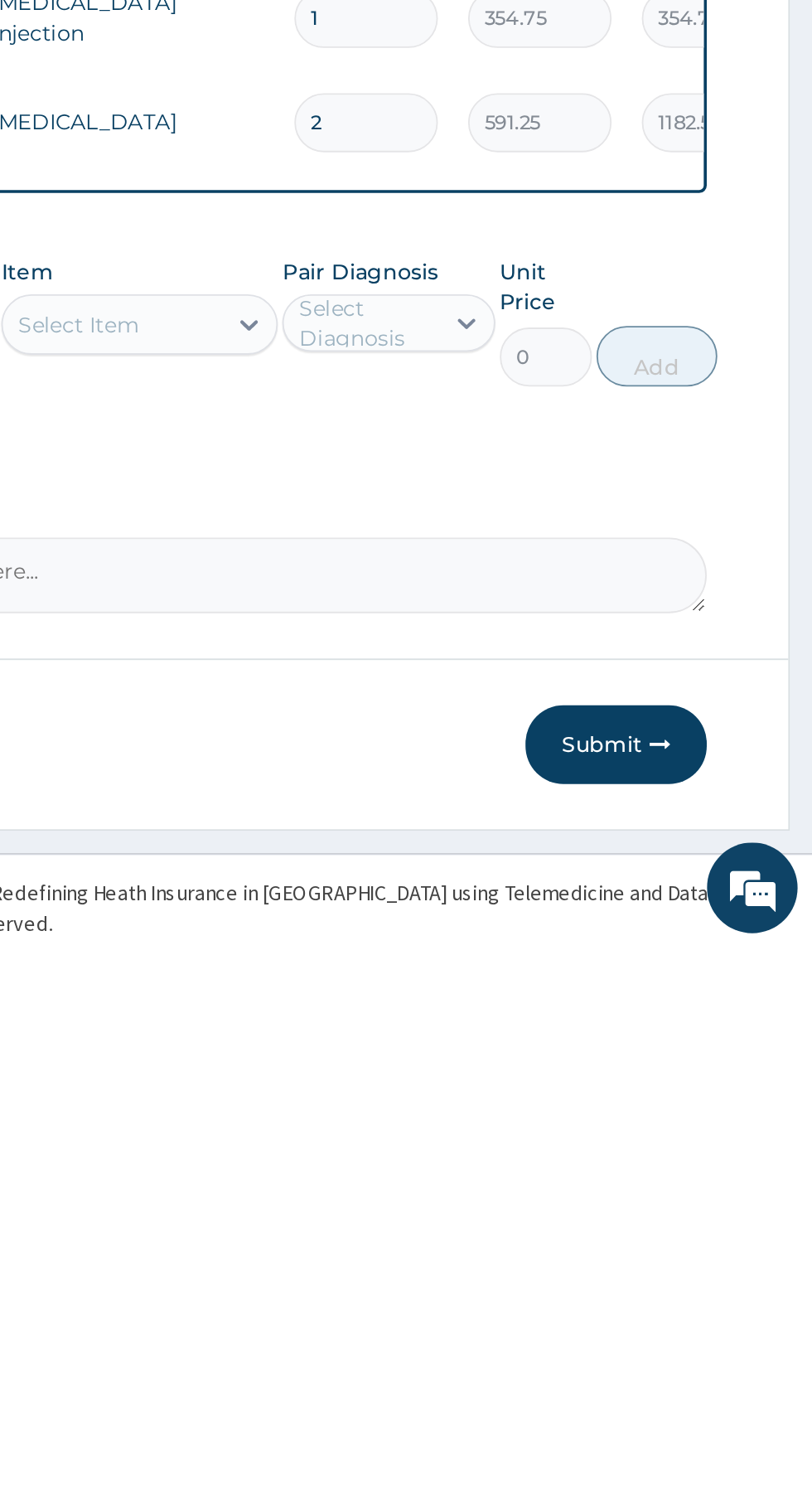
type input "2"
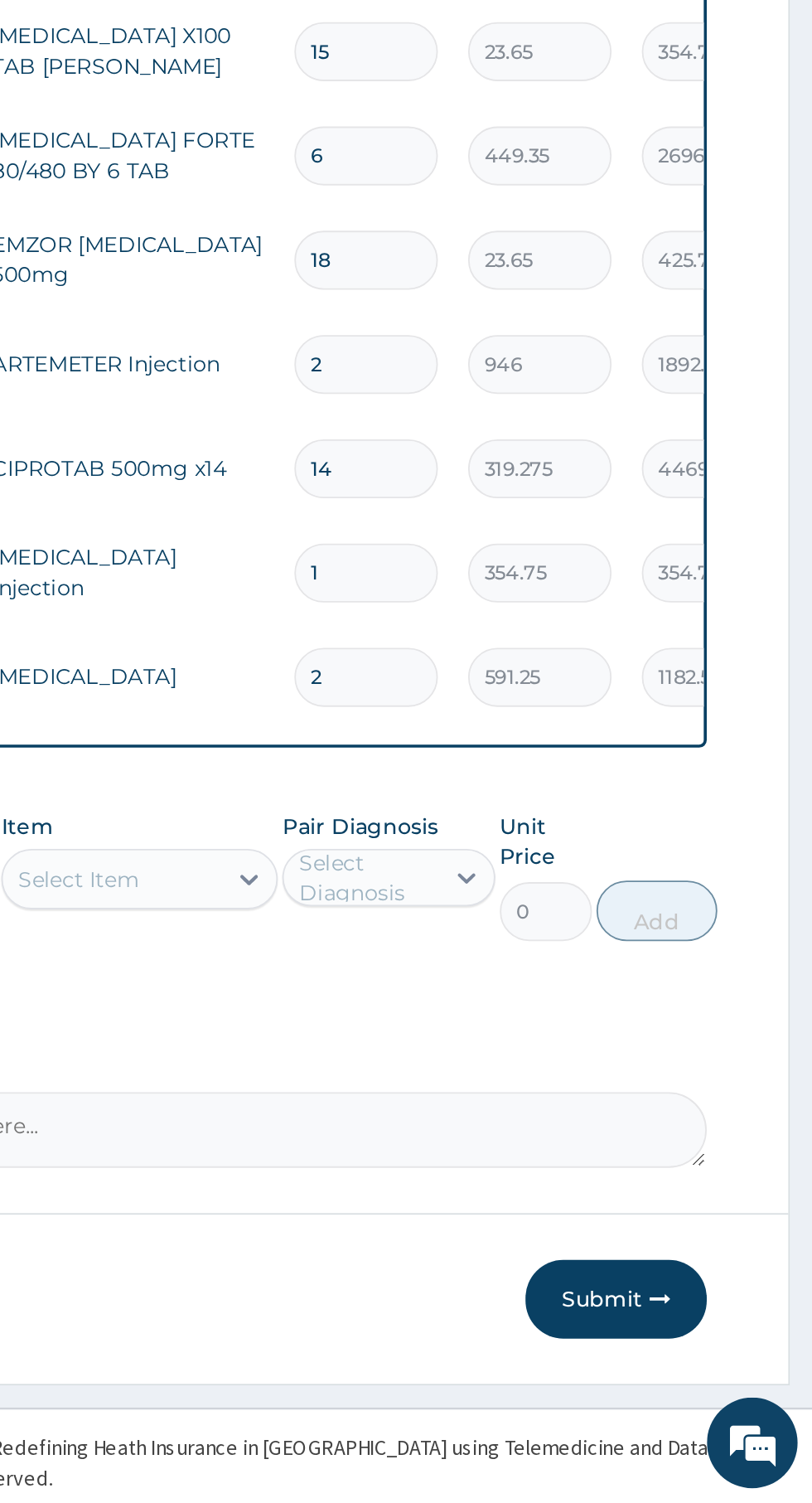
click at [636, 995] on input "354.75" at bounding box center [662, 993] width 79 height 32
click at [717, 1389] on button "Submit" at bounding box center [705, 1392] width 100 height 43
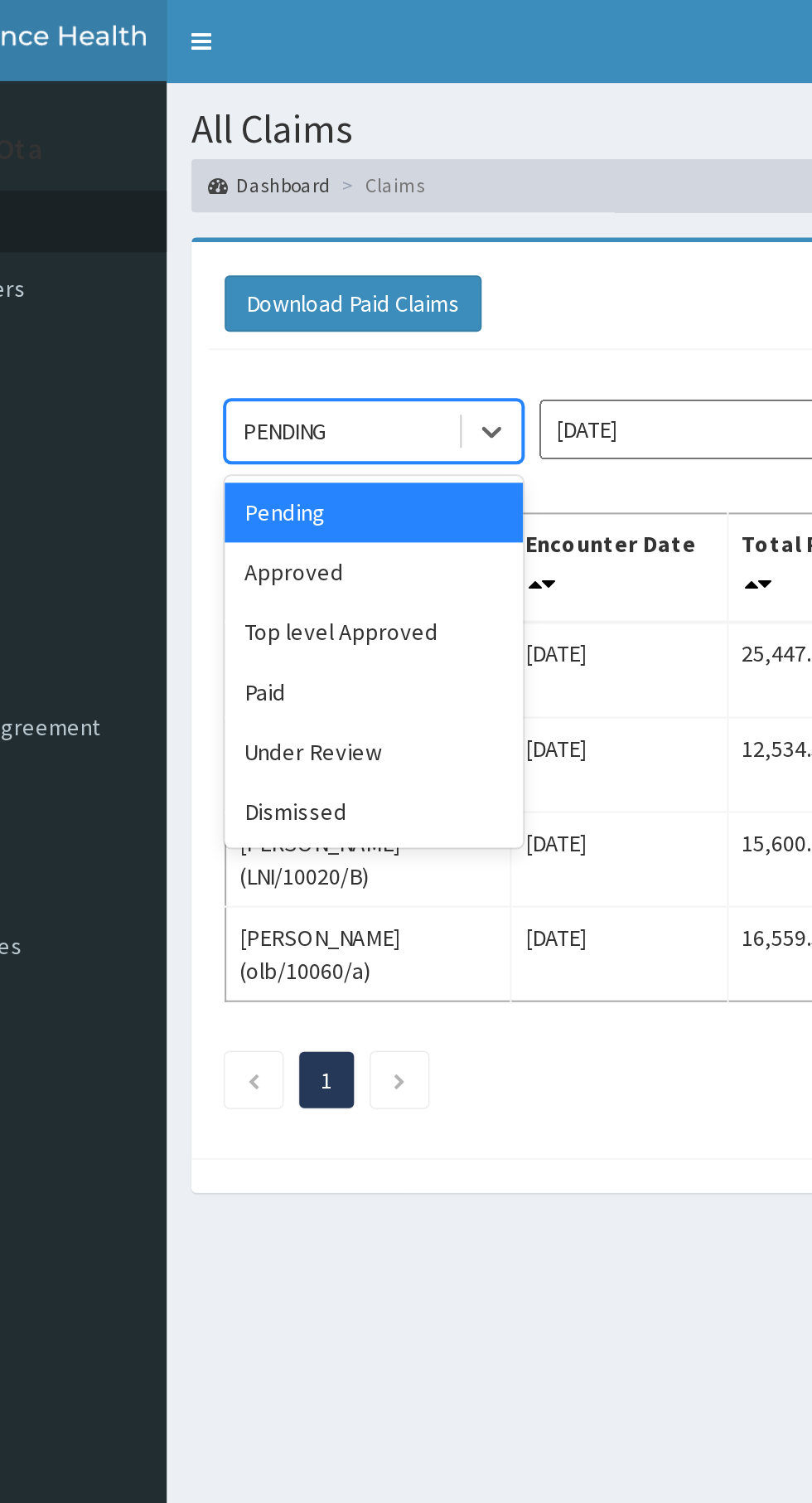
click at [315, 289] on div "Approved" at bounding box center [294, 286] width 150 height 30
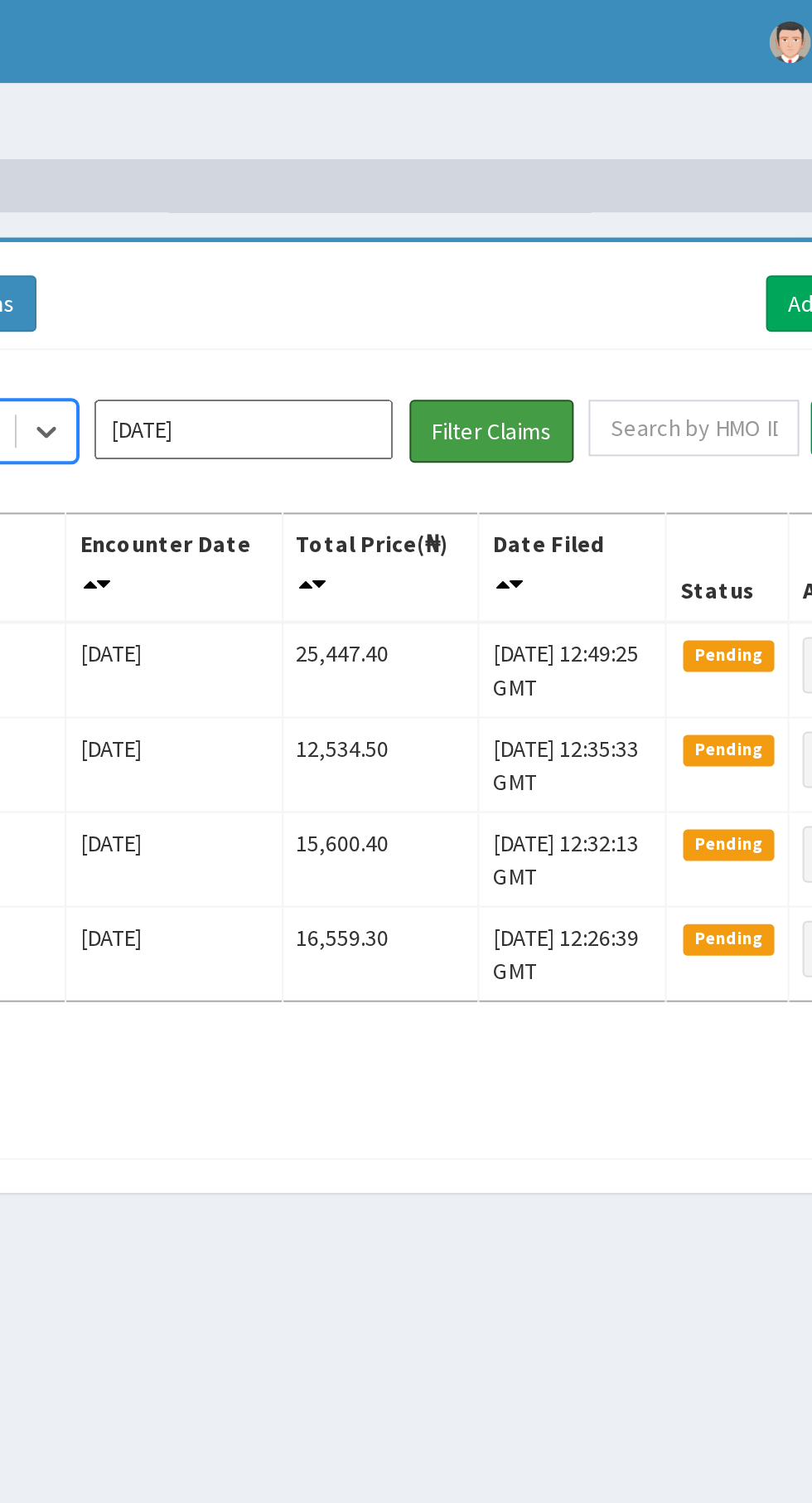
click at [583, 219] on button "Filter Claims" at bounding box center [575, 215] width 82 height 32
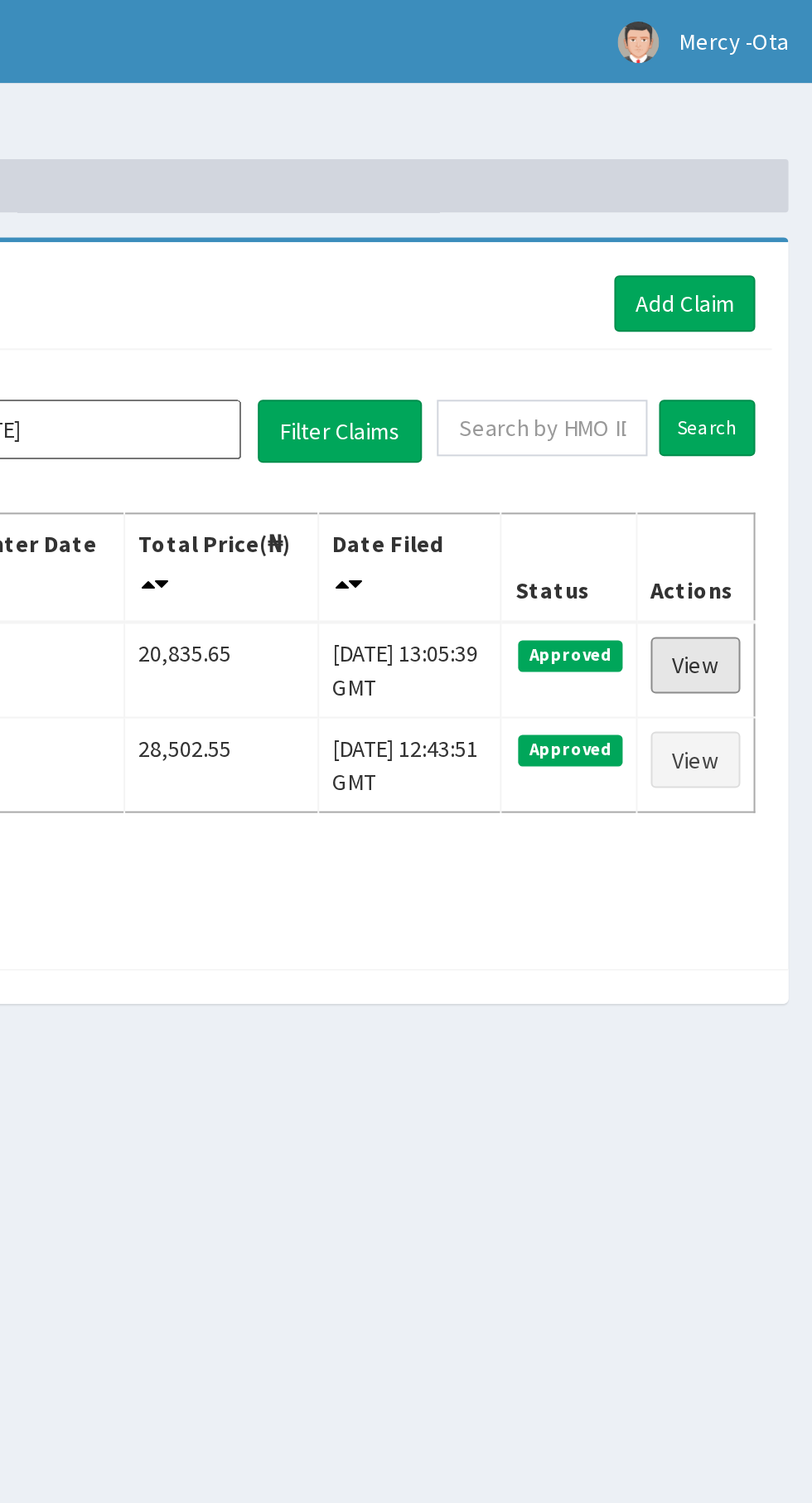
click at [772, 334] on link "View" at bounding box center [754, 333] width 45 height 28
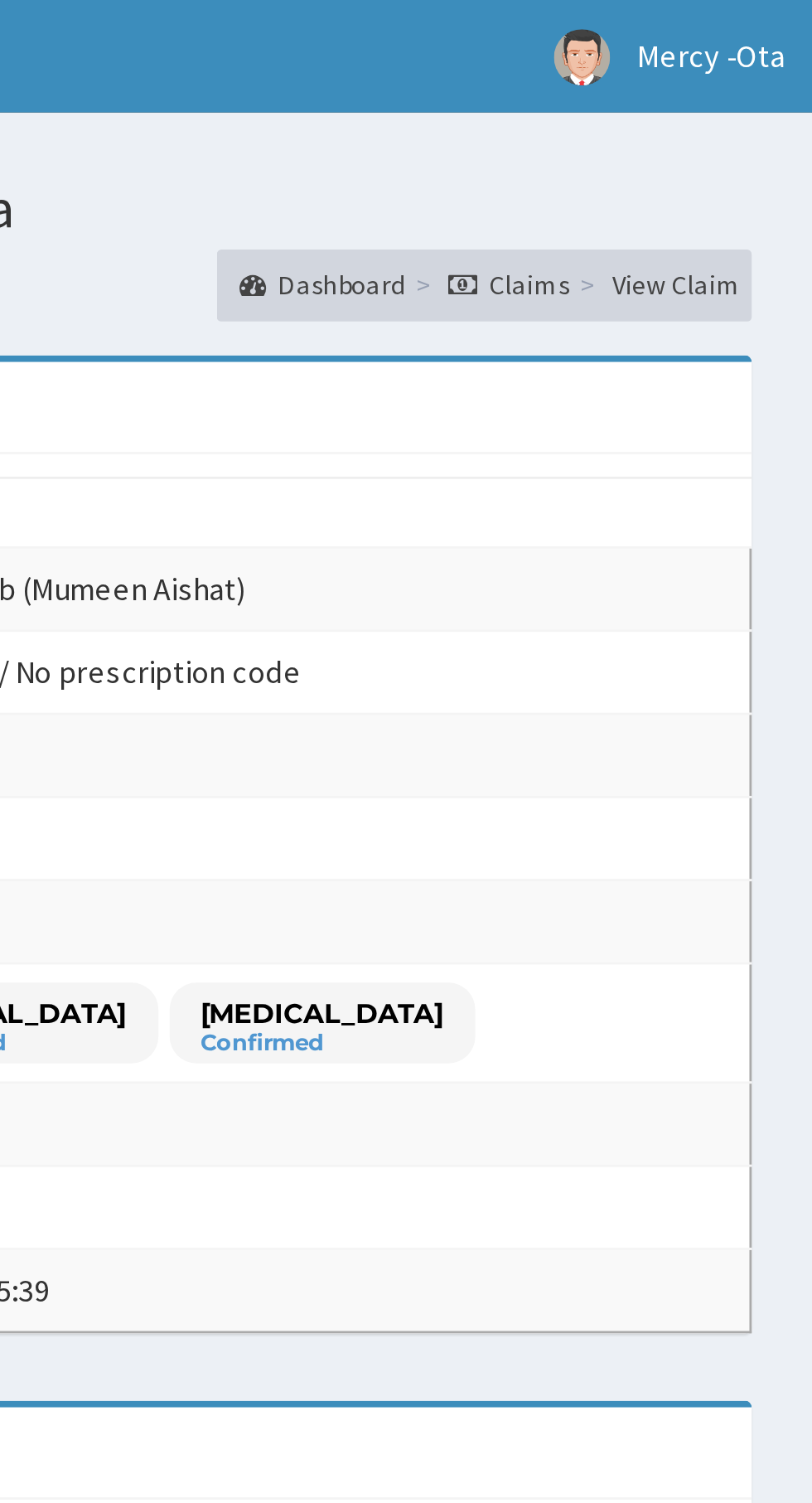
click at [766, 108] on link "View Claim" at bounding box center [760, 105] width 47 height 14
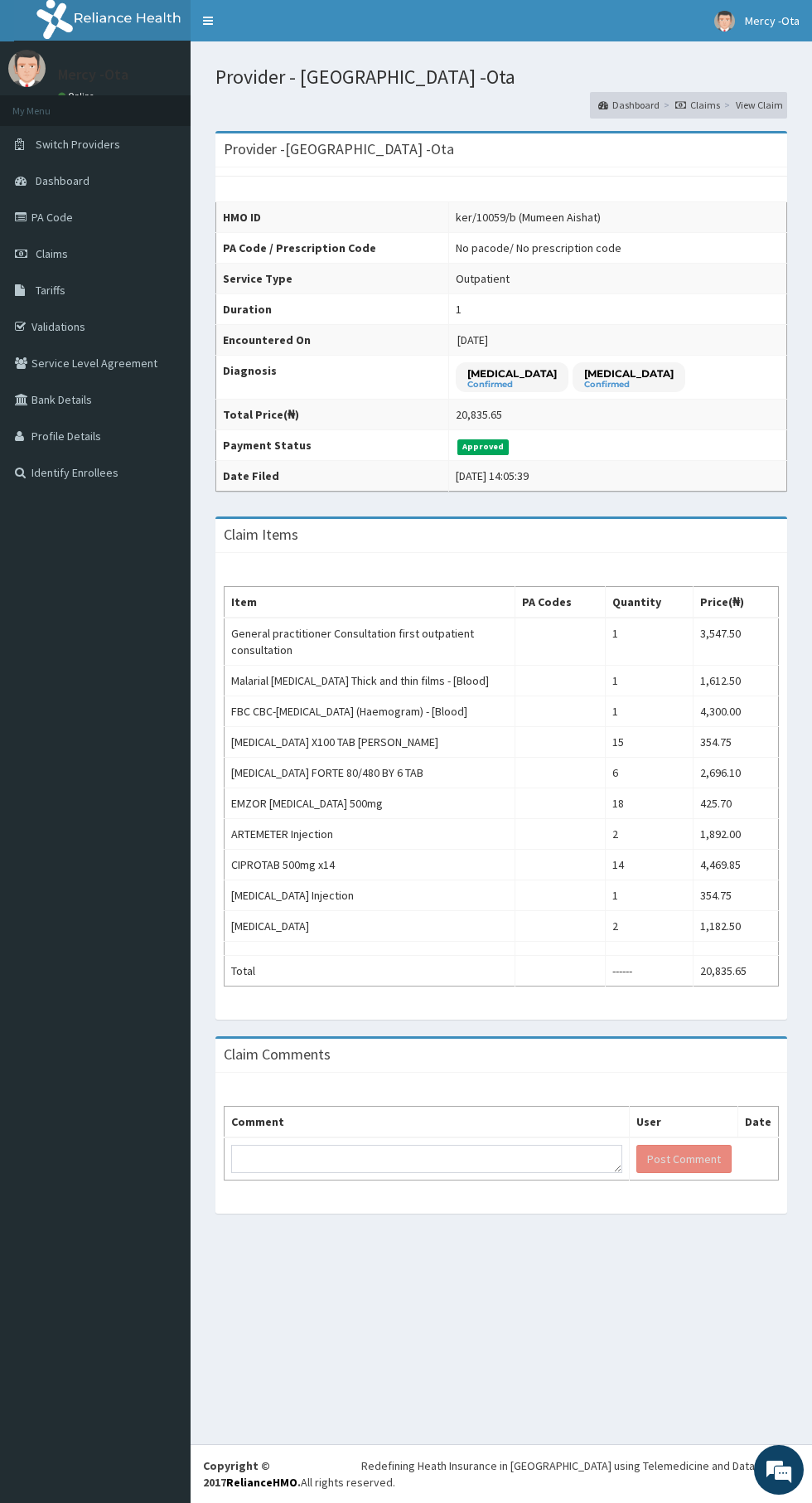
click at [713, 101] on link "Claims" at bounding box center [698, 105] width 45 height 14
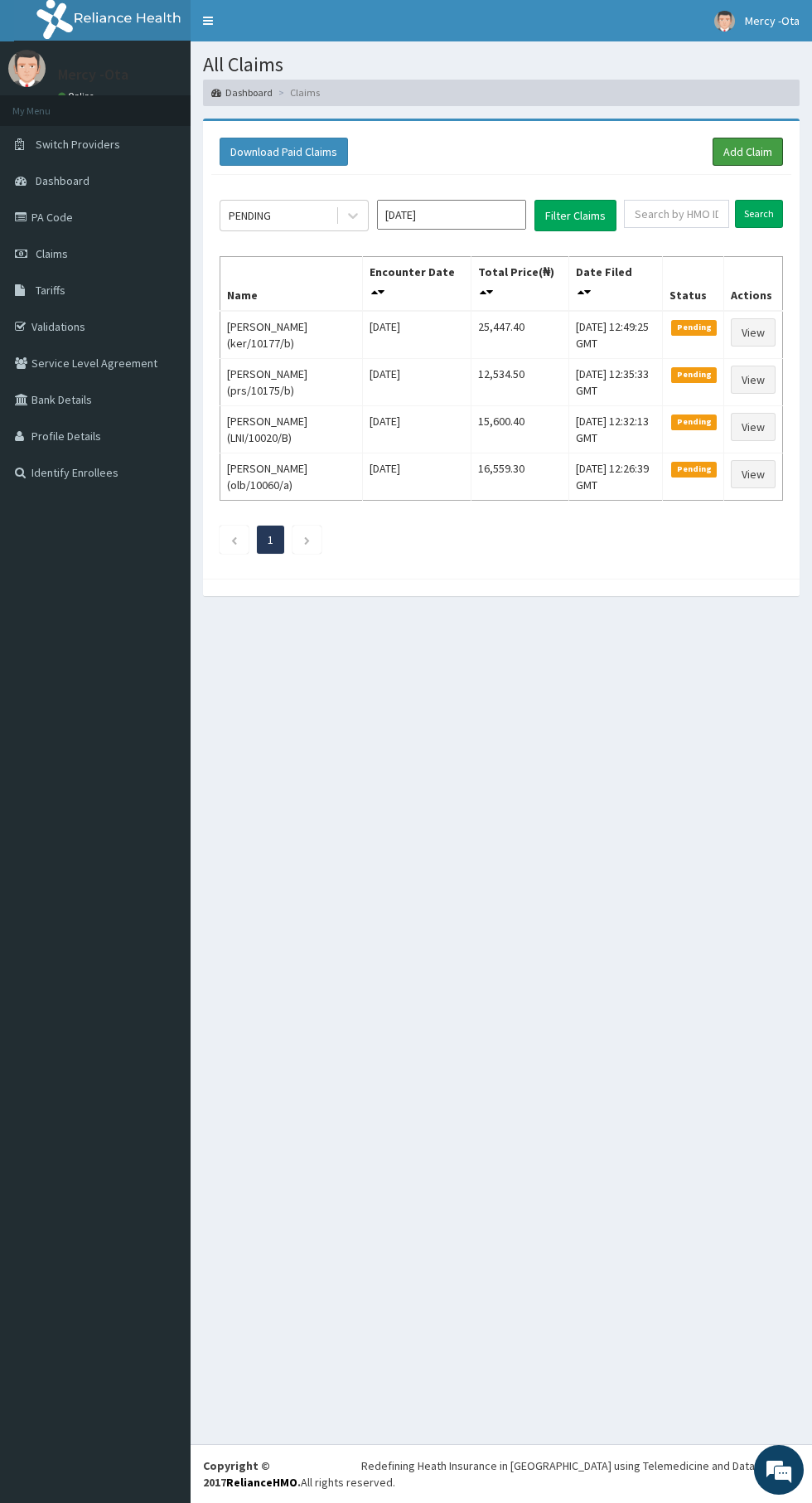
click at [750, 155] on link "Add Claim" at bounding box center [748, 152] width 71 height 28
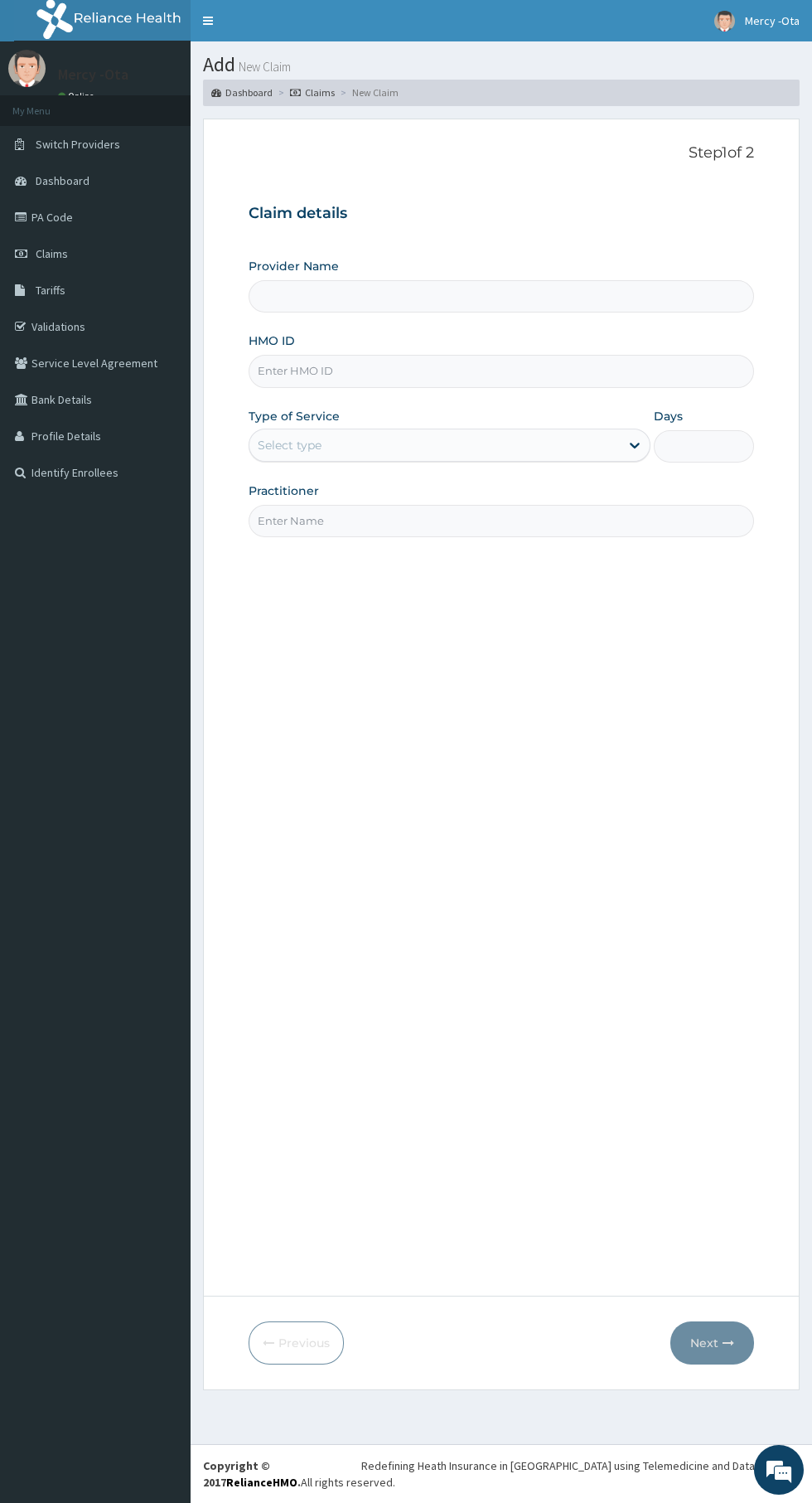
type input "[GEOGRAPHIC_DATA] -Ota"
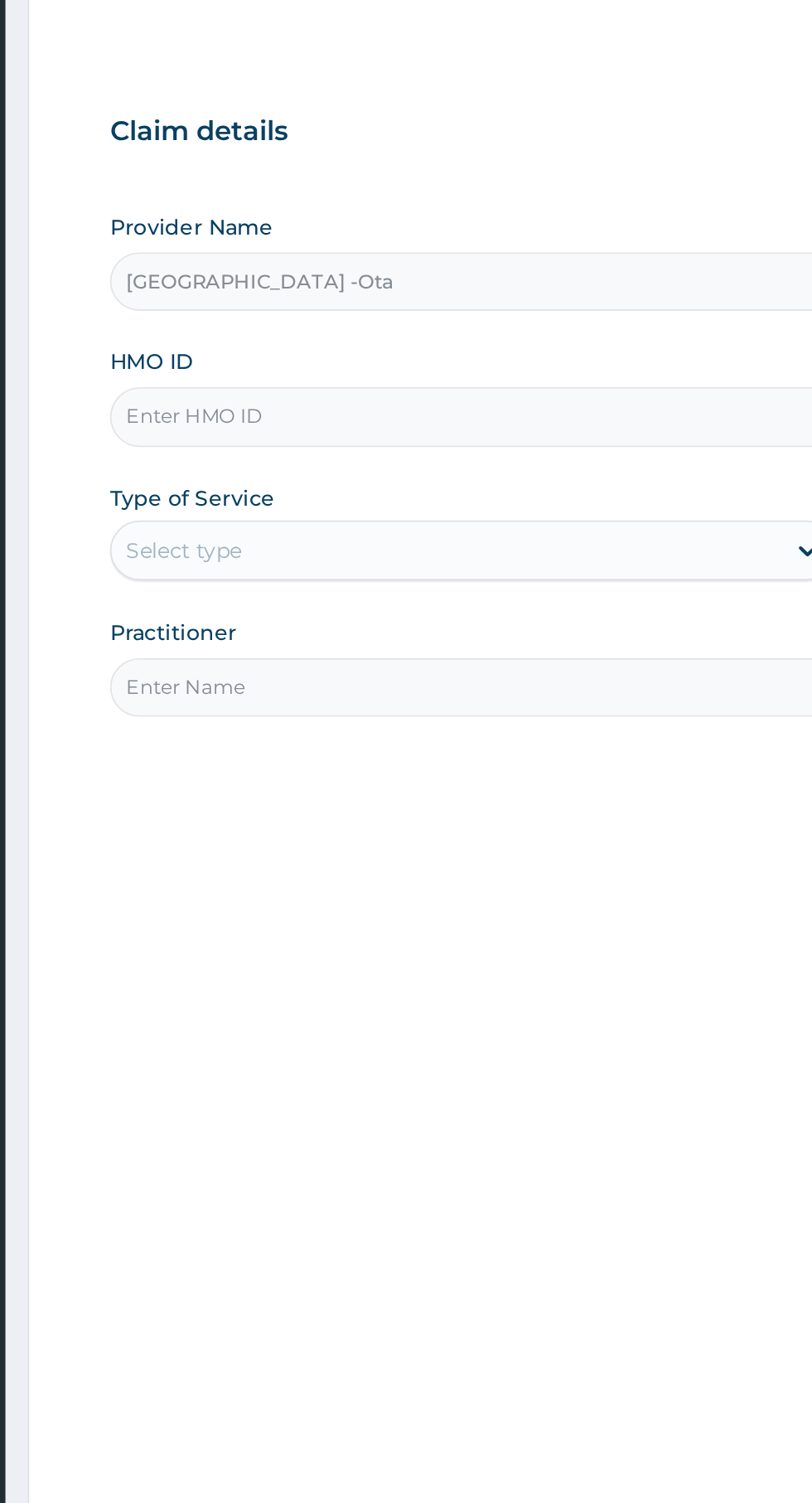
click at [409, 377] on input "HMO ID" at bounding box center [501, 371] width 505 height 32
type input "ker/10179/a"
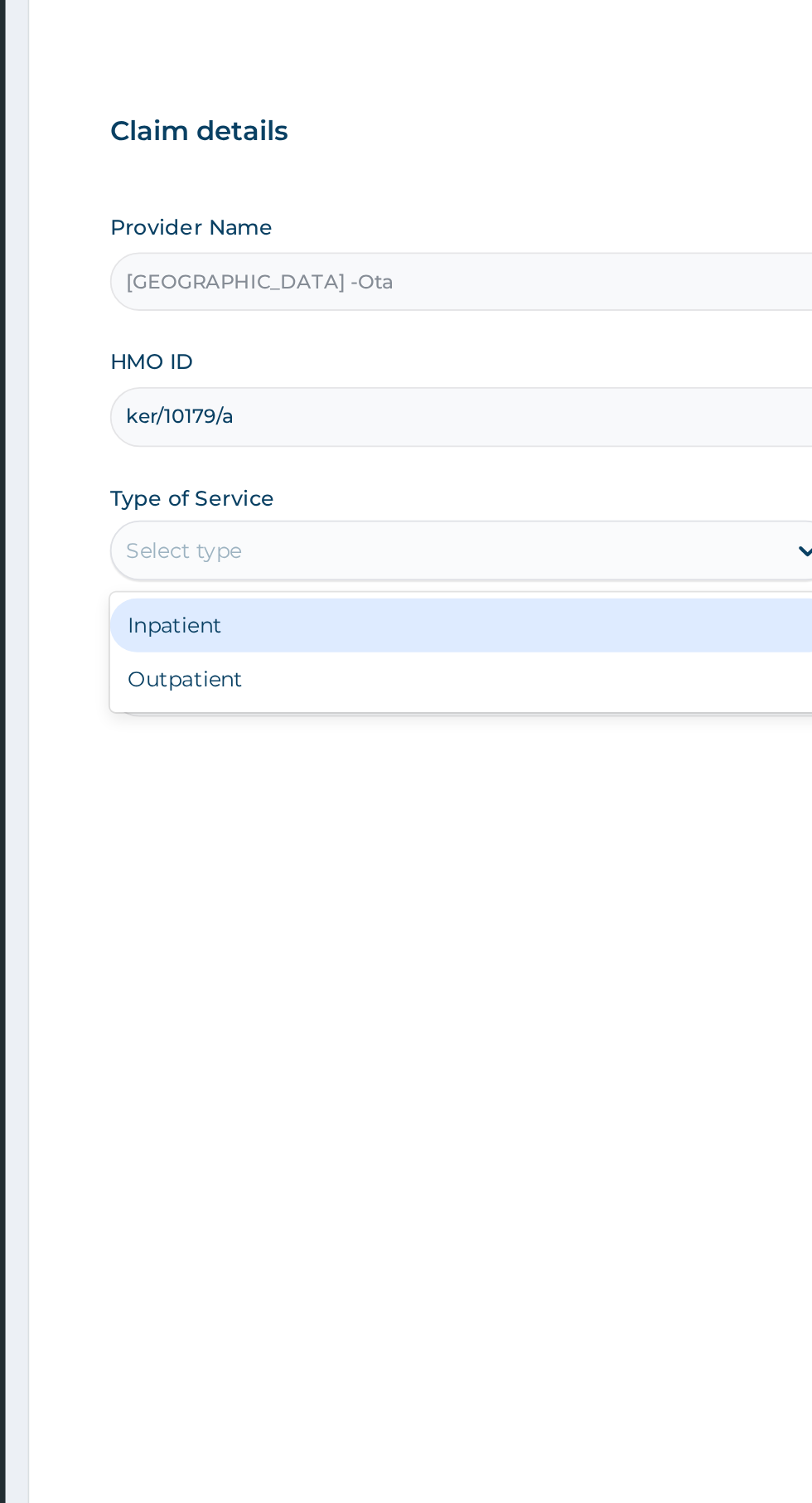
click at [480, 527] on div "Outpatient" at bounding box center [450, 516] width 402 height 30
type input "1"
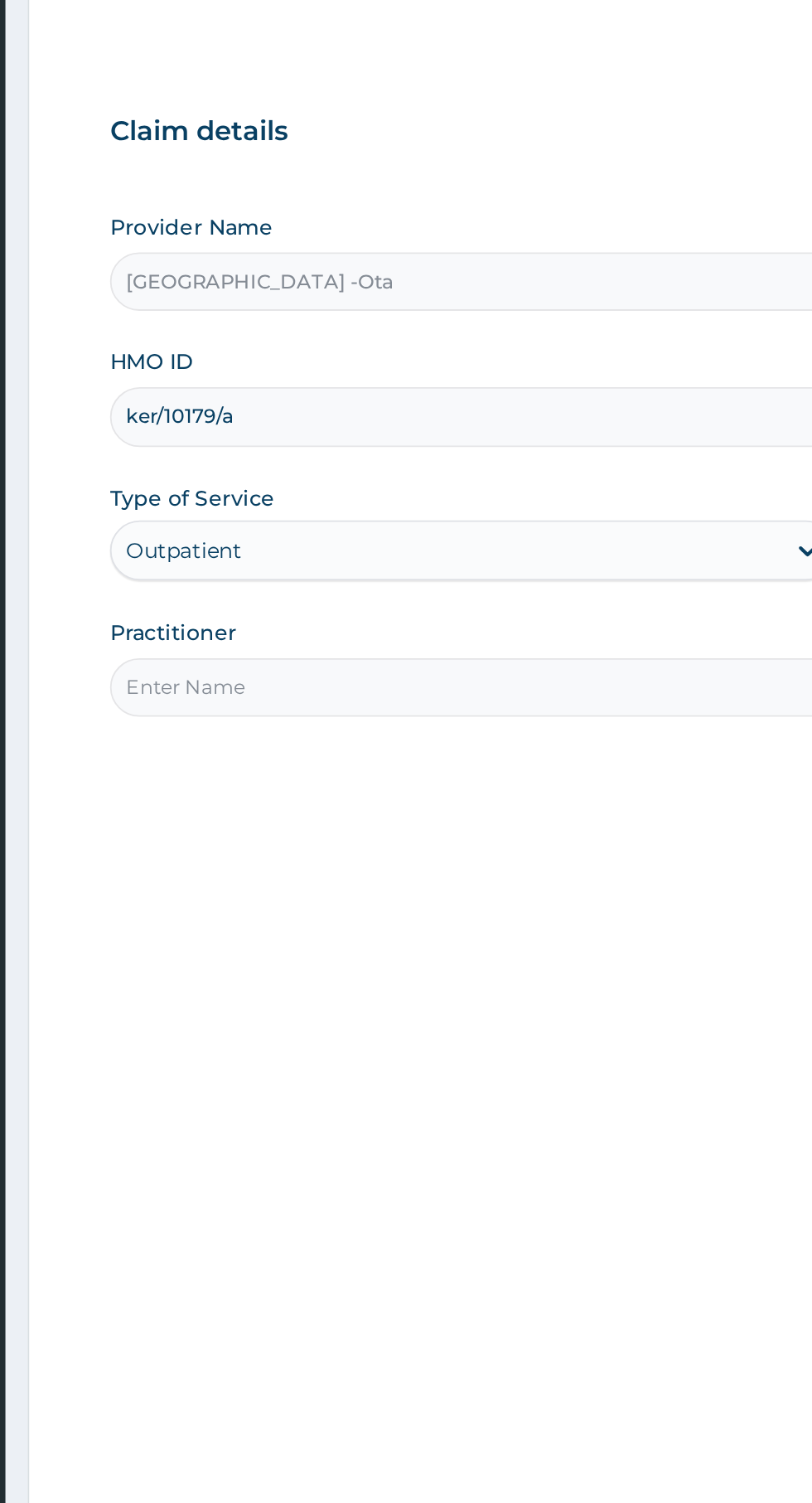
click at [436, 523] on input "Practitioner" at bounding box center [501, 520] width 505 height 32
type input "Dr Quadri"
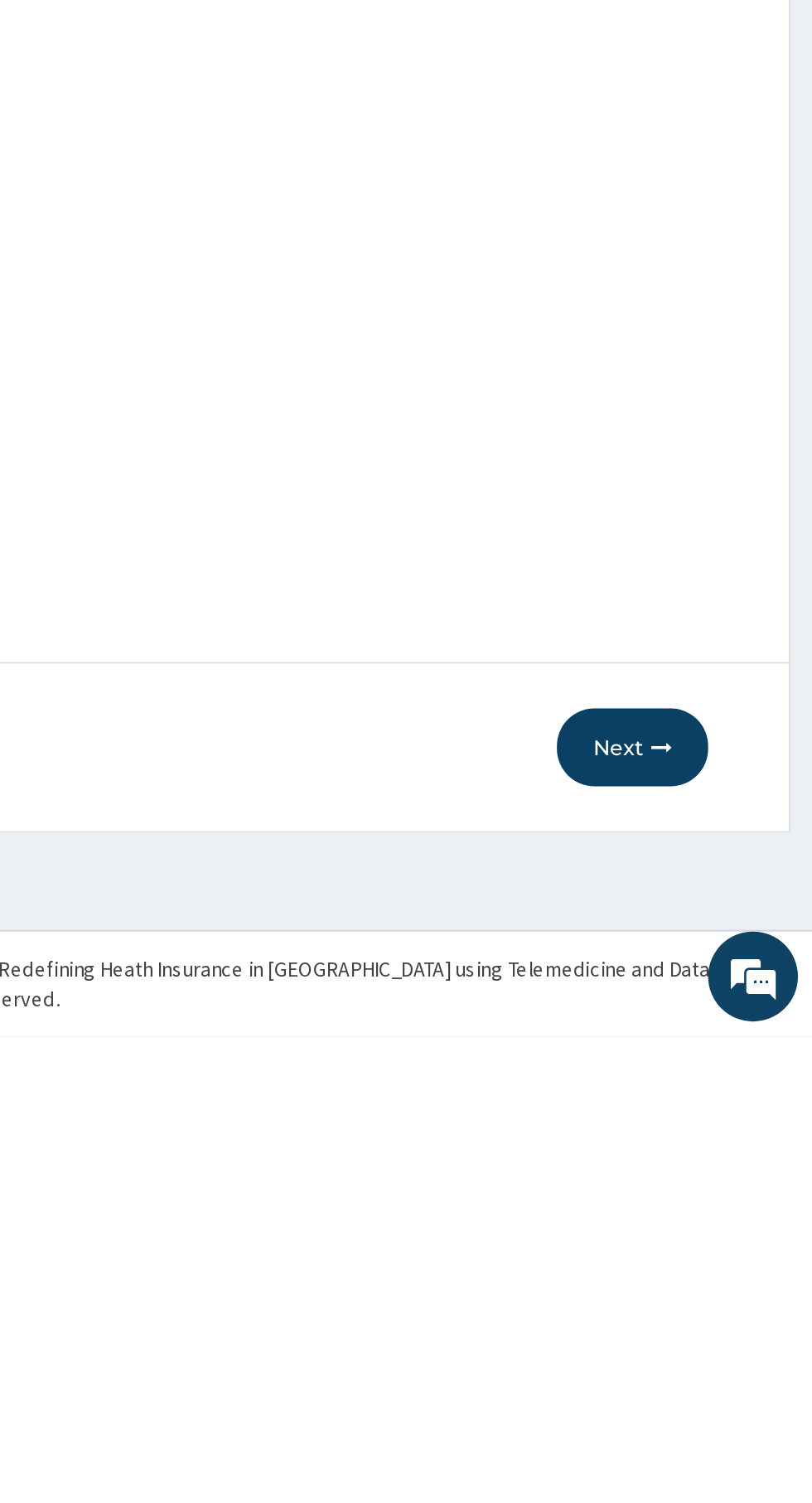
click at [721, 1358] on button "Next" at bounding box center [712, 1343] width 84 height 43
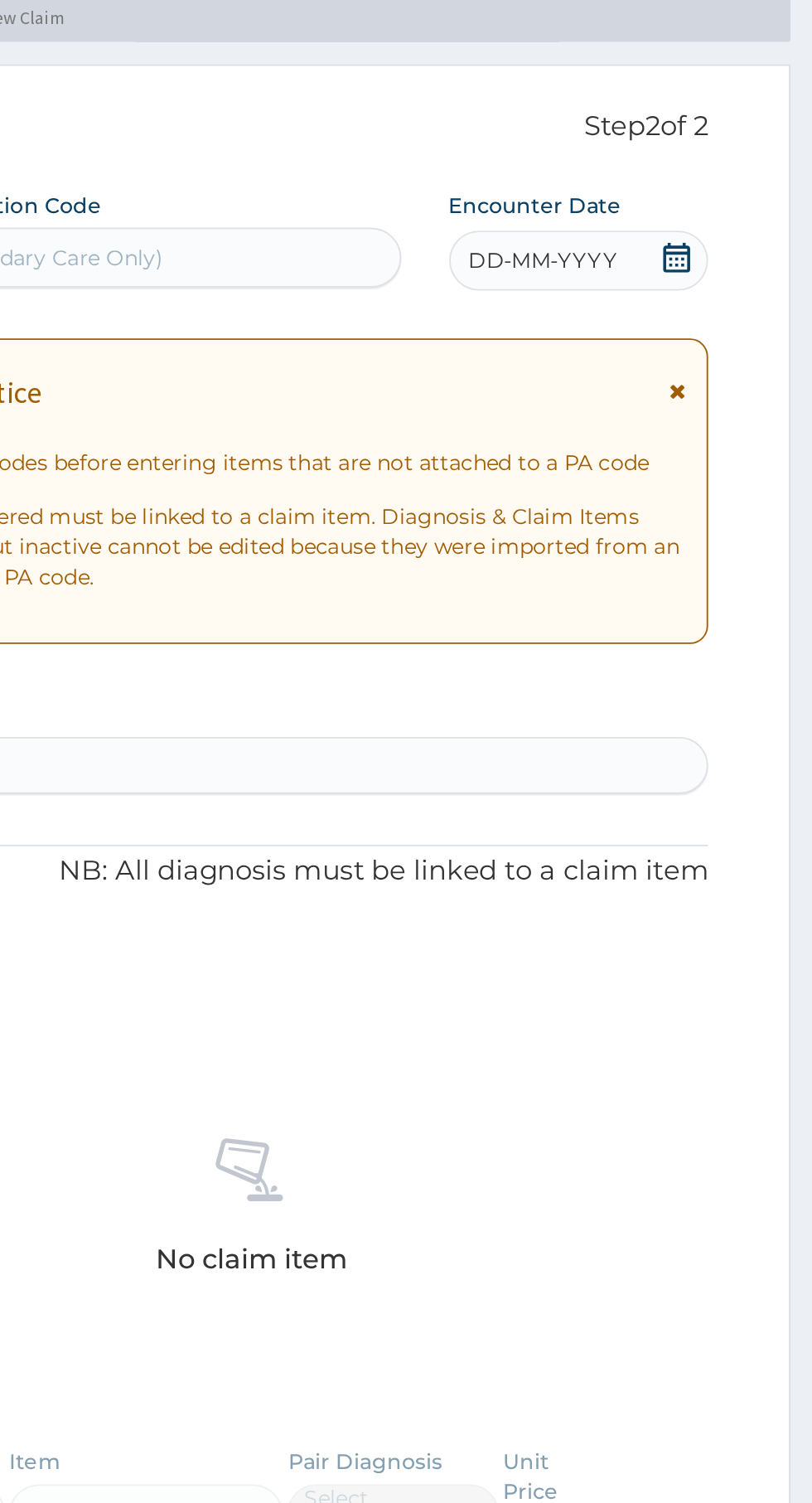
click at [736, 224] on icon at bounding box center [737, 225] width 17 height 17
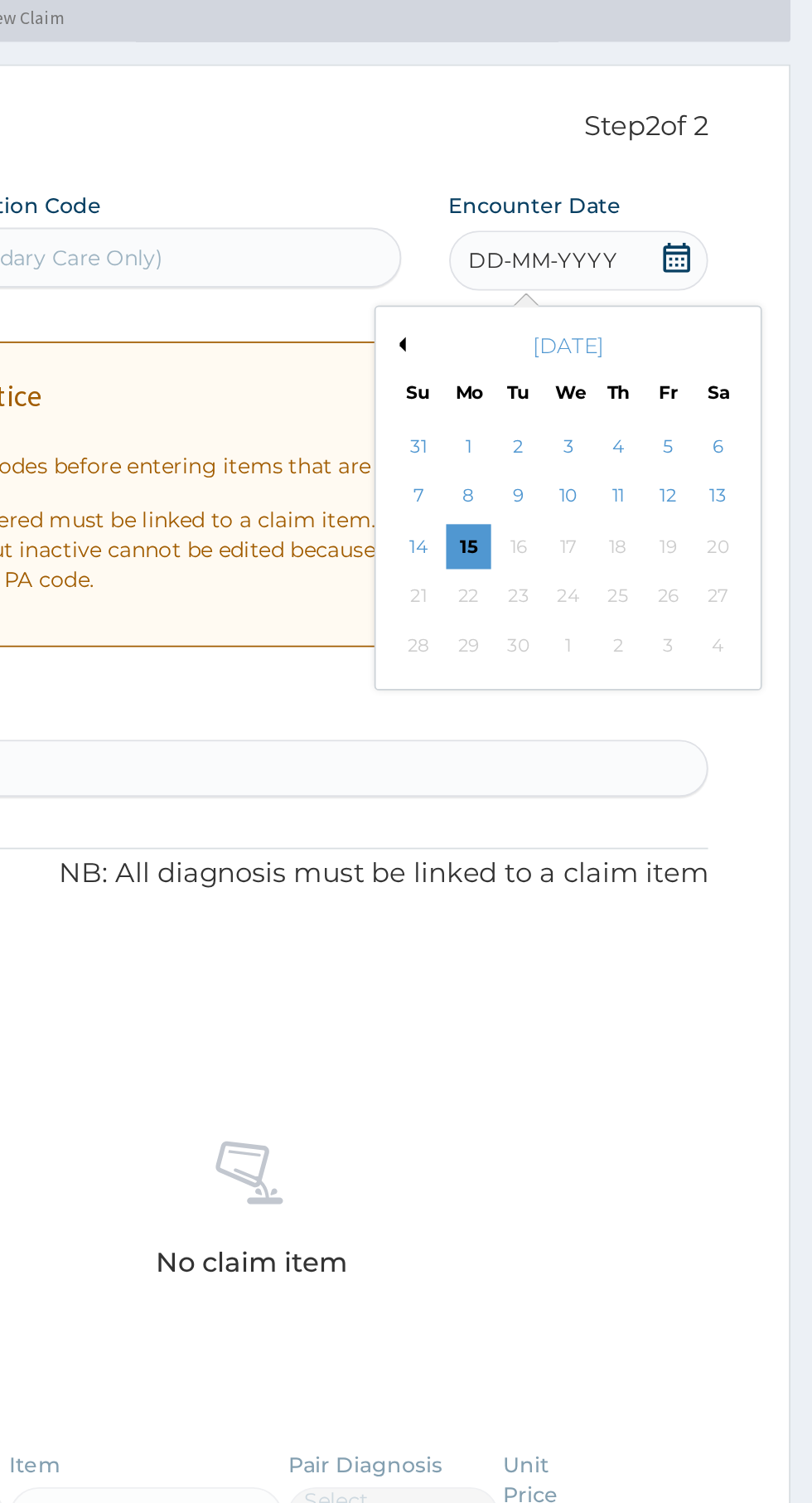
click at [731, 330] on div "5" at bounding box center [732, 330] width 25 height 25
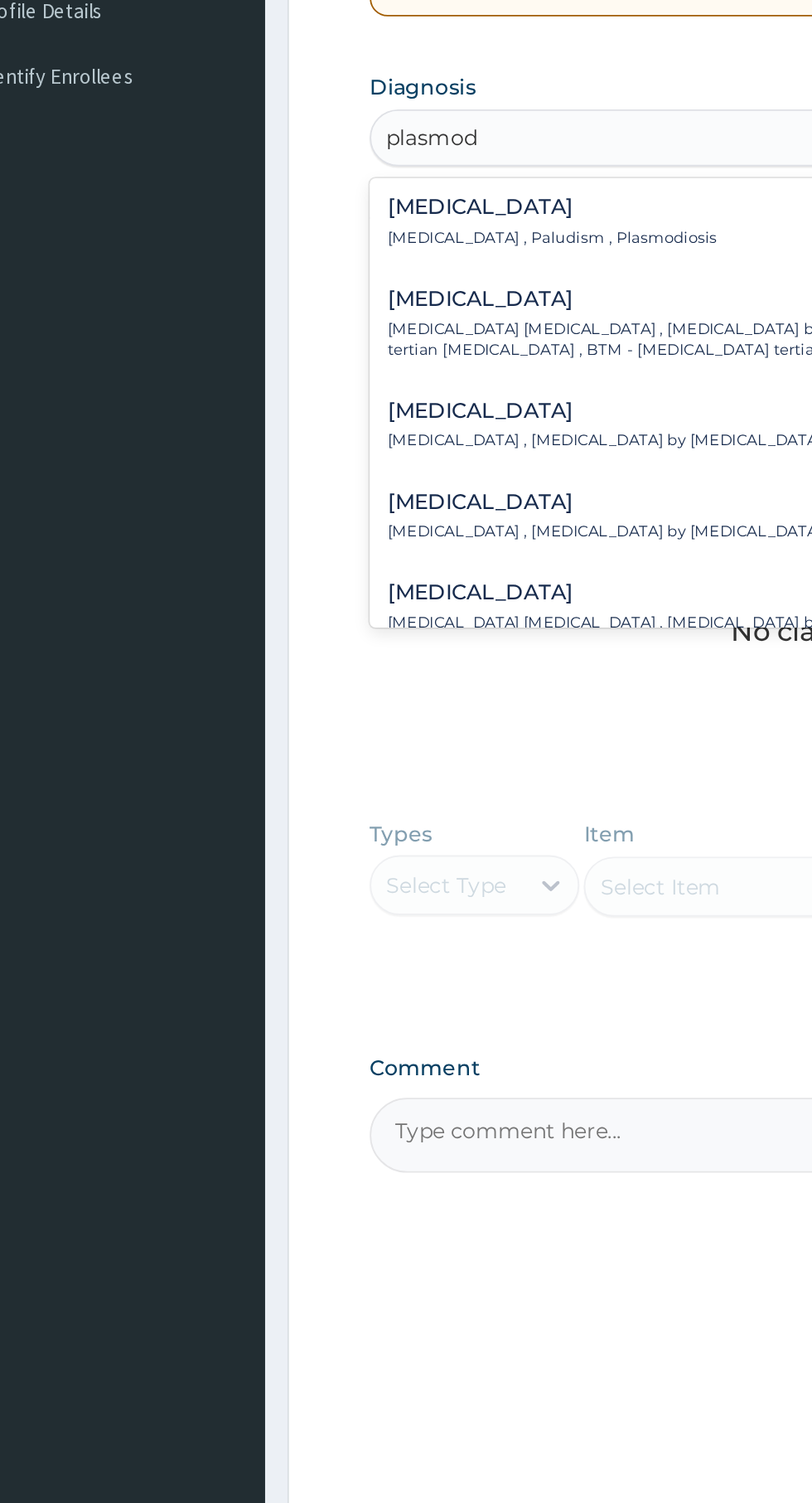
click at [366, 765] on h4 "Falciparum malaria" at bounding box center [485, 758] width 454 height 12
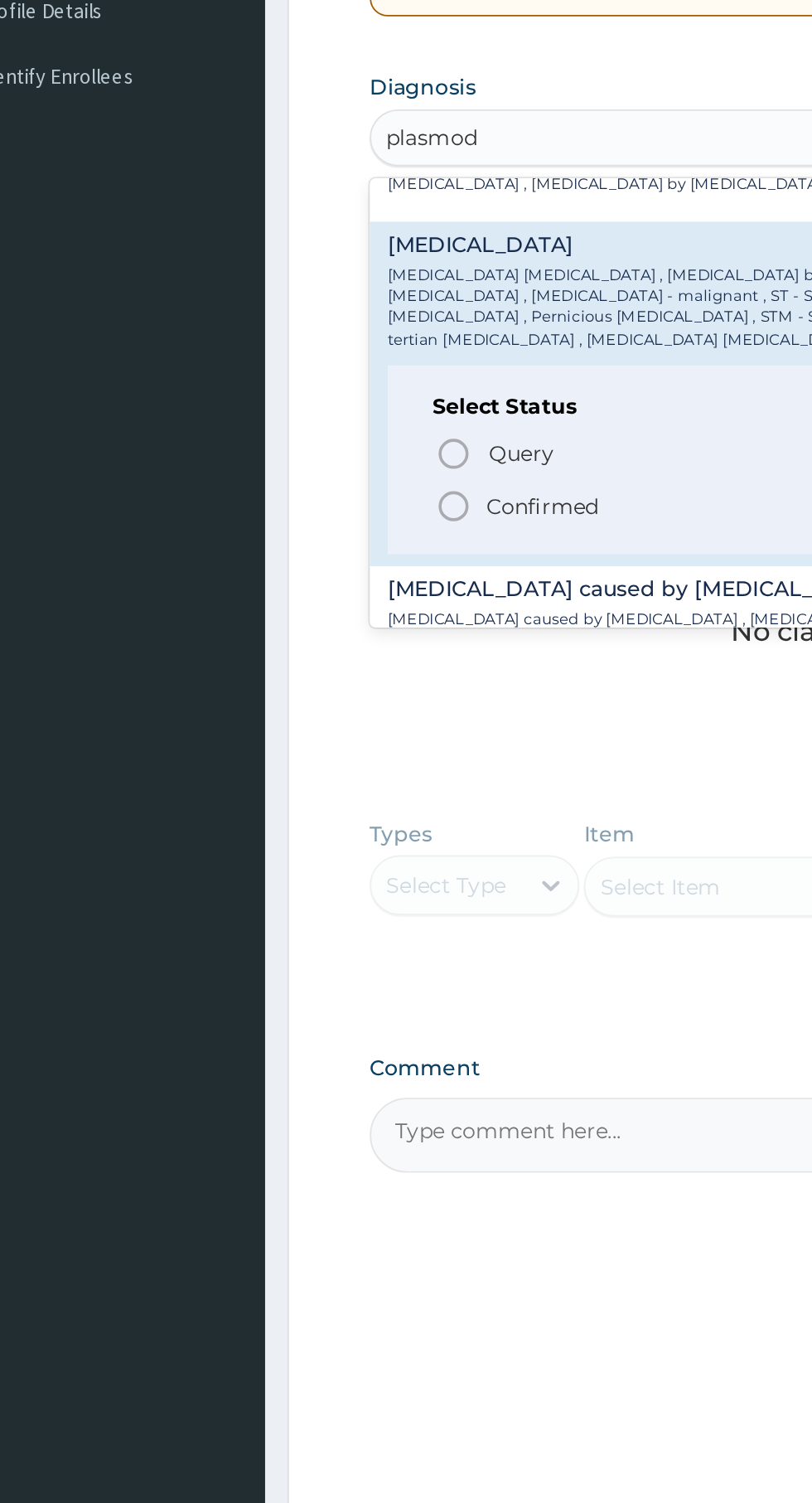
scroll to position [193, 0]
click at [300, 700] on icon "status option filled" at bounding box center [295, 710] width 20 height 20
type input "plasmod"
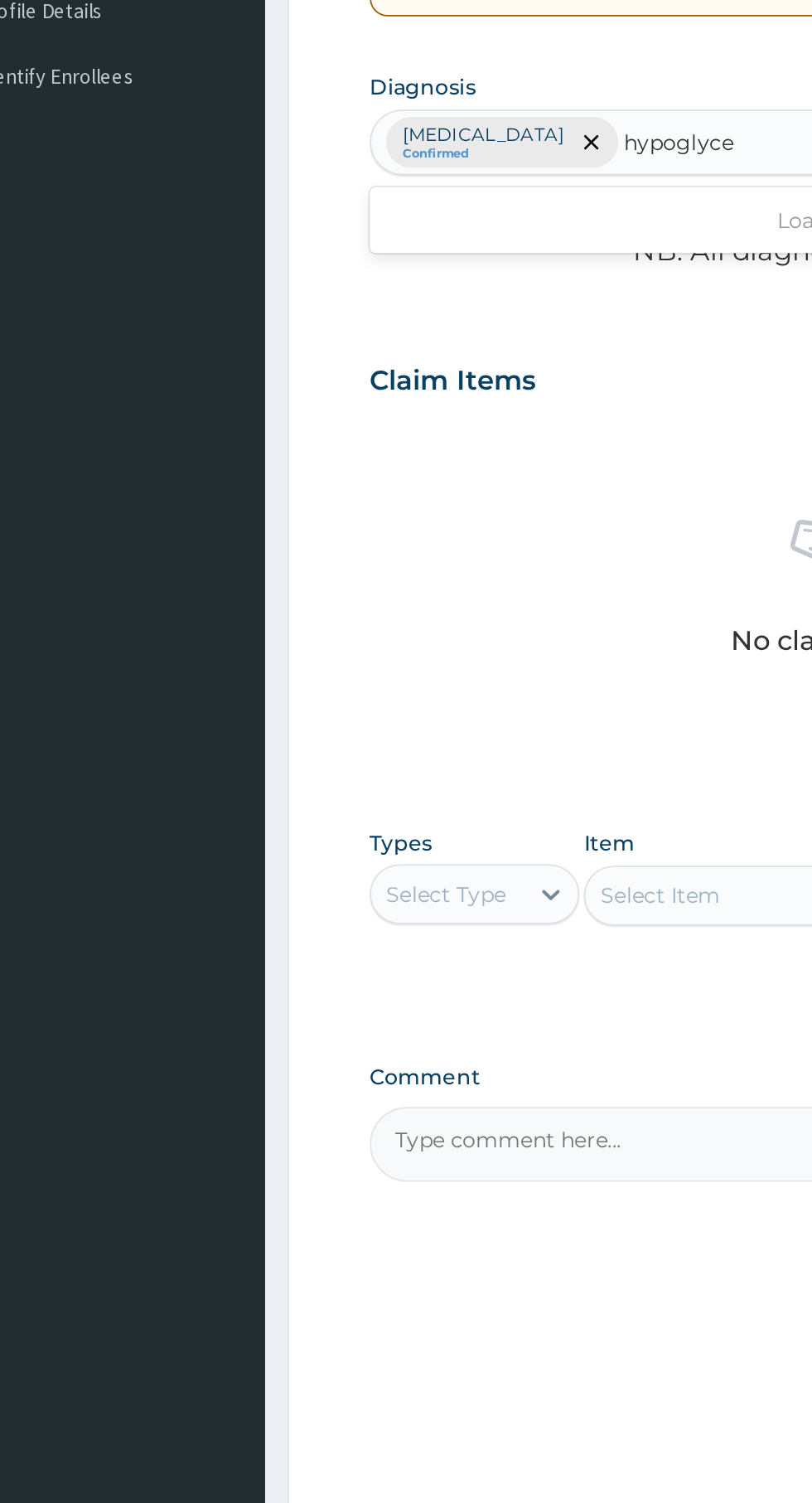
scroll to position [0, 0]
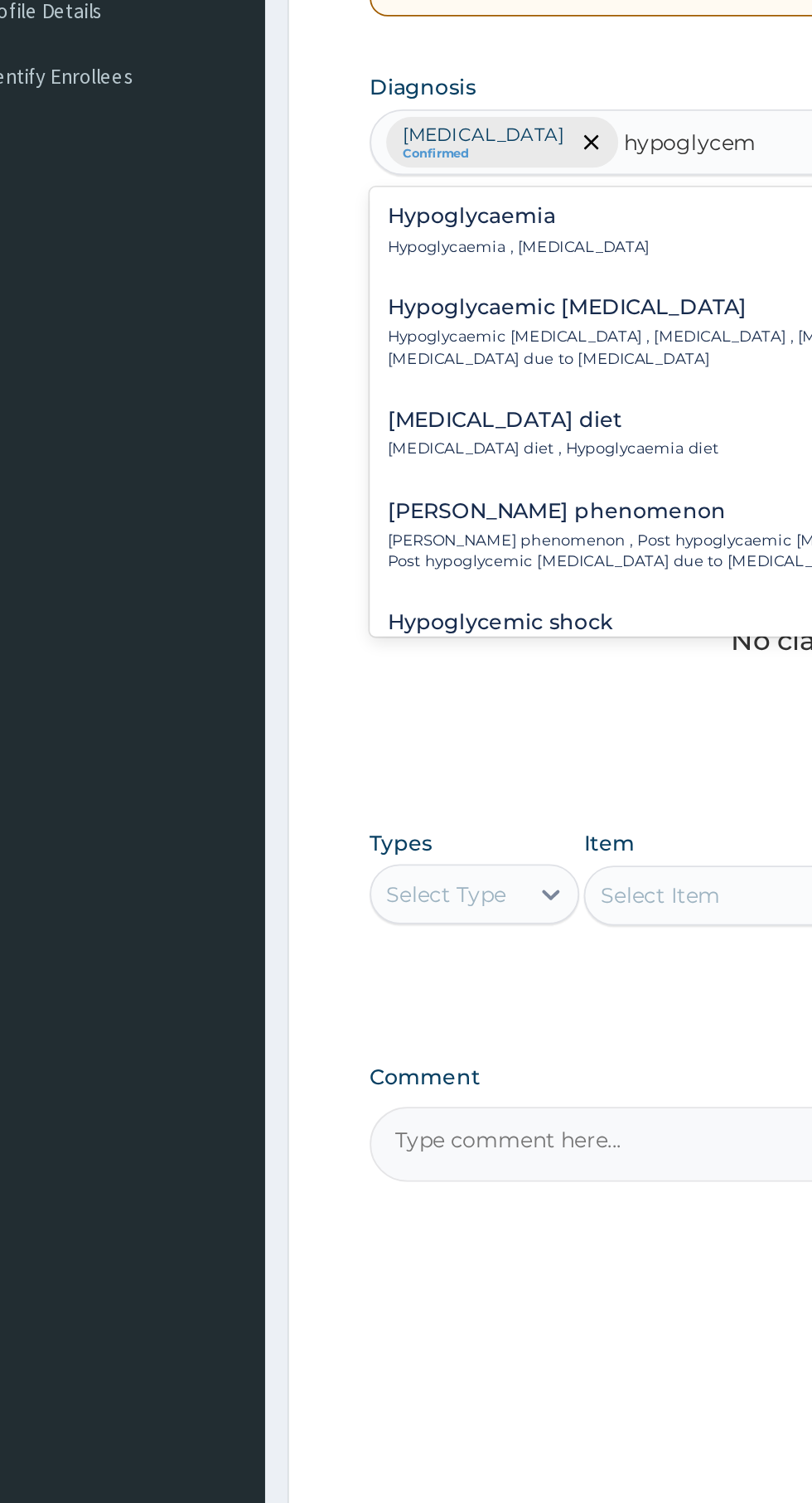
click at [347, 565] on p "Hypoglycaemia , Hypoglycemia" at bounding box center [331, 567] width 145 height 12
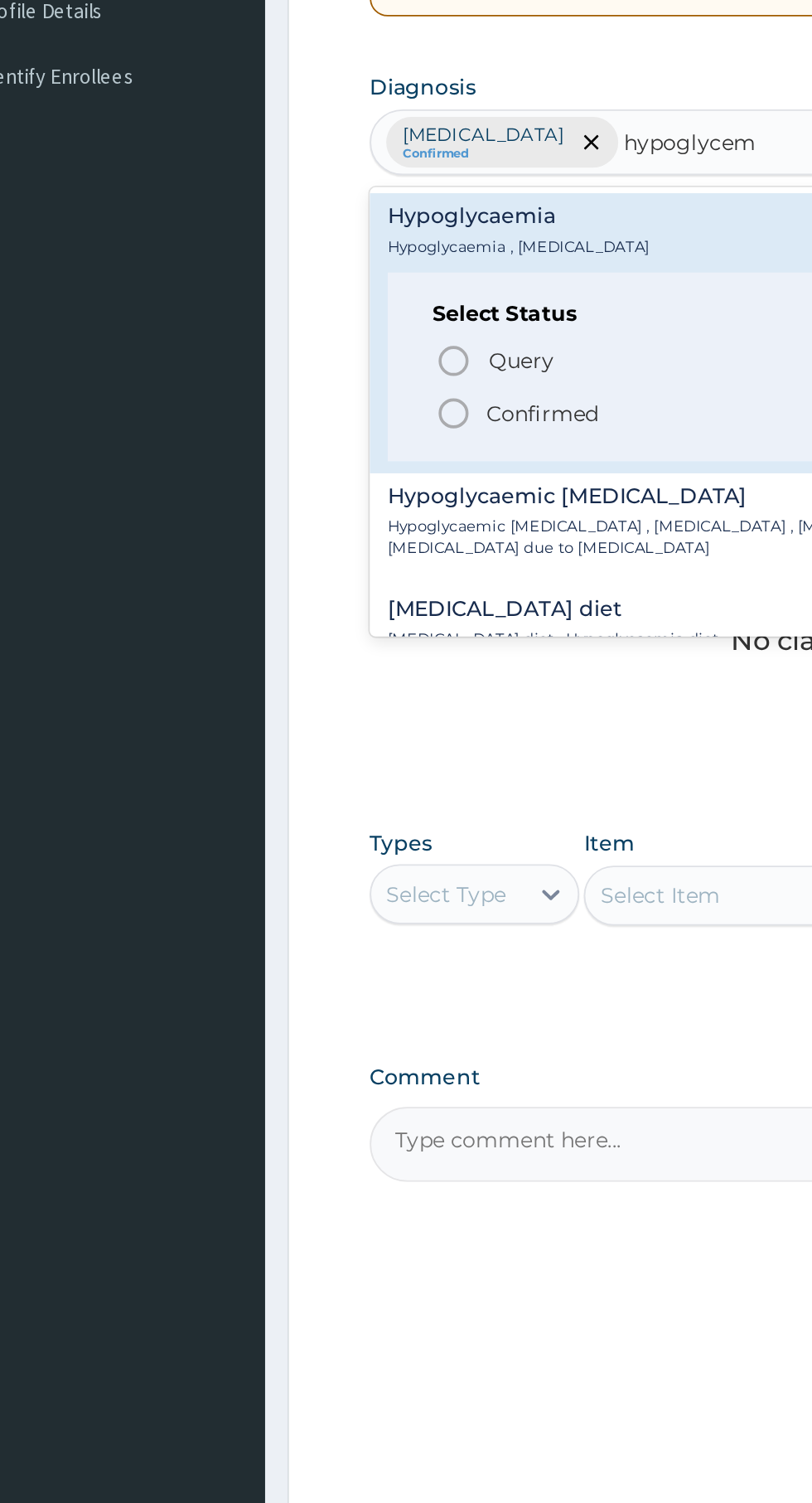
click at [367, 665] on p "Confirmed" at bounding box center [344, 659] width 62 height 17
type input "hypoglycem"
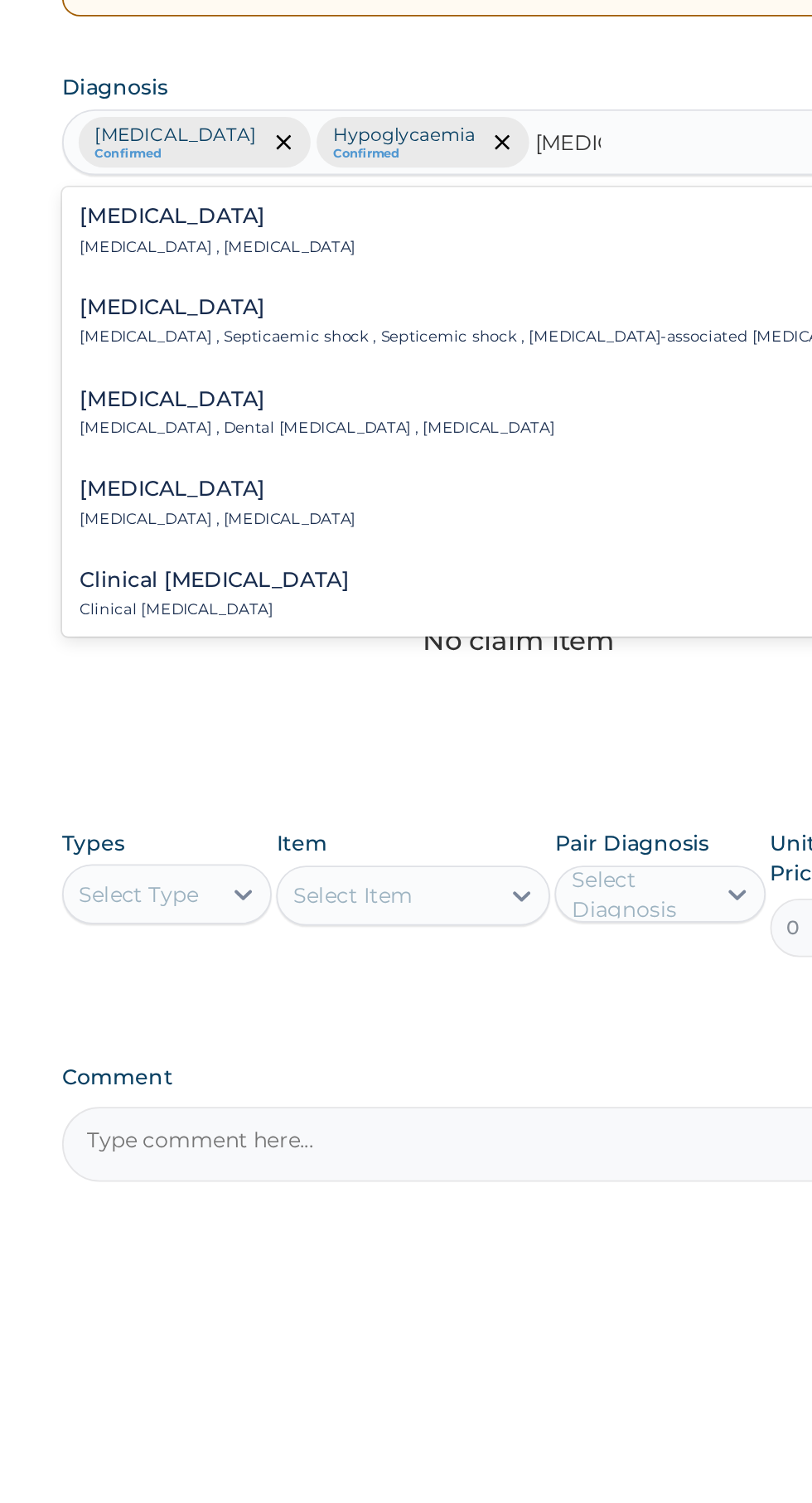
click at [339, 559] on div "Sepsis Systemic infection , Sepsis" at bounding box center [335, 558] width 153 height 29
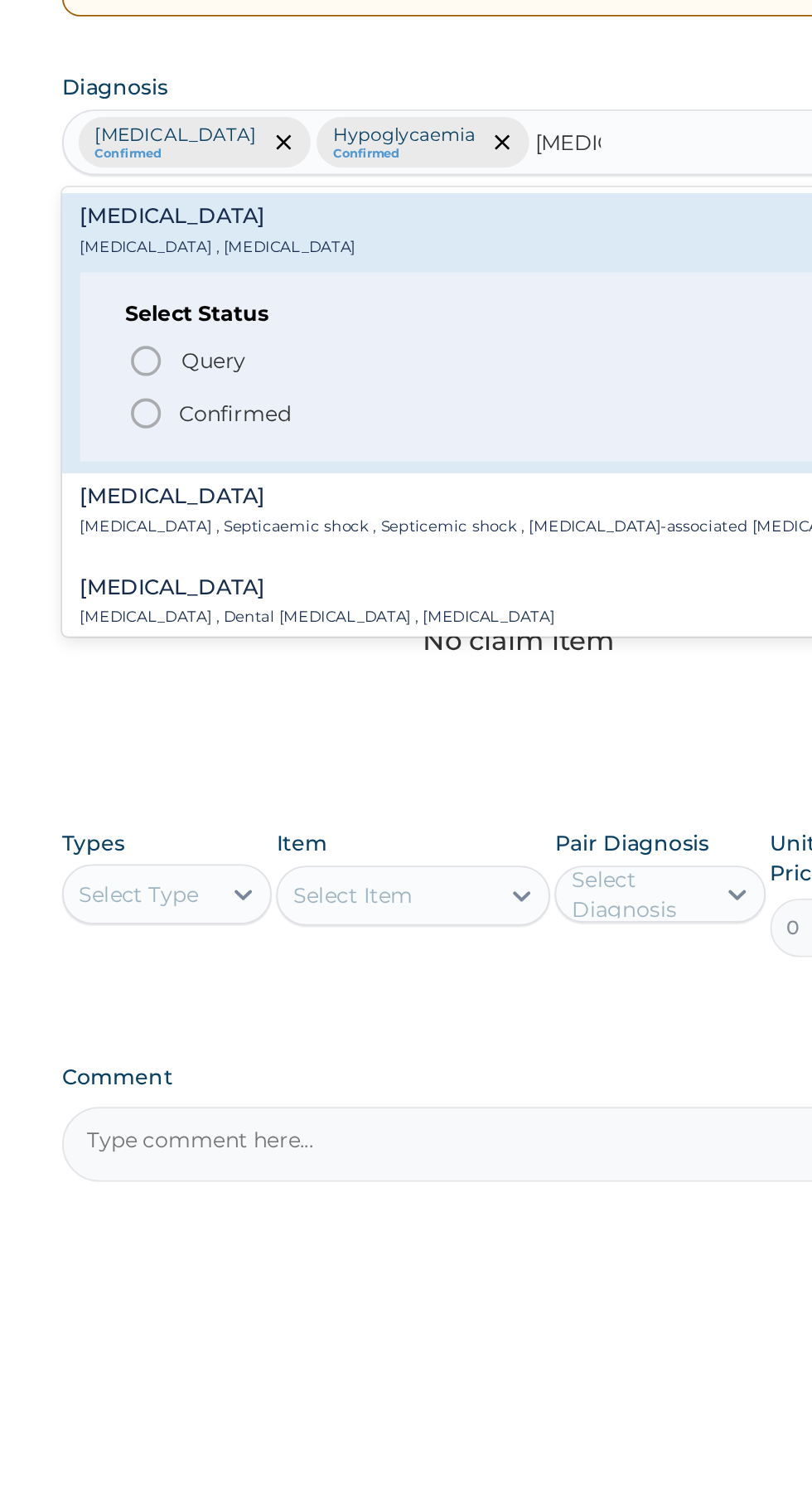
click at [382, 663] on span "Confirmed" at bounding box center [502, 659] width 435 height 20
type input "sepsis"
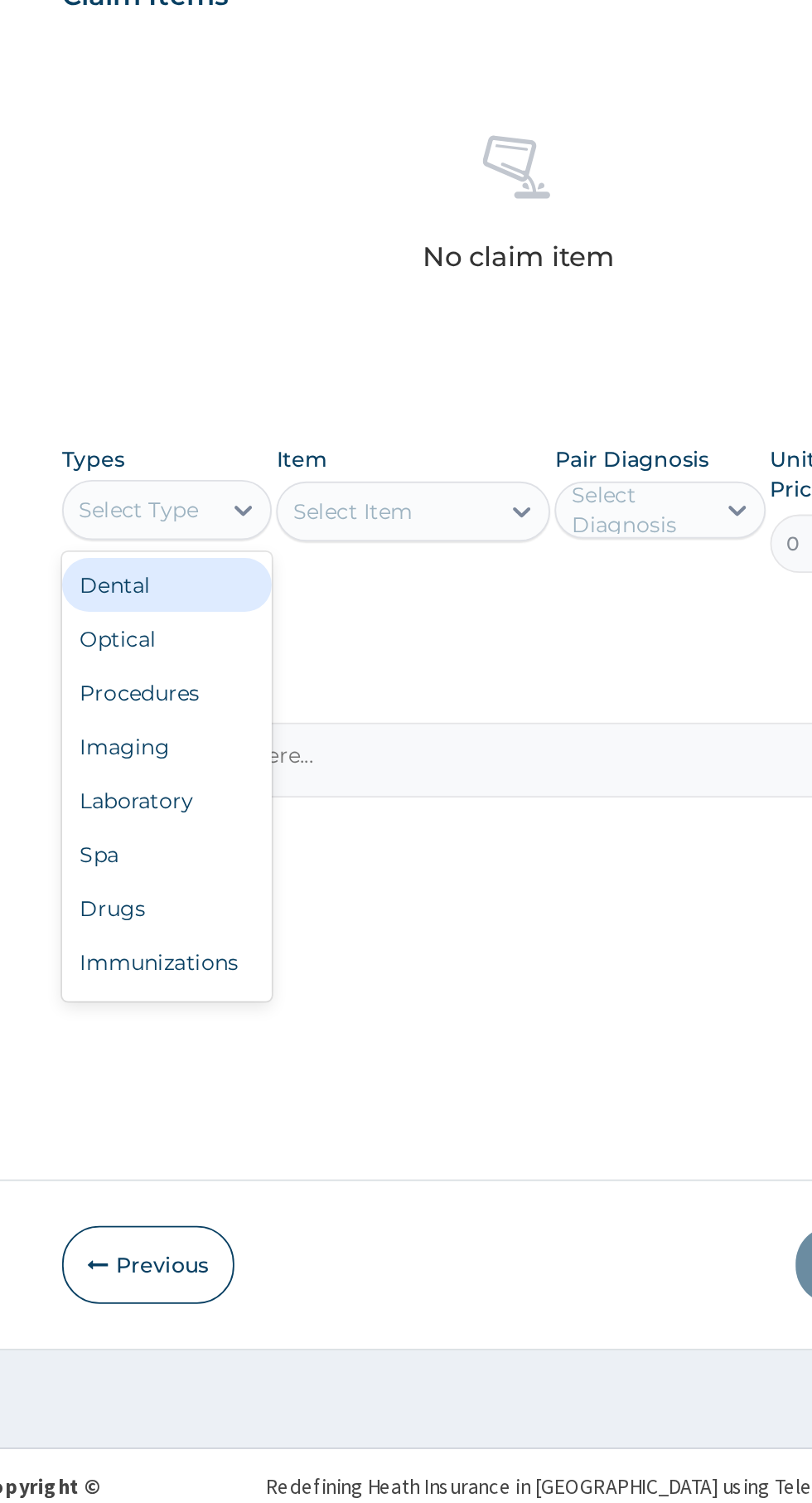
click at [333, 1029] on div "Procedures" at bounding box center [307, 1027] width 116 height 30
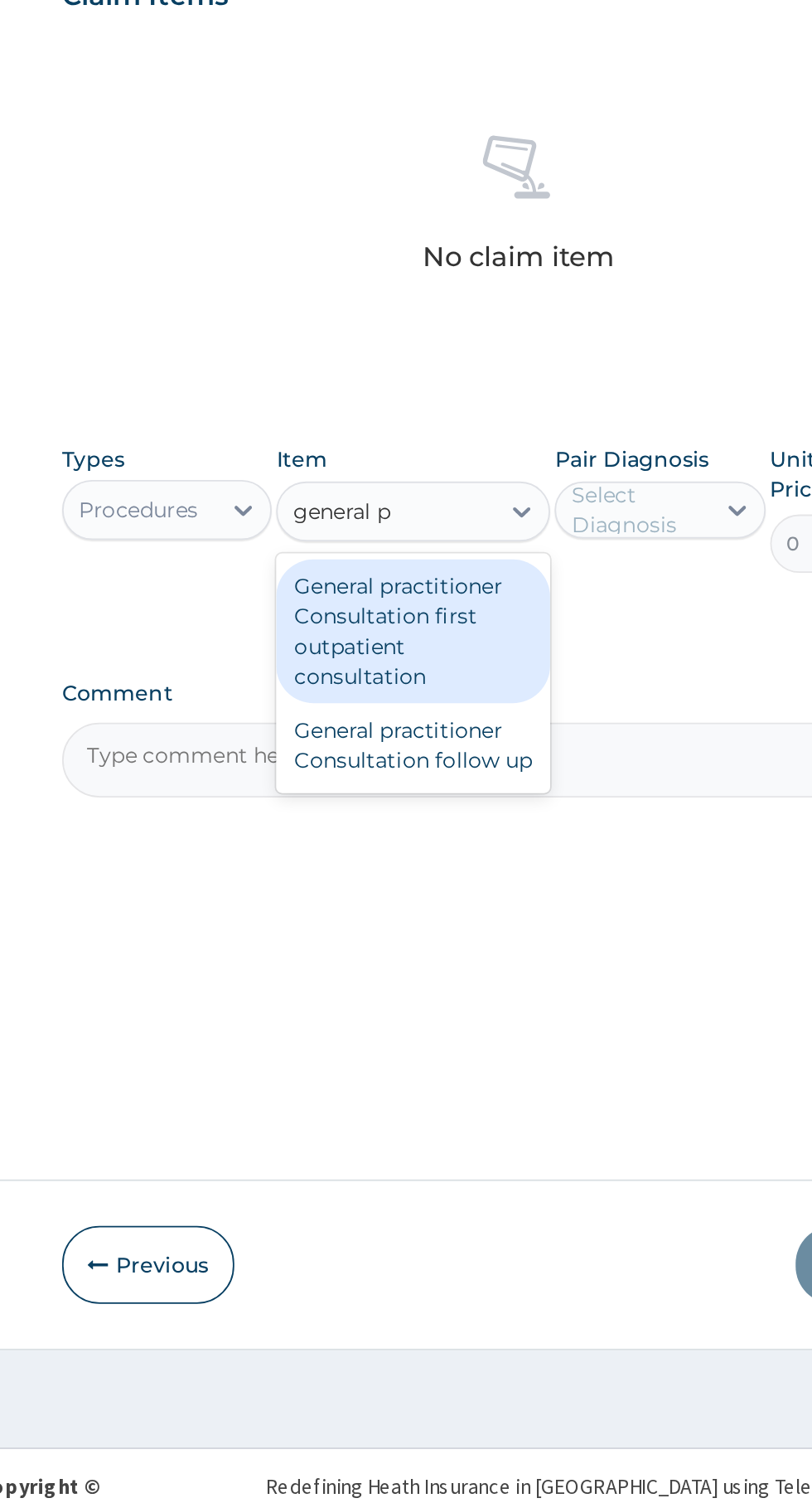
click at [467, 984] on div "General practitioner Consultation first outpatient consultation" at bounding box center [443, 993] width 152 height 80
type input "general p"
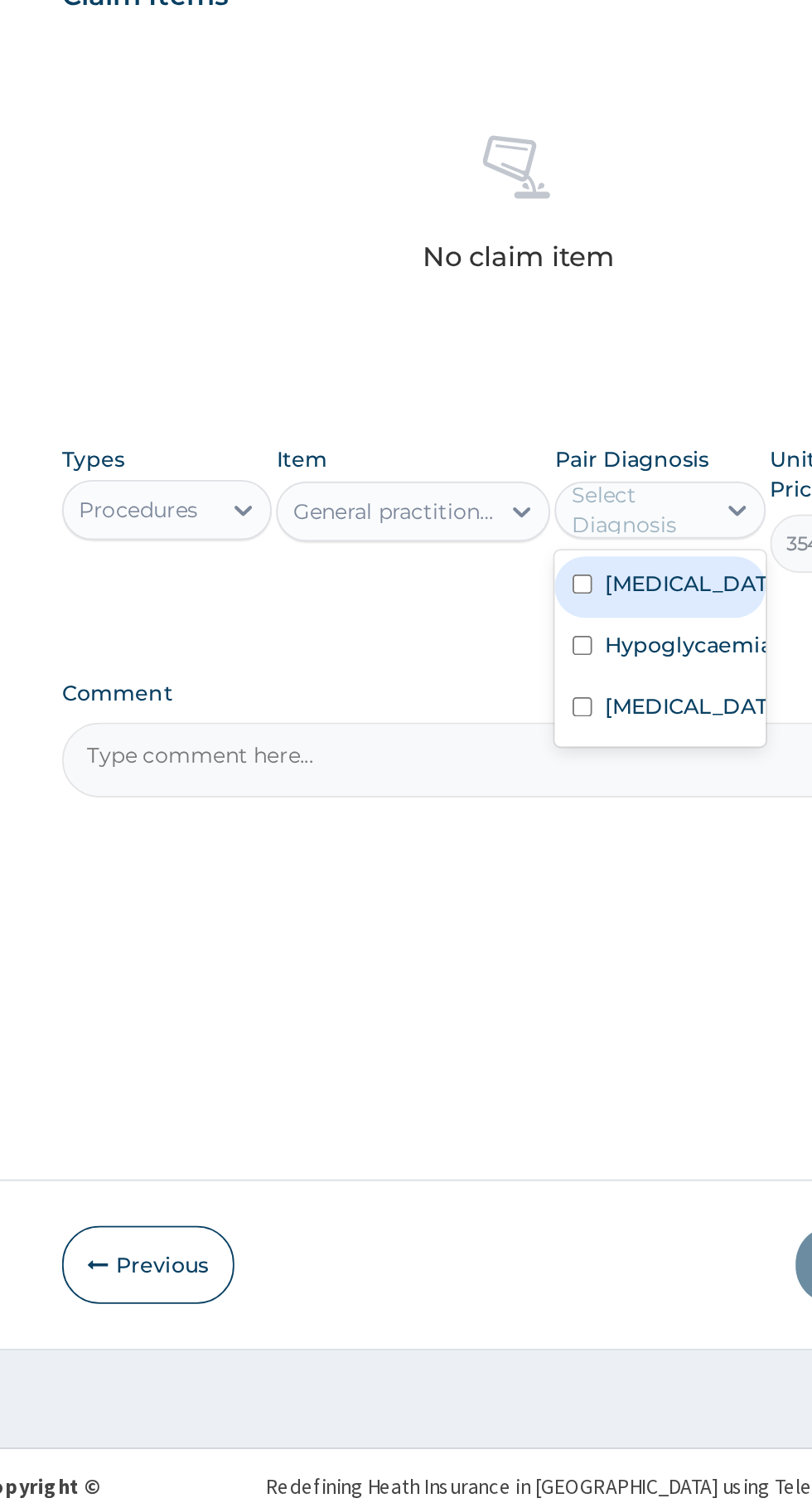
click at [593, 974] on label "Falciparum malaria" at bounding box center [597, 966] width 96 height 17
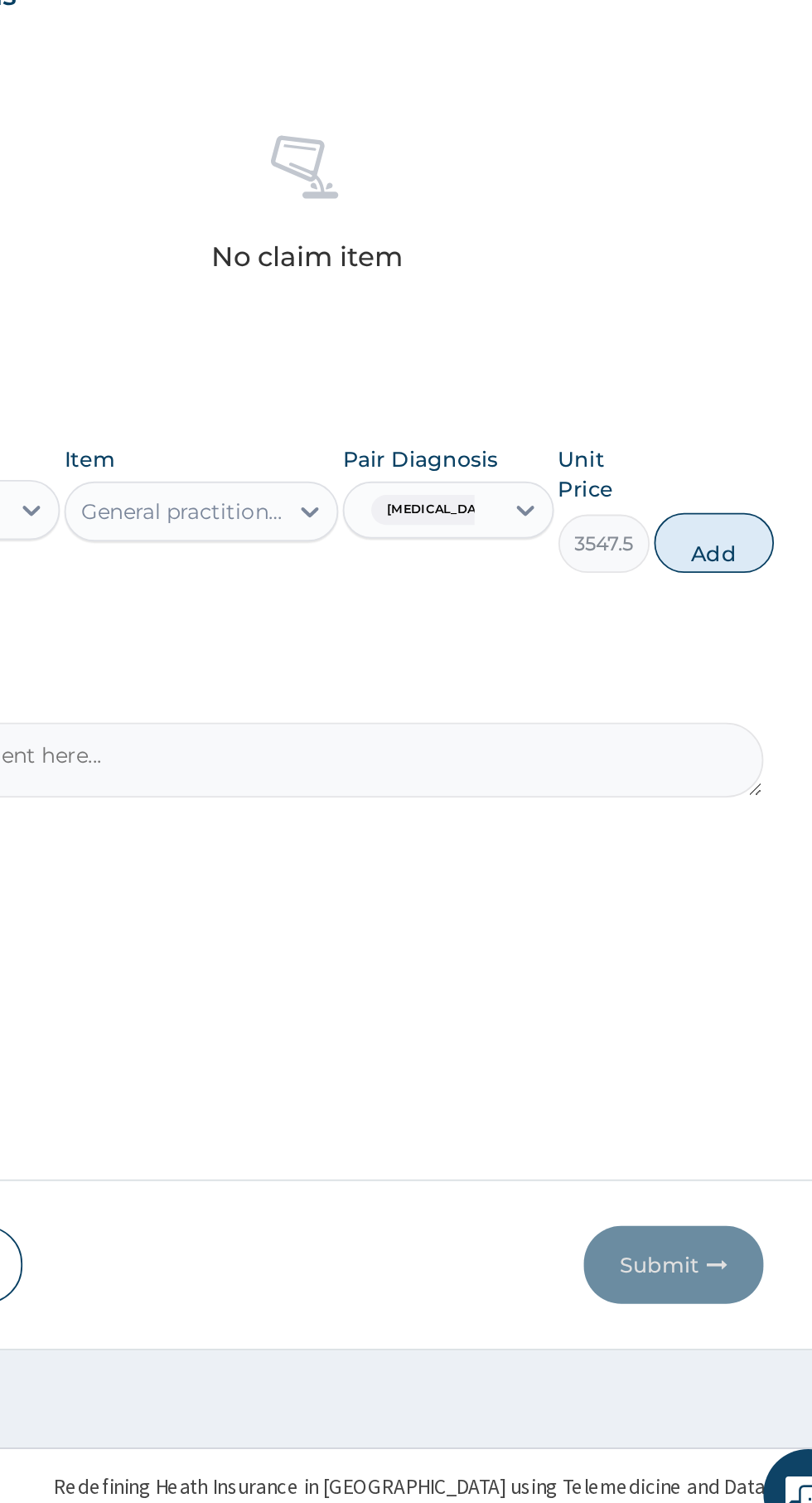
click at [730, 949] on button "Add" at bounding box center [727, 944] width 66 height 33
type input "0"
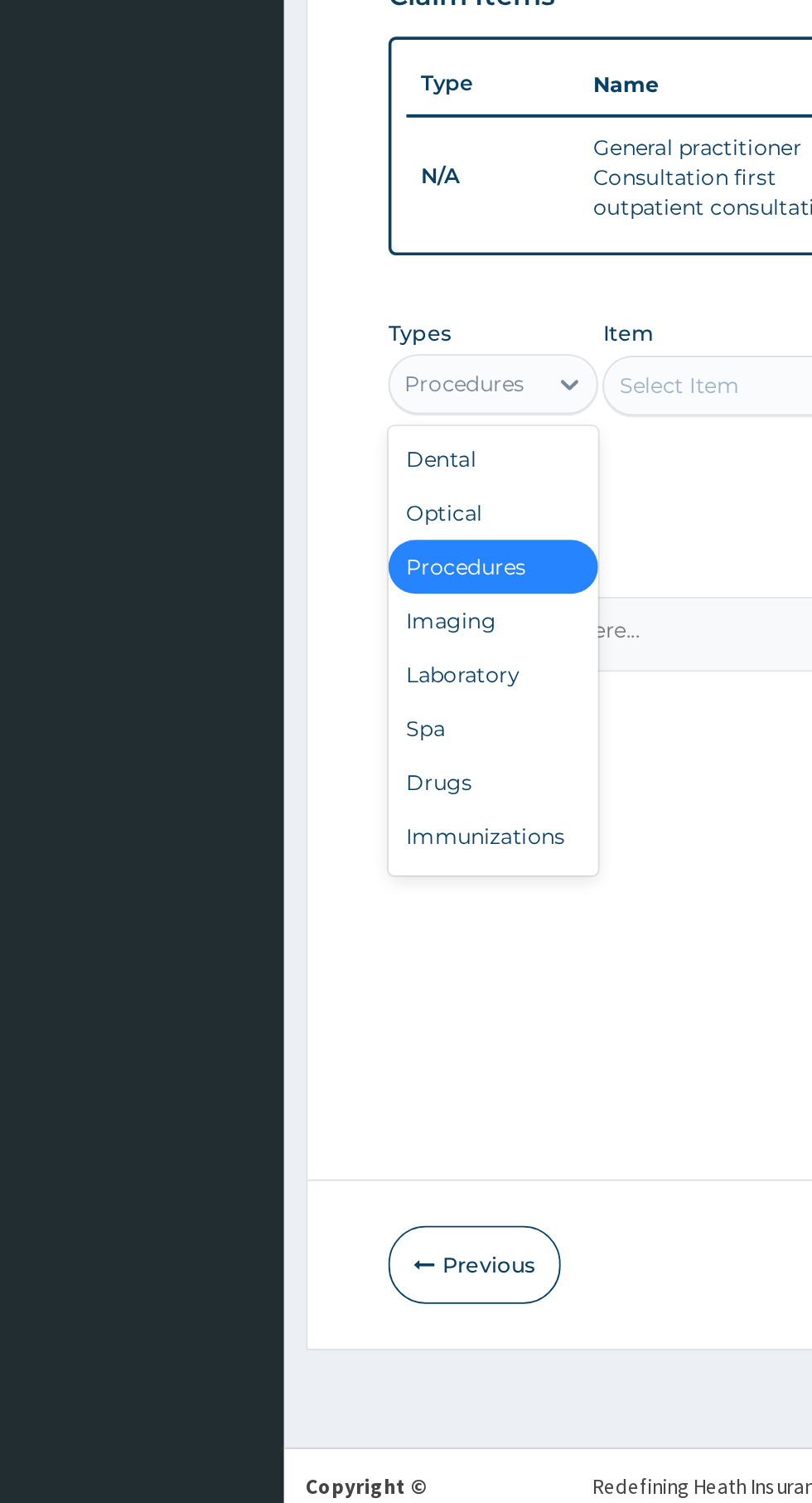
click at [329, 1030] on div "Laboratory" at bounding box center [307, 1017] width 116 height 30
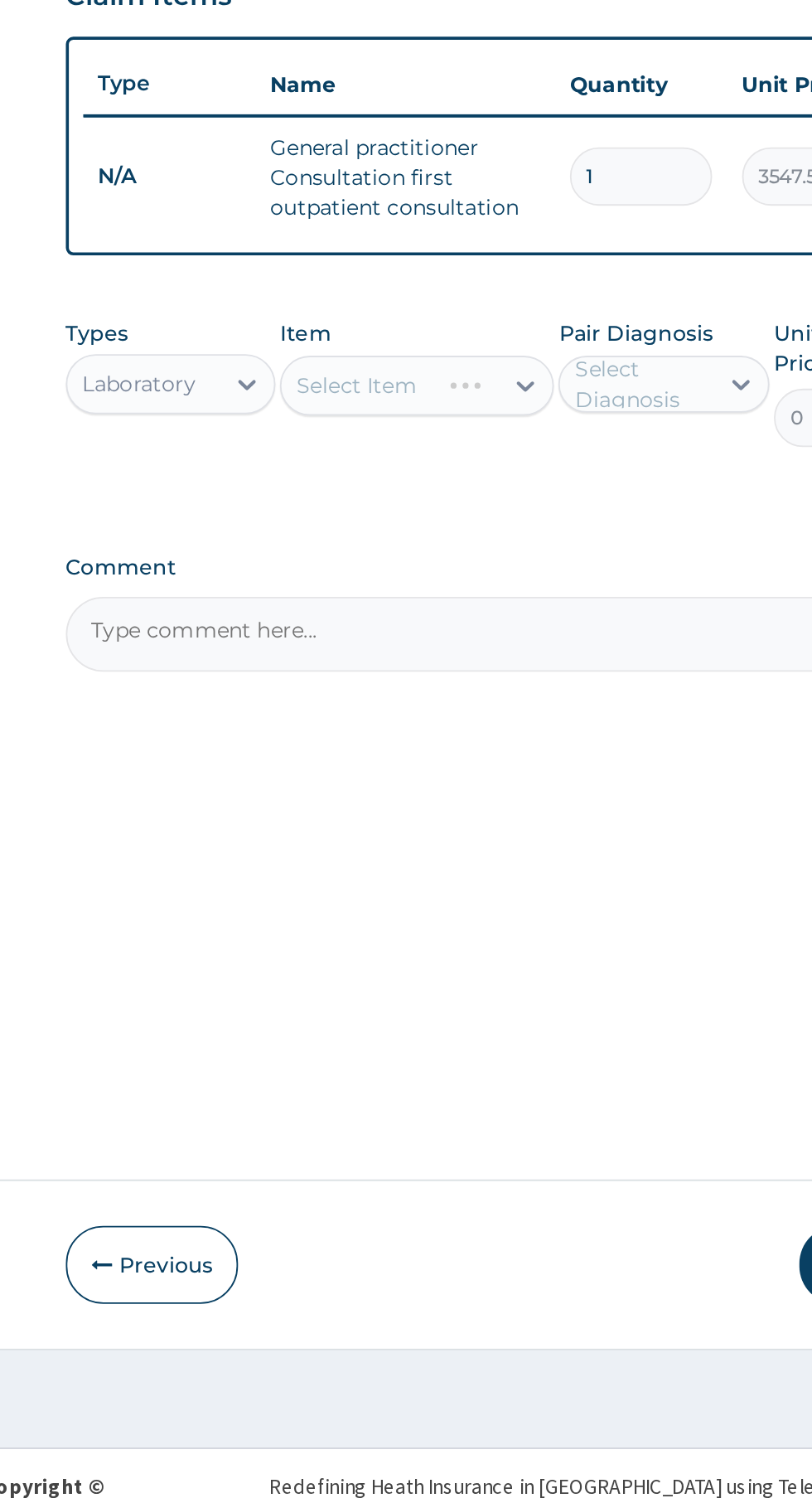
click at [470, 848] on div "Select Item" at bounding box center [443, 856] width 152 height 33
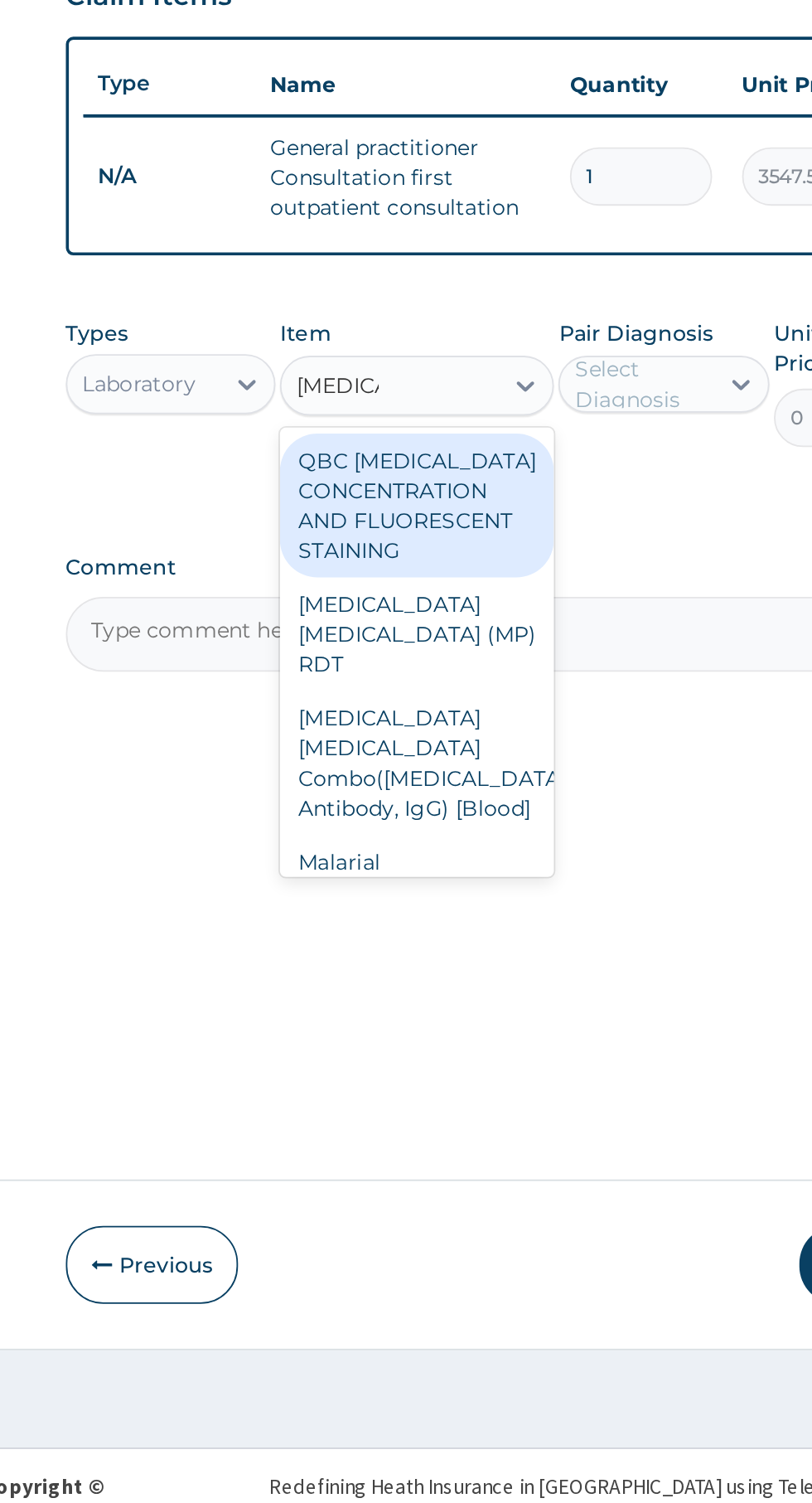
click at [467, 1106] on div "Malarial Parasite Thick and thin films - [Blood]" at bounding box center [443, 1146] width 152 height 80
type input "malaria"
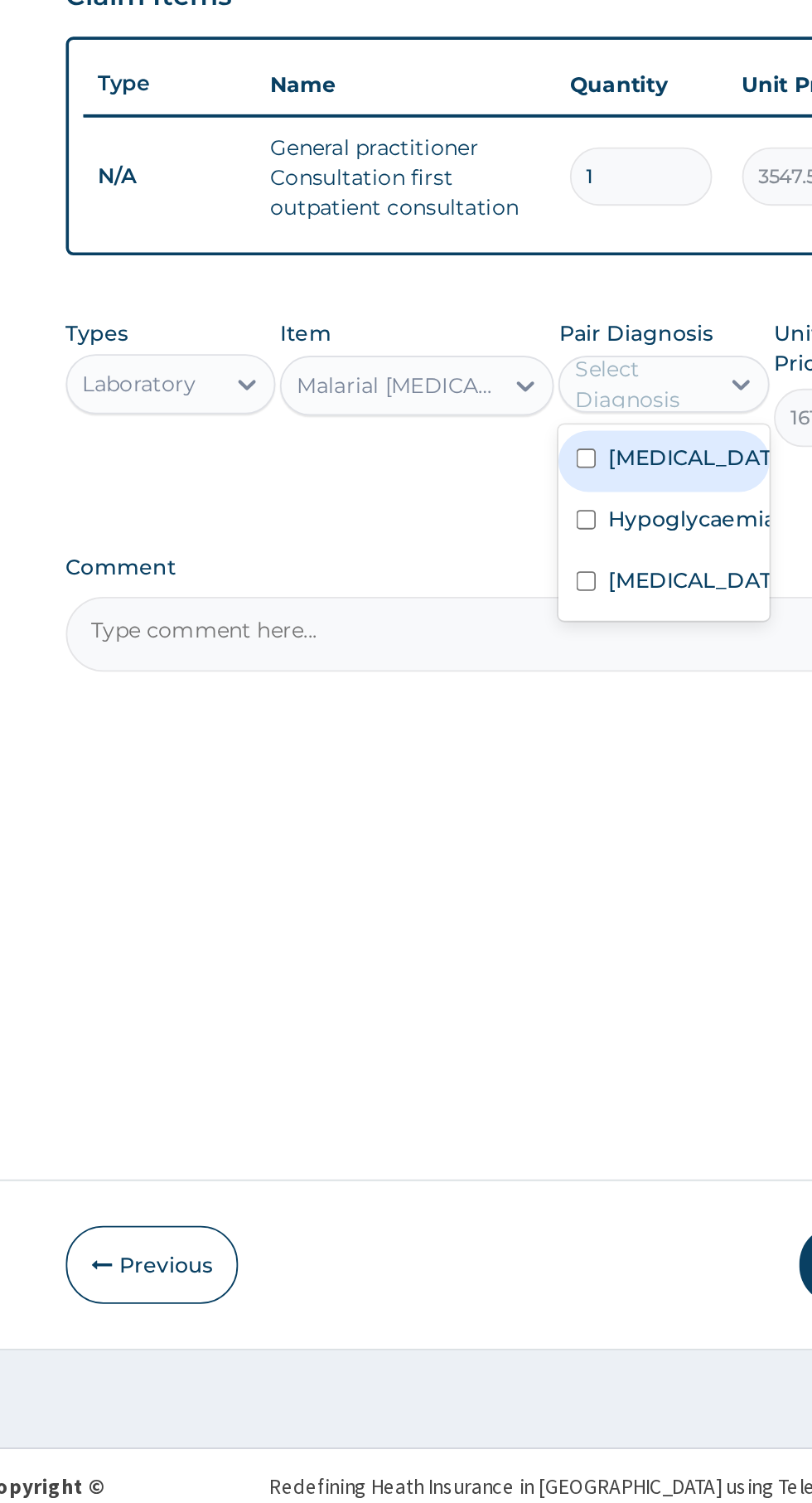
click at [614, 904] on label "Falciparum malaria" at bounding box center [597, 896] width 96 height 17
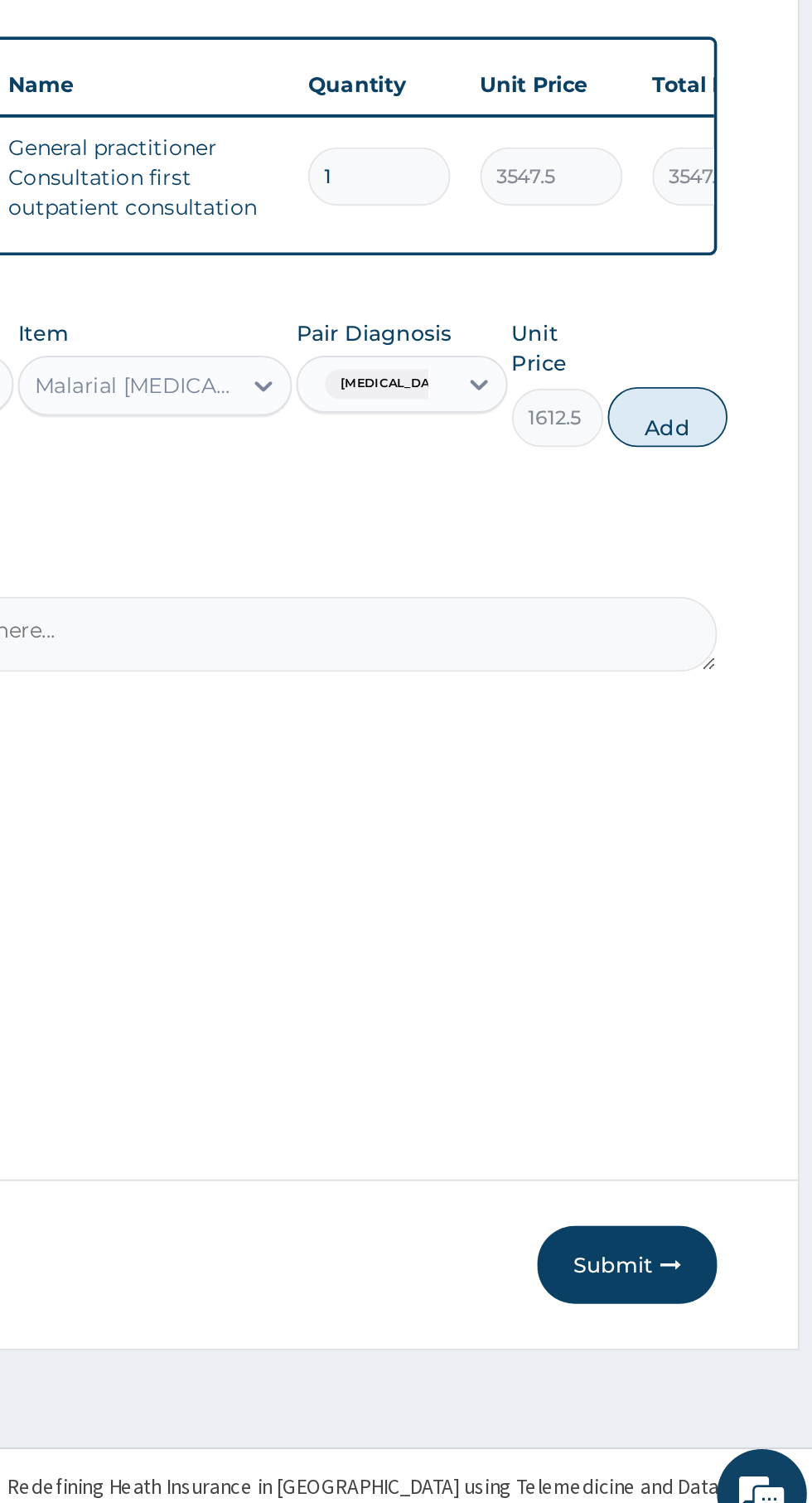
click at [728, 870] on button "Add" at bounding box center [727, 874] width 66 height 33
type input "0"
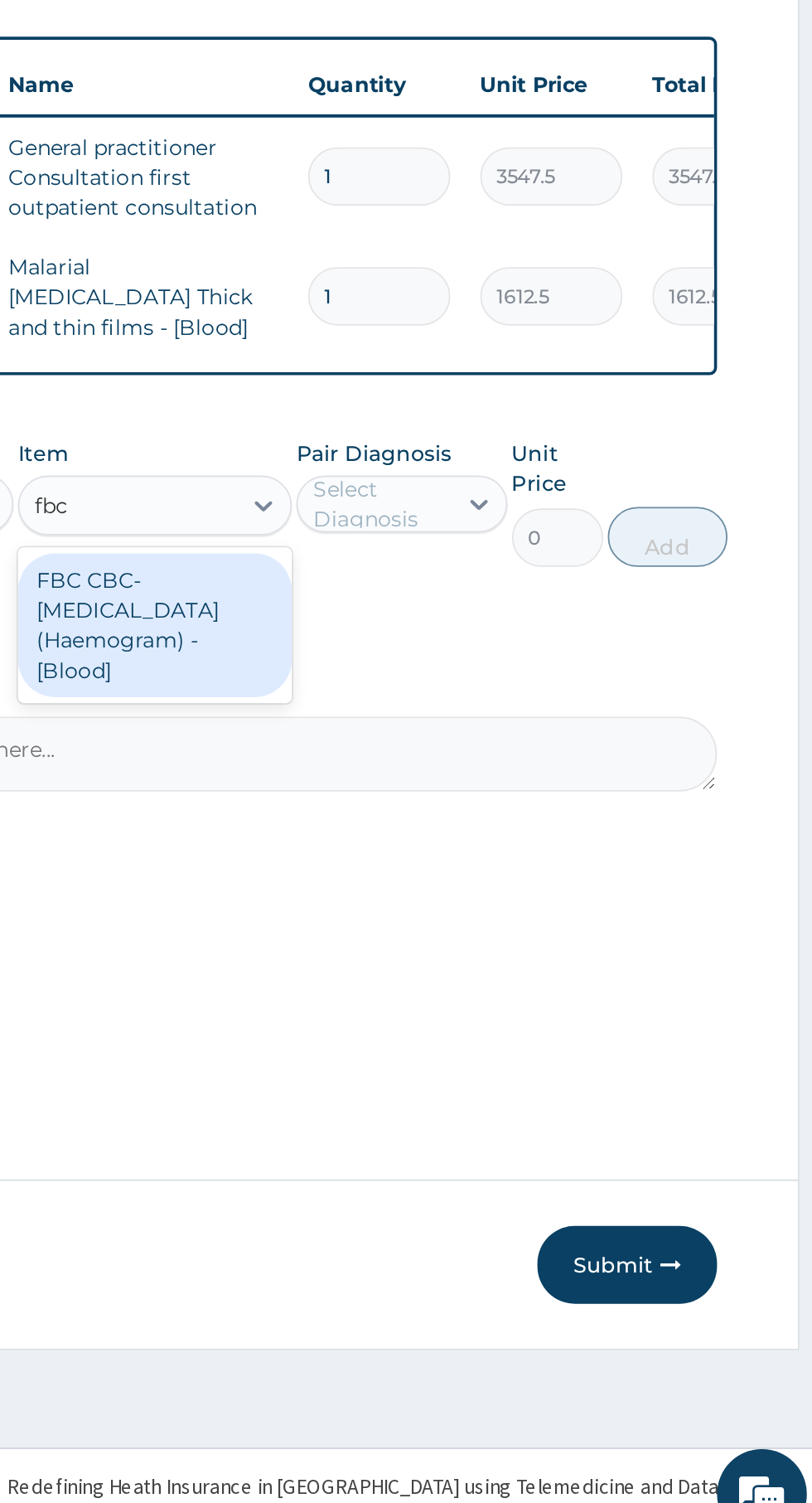
click at [481, 983] on div "FBC CBC-Complete Blood Count (Haemogram) - [Blood]" at bounding box center [443, 989] width 152 height 80
type input "fbc"
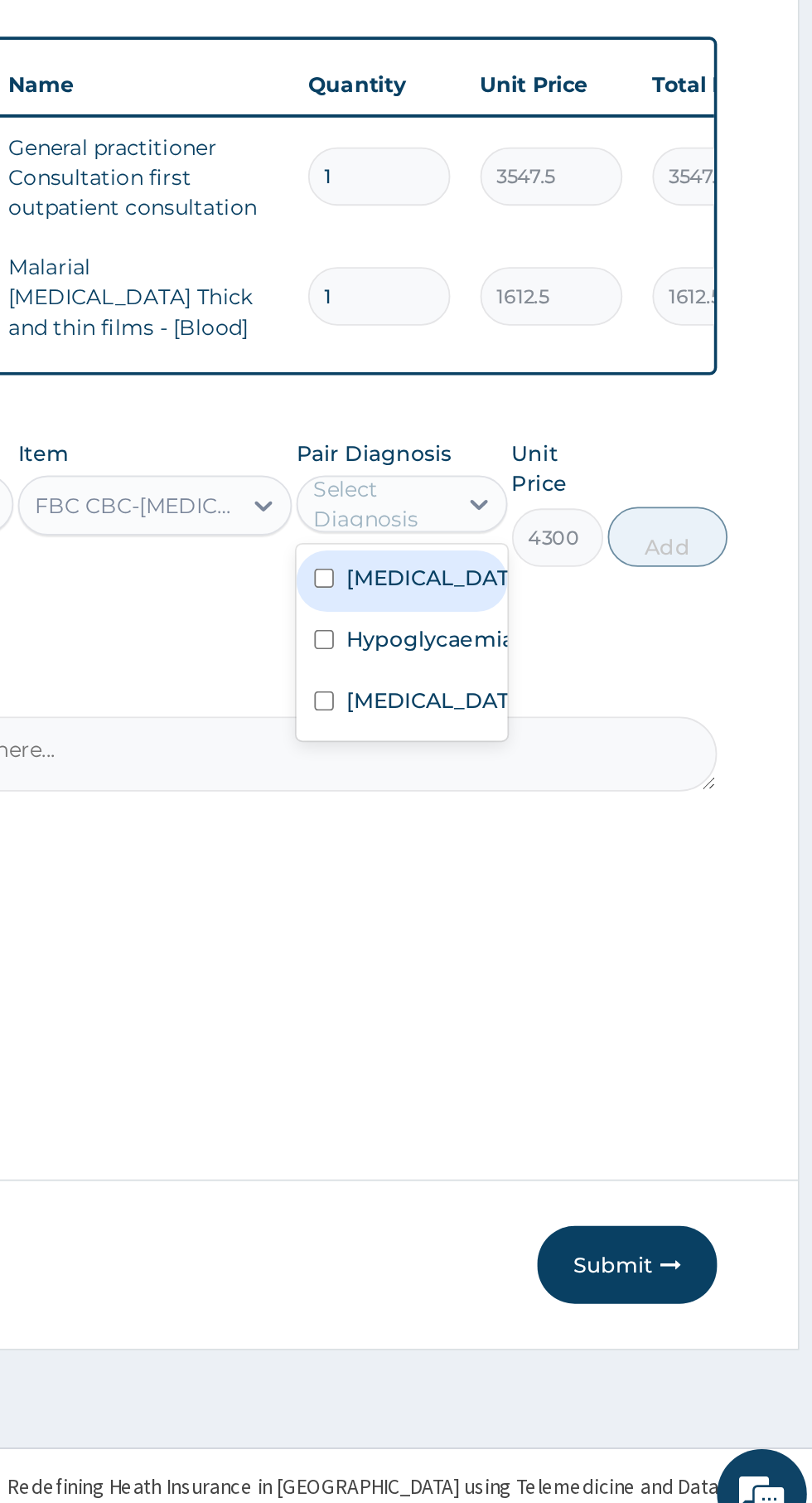
click at [598, 1047] on div "Sepsis" at bounding box center [579, 1032] width 116 height 34
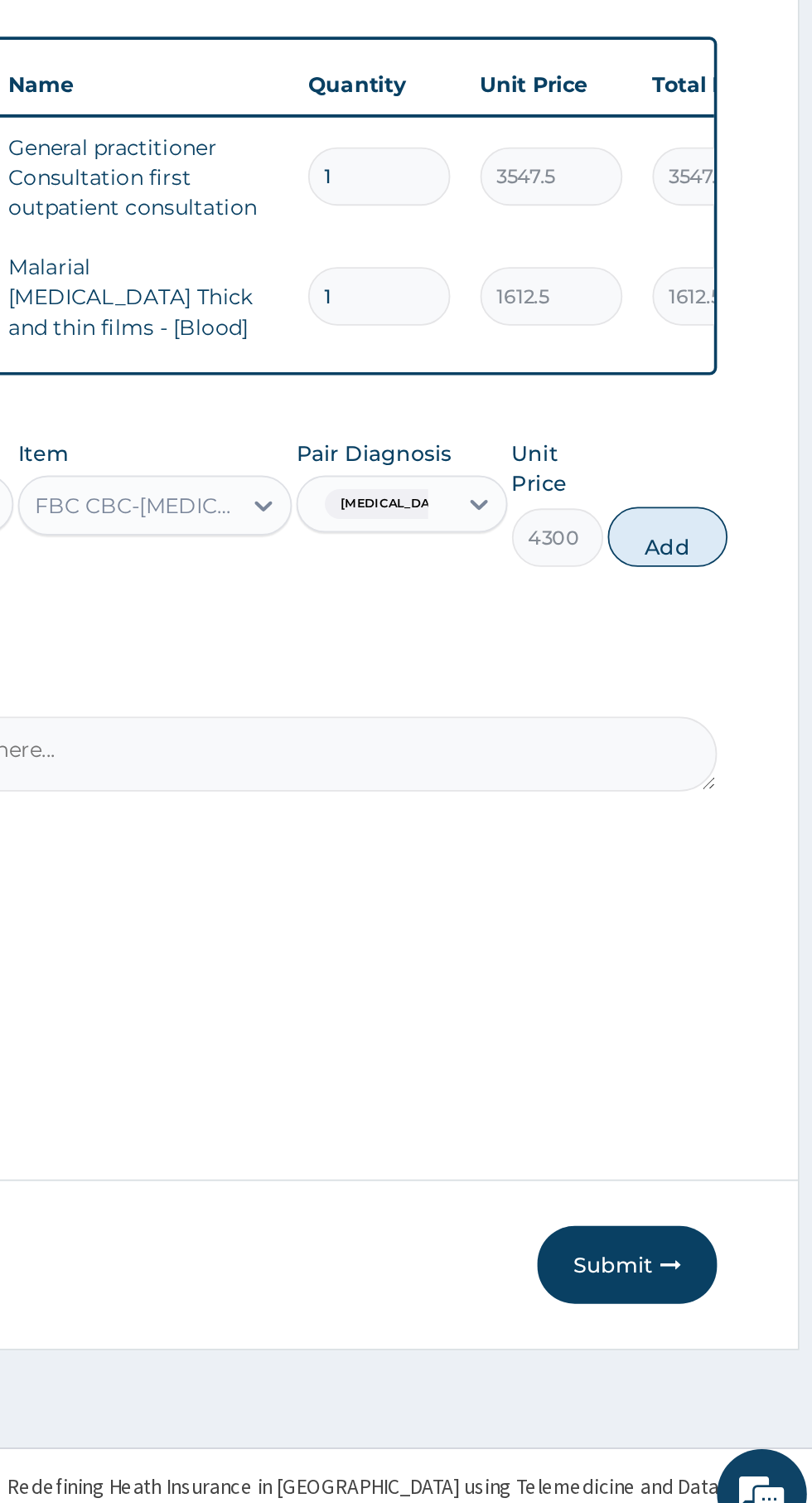
click at [744, 940] on button "Add" at bounding box center [727, 940] width 66 height 33
type input "0"
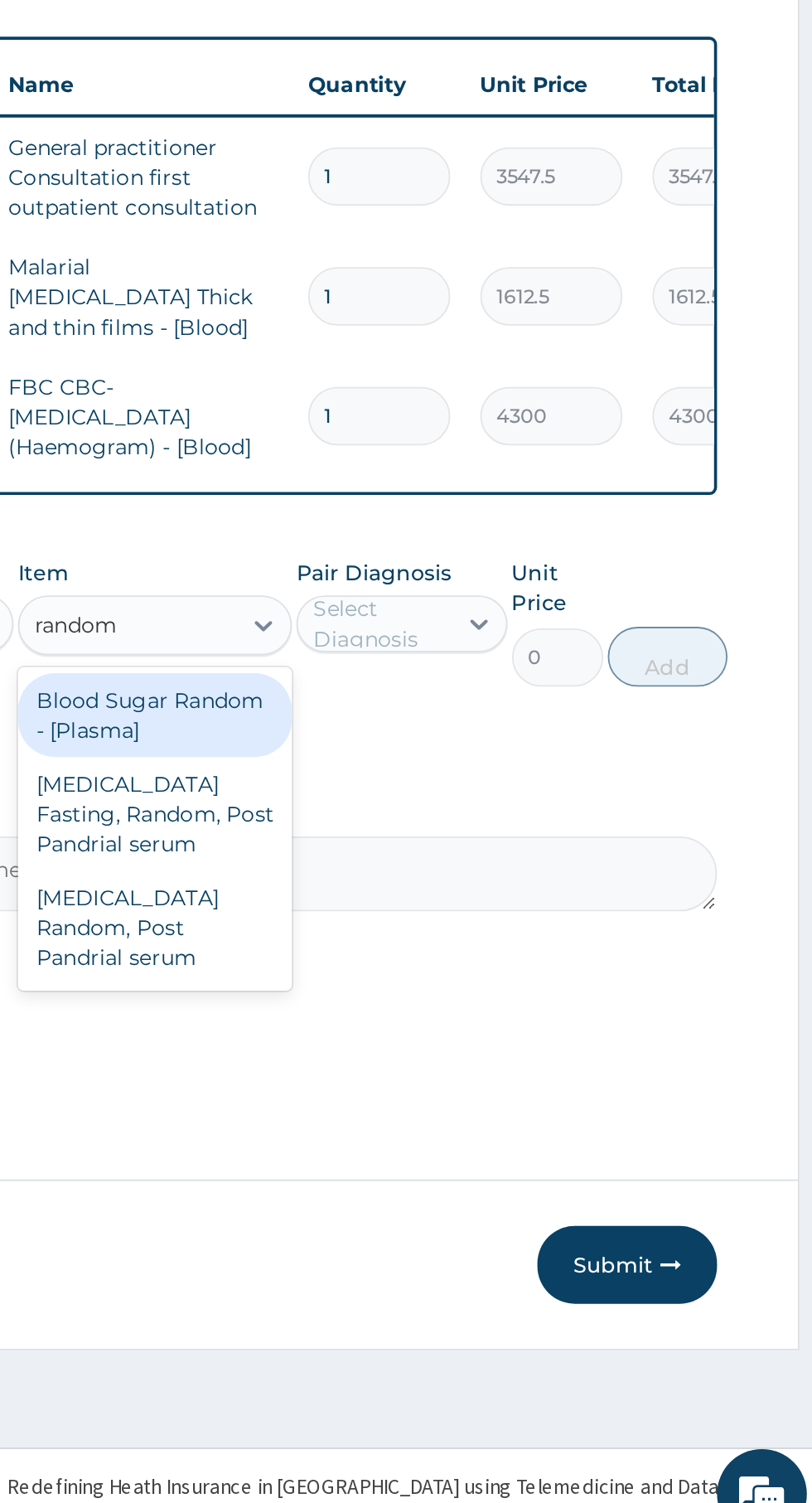
click at [474, 1031] on div "Blood Sugar Random - [Plasma]" at bounding box center [443, 1039] width 152 height 47
type input "random"
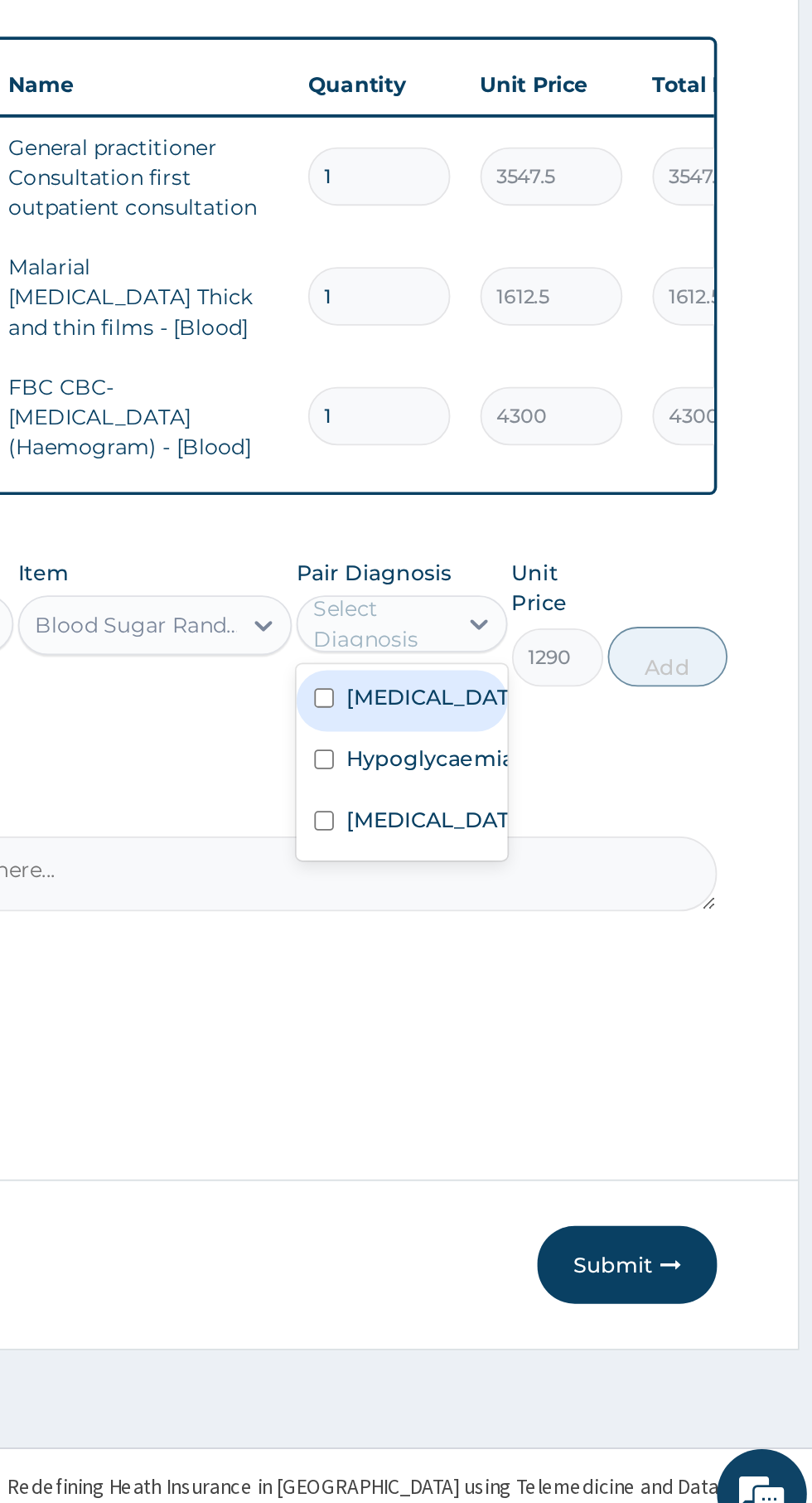
click at [603, 1072] on label "Hypoglycaemia" at bounding box center [595, 1063] width 93 height 17
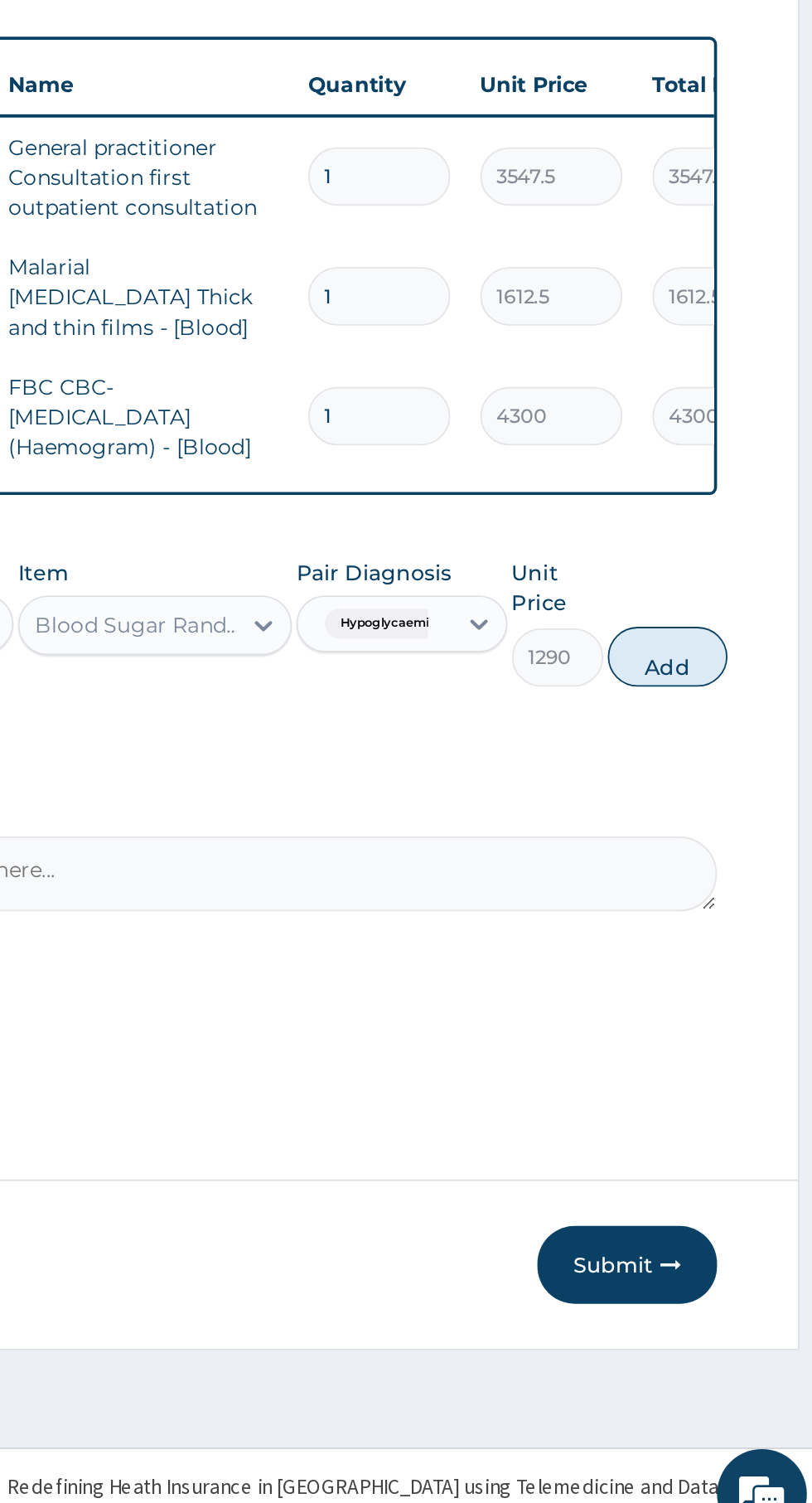
click at [736, 997] on button "Add" at bounding box center [727, 1007] width 66 height 33
type input "0"
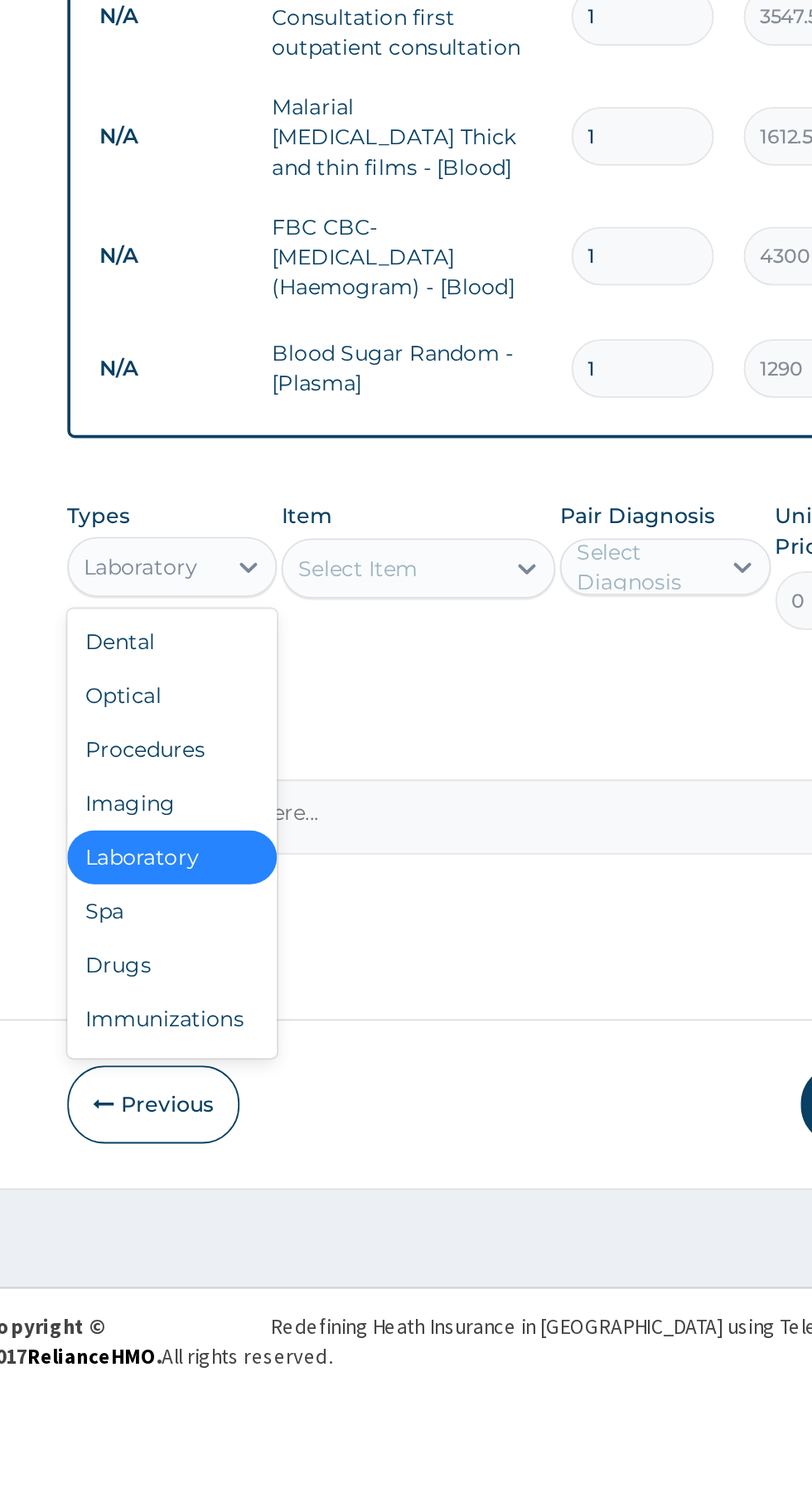
scroll to position [57, 0]
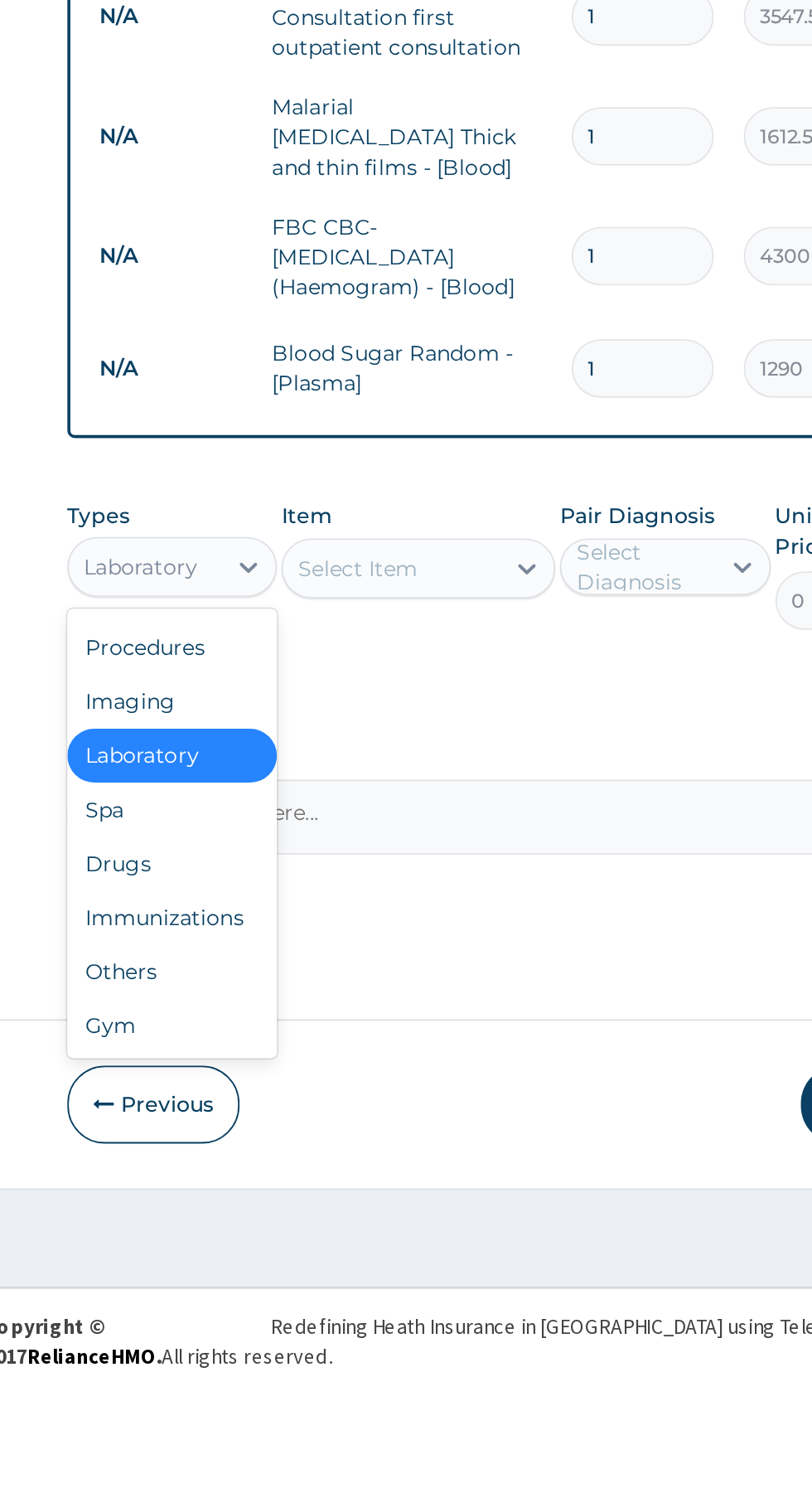
click at [302, 1212] on div "Drugs" at bounding box center [307, 1210] width 116 height 30
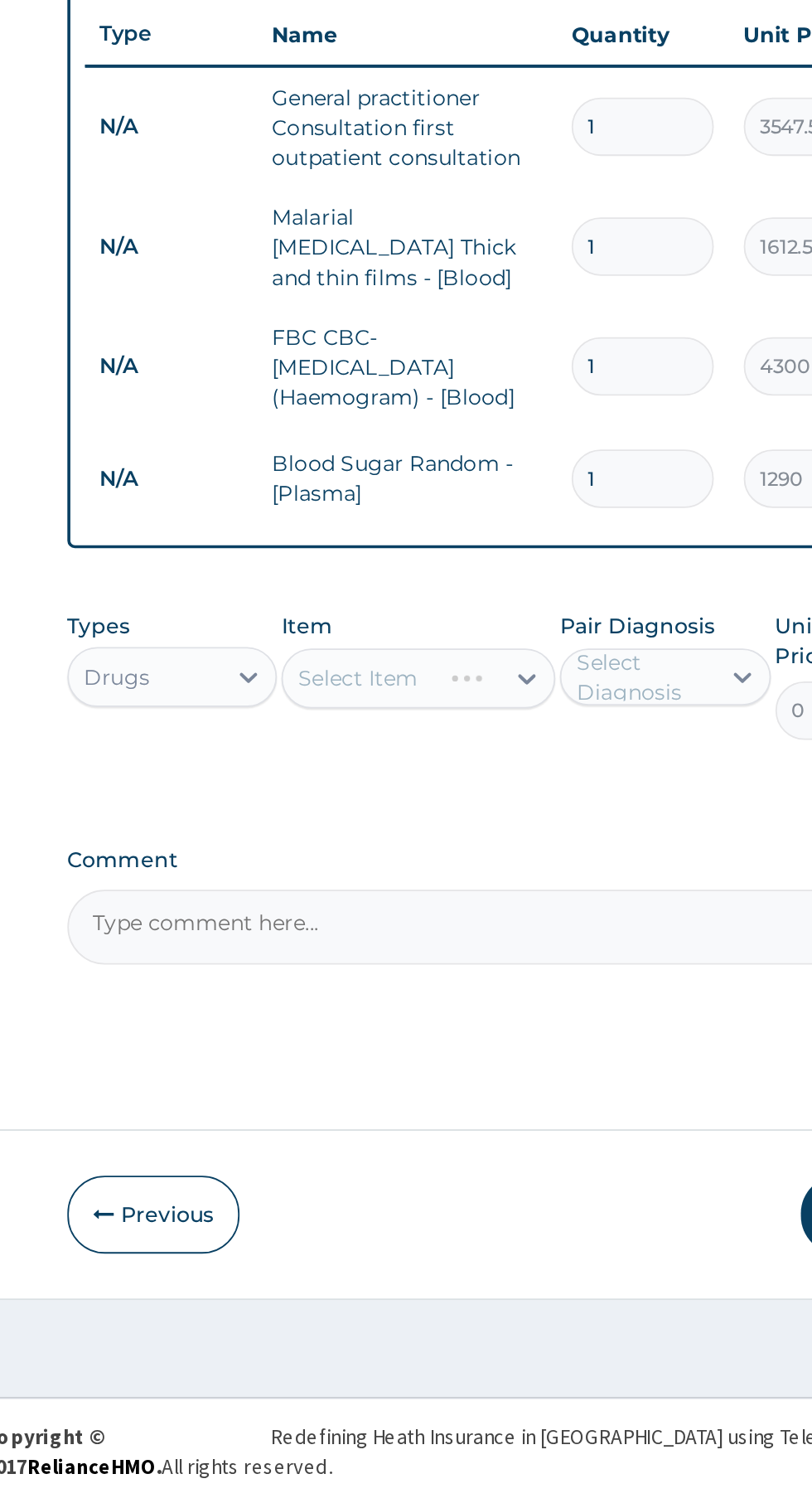
click at [490, 1038] on div "Select Item" at bounding box center [443, 1047] width 152 height 33
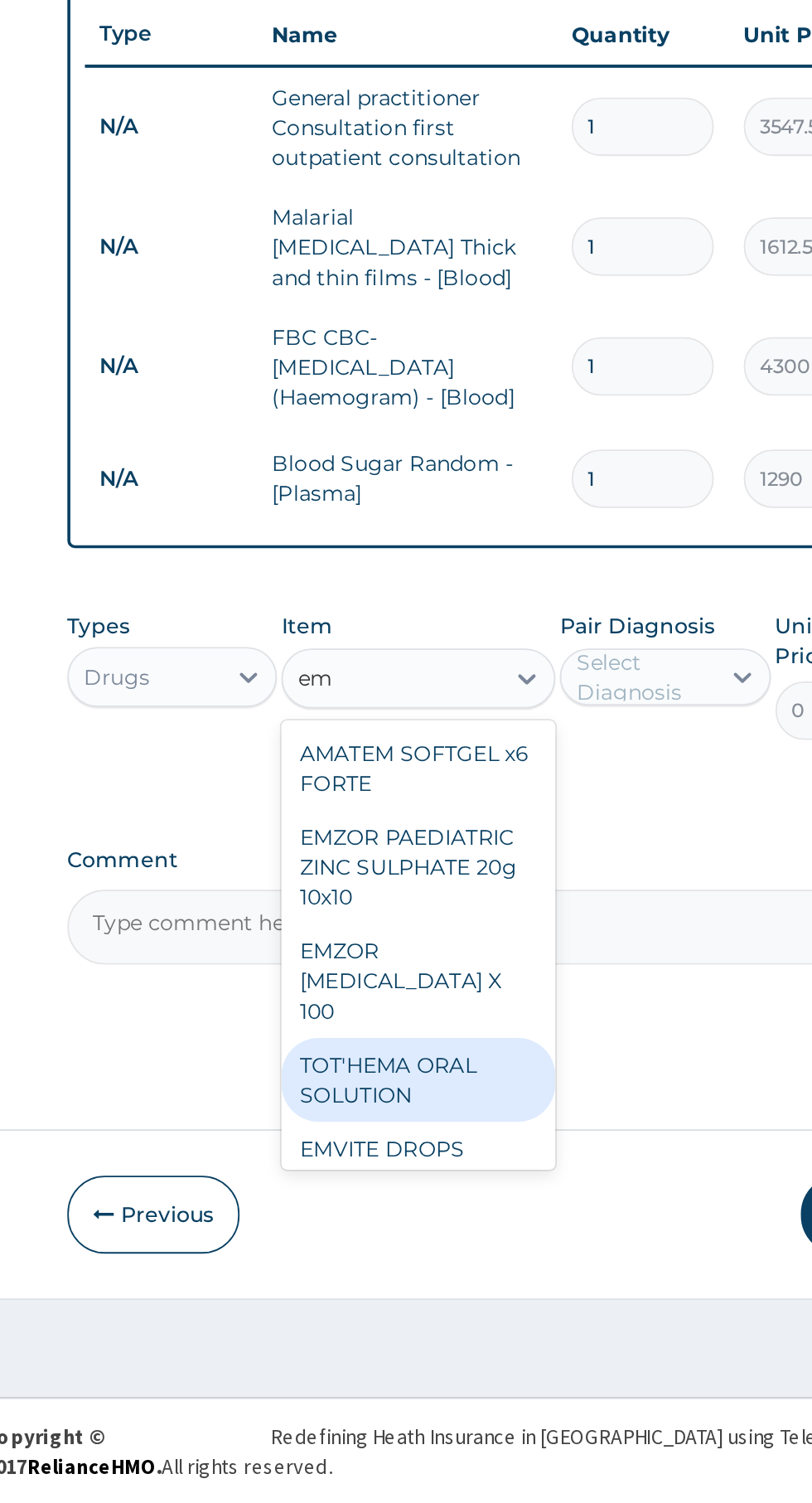
type input "e"
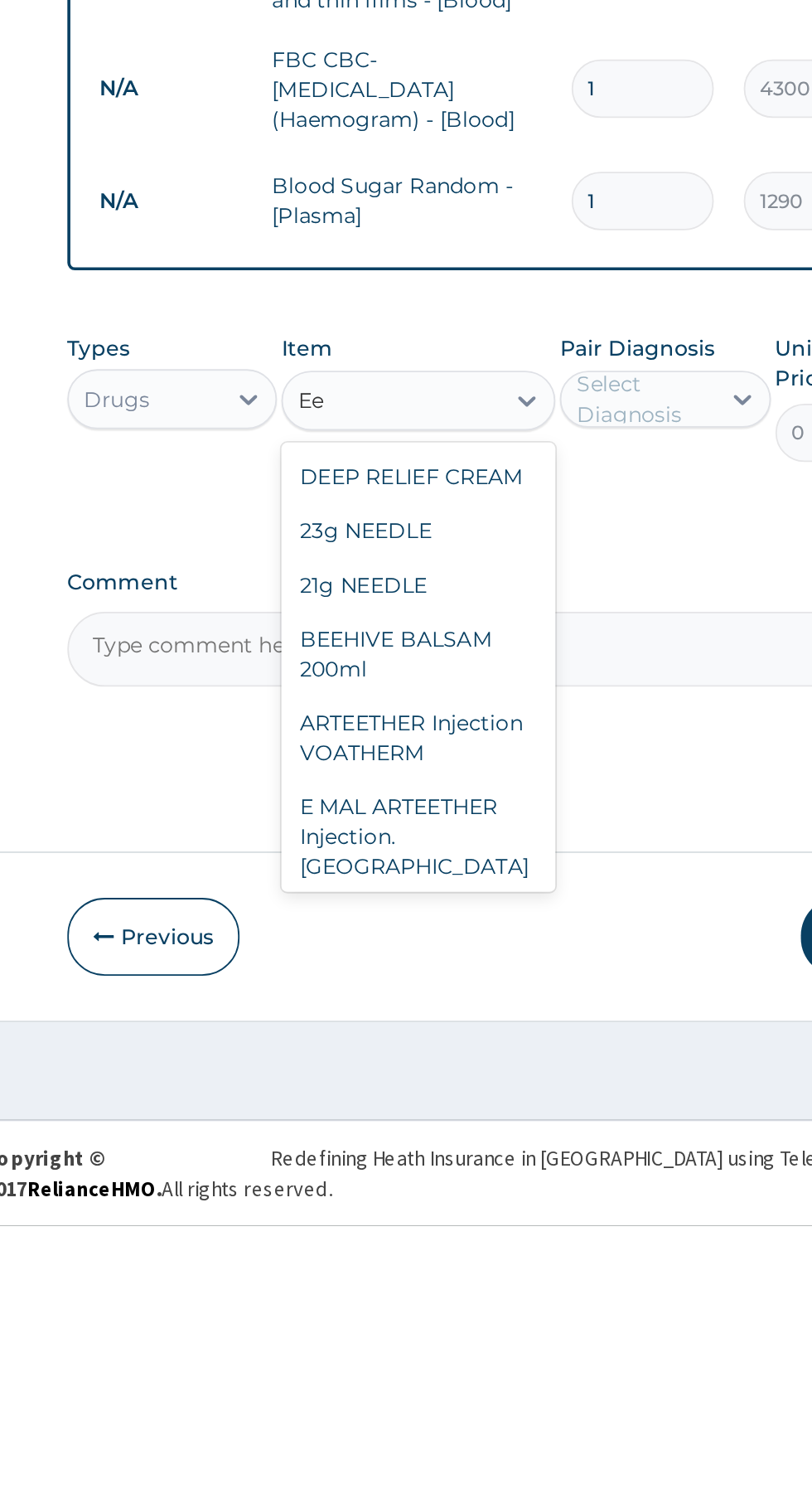
scroll to position [96, 0]
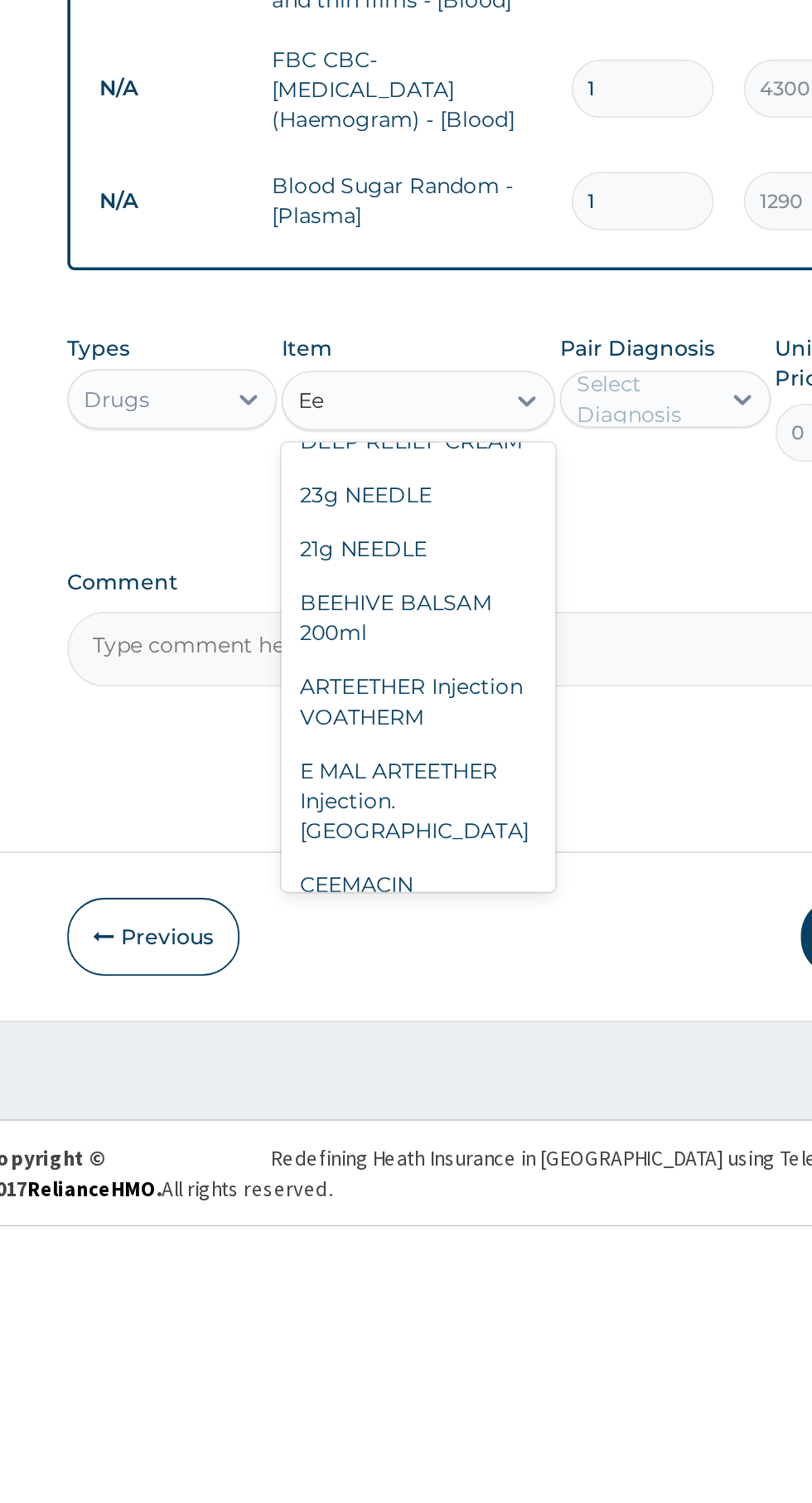
click at [479, 1251] on div "E MAL ARTEETHER Injection. FIDSON" at bounding box center [443, 1268] width 152 height 63
type input "Ee"
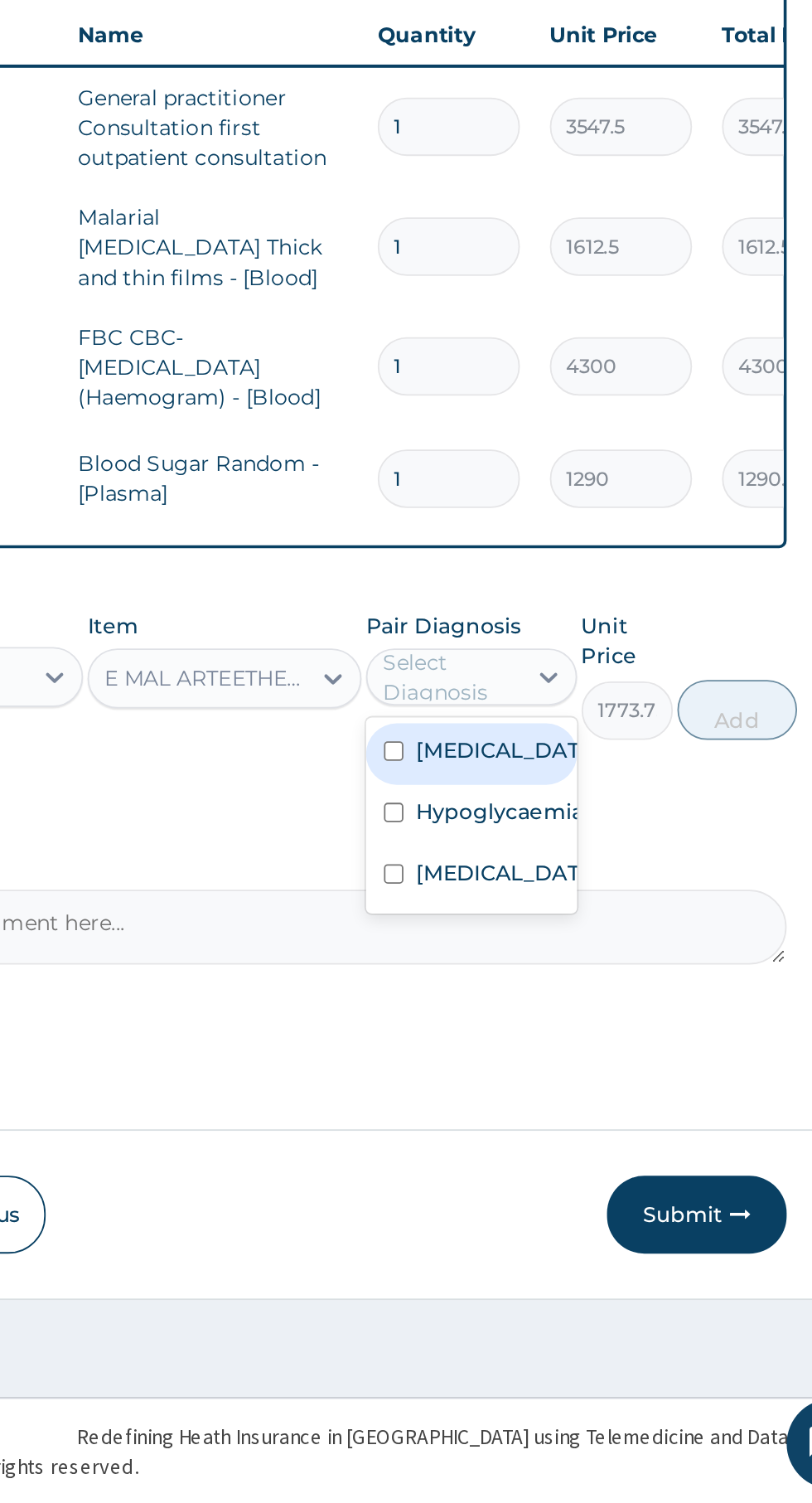
click at [597, 1088] on label "Falciparum malaria" at bounding box center [597, 1087] width 96 height 17
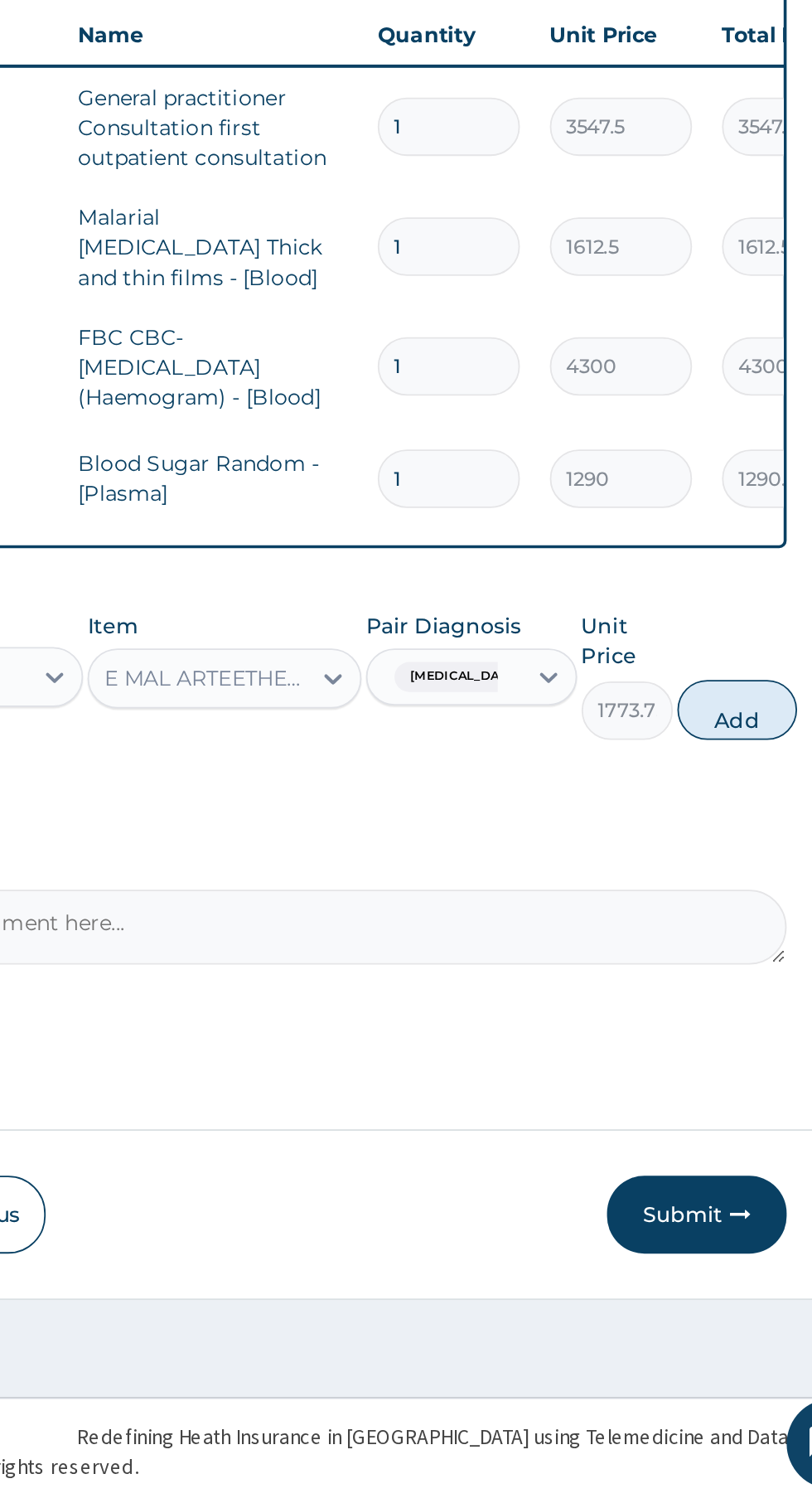
click at [735, 1059] on button "Add" at bounding box center [727, 1064] width 66 height 33
type input "0"
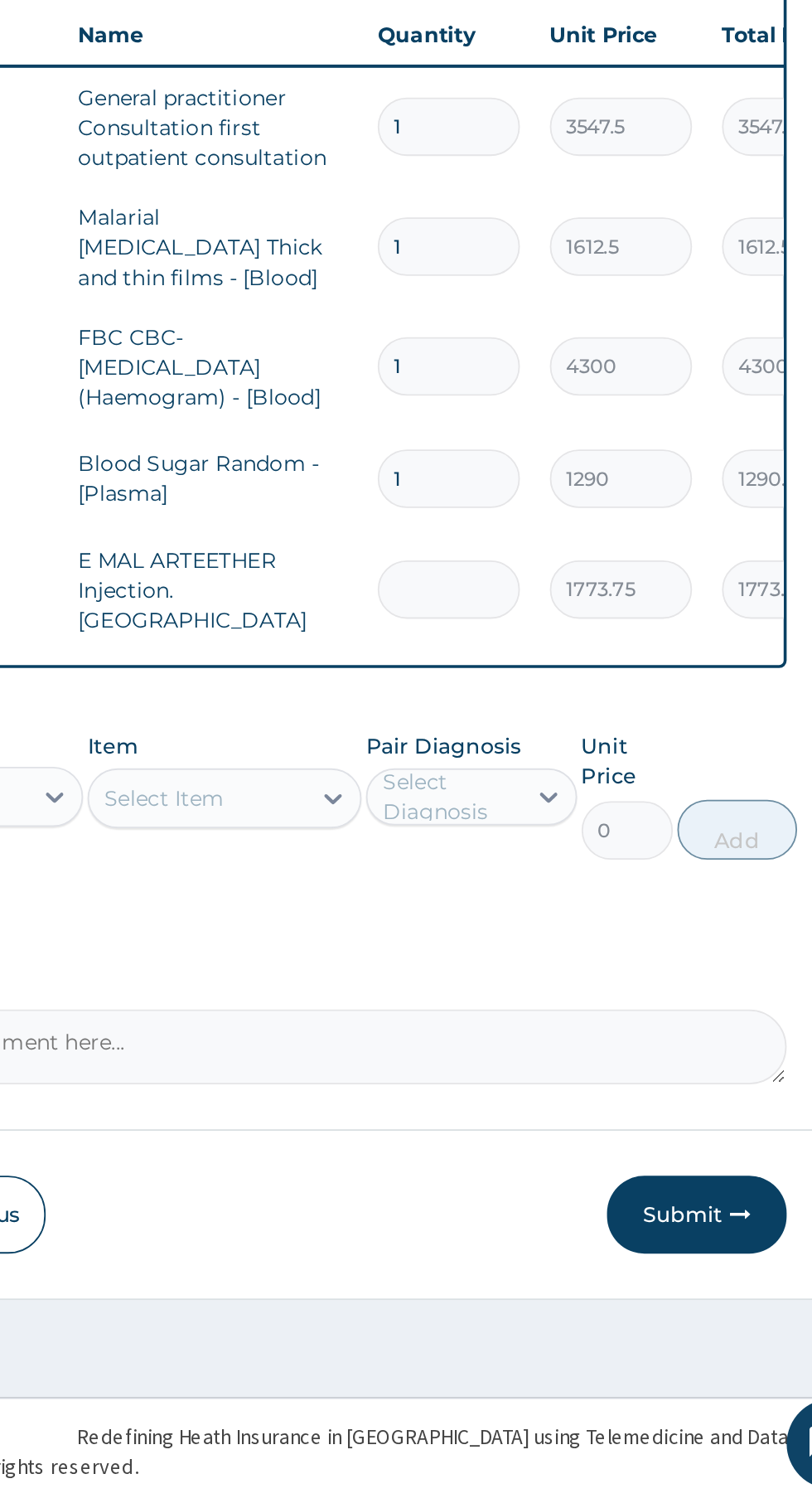
type input "0.00"
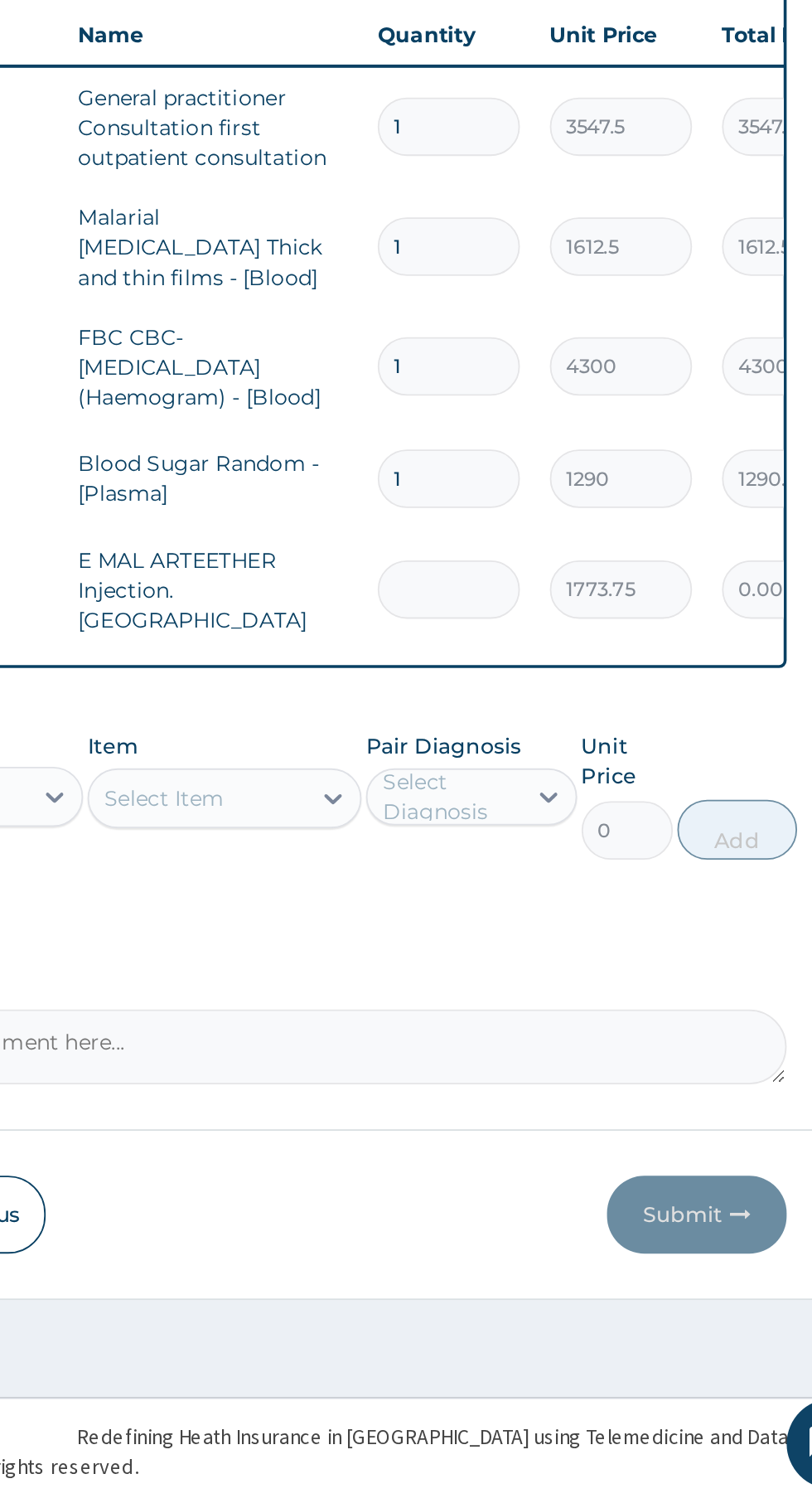
type input "3"
type input "5321.25"
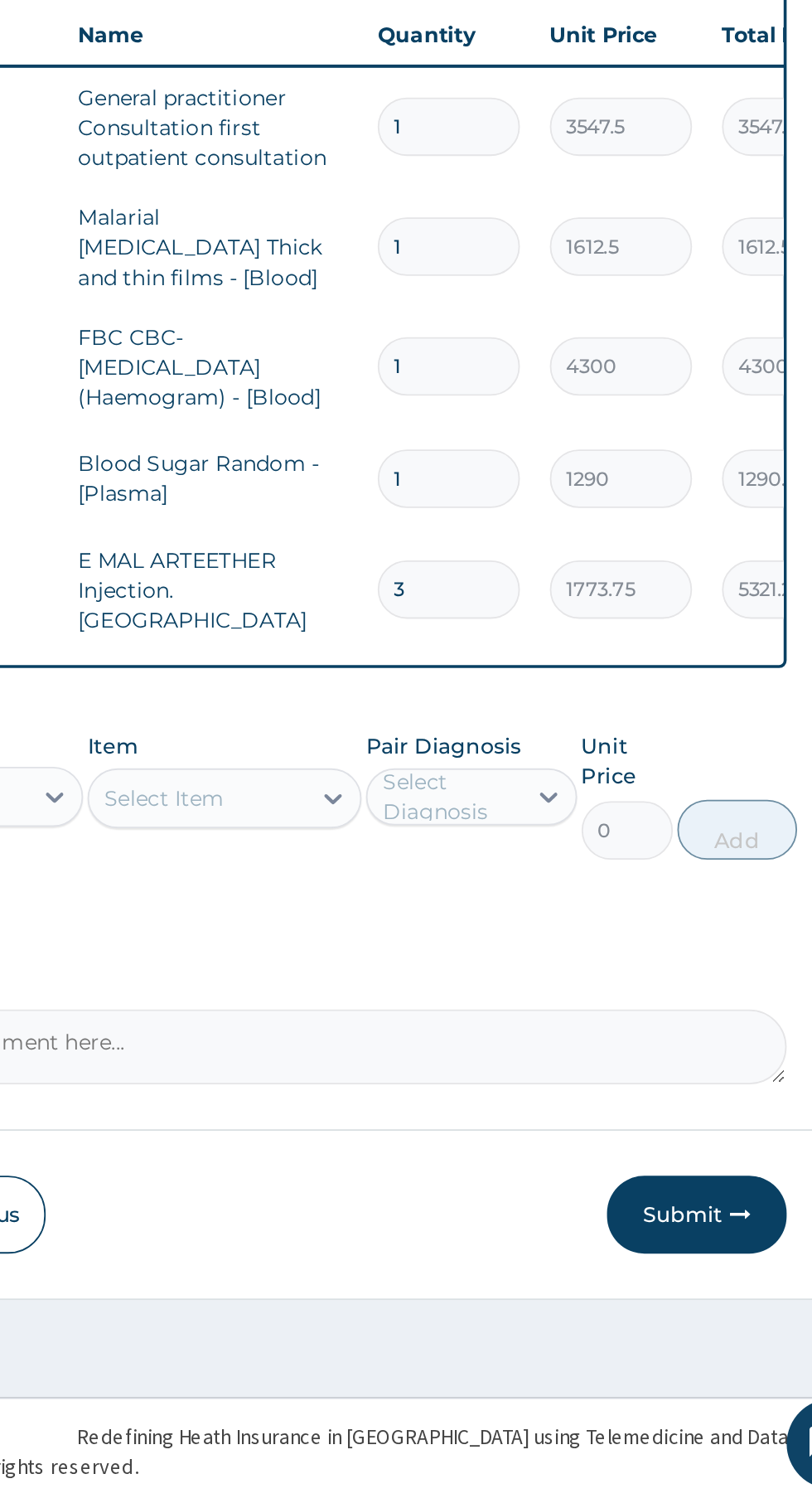
type input "3"
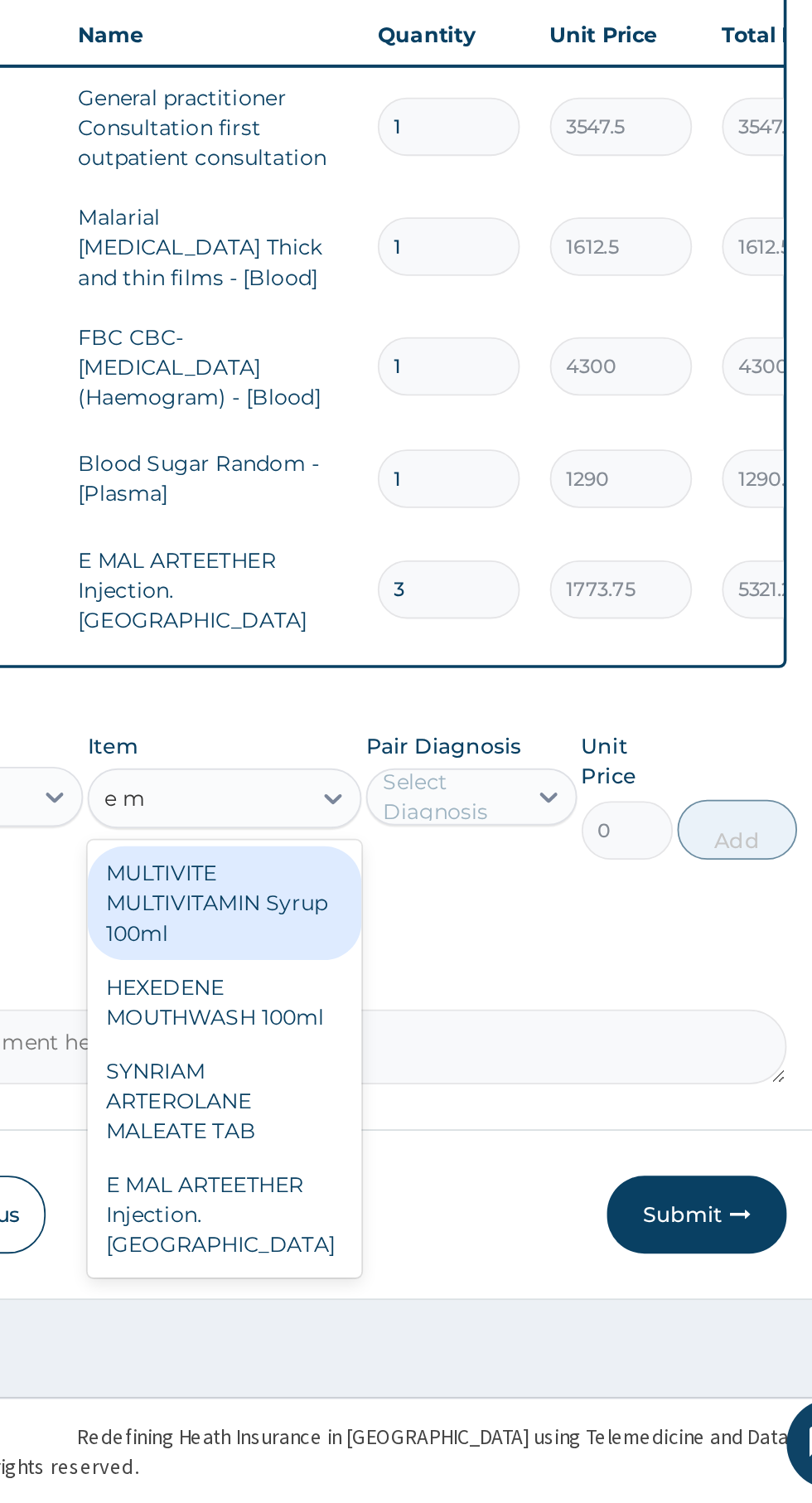
scroll to position [0, 0]
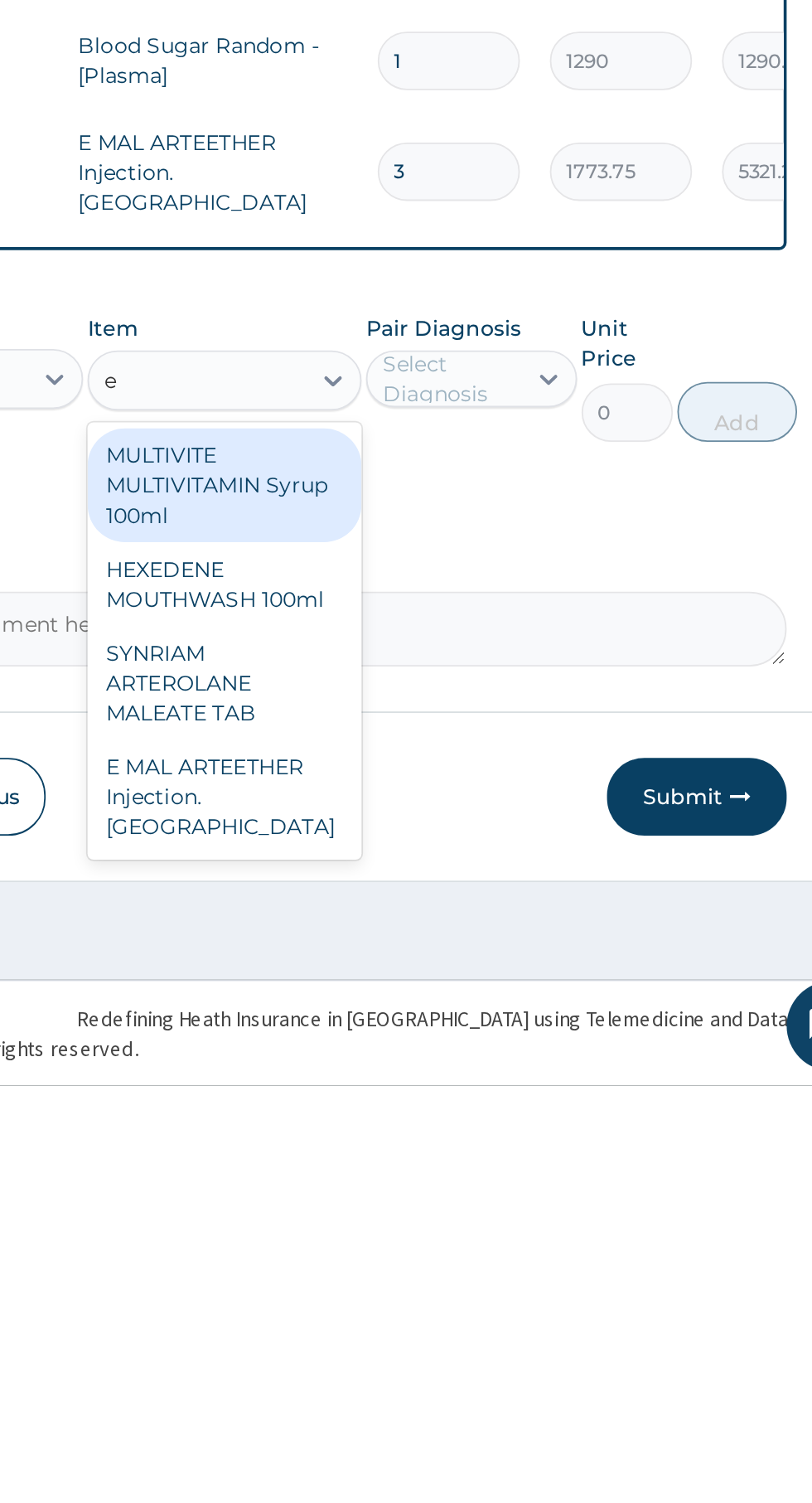
type input "e"
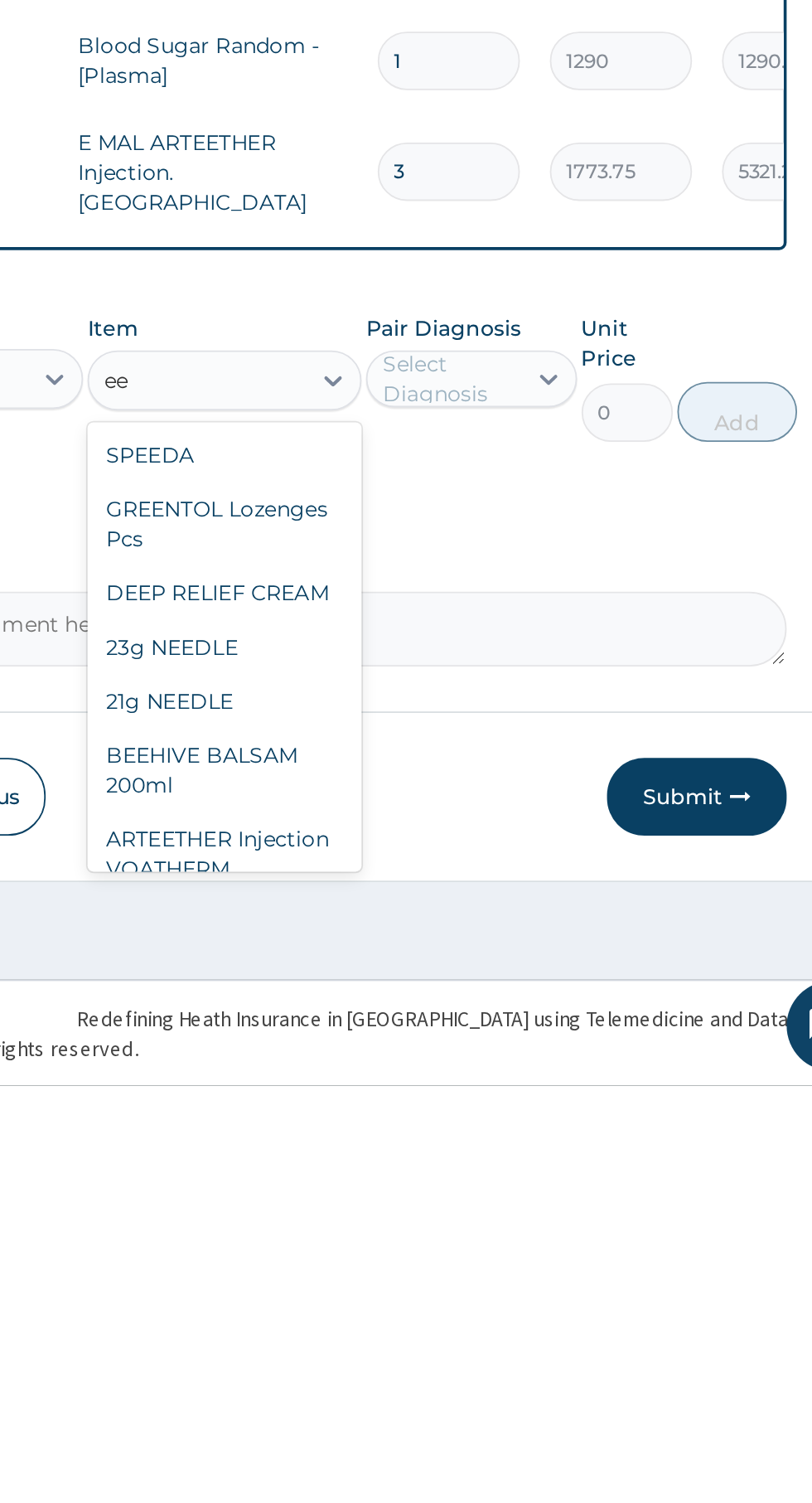
type input "e"
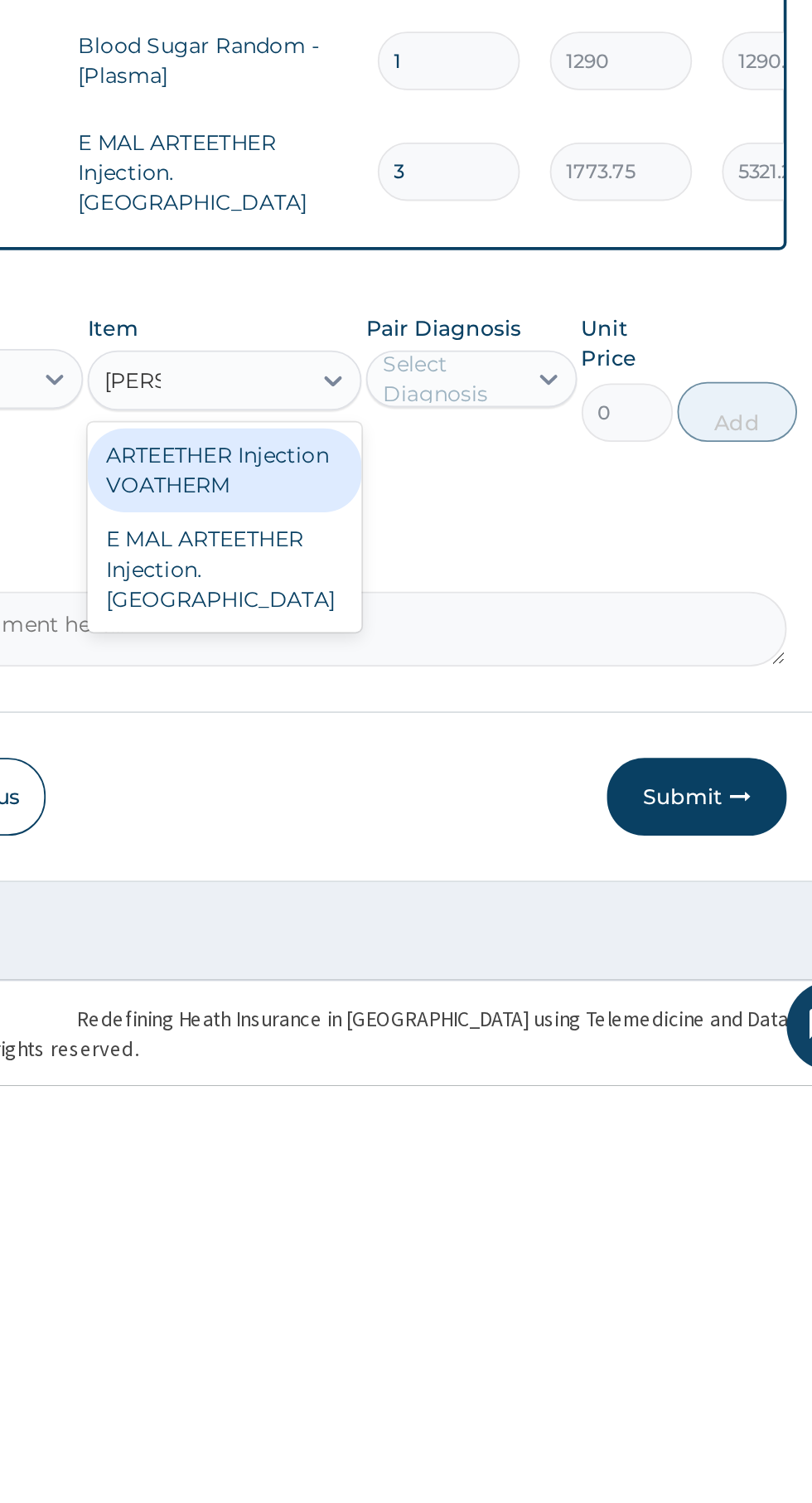
click at [465, 1146] on div "ARTEETHER Injection VOATHERM" at bounding box center [443, 1162] width 152 height 47
type input "artee"
type input "467.0875"
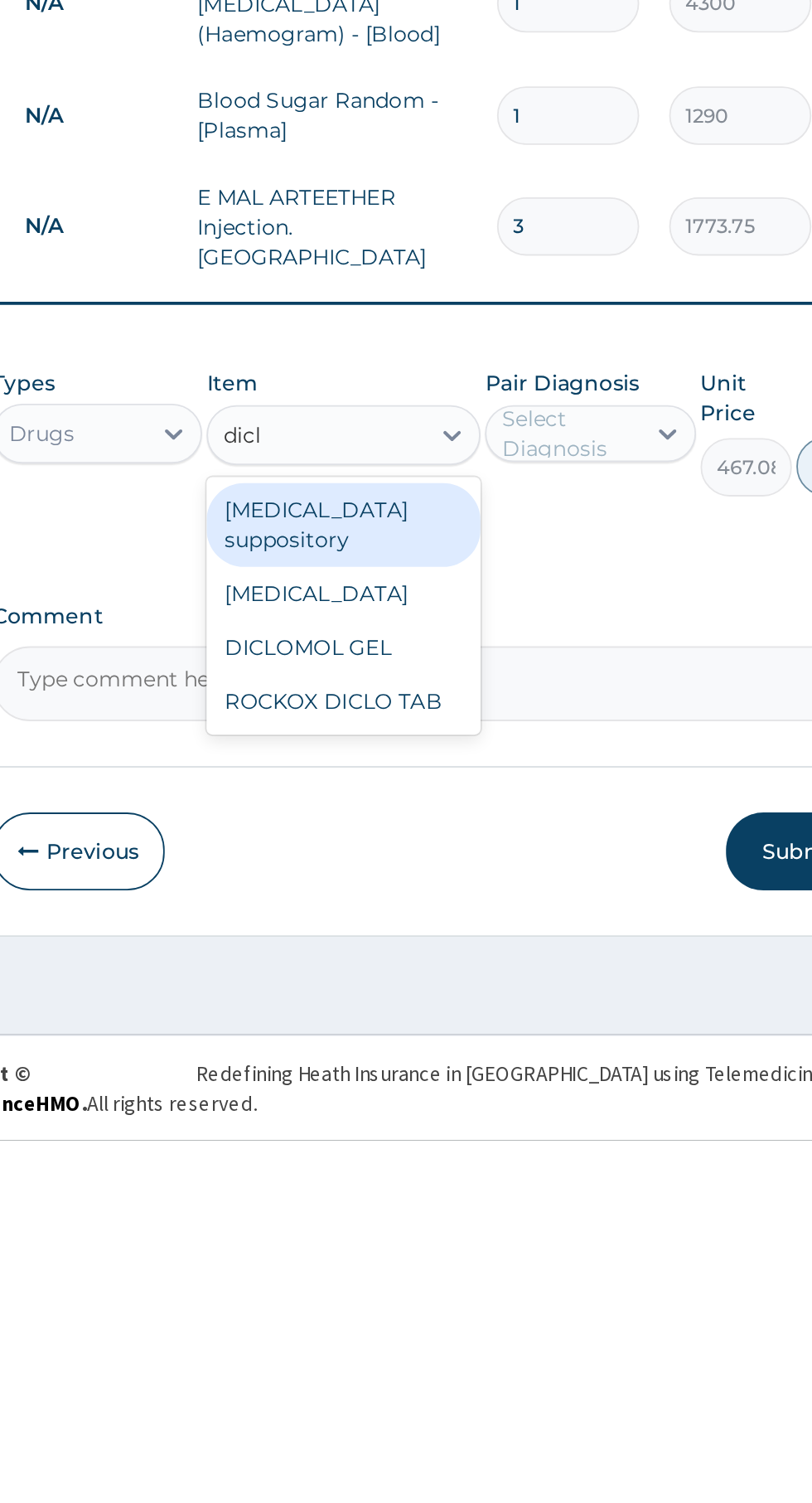
click at [448, 1190] on div "Diclofenac" at bounding box center [443, 1200] width 152 height 30
type input "dicl"
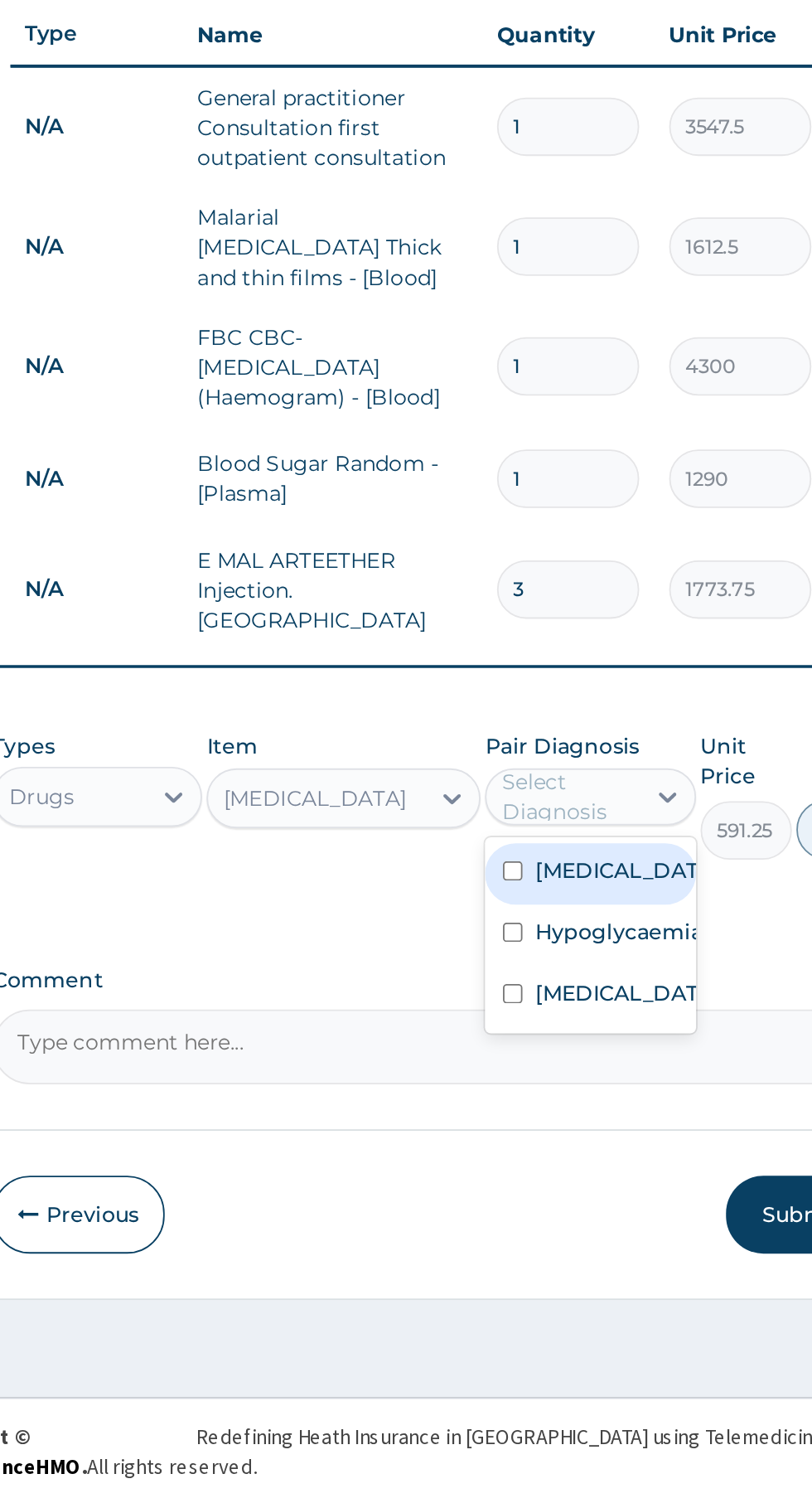
click at [603, 1154] on label "Falciparum malaria" at bounding box center [597, 1152] width 96 height 17
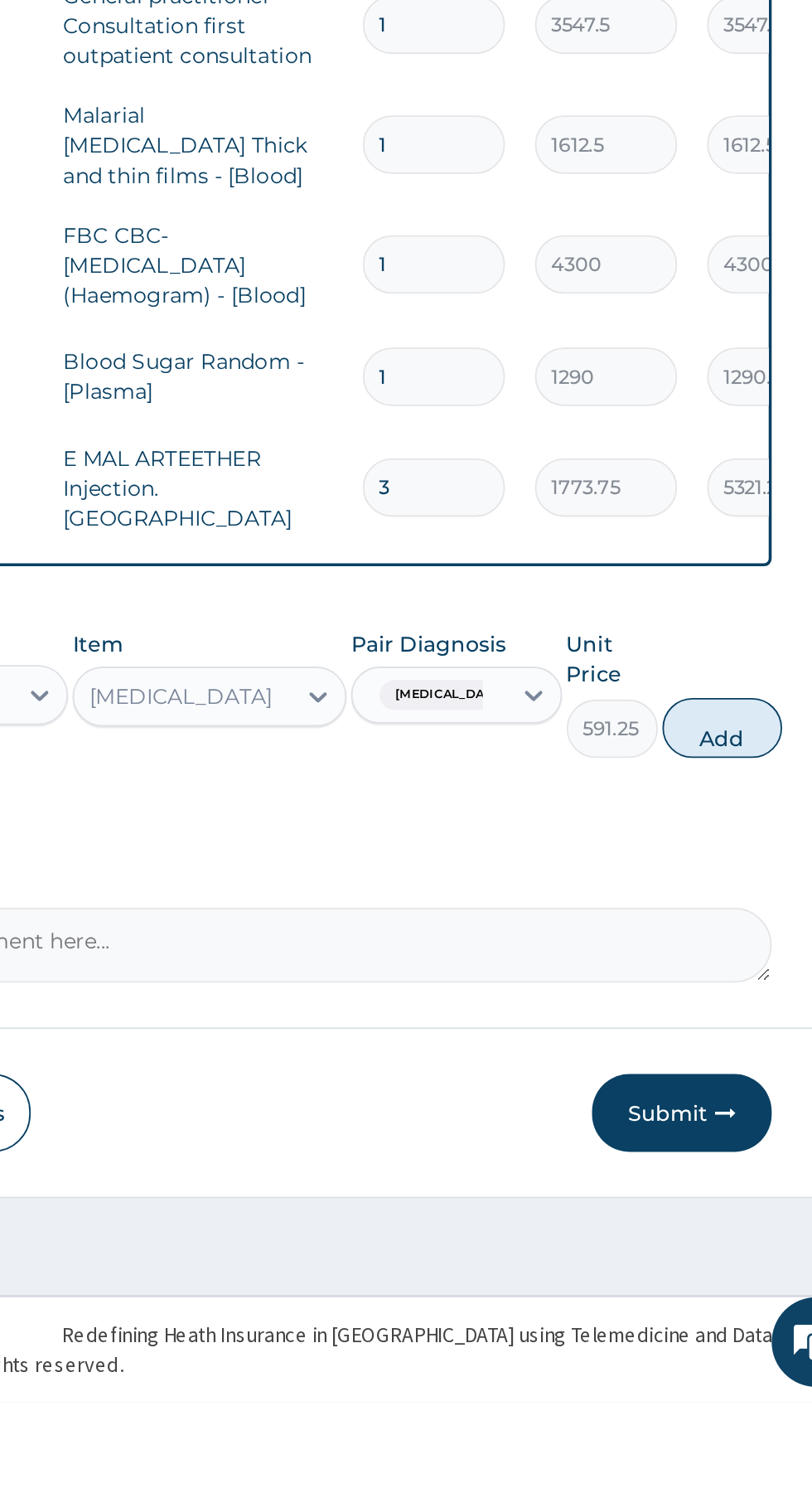
click at [726, 1123] on button "Add" at bounding box center [727, 1131] width 66 height 33
type input "0"
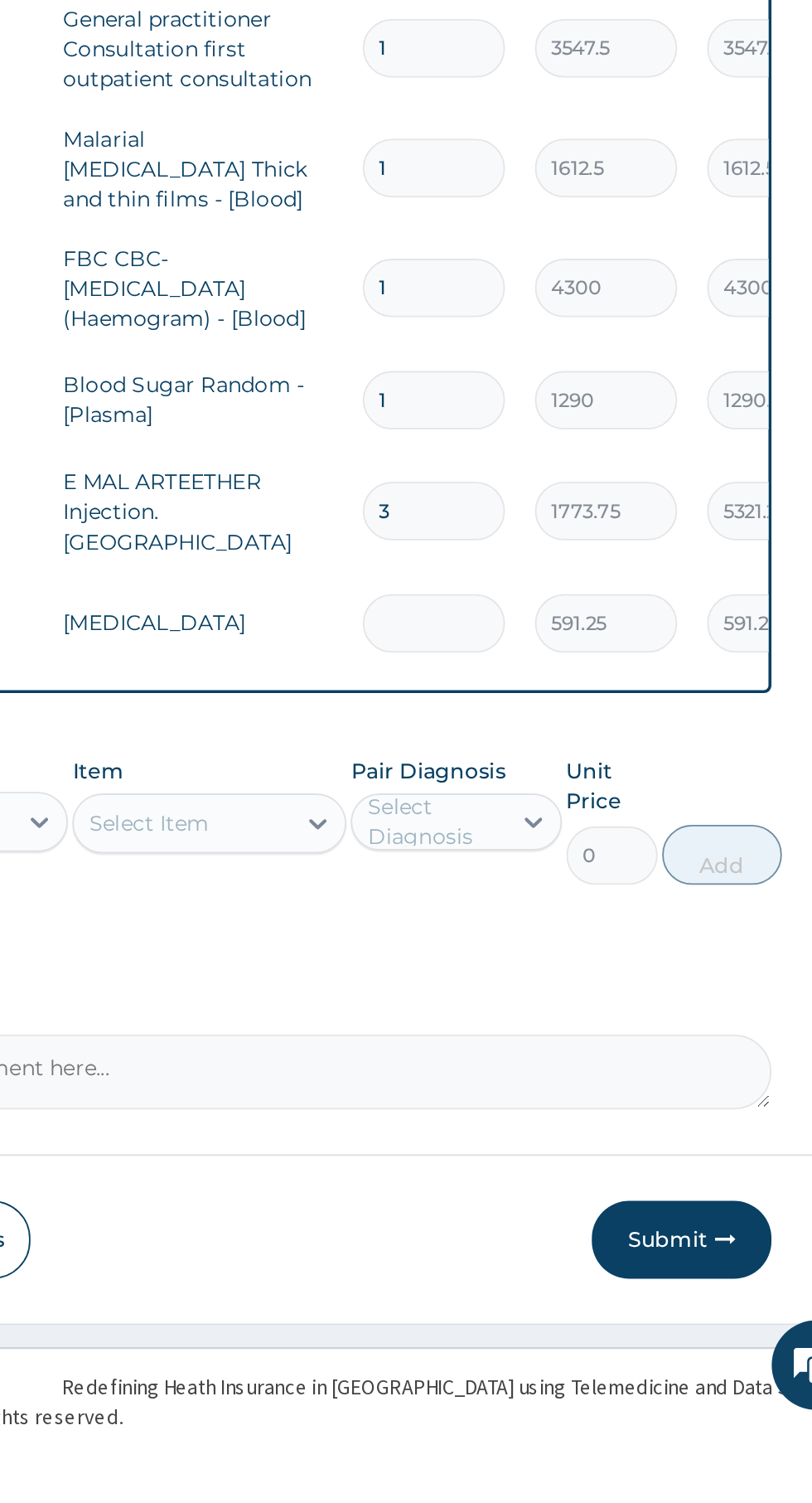
type input "0.00"
type input "3"
type input "1773.75"
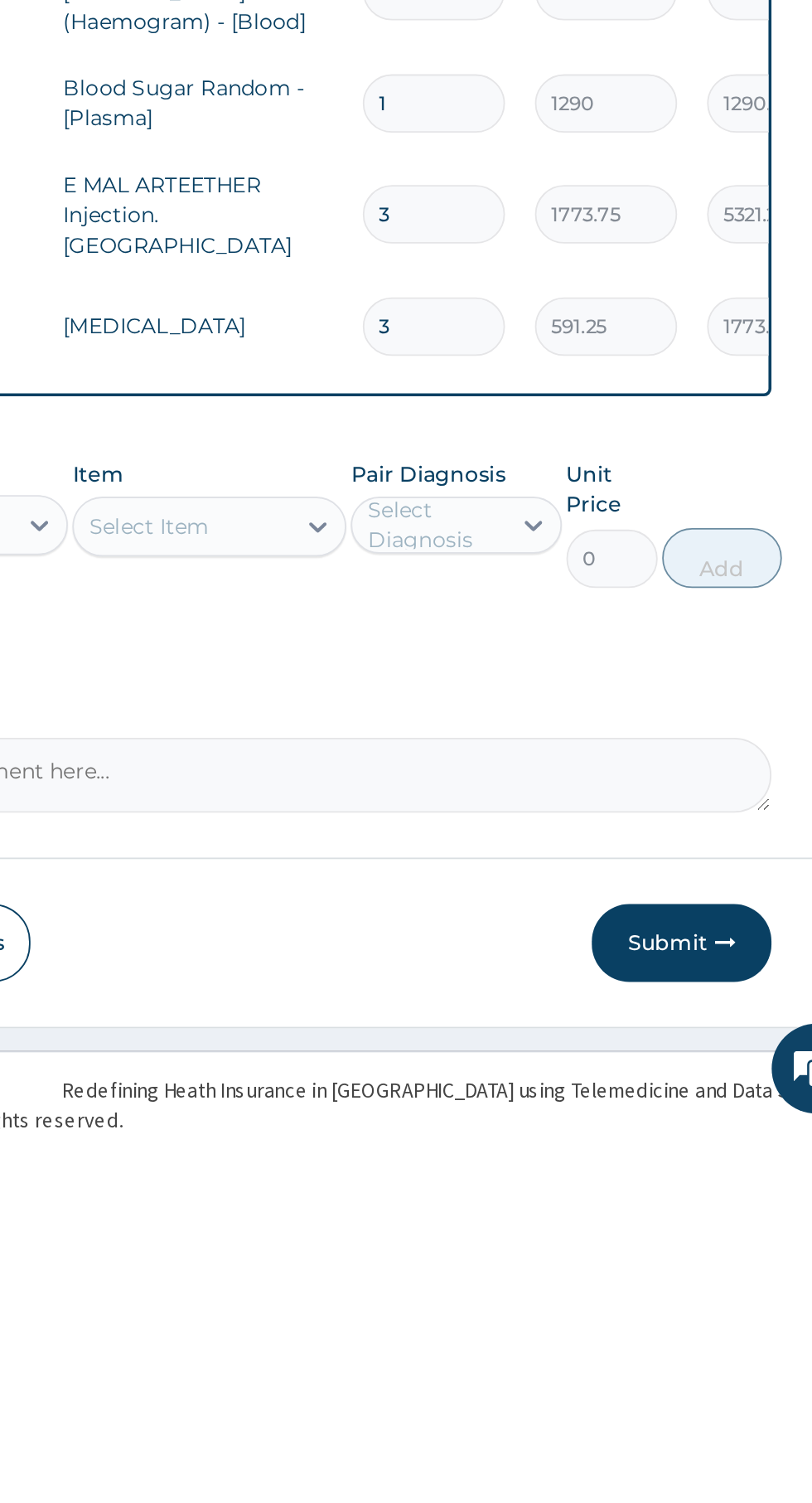
type input "3"
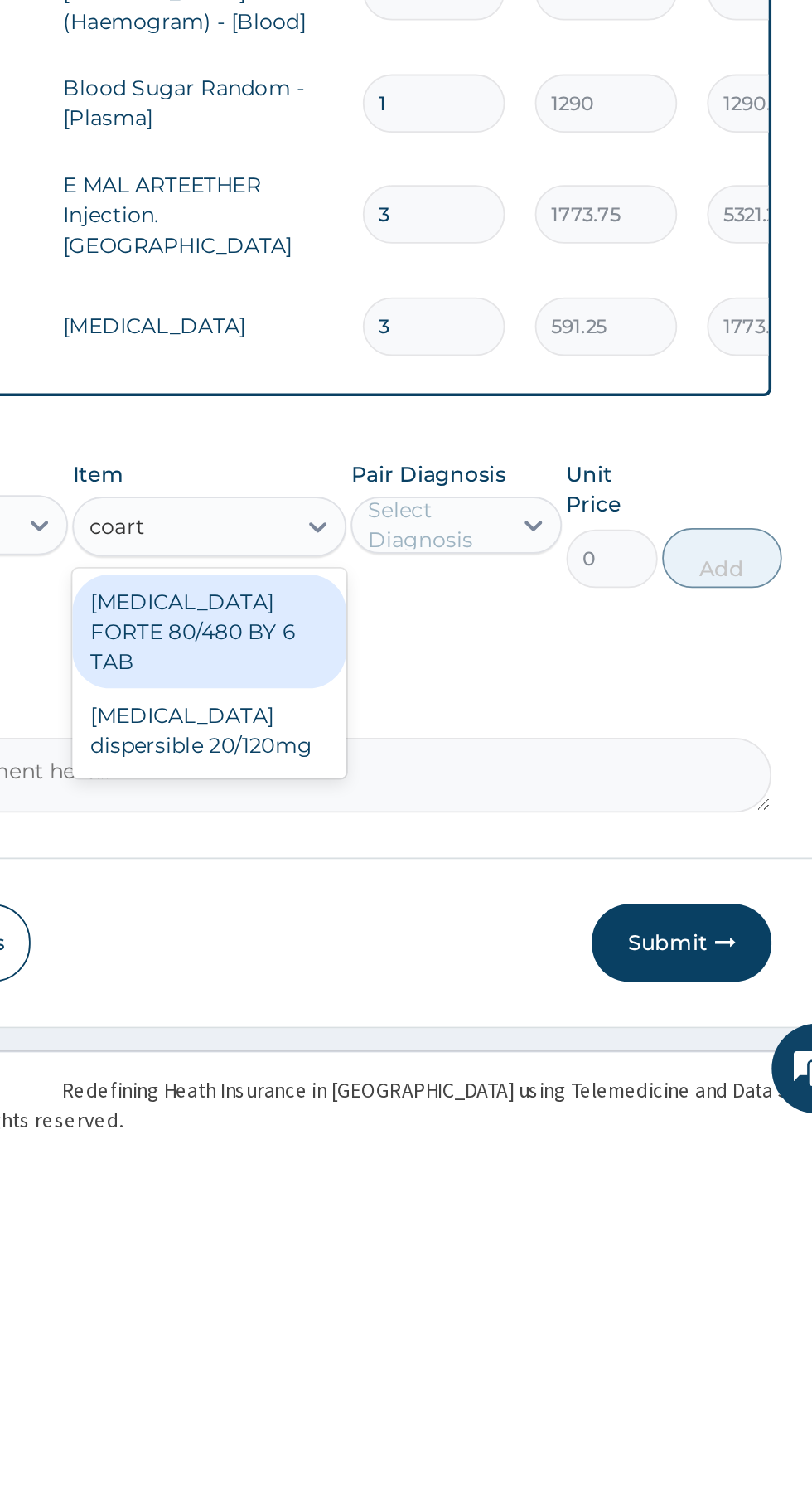
click at [476, 1212] on div "COARTEM FORTE 80/480 BY 6 TAB" at bounding box center [443, 1228] width 152 height 63
type input "coart"
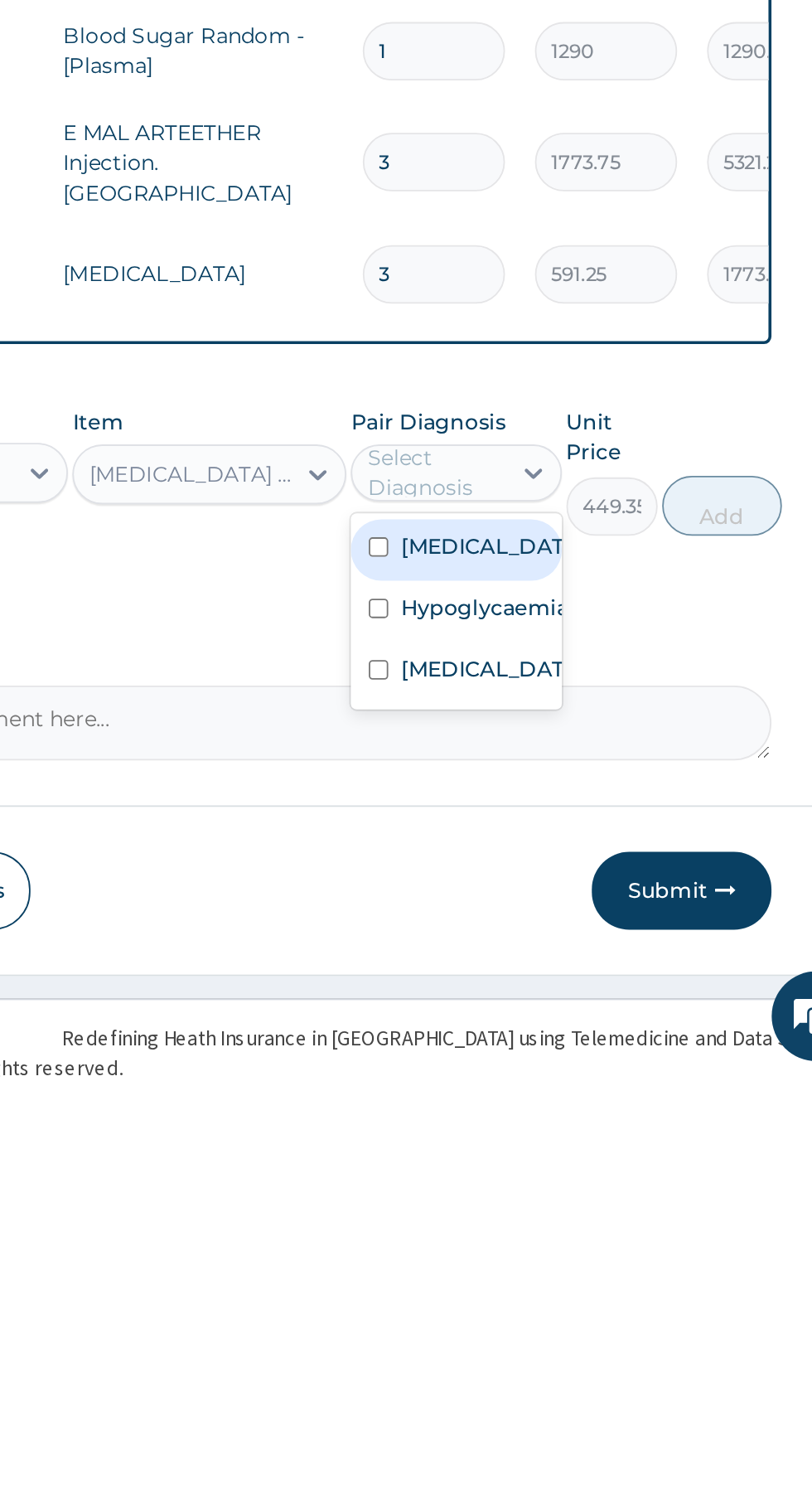
click at [620, 1221] on div "Falciparum malaria" at bounding box center [579, 1211] width 116 height 34
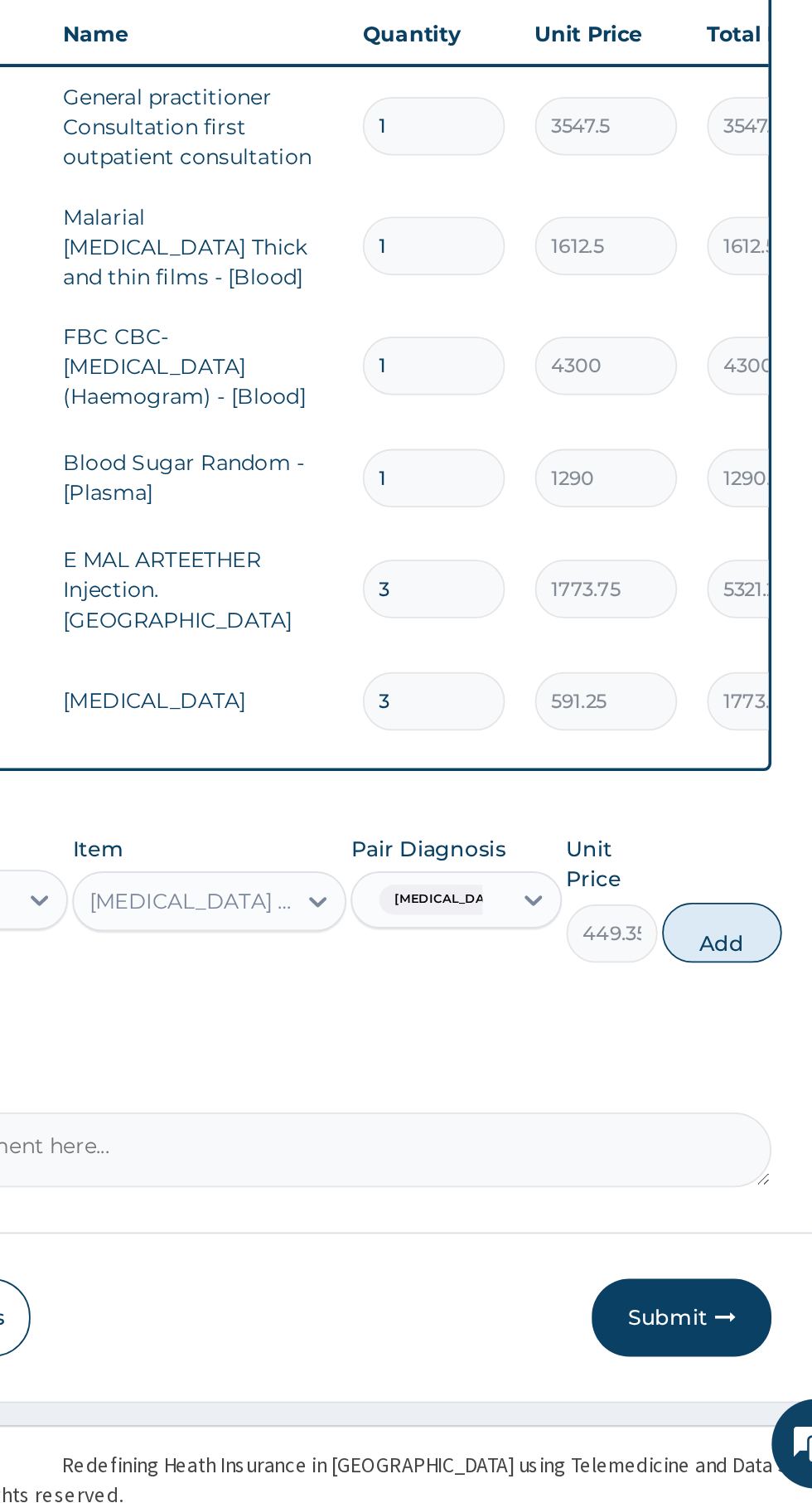
click at [738, 1170] on button "Add" at bounding box center [727, 1187] width 66 height 33
type input "0"
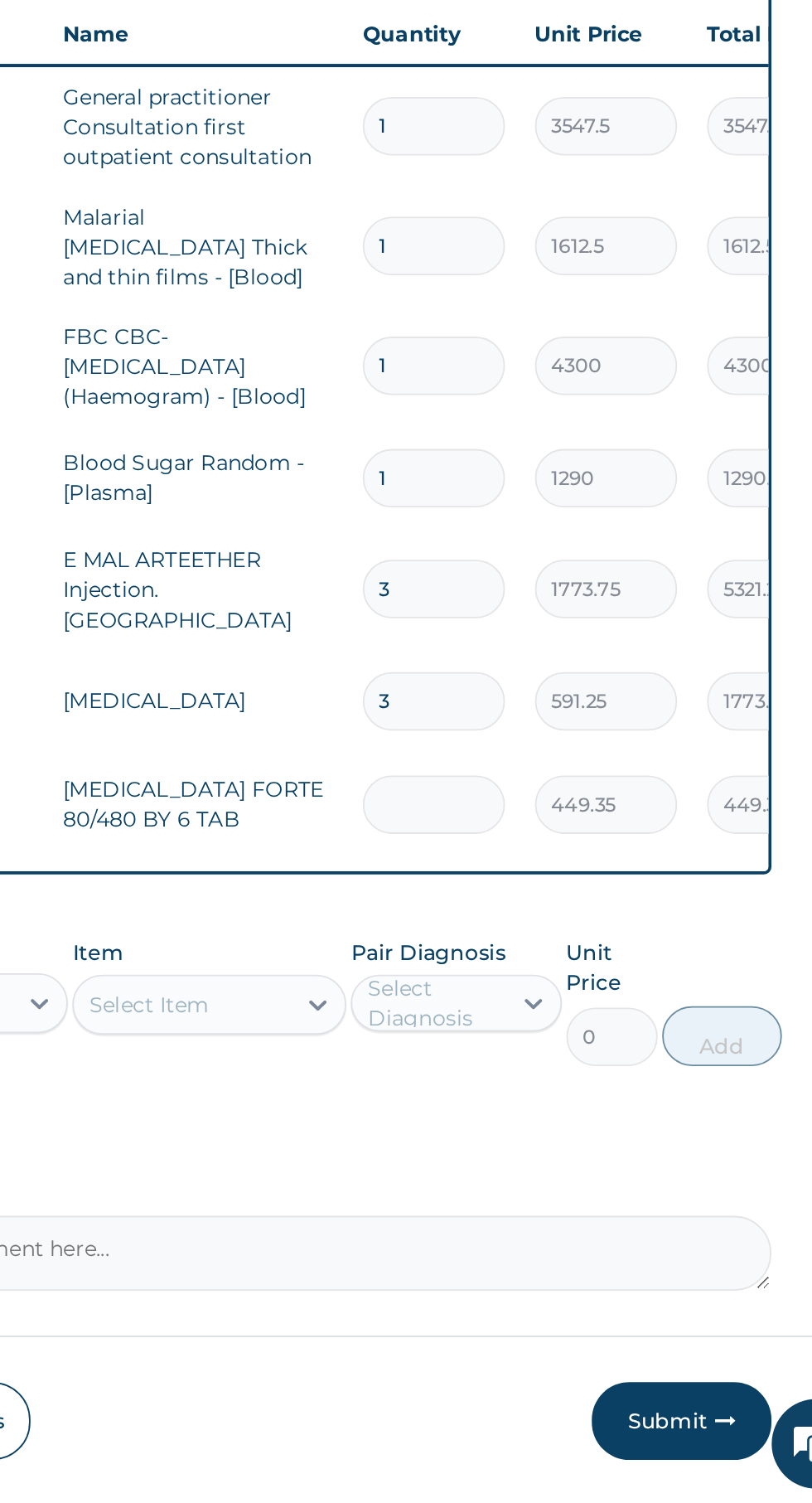
type input "0.00"
type input "6"
type input "2696.10"
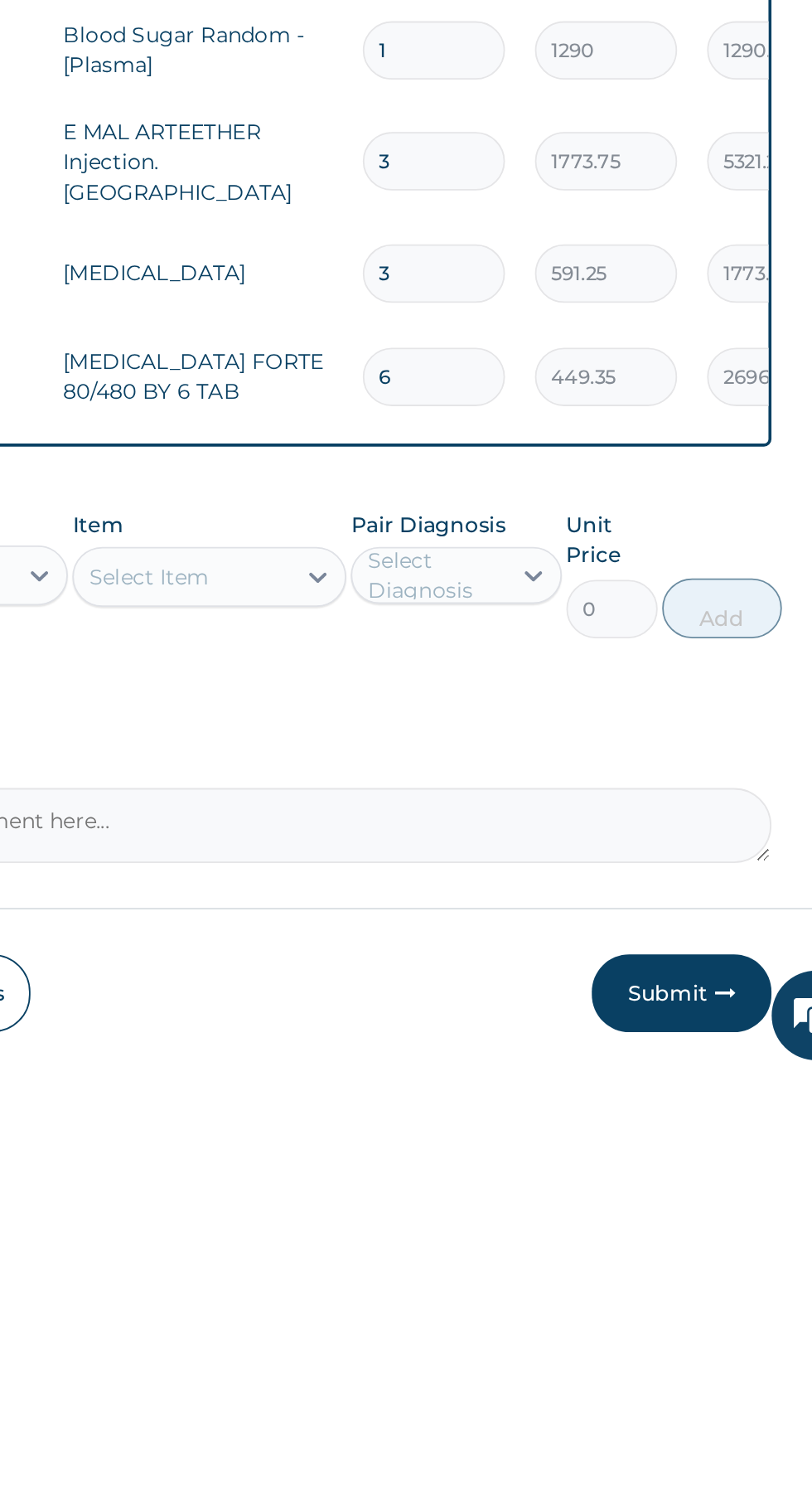
scroll to position [29, 0]
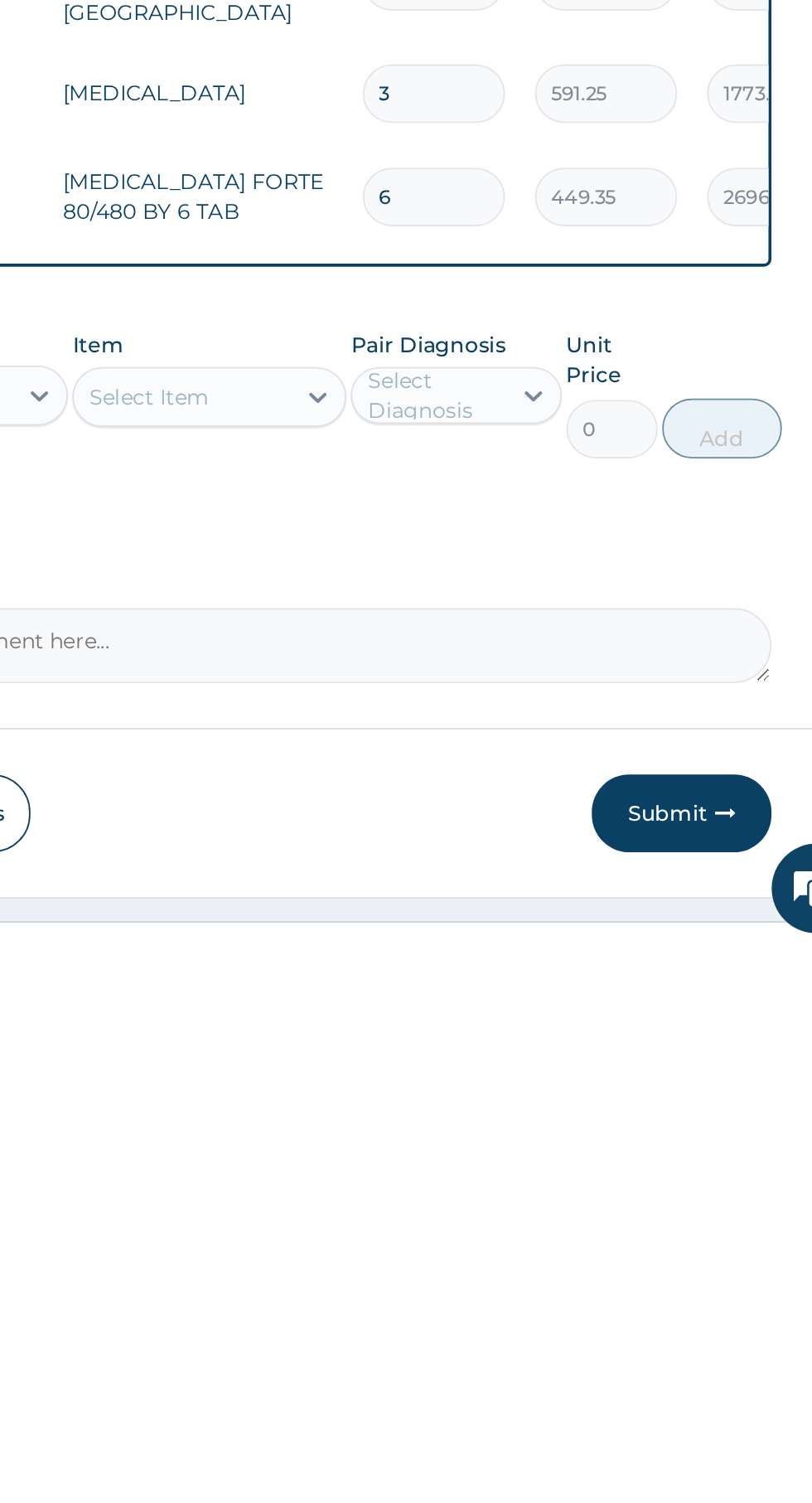
type input "6"
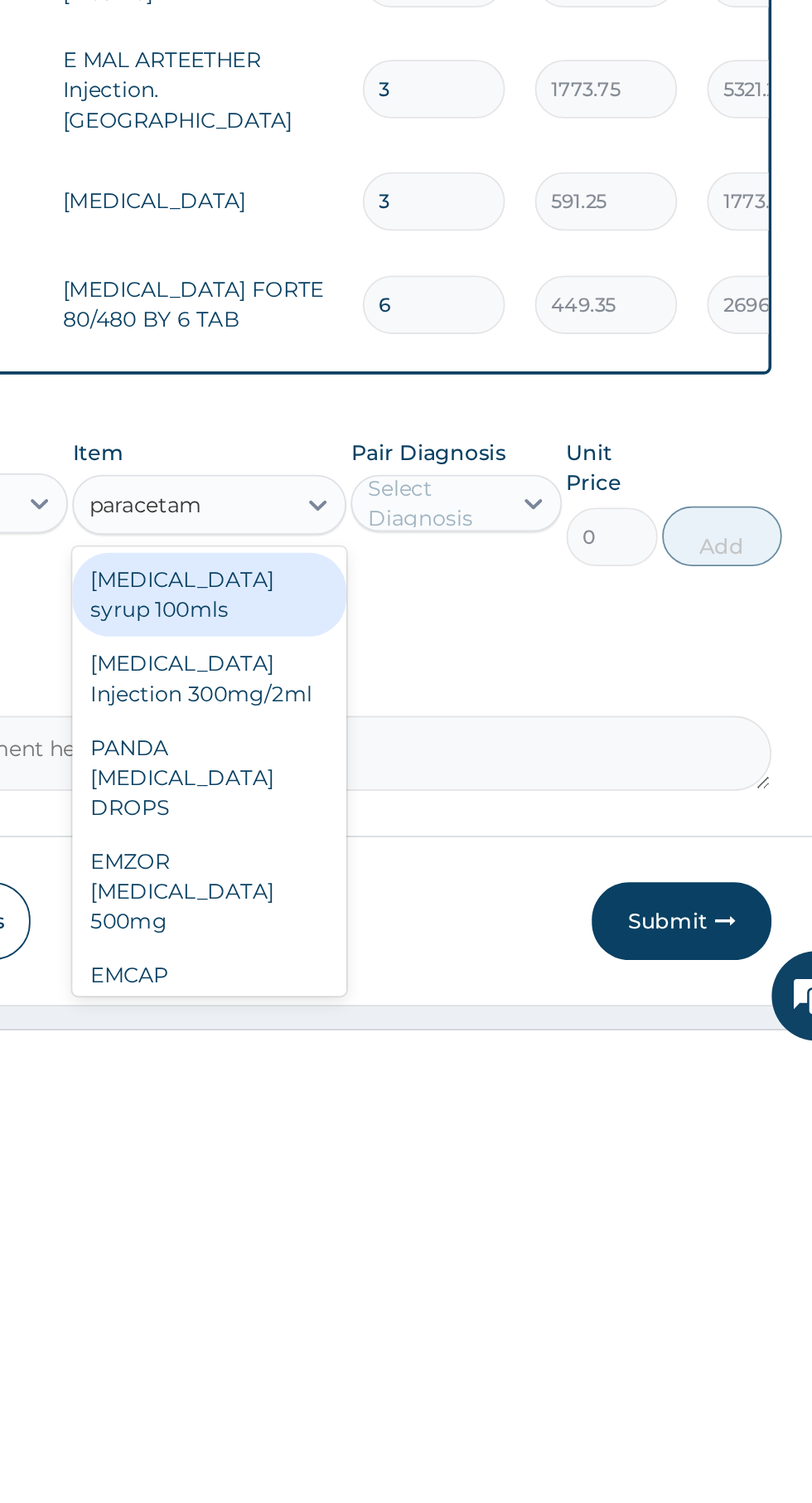
scroll to position [0, 0]
click at [468, 1402] on div "EMZOR PARACETAMOL 500mg" at bounding box center [443, 1412] width 152 height 63
type input "paracetam"
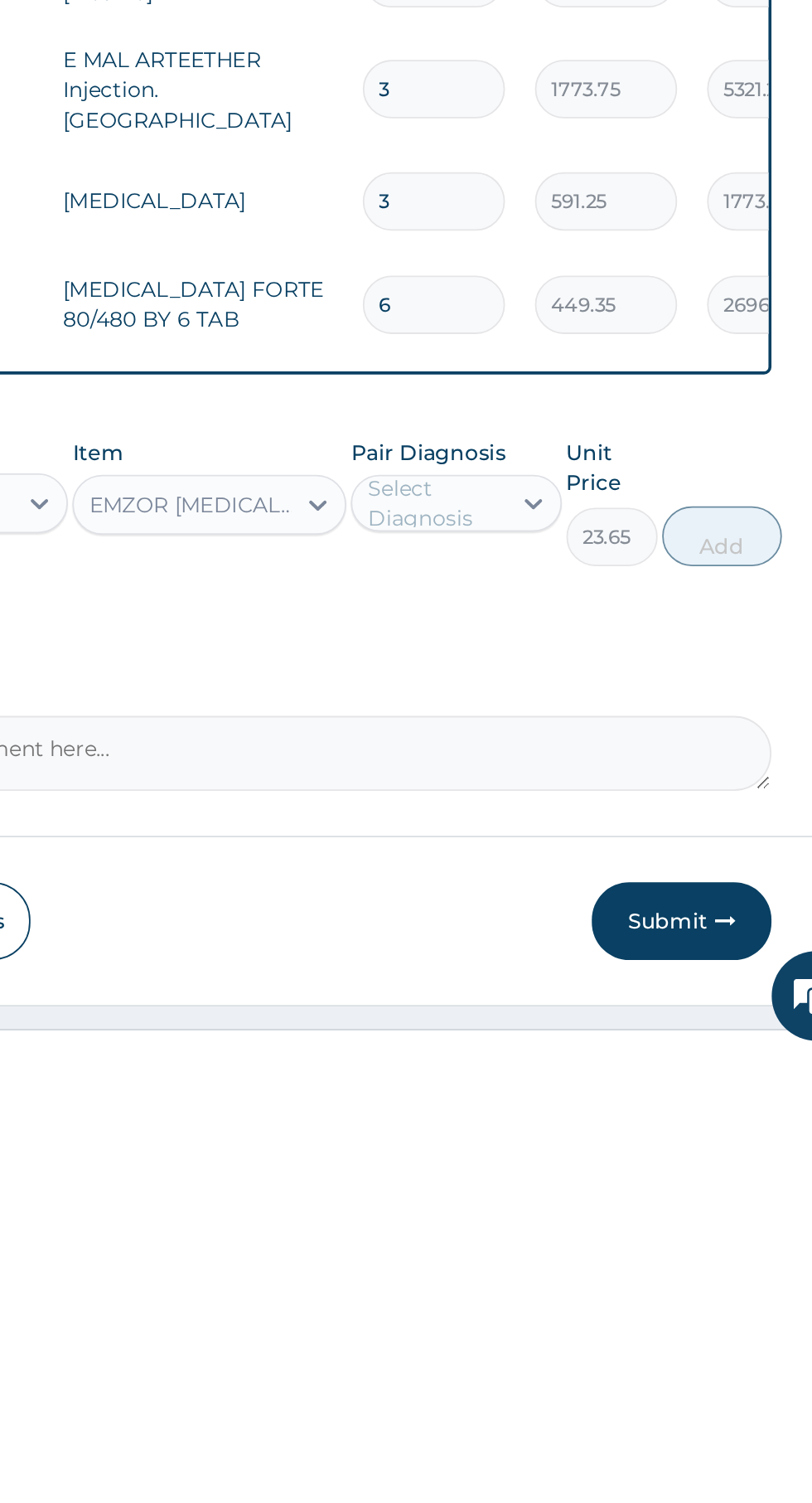
scroll to position [29, 0]
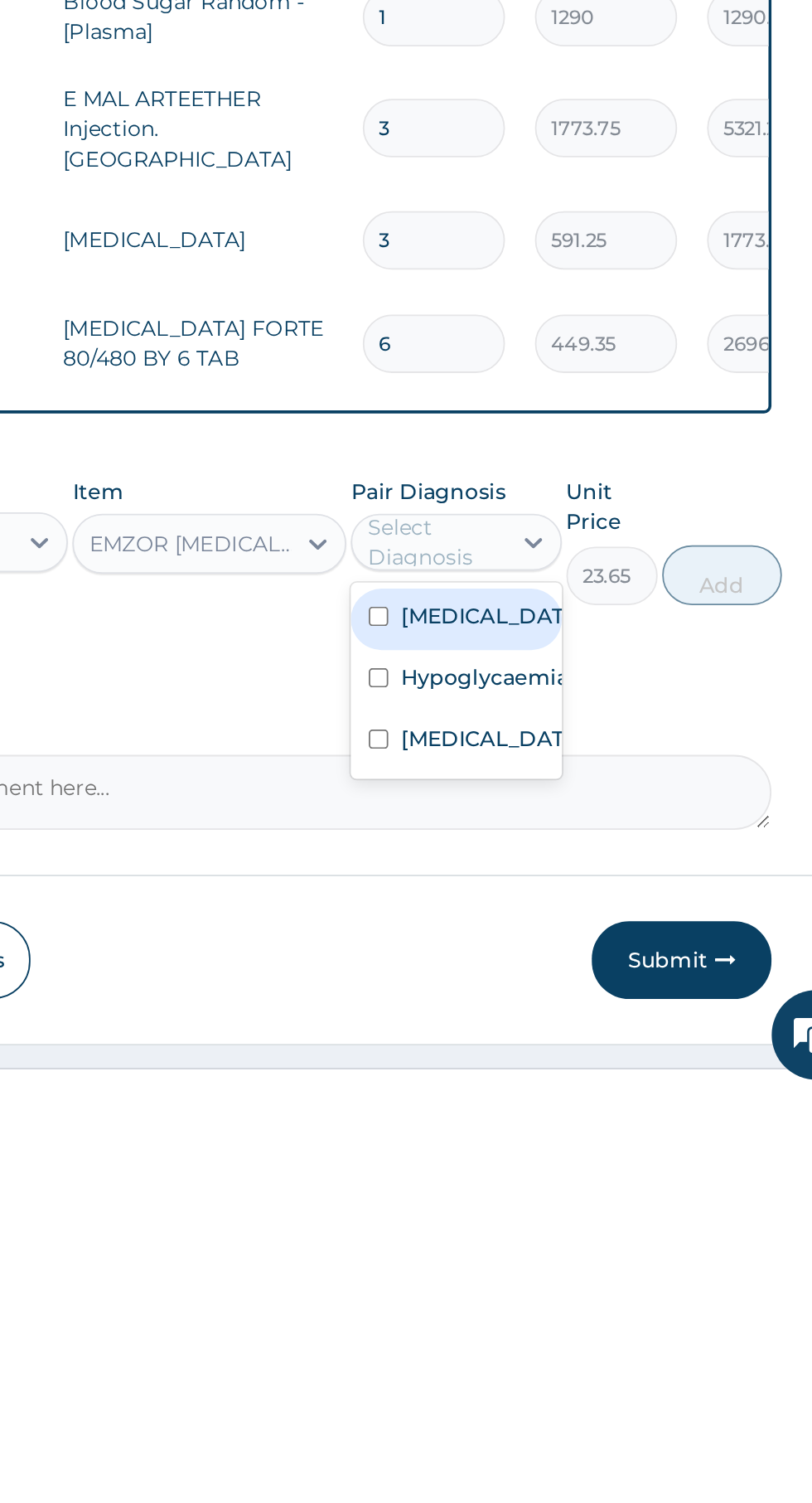
click at [603, 1242] on label "Falciparum malaria" at bounding box center [597, 1238] width 96 height 17
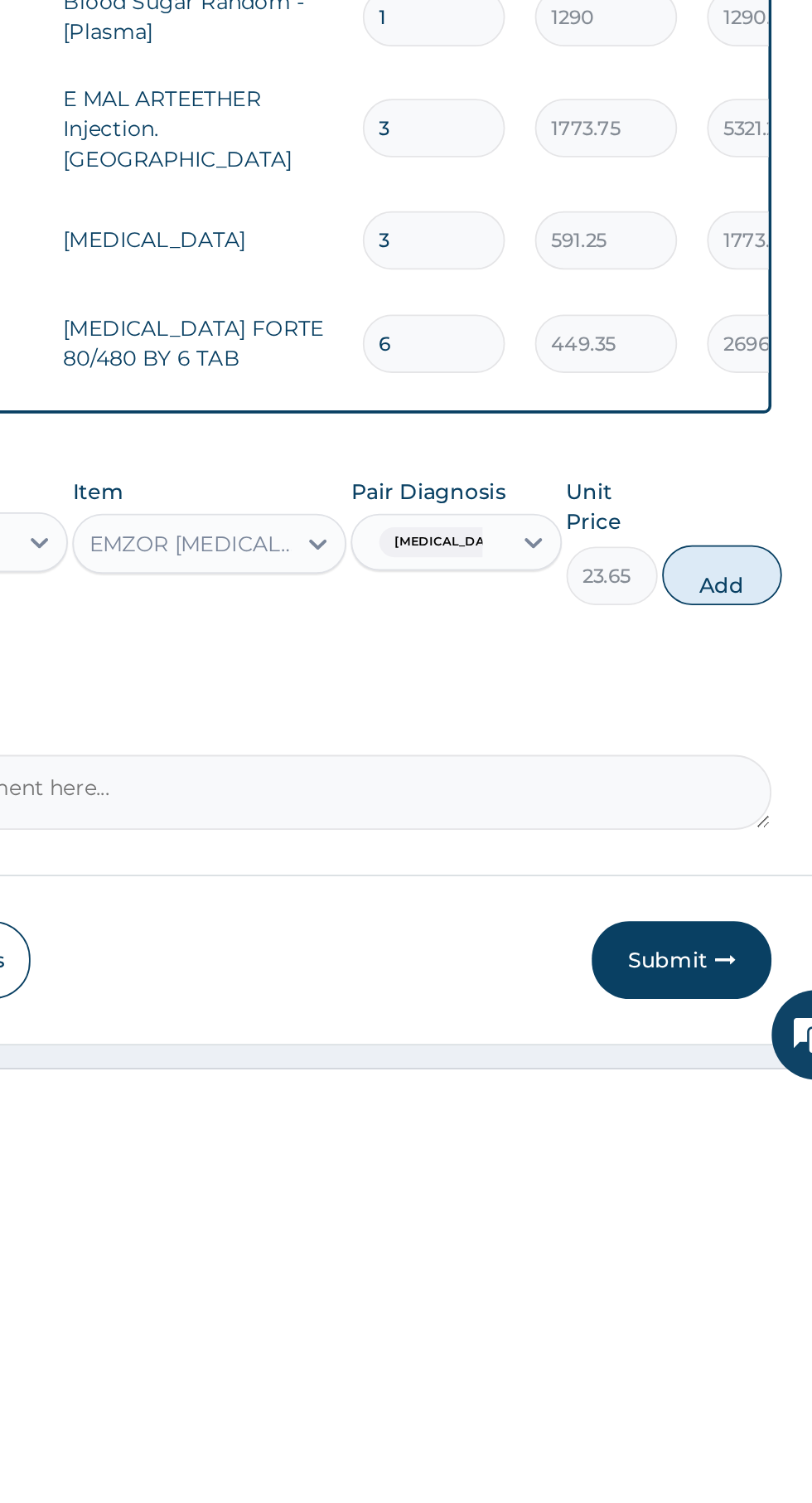
scroll to position [30, 0]
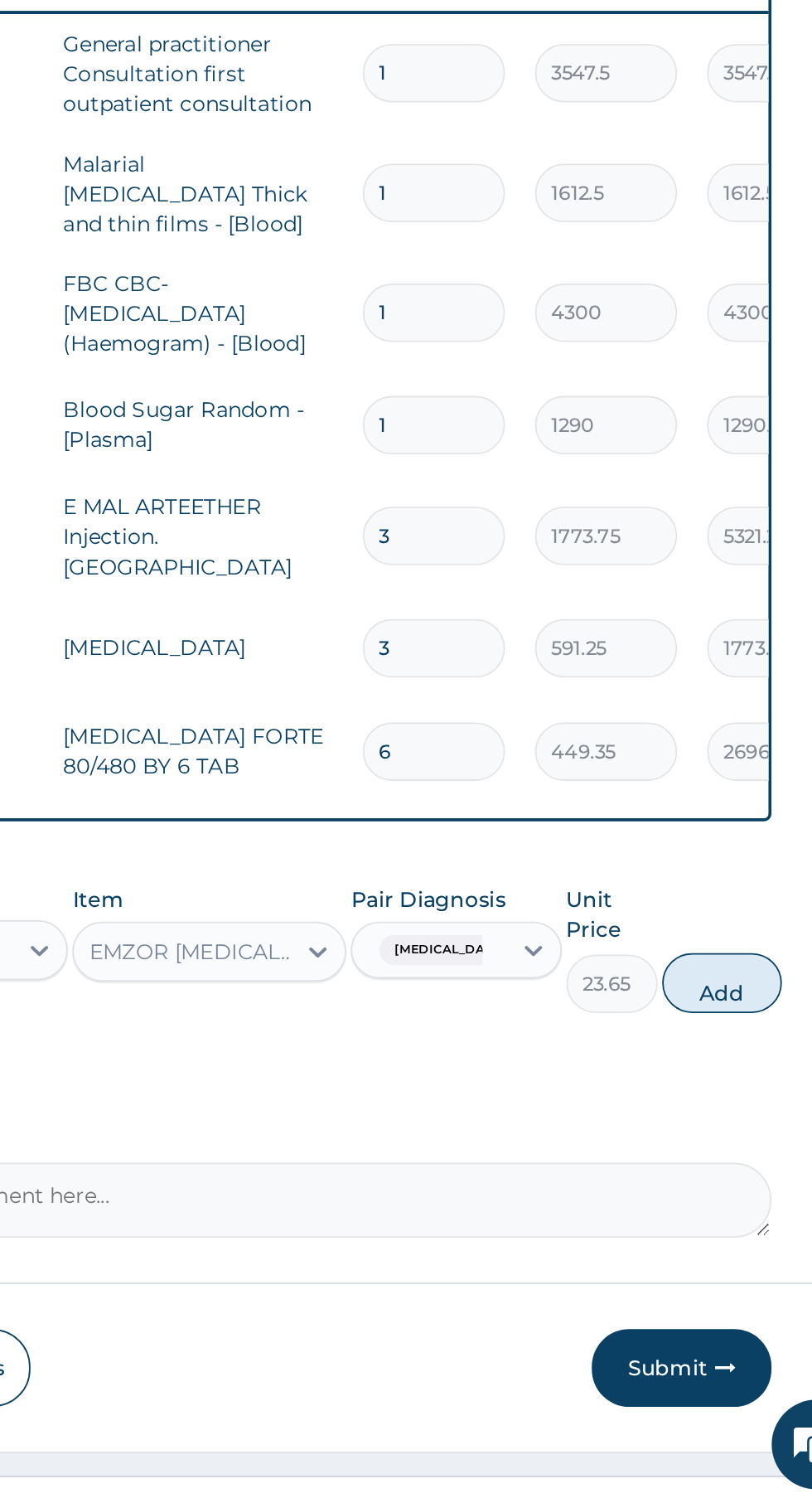
click at [739, 1198] on button "Add" at bounding box center [727, 1215] width 66 height 33
type input "0"
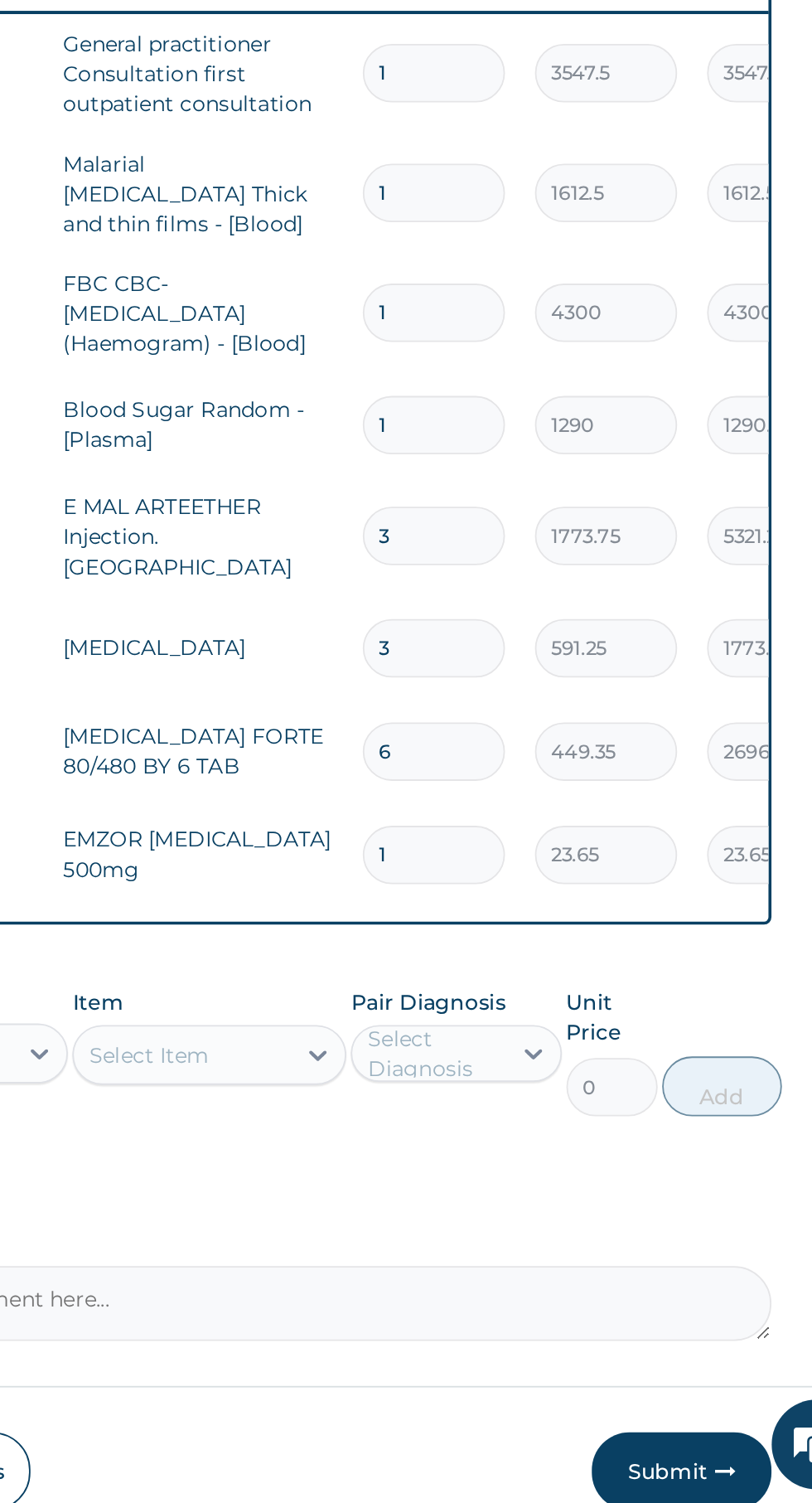
type input "18"
type input "425.70"
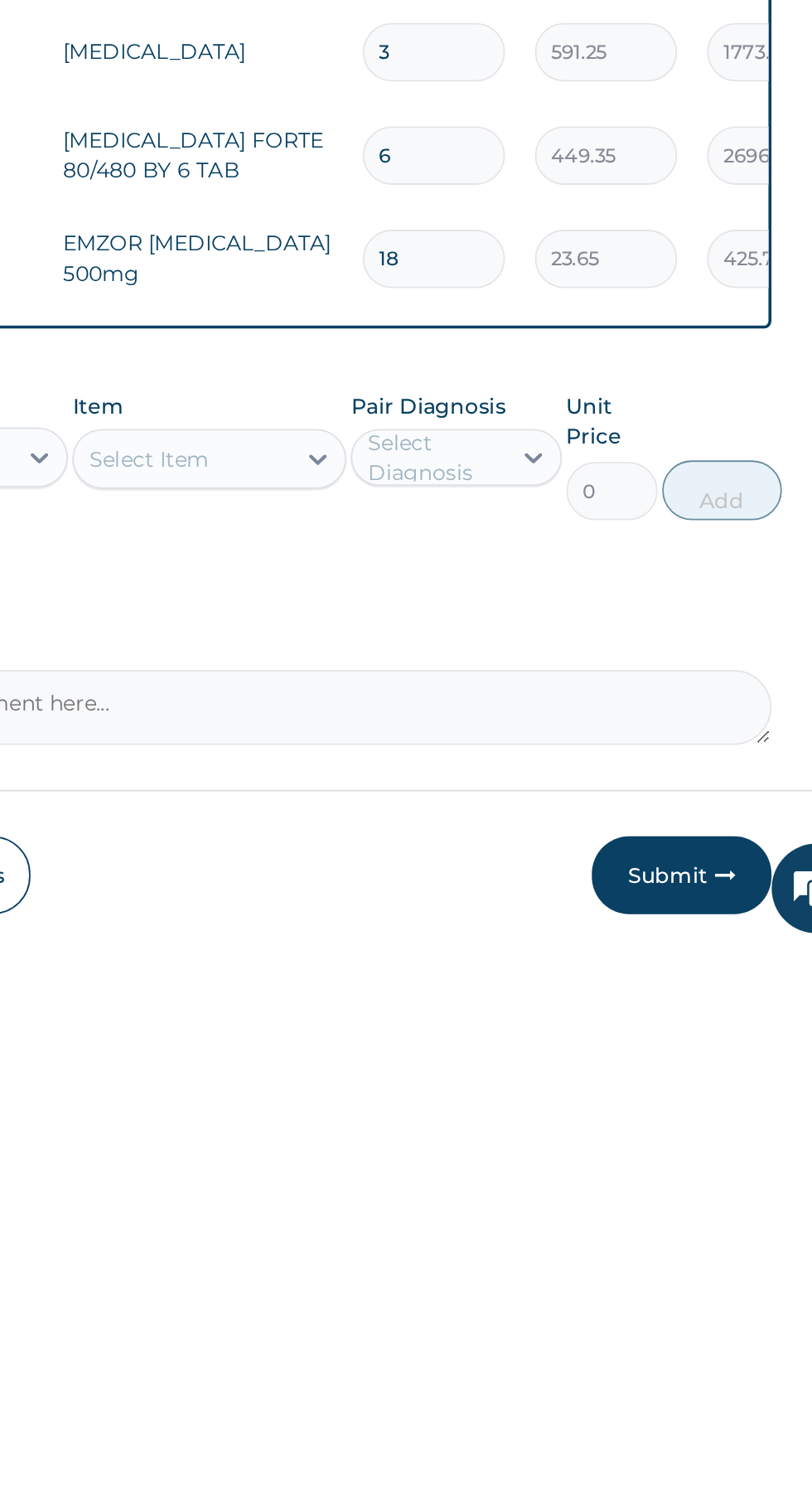
scroll to position [54, 0]
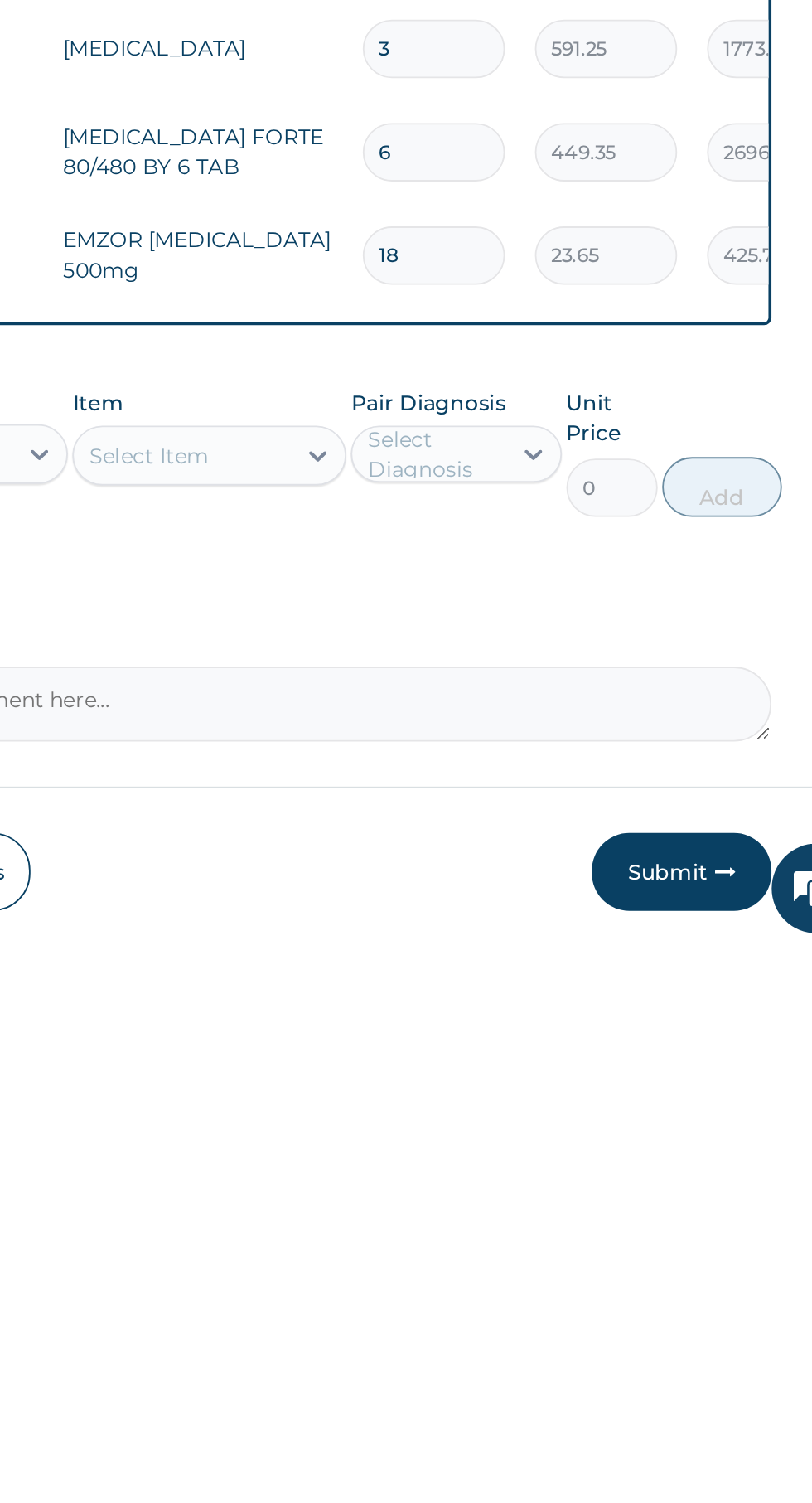
type input "18"
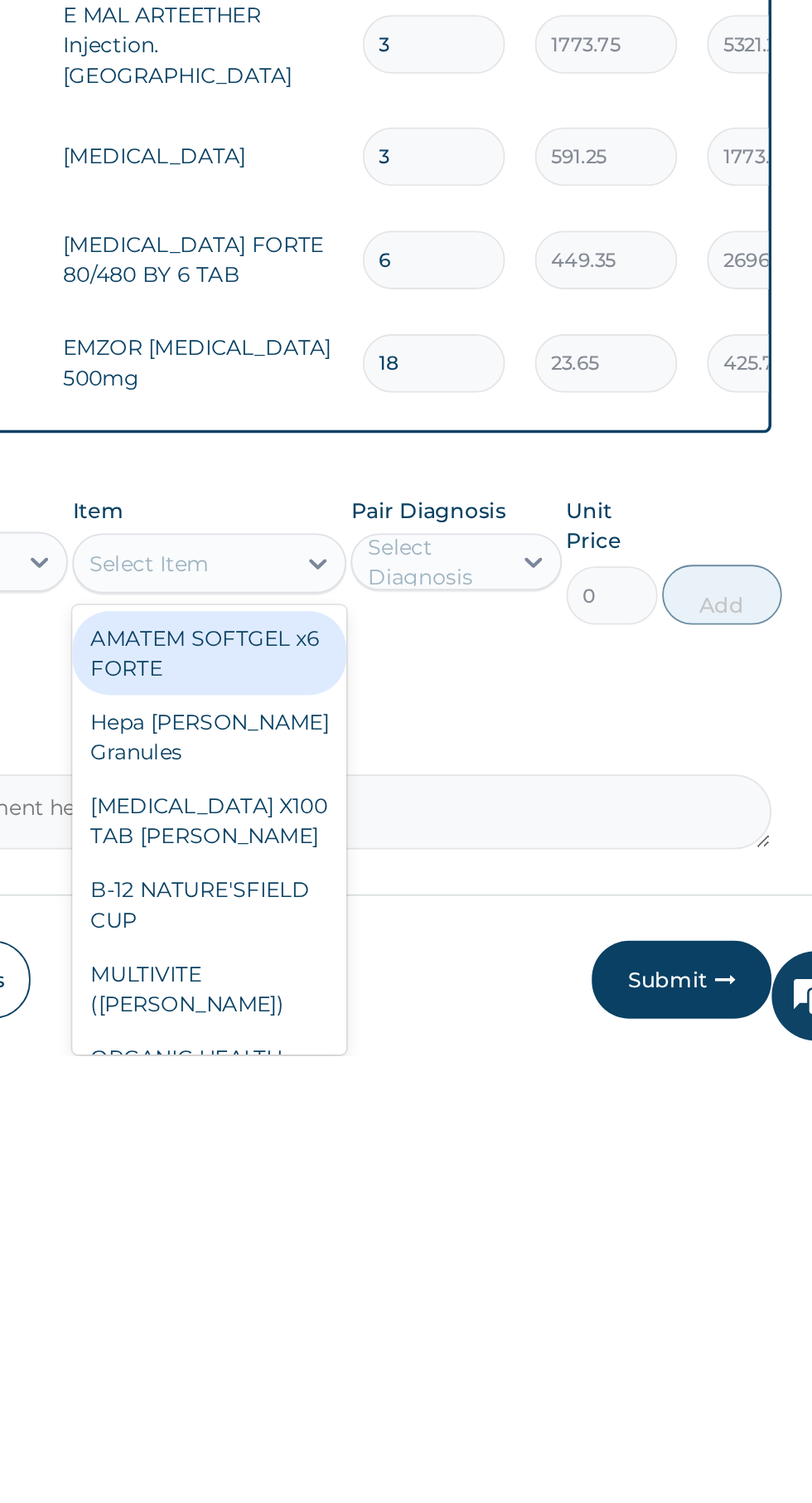
click at [477, 1350] on div "B-COMPLEX X100 TAB DR MAYER" at bounding box center [443, 1373] width 152 height 47
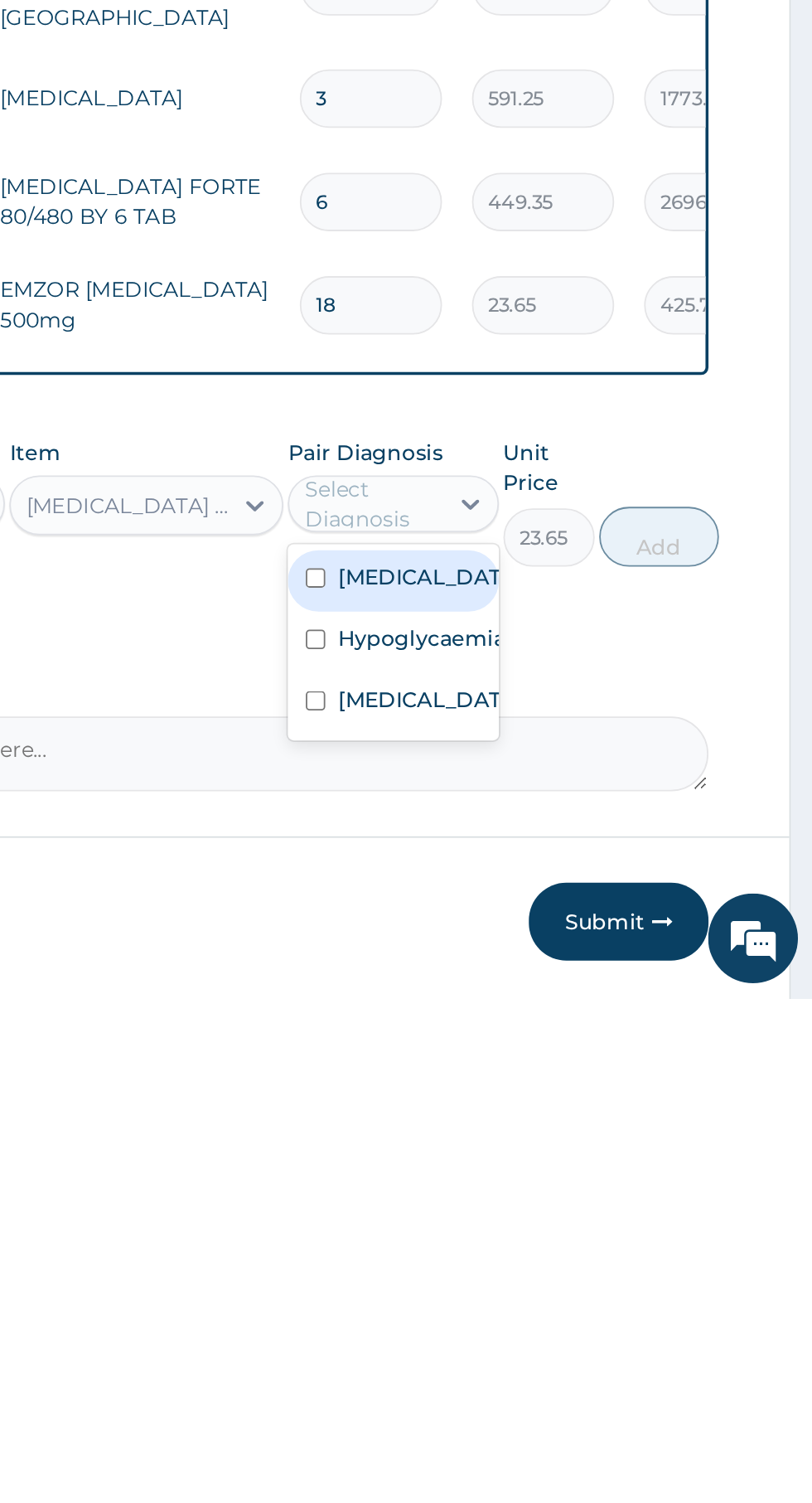
click at [605, 1266] on label "Falciparum malaria" at bounding box center [597, 1270] width 96 height 17
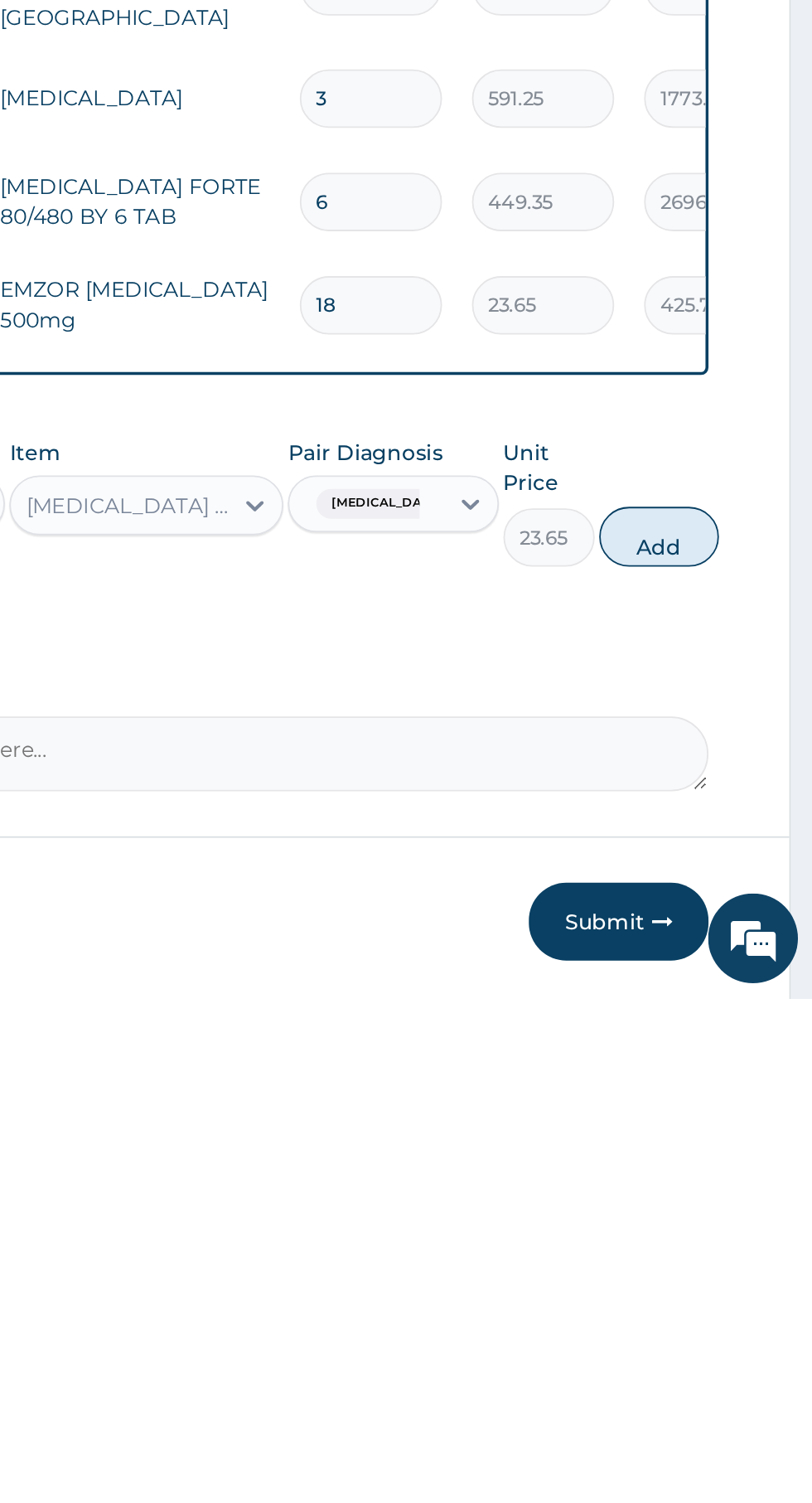
scroll to position [55, 0]
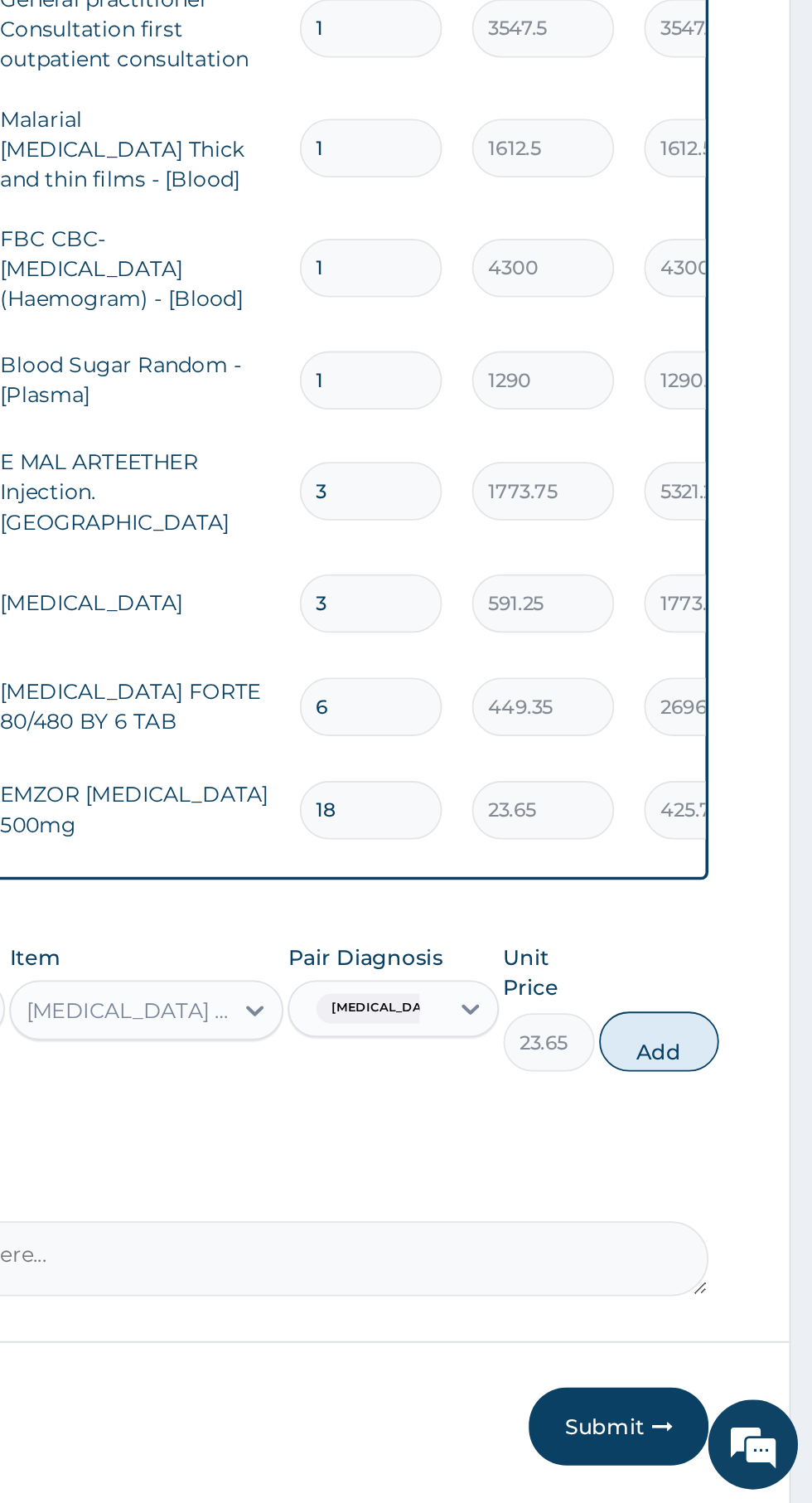
click at [736, 1239] on button "Add" at bounding box center [727, 1247] width 66 height 33
type input "0"
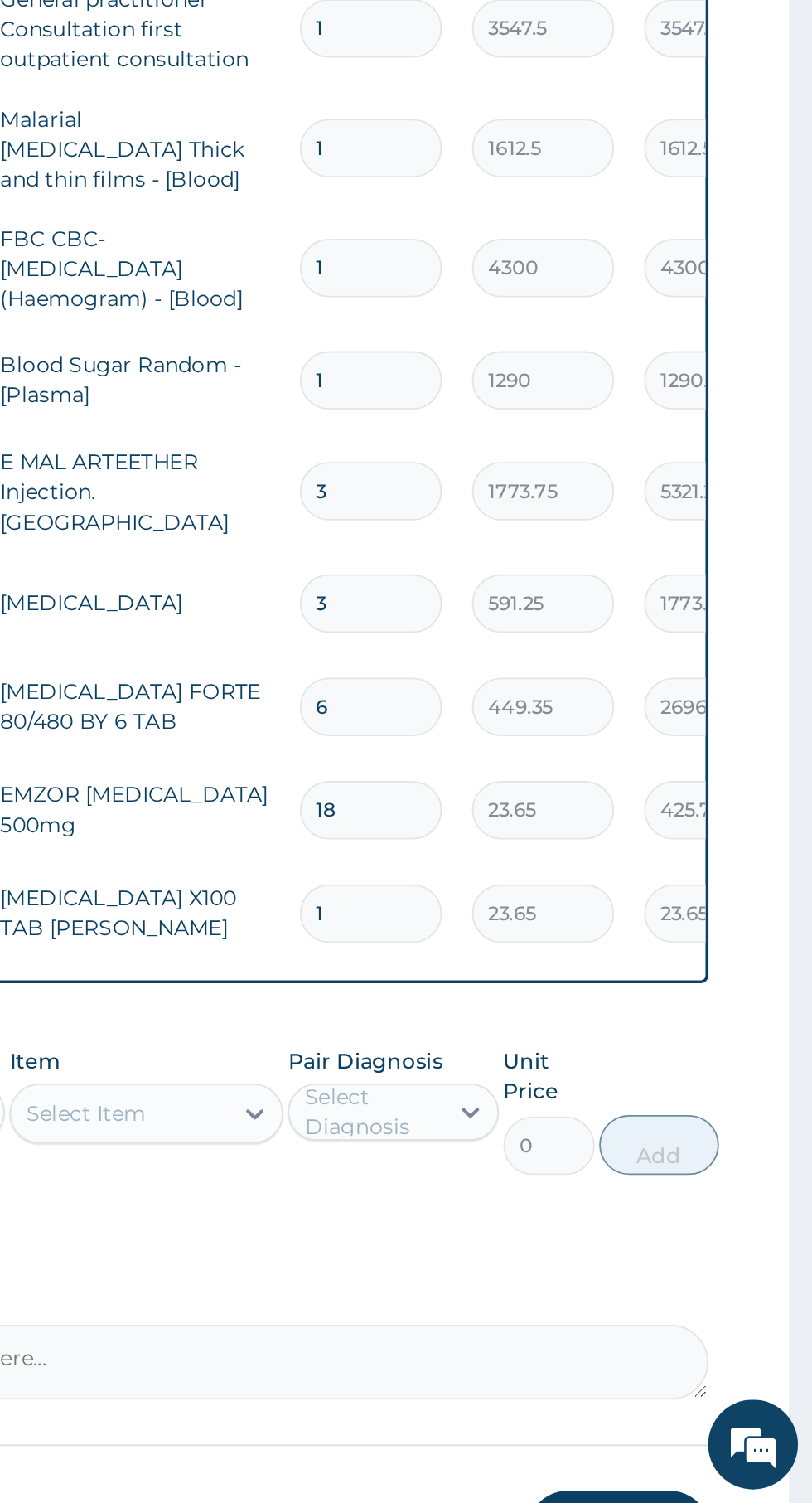
type input "15"
type input "354.75"
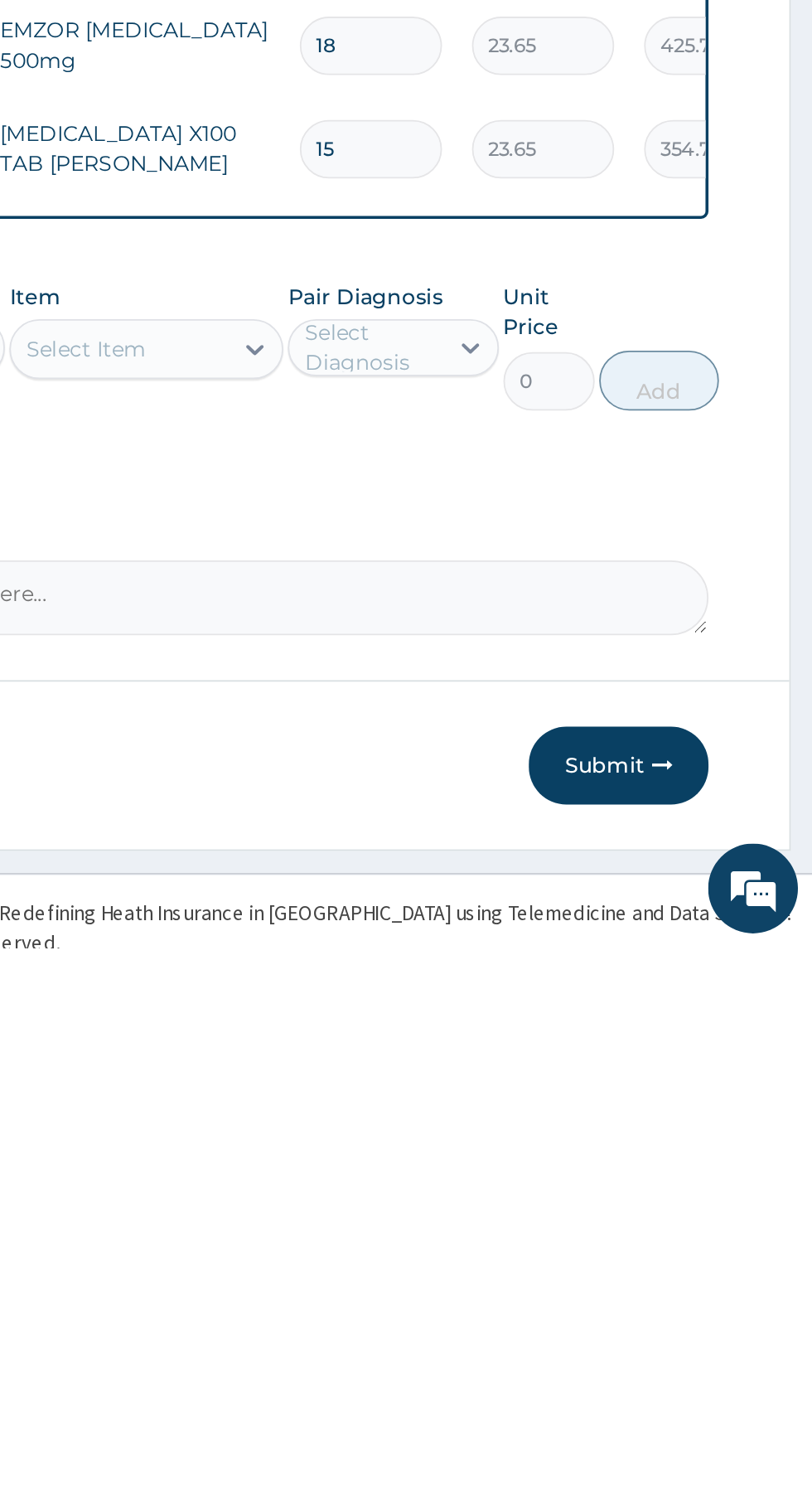
scroll to position [171, 0]
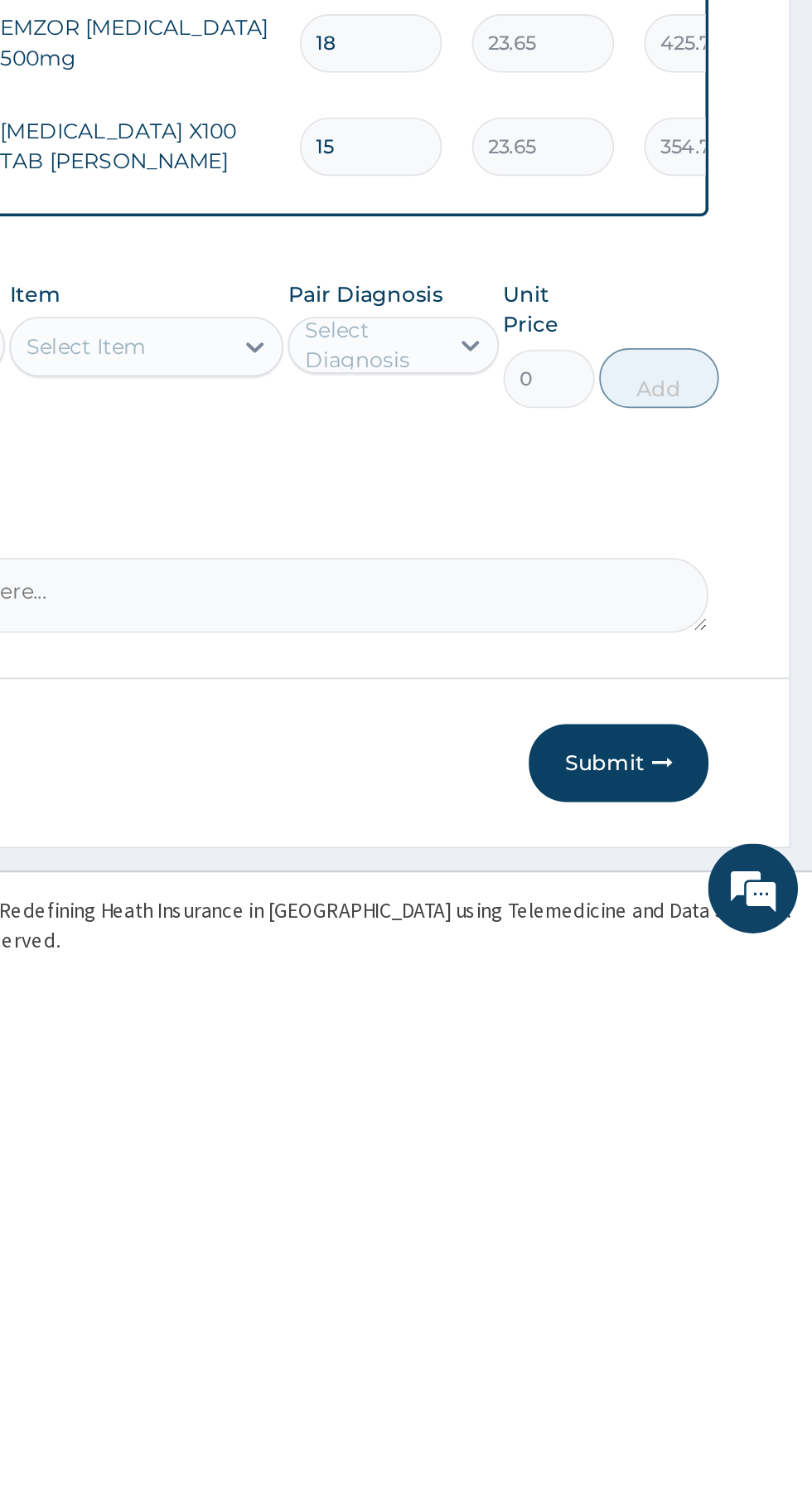
type input "15"
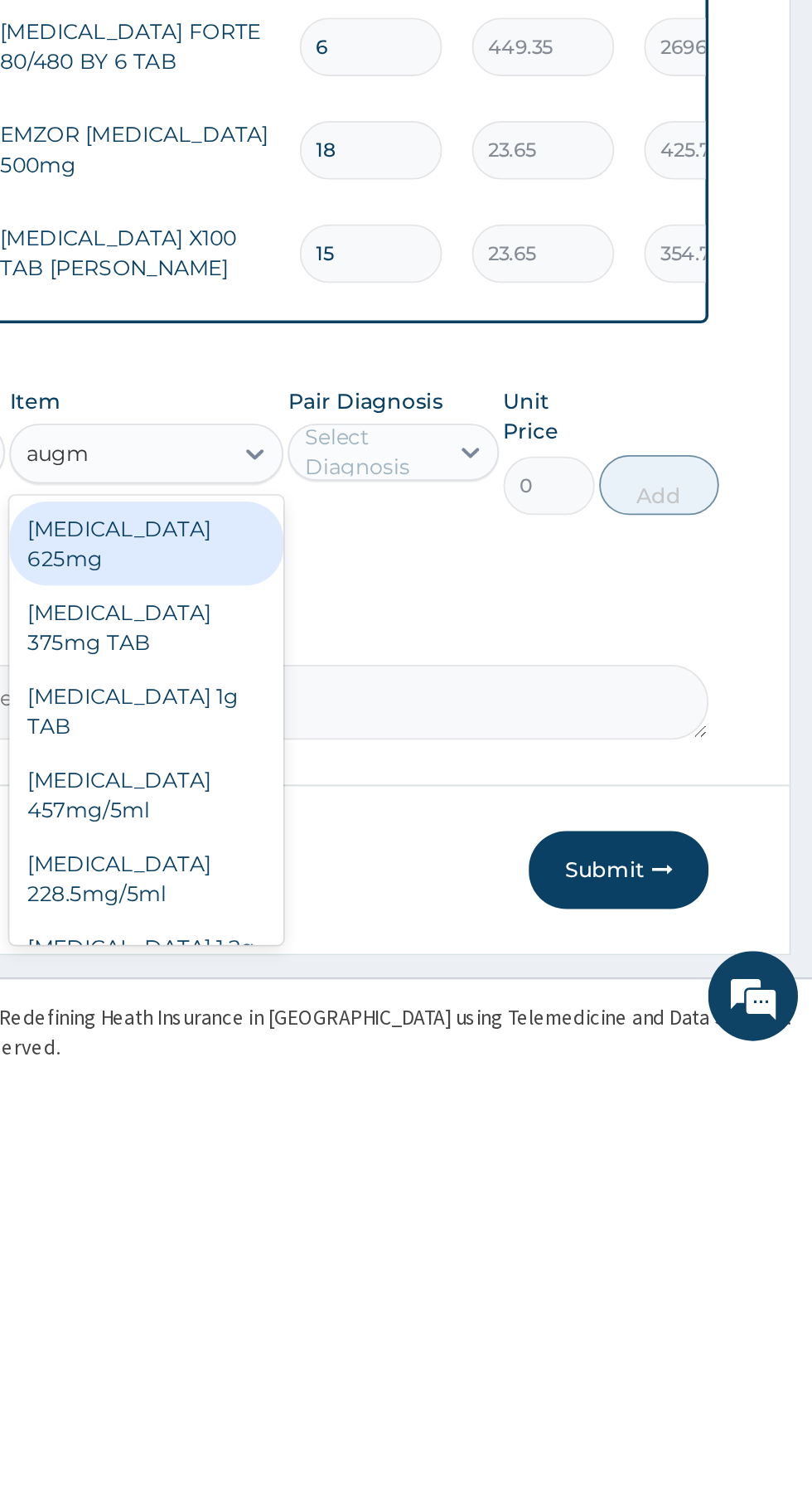
scroll to position [0, 0]
click at [467, 1196] on div "AUGMENTIN 625mg" at bounding box center [443, 1220] width 152 height 47
type input "augm"
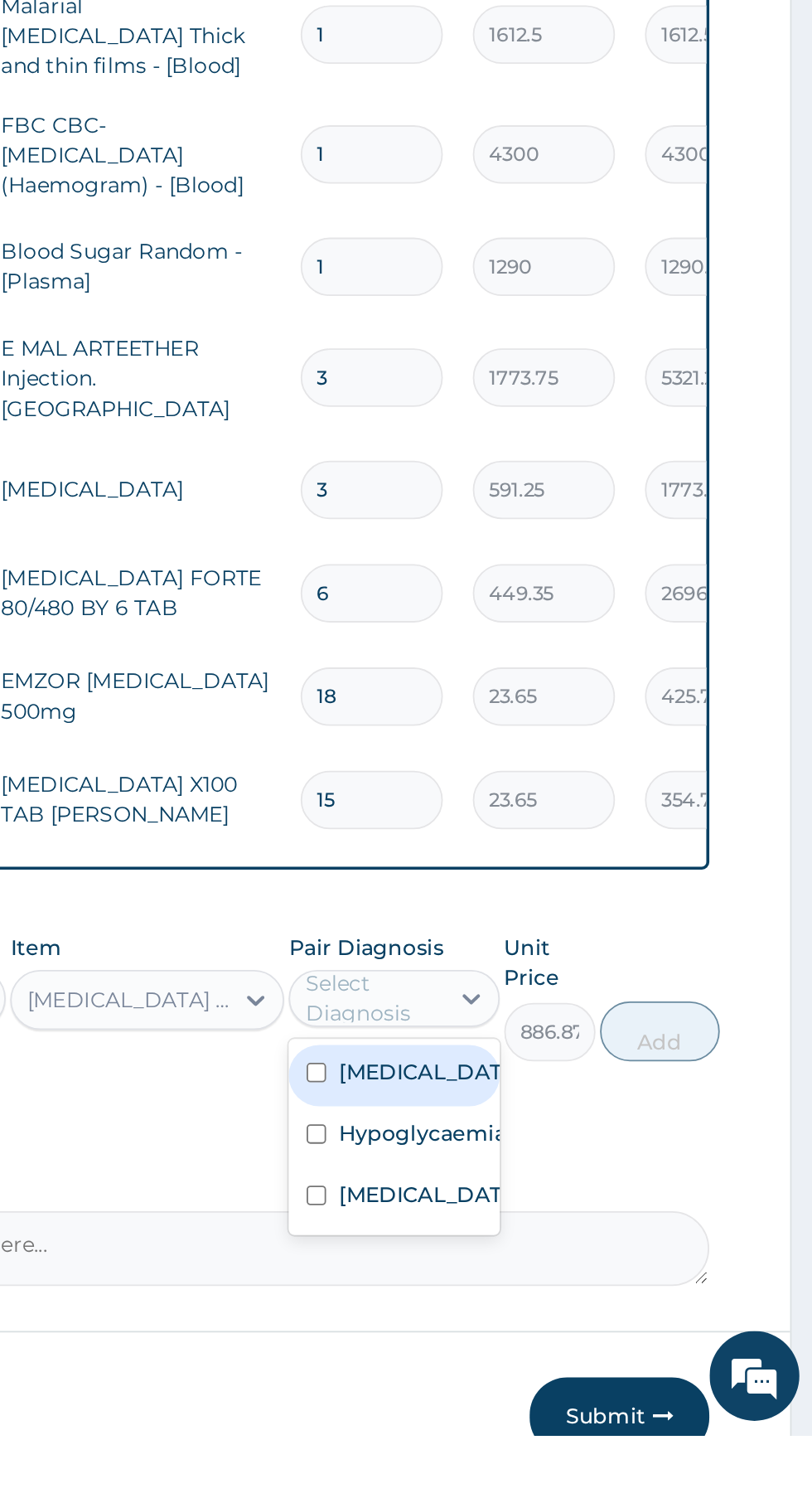
scroll to position [160, 0]
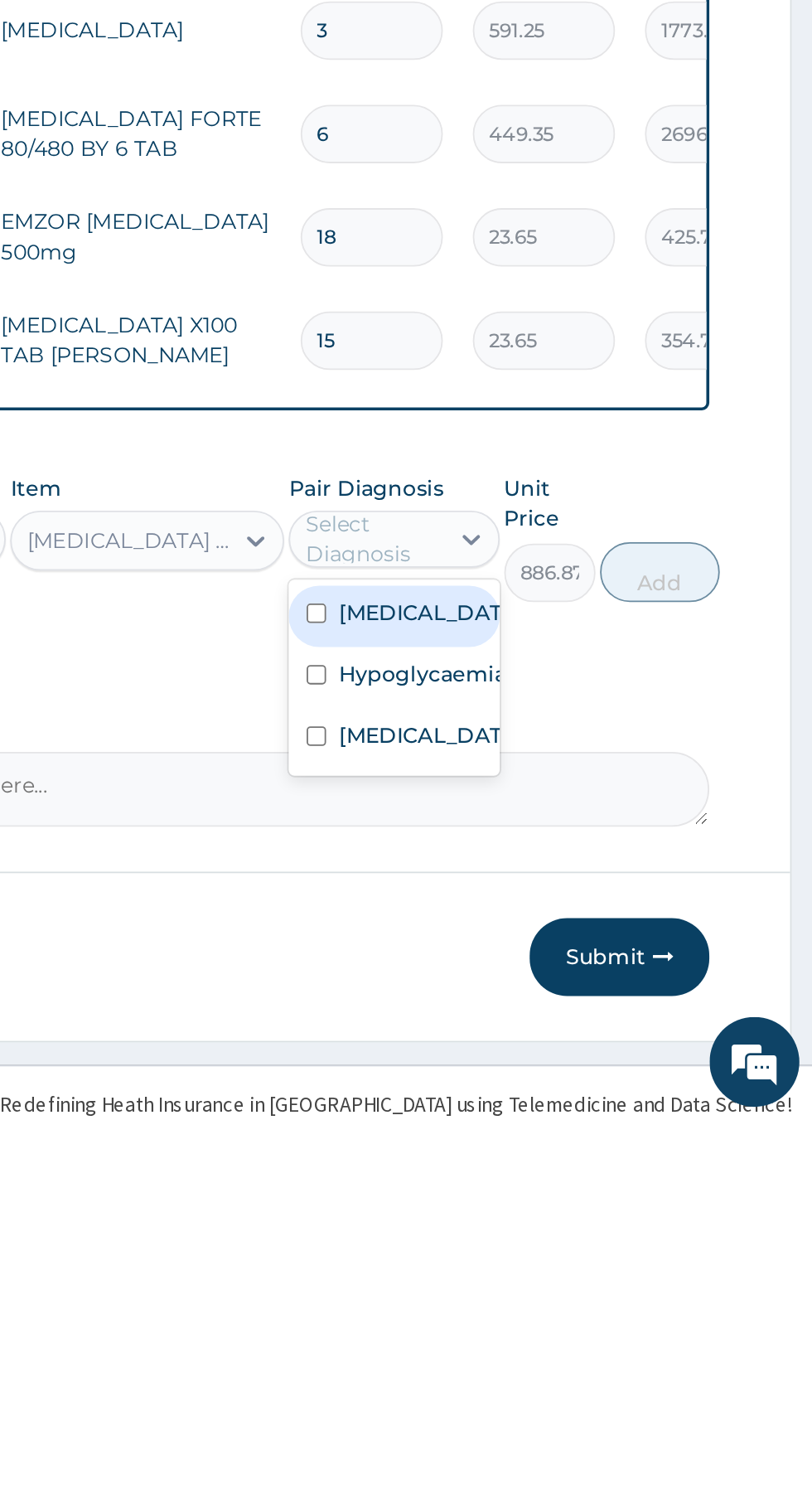
click at [605, 1303] on div "Sepsis" at bounding box center [579, 1291] width 116 height 34
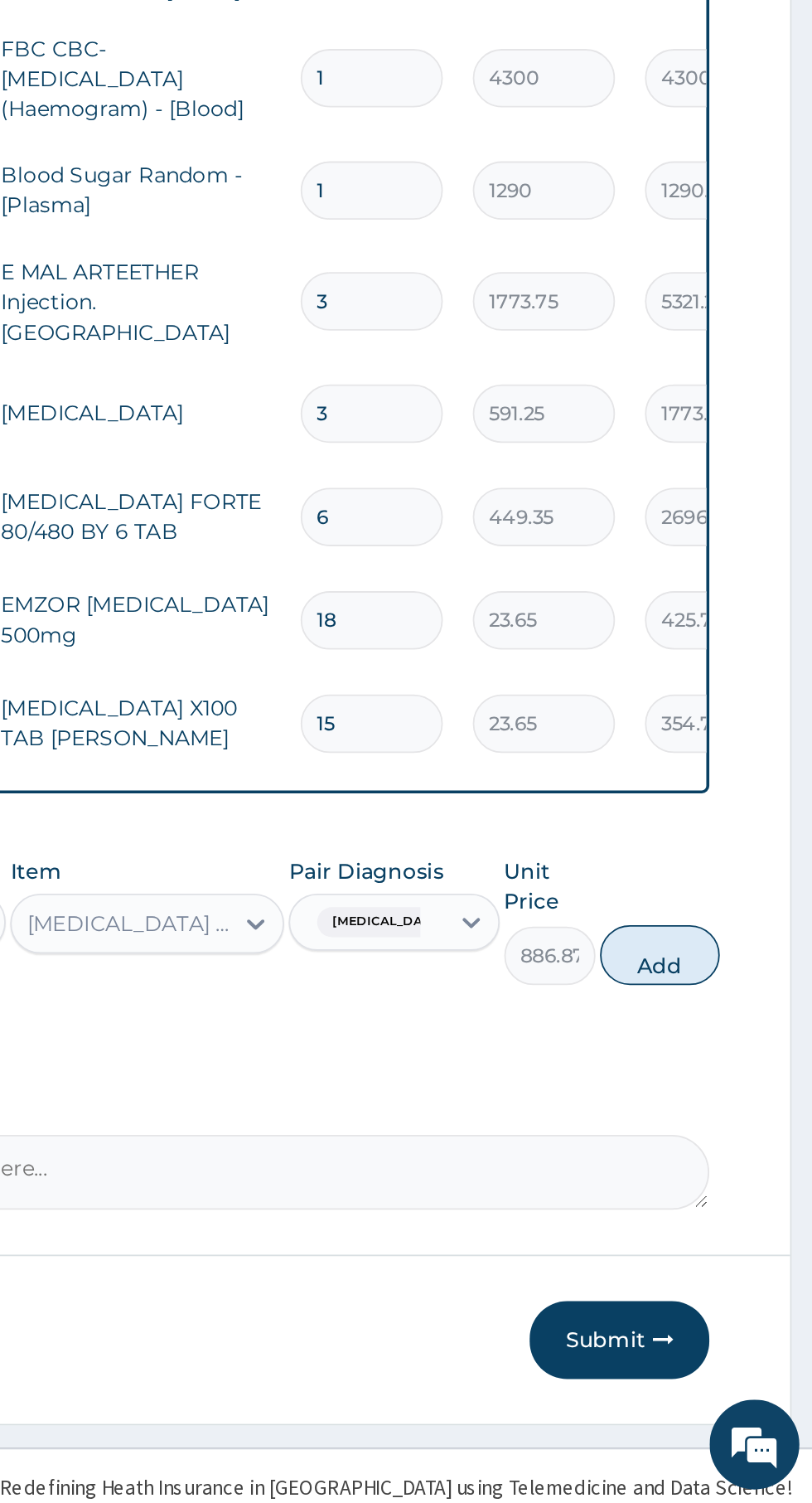
click at [738, 1190] on button "Add" at bounding box center [727, 1199] width 66 height 33
type input "0"
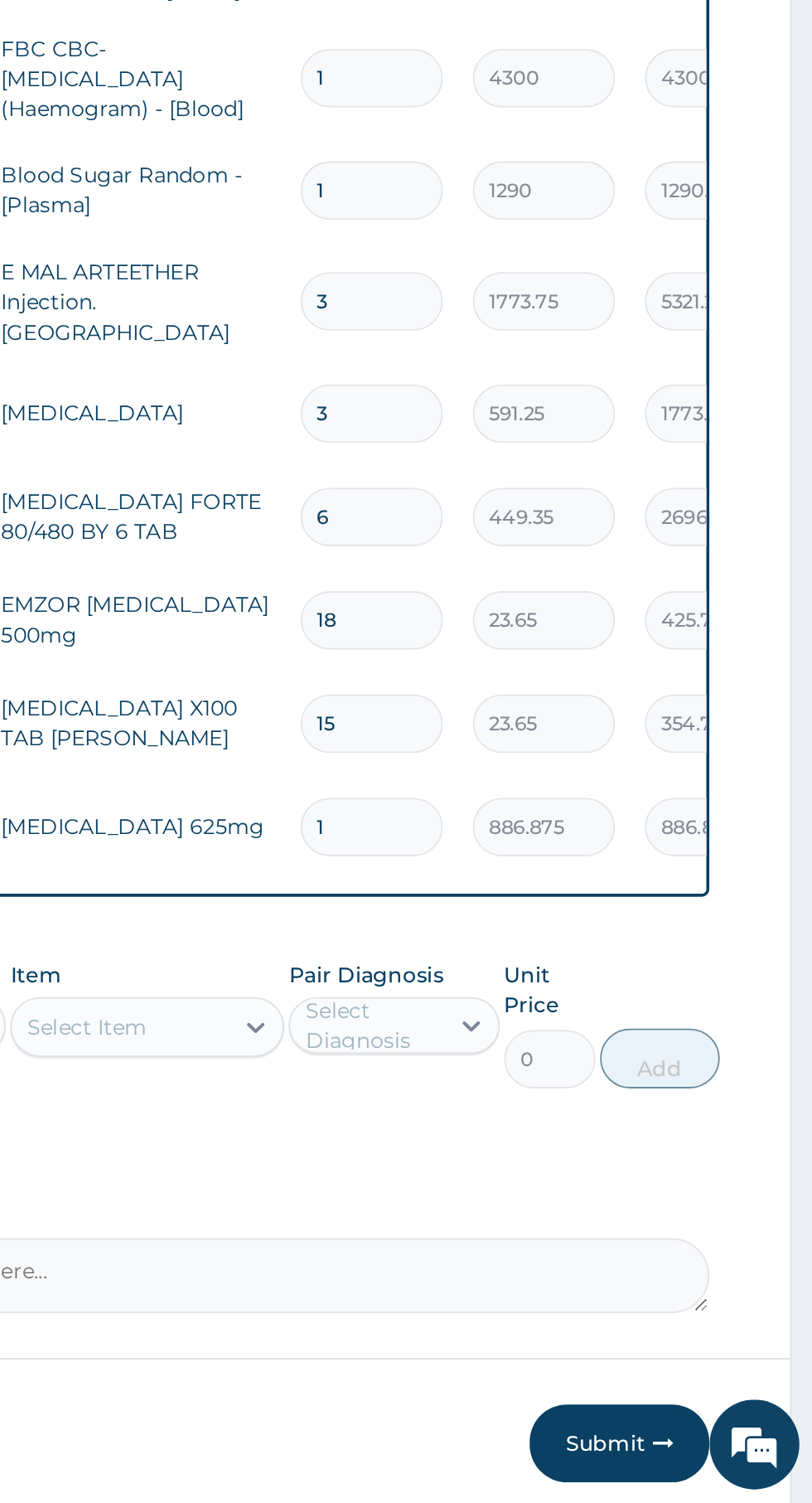
type input "14"
type input "12416.25"
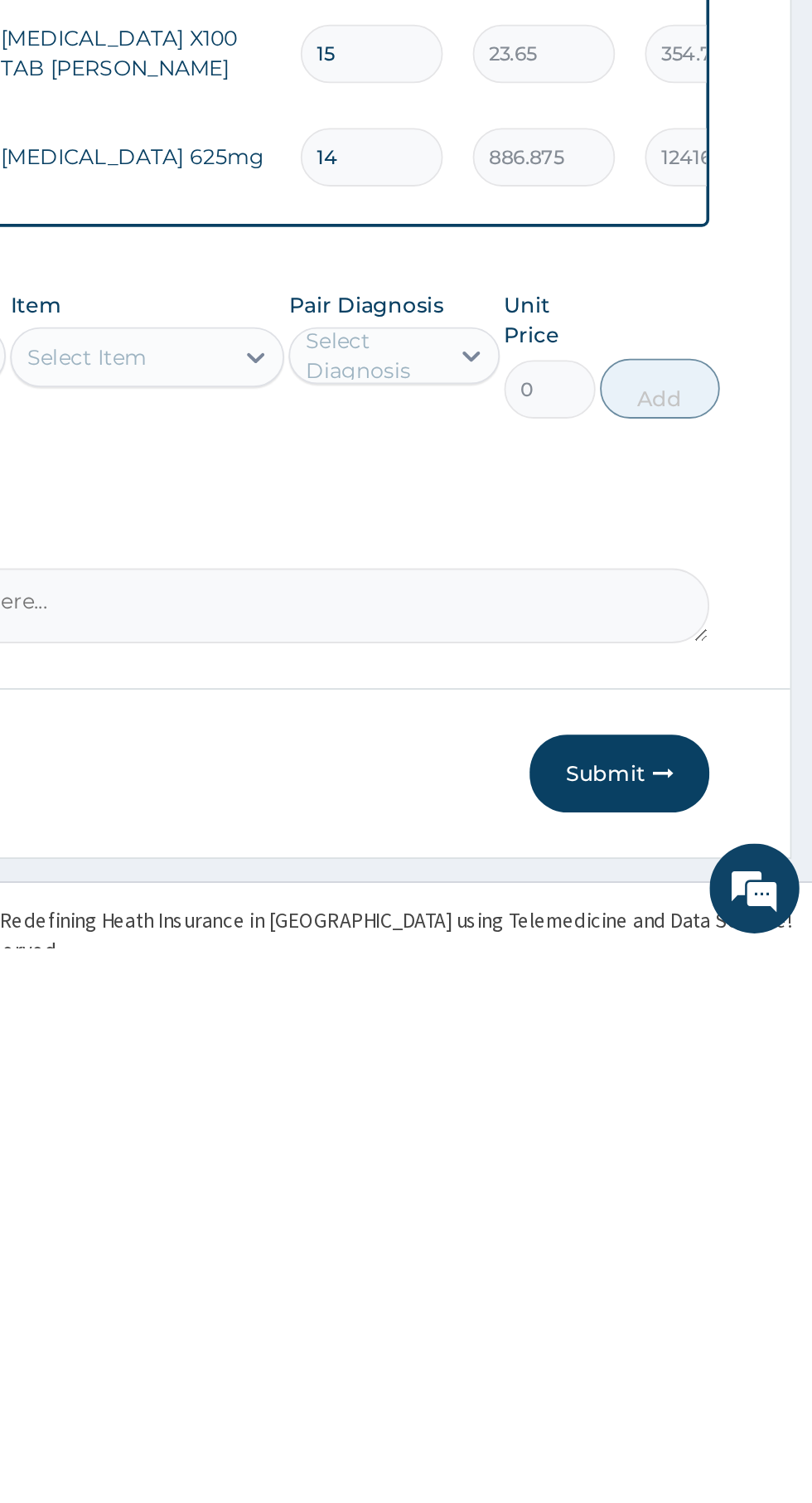
scroll to position [229, 0]
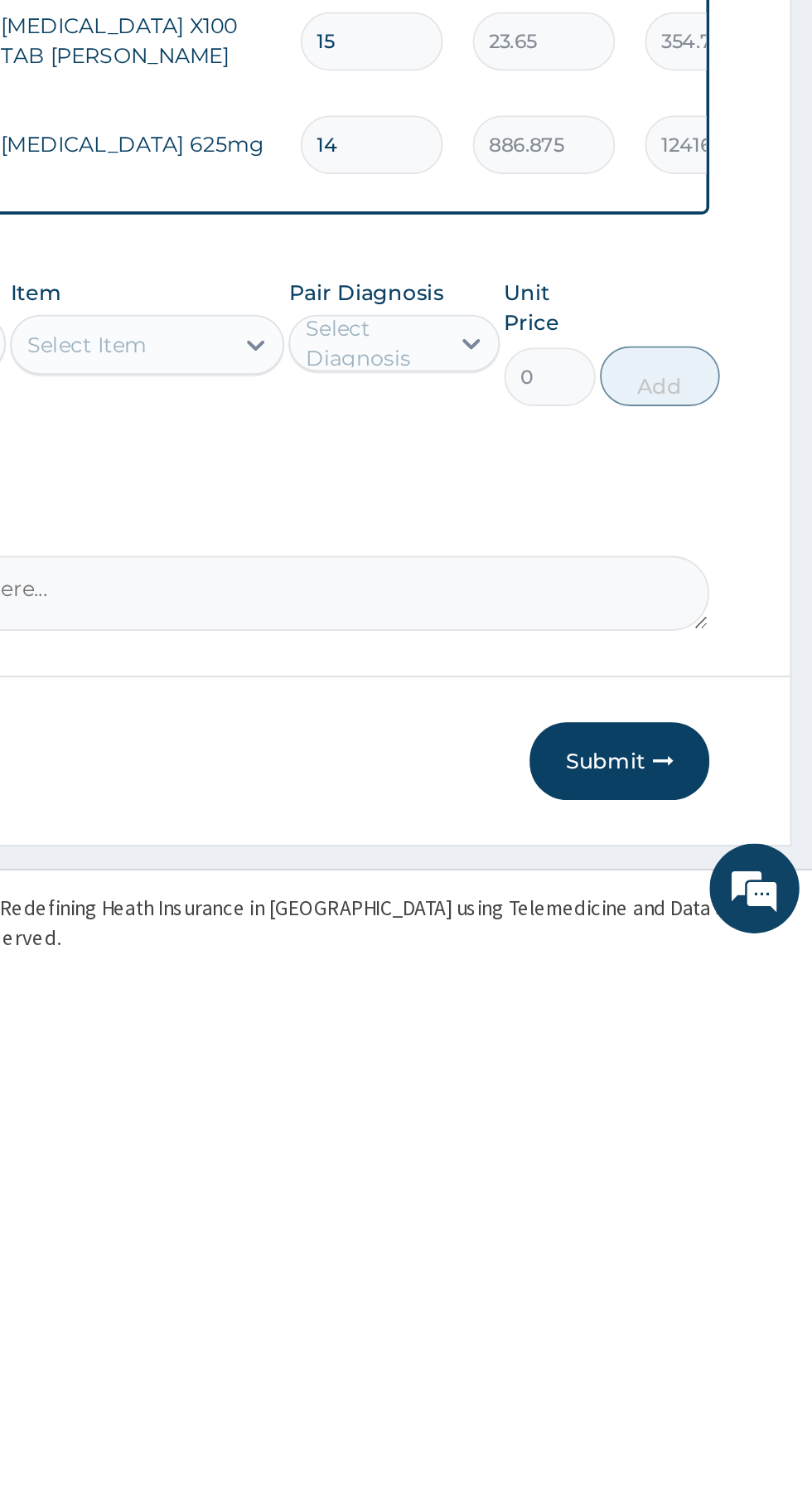
click at [711, 1390] on button "Submit" at bounding box center [705, 1400] width 100 height 43
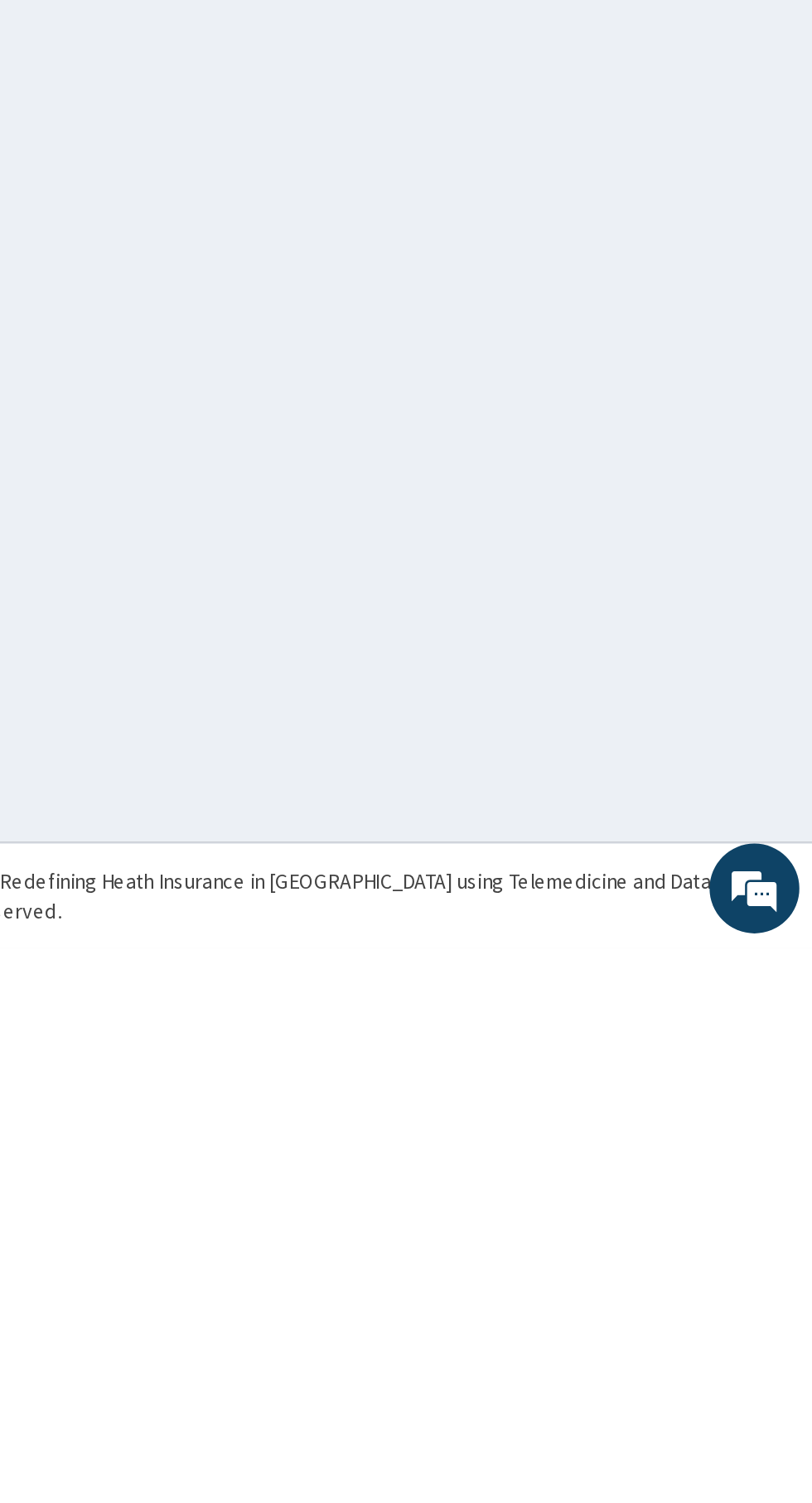
scroll to position [0, 0]
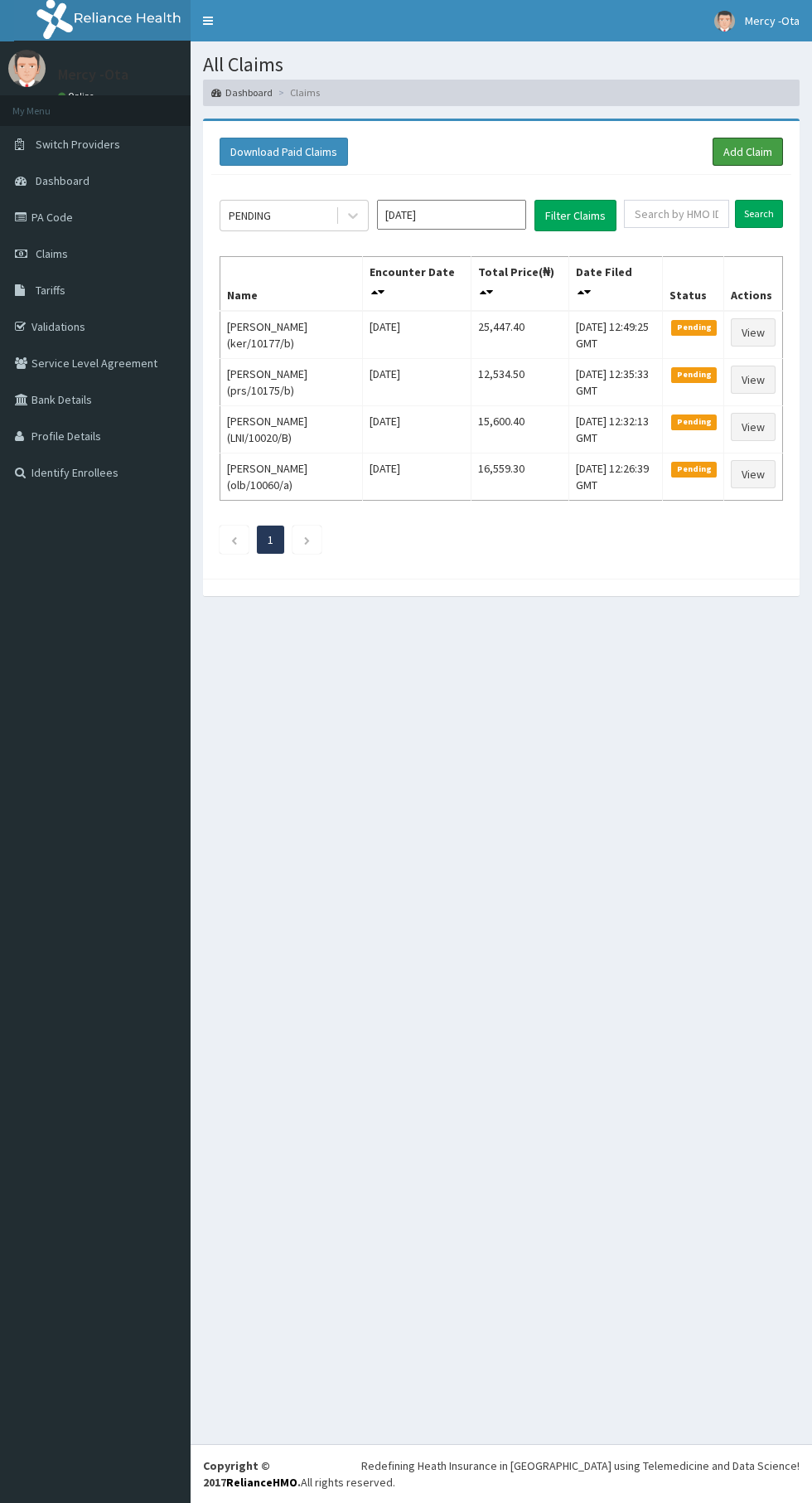
click at [746, 145] on link "Add Claim" at bounding box center [748, 152] width 71 height 28
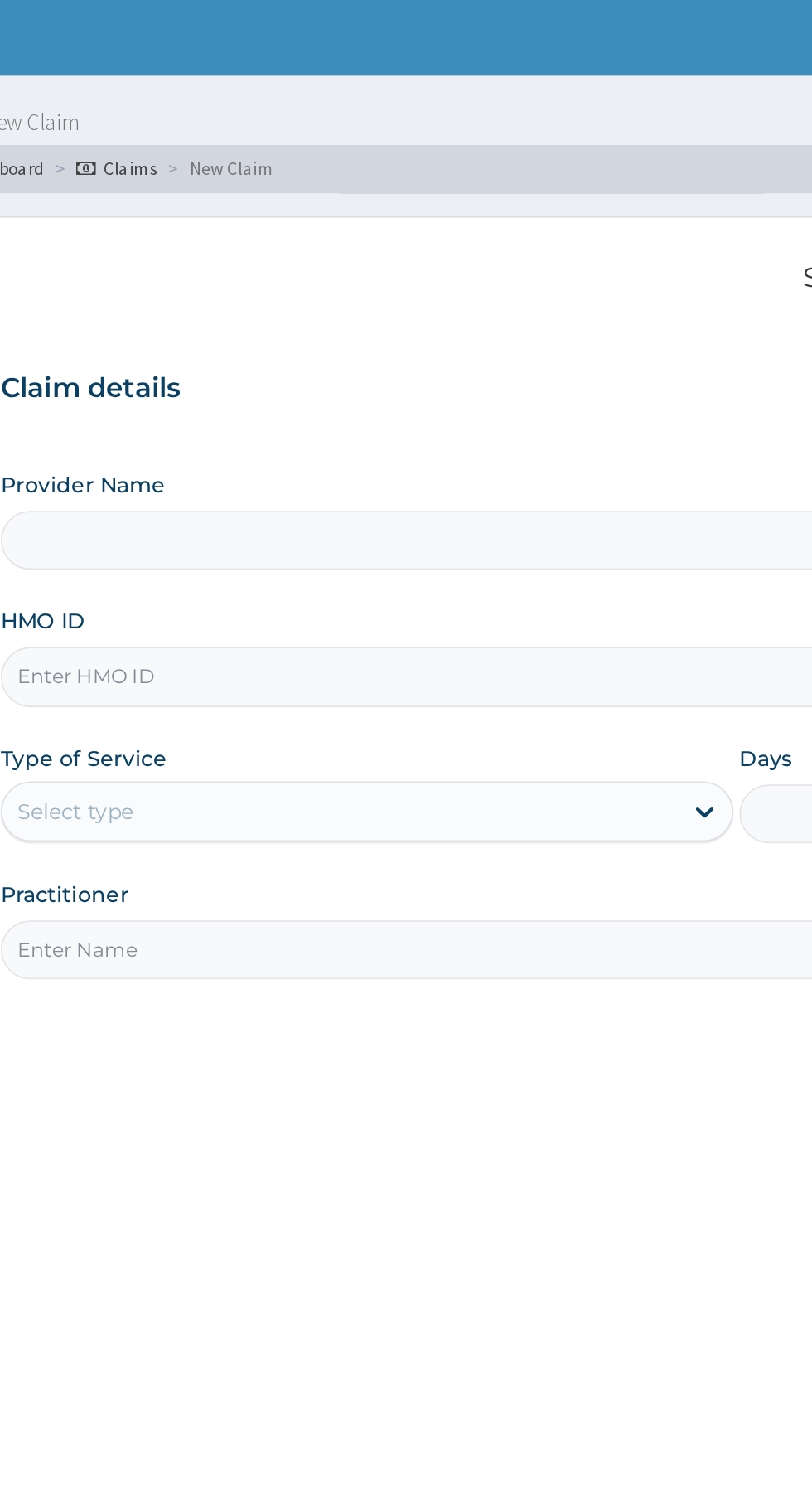
type input "[GEOGRAPHIC_DATA] -Ota"
type input "k"
type input "BOF/10081/A"
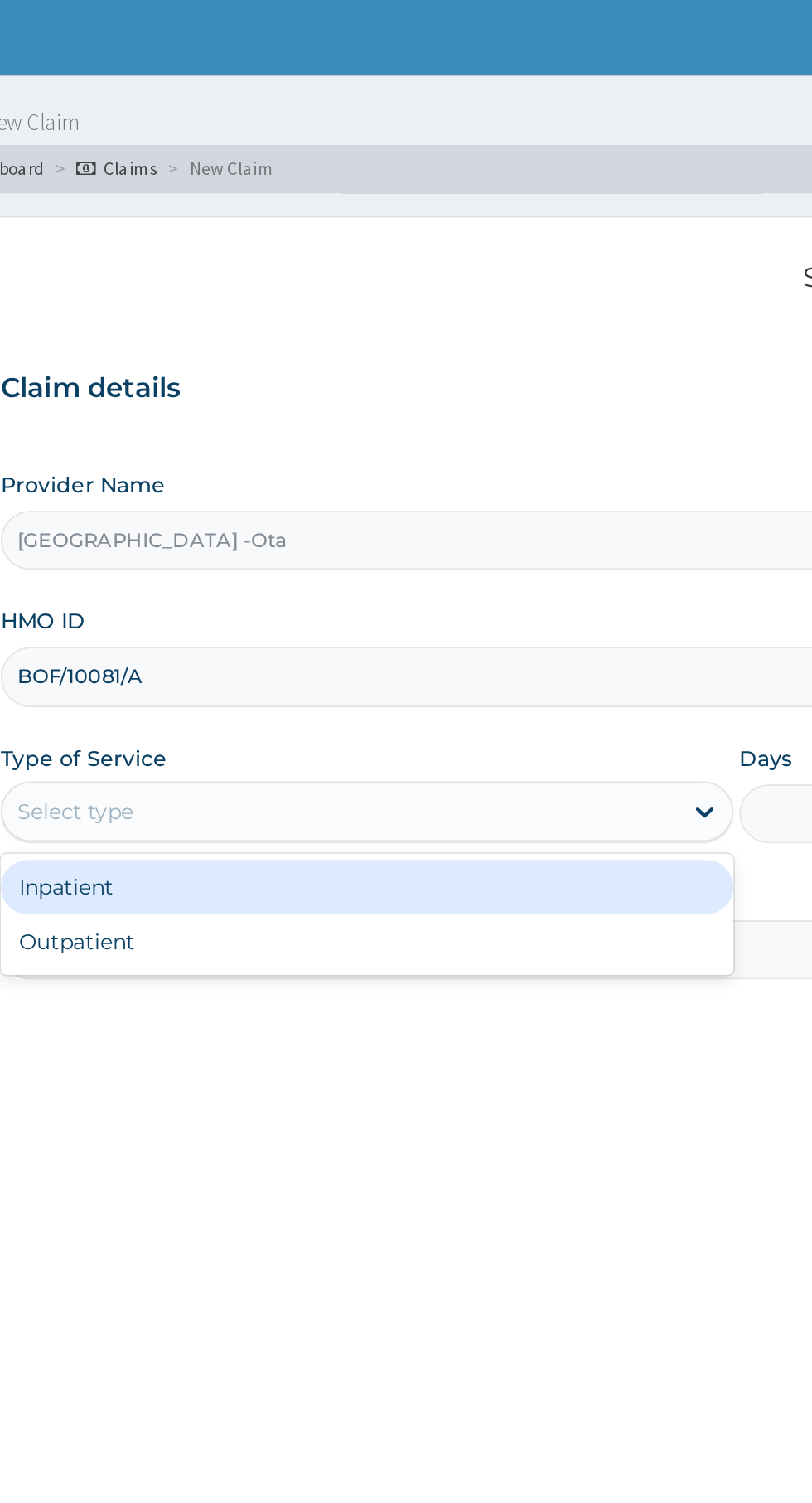
click at [504, 520] on div "Outpatient" at bounding box center [450, 516] width 402 height 30
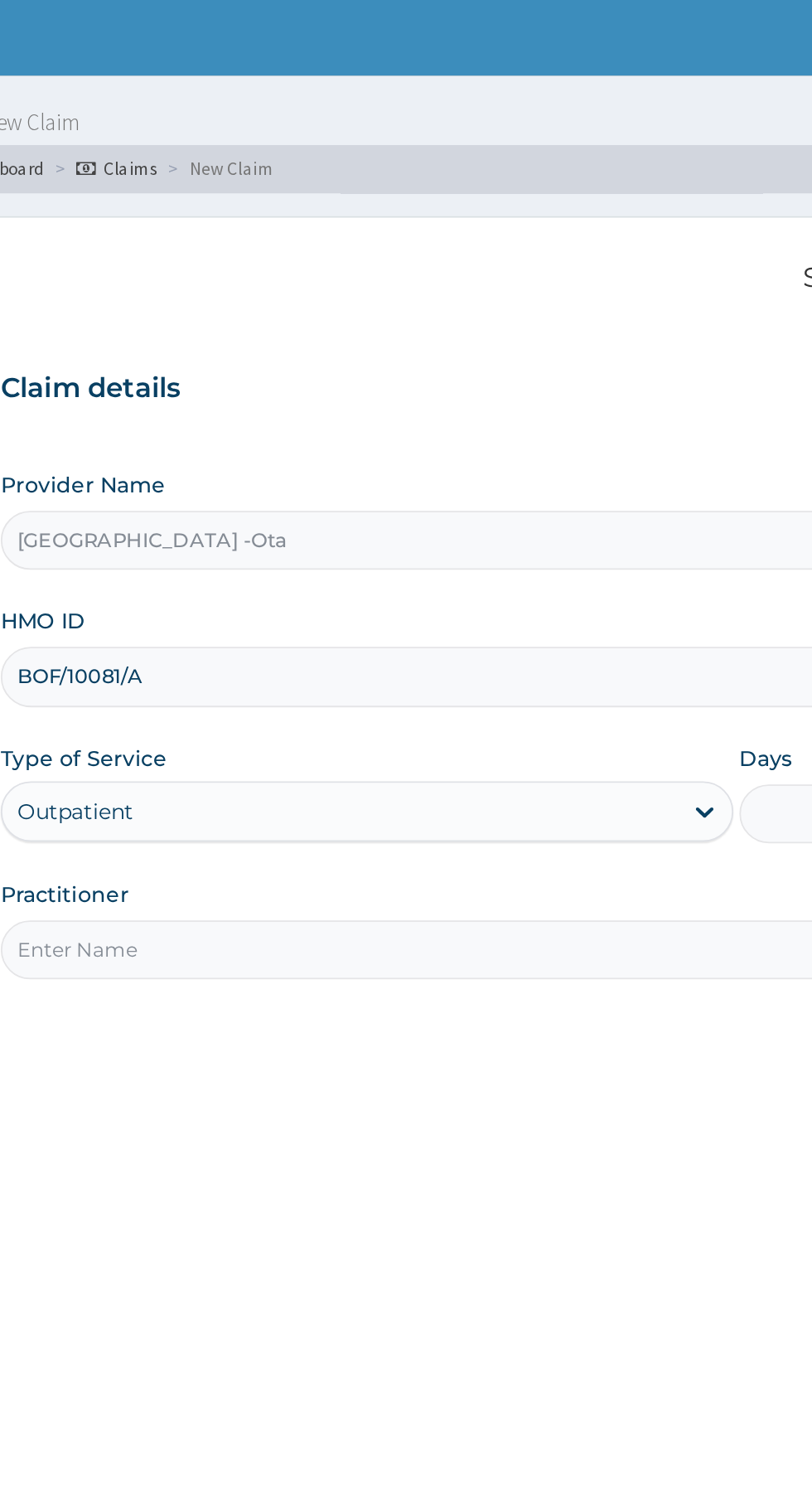
type input "1"
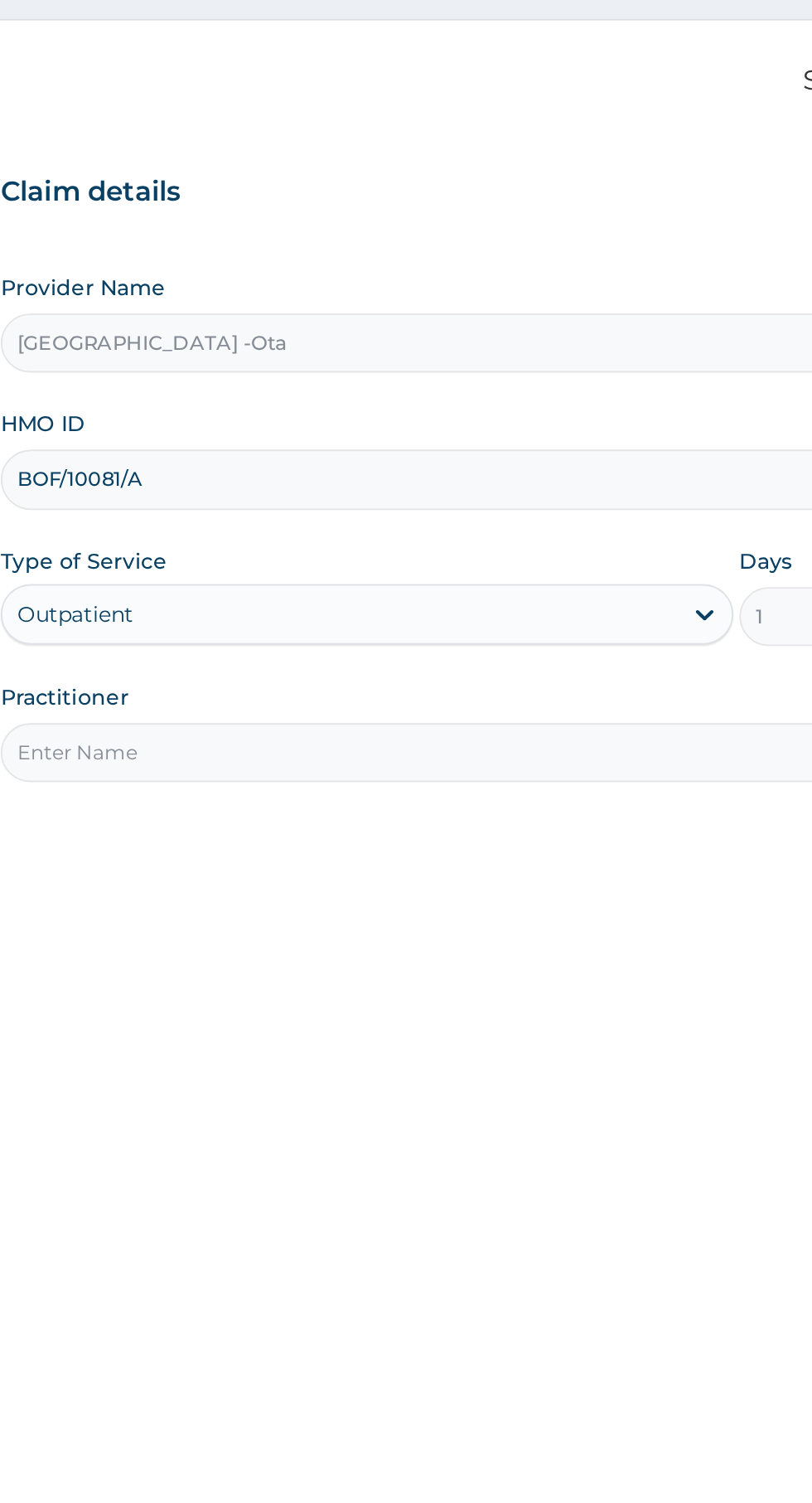
click at [489, 517] on input "Practitioner" at bounding box center [501, 520] width 505 height 32
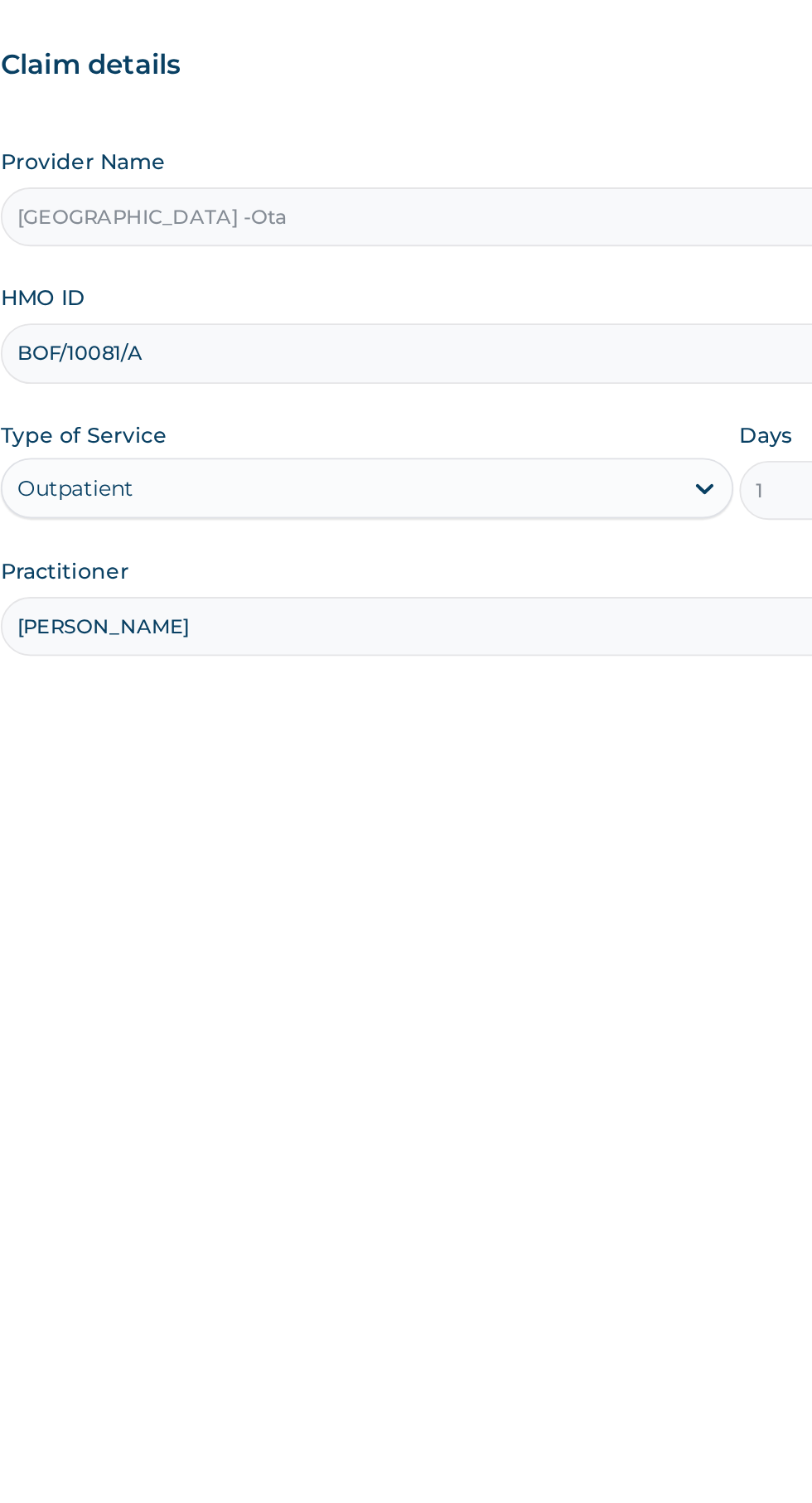
type input "Dr Ibrahim"
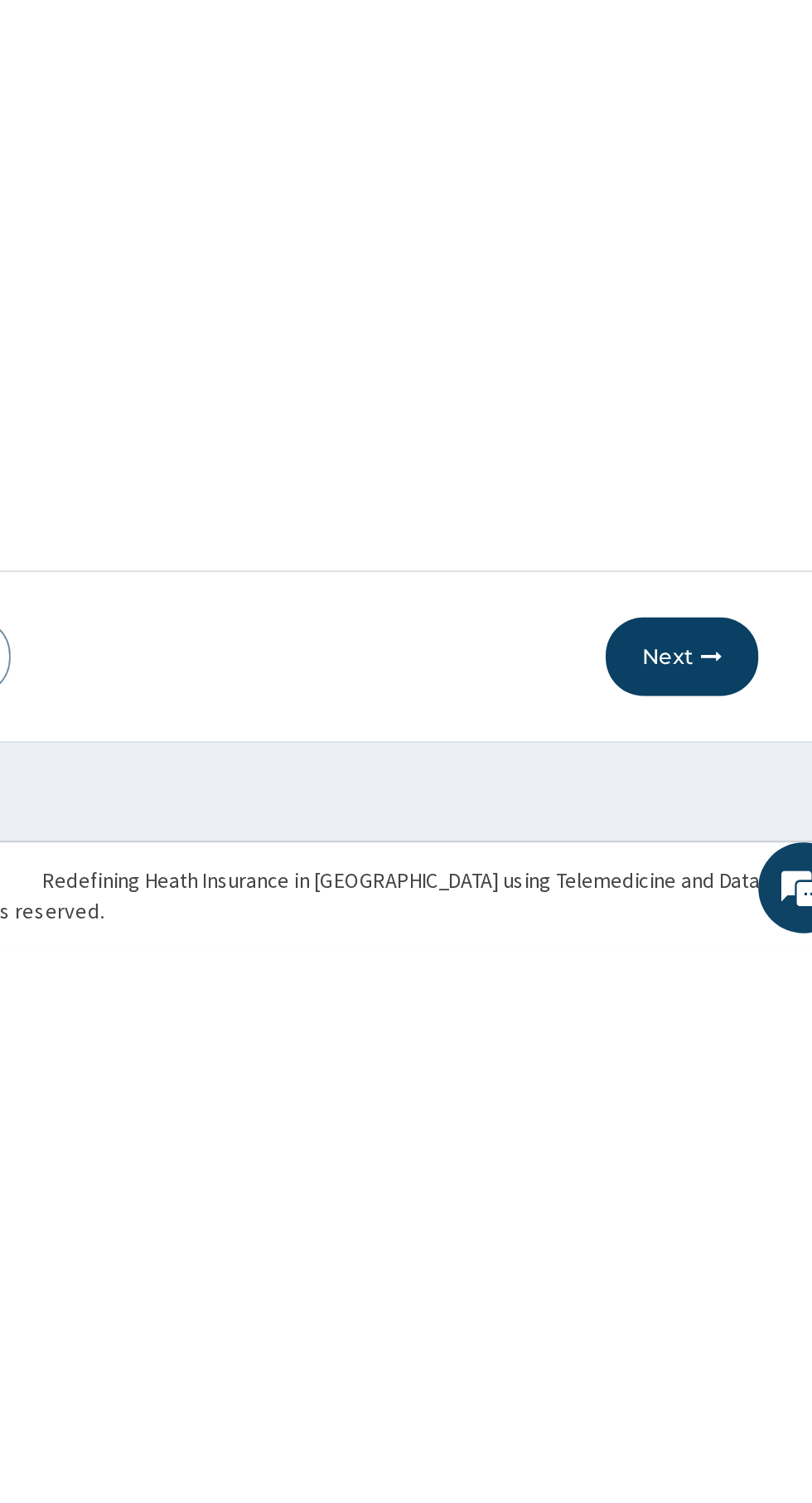
click at [730, 1353] on button "Next" at bounding box center [712, 1343] width 84 height 43
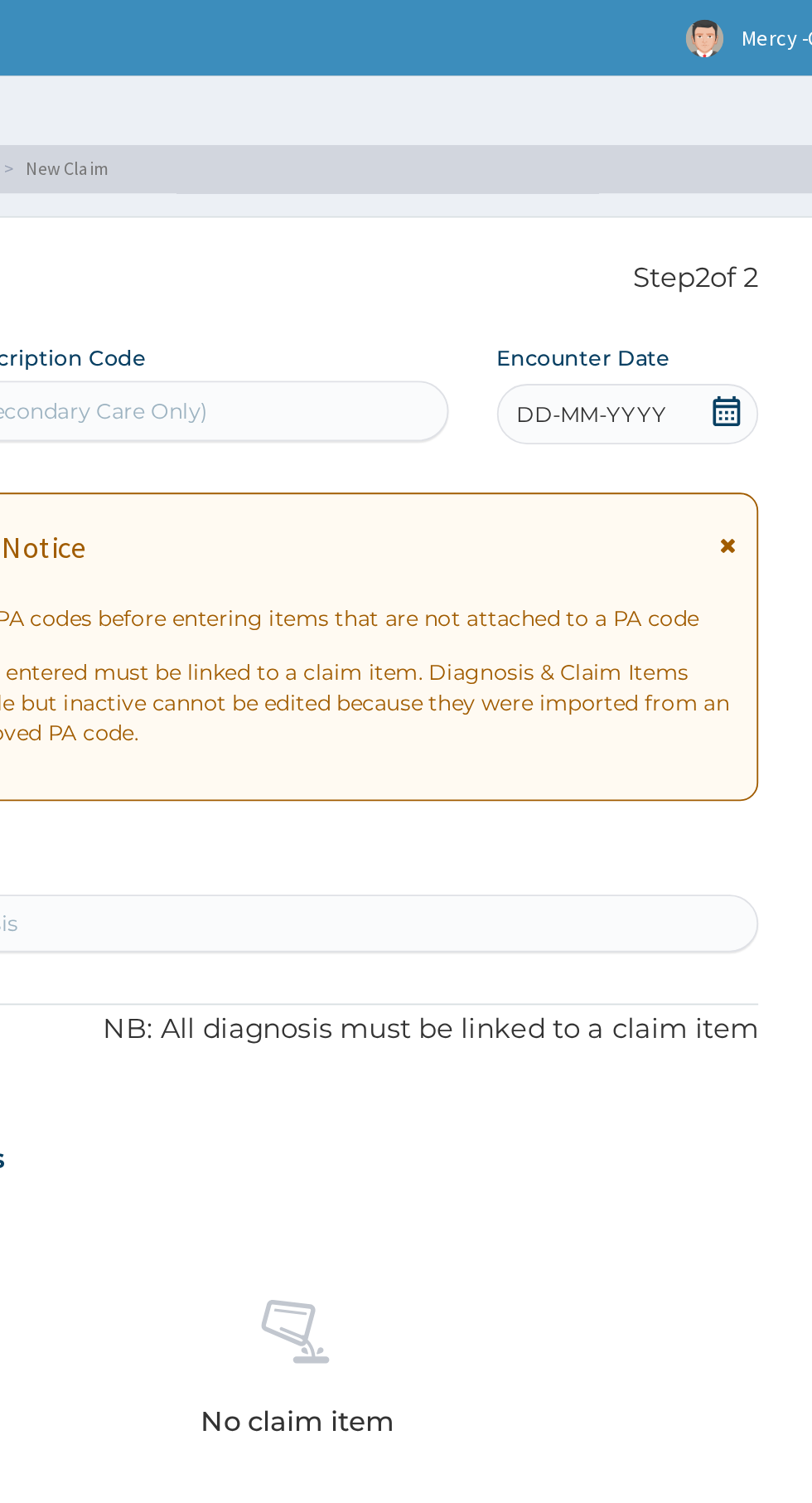
click at [744, 226] on icon at bounding box center [737, 225] width 15 height 17
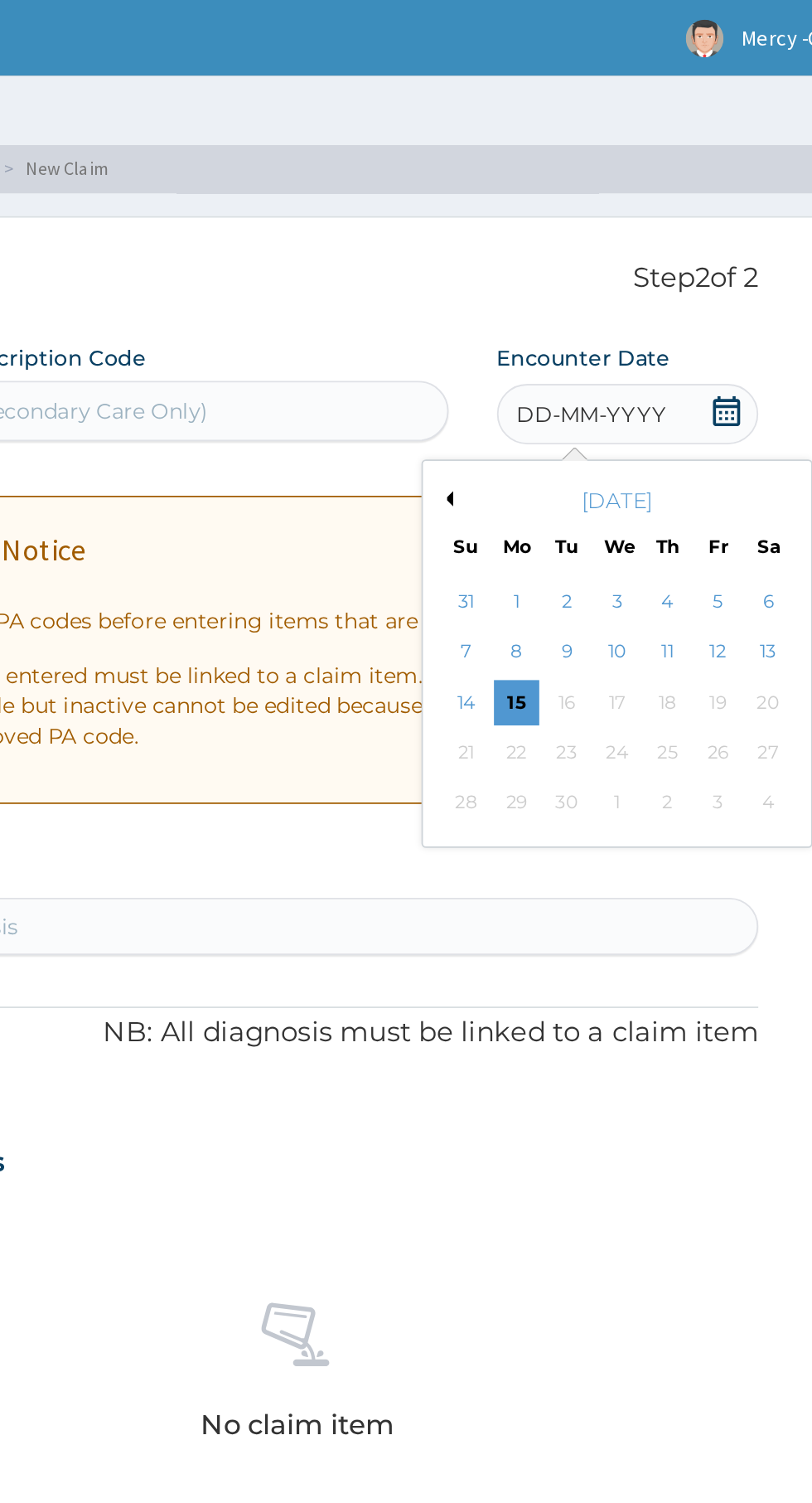
click at [760, 330] on div "6" at bounding box center [760, 330] width 25 height 25
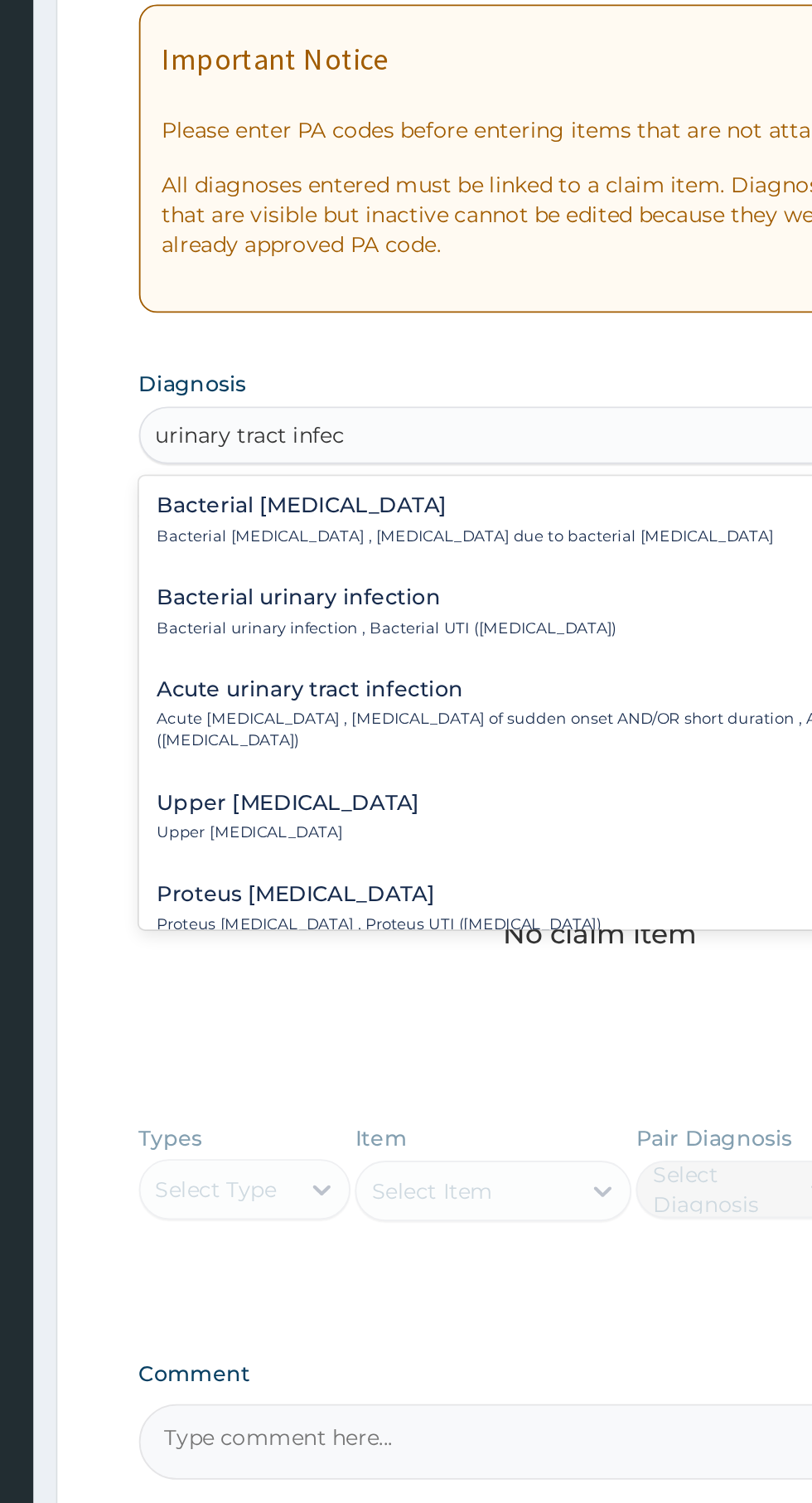
click at [485, 661] on p "Acute [MEDICAL_DATA] , [MEDICAL_DATA] of sudden onset AND/OR short duration , A…" at bounding box center [485, 668] width 454 height 24
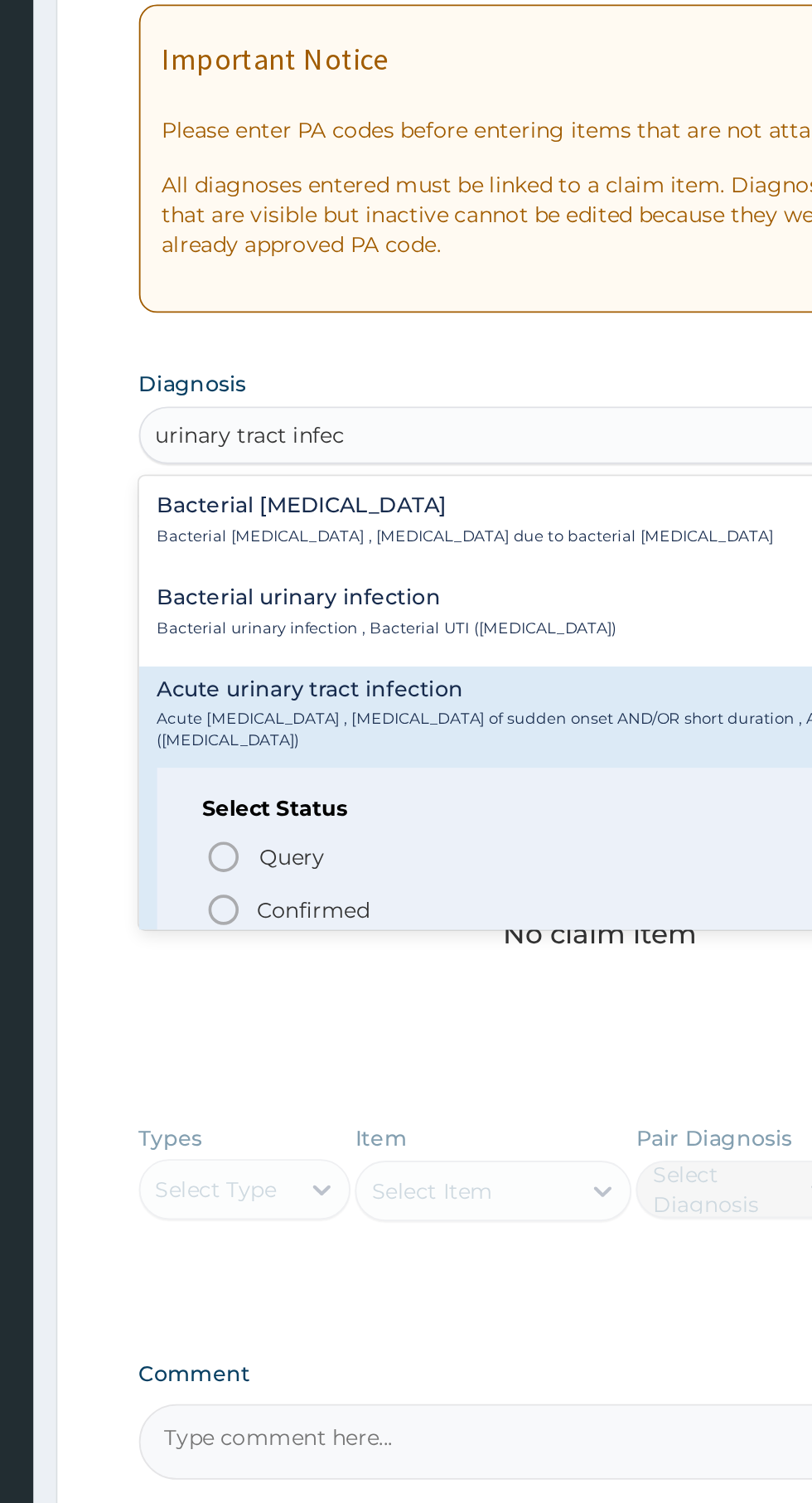
click at [388, 762] on span "Confirmed" at bounding box center [502, 767] width 435 height 20
type input "urinary tract infec"
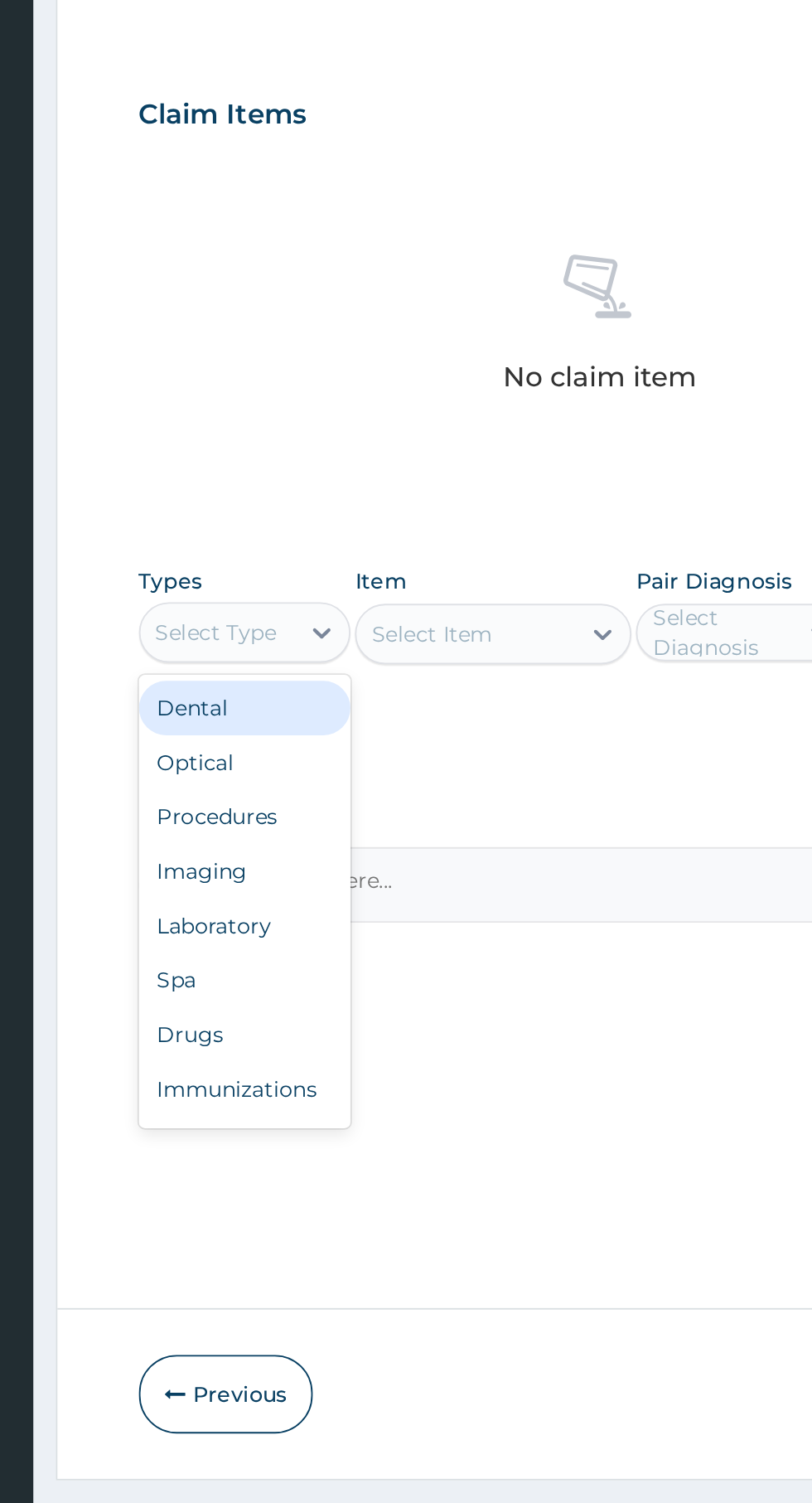
click at [336, 1032] on div "Procedures" at bounding box center [307, 1027] width 116 height 30
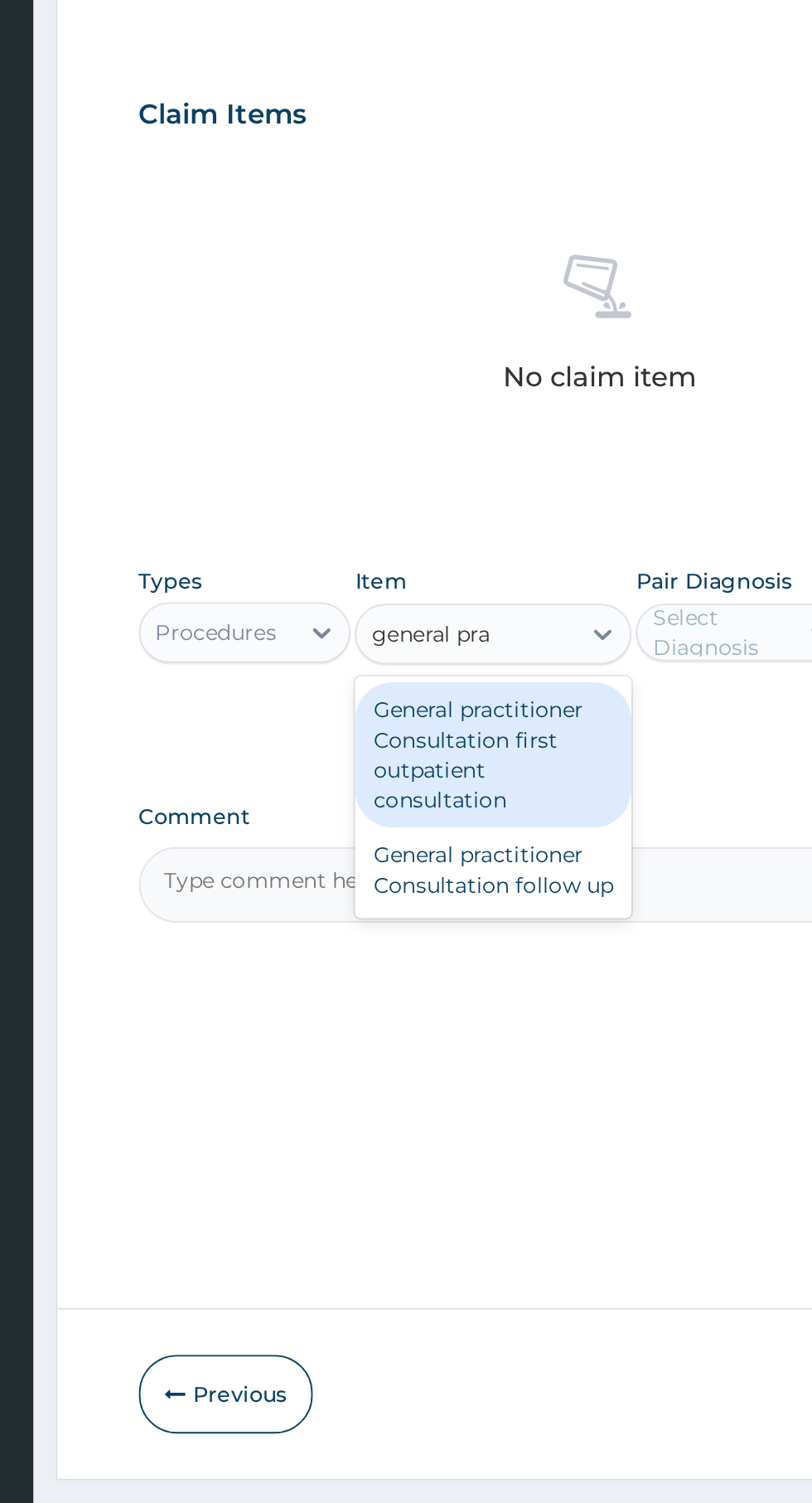
click at [471, 998] on div "General practitioner Consultation first outpatient consultation" at bounding box center [443, 993] width 152 height 80
type input "general pra"
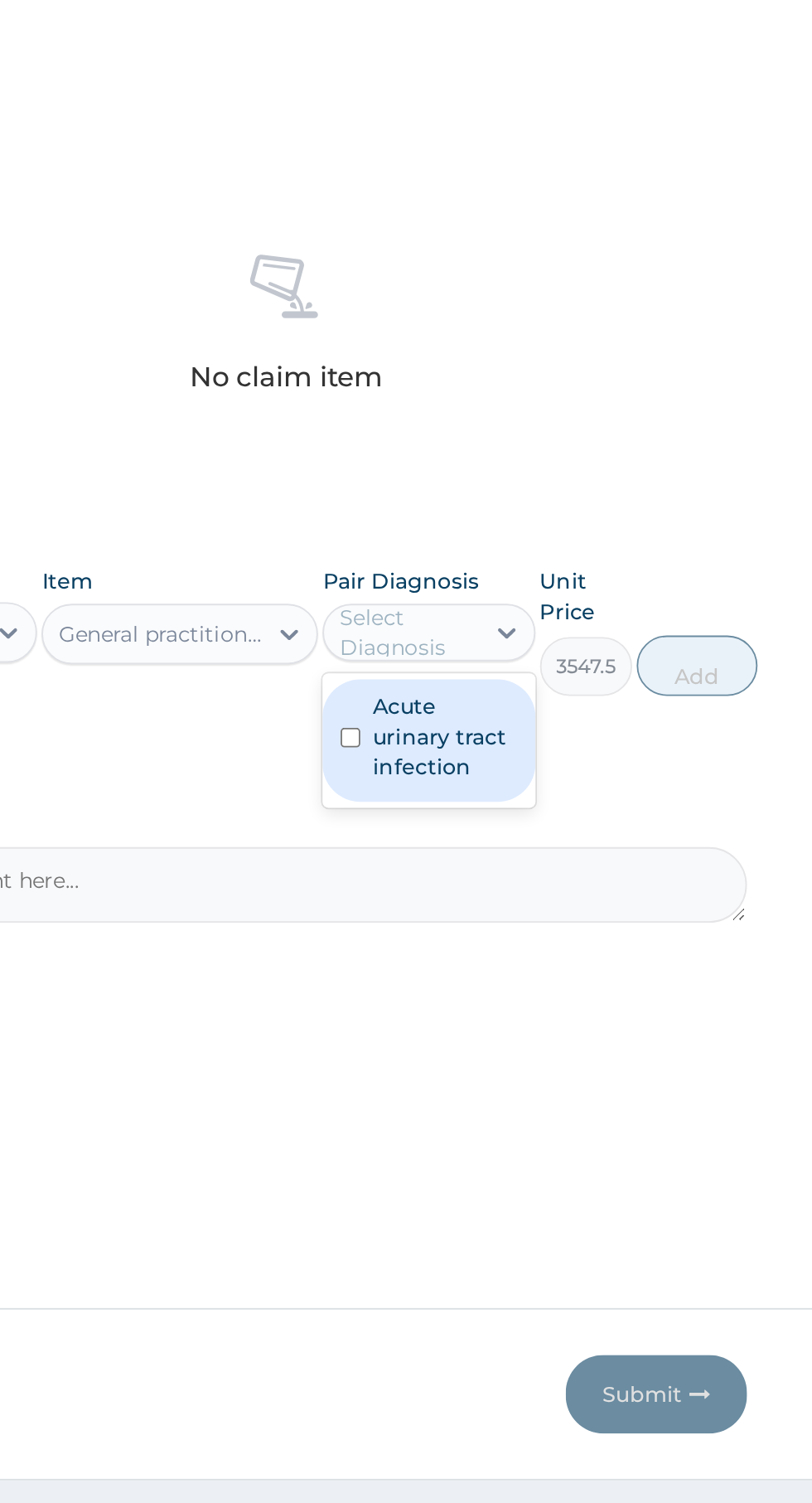
click at [592, 993] on label "Acute urinary tract infection" at bounding box center [588, 983] width 79 height 50
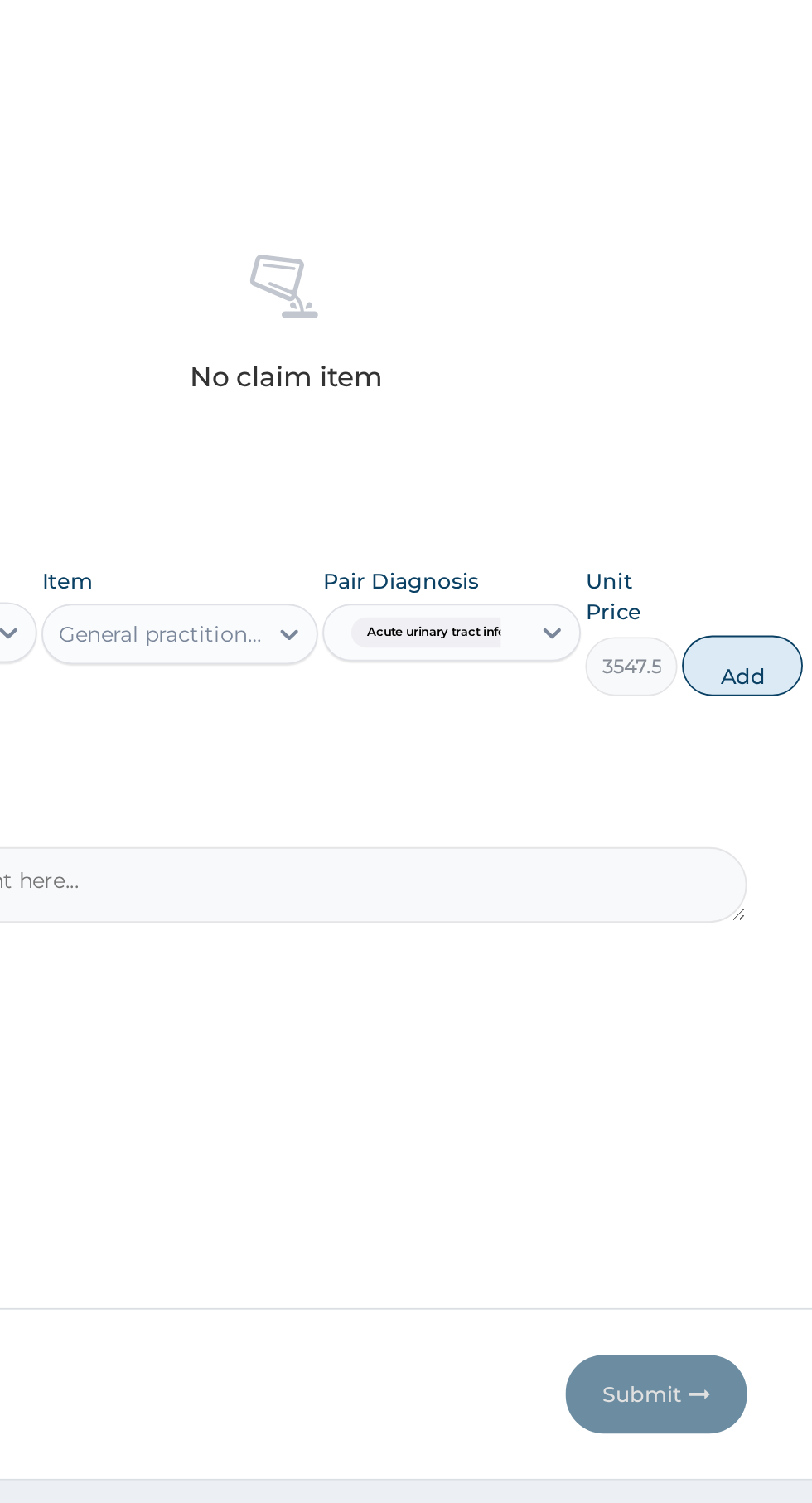
click at [765, 951] on button "Add" at bounding box center [752, 944] width 66 height 33
type input "0"
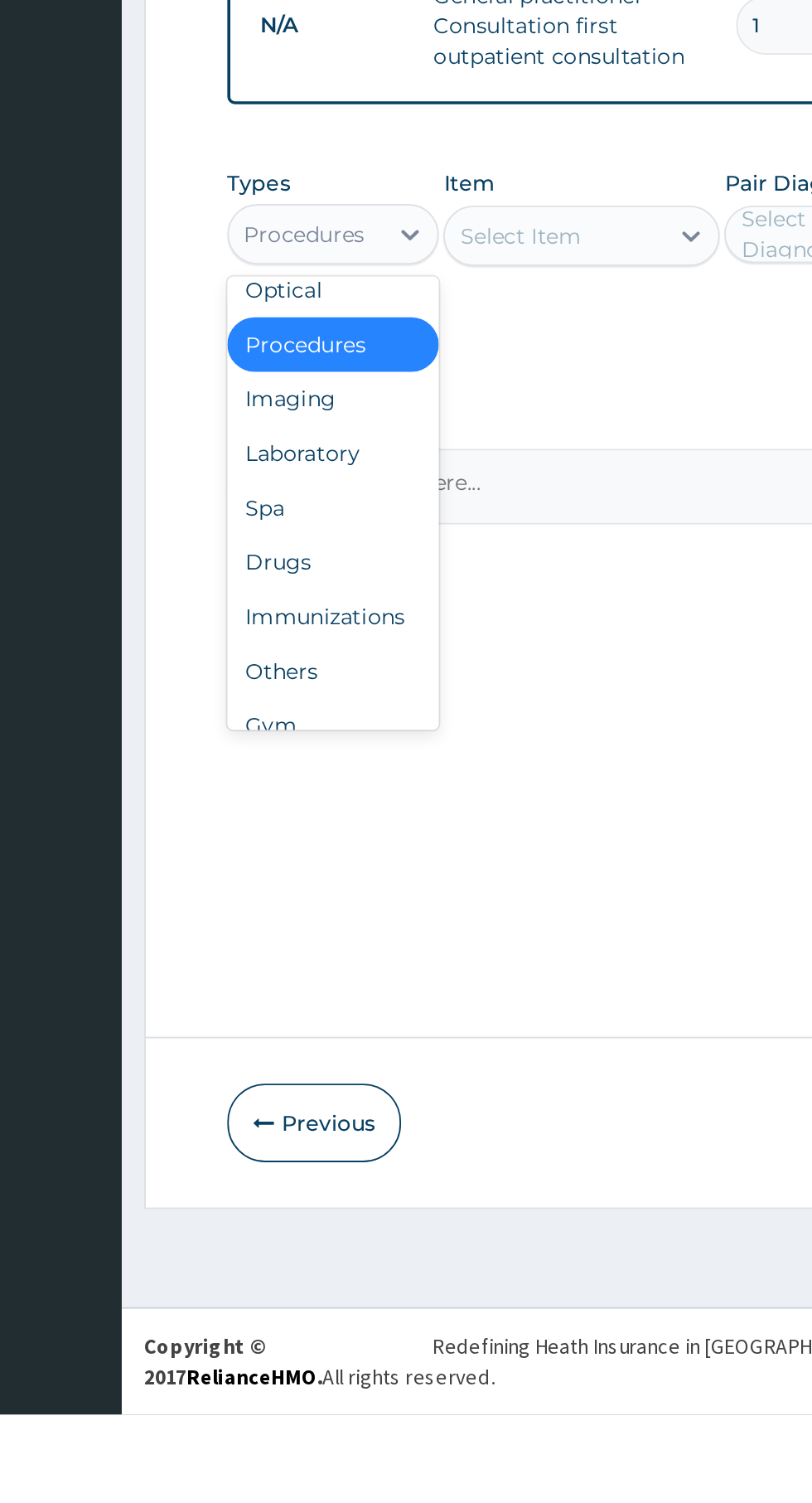
scroll to position [55, 0]
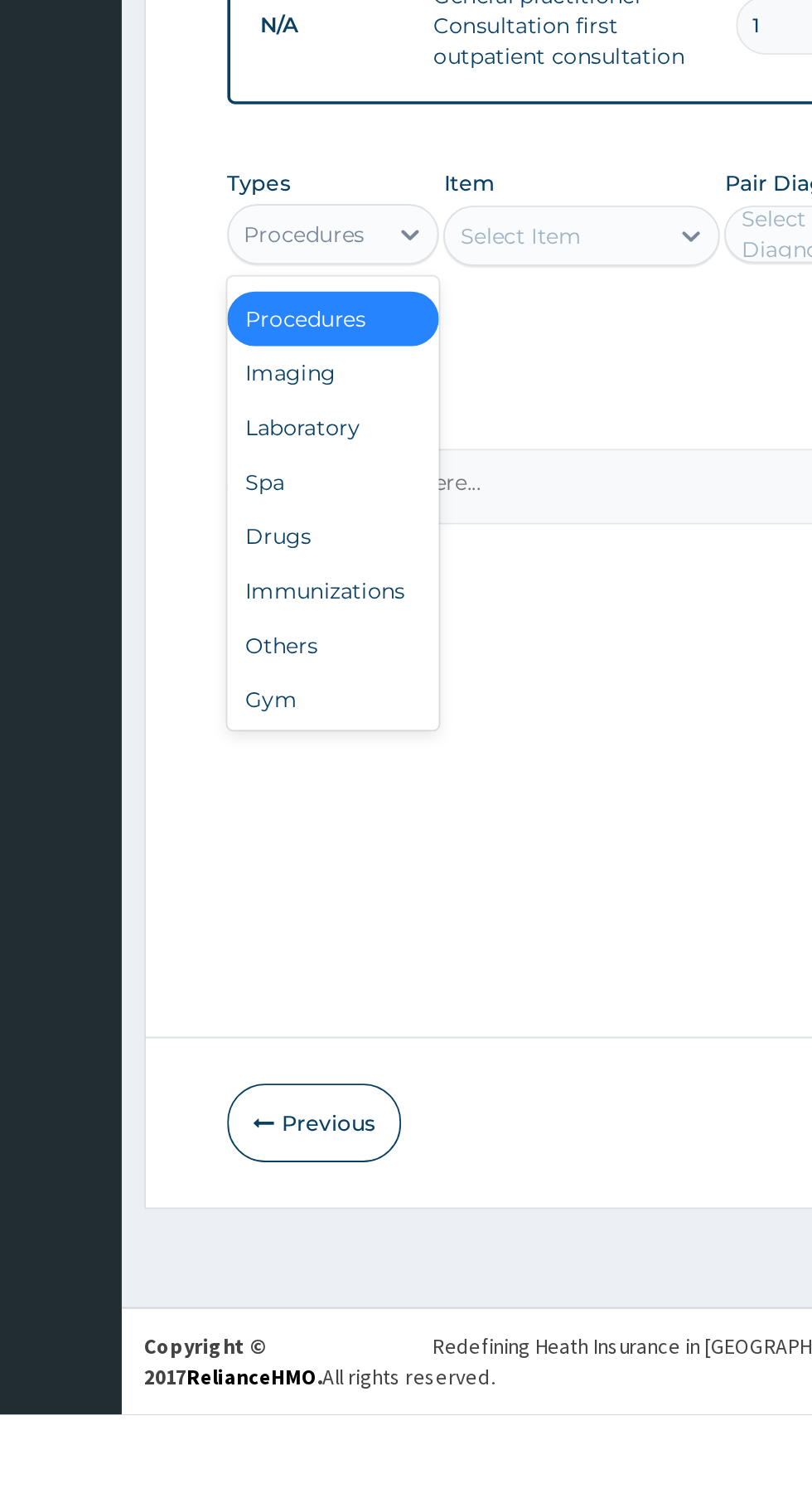
click at [317, 1033] on div "Drugs" at bounding box center [307, 1022] width 116 height 30
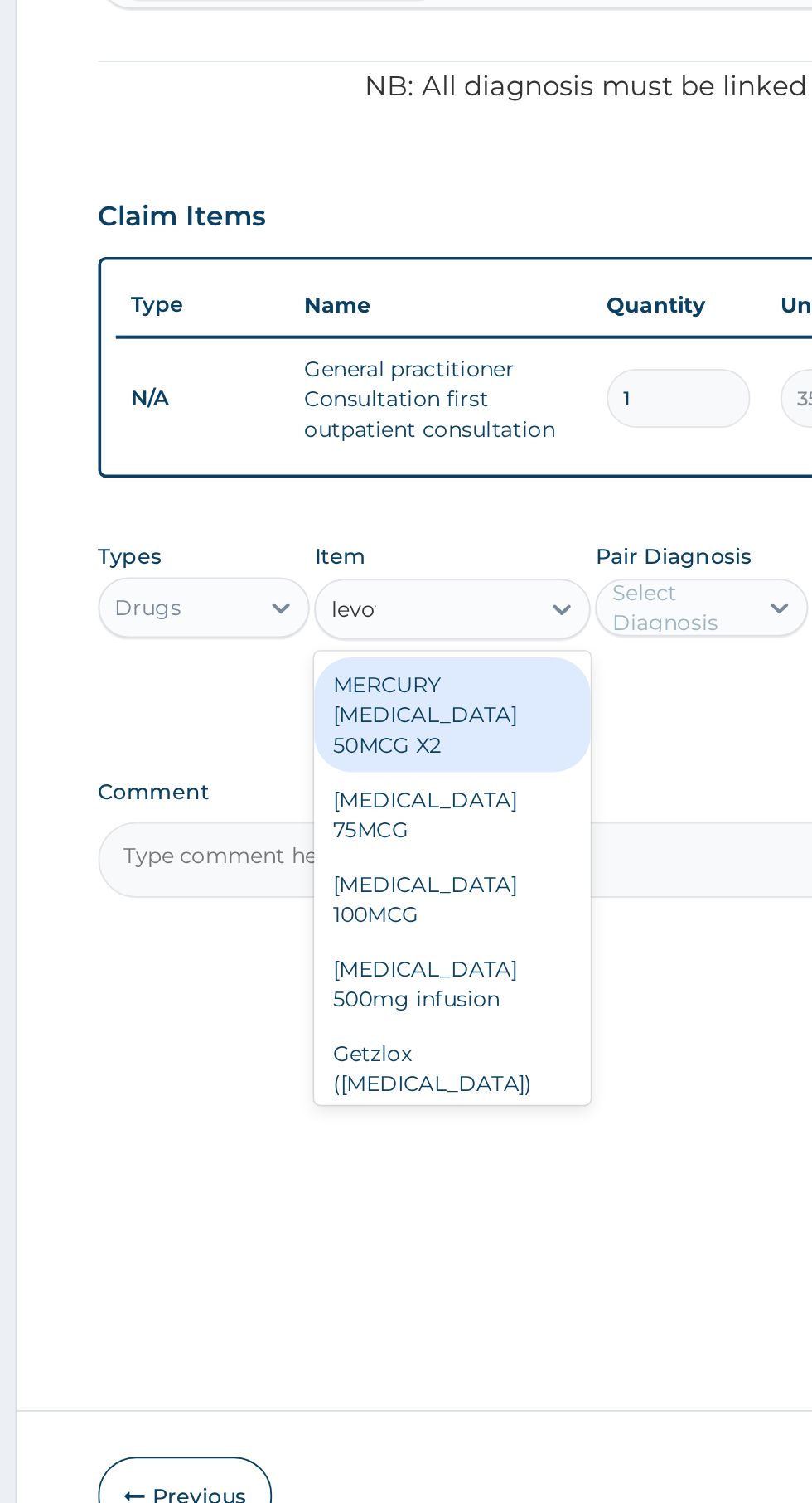
scroll to position [0, 0]
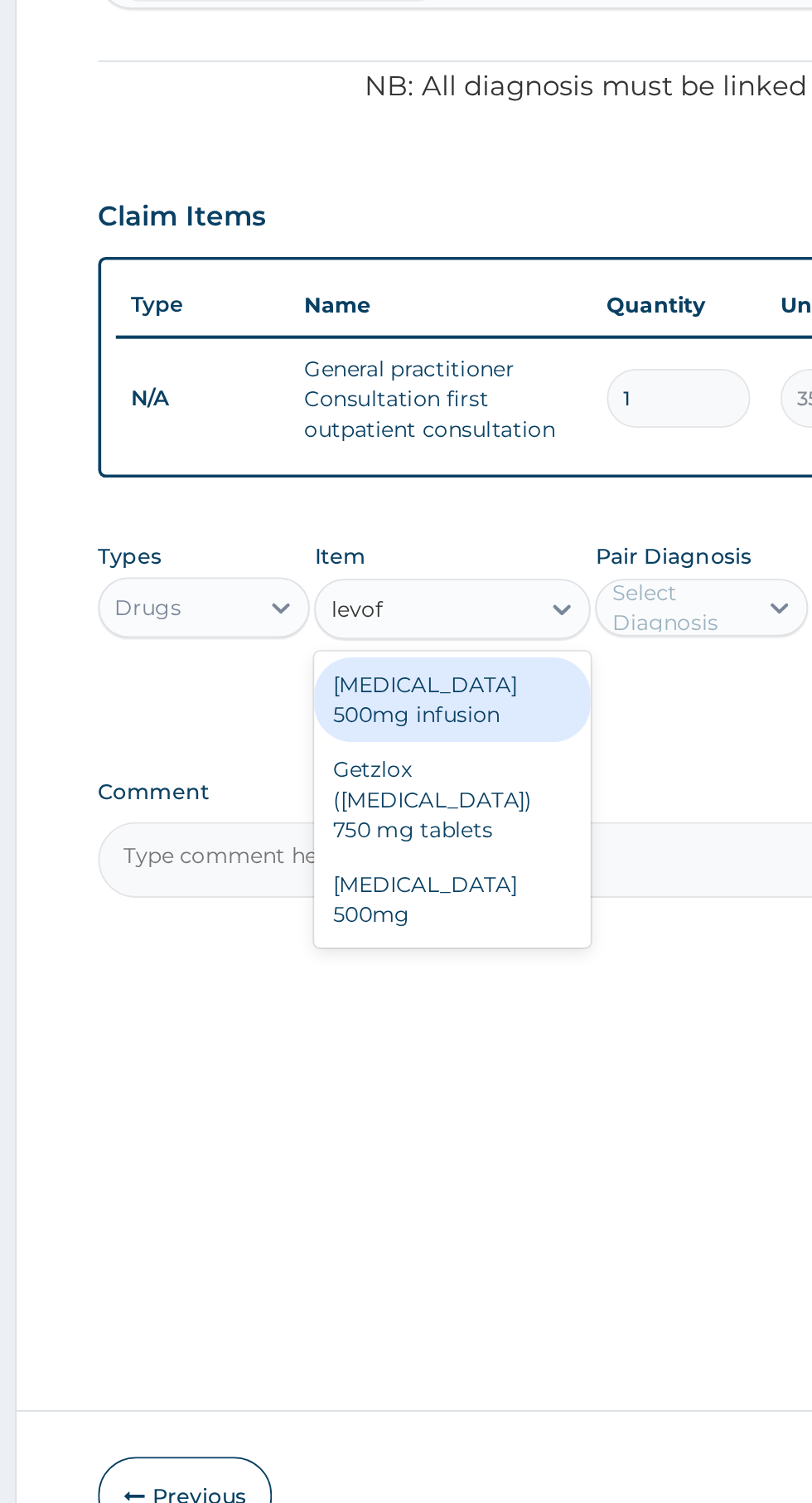
click at [465, 1009] on div "[MEDICAL_DATA] 500mg" at bounding box center [443, 1016] width 152 height 47
type input "levof"
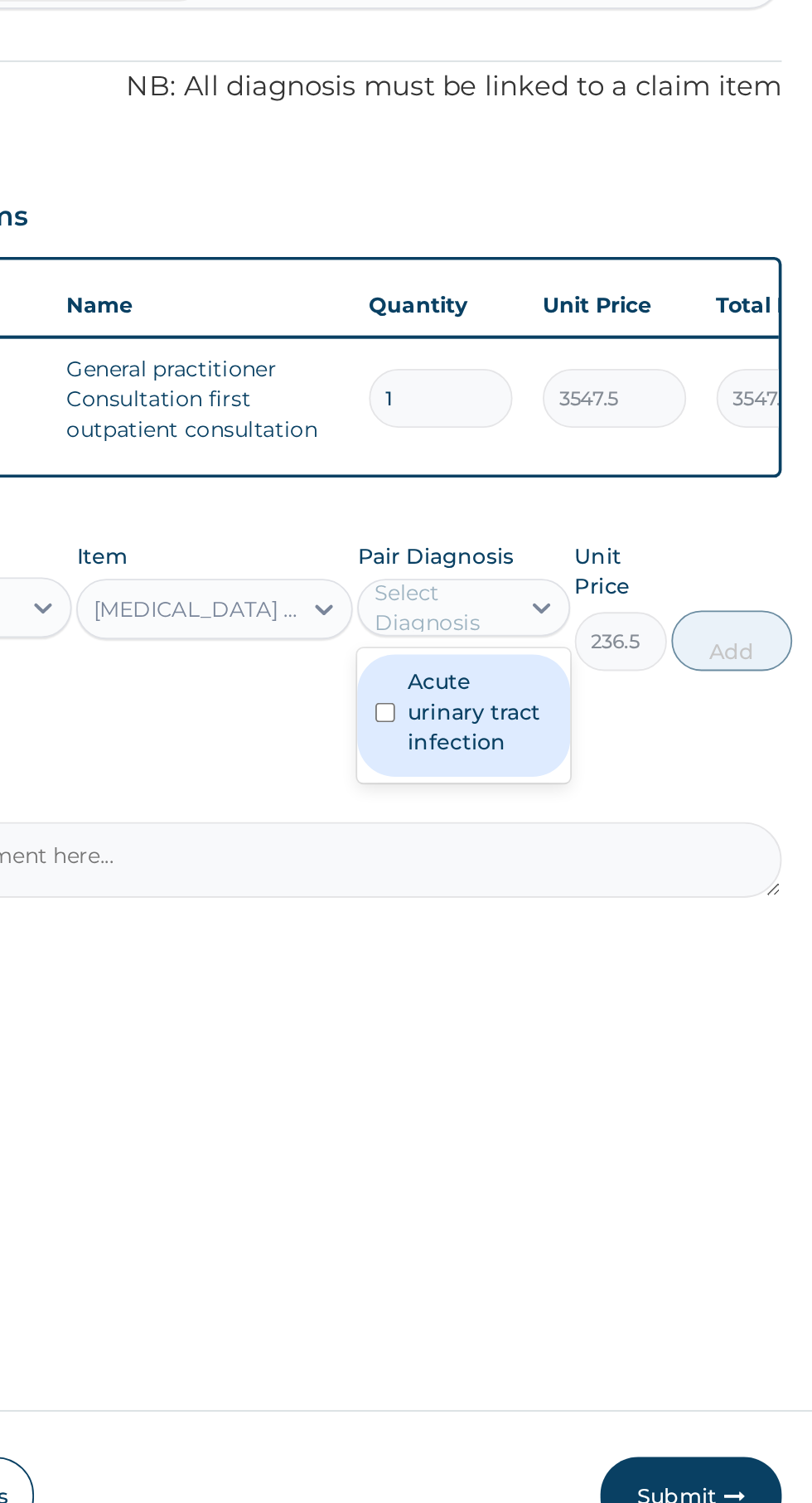
click at [586, 921] on label "Acute urinary tract infection" at bounding box center [588, 913] width 79 height 50
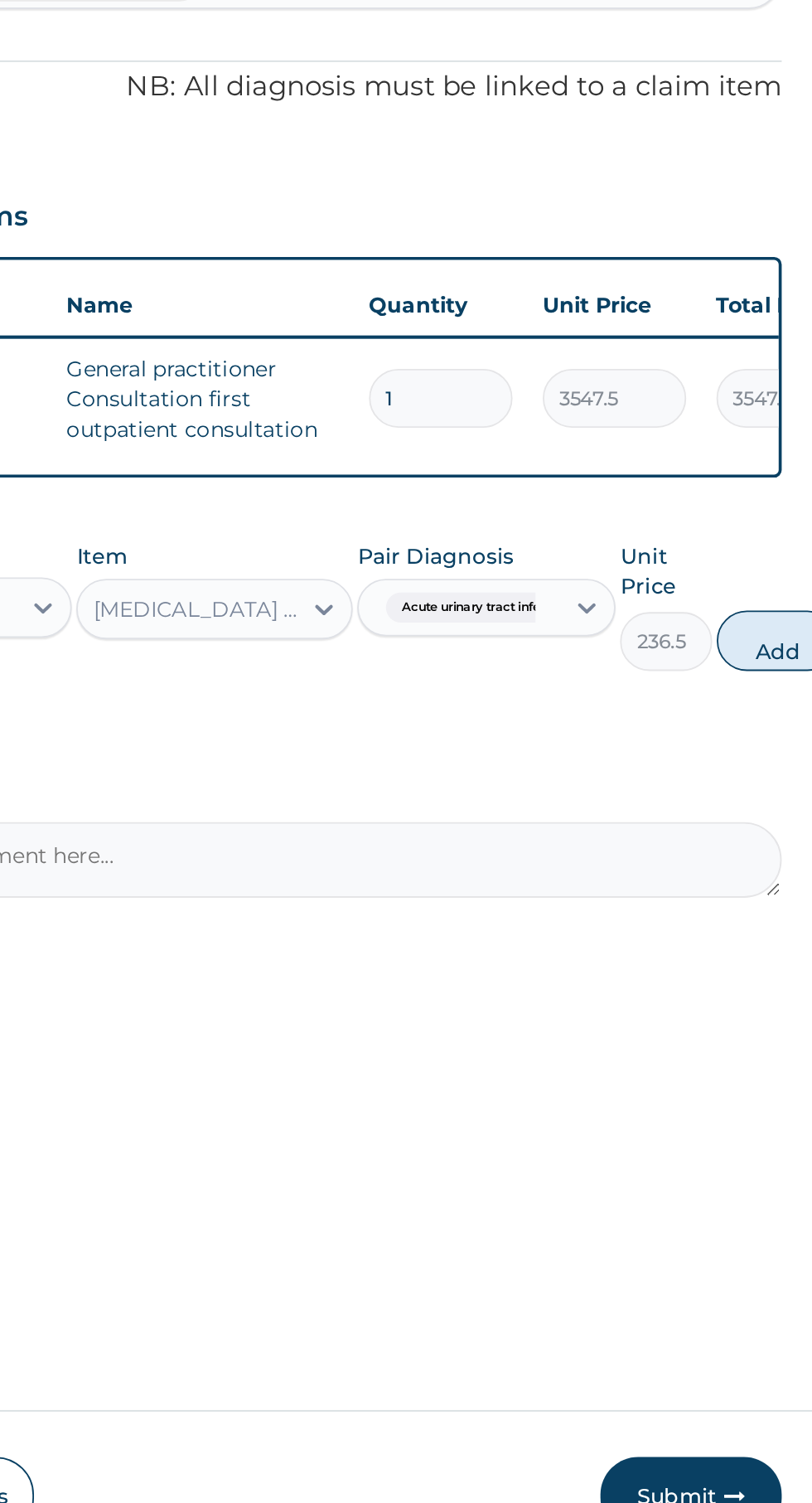
click at [750, 880] on button "Add" at bounding box center [752, 874] width 66 height 33
type input "0"
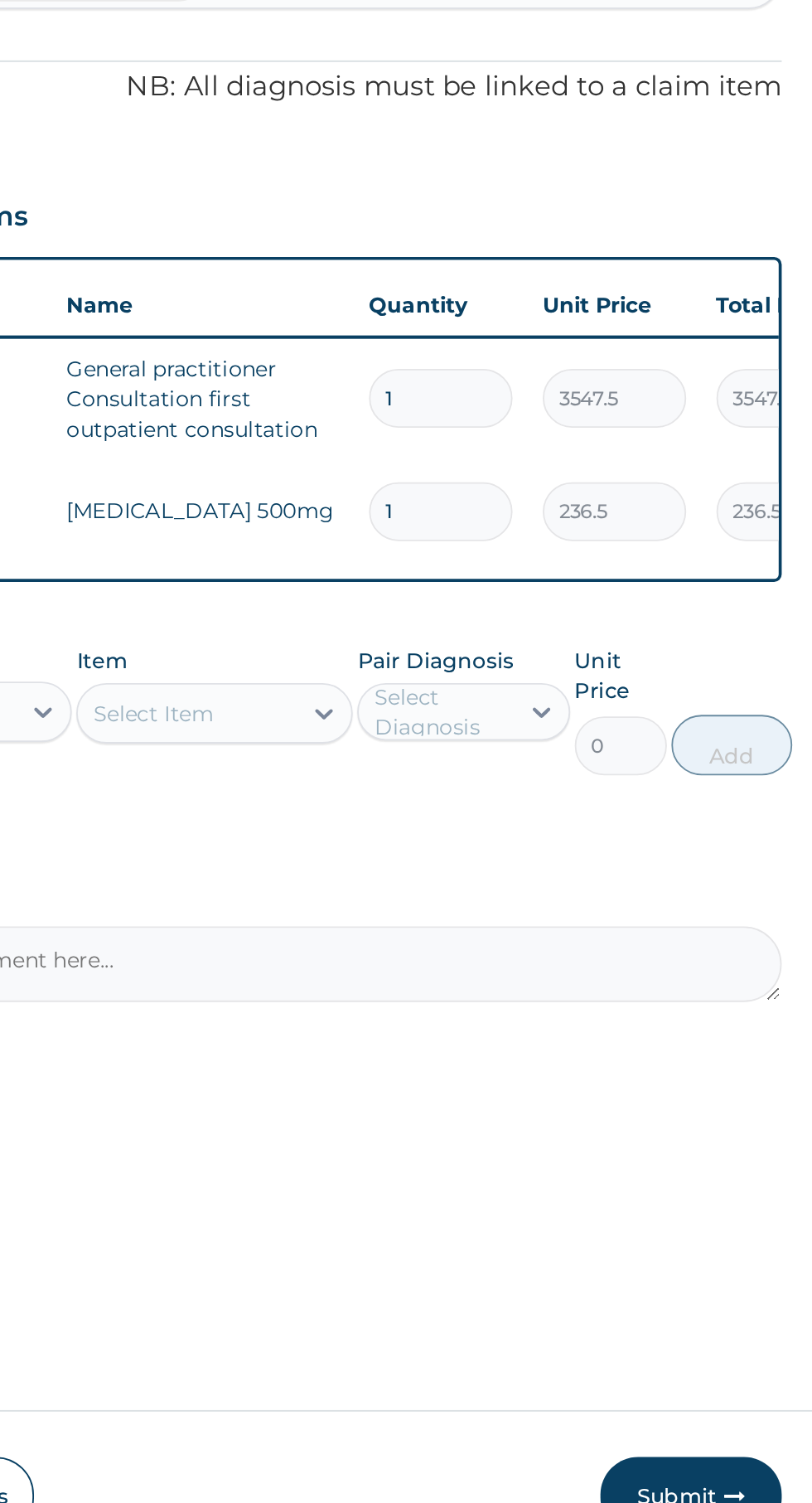
type input "10"
type input "2365.00"
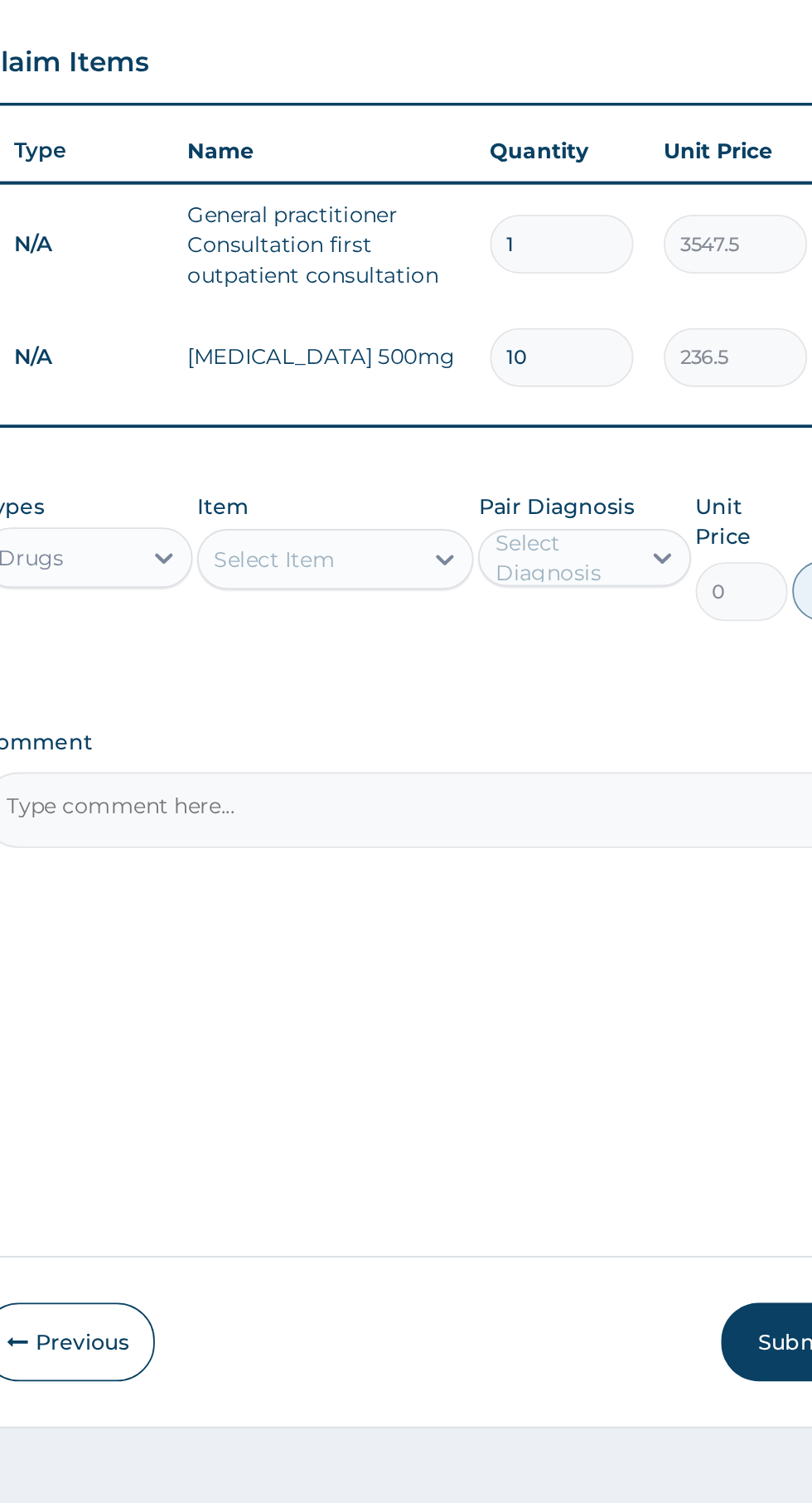
type input "10"
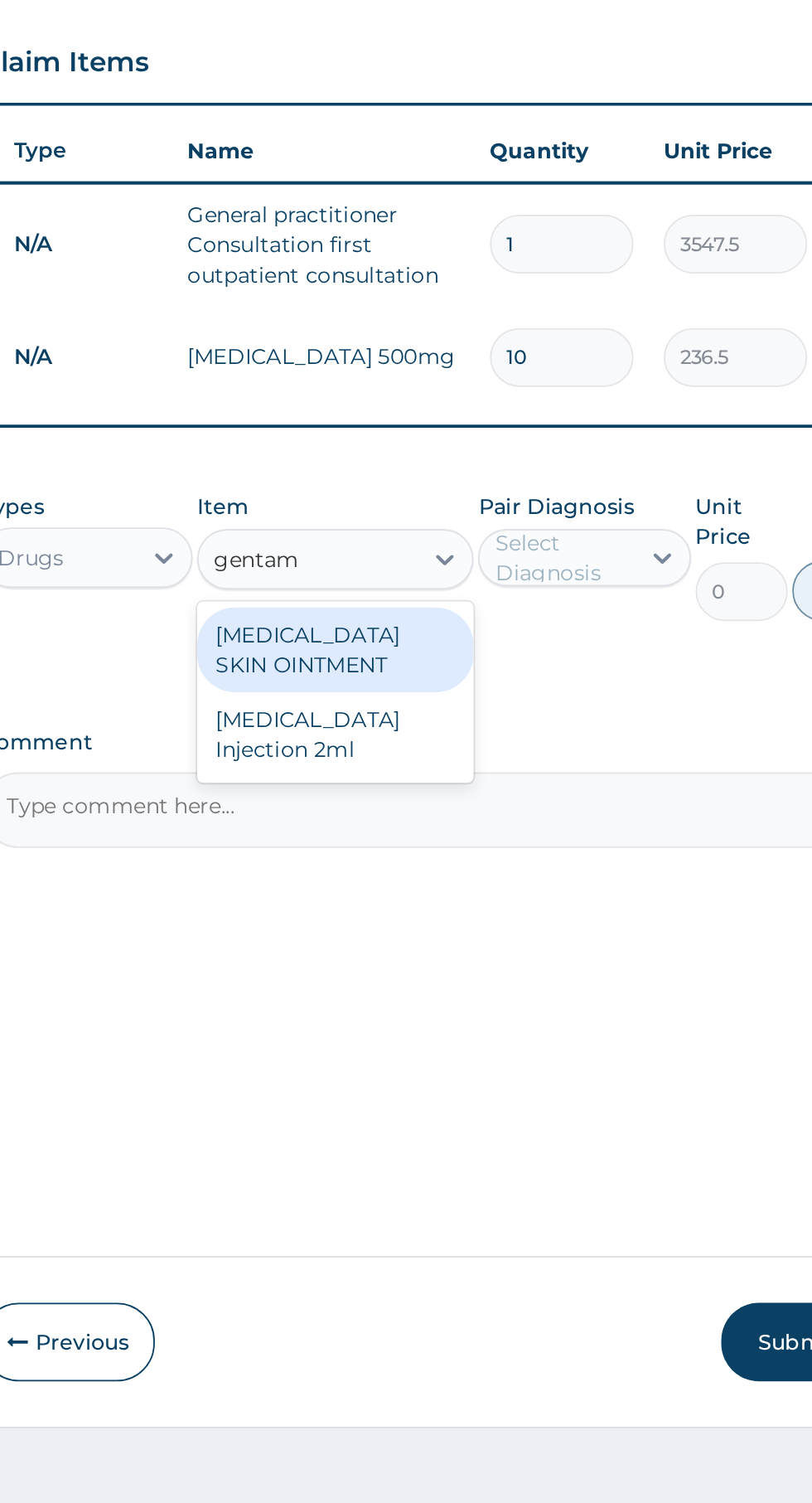
click at [475, 1014] on div "[MEDICAL_DATA] Injection 2ml" at bounding box center [443, 1010] width 152 height 47
type input "gentam"
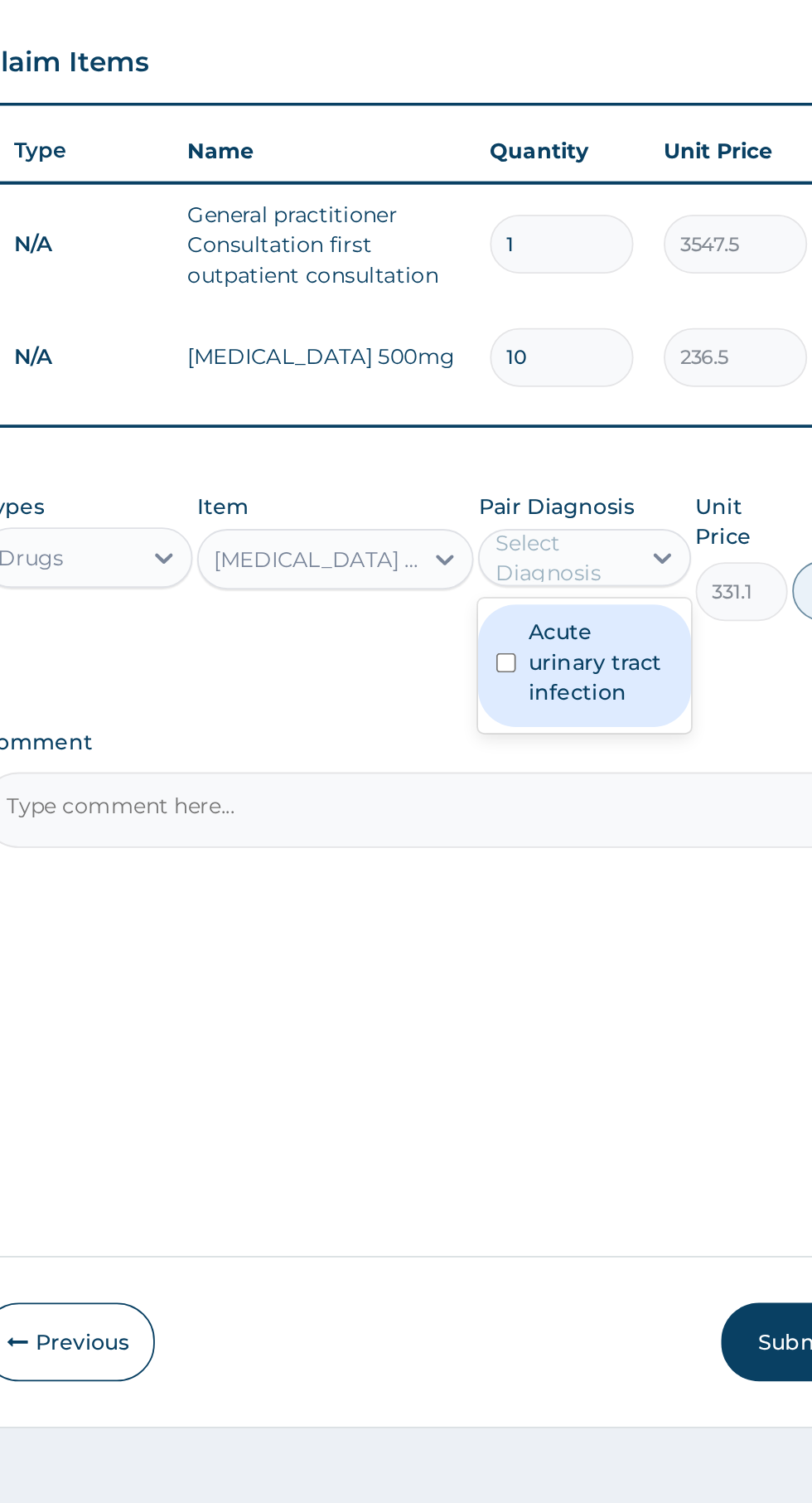
click at [595, 980] on label "Acute urinary tract infection" at bounding box center [588, 970] width 79 height 50
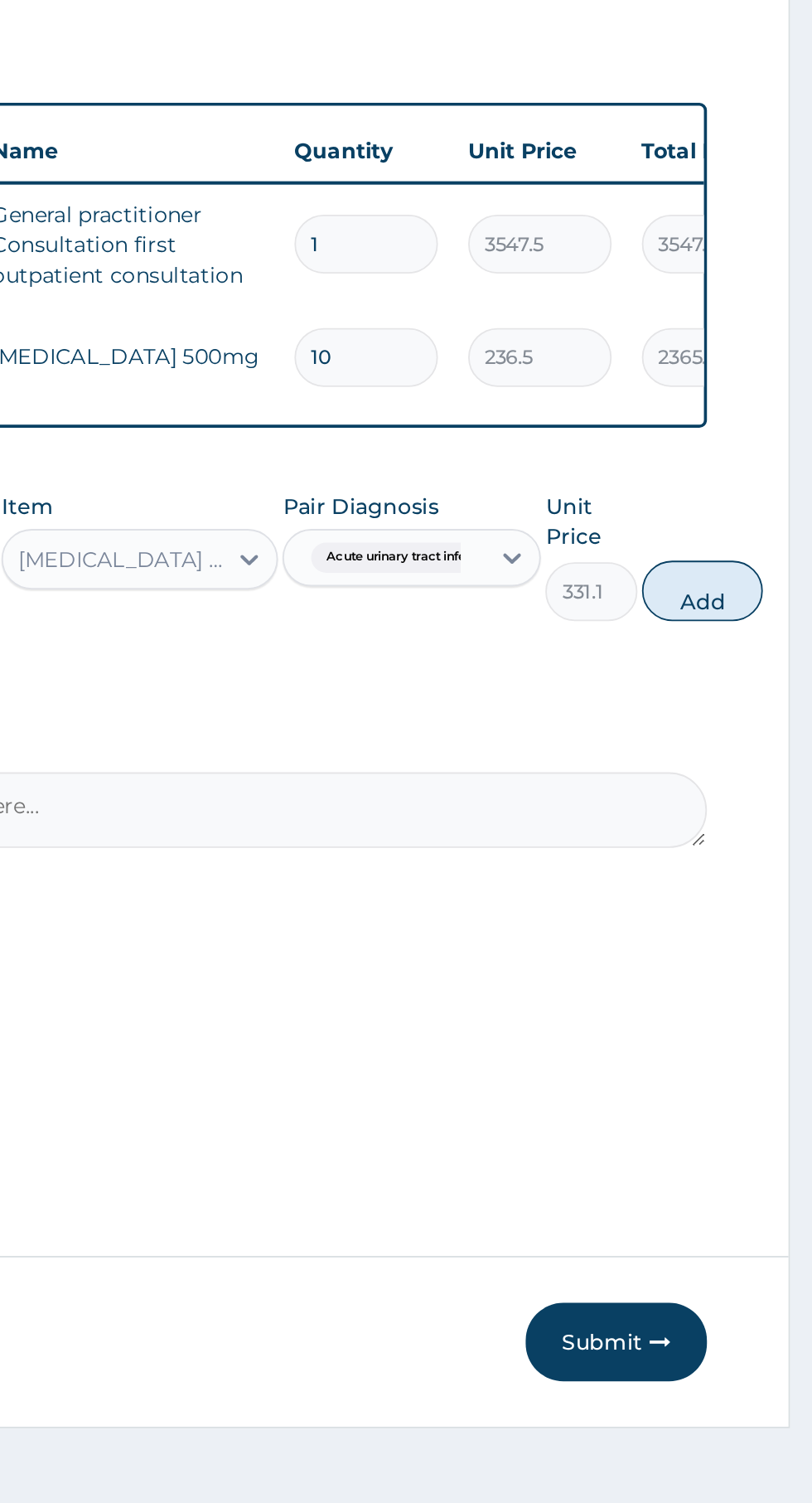
click at [759, 939] on button "Add" at bounding box center [752, 931] width 66 height 33
type input "0"
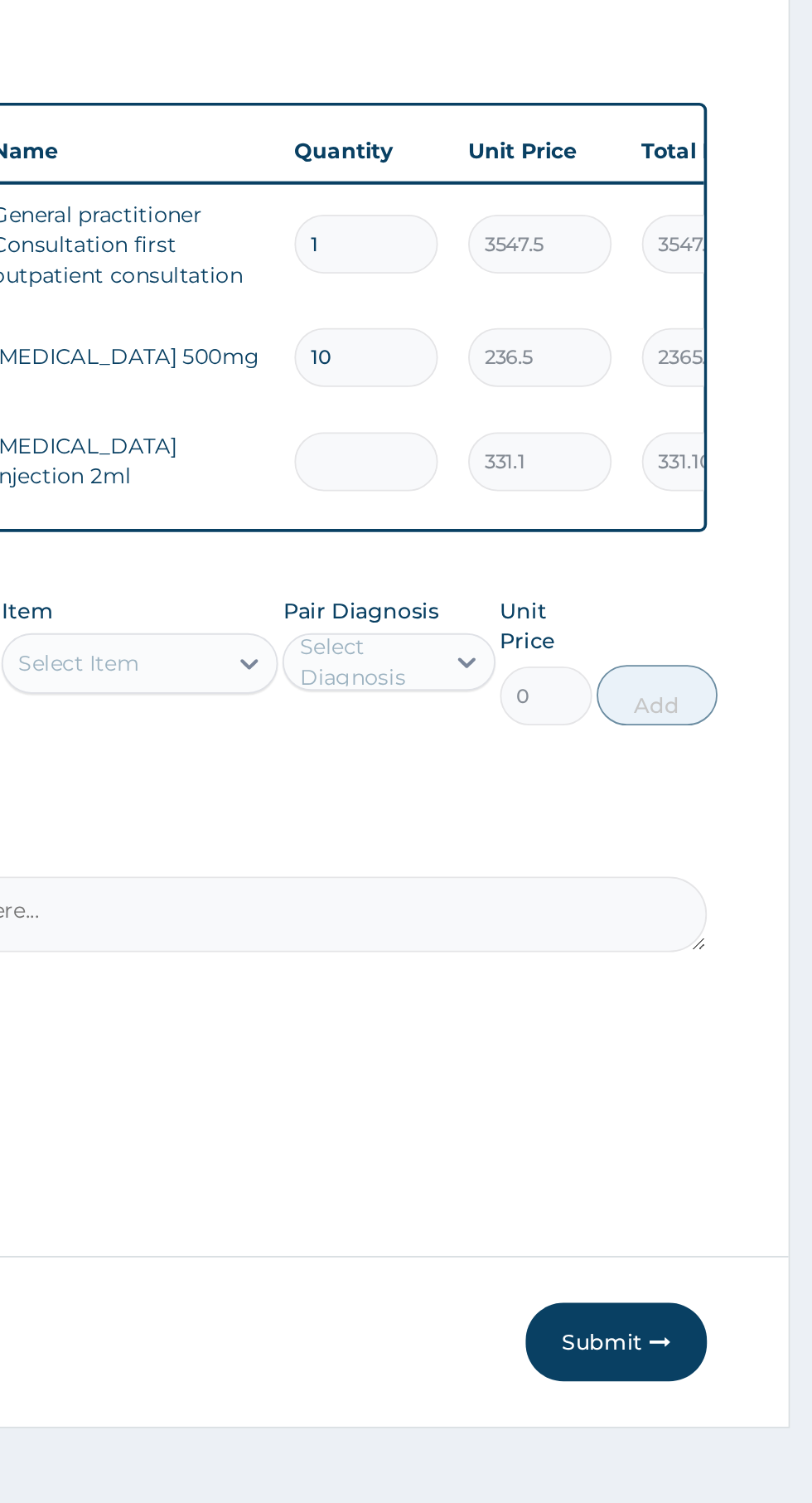
type input "0.00"
type input "6"
type input "1986.60"
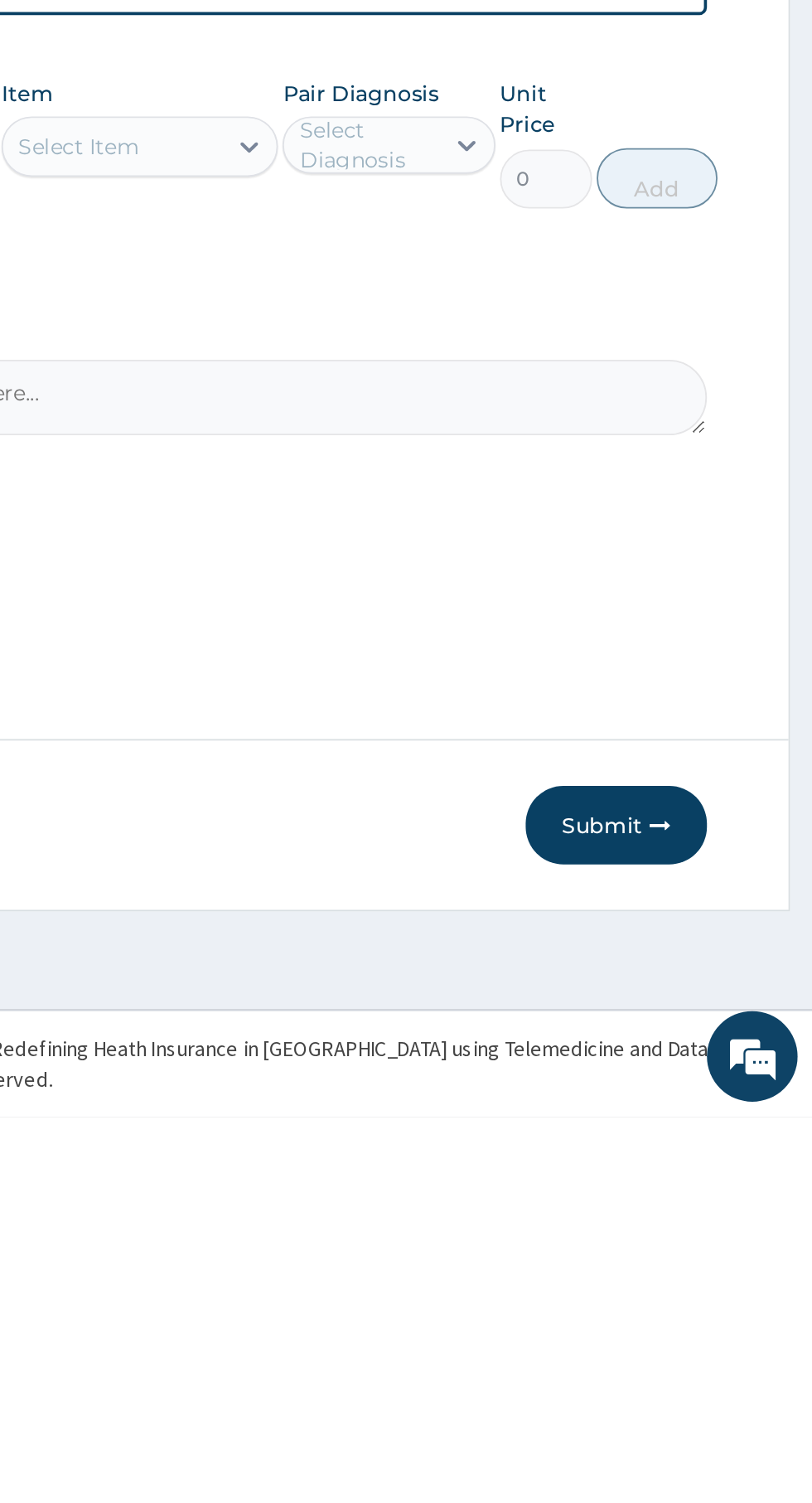
click at [716, 1360] on button "Submit" at bounding box center [705, 1343] width 100 height 43
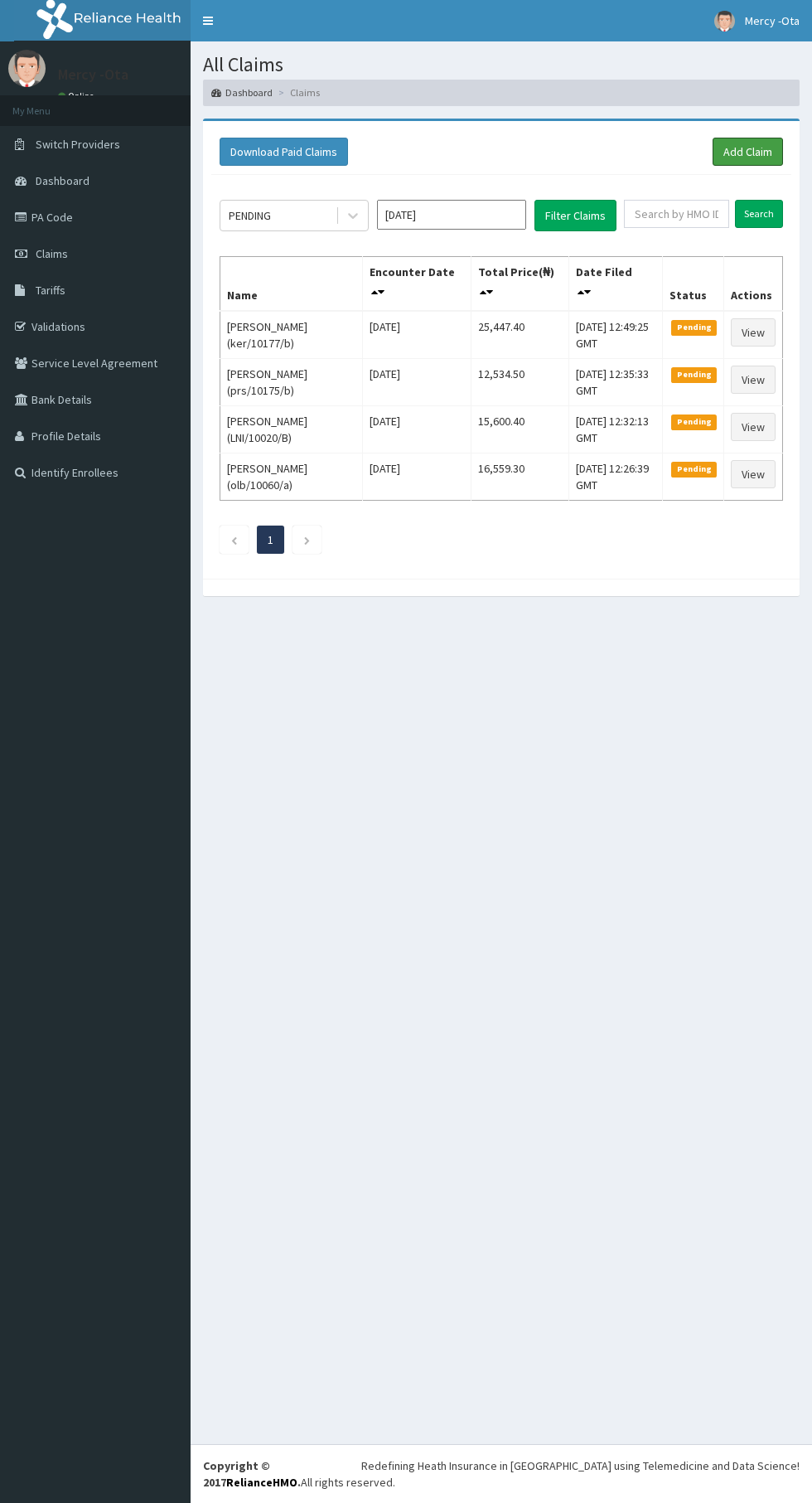
click at [760, 144] on link "Add Claim" at bounding box center [748, 152] width 71 height 28
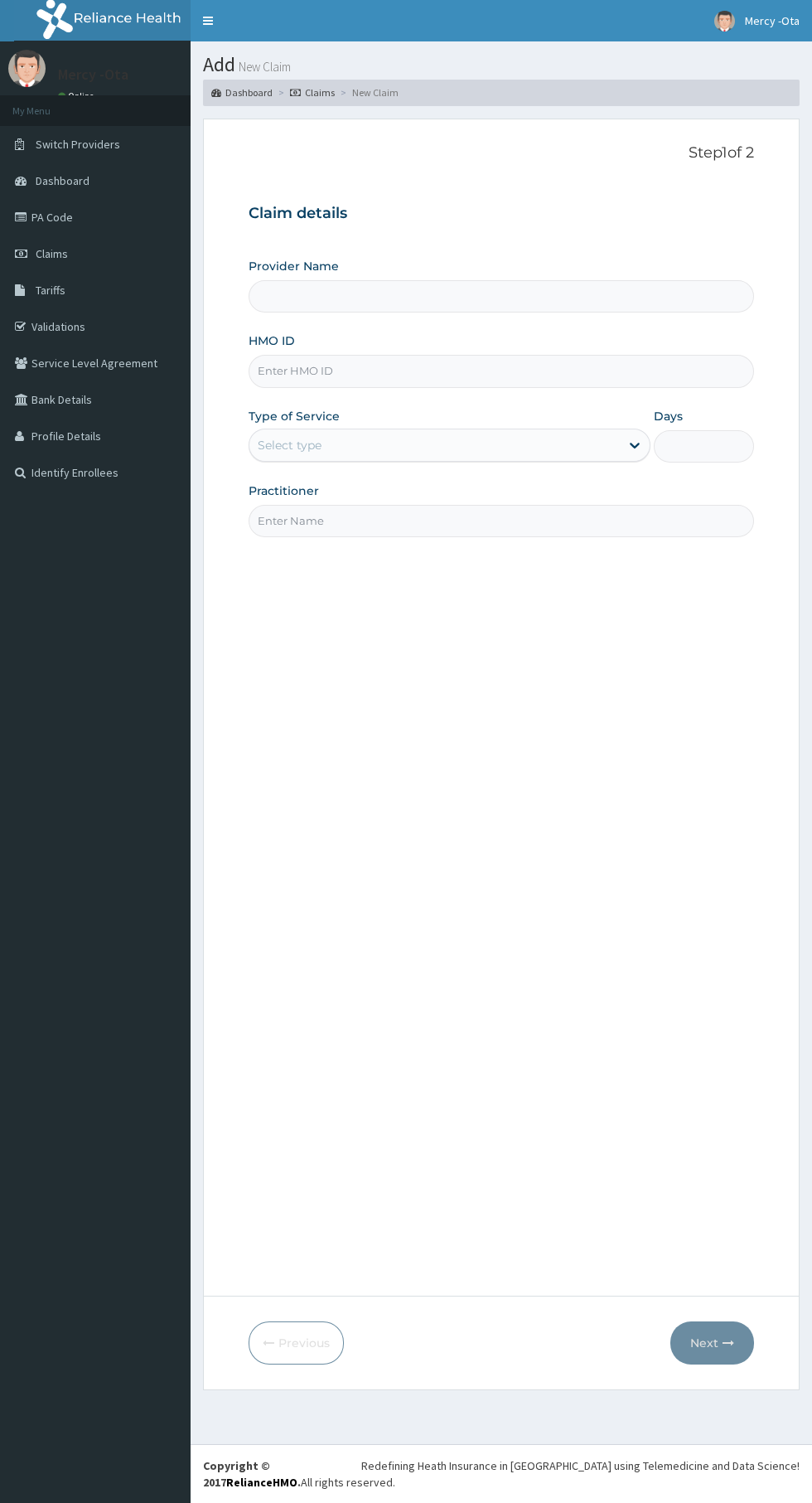
click at [386, 367] on input "HMO ID" at bounding box center [501, 371] width 505 height 32
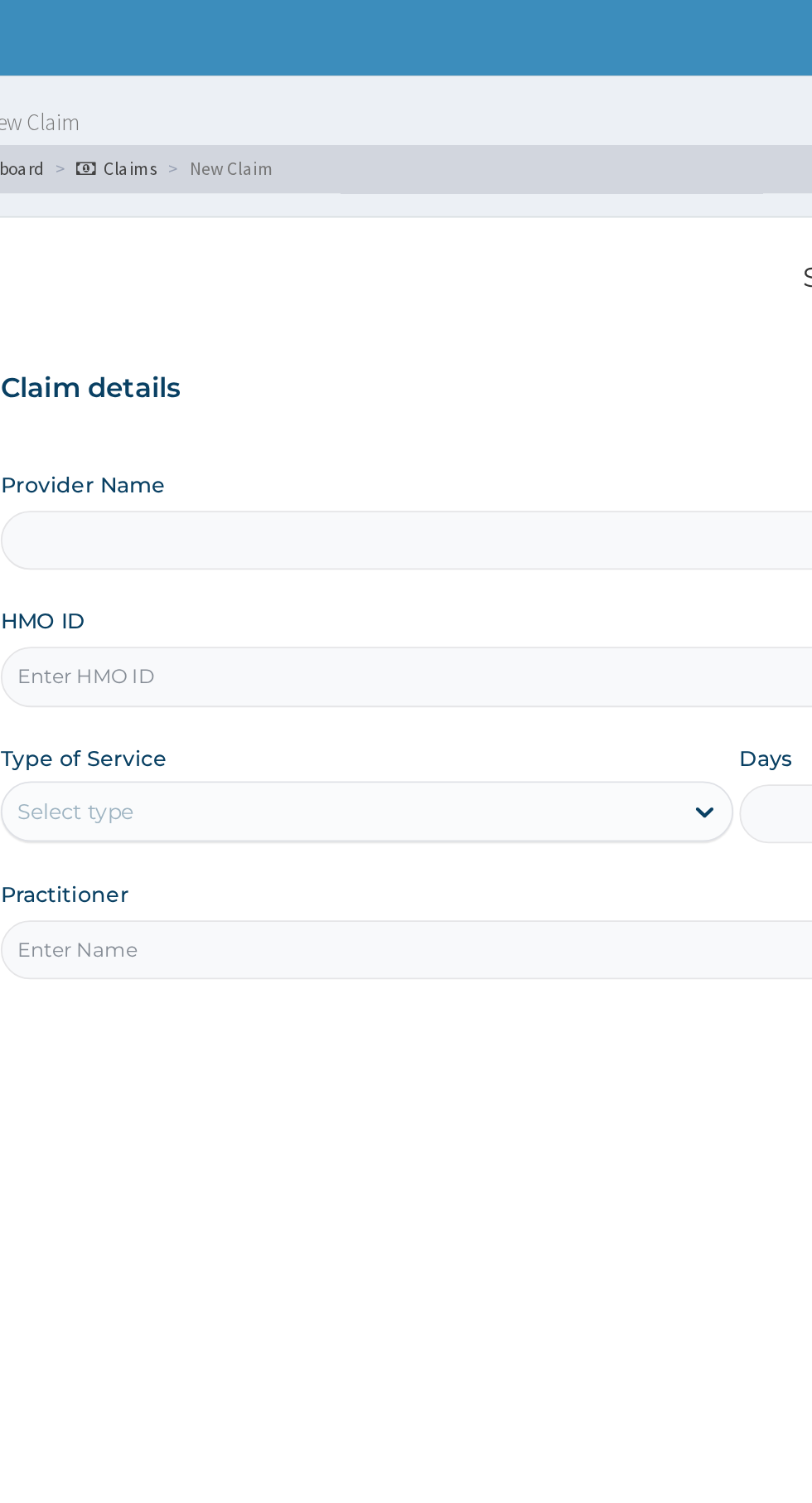
type input "b"
type input "[GEOGRAPHIC_DATA] -Ota"
type input "BOF/10081/B"
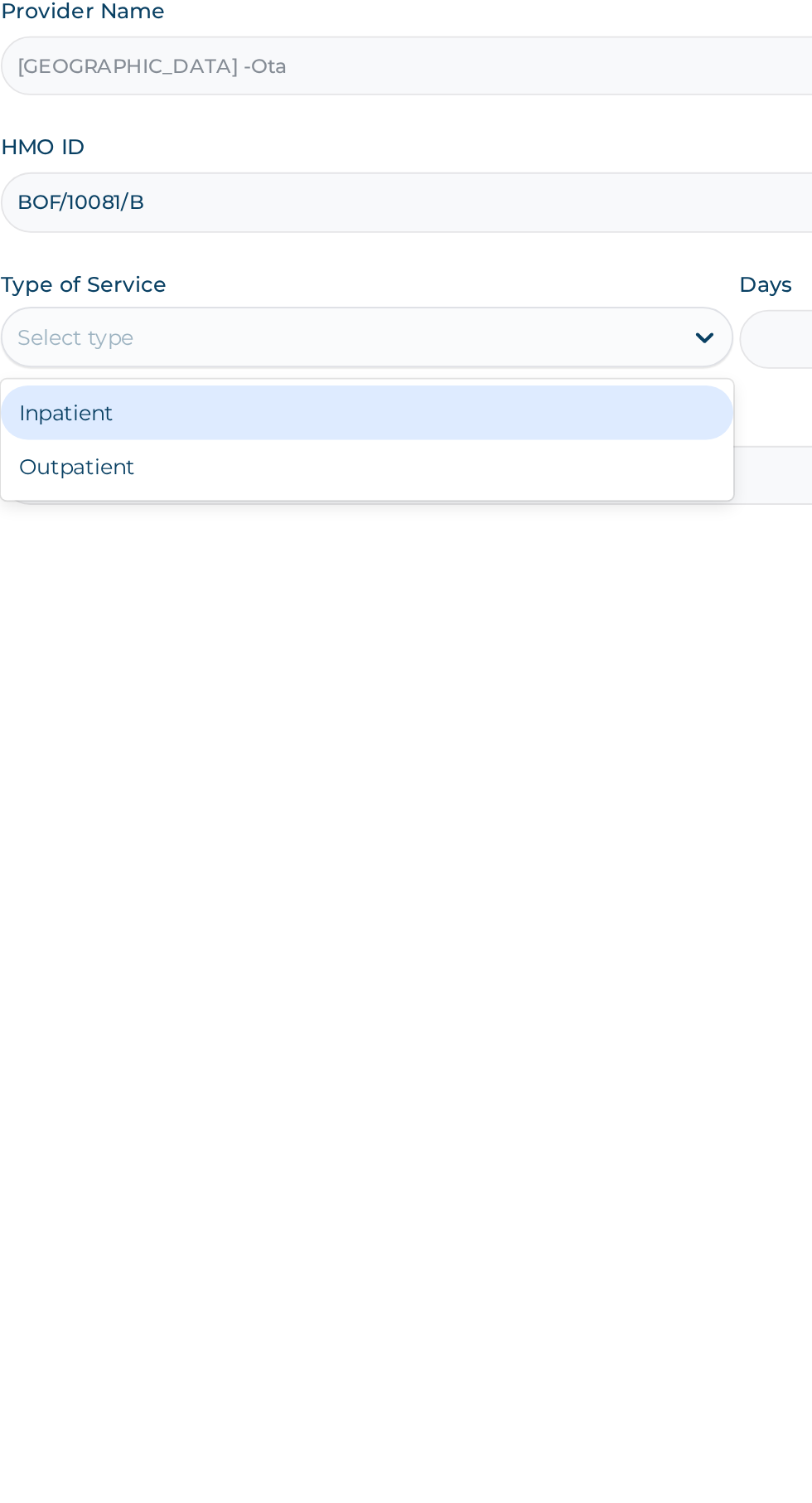
click at [511, 516] on div "Outpatient" at bounding box center [450, 516] width 402 height 30
type input "1"
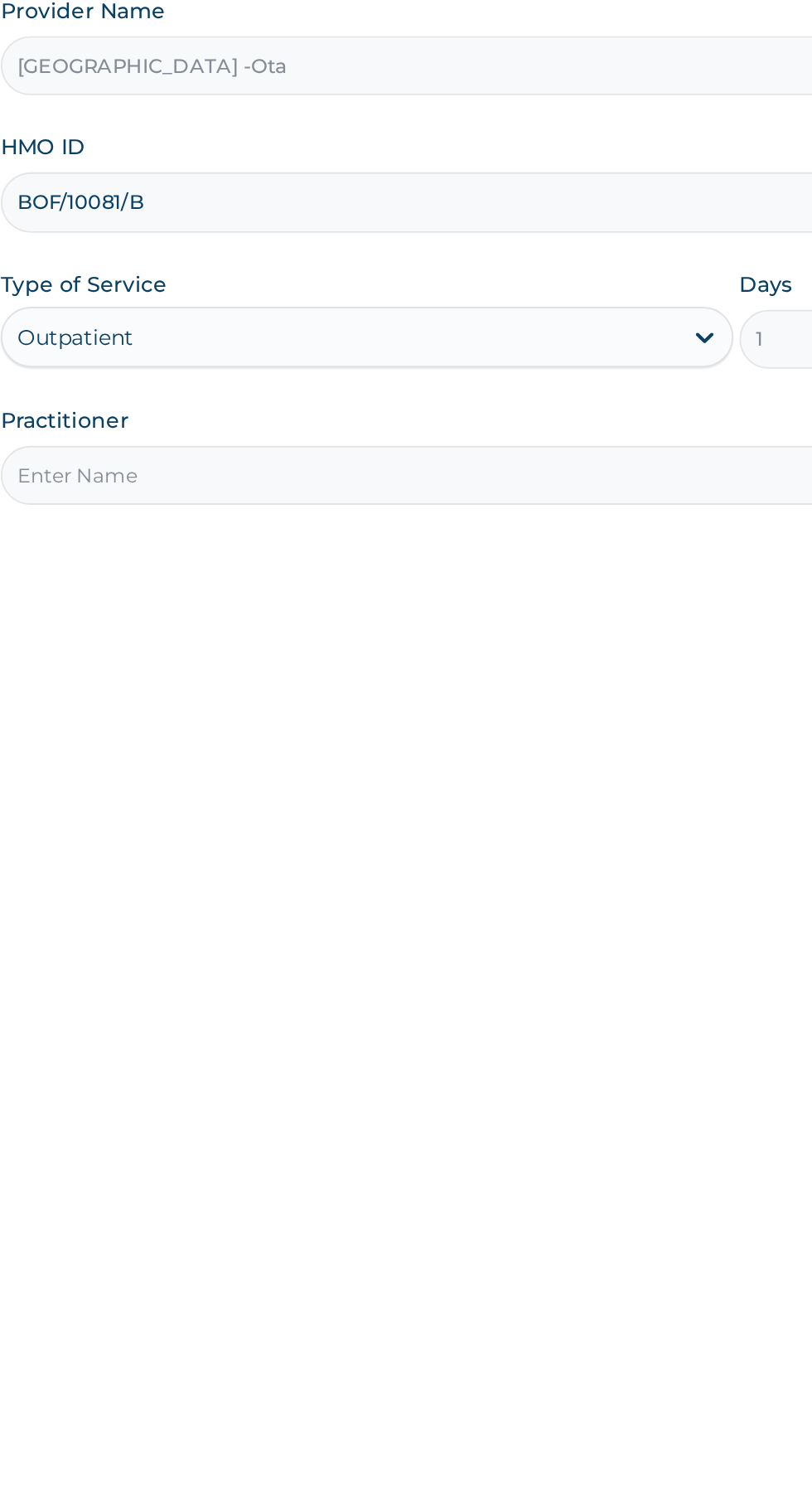
click at [446, 524] on input "Practitioner" at bounding box center [501, 520] width 505 height 32
type input "[PERSON_NAME]"
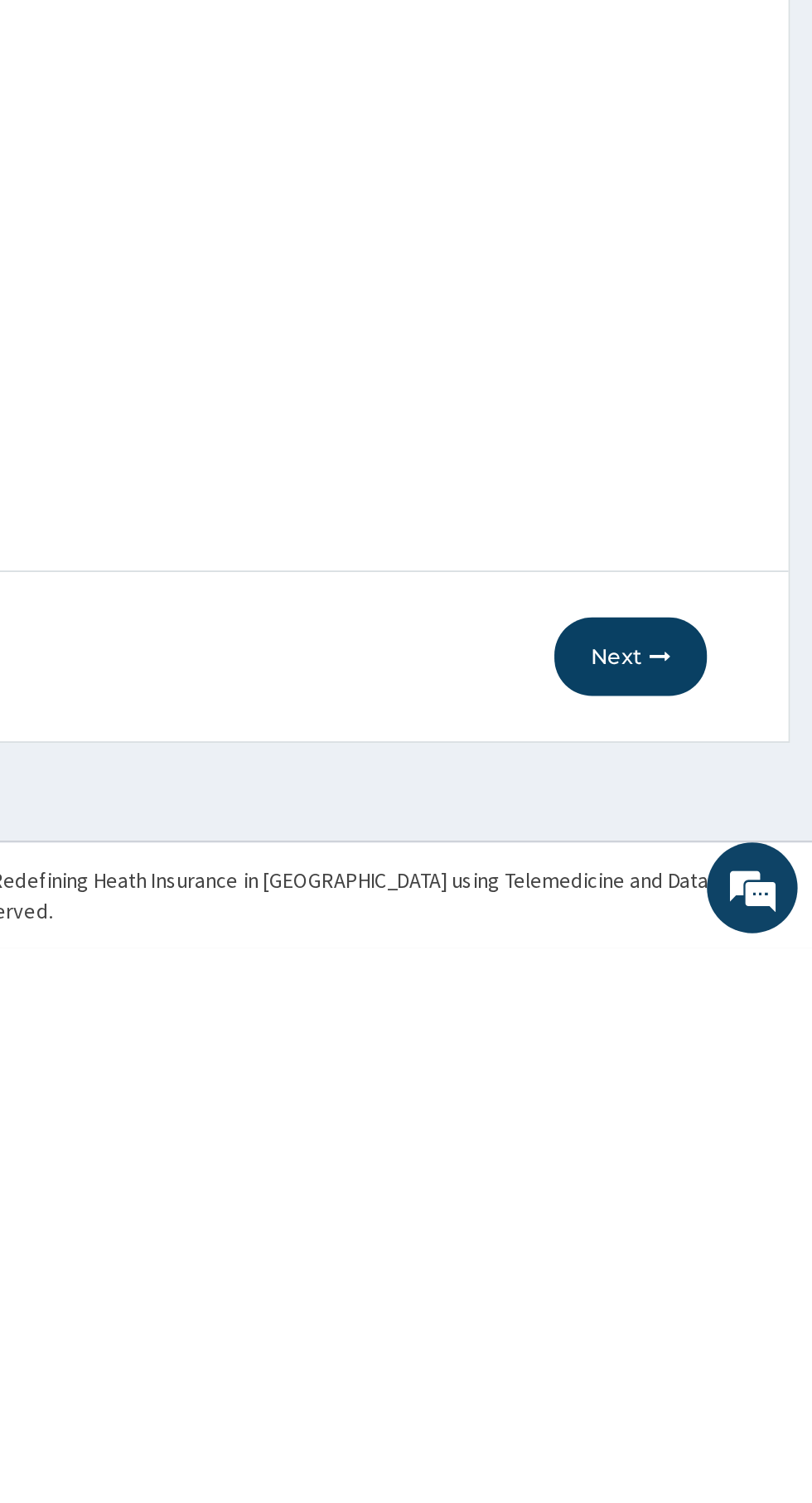
click at [703, 1352] on button "Next" at bounding box center [712, 1343] width 84 height 43
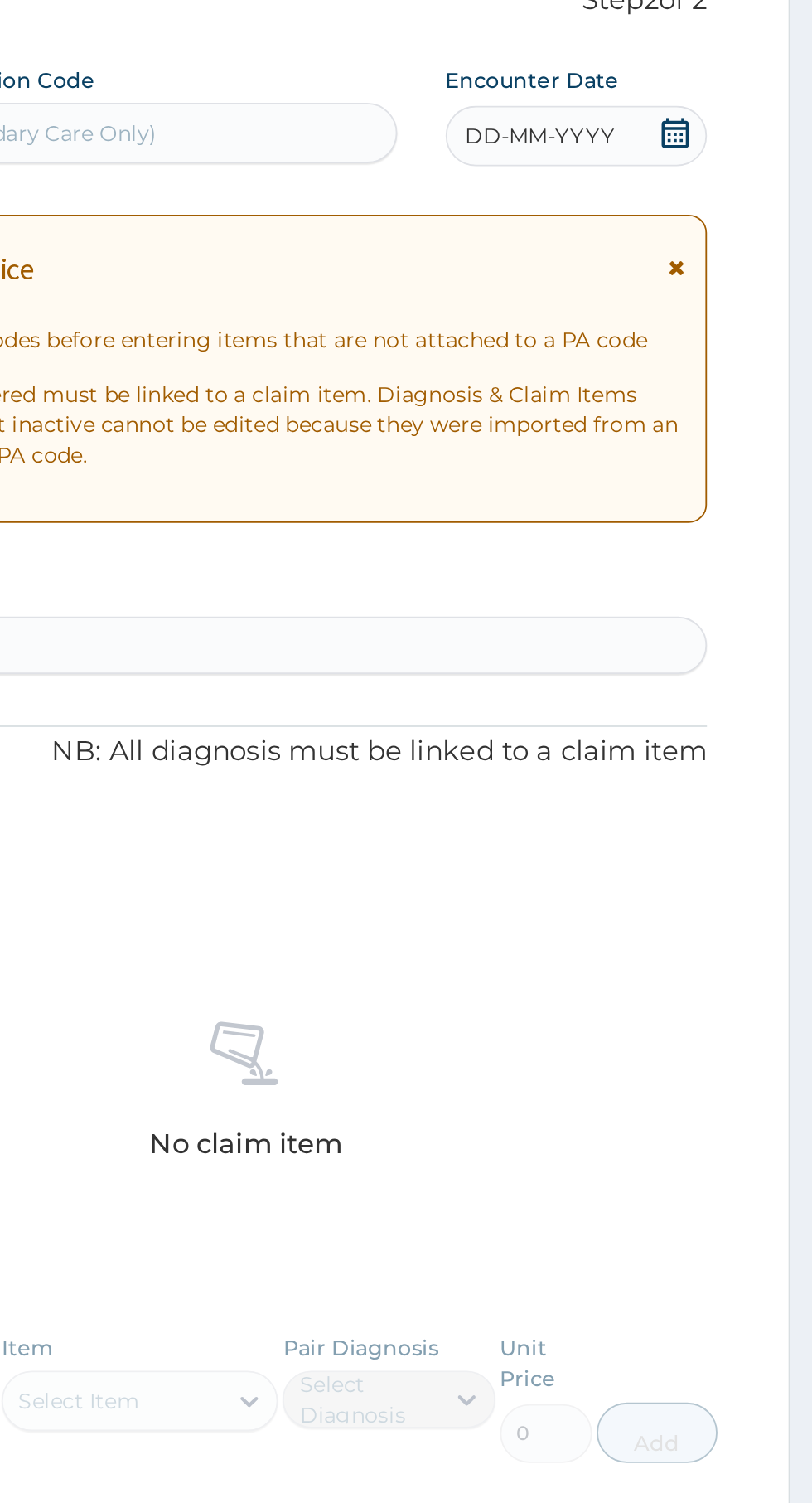
click at [740, 224] on icon at bounding box center [737, 225] width 17 height 17
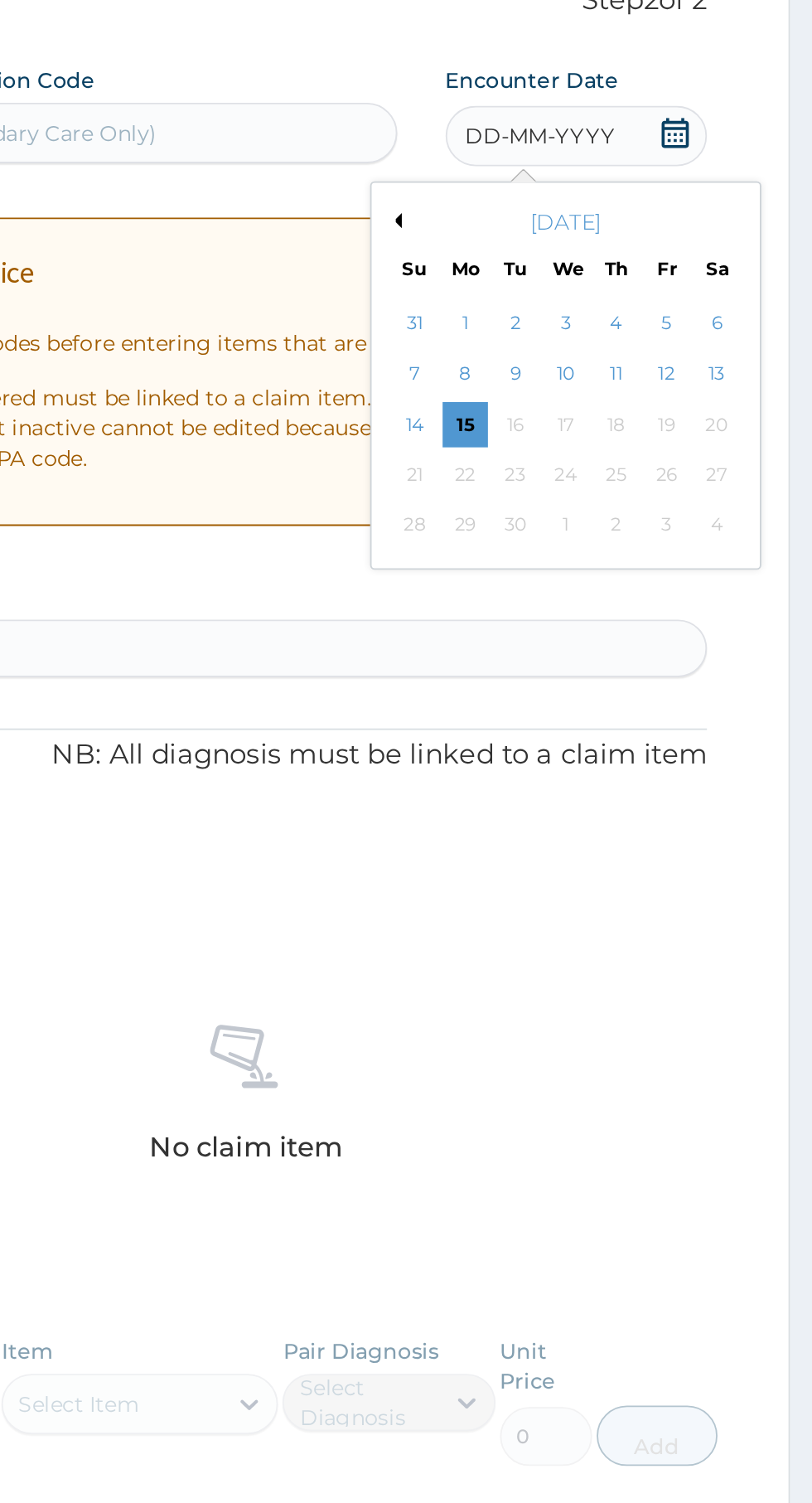
click at [760, 330] on div "6" at bounding box center [760, 330] width 25 height 25
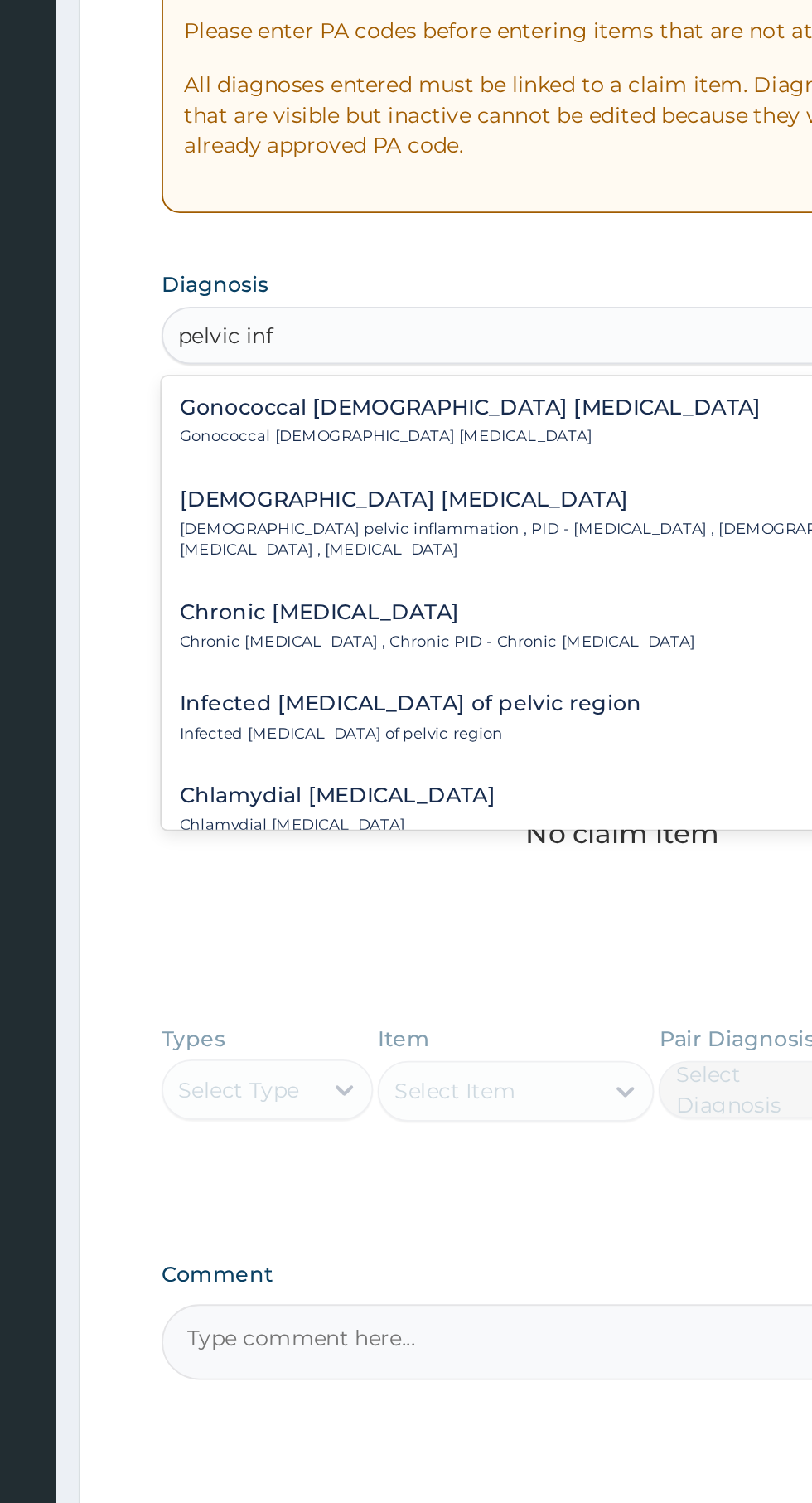
scroll to position [107, 0]
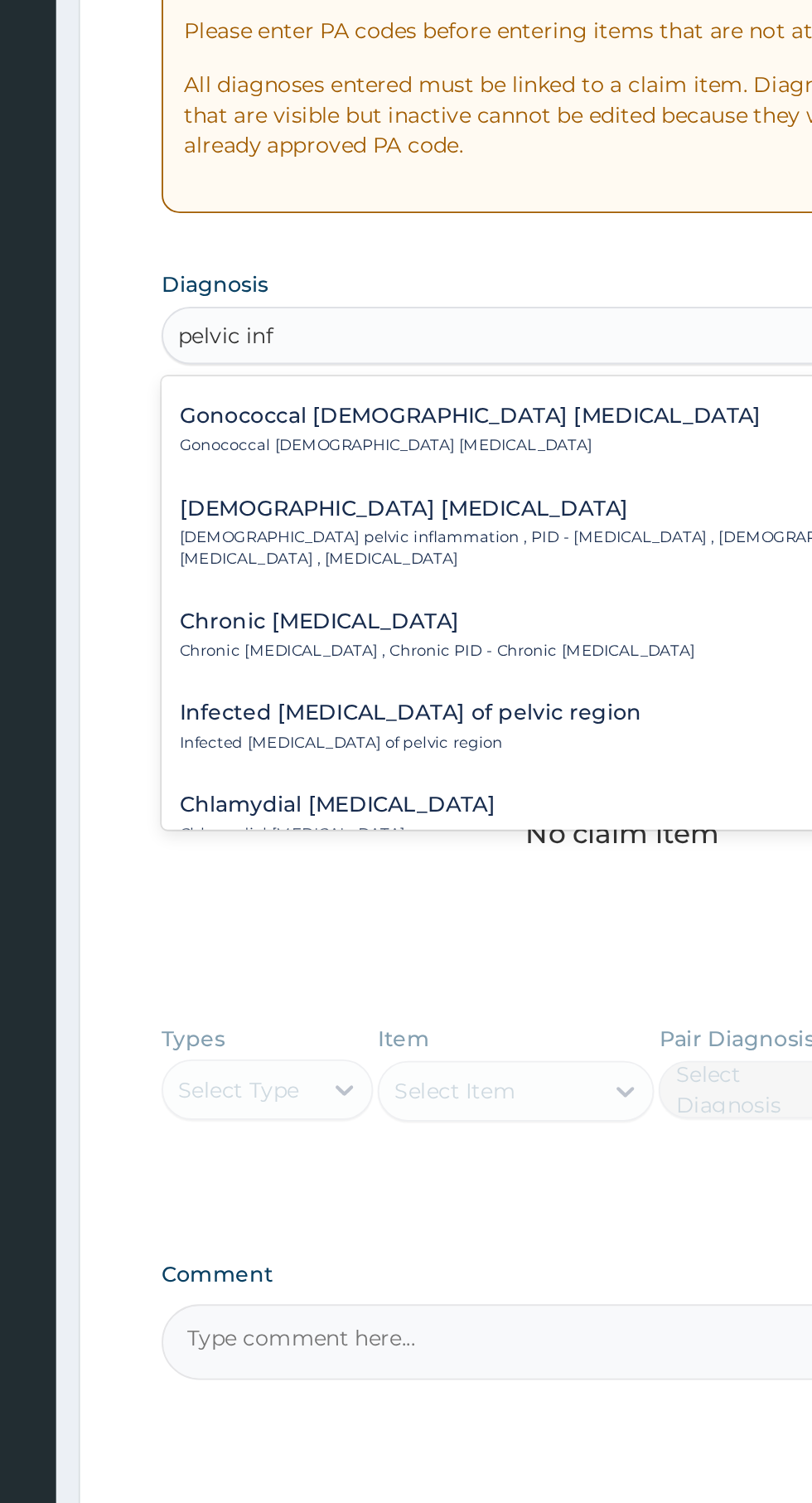
click at [460, 617] on p "[DEMOGRAPHIC_DATA] pelvic inflammation , PID - [MEDICAL_DATA] , [DEMOGRAPHIC_DA…" at bounding box center [485, 623] width 454 height 24
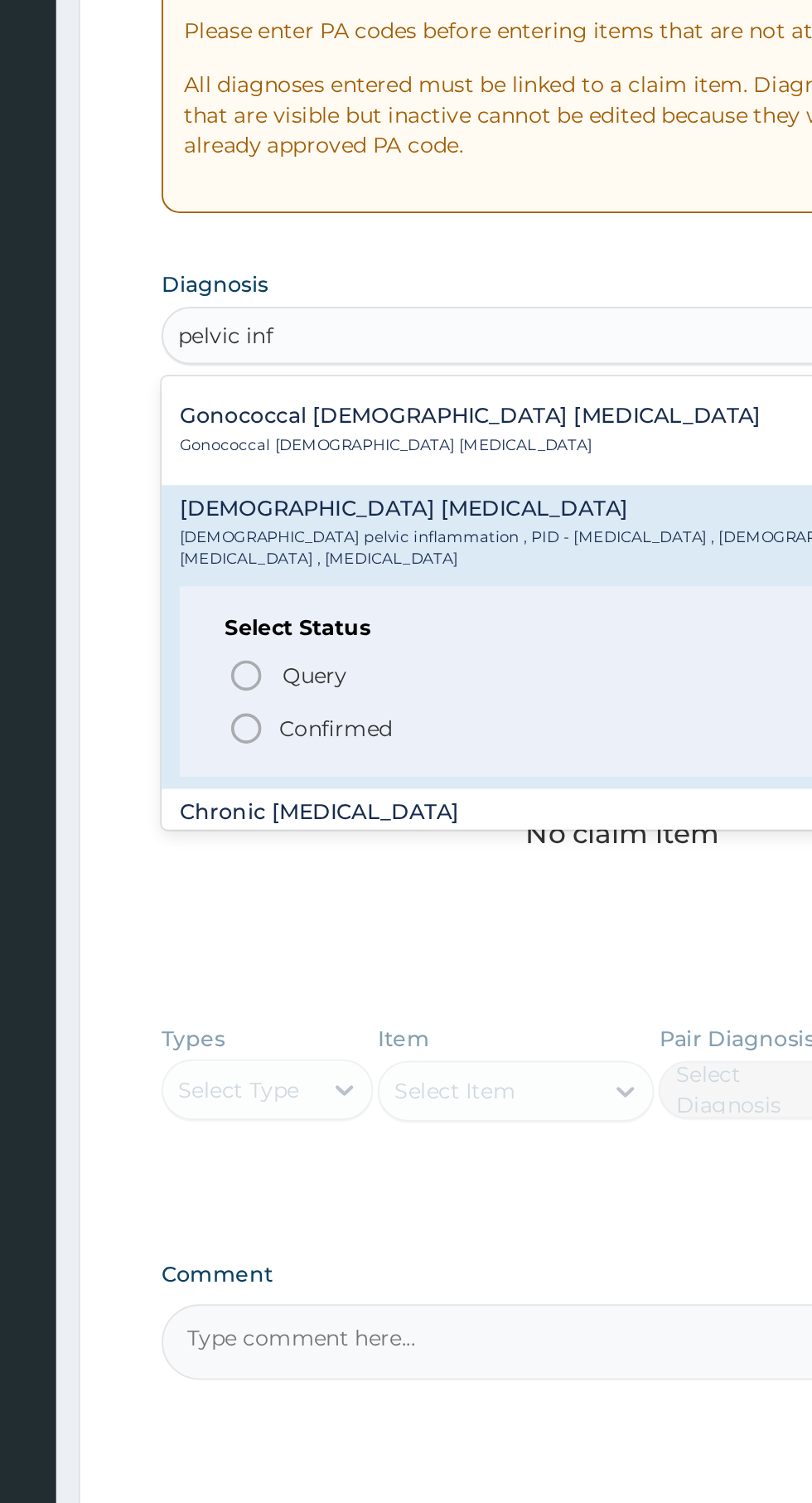
click at [413, 715] on span "Confirmed" at bounding box center [502, 722] width 435 height 20
type input "pelvic inf"
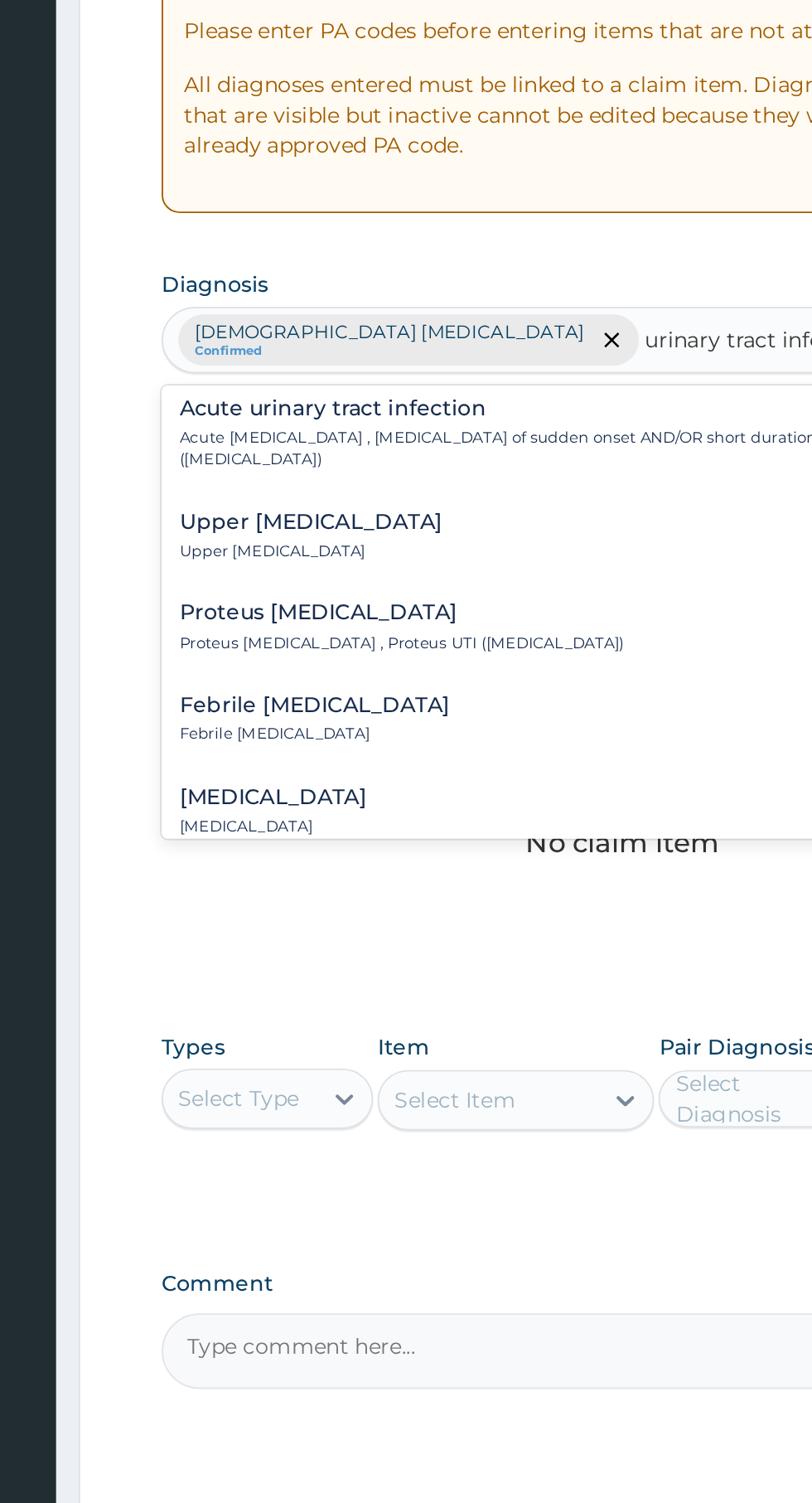
scroll to position [116, 0]
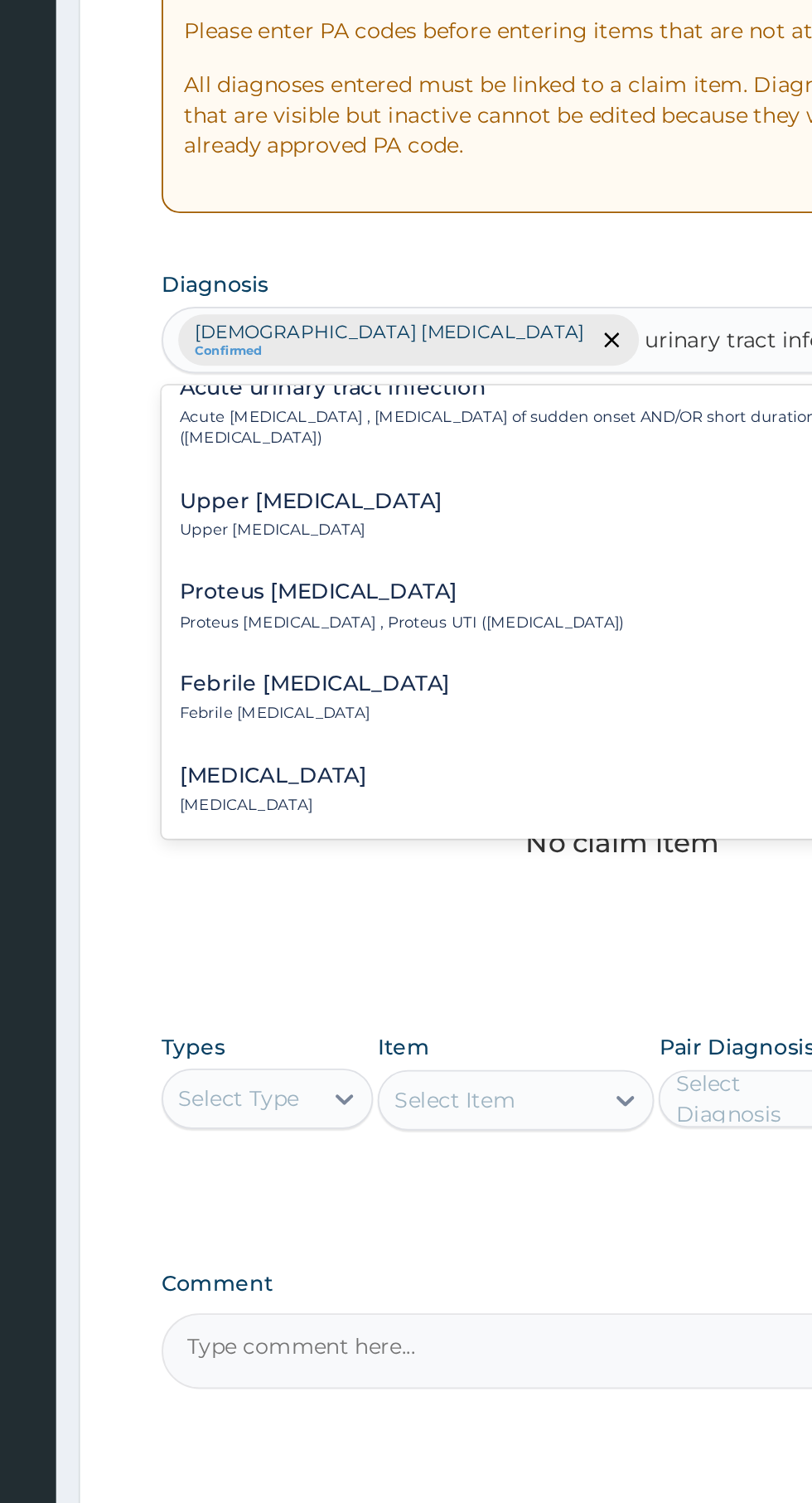
click at [362, 742] on h4 "Chronic urinary tract infection" at bounding box center [310, 748] width 103 height 12
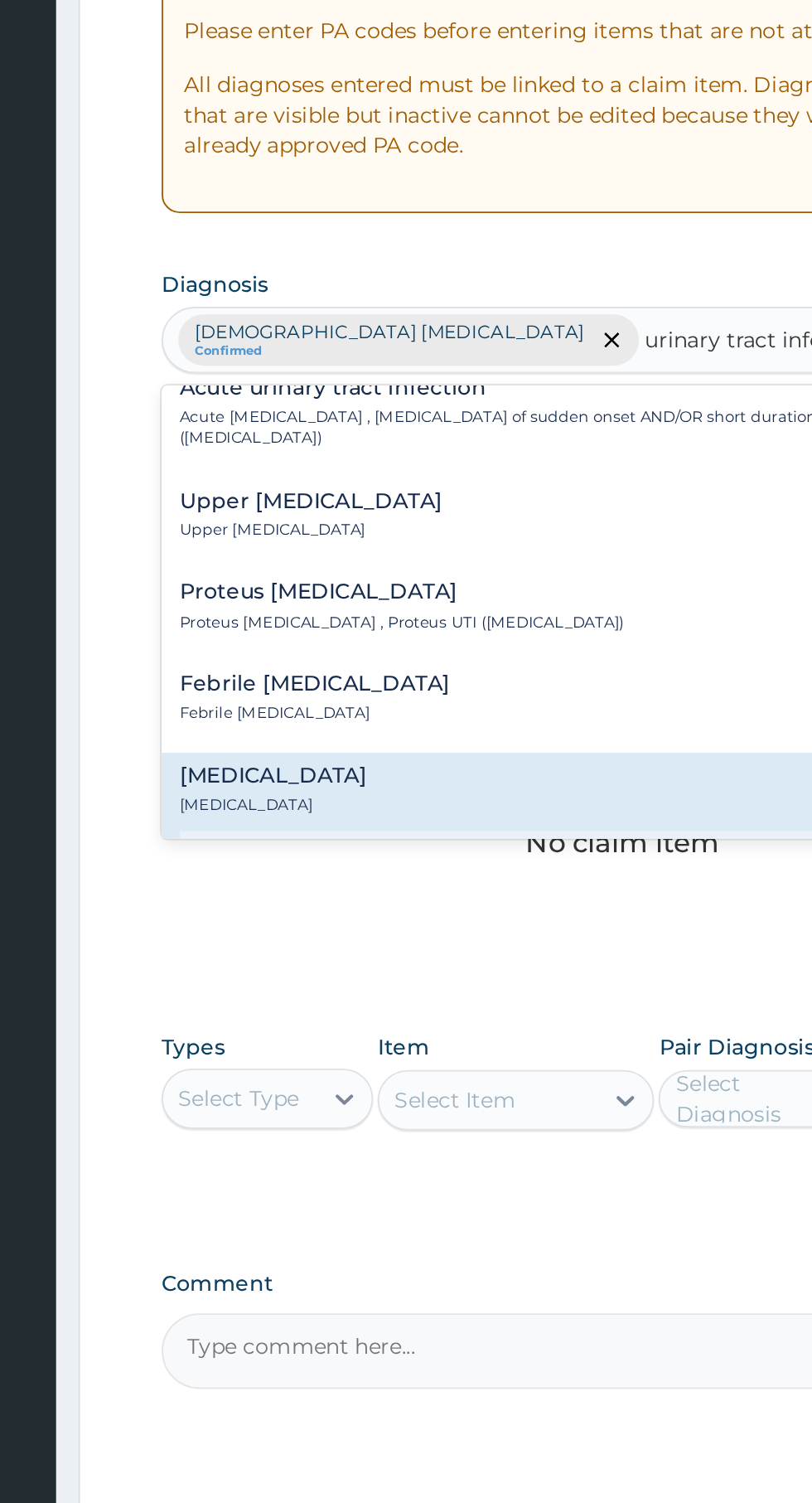
scroll to position [299, 0]
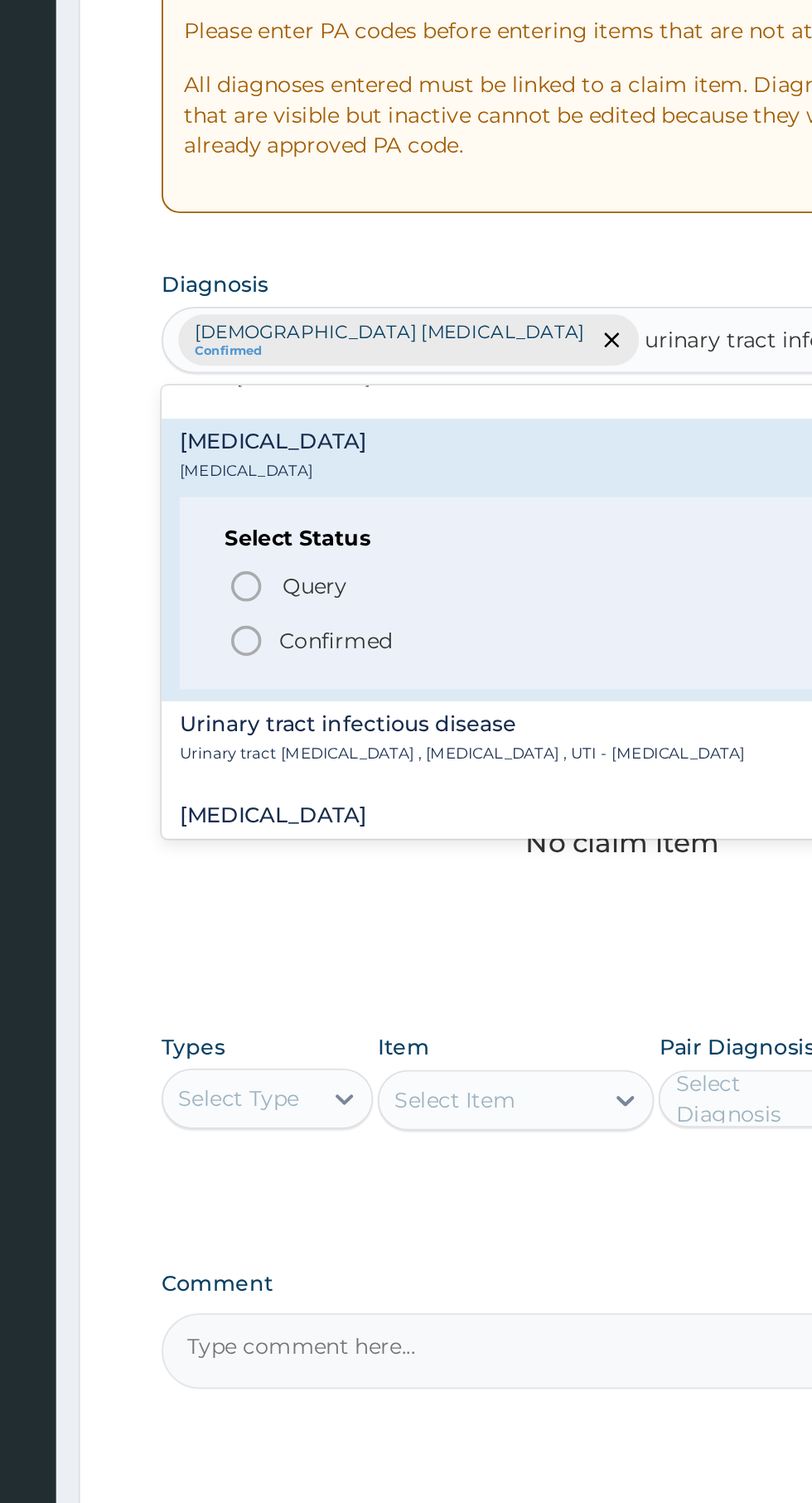
click at [359, 680] on p "Confirmed" at bounding box center [344, 674] width 62 height 17
type input "urinary tract infec"
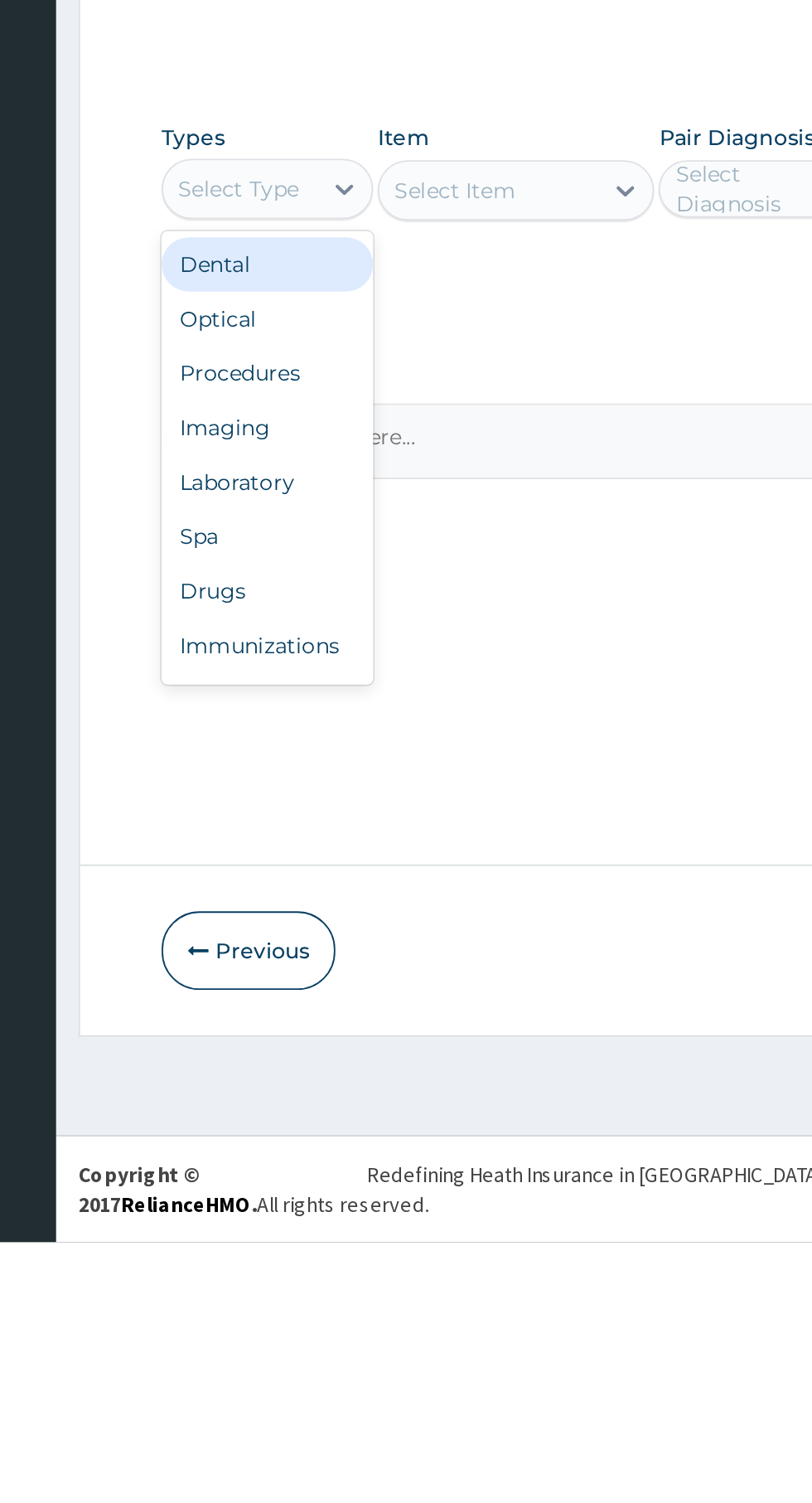
click at [316, 1033] on div "Procedures" at bounding box center [307, 1027] width 116 height 30
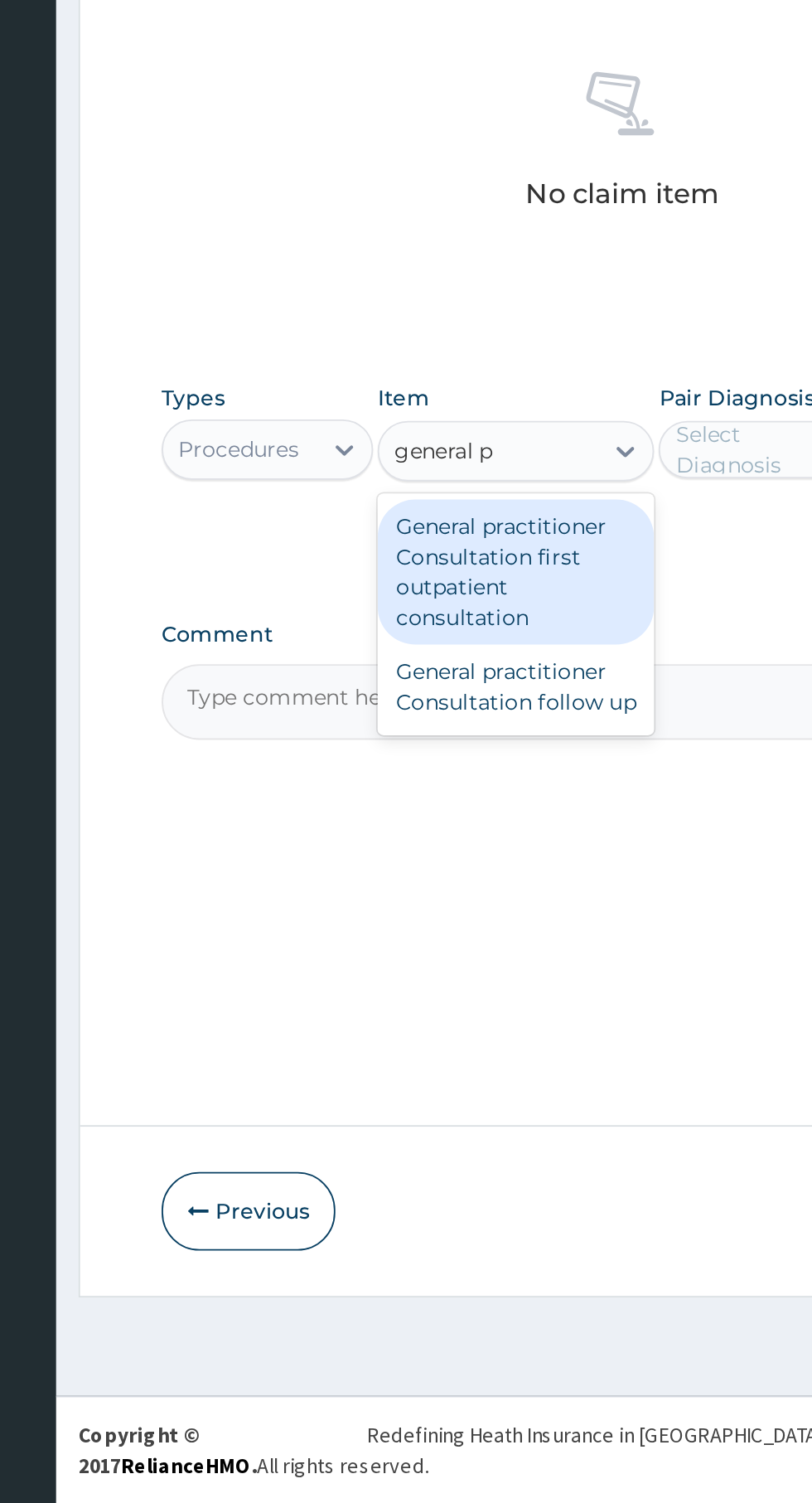
scroll to position [0, 0]
click at [459, 993] on div "General practitioner Consultation first outpatient consultation" at bounding box center [443, 993] width 152 height 80
type input "general p"
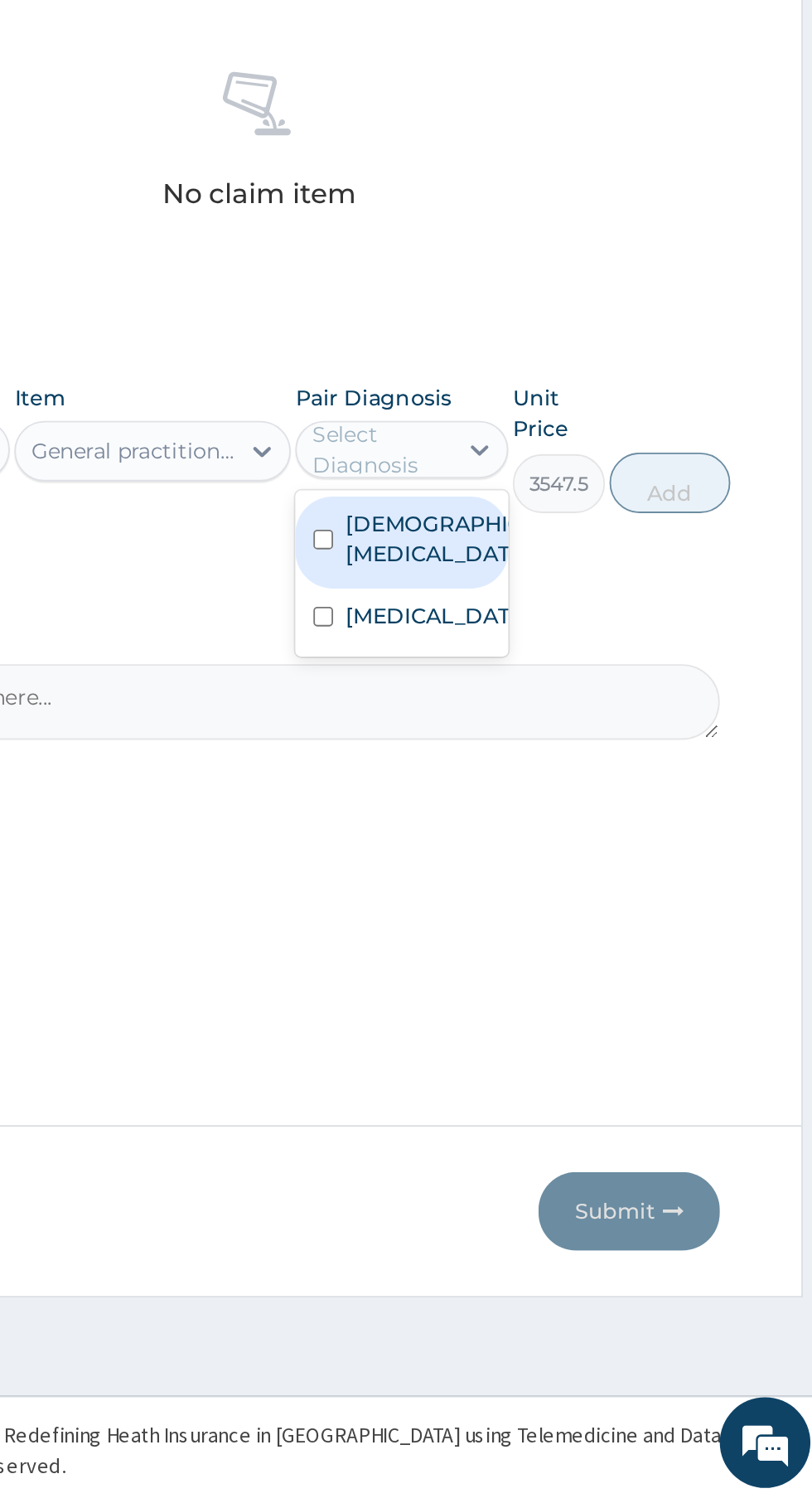
click at [590, 991] on label "Female pelvic inflammatory disease" at bounding box center [597, 974] width 96 height 33
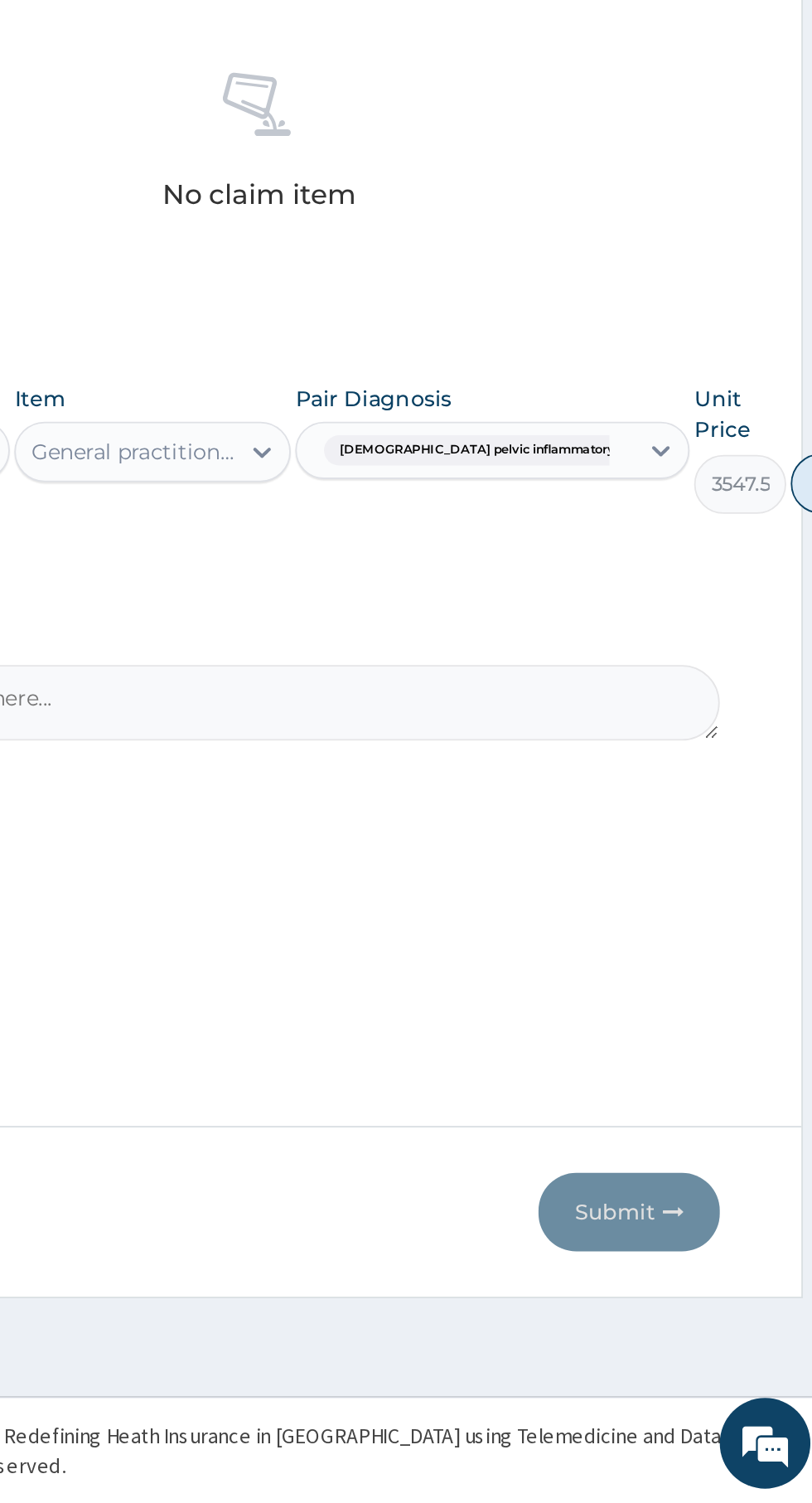
click at [794, 948] on button "Add" at bounding box center [827, 944] width 66 height 33
type input "0"
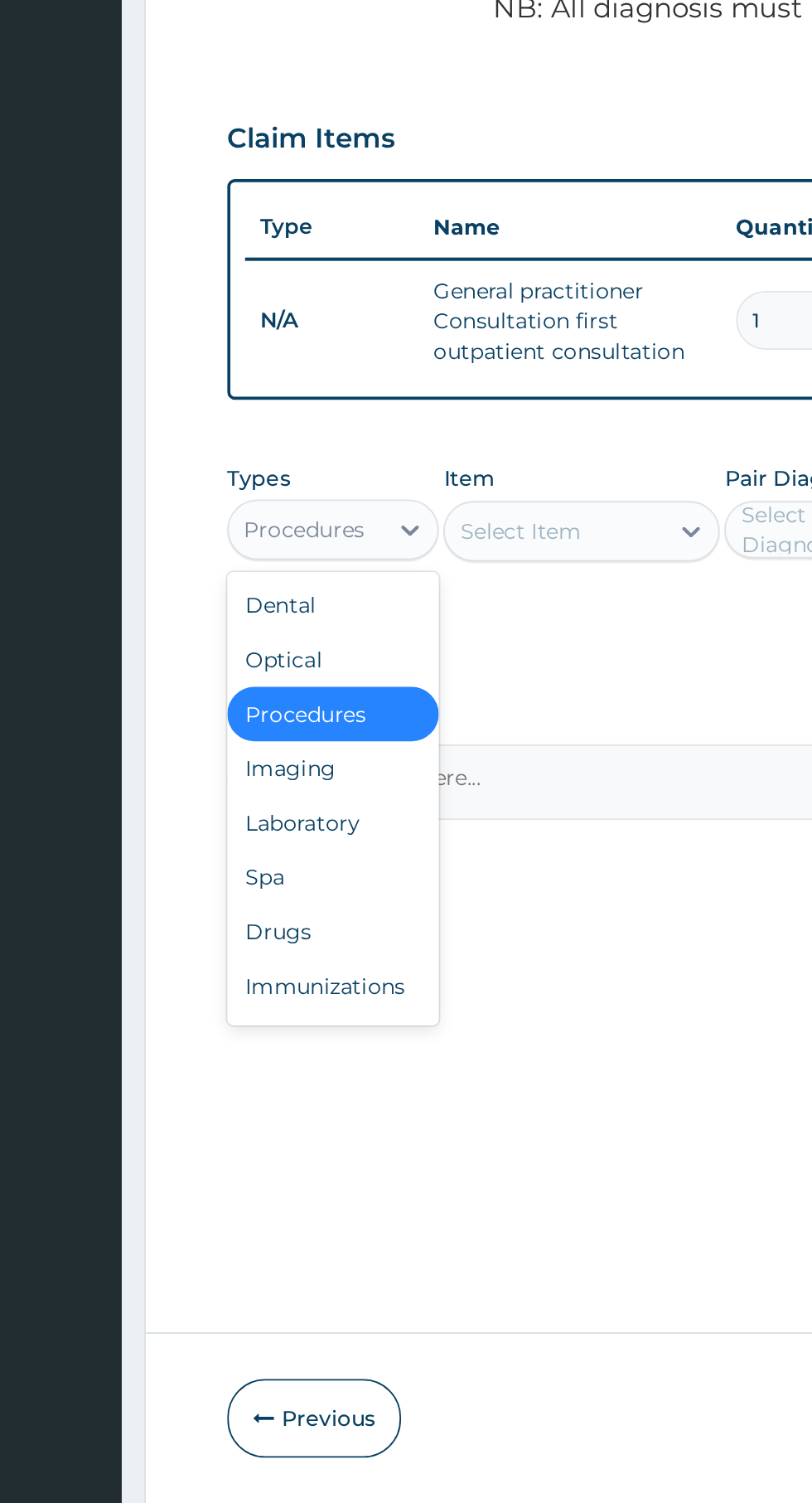
click at [326, 1070] on div "Drugs" at bounding box center [307, 1077] width 116 height 30
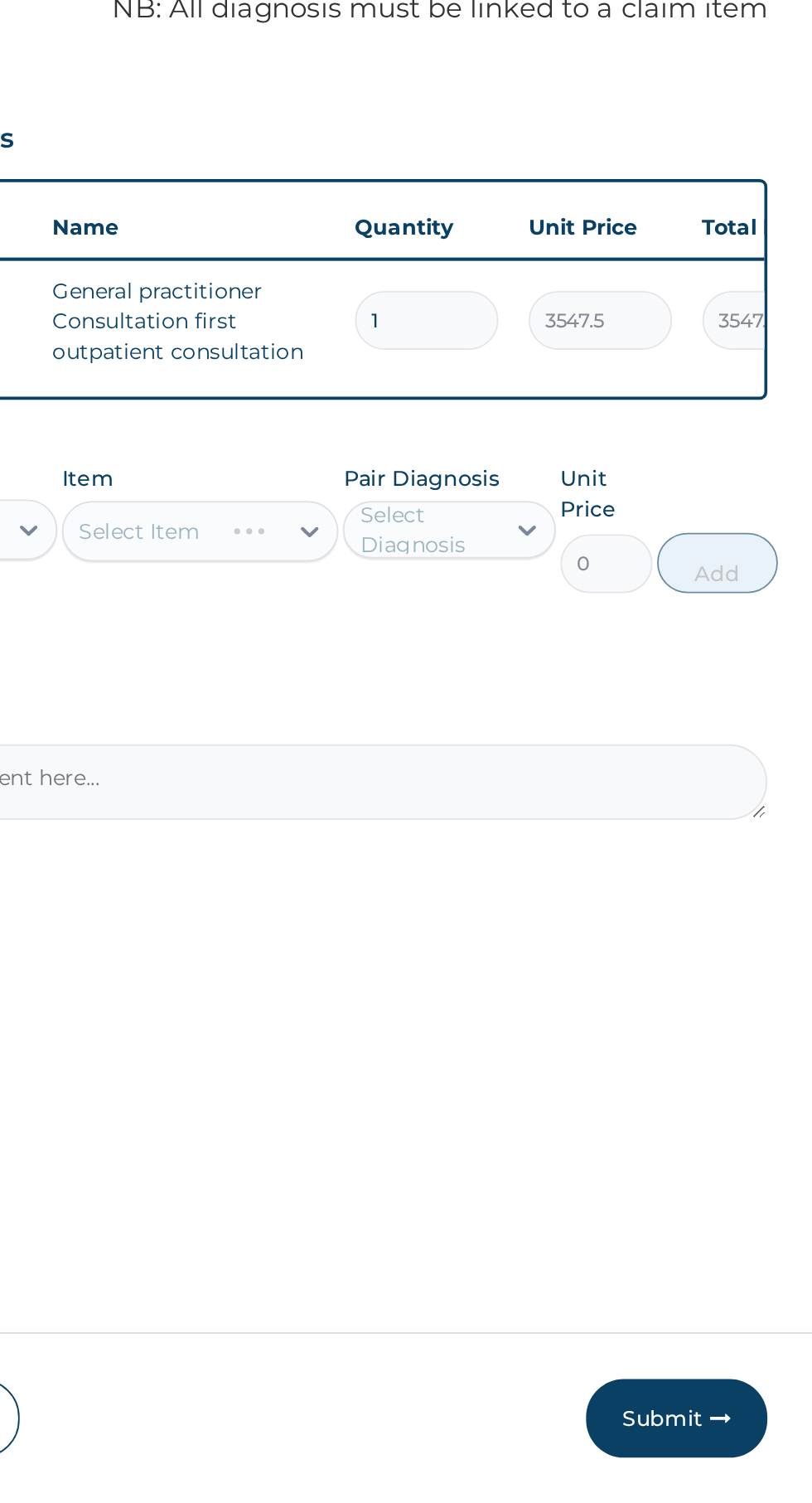
click at [485, 855] on div "Select Item" at bounding box center [443, 856] width 152 height 33
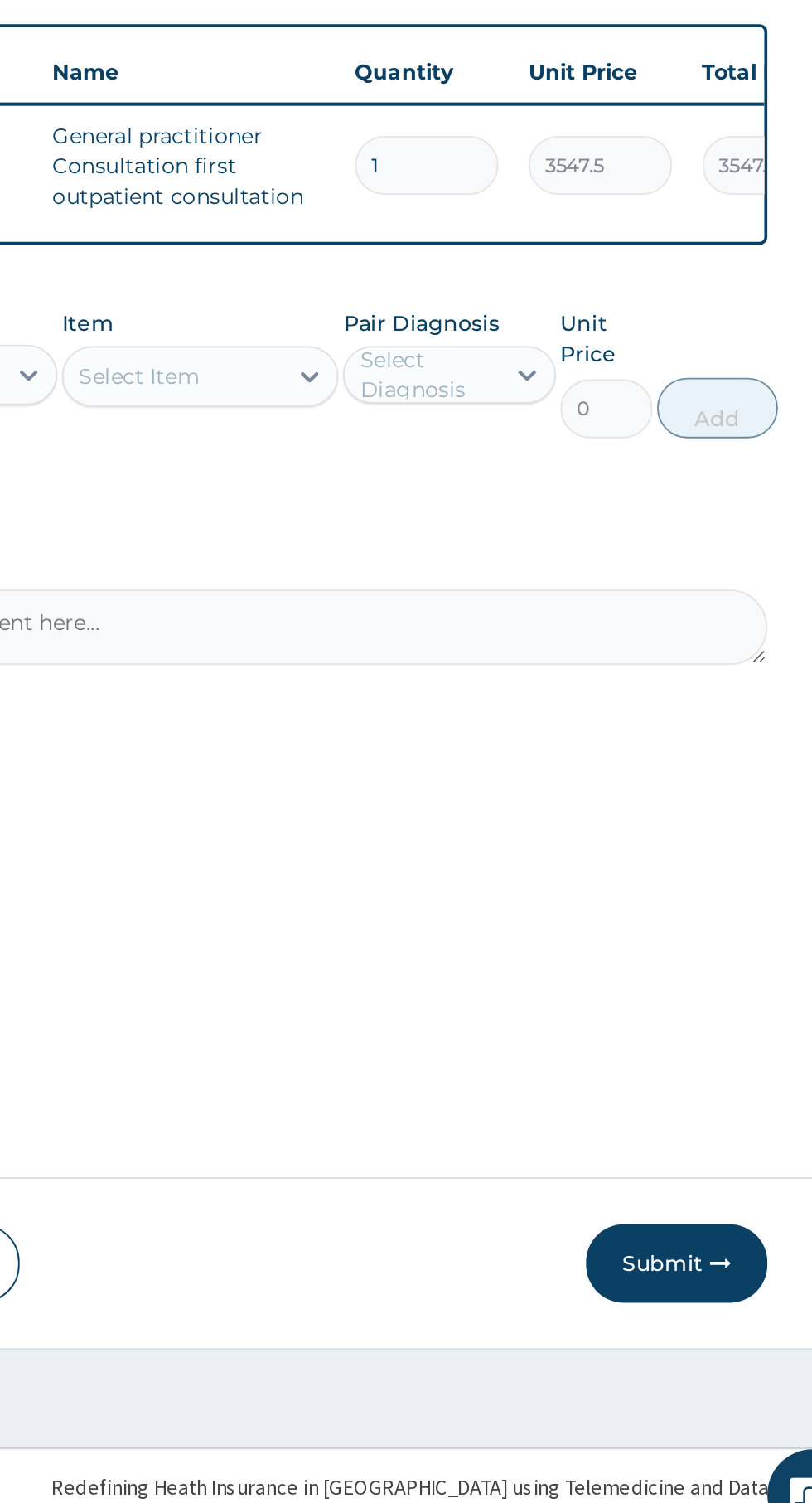
click at [490, 860] on div at bounding box center [503, 856] width 30 height 30
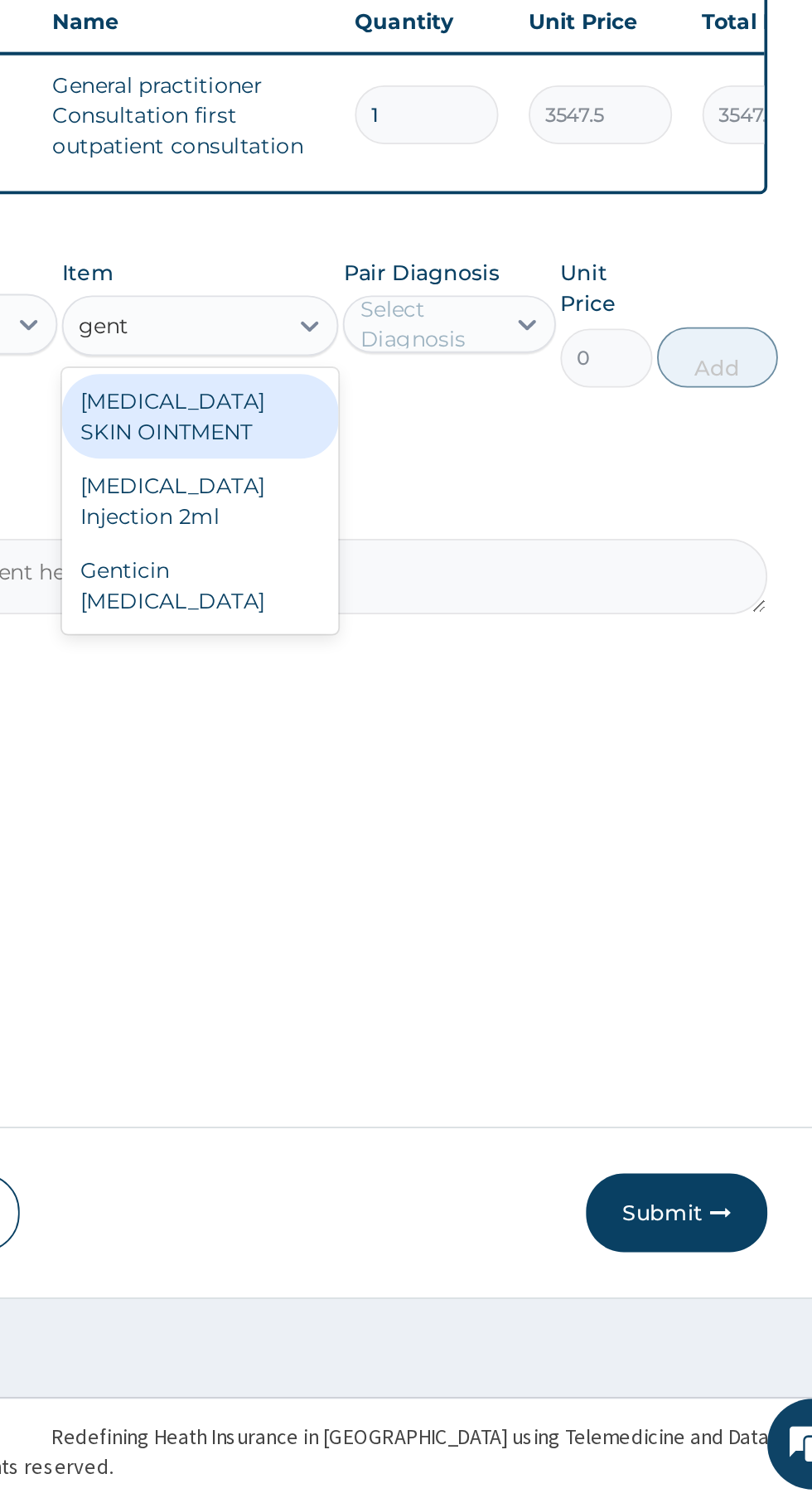
click at [471, 965] on div "GENTAMICIN Injection 2ml" at bounding box center [443, 953] width 152 height 47
type input "gent"
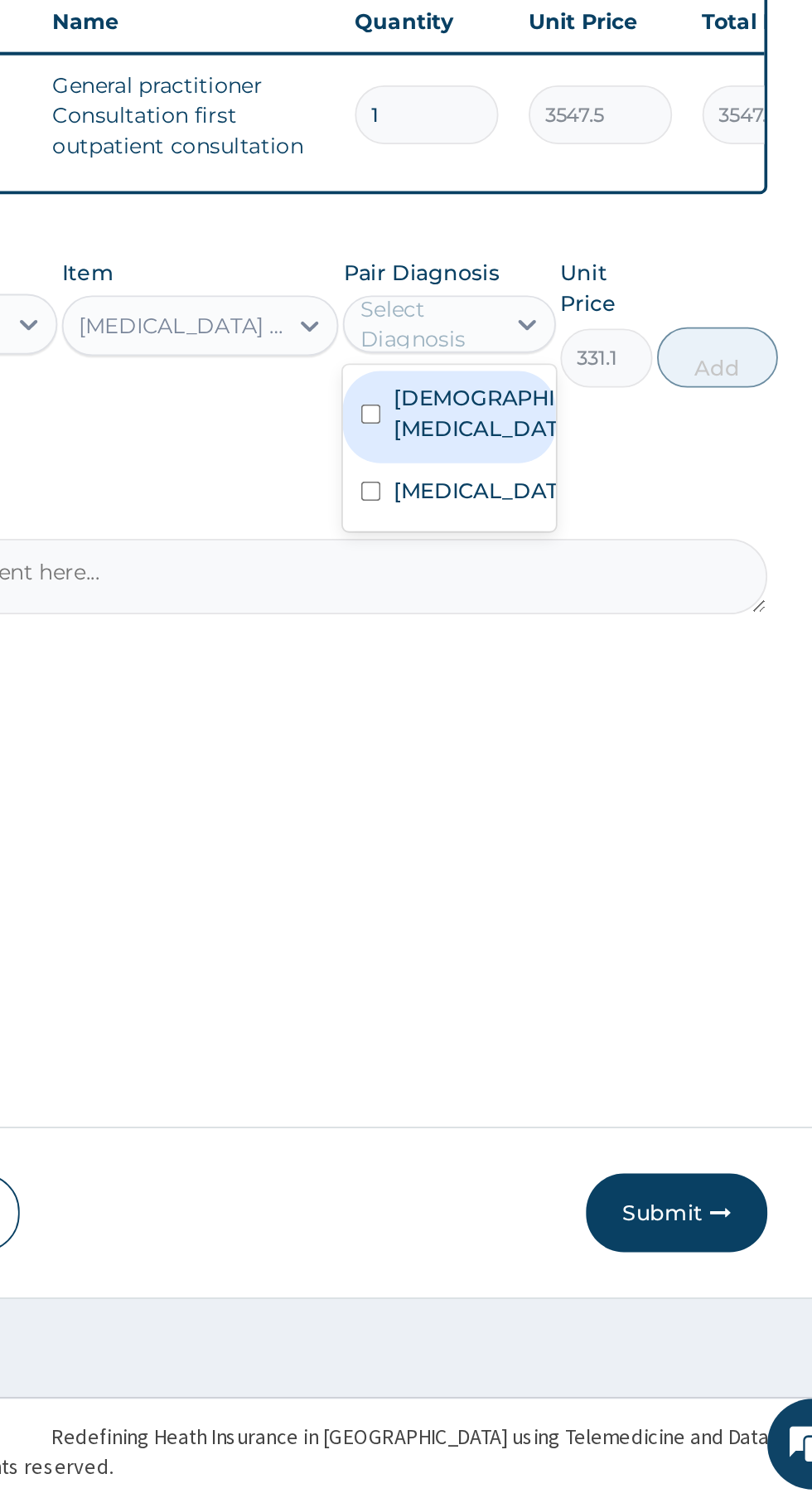
click at [592, 955] on label "Chronic urinary tract infection" at bounding box center [597, 947] width 96 height 17
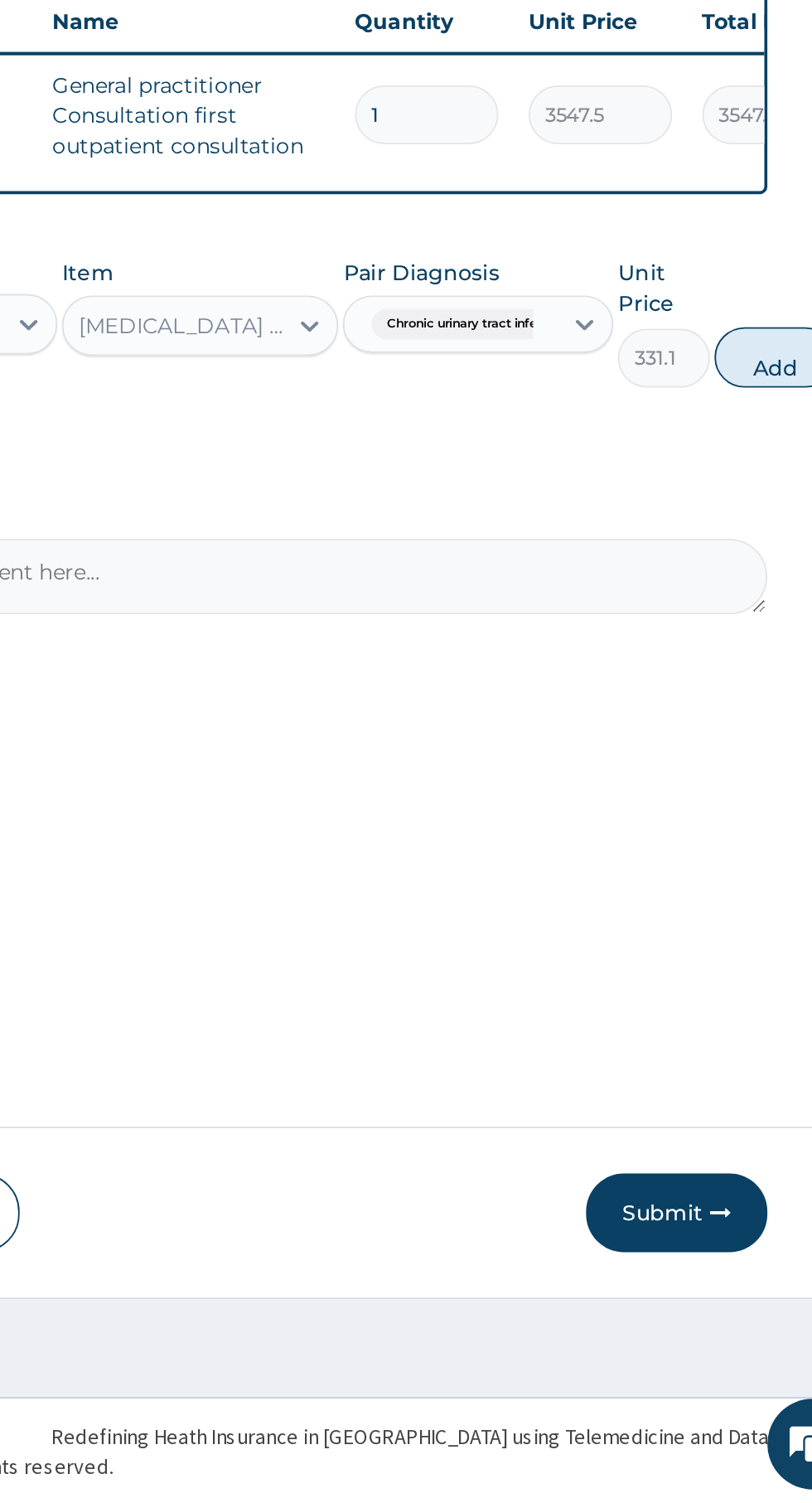
click at [754, 880] on button "Add" at bounding box center [759, 874] width 66 height 33
type input "0"
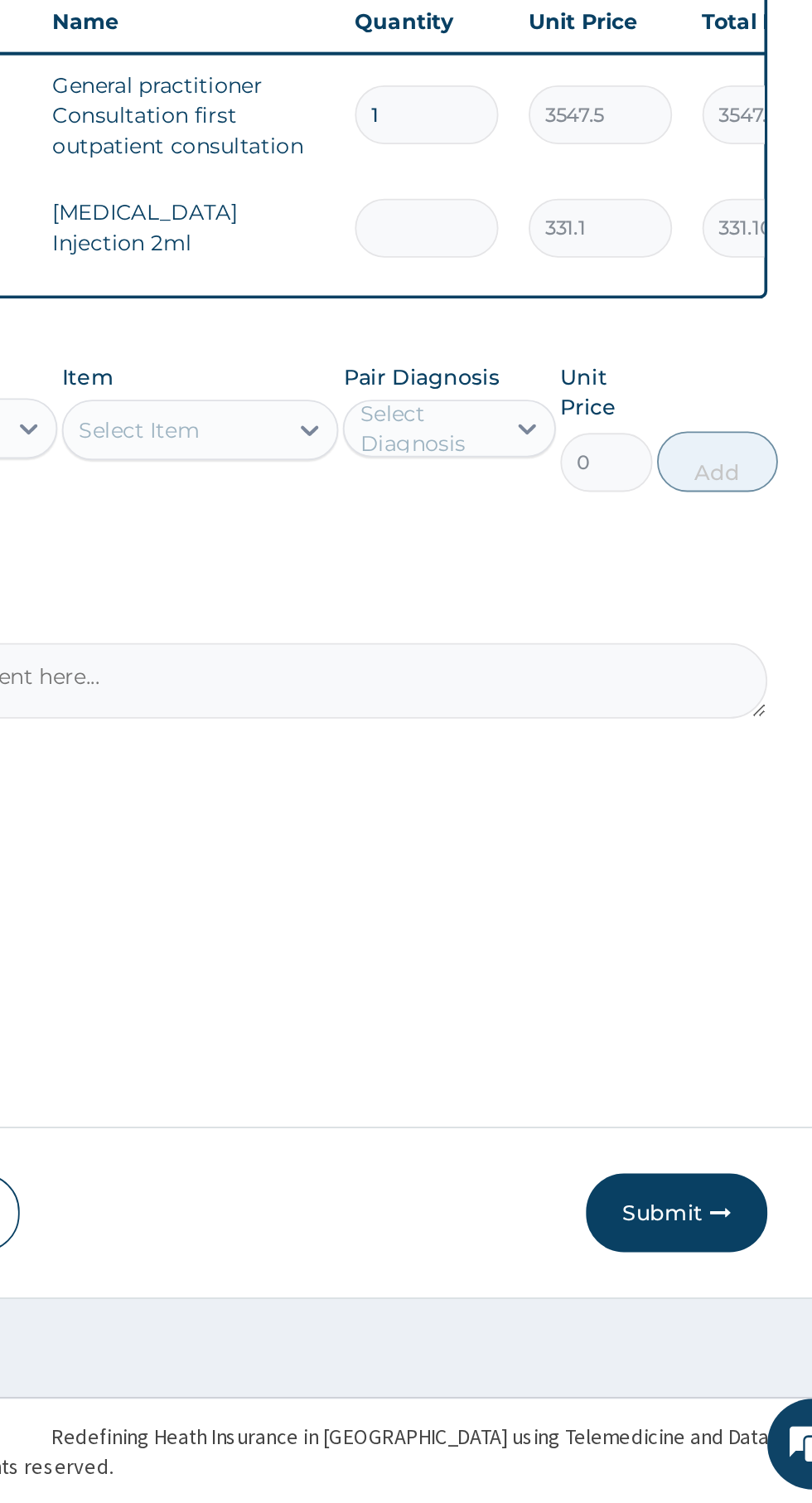
type input "0.00"
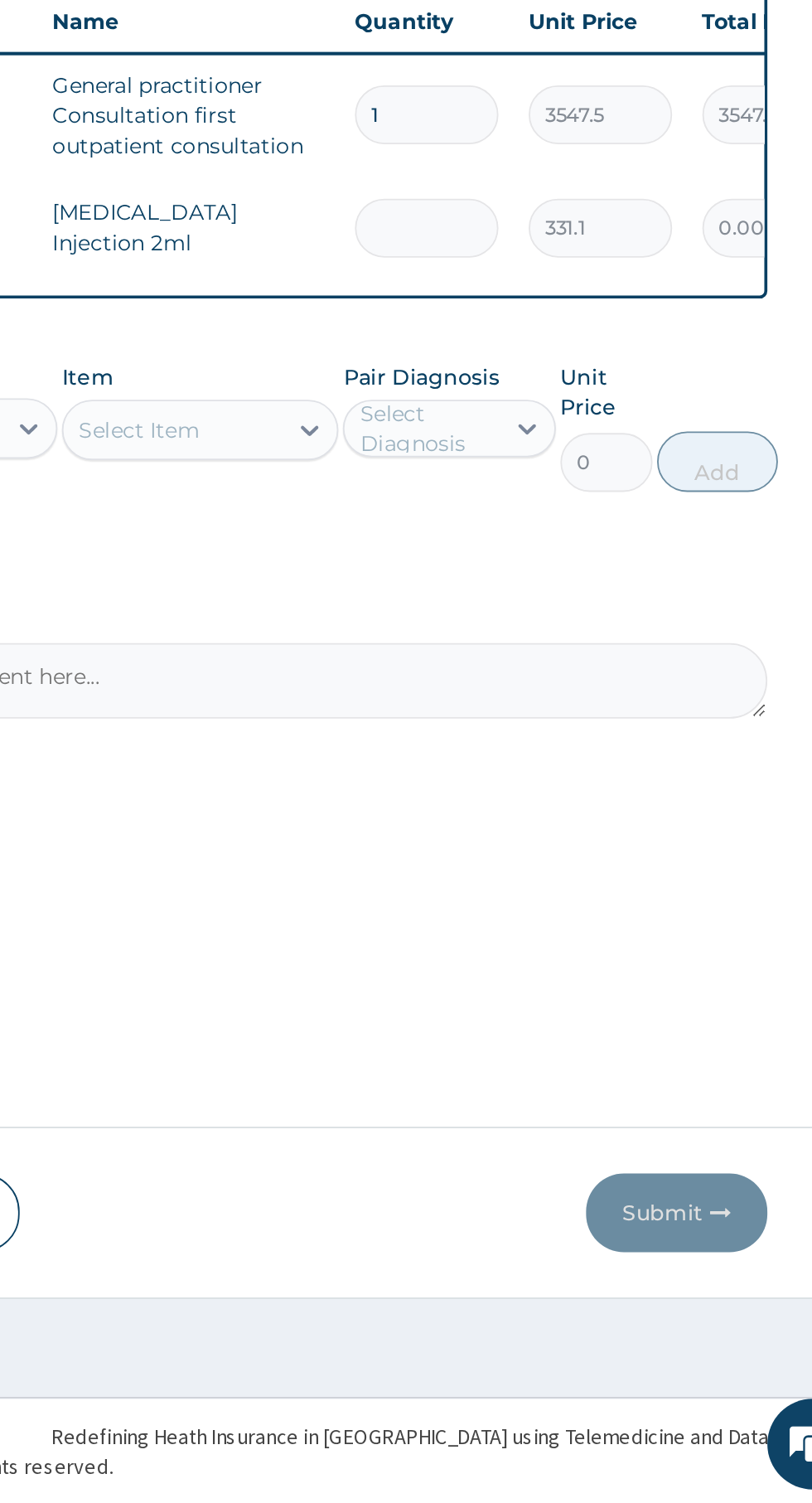
type input "6"
type input "1986.60"
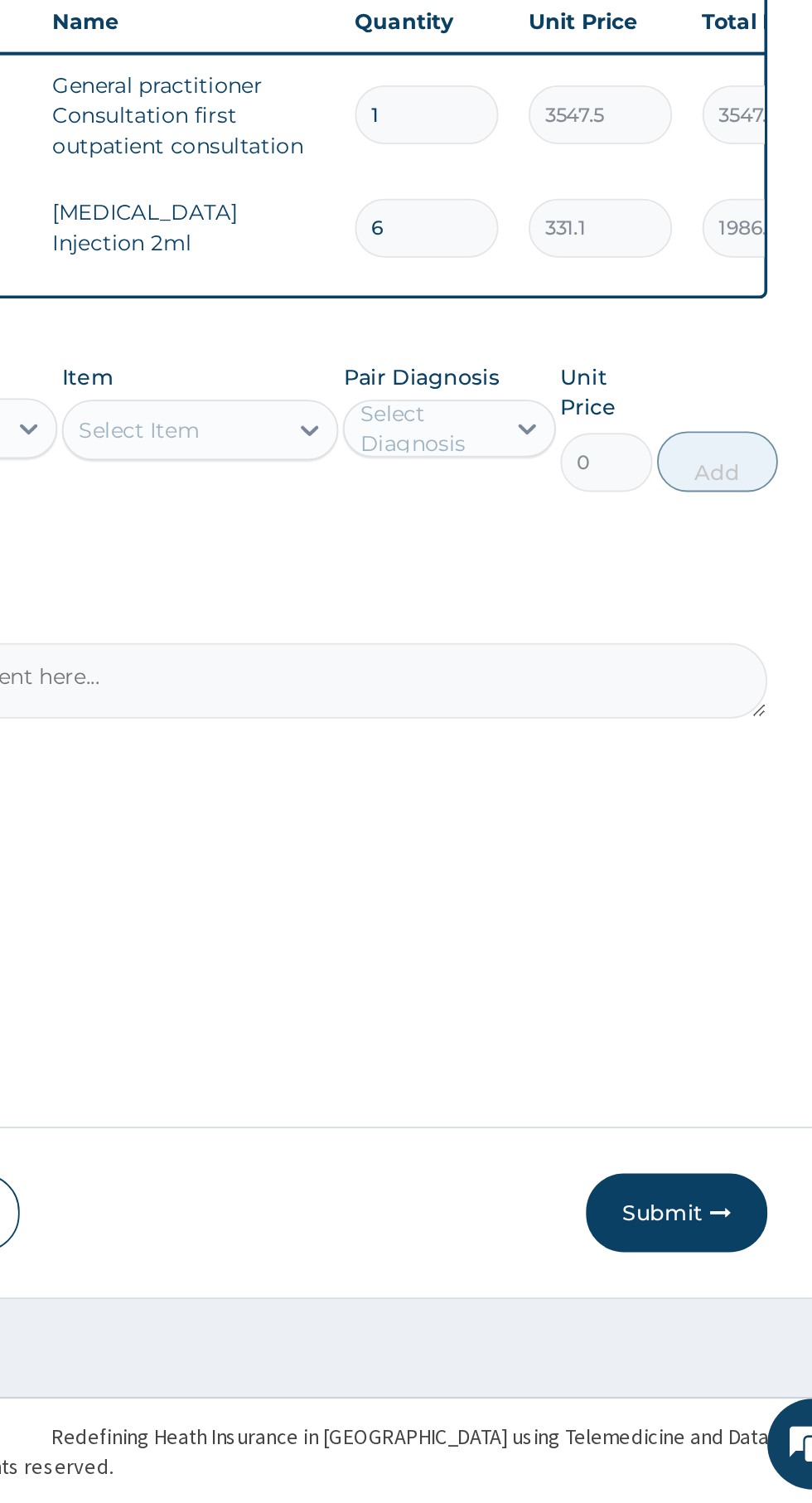
type input "6"
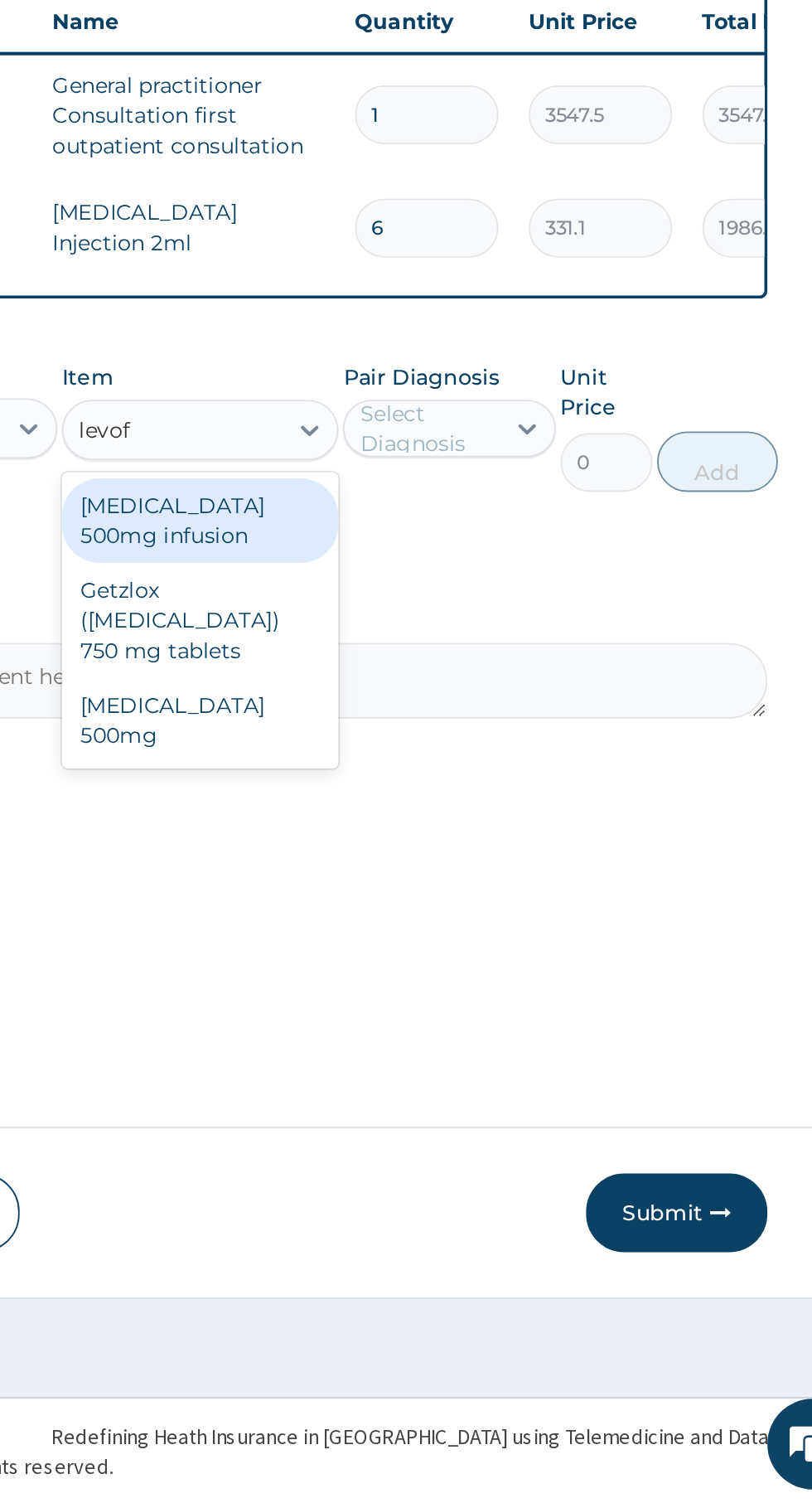
click at [477, 1052] on div "LEVOFLOXACIN 500mg" at bounding box center [443, 1073] width 152 height 47
type input "levof"
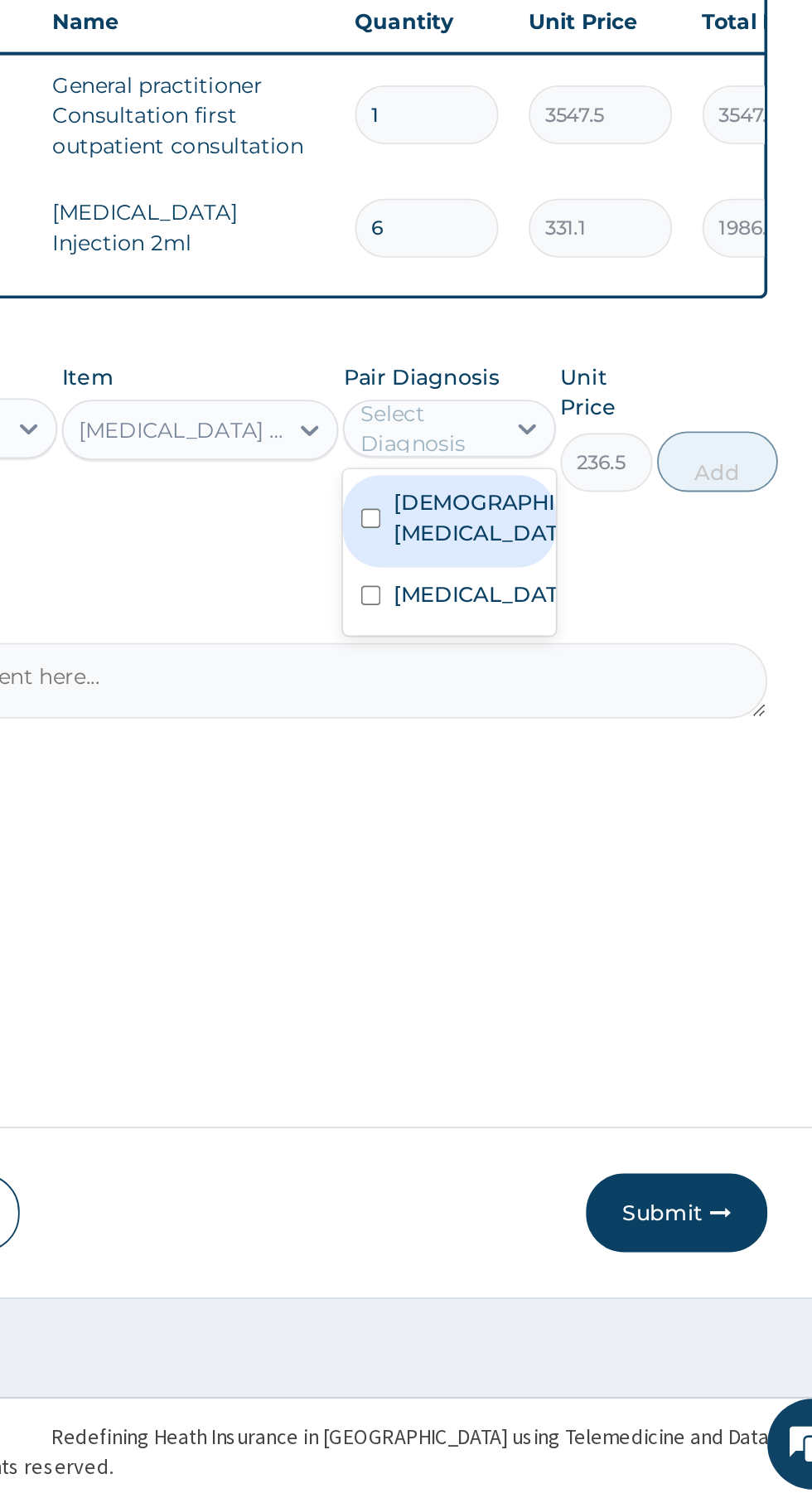
click at [593, 978] on label "Female pelvic inflammatory disease" at bounding box center [597, 962] width 96 height 33
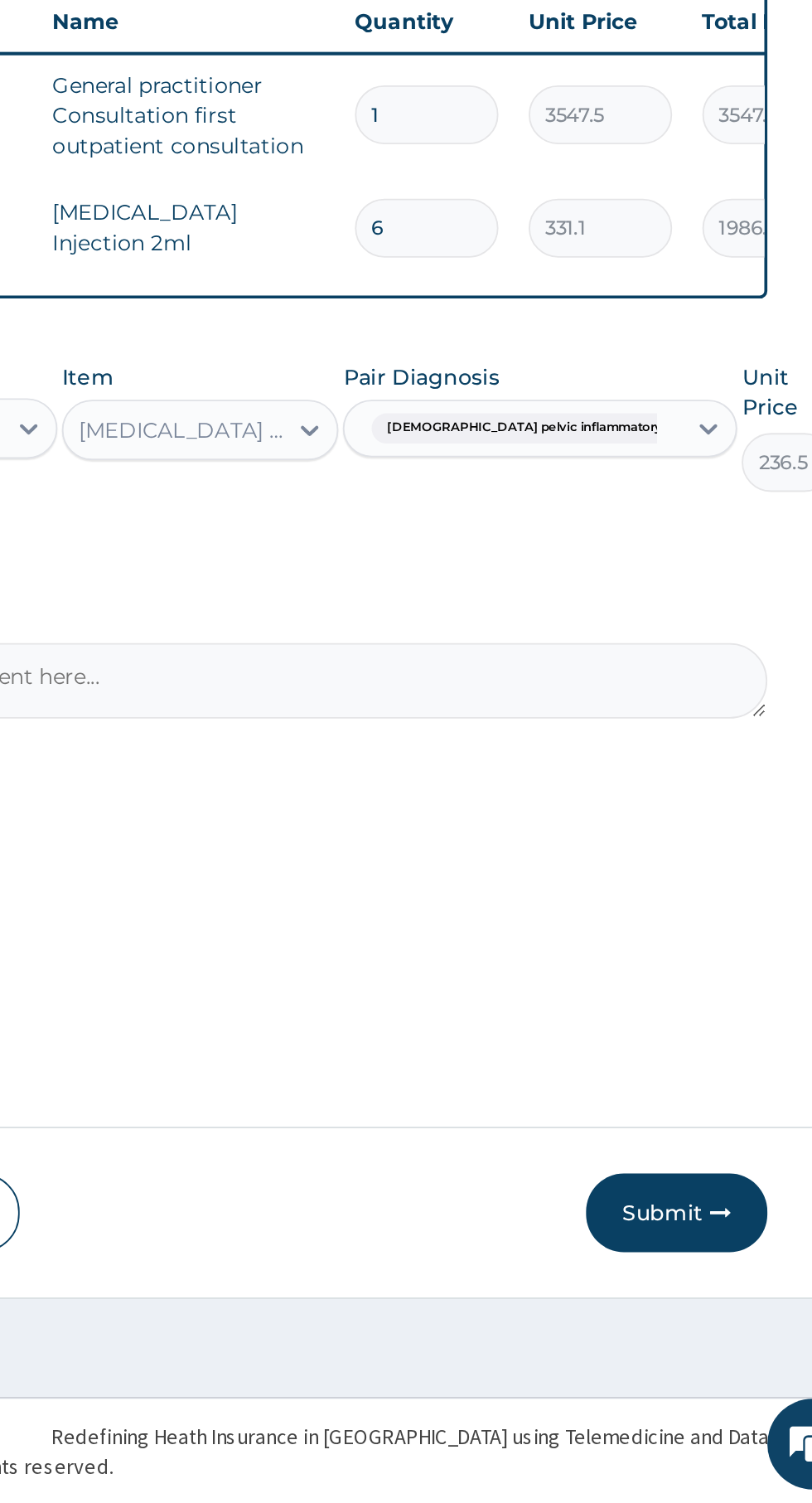
click at [794, 937] on button "Add" at bounding box center [827, 931] width 66 height 33
type input "0"
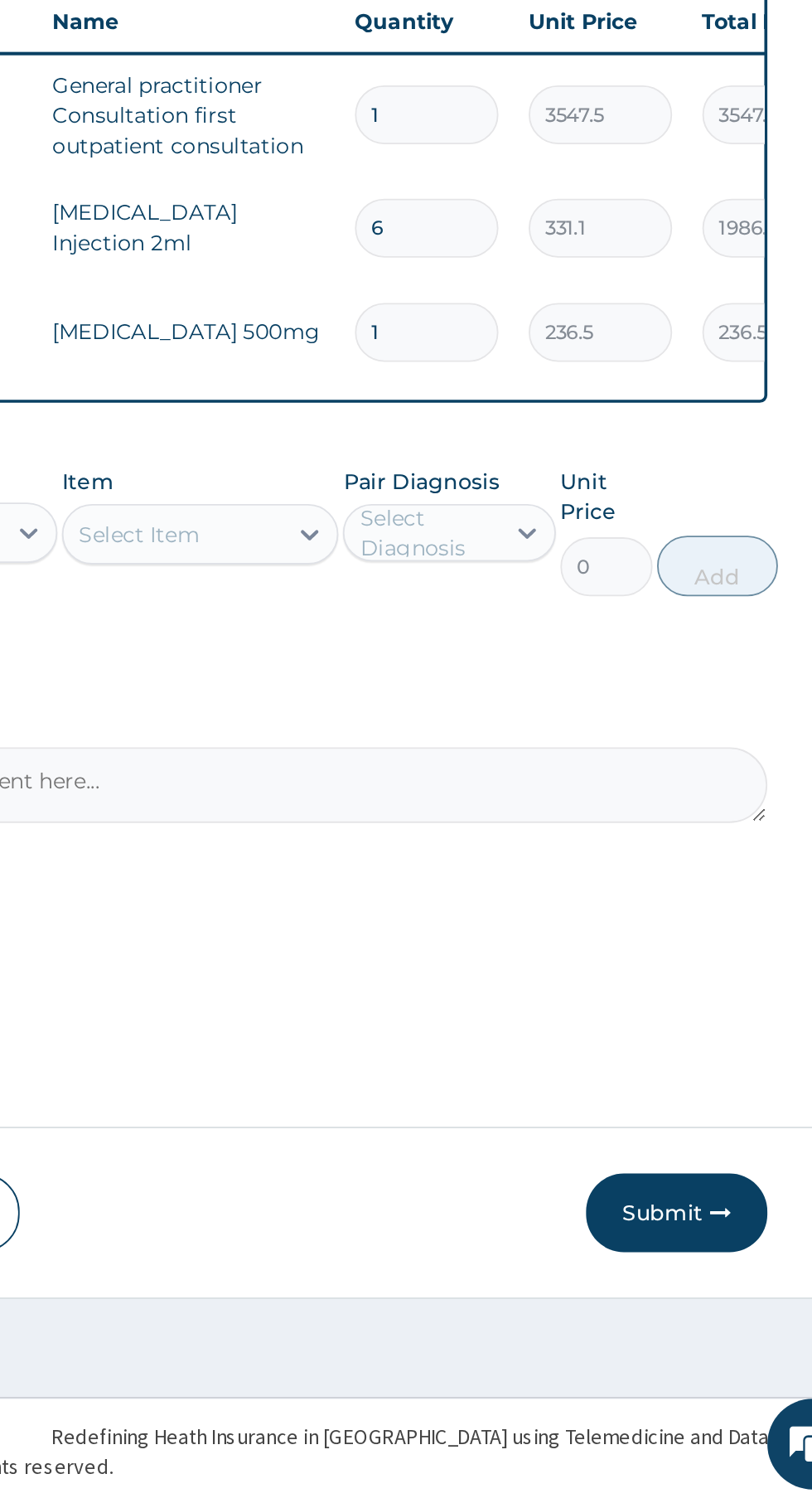
type input "10"
type input "2365.00"
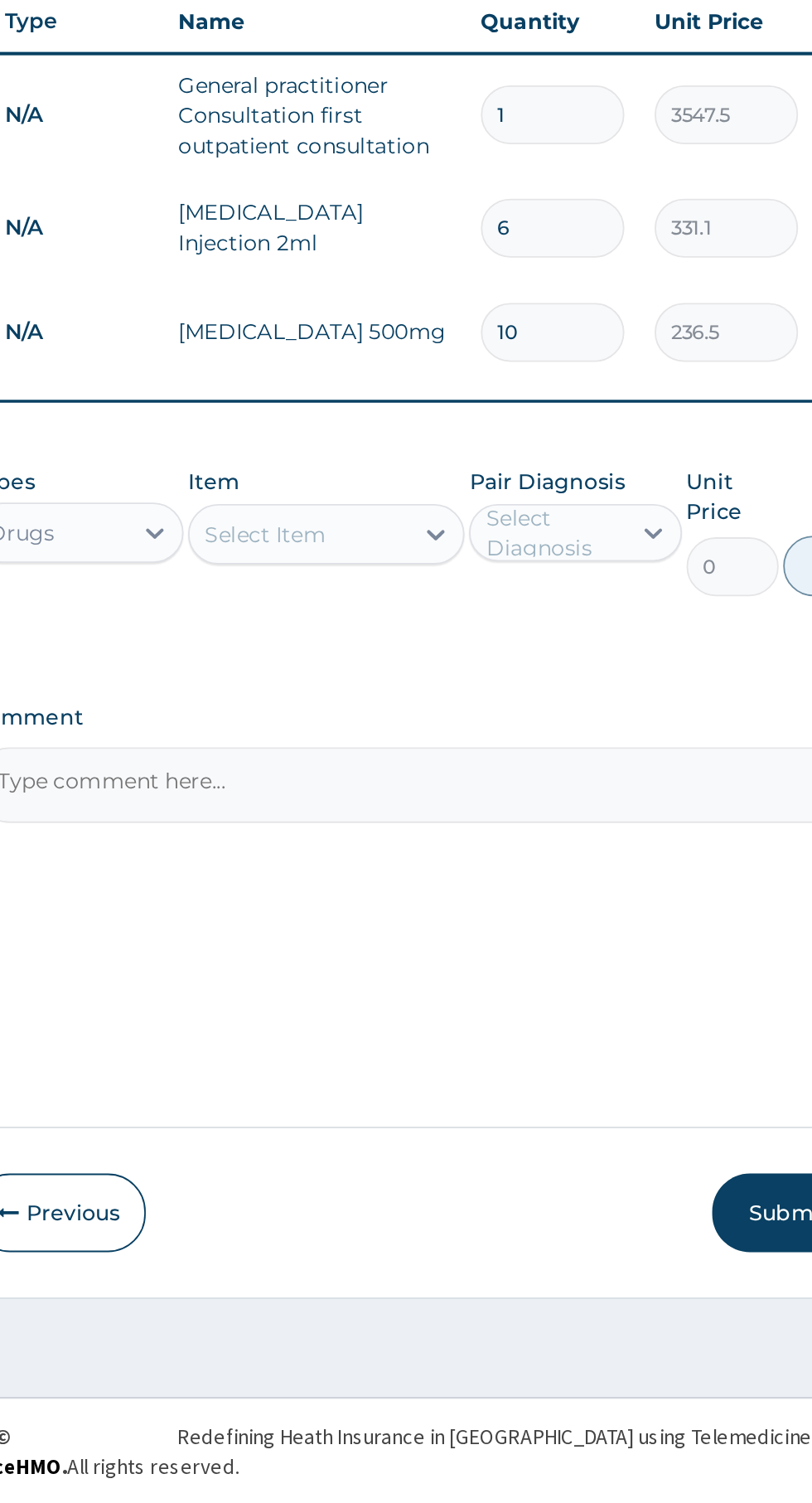
type input "10"
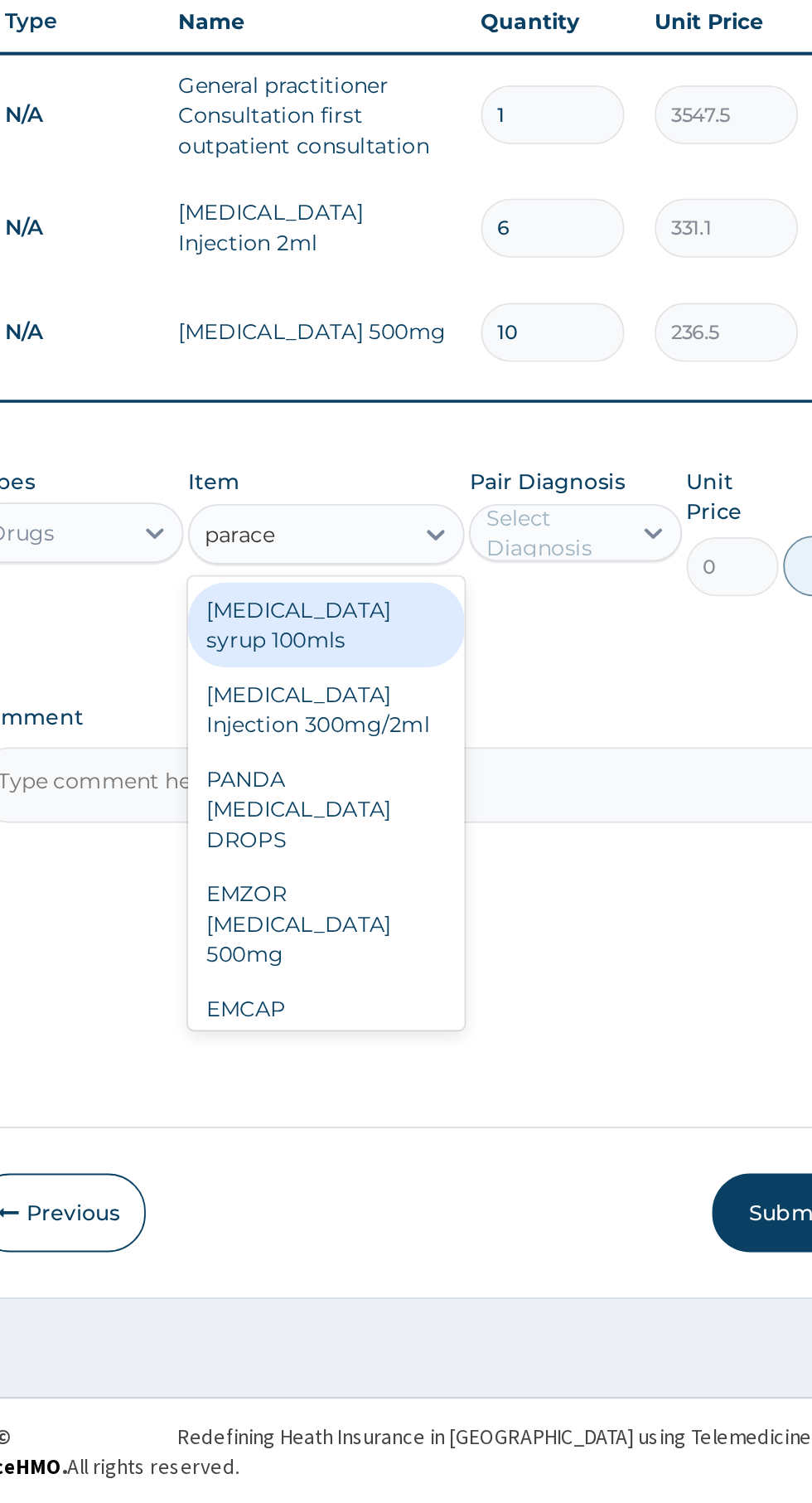
click at [483, 1180] on div "EMZOR PARACETAMOL 500mg" at bounding box center [443, 1185] width 152 height 63
type input "parace"
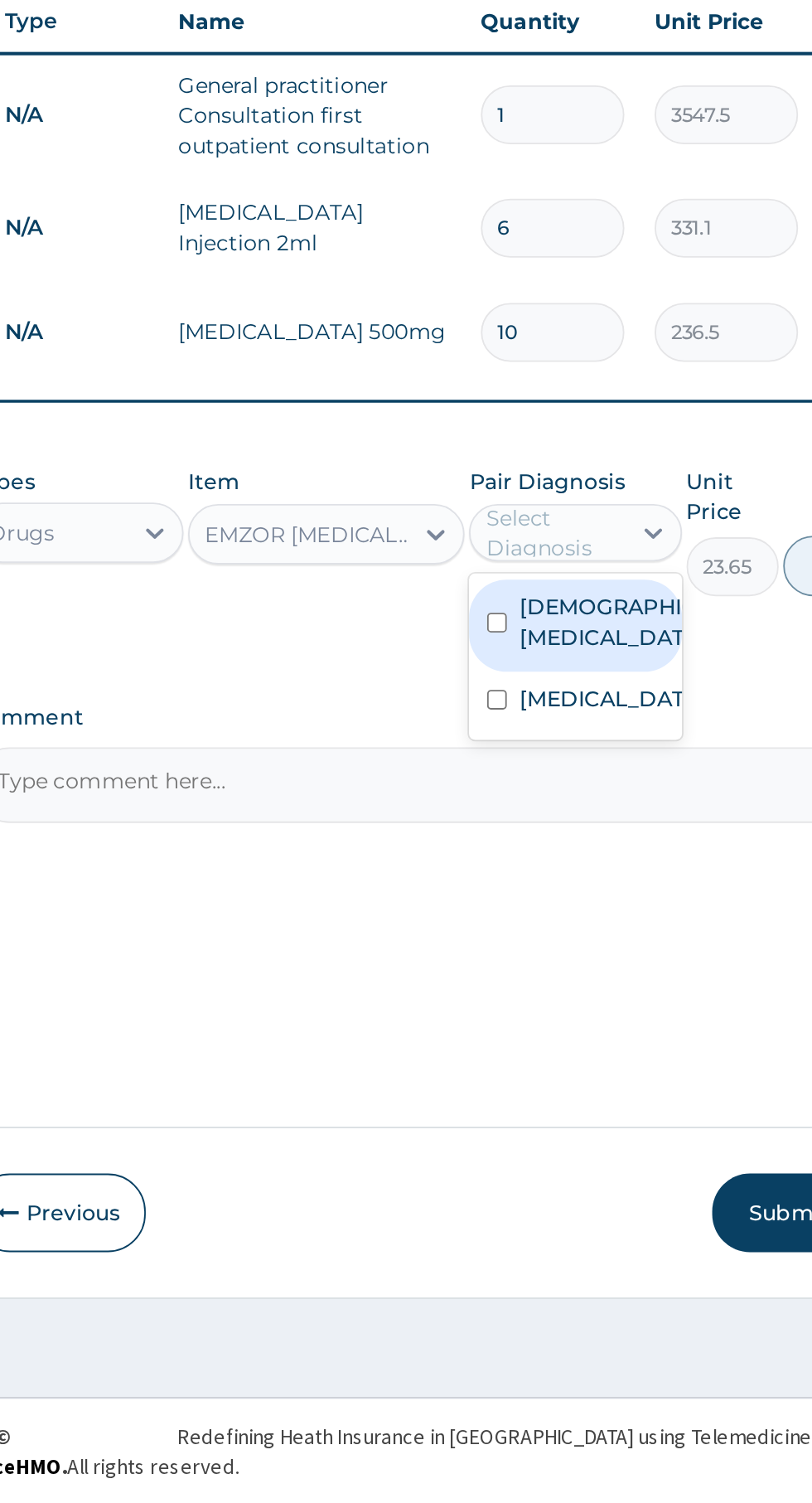
click at [598, 1070] on label "Chronic urinary tract infection" at bounding box center [597, 1062] width 96 height 17
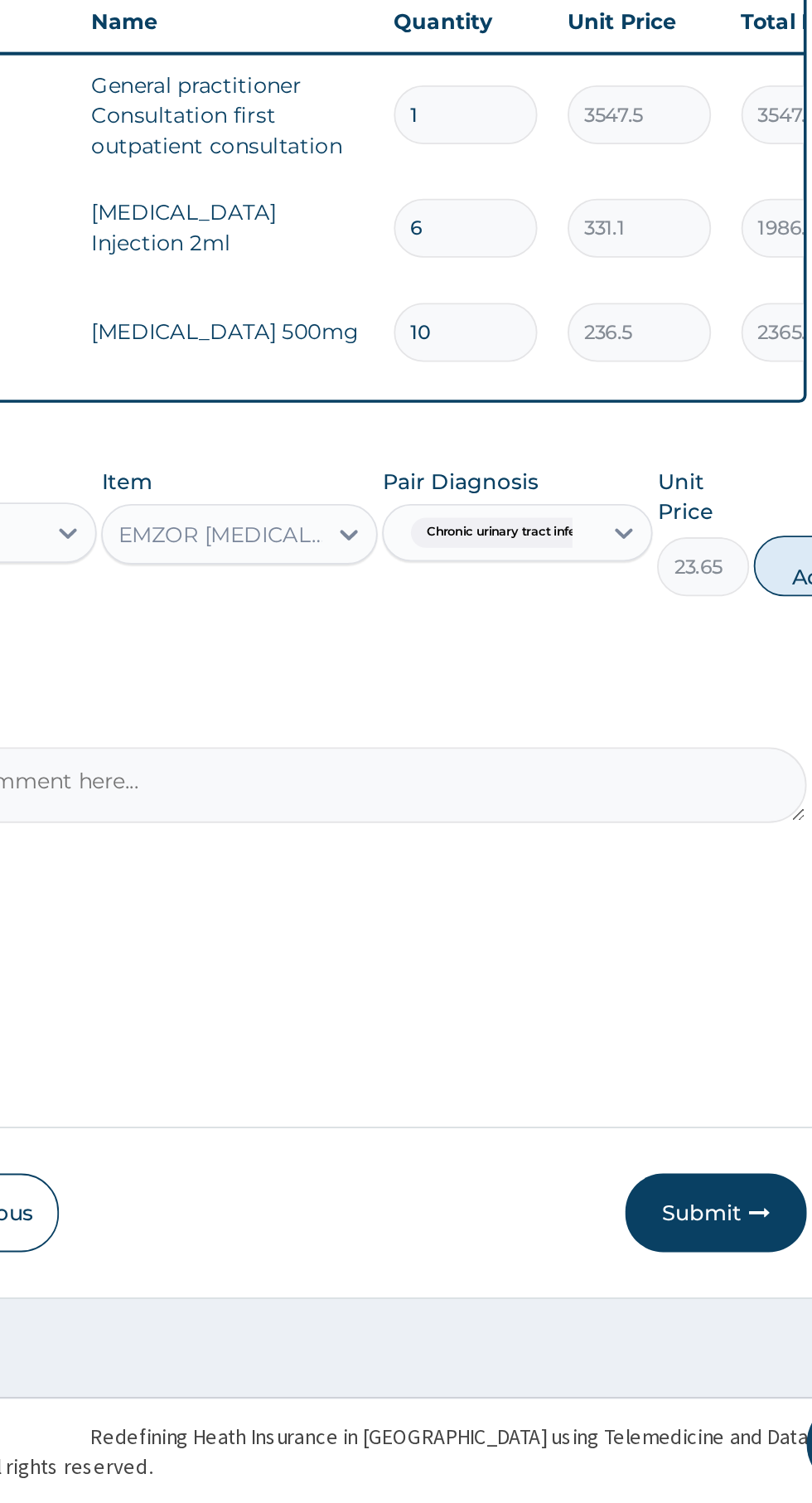
click at [741, 994] on button "Add" at bounding box center [759, 988] width 66 height 33
type input "0"
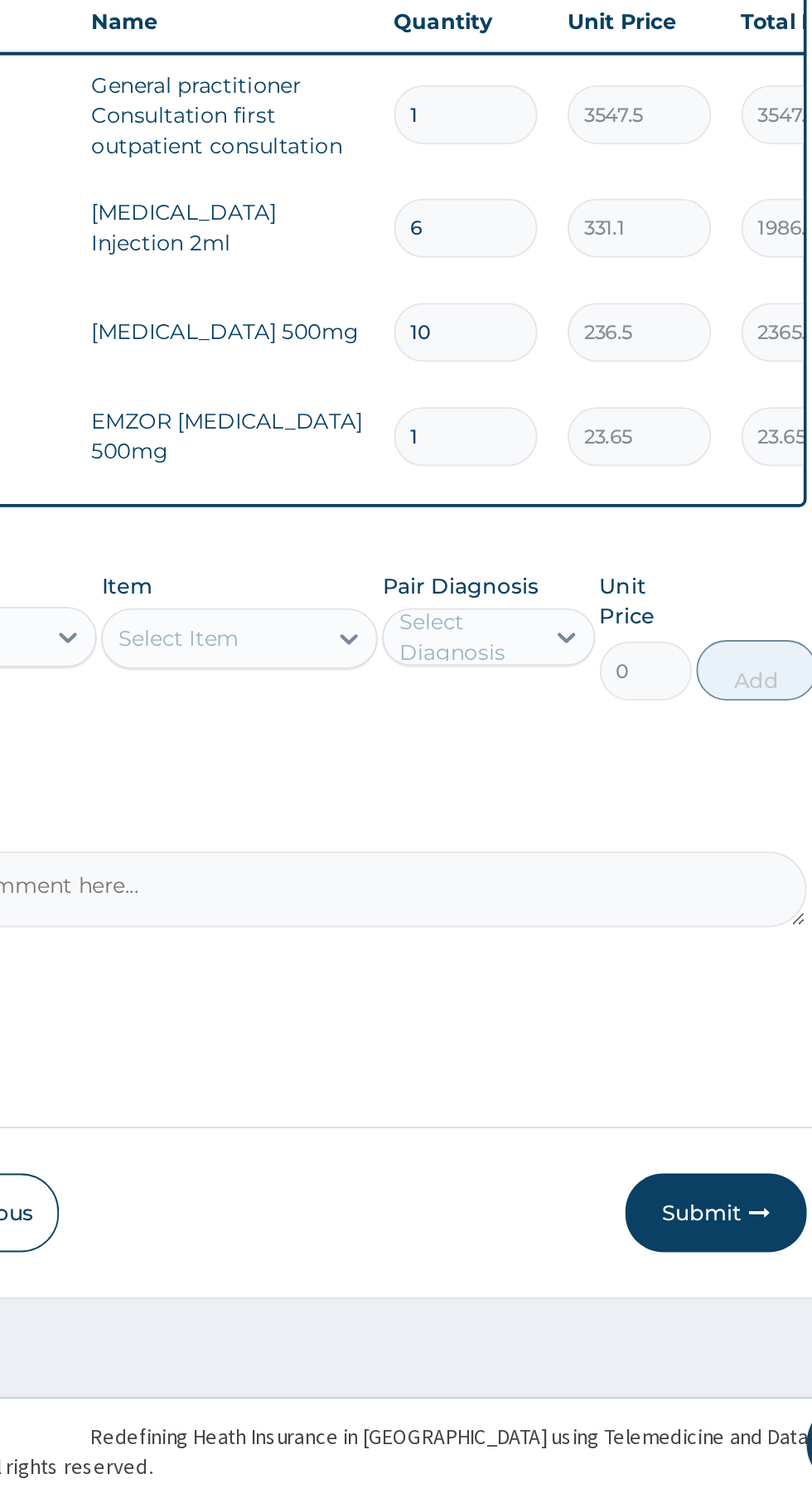
type input "18"
type input "425.70"
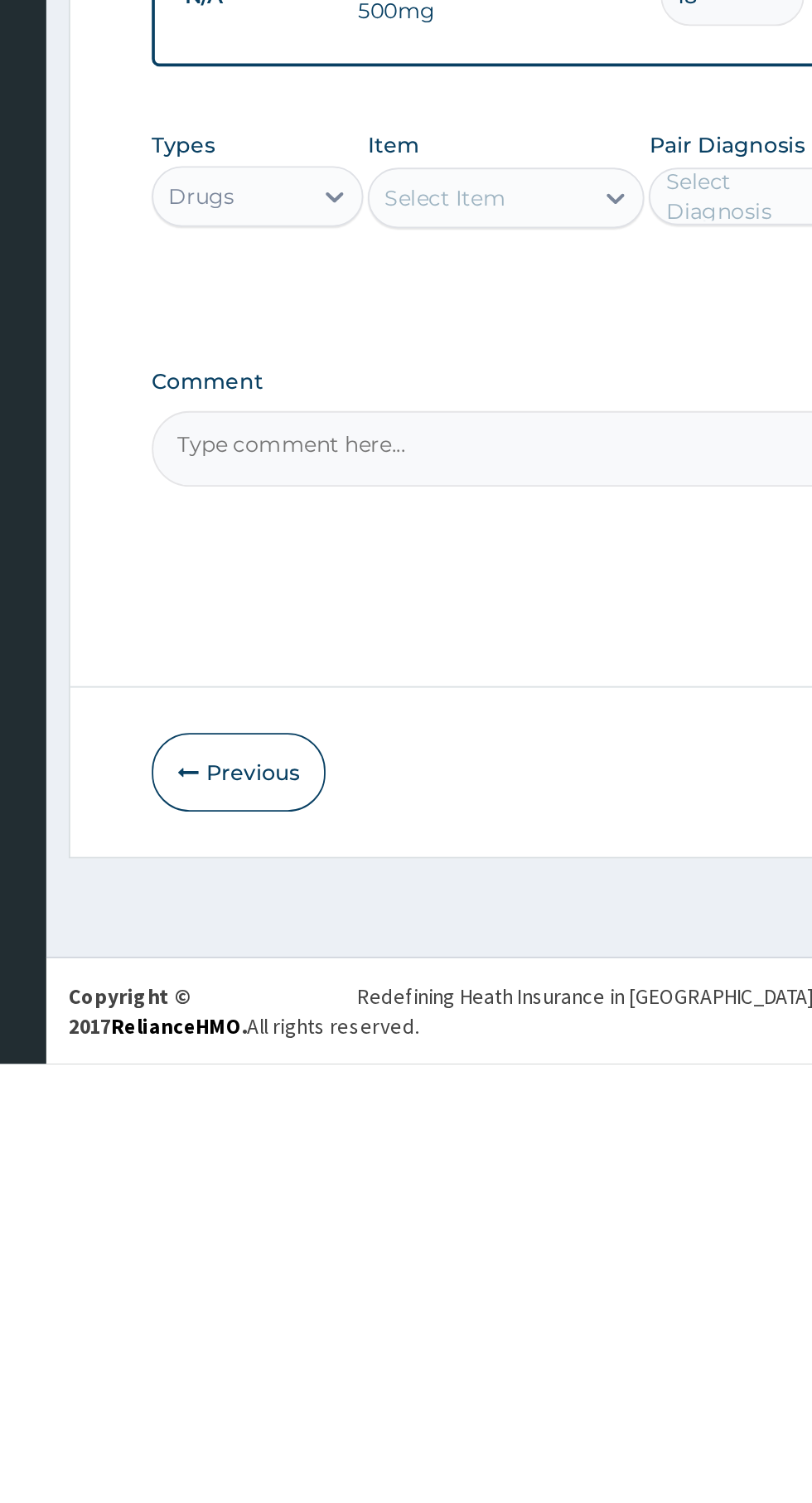
type input "18"
click at [392, 1161] on textarea "Comment" at bounding box center [501, 1165] width 505 height 42
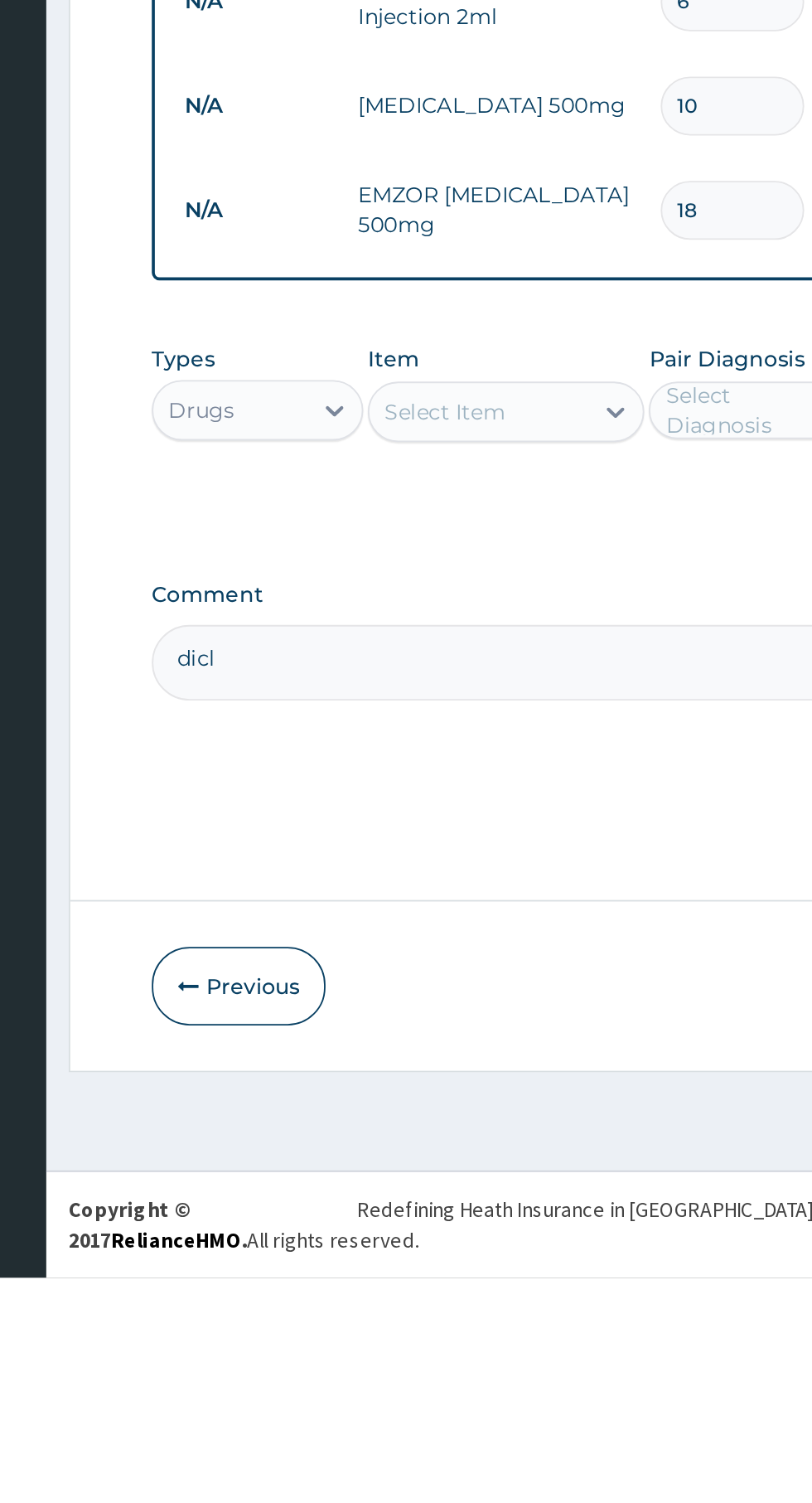
type textarea "dicl"
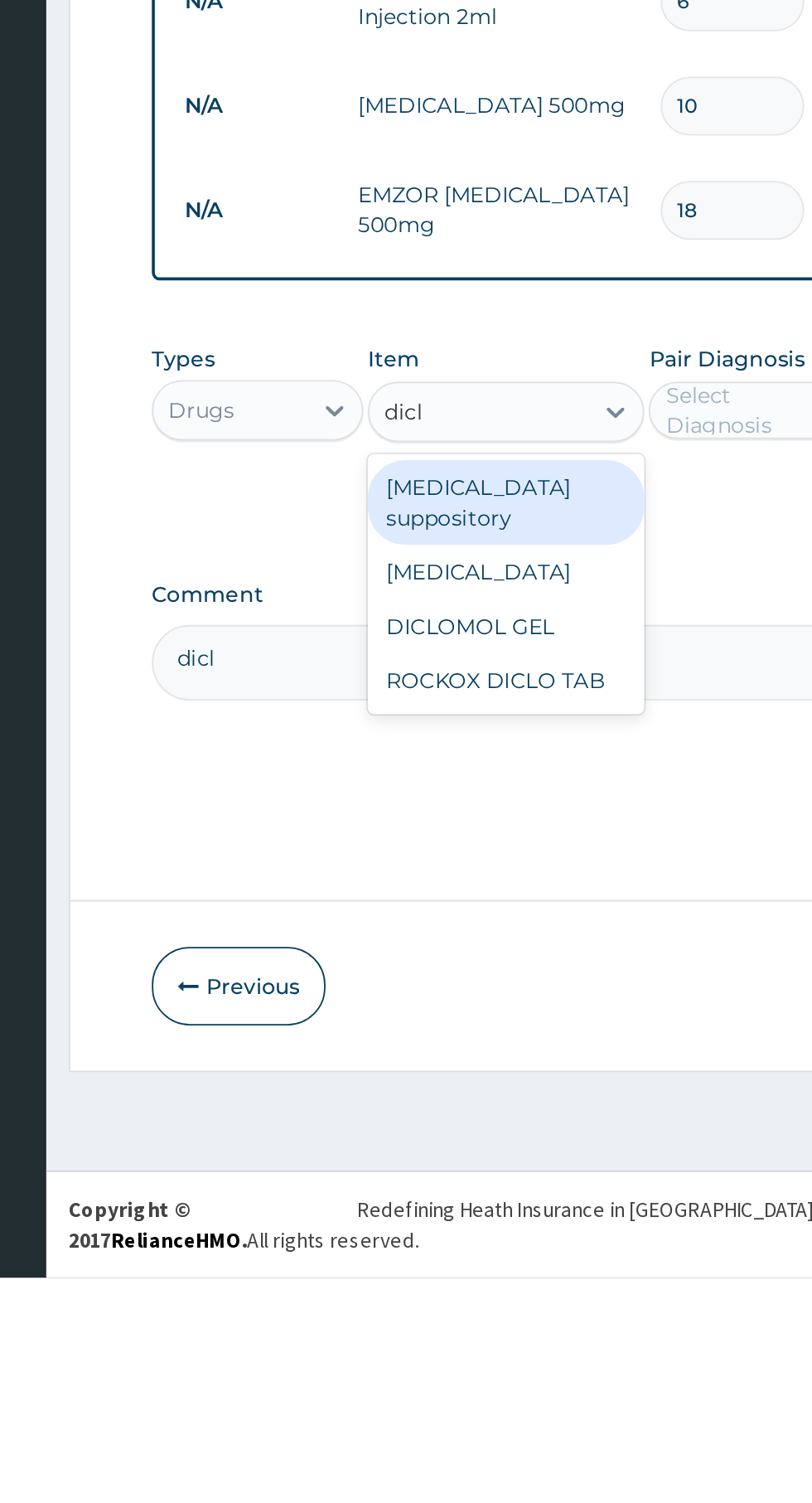
click at [469, 1121] on div "Diclofenac" at bounding box center [443, 1116] width 152 height 30
type input "dicl"
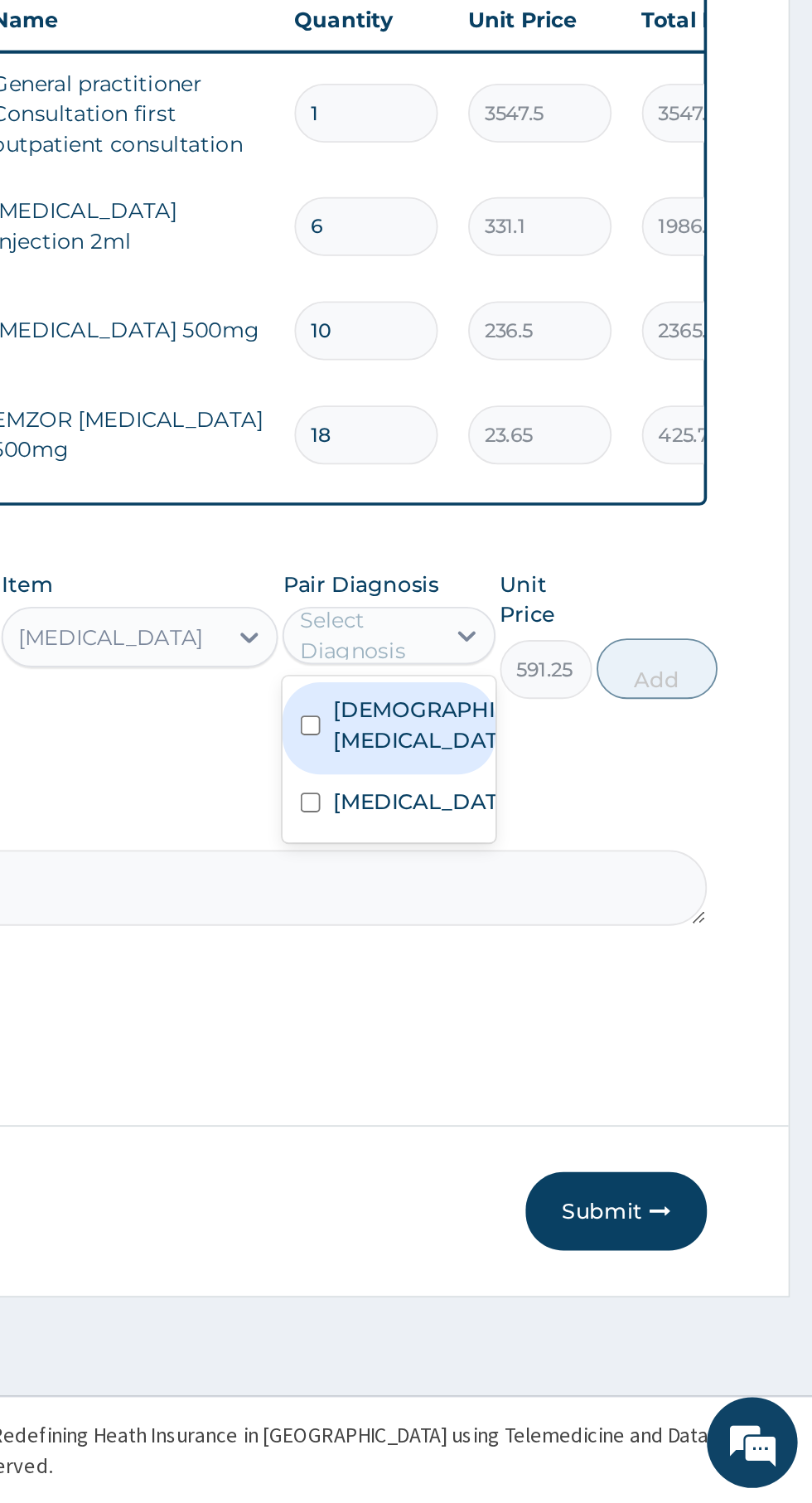
click at [580, 1093] on label "Female pelvic inflammatory disease" at bounding box center [597, 1077] width 96 height 33
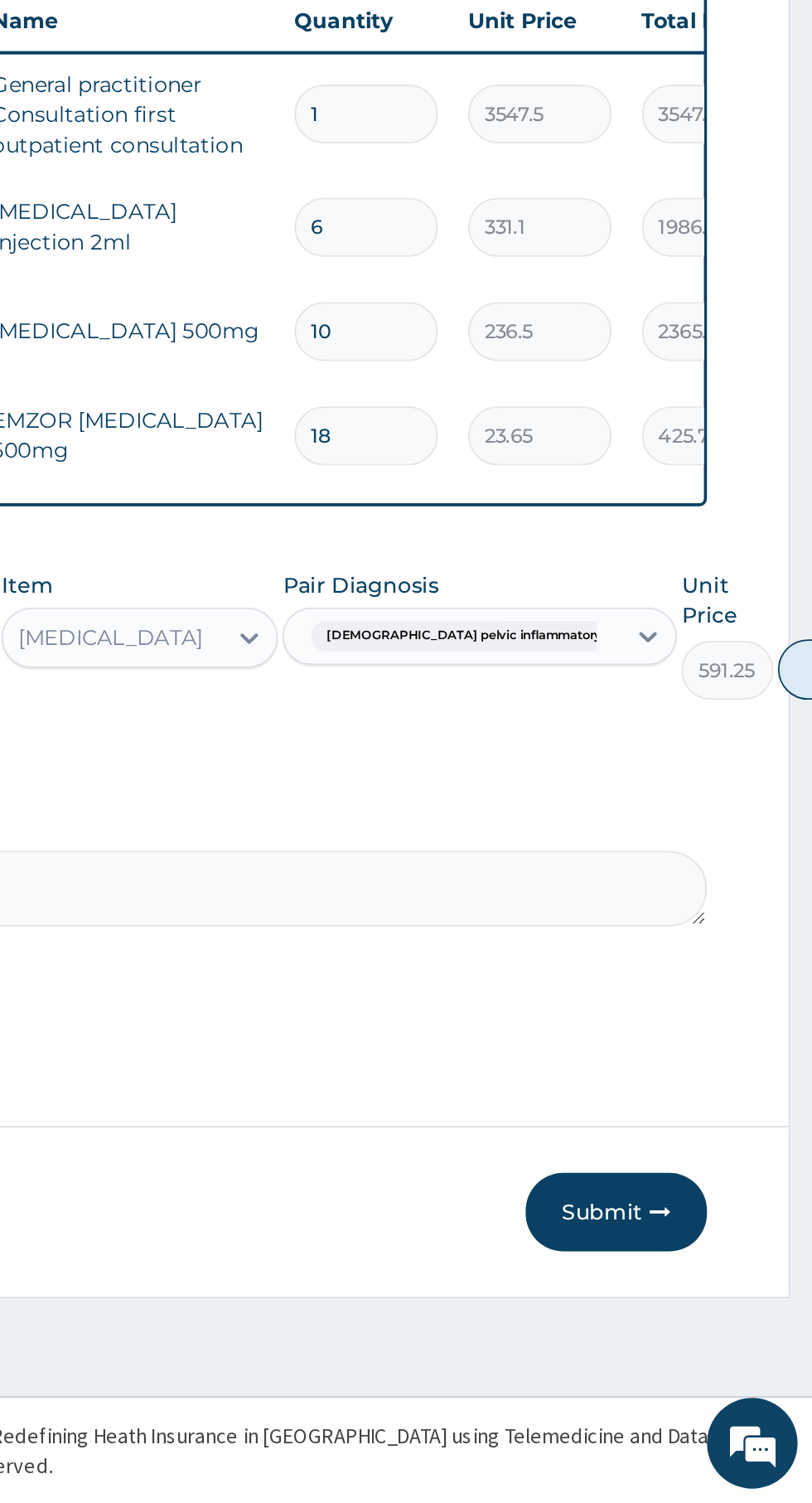
click at [794, 1055] on button "Add" at bounding box center [827, 1046] width 66 height 33
type input "0"
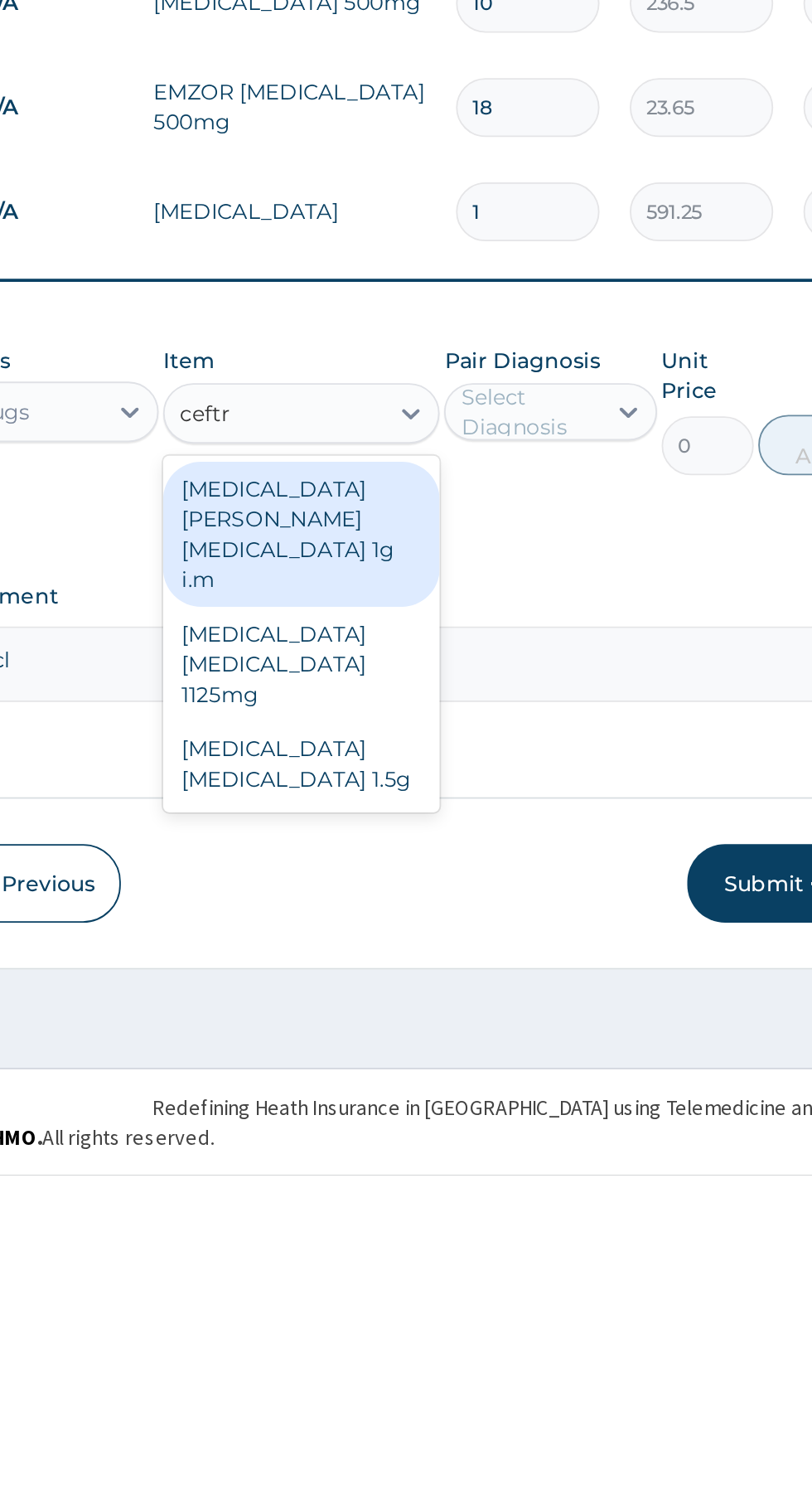
click at [471, 1195] on div "Ceftriaxone Tazobactam 1125mg" at bounding box center [443, 1223] width 152 height 63
type input "ceftr"
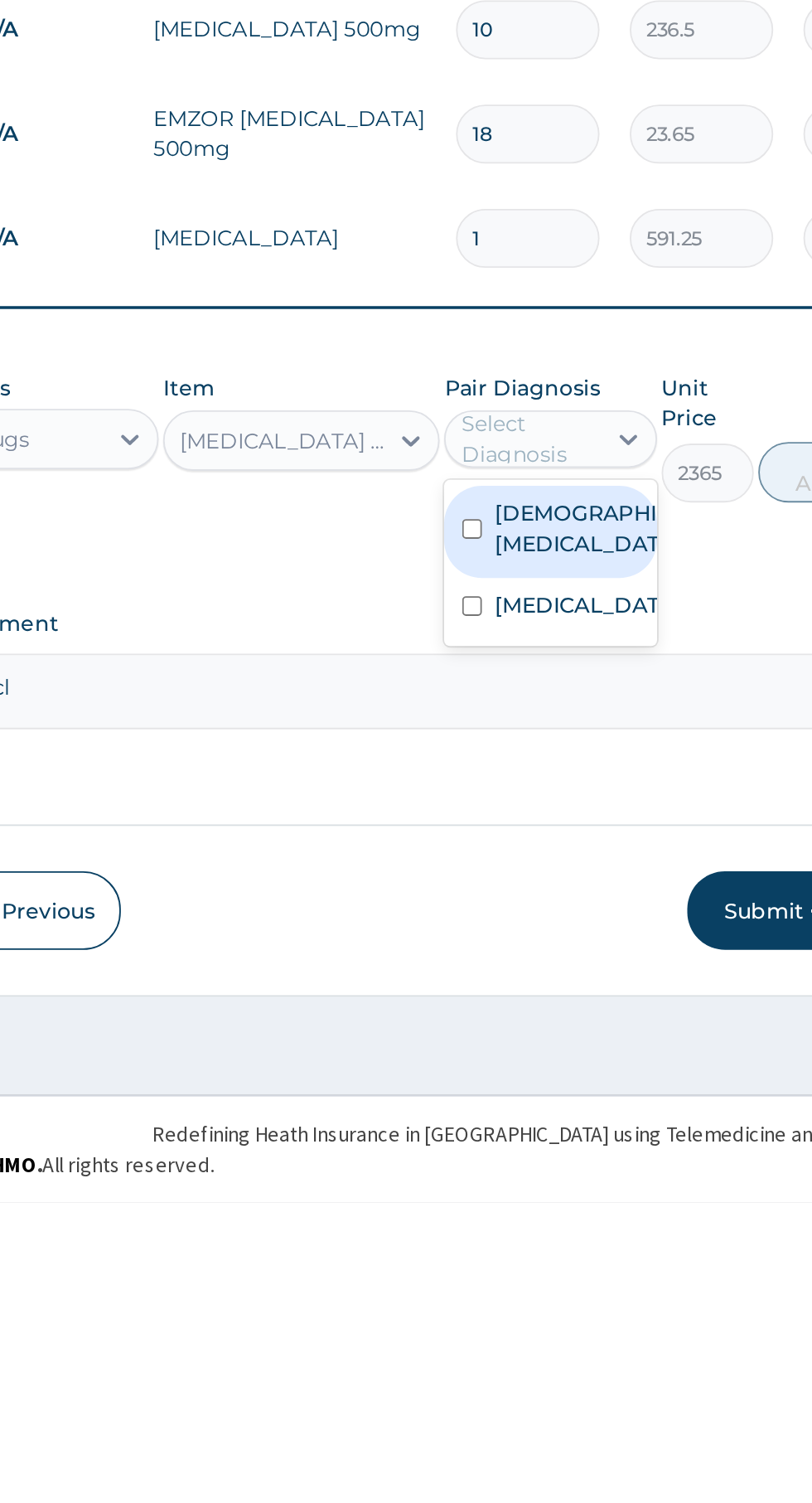
click at [582, 1150] on label "Female pelvic inflammatory disease" at bounding box center [597, 1134] width 96 height 33
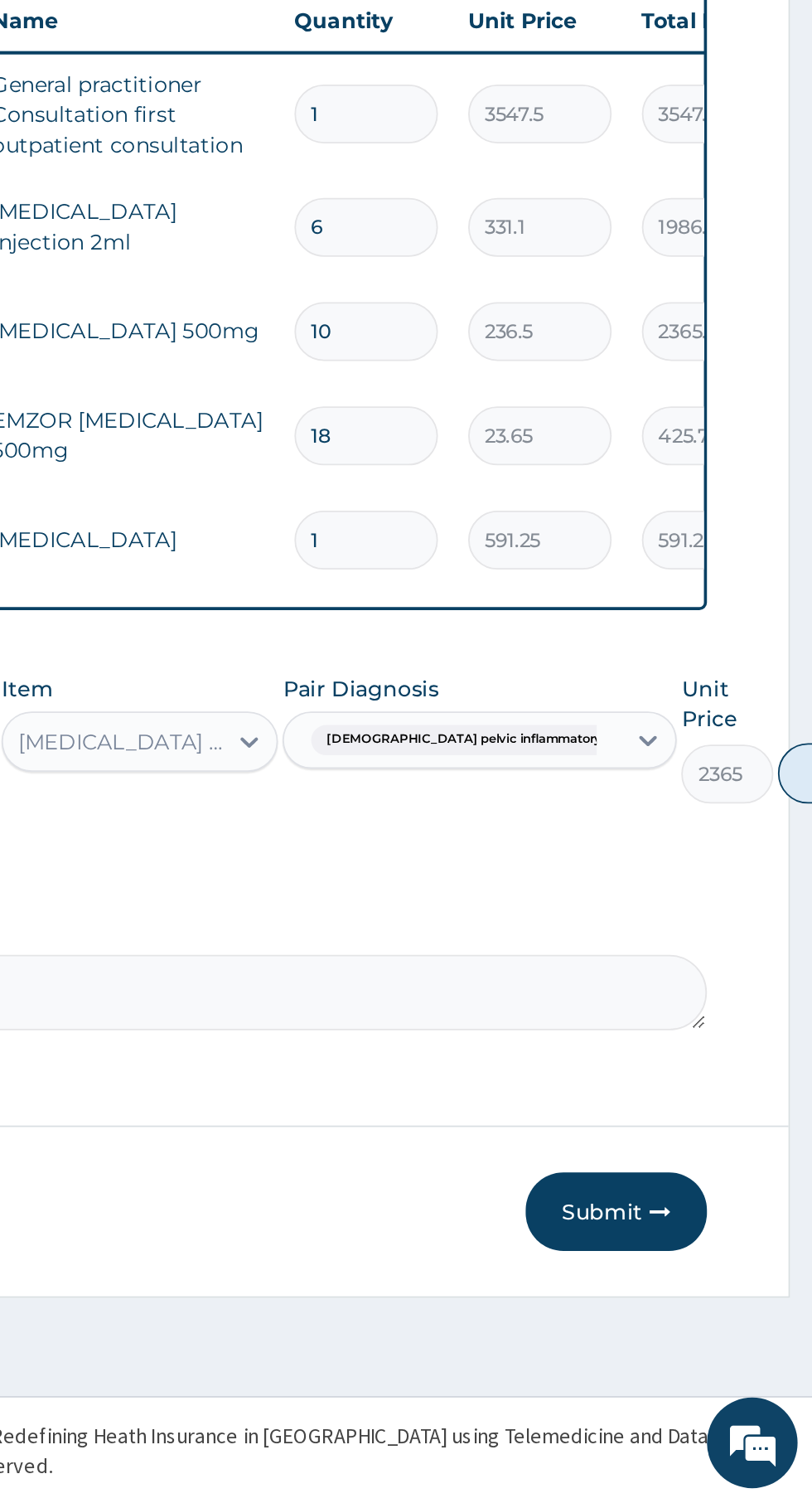
click at [794, 1111] on button "Add" at bounding box center [827, 1103] width 66 height 33
type input "0"
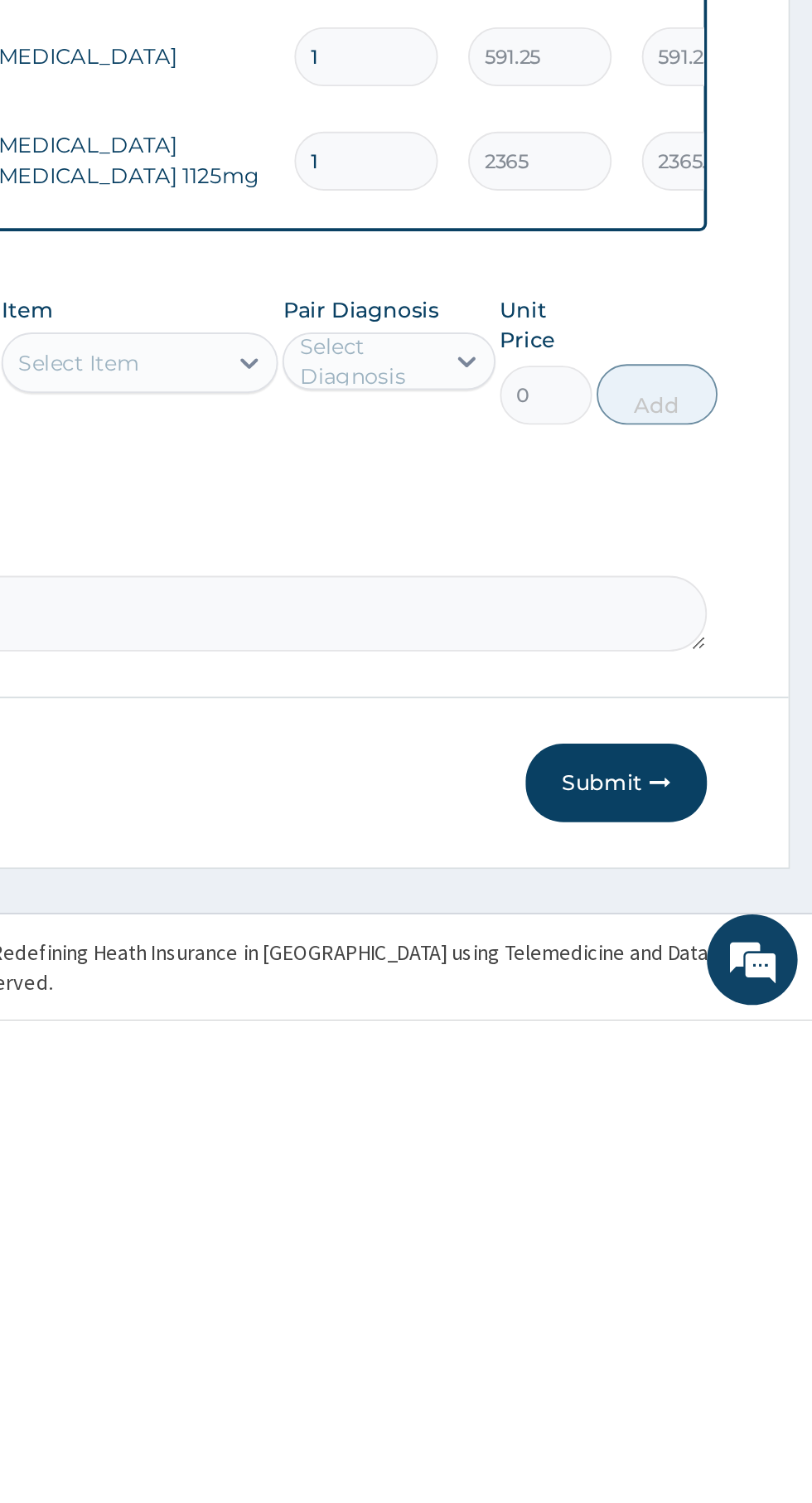
click at [711, 1375] on button "Submit" at bounding box center [705, 1373] width 100 height 43
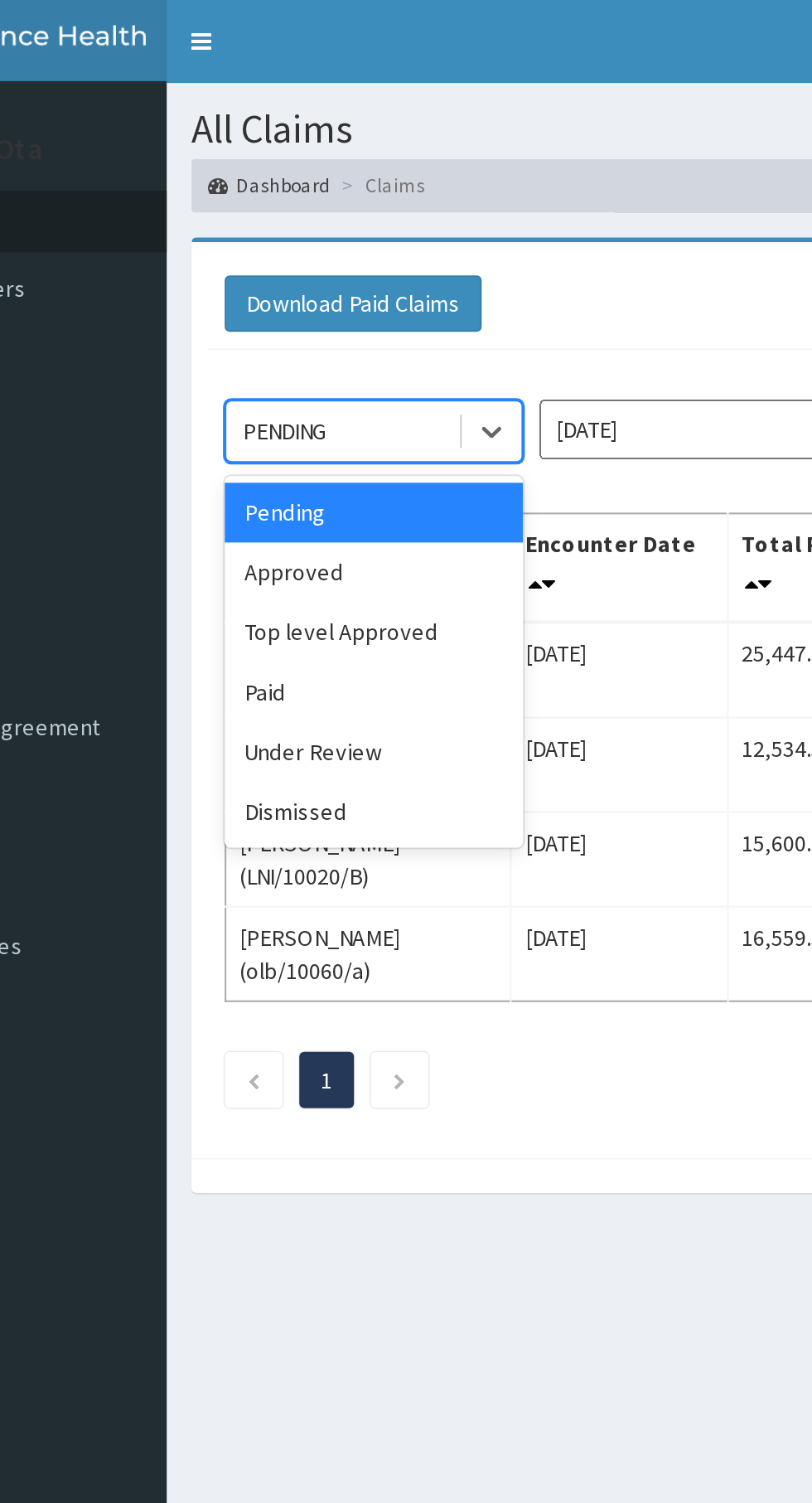
click at [311, 377] on div "Under Review" at bounding box center [294, 376] width 150 height 30
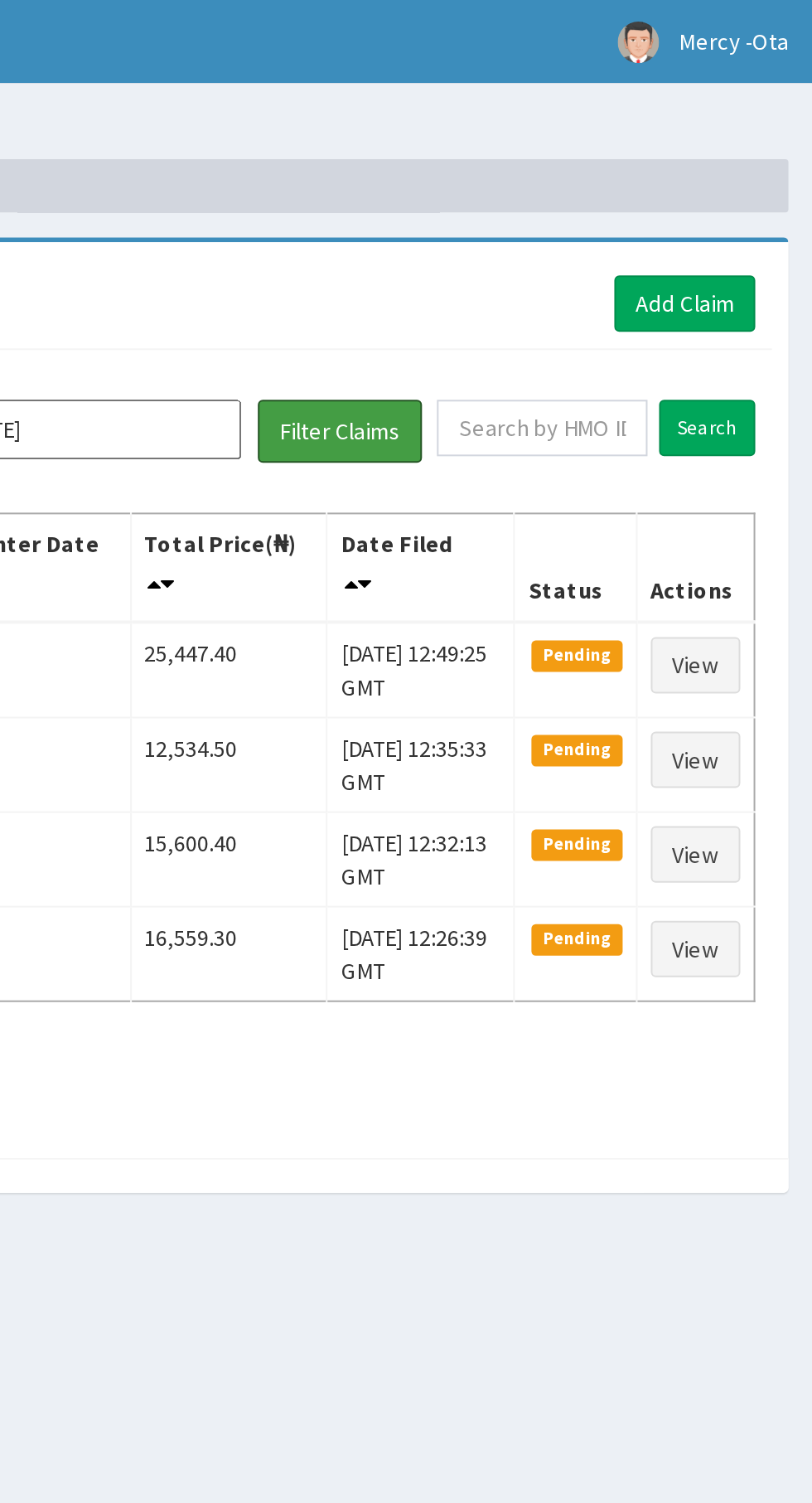
click at [583, 209] on button "Filter Claims" at bounding box center [575, 215] width 82 height 32
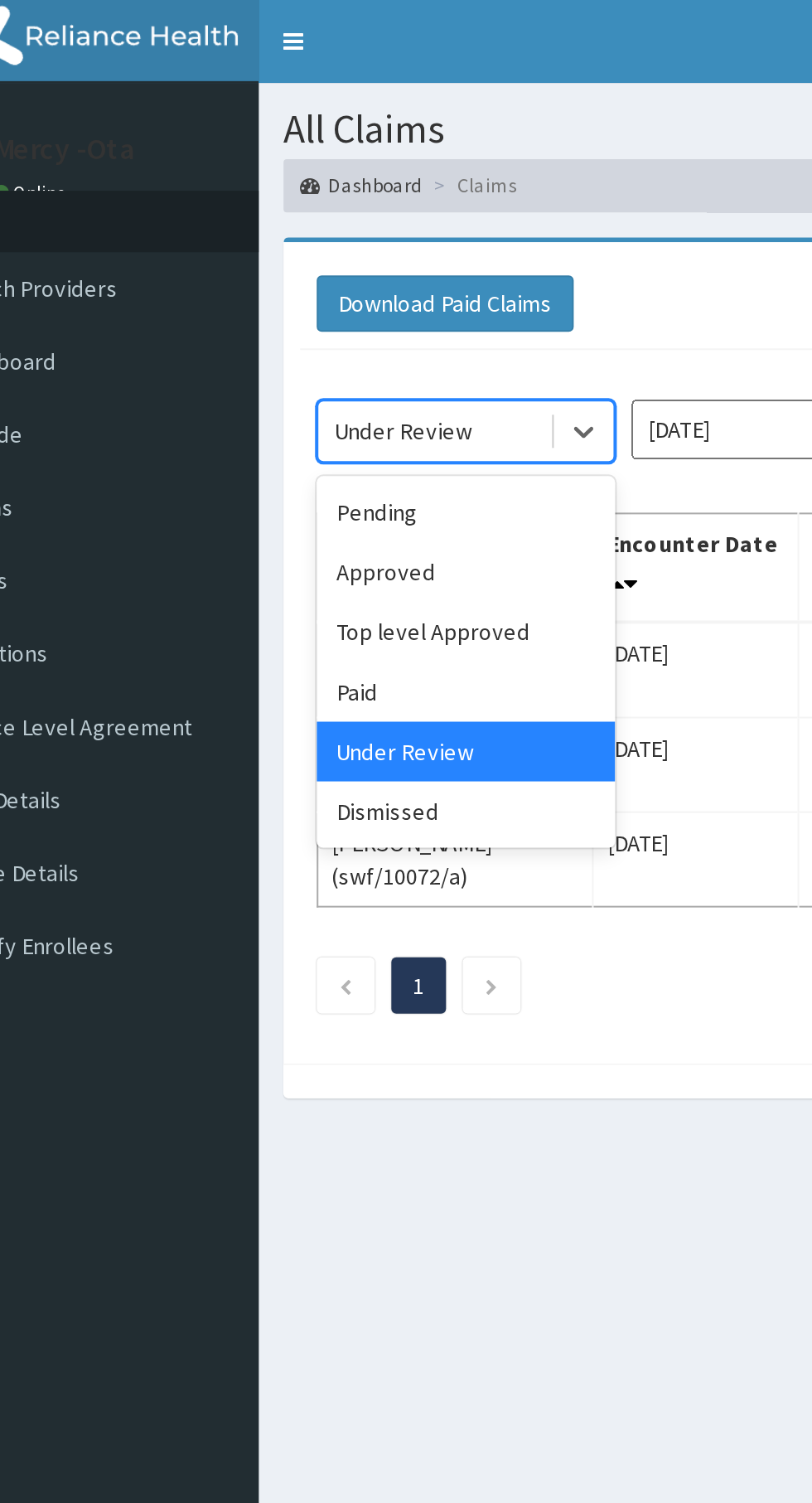
click at [297, 283] on div "Approved" at bounding box center [294, 286] width 150 height 30
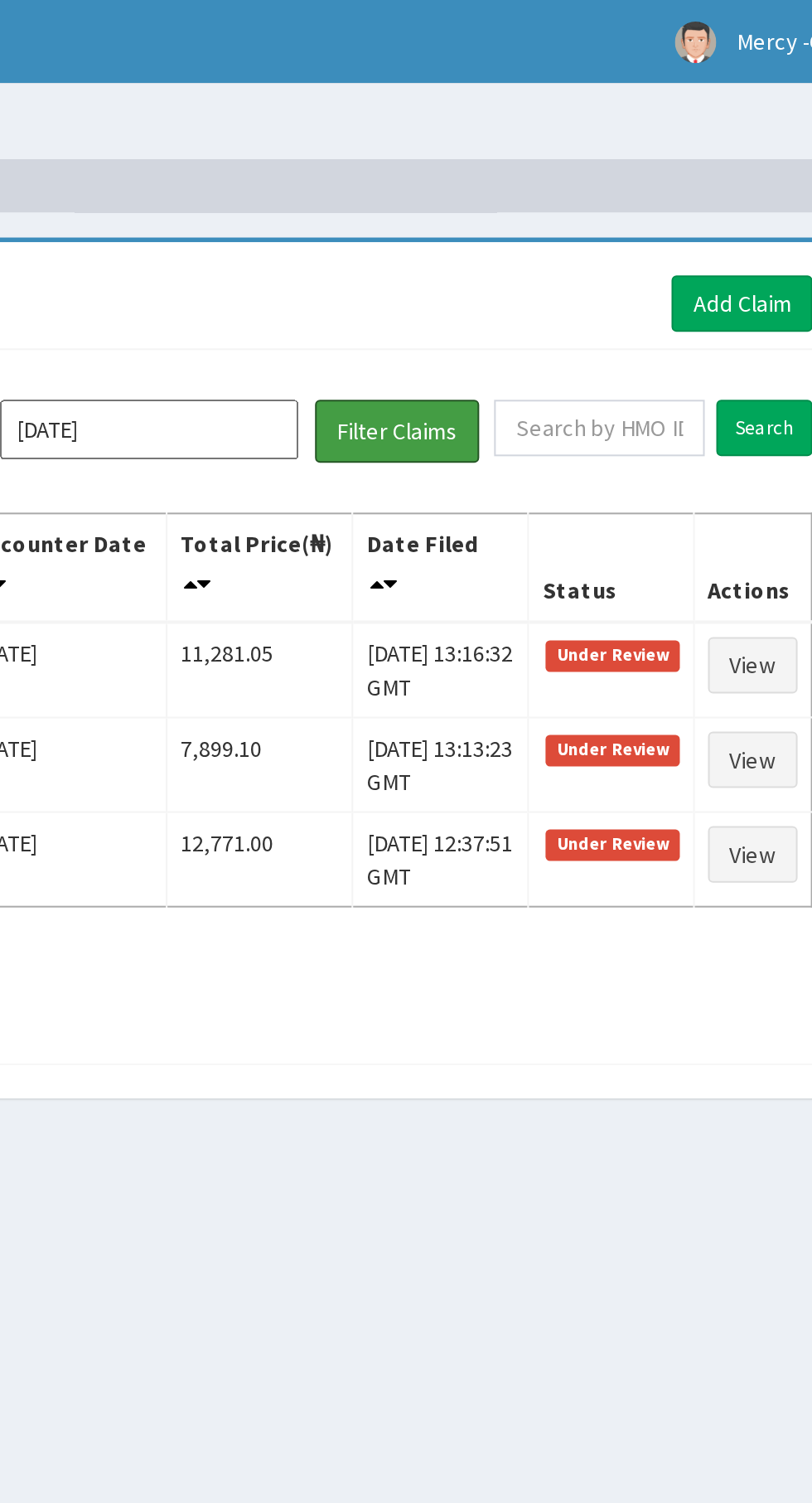
click at [593, 213] on button "Filter Claims" at bounding box center [575, 215] width 82 height 32
